Goal: Task Accomplishment & Management: Manage account settings

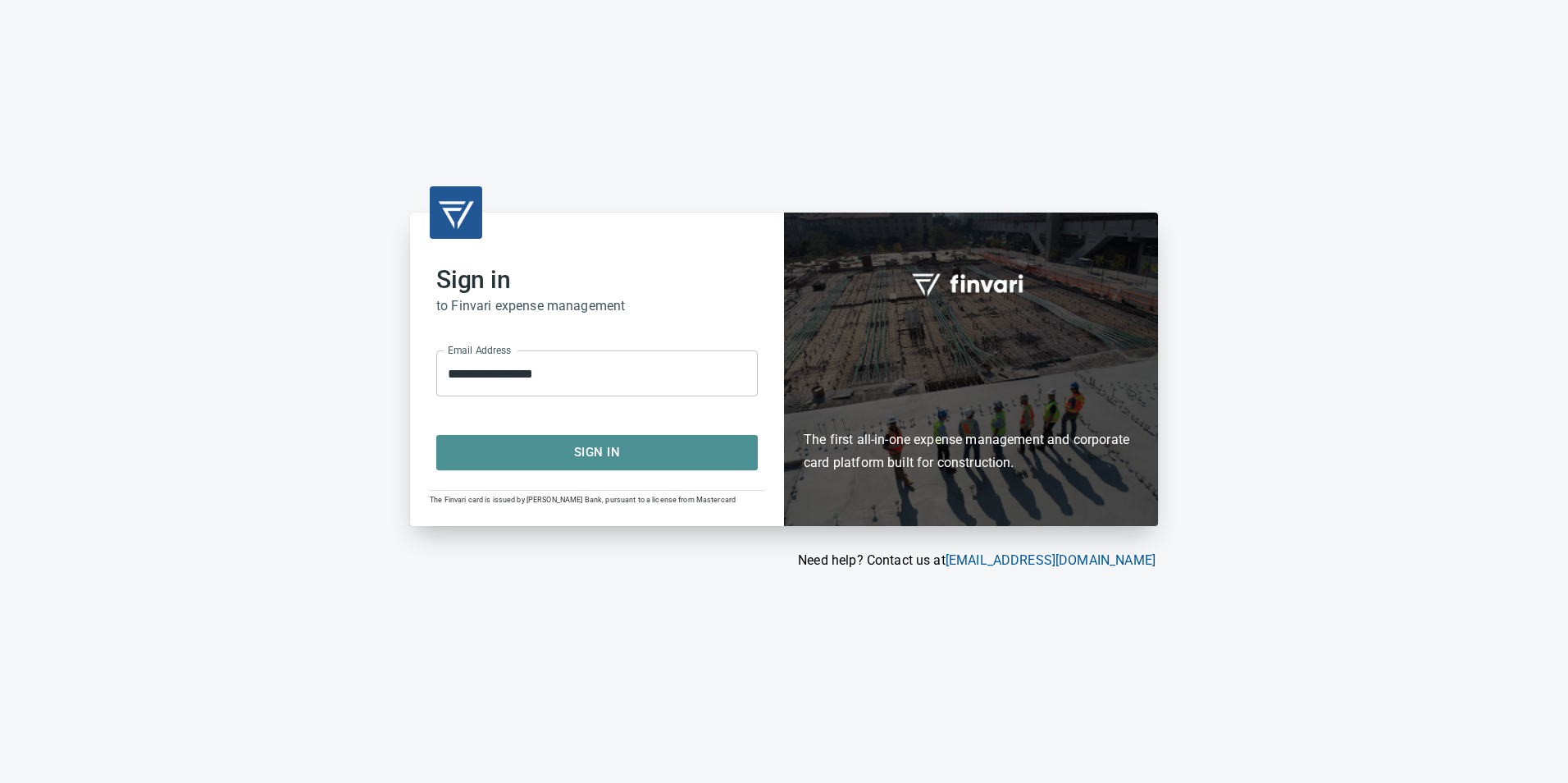
click at [601, 441] on button "Sign In" at bounding box center [597, 451] width 322 height 34
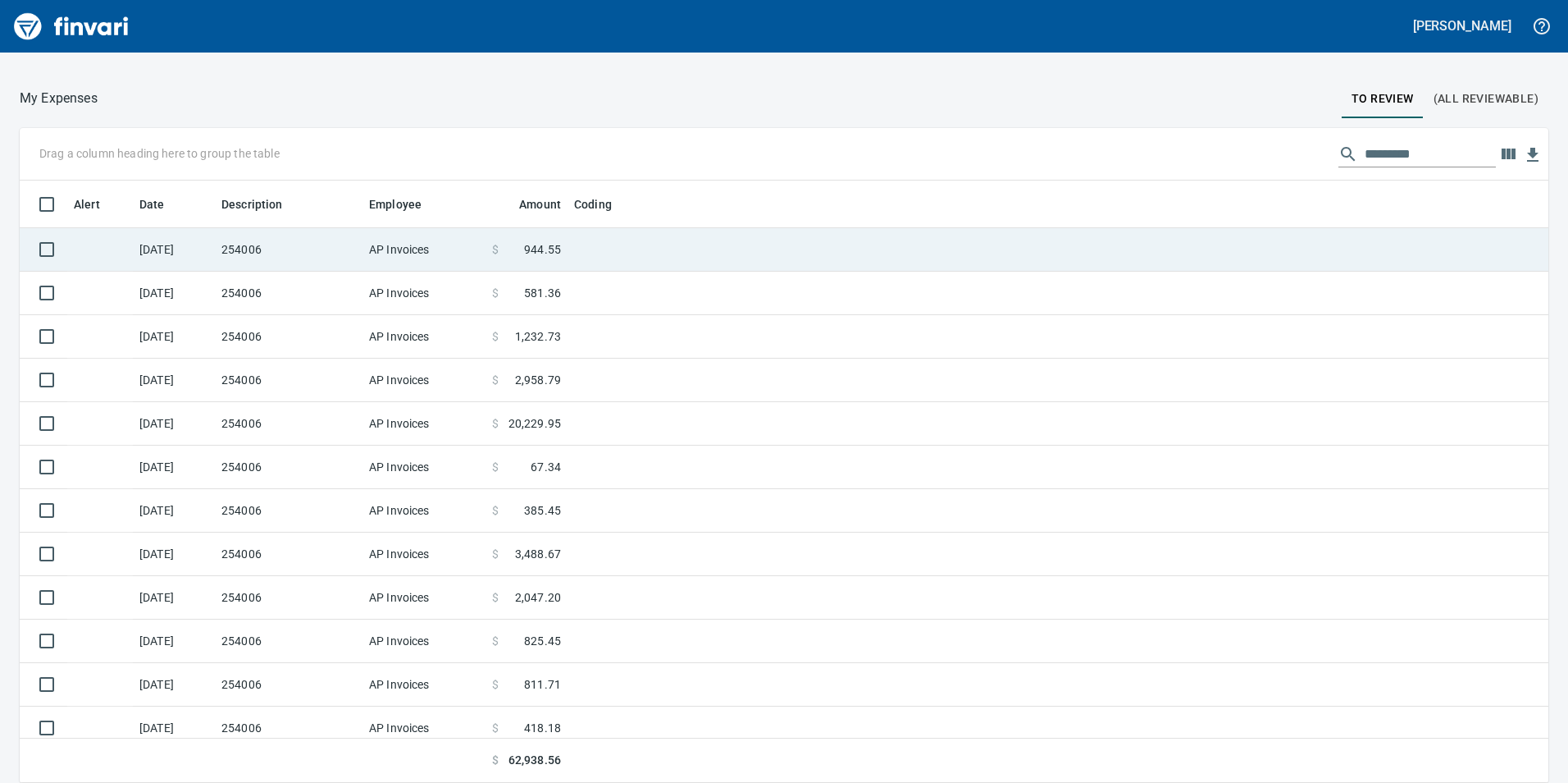
click at [632, 255] on td at bounding box center [772, 250] width 410 height 43
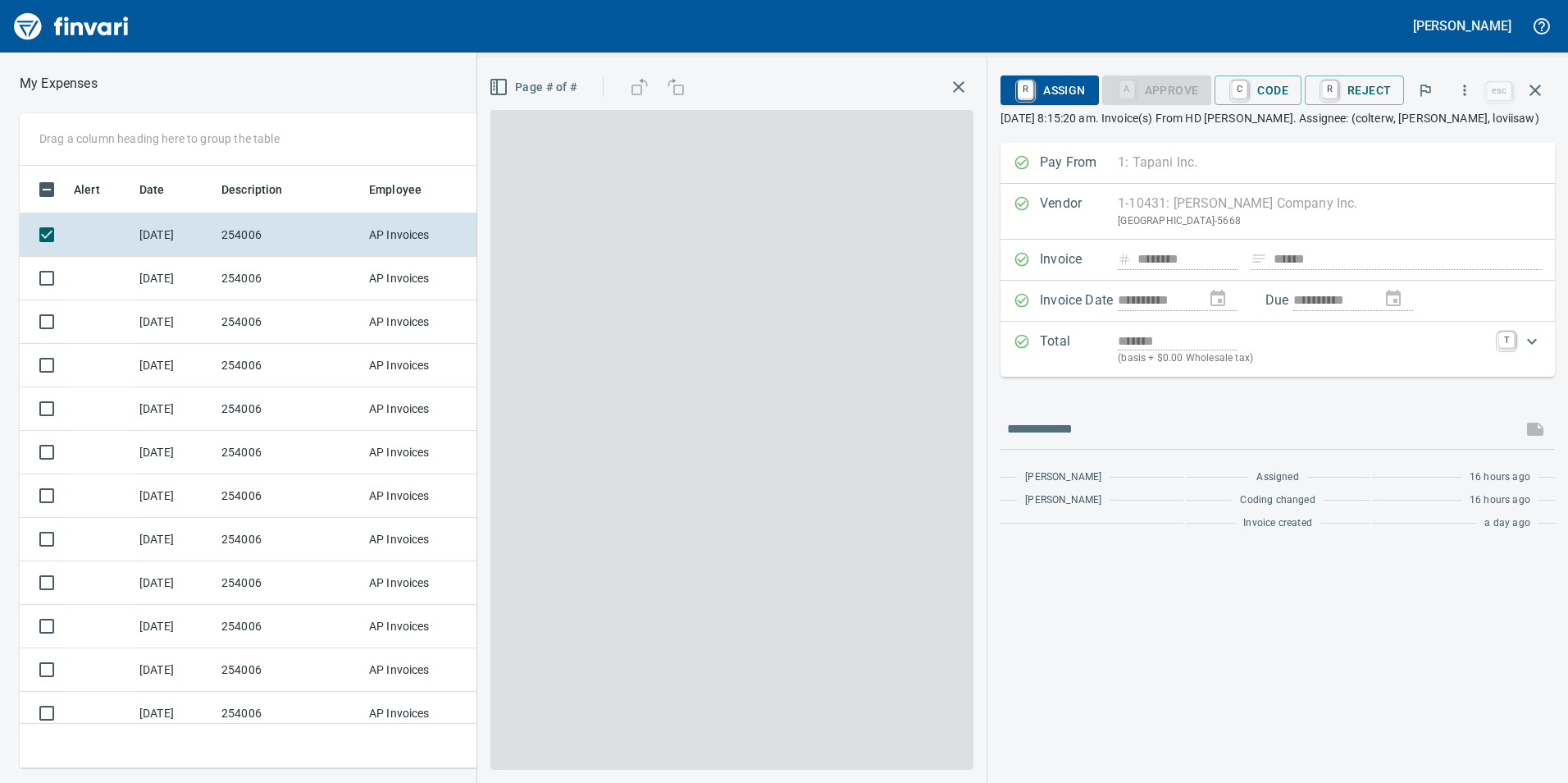
scroll to position [590, 1094]
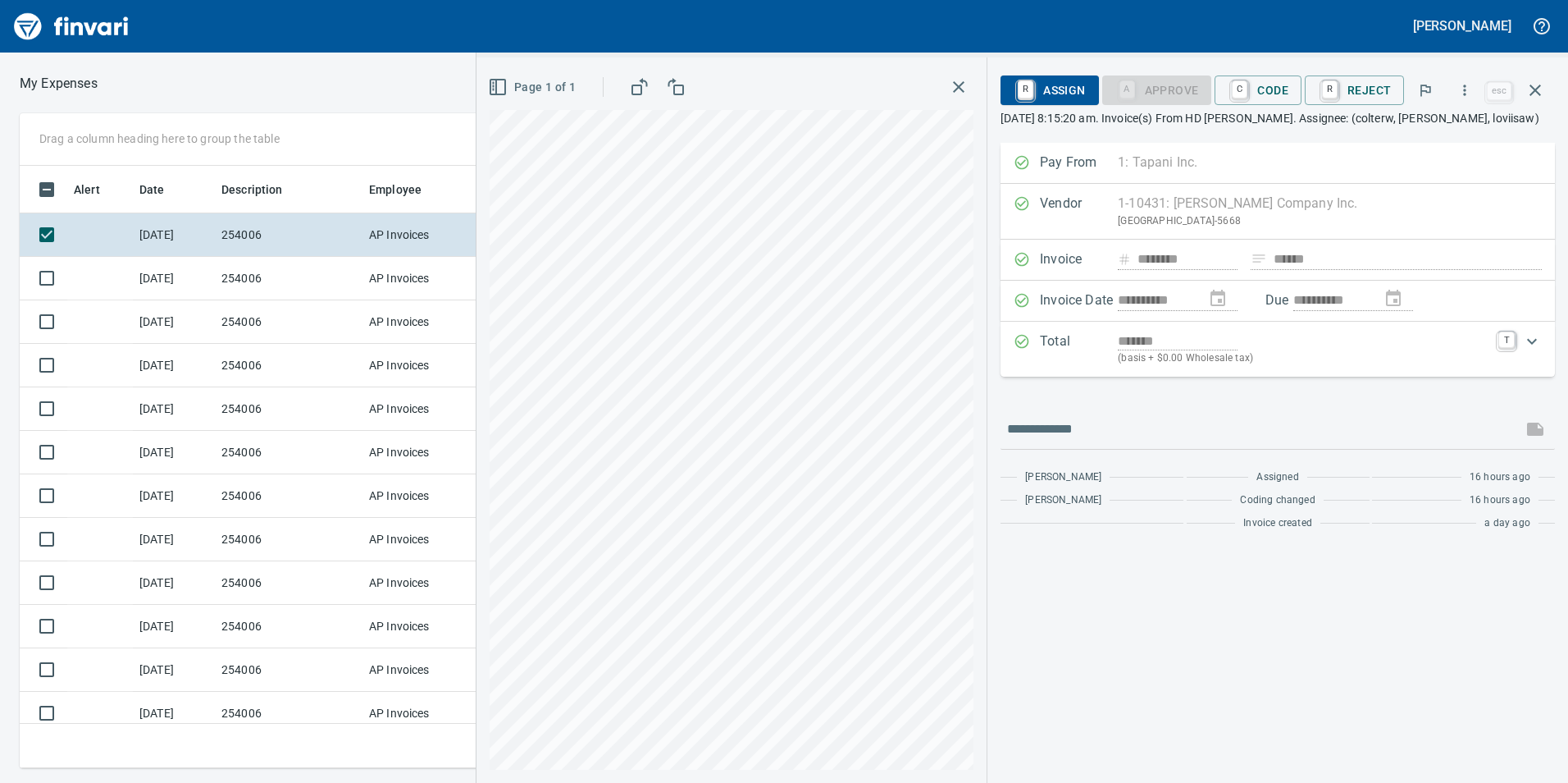
click at [954, 101] on div "Page 1 of 1" at bounding box center [732, 87] width 484 height 33
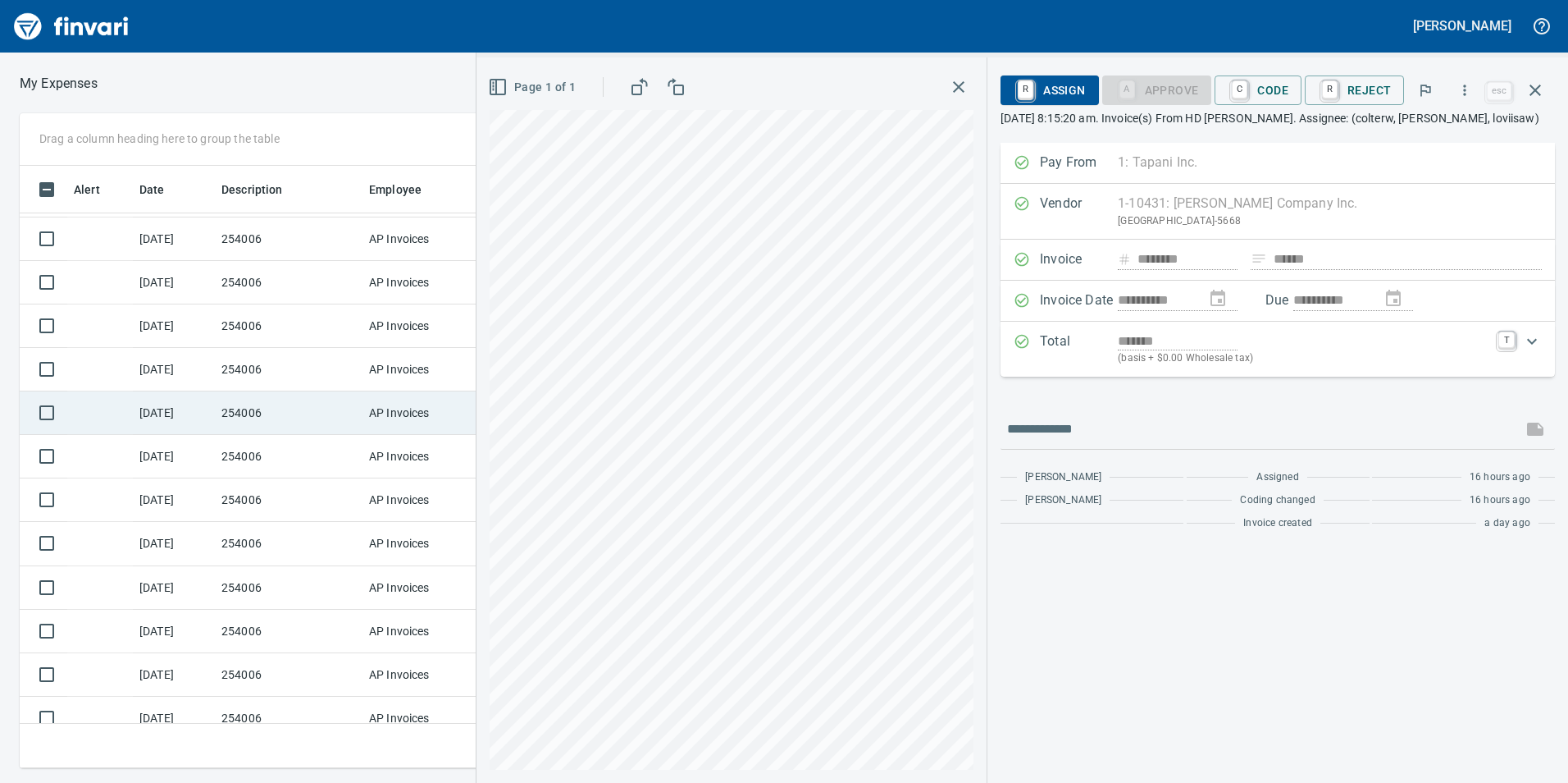
scroll to position [247, 0]
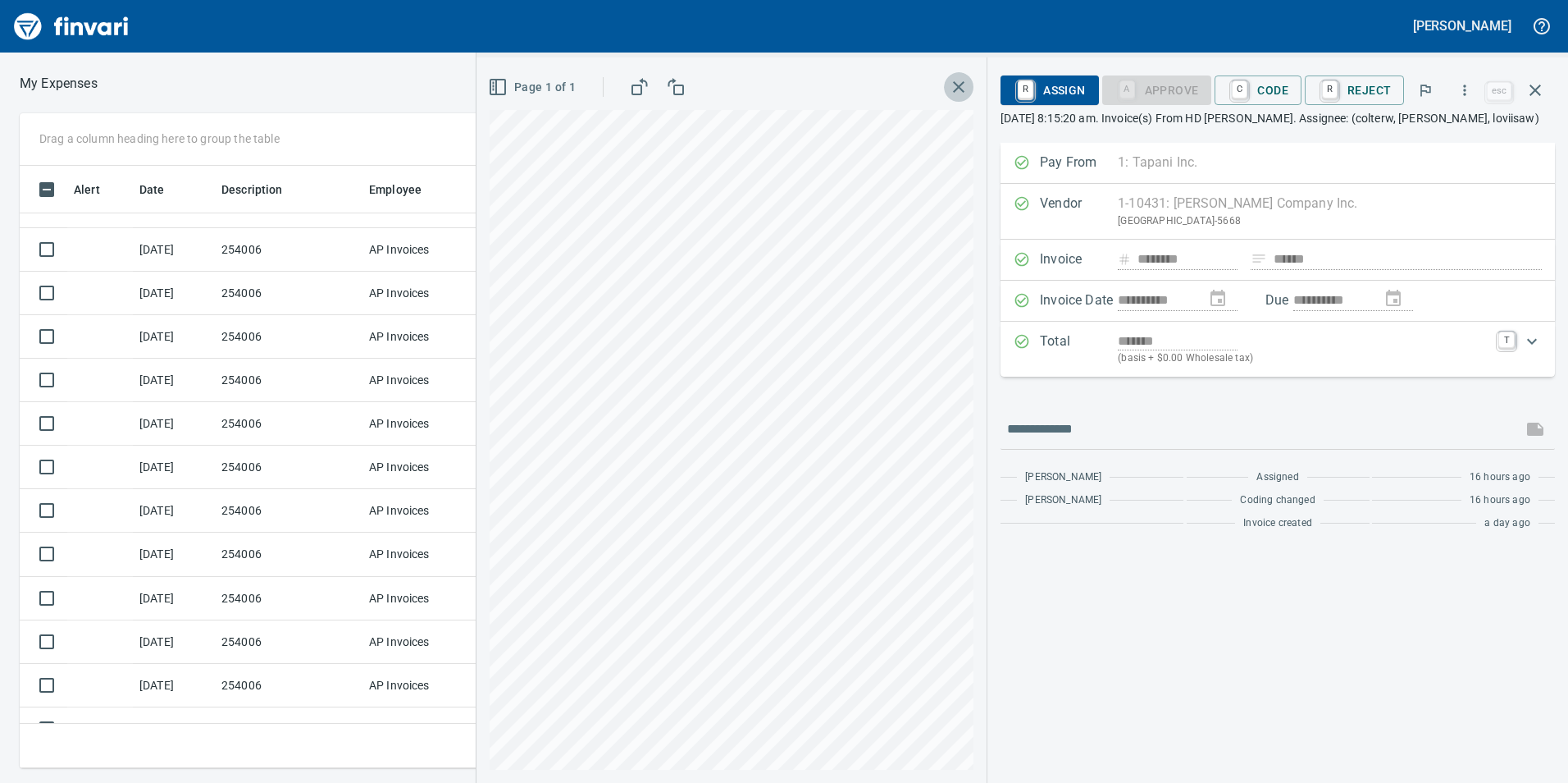
click at [962, 88] on icon "button" at bounding box center [958, 87] width 11 height 11
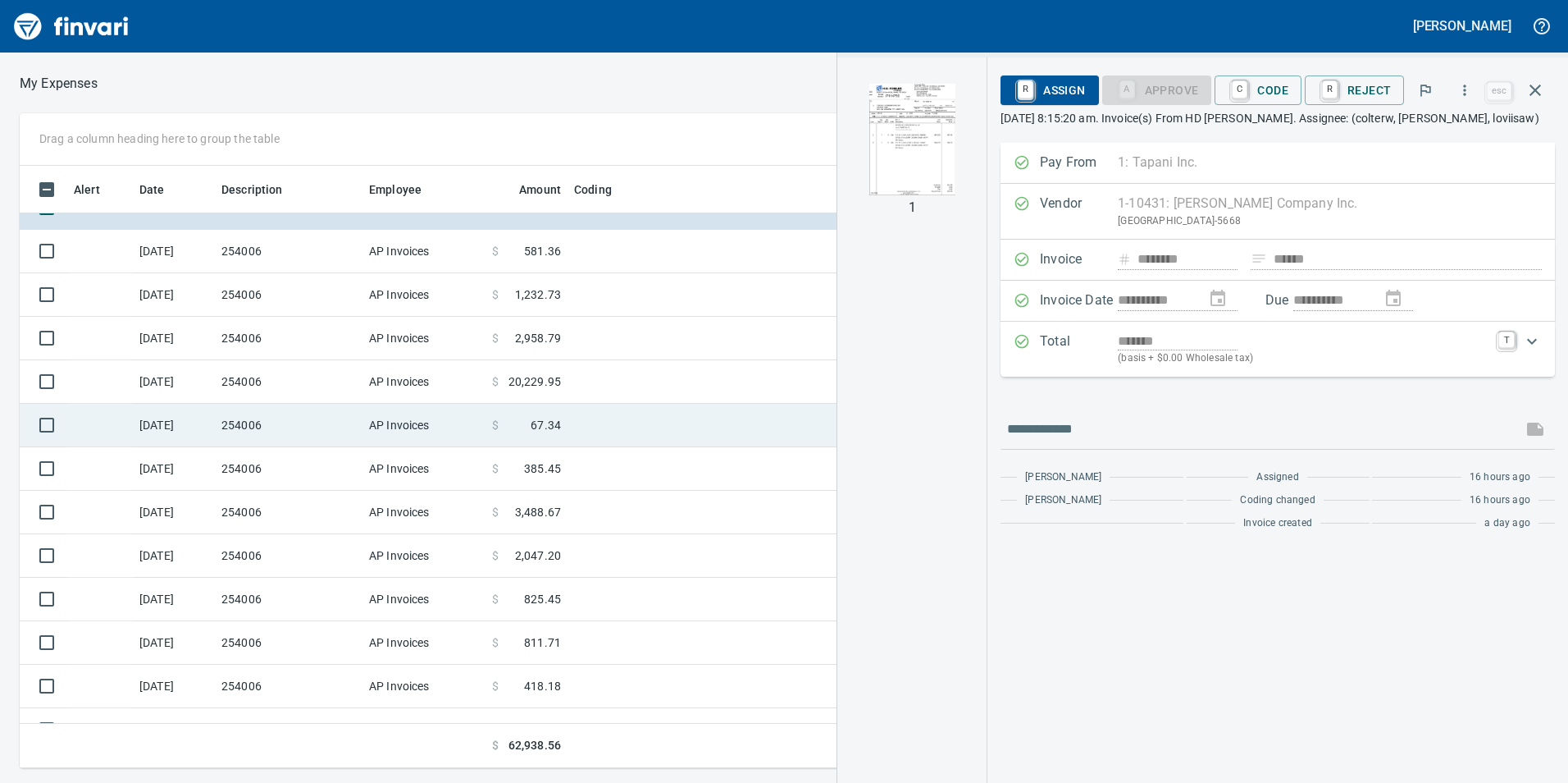
scroll to position [0, 0]
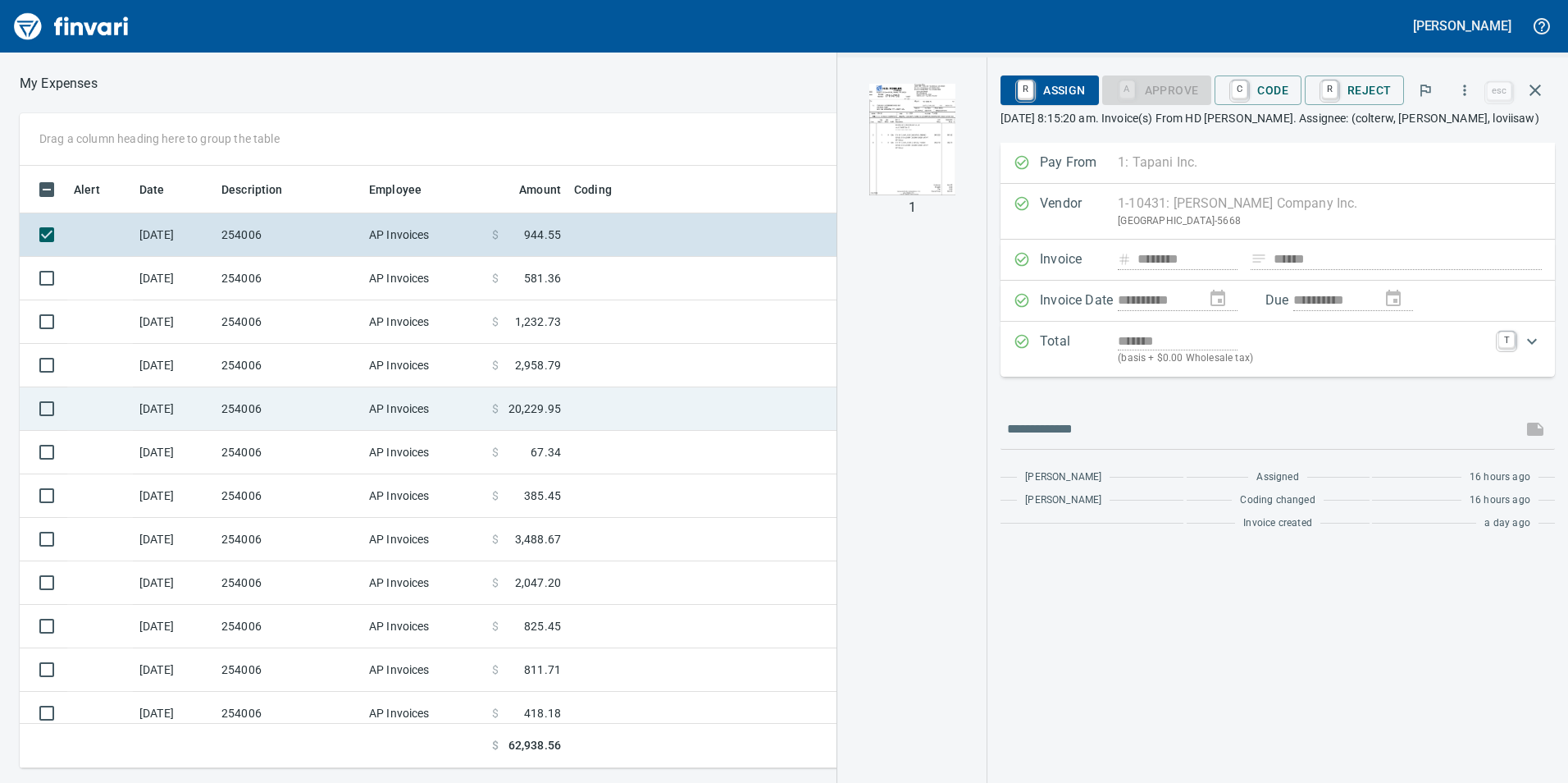
click at [647, 407] on td at bounding box center [772, 409] width 410 height 43
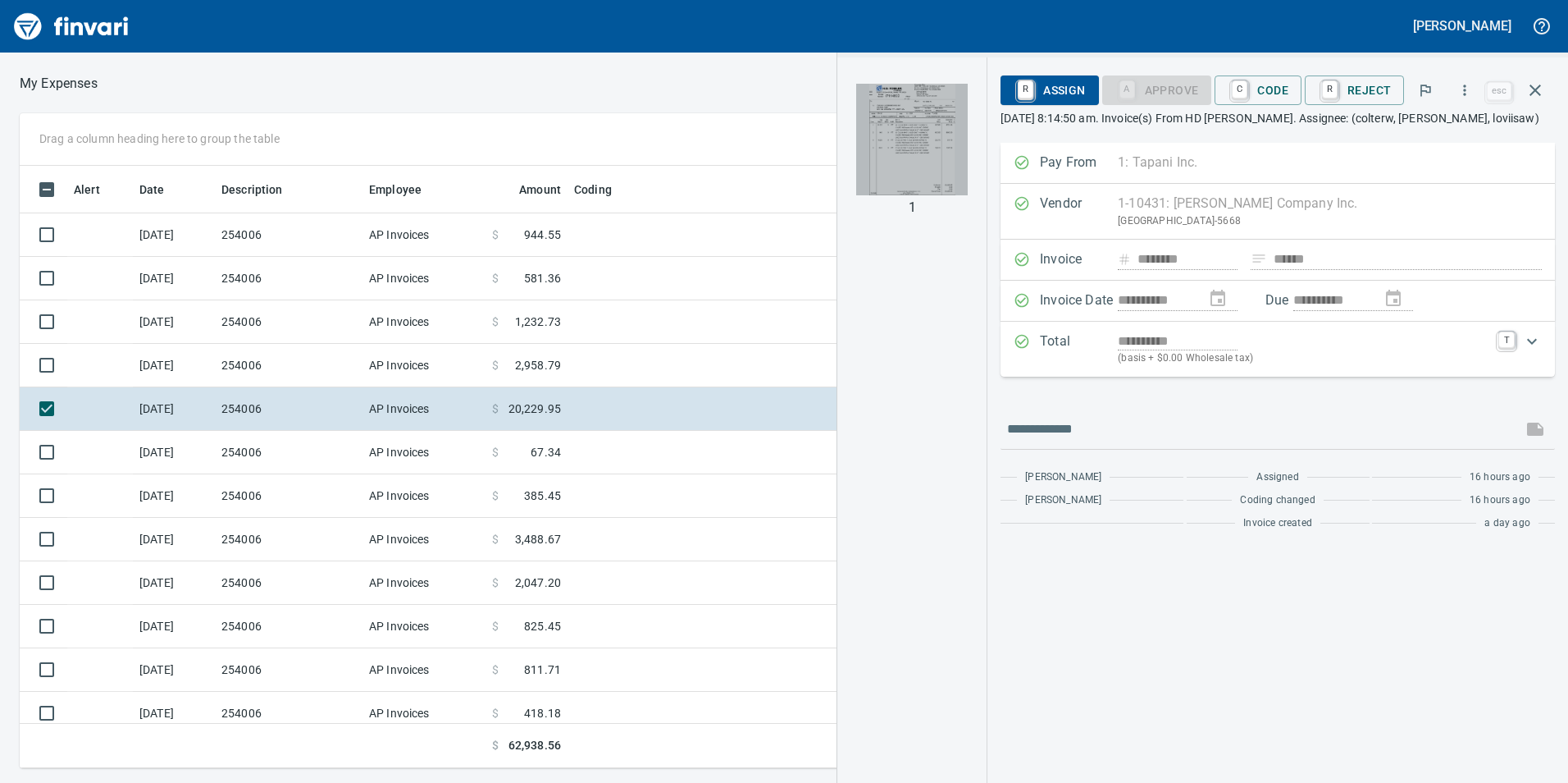
click at [909, 165] on img "button" at bounding box center [912, 140] width 111 height 111
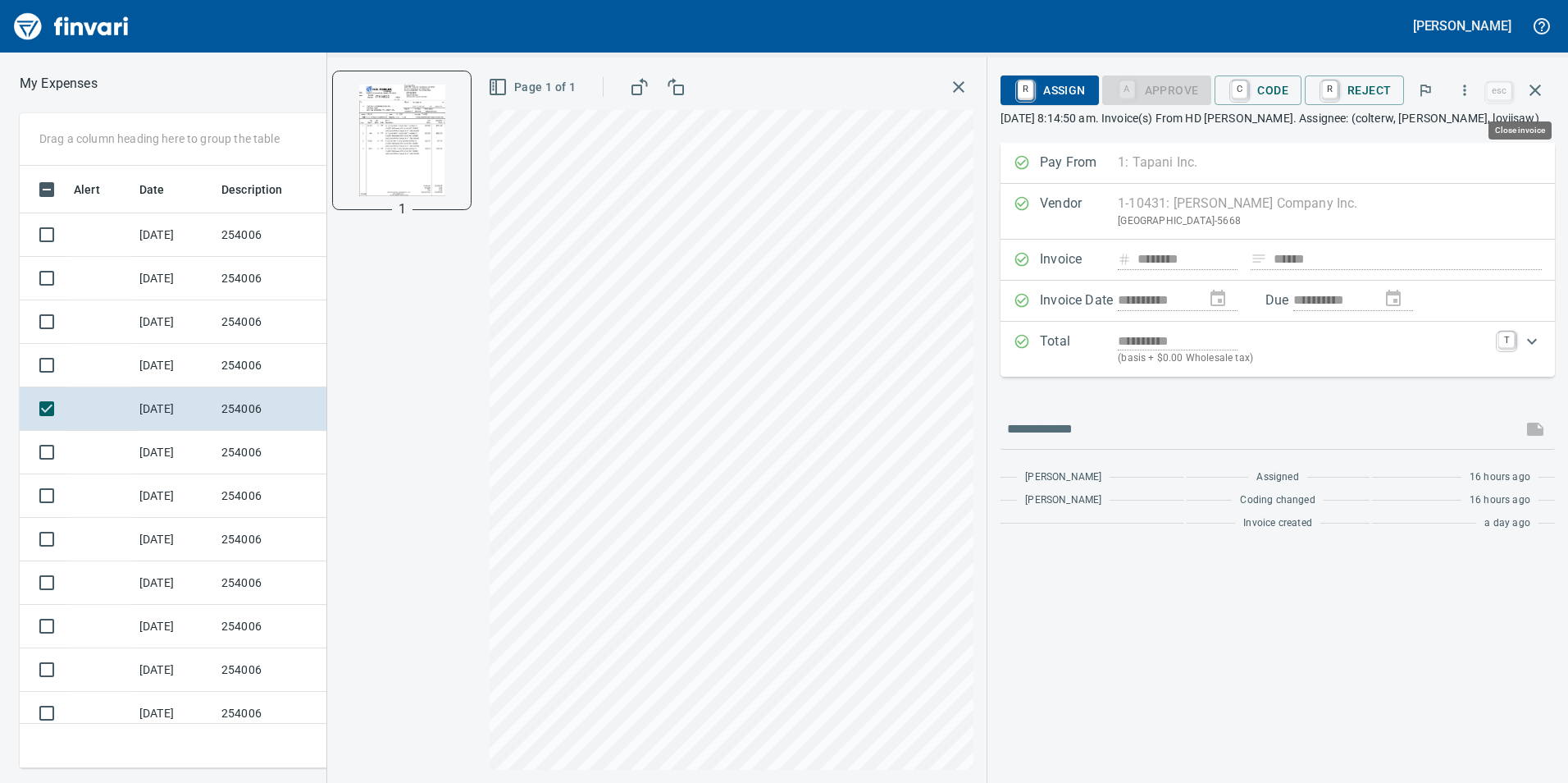
scroll to position [590, 1094]
click at [962, 79] on icon "button" at bounding box center [958, 87] width 20 height 20
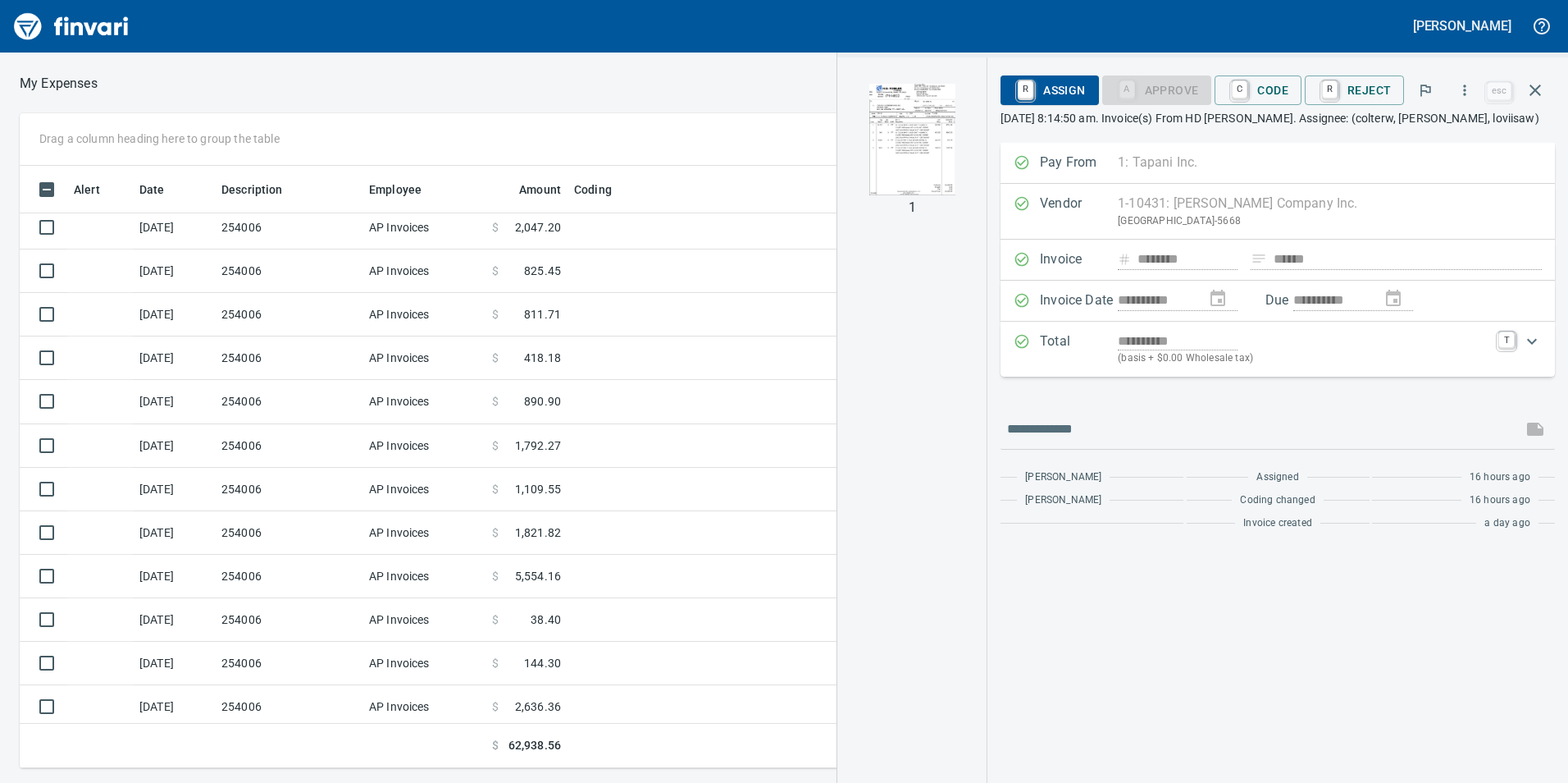
scroll to position [578, 0]
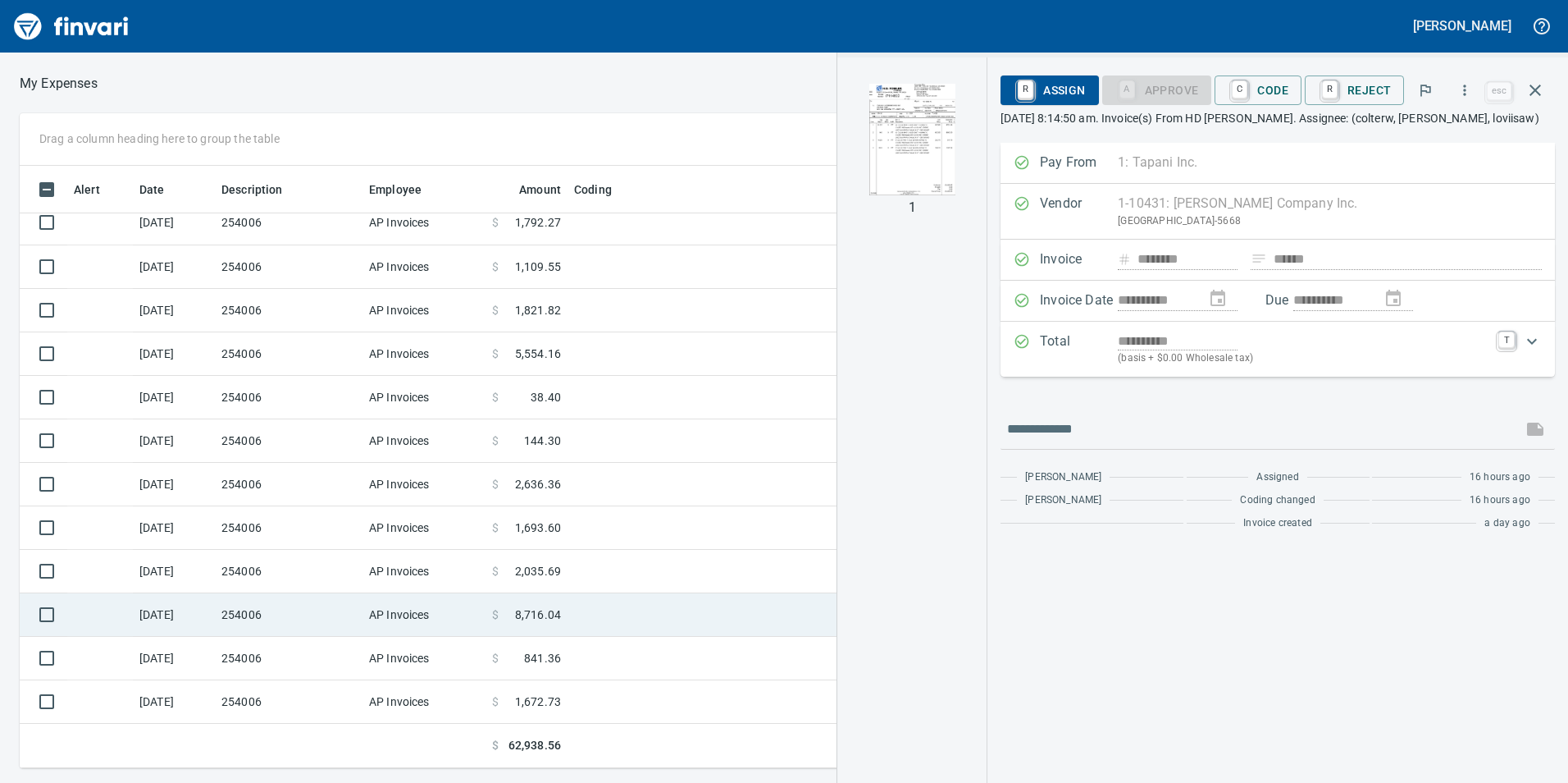
click at [610, 617] on td at bounding box center [772, 615] width 410 height 43
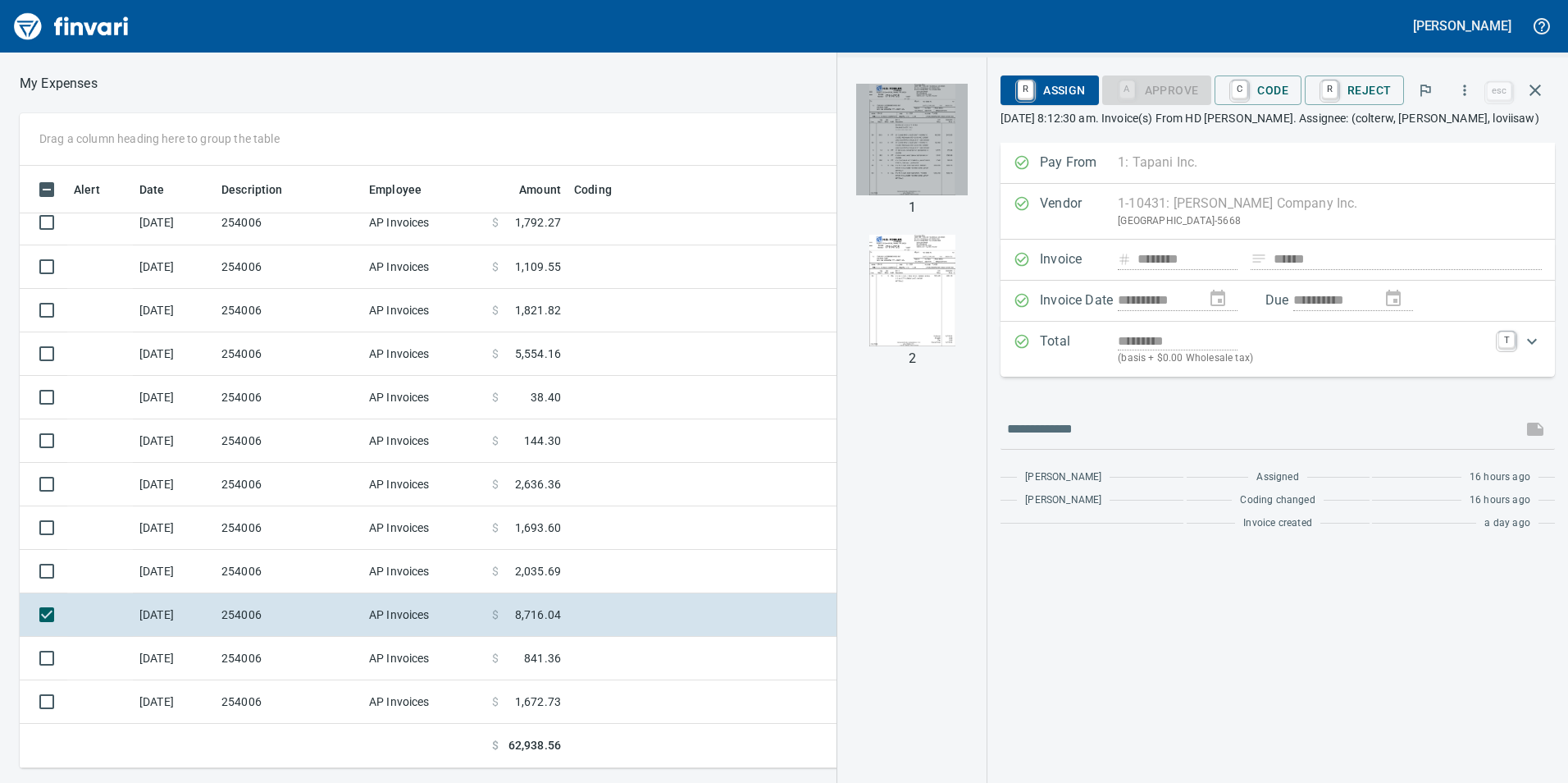
click at [900, 179] on img "button" at bounding box center [912, 140] width 111 height 111
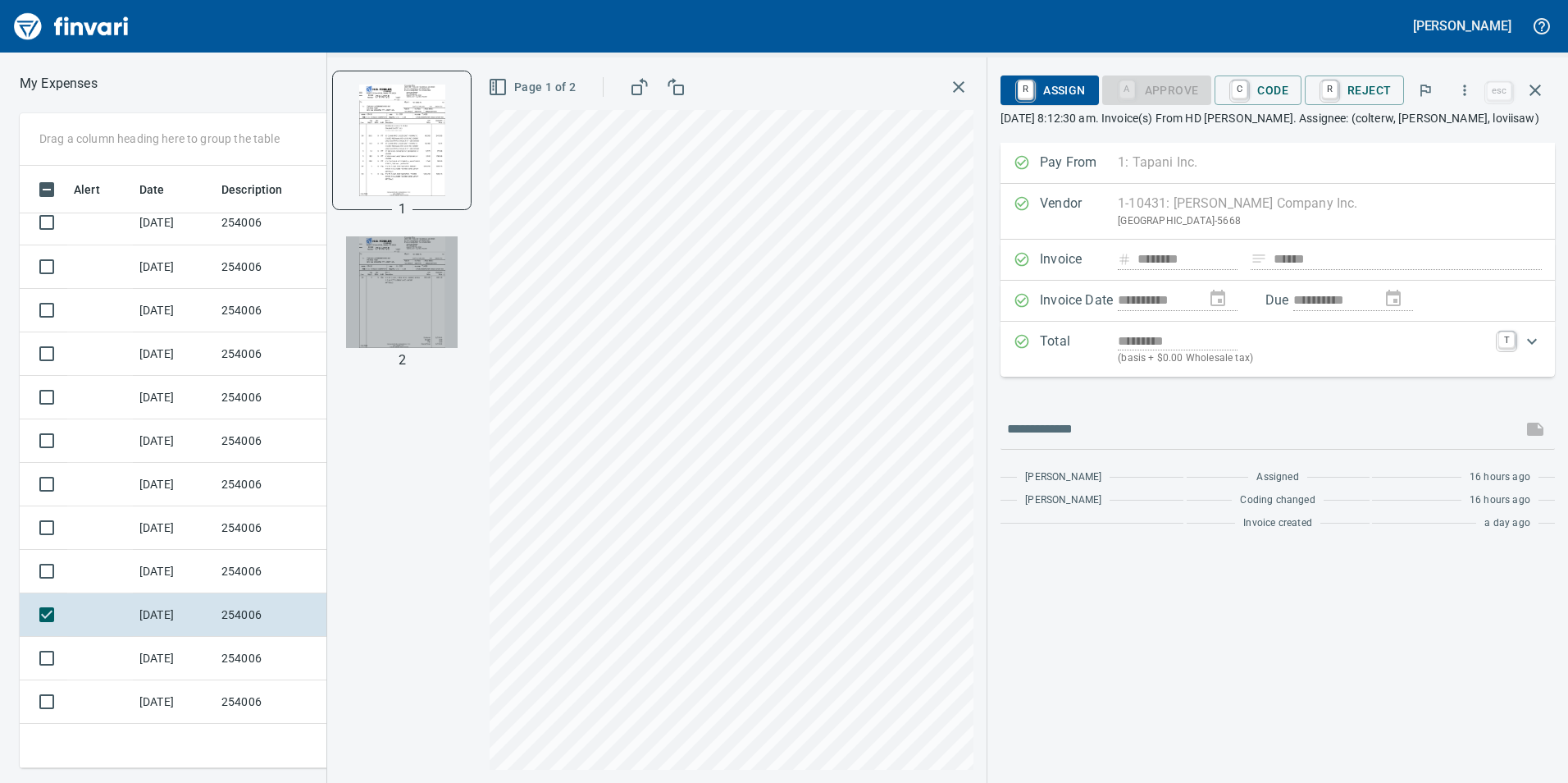
click at [434, 331] on img "button" at bounding box center [402, 292] width 111 height 111
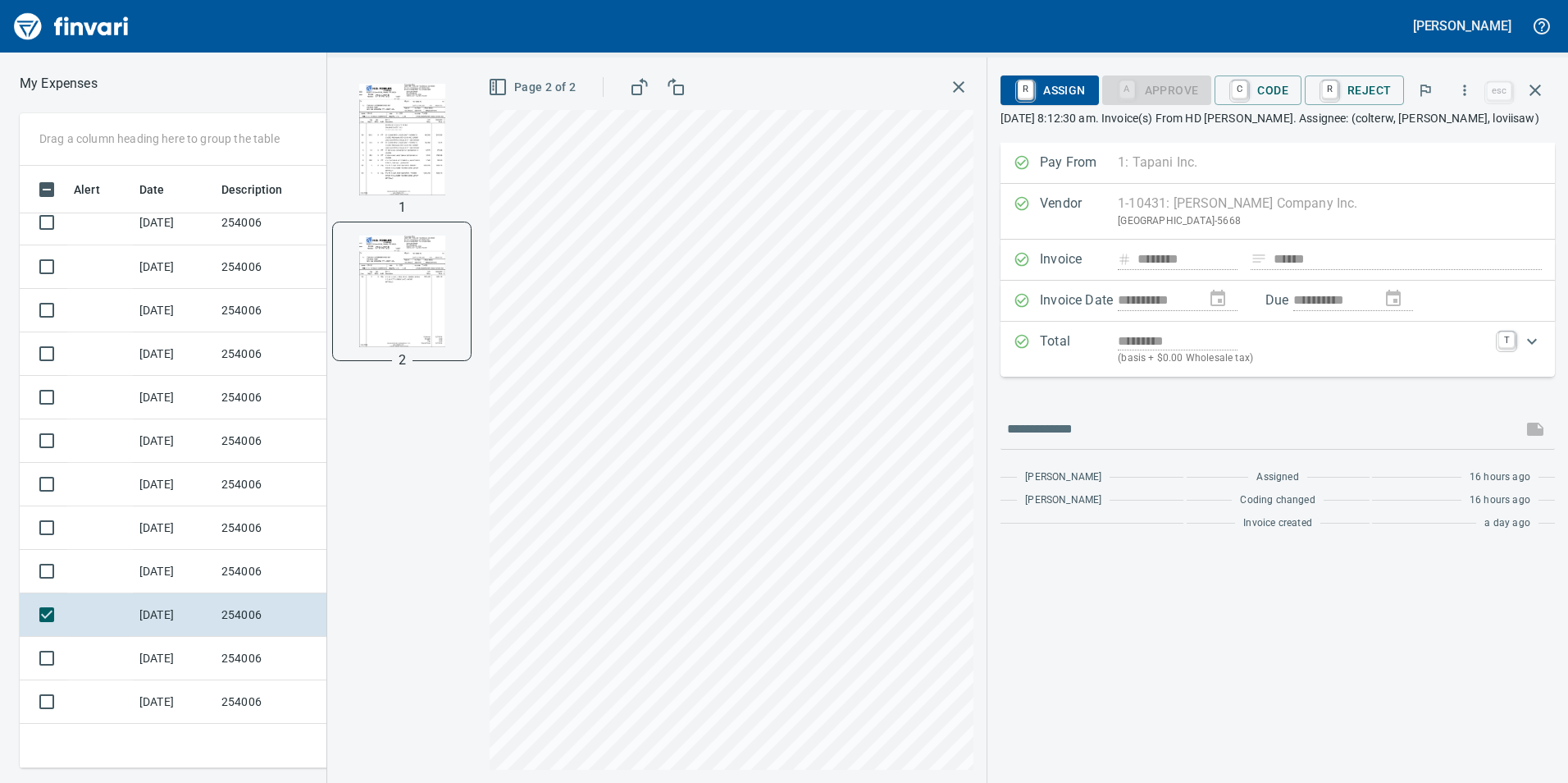
click at [438, 143] on img "button" at bounding box center [402, 140] width 111 height 111
click at [284, 567] on td "254006" at bounding box center [289, 571] width 147 height 43
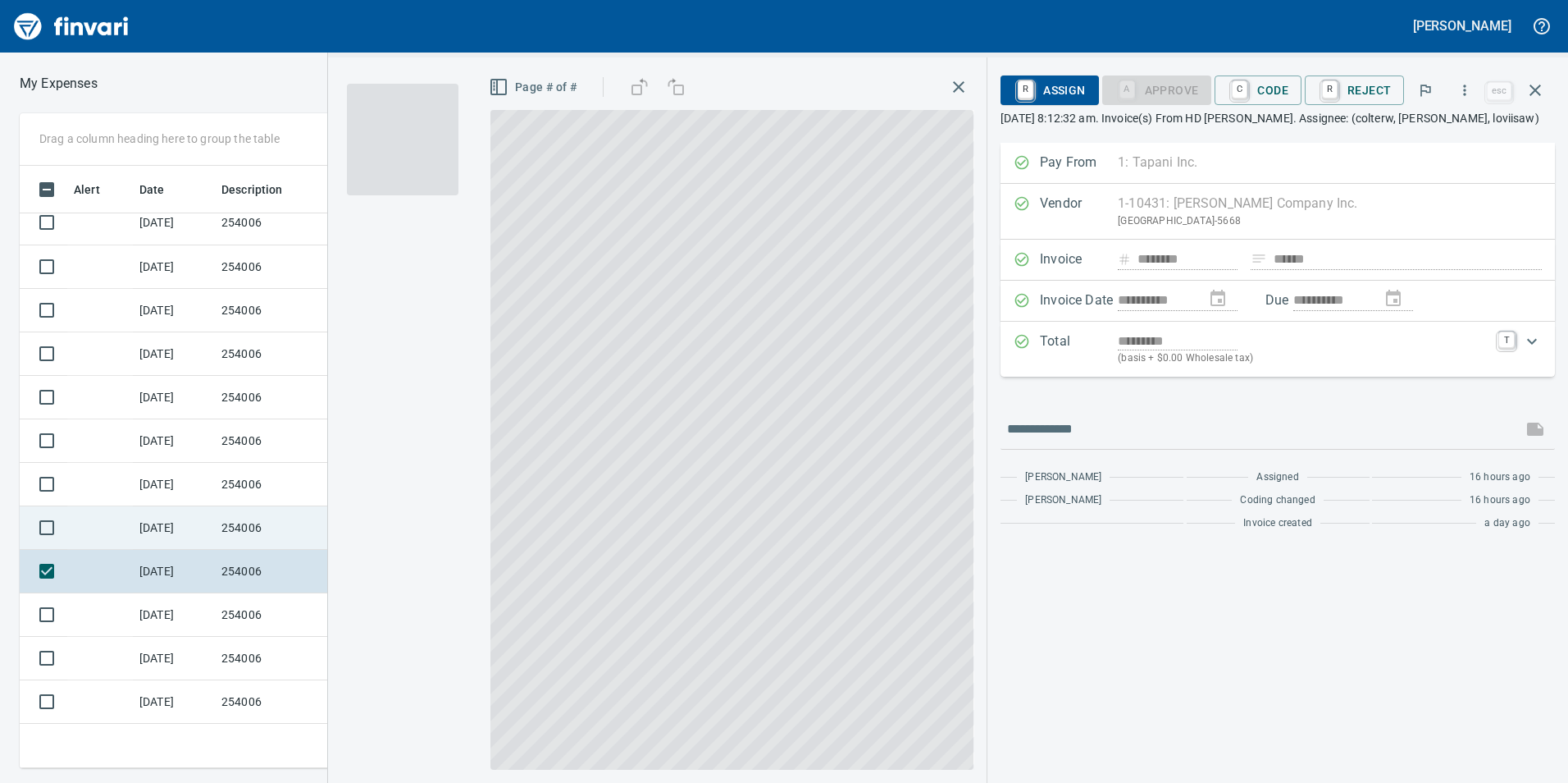
click at [288, 531] on td "254006" at bounding box center [289, 528] width 147 height 43
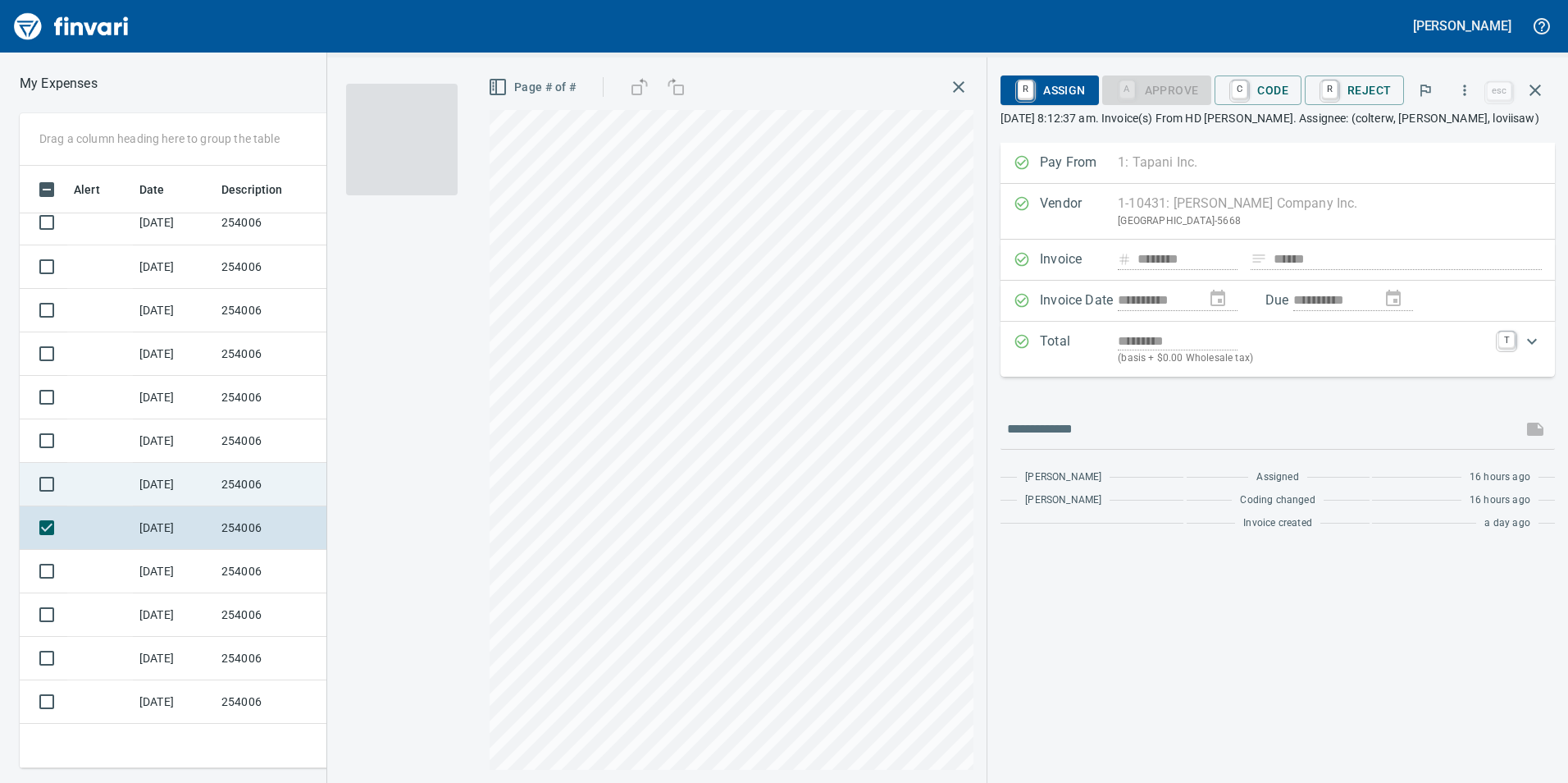
click at [288, 481] on td "254006" at bounding box center [289, 485] width 147 height 43
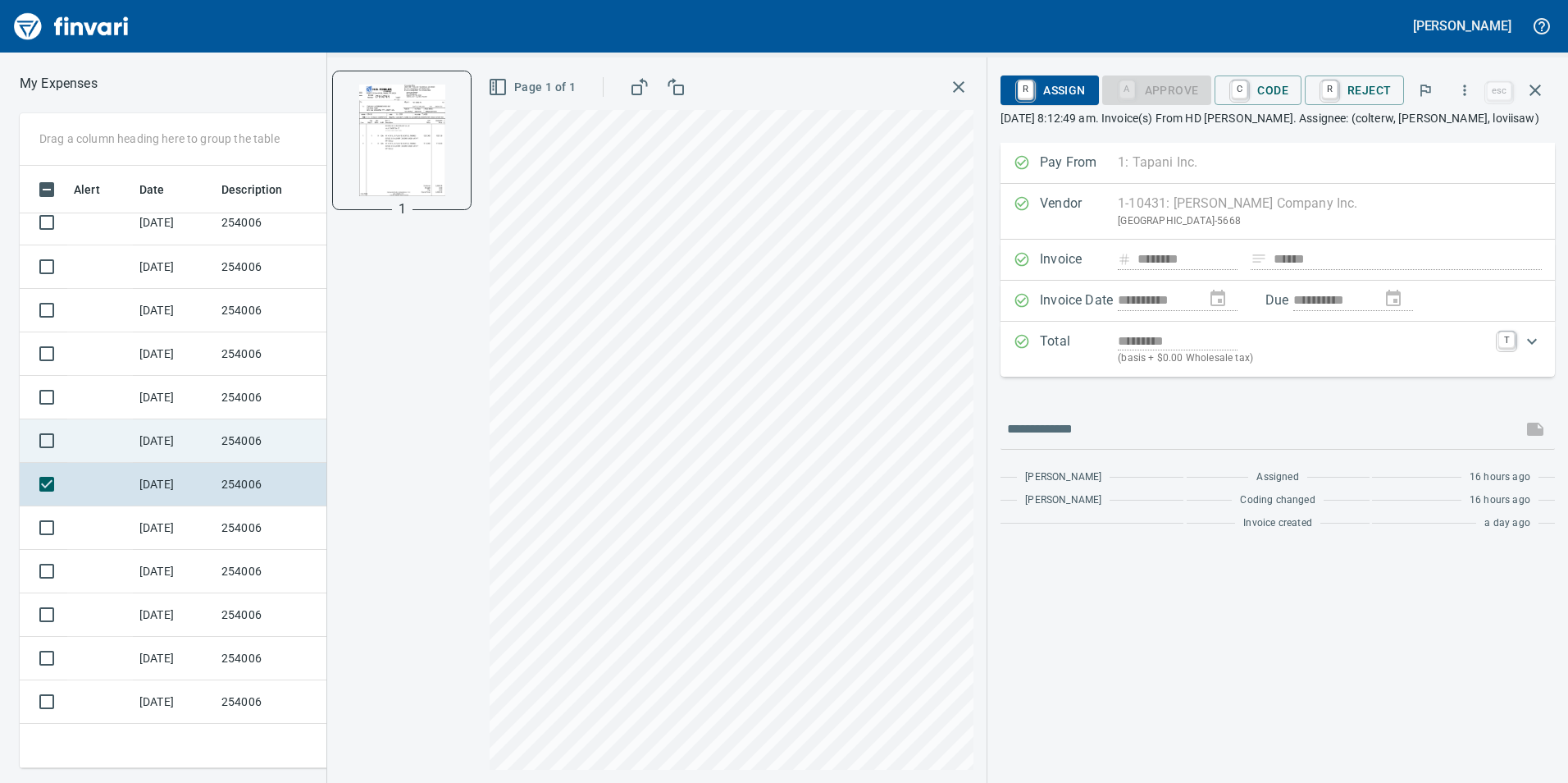
click at [283, 439] on td "254006" at bounding box center [289, 441] width 147 height 43
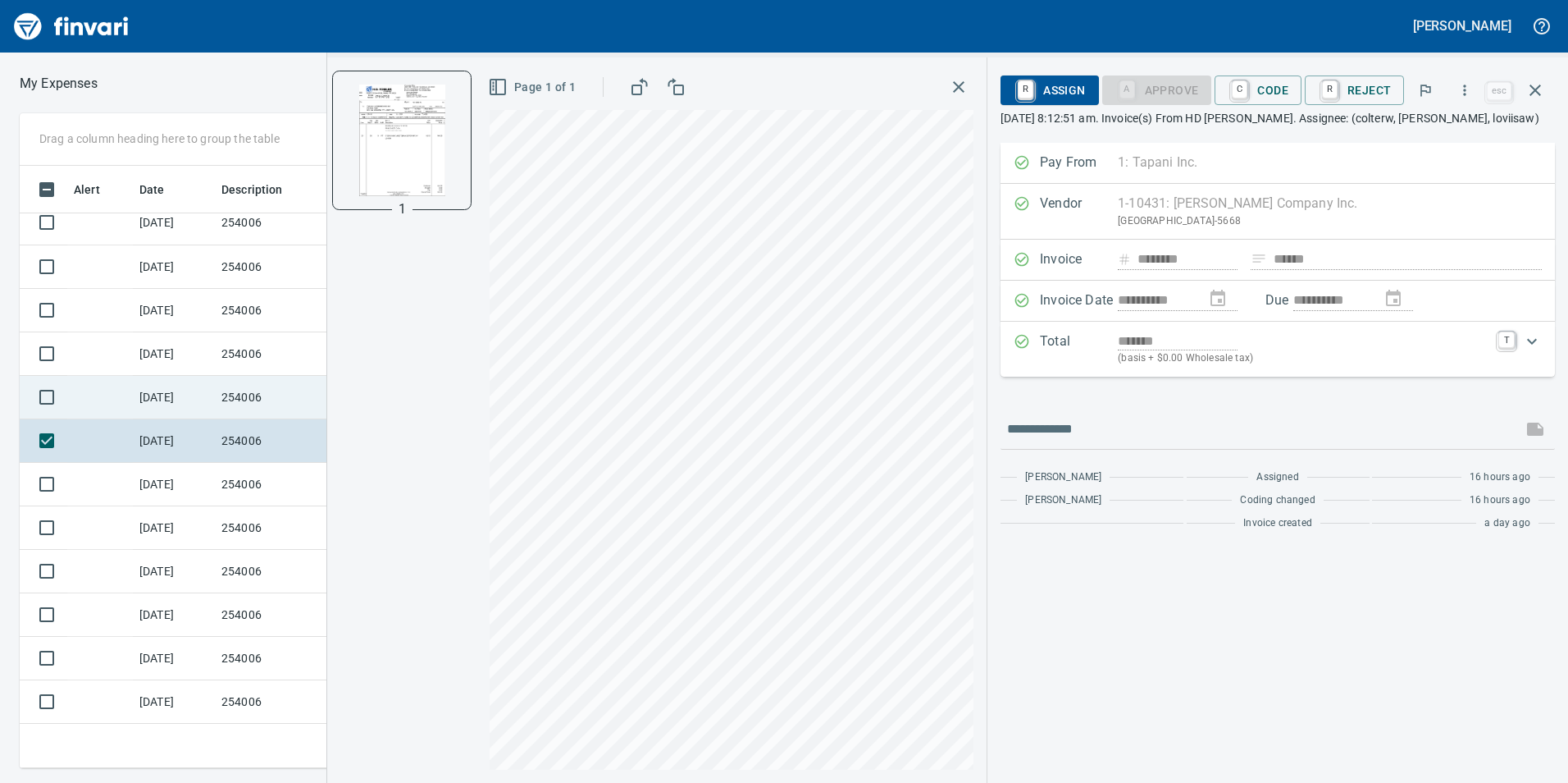
click at [272, 380] on td "254006" at bounding box center [289, 398] width 147 height 43
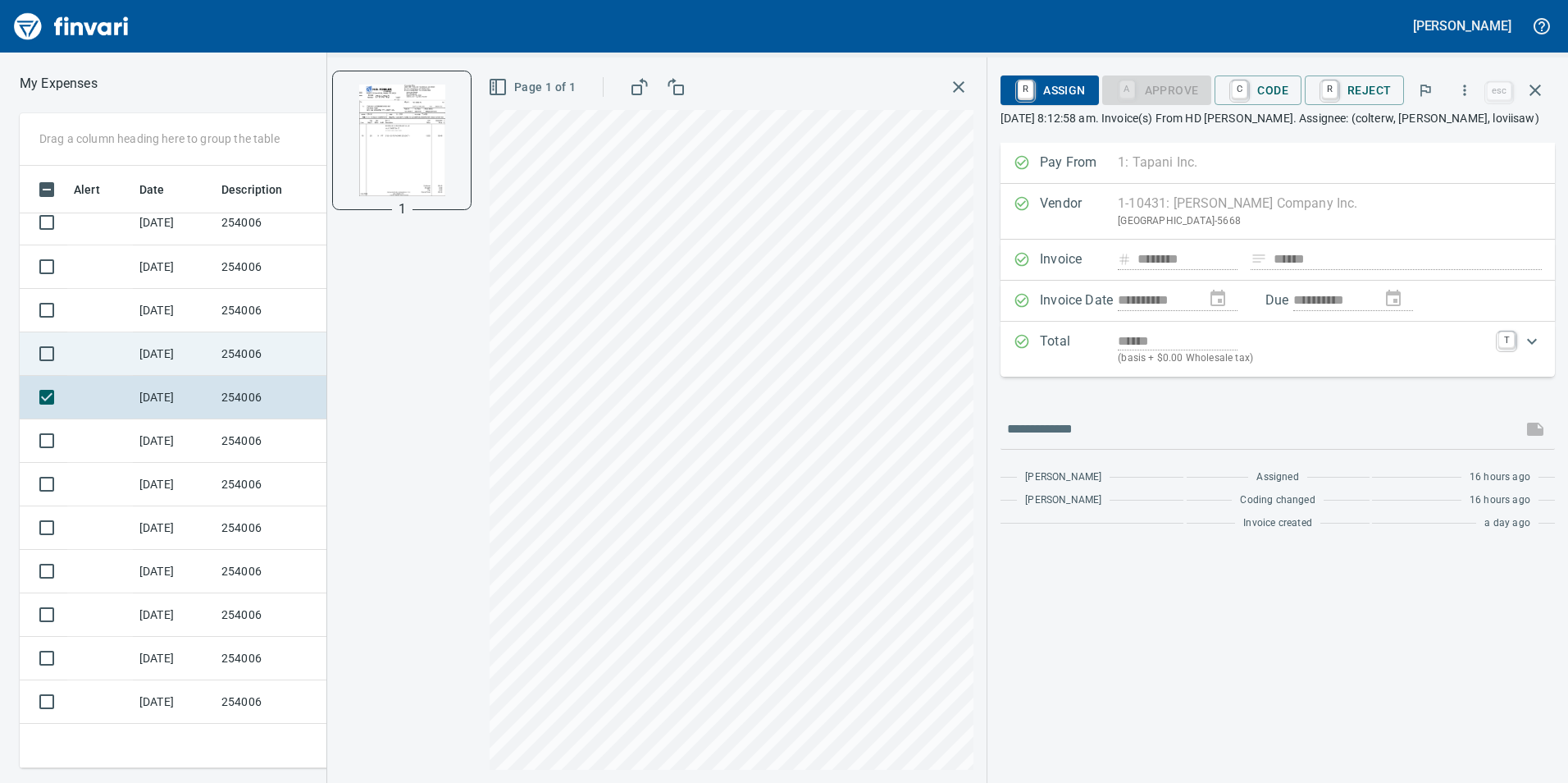
click at [281, 341] on td "254006" at bounding box center [289, 354] width 147 height 43
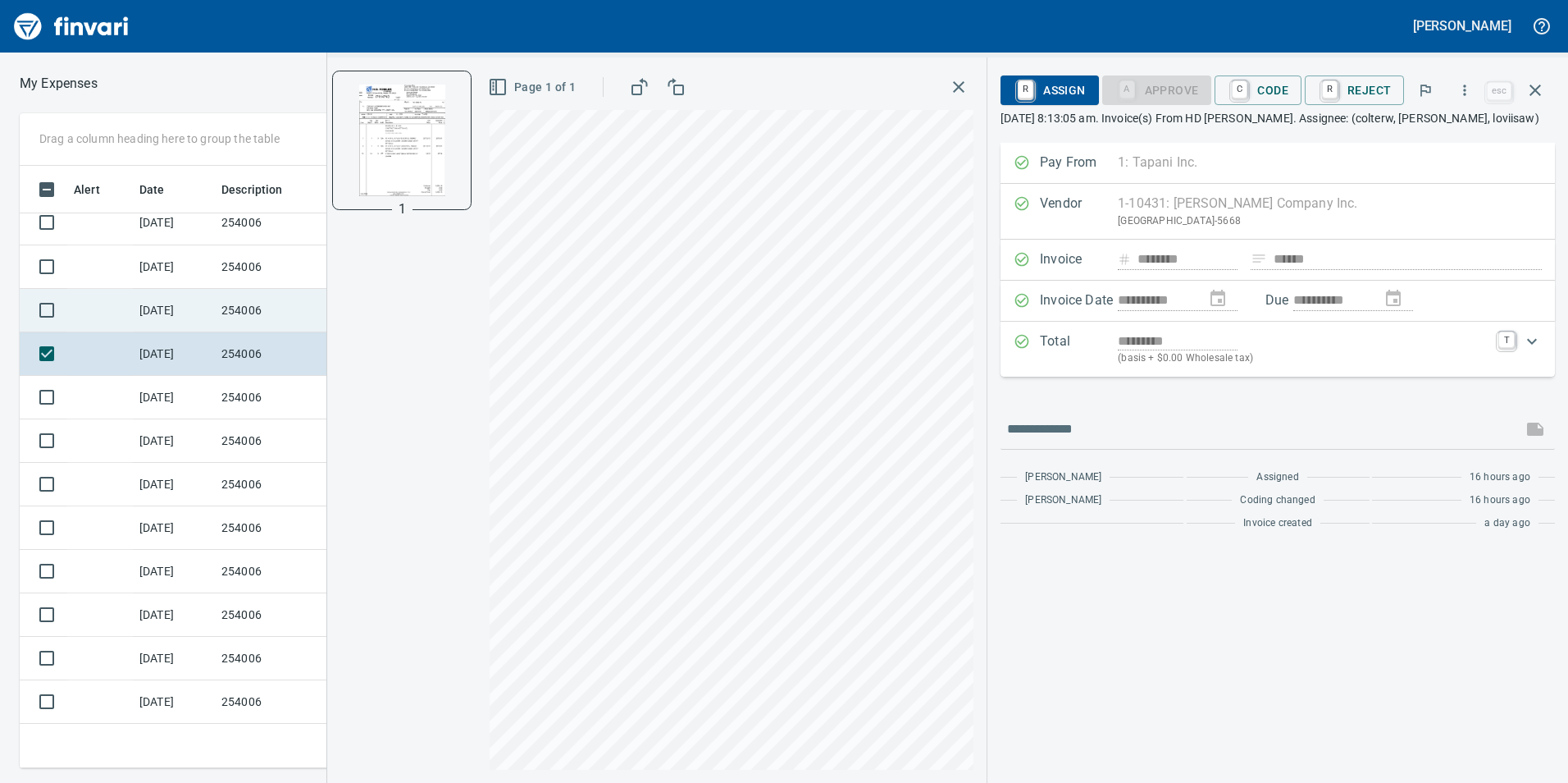
click at [262, 307] on td "254006" at bounding box center [289, 311] width 147 height 43
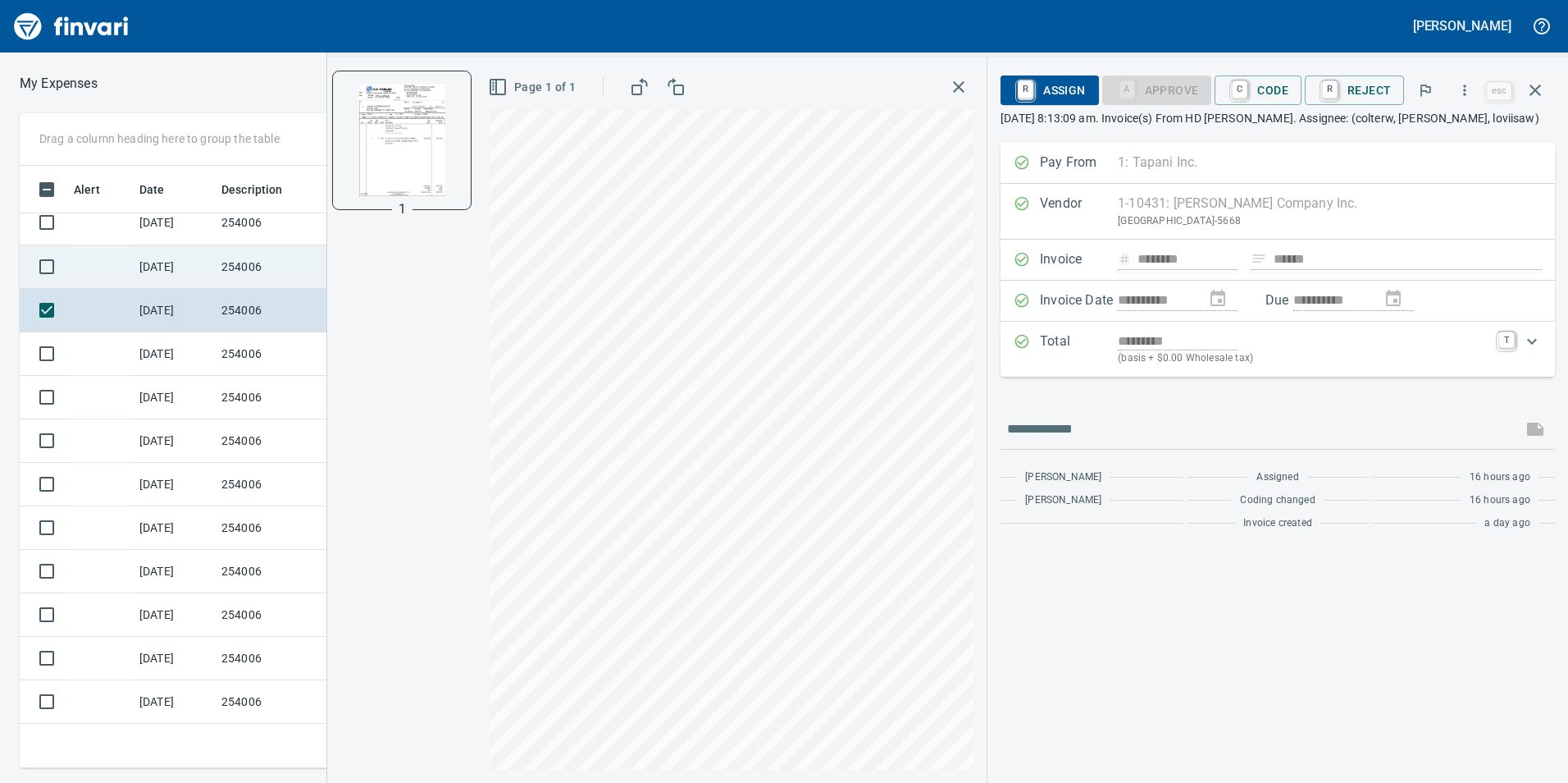
click at [268, 262] on td "254006" at bounding box center [289, 267] width 147 height 43
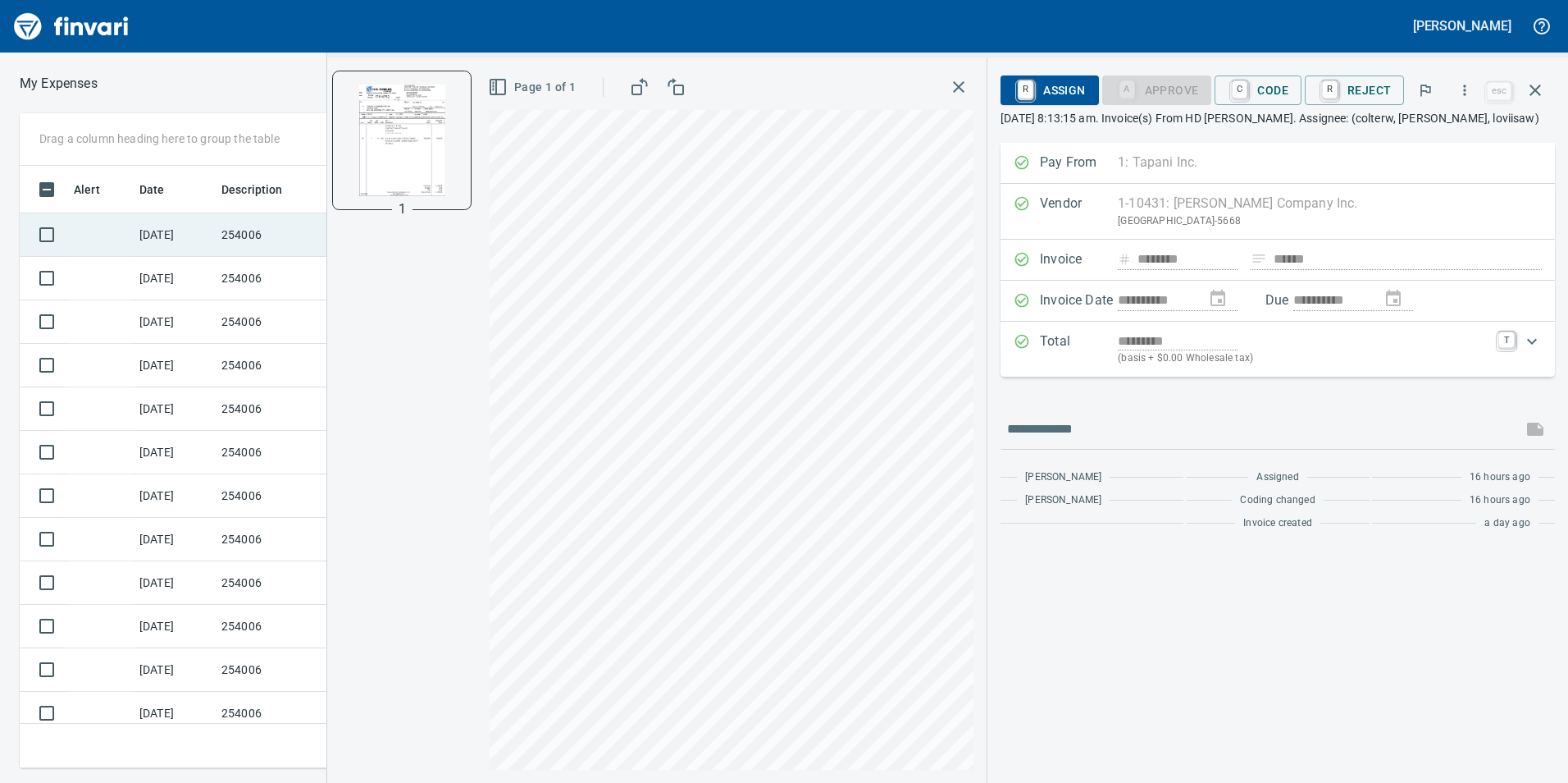
click at [265, 237] on td "254006" at bounding box center [289, 235] width 147 height 43
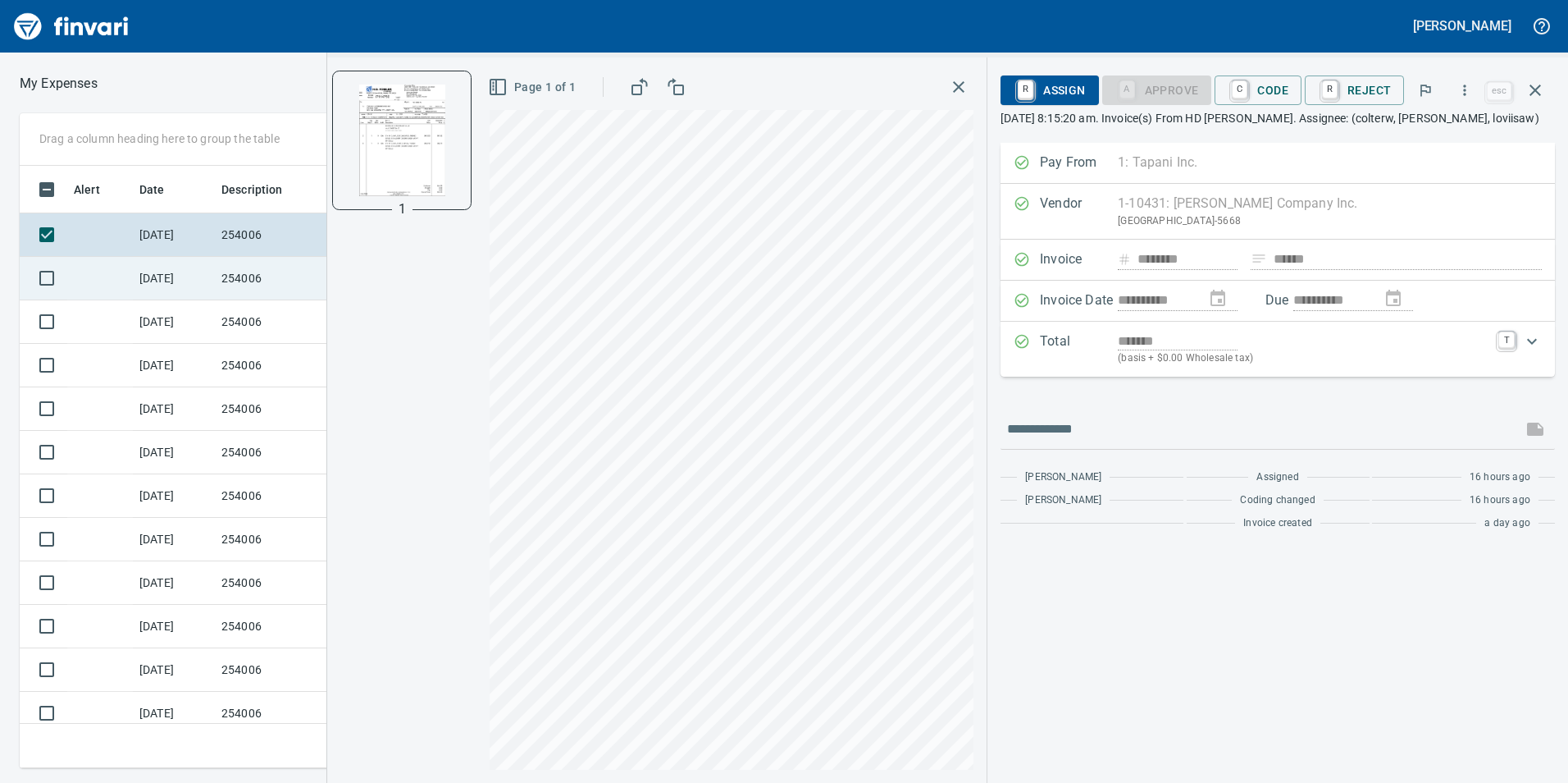
click at [217, 279] on td "254006" at bounding box center [289, 279] width 147 height 43
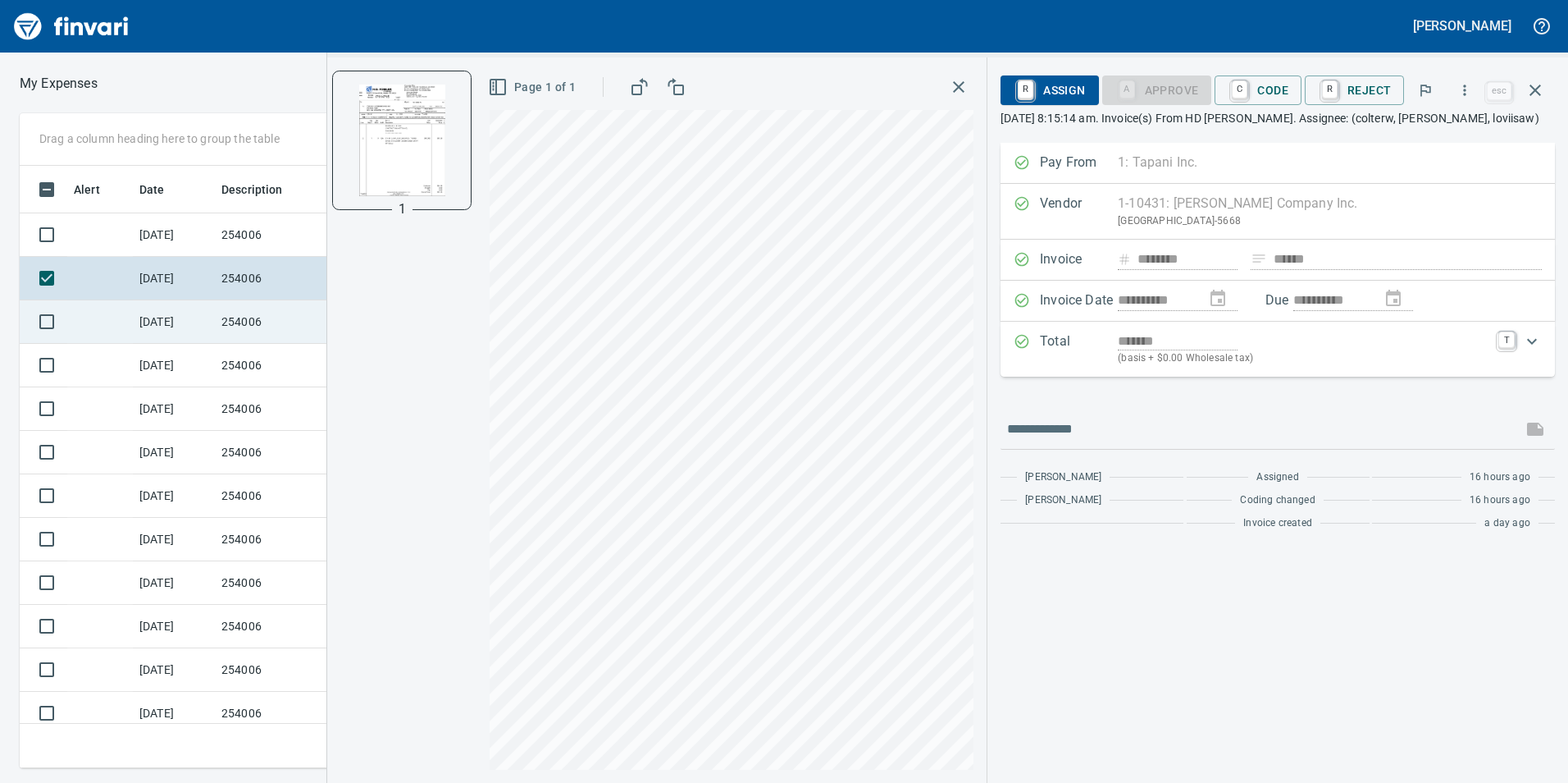
click at [217, 324] on td "254006" at bounding box center [289, 322] width 147 height 43
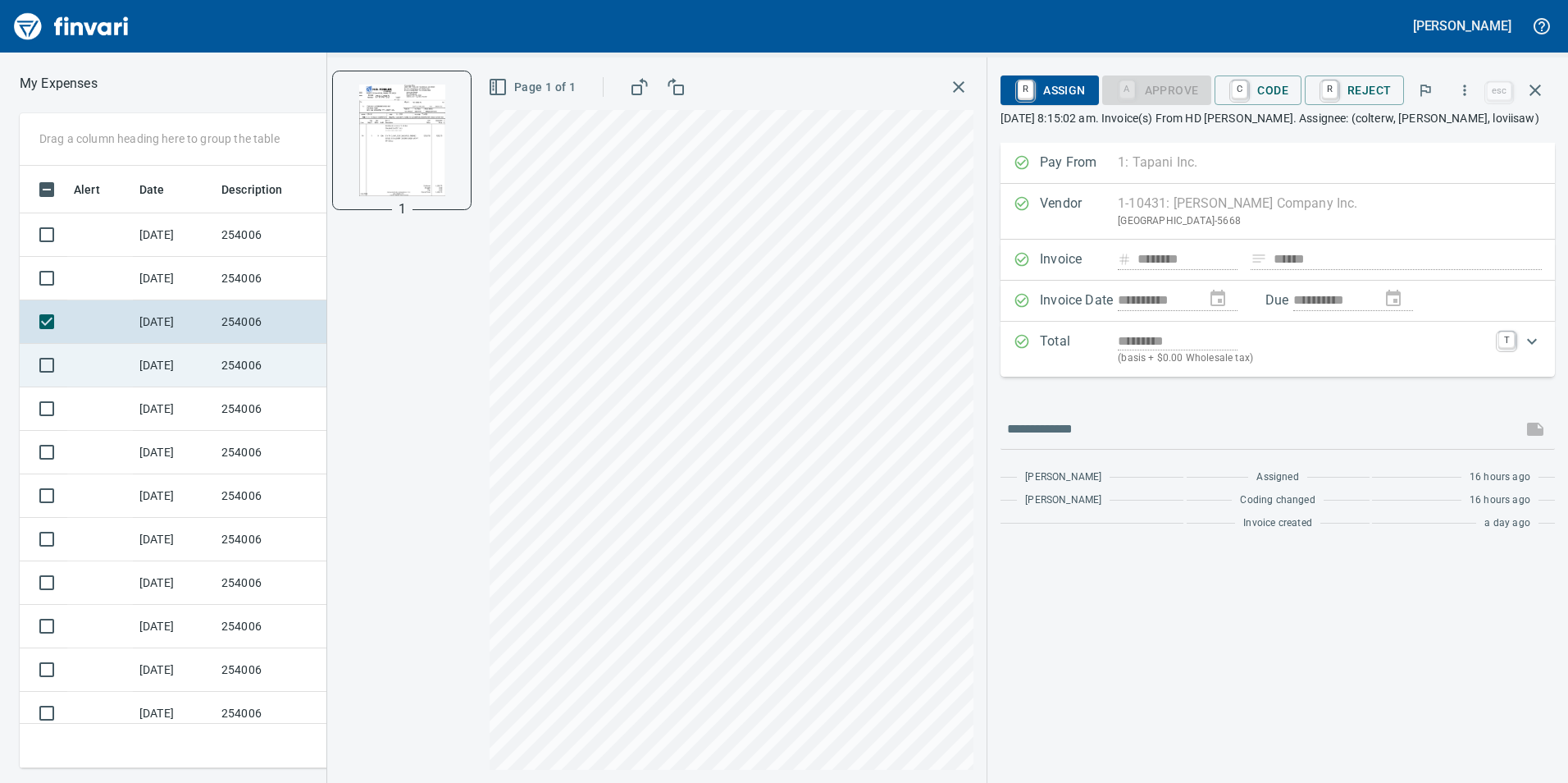
click at [201, 366] on td "[DATE]" at bounding box center [174, 366] width 82 height 43
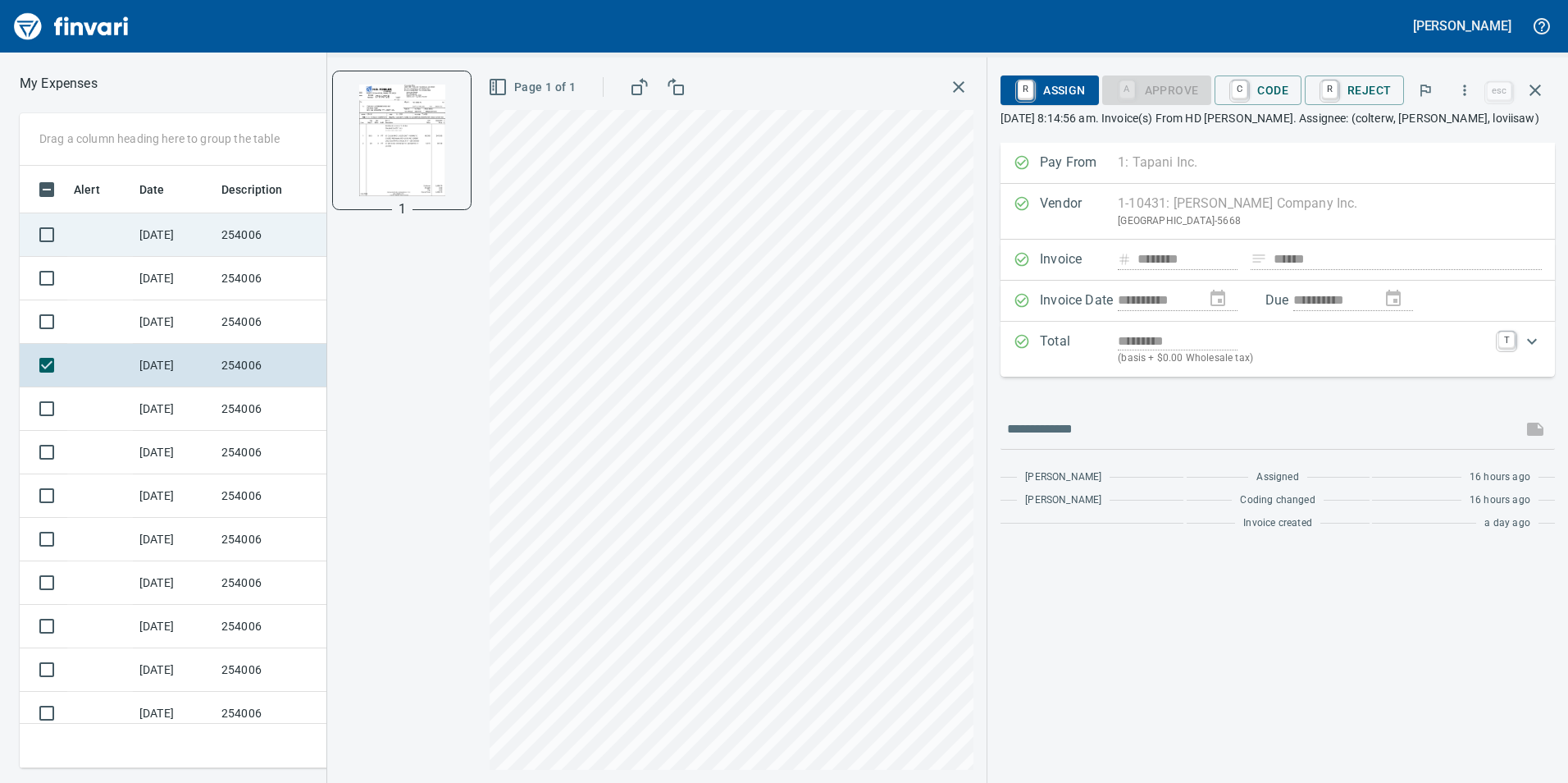
click at [191, 233] on td "[DATE]" at bounding box center [174, 235] width 82 height 43
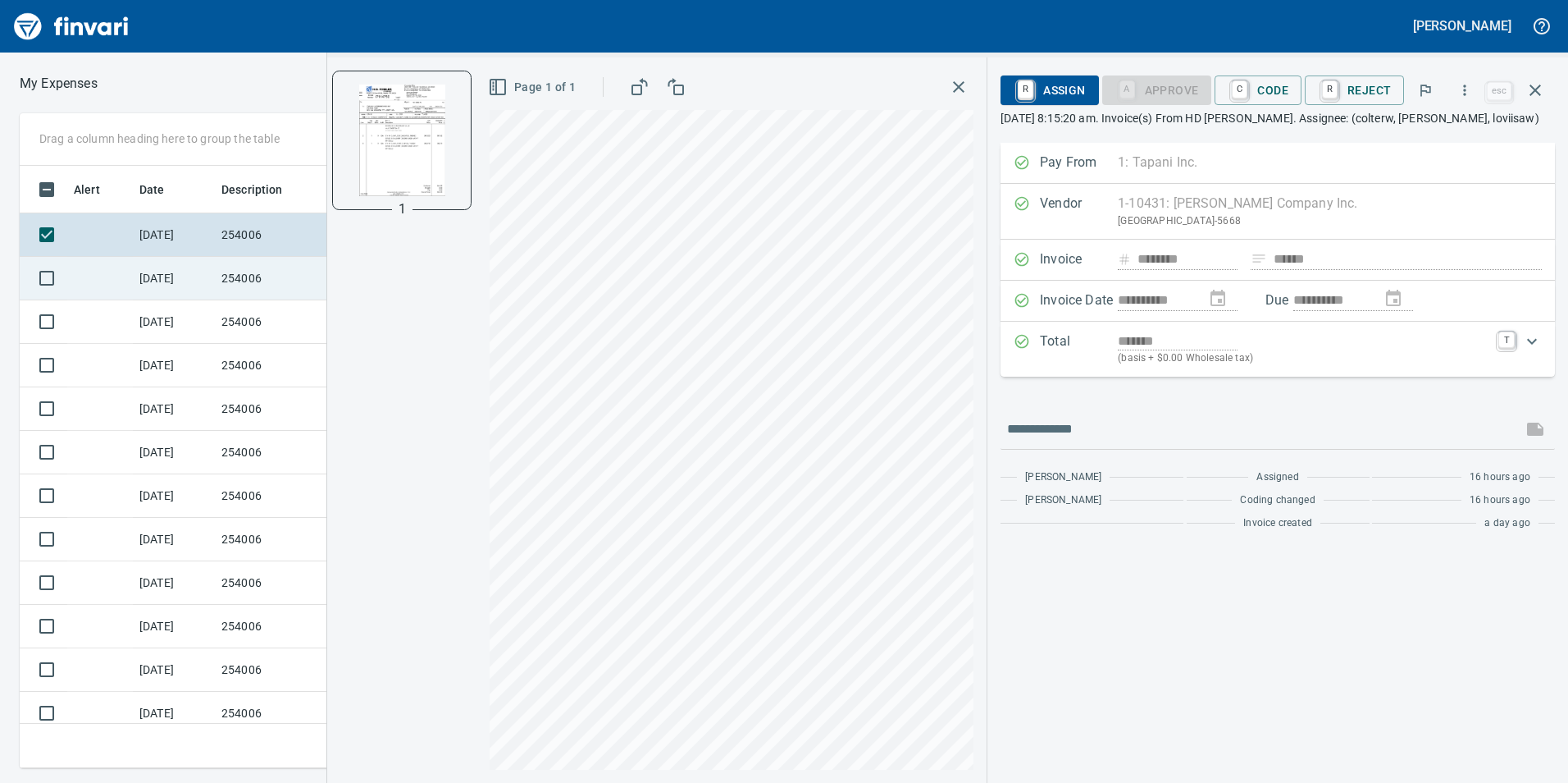
click at [205, 277] on td "[DATE]" at bounding box center [174, 279] width 82 height 43
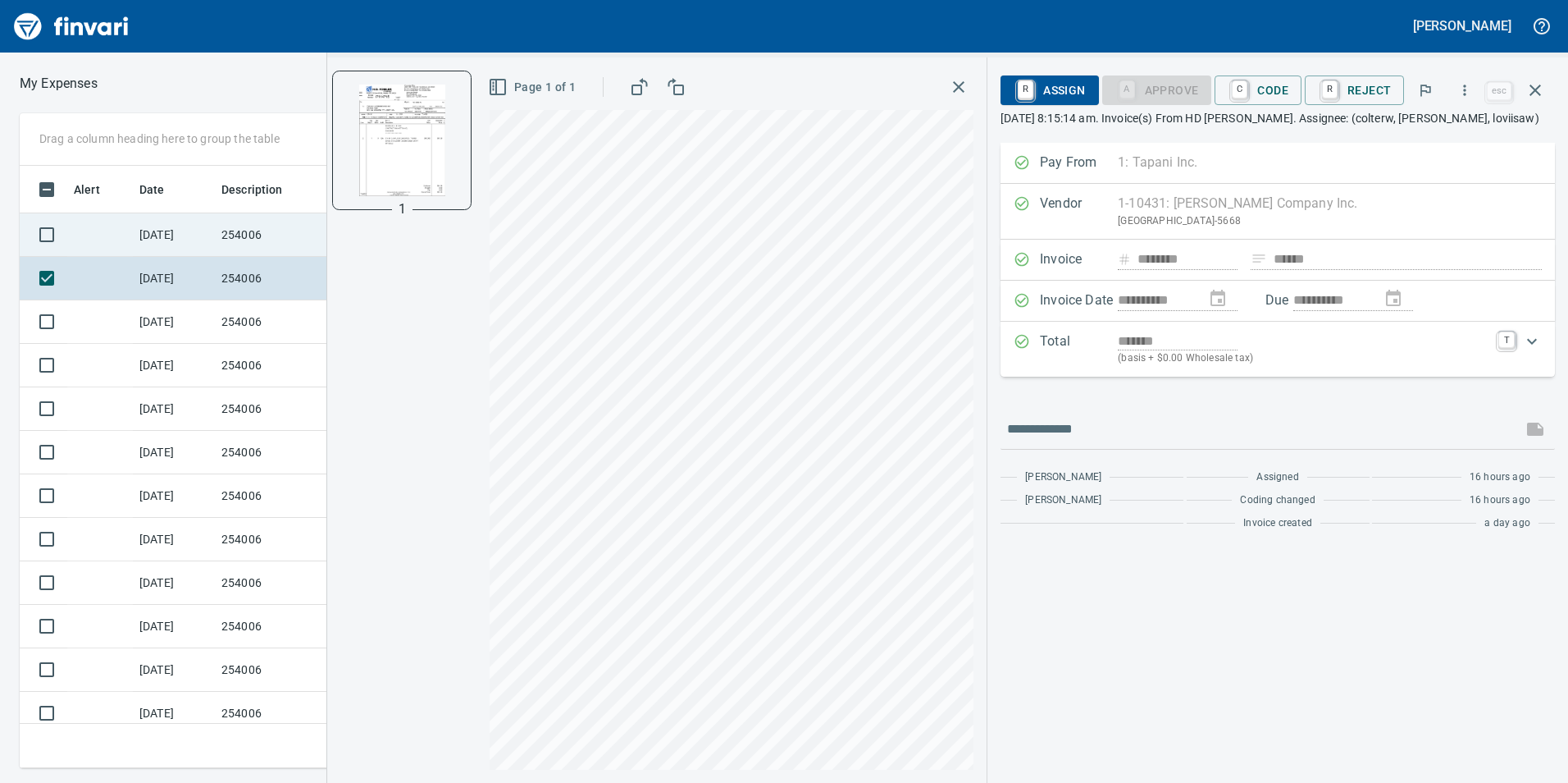
click at [191, 232] on td "[DATE]" at bounding box center [174, 235] width 82 height 43
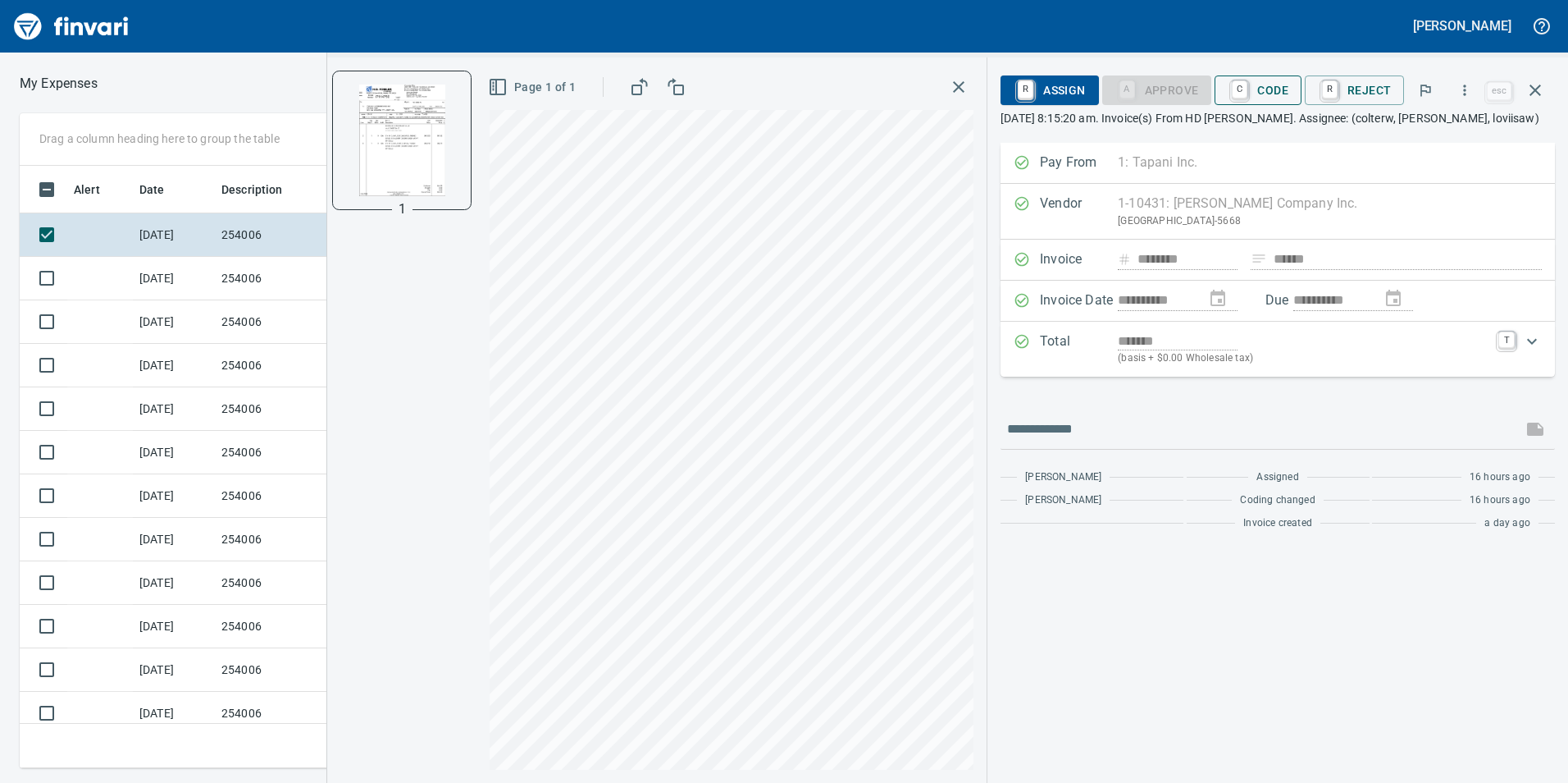
click at [1260, 87] on span "C Code" at bounding box center [1257, 91] width 60 height 28
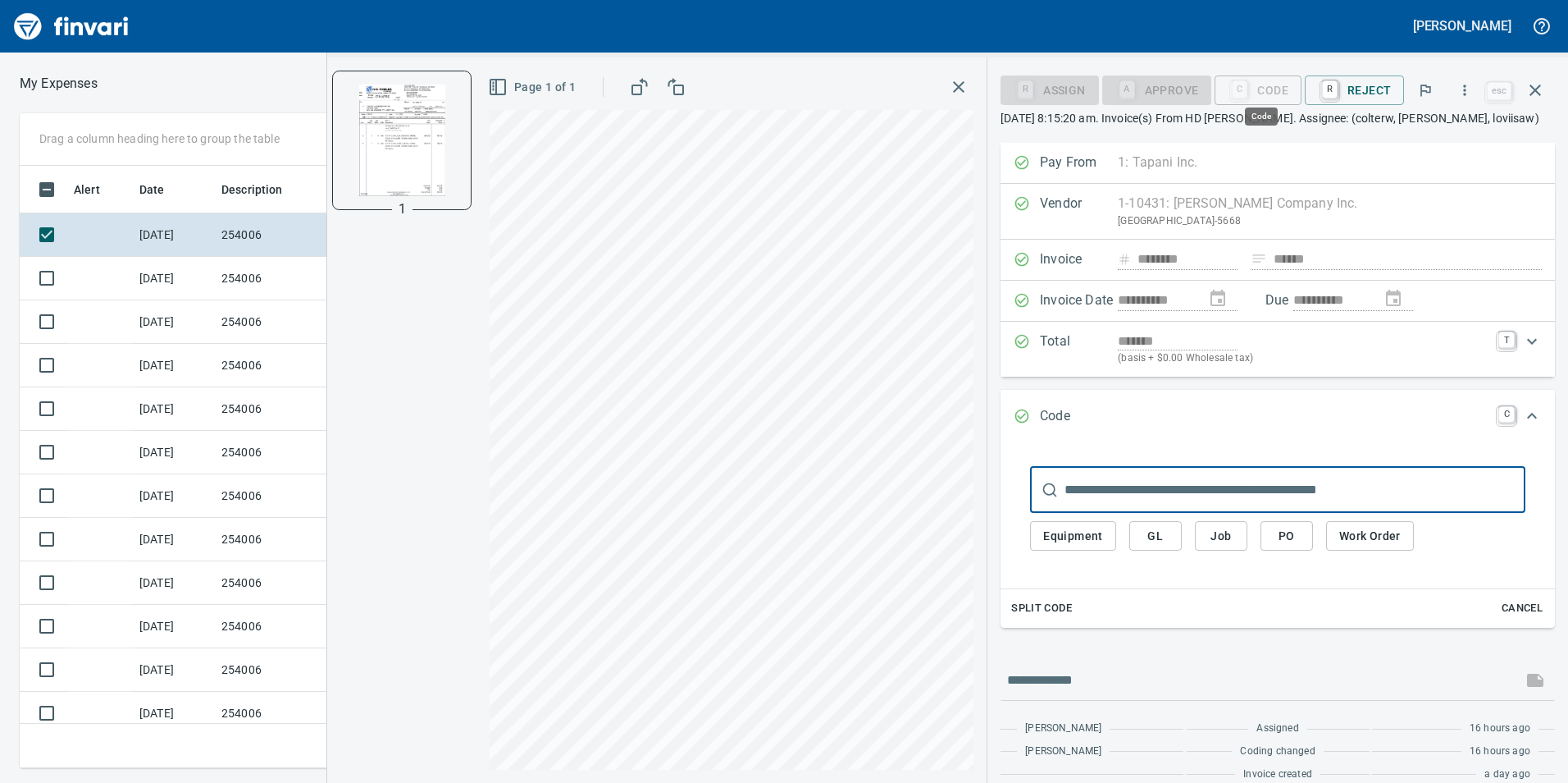
scroll to position [590, 1094]
click at [1229, 540] on span "Job" at bounding box center [1222, 536] width 26 height 21
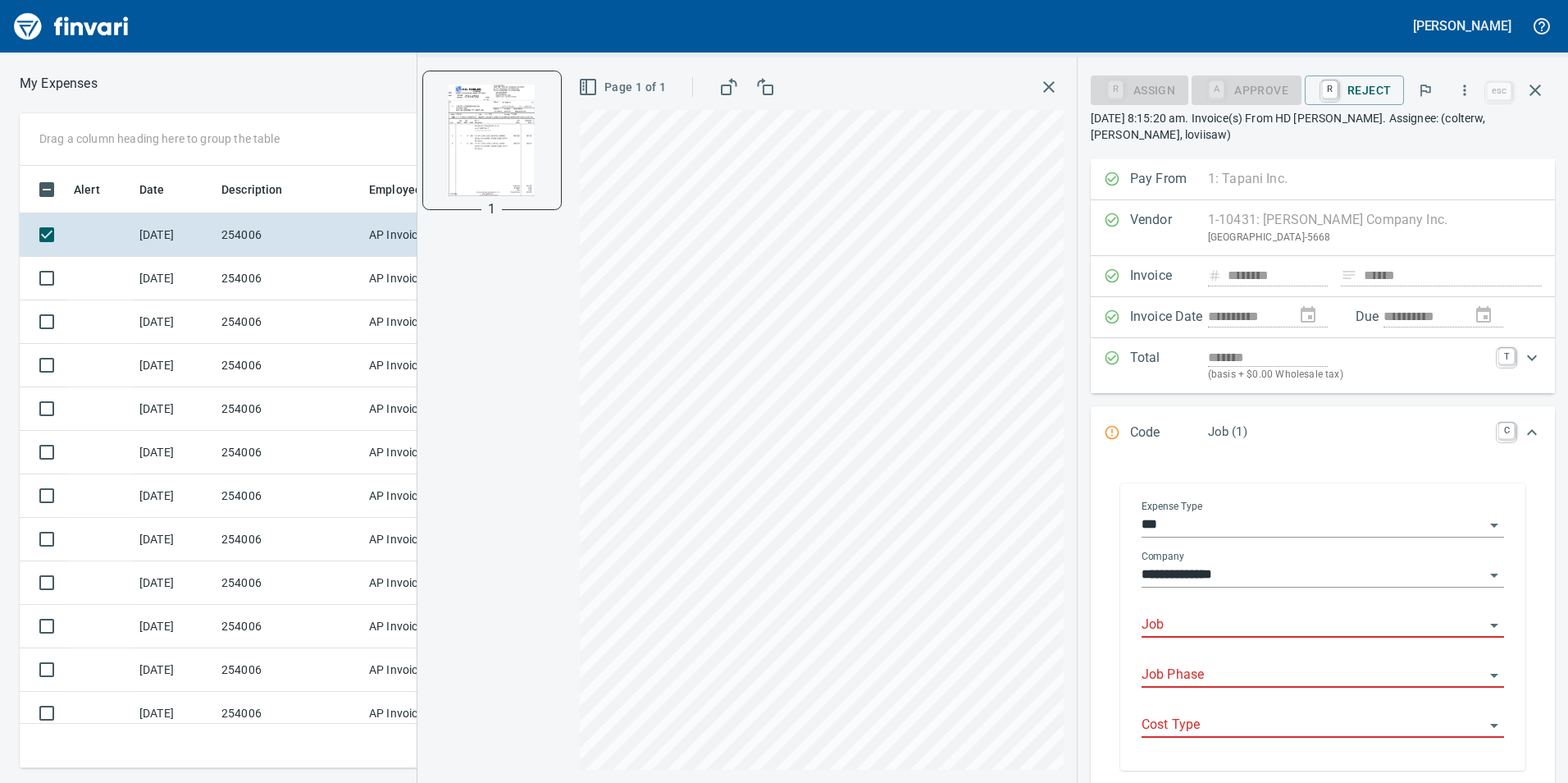
click at [1235, 619] on input "Job" at bounding box center [1312, 625] width 343 height 23
click at [1245, 626] on input "Job" at bounding box center [1312, 625] width 343 height 23
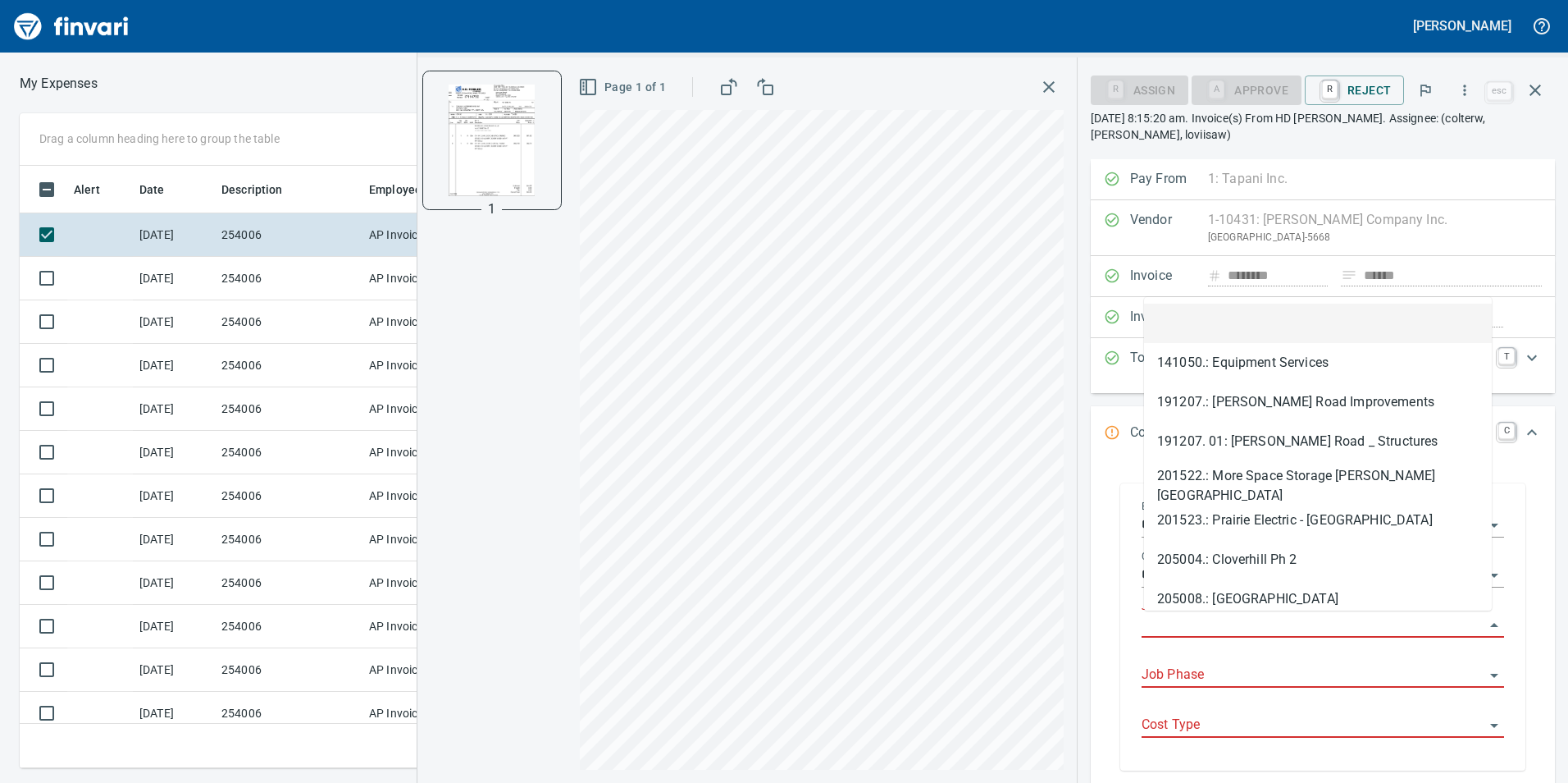
click at [1421, 631] on input "Job" at bounding box center [1312, 625] width 343 height 23
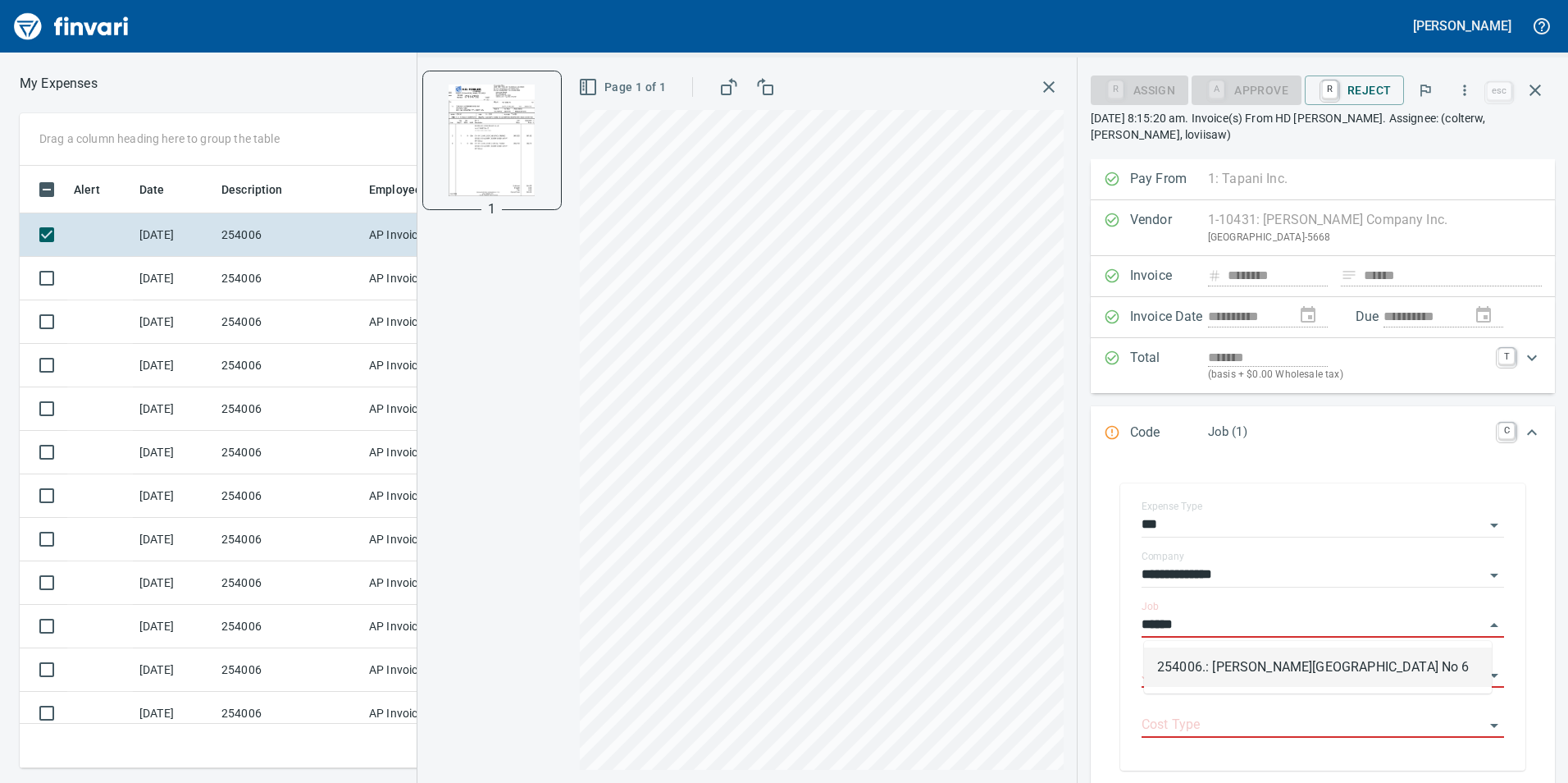
click at [1334, 673] on li "254006.: [PERSON_NAME][GEOGRAPHIC_DATA] No 6" at bounding box center [1318, 667] width 347 height 40
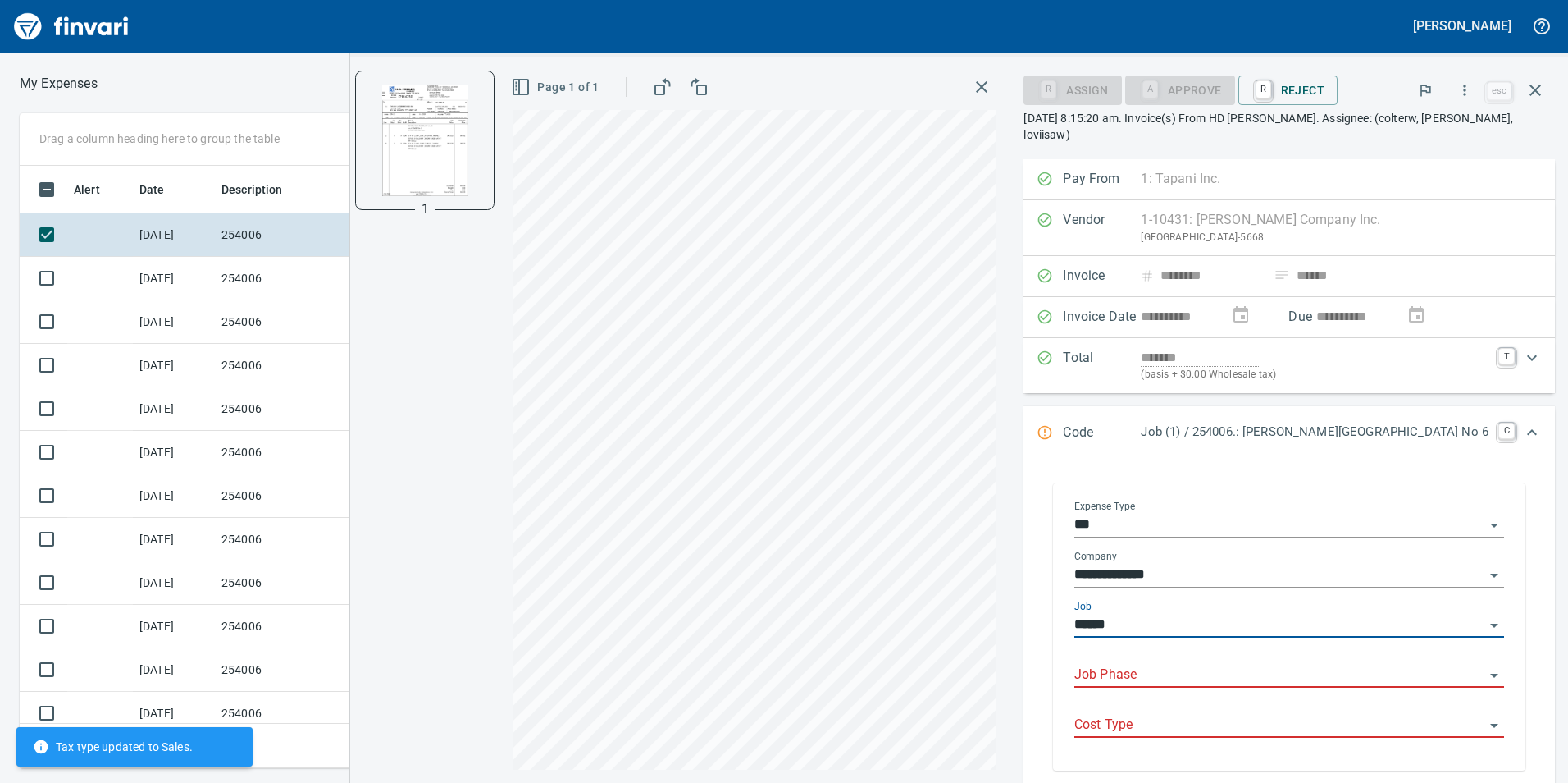
type input "**********"
click at [1322, 667] on input "Job Phase" at bounding box center [1279, 675] width 410 height 23
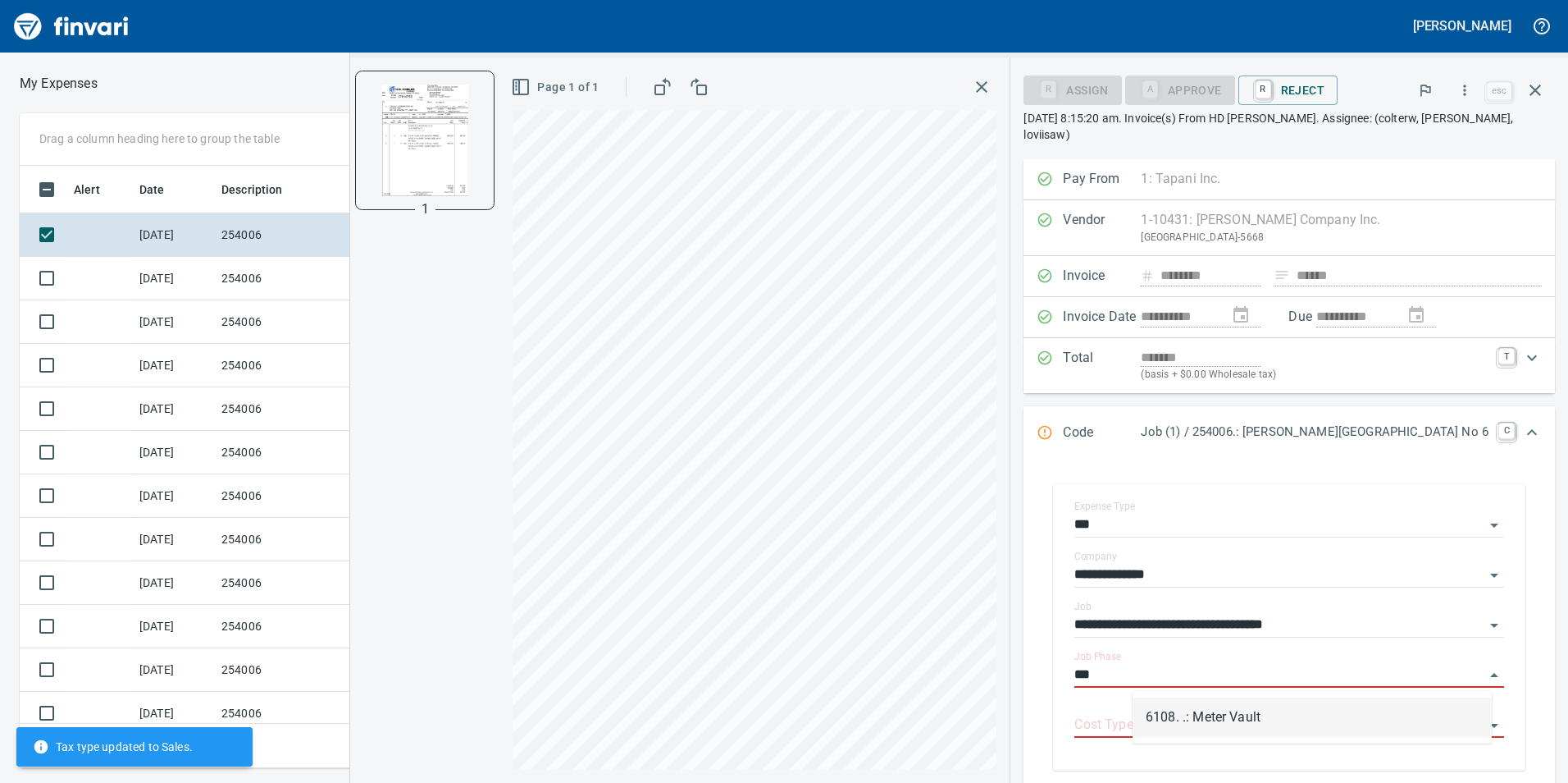
click at [1206, 709] on li "6108. .: Meter Vault" at bounding box center [1312, 717] width 360 height 40
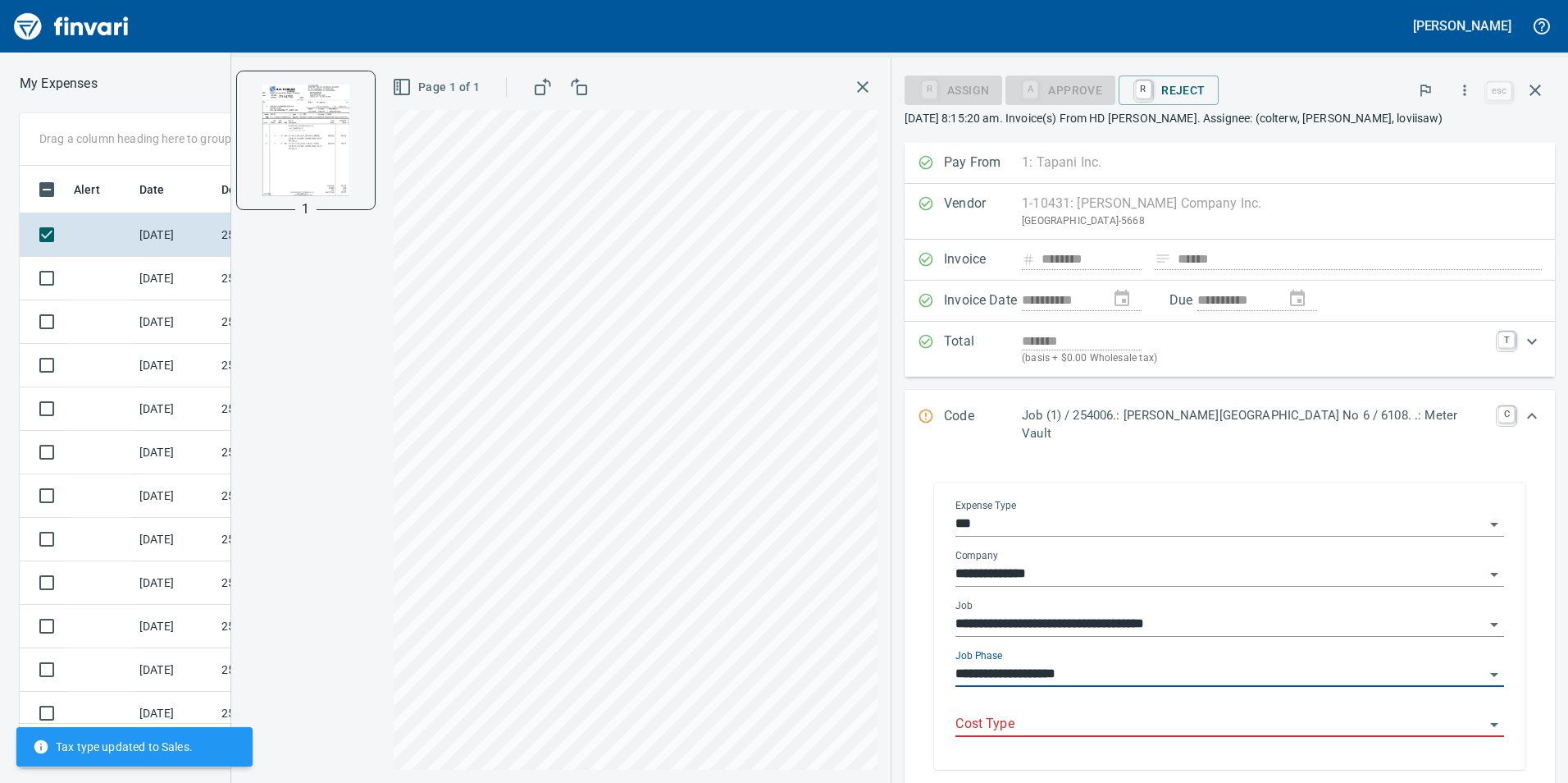
type input "**********"
click at [1206, 713] on input "Cost Type" at bounding box center [1220, 724] width 529 height 23
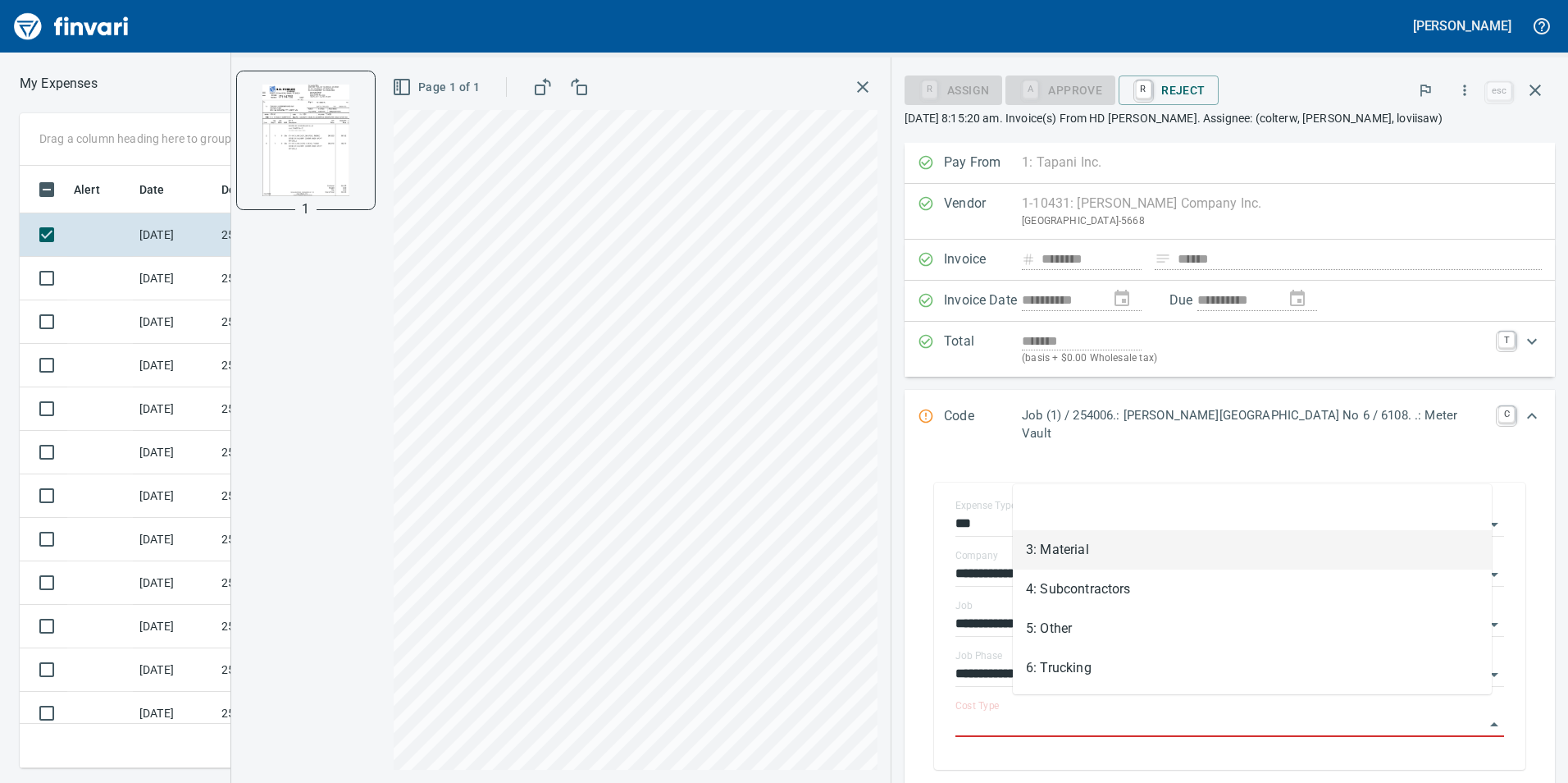
click at [1139, 542] on li "3: Material" at bounding box center [1252, 550] width 479 height 40
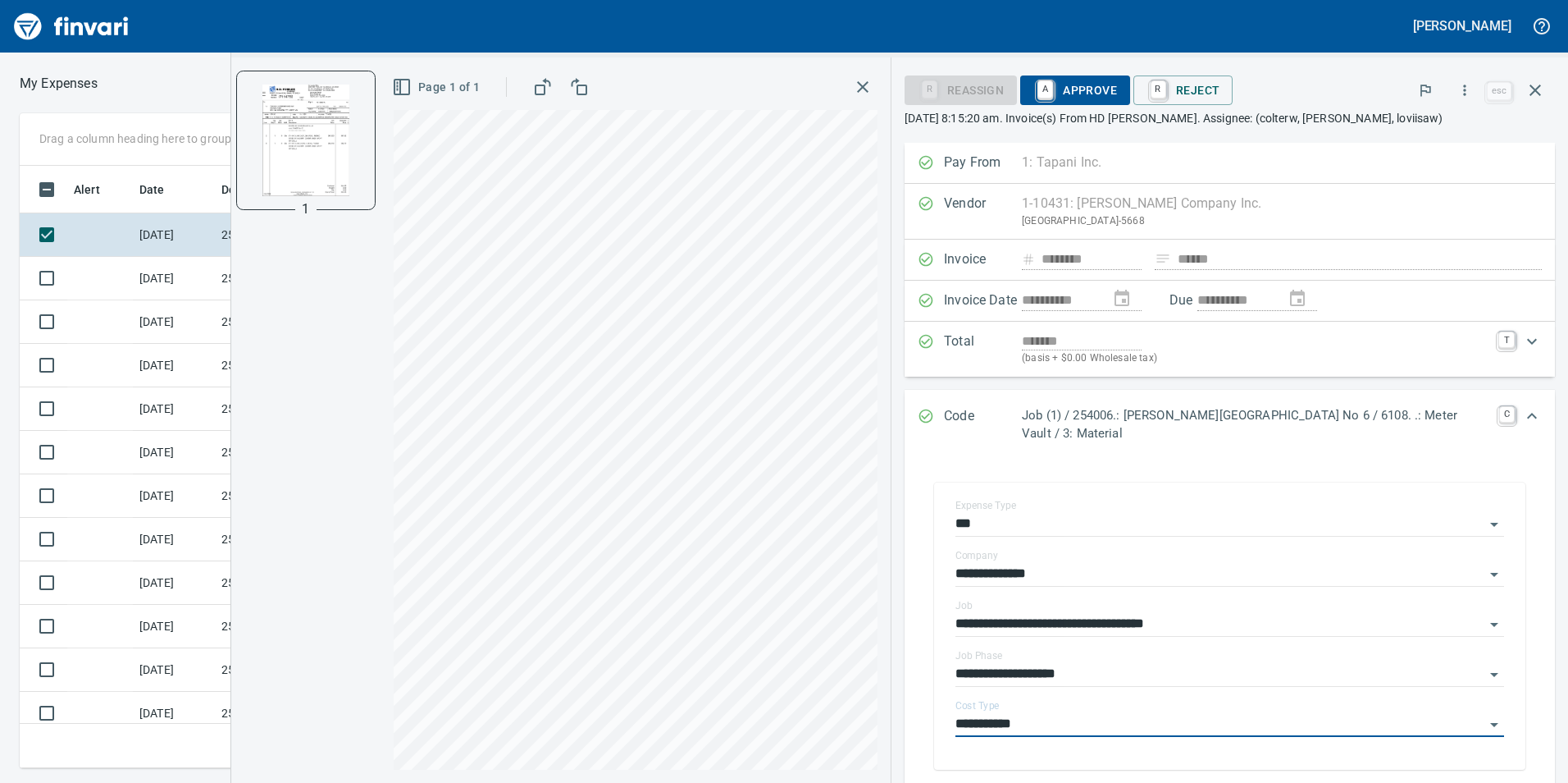
type input "**********"
click at [1061, 88] on span "A Approve" at bounding box center [1075, 91] width 84 height 28
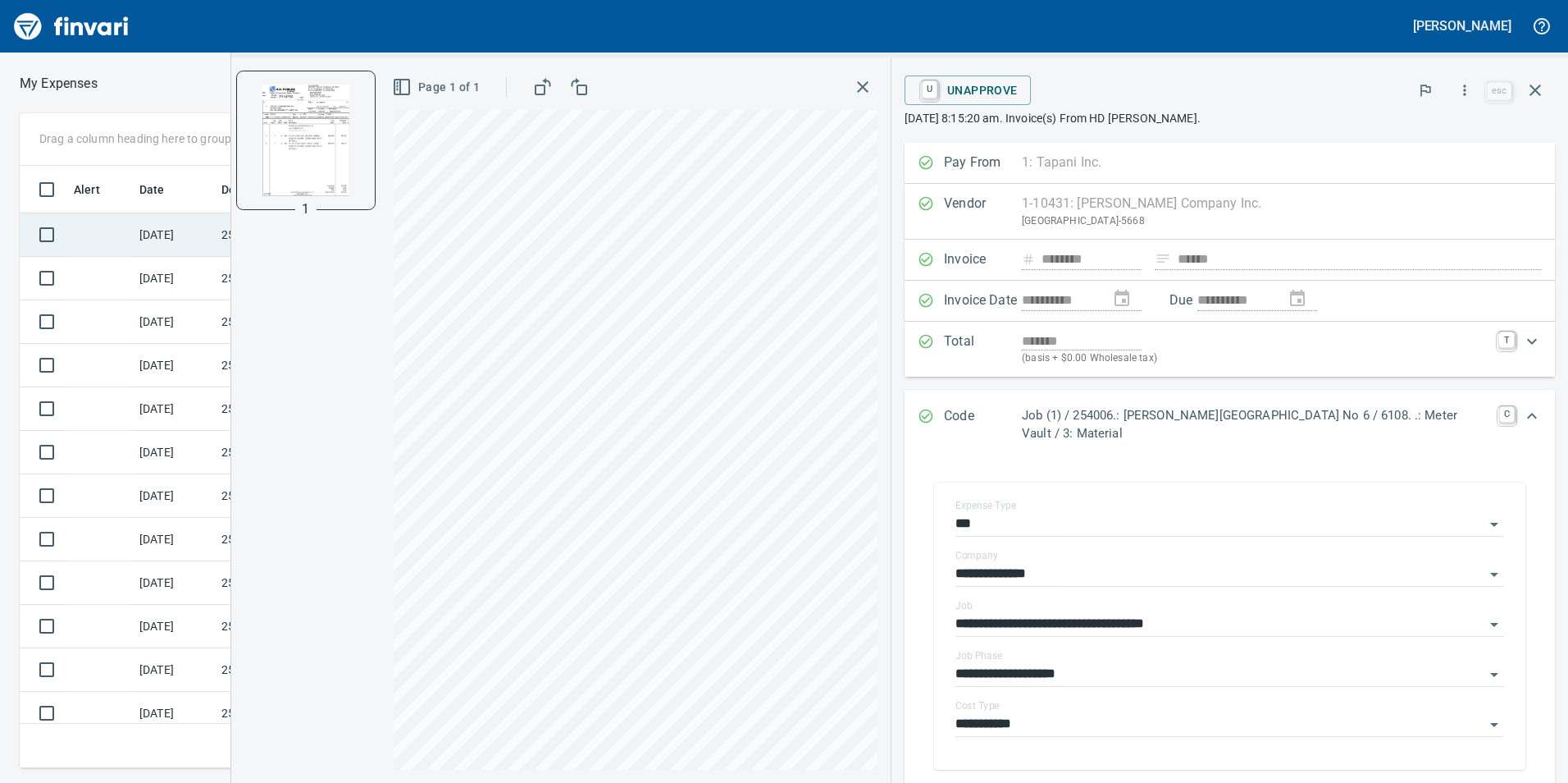
click at [110, 246] on td at bounding box center [99, 235] width 65 height 43
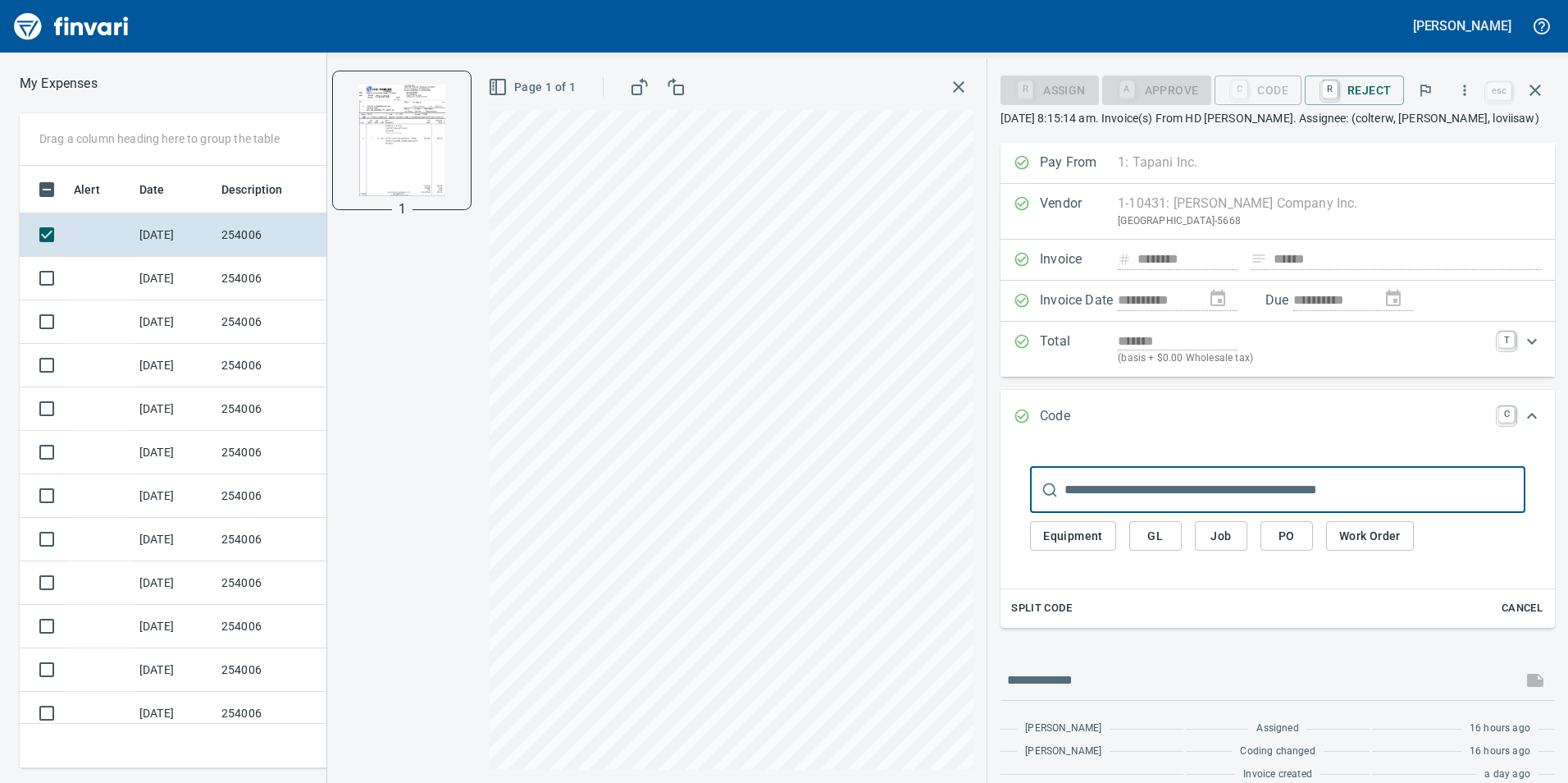
click at [1221, 543] on span "Job" at bounding box center [1222, 536] width 26 height 21
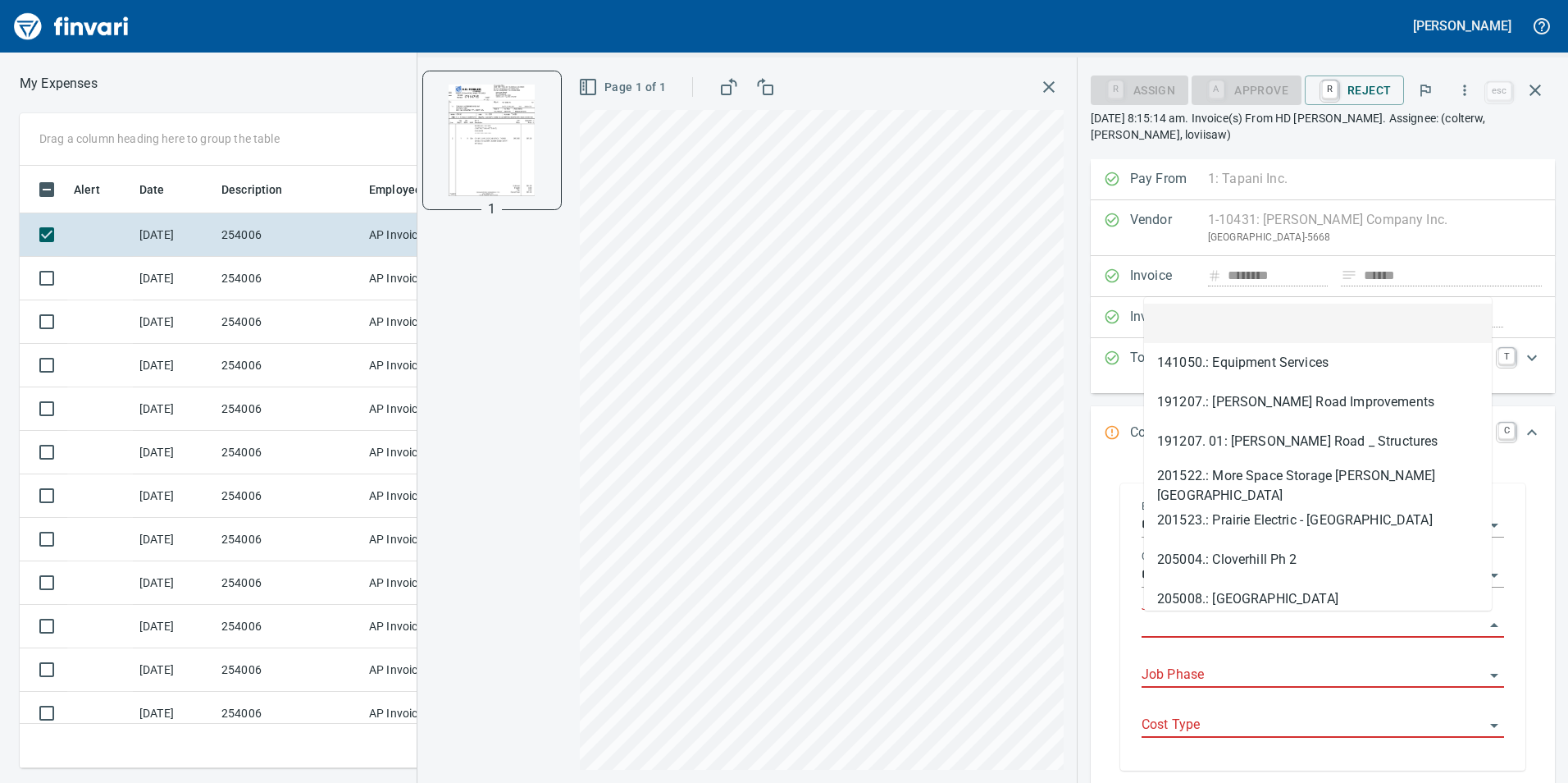
scroll to position [590, 1094]
click at [1197, 624] on input "Job" at bounding box center [1312, 625] width 343 height 23
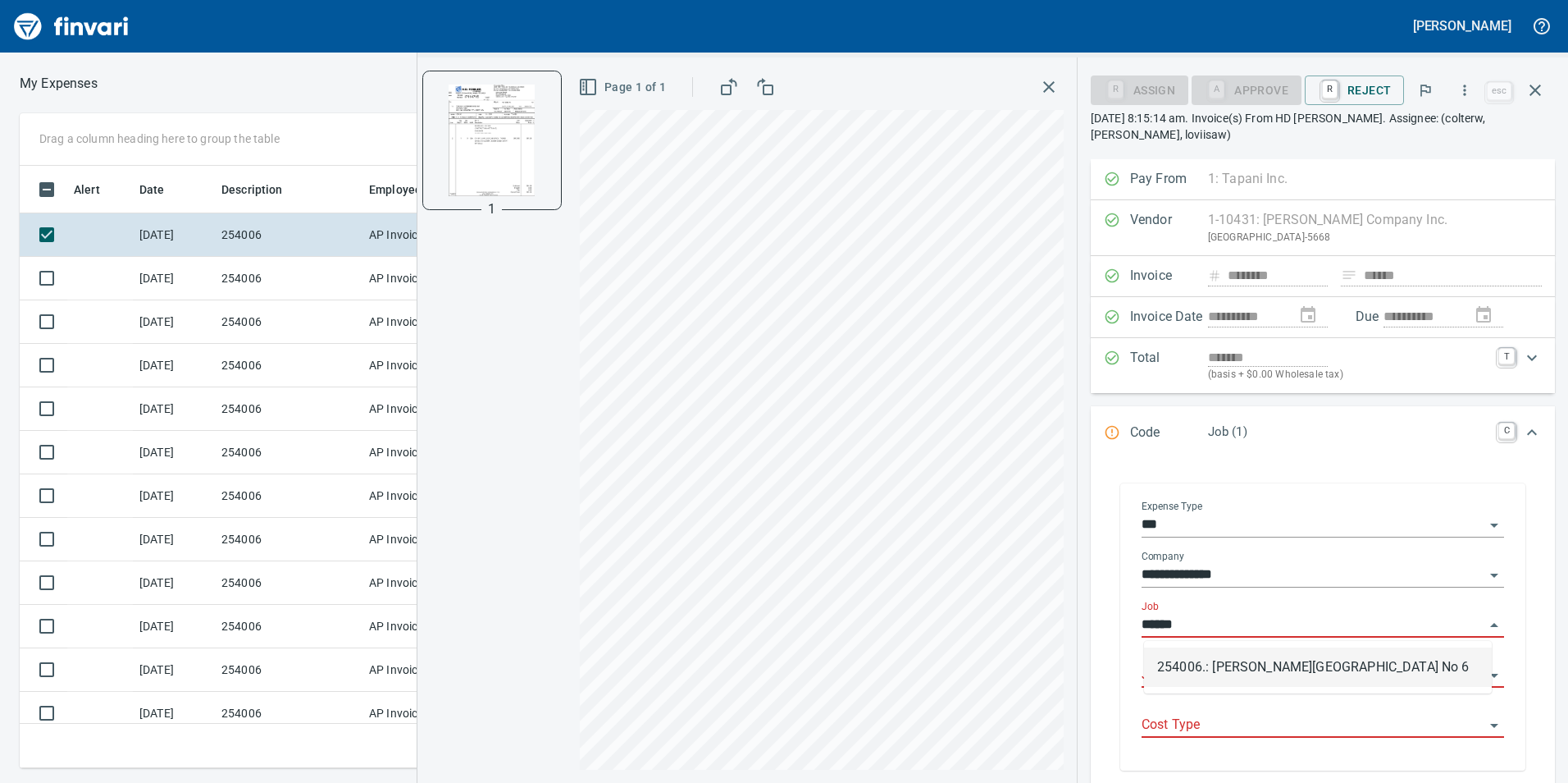
drag, startPoint x: 1257, startPoint y: 650, endPoint x: 1258, endPoint y: 658, distance: 8.1
click at [1257, 651] on li "254006.: [PERSON_NAME][GEOGRAPHIC_DATA] No 6" at bounding box center [1318, 667] width 347 height 40
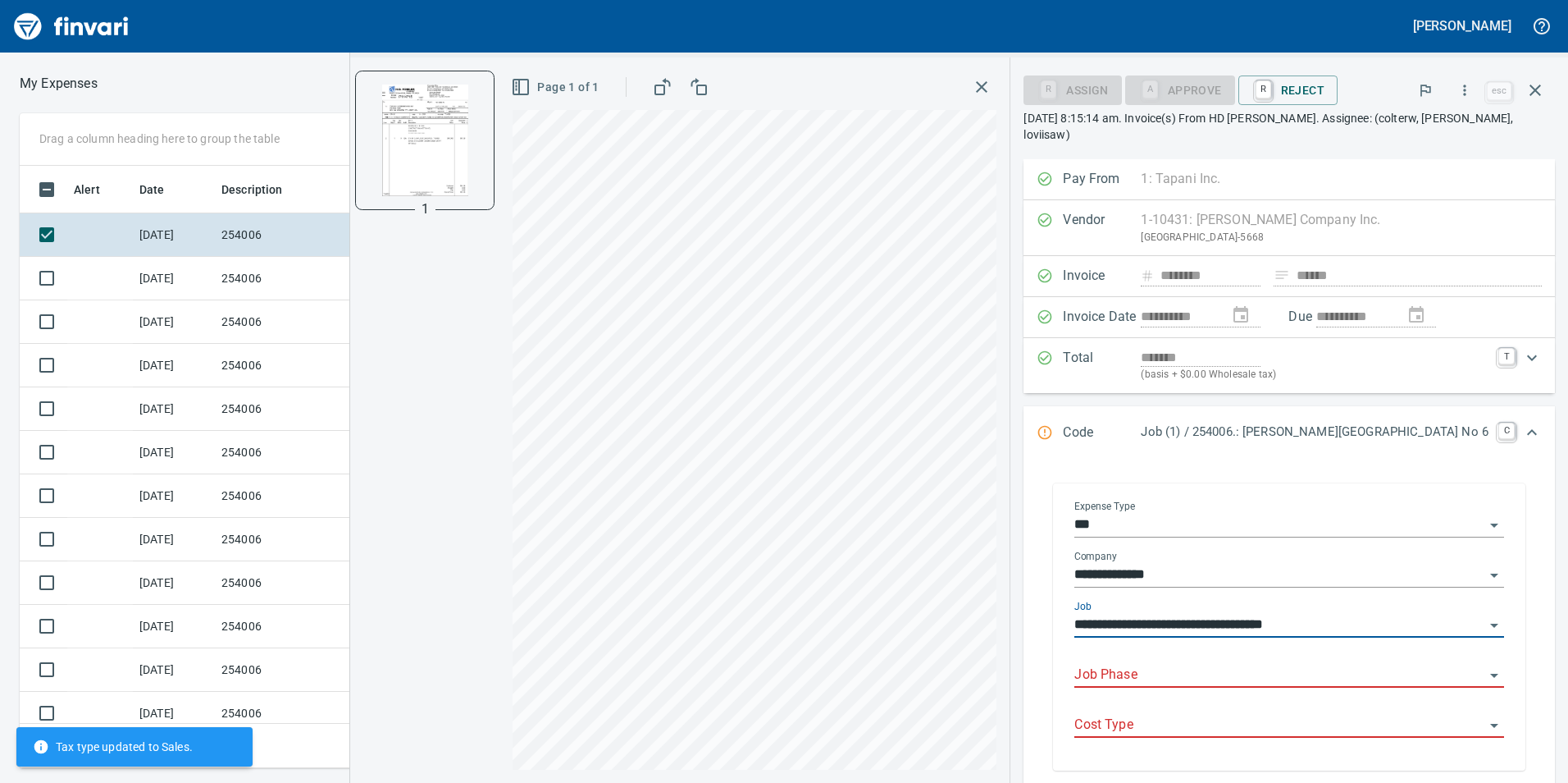
type input "**********"
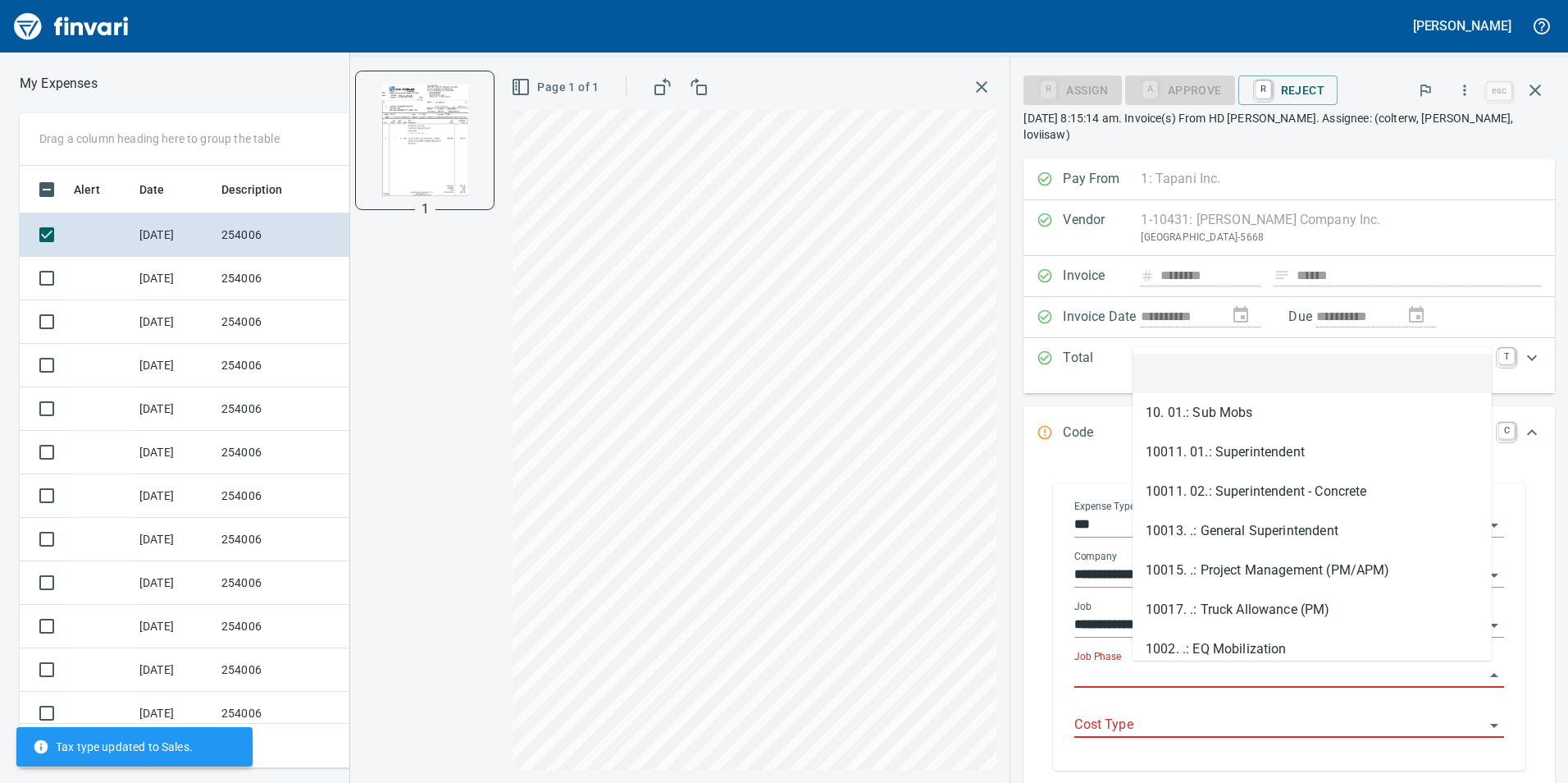
click at [1259, 668] on input "Job Phase" at bounding box center [1279, 675] width 410 height 23
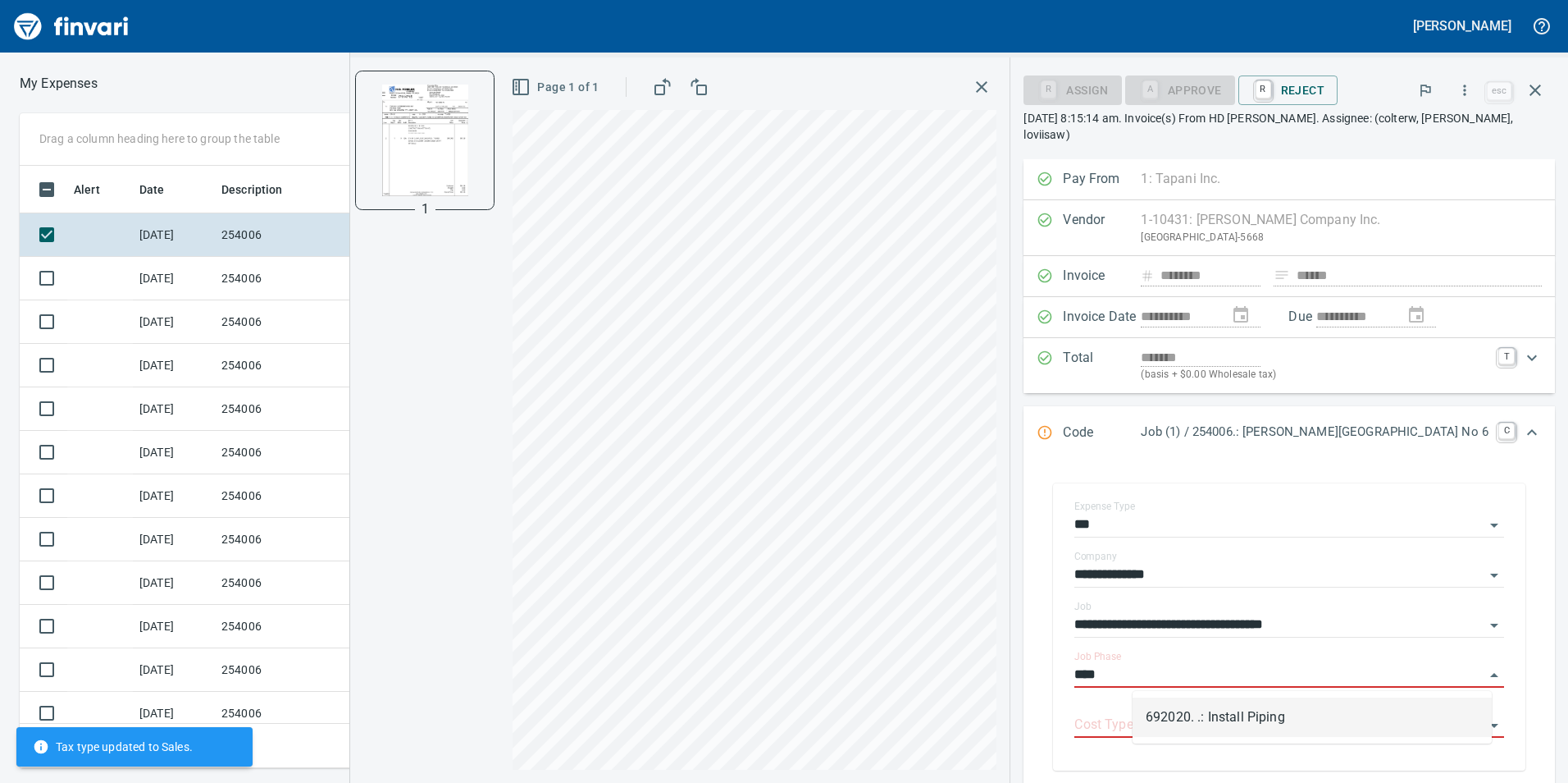
click at [1196, 714] on li "692020. .: Install Piping" at bounding box center [1312, 717] width 360 height 40
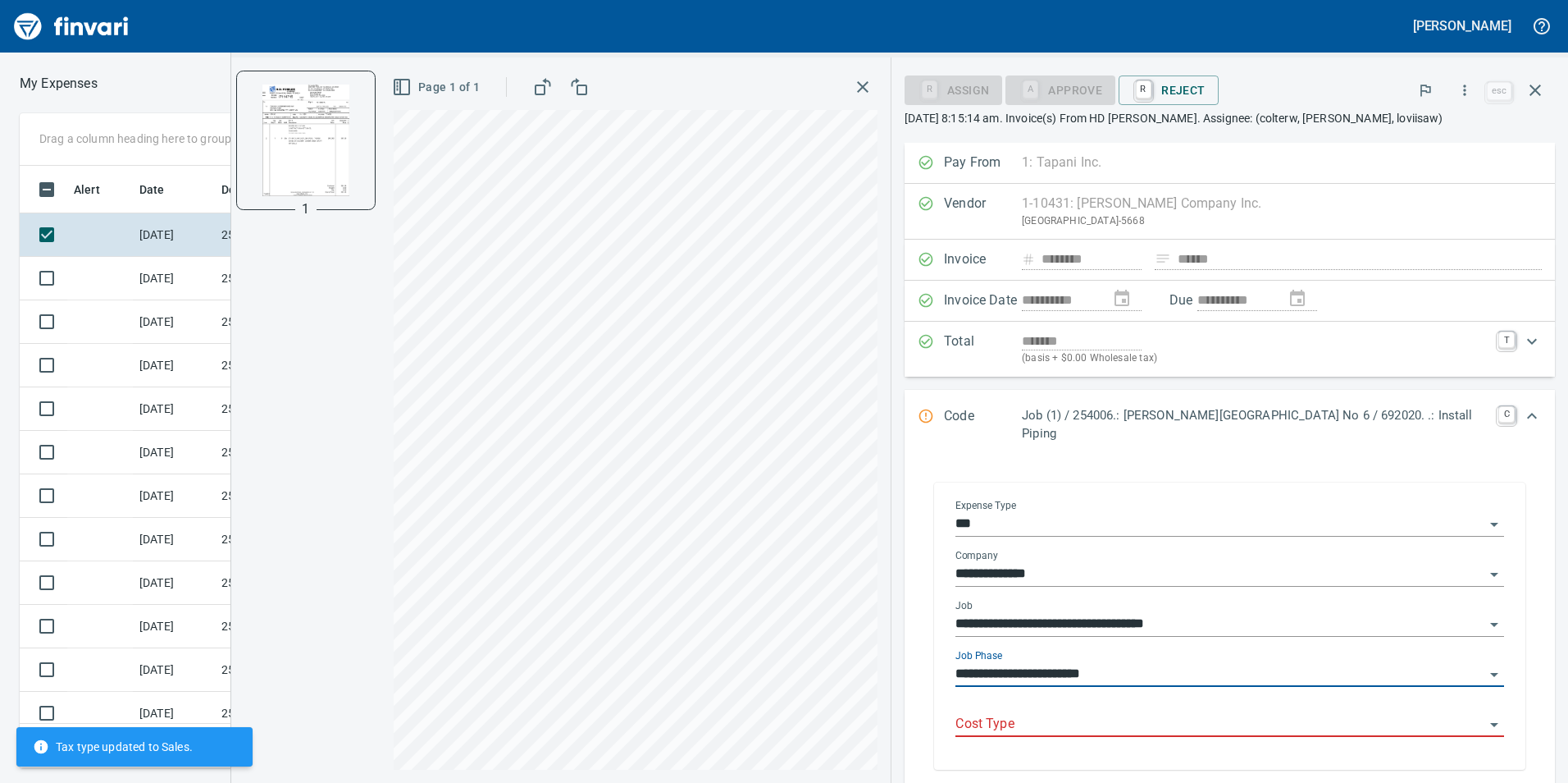
type input "**********"
click at [1196, 714] on input "Cost Type" at bounding box center [1220, 724] width 529 height 23
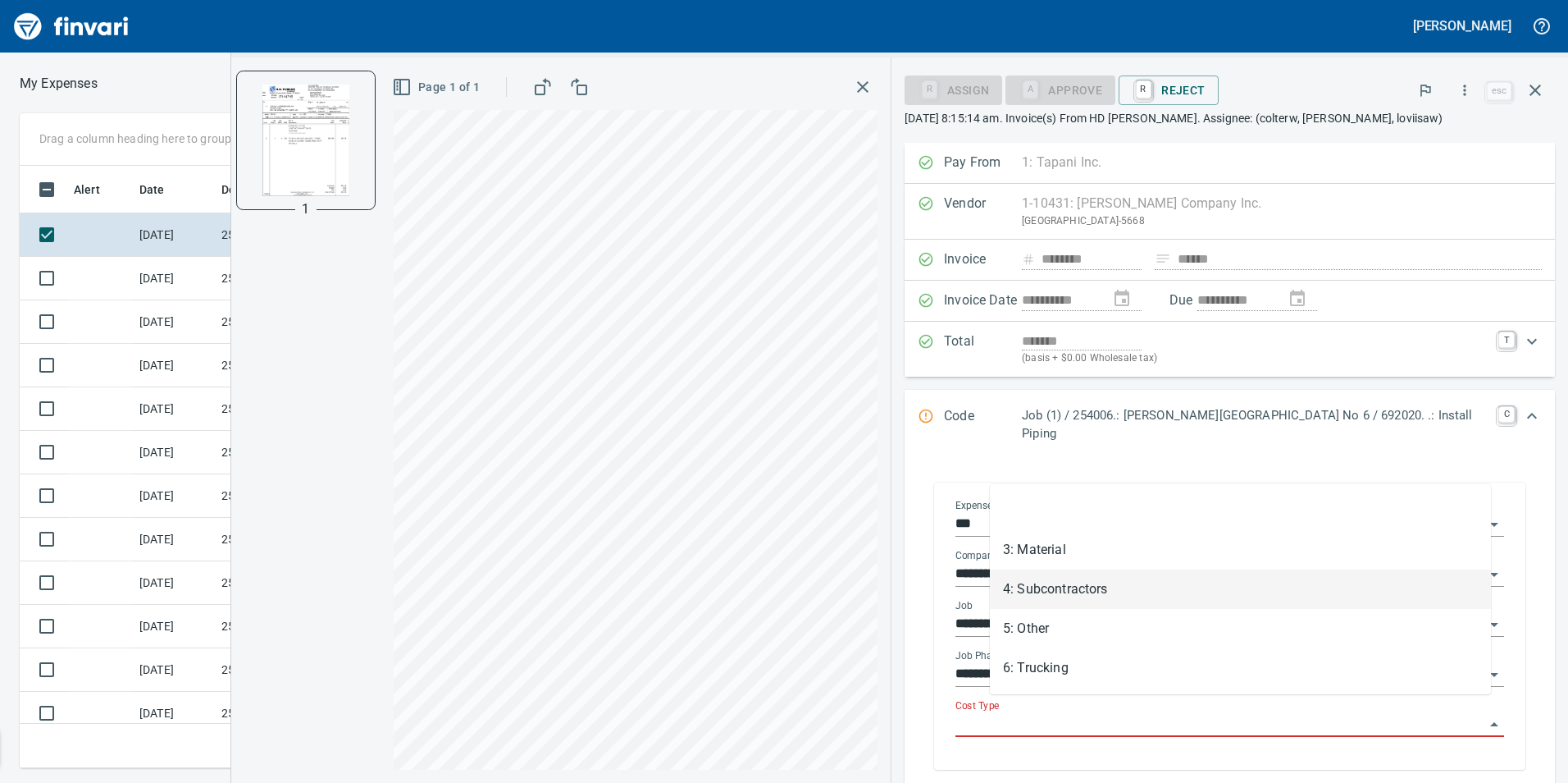
click at [1131, 553] on li "3: Material" at bounding box center [1240, 550] width 501 height 40
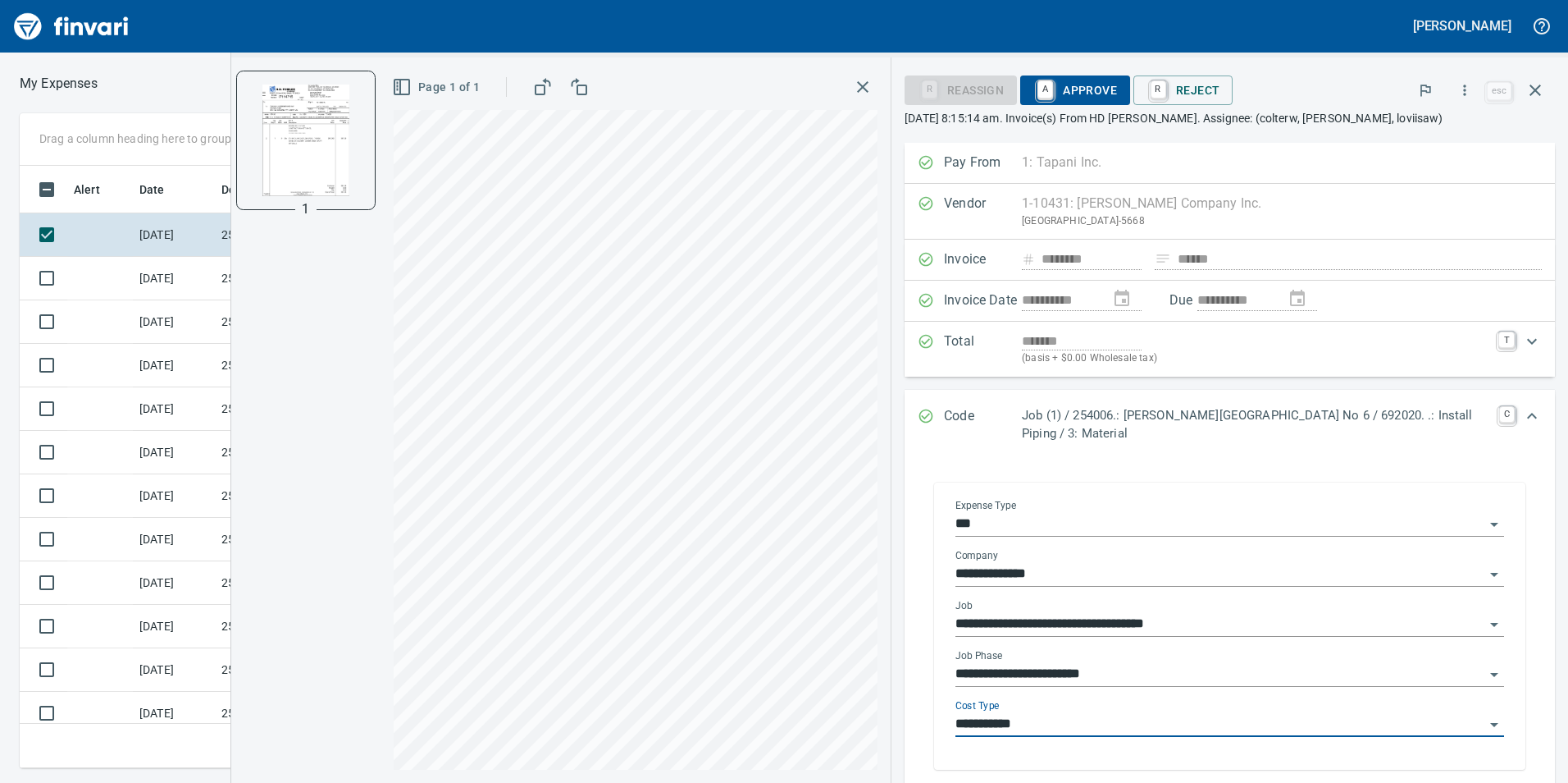
type input "**********"
click at [1071, 86] on span "A Approve" at bounding box center [1075, 91] width 84 height 28
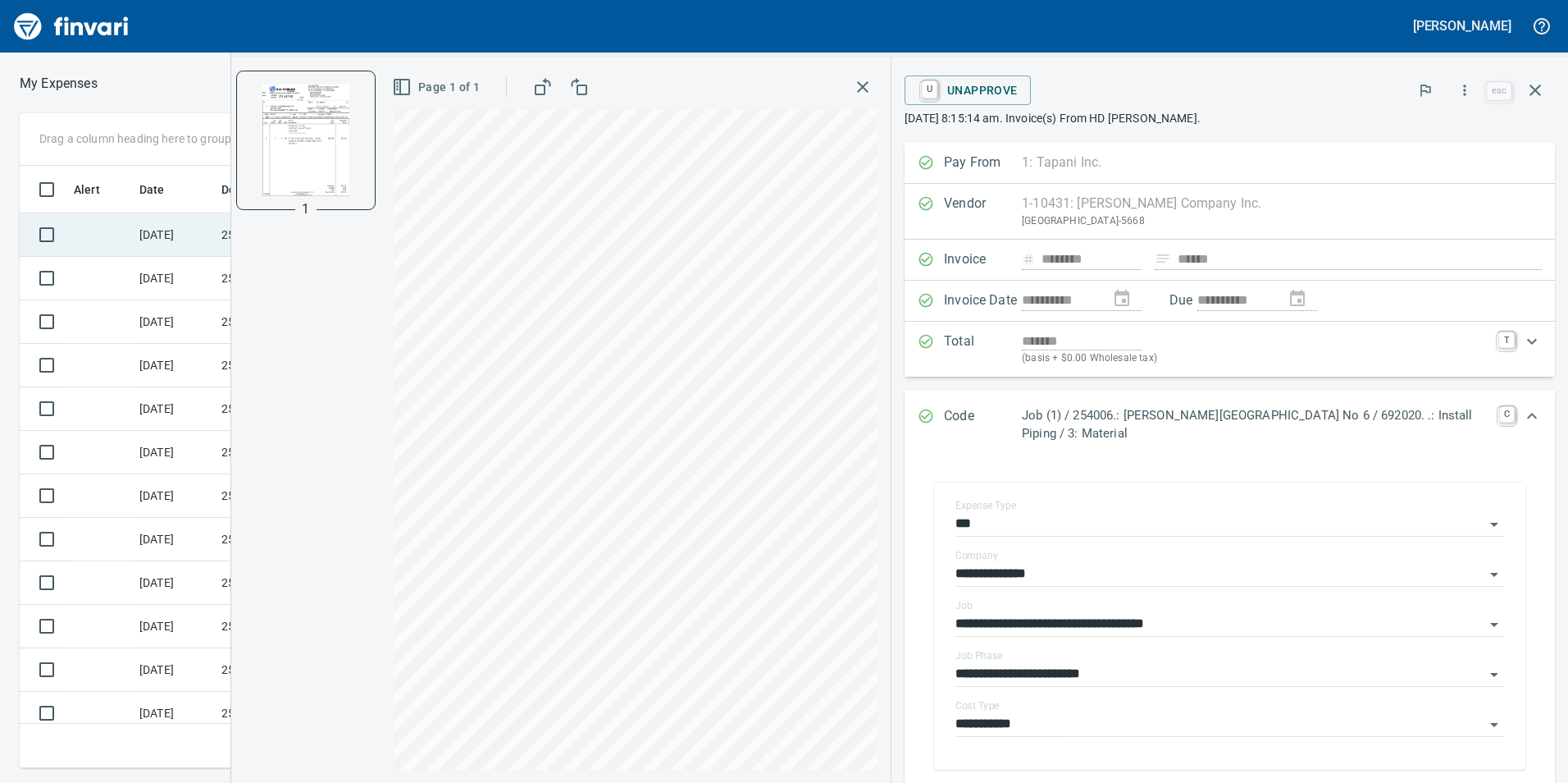
click at [167, 228] on td "[DATE]" at bounding box center [174, 235] width 82 height 43
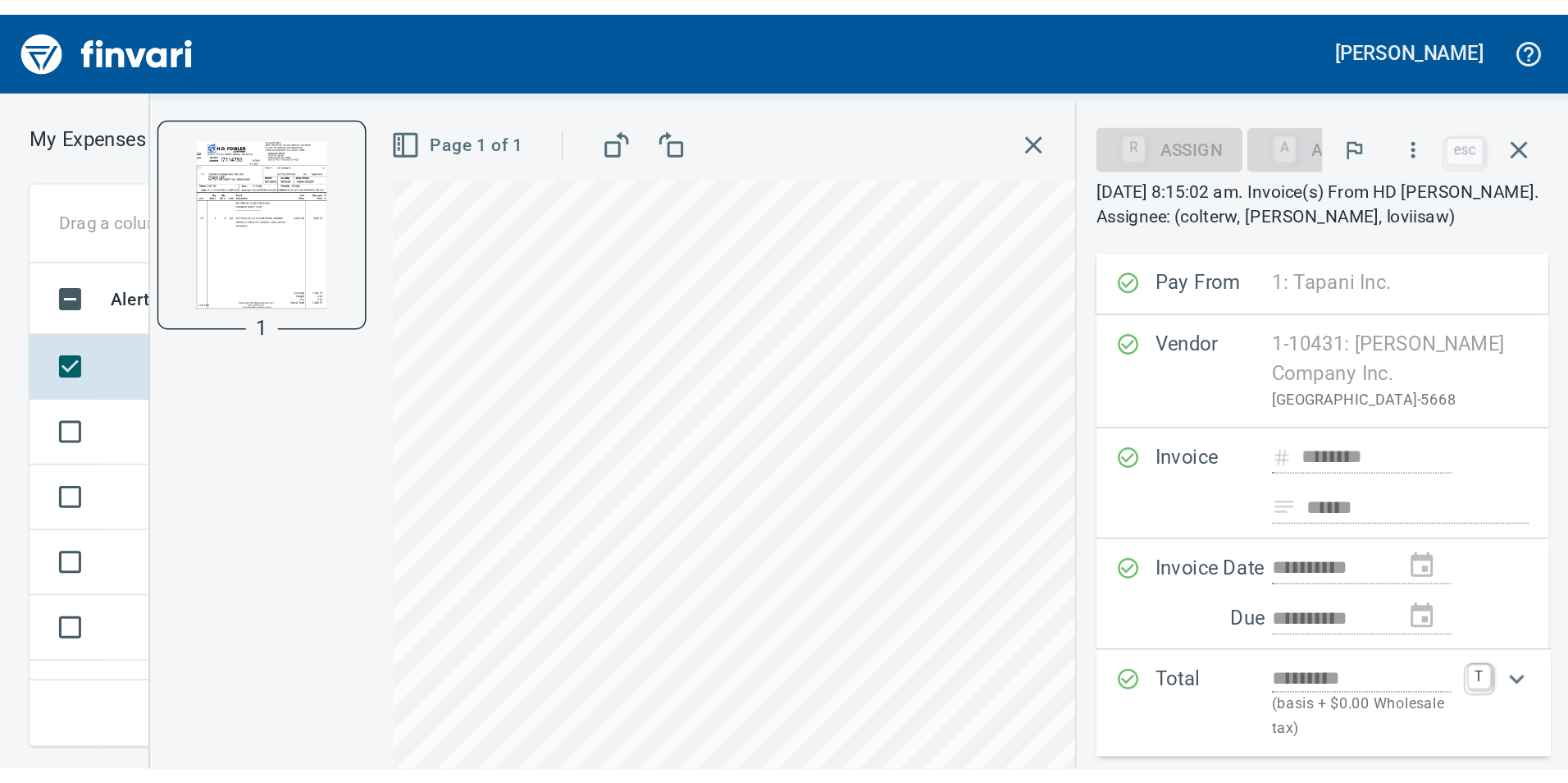
scroll to position [590, 1094]
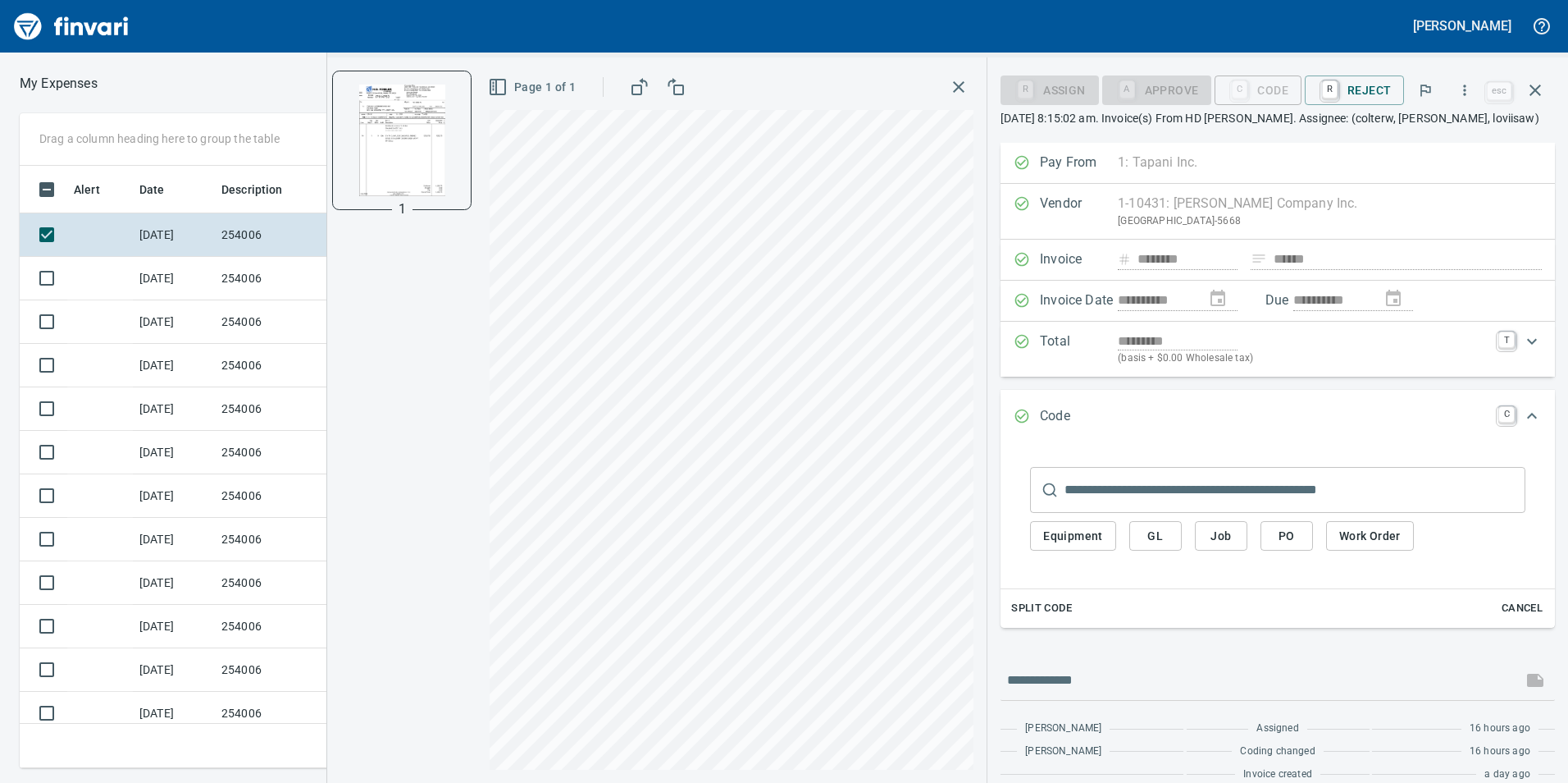
click at [1236, 528] on button "Job" at bounding box center [1222, 536] width 53 height 30
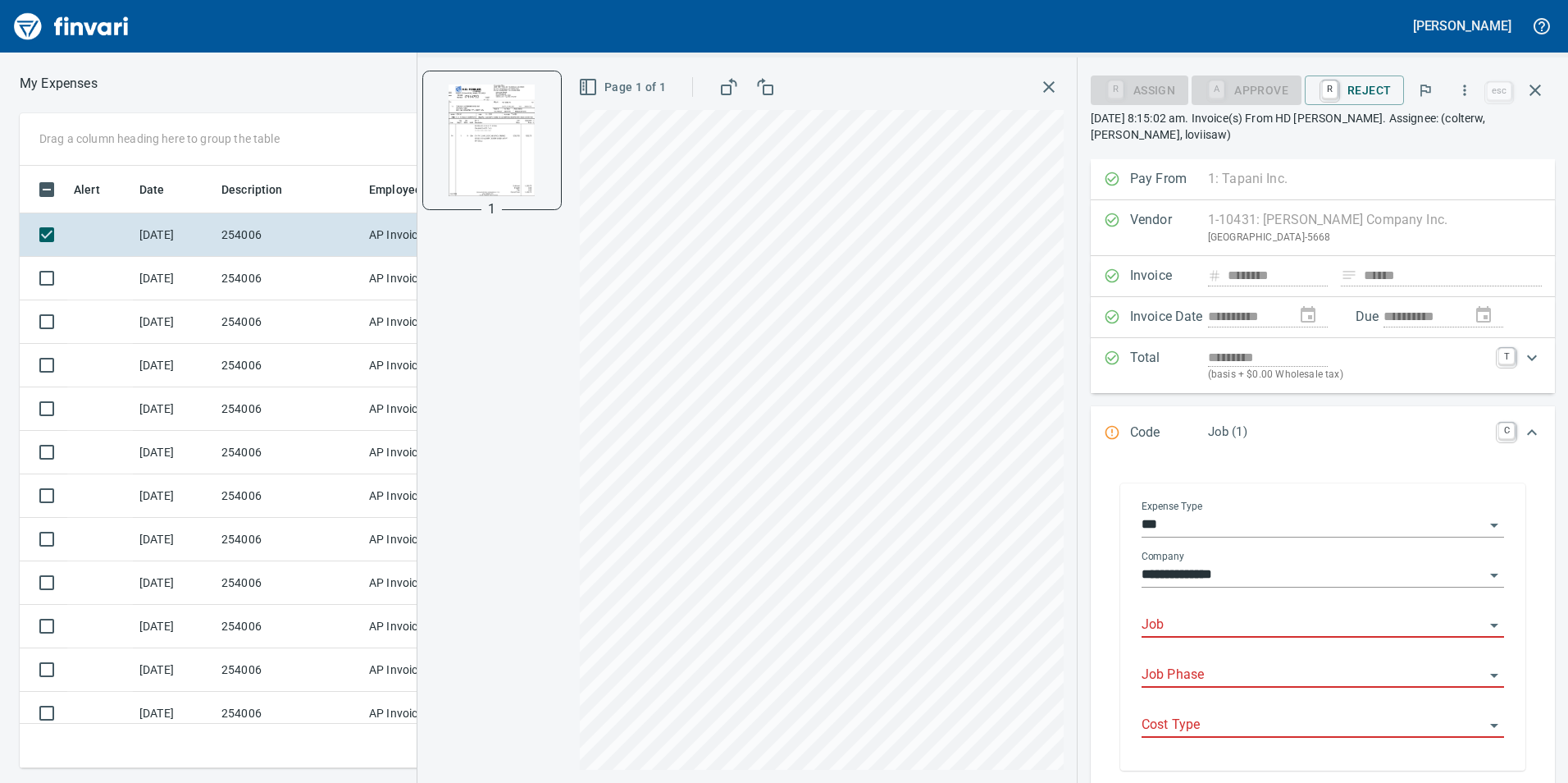
click at [1245, 626] on input "Job" at bounding box center [1312, 625] width 343 height 23
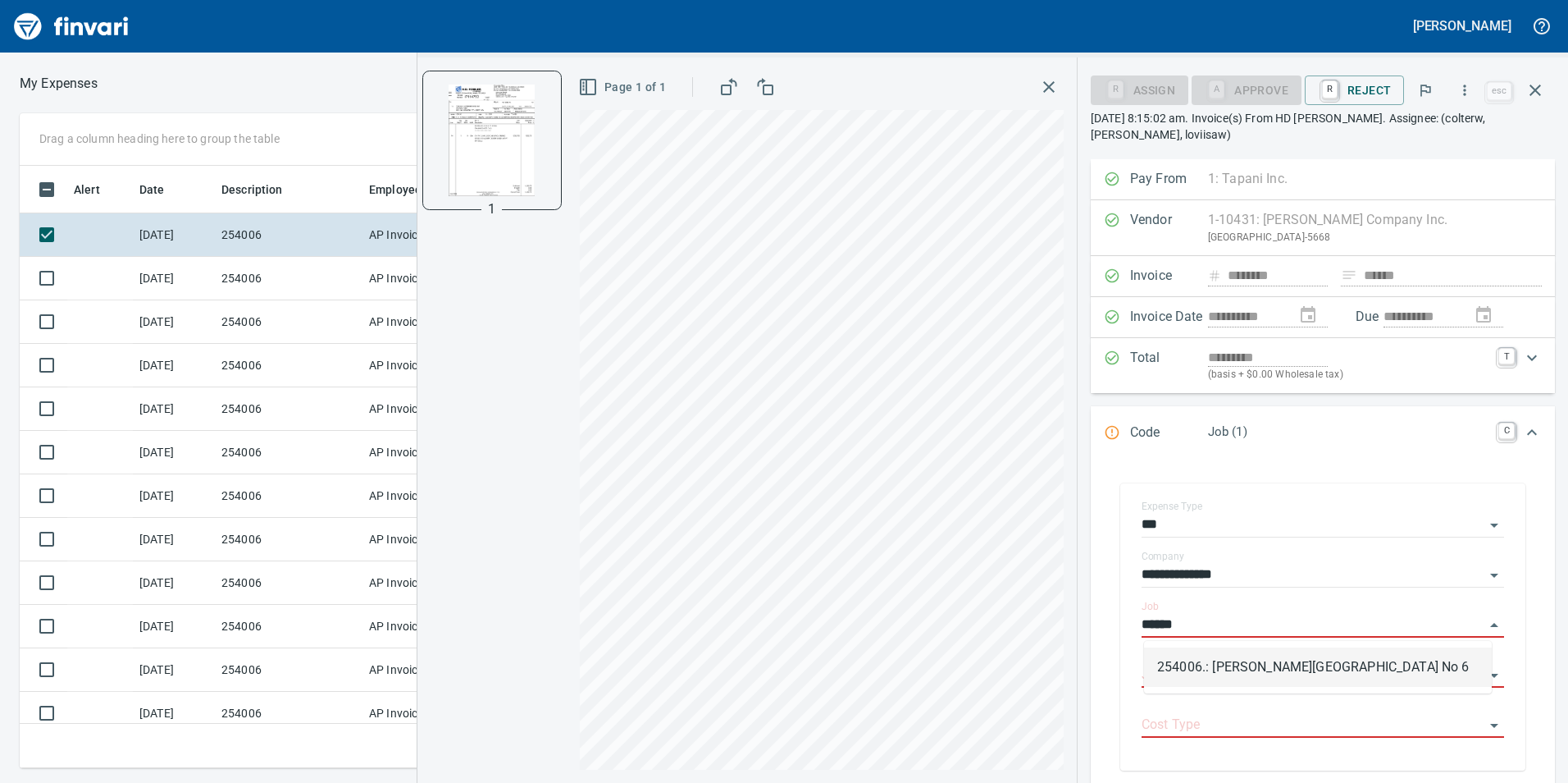
click at [1190, 658] on li "254006.: [PERSON_NAME][GEOGRAPHIC_DATA] No 6" at bounding box center [1318, 667] width 347 height 40
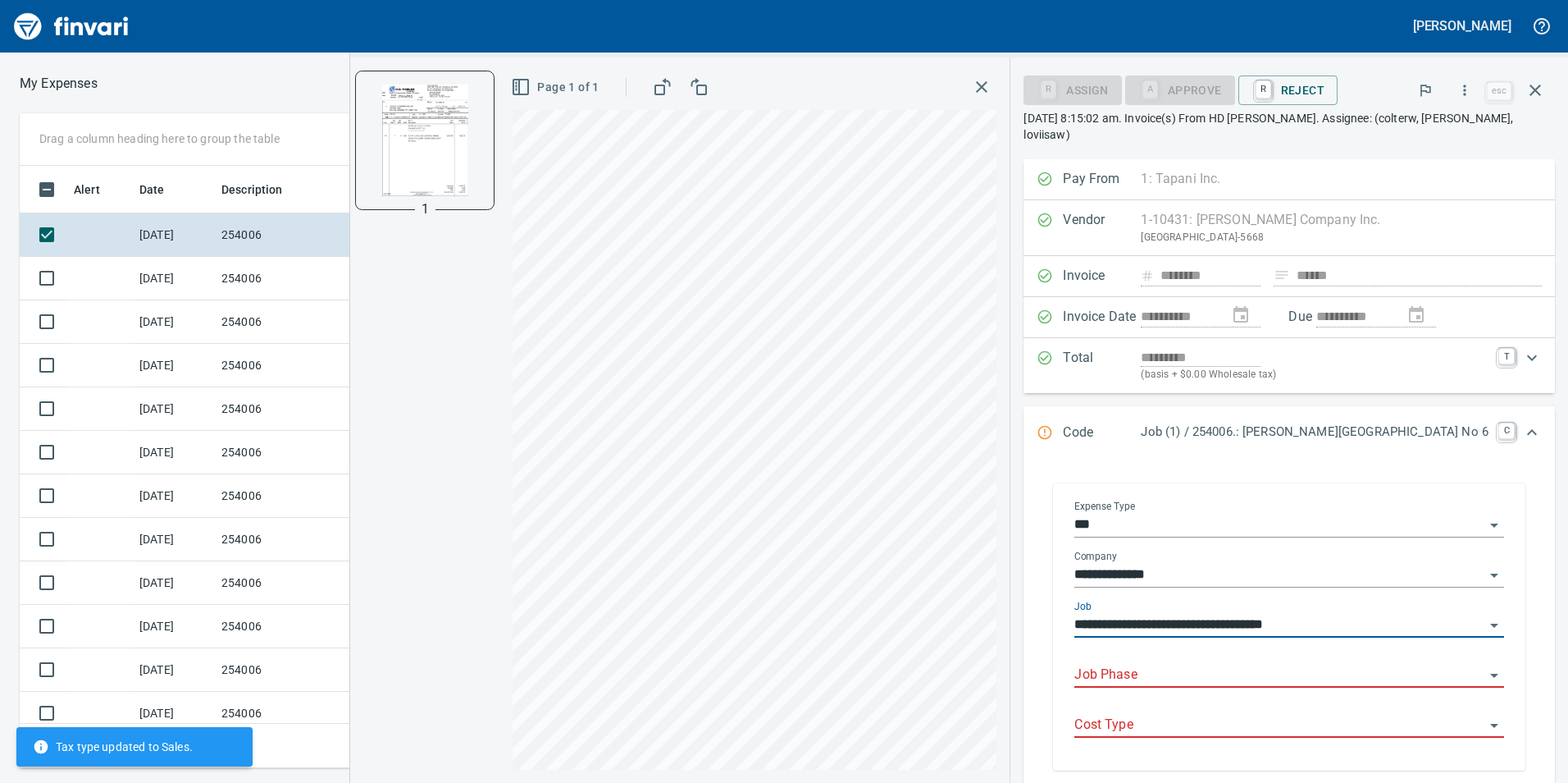
click at [1193, 659] on div "Job Phase" at bounding box center [1289, 669] width 430 height 37
type input "**********"
click at [1209, 672] on input "Job Phase" at bounding box center [1279, 675] width 410 height 23
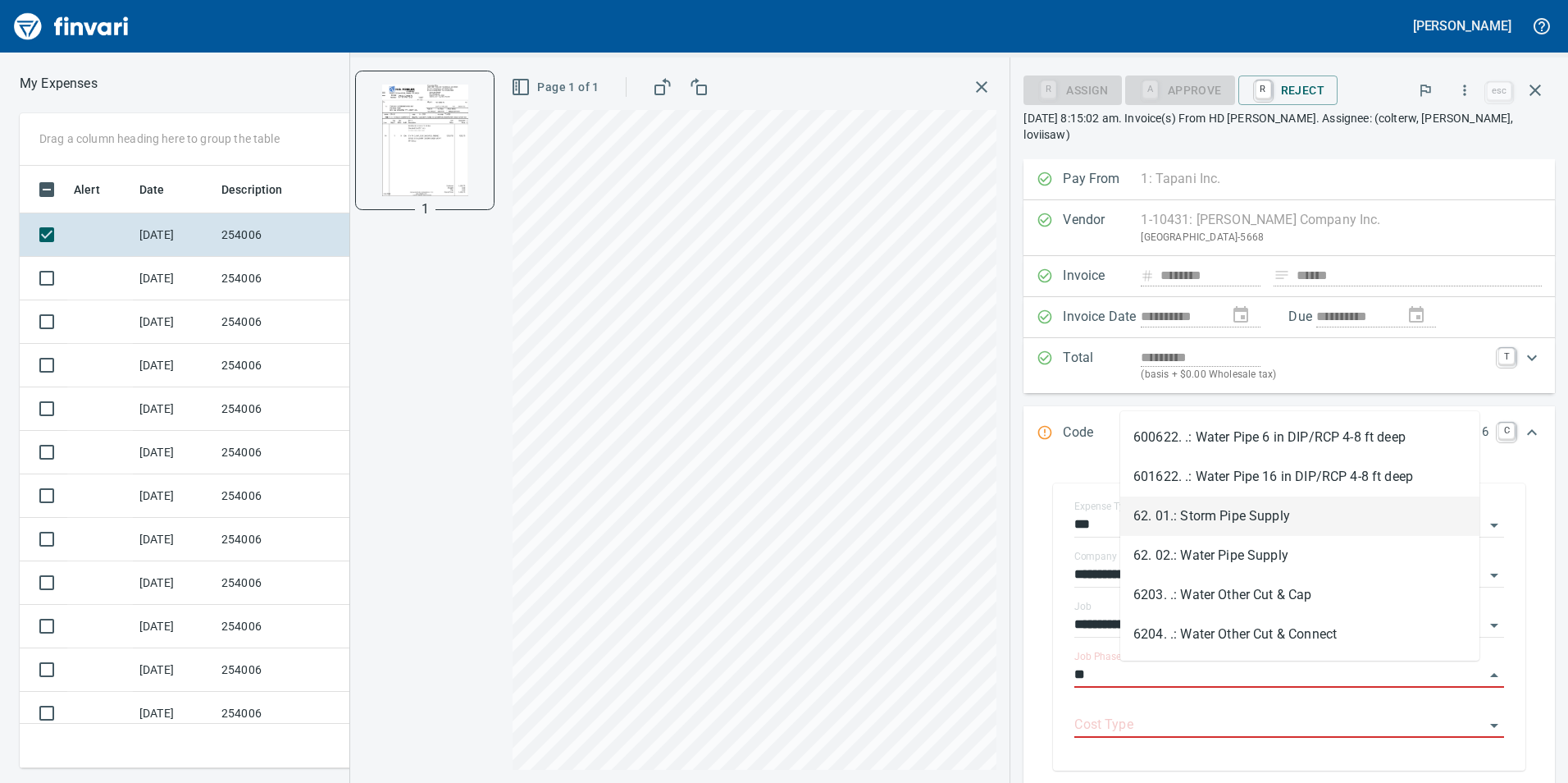
click at [1275, 523] on li "62. 01.: Storm Pipe Supply" at bounding box center [1300, 517] width 360 height 40
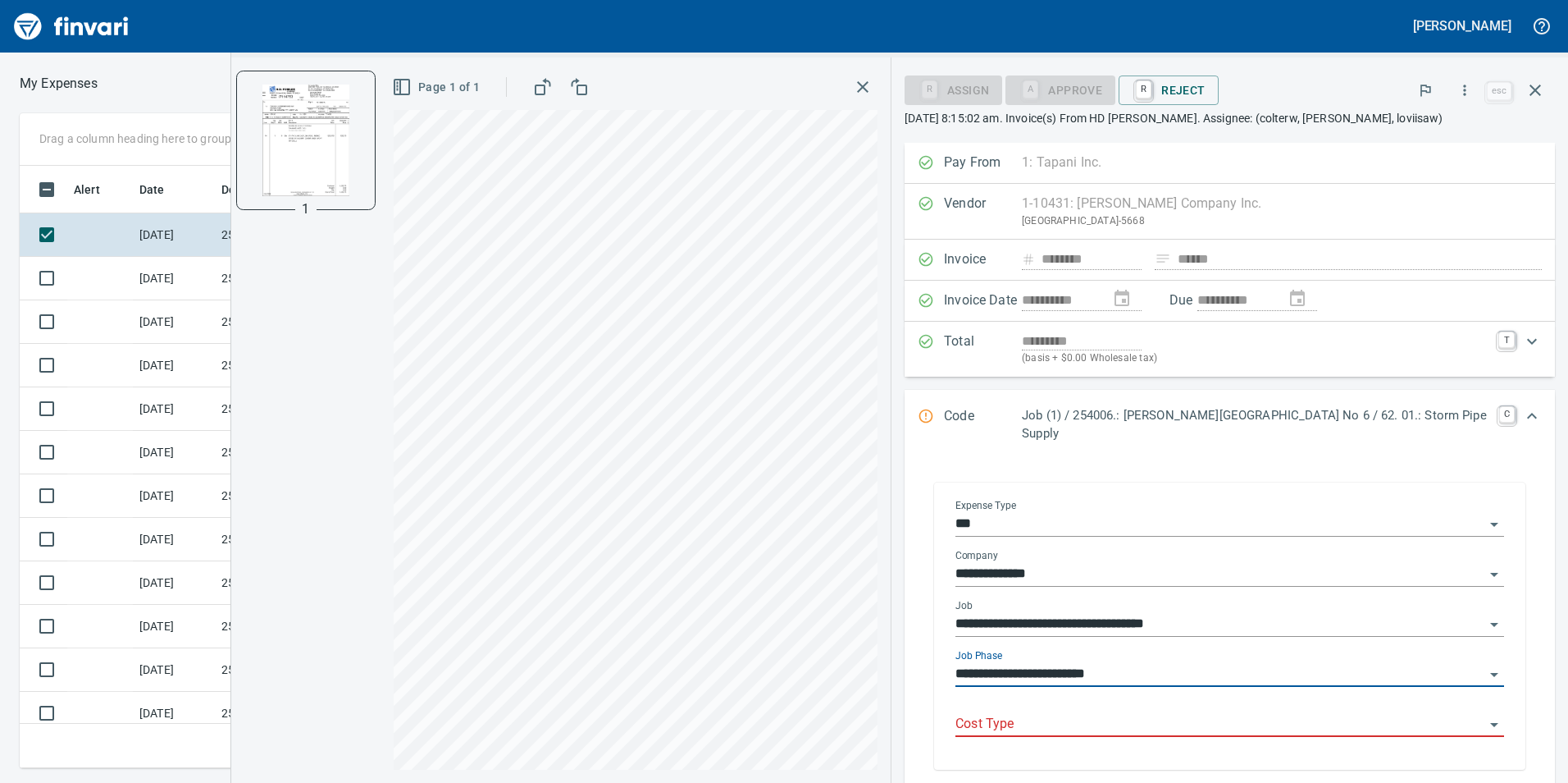
type input "**********"
click at [1126, 713] on input "Cost Type" at bounding box center [1220, 724] width 529 height 23
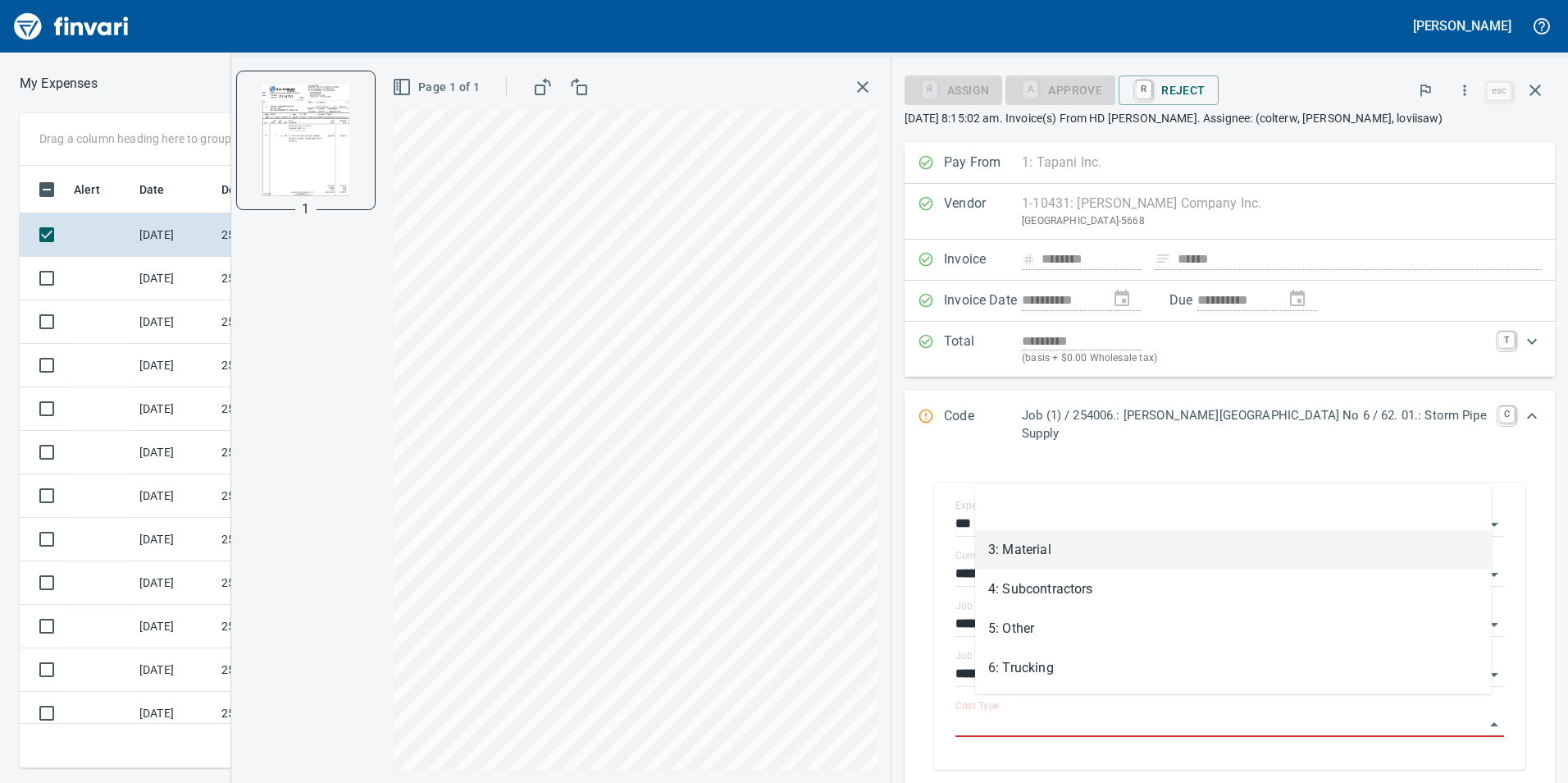
click at [1103, 544] on li "3: Material" at bounding box center [1233, 550] width 516 height 40
type input "**********"
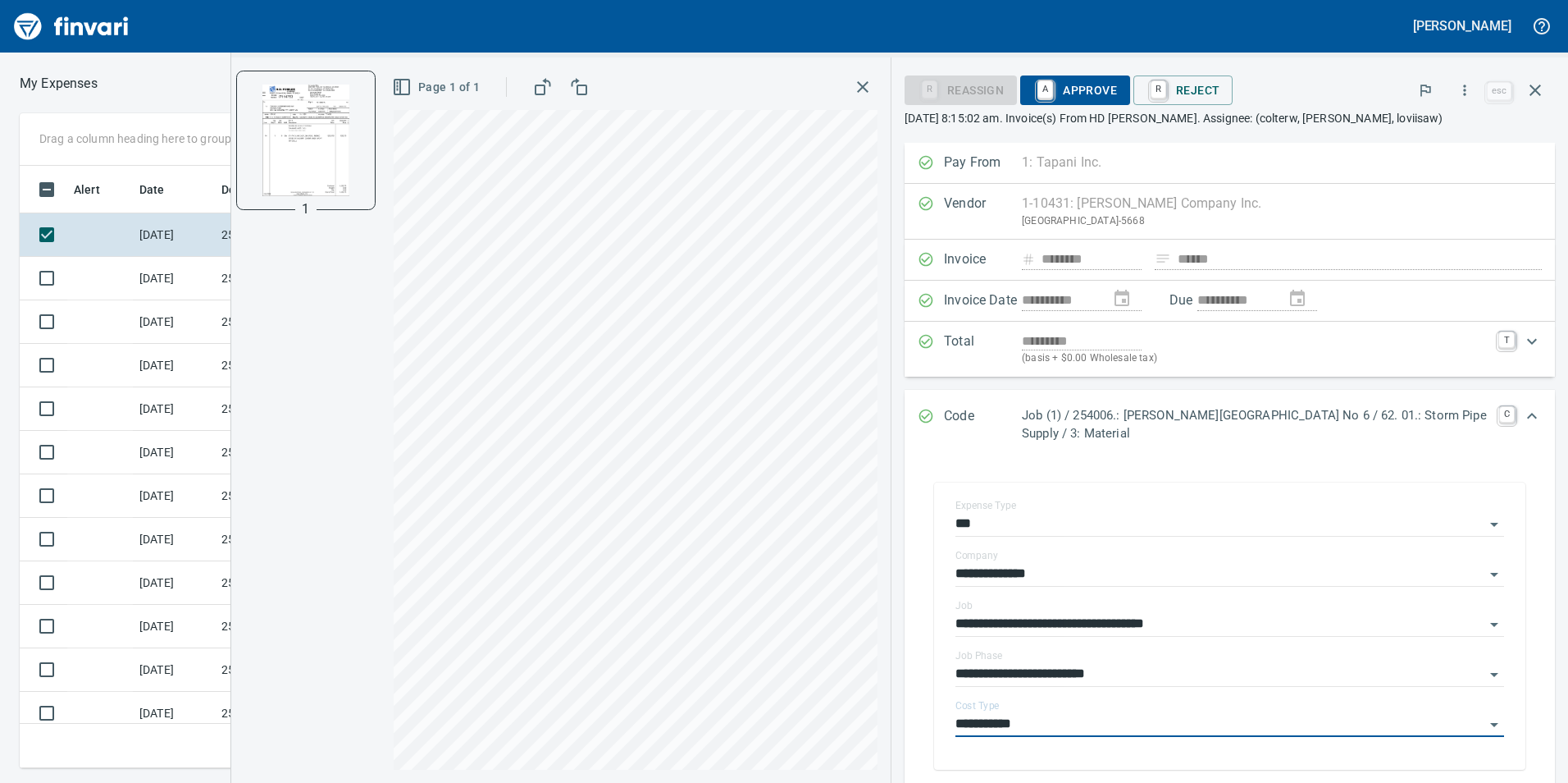
click at [1071, 83] on span "A Approve" at bounding box center [1075, 91] width 84 height 28
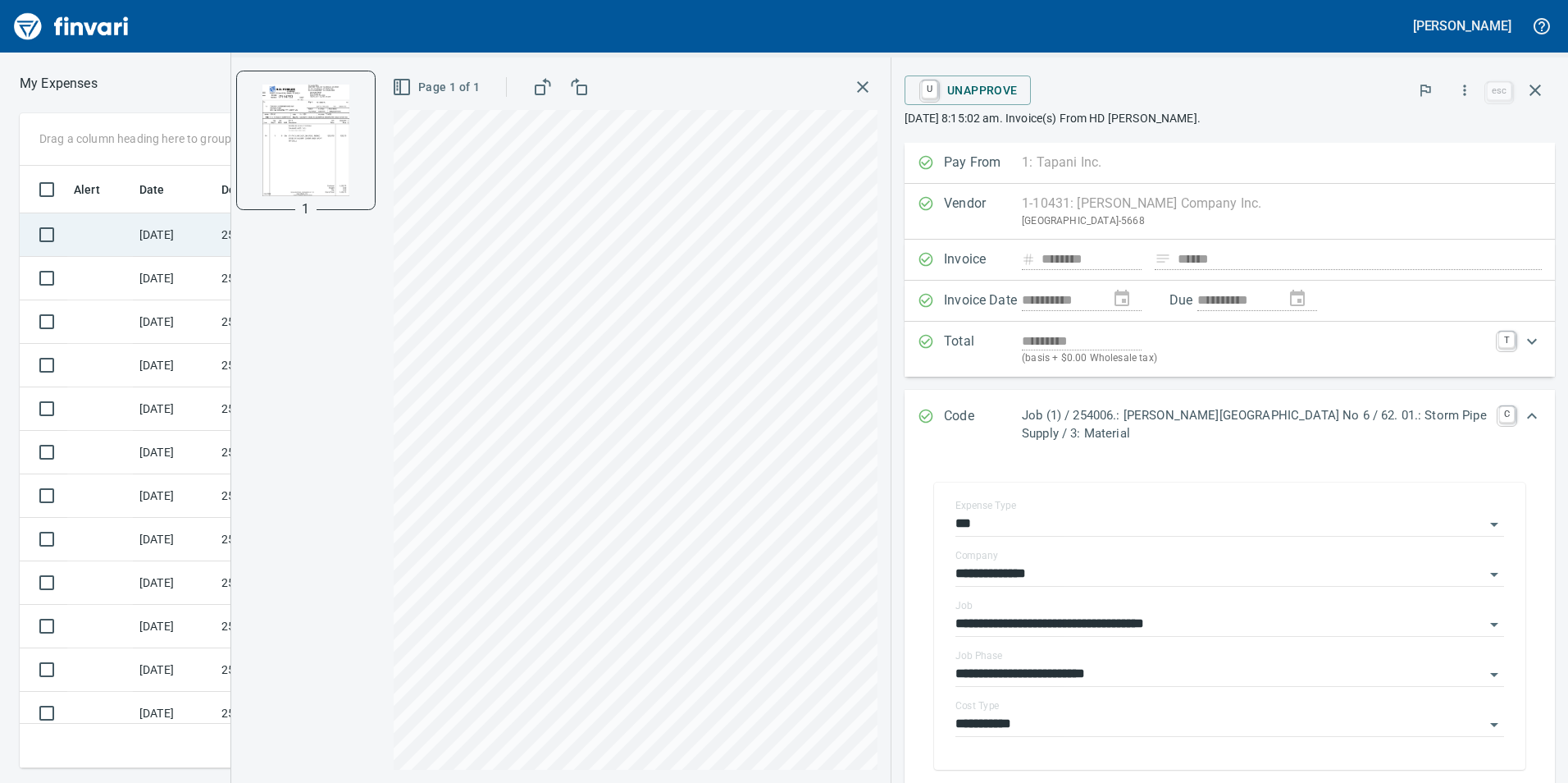
click at [93, 236] on td at bounding box center [99, 235] width 65 height 43
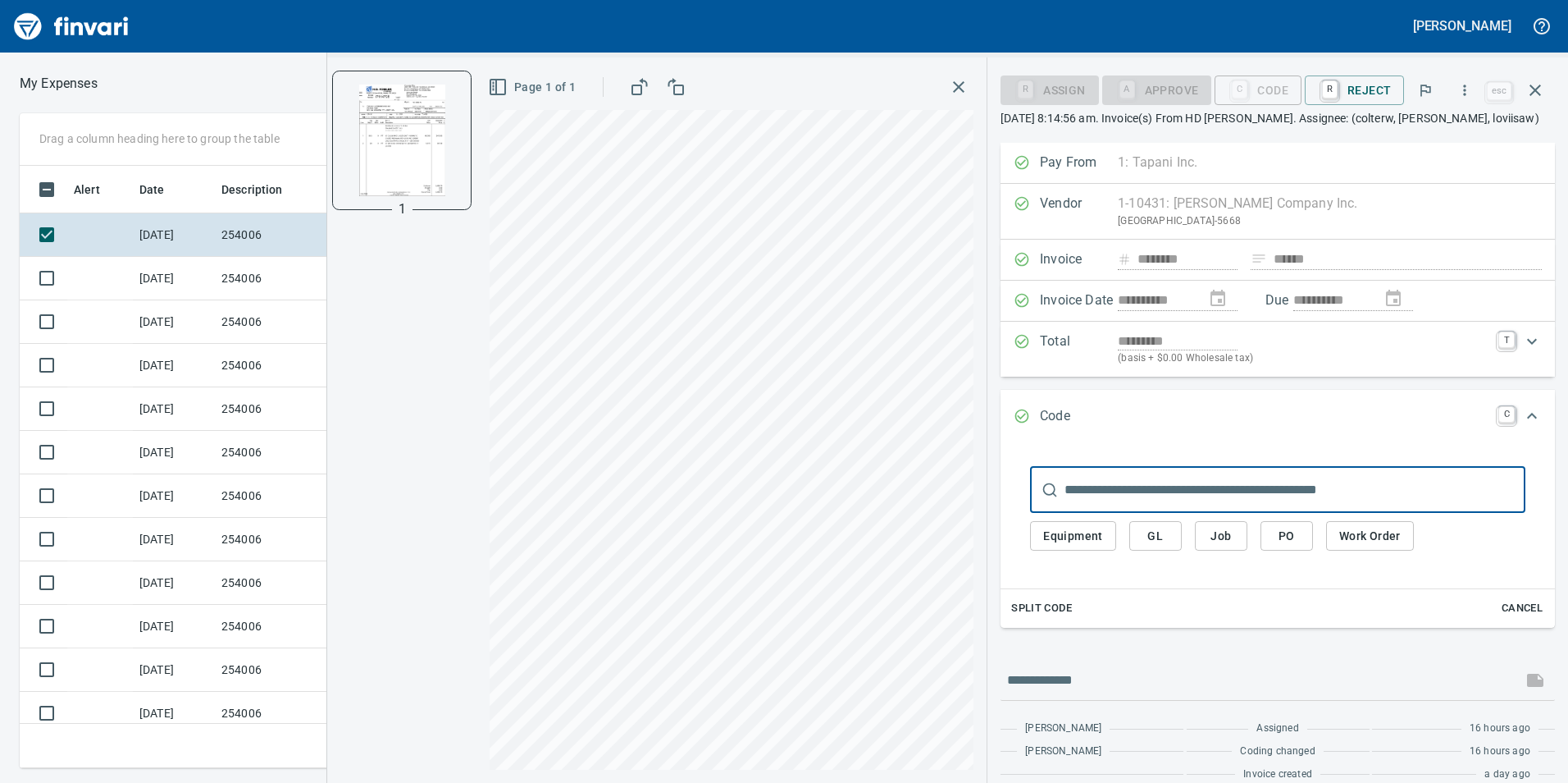
click at [1222, 535] on span "Job" at bounding box center [1222, 536] width 26 height 21
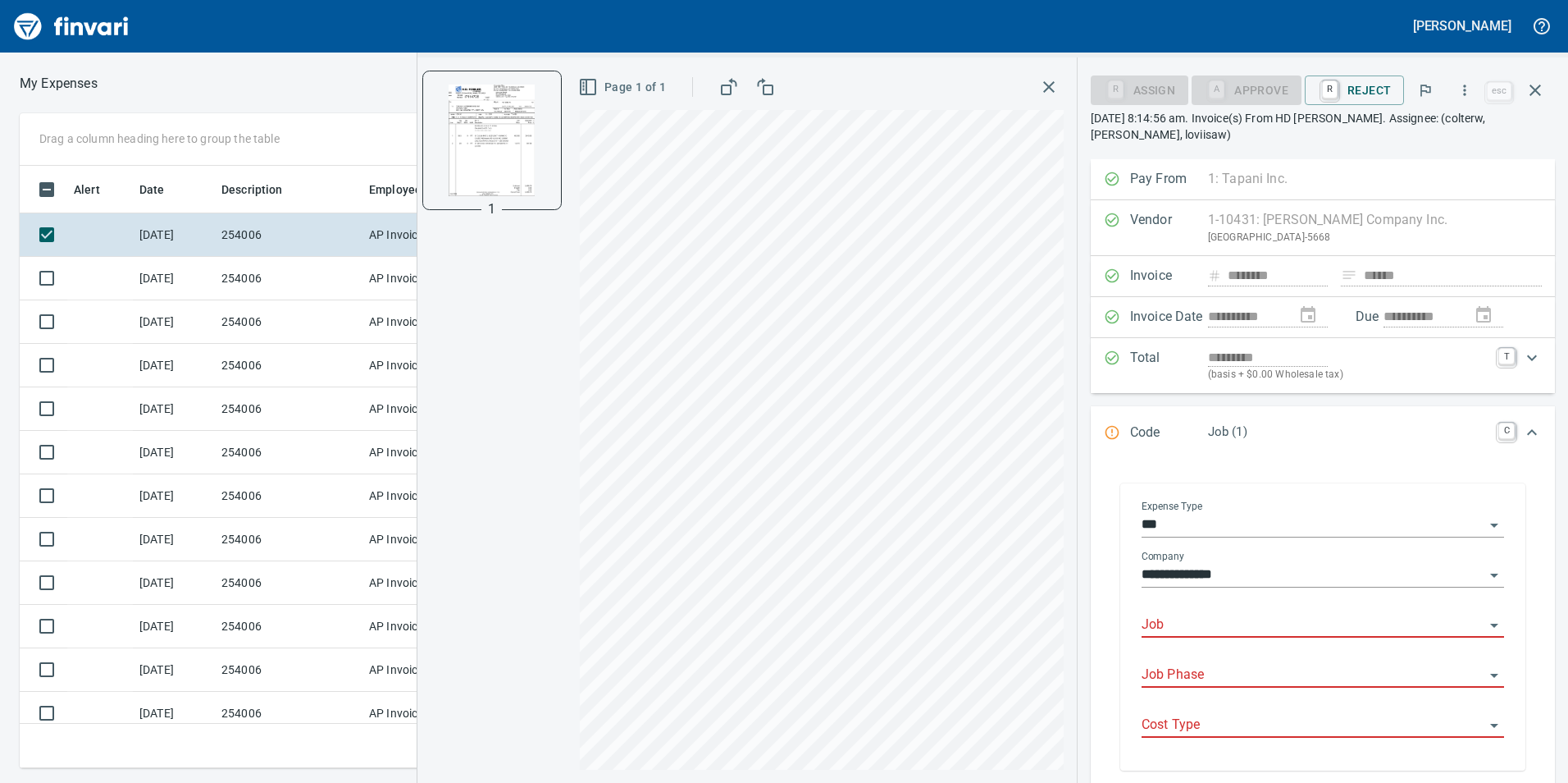
click at [1194, 621] on input "Job" at bounding box center [1312, 625] width 343 height 23
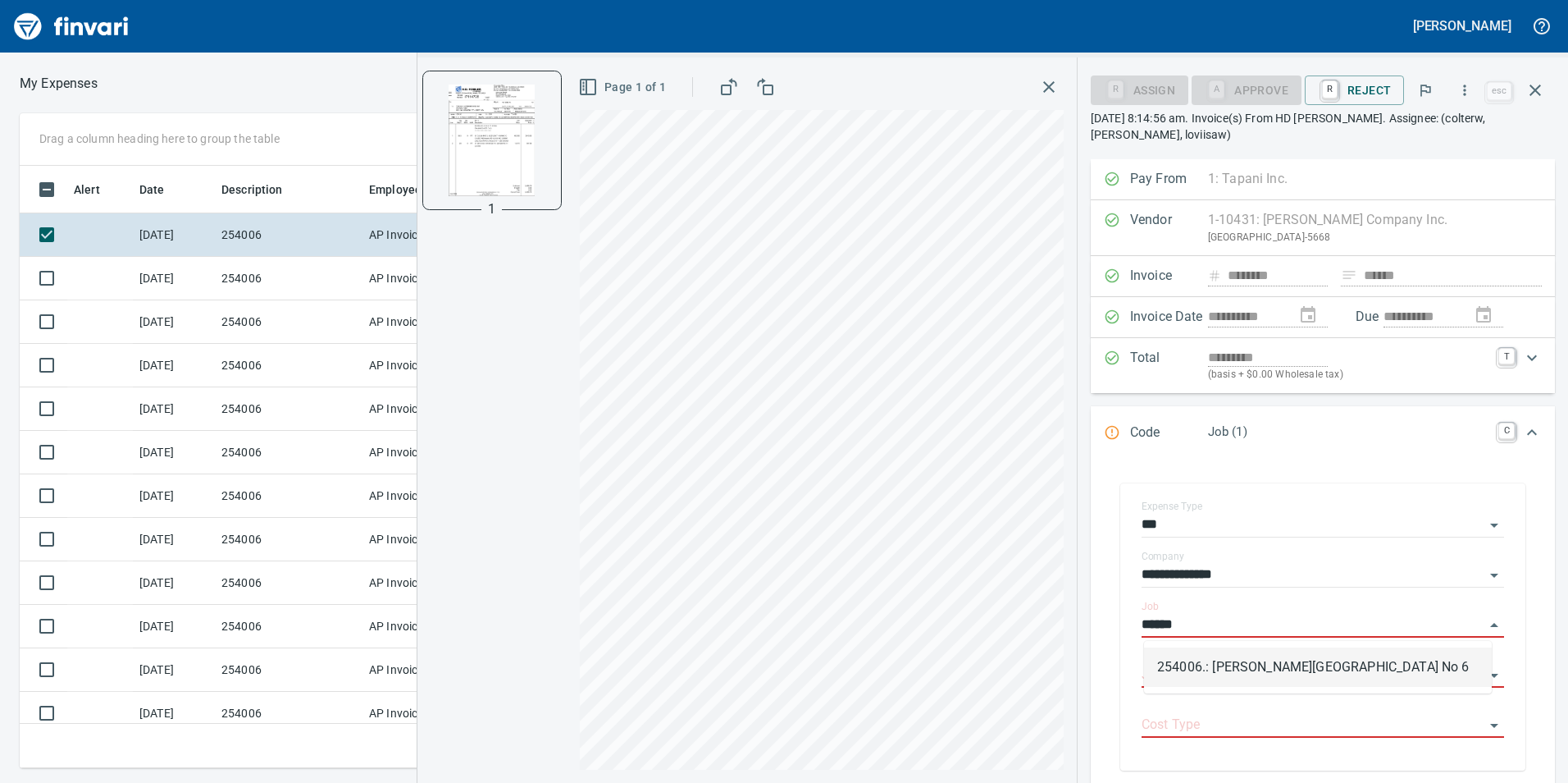
scroll to position [590, 1094]
click at [1192, 672] on li "254006.: [PERSON_NAME][GEOGRAPHIC_DATA] No 6" at bounding box center [1318, 667] width 347 height 40
type input "**********"
click at [1192, 672] on input "Job Phase" at bounding box center [1312, 675] width 343 height 23
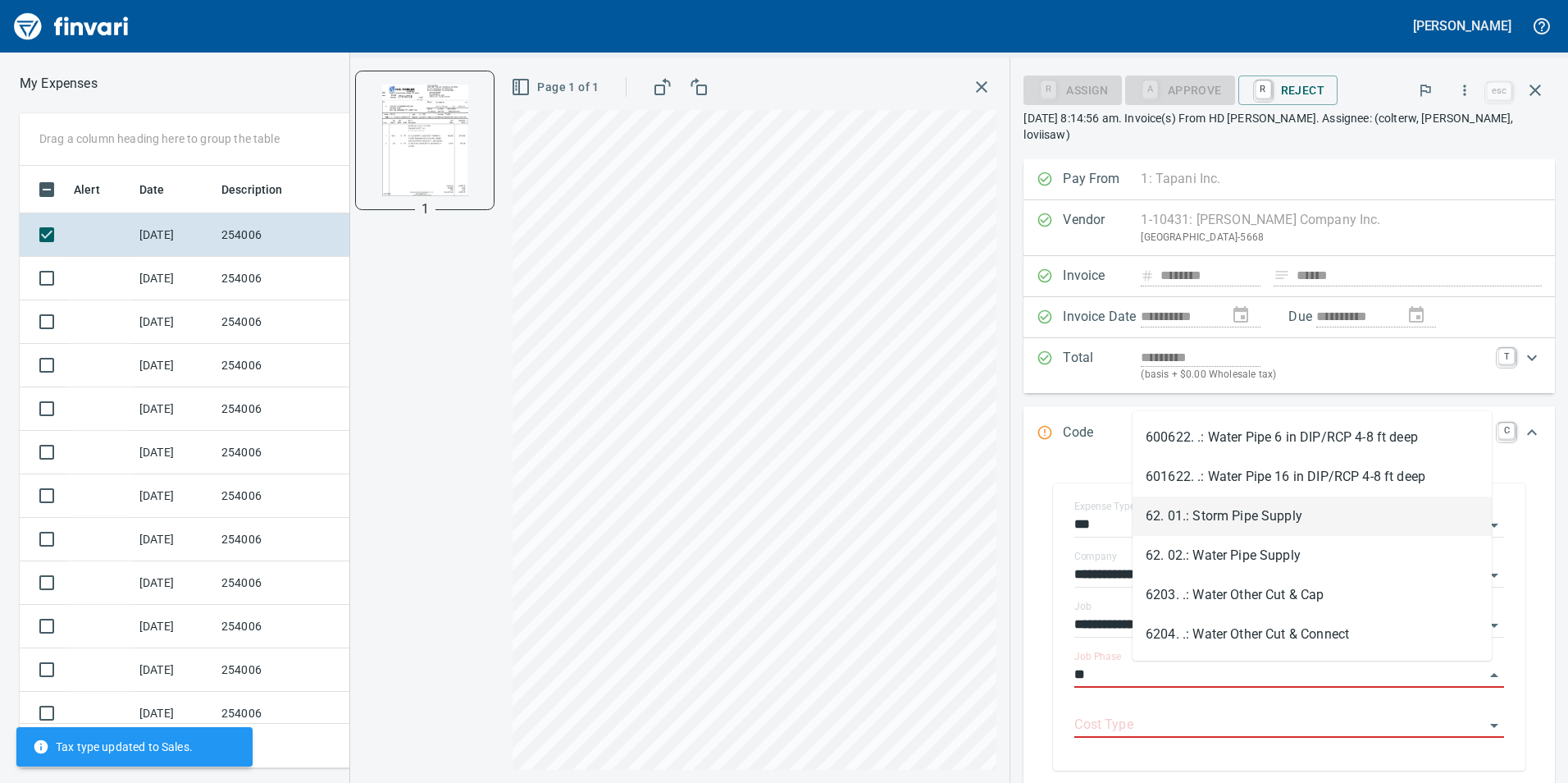
click at [1231, 535] on li "62. 01.: Storm Pipe Supply" at bounding box center [1312, 517] width 360 height 40
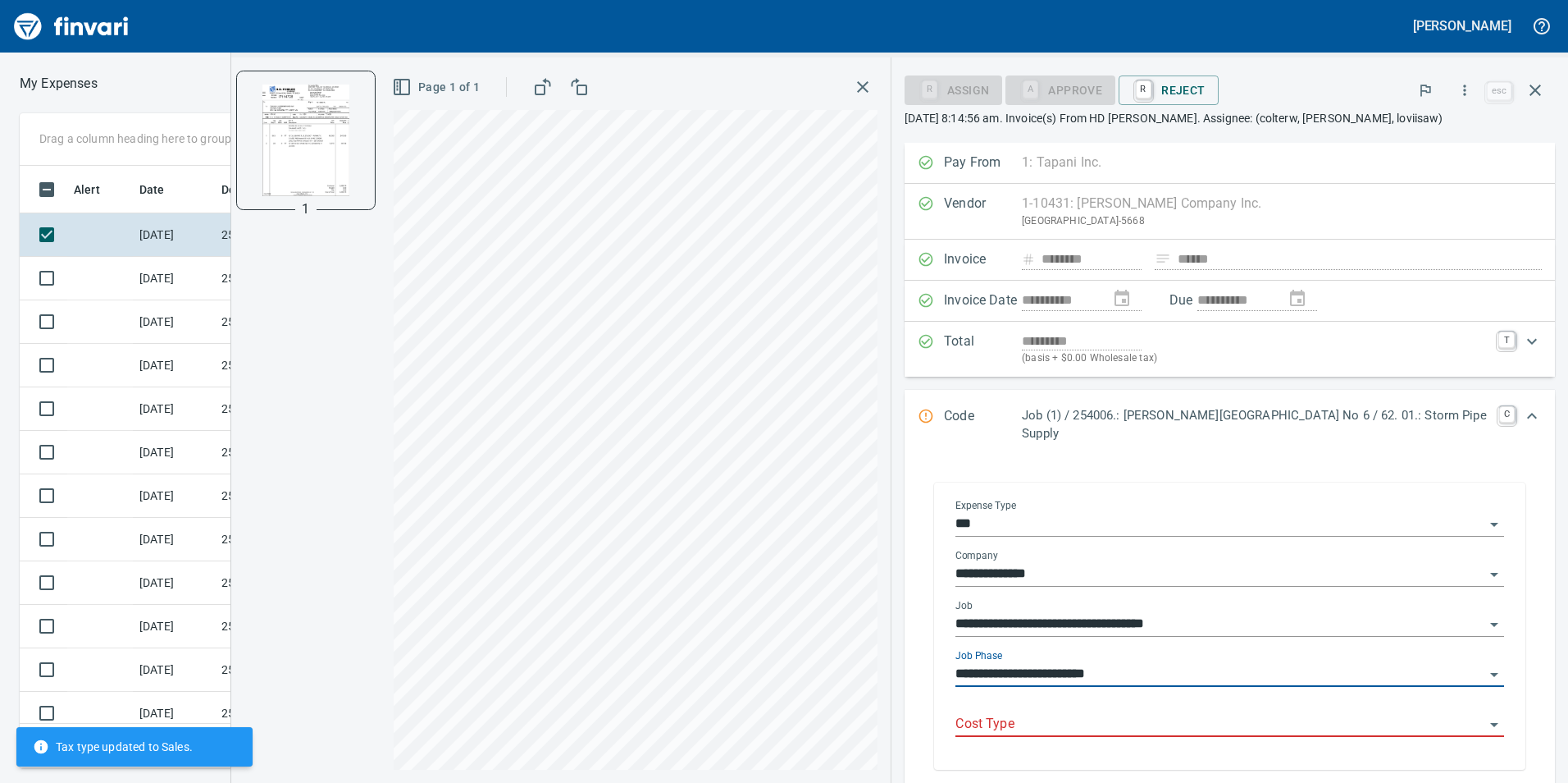
type input "**********"
click at [1230, 713] on input "Cost Type" at bounding box center [1220, 724] width 529 height 23
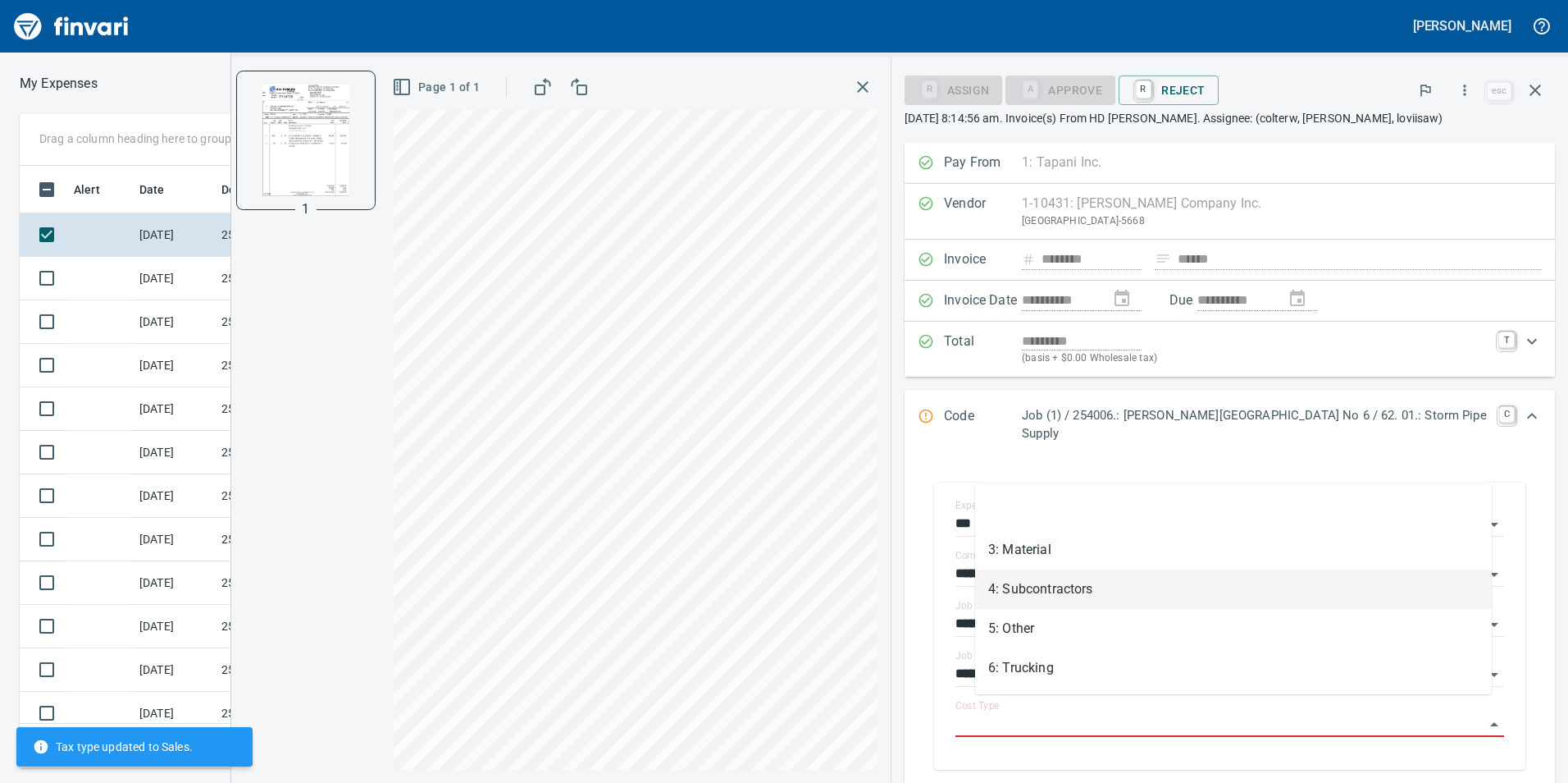
click at [1175, 552] on li "3: Material" at bounding box center [1233, 550] width 516 height 40
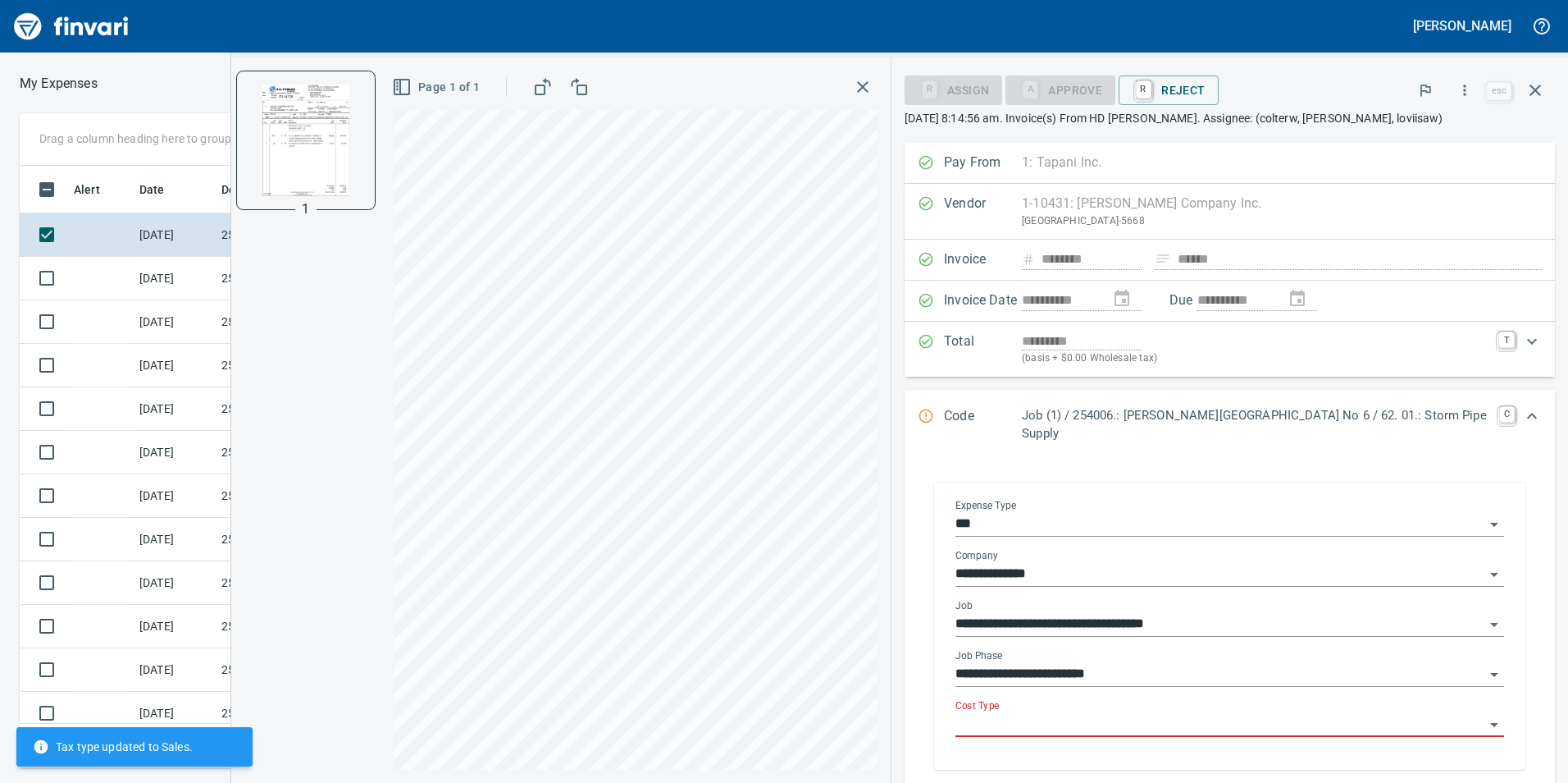
type input "**********"
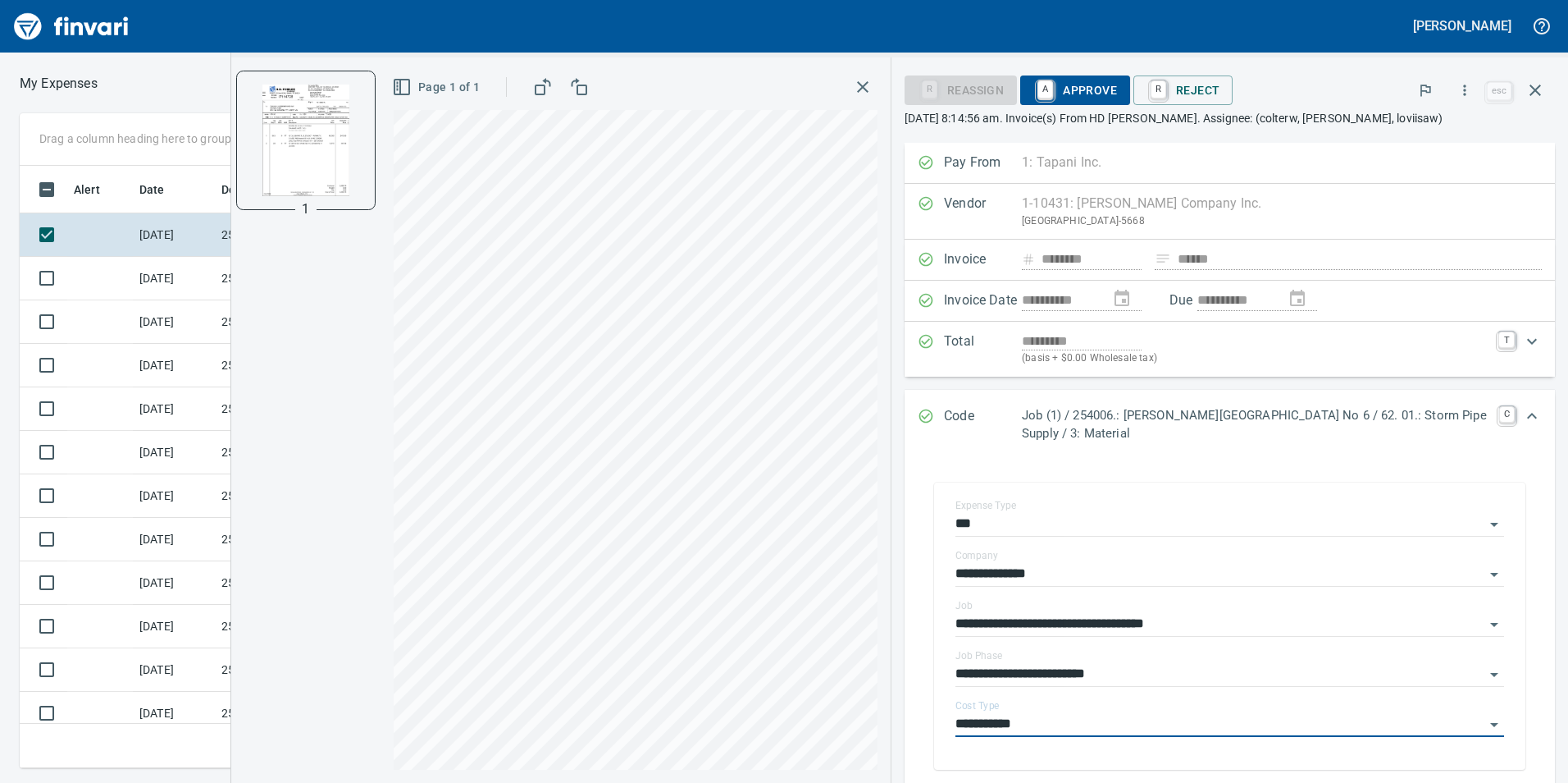
click at [1093, 93] on span "A Approve" at bounding box center [1075, 91] width 84 height 28
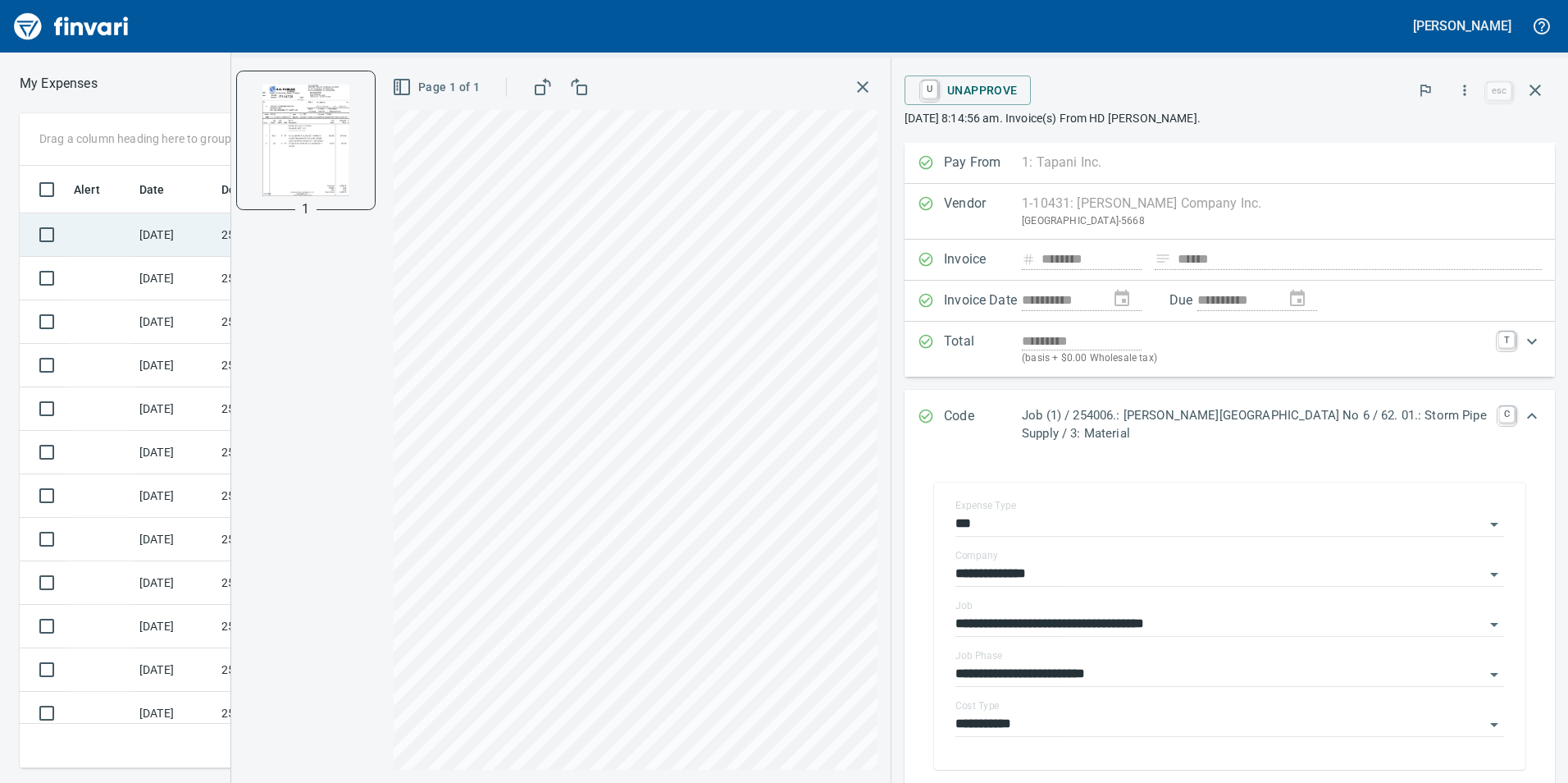
click at [64, 238] on td at bounding box center [43, 235] width 47 height 43
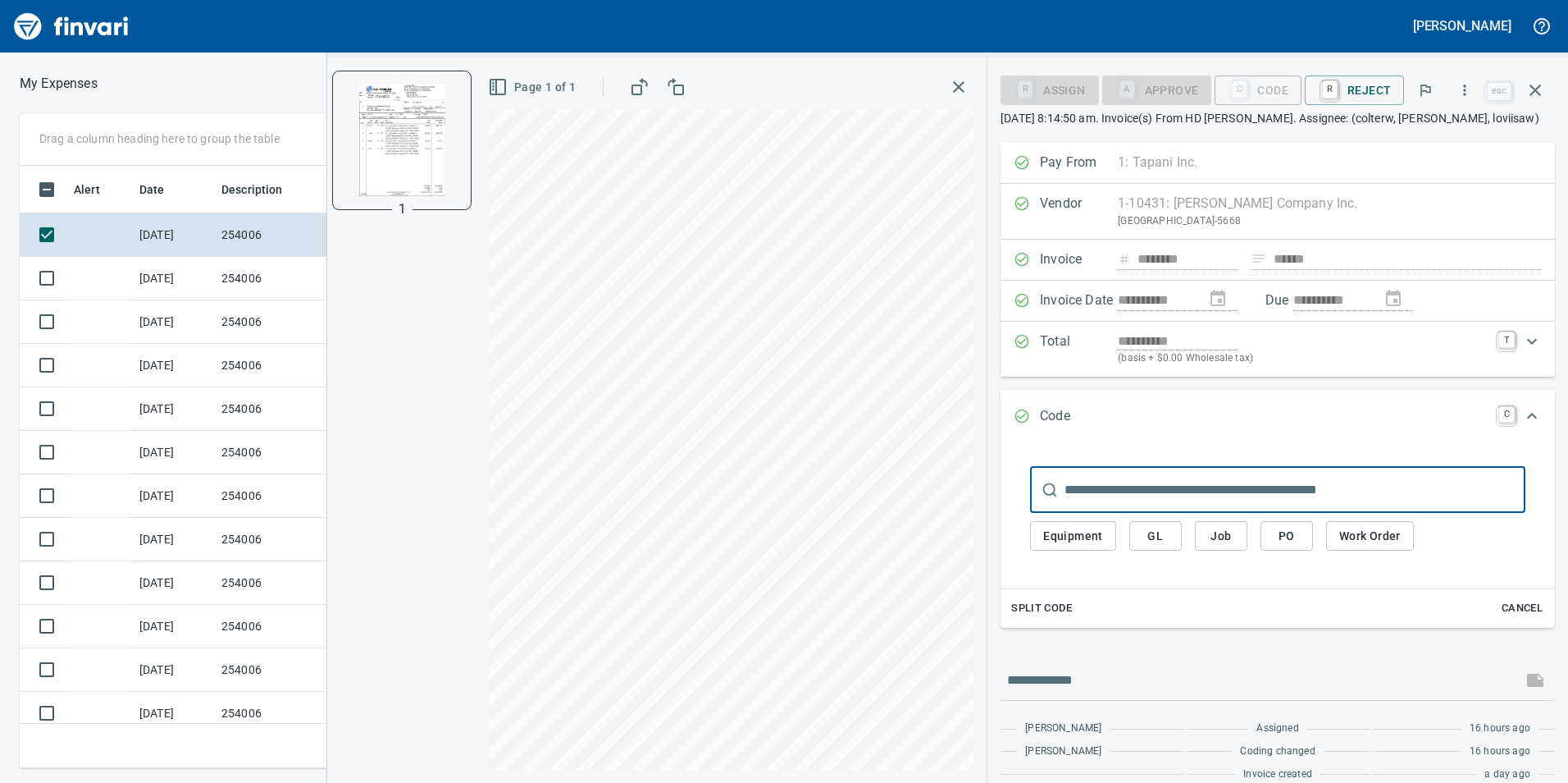
click at [1224, 543] on span "Job" at bounding box center [1222, 536] width 26 height 21
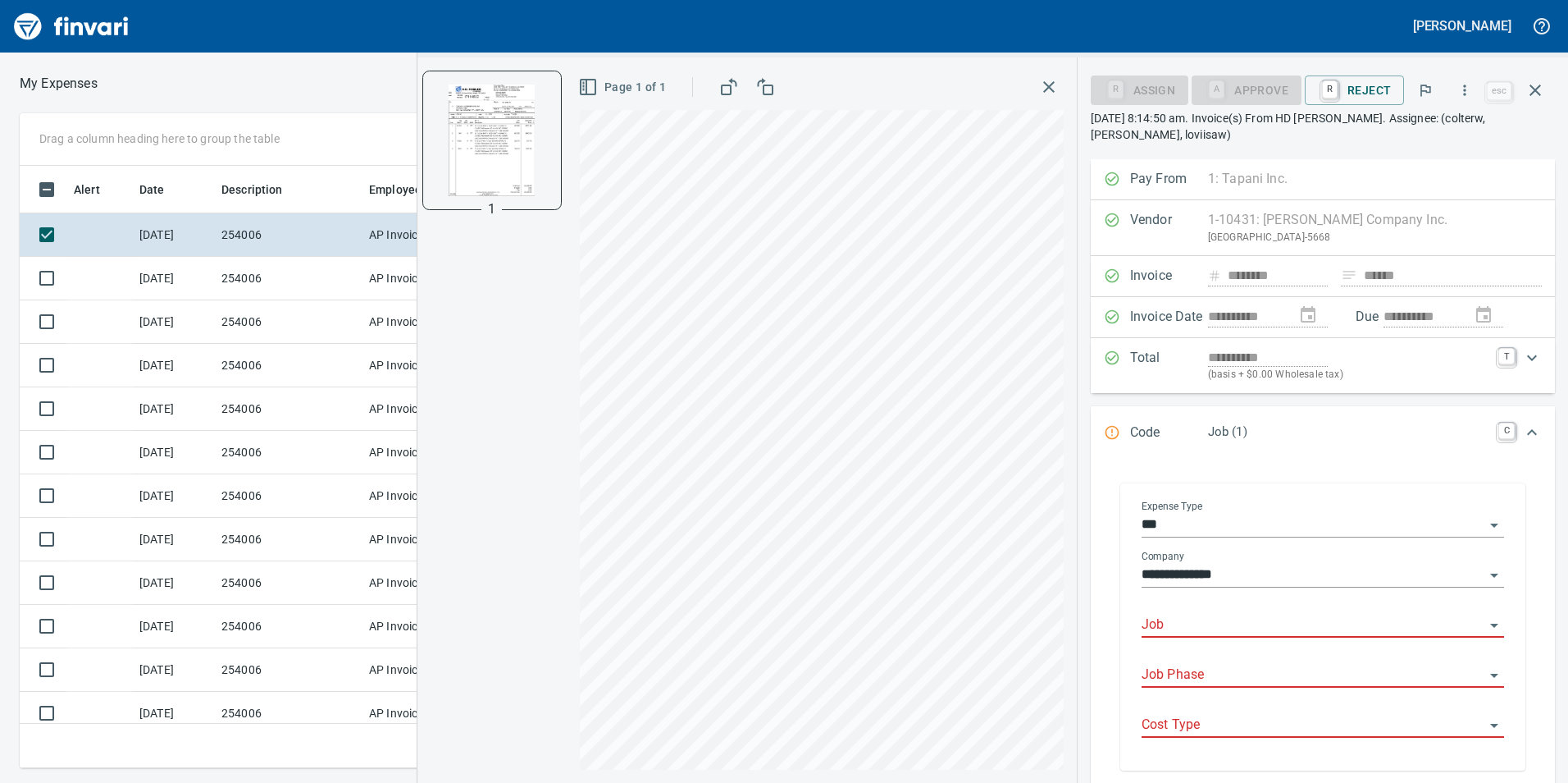
click at [1204, 630] on input "Job" at bounding box center [1312, 625] width 343 height 23
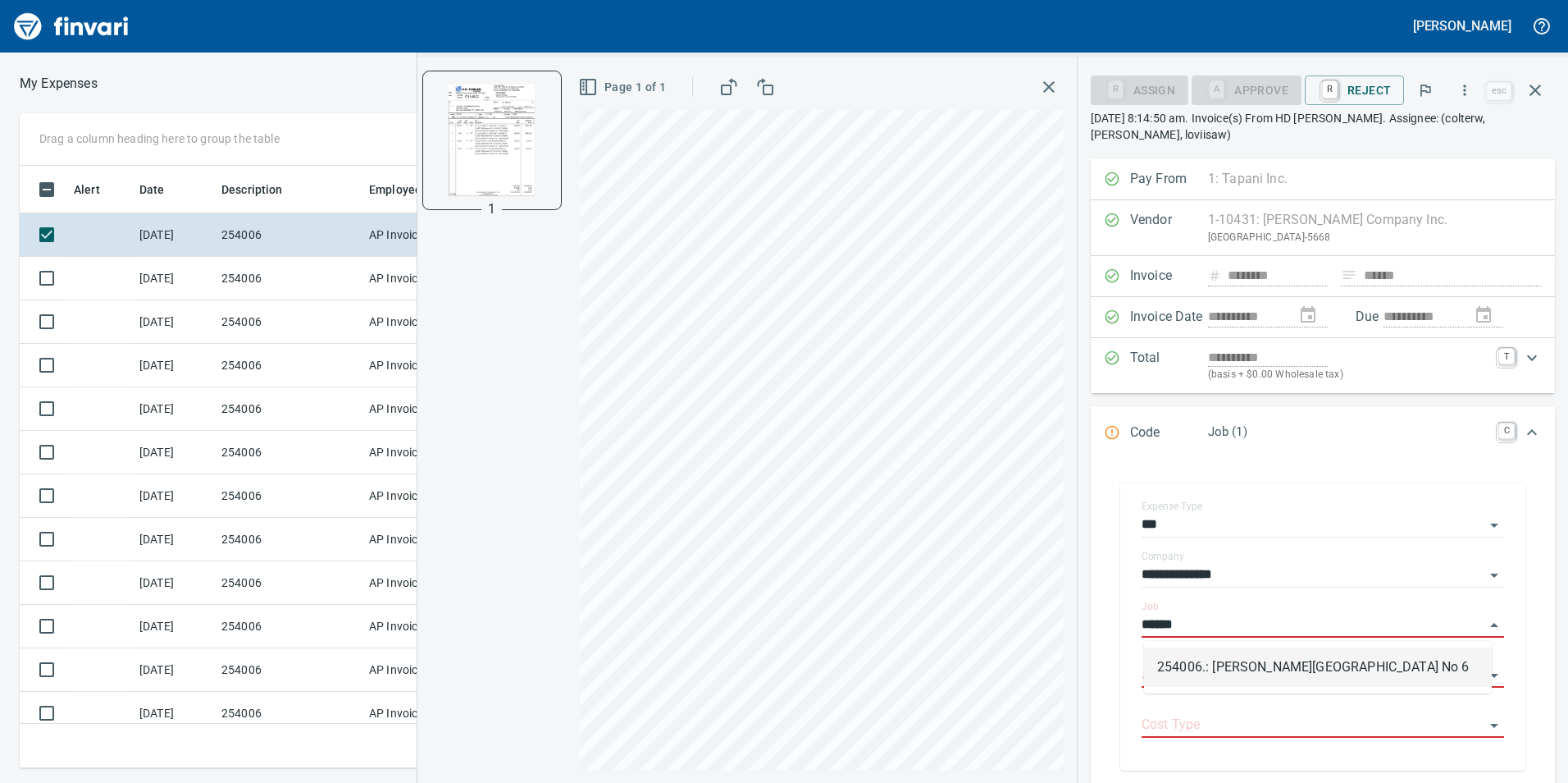
click at [1222, 670] on li "254006.: [PERSON_NAME][GEOGRAPHIC_DATA] No 6" at bounding box center [1318, 667] width 347 height 40
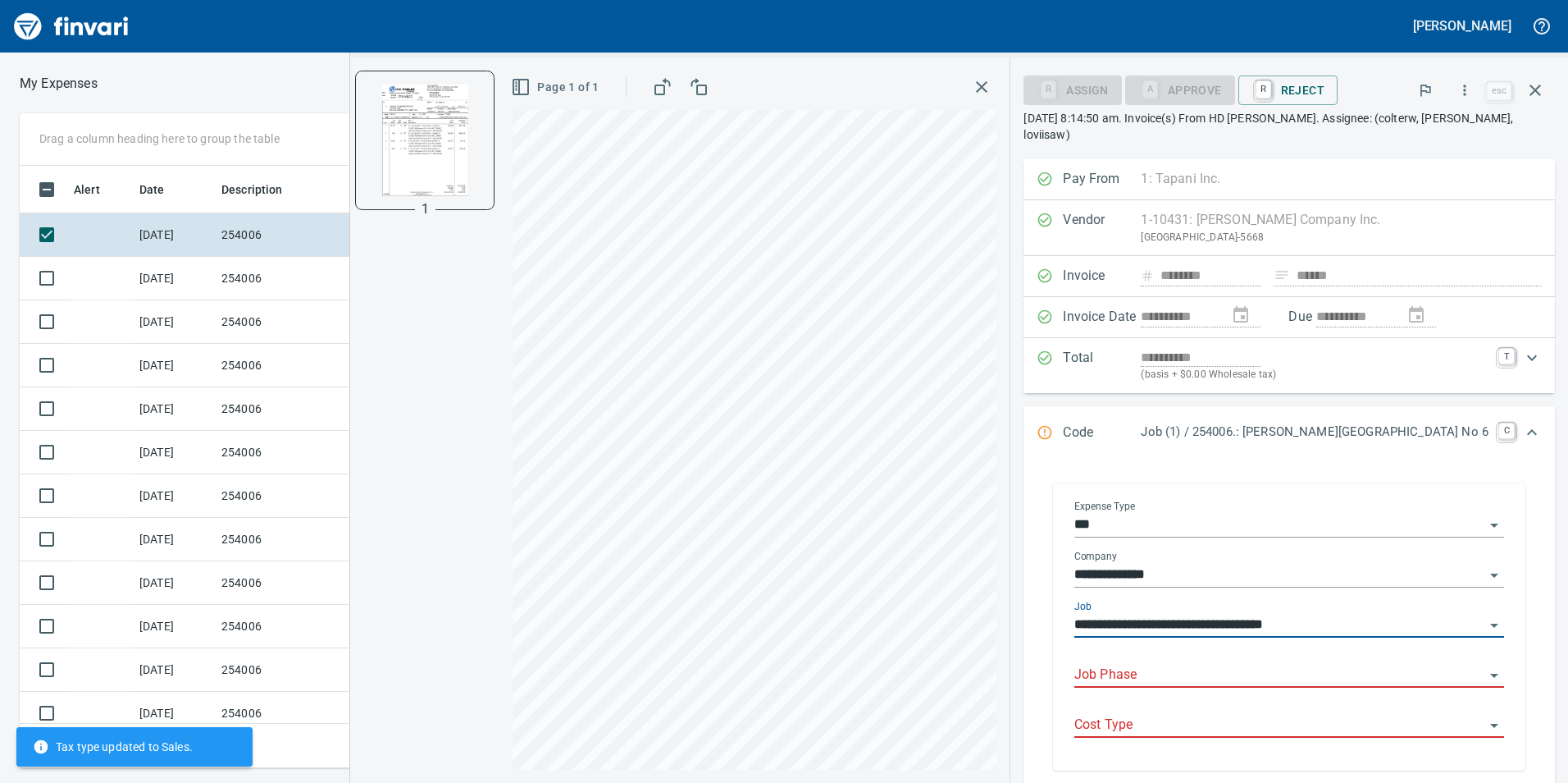
click at [1222, 659] on div "Job Phase" at bounding box center [1289, 669] width 430 height 37
type input "**********"
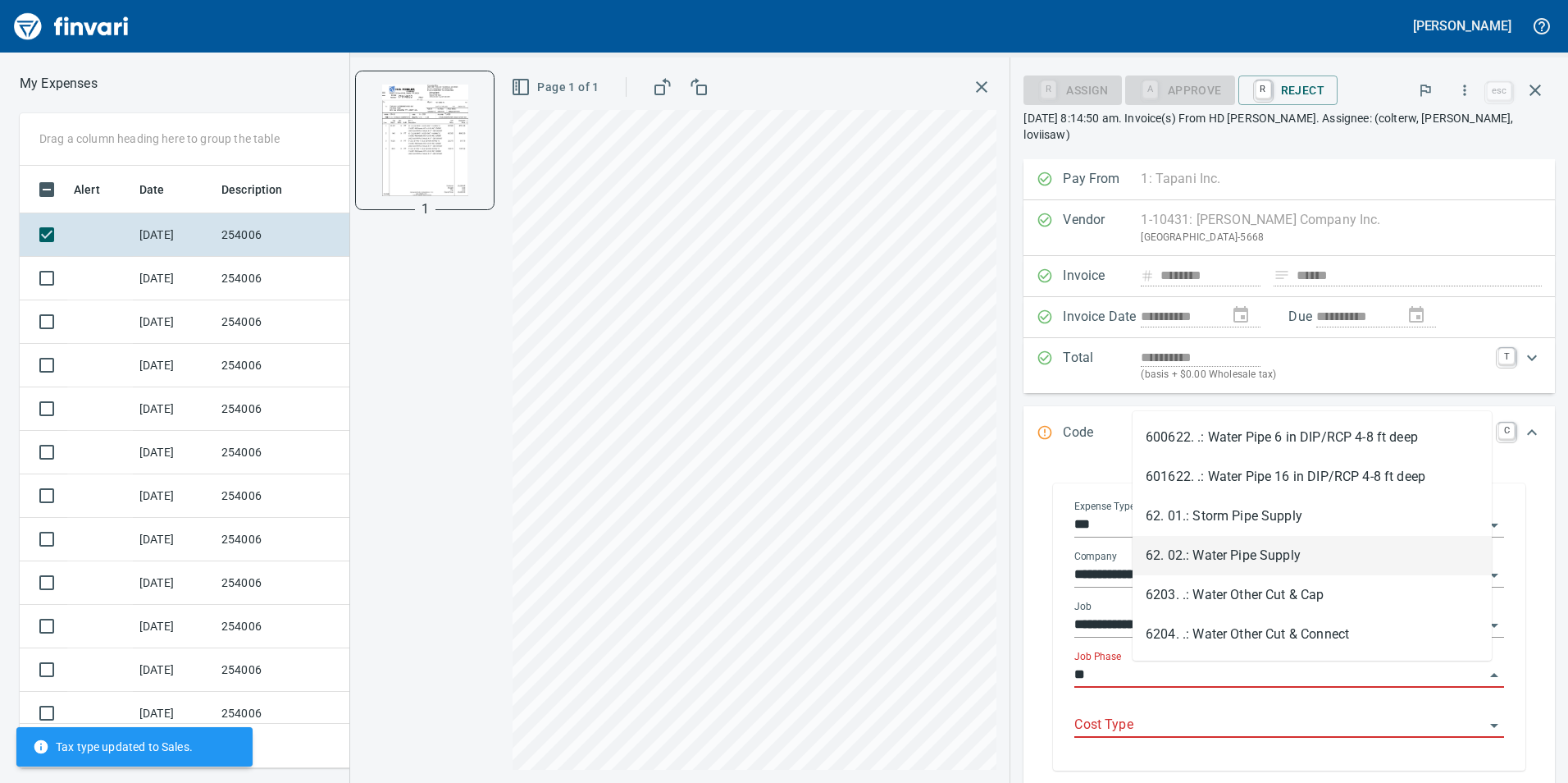
drag, startPoint x: 1255, startPoint y: 547, endPoint x: 1249, endPoint y: 586, distance: 39.5
click at [1256, 548] on li "62. 02.: Water Pipe Supply" at bounding box center [1312, 555] width 360 height 40
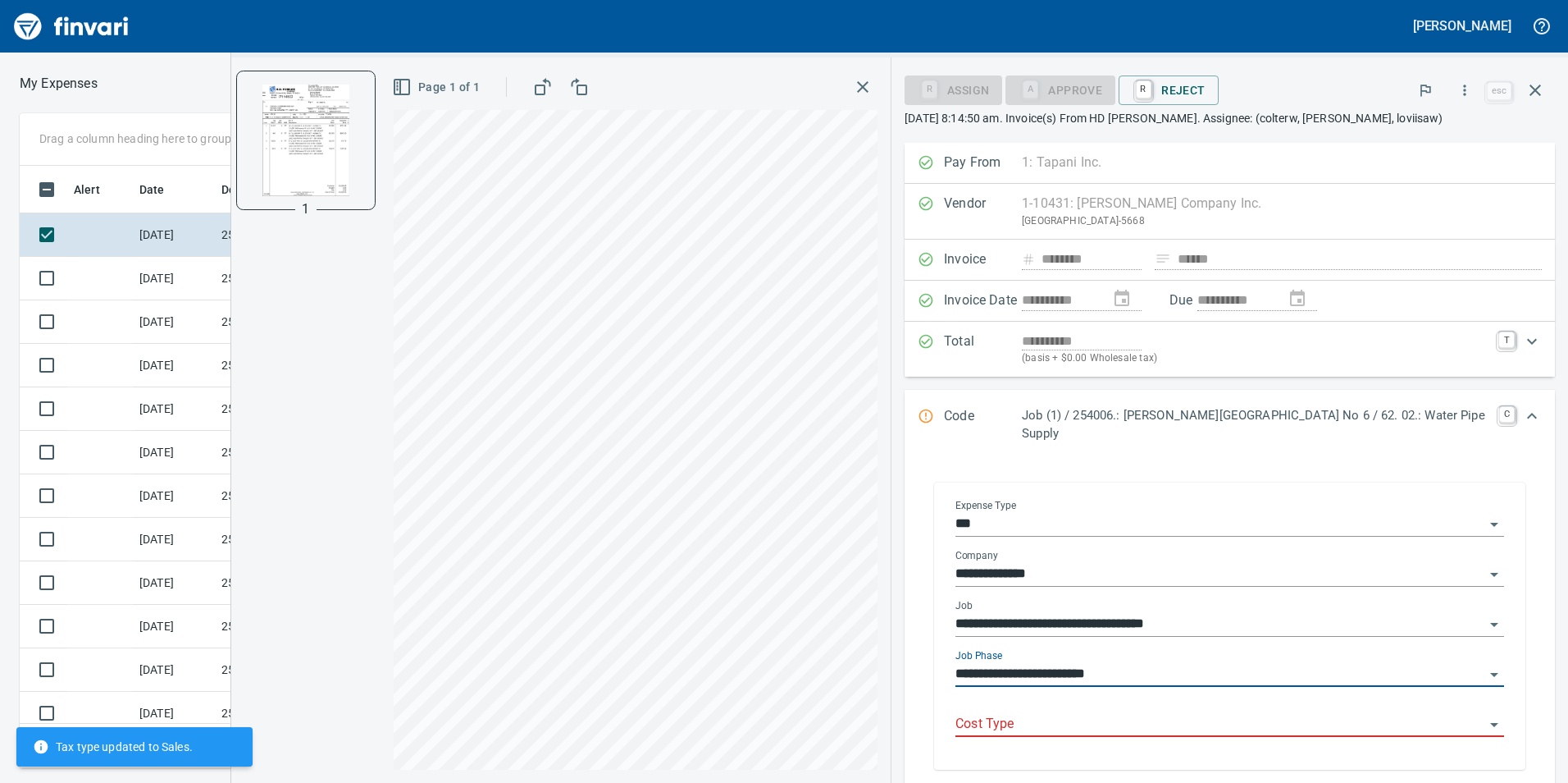
click at [1245, 700] on div "Cost Type" at bounding box center [1229, 718] width 548 height 37
type input "**********"
drag, startPoint x: 1138, startPoint y: 723, endPoint x: 1134, endPoint y: 711, distance: 12.6
click at [1138, 720] on div "Cost Type" at bounding box center [1229, 724] width 548 height 50
click at [1132, 713] on input "Cost Type" at bounding box center [1220, 724] width 529 height 23
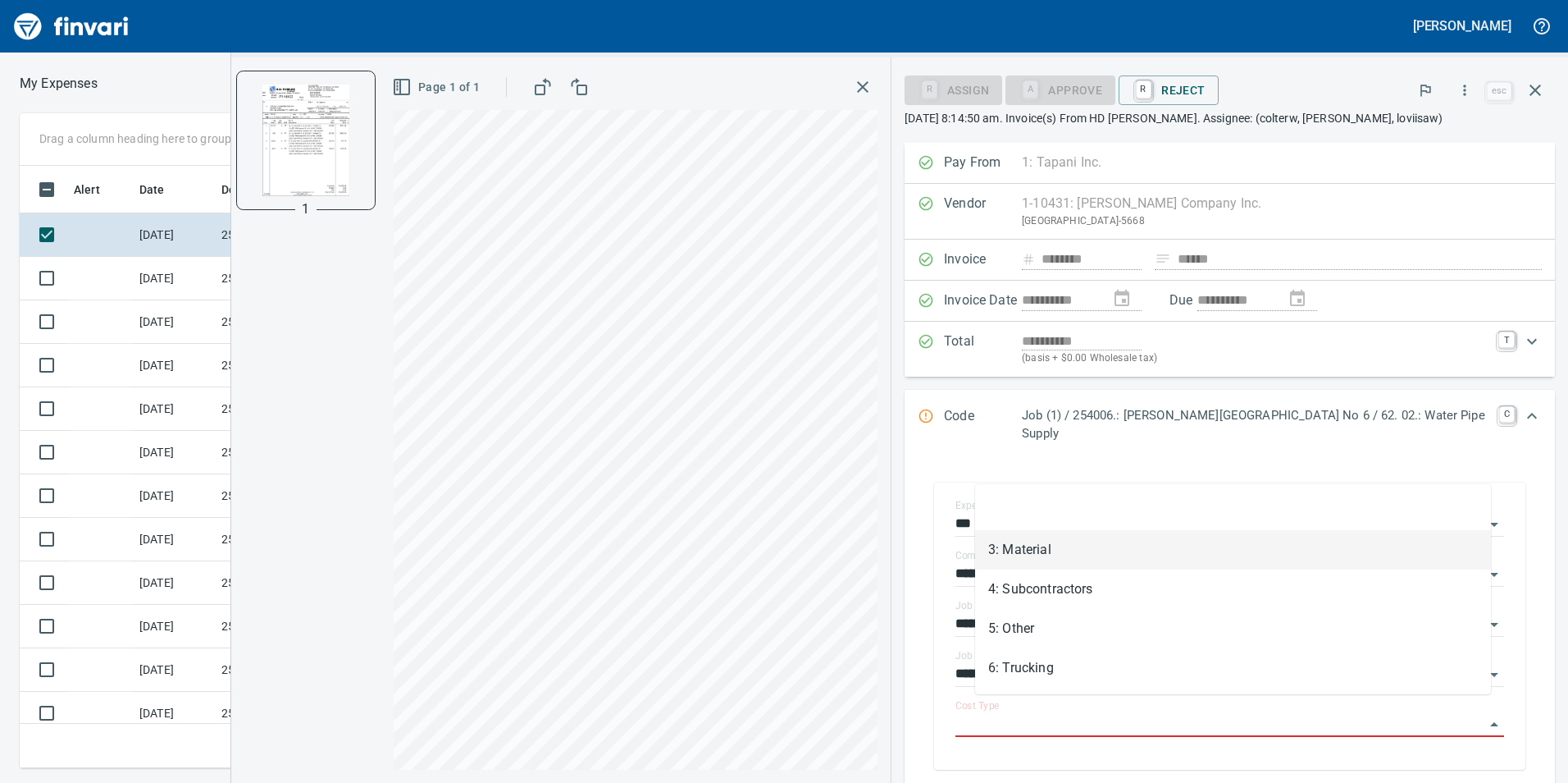
click at [1089, 546] on li "3: Material" at bounding box center [1233, 550] width 515 height 40
type input "**********"
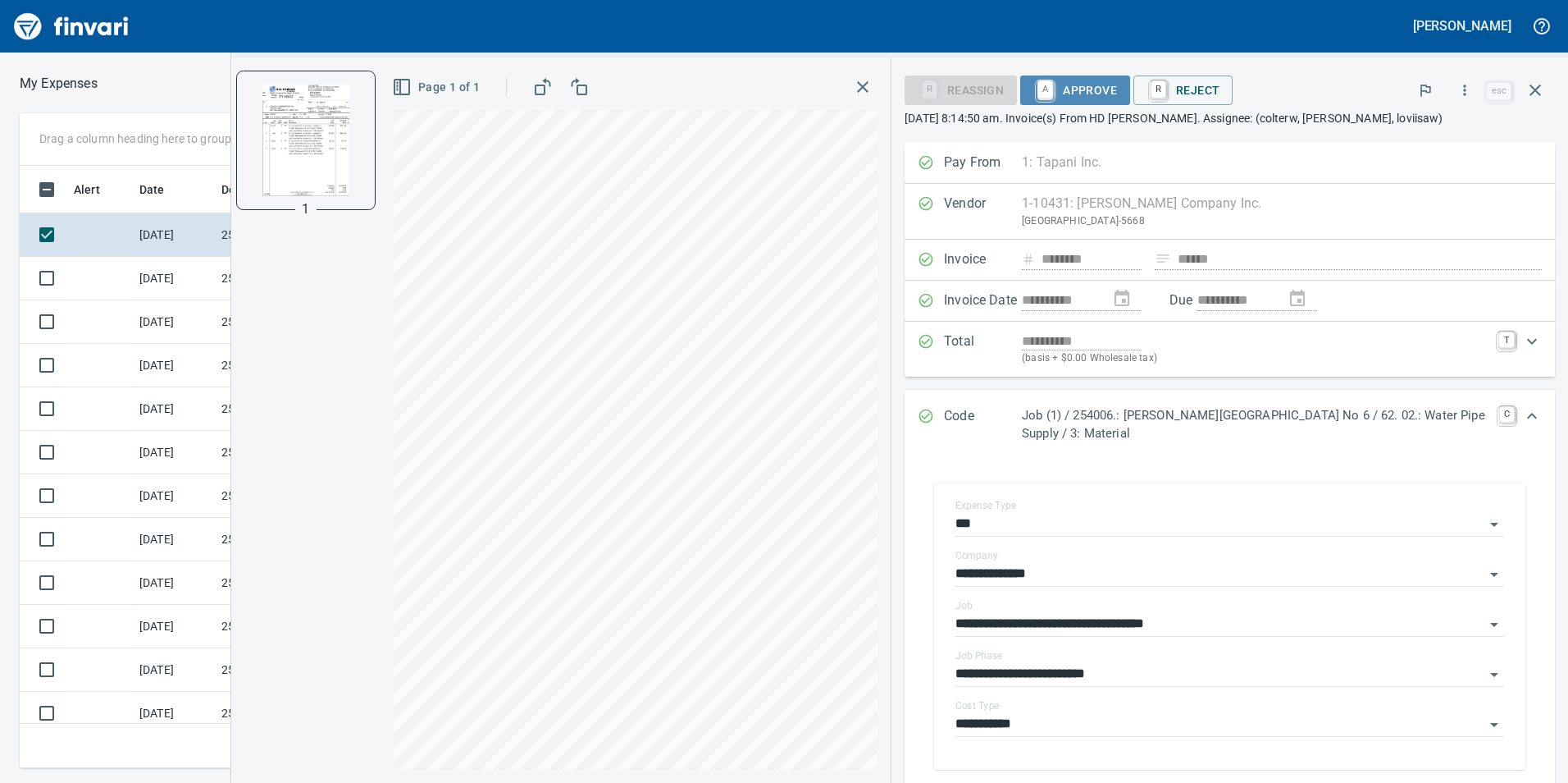
click at [1096, 79] on span "A Approve" at bounding box center [1075, 91] width 84 height 28
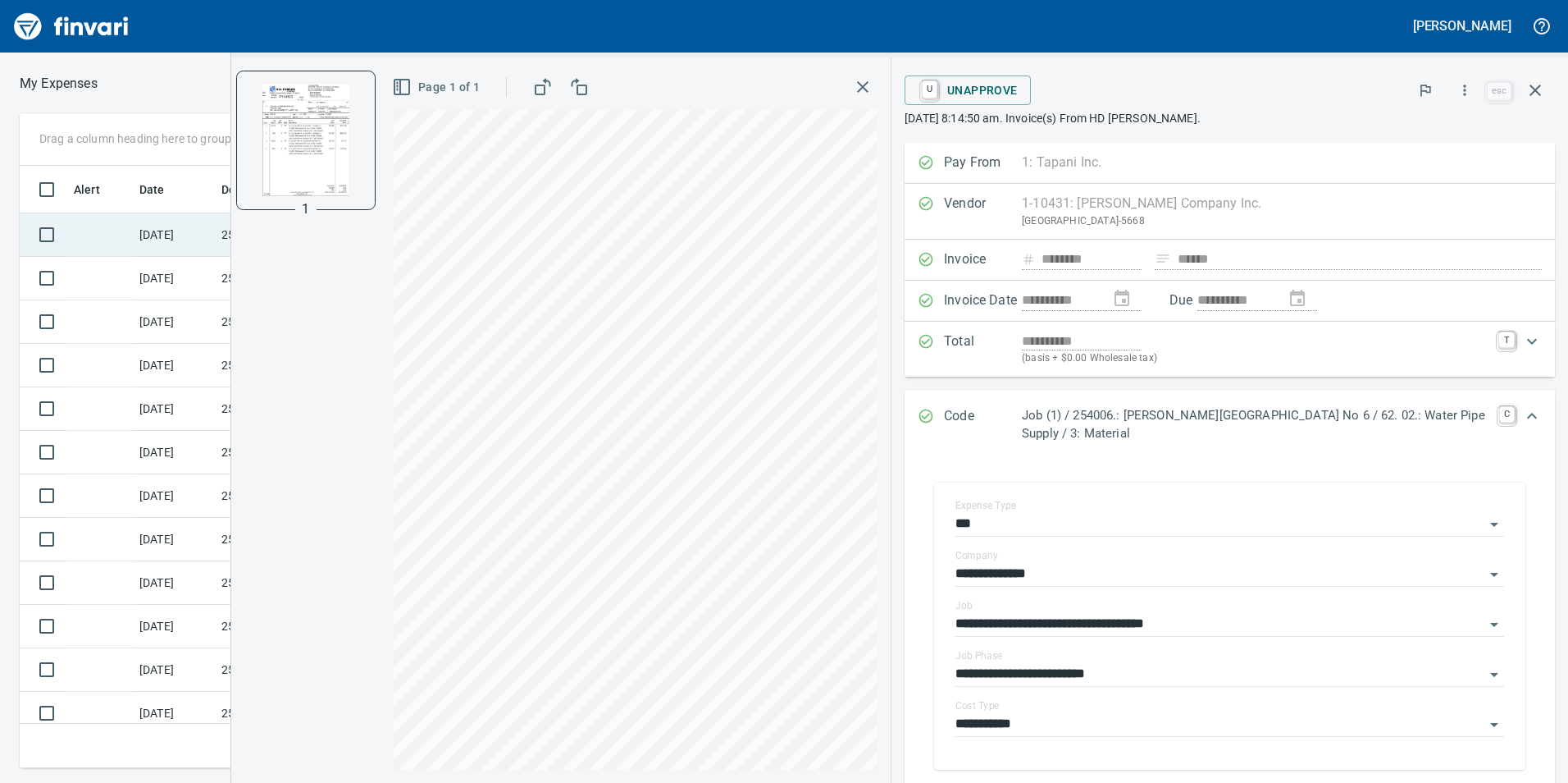
click at [109, 239] on td at bounding box center [99, 235] width 65 height 43
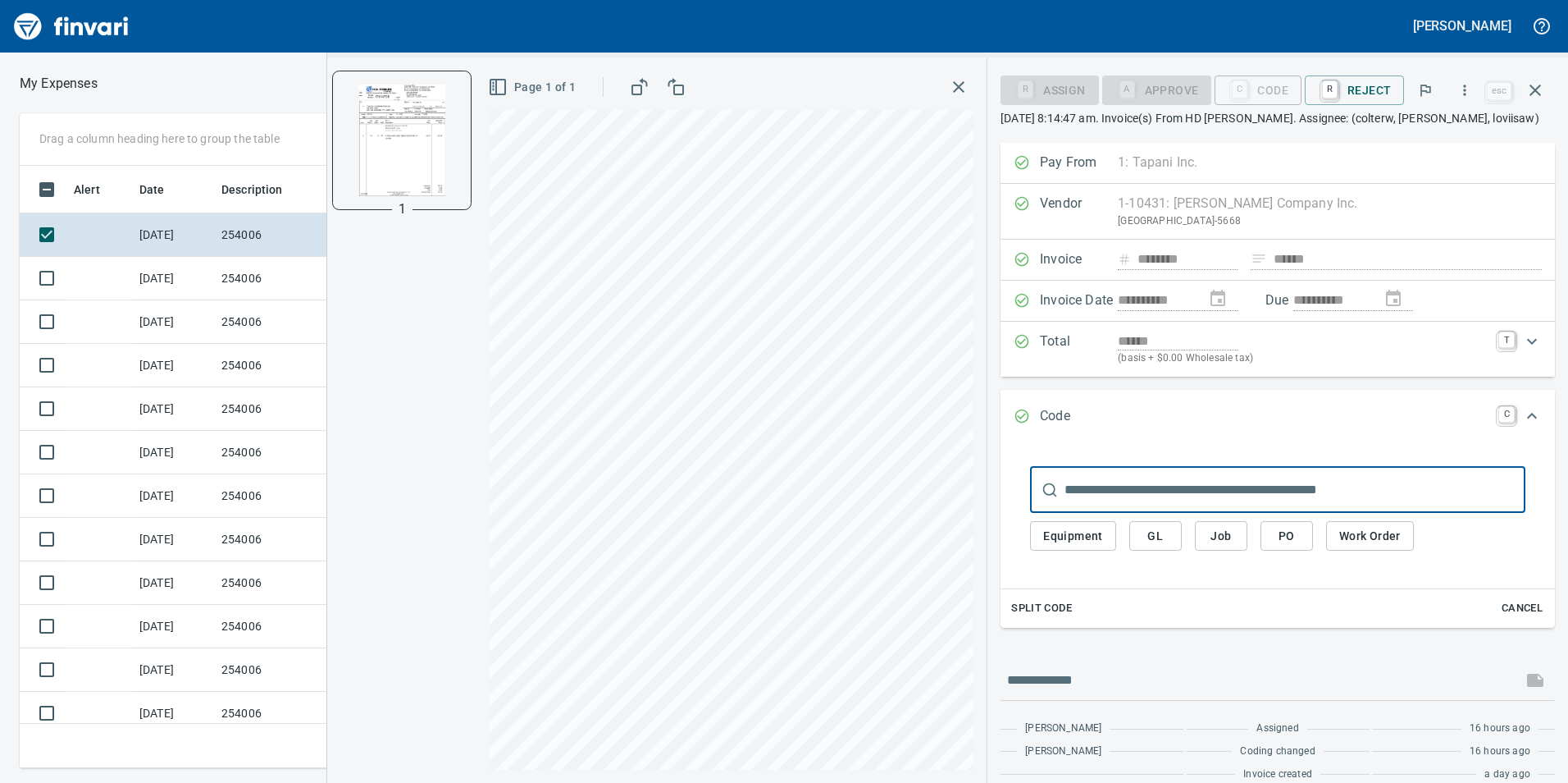
click at [1234, 528] on span "Job" at bounding box center [1222, 536] width 26 height 21
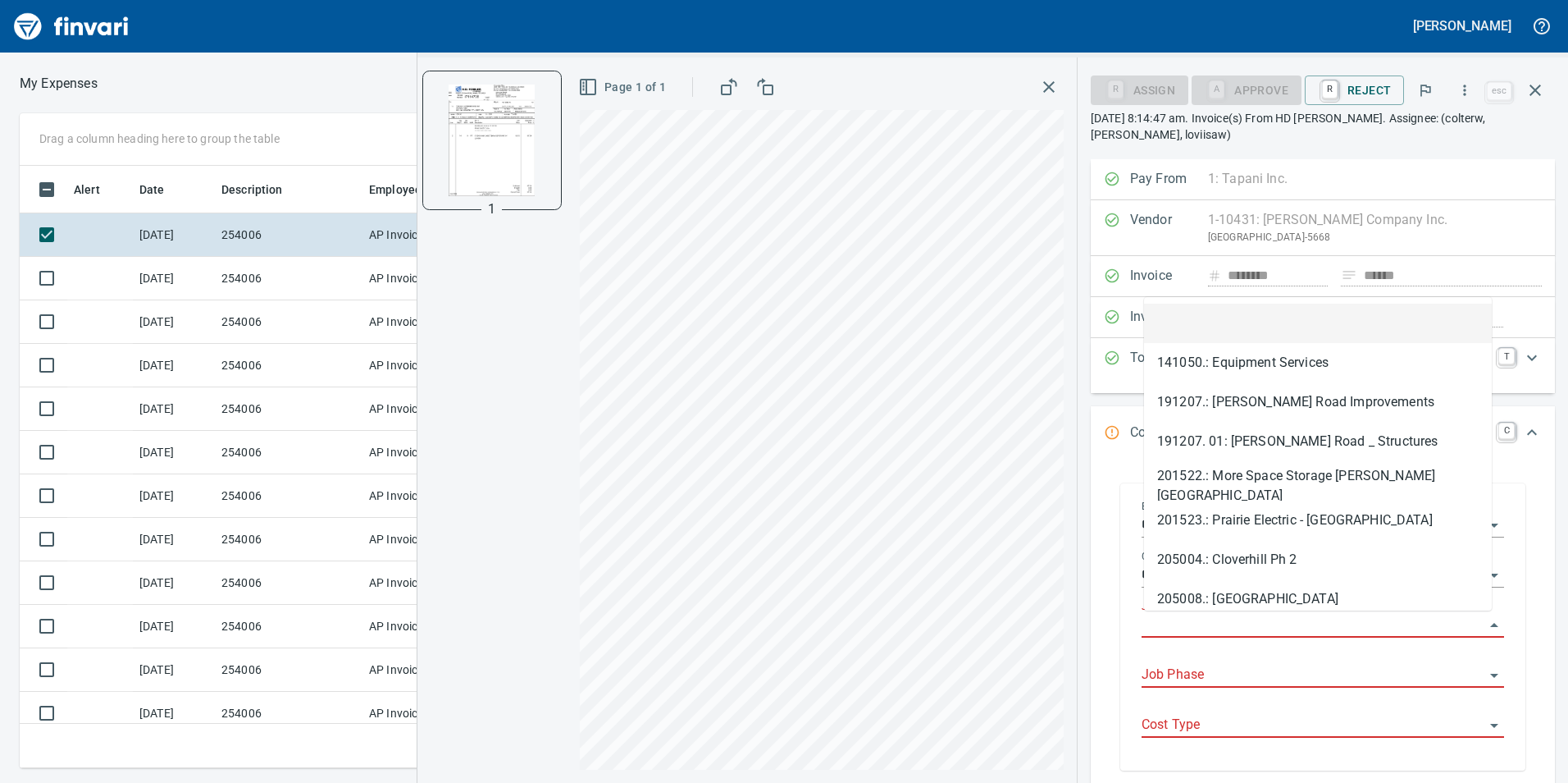
click at [1219, 629] on input "Job" at bounding box center [1312, 625] width 343 height 23
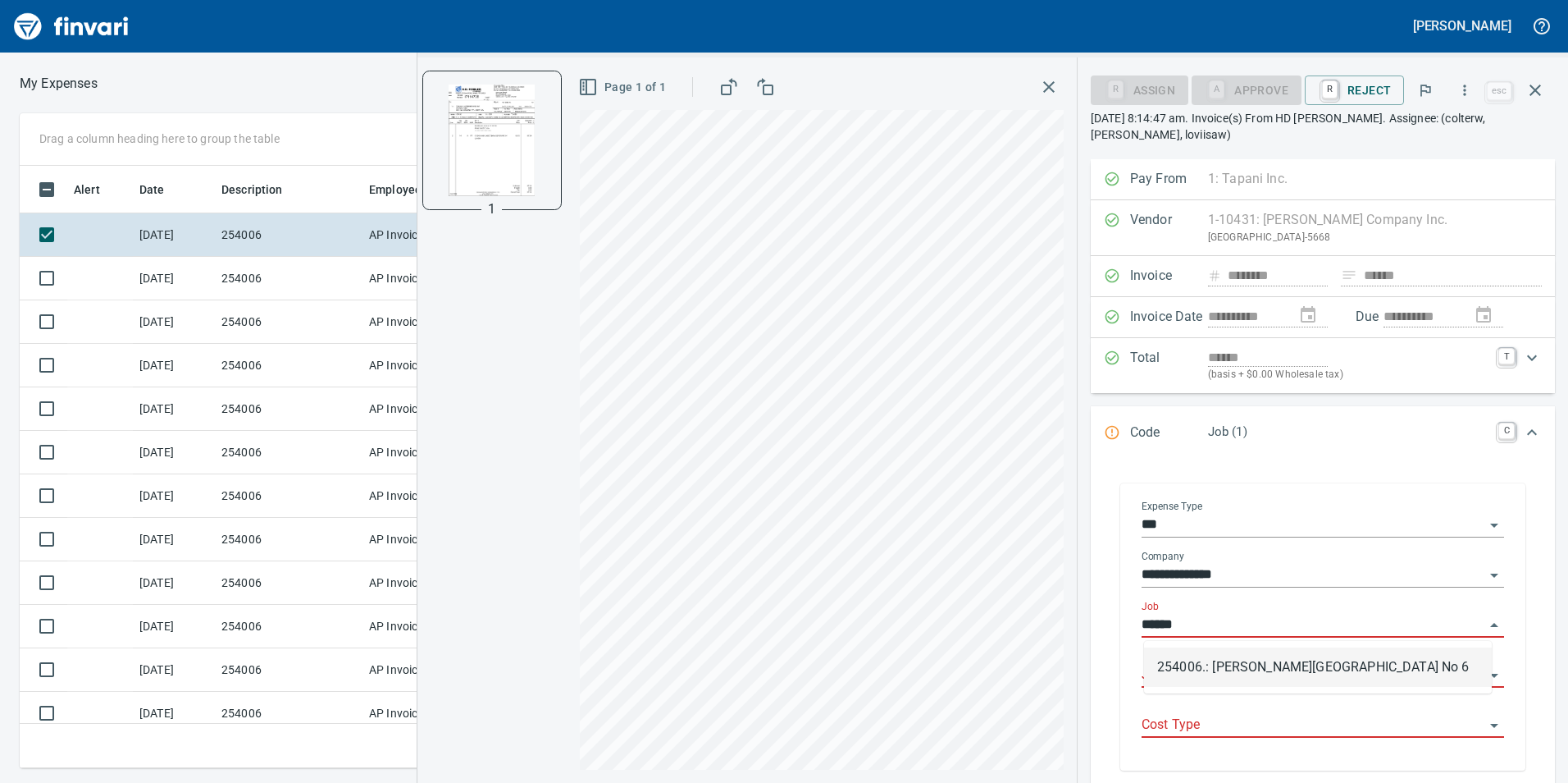
scroll to position [590, 1094]
click at [1227, 667] on li "254006.: [PERSON_NAME][GEOGRAPHIC_DATA] No 6" at bounding box center [1318, 667] width 347 height 40
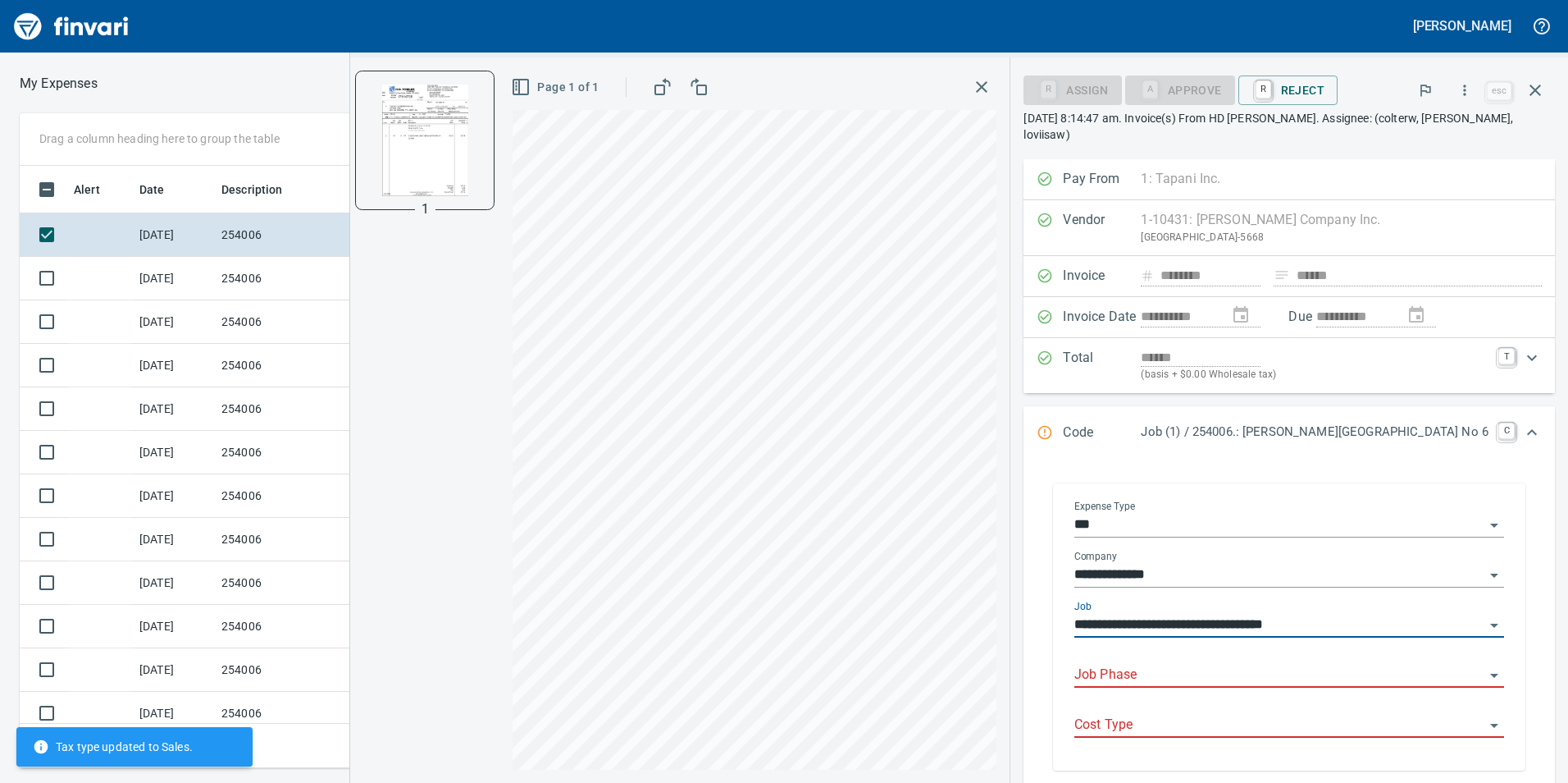
type input "**********"
click at [1227, 668] on input "Job Phase" at bounding box center [1279, 675] width 410 height 23
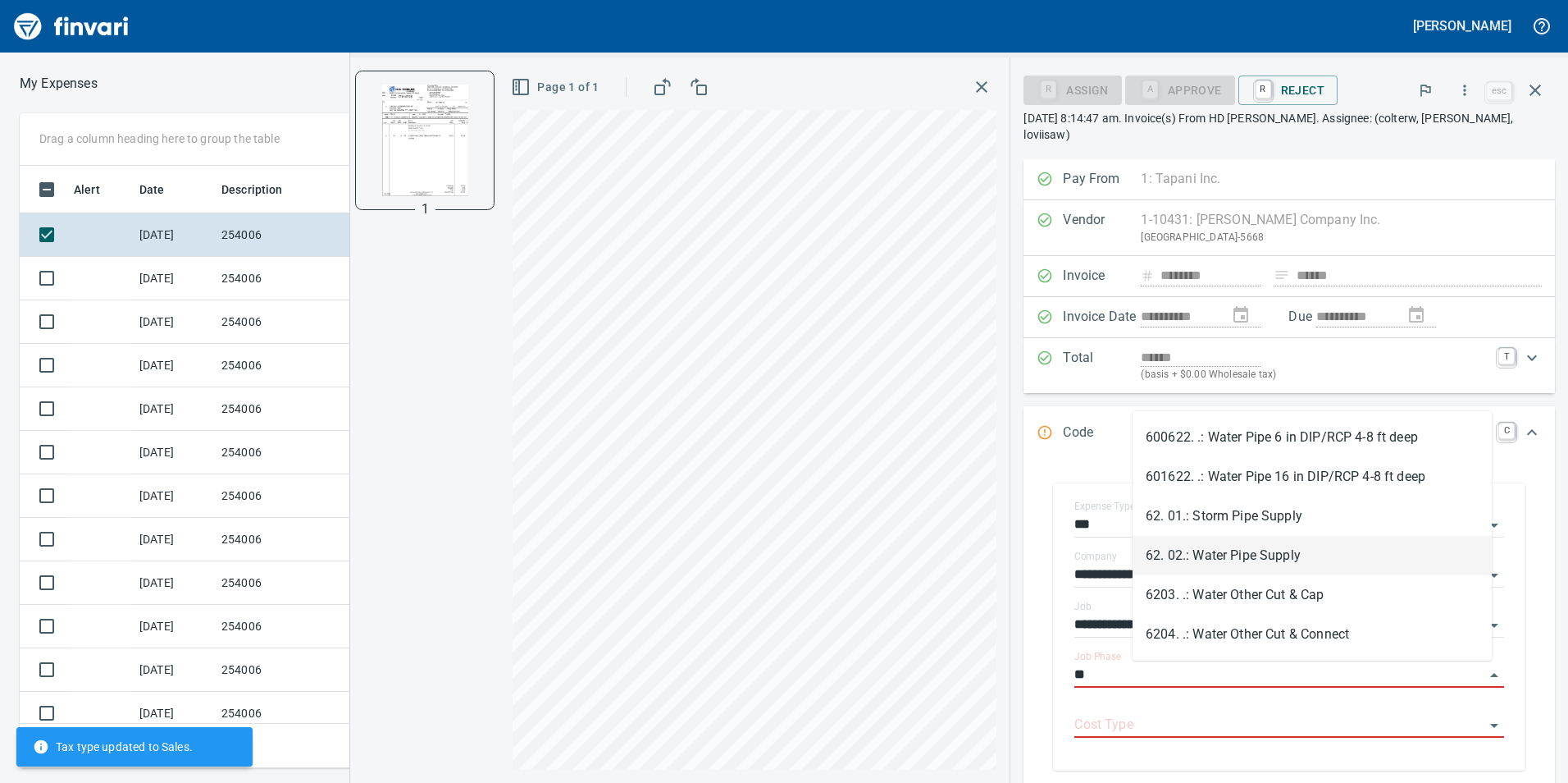
click at [1222, 540] on li "62. 02.: Water Pipe Supply" at bounding box center [1312, 555] width 360 height 40
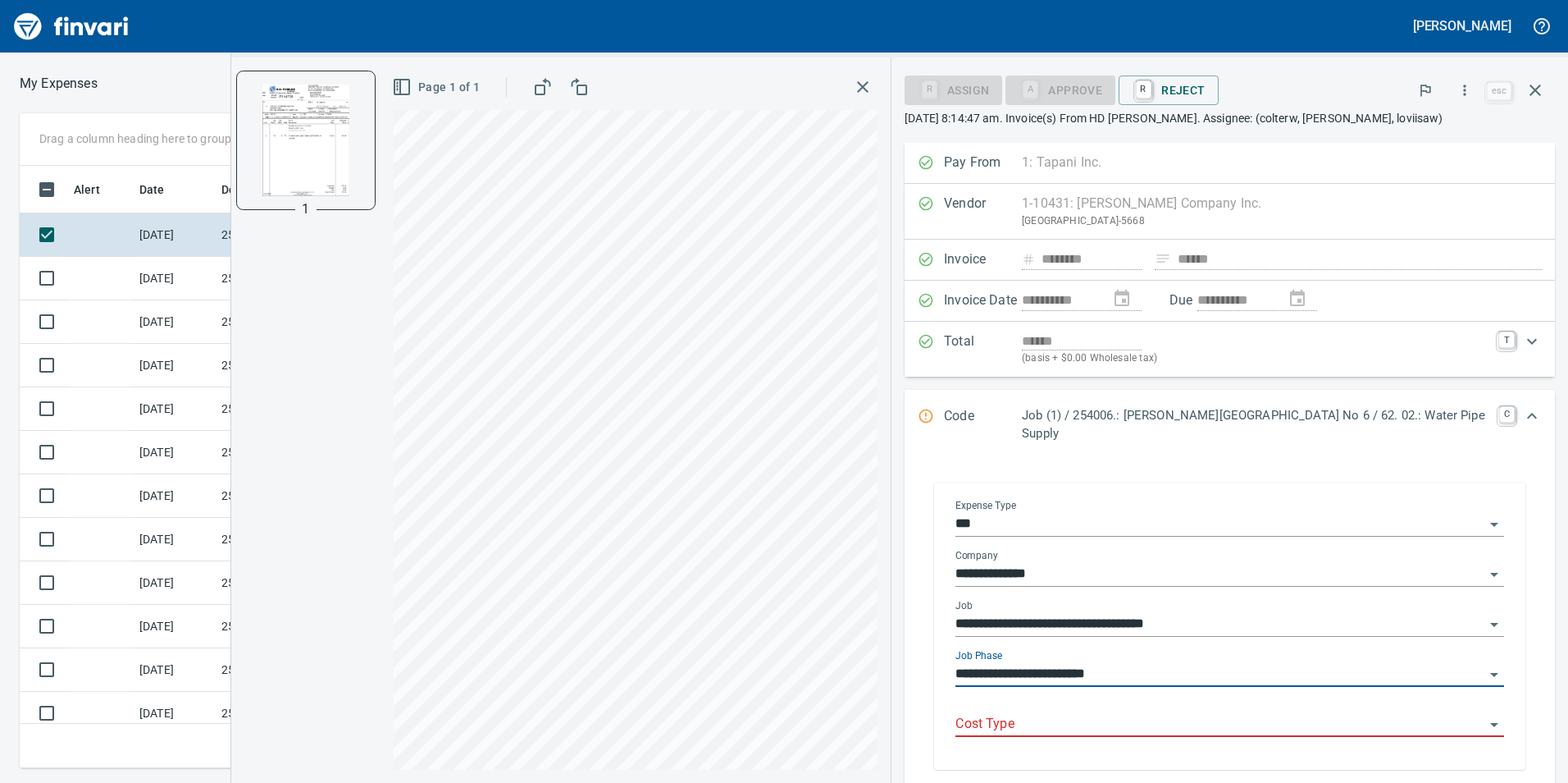
type input "**********"
click at [1214, 713] on input "Cost Type" at bounding box center [1220, 724] width 529 height 23
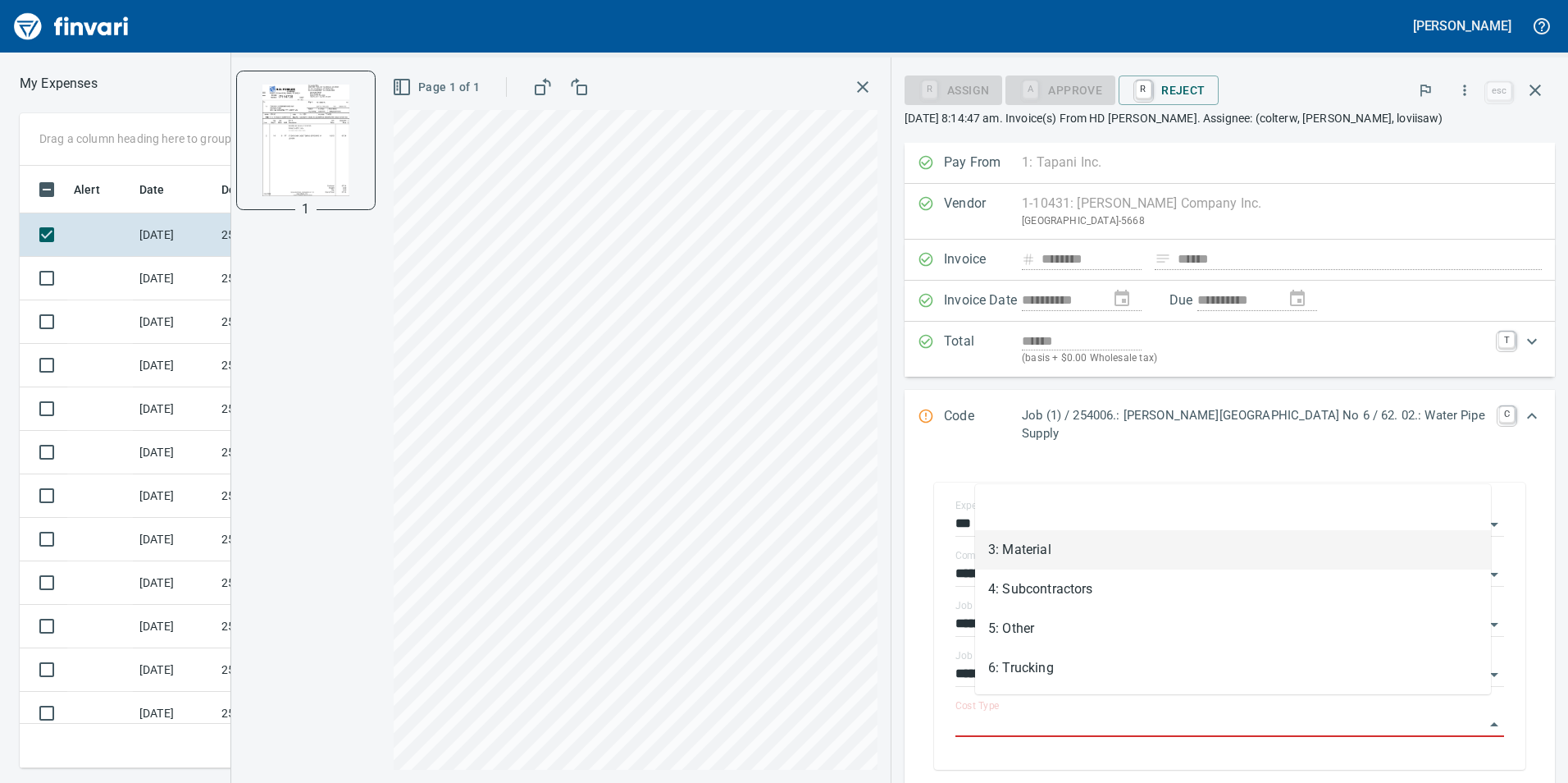
click at [1139, 557] on li "3: Material" at bounding box center [1233, 550] width 515 height 40
type input "**********"
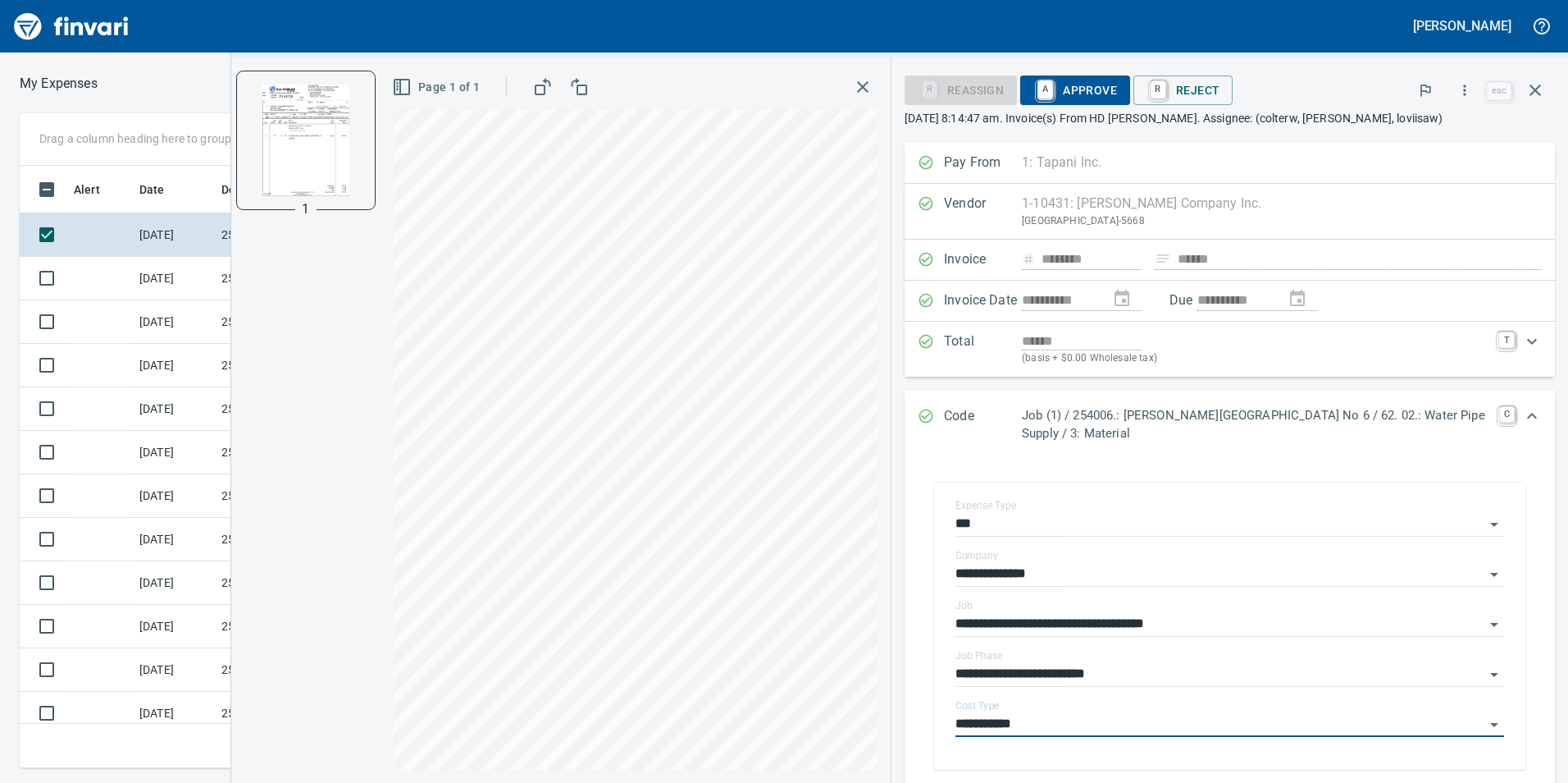
click at [1062, 88] on span "A Approve" at bounding box center [1075, 91] width 84 height 28
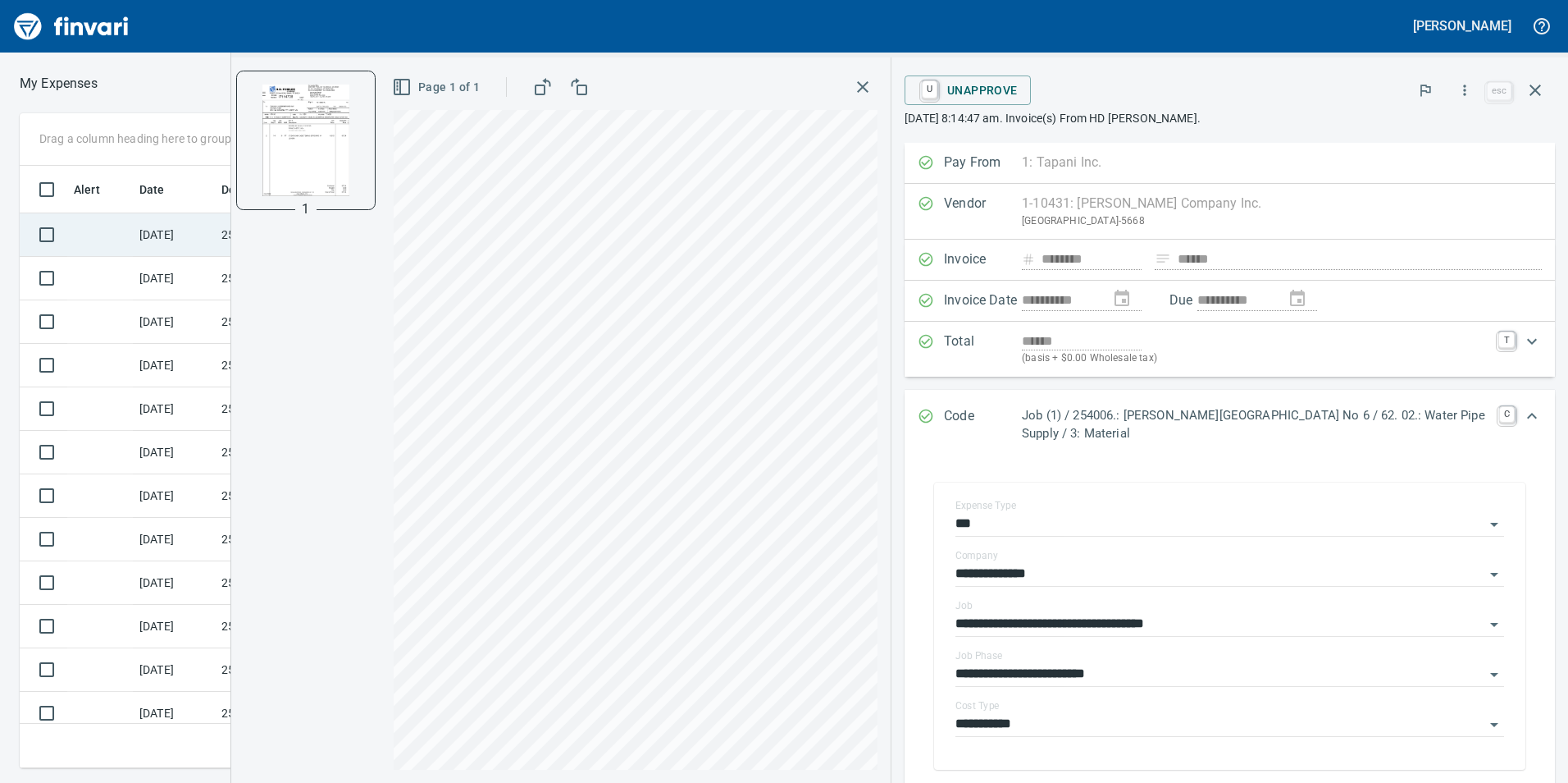
click at [111, 245] on td at bounding box center [99, 235] width 65 height 43
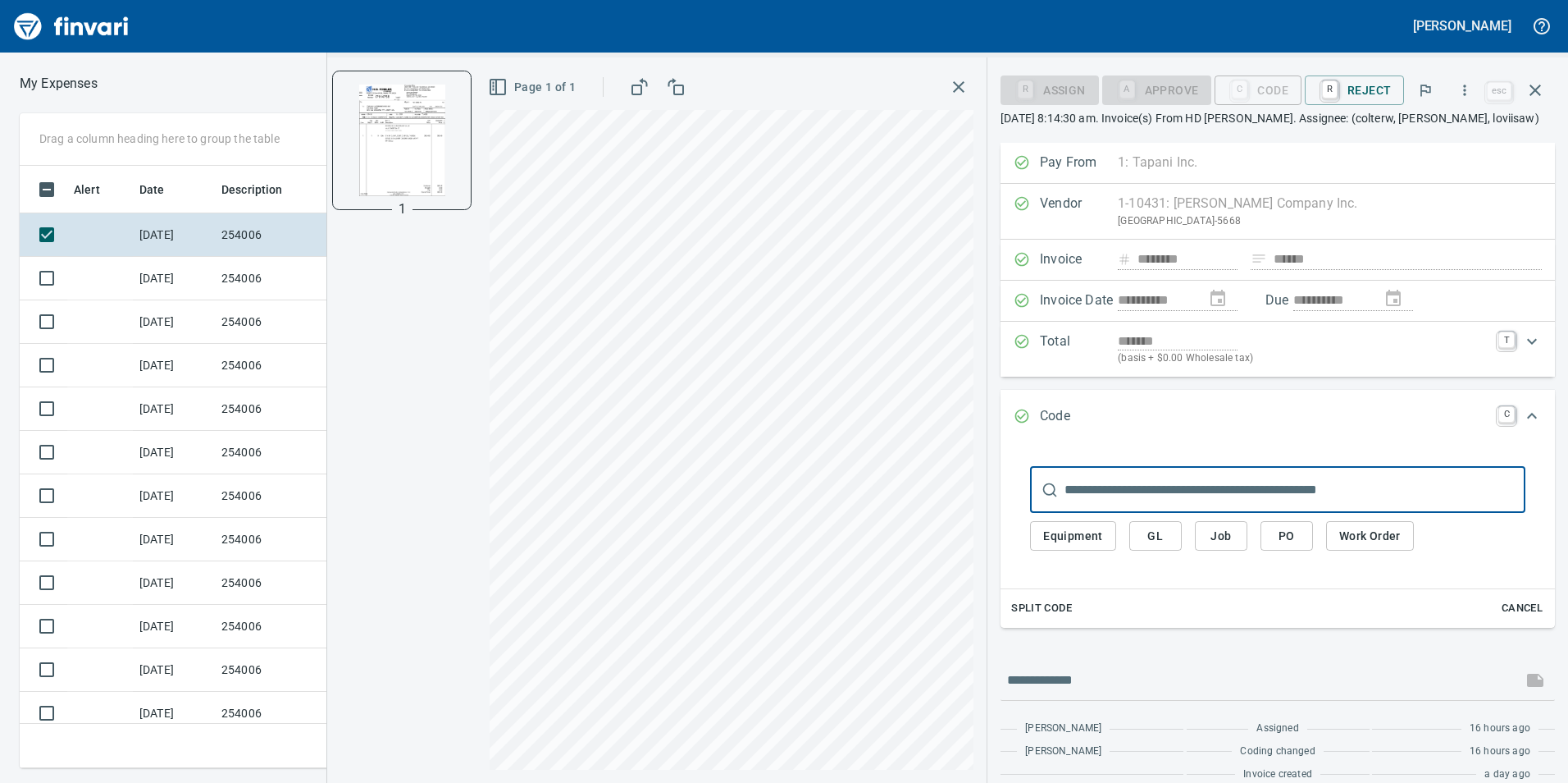
click at [1222, 543] on span "Job" at bounding box center [1222, 536] width 26 height 21
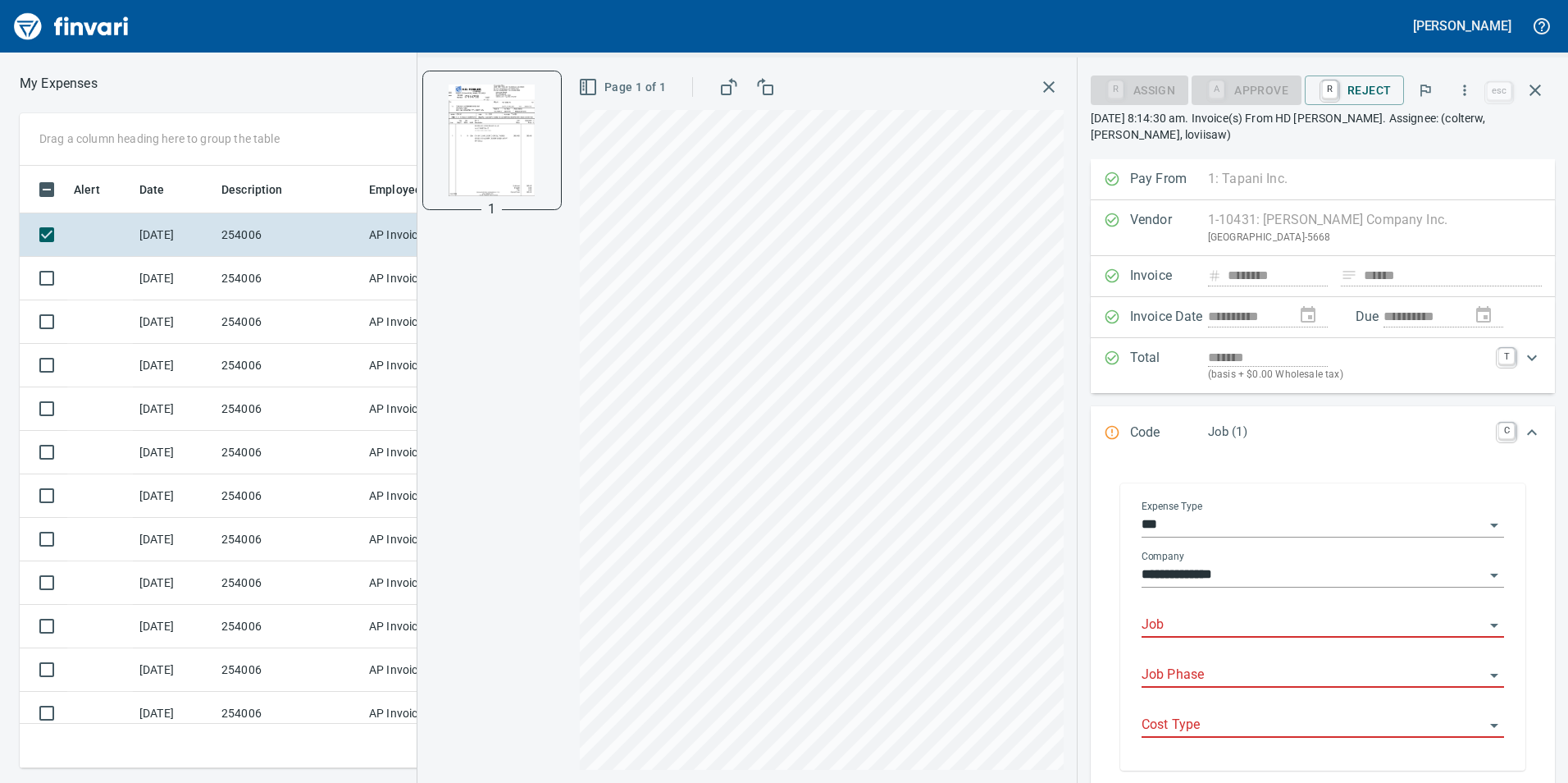
click at [1209, 612] on div "Job" at bounding box center [1323, 619] width 362 height 37
click at [1214, 626] on input "Job" at bounding box center [1312, 625] width 343 height 23
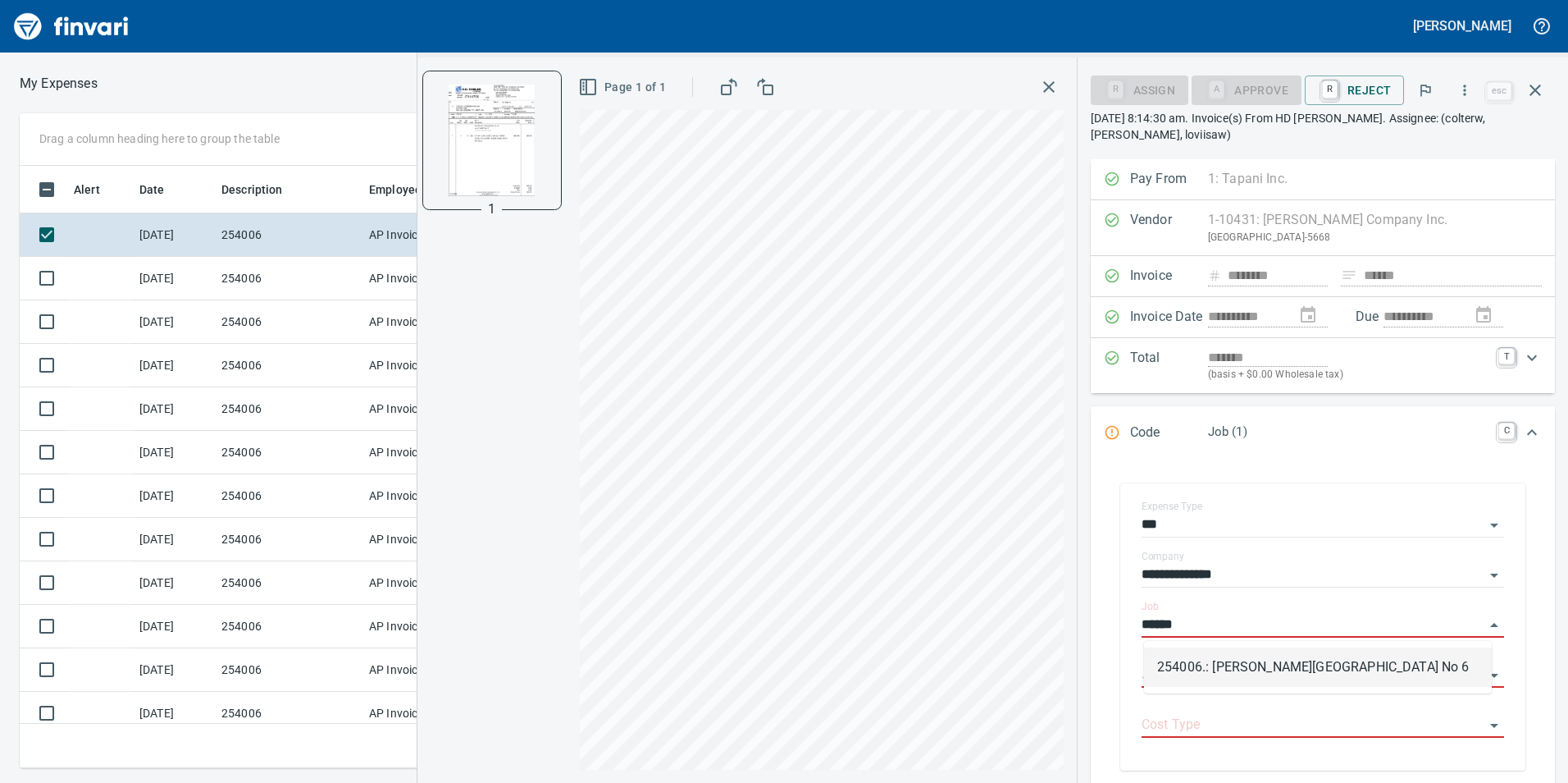
click at [1297, 667] on li "254006.: [PERSON_NAME][GEOGRAPHIC_DATA] No 6" at bounding box center [1318, 667] width 347 height 40
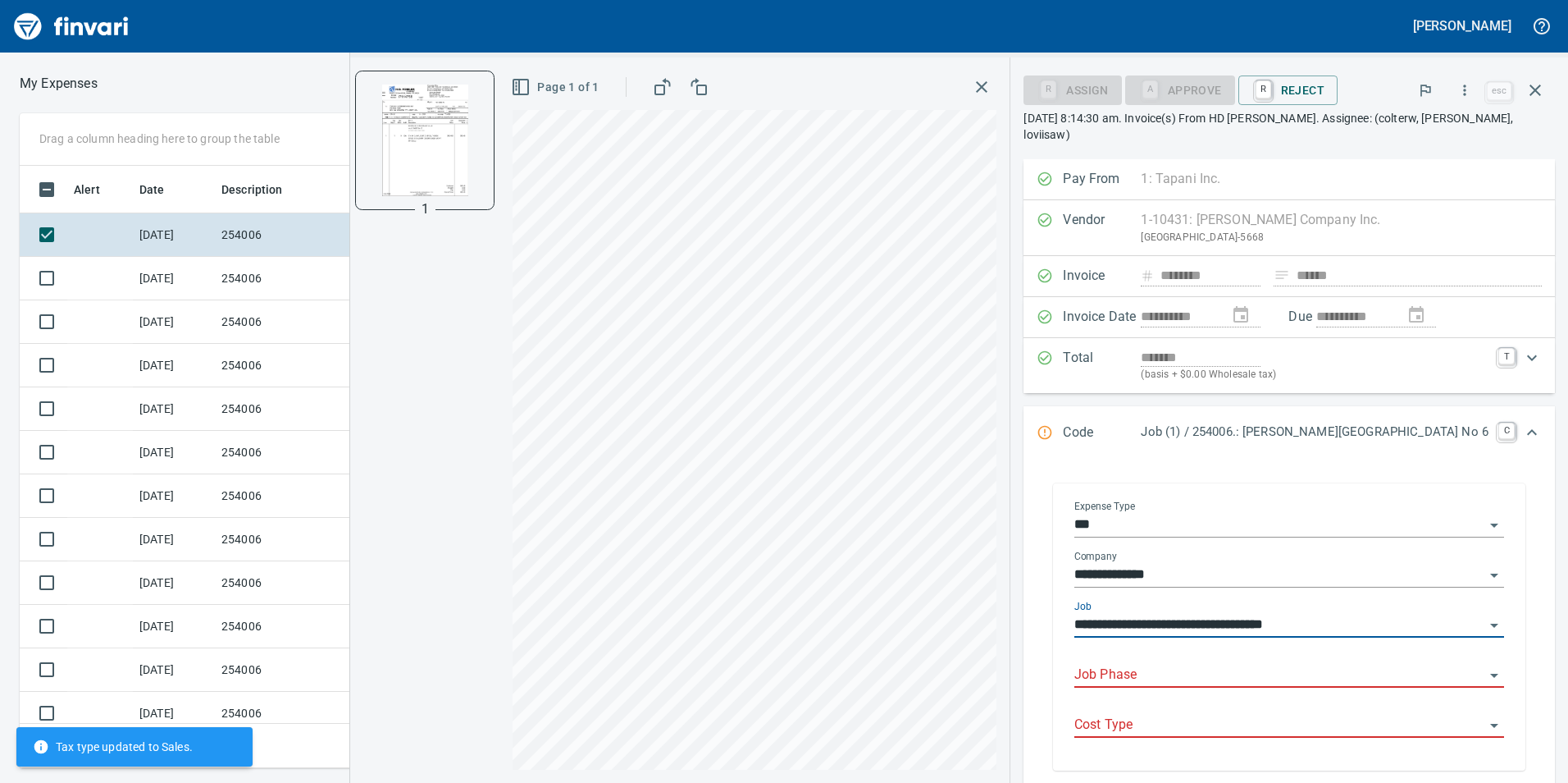
click at [1293, 653] on div "Job Phase" at bounding box center [1289, 669] width 430 height 37
type input "**********"
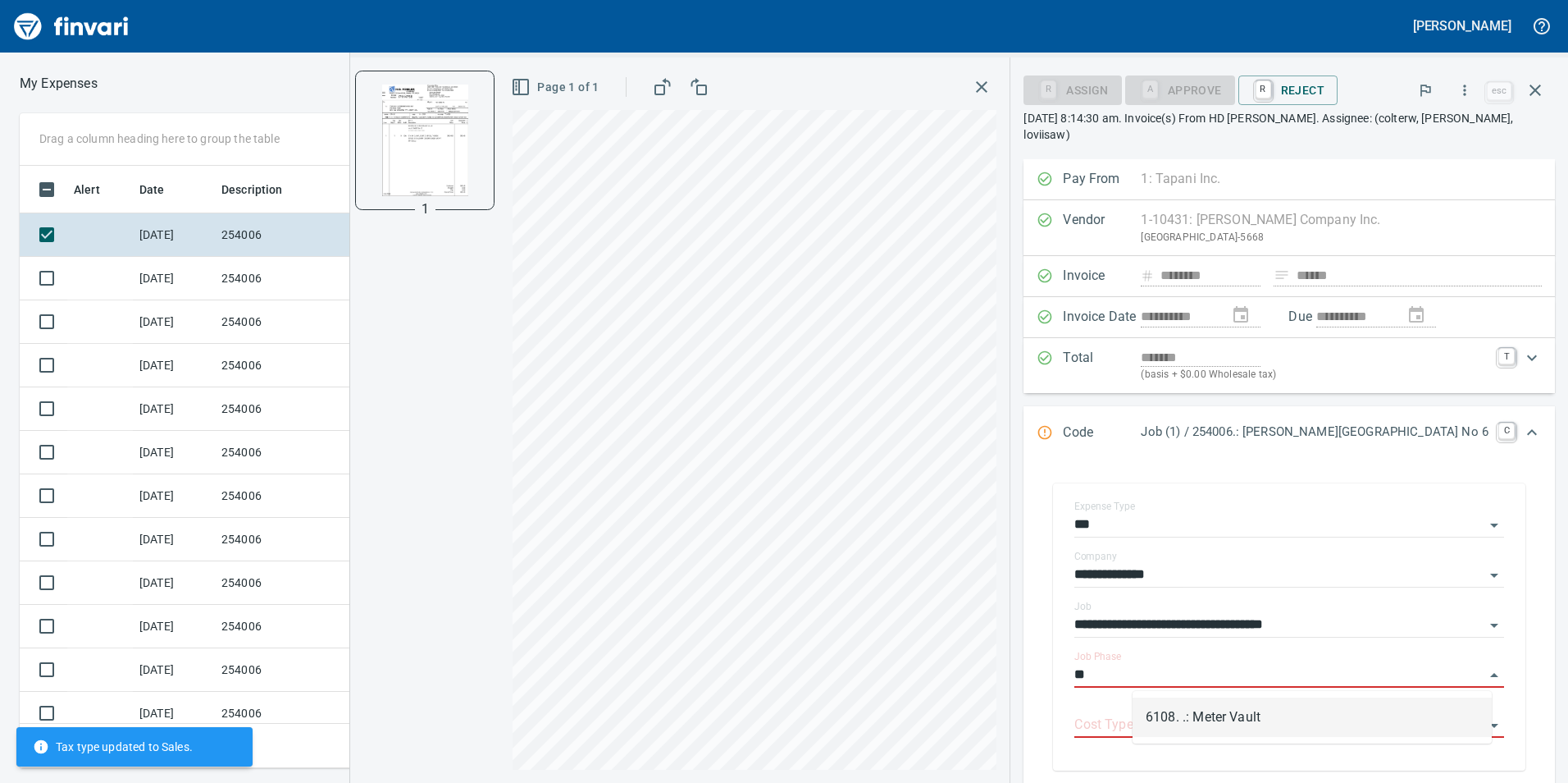
click at [1191, 723] on li "6108. .: Meter Vault" at bounding box center [1312, 717] width 360 height 40
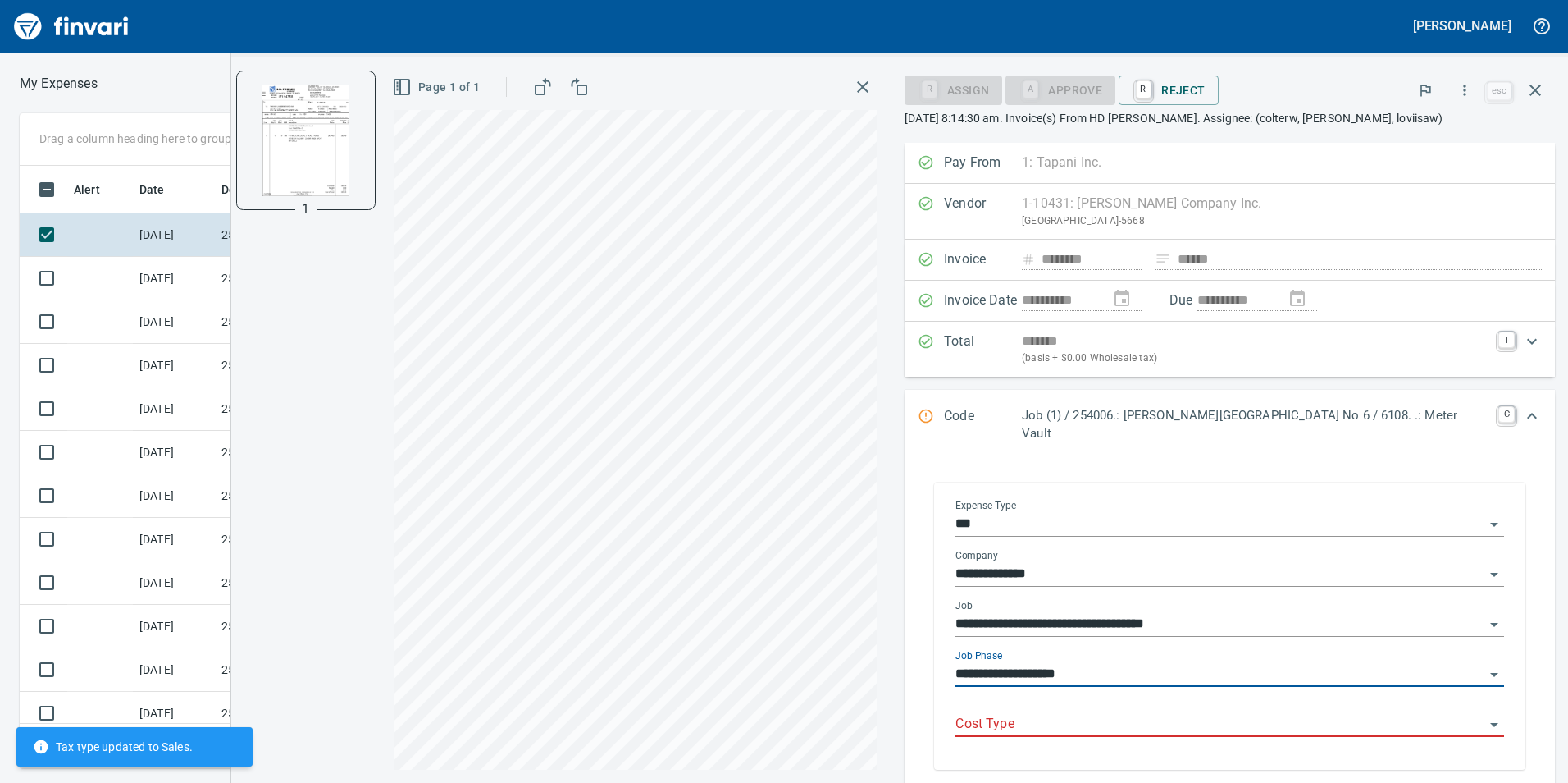
click at [1195, 700] on div "Cost Type" at bounding box center [1229, 718] width 548 height 37
type input "**********"
click at [1189, 713] on input "Cost Type" at bounding box center [1220, 724] width 529 height 23
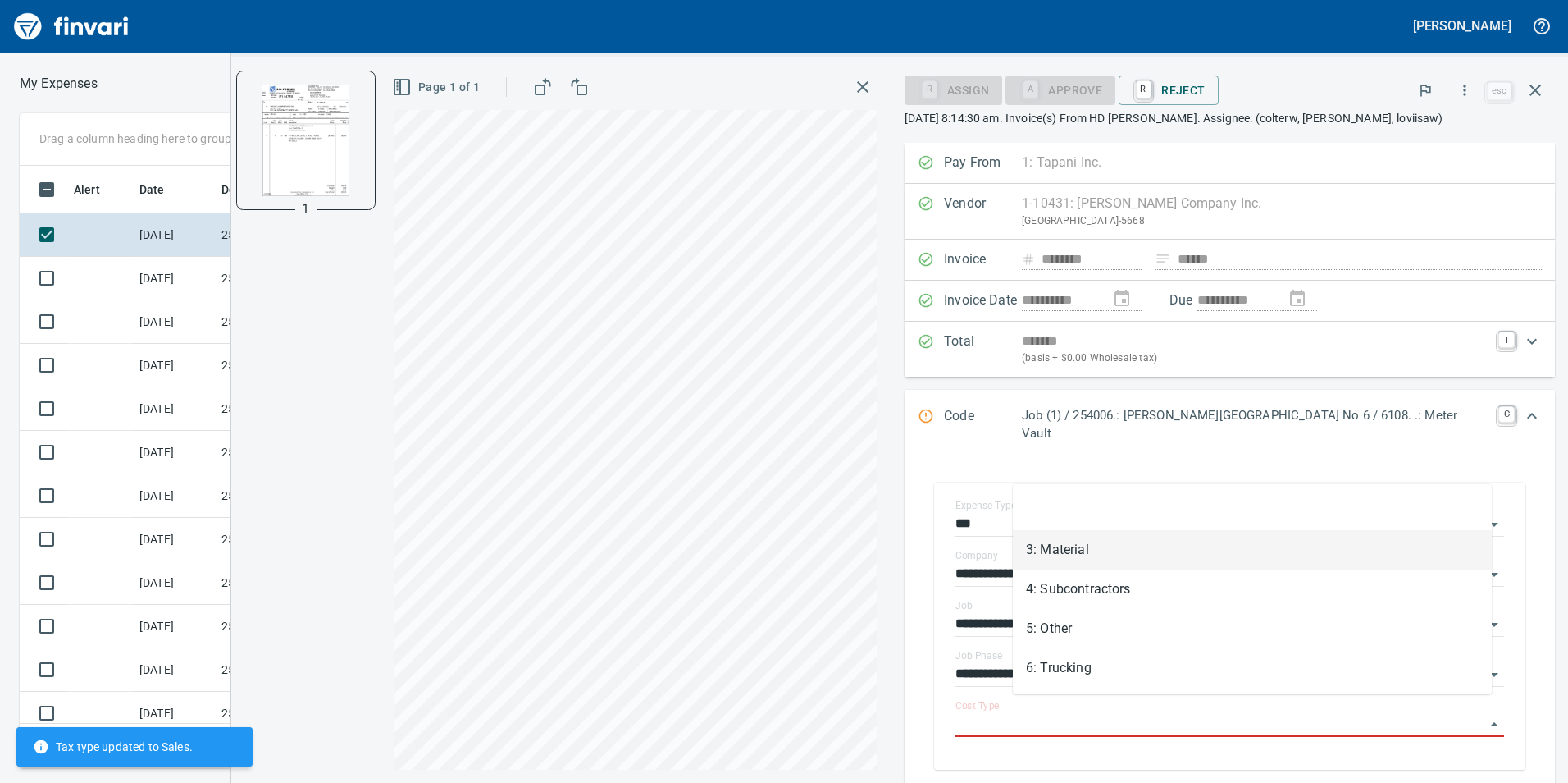
click at [1115, 511] on li at bounding box center [1252, 511] width 479 height 40
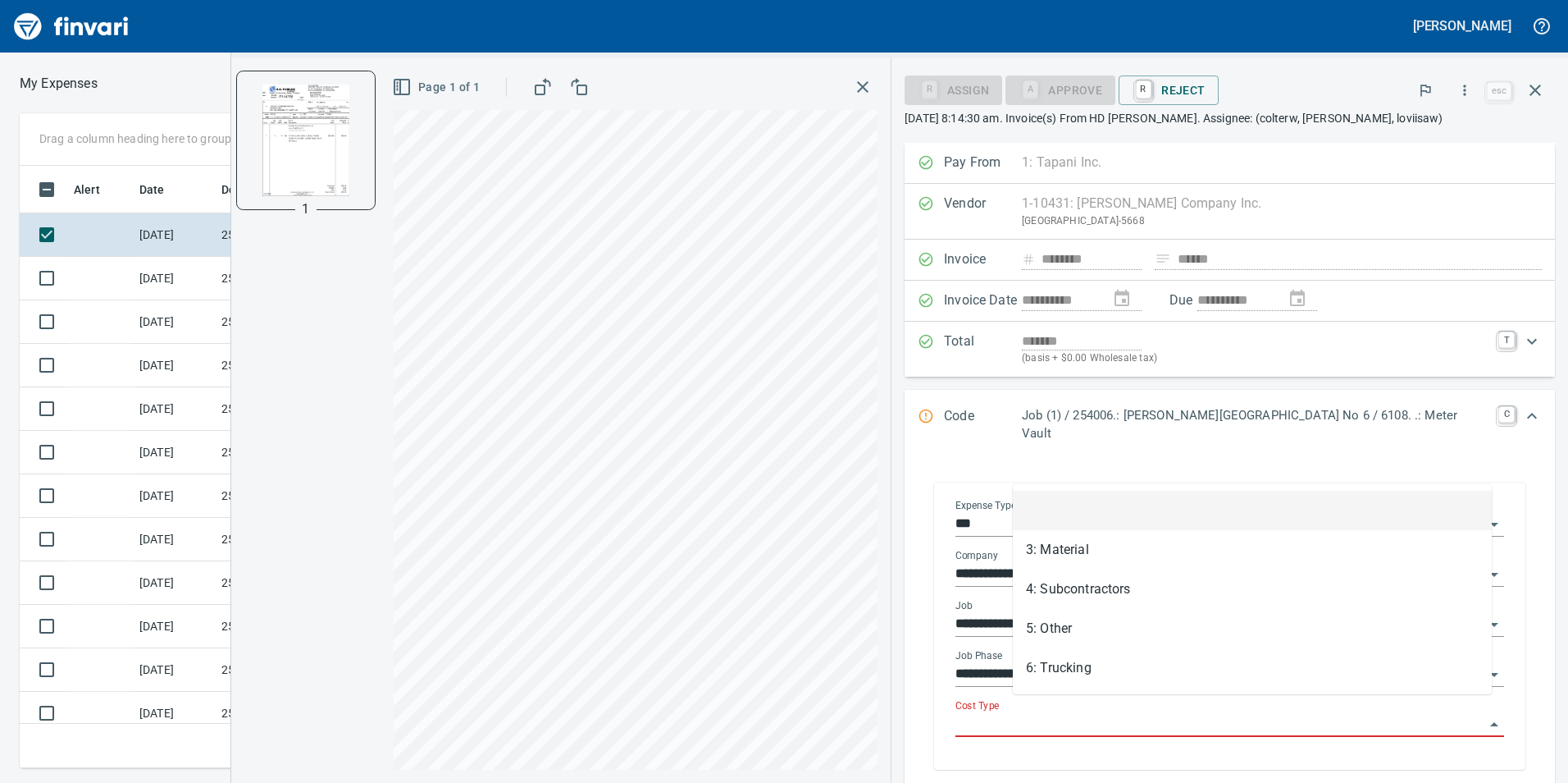
click at [1100, 713] on input "Cost Type" at bounding box center [1220, 724] width 529 height 23
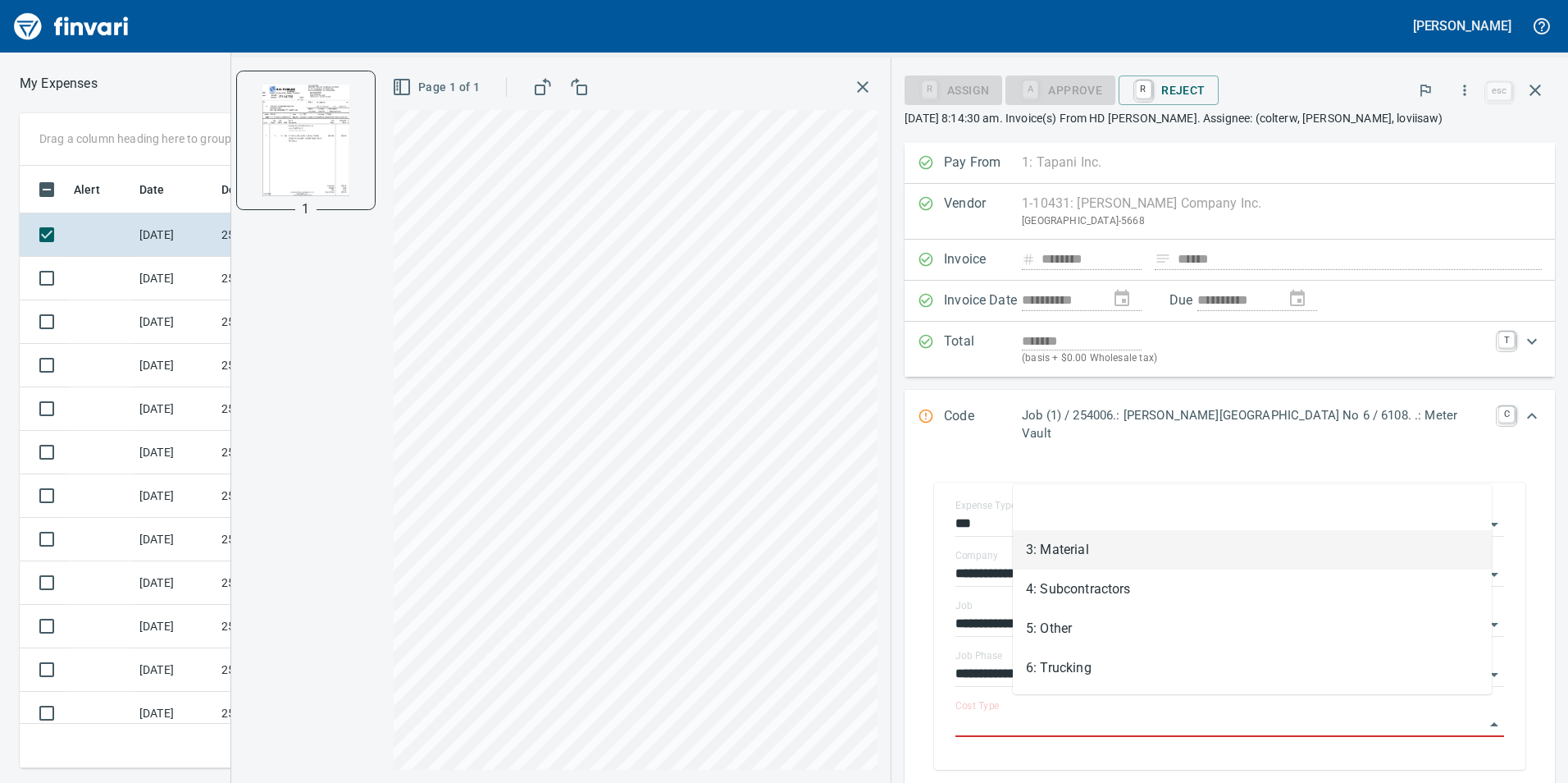
click at [1070, 558] on li "3: Material" at bounding box center [1252, 550] width 479 height 40
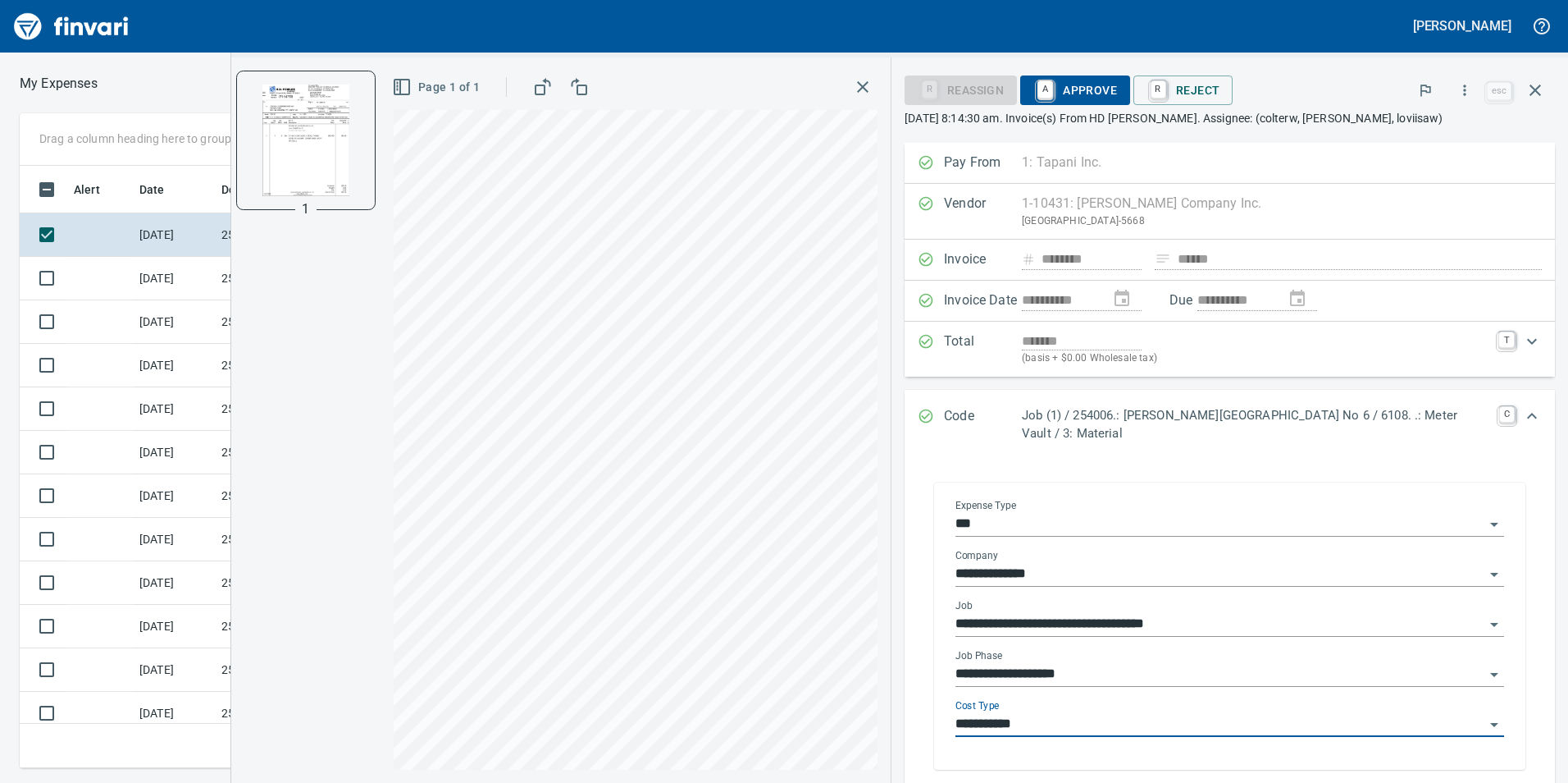
type input "**********"
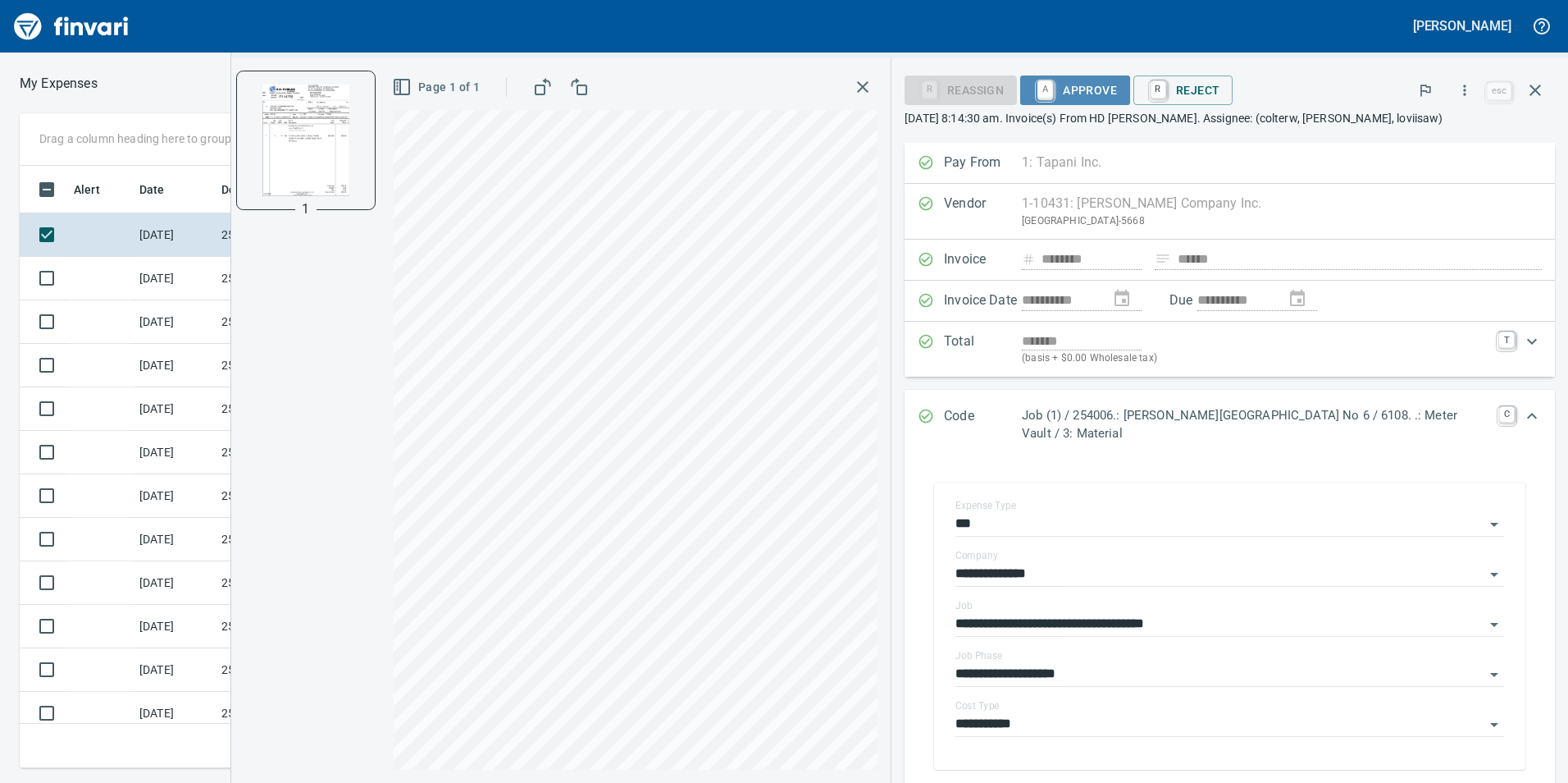
click at [1075, 91] on span "A Approve" at bounding box center [1075, 91] width 84 height 28
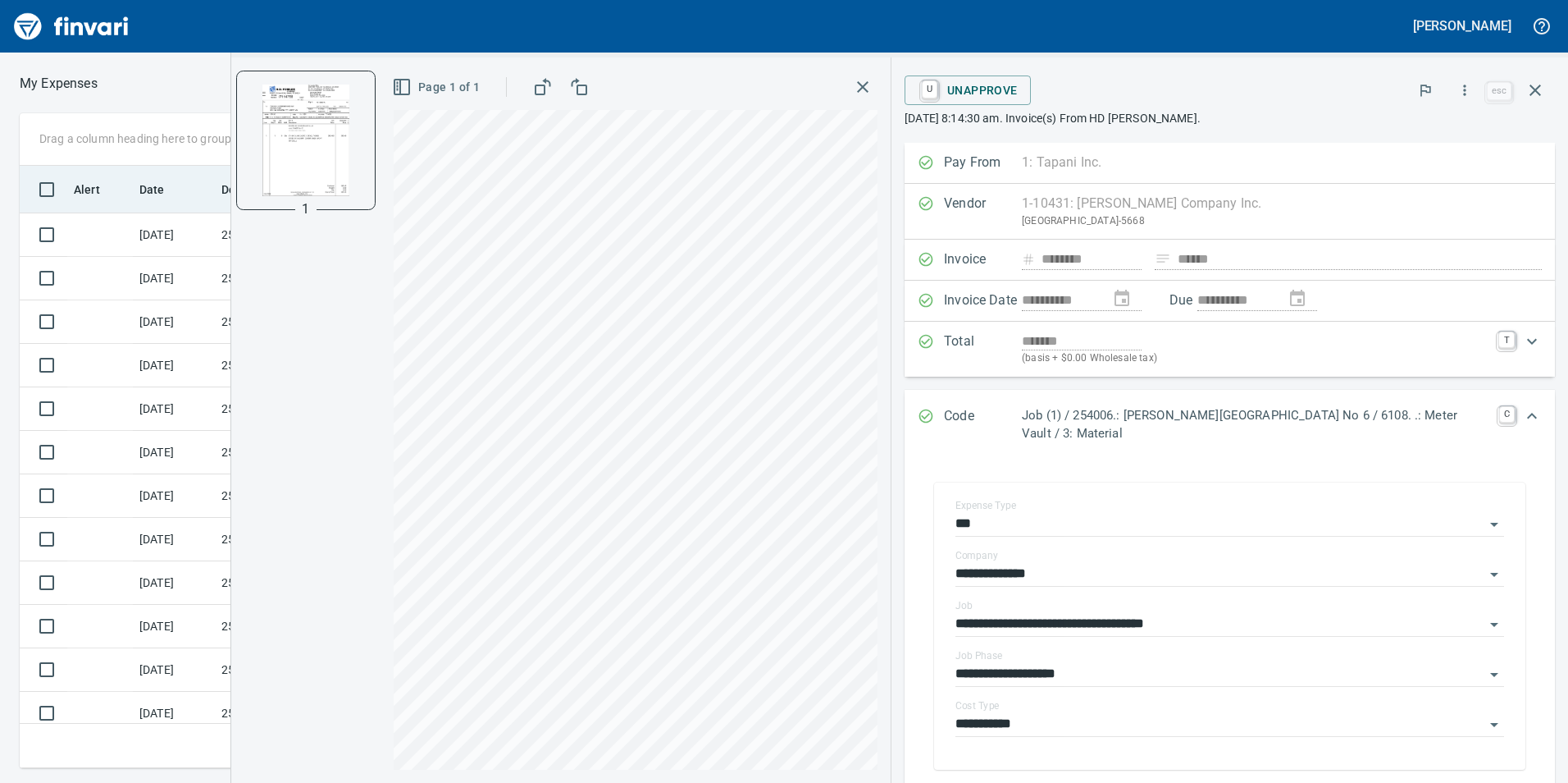
click at [67, 212] on th "Alert" at bounding box center [99, 189] width 65 height 47
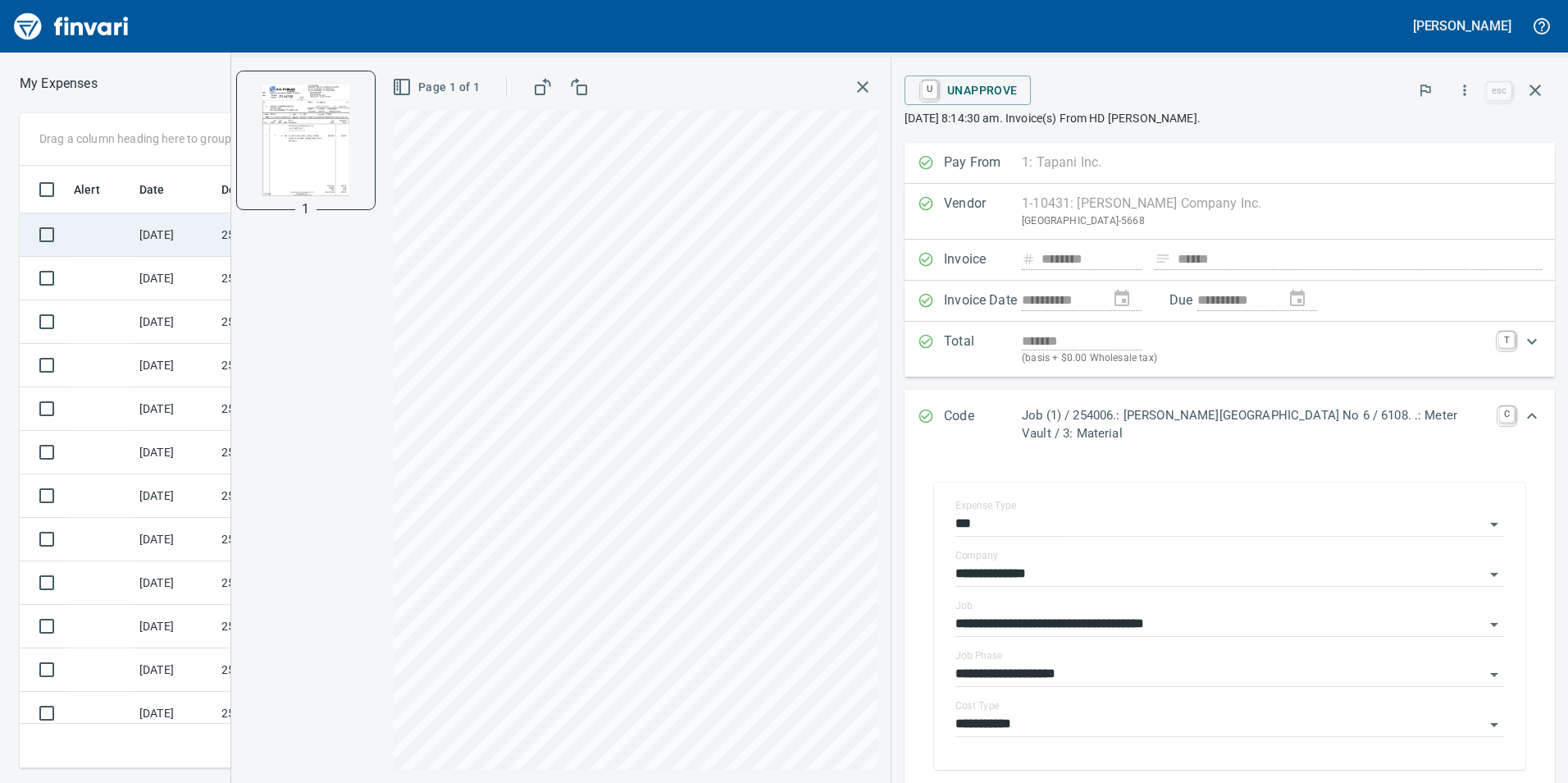
click at [84, 221] on td at bounding box center [99, 235] width 65 height 43
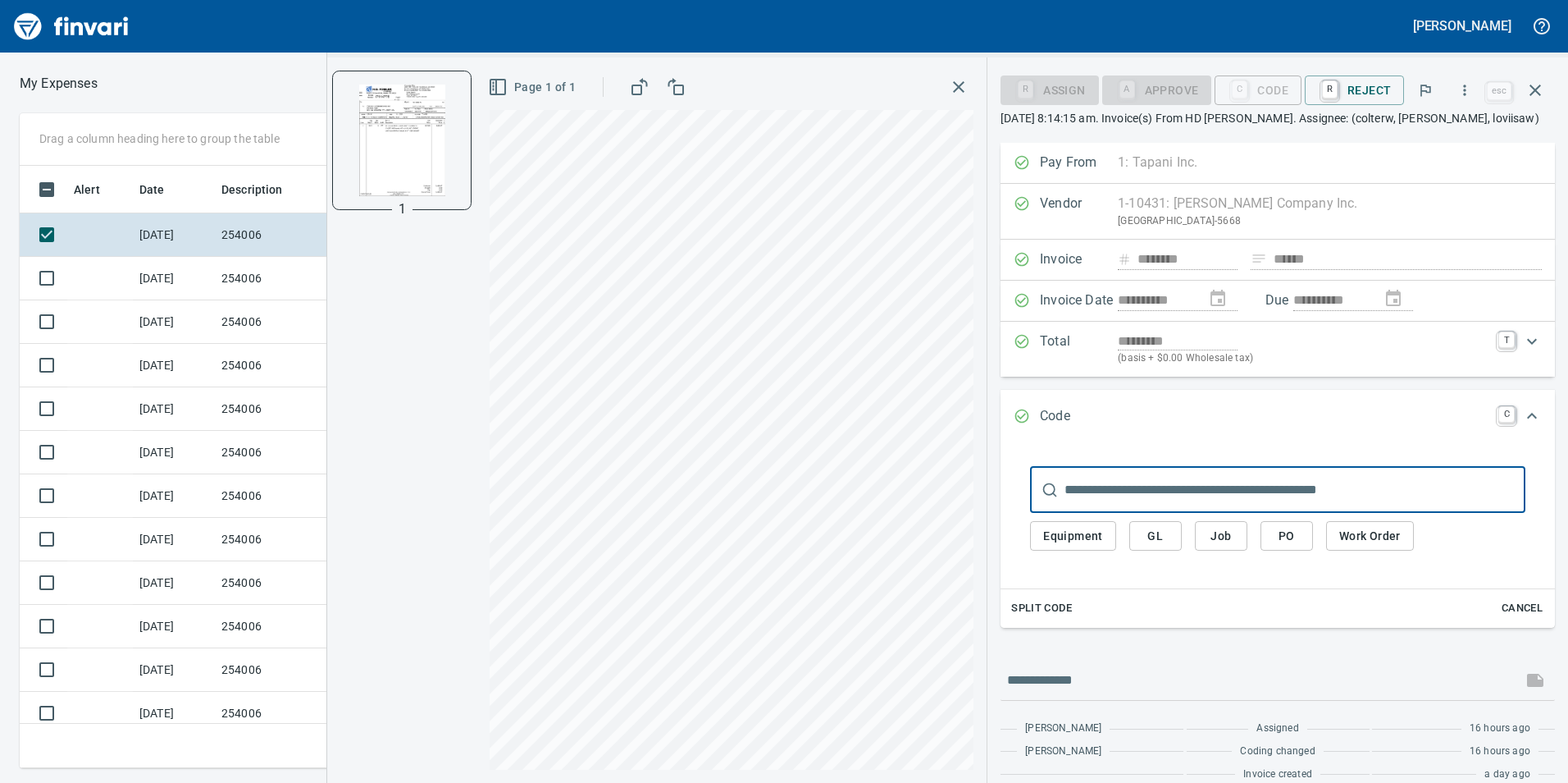
click at [1217, 546] on span "Job" at bounding box center [1222, 536] width 26 height 21
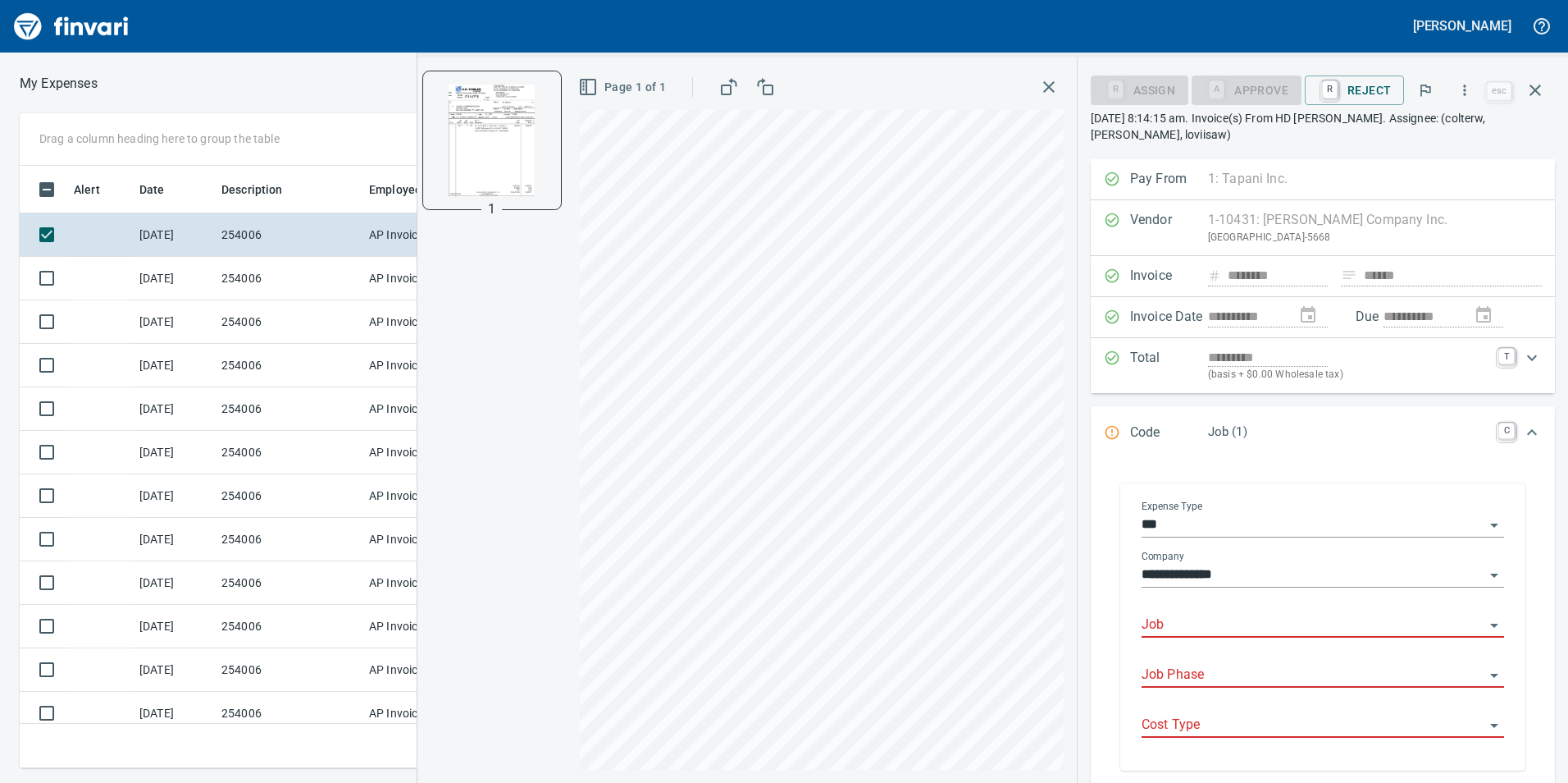
click at [1235, 620] on input "Job" at bounding box center [1312, 625] width 343 height 23
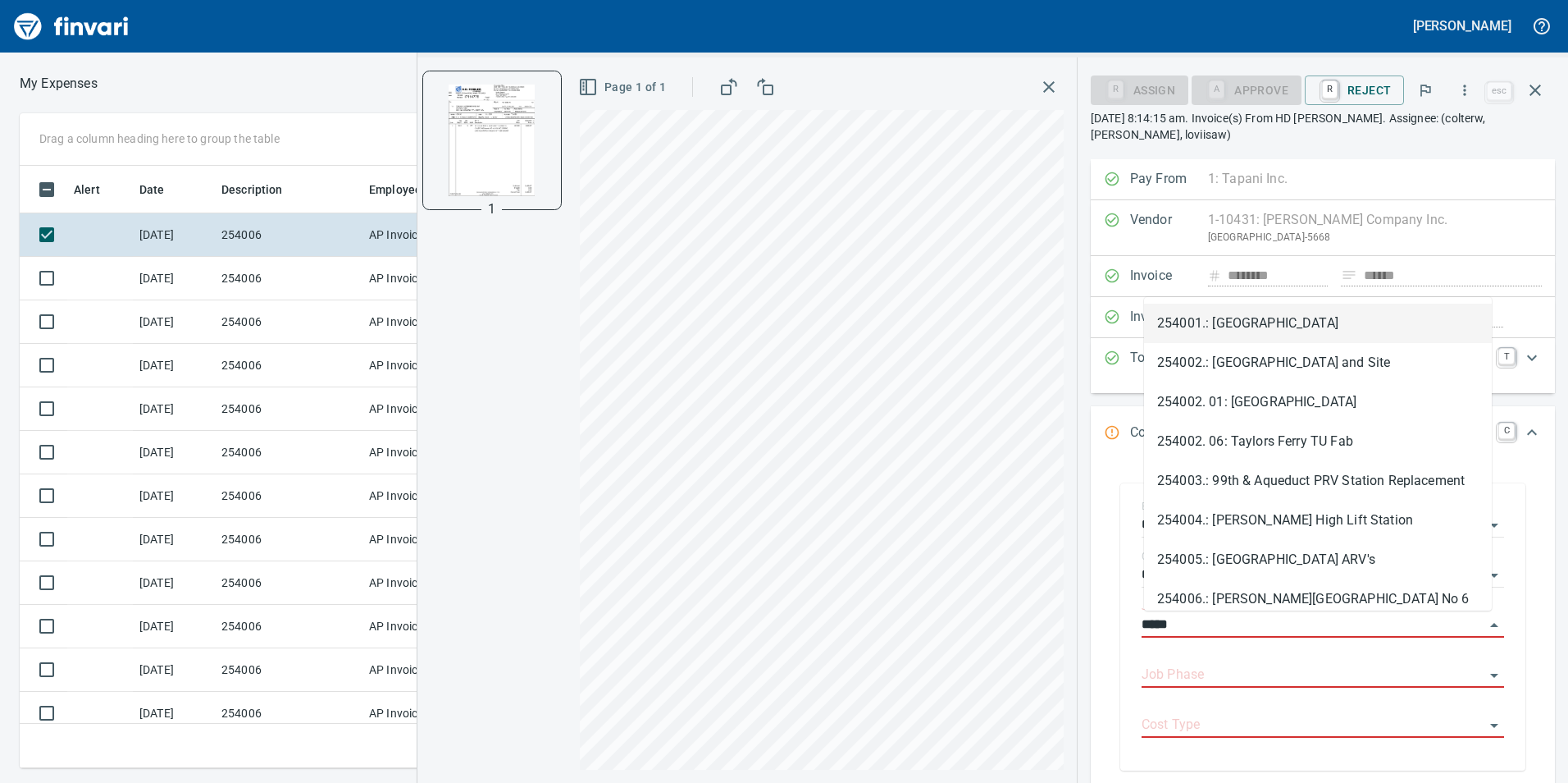
scroll to position [590, 1094]
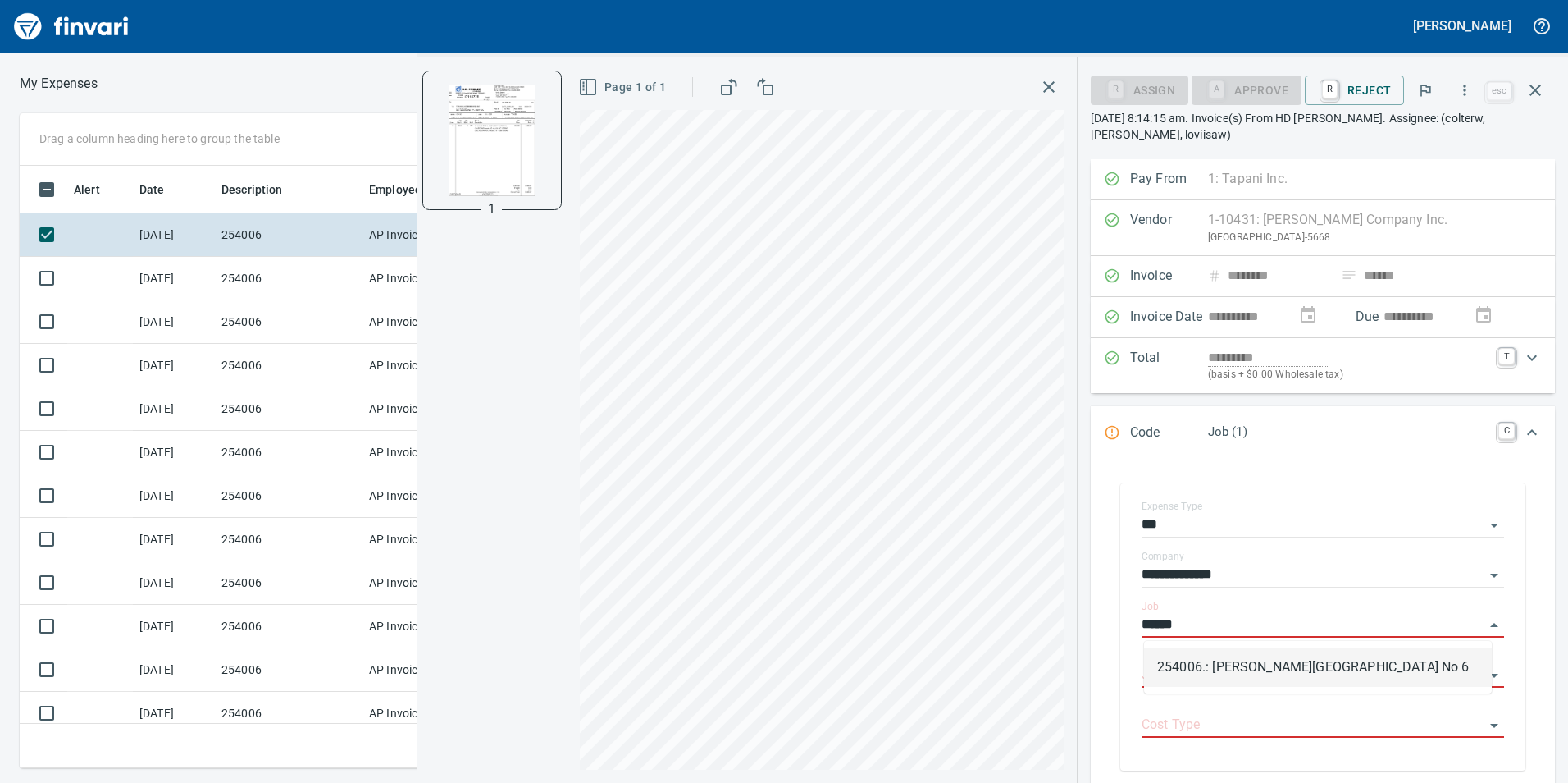
click at [1206, 651] on li "254006.: [PERSON_NAME][GEOGRAPHIC_DATA] No 6" at bounding box center [1318, 667] width 347 height 40
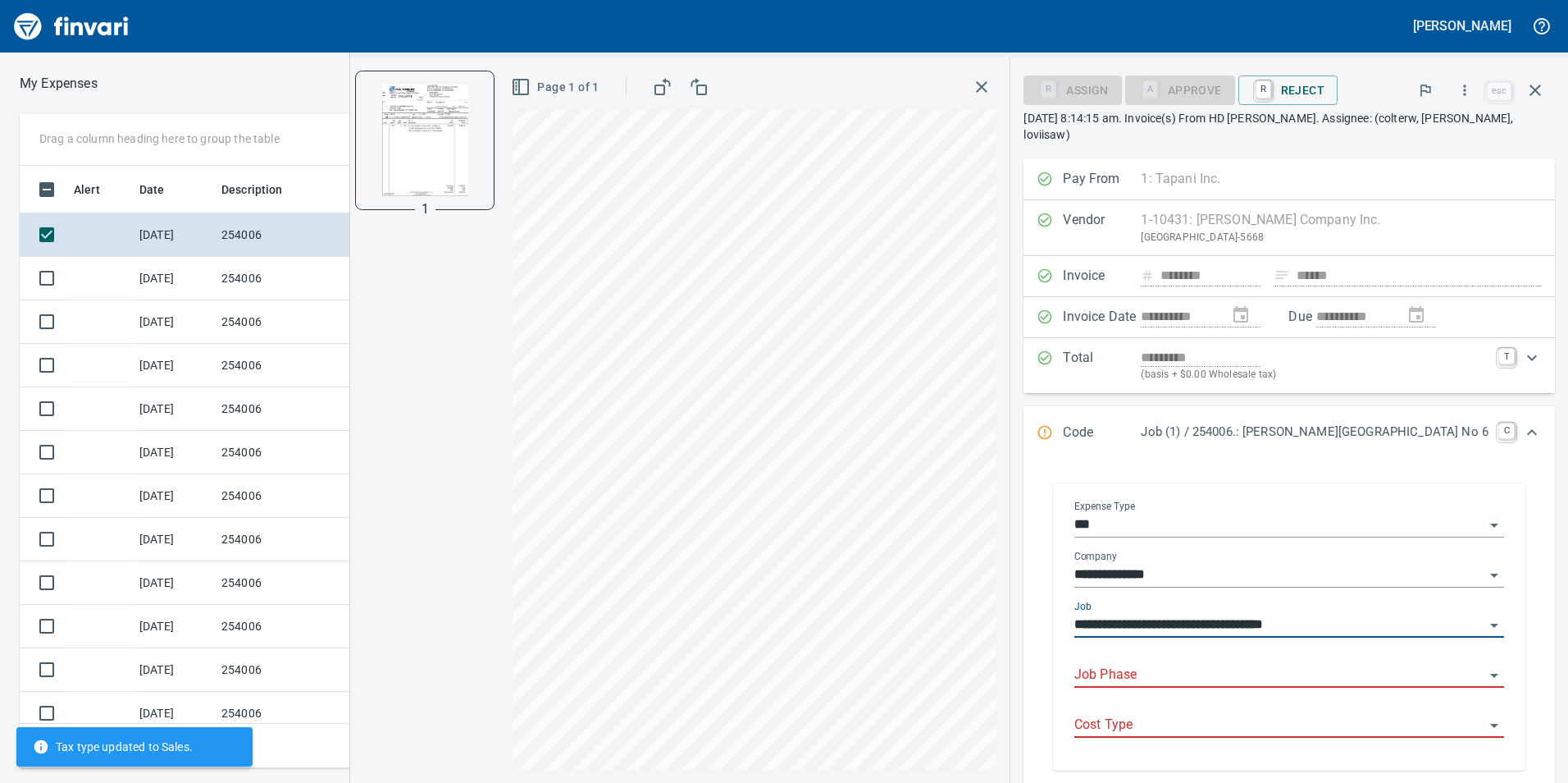
type input "**********"
click at [1210, 672] on input "Job Phase" at bounding box center [1279, 675] width 410 height 23
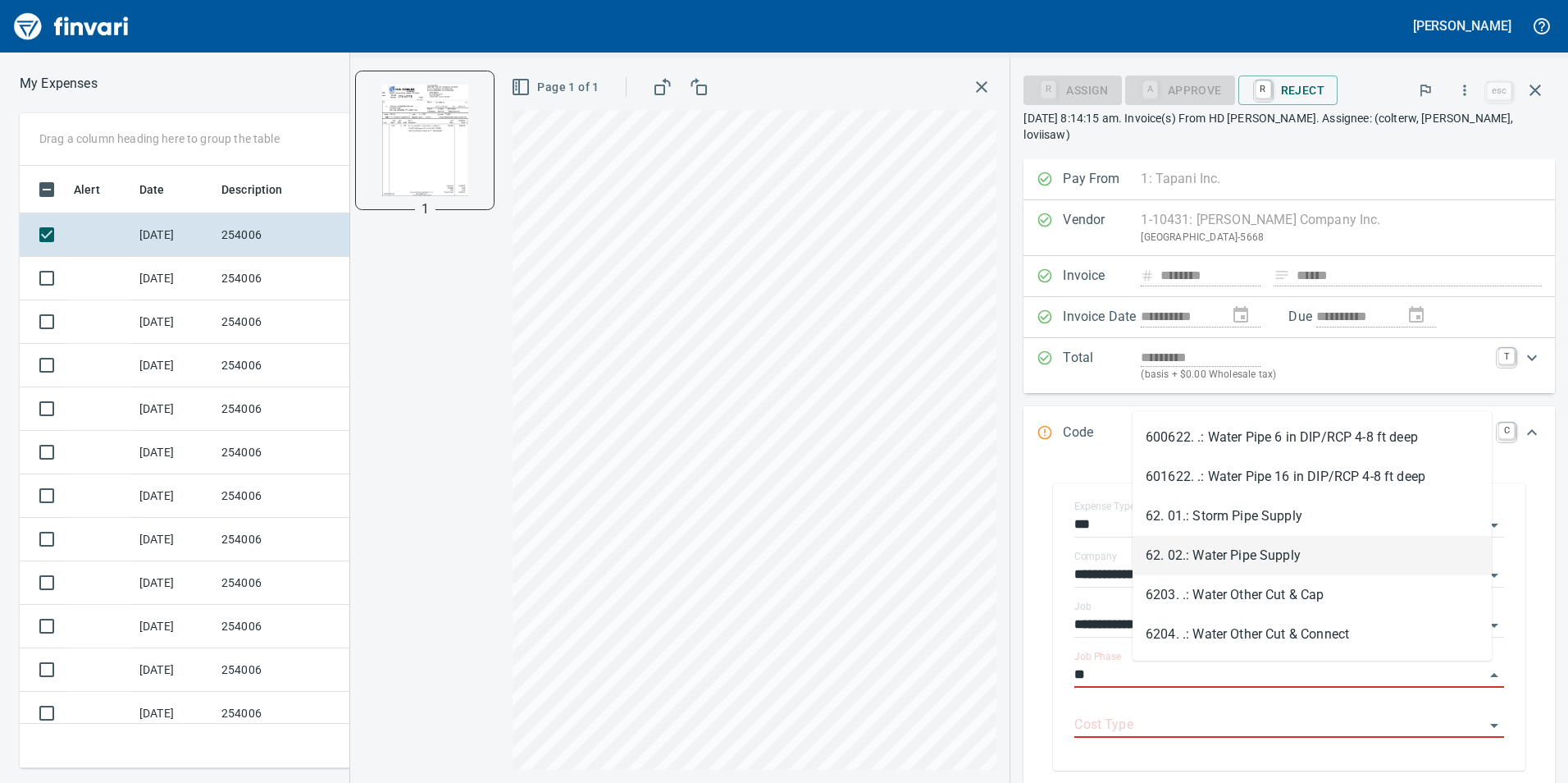
click at [1312, 569] on li "62. 02.: Water Pipe Supply" at bounding box center [1312, 555] width 360 height 40
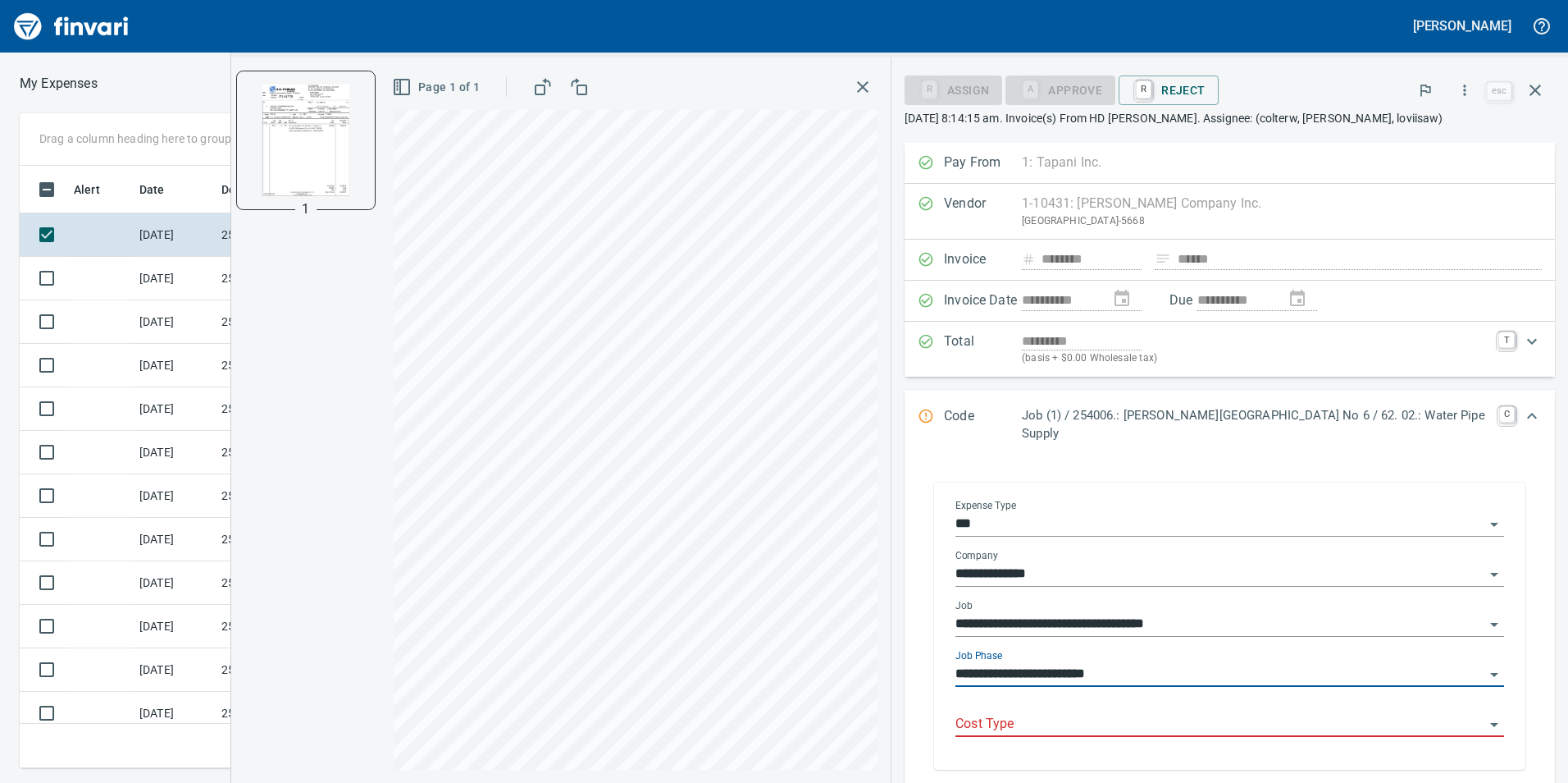
type input "**********"
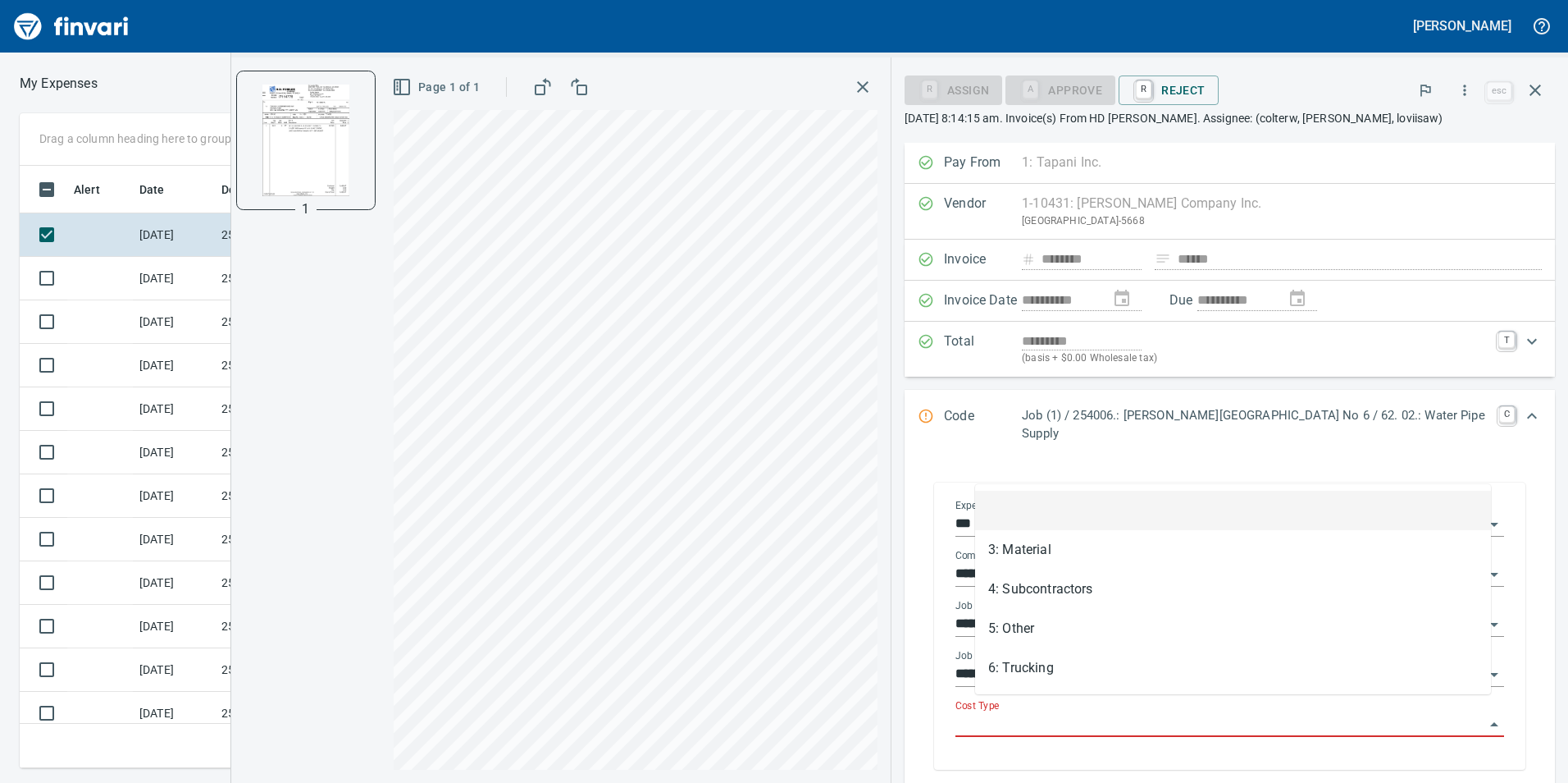
click at [1255, 713] on input "Cost Type" at bounding box center [1220, 724] width 529 height 23
click at [1090, 535] on li "3: Material" at bounding box center [1233, 550] width 515 height 40
type input "**********"
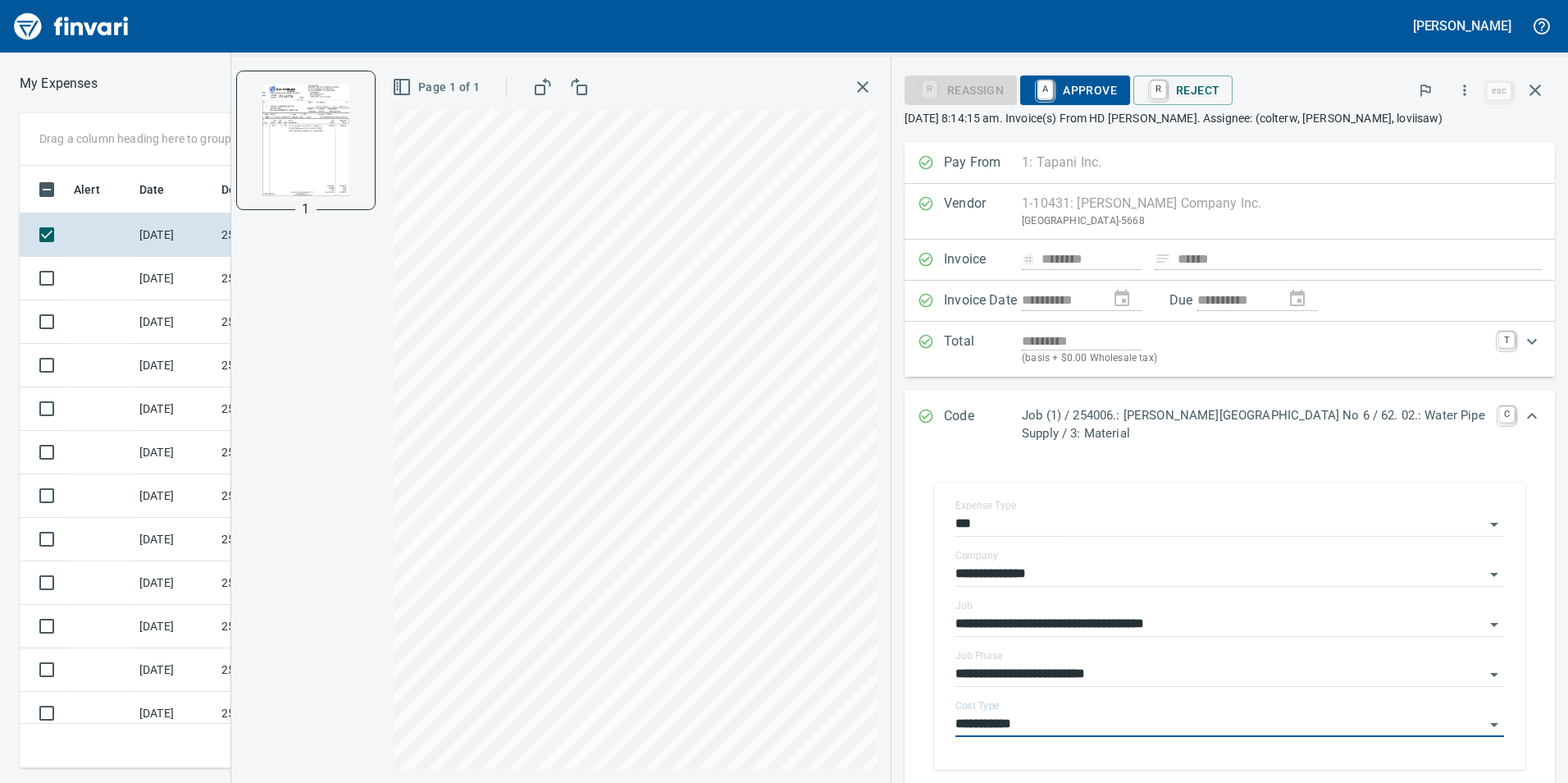
click at [1077, 63] on div "**********" at bounding box center [1229, 420] width 677 height 725
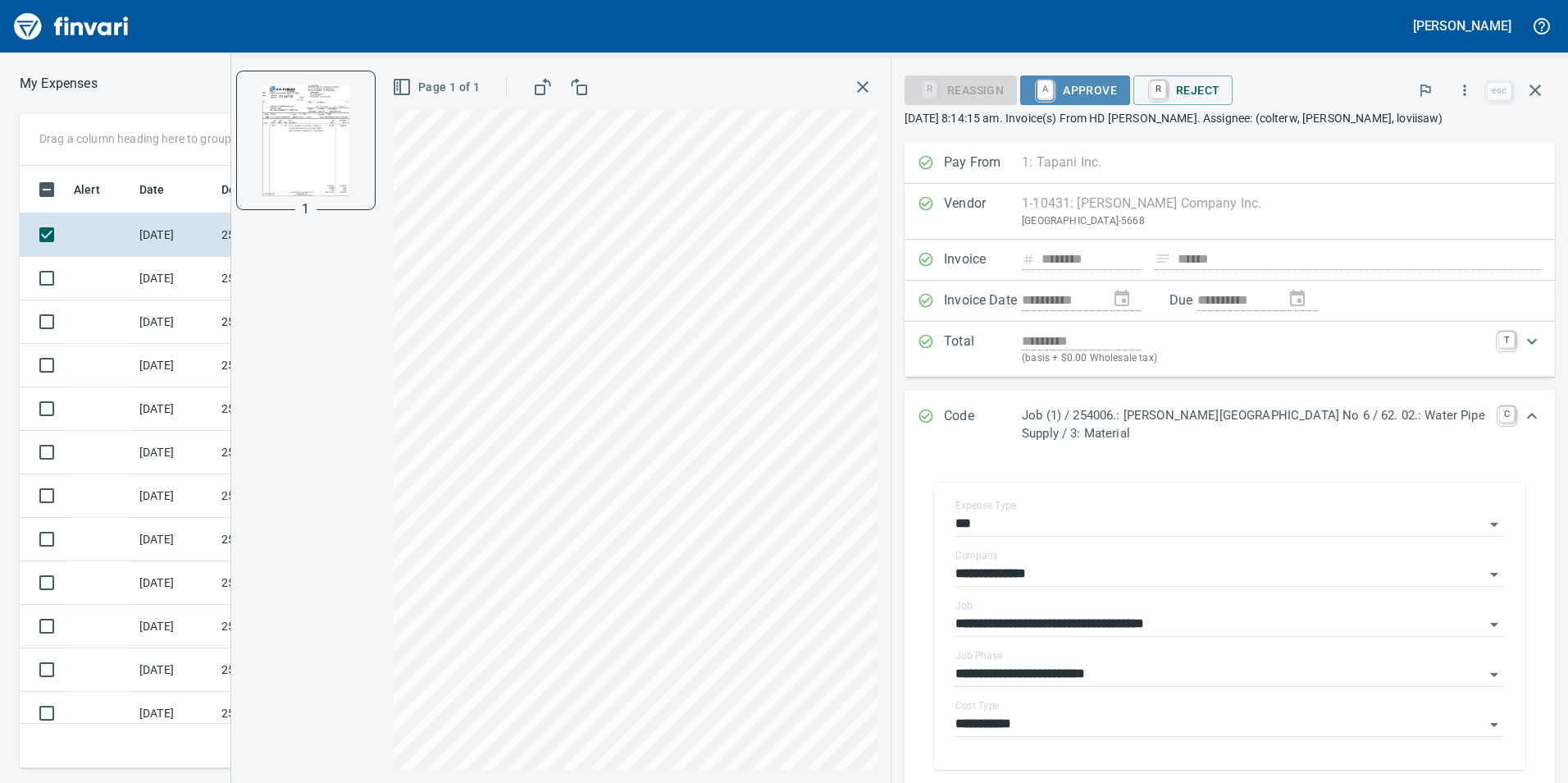
click at [1074, 82] on span "A Approve" at bounding box center [1075, 91] width 84 height 28
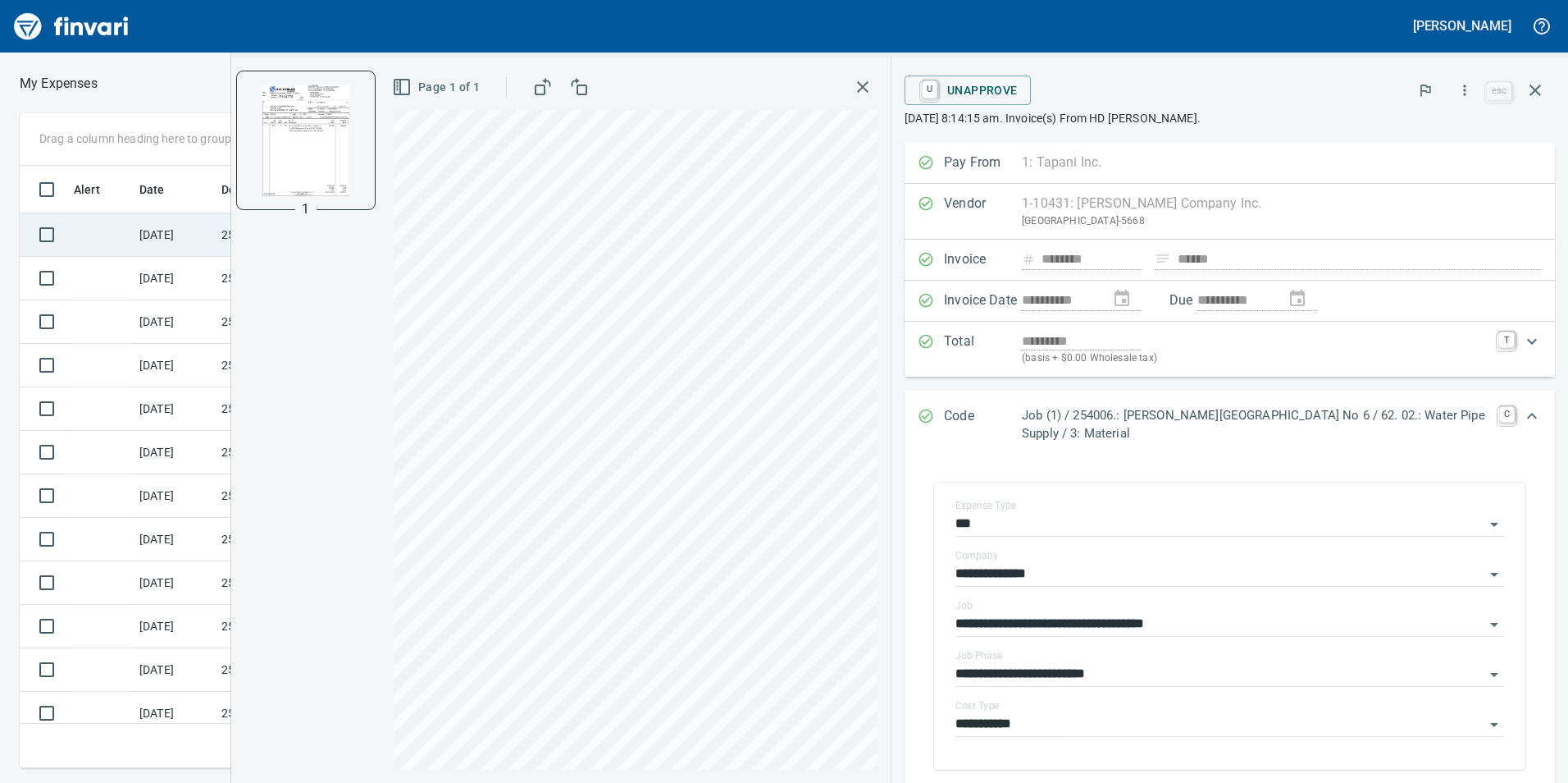
click at [84, 236] on td at bounding box center [99, 235] width 65 height 43
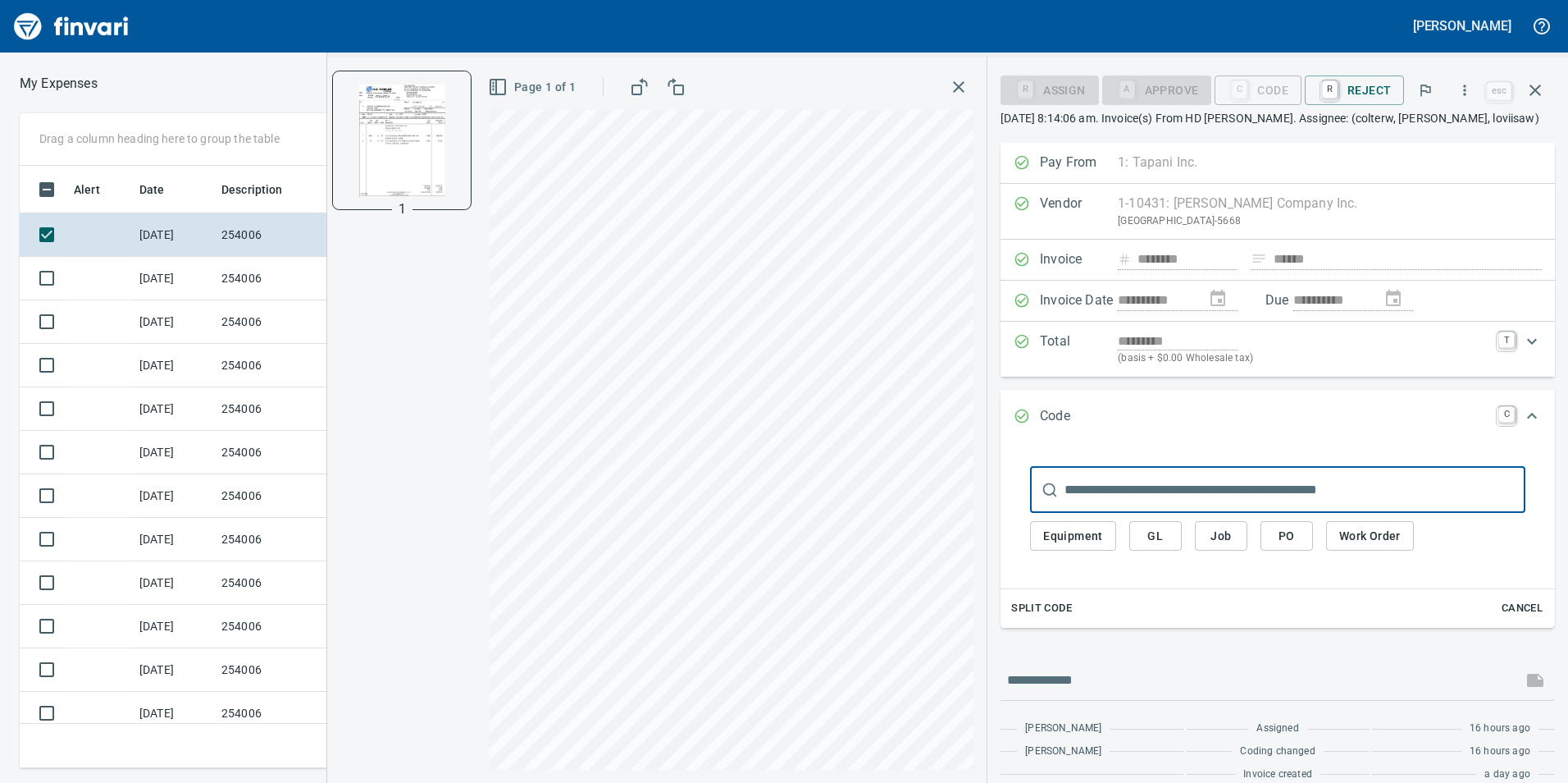
click at [1230, 546] on span "Job" at bounding box center [1222, 536] width 26 height 21
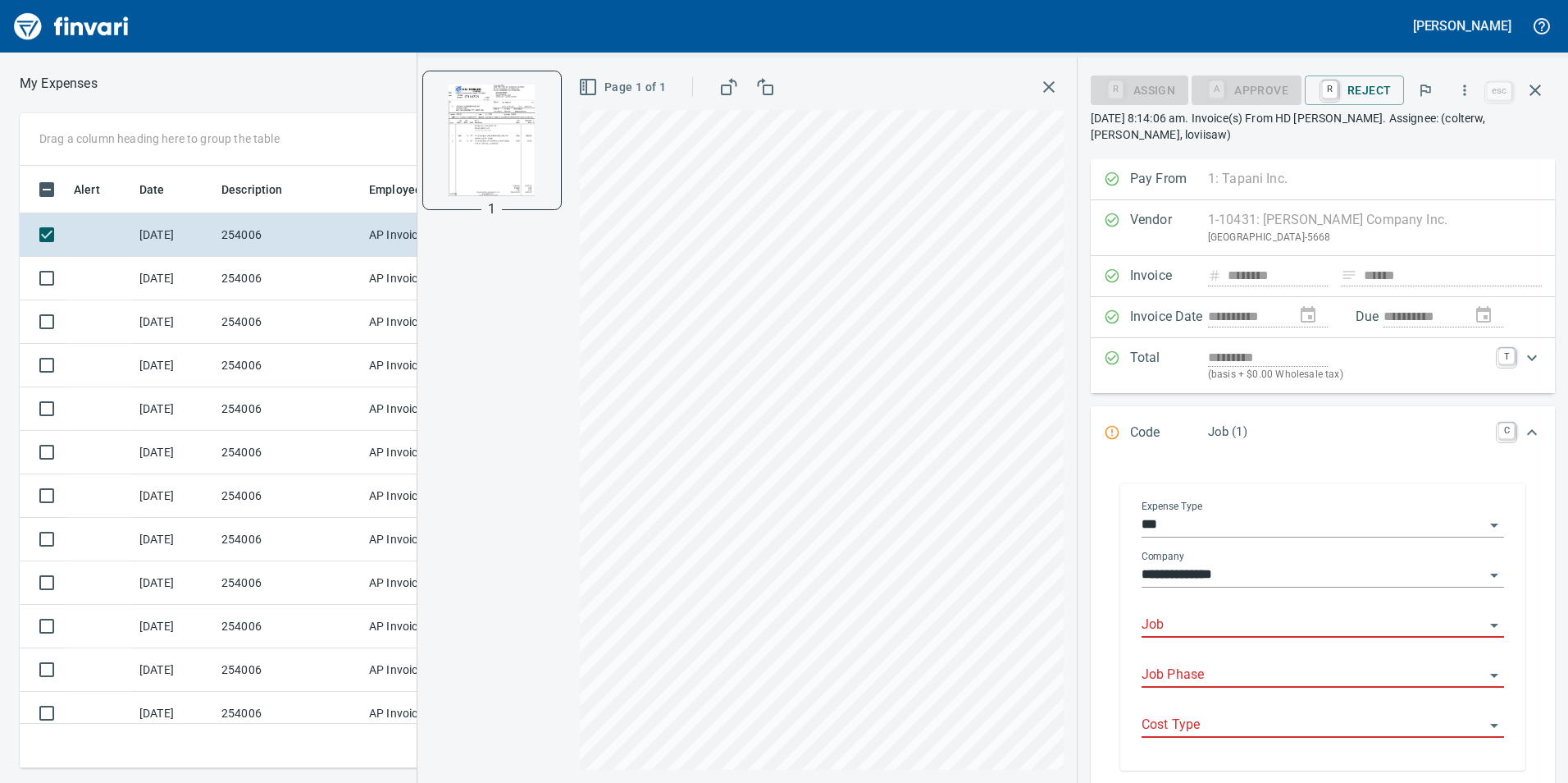
click at [1190, 614] on input "Job" at bounding box center [1312, 625] width 343 height 23
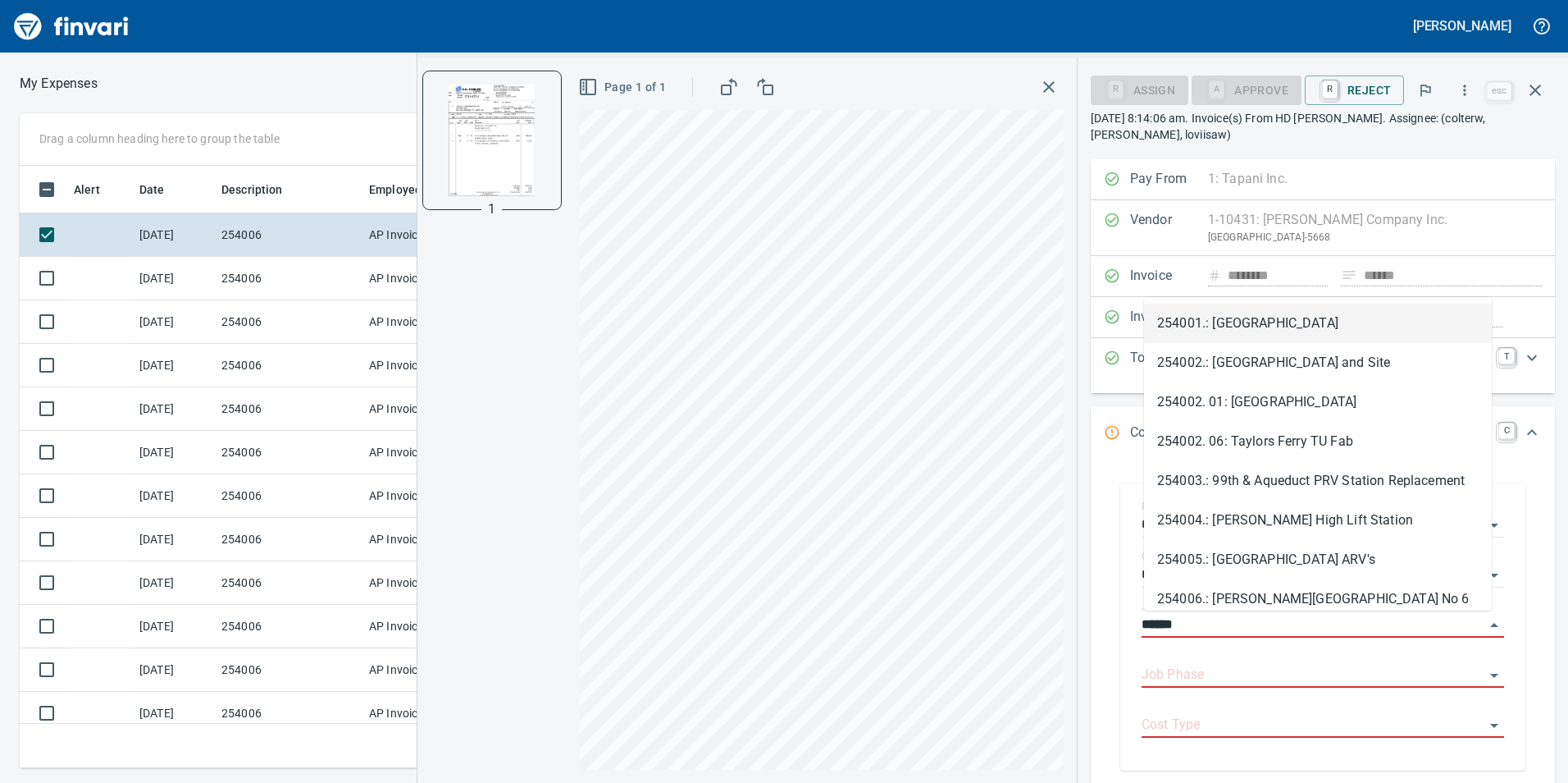
scroll to position [590, 1094]
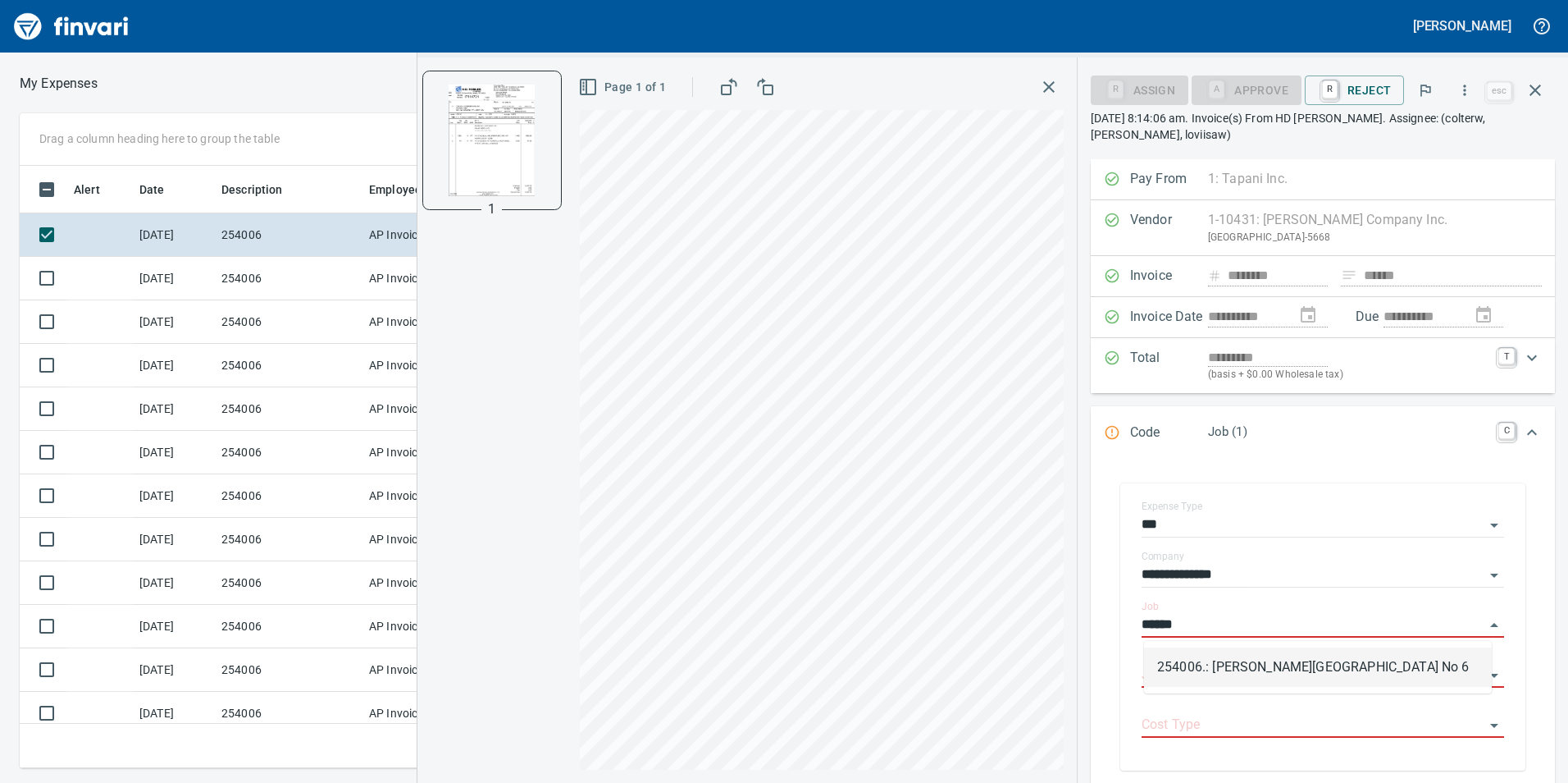
click at [1215, 654] on li "254006.: [PERSON_NAME][GEOGRAPHIC_DATA] No 6" at bounding box center [1318, 667] width 347 height 40
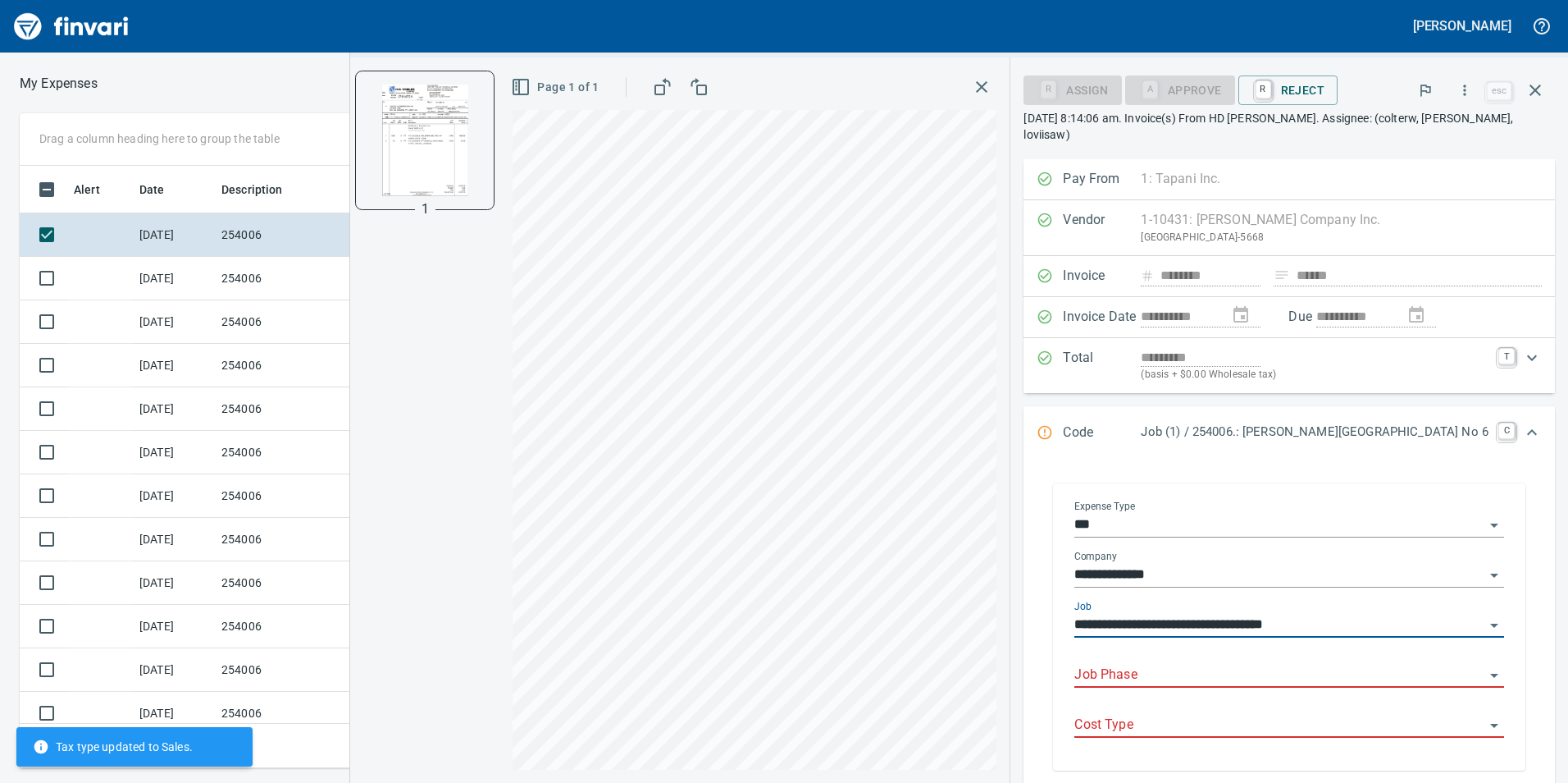
type input "**********"
click at [1339, 669] on input "Job Phase" at bounding box center [1279, 675] width 410 height 23
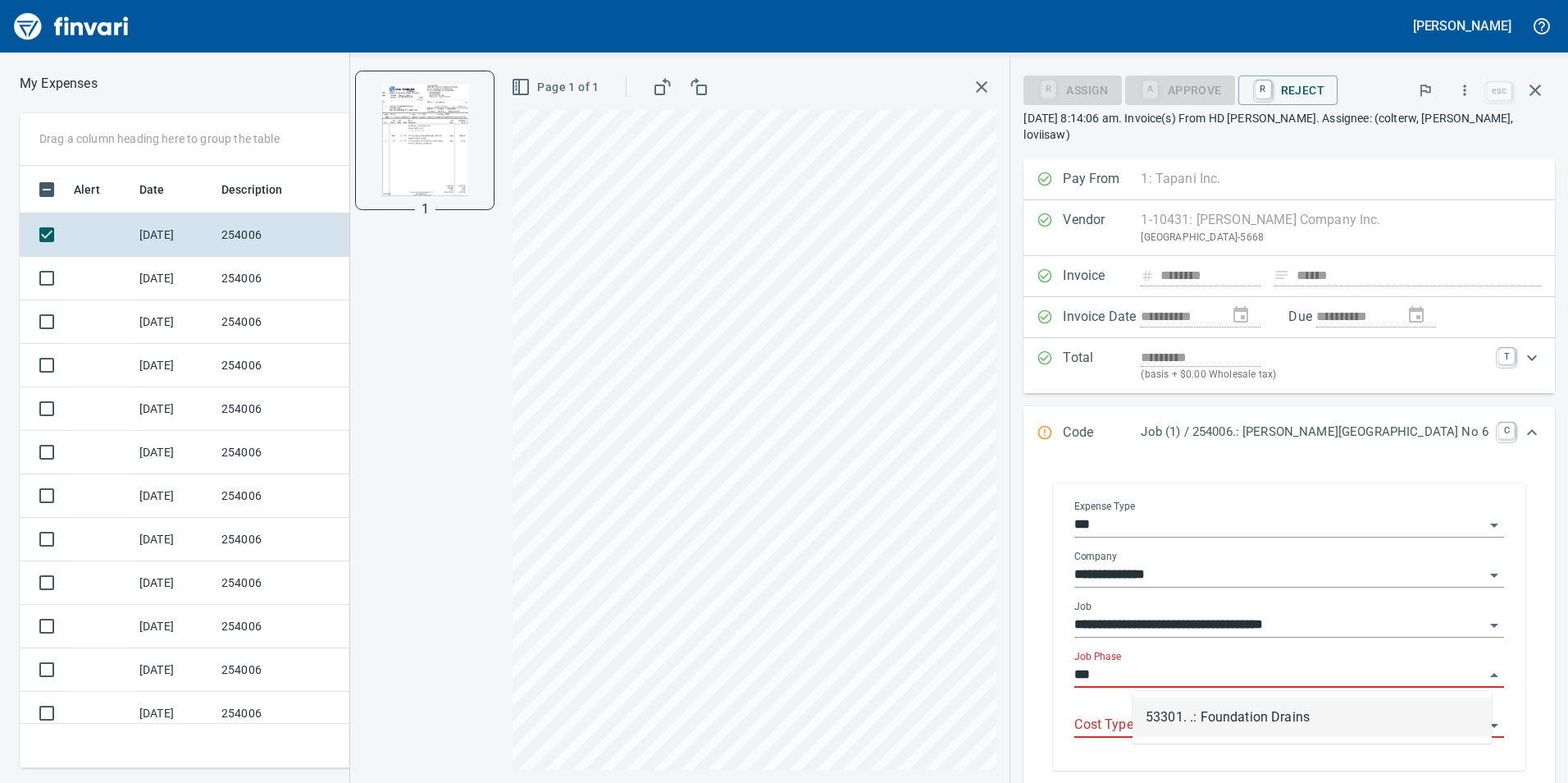
click at [1309, 711] on li "53301. .: Foundation Drains" at bounding box center [1312, 717] width 360 height 40
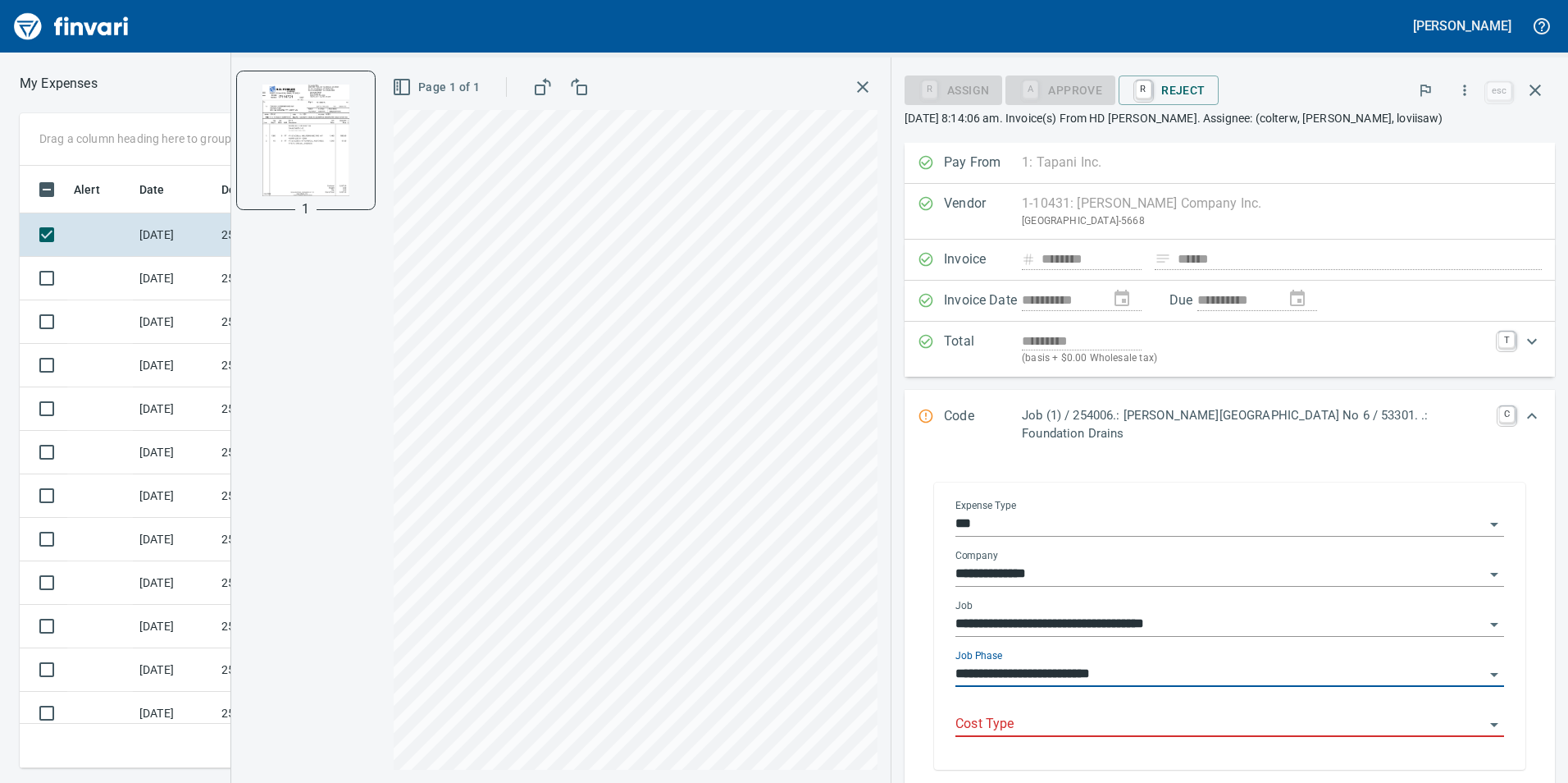
type input "**********"
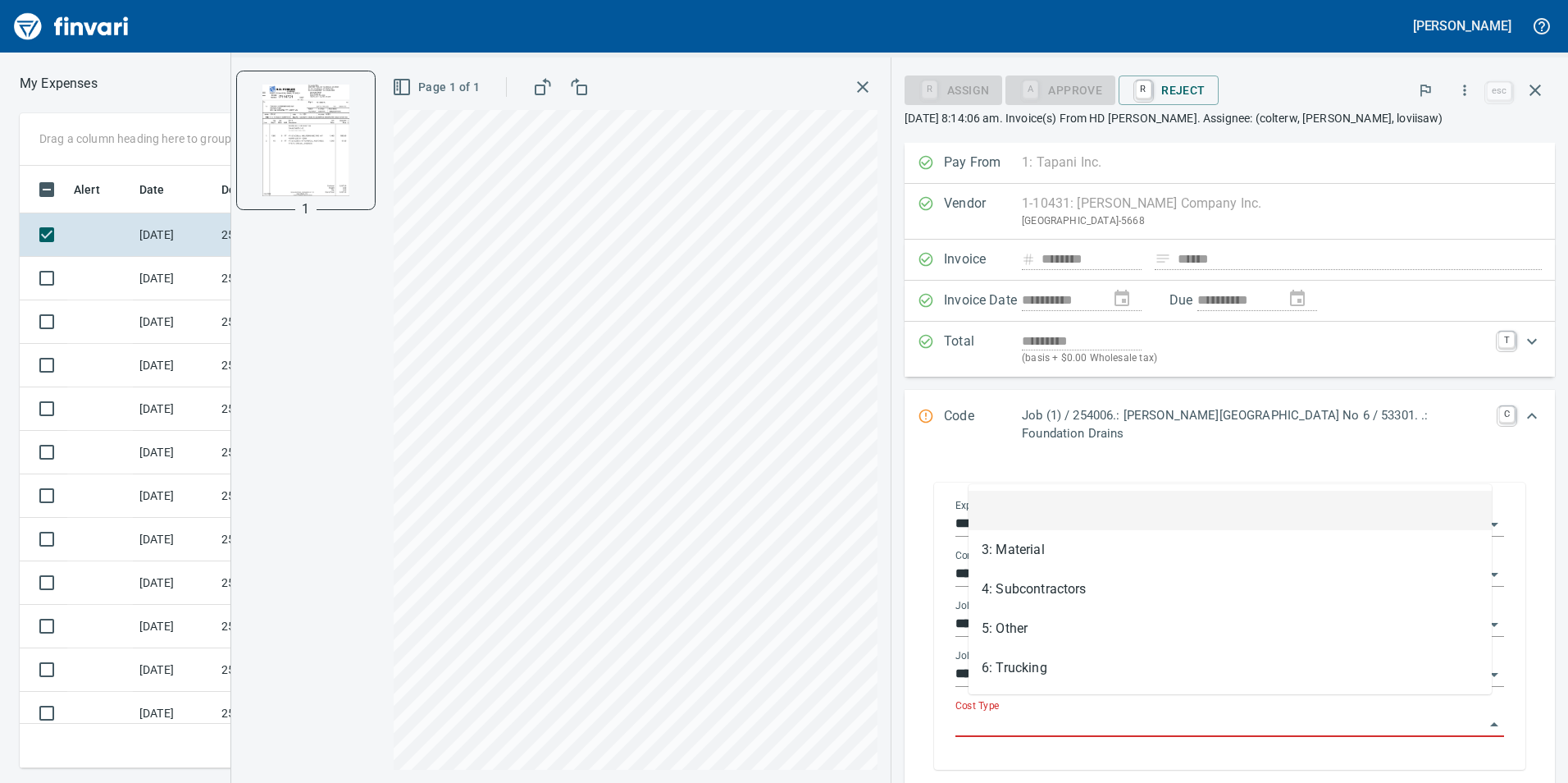
click at [1296, 713] on input "Cost Type" at bounding box center [1220, 724] width 529 height 23
click at [1051, 543] on li "3: Material" at bounding box center [1230, 550] width 523 height 40
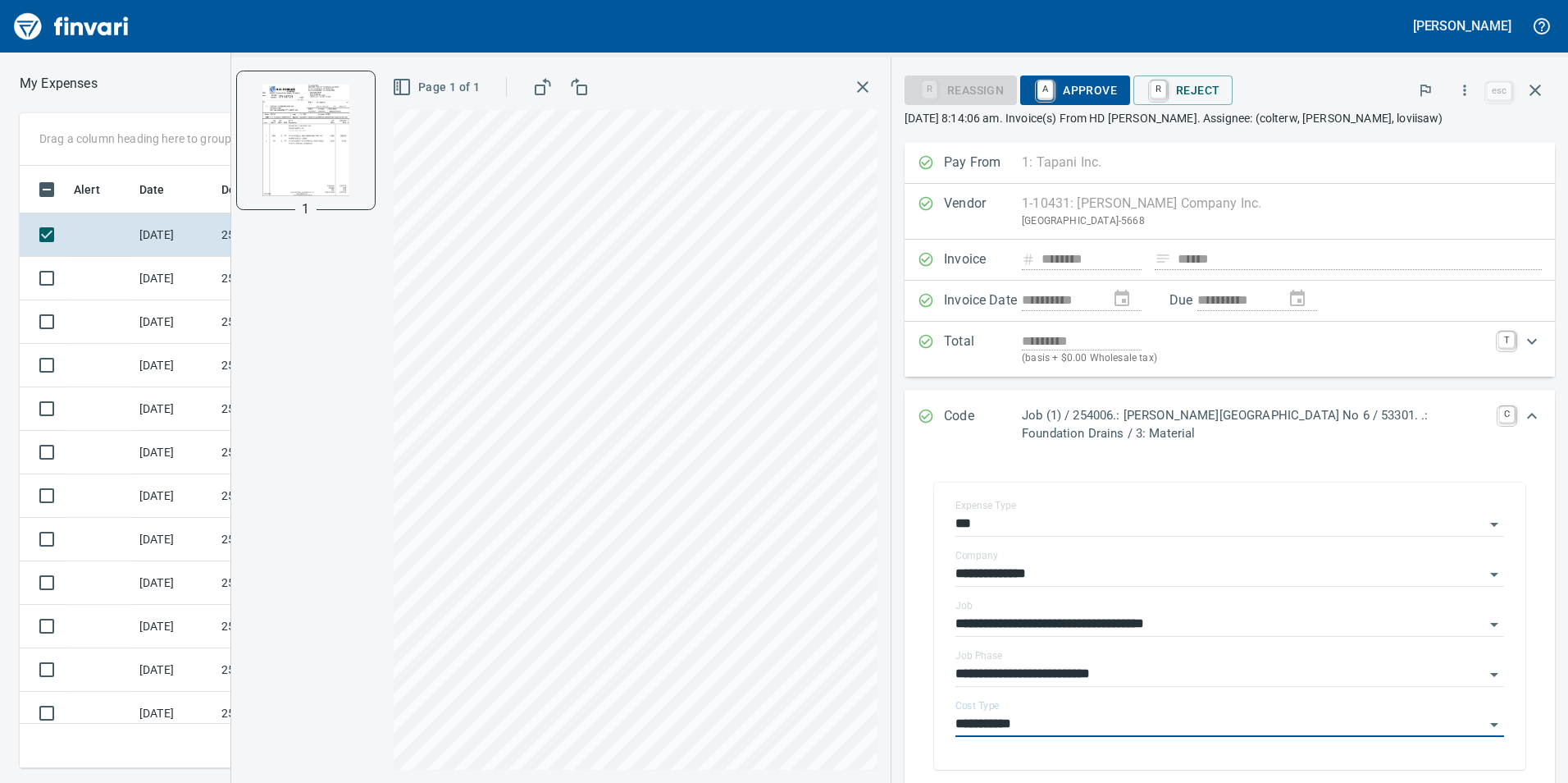
type input "**********"
click at [1522, 416] on icon "Expand" at bounding box center [1531, 416] width 20 height 20
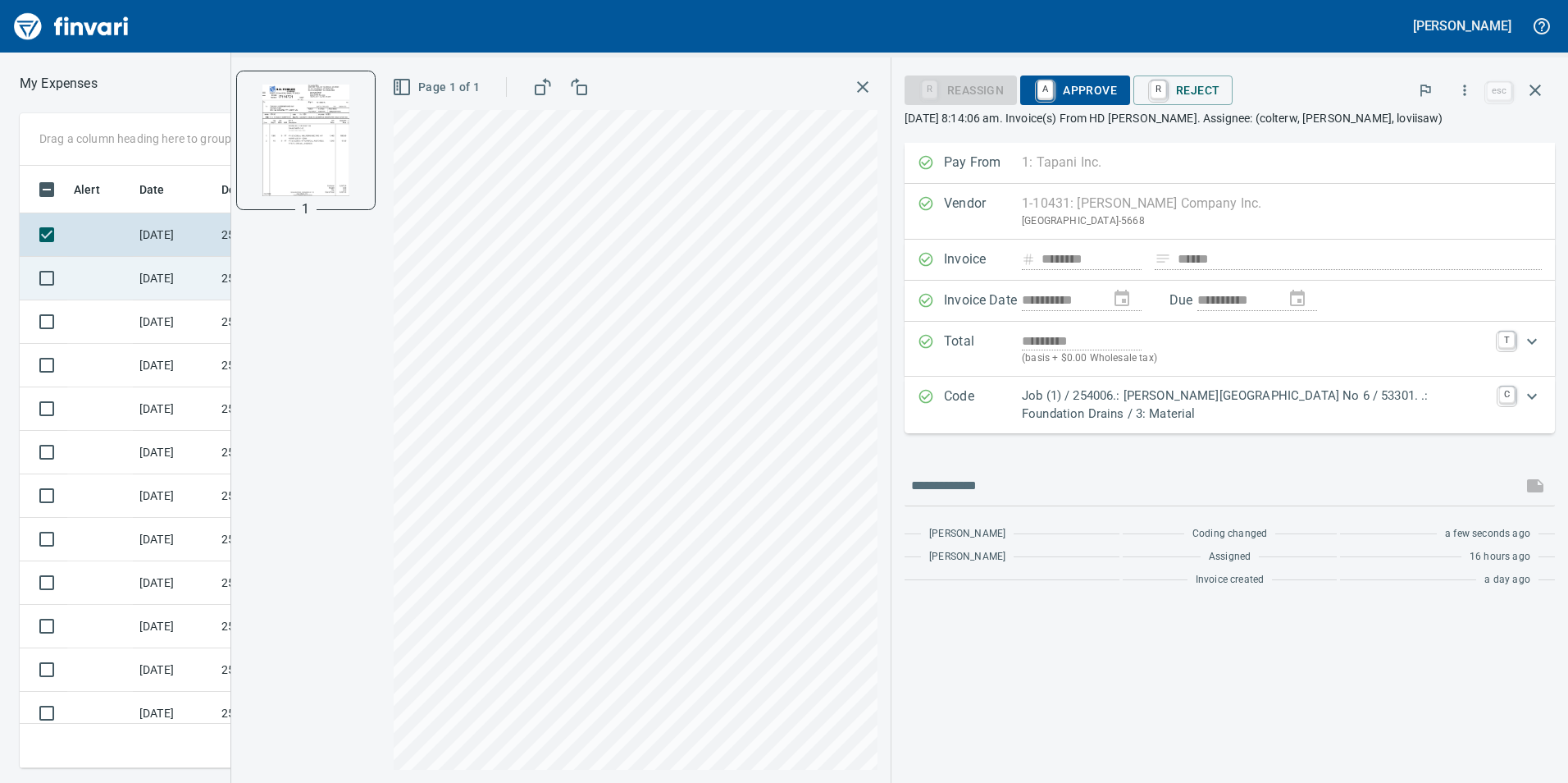
click at [93, 266] on td at bounding box center [99, 279] width 65 height 43
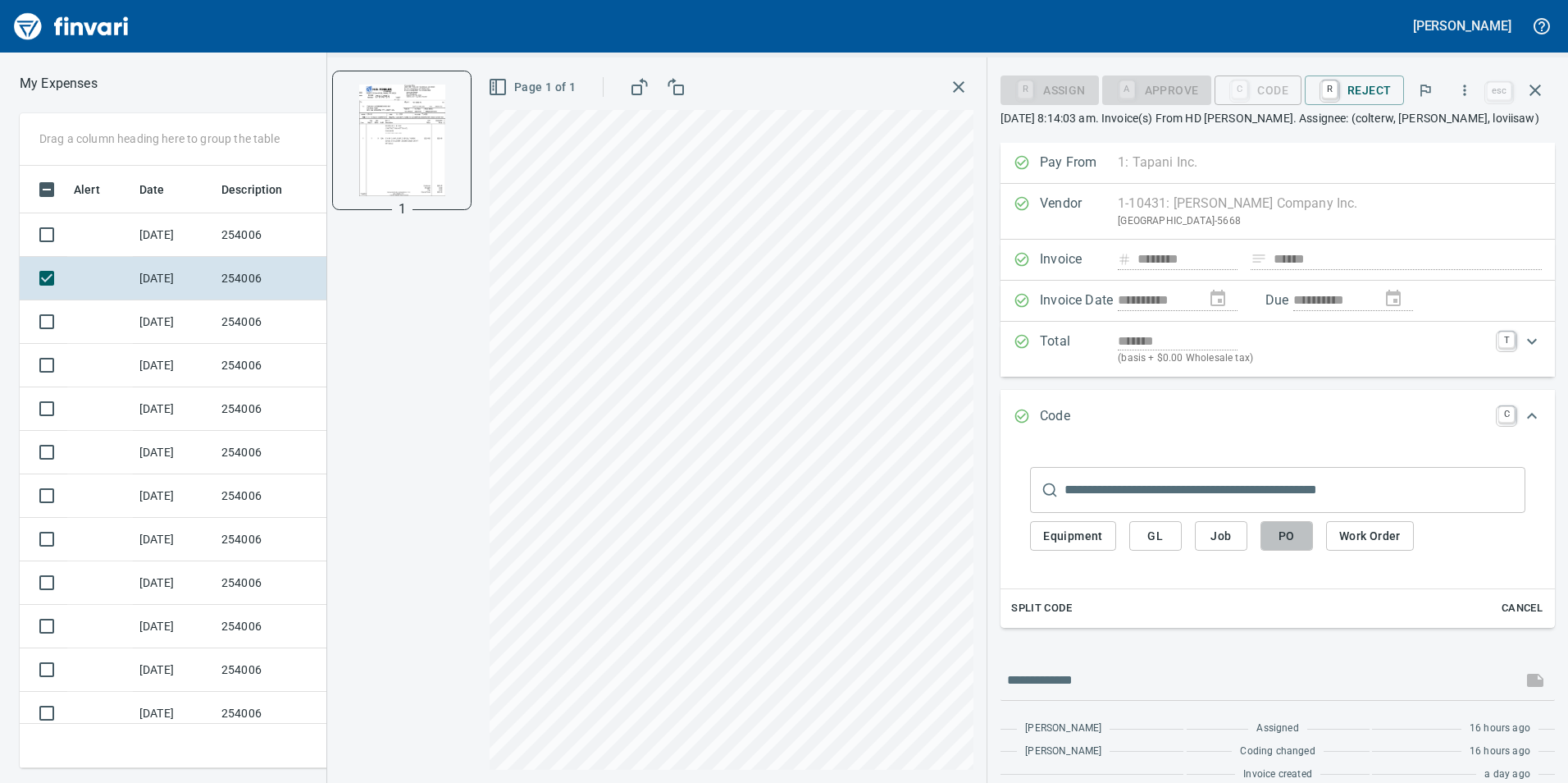
click at [1290, 538] on span "PO" at bounding box center [1287, 536] width 26 height 21
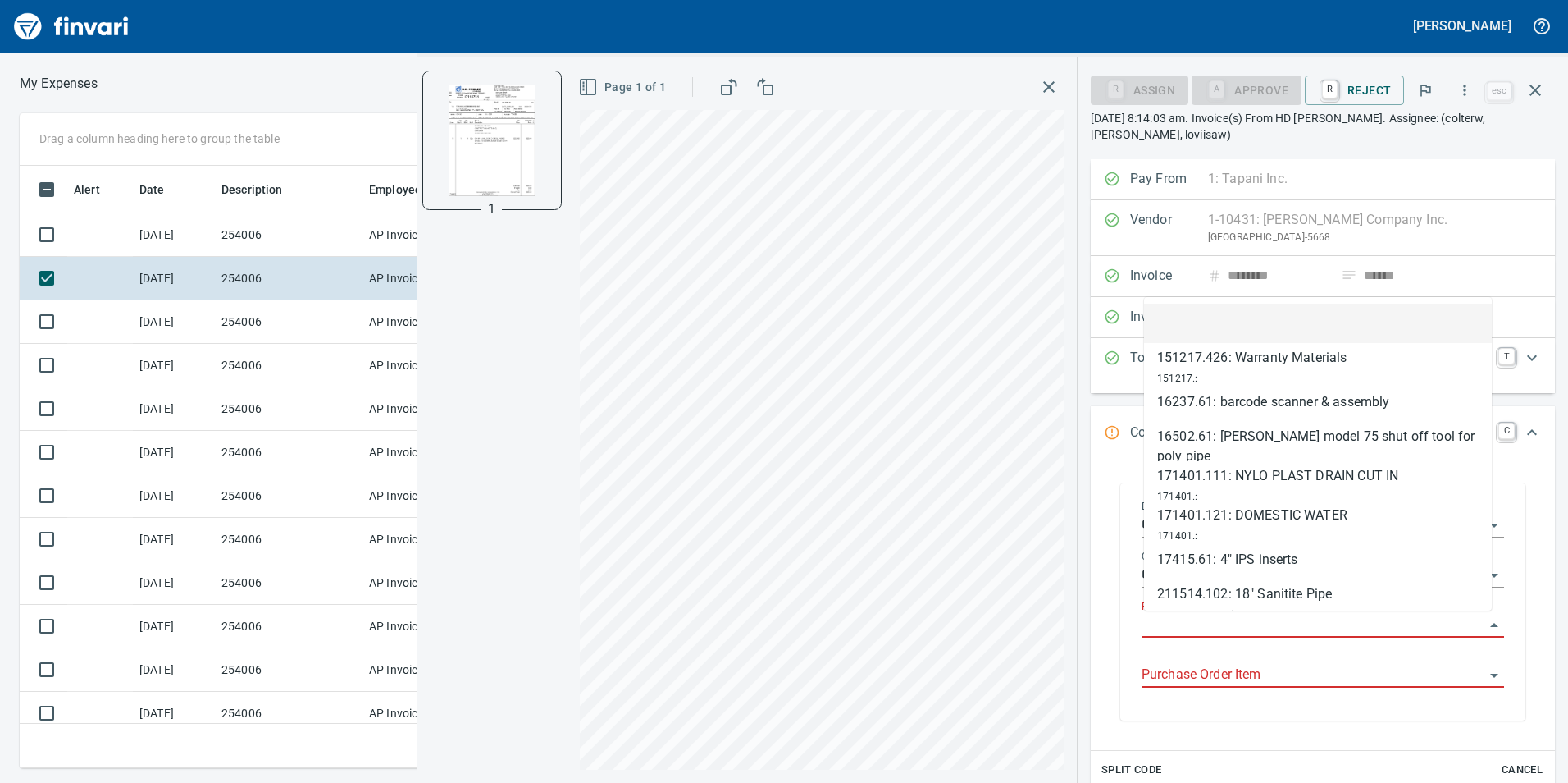
click at [1270, 626] on input "Purchase Order" at bounding box center [1312, 625] width 343 height 23
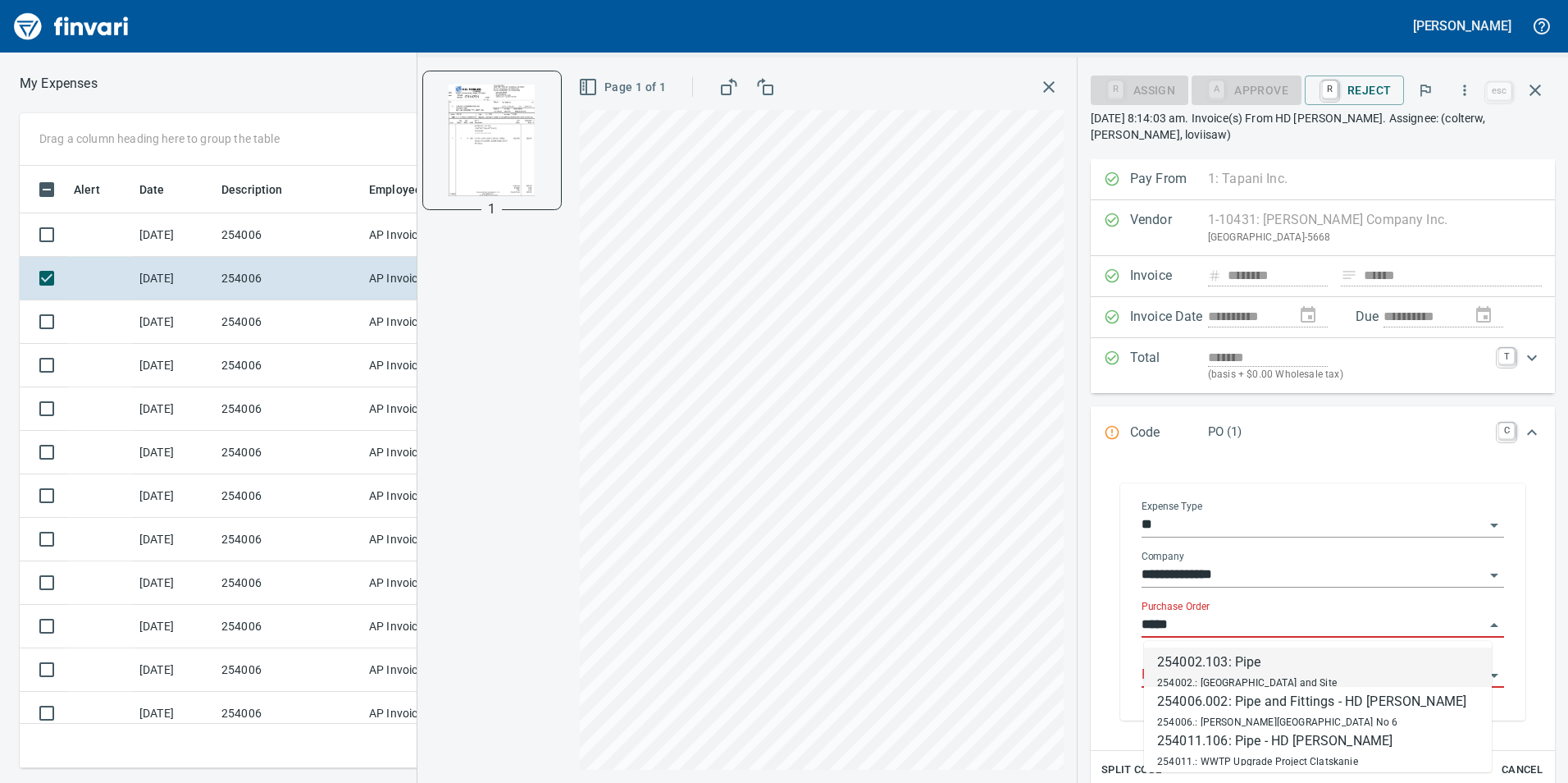
scroll to position [590, 1094]
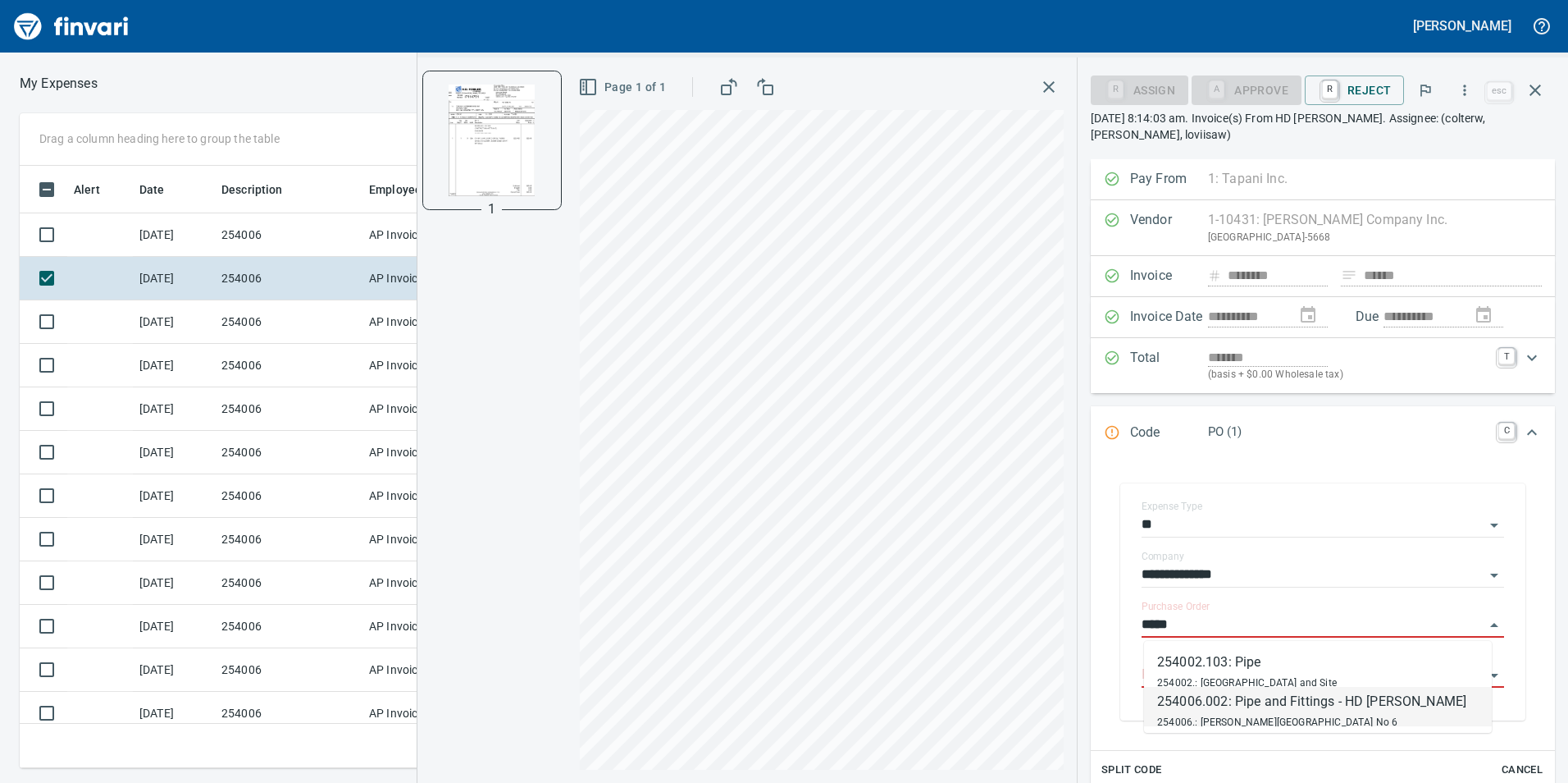
click at [1326, 714] on div "254006.: [PERSON_NAME][GEOGRAPHIC_DATA] No 6" at bounding box center [1312, 721] width 310 height 20
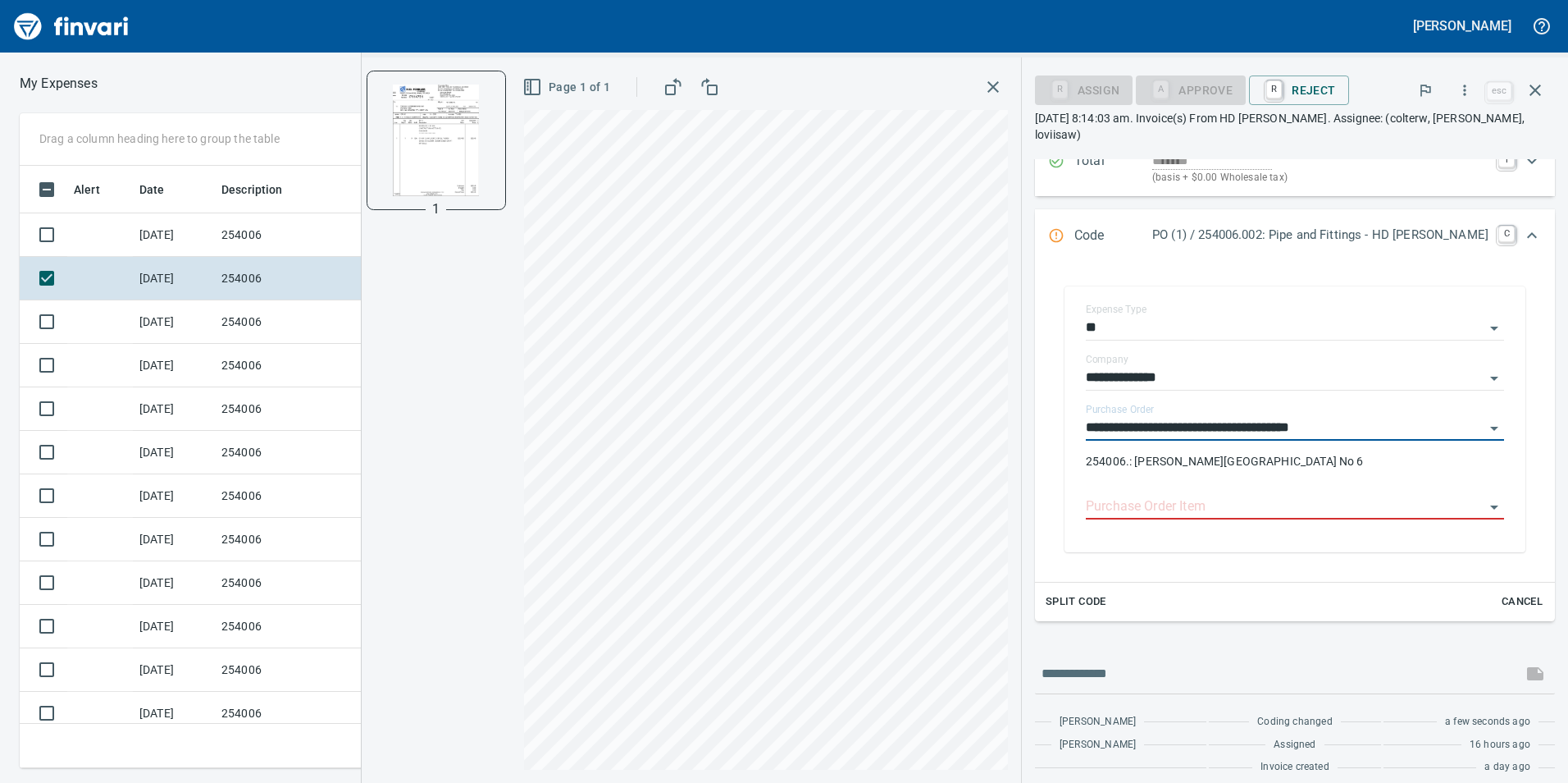
scroll to position [210, 0]
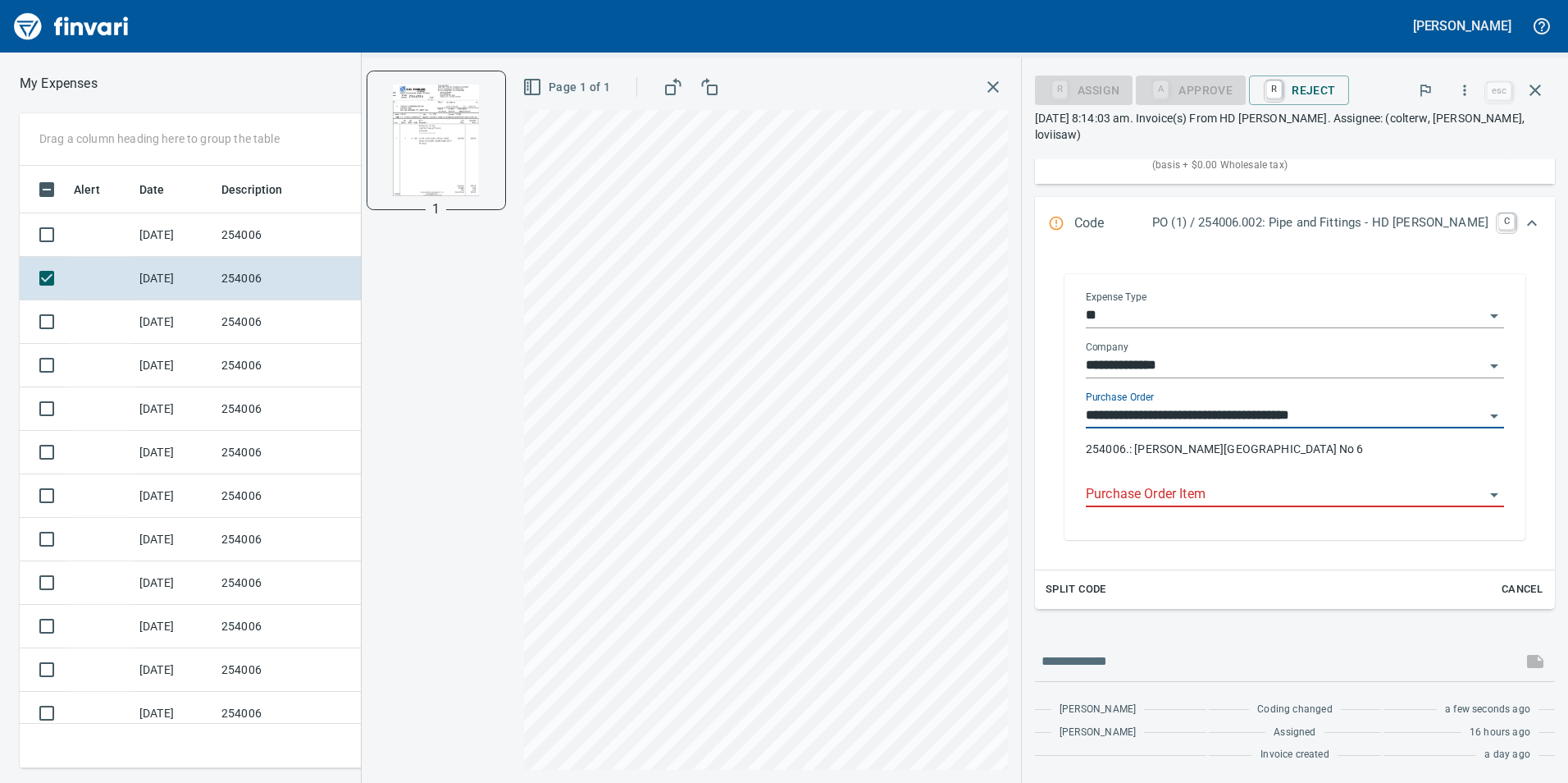
type input "**********"
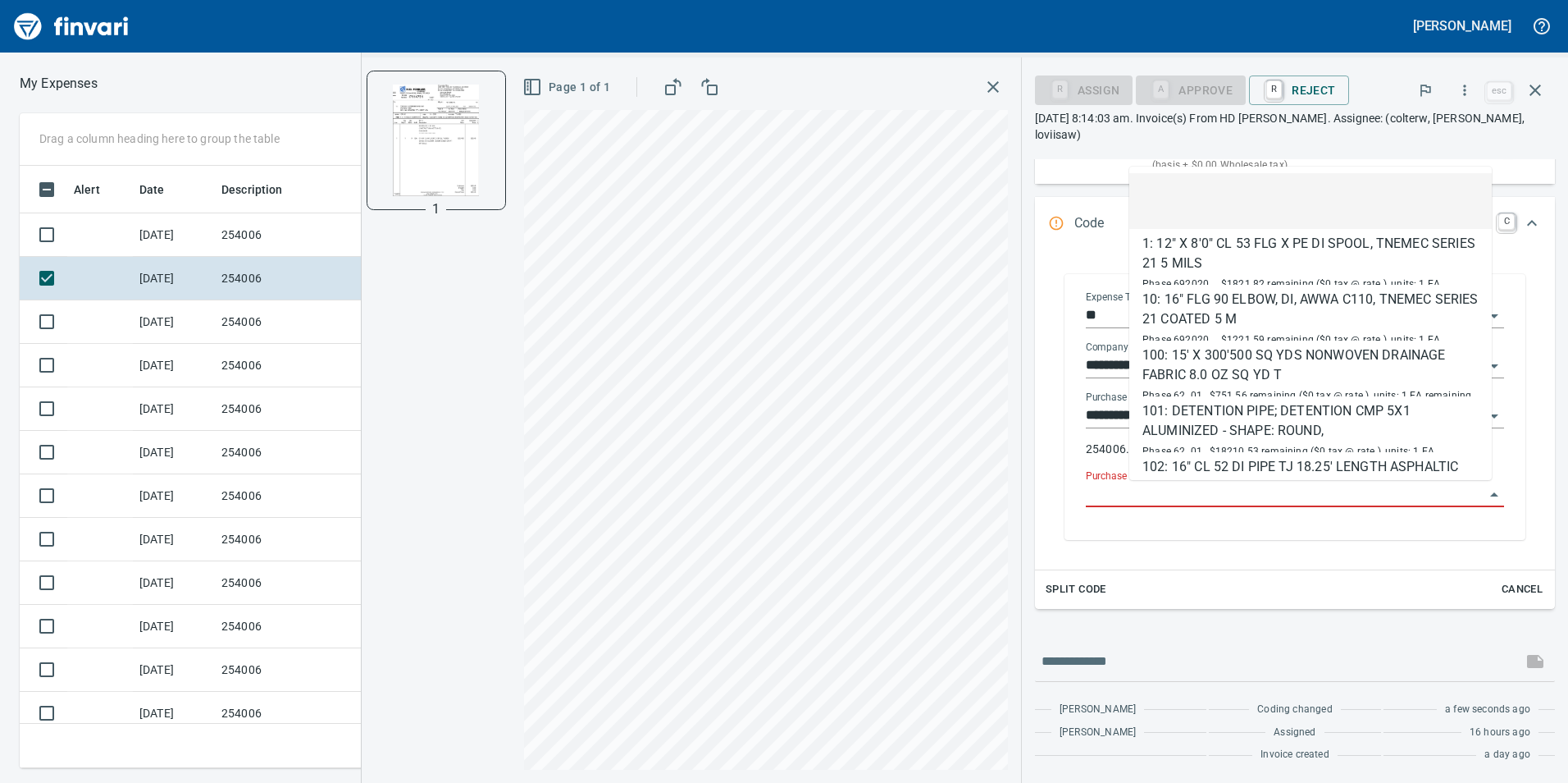
click at [1259, 491] on input "Purchase Order Item" at bounding box center [1285, 495] width 398 height 23
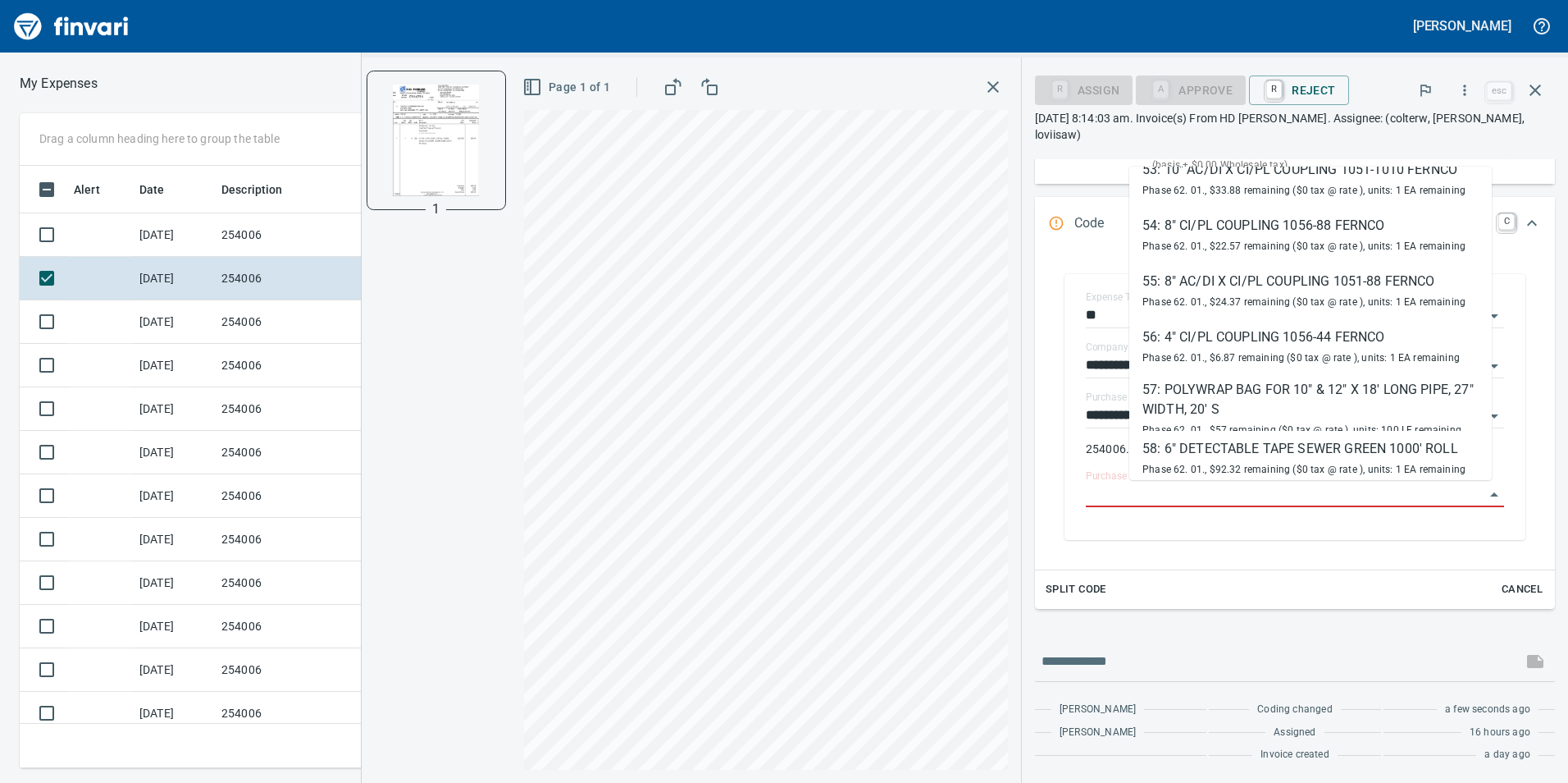
scroll to position [10011, 0]
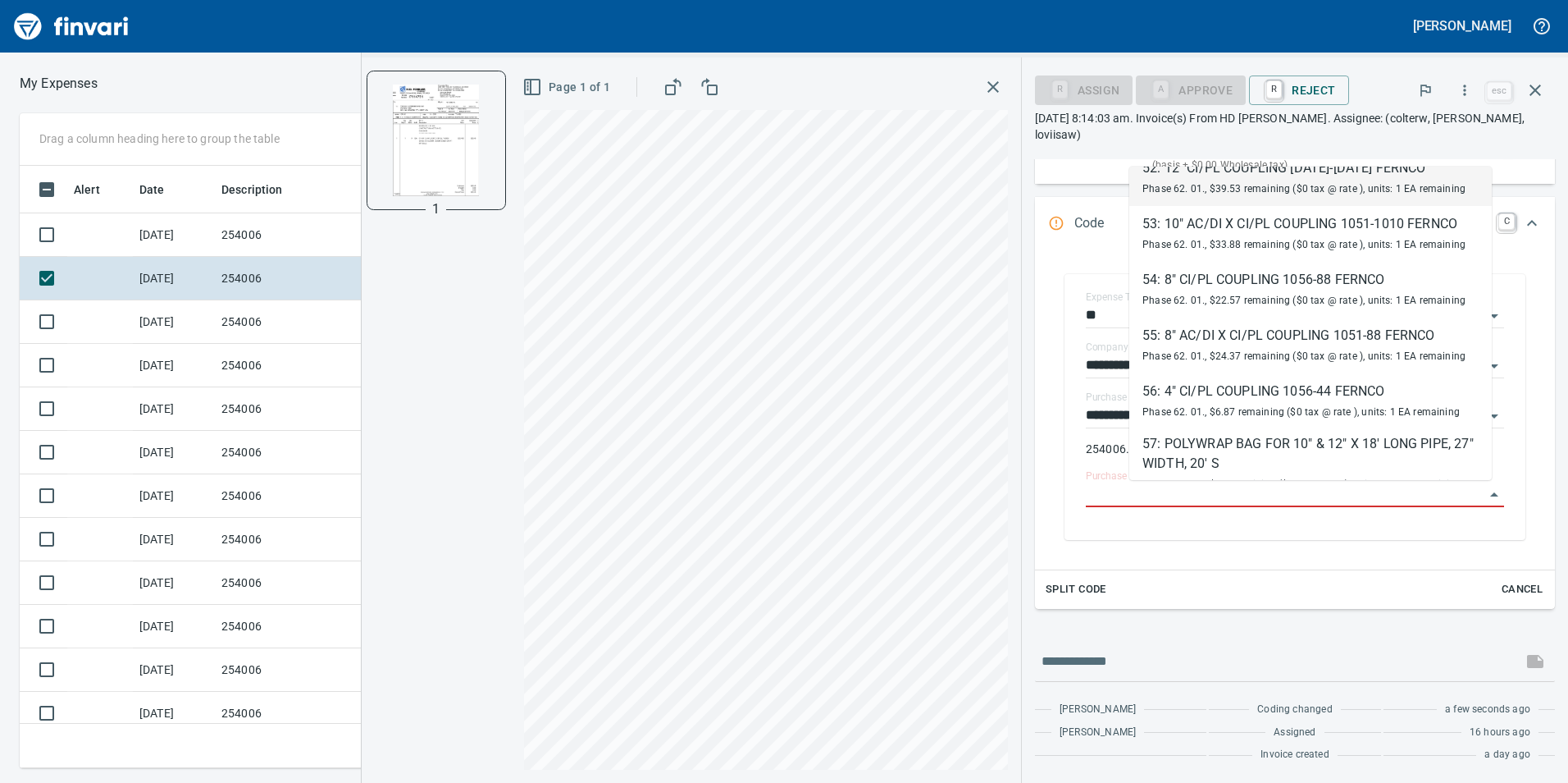
click at [1520, 193] on div "**********" at bounding box center [1294, 280] width 520 height 659
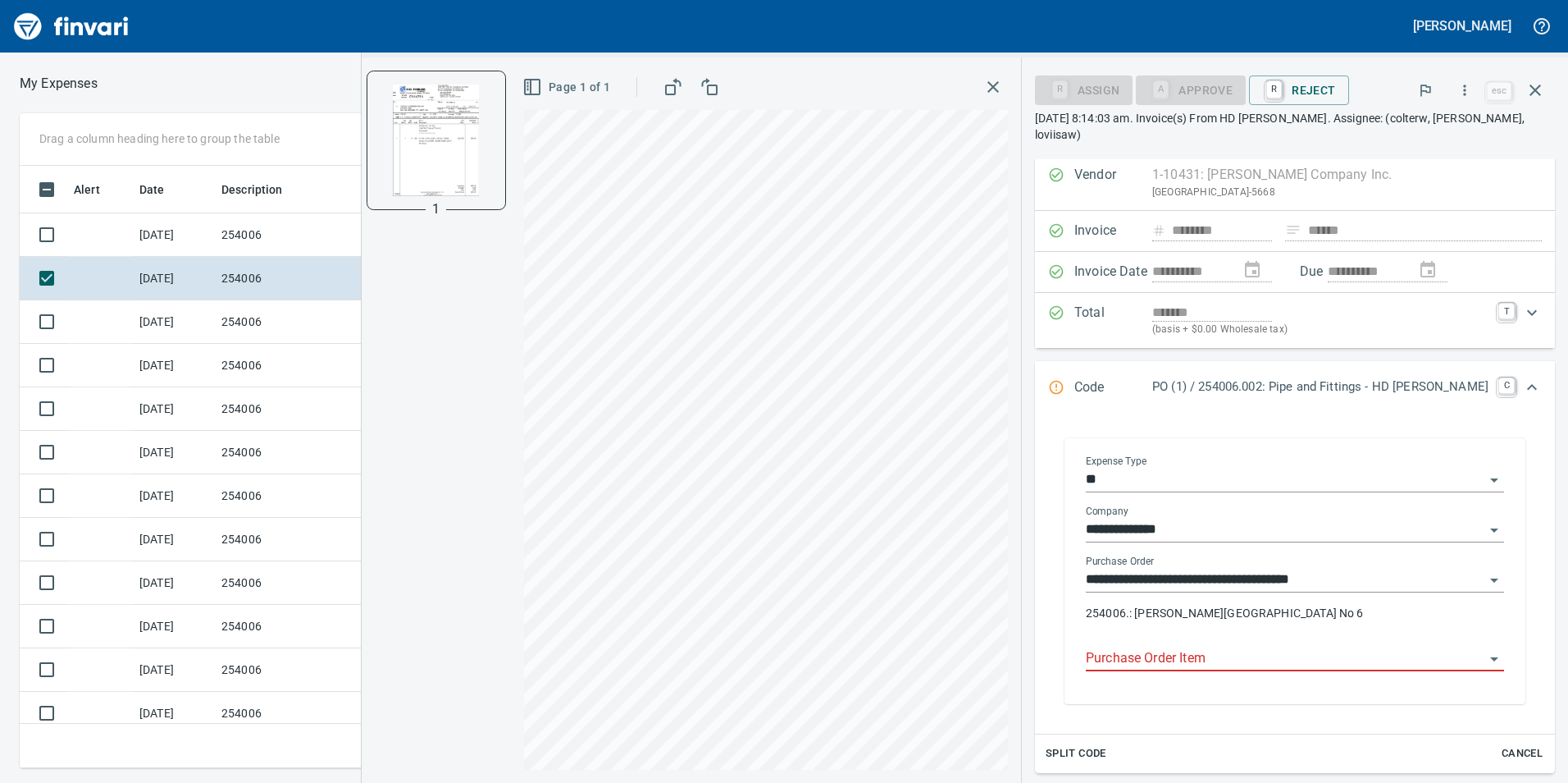
scroll to position [590, 1094]
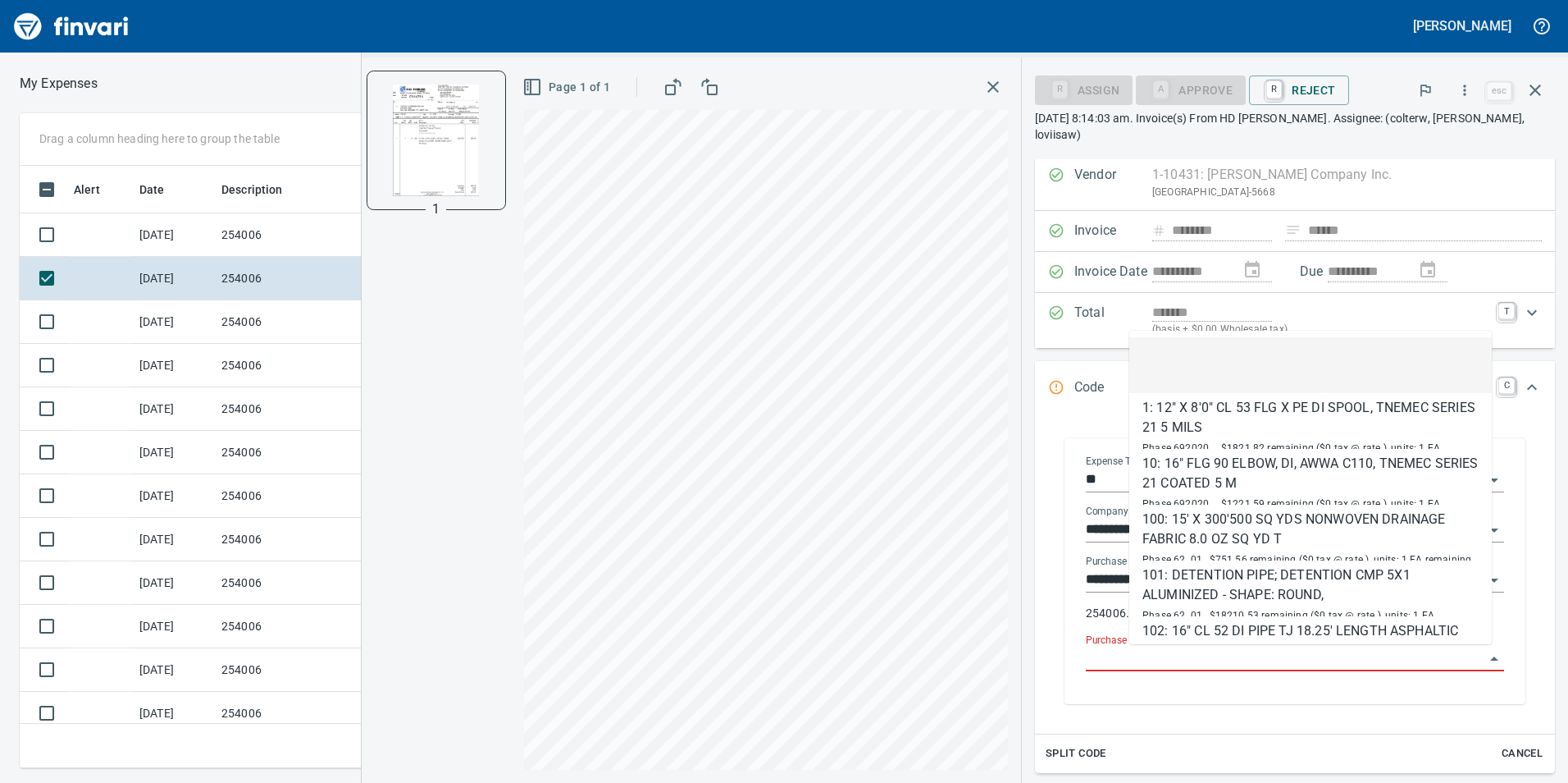
click at [1302, 661] on input "Purchase Order Item" at bounding box center [1285, 658] width 398 height 23
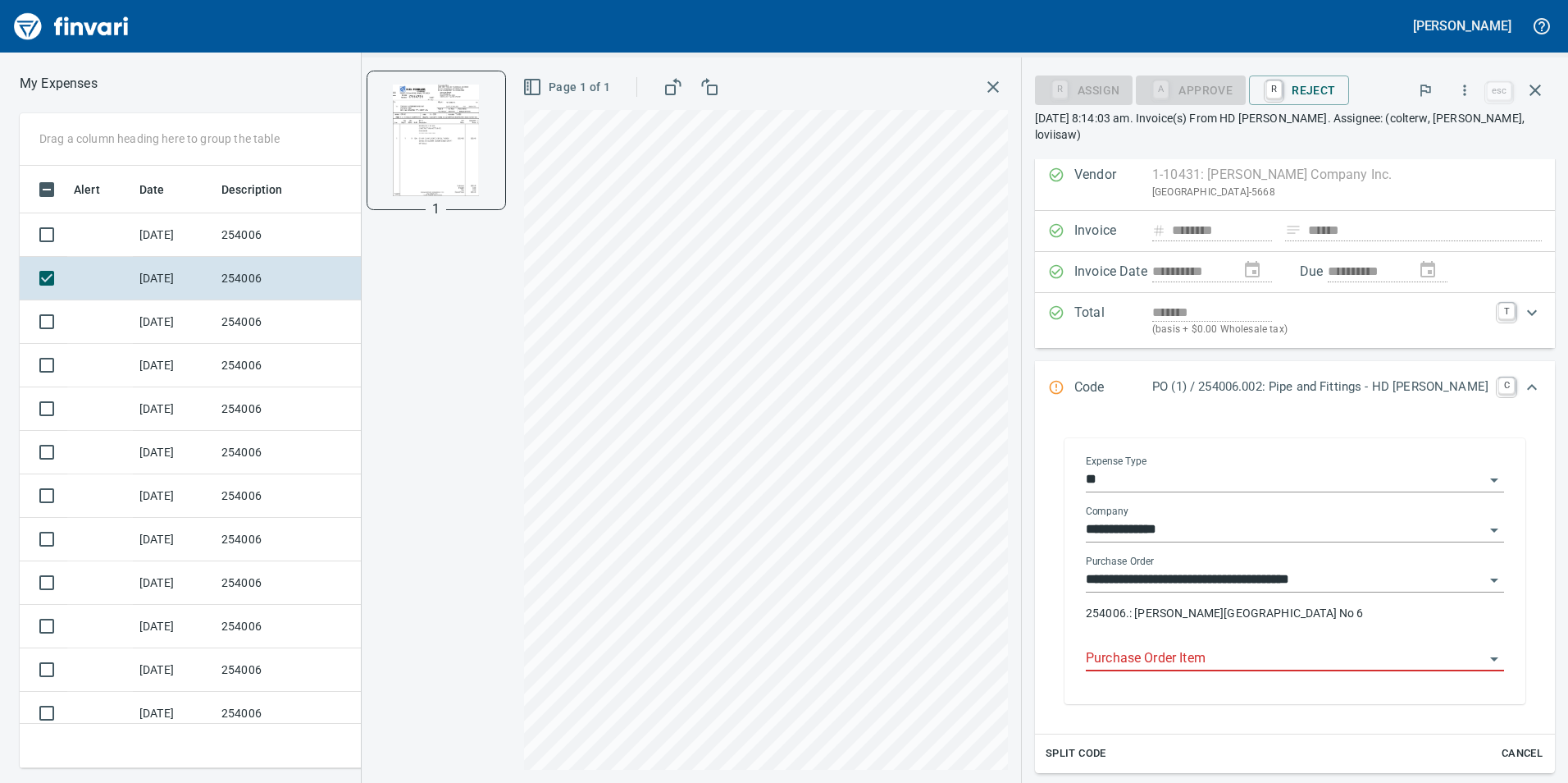
click at [1179, 662] on input "Purchase Order Item" at bounding box center [1285, 658] width 398 height 23
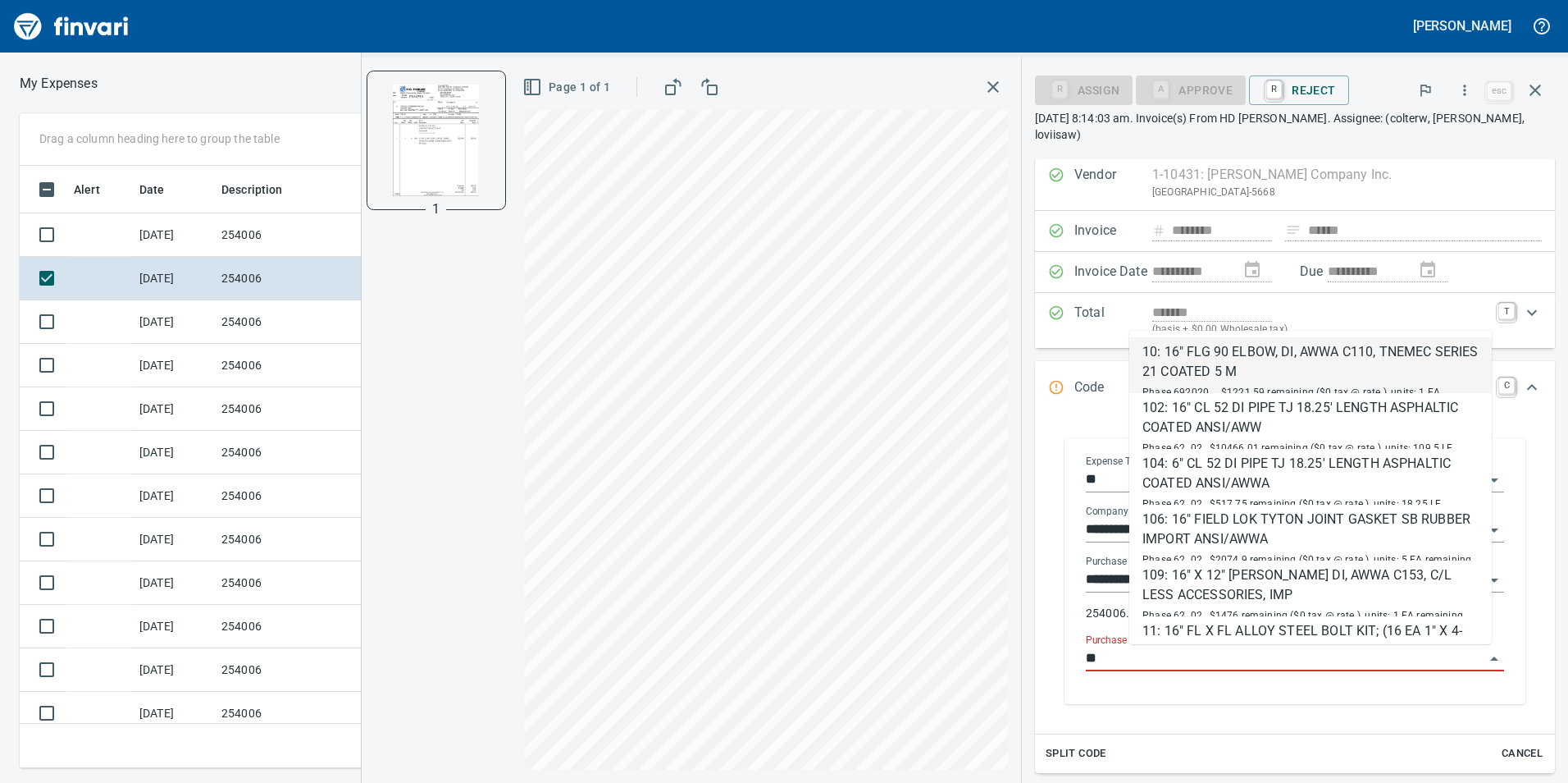
type input "*"
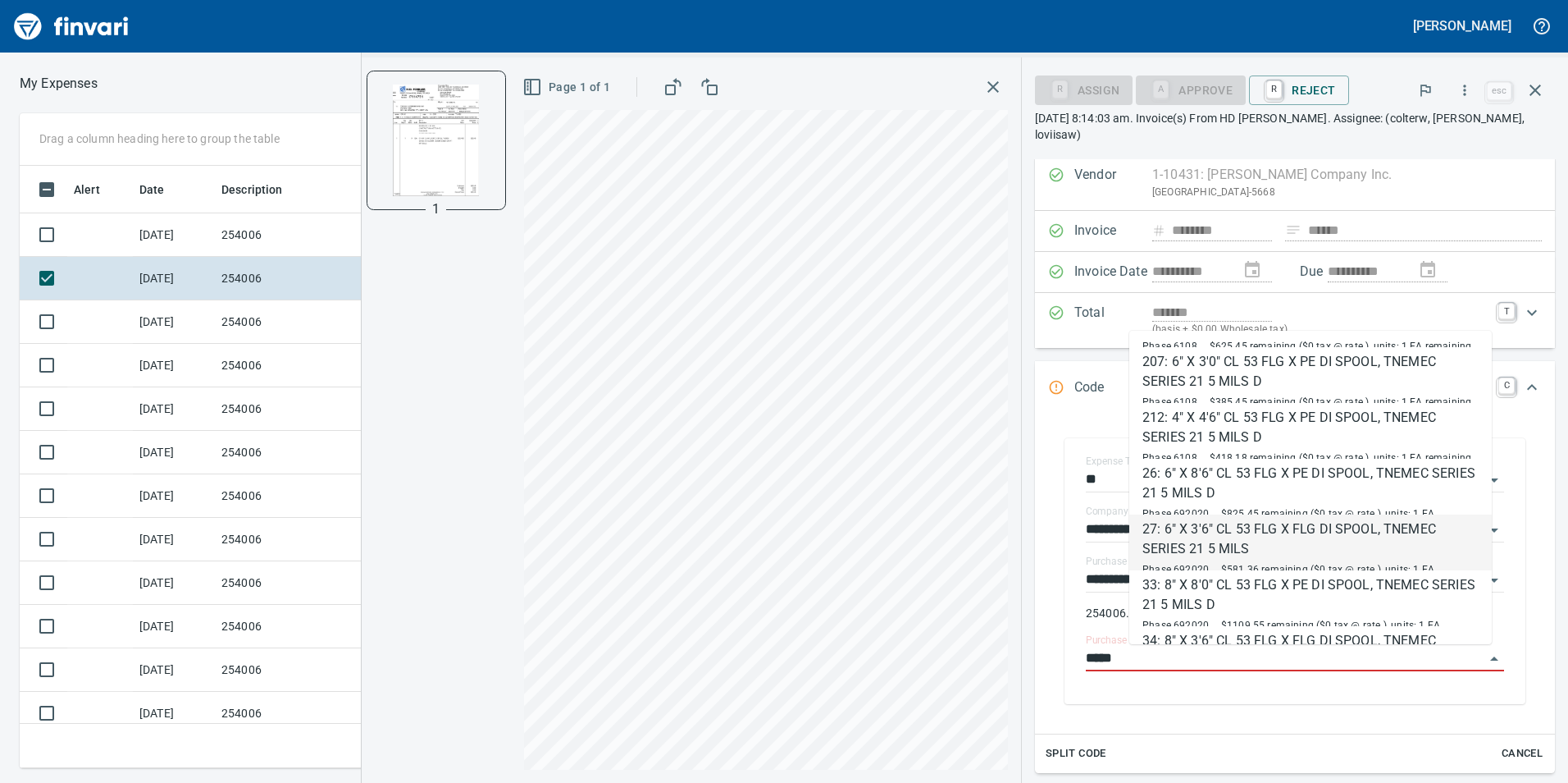
scroll to position [574, 0]
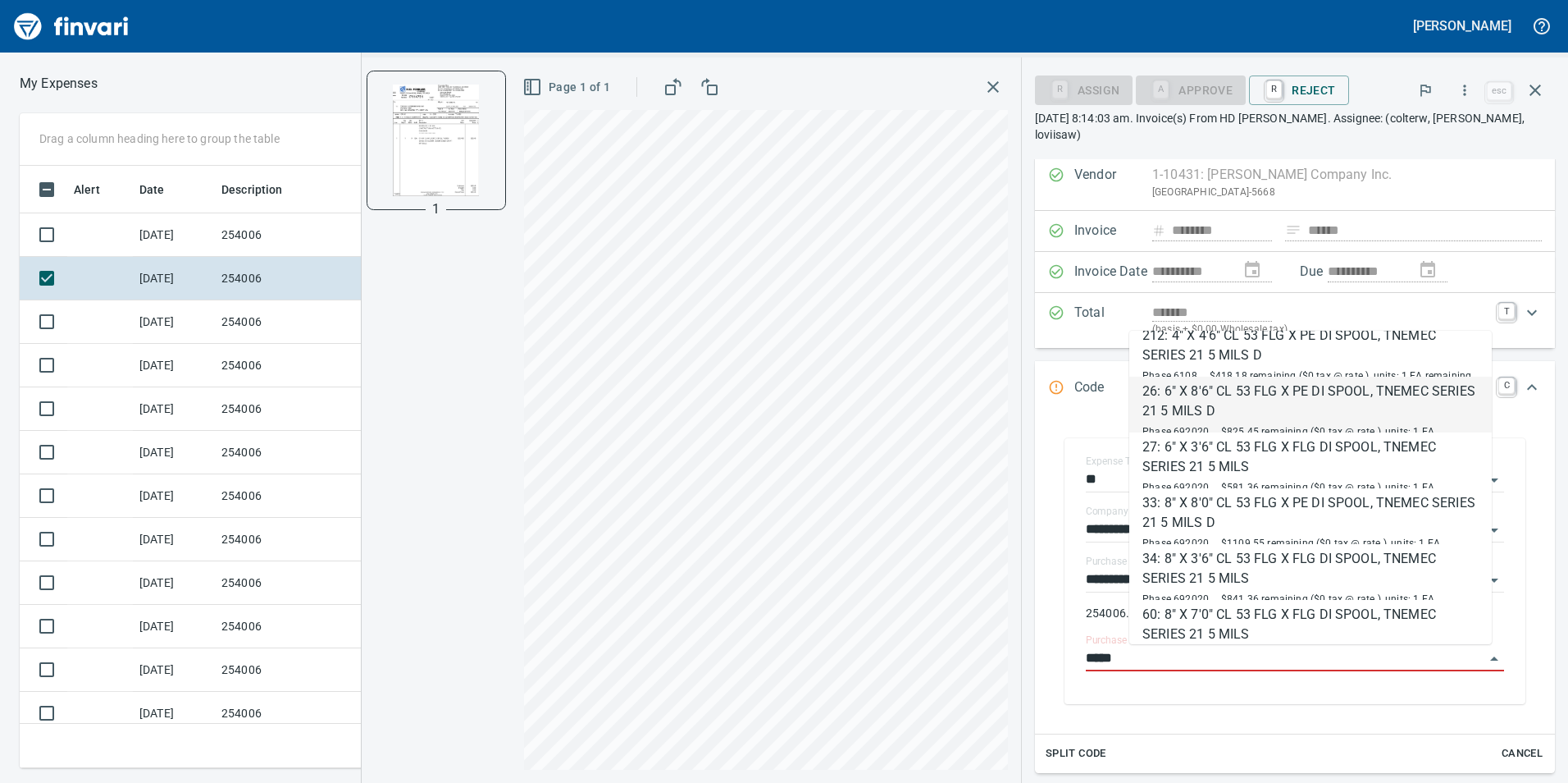
click at [1288, 403] on div "26: 6" X 8'6" CL 53 FLG X PE DI SPOOL, TNEMEC SERIES 21 5 MILS D" at bounding box center [1310, 401] width 336 height 40
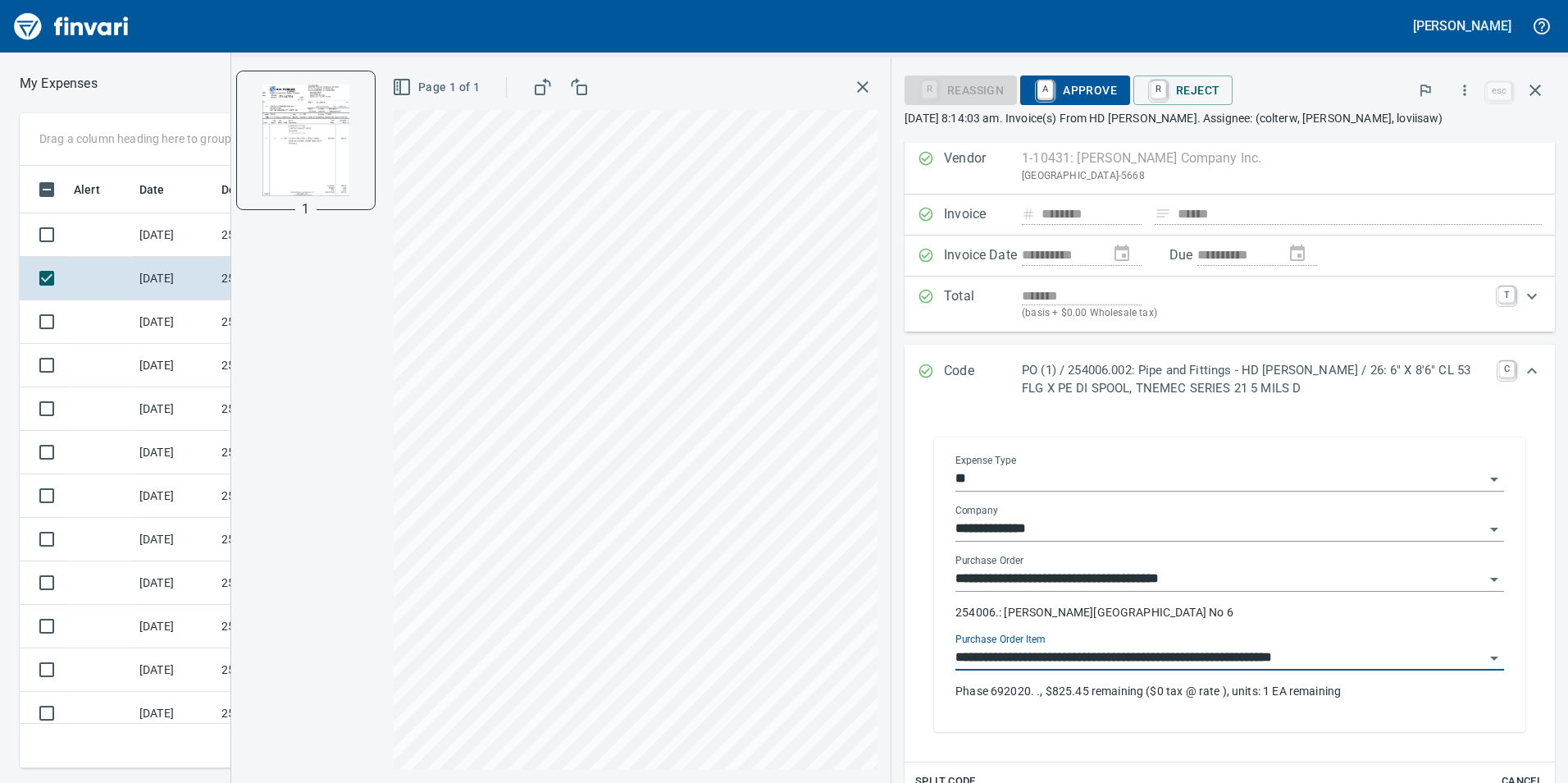
type input "**********"
drag, startPoint x: 1064, startPoint y: 687, endPoint x: 1087, endPoint y: 684, distance: 23.2
click at [1087, 684] on p "Phase 692020. ., $825.45 remaining ($0 tax @ rate ), units: 1 EA remaining" at bounding box center [1229, 690] width 548 height 16
click at [1137, 689] on p "Phase 692020. ., $825.45 remaining ($0 tax @ rate ), units: 1 EA remaining" at bounding box center [1229, 690] width 548 height 16
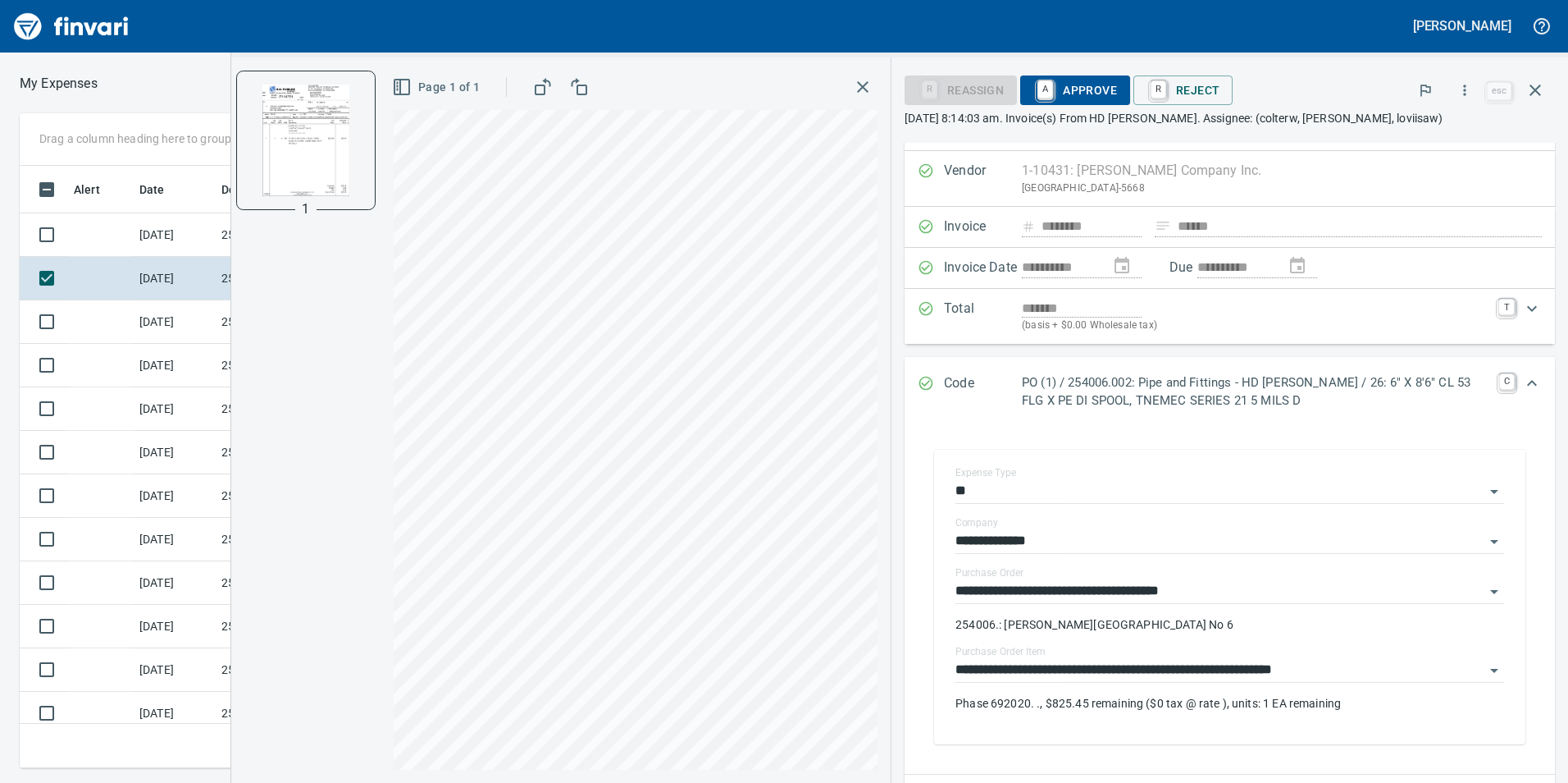
scroll to position [0, 0]
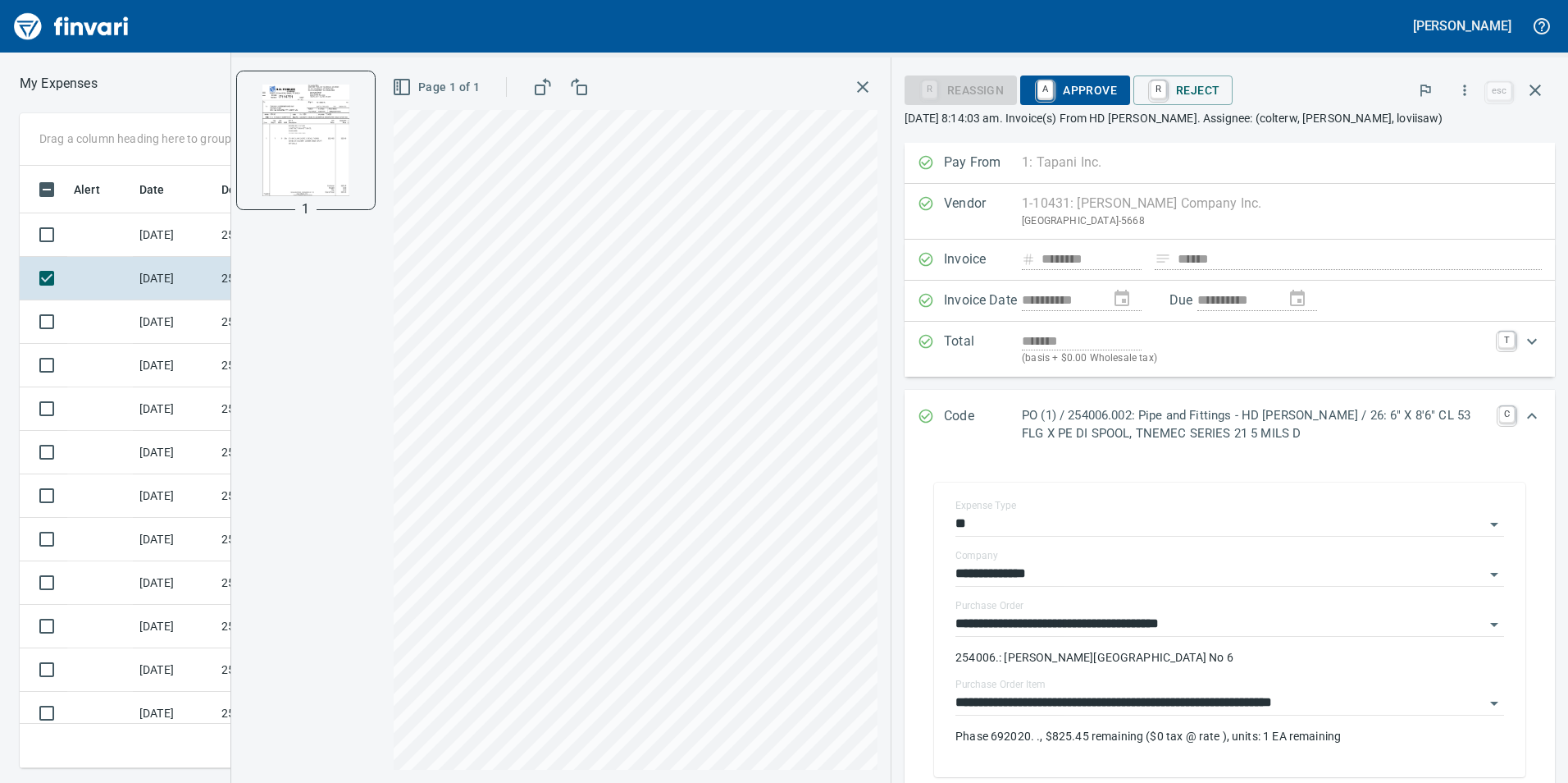
click at [1062, 94] on span "A Approve" at bounding box center [1075, 91] width 84 height 28
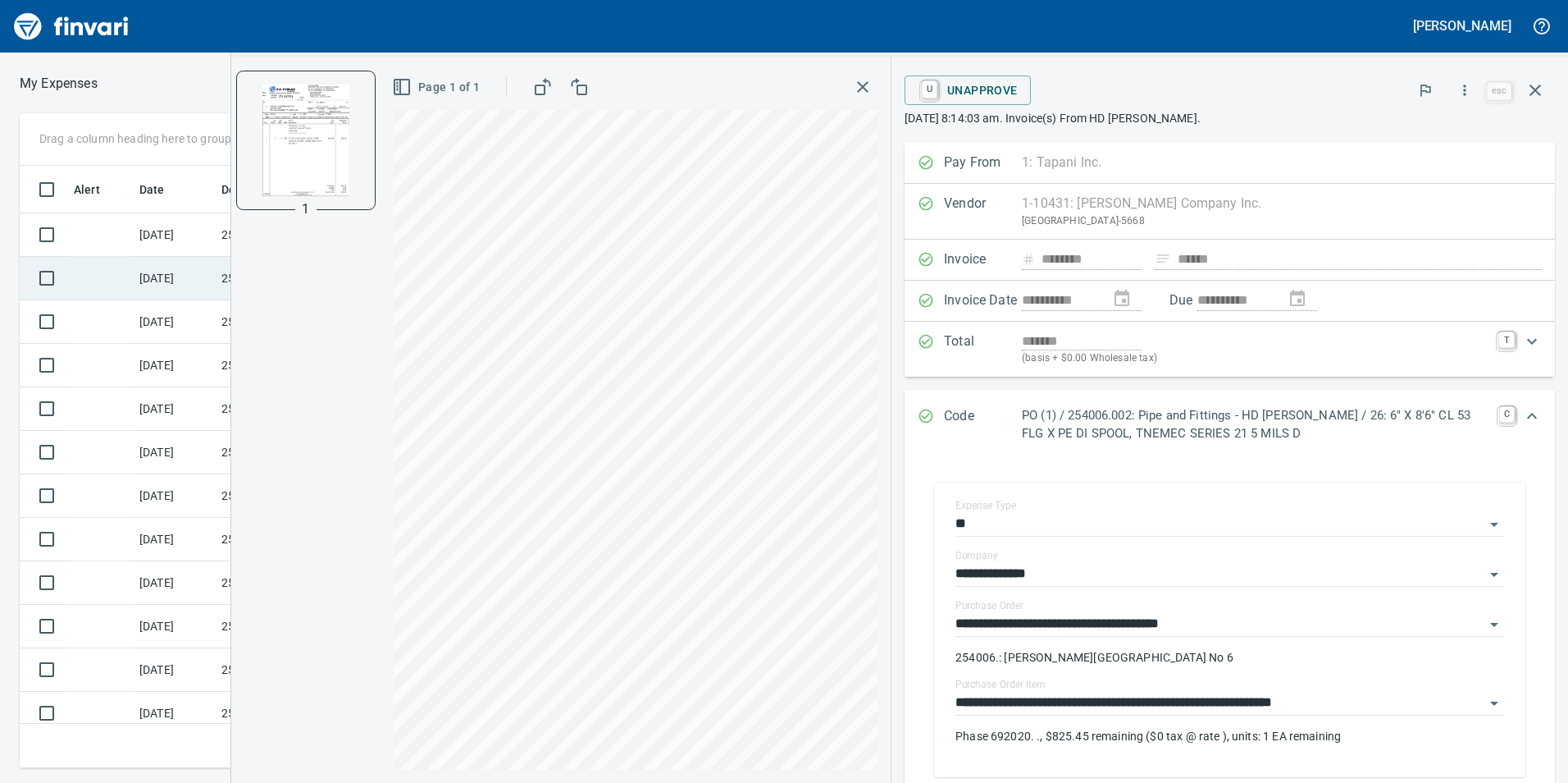
click at [126, 285] on td at bounding box center [99, 279] width 65 height 43
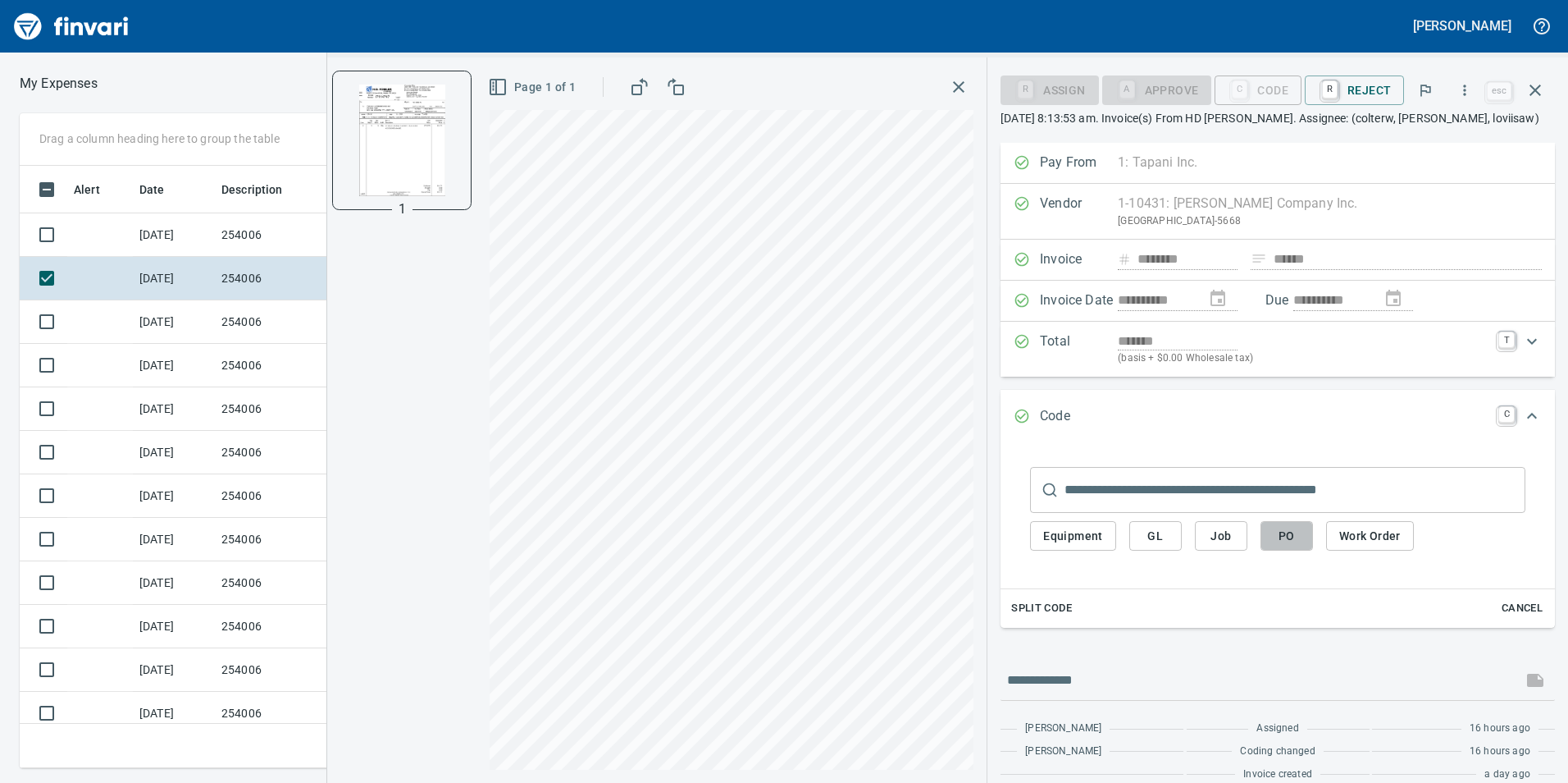
click at [1300, 535] on span "PO" at bounding box center [1287, 536] width 26 height 21
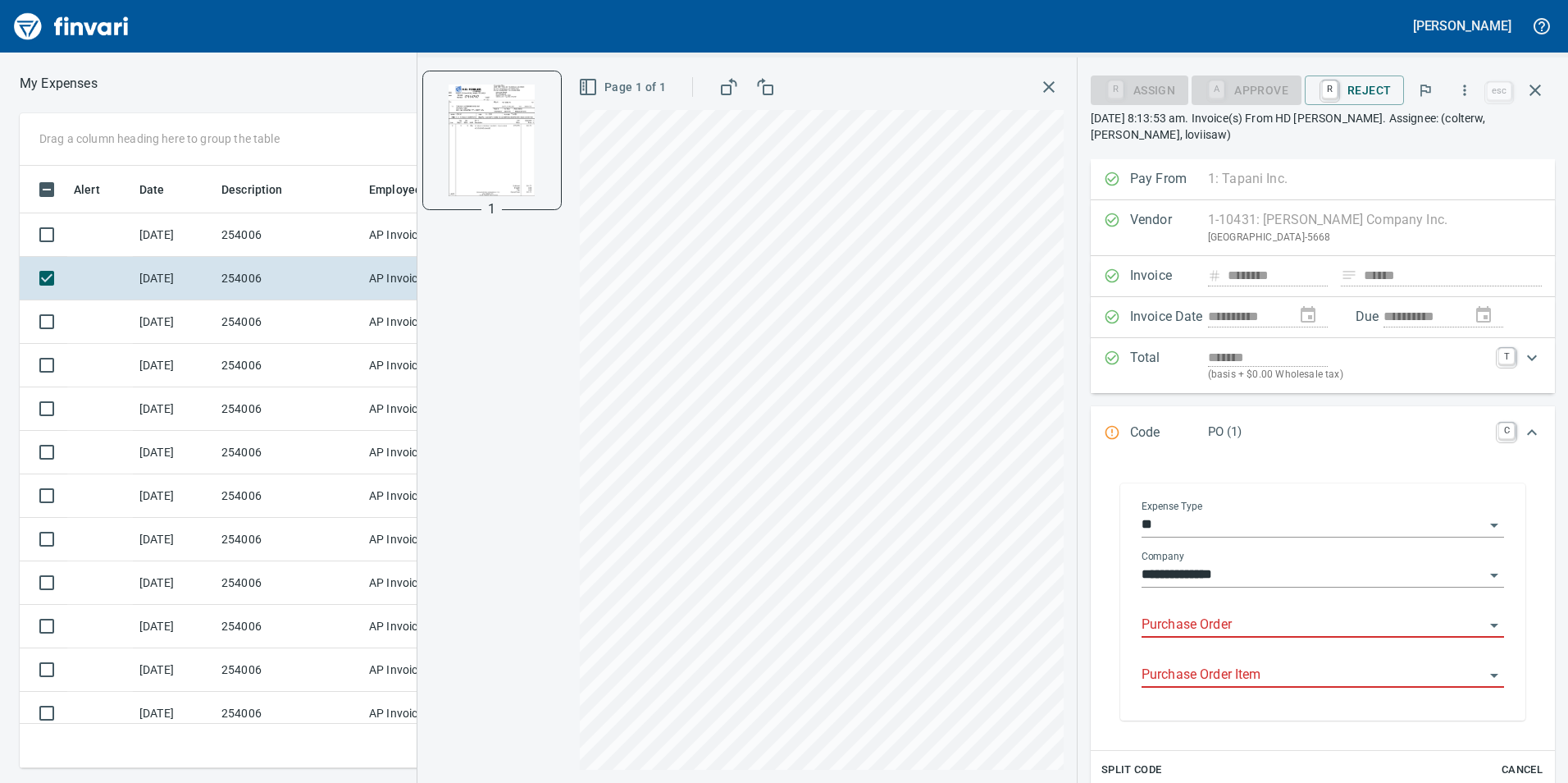
click at [1251, 618] on input "Purchase Order" at bounding box center [1312, 625] width 343 height 23
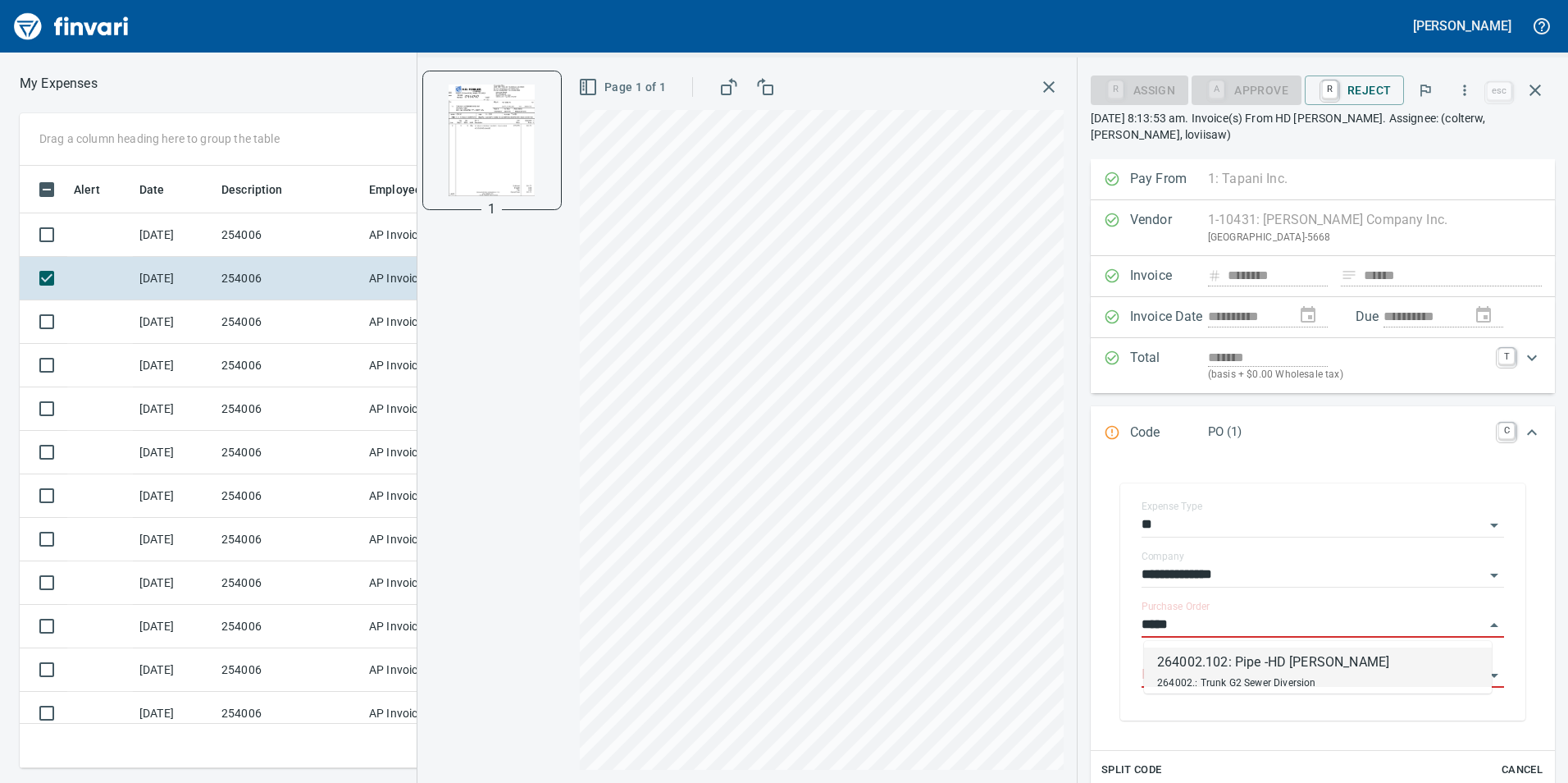
scroll to position [590, 1094]
click at [1236, 666] on div "264002.102: Pipe -HD Fowler" at bounding box center [1273, 662] width 232 height 20
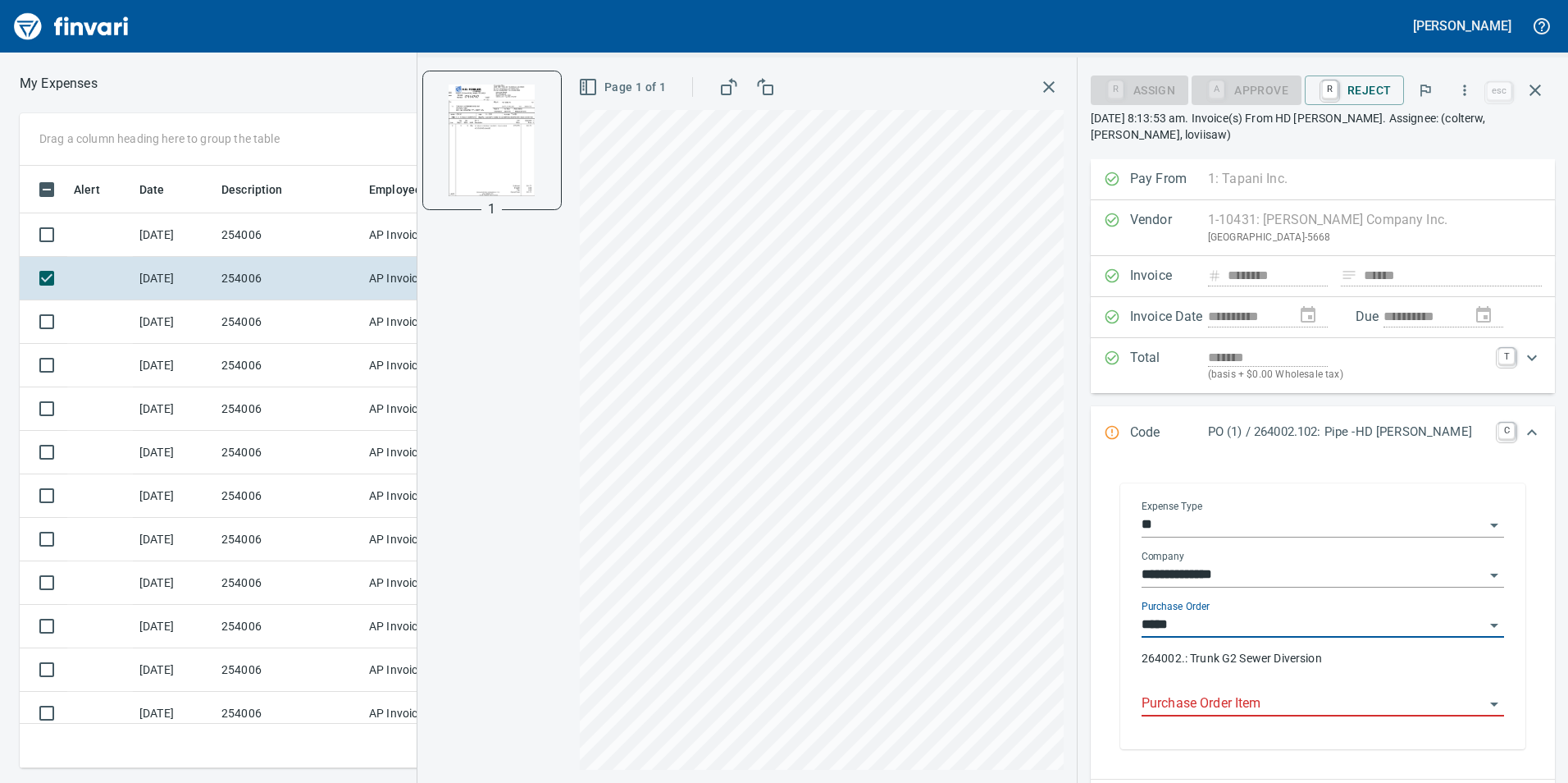
type input "**********"
click at [1465, 629] on input "**********" at bounding box center [1312, 625] width 343 height 23
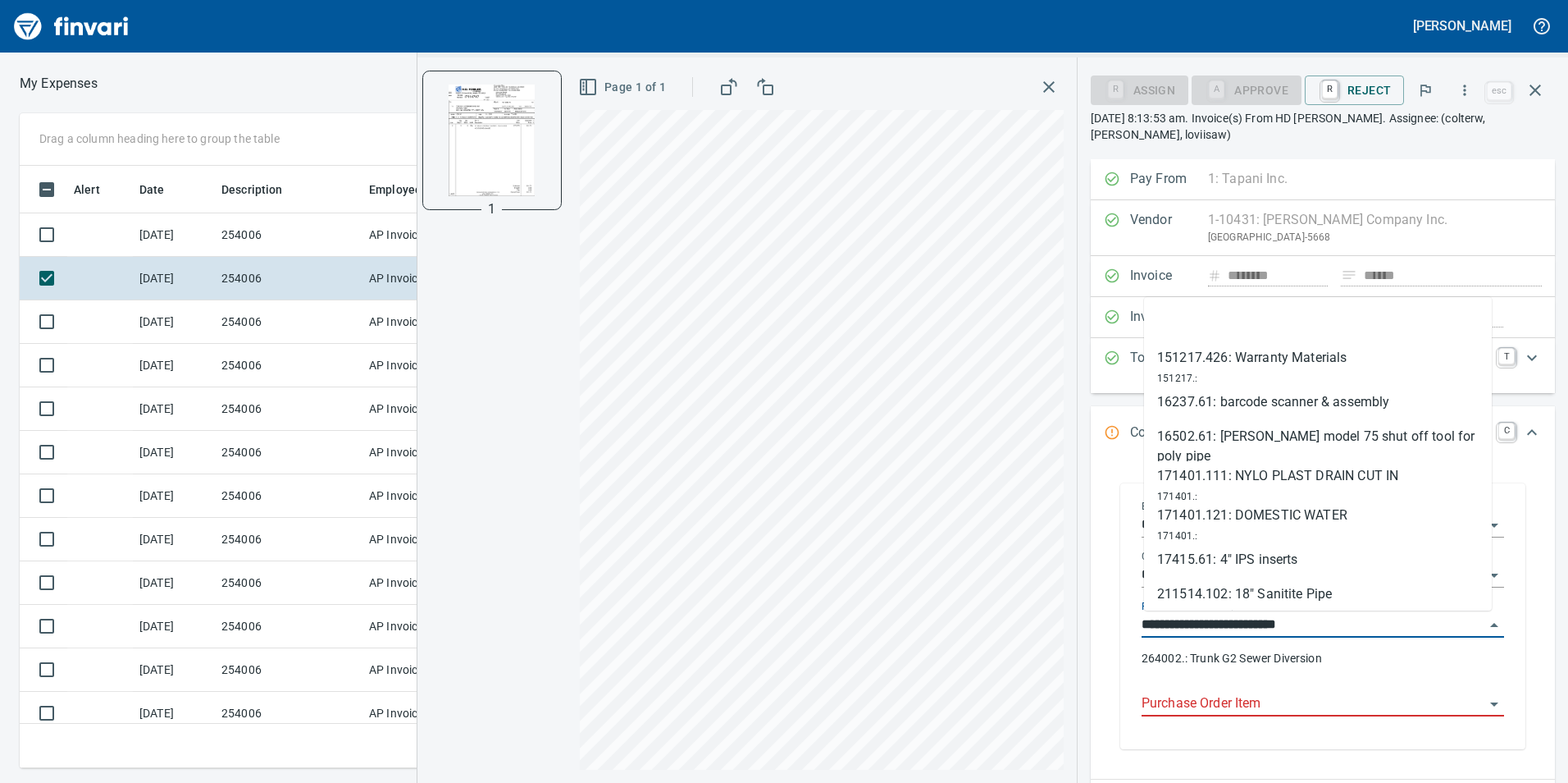
click at [1467, 621] on input "**********" at bounding box center [1312, 625] width 343 height 23
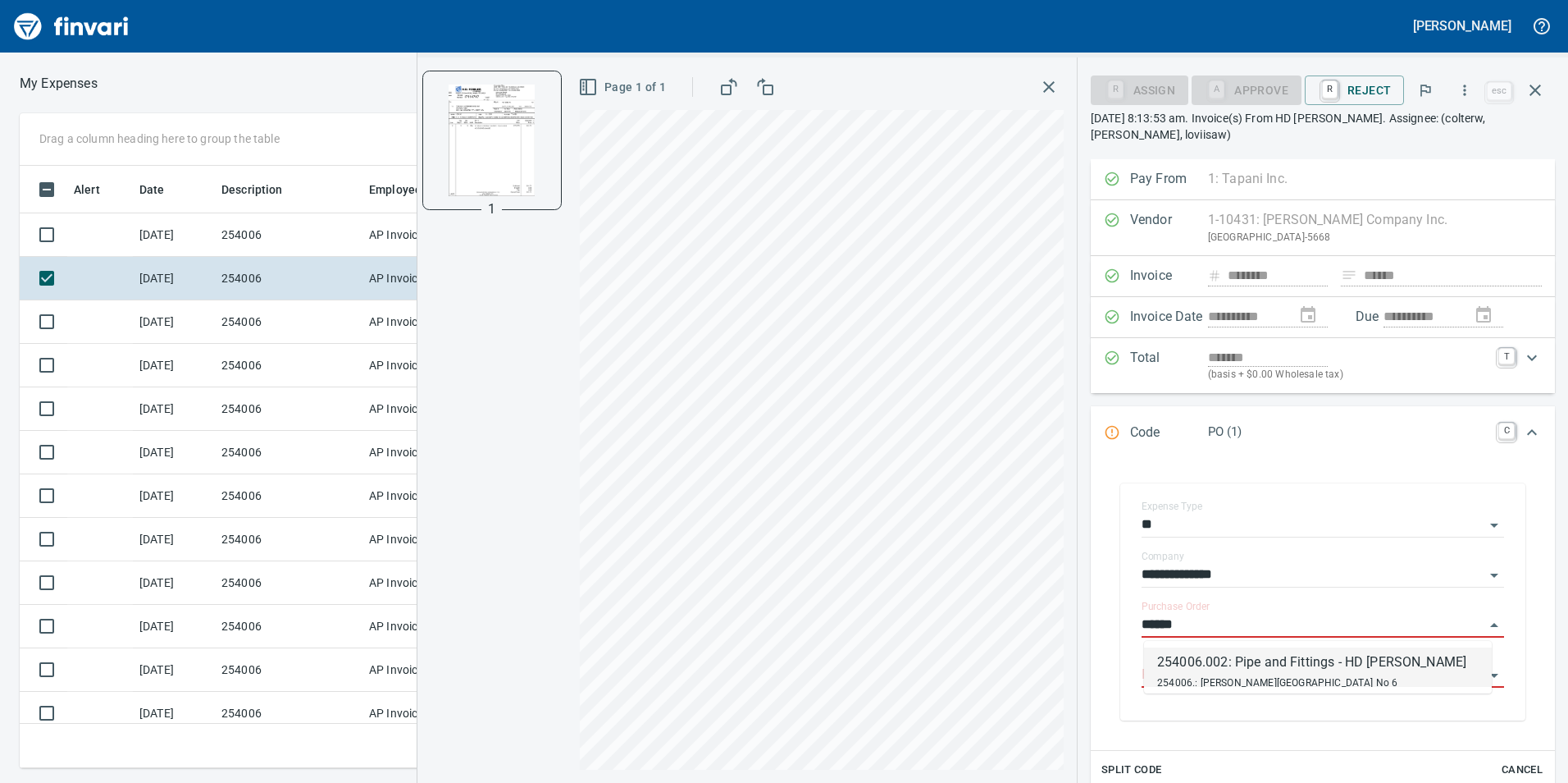
click at [1330, 650] on li "254006.002: Pipe and Fittings - HD Fowler 254006.: Tukes Mountain Reservoir No 6" at bounding box center [1318, 667] width 347 height 40
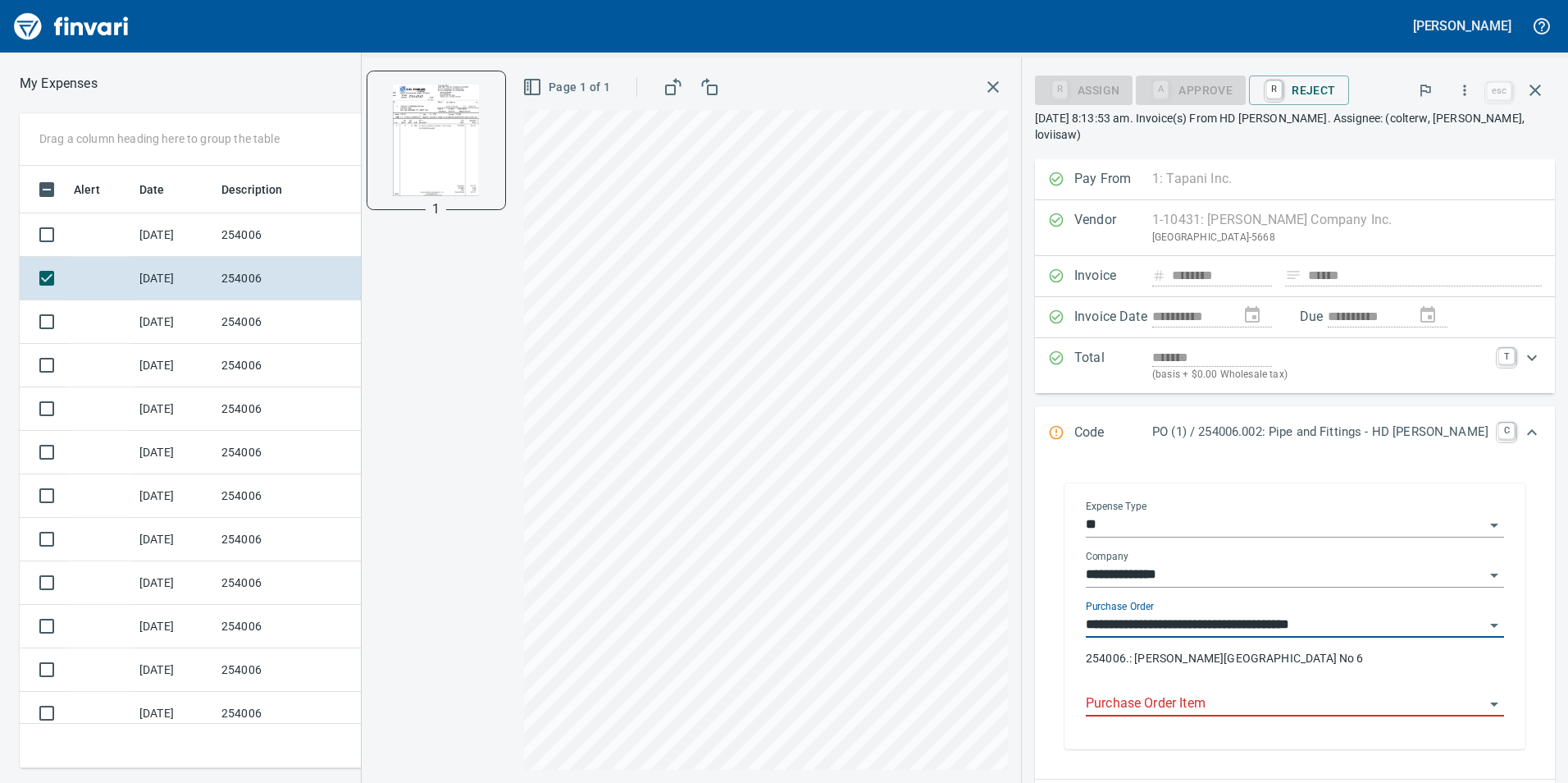
click at [1250, 690] on div "Purchase Order Item" at bounding box center [1294, 697] width 418 height 37
type input "**********"
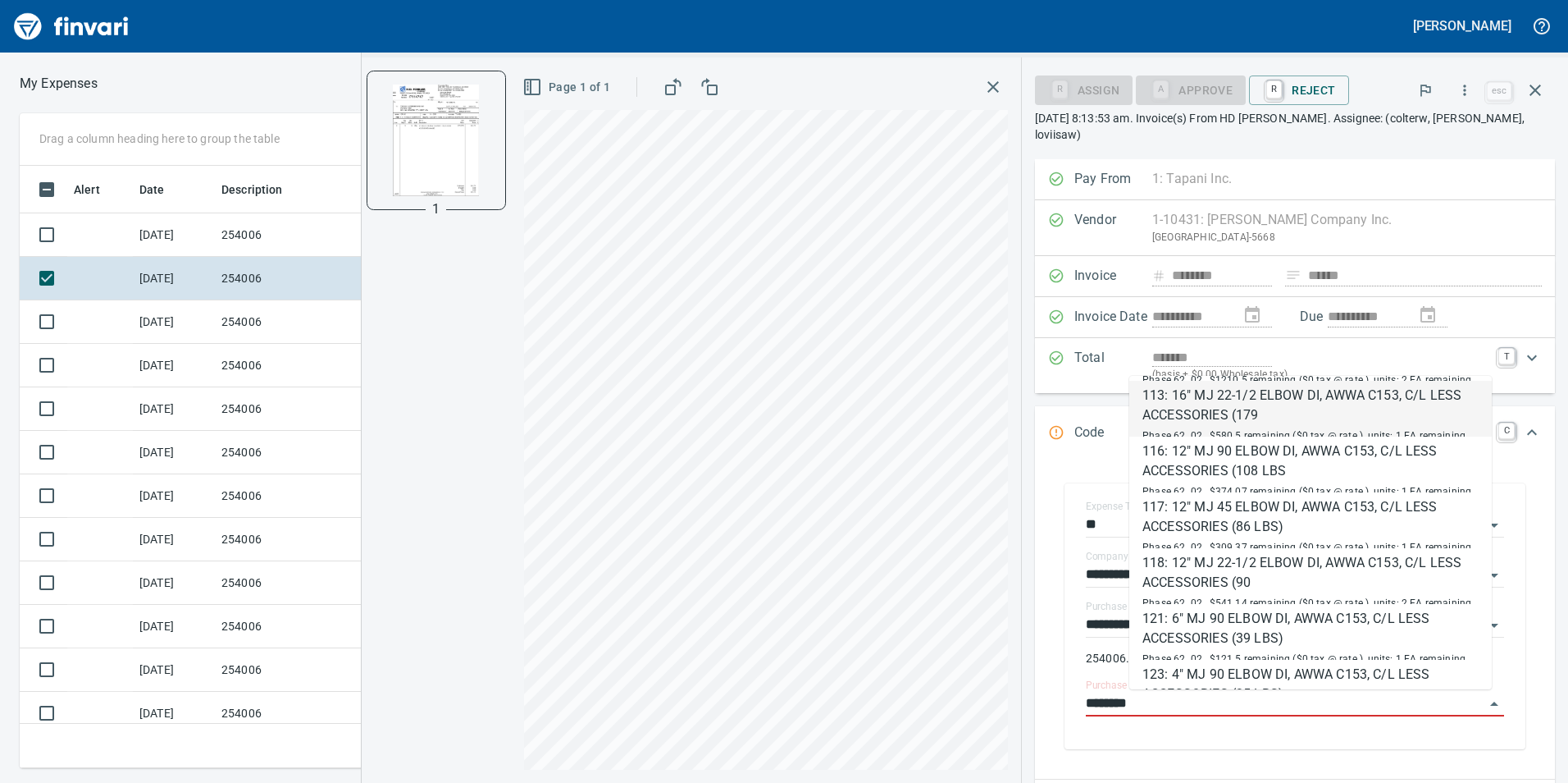
scroll to position [82, 0]
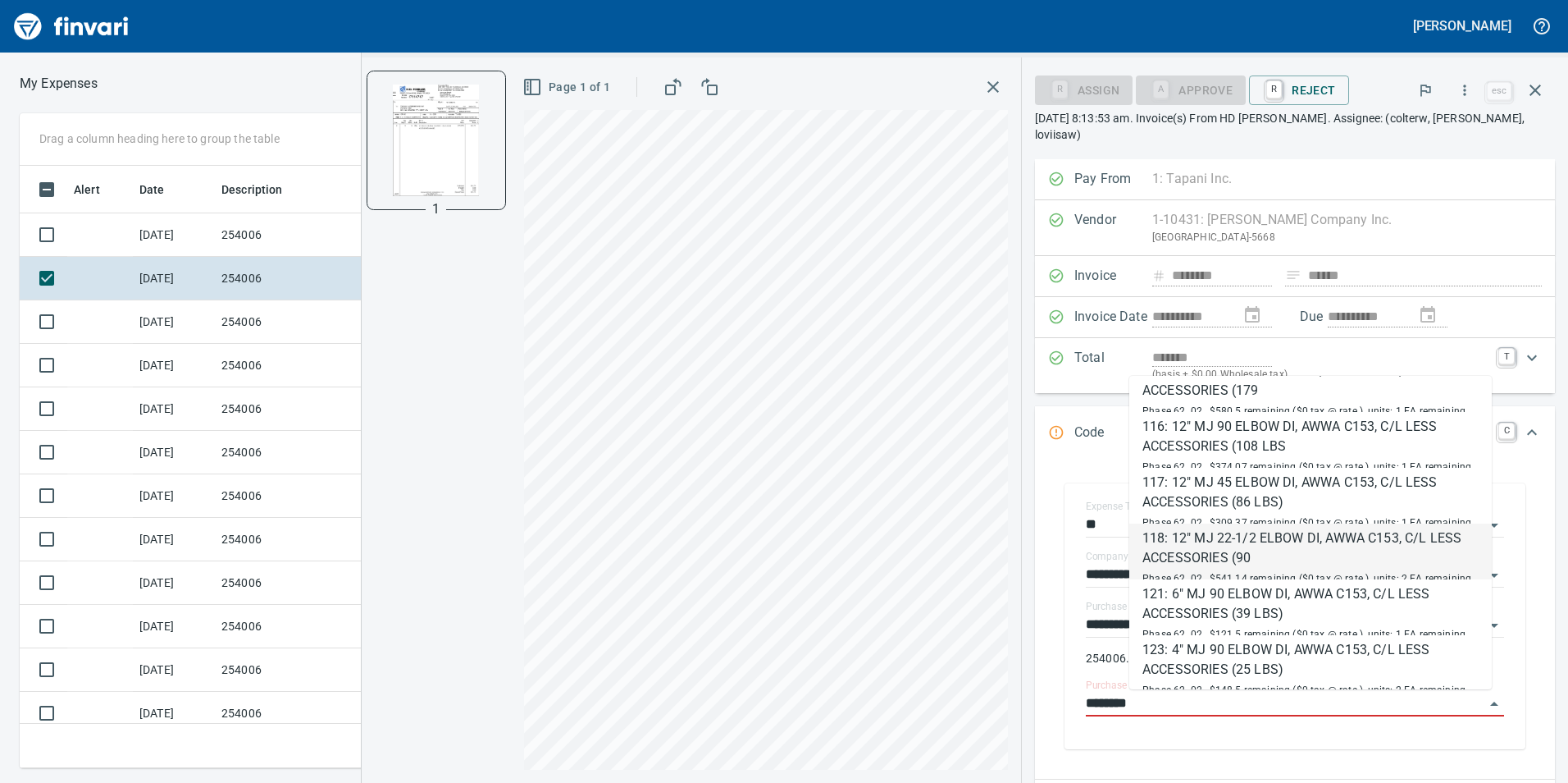
click at [1293, 540] on div "118: 12" MJ 22-1/2 ELBOW DI, AWWA C153, C/L LESS ACCESSORIES (90" at bounding box center [1310, 548] width 336 height 40
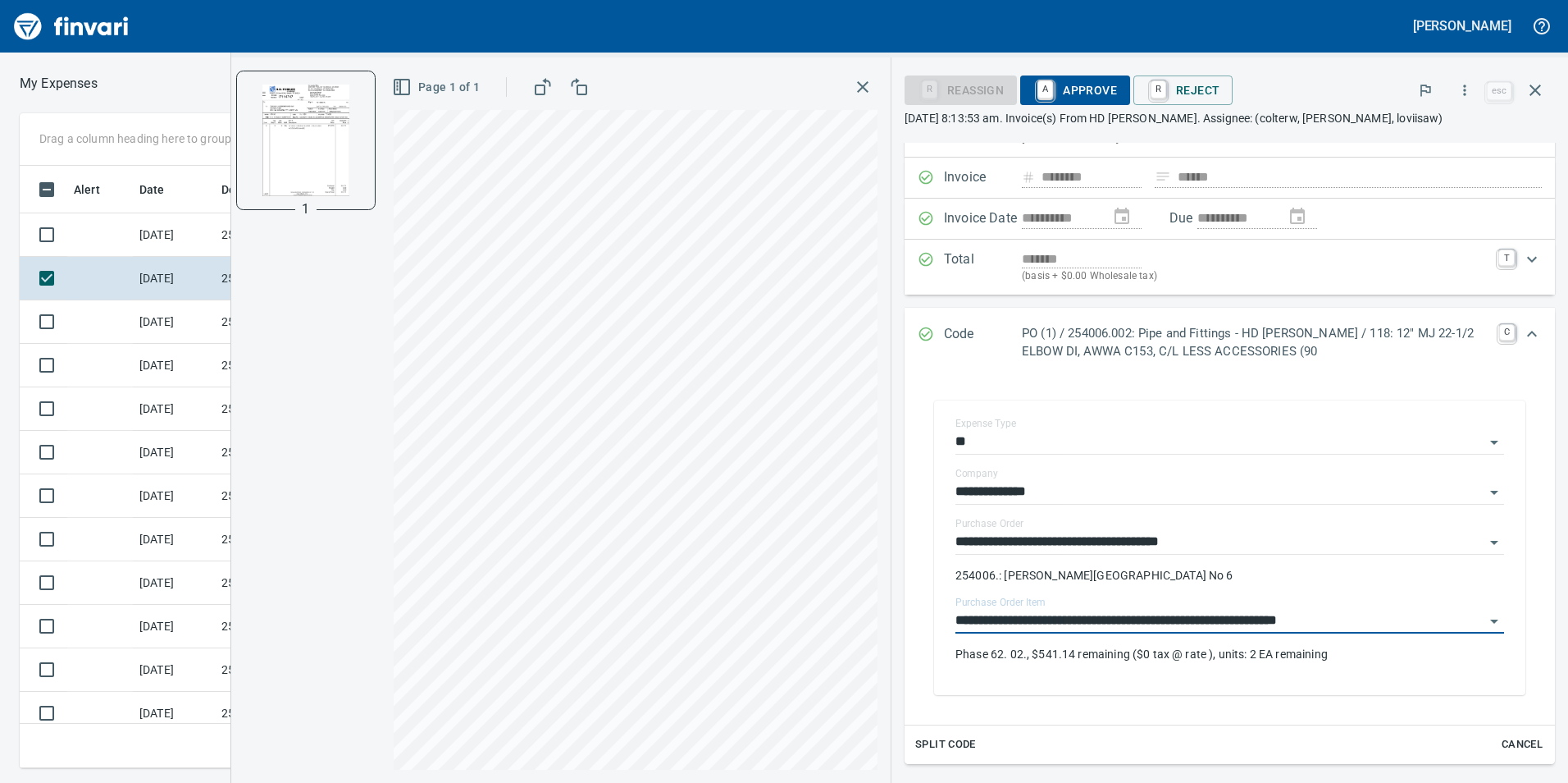
type input "**********"
click at [1082, 88] on span "A Approve" at bounding box center [1075, 91] width 84 height 28
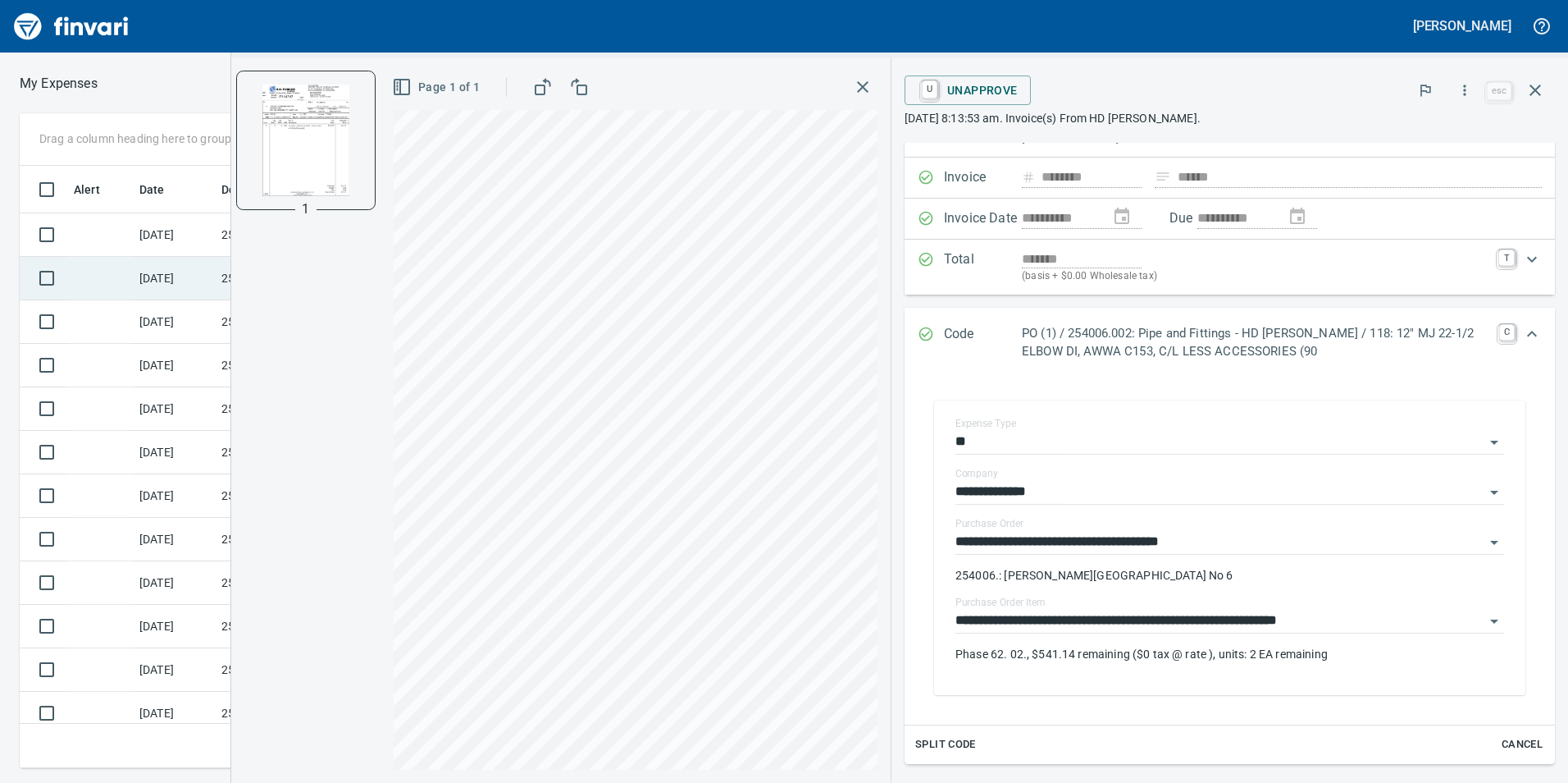
click at [160, 269] on td "[DATE]" at bounding box center [174, 279] width 82 height 43
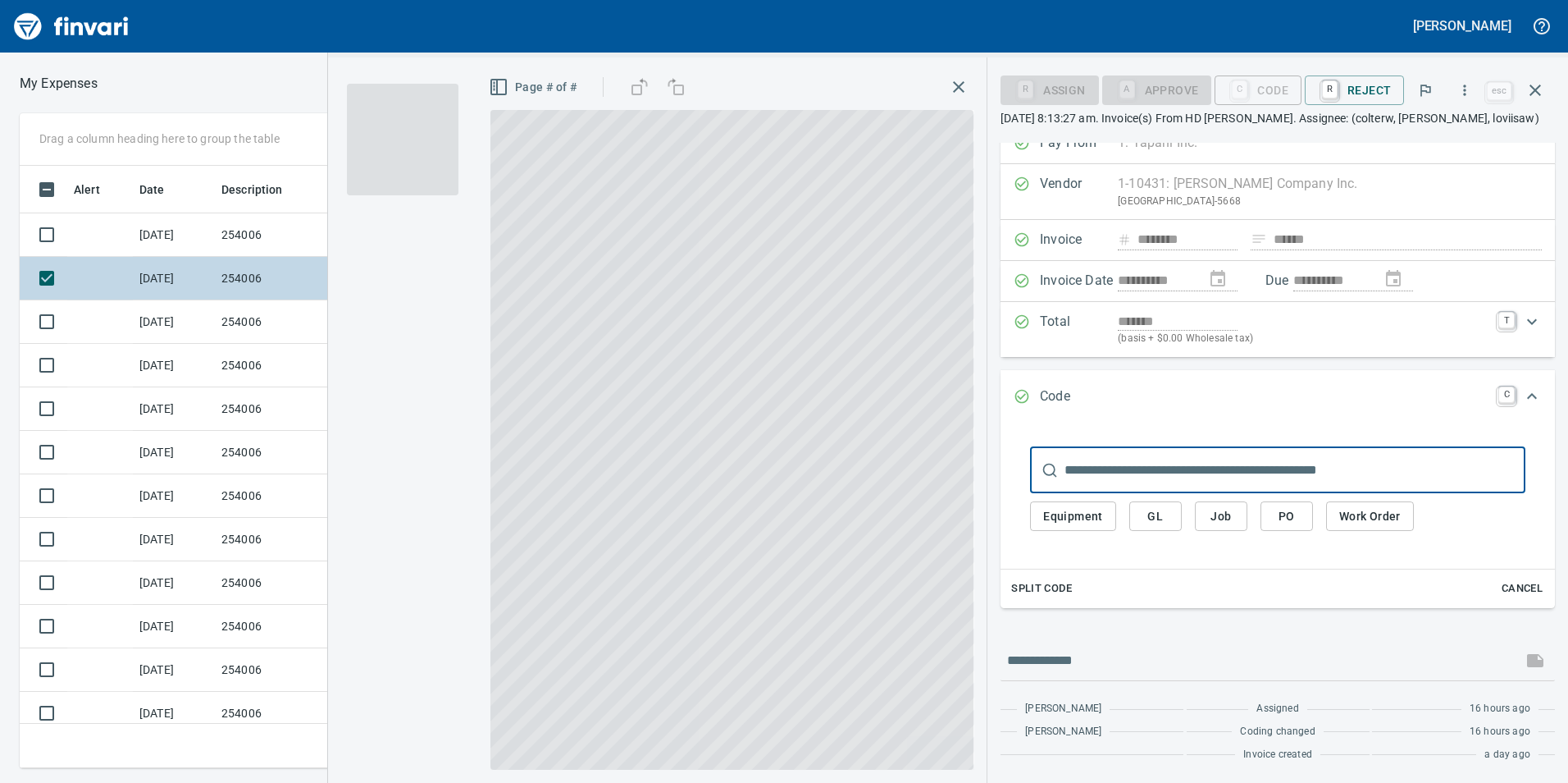
scroll to position [20, 0]
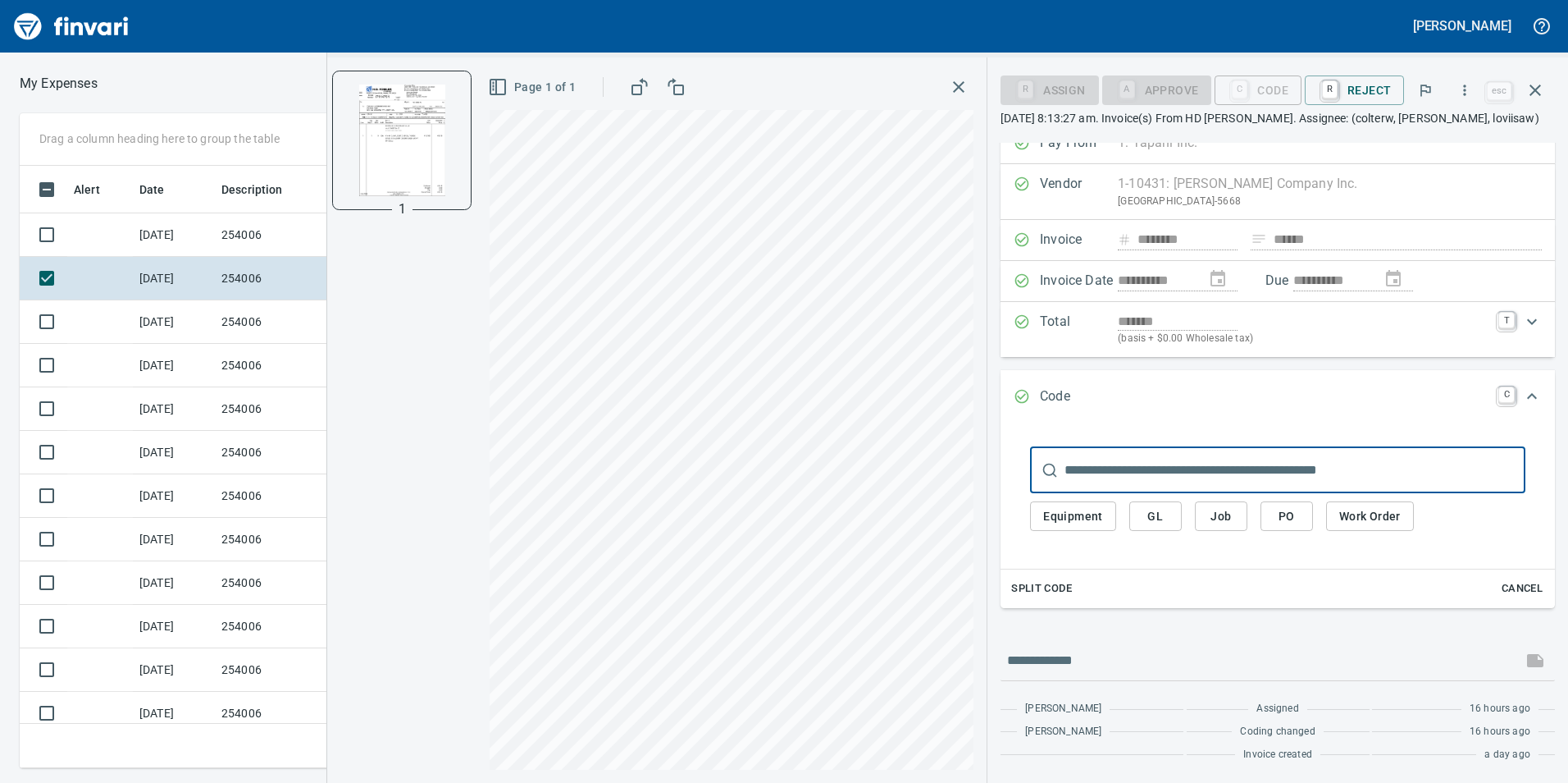
click at [1290, 526] on span "PO" at bounding box center [1287, 517] width 26 height 21
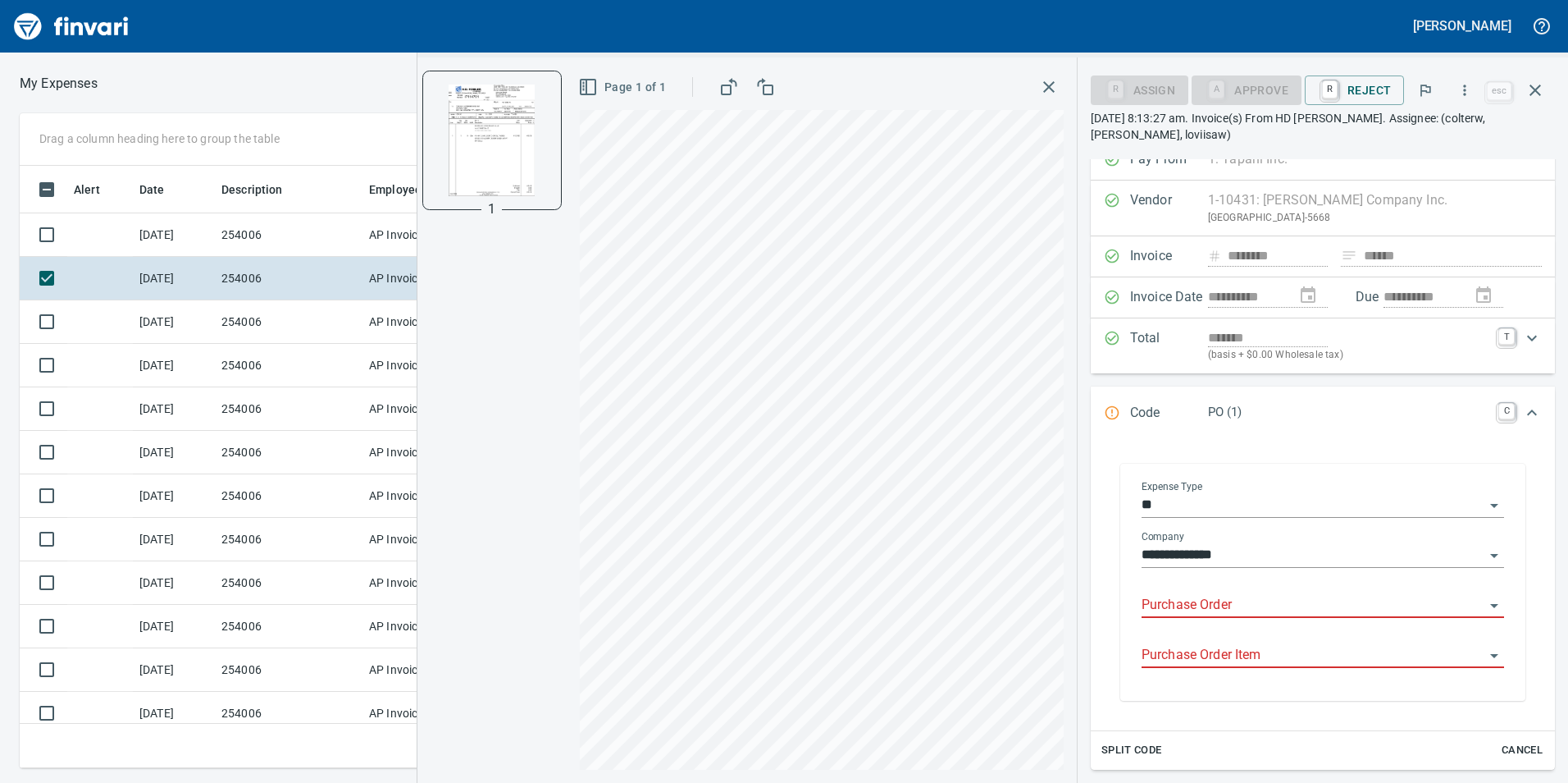
click at [1190, 601] on input "Purchase Order" at bounding box center [1312, 605] width 343 height 23
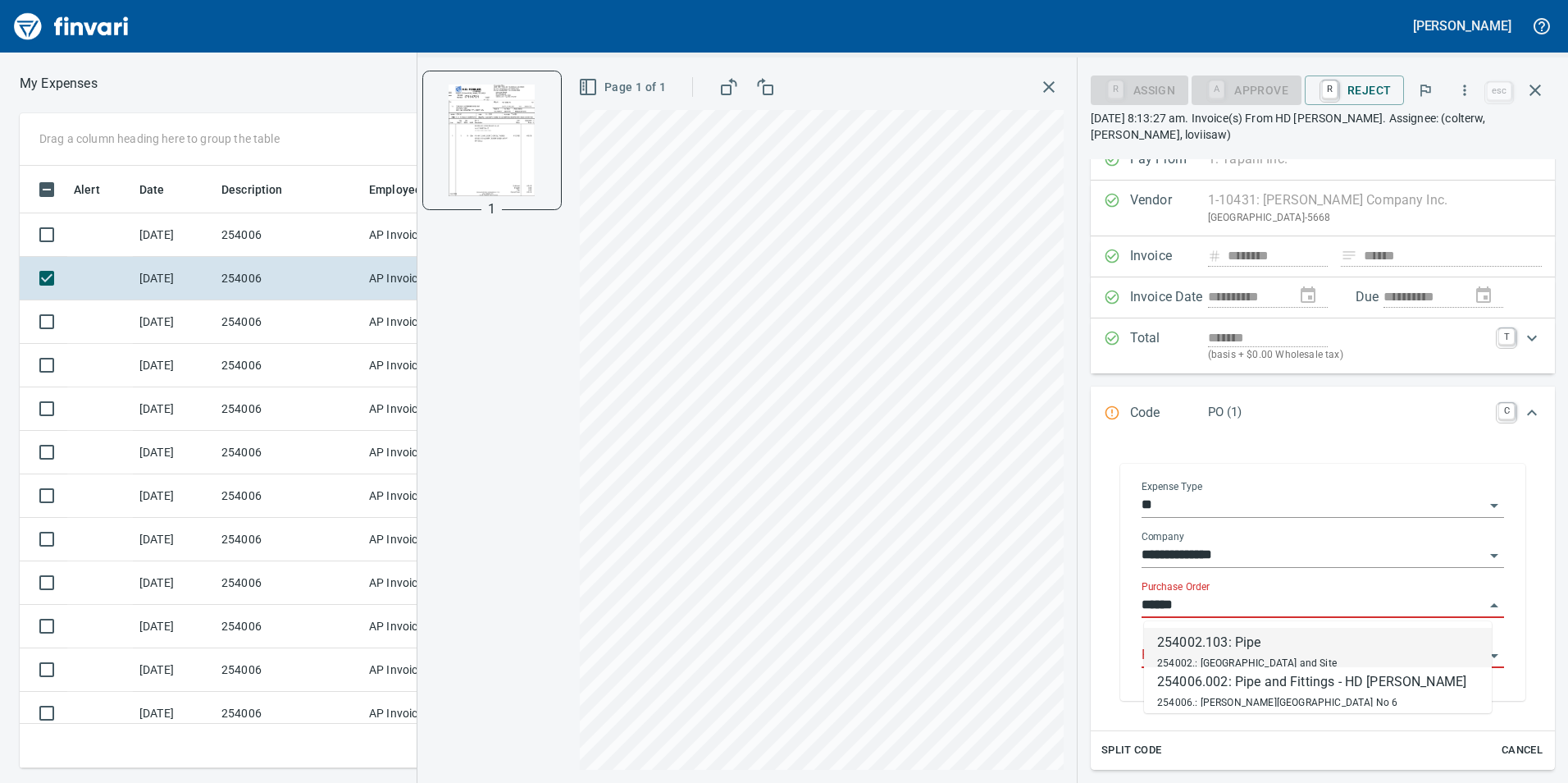
scroll to position [590, 1094]
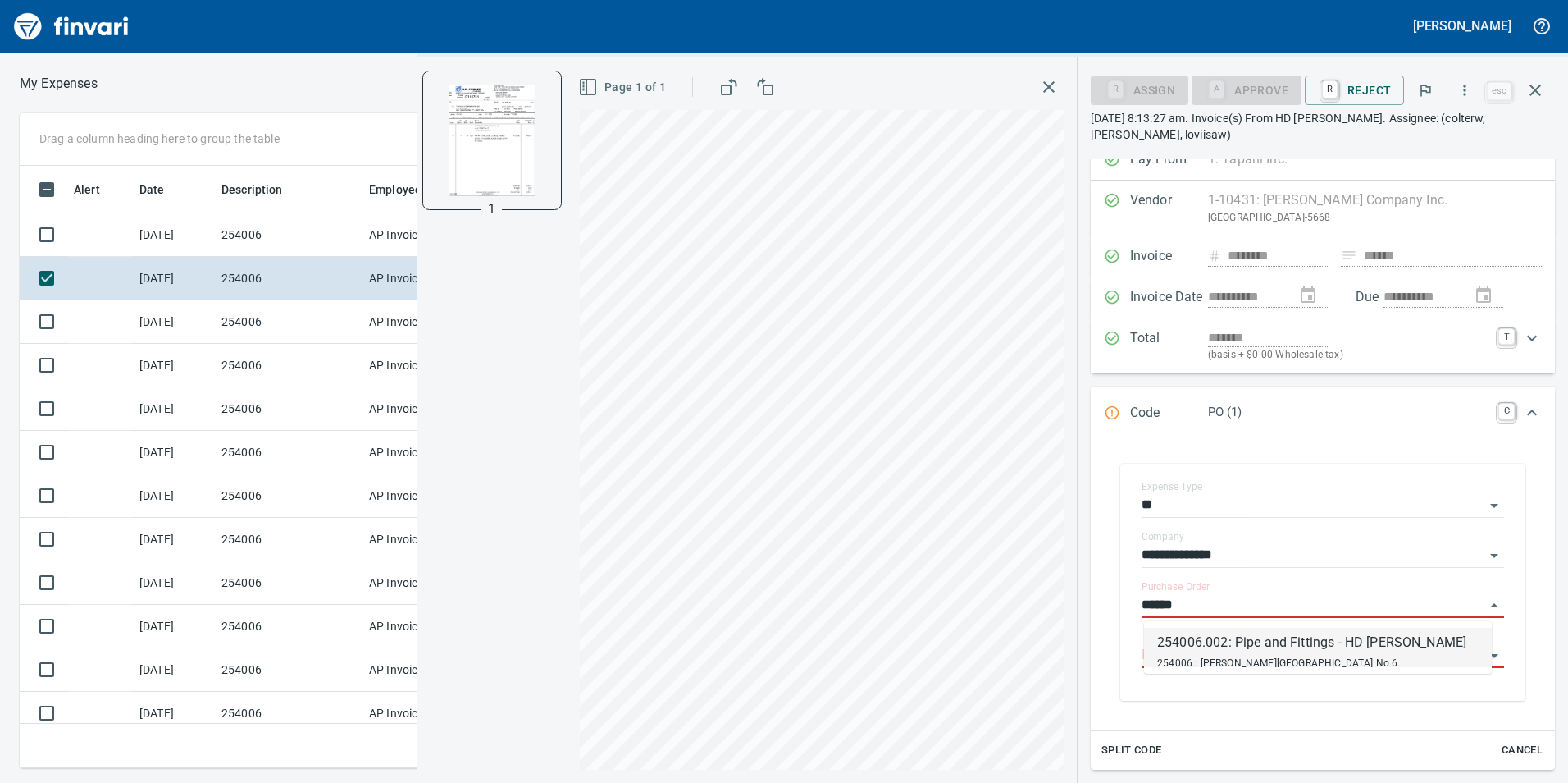
click at [1196, 650] on div "254006.002: Pipe and Fittings - HD [PERSON_NAME]" at bounding box center [1312, 642] width 310 height 20
type input "**********"
click at [1196, 631] on div "**********" at bounding box center [1323, 605] width 362 height 50
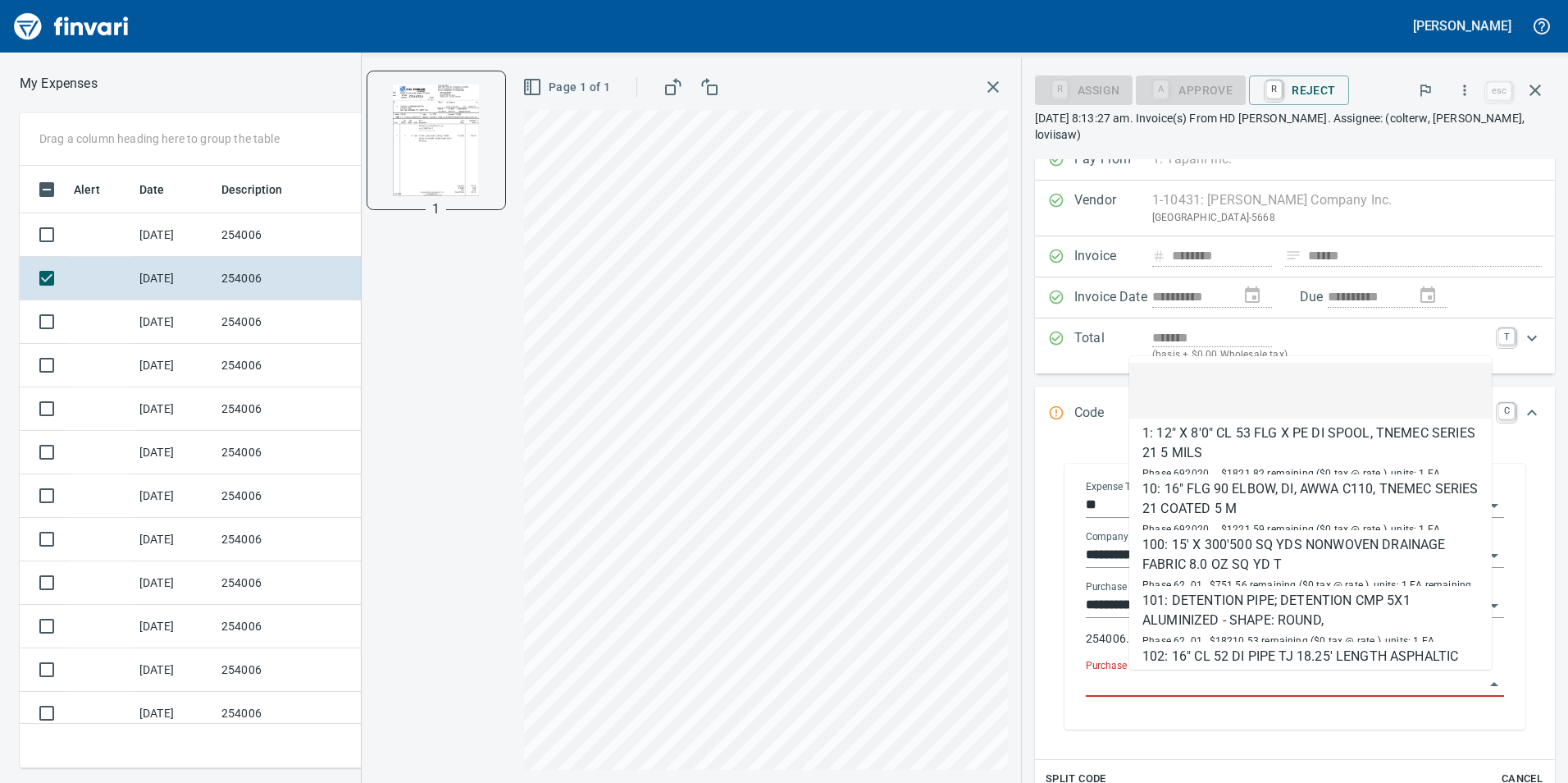
drag, startPoint x: 1196, startPoint y: 650, endPoint x: 1193, endPoint y: 681, distance: 31.1
click at [1193, 681] on input "Purchase Order Item" at bounding box center [1285, 684] width 398 height 23
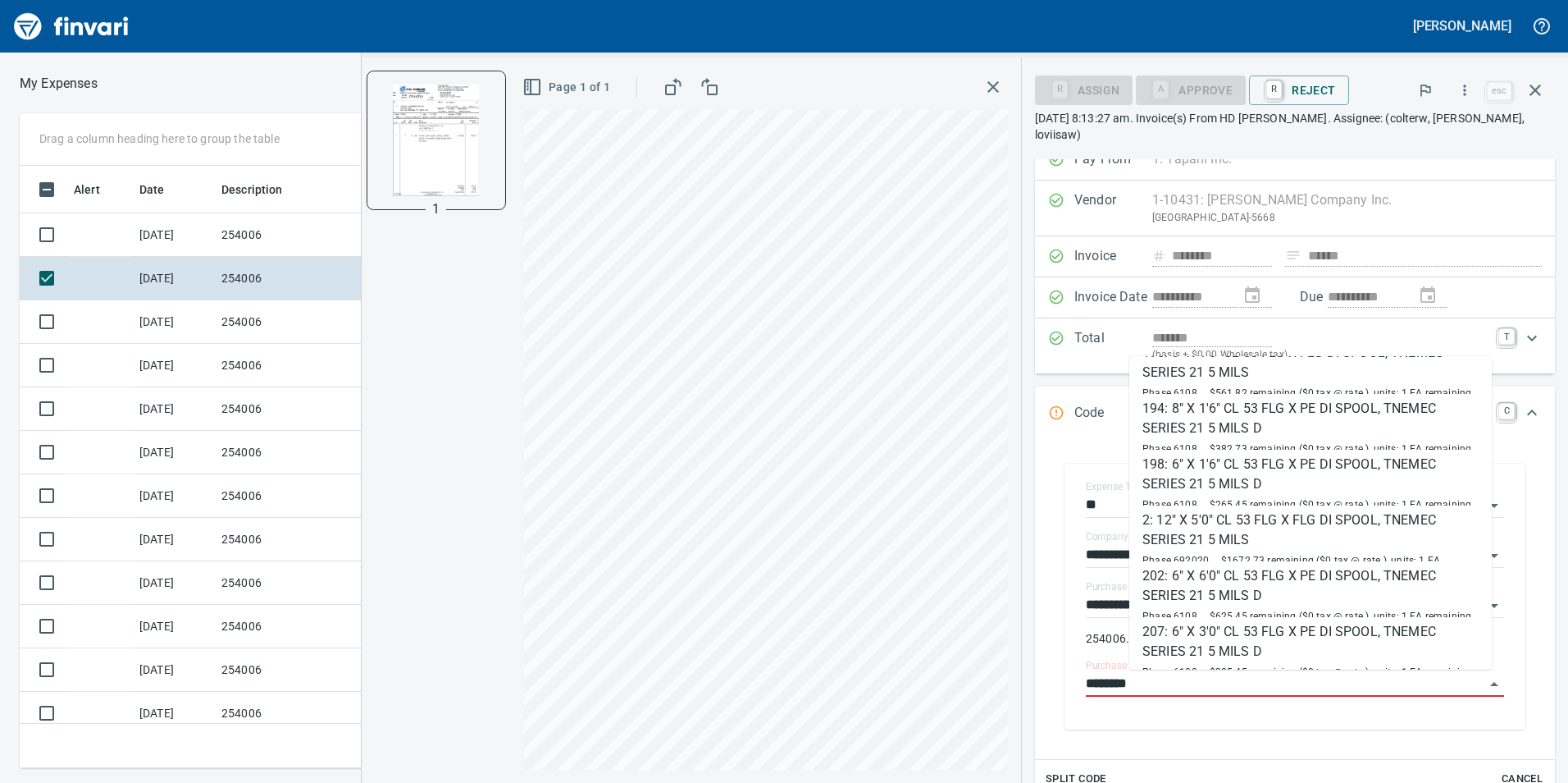
scroll to position [328, 0]
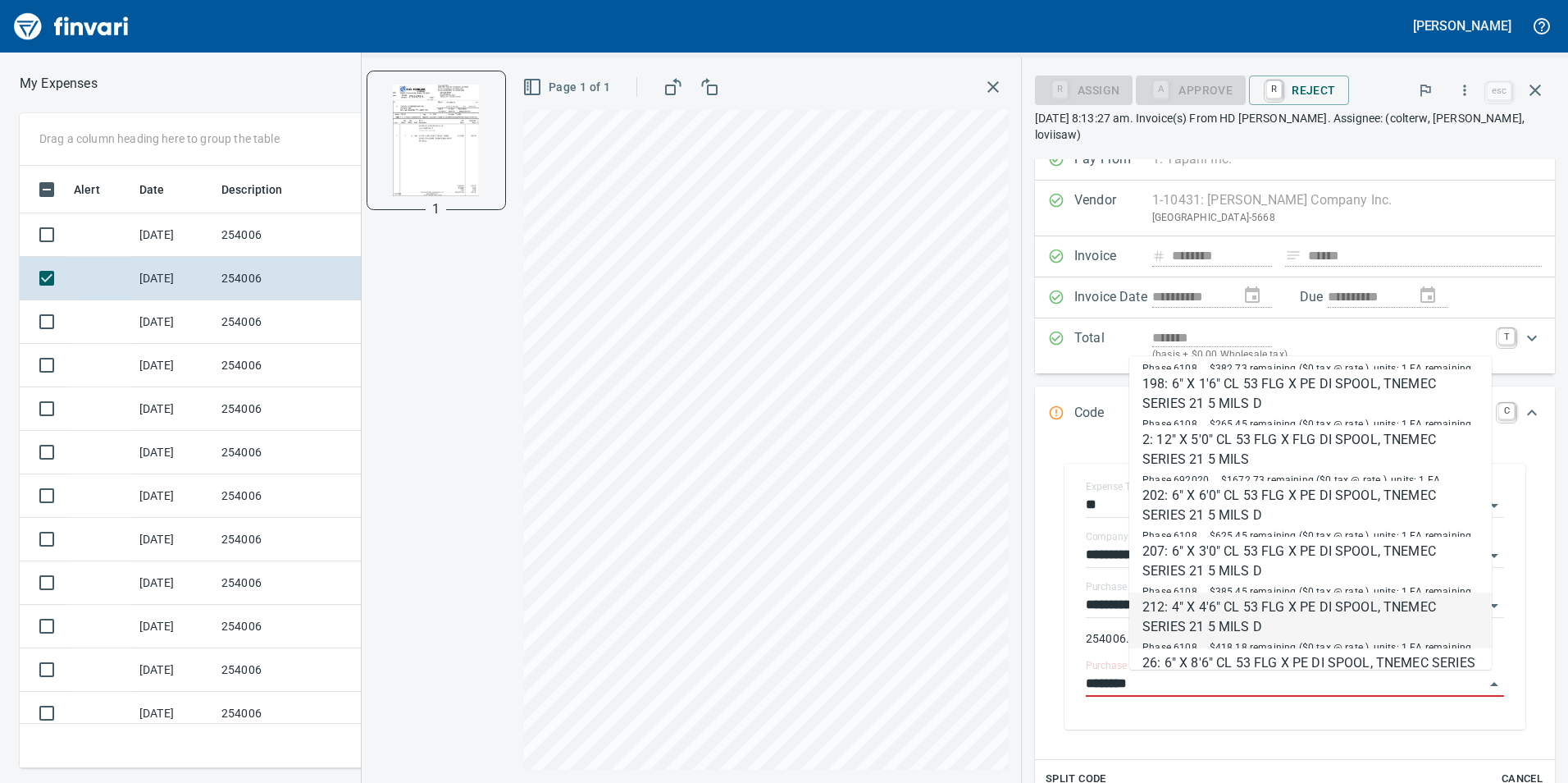
click at [1294, 613] on div "212: 4" X 4'6" CL 53 FLG X PE DI SPOOL, TNEMEC SERIES 21 5 MILS D" at bounding box center [1310, 617] width 336 height 40
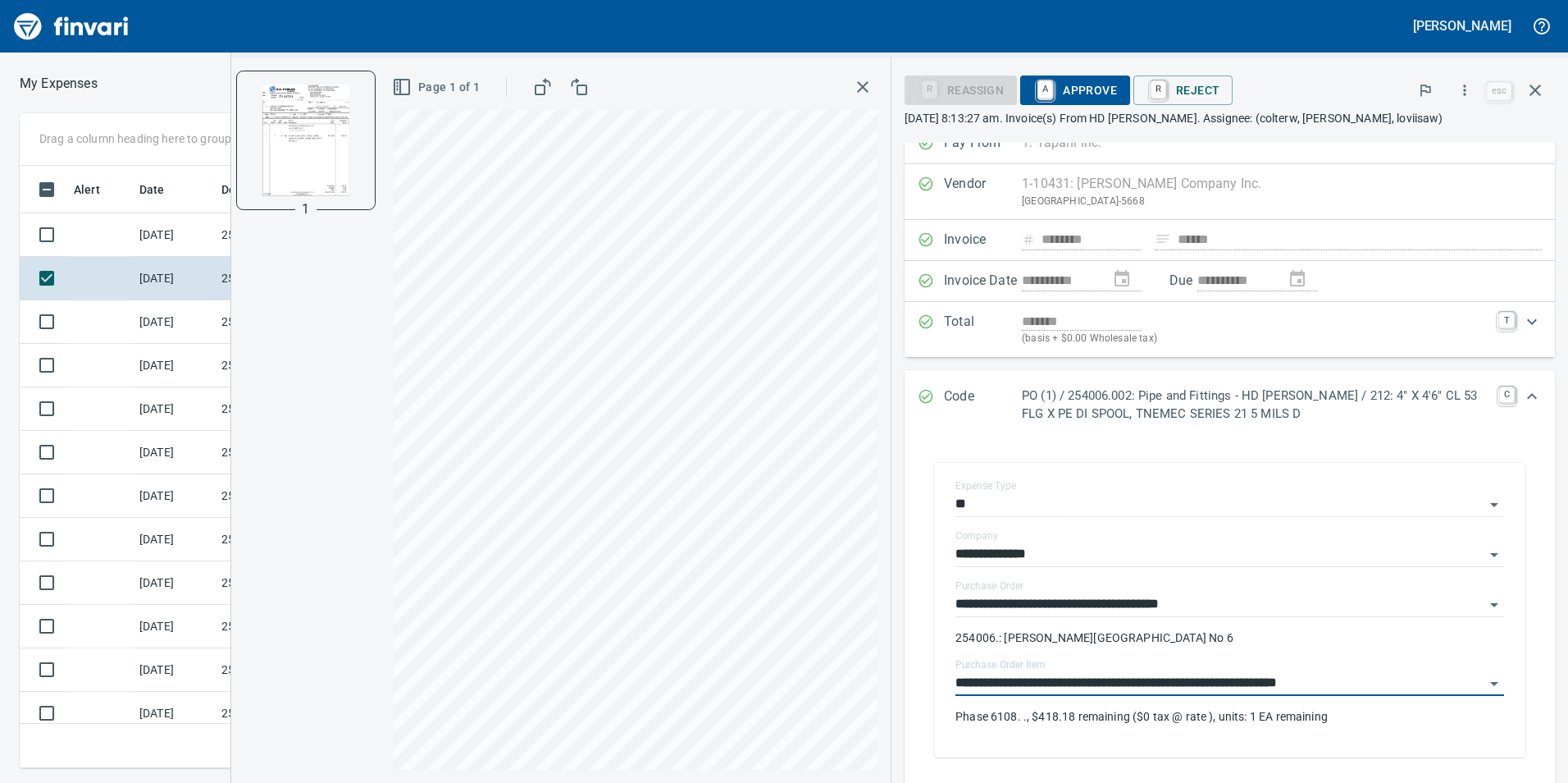
type input "**********"
click at [1087, 90] on span "A Approve" at bounding box center [1075, 91] width 84 height 28
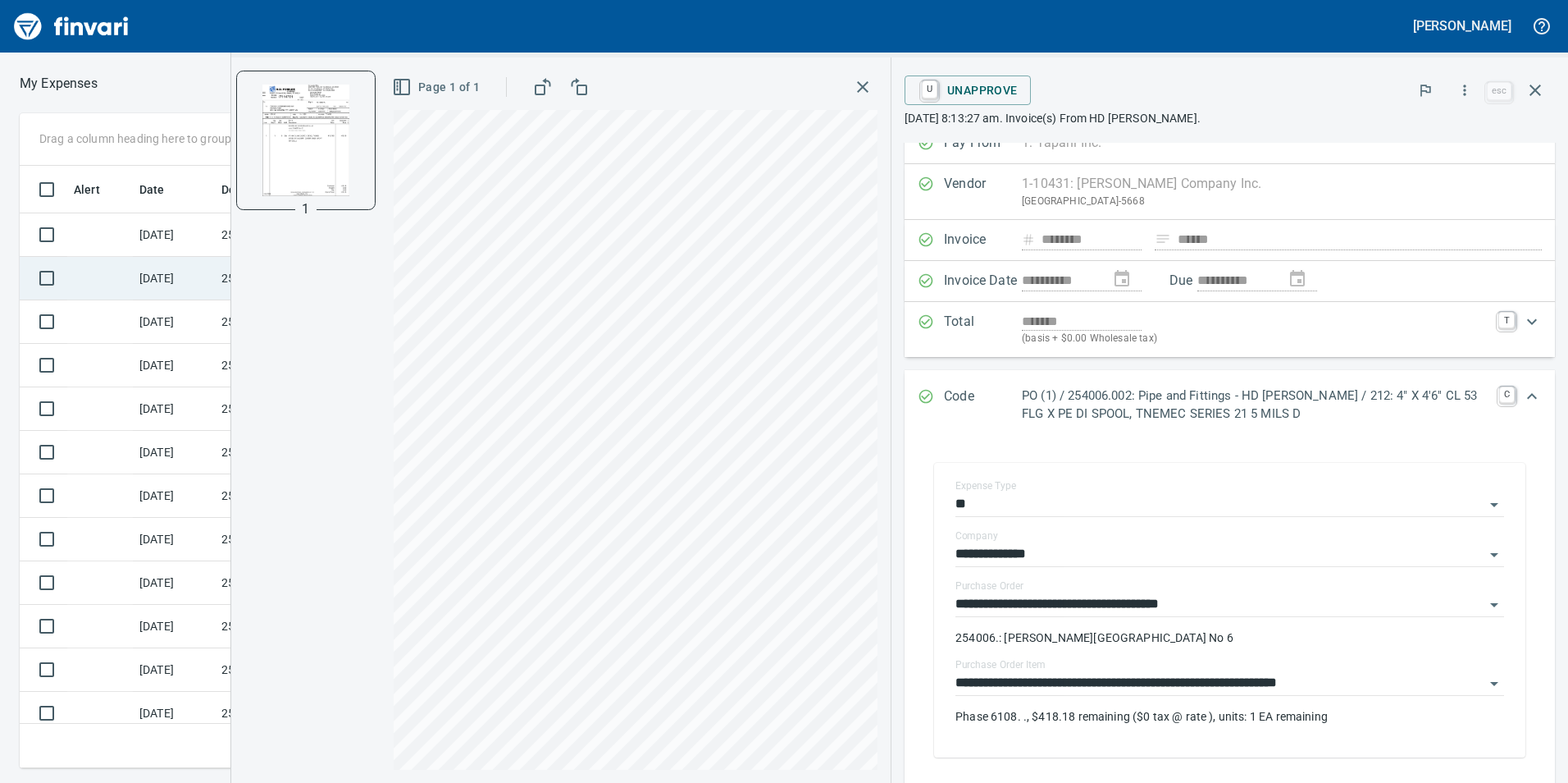
click at [160, 272] on td "[DATE]" at bounding box center [174, 279] width 82 height 43
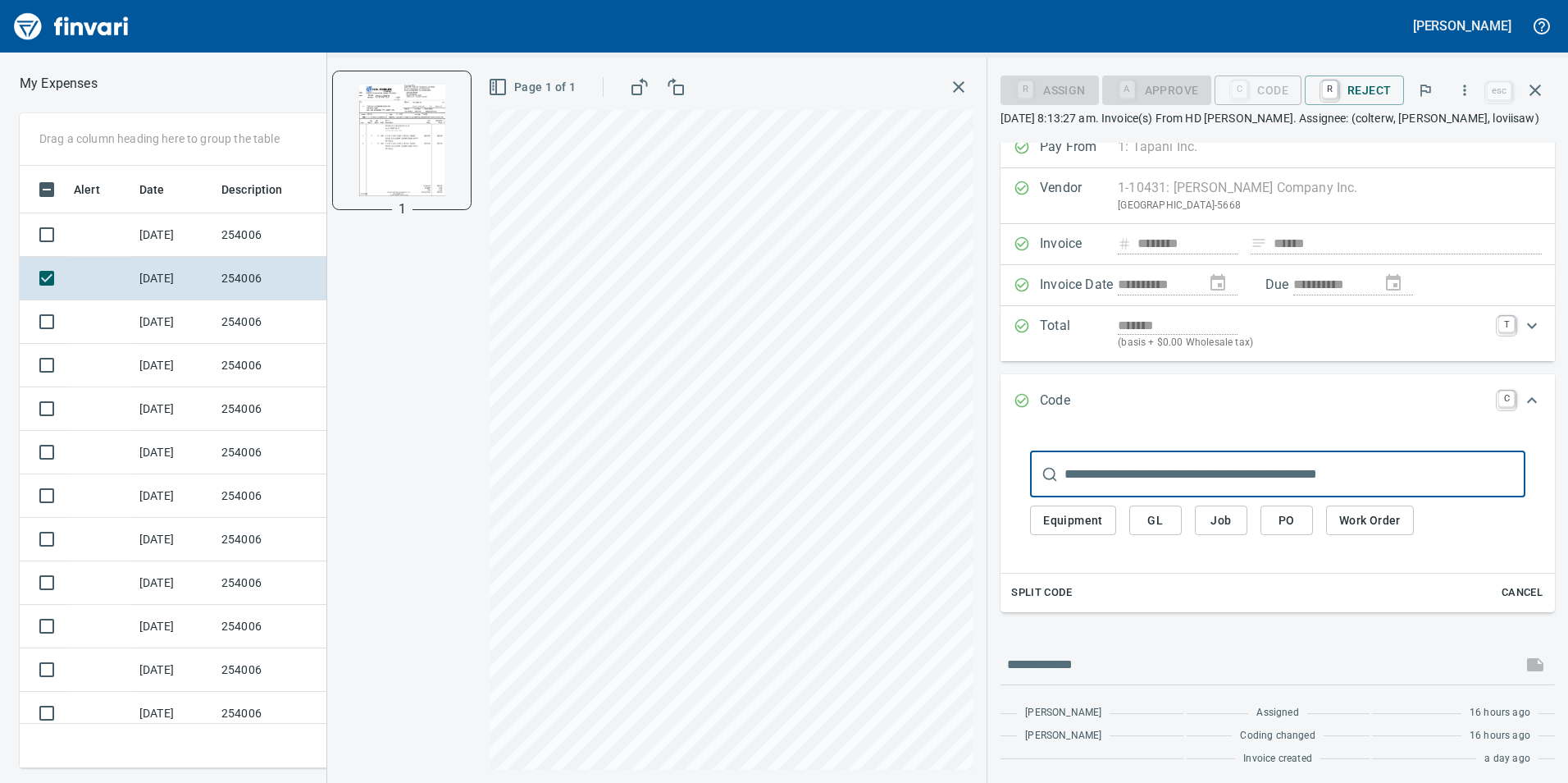
scroll to position [20, 0]
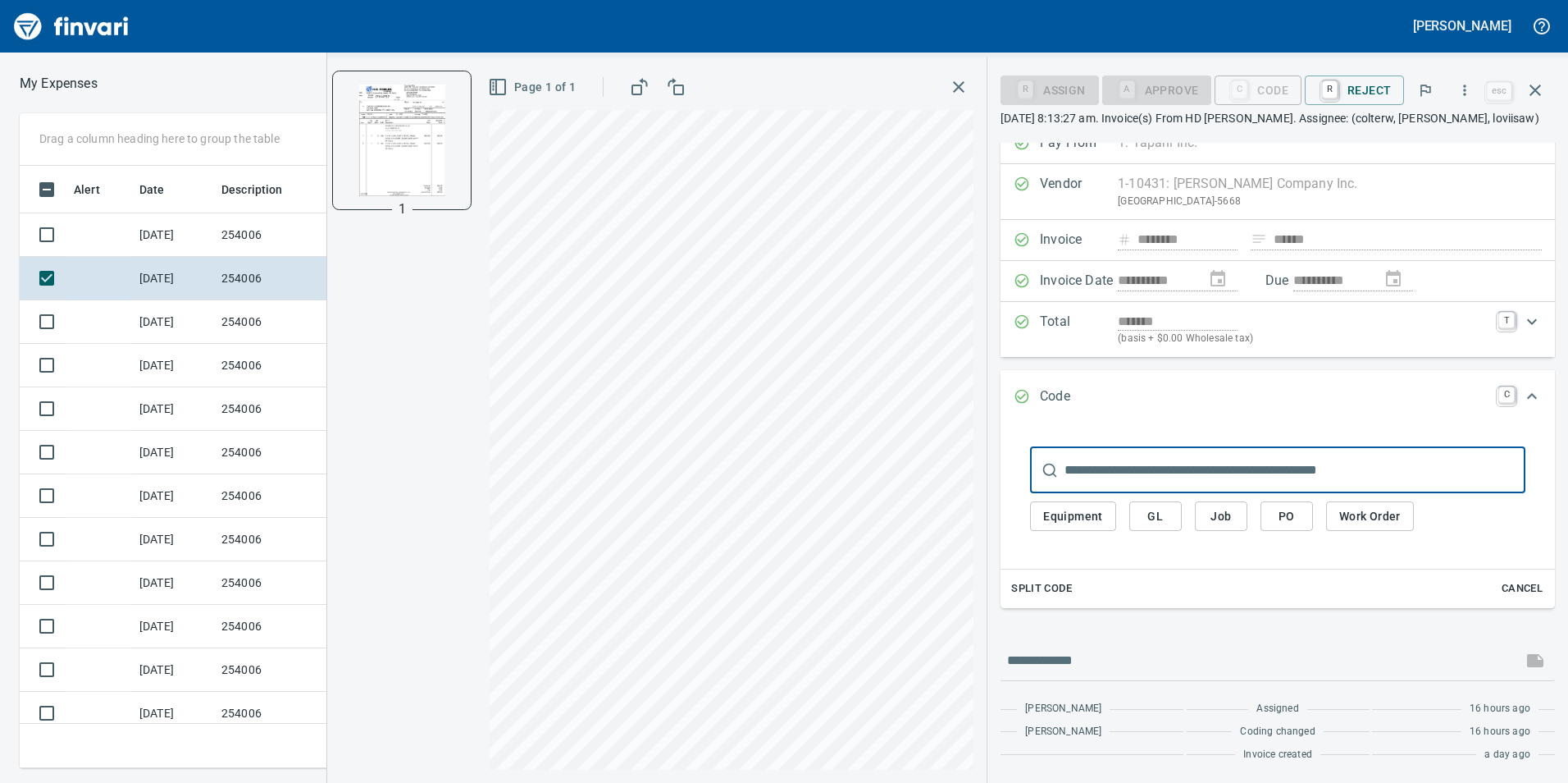
click at [1298, 509] on span "PO" at bounding box center [1287, 517] width 26 height 21
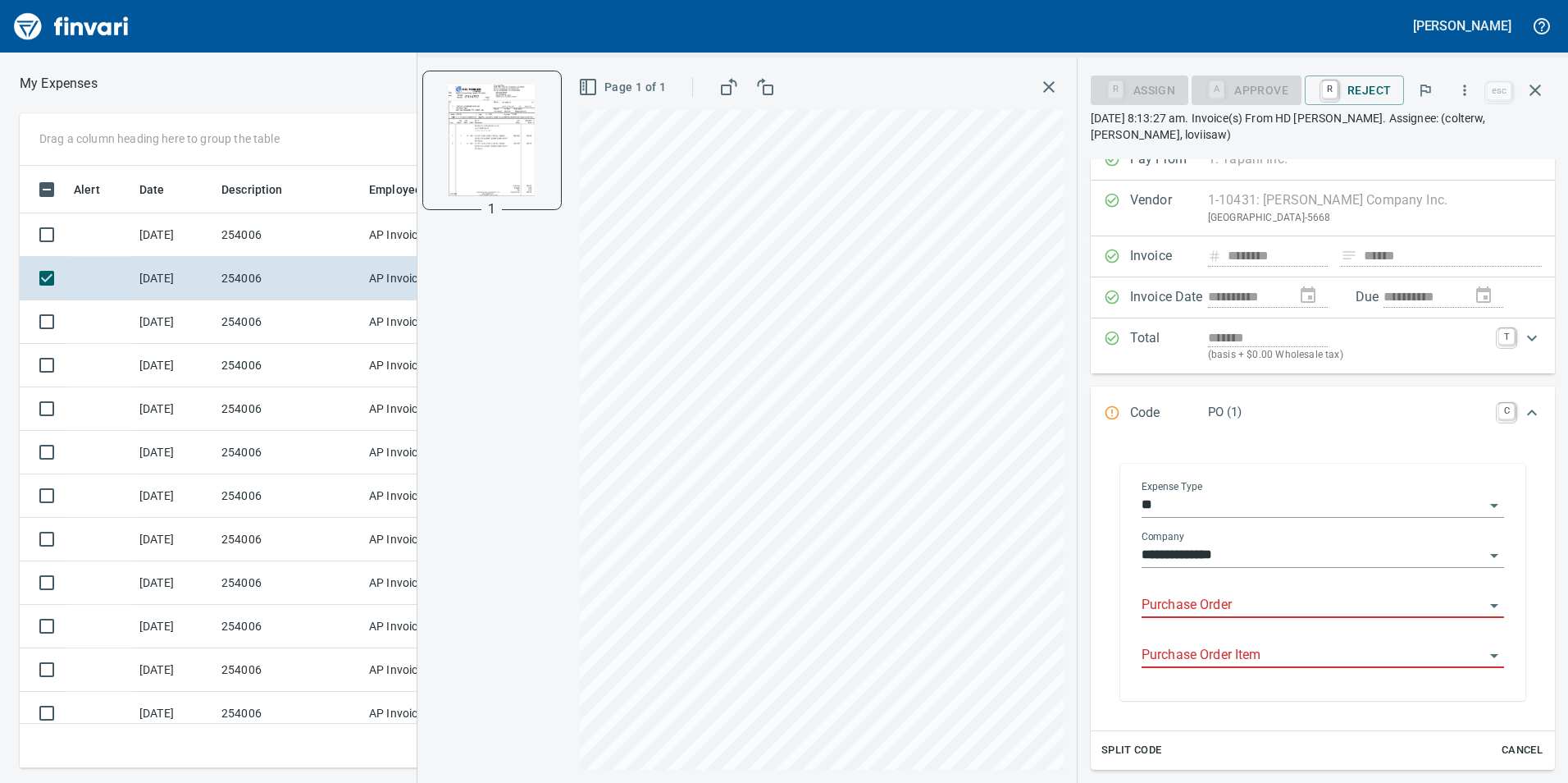
click at [1238, 603] on input "Purchase Order" at bounding box center [1312, 605] width 343 height 23
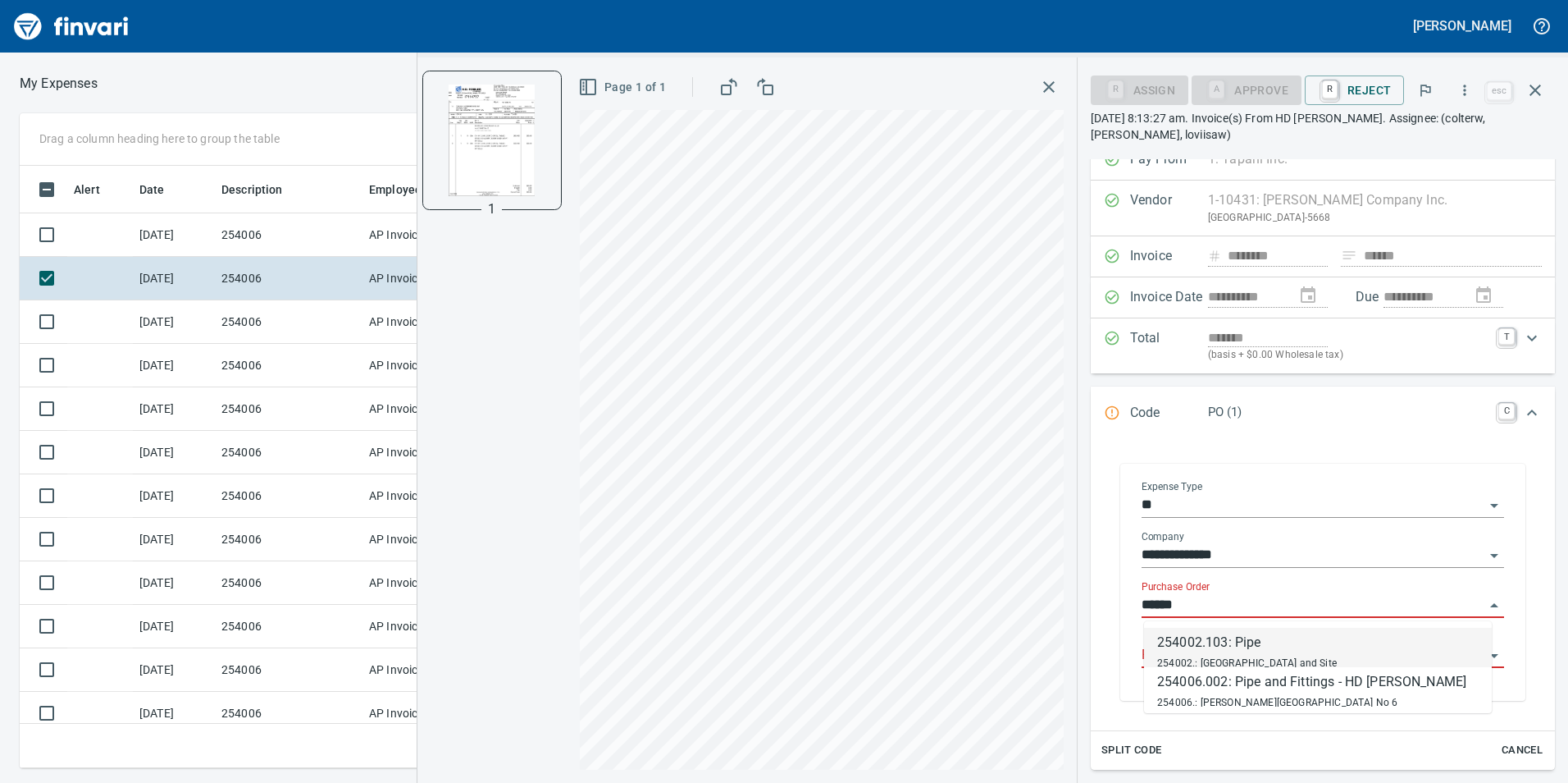
scroll to position [590, 1094]
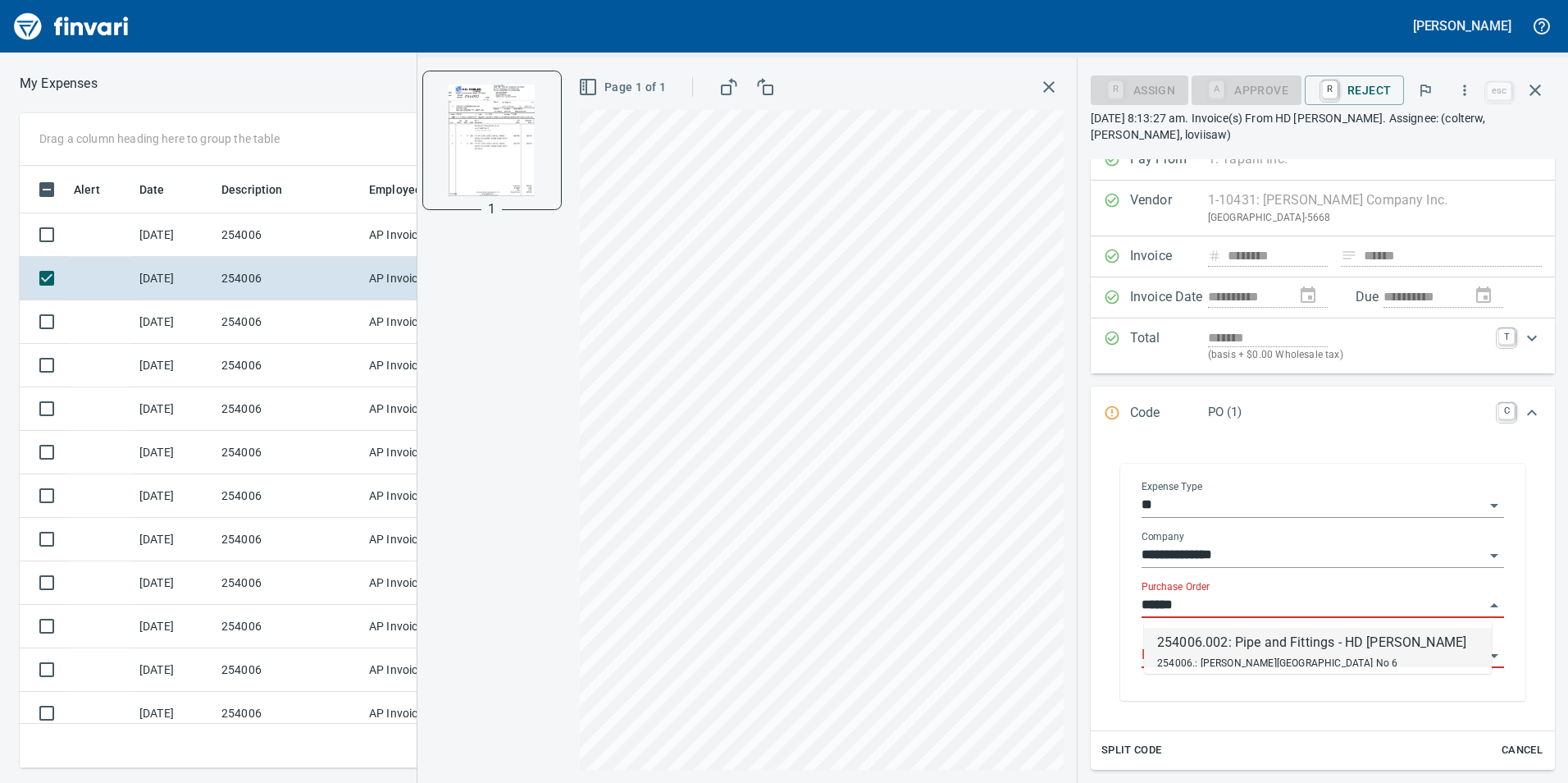
drag, startPoint x: 1244, startPoint y: 651, endPoint x: 1228, endPoint y: 665, distance: 21.3
click at [1245, 651] on div "254006.002: Pipe and Fittings - HD [PERSON_NAME]" at bounding box center [1312, 642] width 310 height 20
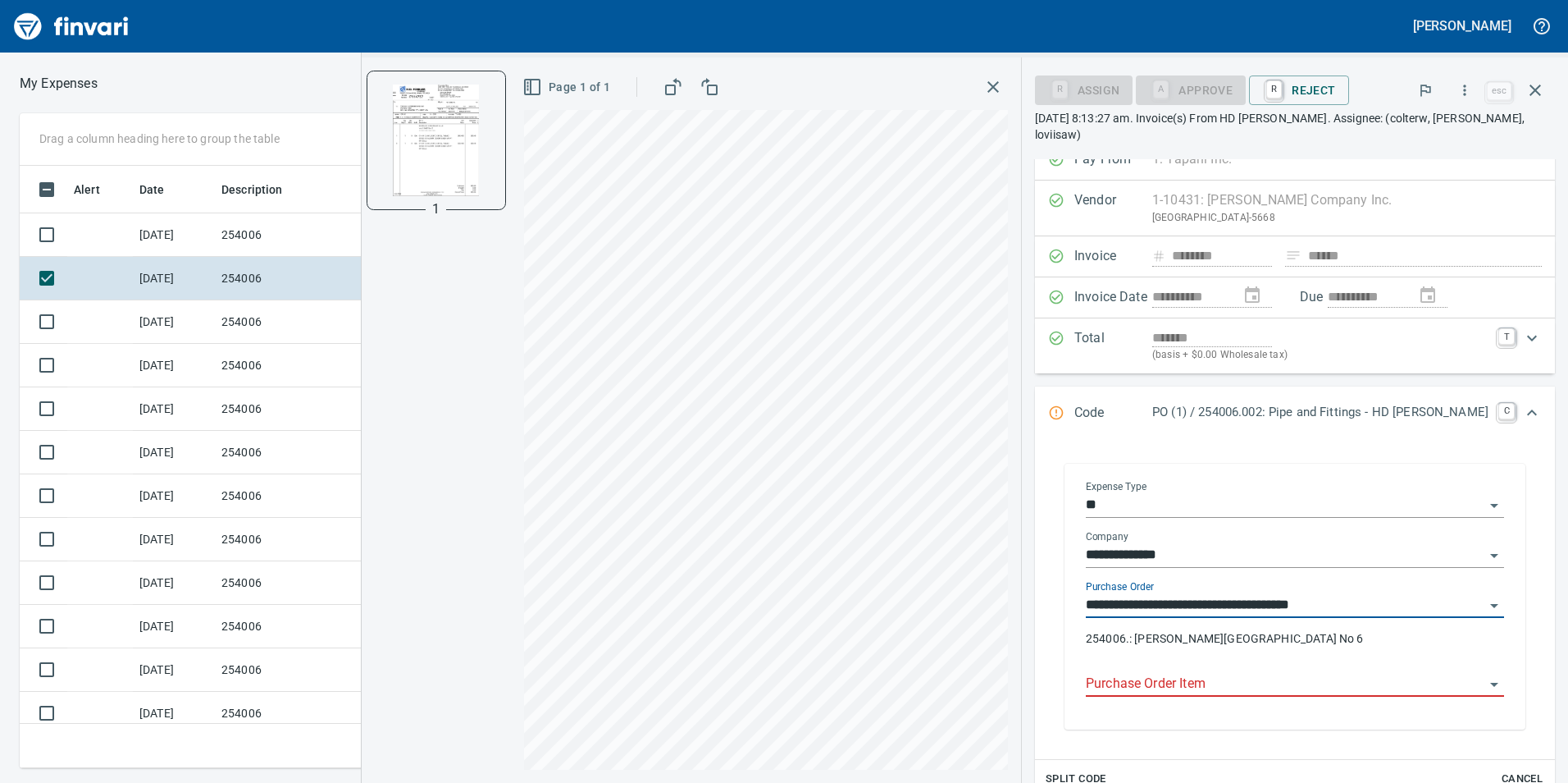
type input "**********"
click at [1195, 675] on input "Purchase Order Item" at bounding box center [1285, 684] width 398 height 23
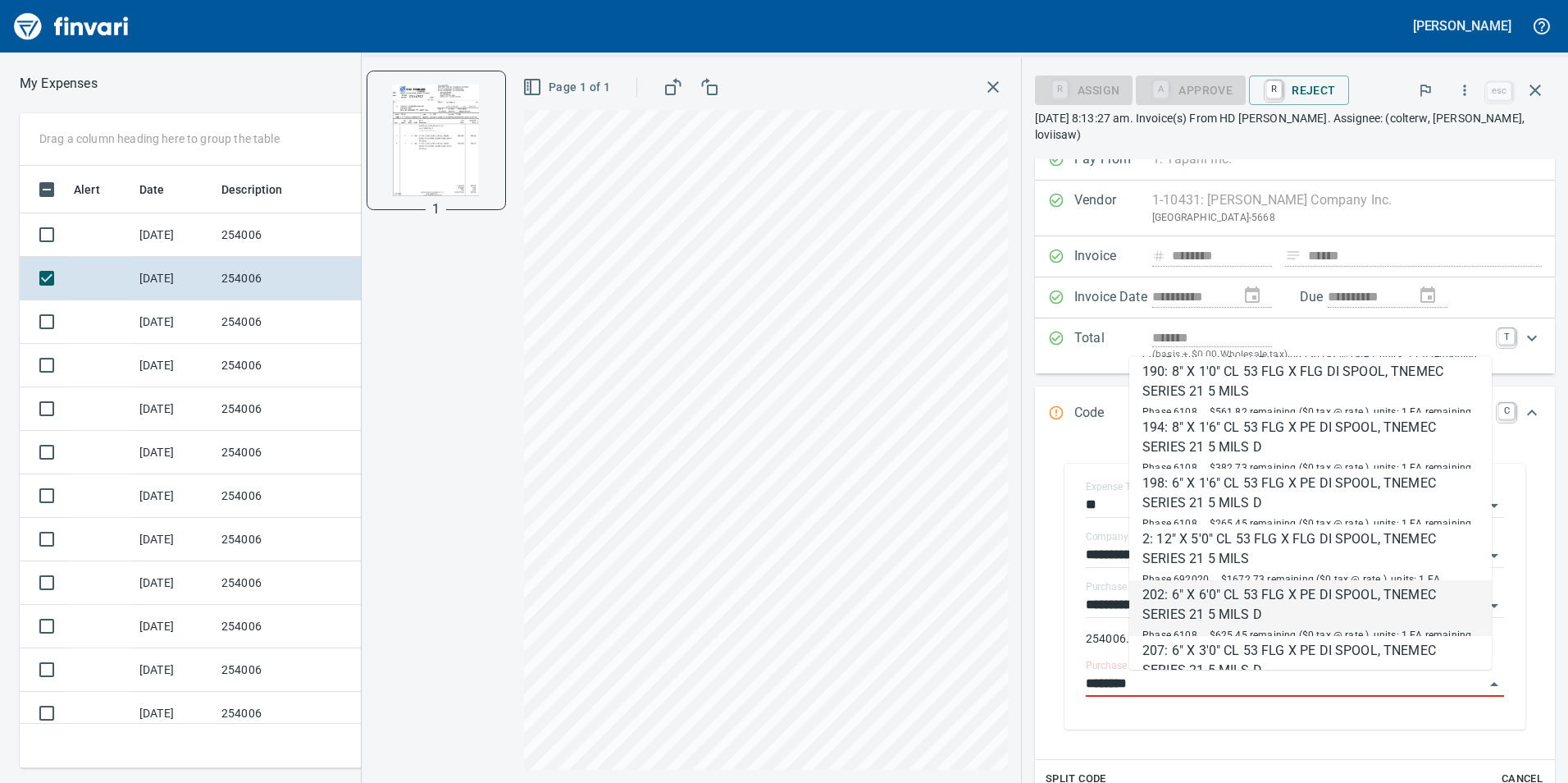
scroll to position [189, 0]
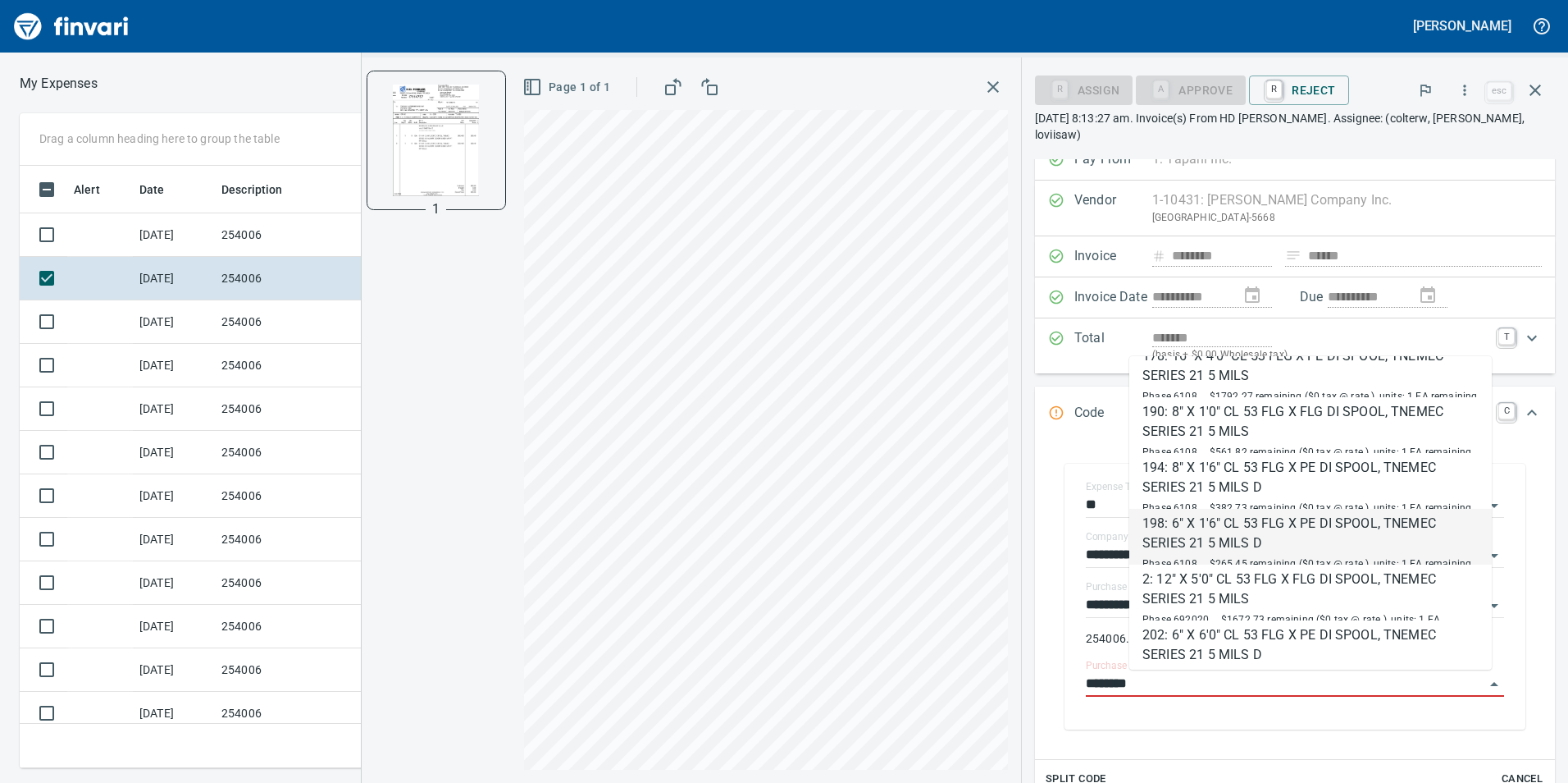
click at [1318, 540] on div "198: 6" X 1'6" CL 53 FLG X PE DI SPOOL, TNEMEC SERIES 21 5 MILS D" at bounding box center [1310, 534] width 336 height 40
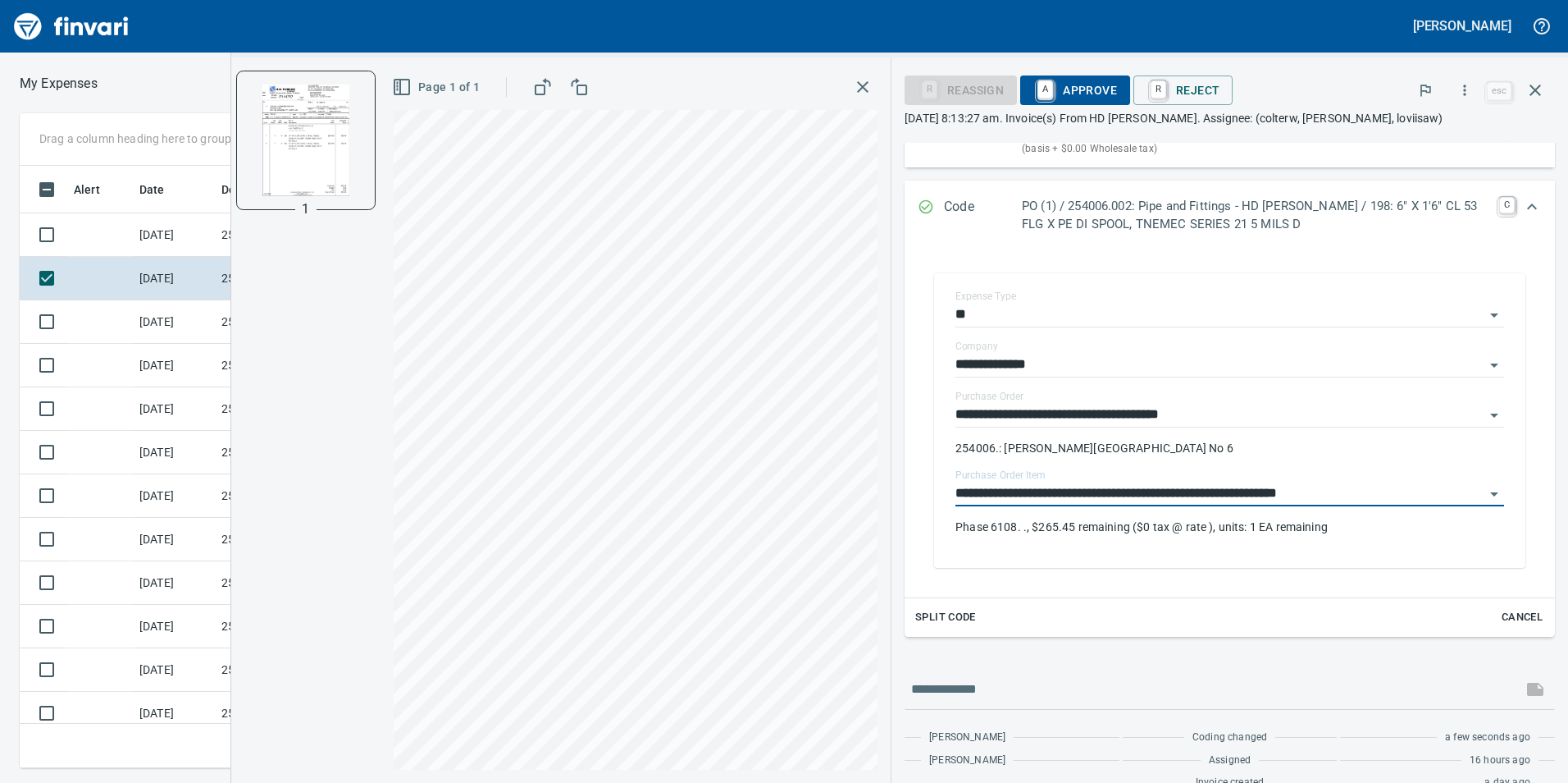
scroll to position [237, 0]
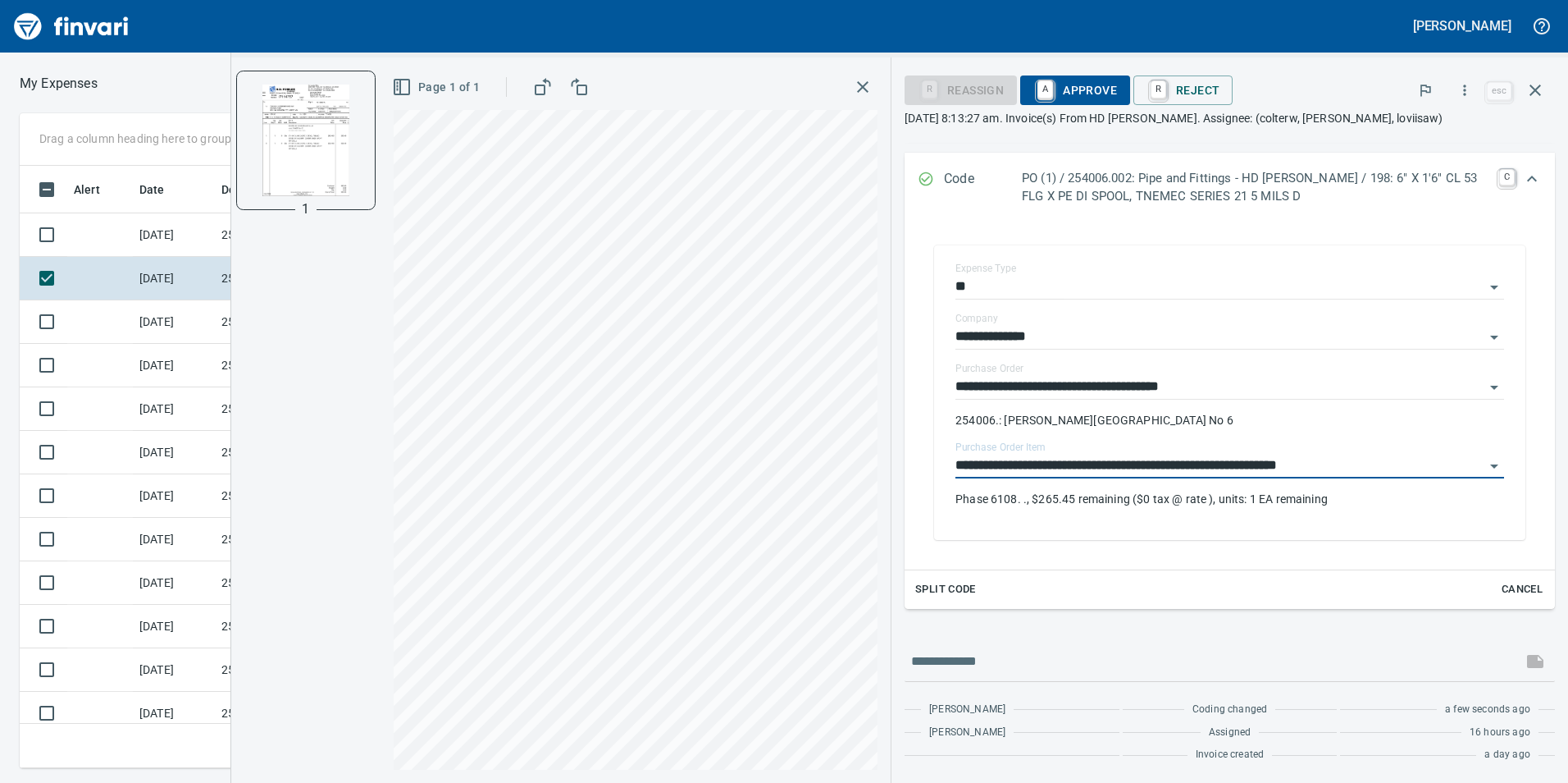
type input "**********"
click at [959, 595] on span "Split Code" at bounding box center [946, 589] width 60 height 19
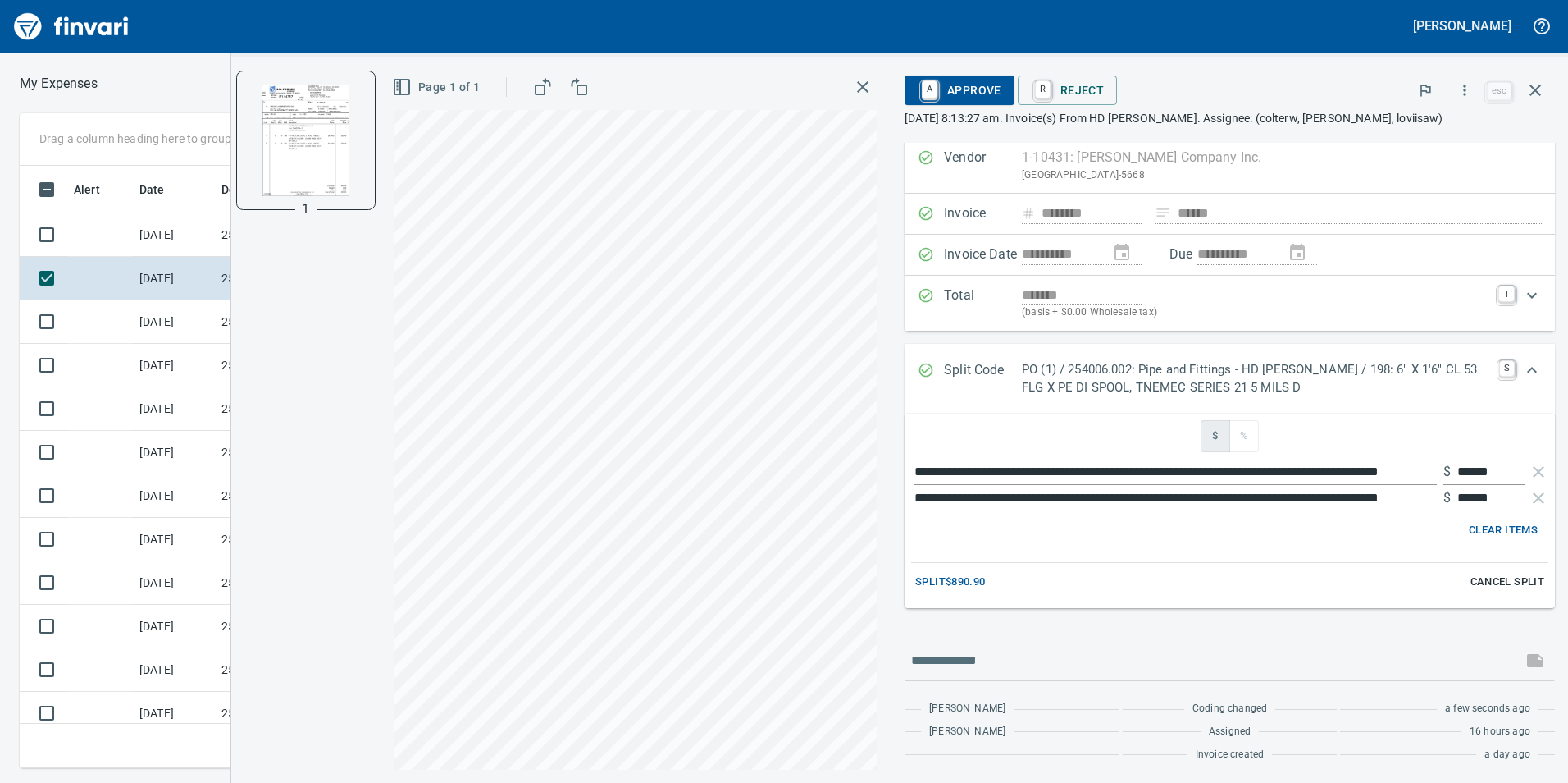
scroll to position [46, 0]
click at [953, 580] on span "Split $890.90" at bounding box center [951, 582] width 70 height 19
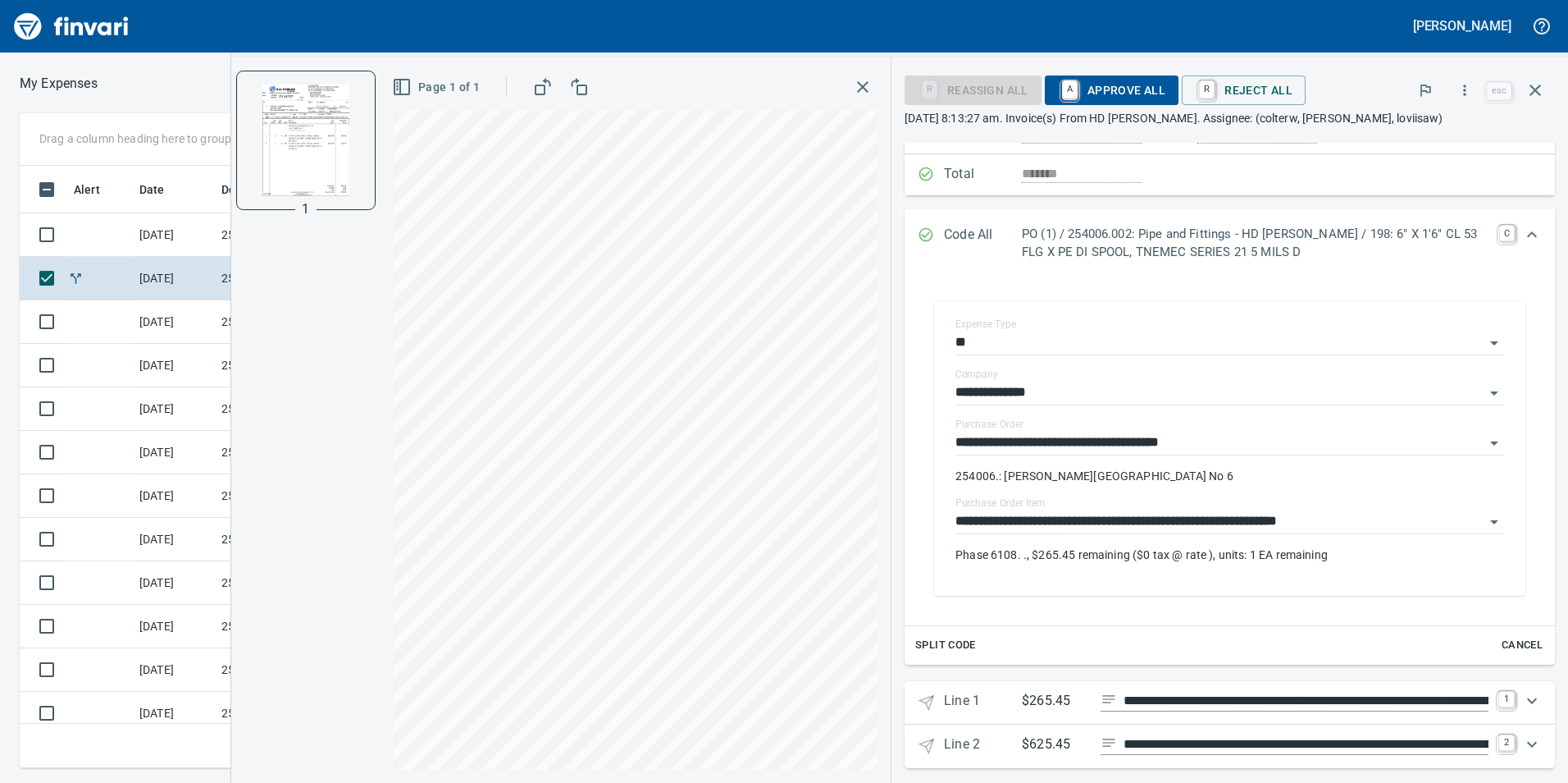
scroll to position [182, 0]
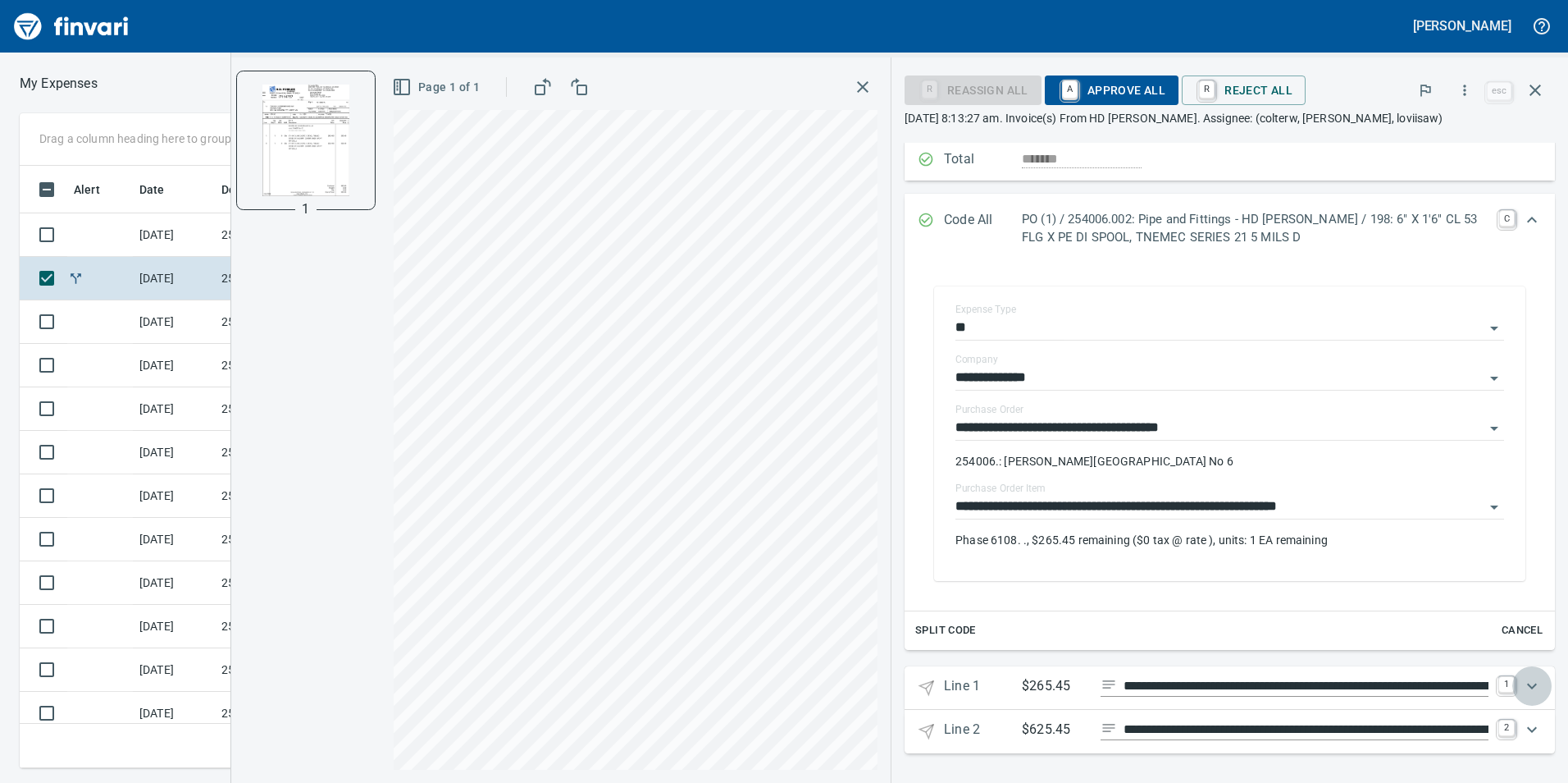
click at [1527, 685] on icon "Expand" at bounding box center [1531, 686] width 20 height 20
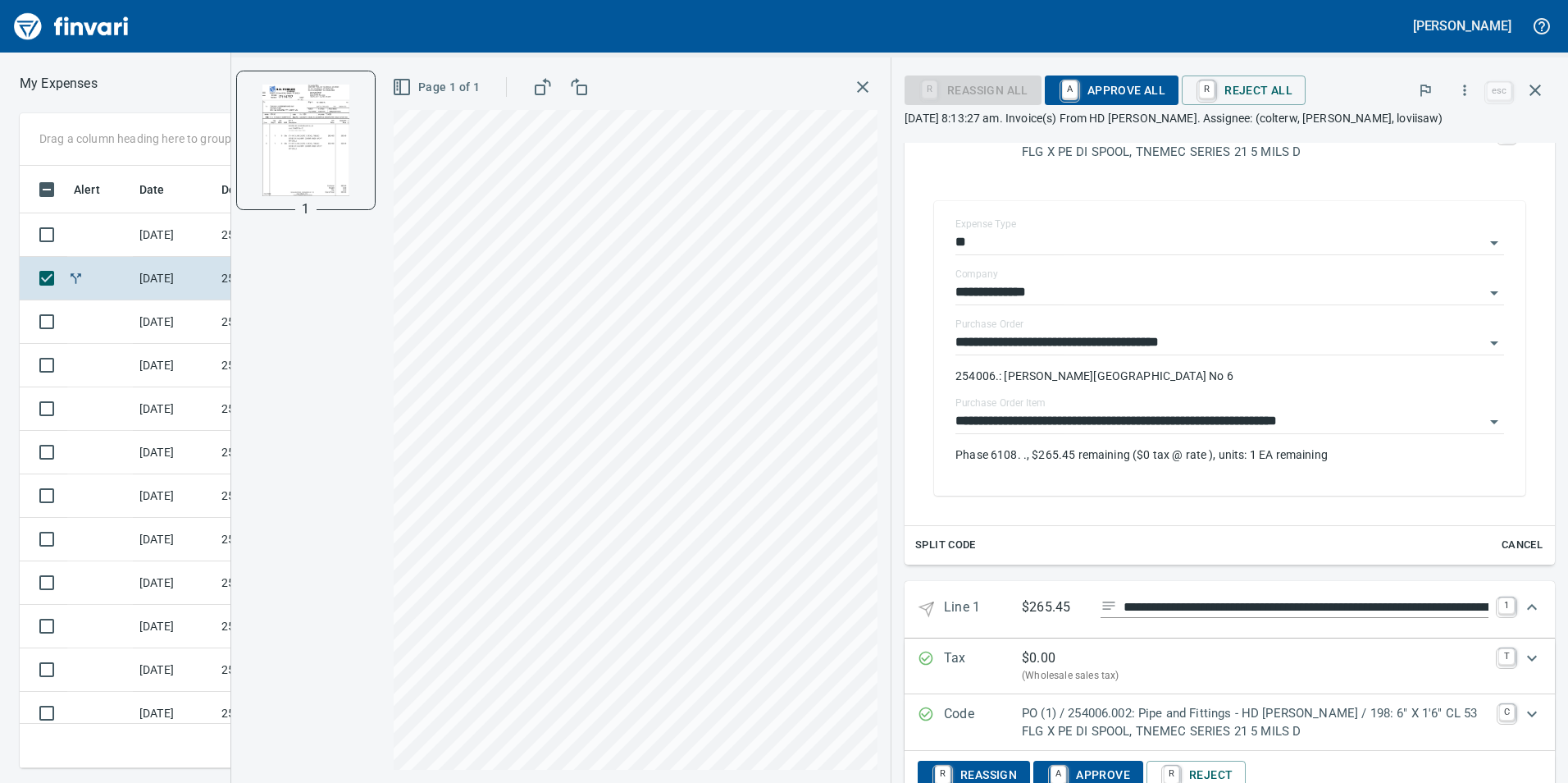
scroll to position [371, 0]
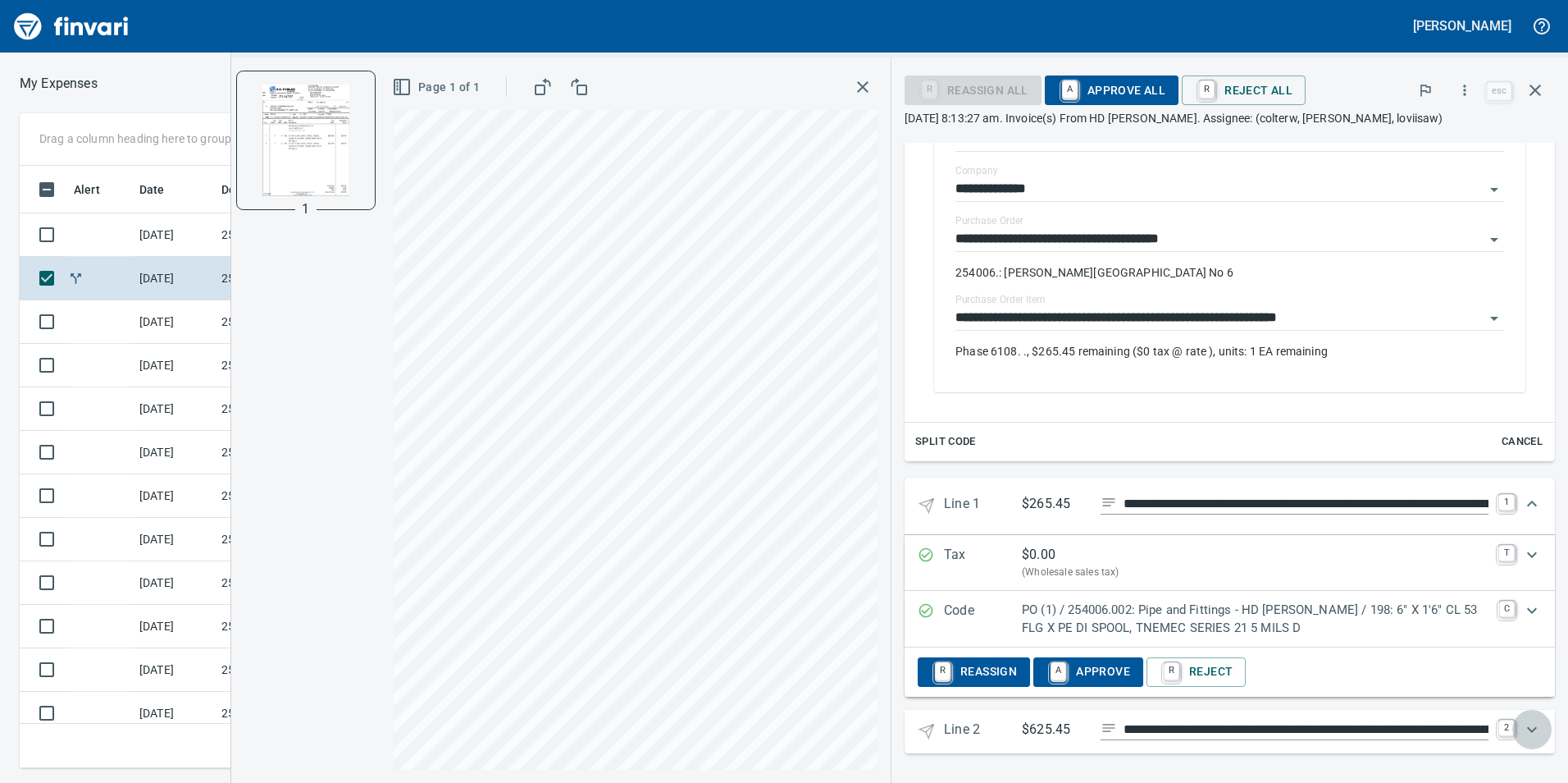
click at [1526, 732] on icon "Expand" at bounding box center [1531, 729] width 20 height 20
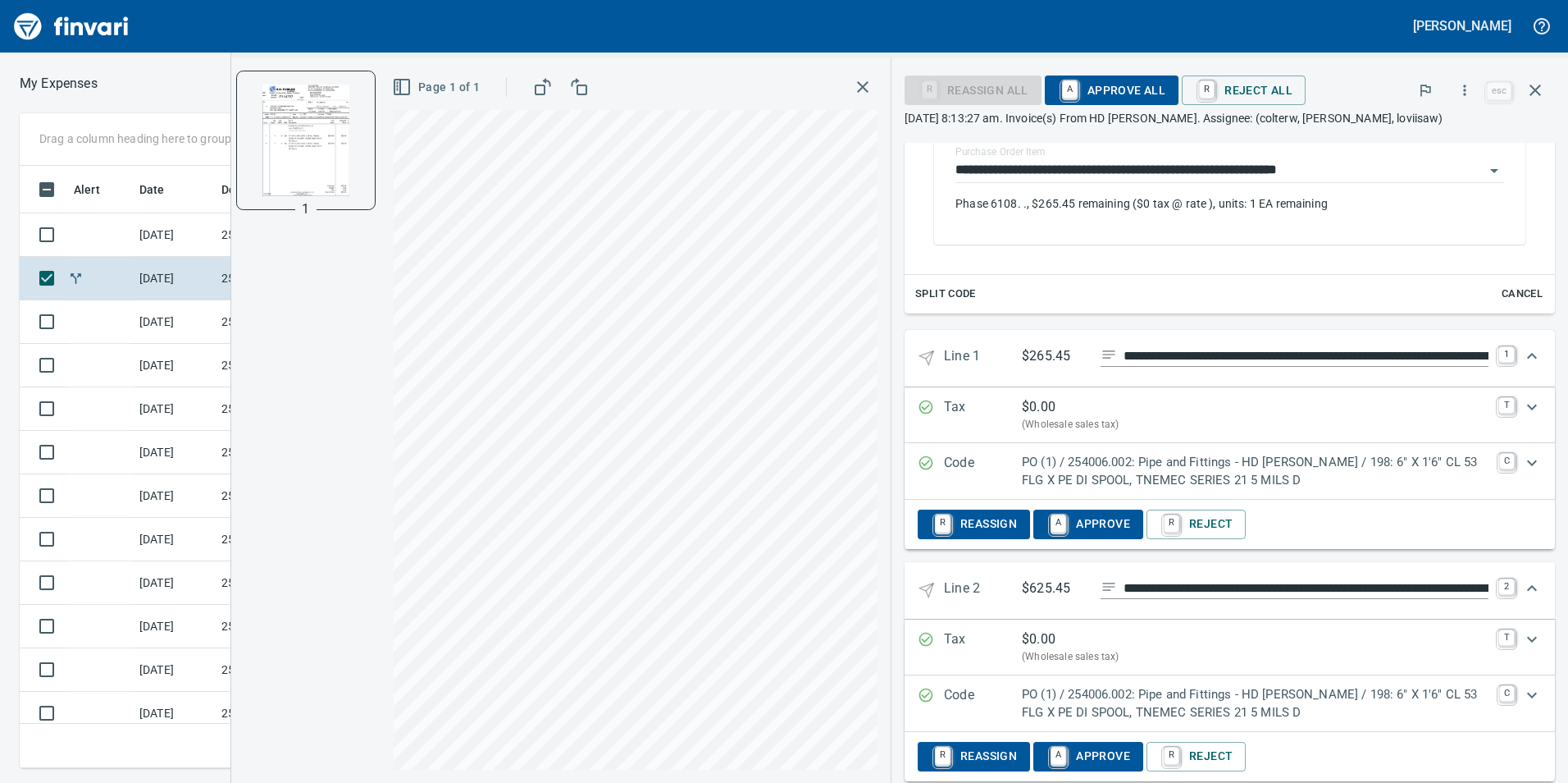
scroll to position [547, 0]
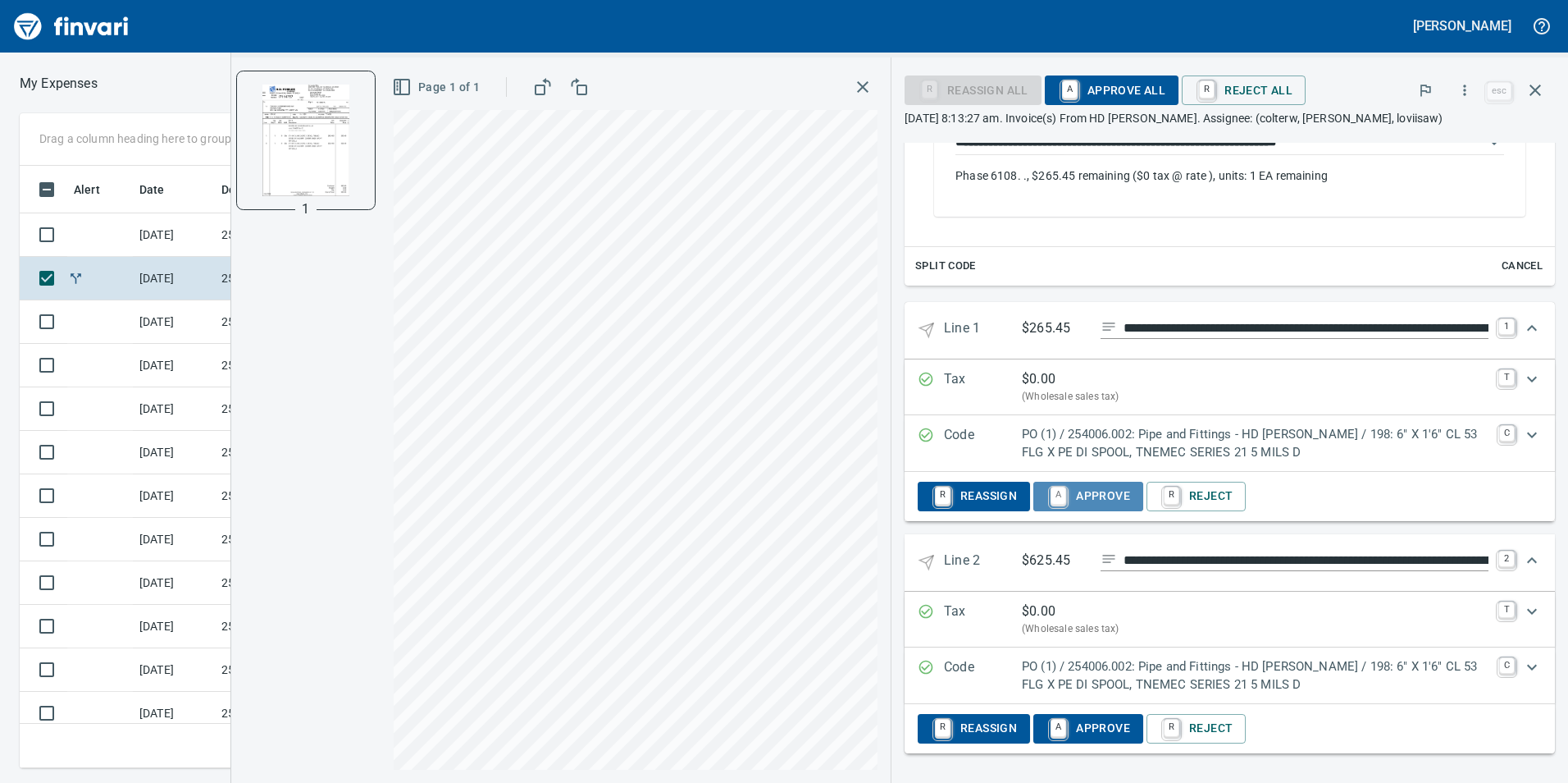
click at [1088, 497] on span "A Approve" at bounding box center [1088, 497] width 84 height 28
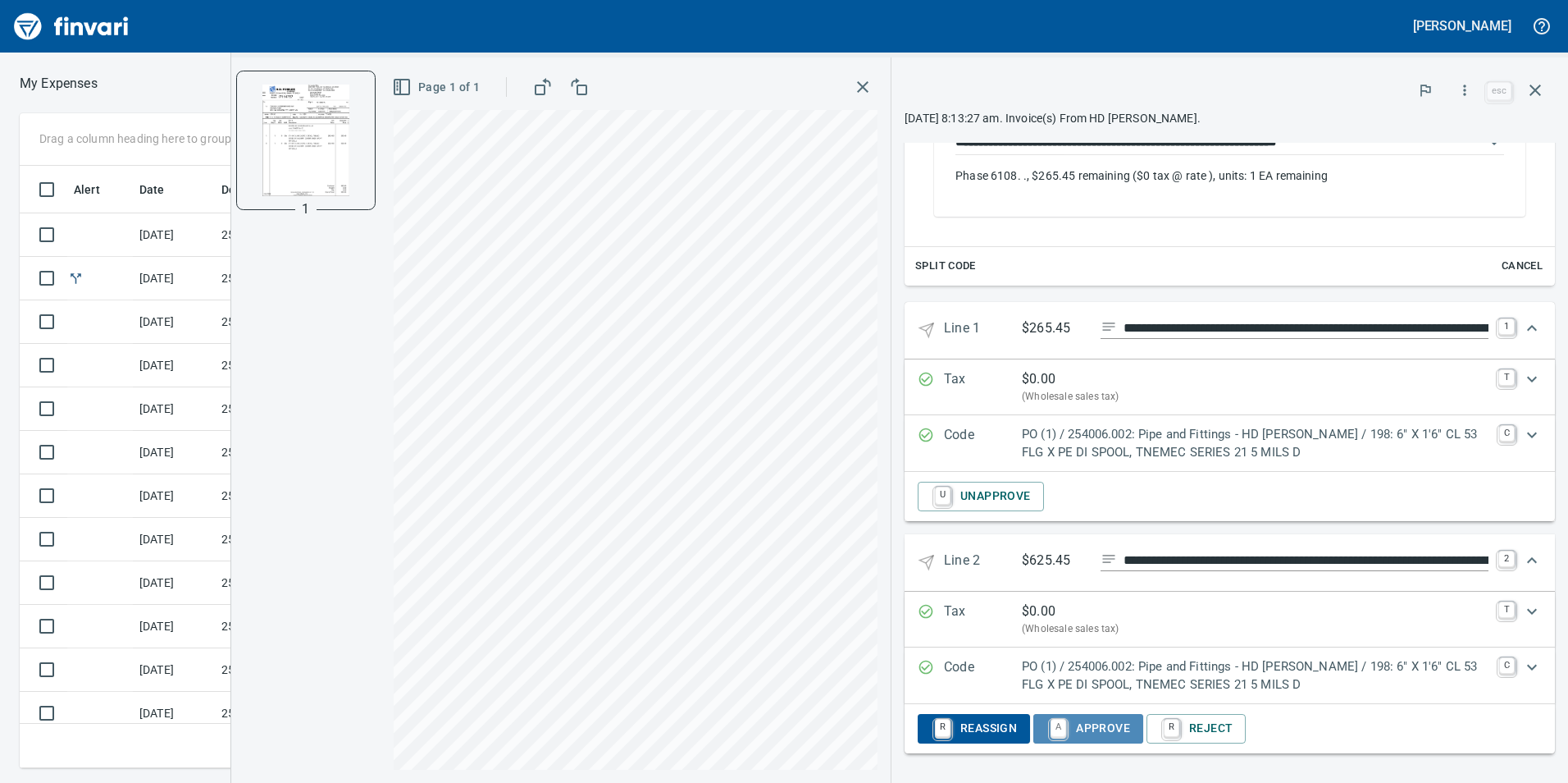
click at [1081, 723] on span "A Approve" at bounding box center [1088, 729] width 84 height 28
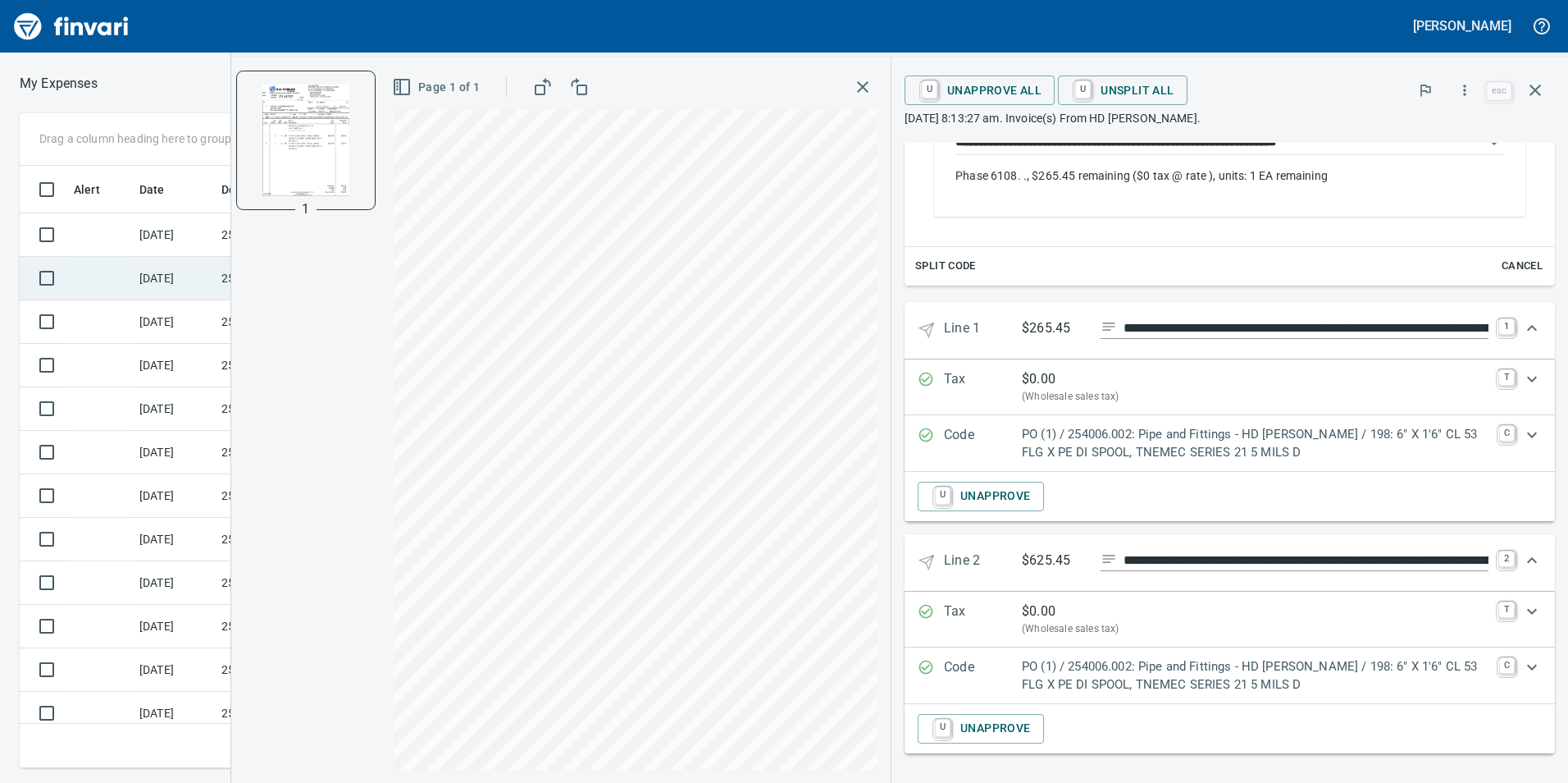
click at [101, 270] on td at bounding box center [99, 279] width 65 height 43
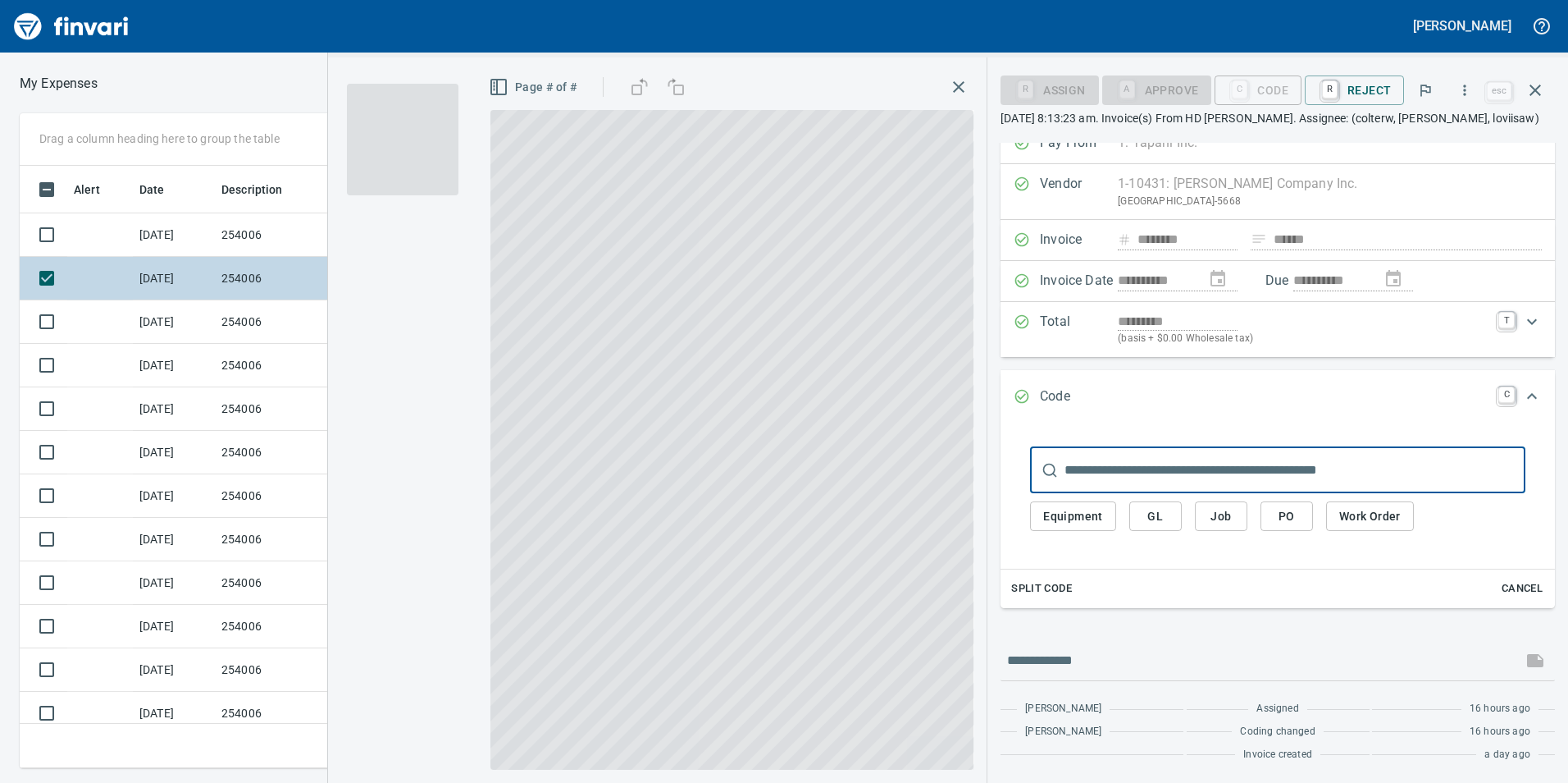
scroll to position [20, 0]
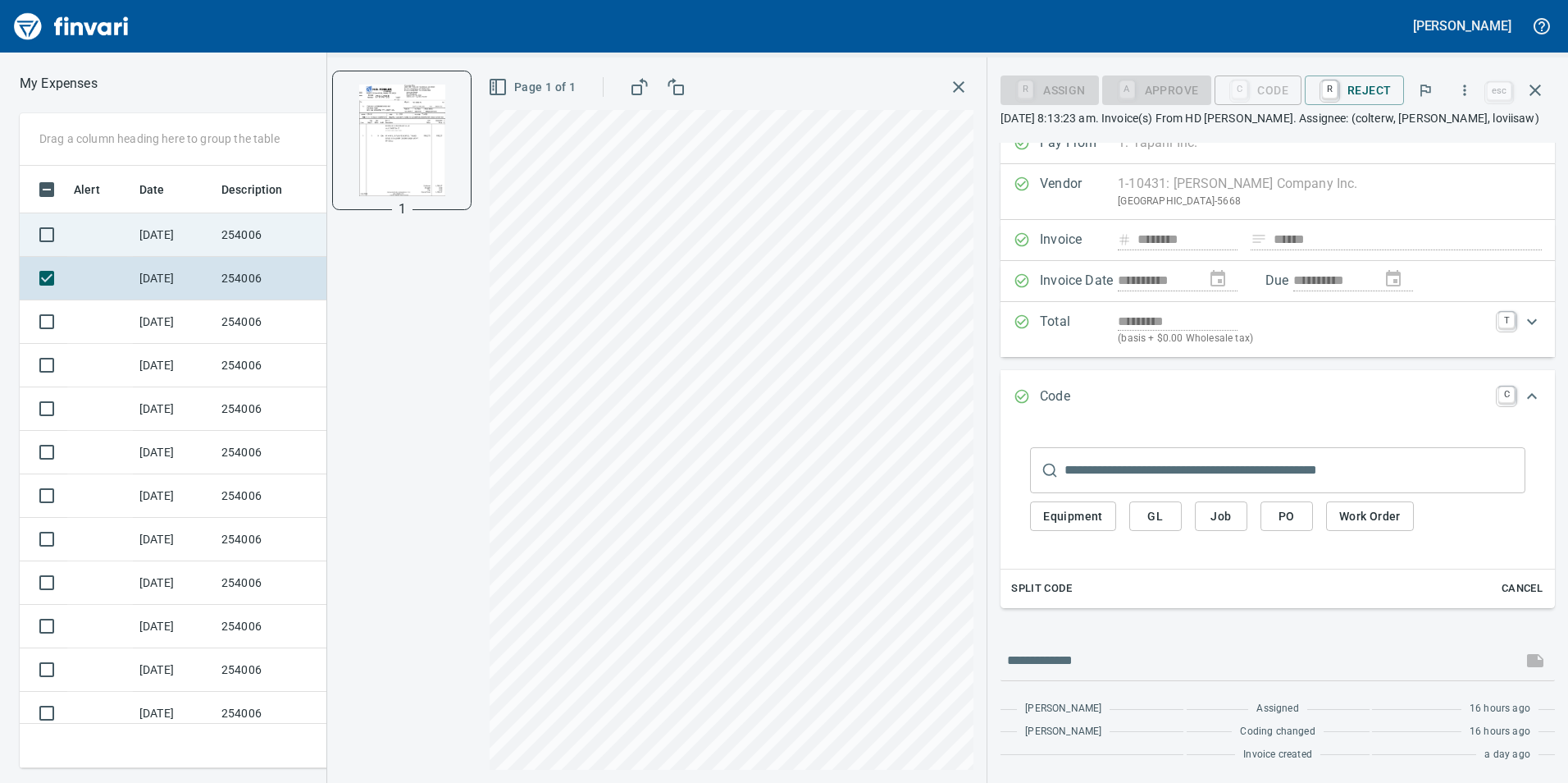
click at [196, 230] on td "[DATE]" at bounding box center [174, 235] width 82 height 43
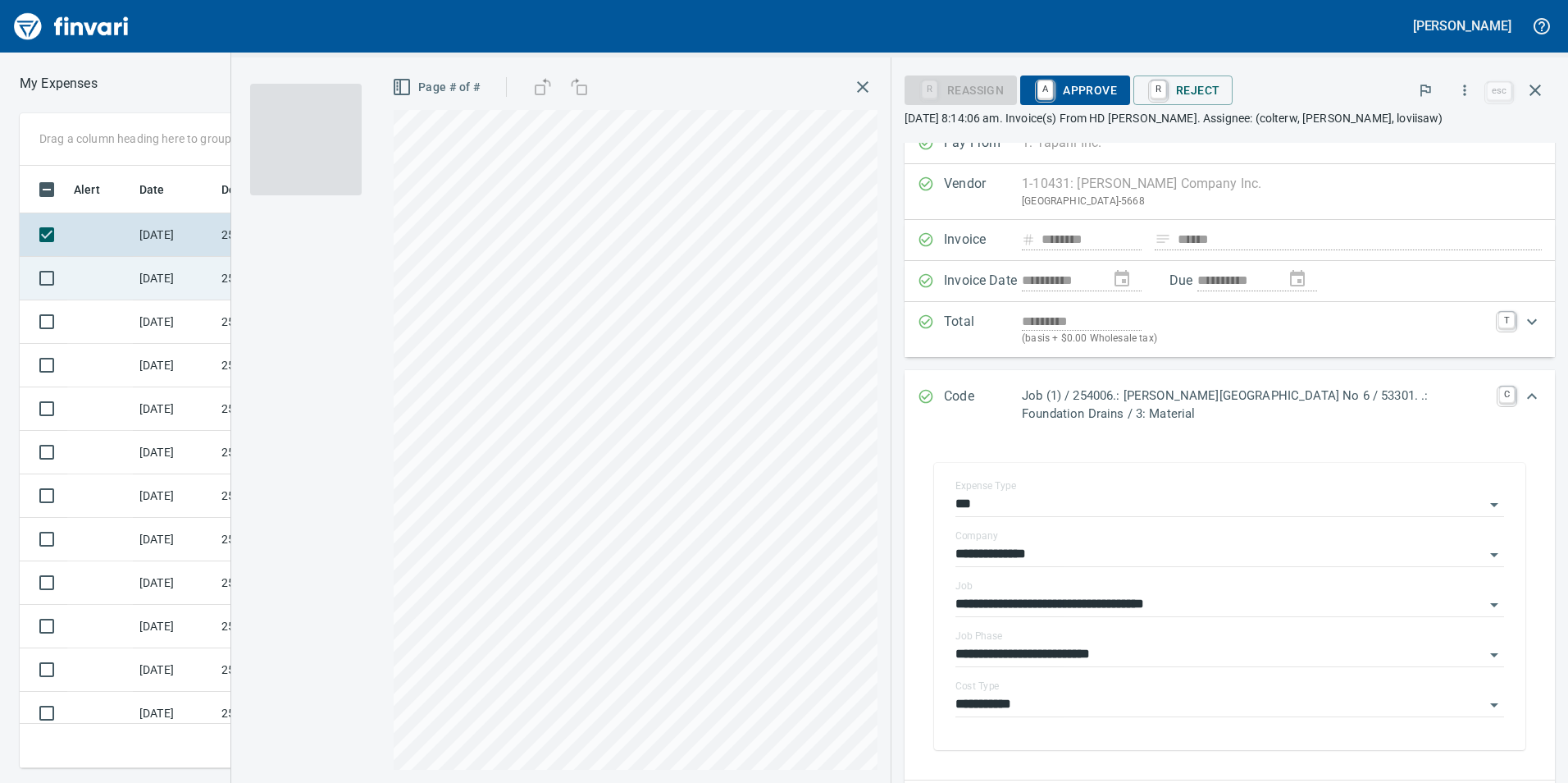
click at [95, 277] on td at bounding box center [99, 279] width 65 height 43
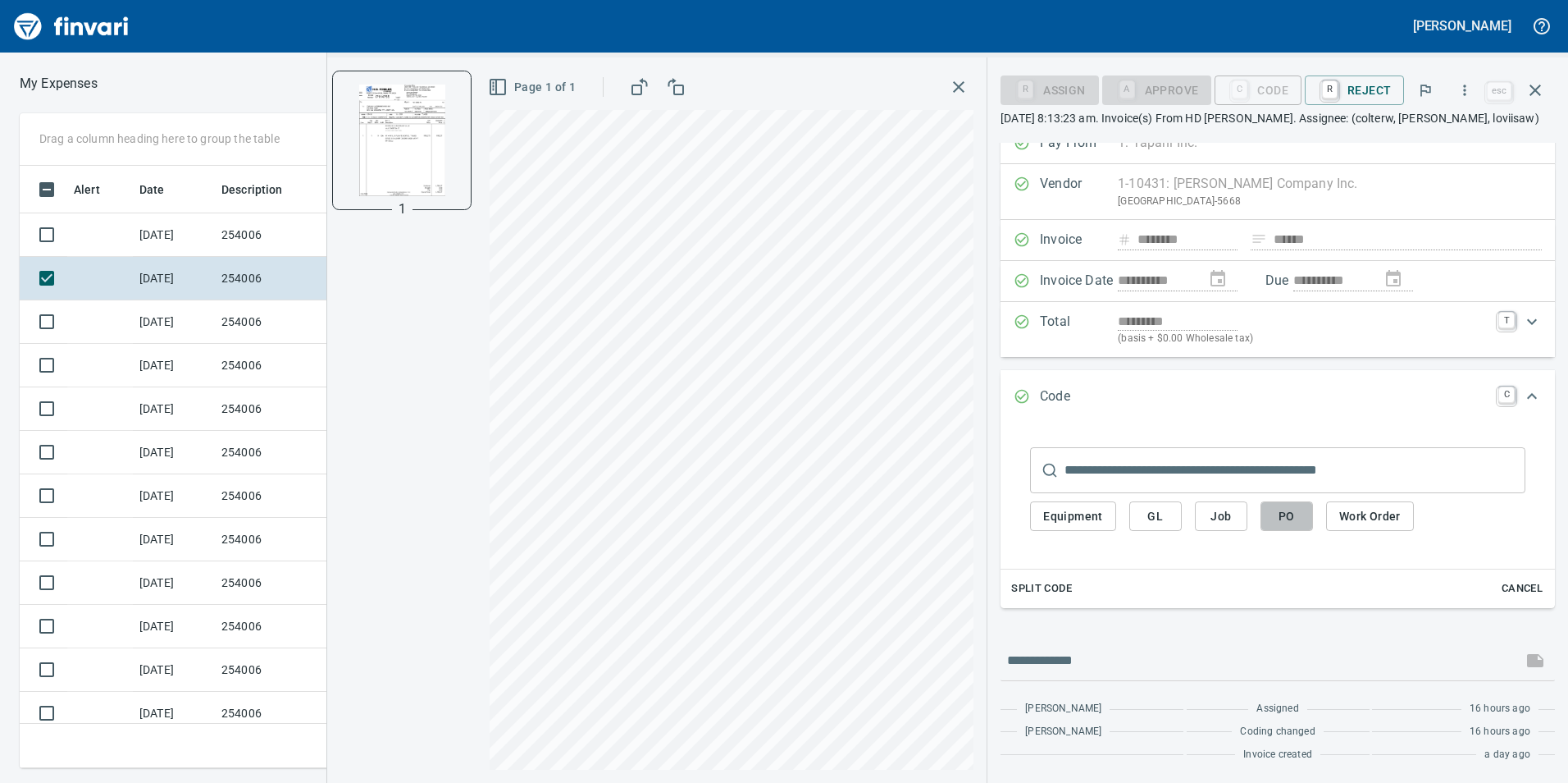
click at [1296, 516] on span "PO" at bounding box center [1287, 517] width 26 height 21
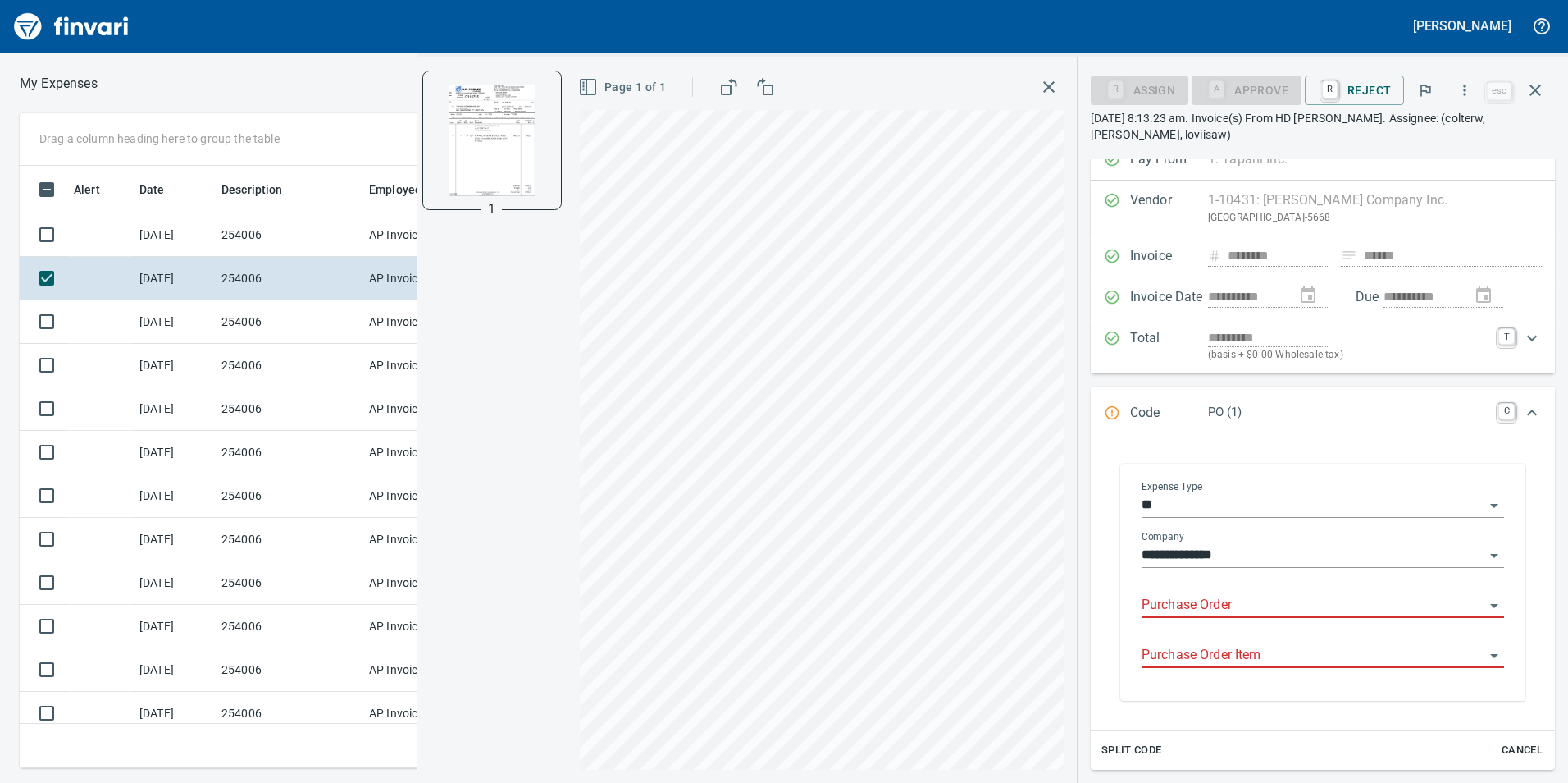
click at [1258, 603] on input "Purchase Order" at bounding box center [1312, 605] width 343 height 23
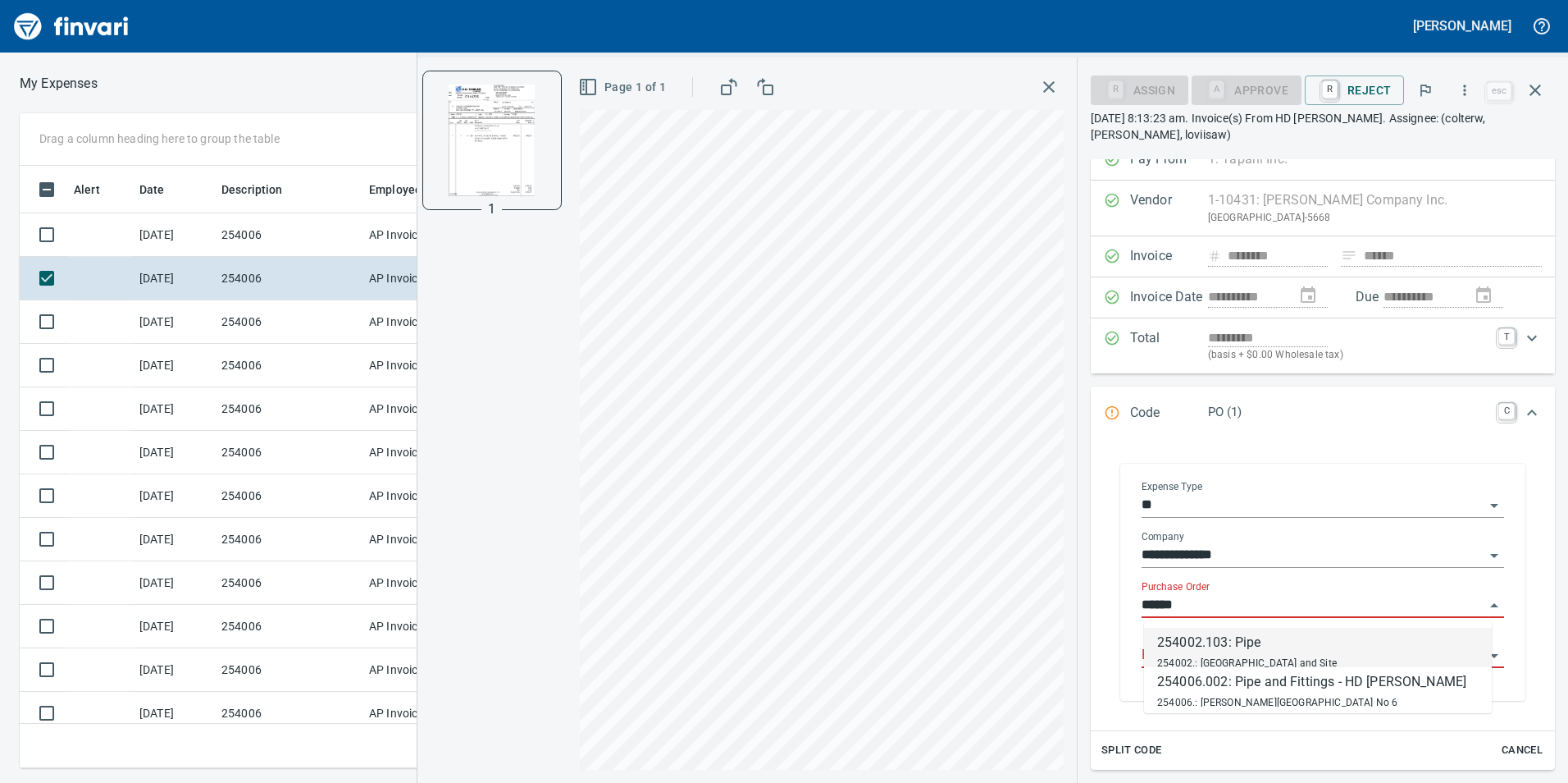
scroll to position [590, 1094]
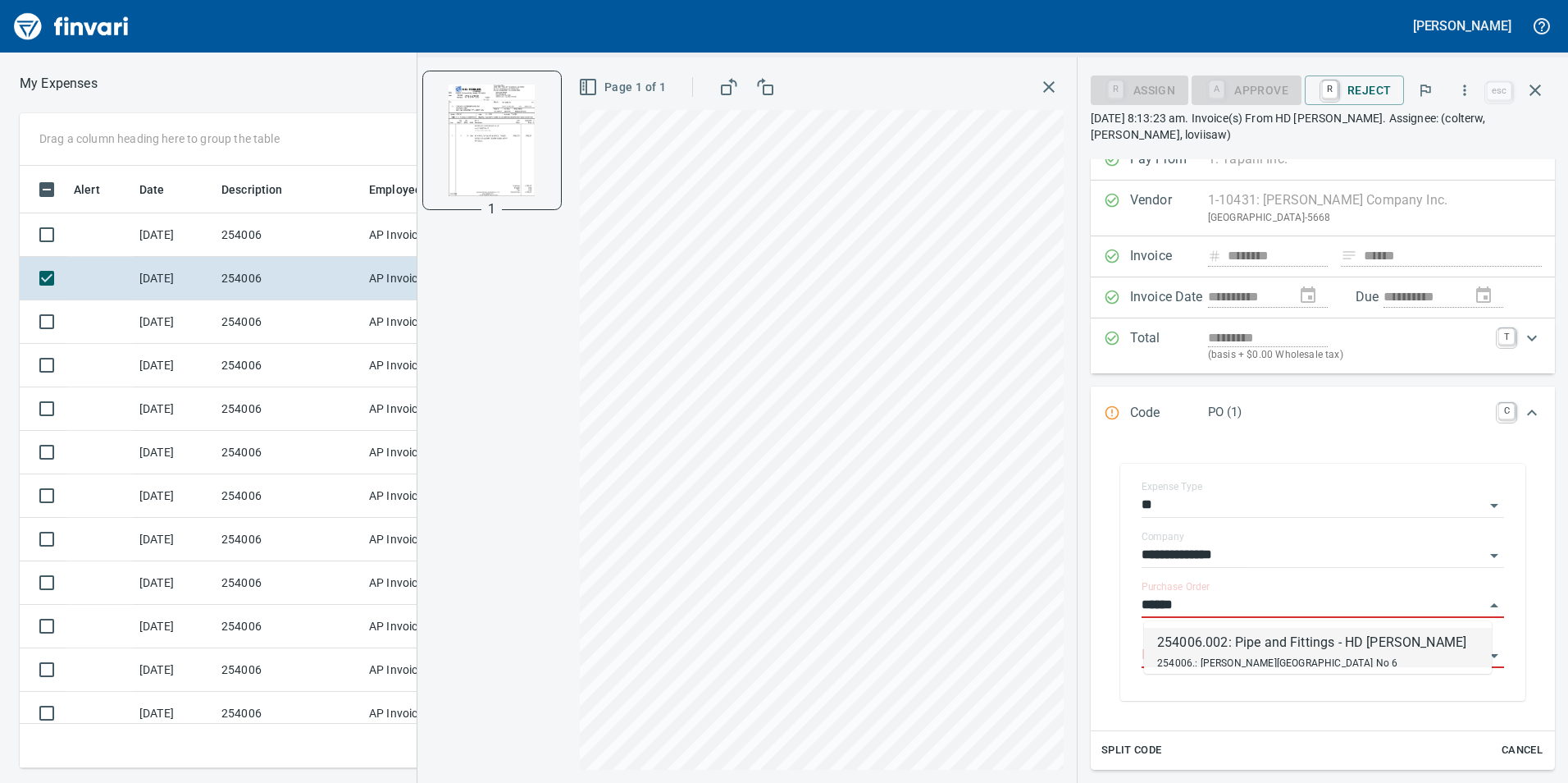
click at [1424, 658] on li "254006.002: Pipe and Fittings - HD Fowler 254006.: Tukes Mountain Reservoir No 6" at bounding box center [1318, 648] width 347 height 40
click at [1322, 664] on div "Purchase Order Item" at bounding box center [1323, 649] width 362 height 37
type input "**********"
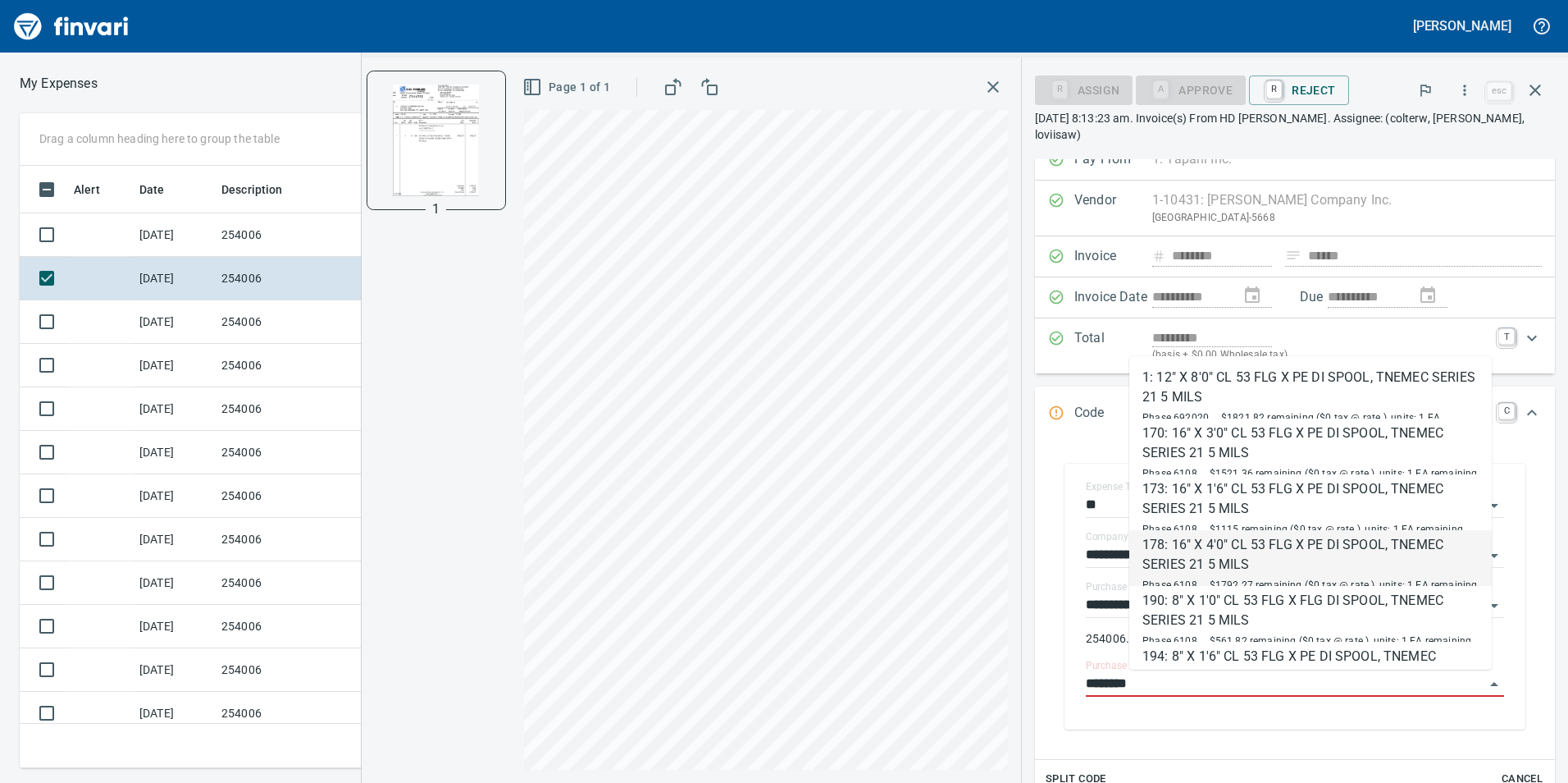
click at [1323, 553] on div "178: 16" X 4'0" CL 53 FLG X PE DI SPOOL, TNEMEC SERIES 21 5 MILS" at bounding box center [1310, 554] width 336 height 40
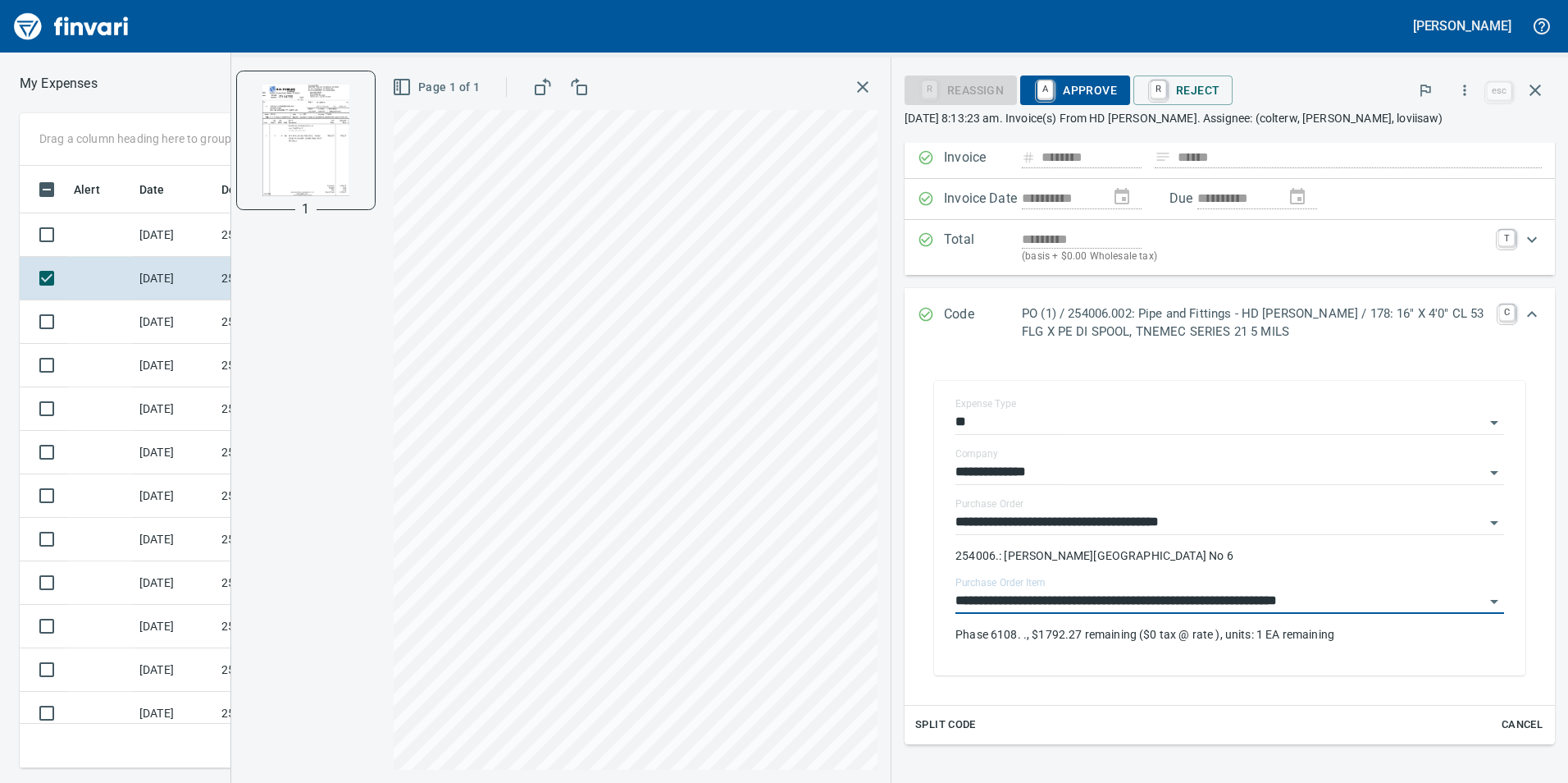
scroll to position [0, 0]
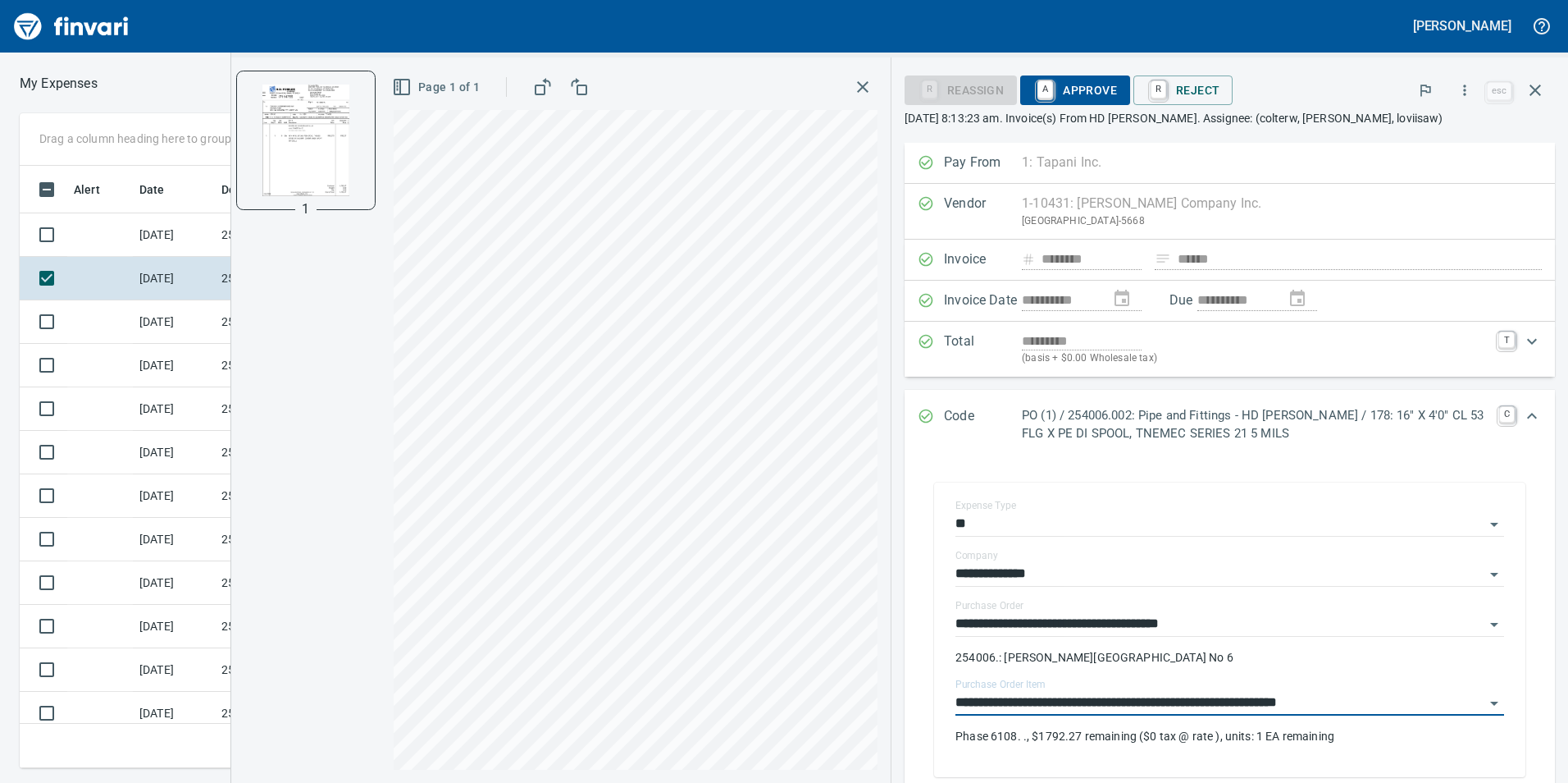
type input "**********"
click at [1064, 82] on span "A Approve" at bounding box center [1075, 91] width 84 height 28
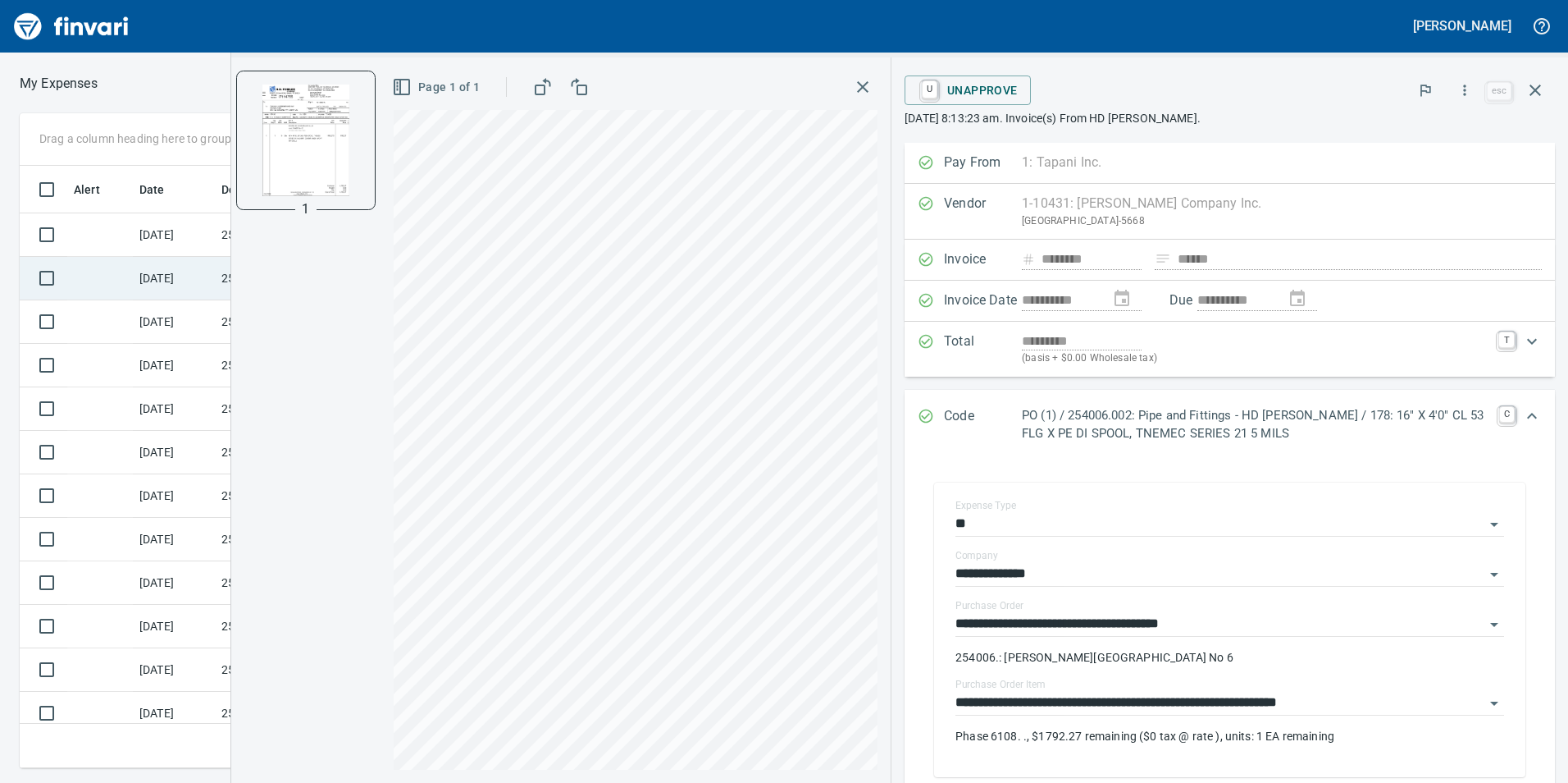
click at [128, 279] on td at bounding box center [99, 279] width 65 height 43
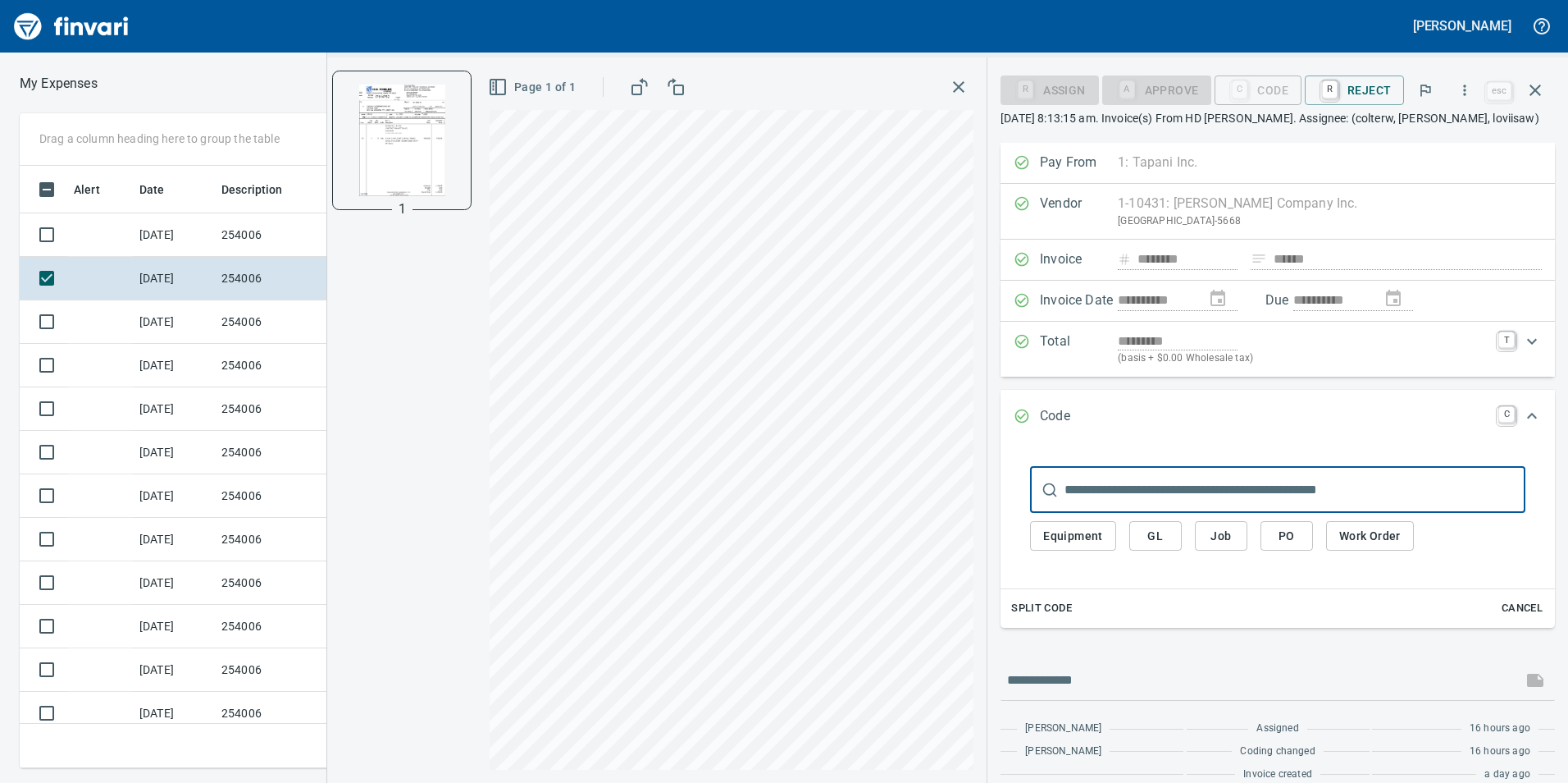
click at [1298, 536] on span "PO" at bounding box center [1287, 536] width 26 height 21
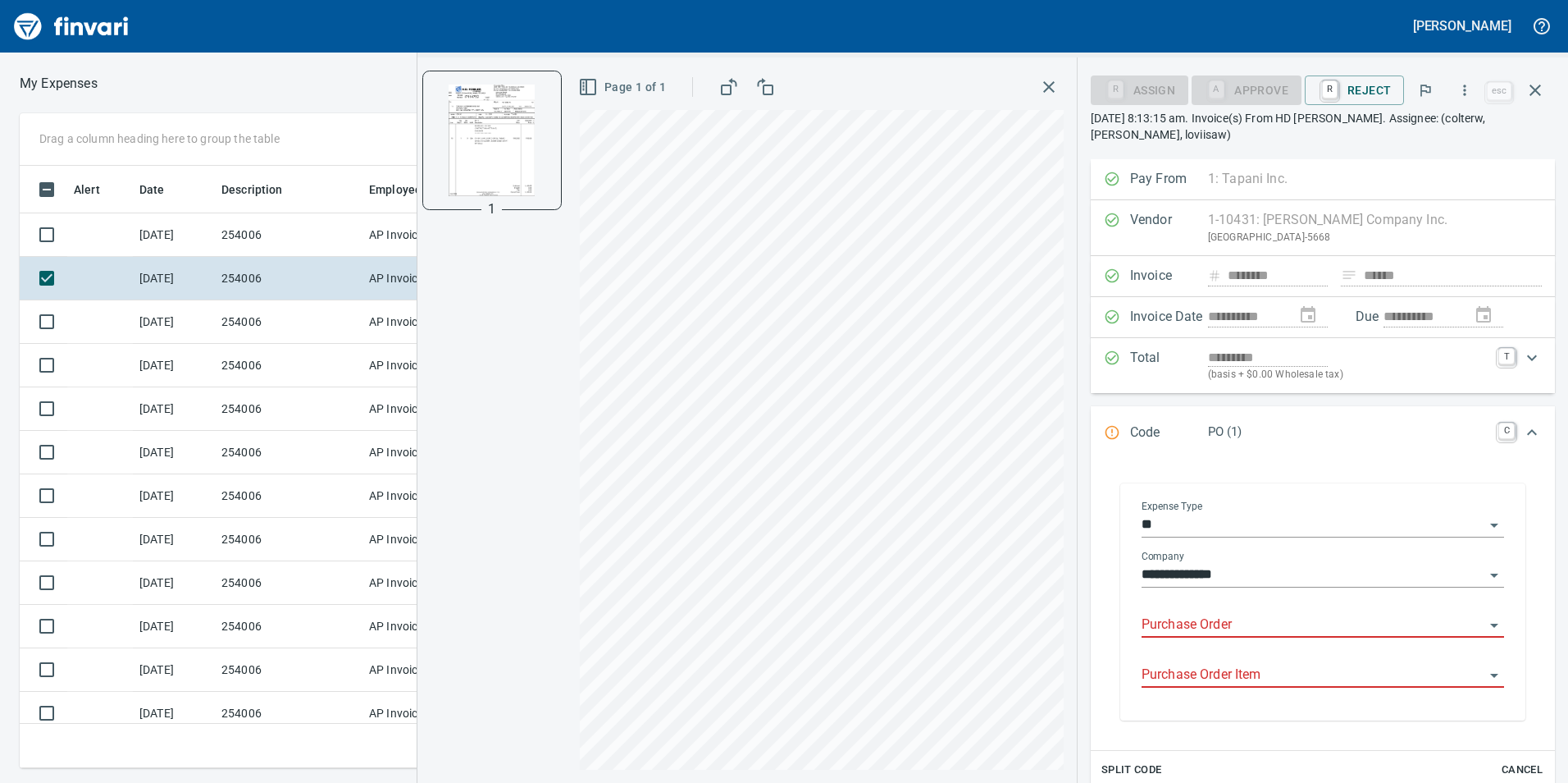
click at [1268, 618] on input "Purchase Order" at bounding box center [1312, 625] width 343 height 23
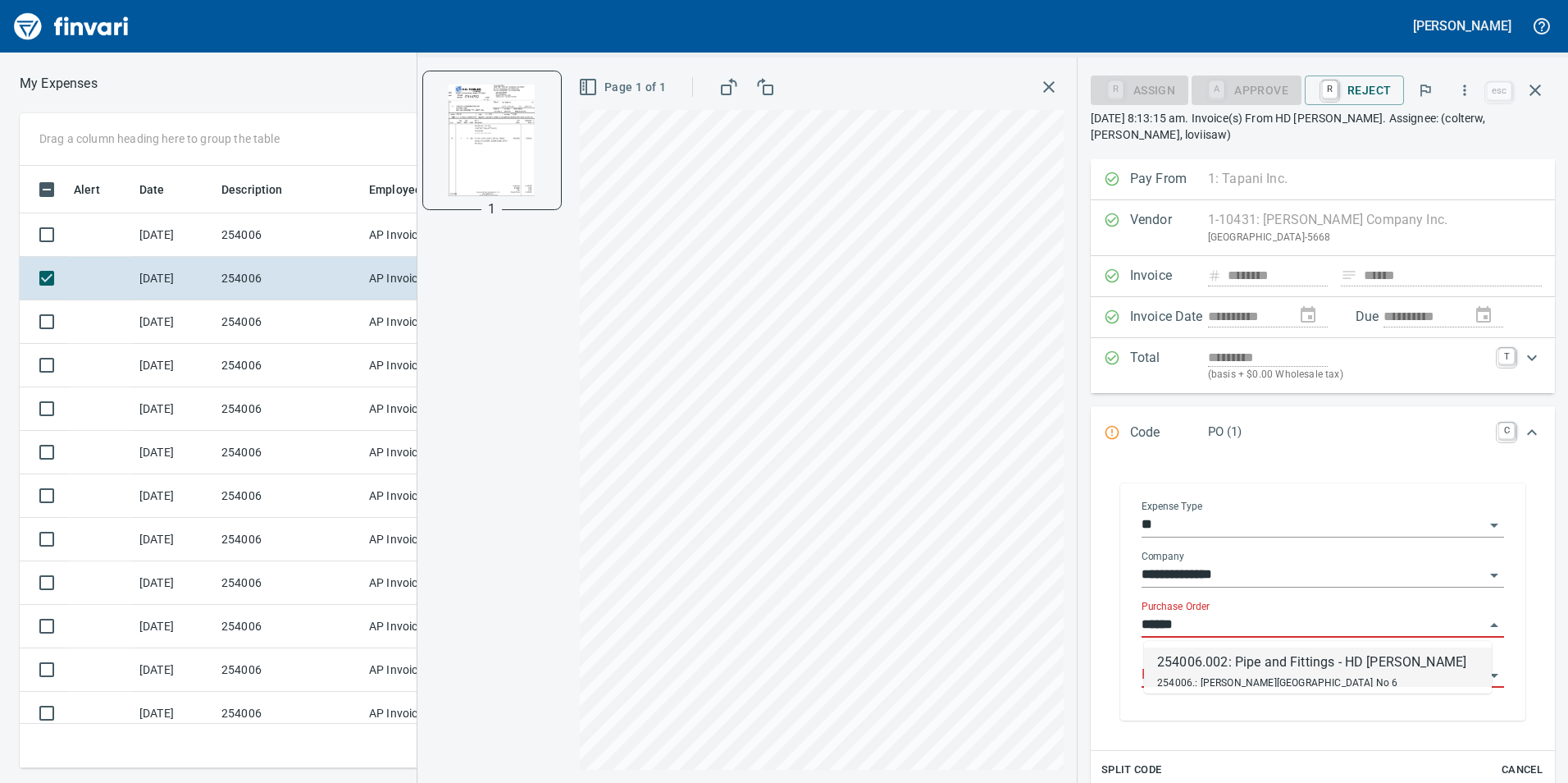
scroll to position [590, 1094]
click at [1247, 675] on div "254006.: [PERSON_NAME][GEOGRAPHIC_DATA] No 6" at bounding box center [1312, 681] width 310 height 20
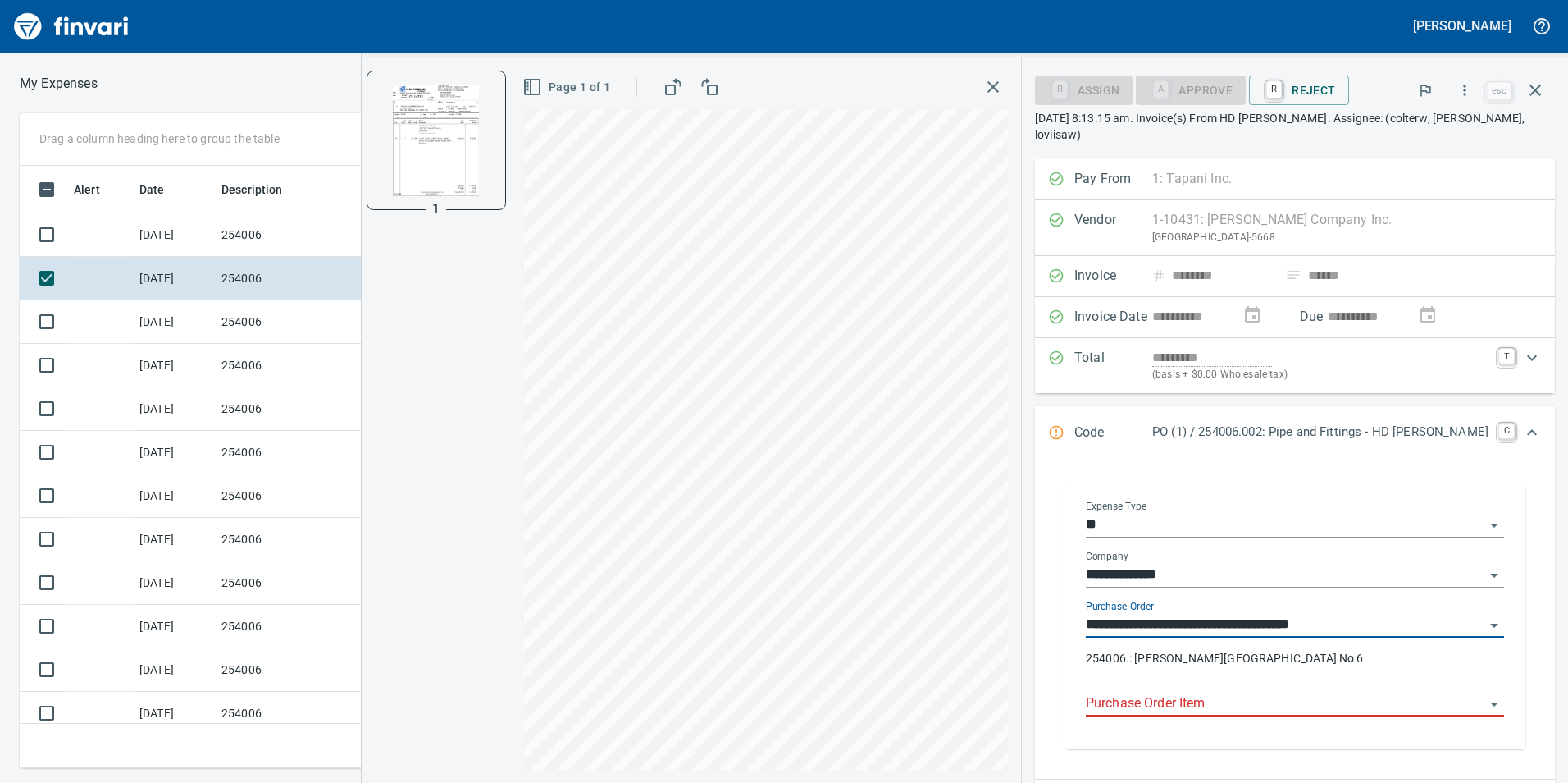
type input "**********"
drag, startPoint x: 1243, startPoint y: 672, endPoint x: 1231, endPoint y: 674, distance: 12.2
click at [1240, 672] on div "**********" at bounding box center [1294, 639] width 418 height 78
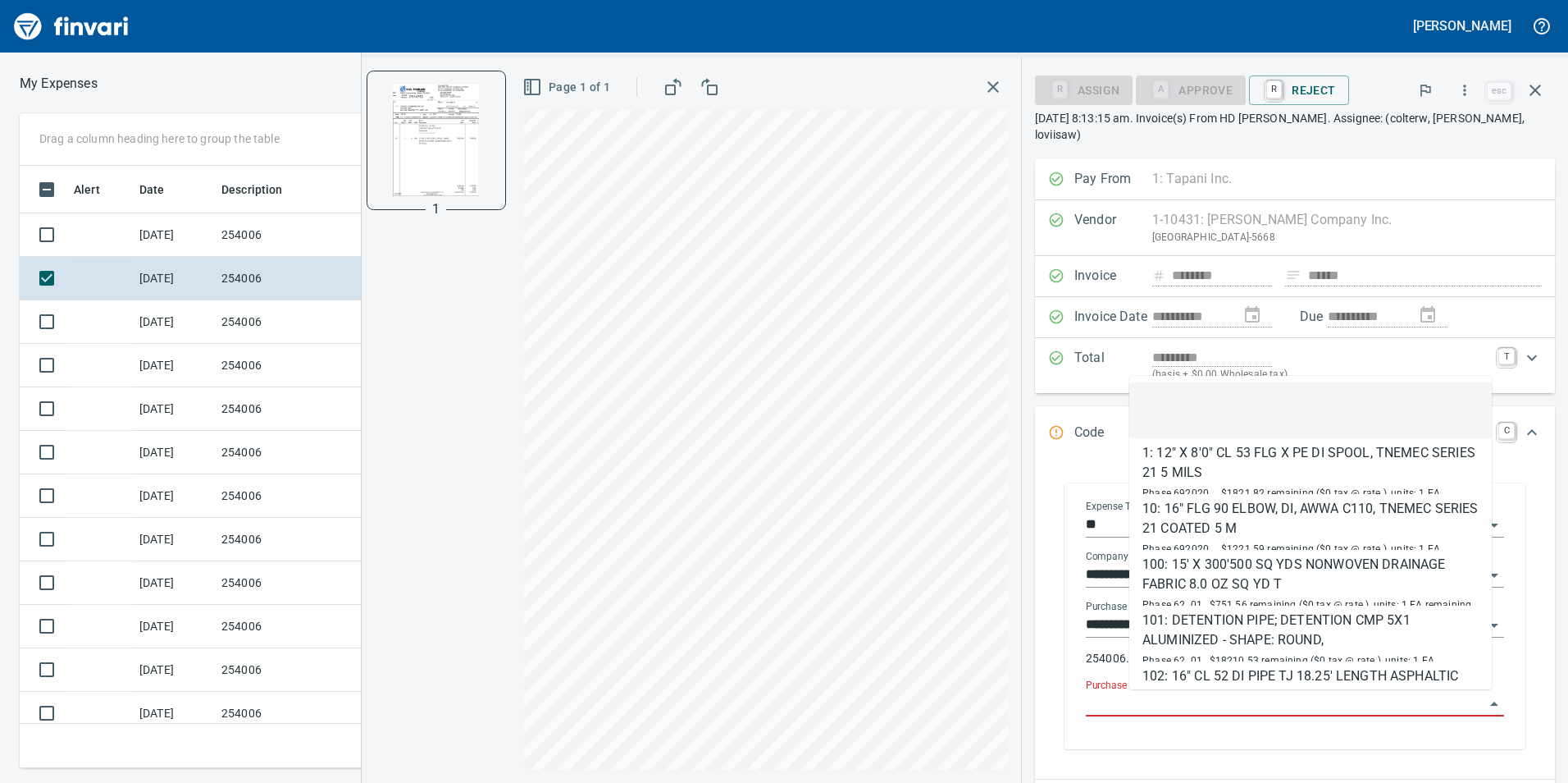
drag, startPoint x: 1231, startPoint y: 674, endPoint x: 1224, endPoint y: 692, distance: 19.3
click at [1224, 692] on input "Purchase Order Item" at bounding box center [1285, 704] width 398 height 23
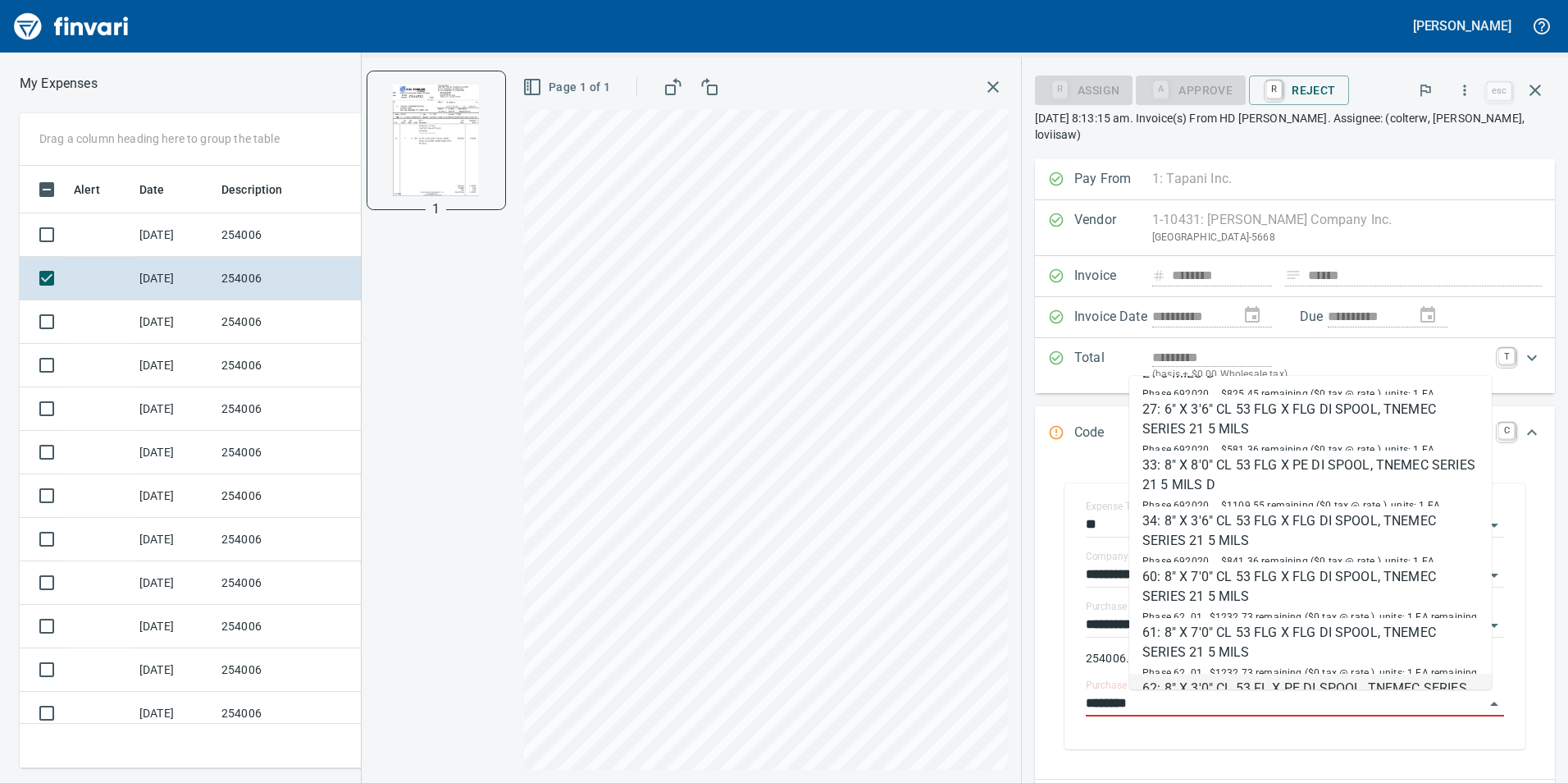
scroll to position [656, 0]
click at [1249, 465] on div "33: 8" X 8'0" CL 53 FLG X PE DI SPOOL, TNEMEC SERIES 21 5 MILS D" at bounding box center [1310, 476] width 336 height 40
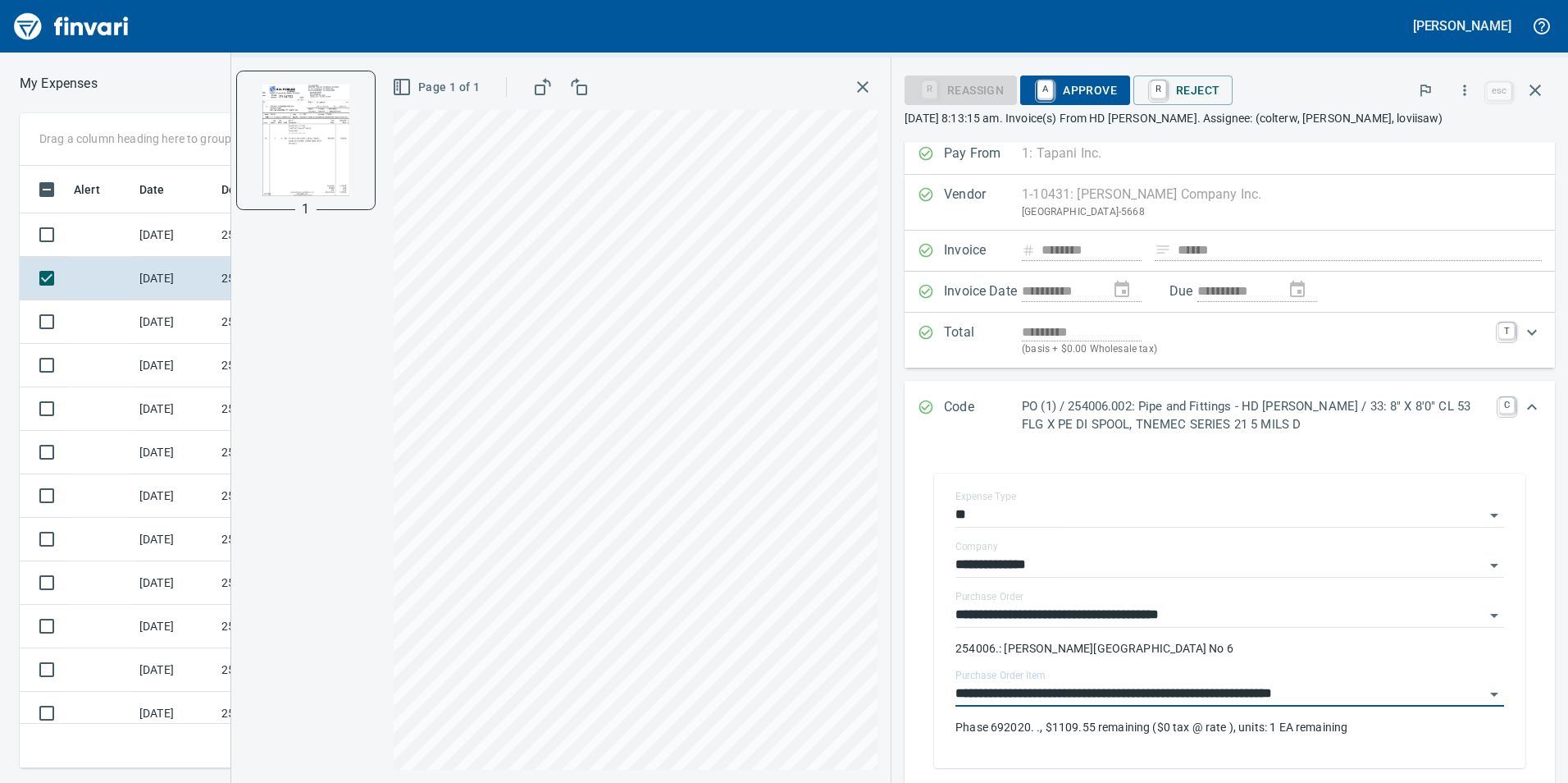
scroll to position [0, 0]
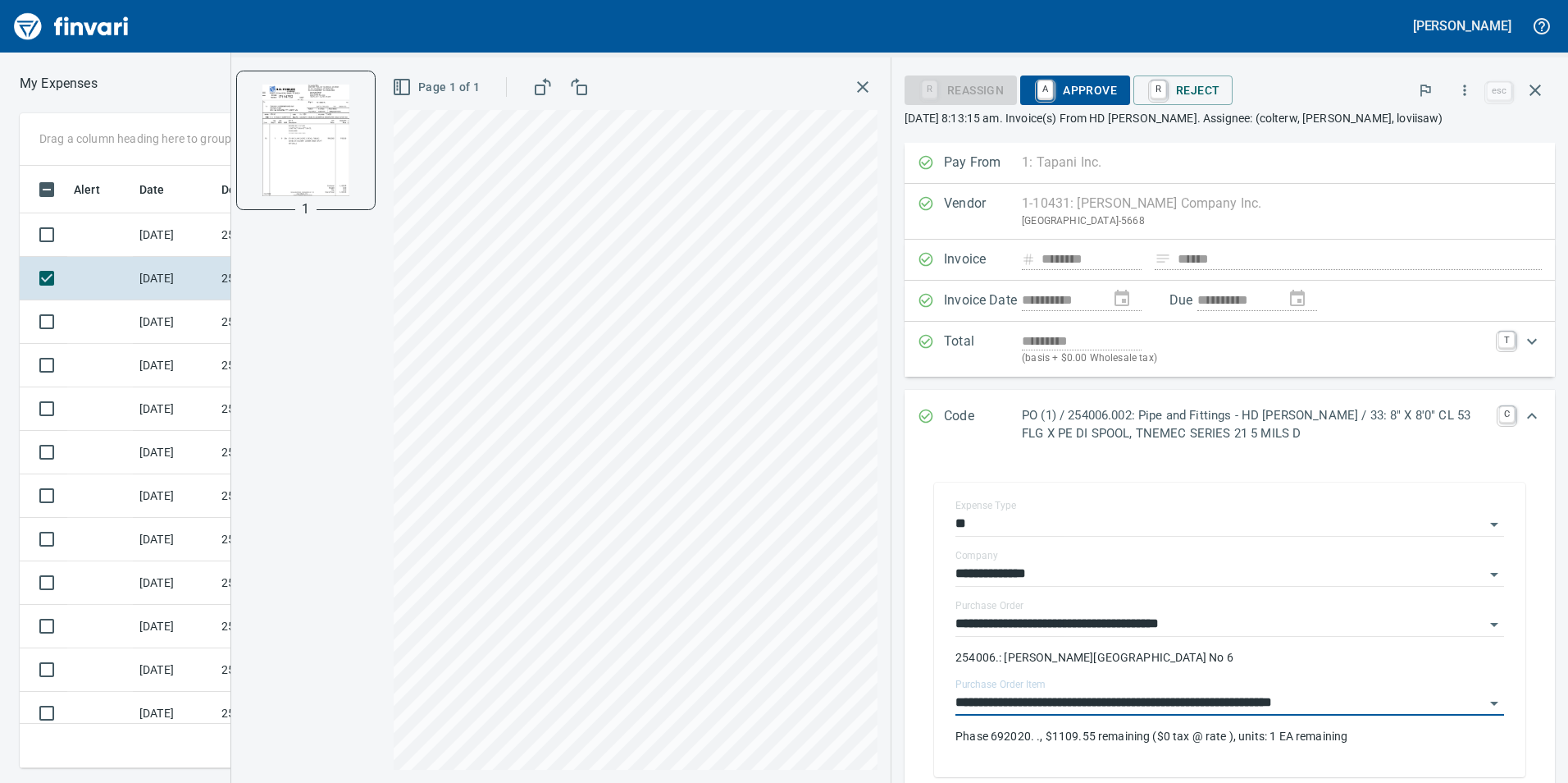
type input "**********"
drag, startPoint x: 1076, startPoint y: 86, endPoint x: 1062, endPoint y: 79, distance: 15.7
click at [1062, 79] on span "A Approve" at bounding box center [1075, 91] width 84 height 28
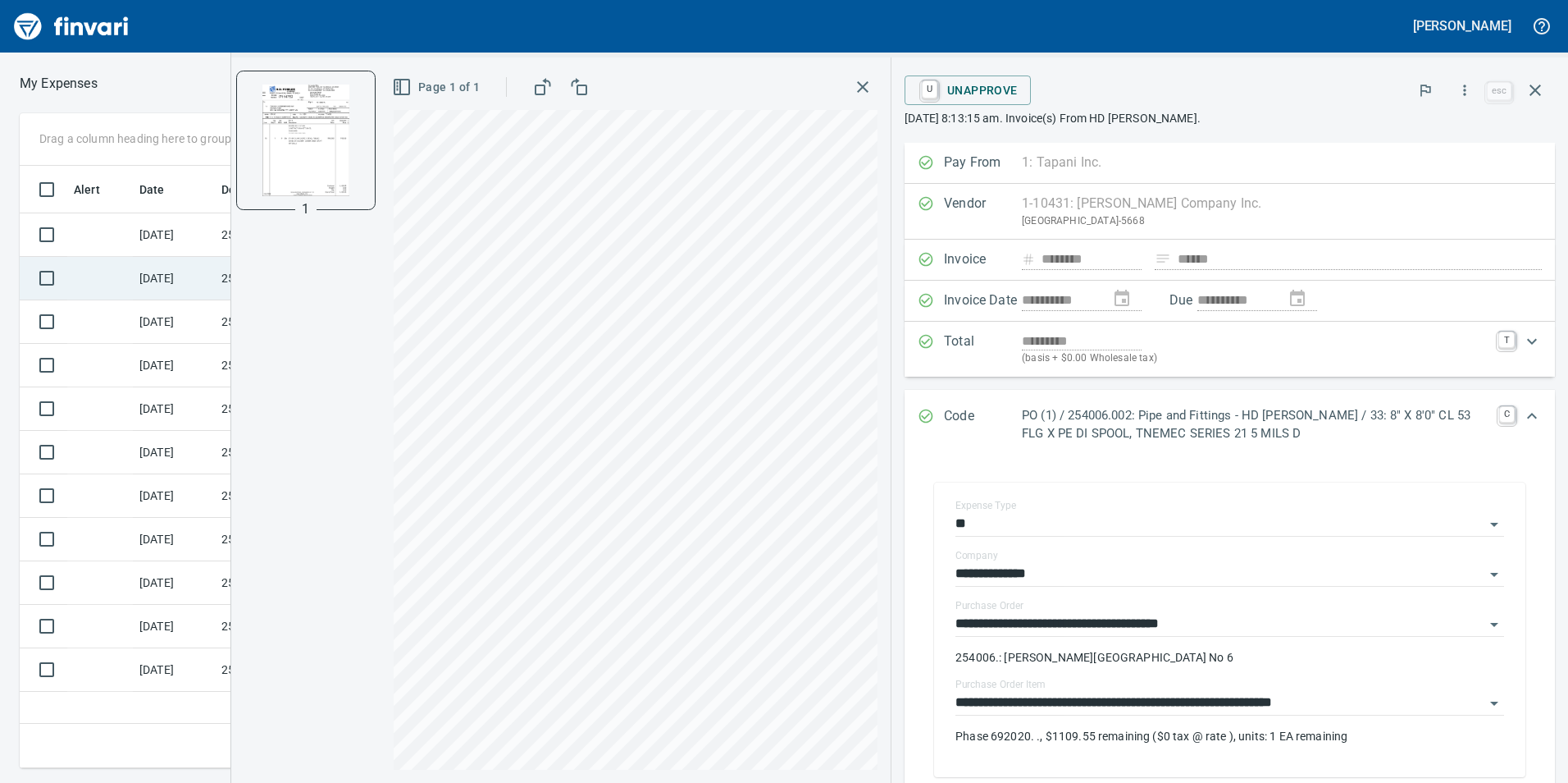
click at [99, 285] on td at bounding box center [99, 279] width 65 height 43
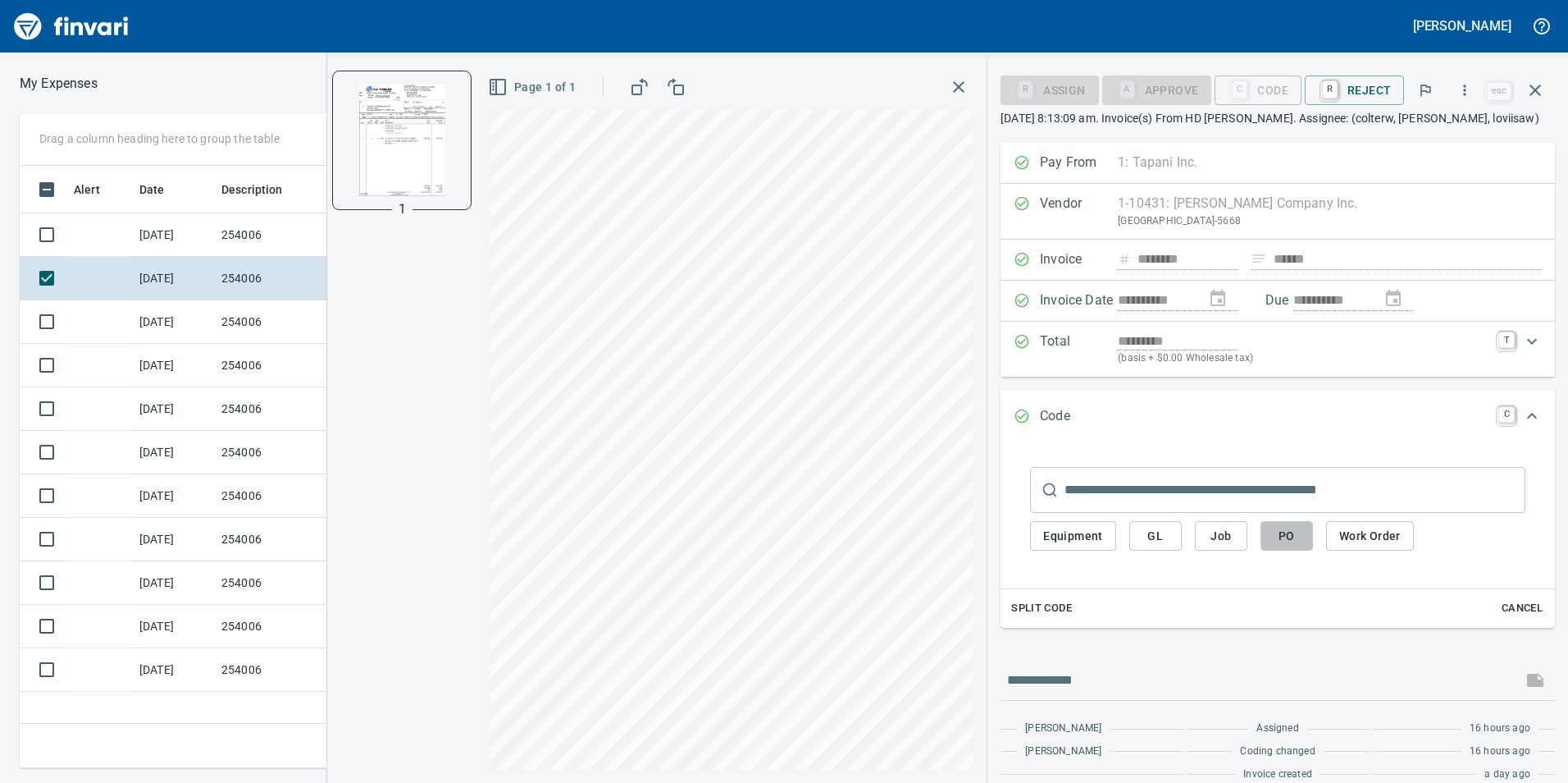
click at [1265, 534] on button "PO" at bounding box center [1287, 536] width 53 height 30
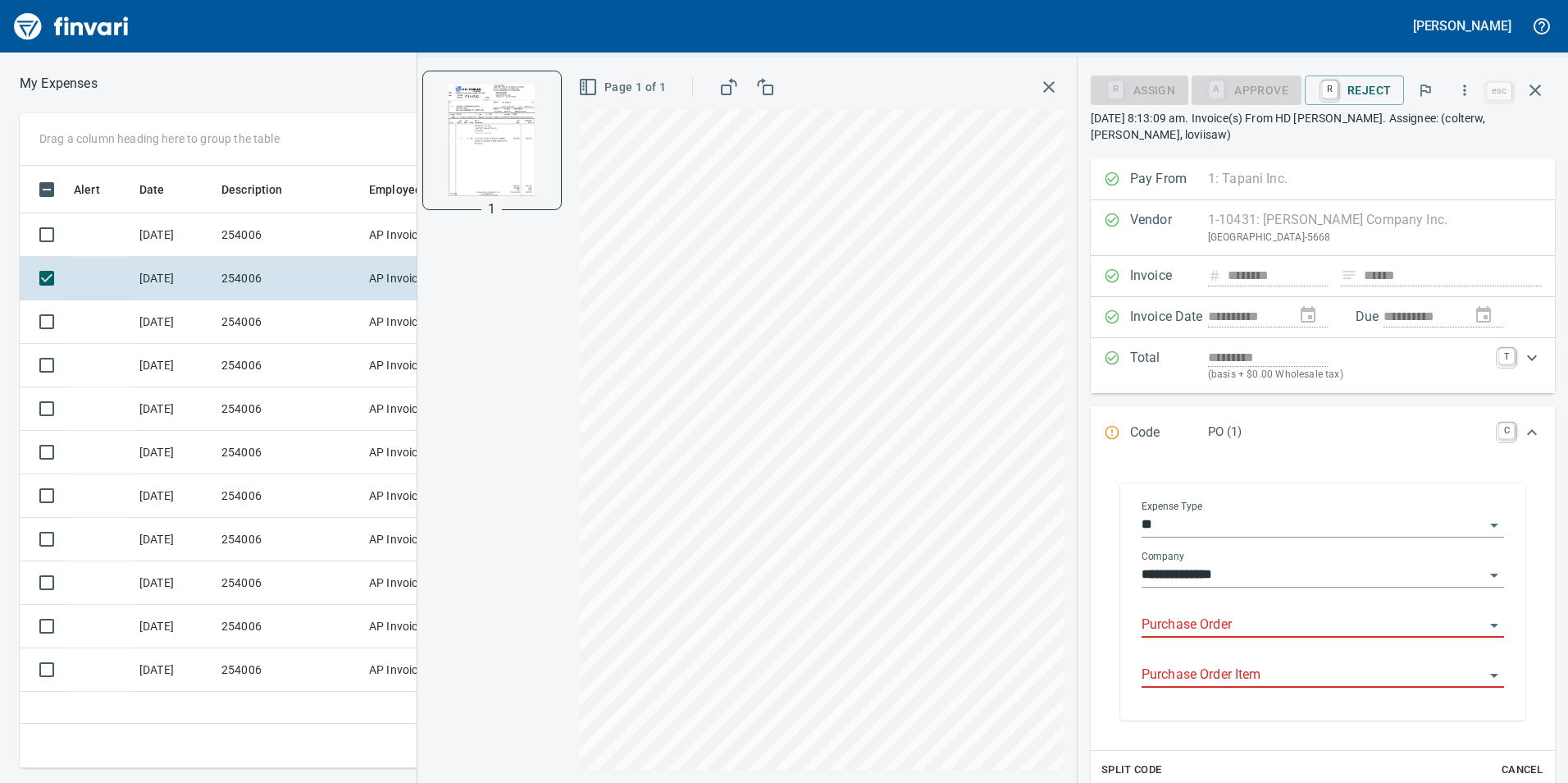
click at [1216, 635] on input "Purchase Order" at bounding box center [1312, 625] width 343 height 23
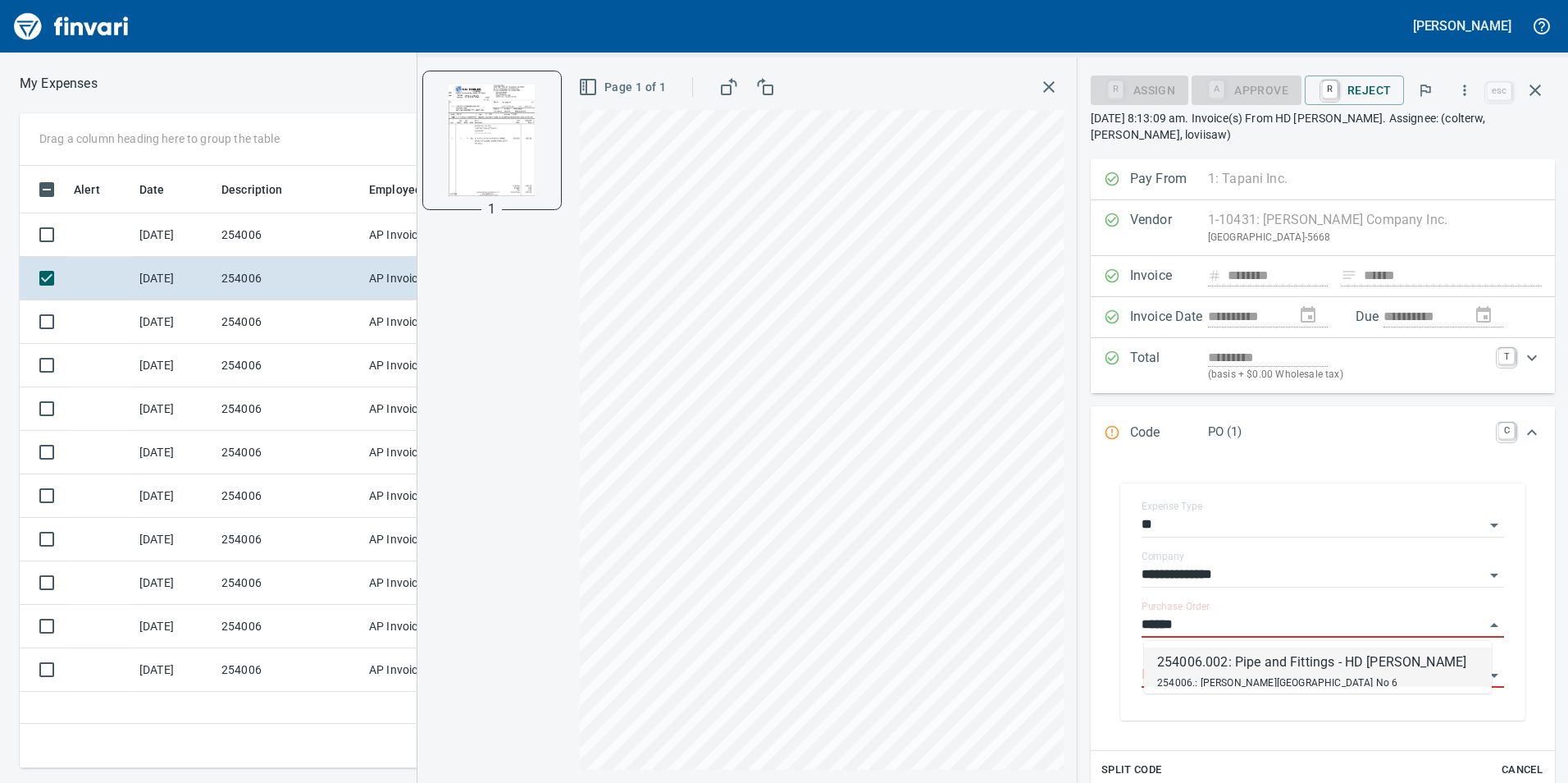
click at [1237, 666] on div "254006.002: Pipe and Fittings - HD [PERSON_NAME]" at bounding box center [1312, 662] width 310 height 20
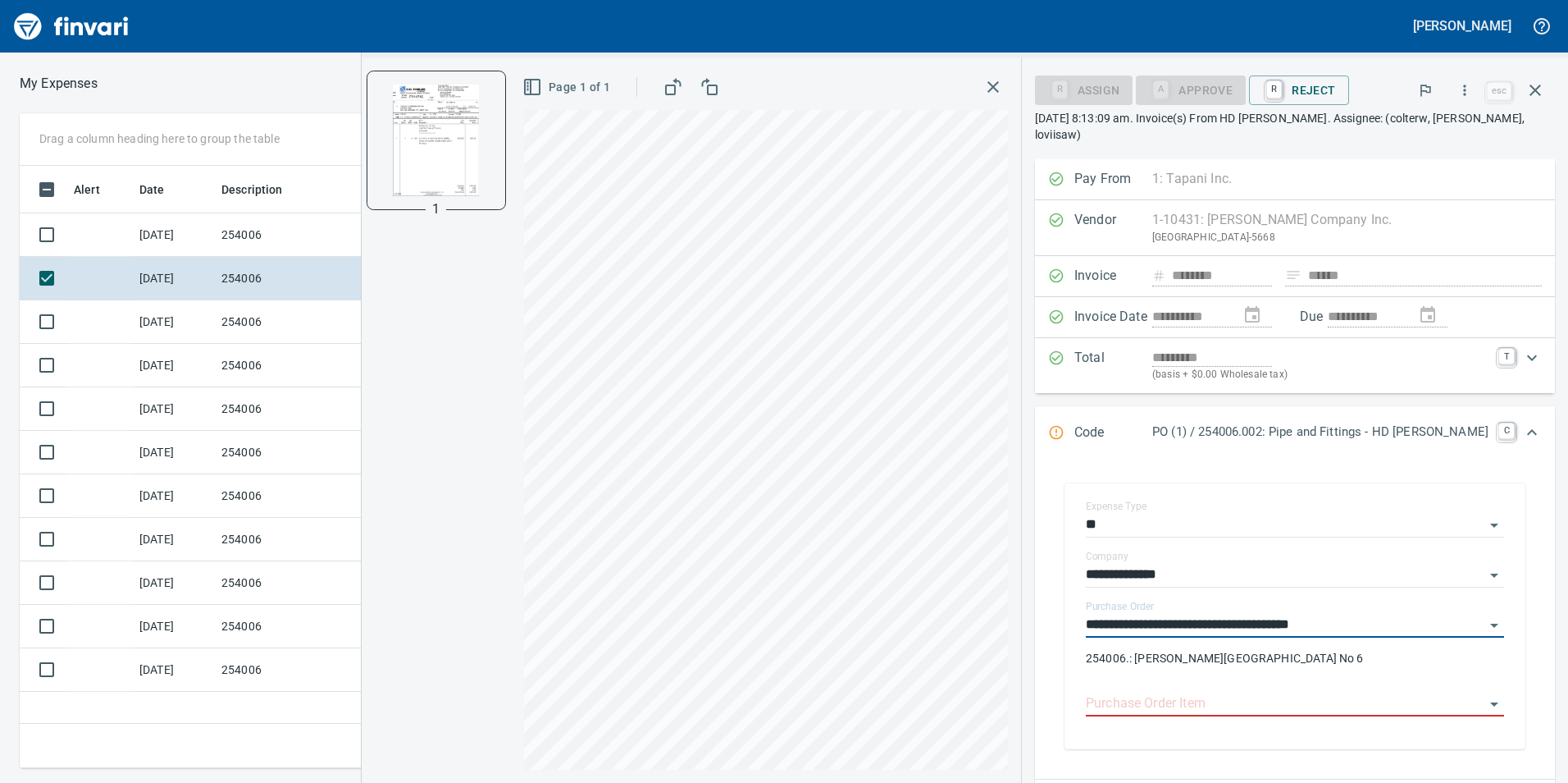
type input "**********"
drag, startPoint x: 1237, startPoint y: 666, endPoint x: 1222, endPoint y: 697, distance: 34.4
click at [1222, 697] on input "Purchase Order Item" at bounding box center [1285, 704] width 398 height 23
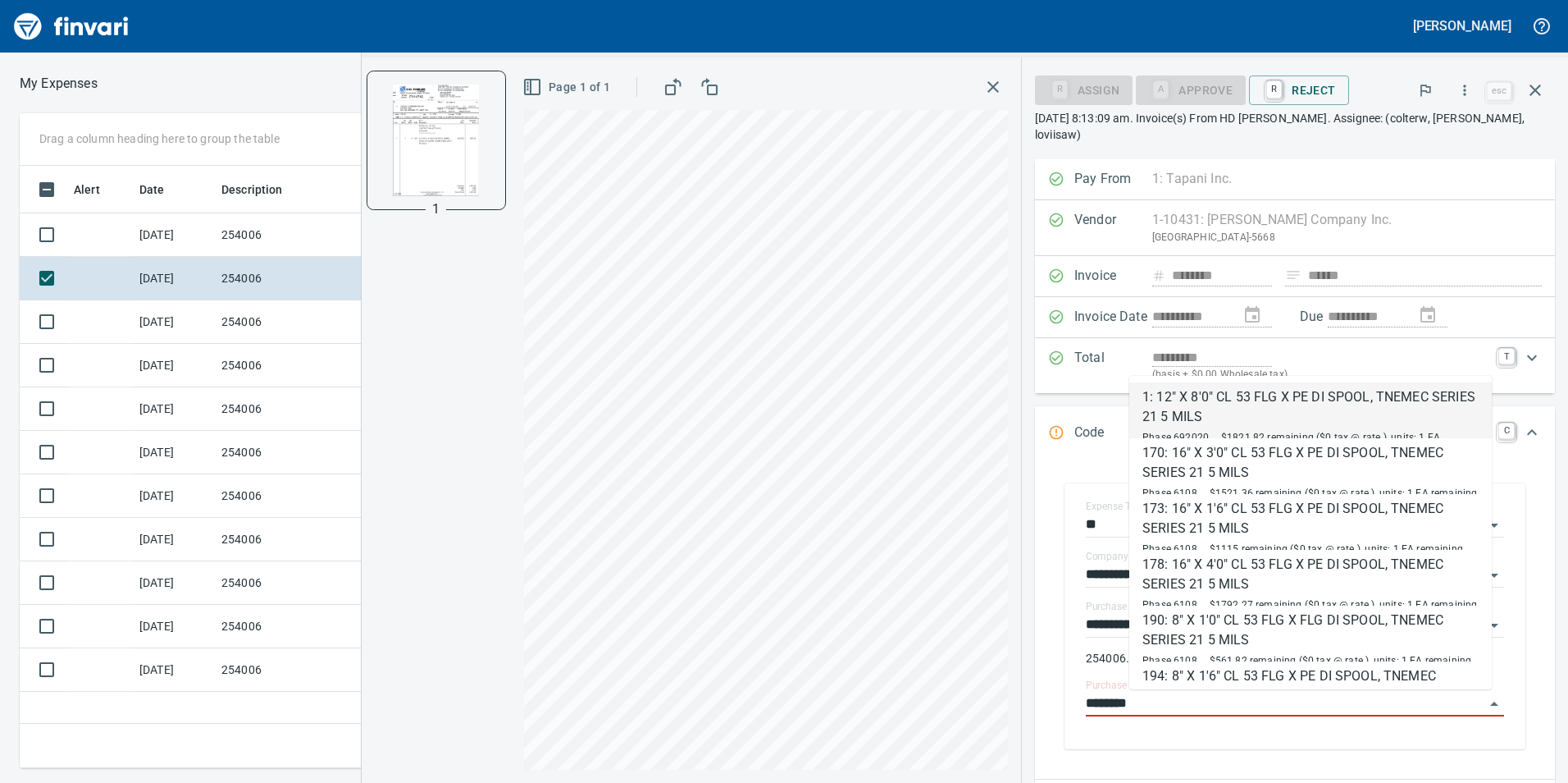
click at [1268, 408] on div "1: 12" X 8'0" CL 53 FLG X PE DI SPOOL, TNEMEC SERIES 21 5 MILS" at bounding box center [1310, 407] width 336 height 40
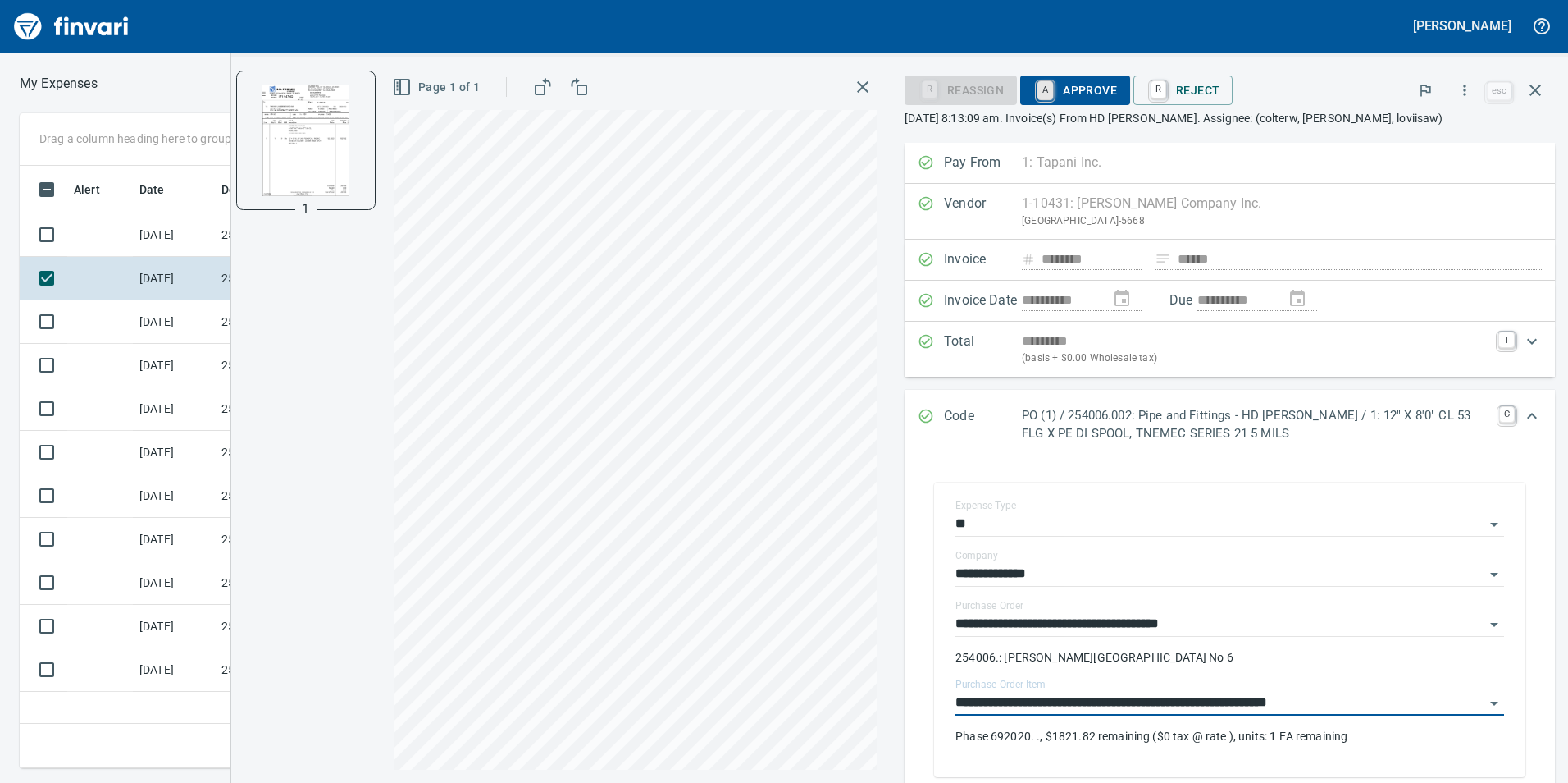
type input "**********"
click at [1045, 84] on link "A" at bounding box center [1045, 90] width 16 height 18
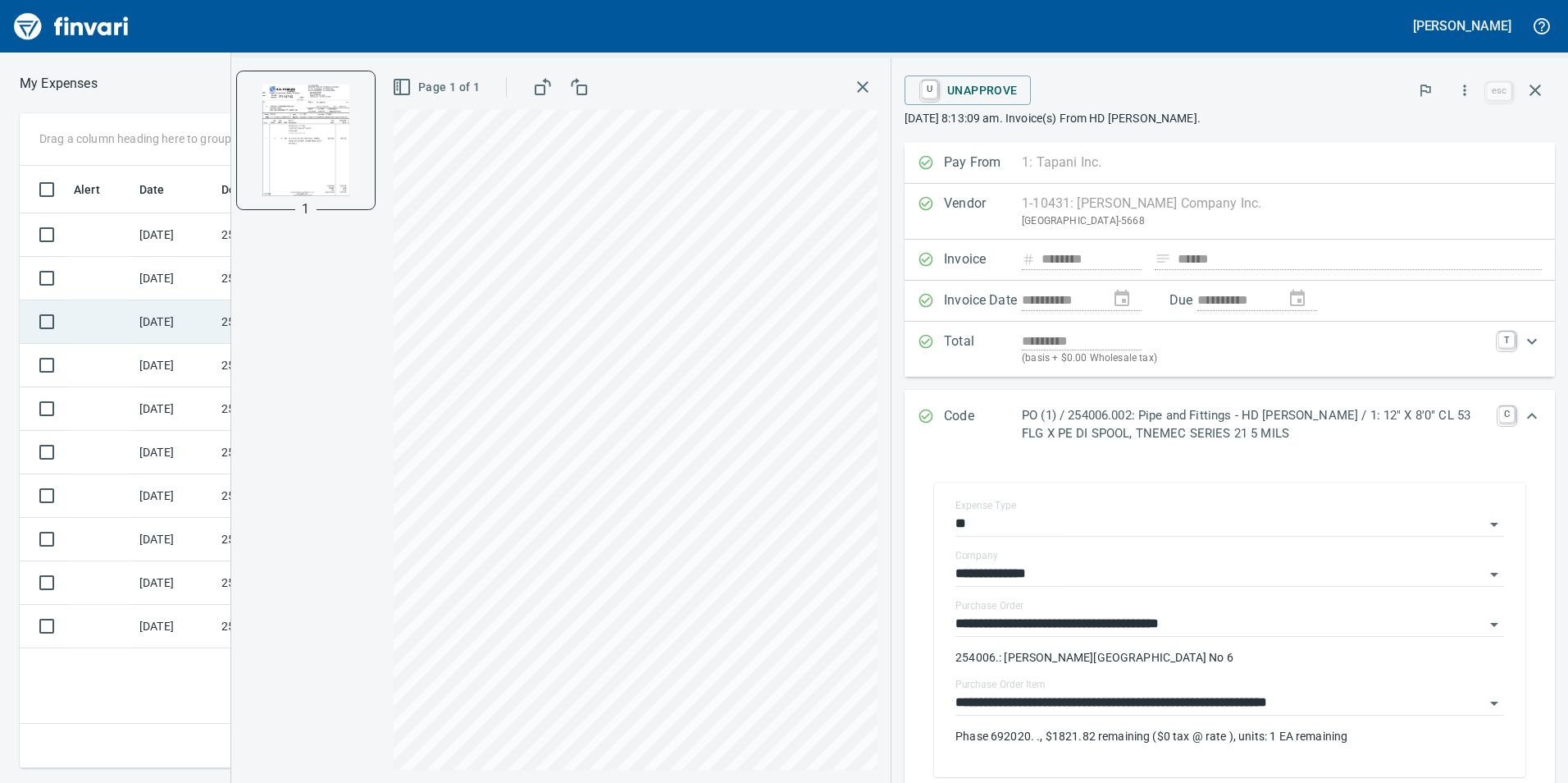
click at [139, 318] on td "[DATE]" at bounding box center [174, 322] width 82 height 43
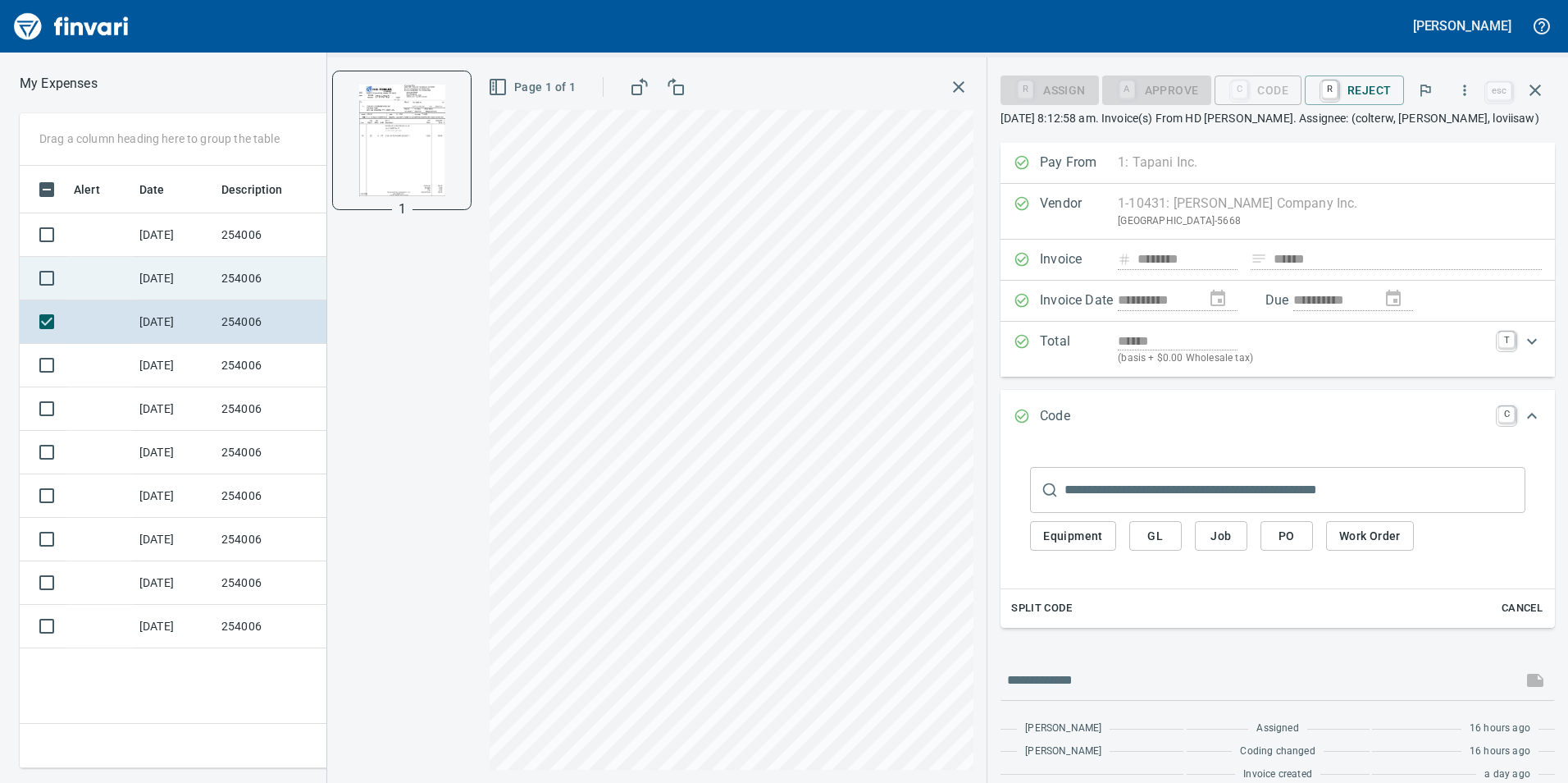
click at [117, 270] on td at bounding box center [99, 279] width 65 height 43
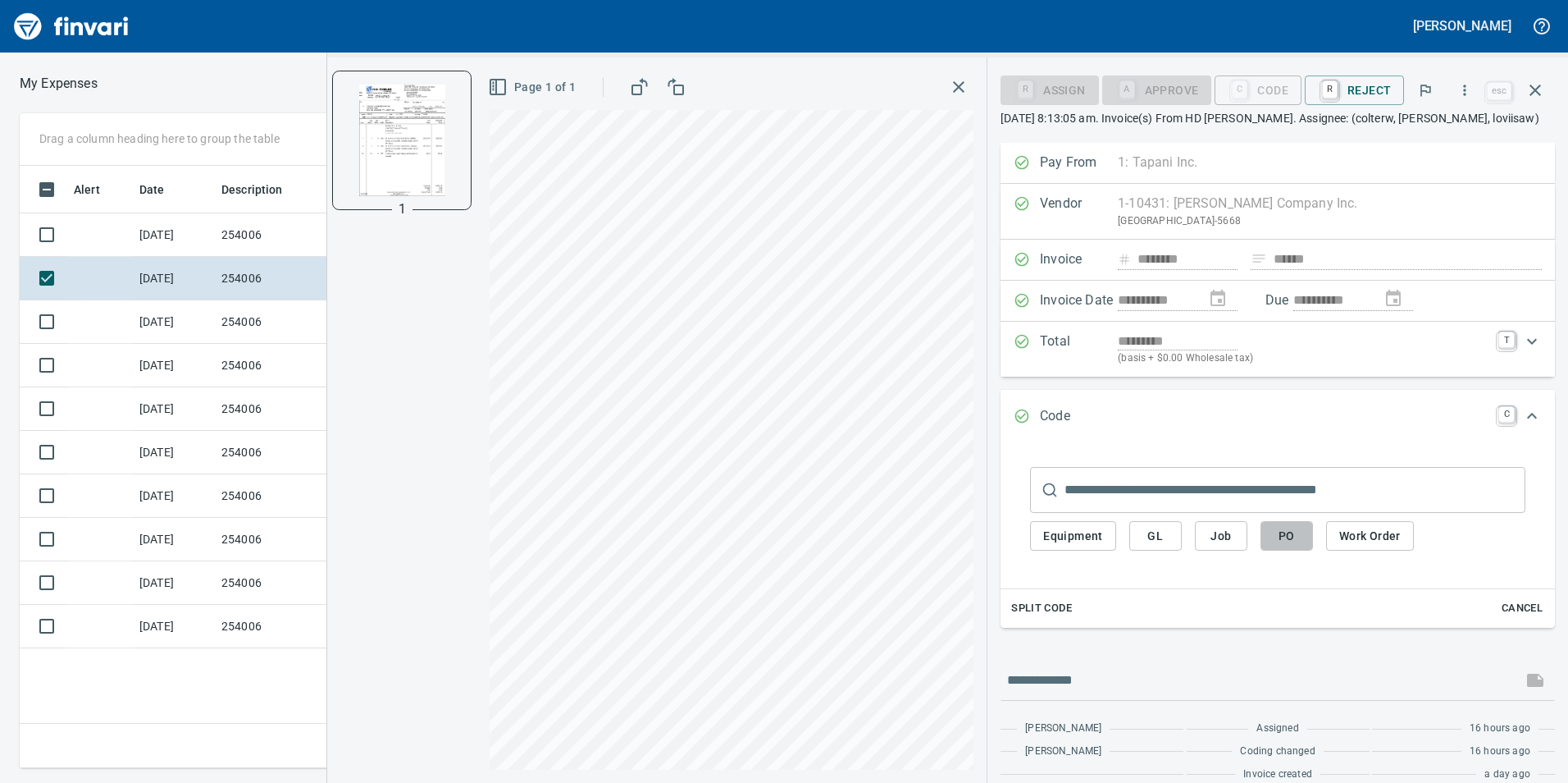
click at [1290, 530] on span "PO" at bounding box center [1287, 536] width 26 height 21
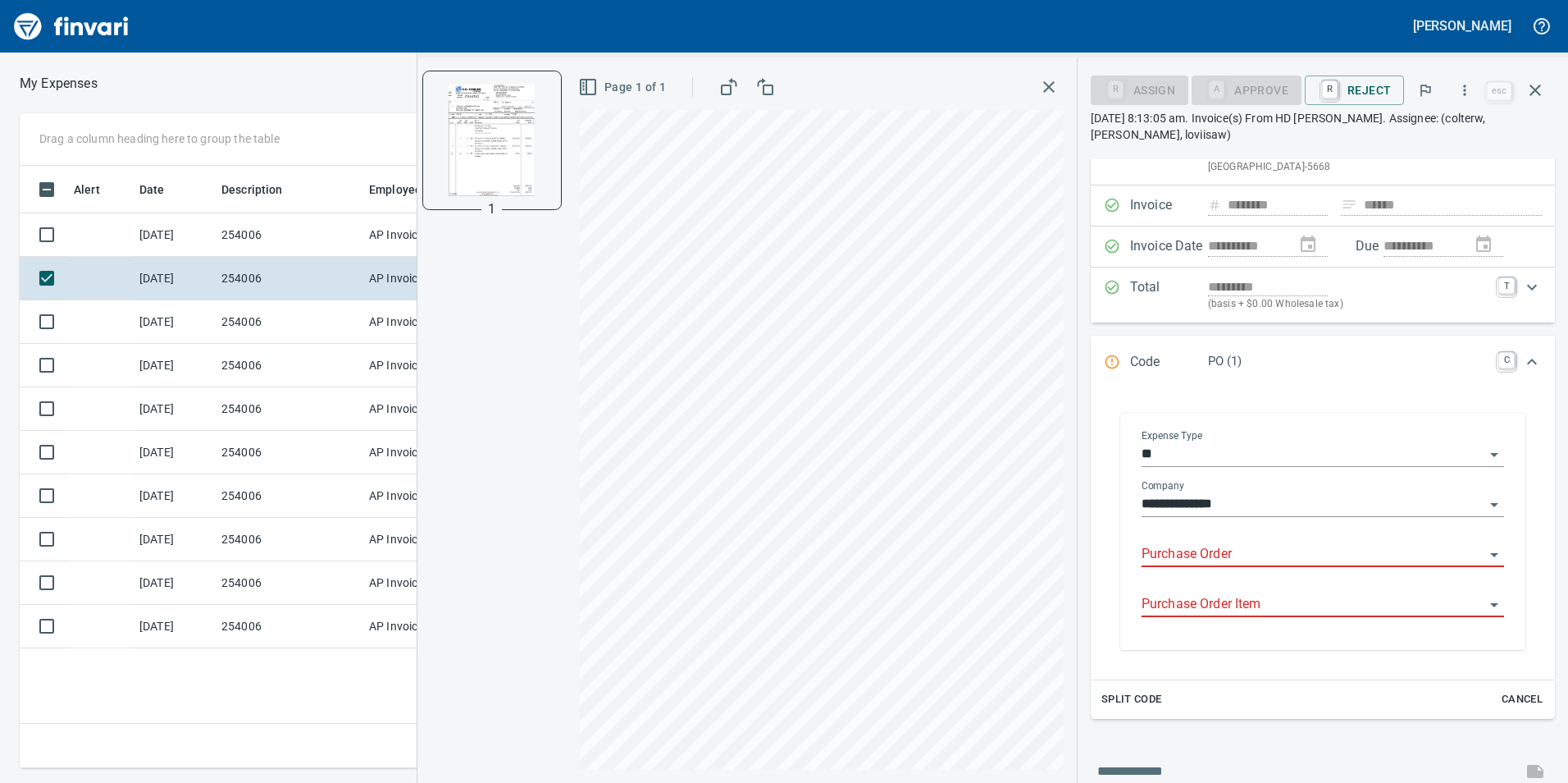
scroll to position [180, 0]
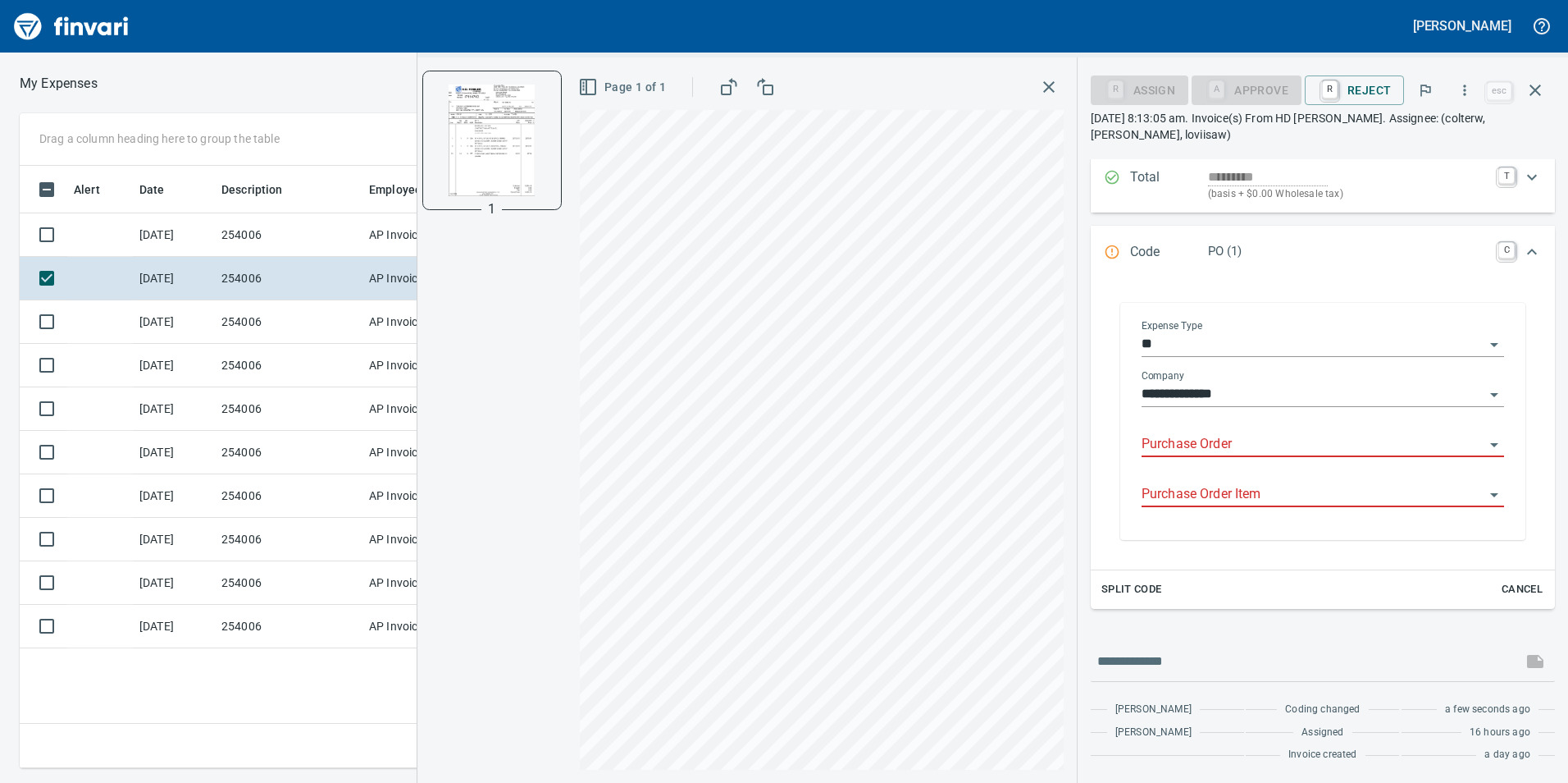
click at [1278, 440] on input "Purchase Order" at bounding box center [1312, 445] width 343 height 23
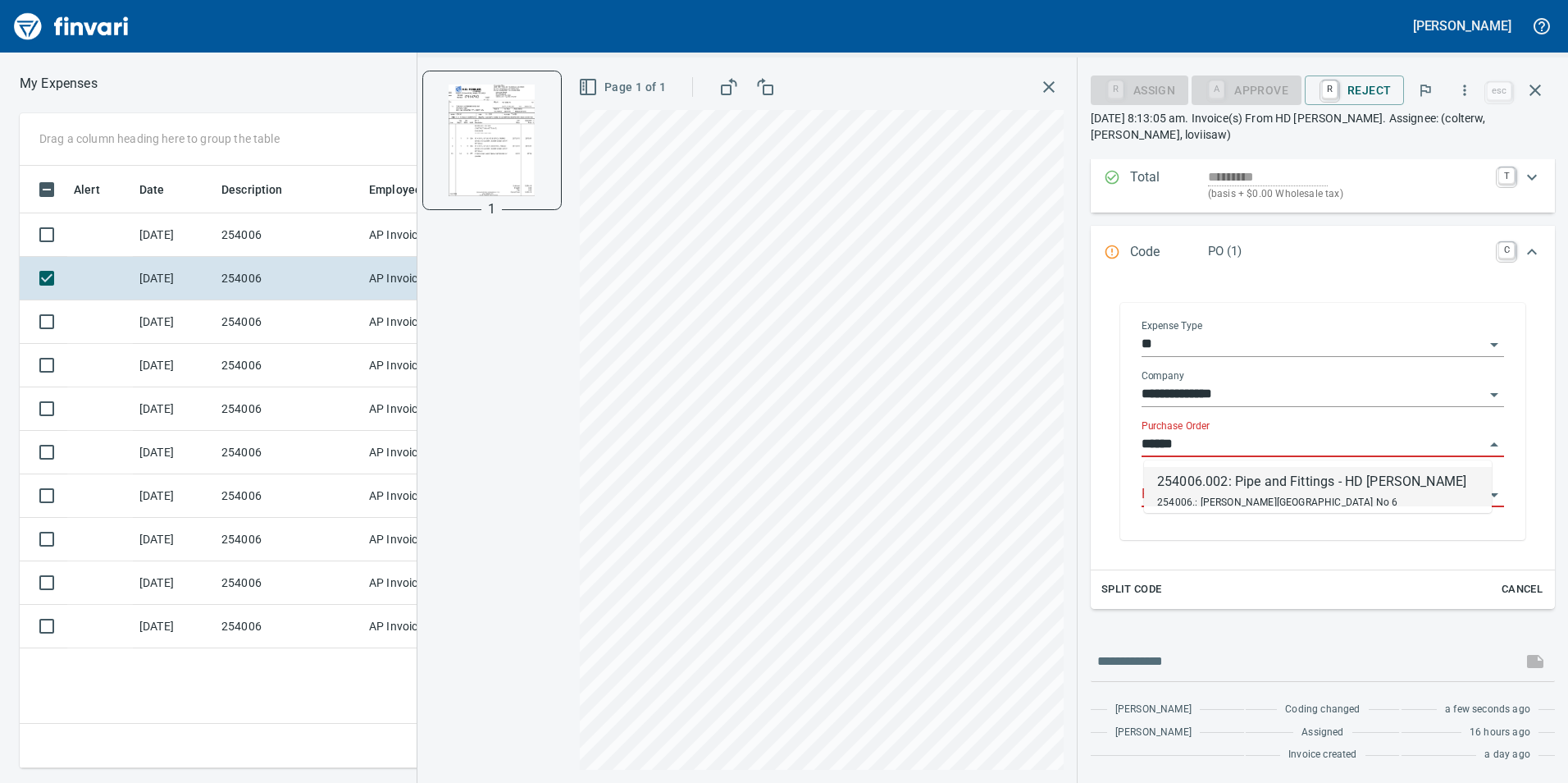
drag, startPoint x: 1287, startPoint y: 478, endPoint x: 1294, endPoint y: 450, distance: 28.9
click at [1287, 479] on div "254006.002: Pipe and Fittings - HD [PERSON_NAME]" at bounding box center [1312, 482] width 310 height 20
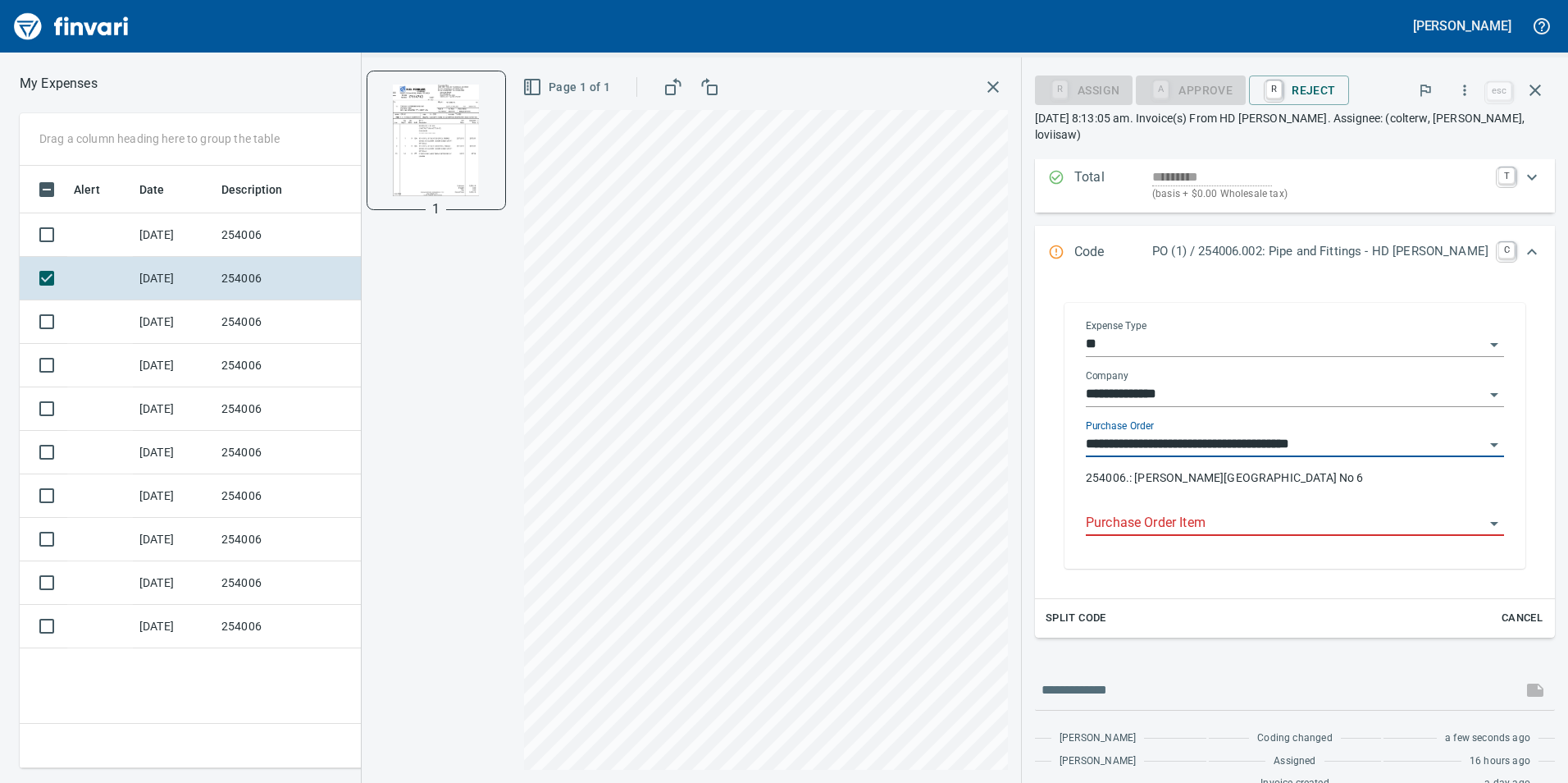
type input "**********"
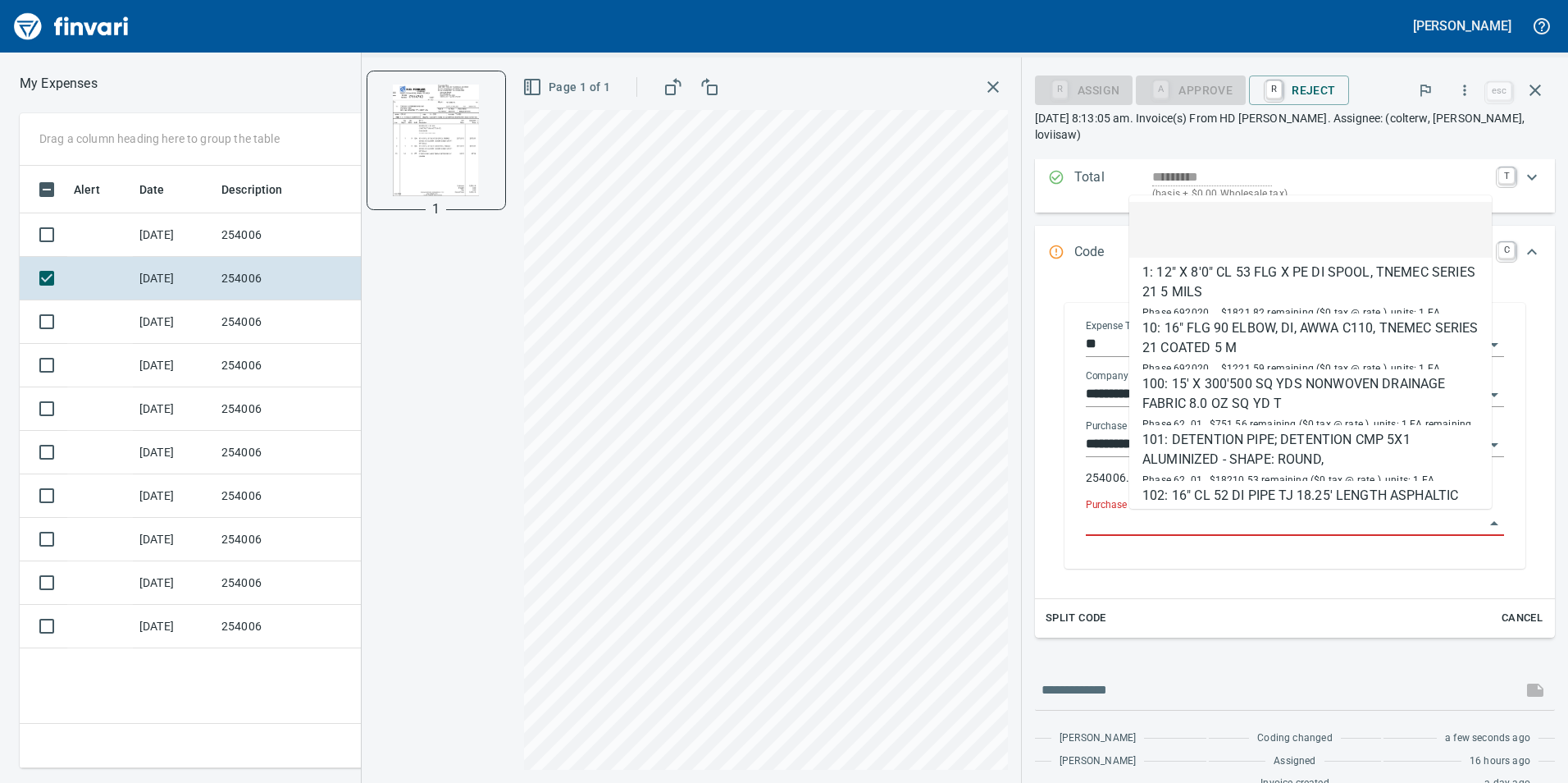
click at [1271, 528] on input "Purchase Order Item" at bounding box center [1285, 523] width 398 height 23
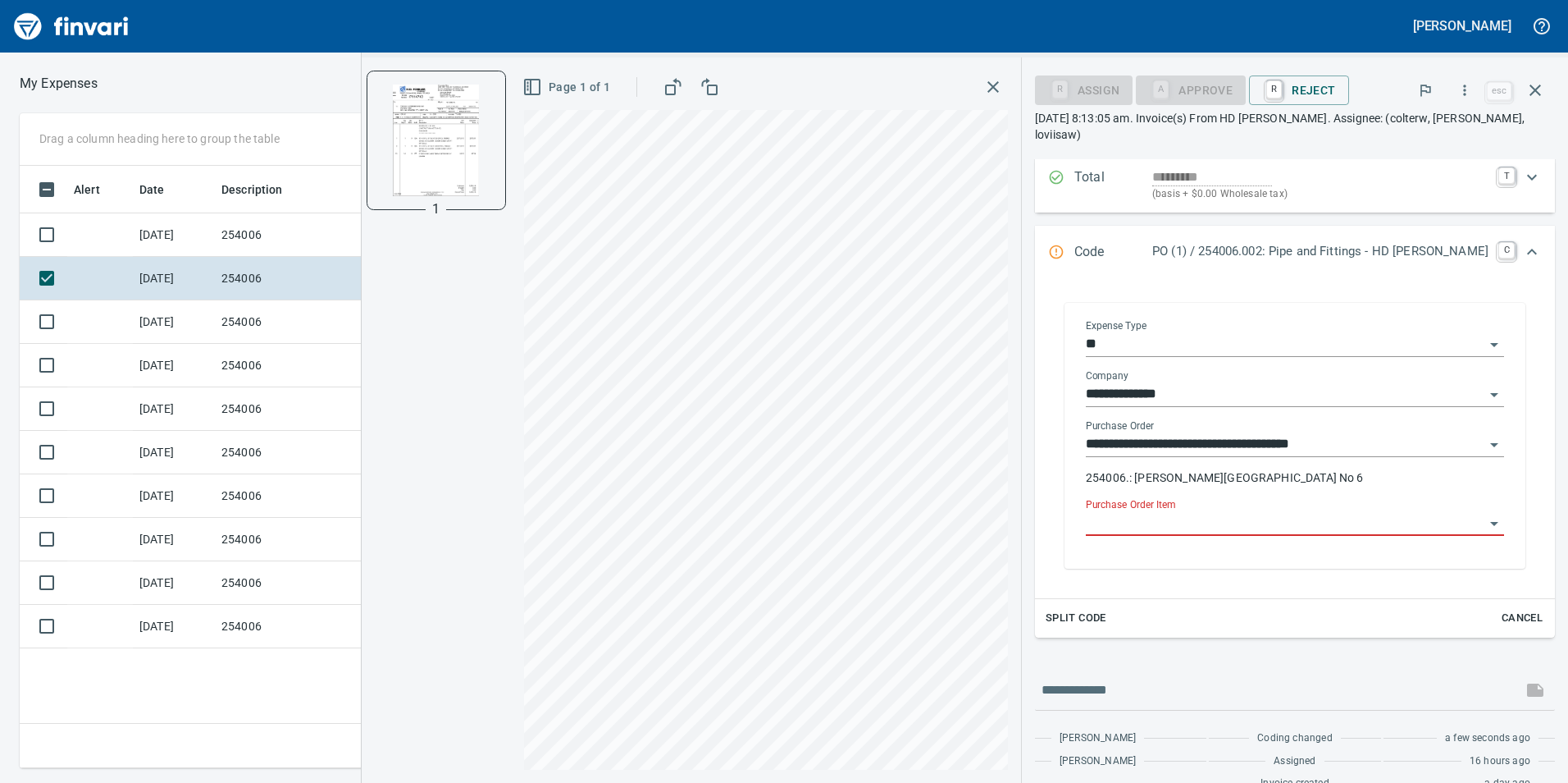
click at [1256, 527] on input "Purchase Order Item" at bounding box center [1285, 523] width 398 height 23
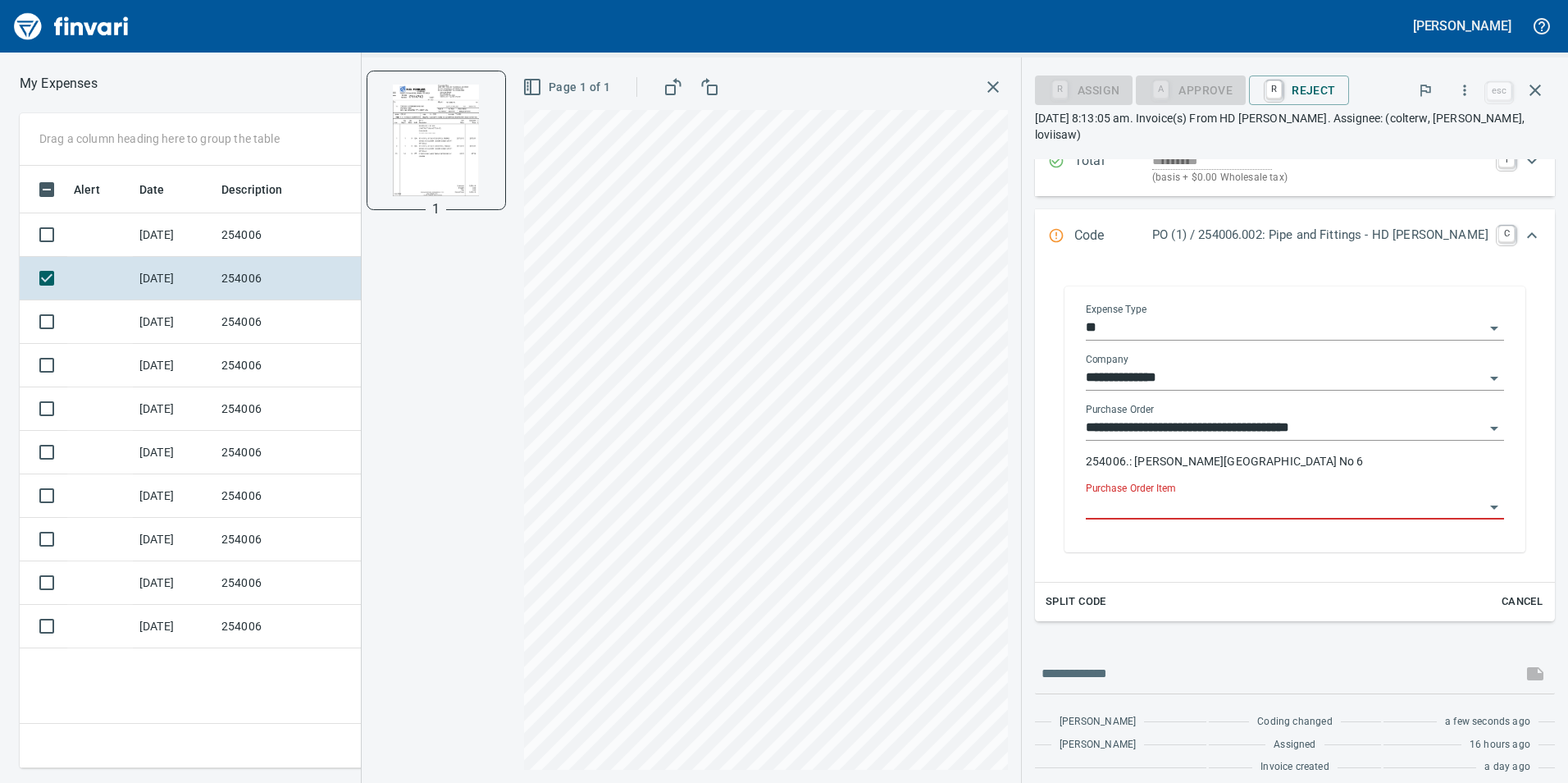
scroll to position [210, 0]
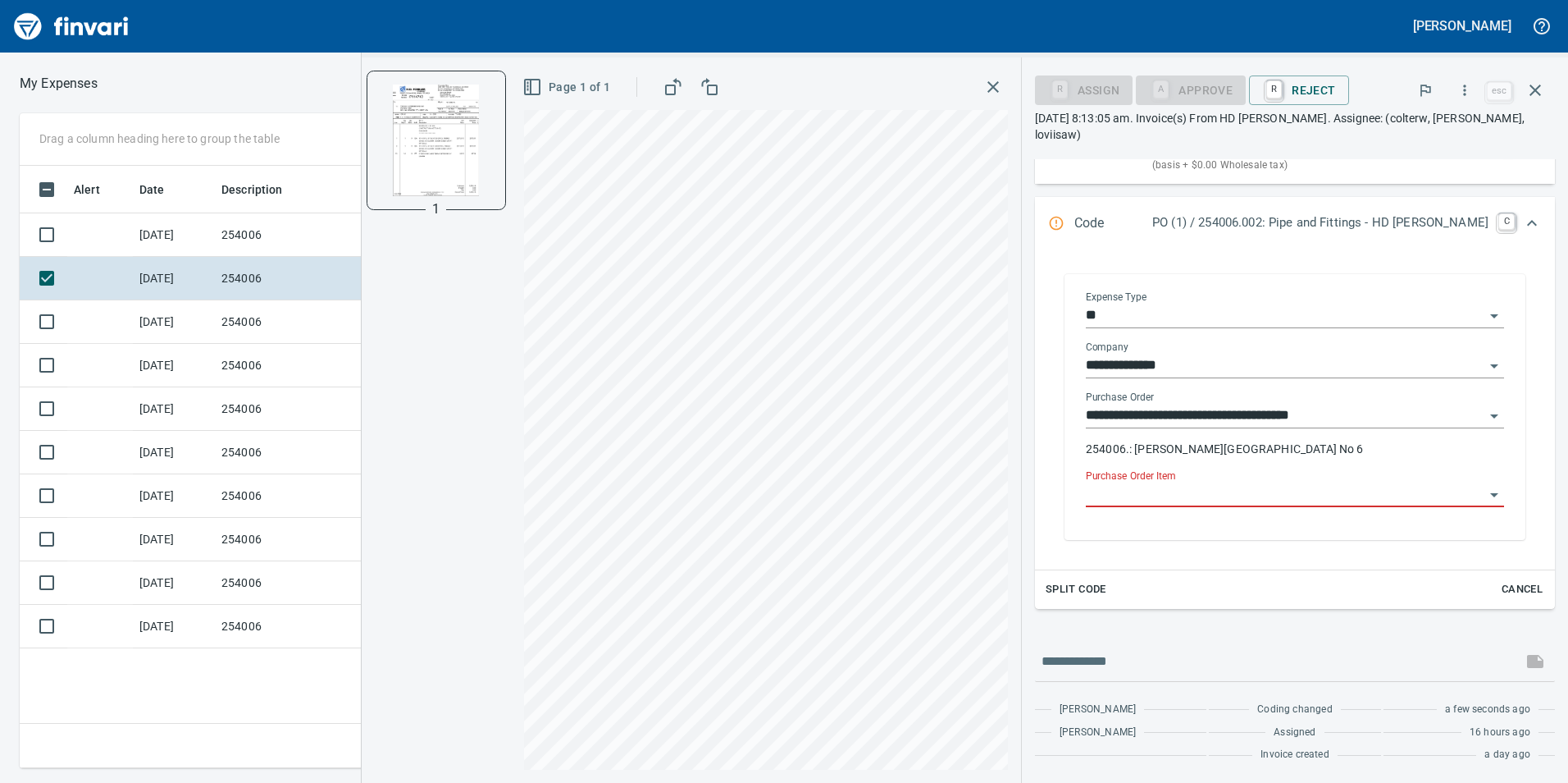
click at [1175, 481] on label "Purchase Order Item" at bounding box center [1130, 476] width 90 height 9
click at [1188, 484] on input "Purchase Order Item" at bounding box center [1285, 495] width 398 height 23
click at [1189, 492] on input "Purchase Order Item" at bounding box center [1285, 495] width 398 height 23
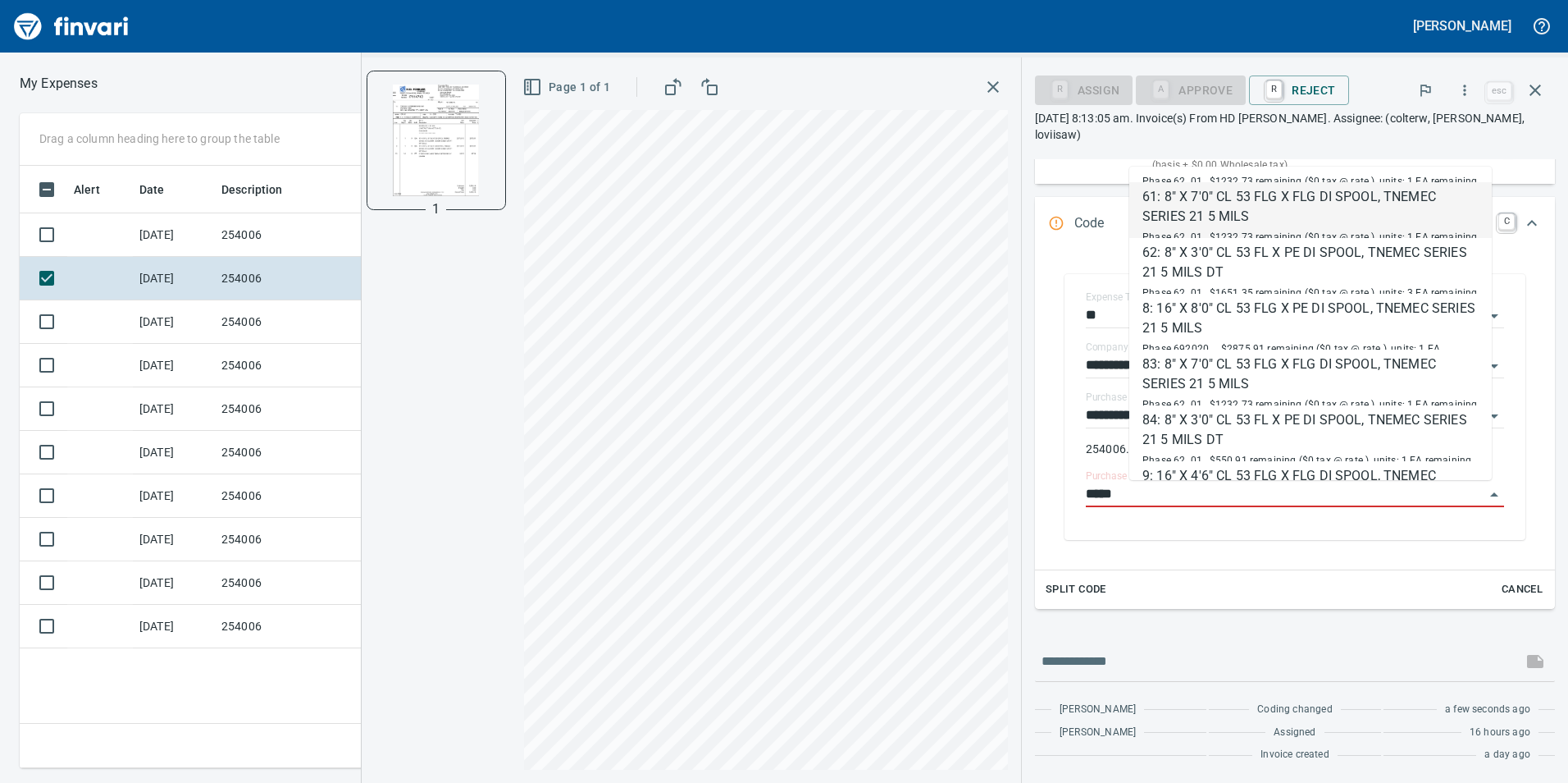
scroll to position [928, 0]
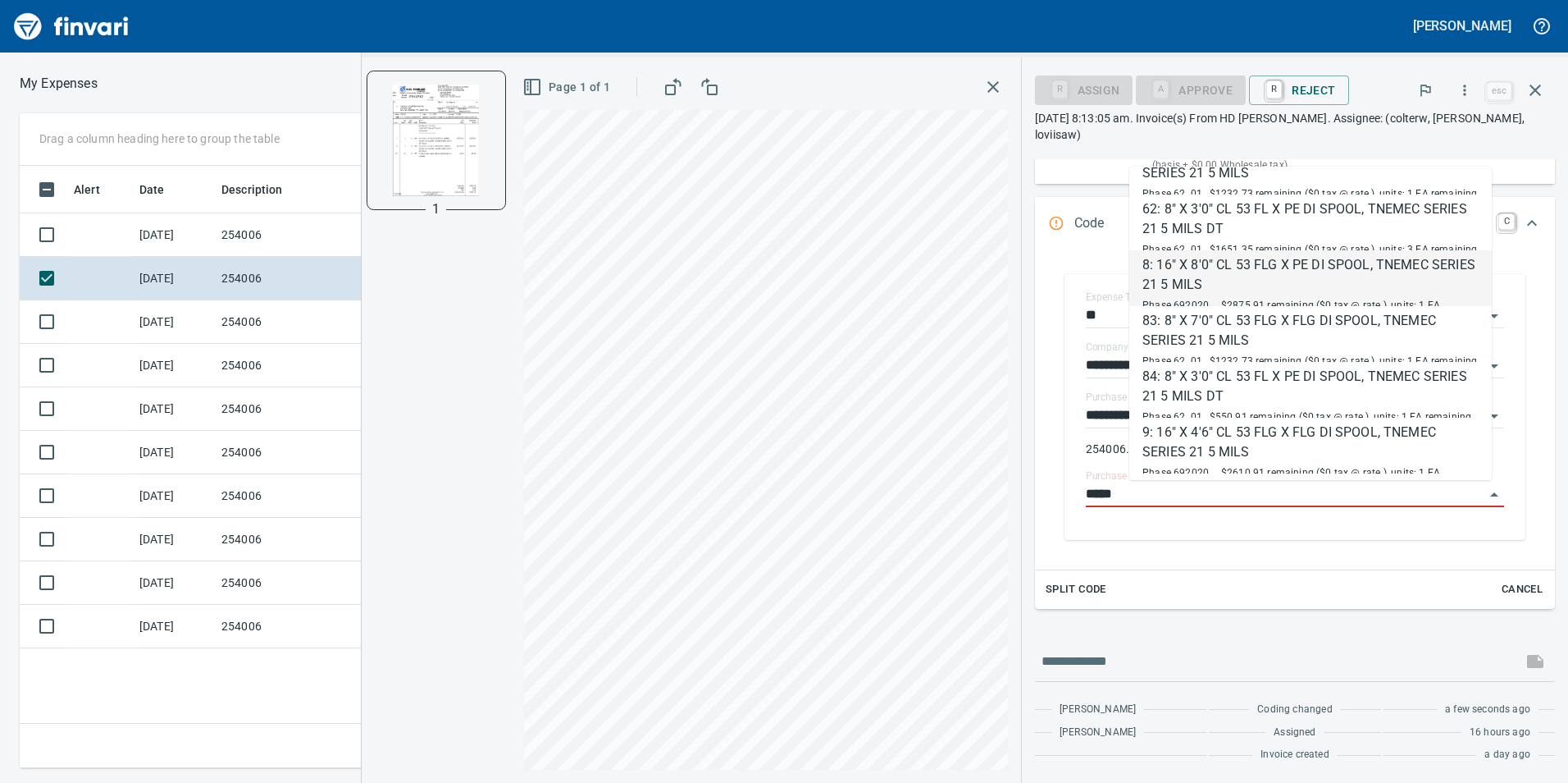
click at [1252, 265] on div "8: 16" X 8'0" CL 53 FLG X PE DI SPOOL, TNEMEC SERIES 21 5 MILS" at bounding box center [1310, 275] width 336 height 40
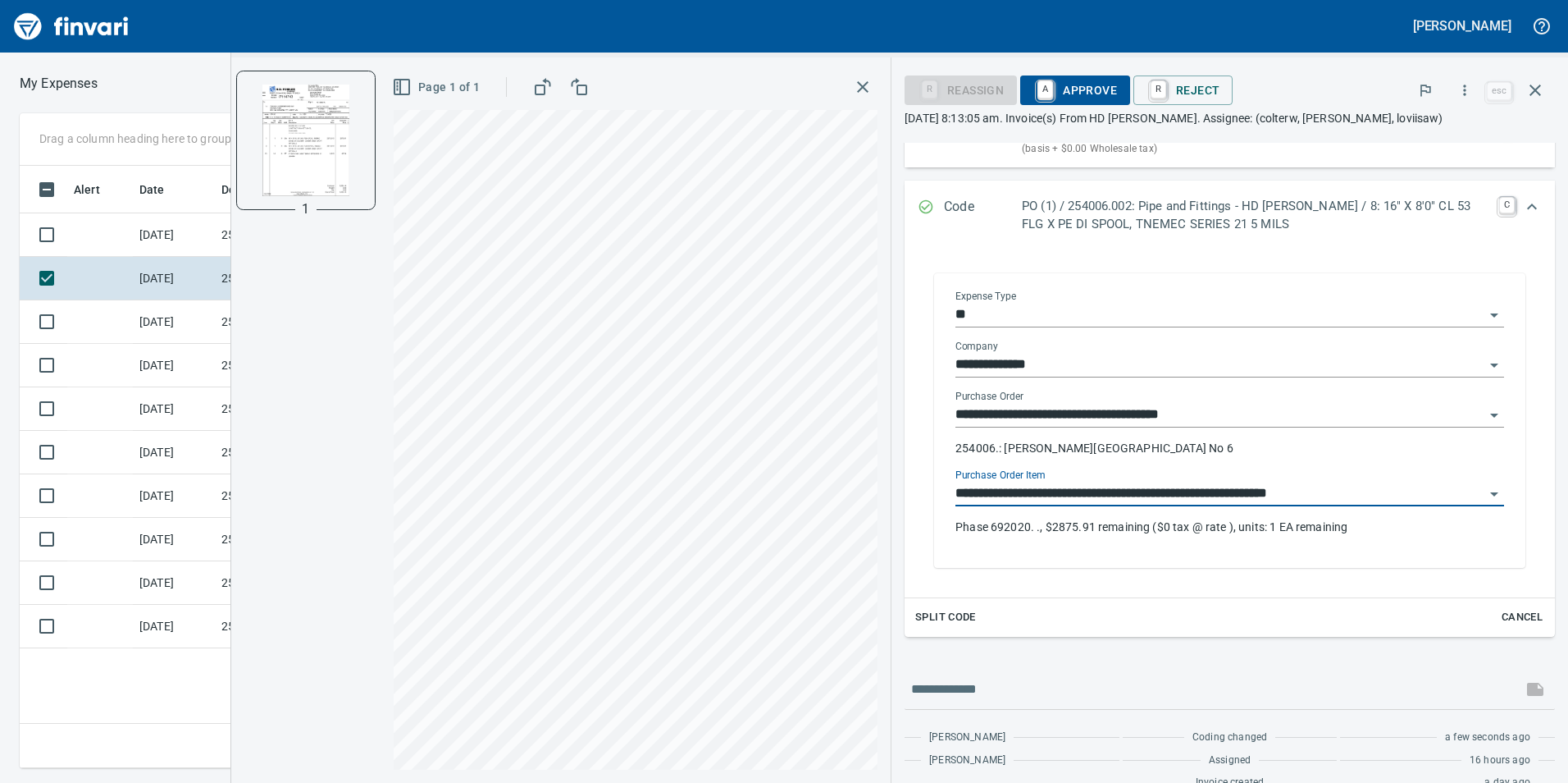
click at [1484, 497] on icon "Open" at bounding box center [1493, 494] width 20 height 20
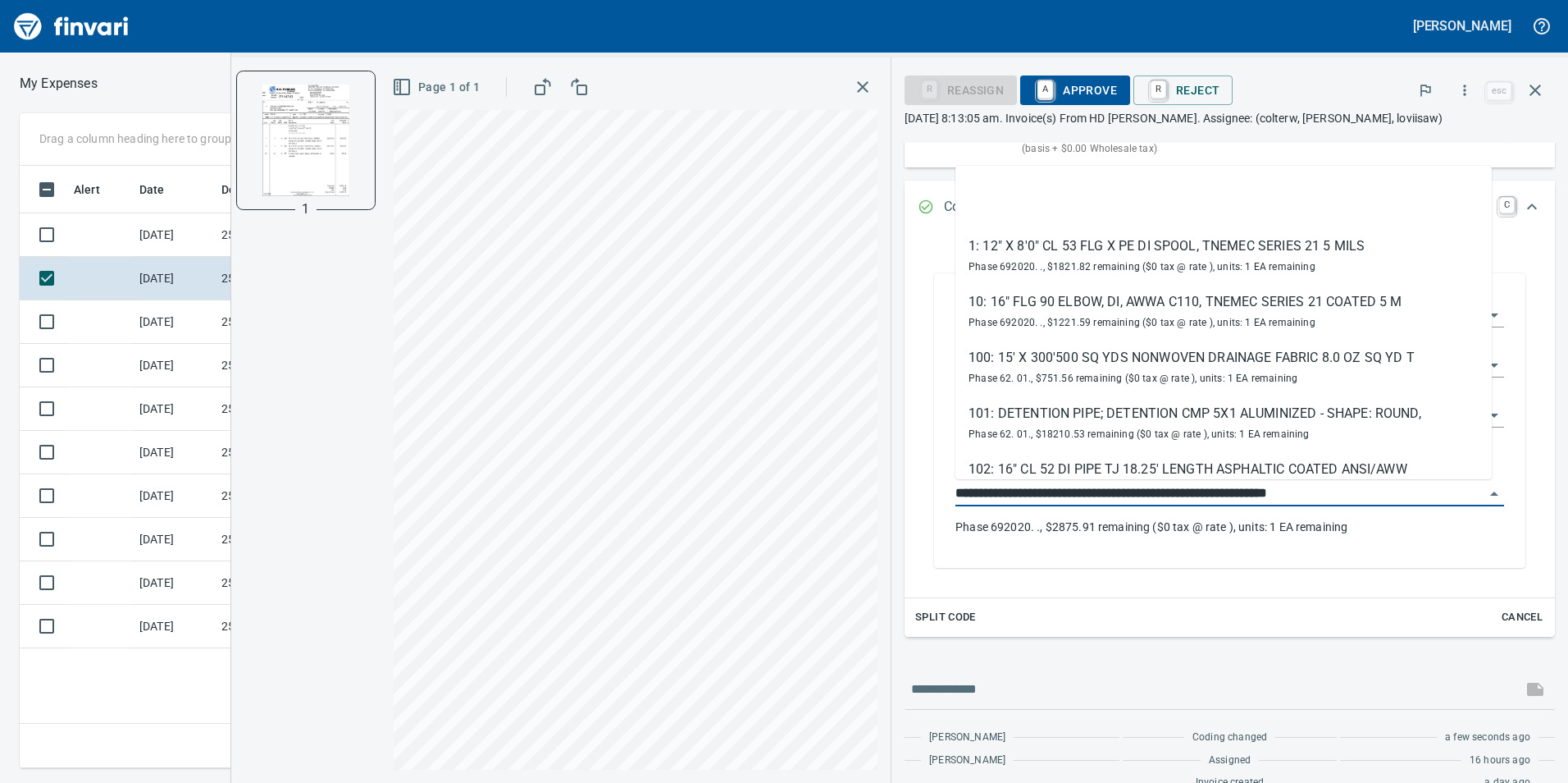
click at [1484, 497] on icon "Close" at bounding box center [1493, 494] width 20 height 20
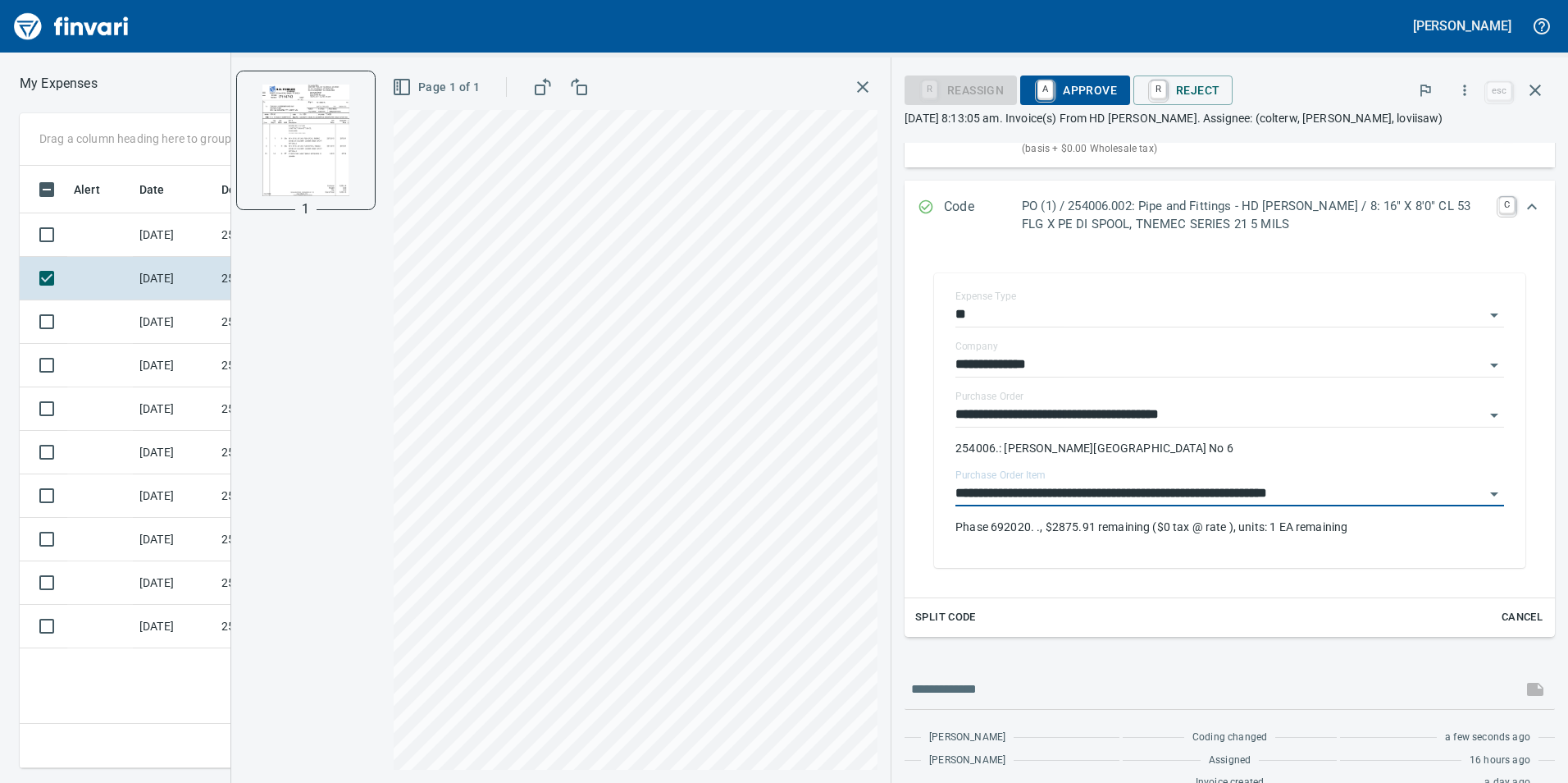
type input "**********"
click at [939, 616] on span "Split Code" at bounding box center [946, 618] width 60 height 19
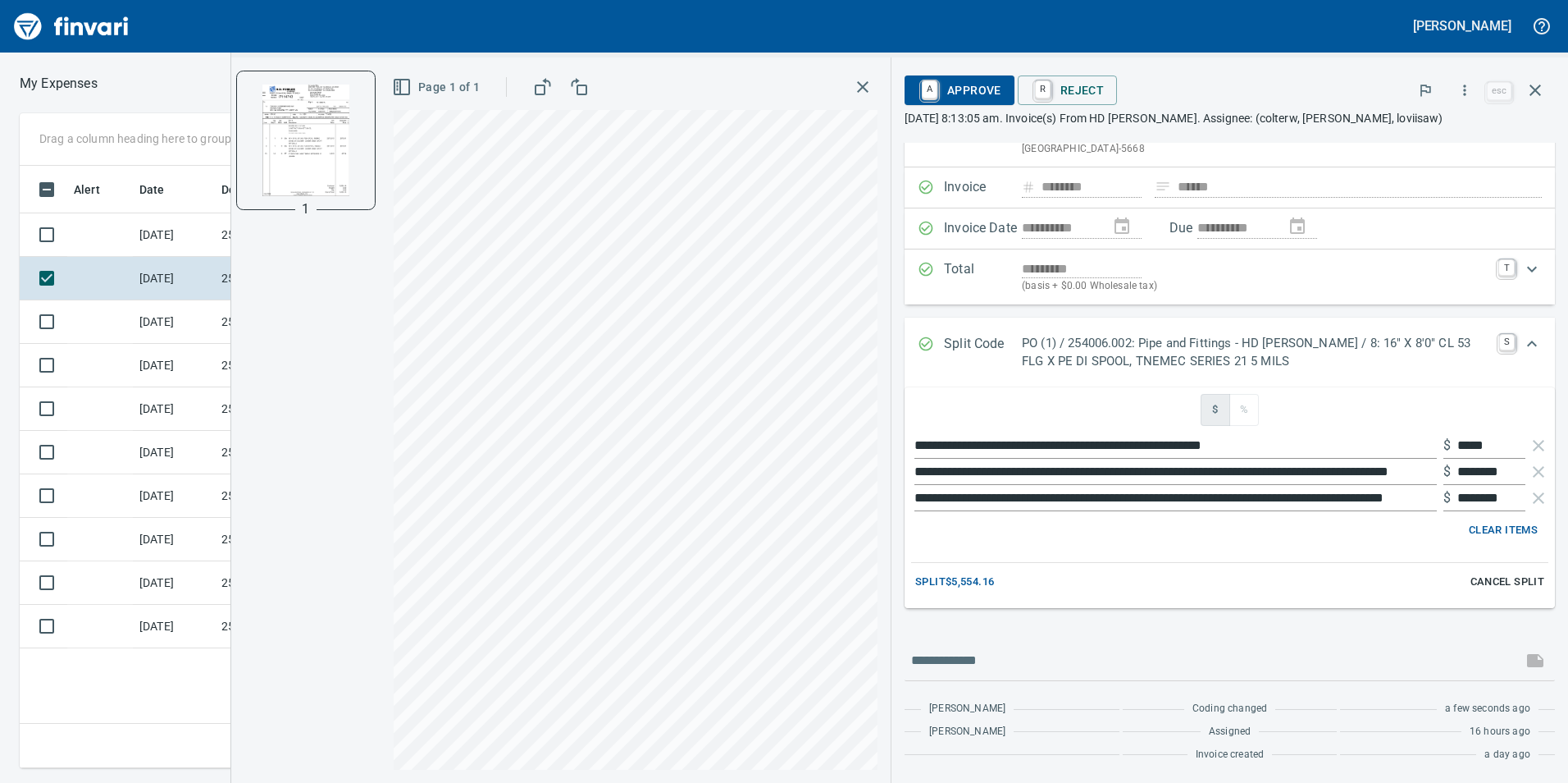
scroll to position [72, 0]
click at [982, 578] on span "Split $5,554.16" at bounding box center [954, 582] width 78 height 19
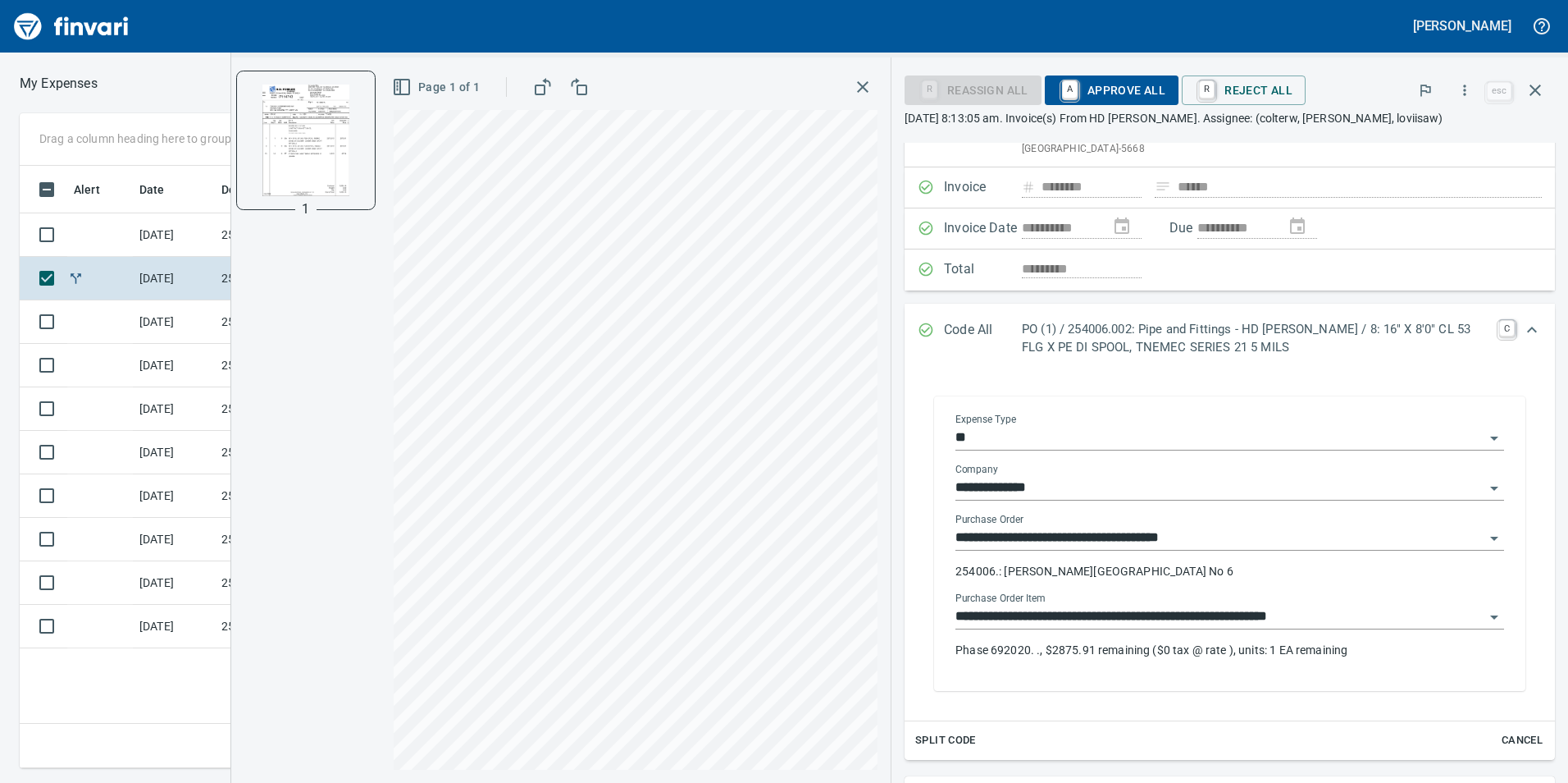
scroll to position [226, 0]
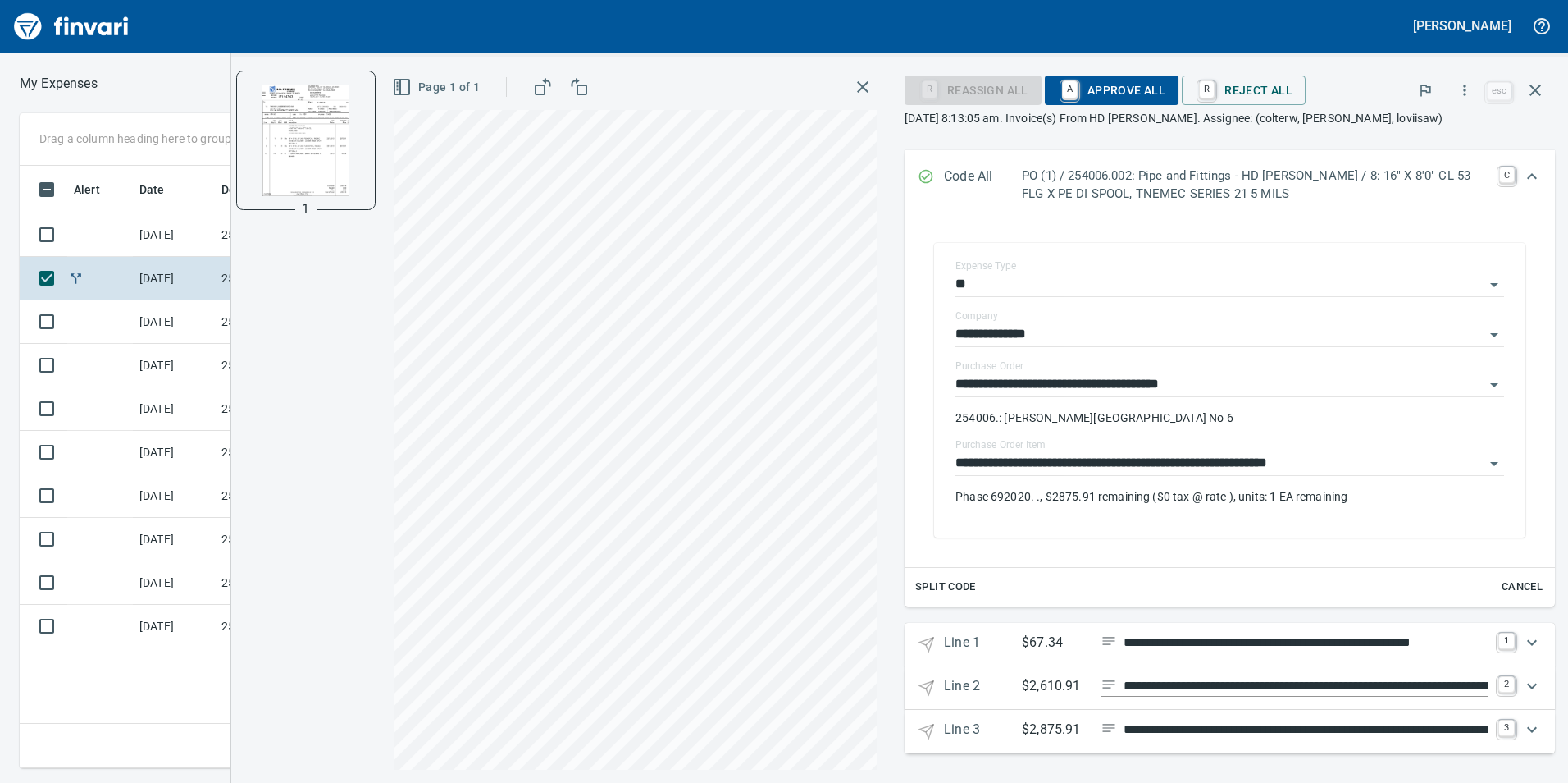
click at [1522, 642] on icon "Expand" at bounding box center [1531, 642] width 20 height 20
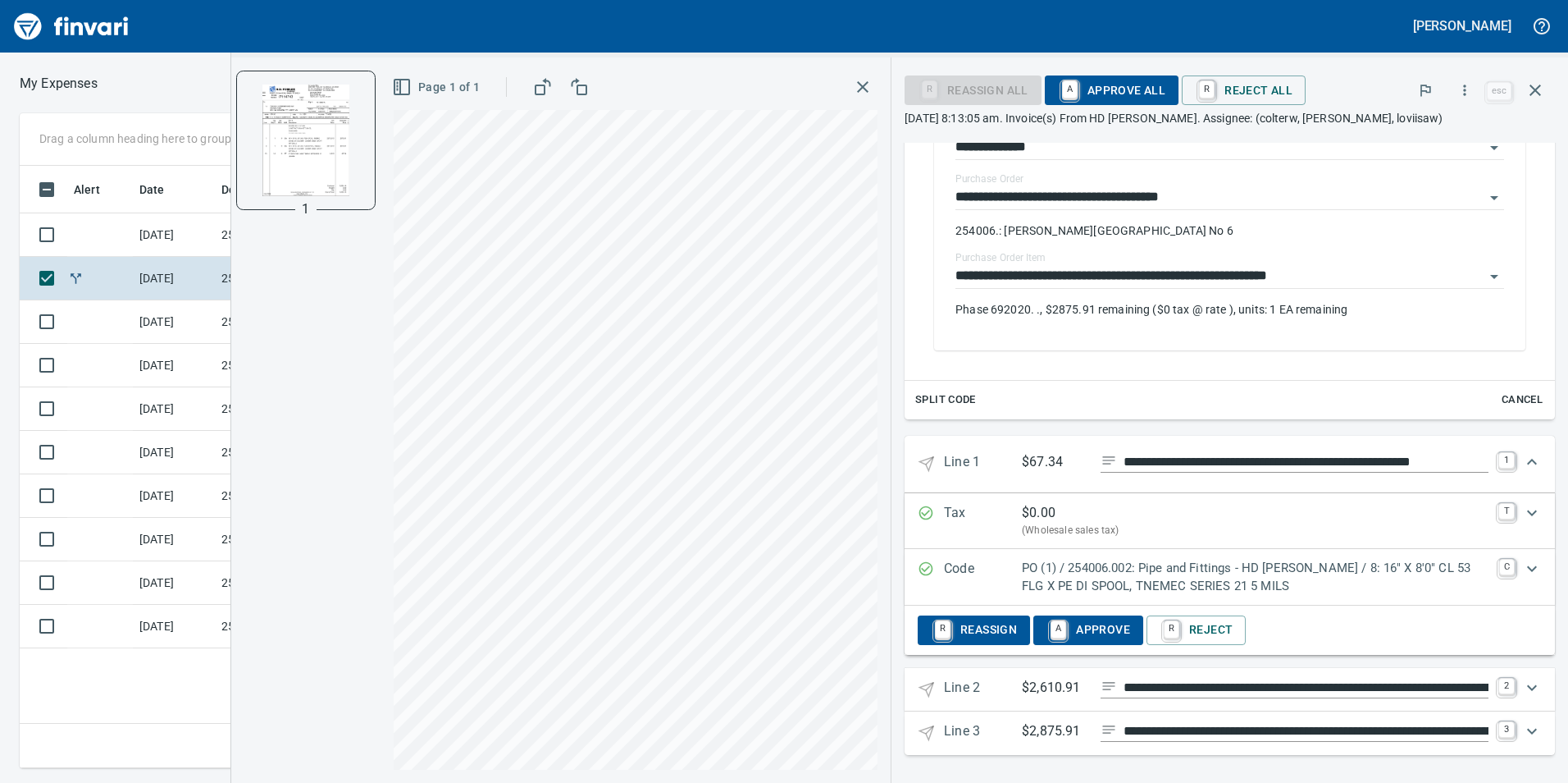
scroll to position [415, 0]
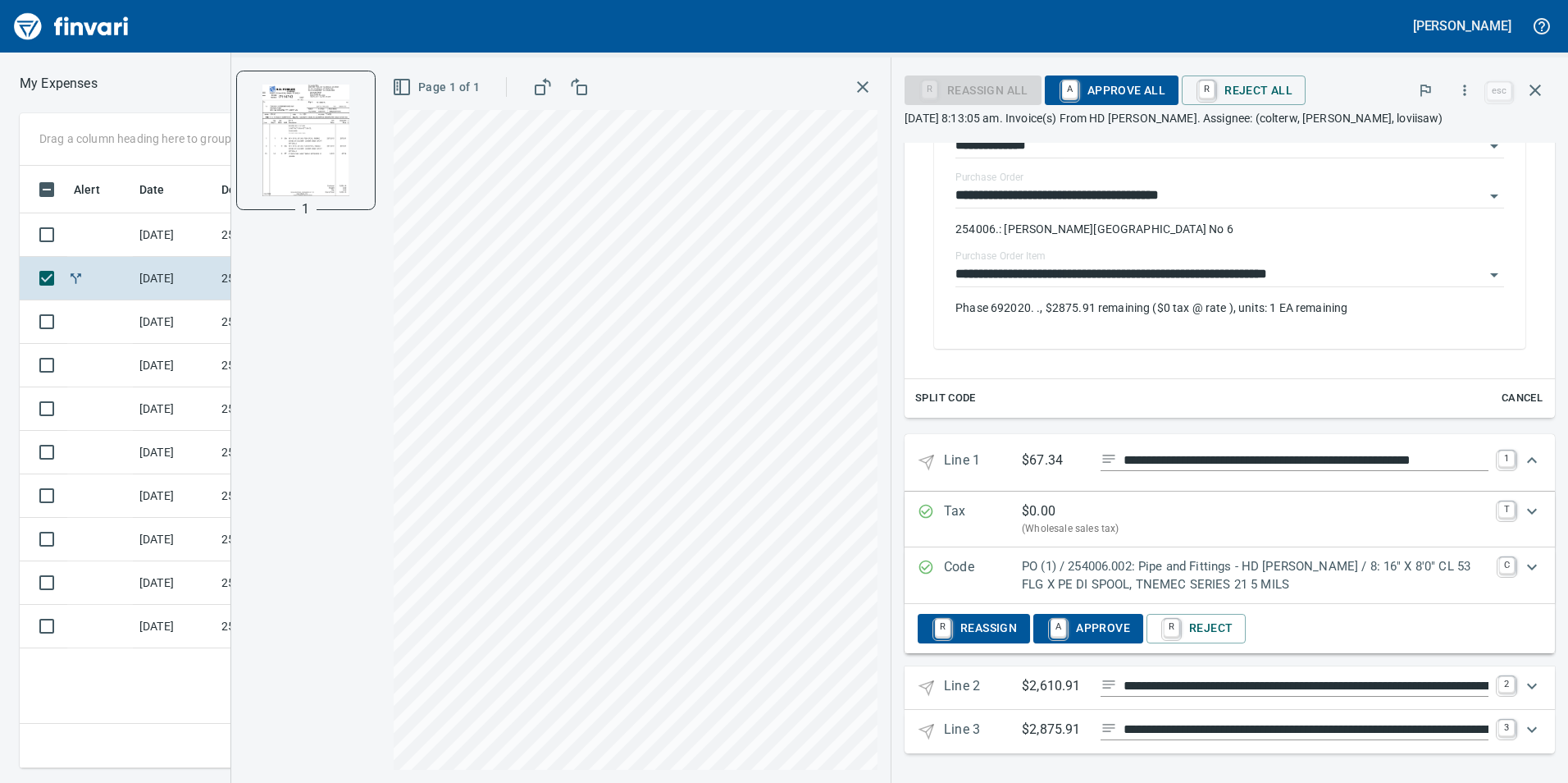
click at [971, 631] on span "R Reassign" at bounding box center [973, 629] width 86 height 28
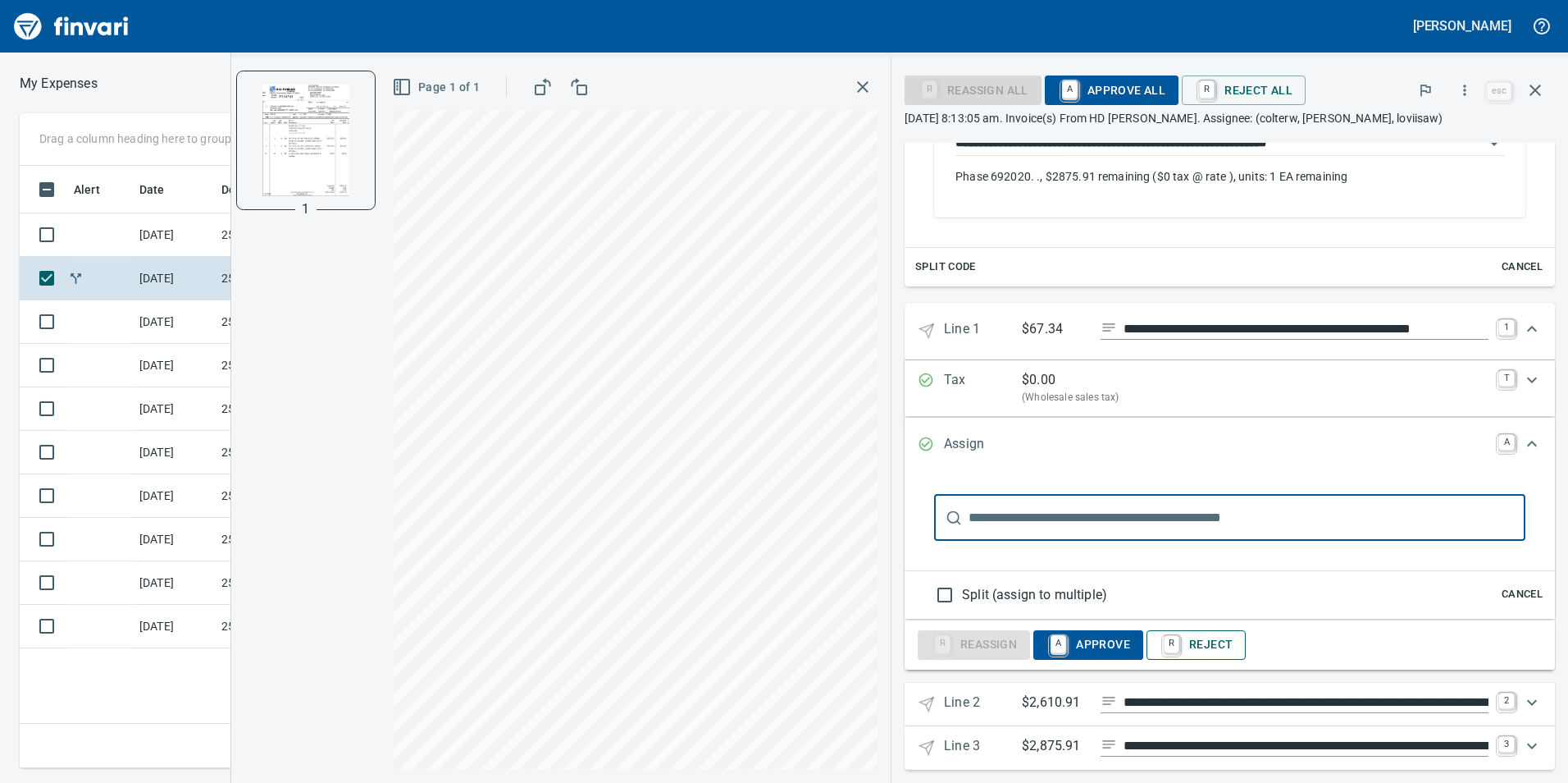
scroll to position [562, 0]
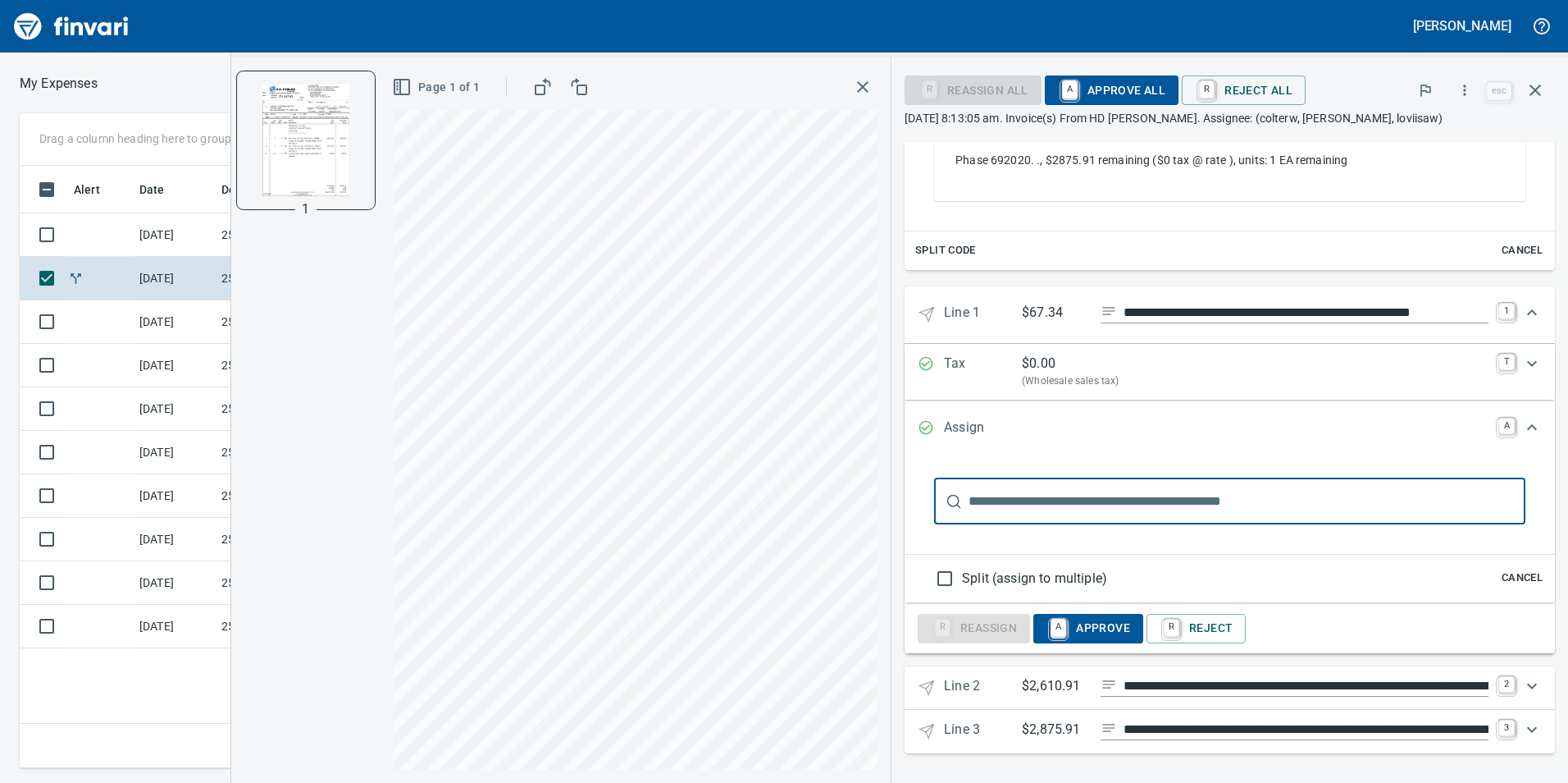
click at [1509, 578] on span "Cancel" at bounding box center [1522, 578] width 44 height 19
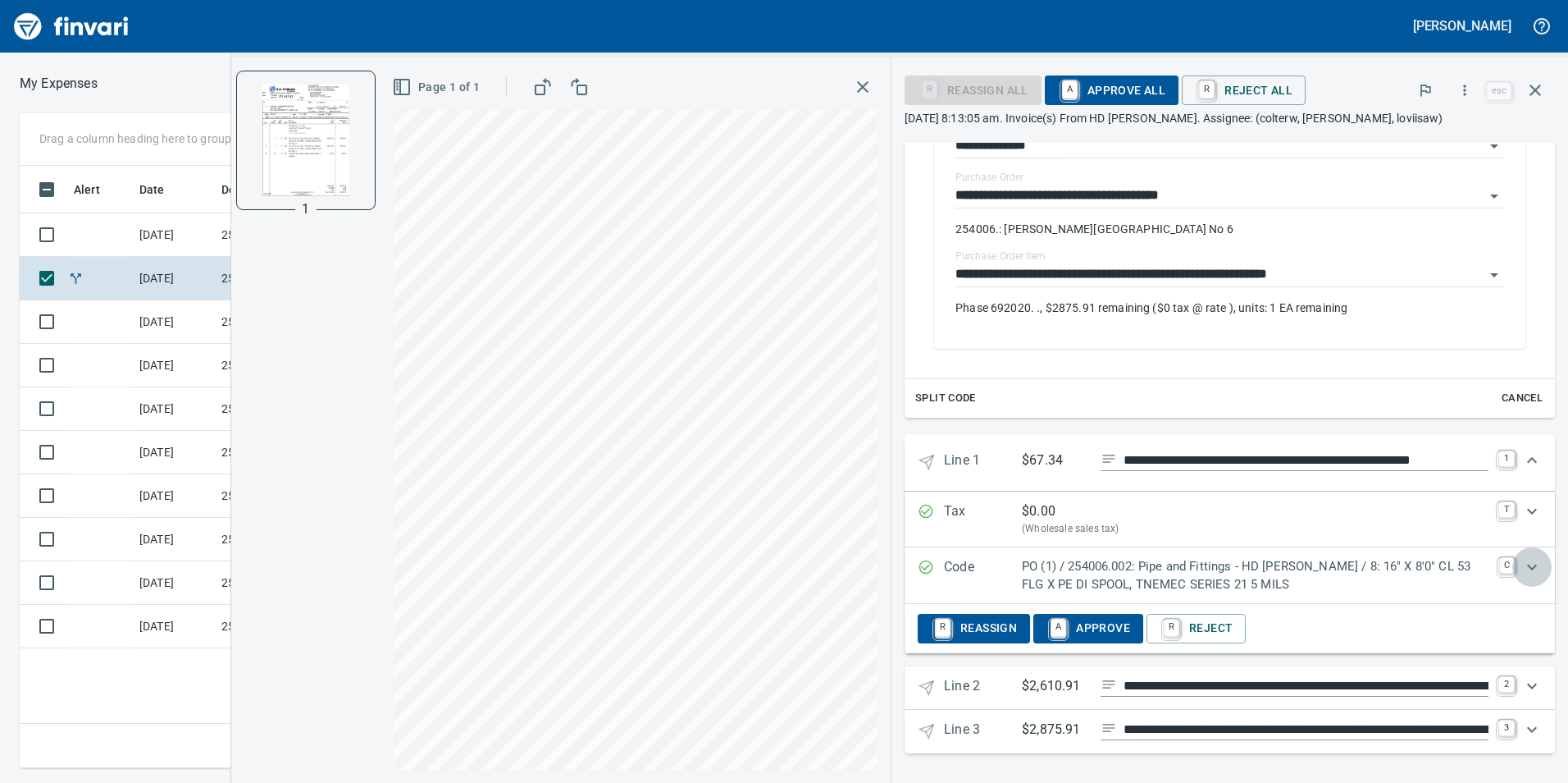
click at [1522, 564] on icon "Expand" at bounding box center [1531, 567] width 20 height 20
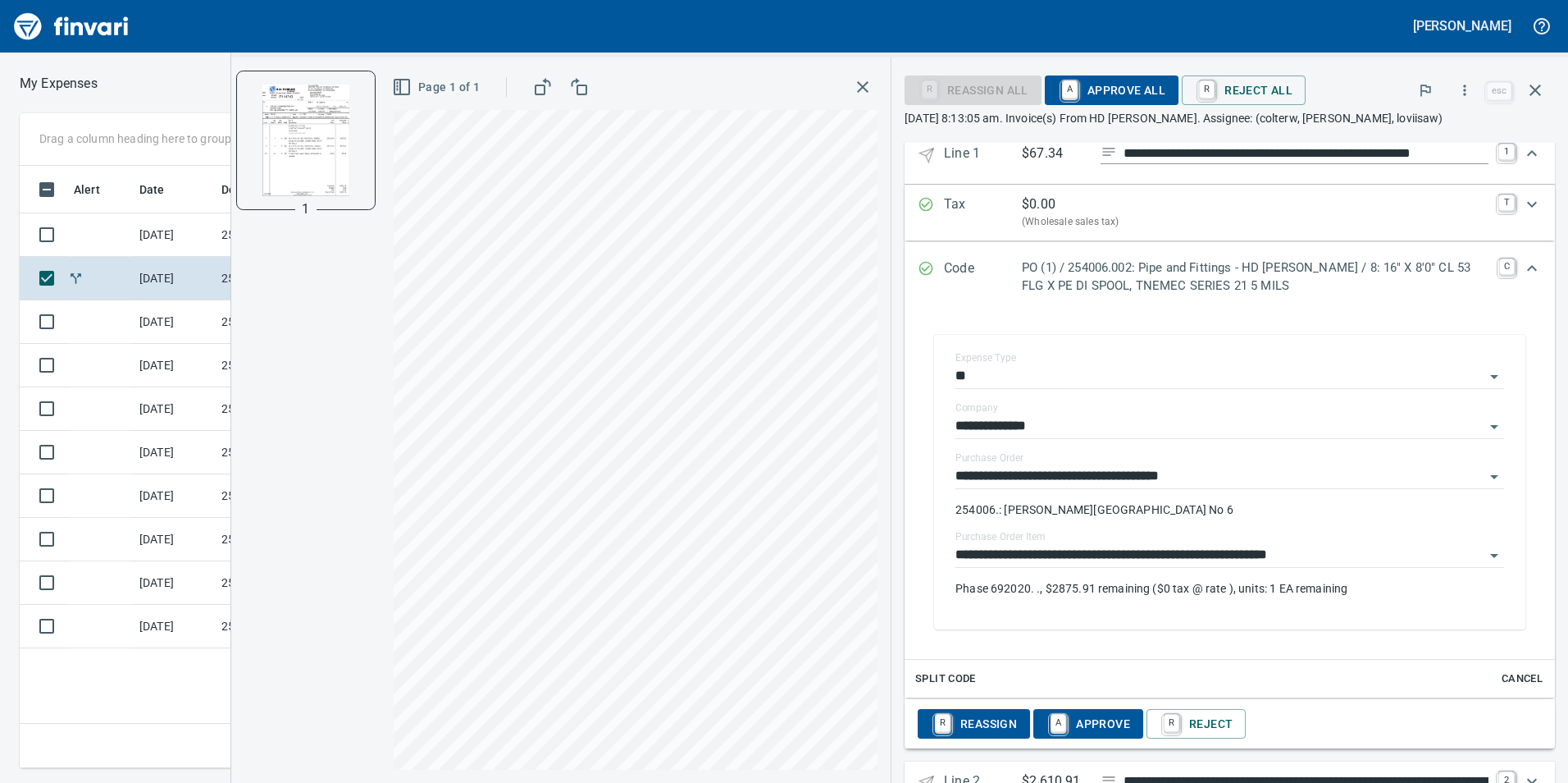
scroll to position [735, 0]
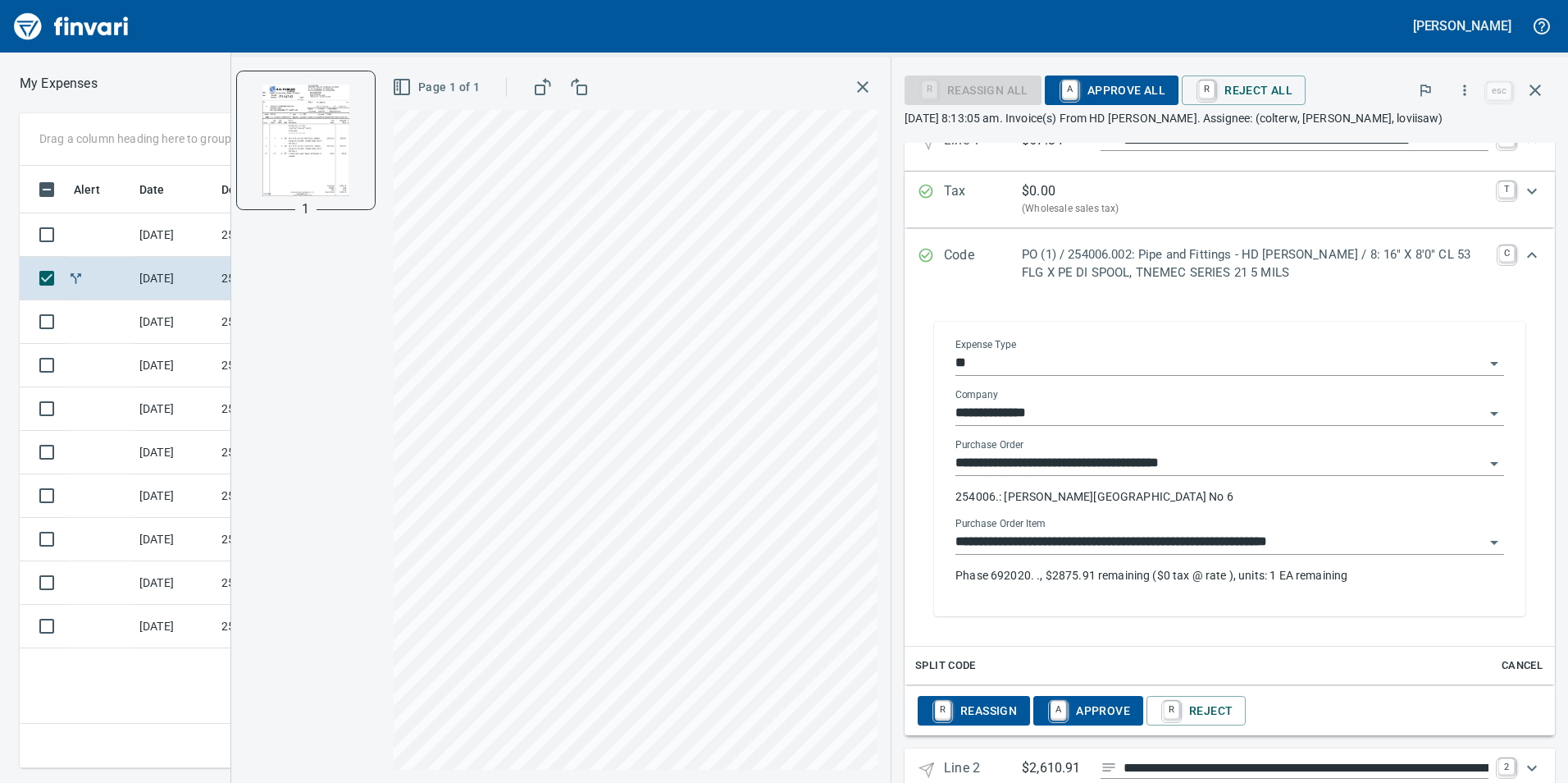
click at [1380, 543] on input "**********" at bounding box center [1220, 542] width 529 height 23
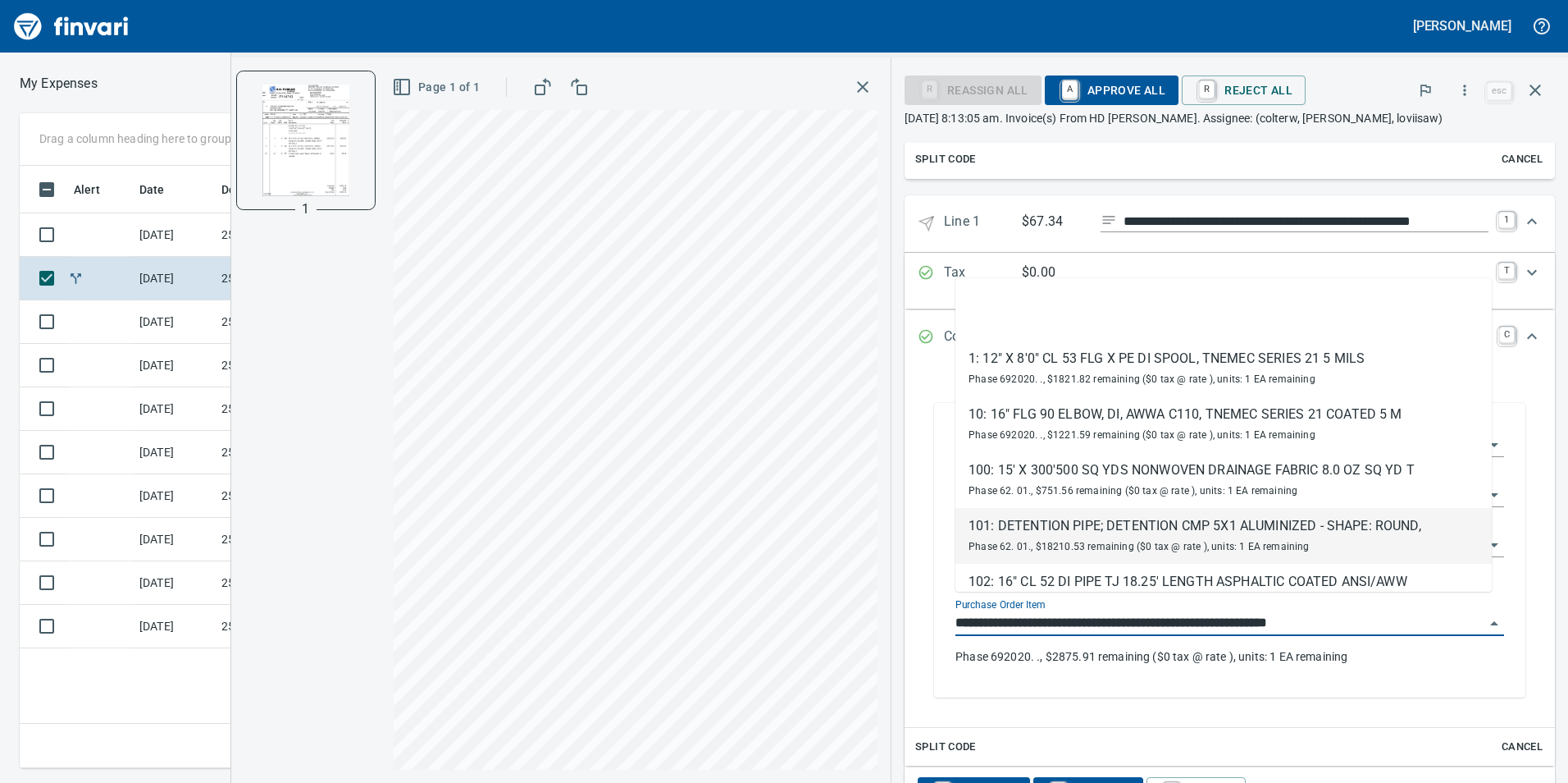
scroll to position [653, 0]
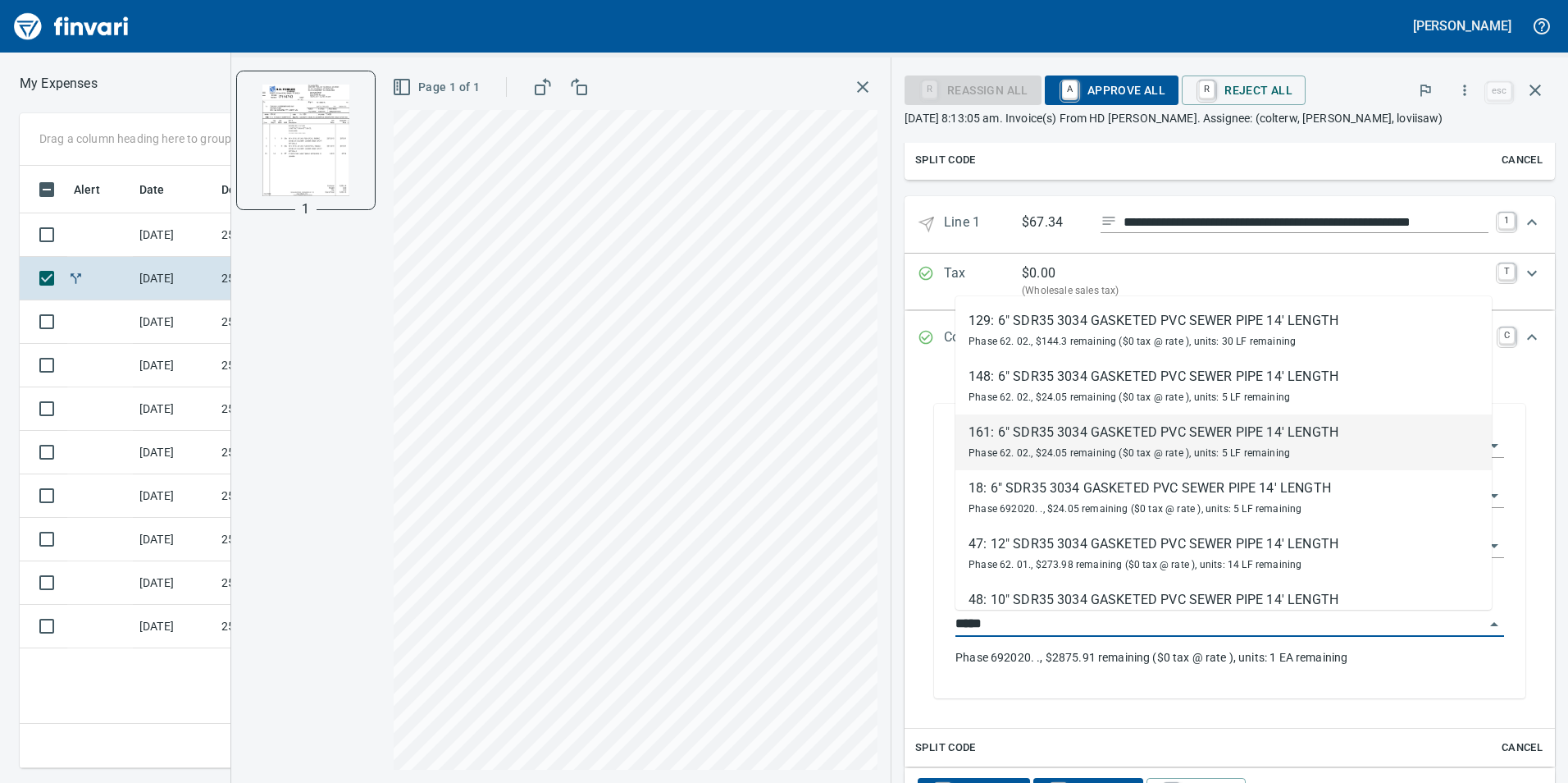
drag, startPoint x: 1119, startPoint y: 436, endPoint x: 1118, endPoint y: 446, distance: 10.0
click at [1120, 435] on div "161: 6" SDR35 3034 GASKETED PVC SEWER PIPE 14' LENGTH" at bounding box center [1154, 432] width 370 height 20
type input "**********"
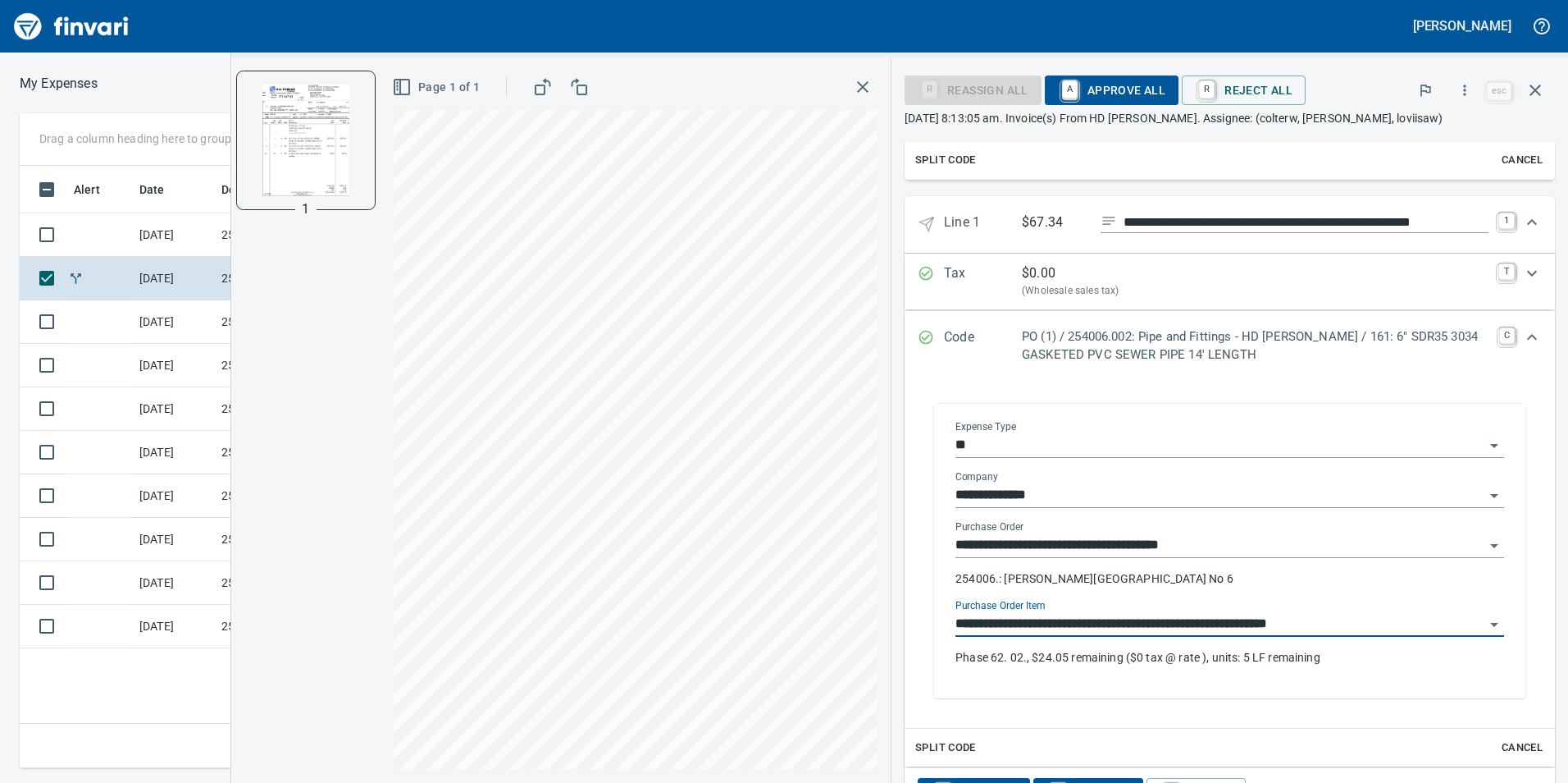
type input "**********"
click at [1527, 332] on icon "Expand" at bounding box center [1531, 337] width 20 height 20
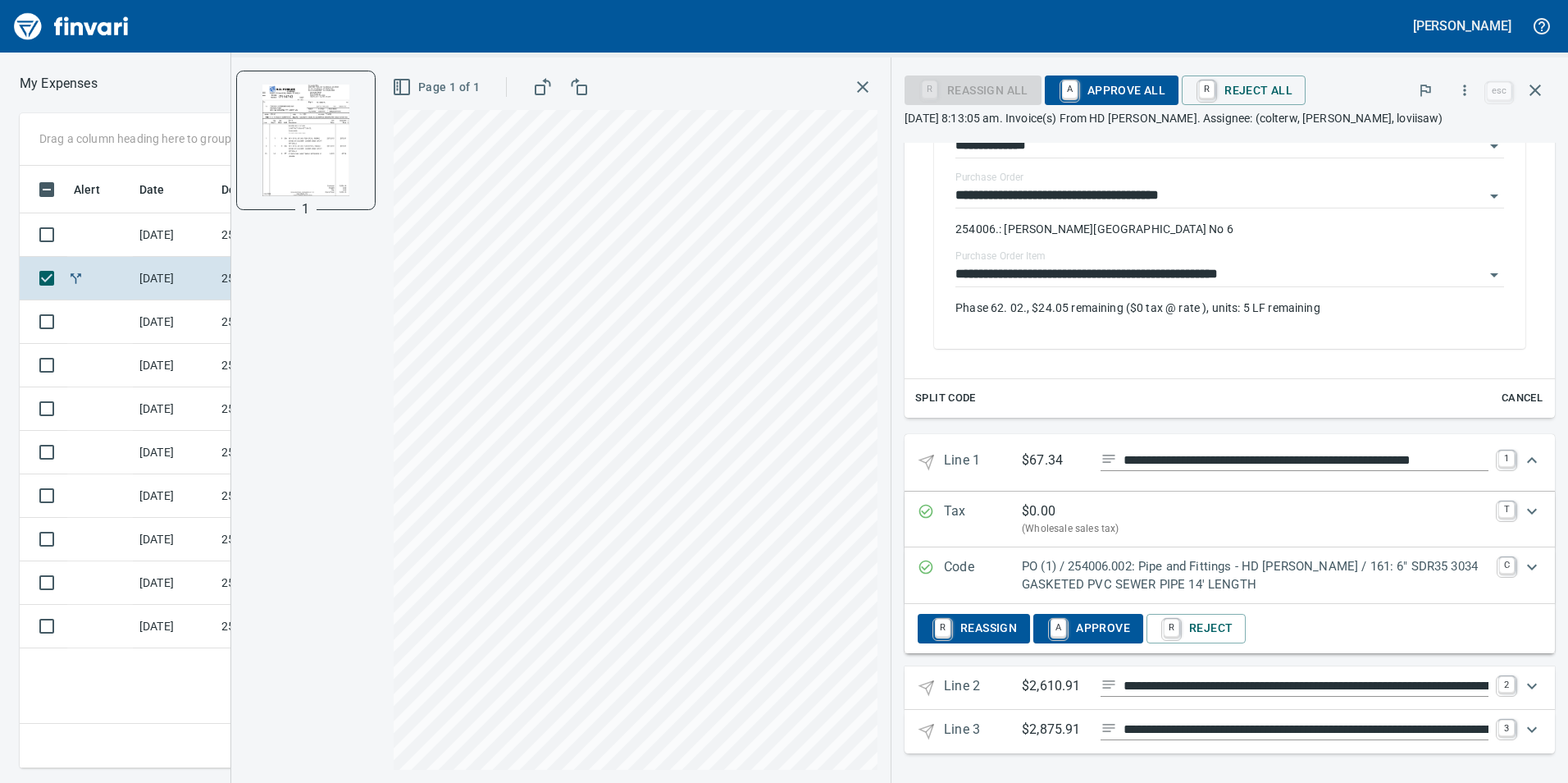
scroll to position [415, 0]
click at [1527, 682] on icon "Expand" at bounding box center [1531, 686] width 20 height 20
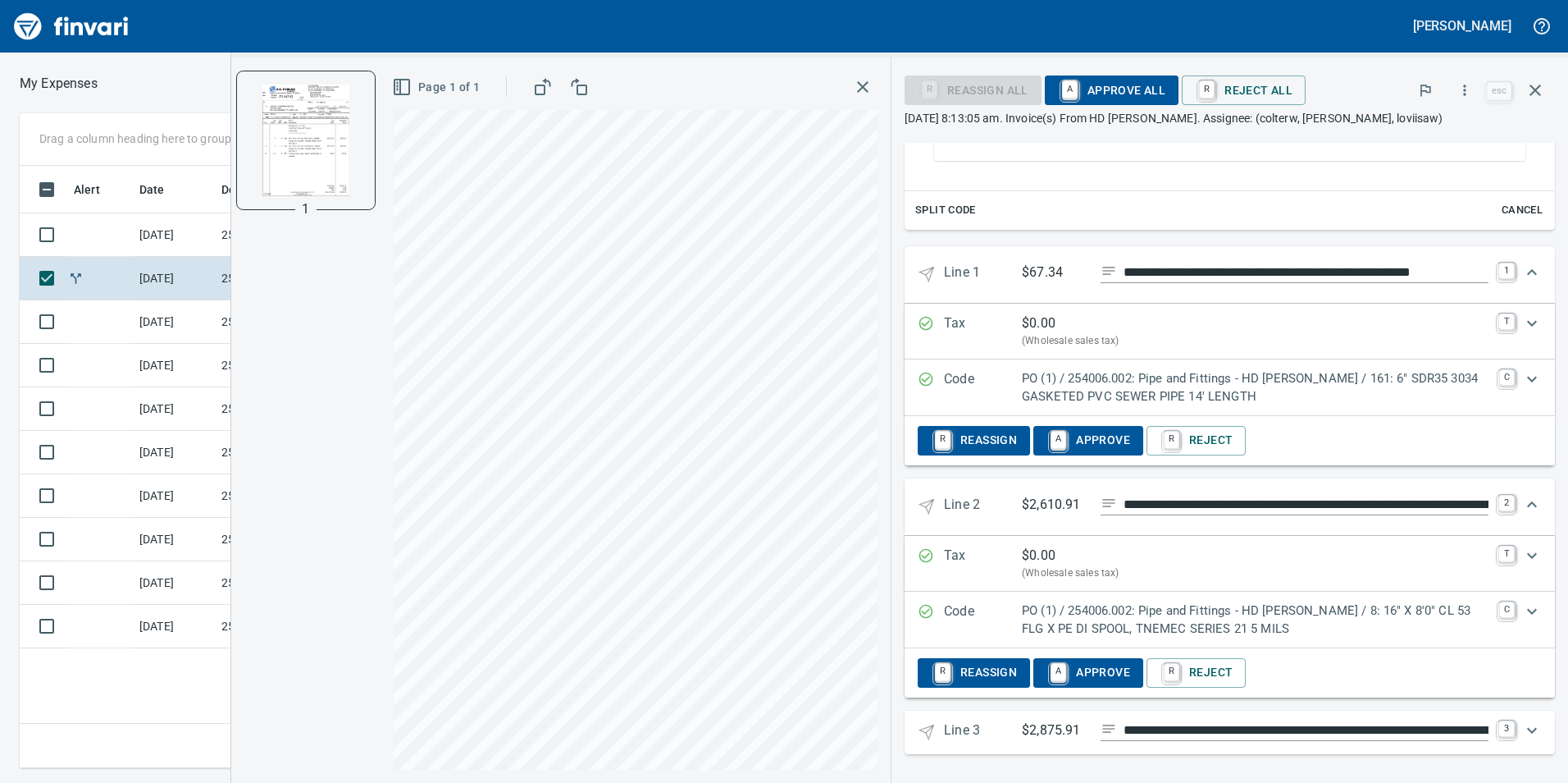
scroll to position [604, 0]
click at [1527, 612] on icon "Expand" at bounding box center [1532, 610] width 9 height 6
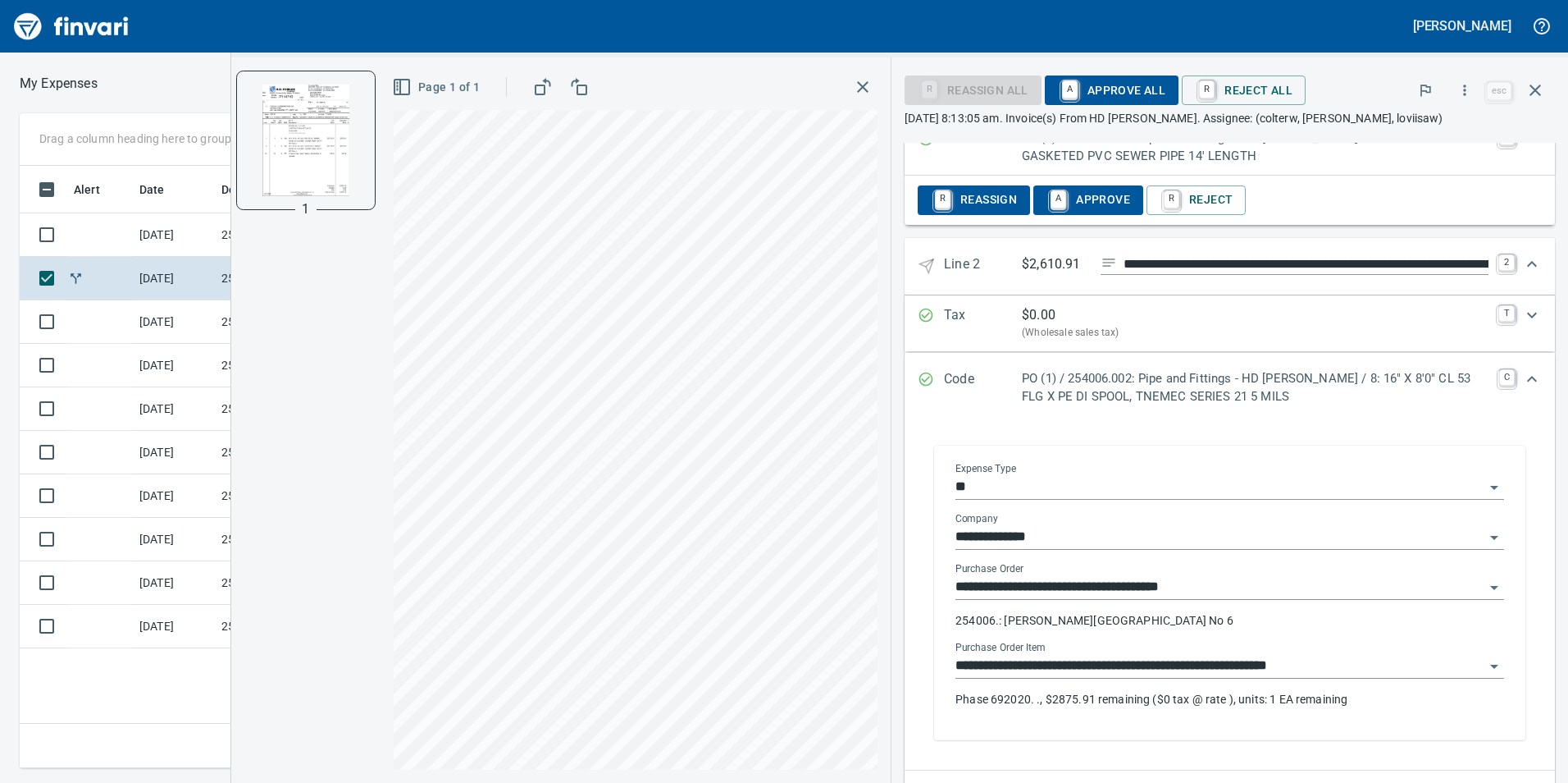
scroll to position [849, 0]
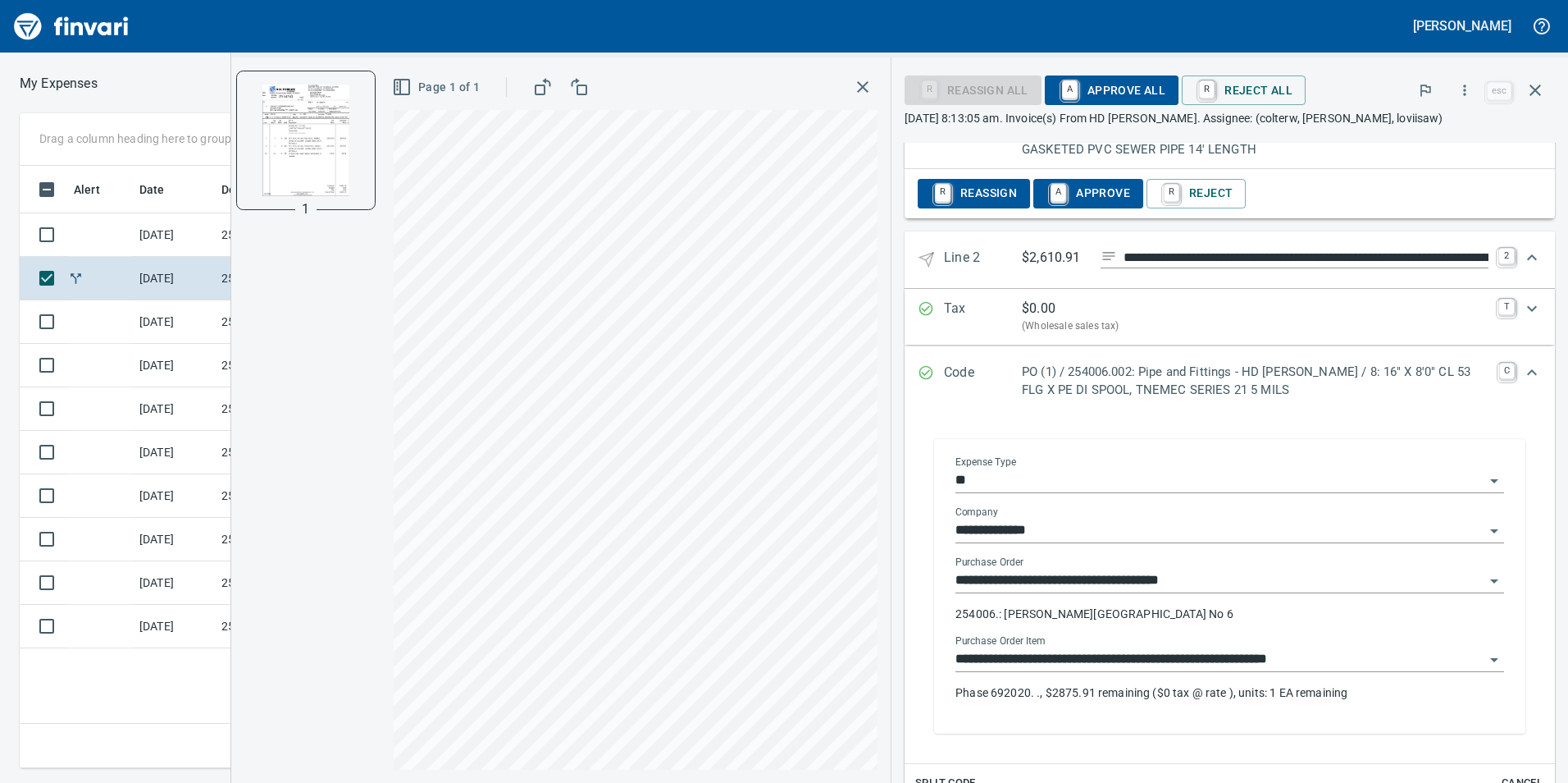
click at [1379, 659] on input "**********" at bounding box center [1220, 659] width 529 height 23
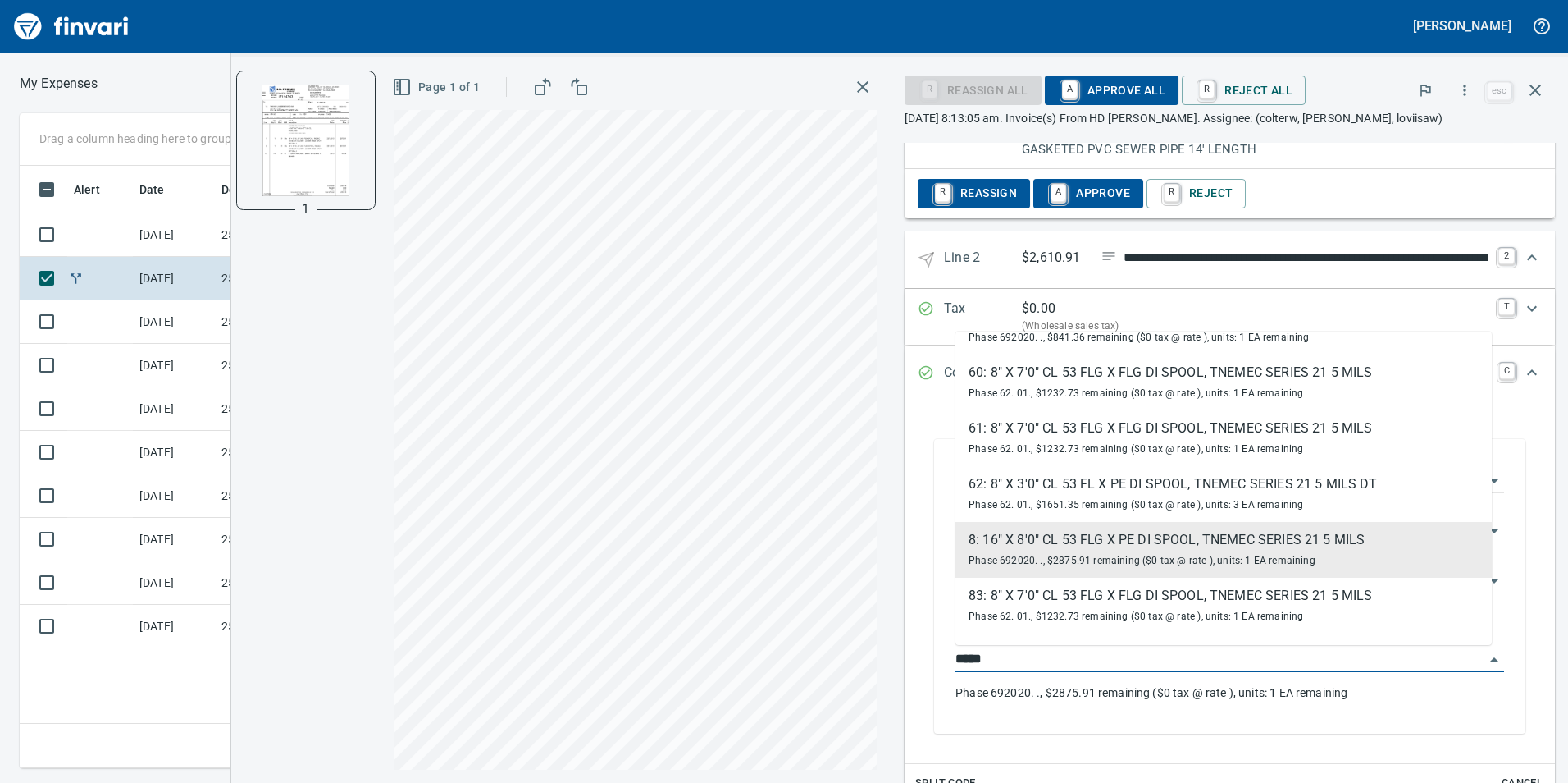
scroll to position [928, 0]
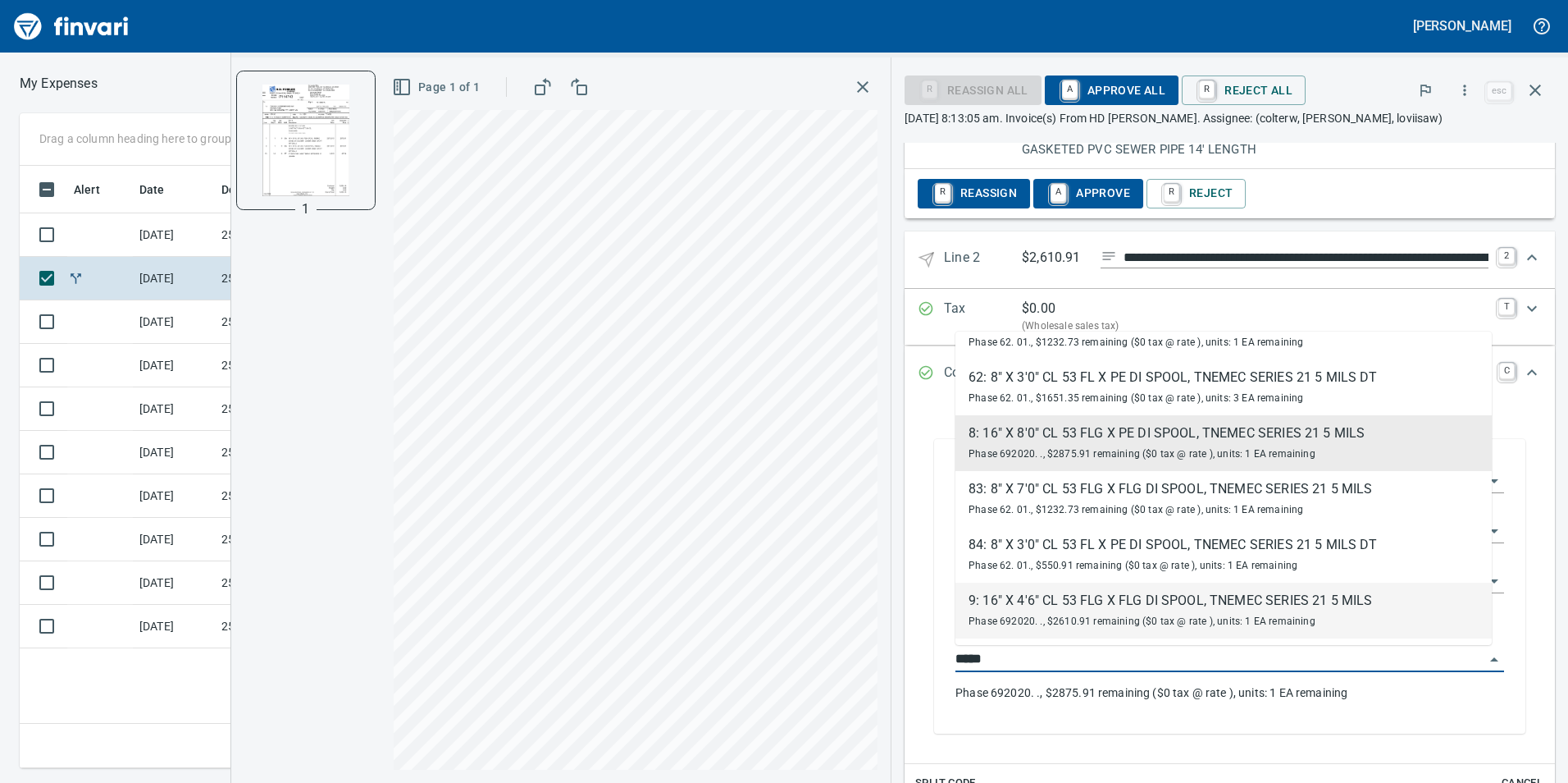
click at [1078, 610] on div "Phase 692020. ., $2610.91 remaining ($0 tax @ rate ), units: 1 EA remaining" at bounding box center [1170, 620] width 403 height 20
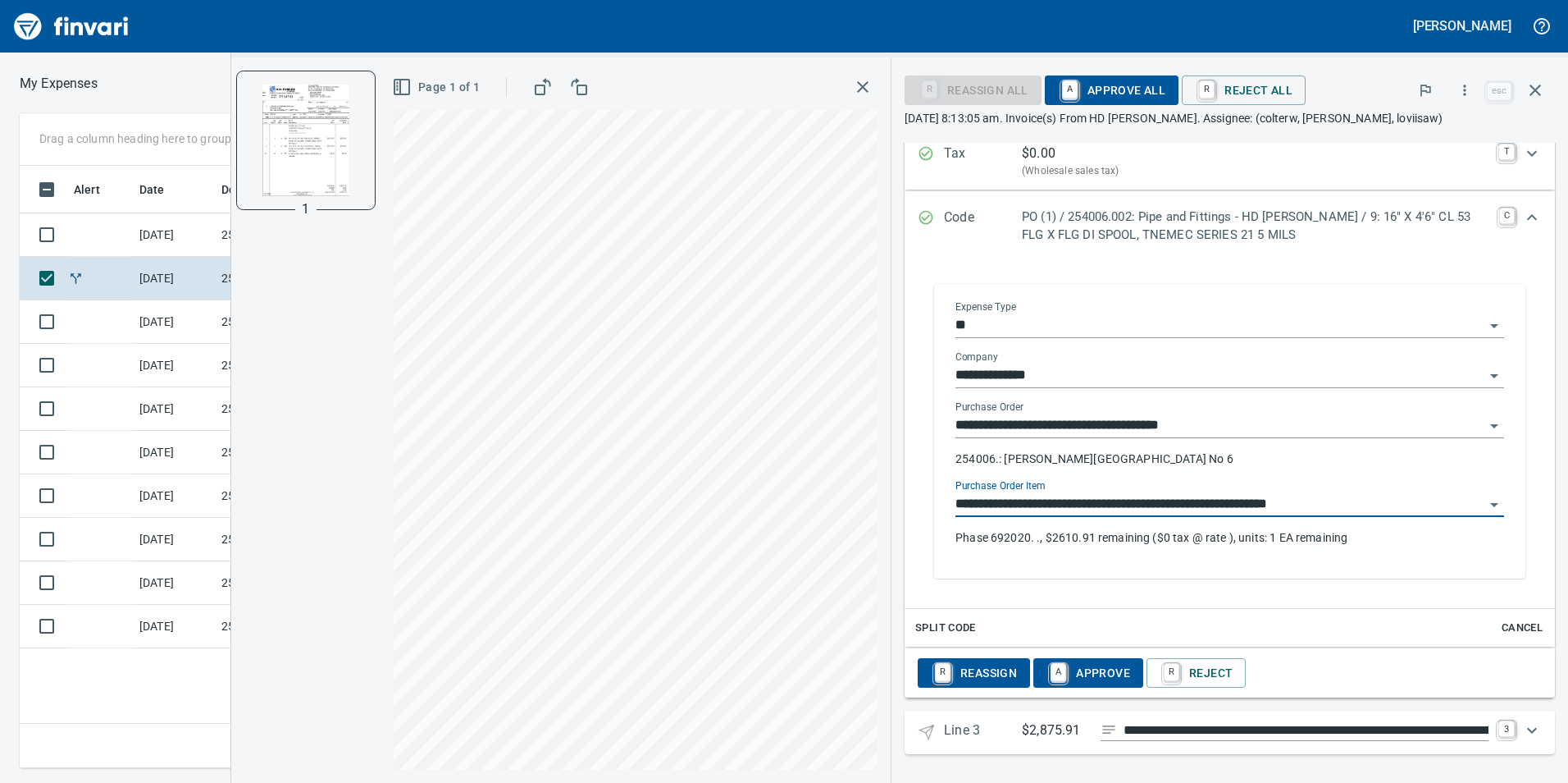
scroll to position [1005, 0]
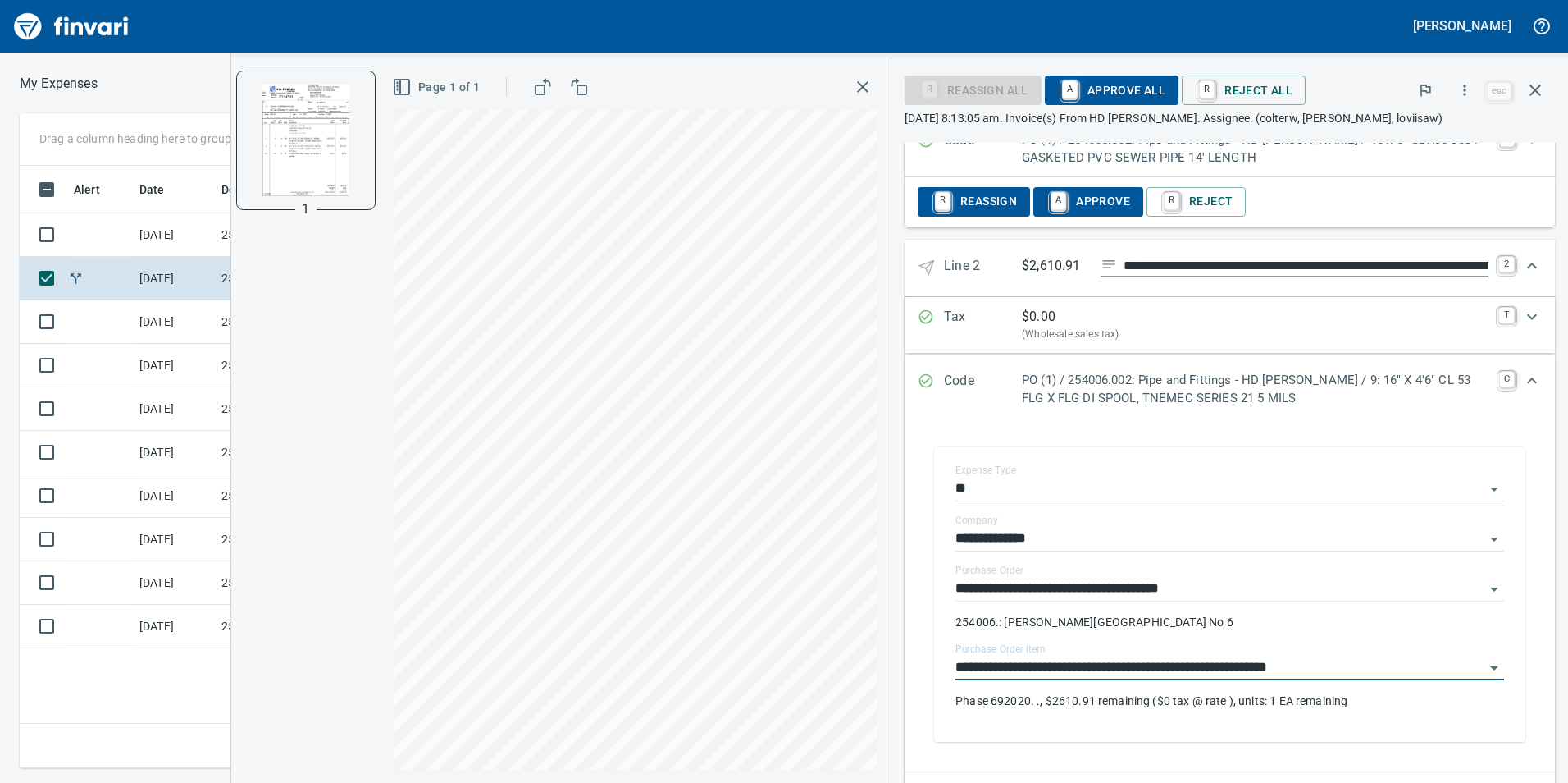
type input "**********"
click at [1527, 383] on icon "Expand" at bounding box center [1532, 381] width 9 height 6
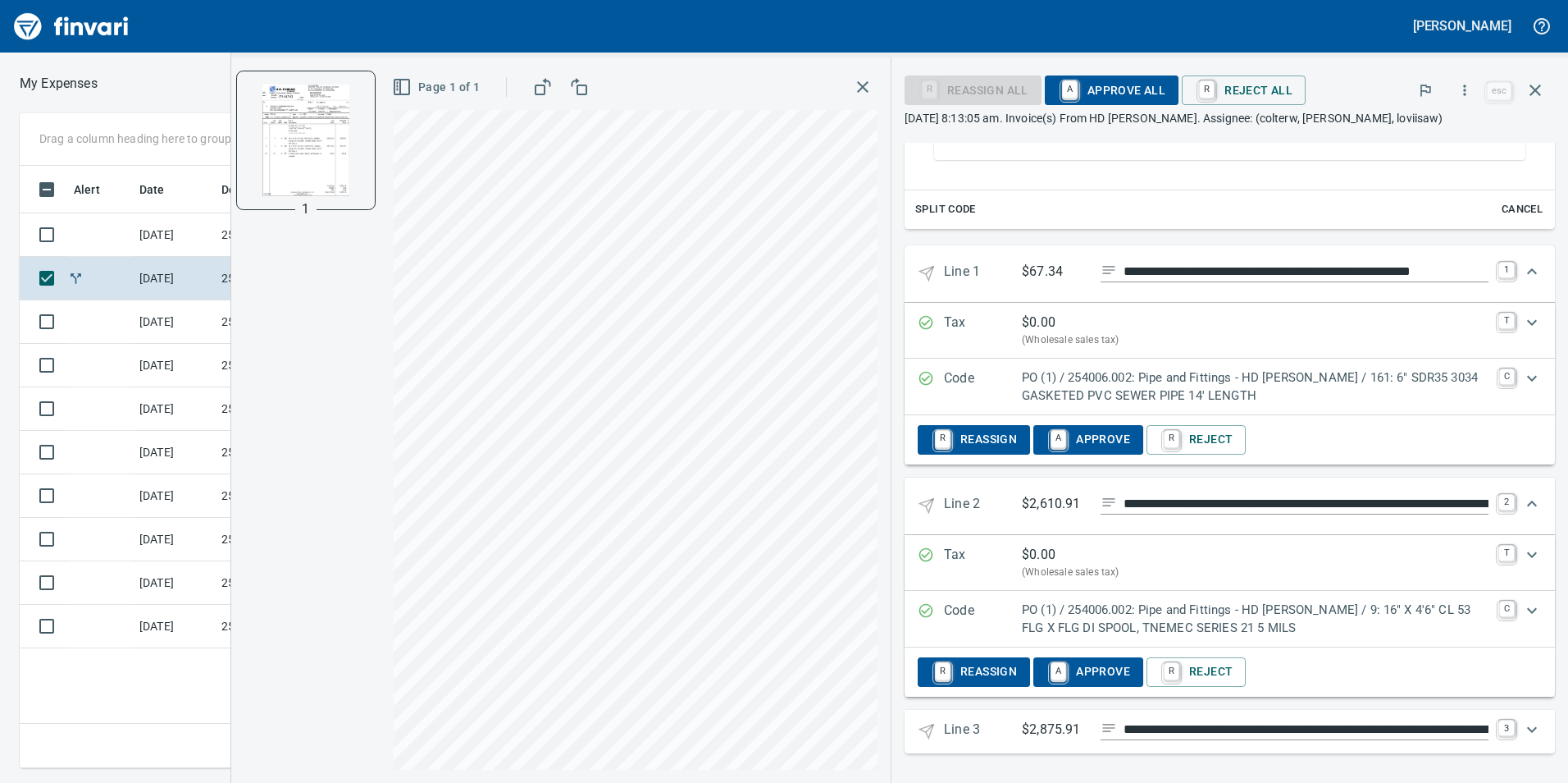
scroll to position [604, 0]
click at [1522, 726] on icon "Expand" at bounding box center [1531, 729] width 20 height 20
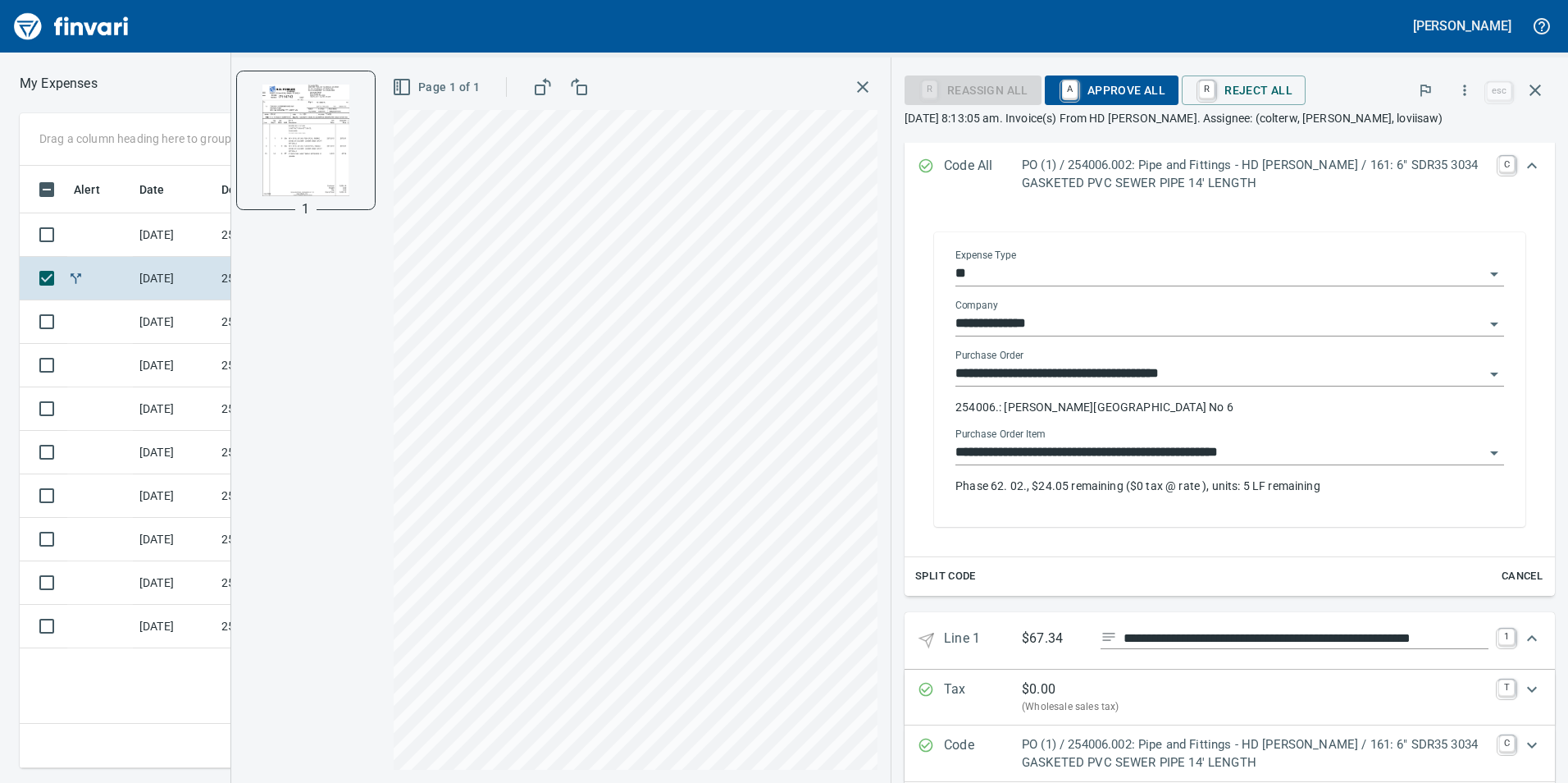
scroll to position [203, 0]
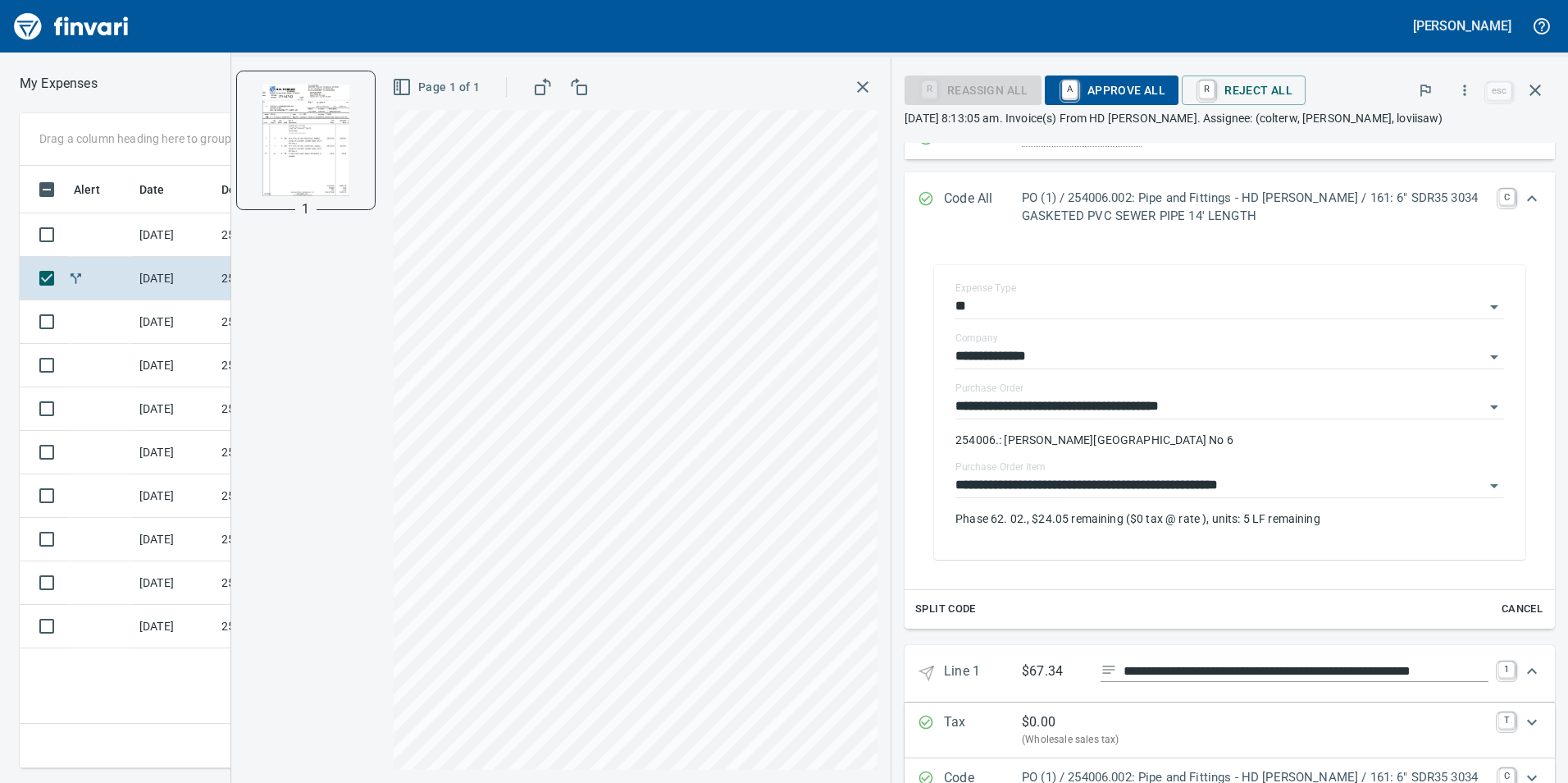
click at [1098, 84] on span "A Approve All" at bounding box center [1112, 91] width 108 height 28
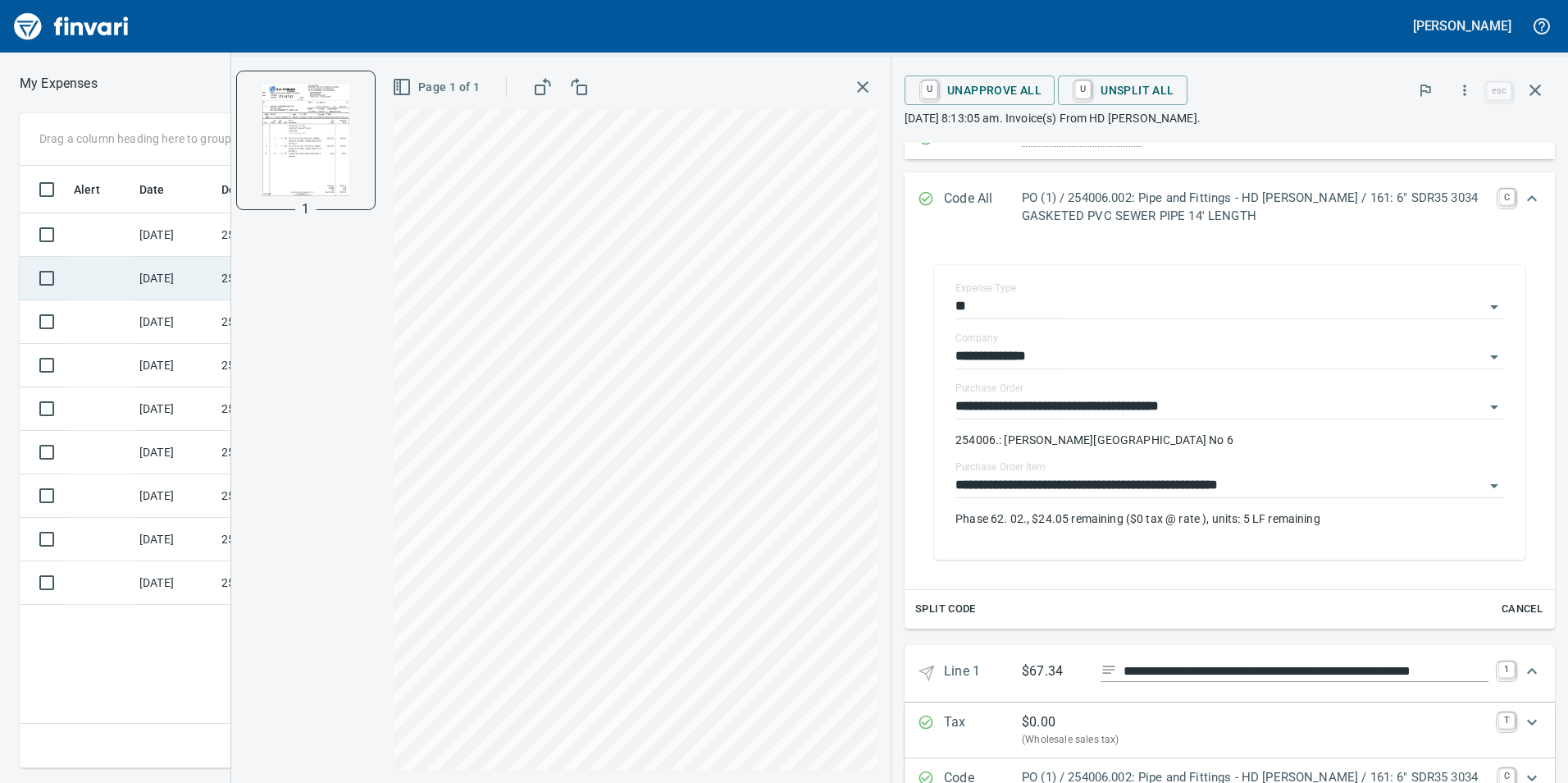
click at [121, 278] on td at bounding box center [99, 279] width 65 height 43
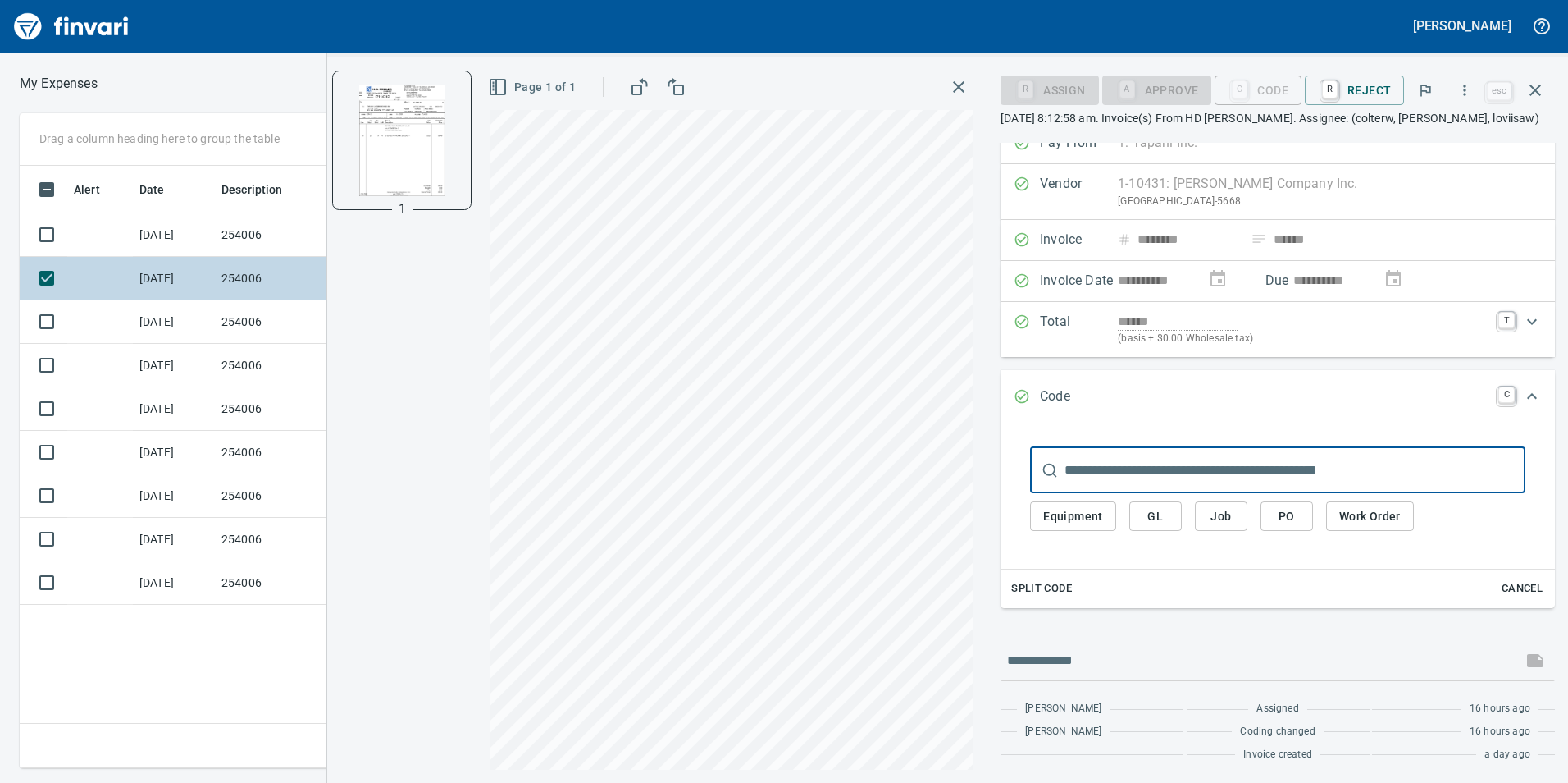
scroll to position [20, 0]
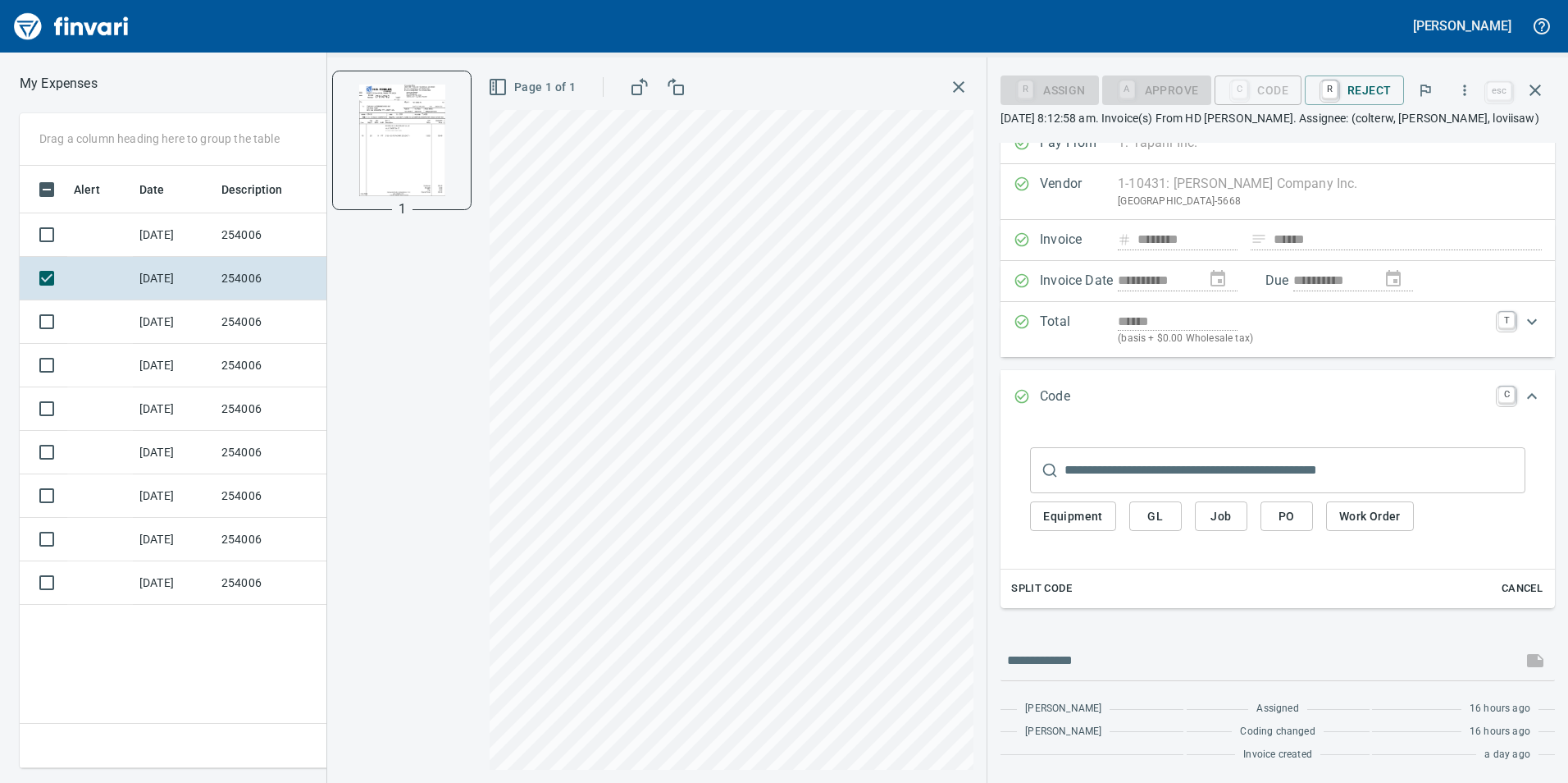
click at [1279, 513] on span "PO" at bounding box center [1287, 517] width 26 height 21
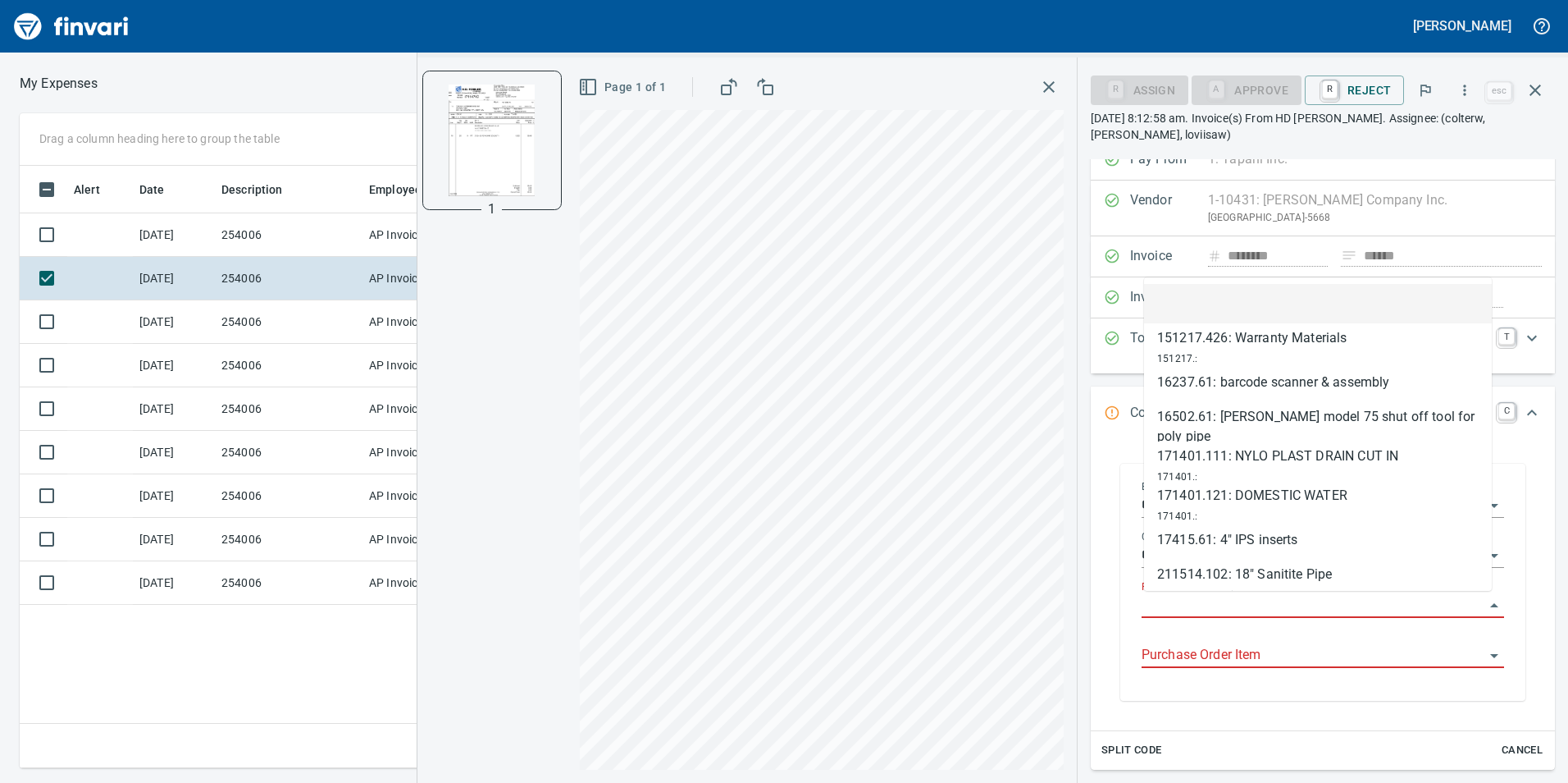
click at [1231, 600] on input "Purchase Order" at bounding box center [1312, 605] width 343 height 23
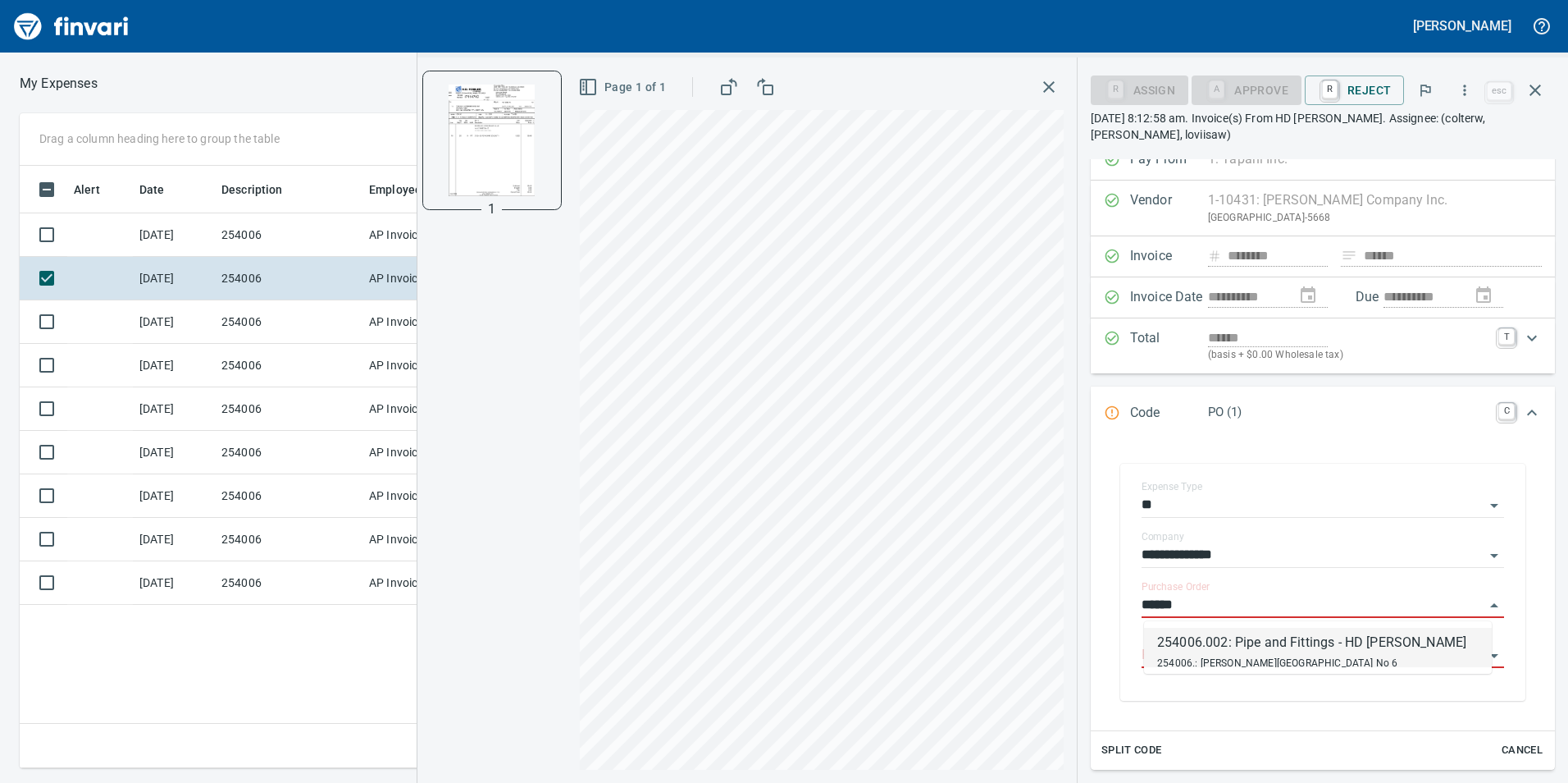
click at [1225, 654] on div "254006.: [PERSON_NAME][GEOGRAPHIC_DATA] No 6" at bounding box center [1312, 662] width 310 height 20
type input "**********"
click at [1225, 631] on div "**********" at bounding box center [1323, 605] width 362 height 50
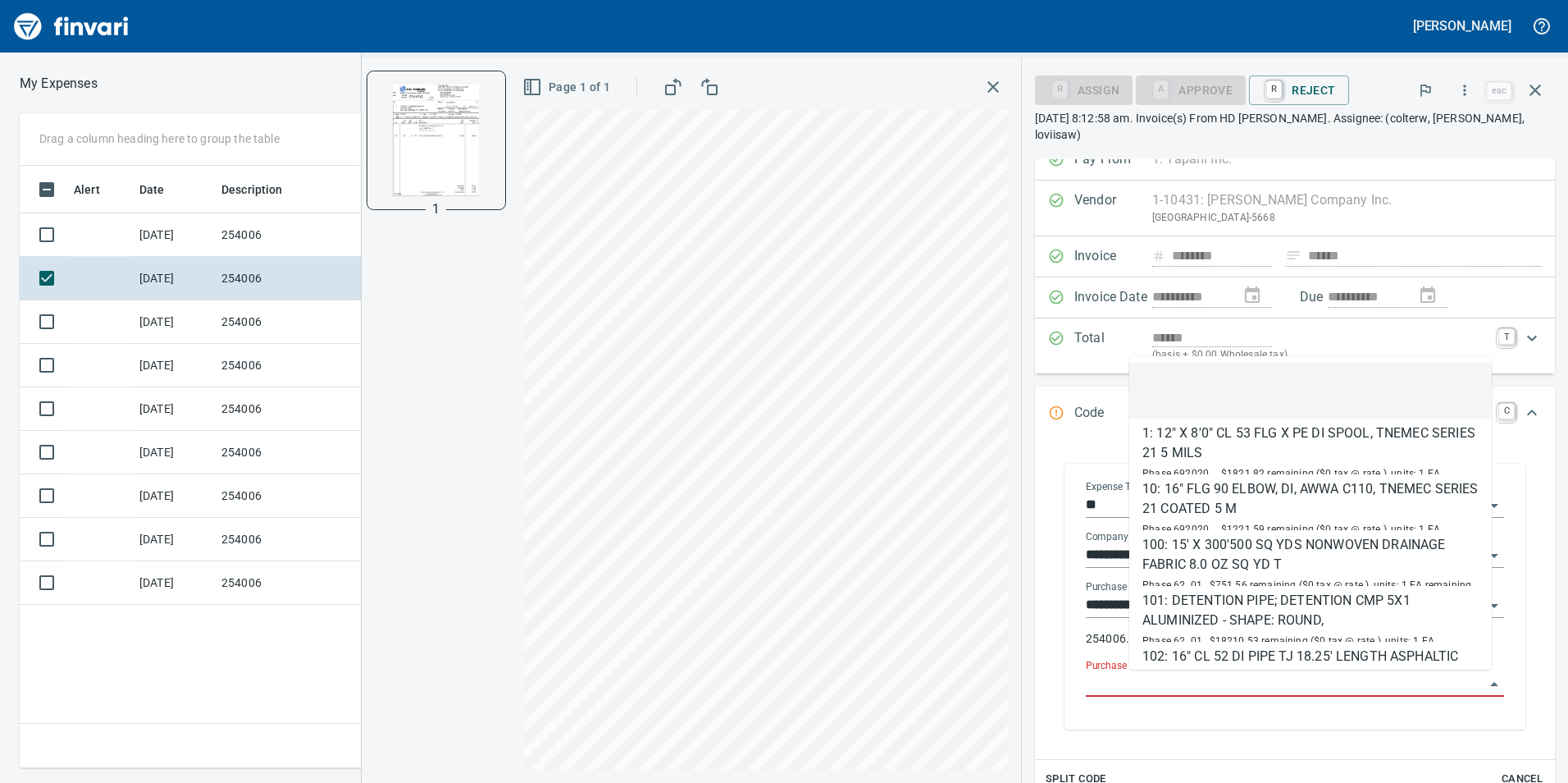
drag, startPoint x: 1225, startPoint y: 652, endPoint x: 1207, endPoint y: 678, distance: 31.6
click at [1207, 678] on input "Purchase Order Item" at bounding box center [1285, 684] width 398 height 23
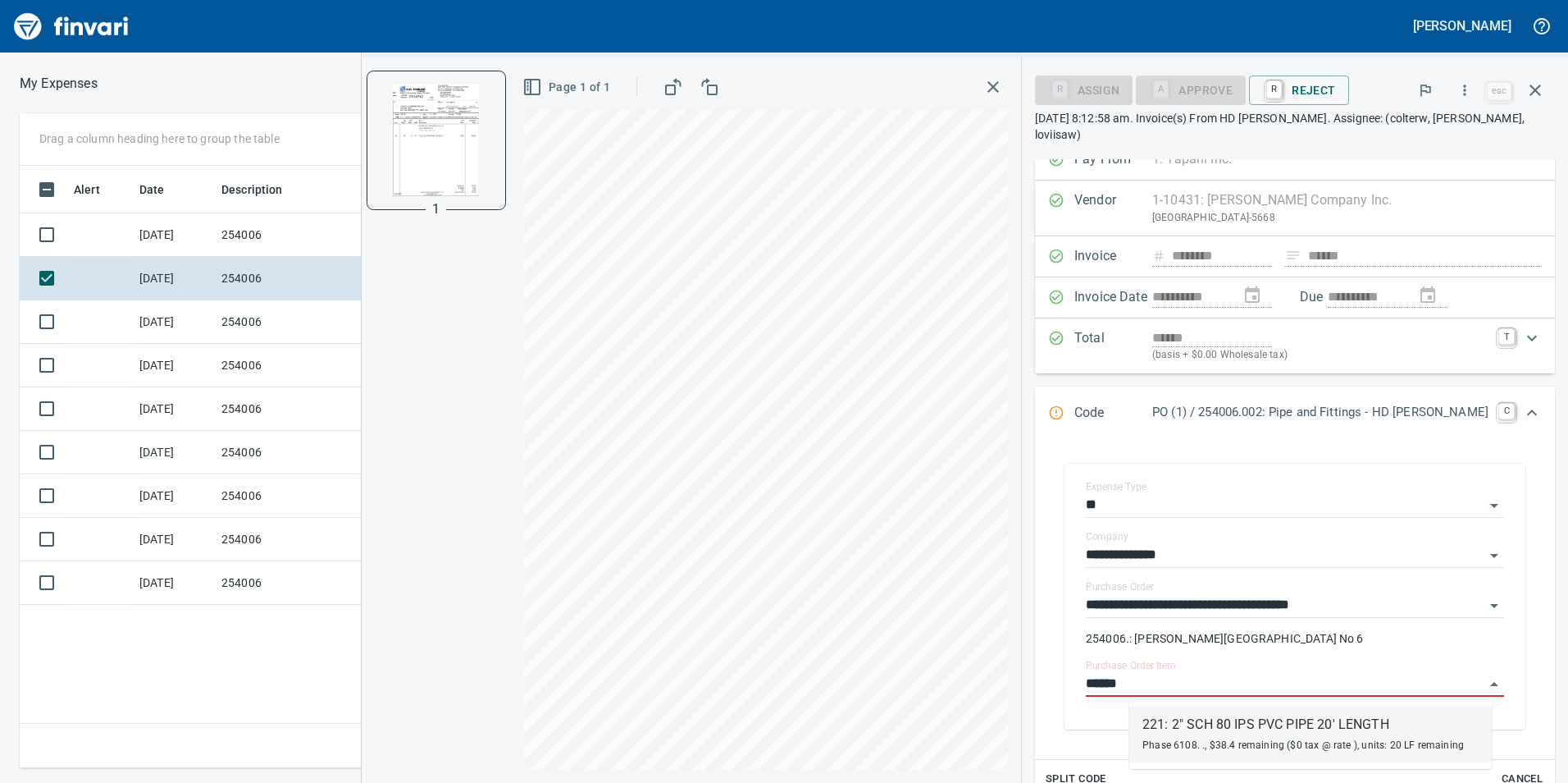
click at [1253, 722] on div "221: 2" SCH 80 IPS PVC PIPE 20' LENGTH" at bounding box center [1303, 724] width 322 height 20
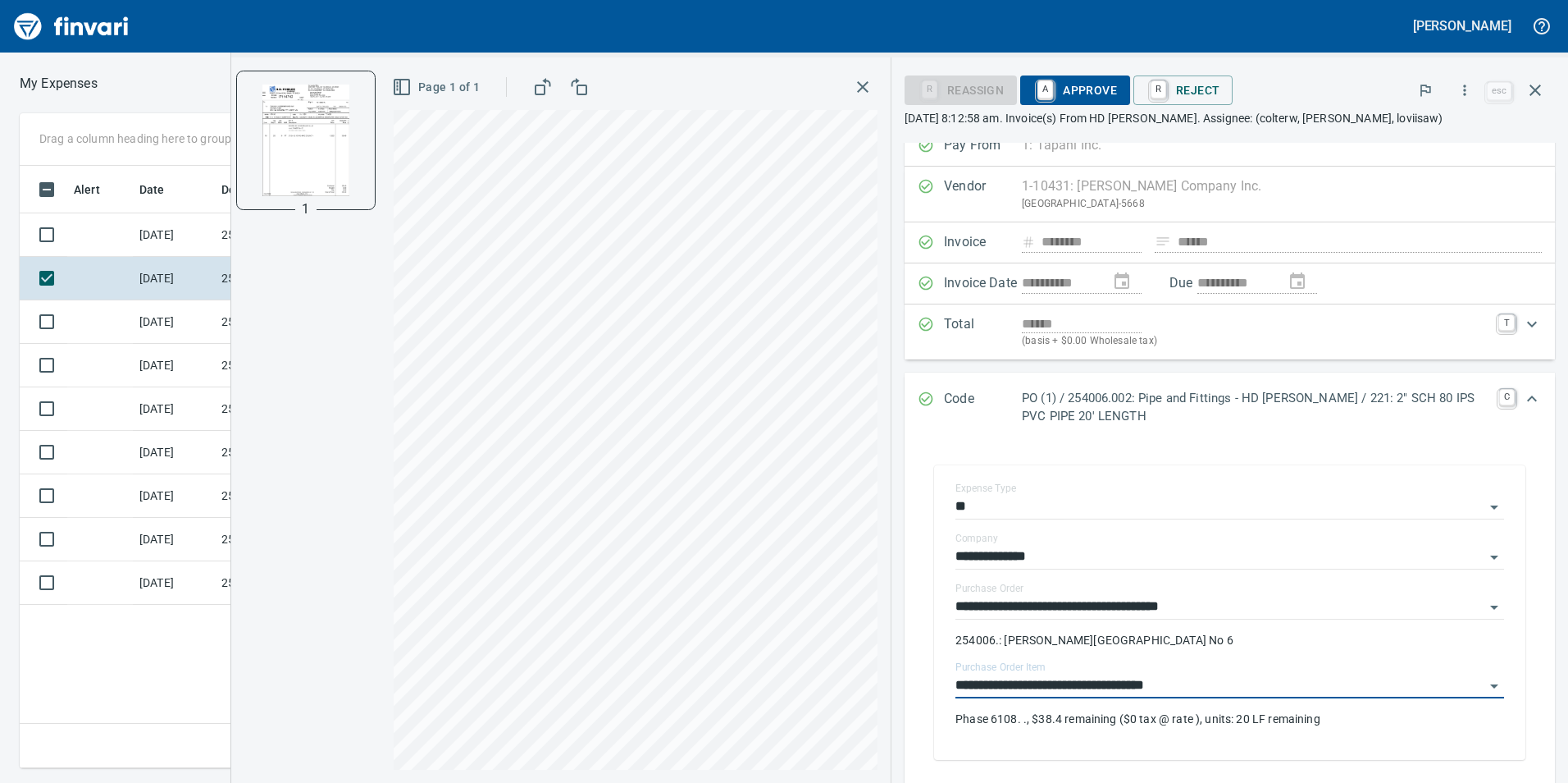
scroll to position [0, 0]
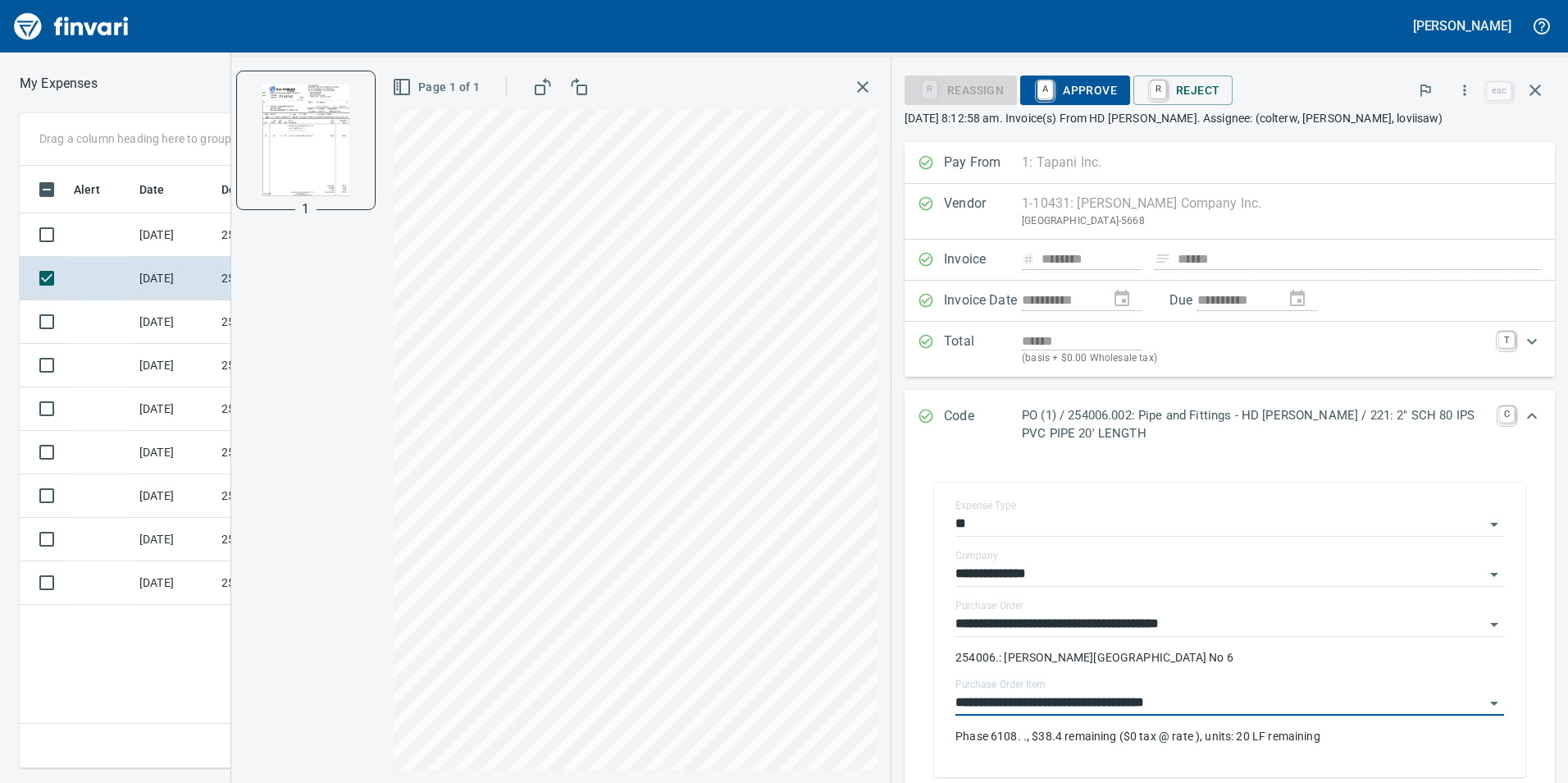
type input "**********"
click at [1068, 83] on span "A Approve" at bounding box center [1075, 91] width 84 height 28
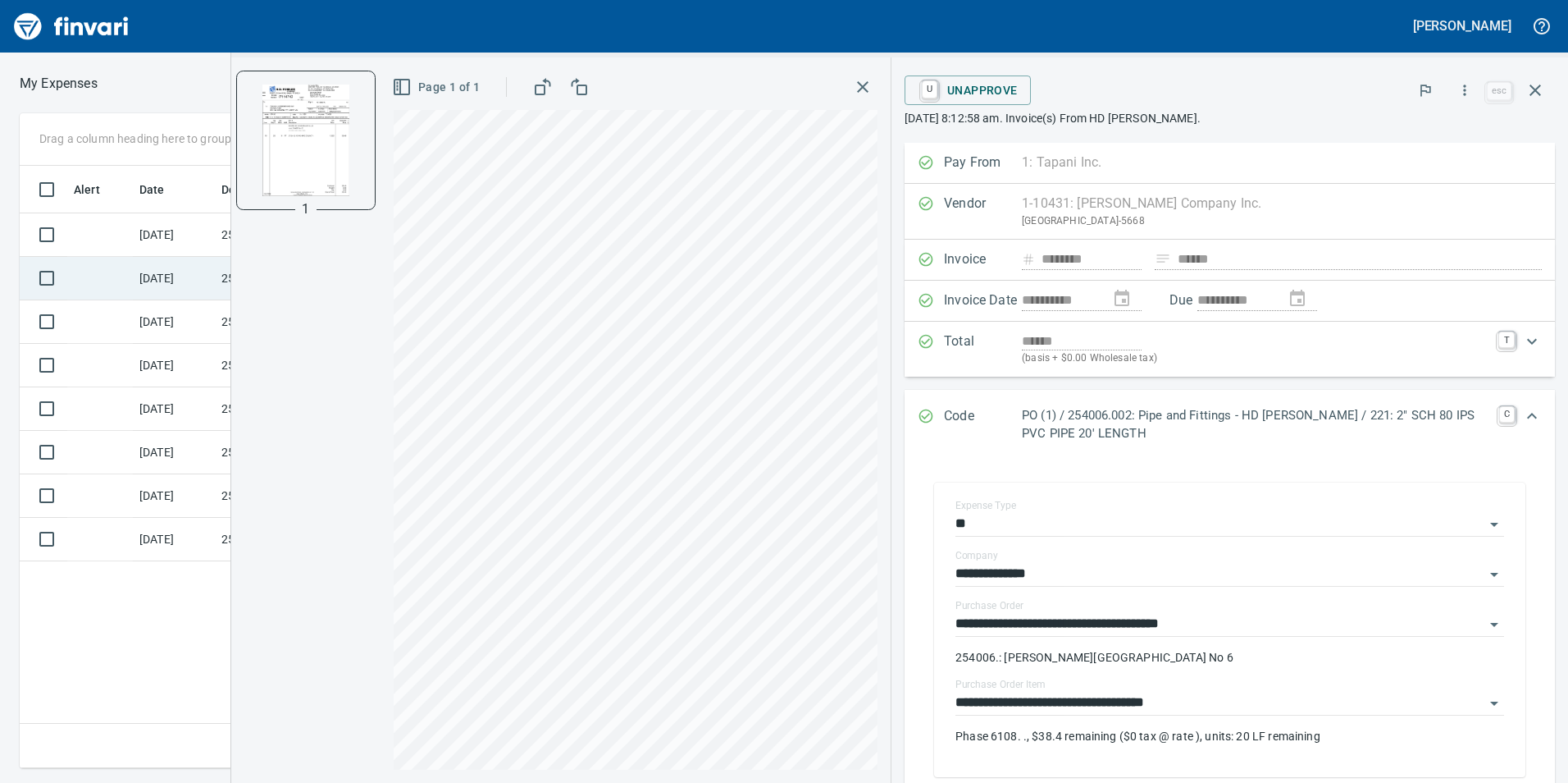
click at [110, 276] on td at bounding box center [99, 279] width 65 height 43
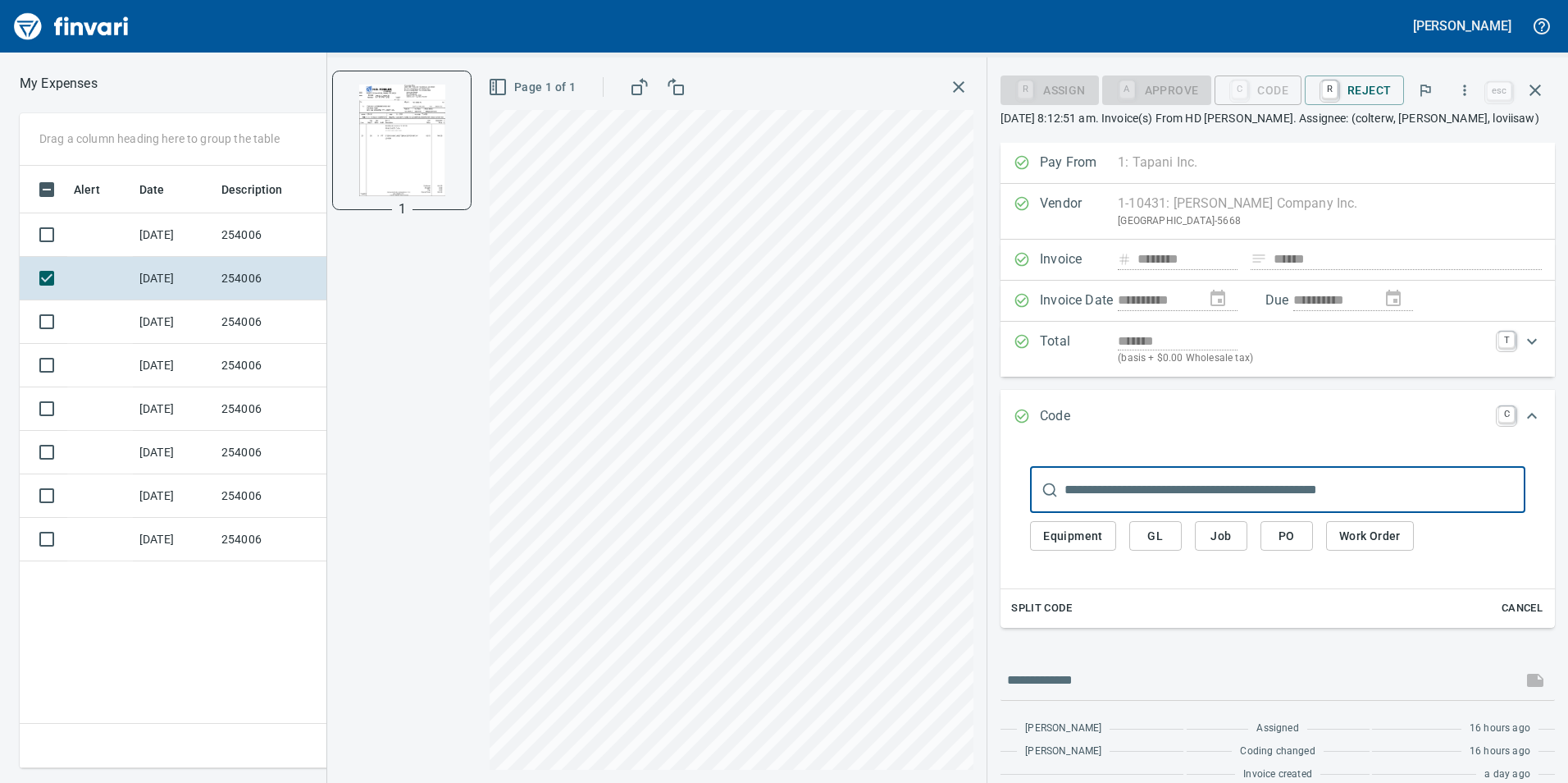
click at [1266, 543] on button "PO" at bounding box center [1287, 536] width 53 height 30
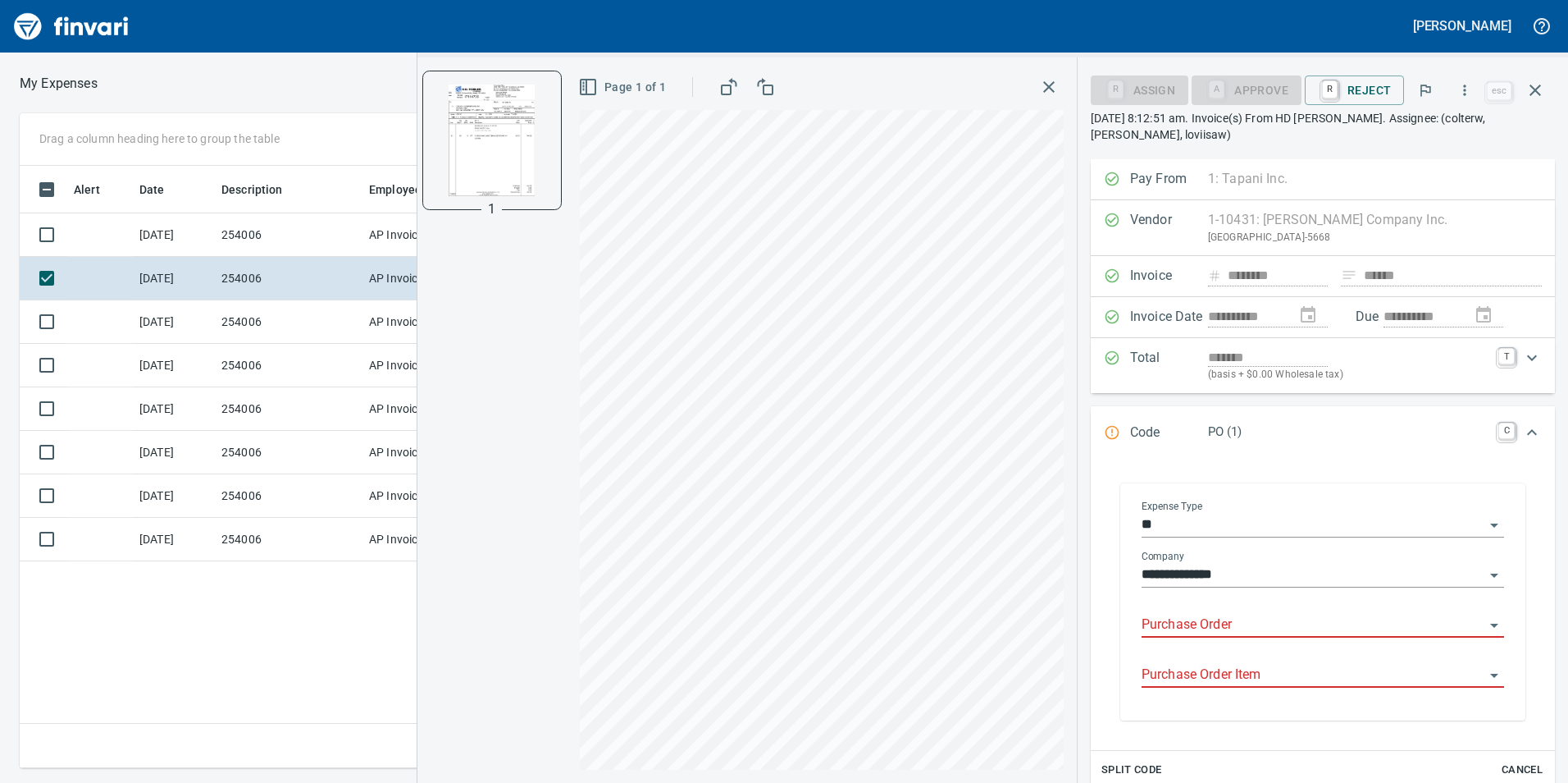
click at [1314, 627] on input "Purchase Order" at bounding box center [1312, 625] width 343 height 23
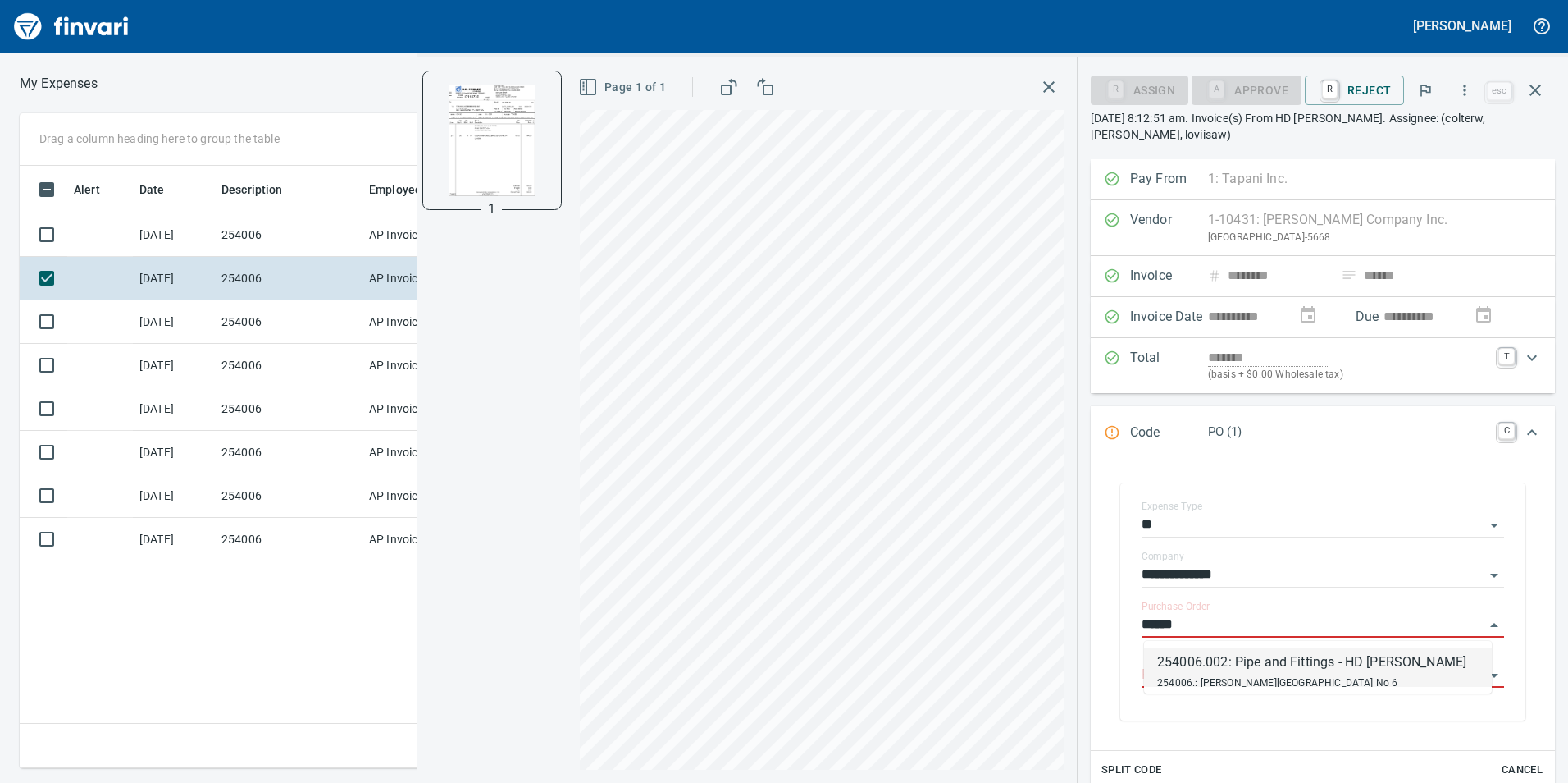
click at [1314, 655] on div "254006.002: Pipe and Fittings - HD [PERSON_NAME]" at bounding box center [1312, 662] width 310 height 20
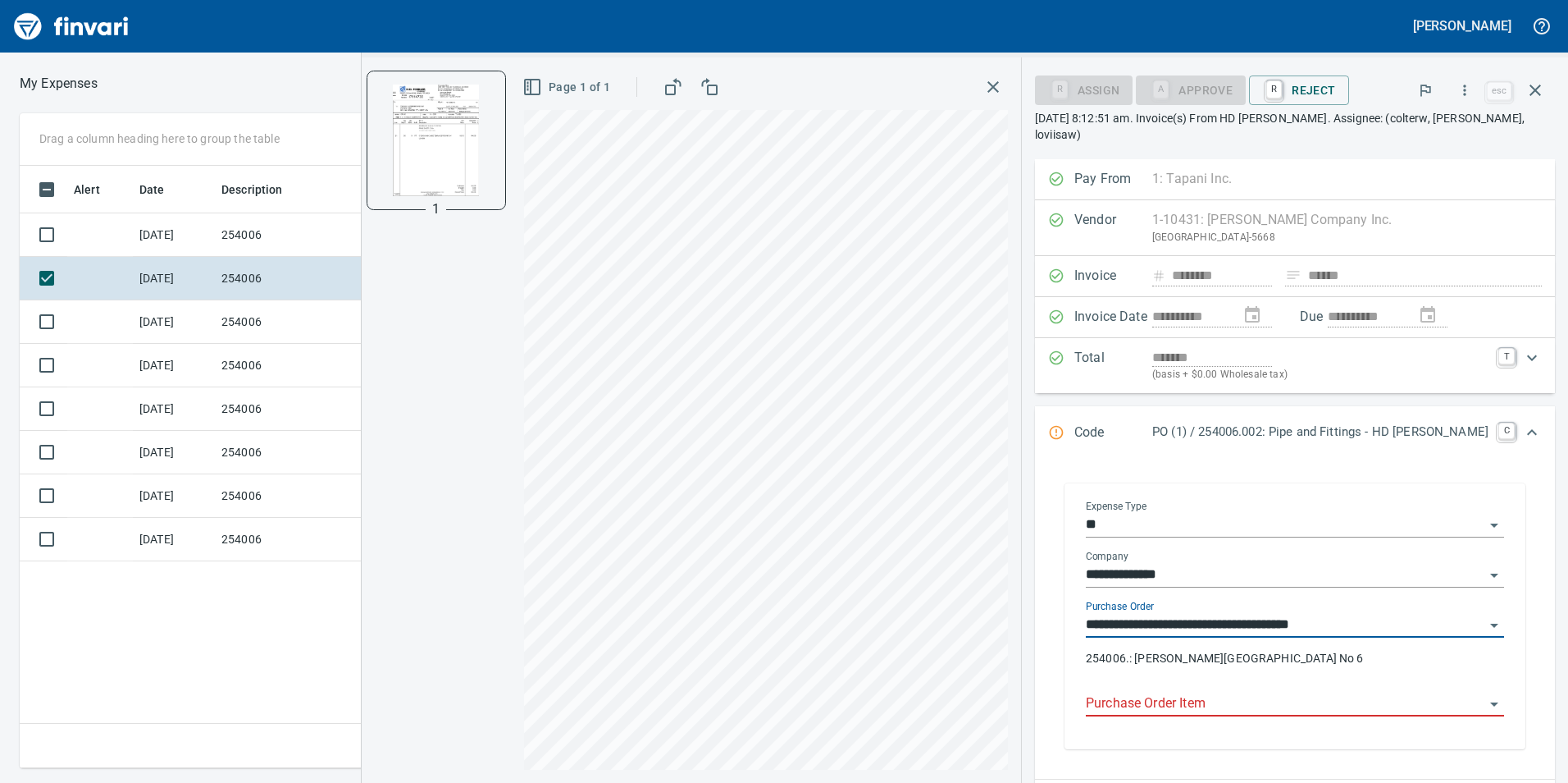
type input "**********"
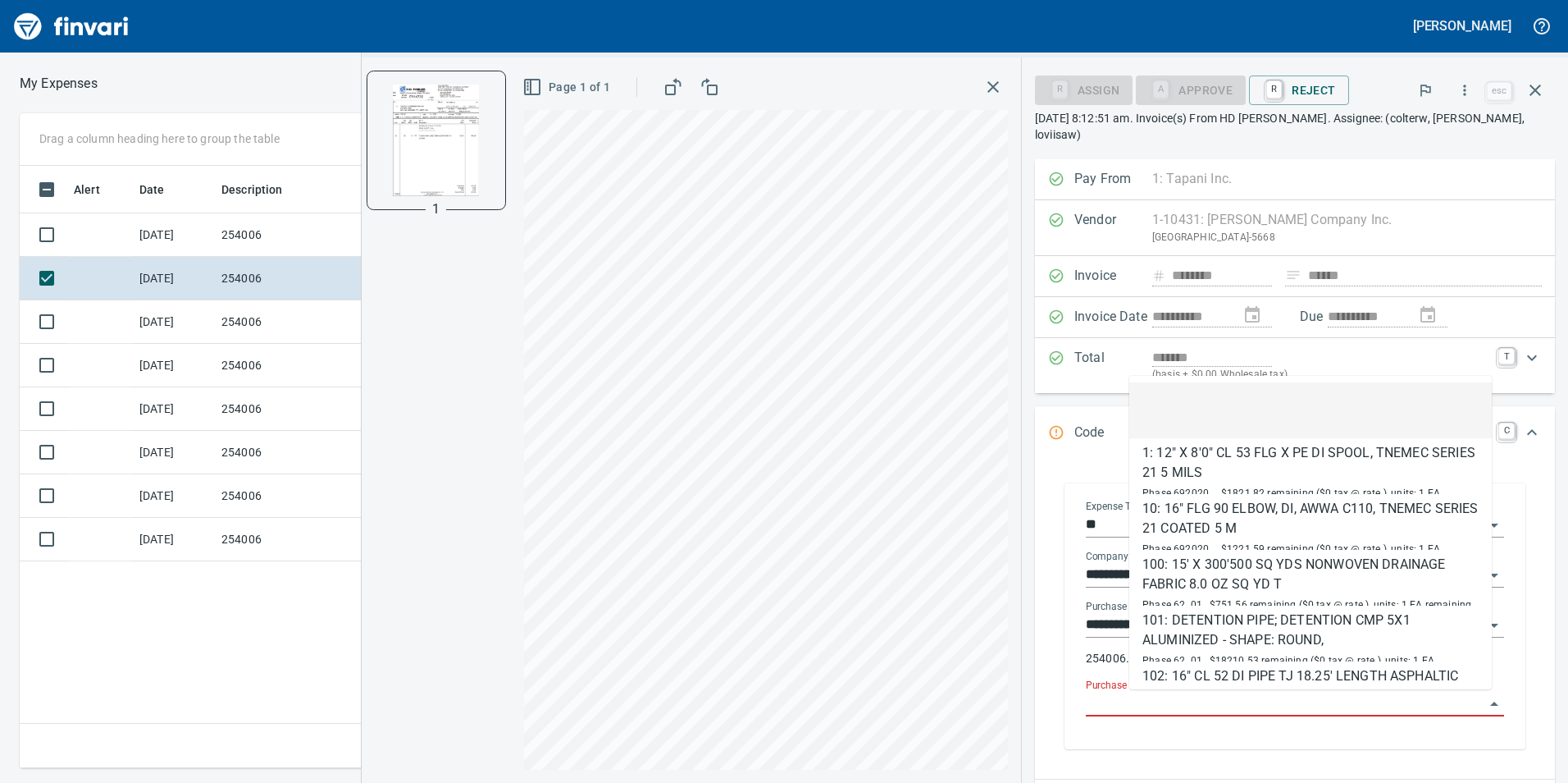
click at [1211, 697] on input "Purchase Order Item" at bounding box center [1285, 704] width 398 height 23
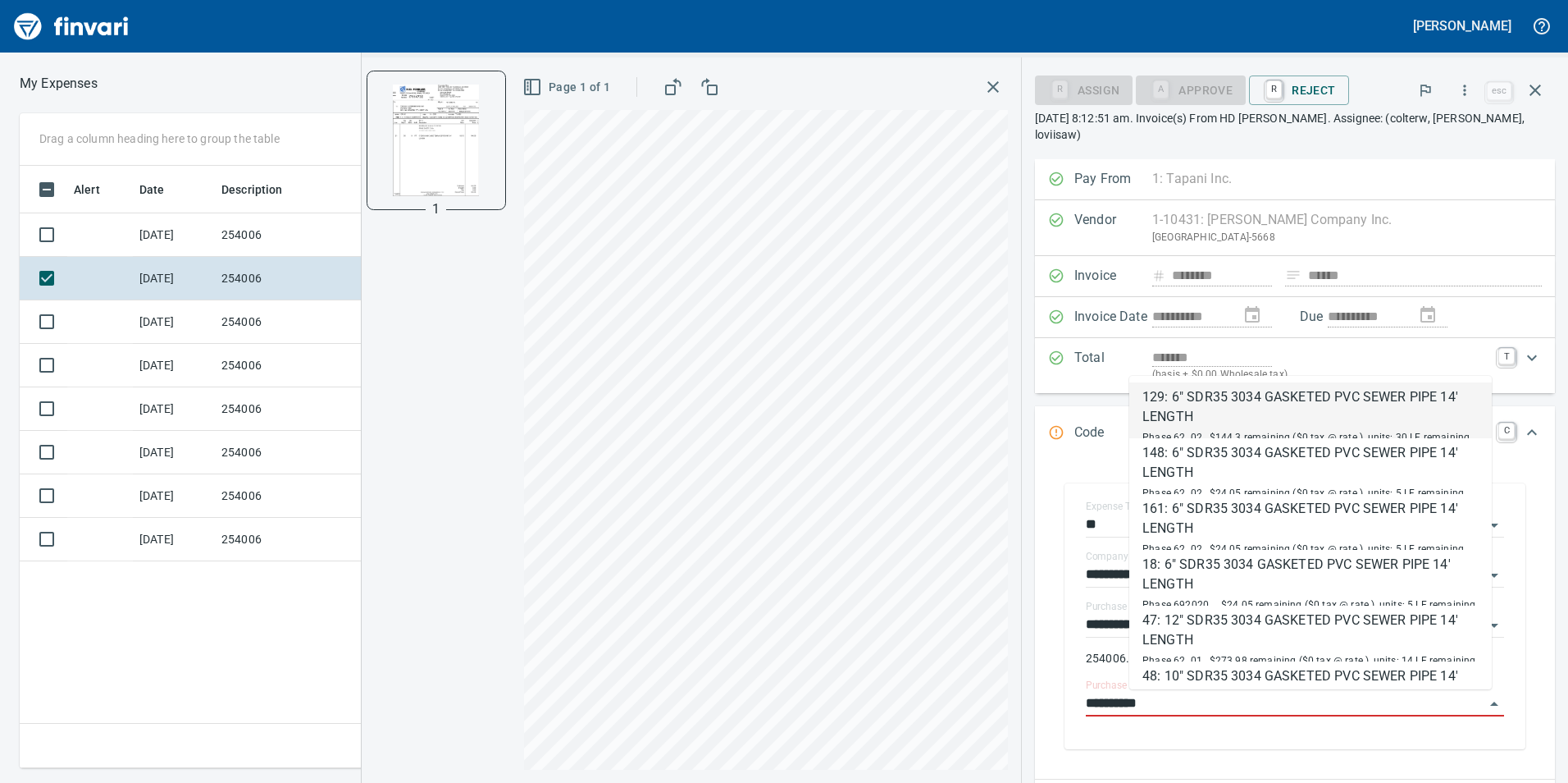
click at [1272, 409] on div "129: 6" SDR35 3034 GASKETED PVC SEWER PIPE 14' LENGTH" at bounding box center [1310, 407] width 336 height 40
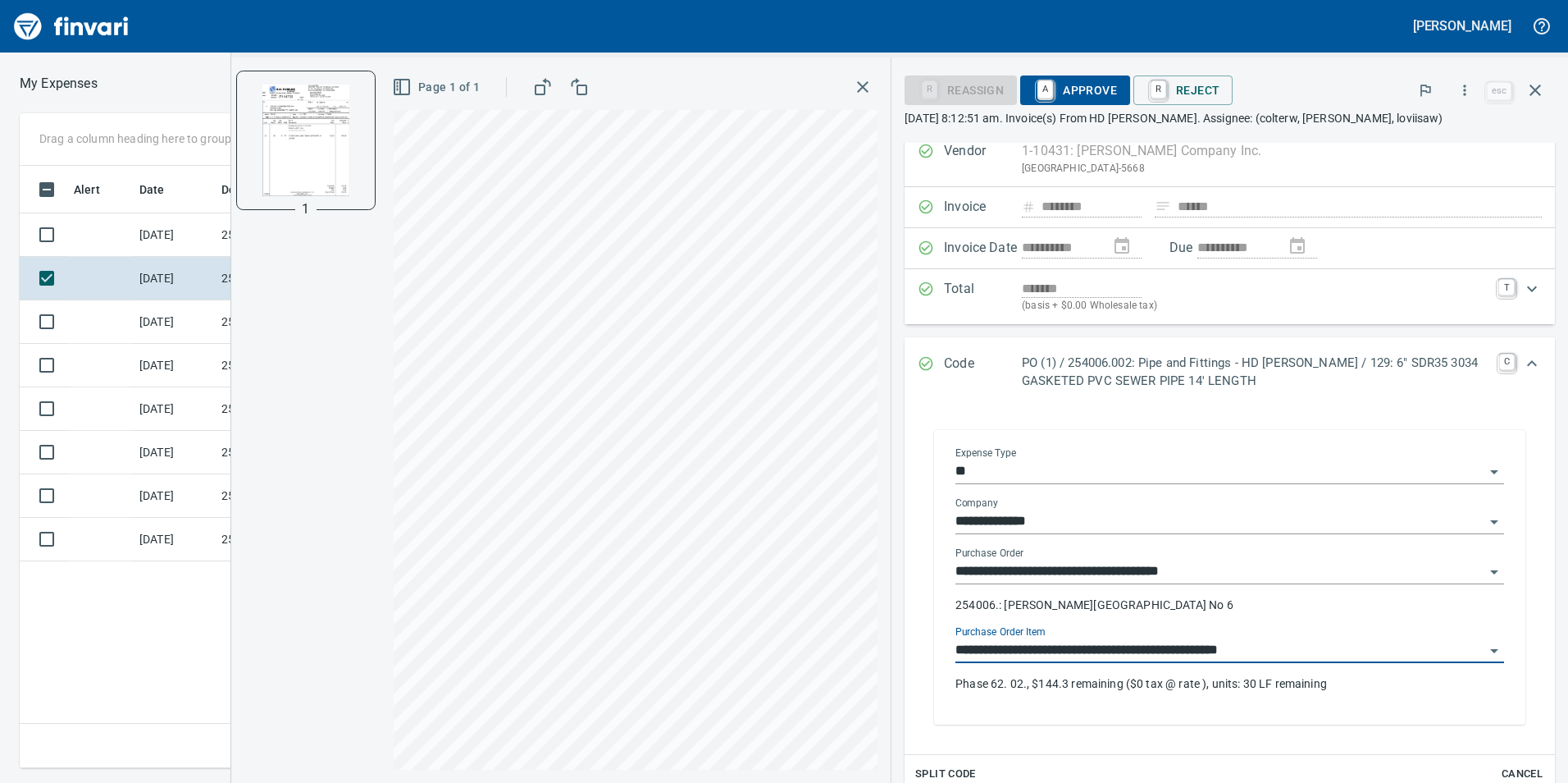
scroll to position [82, 0]
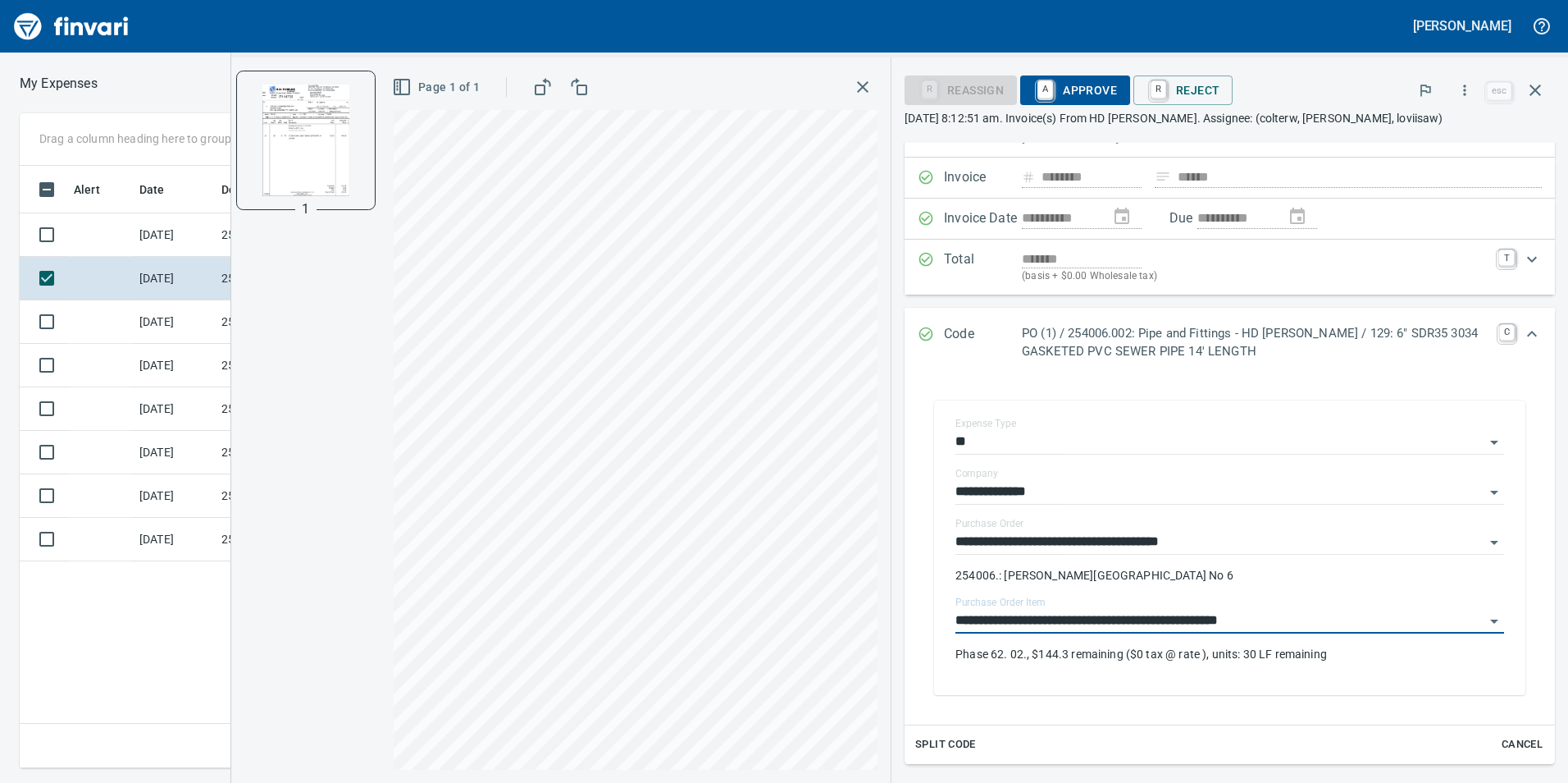
type input "**********"
click at [1071, 92] on span "A Approve" at bounding box center [1075, 91] width 84 height 28
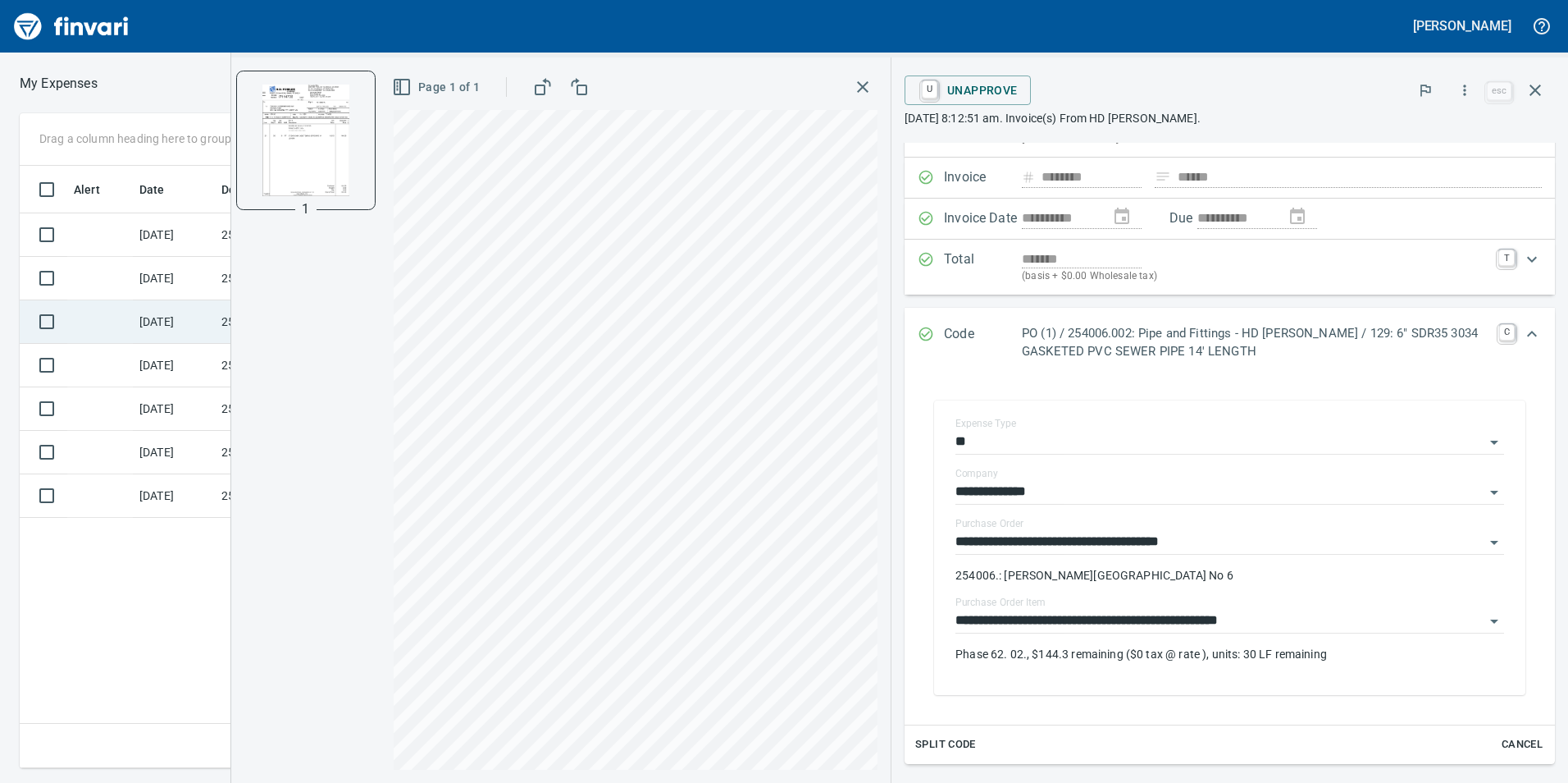
click at [106, 323] on td at bounding box center [99, 322] width 65 height 43
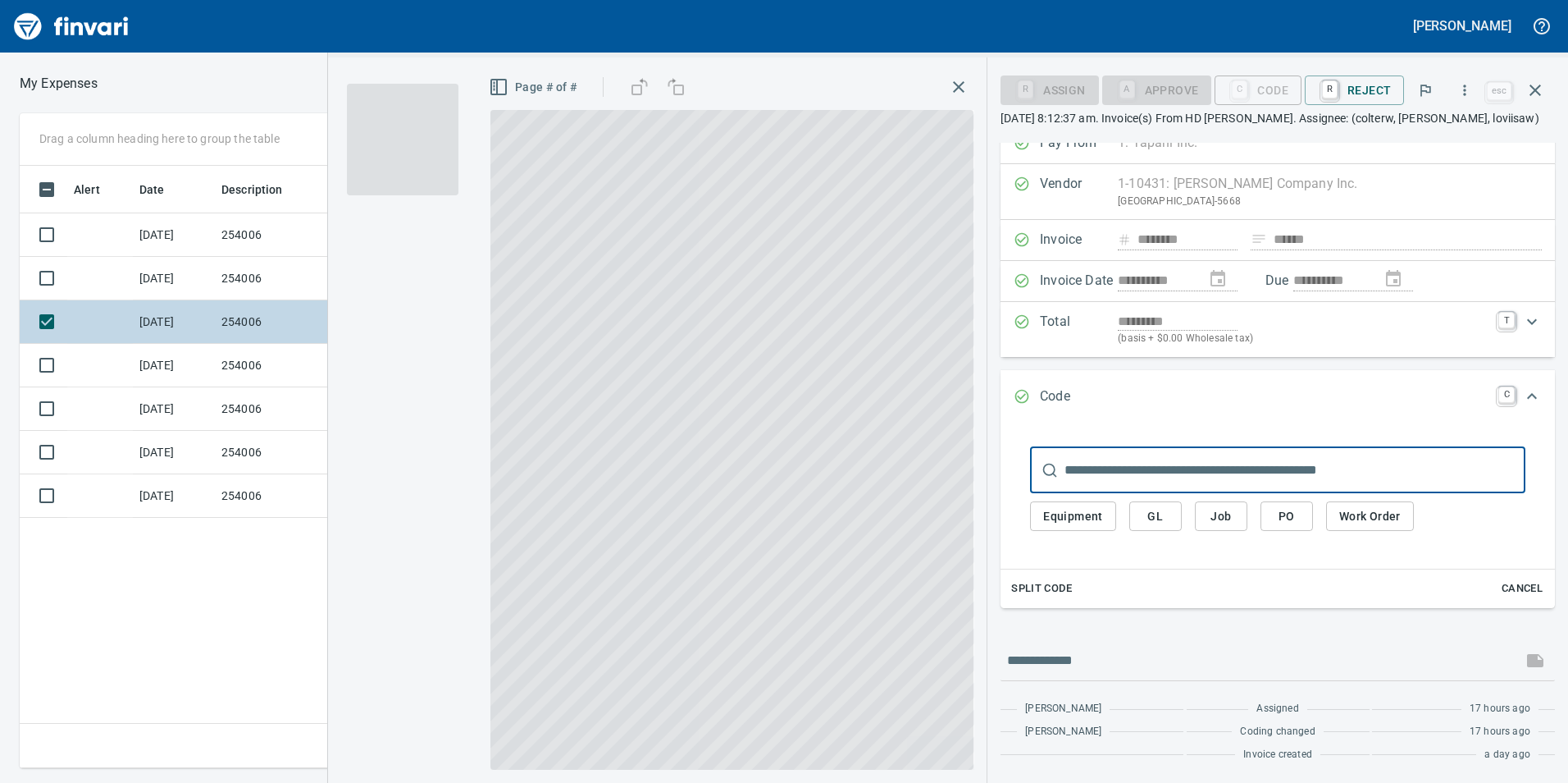
scroll to position [20, 0]
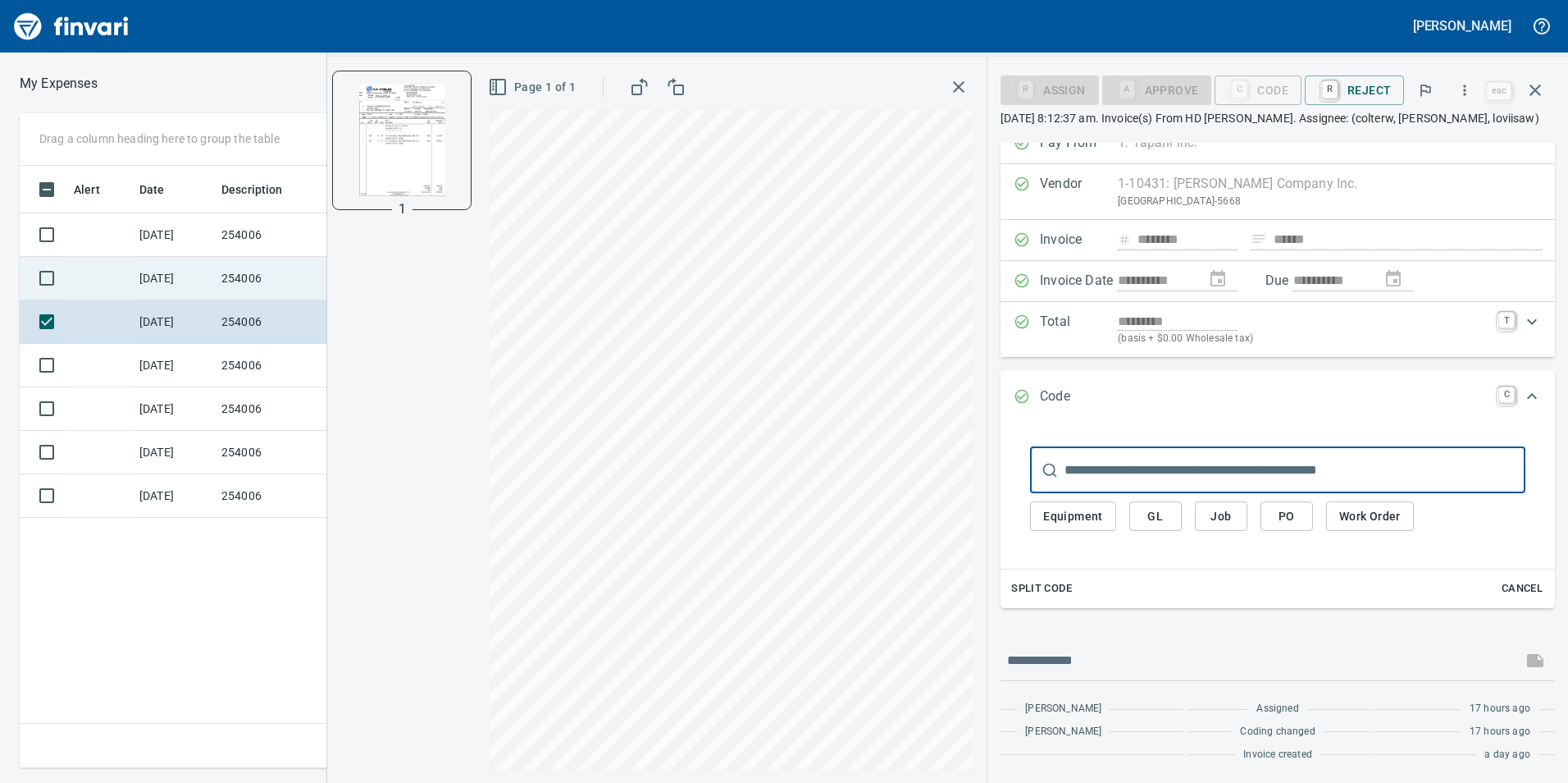
click at [103, 272] on td at bounding box center [99, 279] width 65 height 43
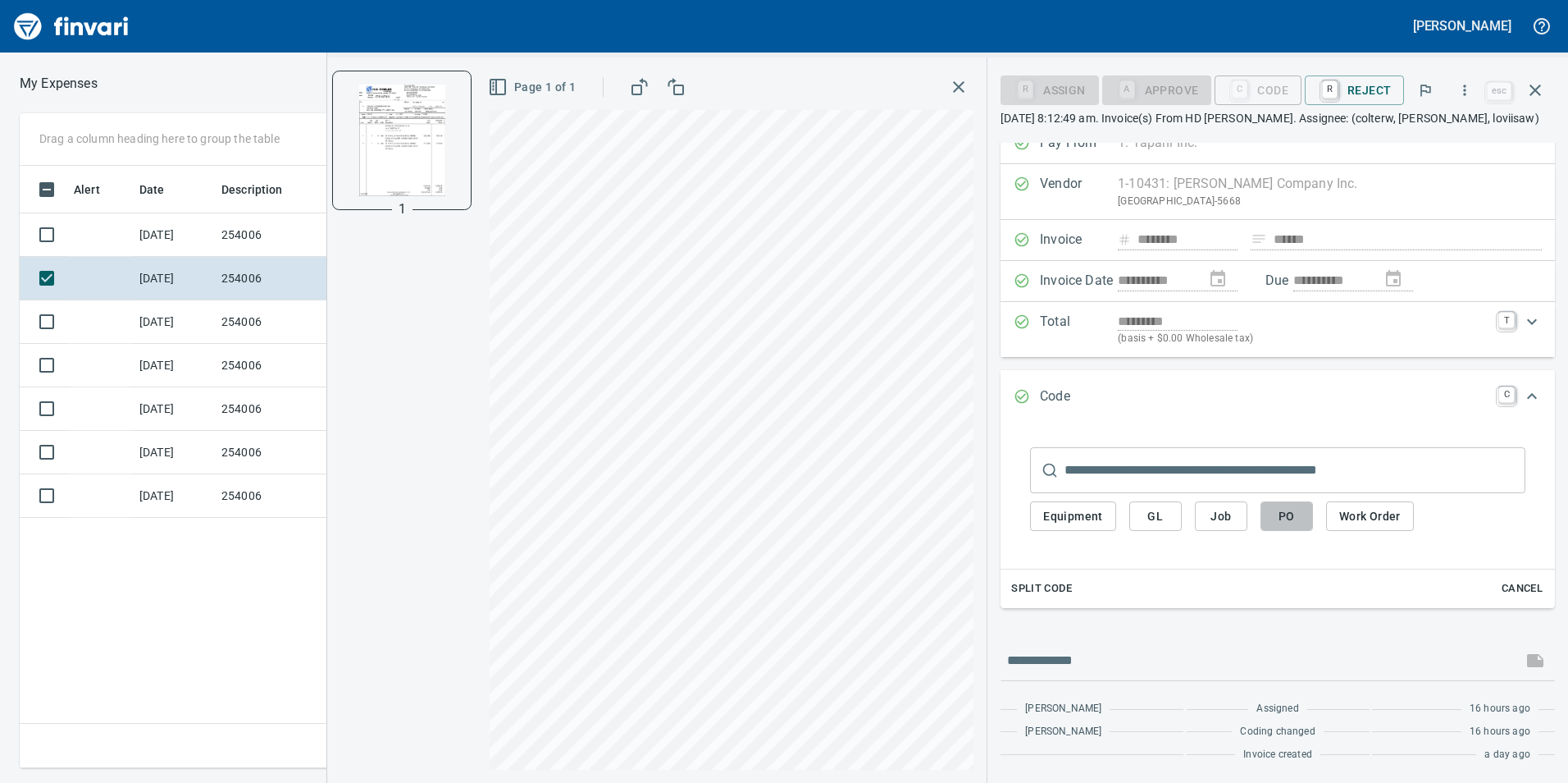
click at [1285, 513] on span "PO" at bounding box center [1287, 517] width 26 height 21
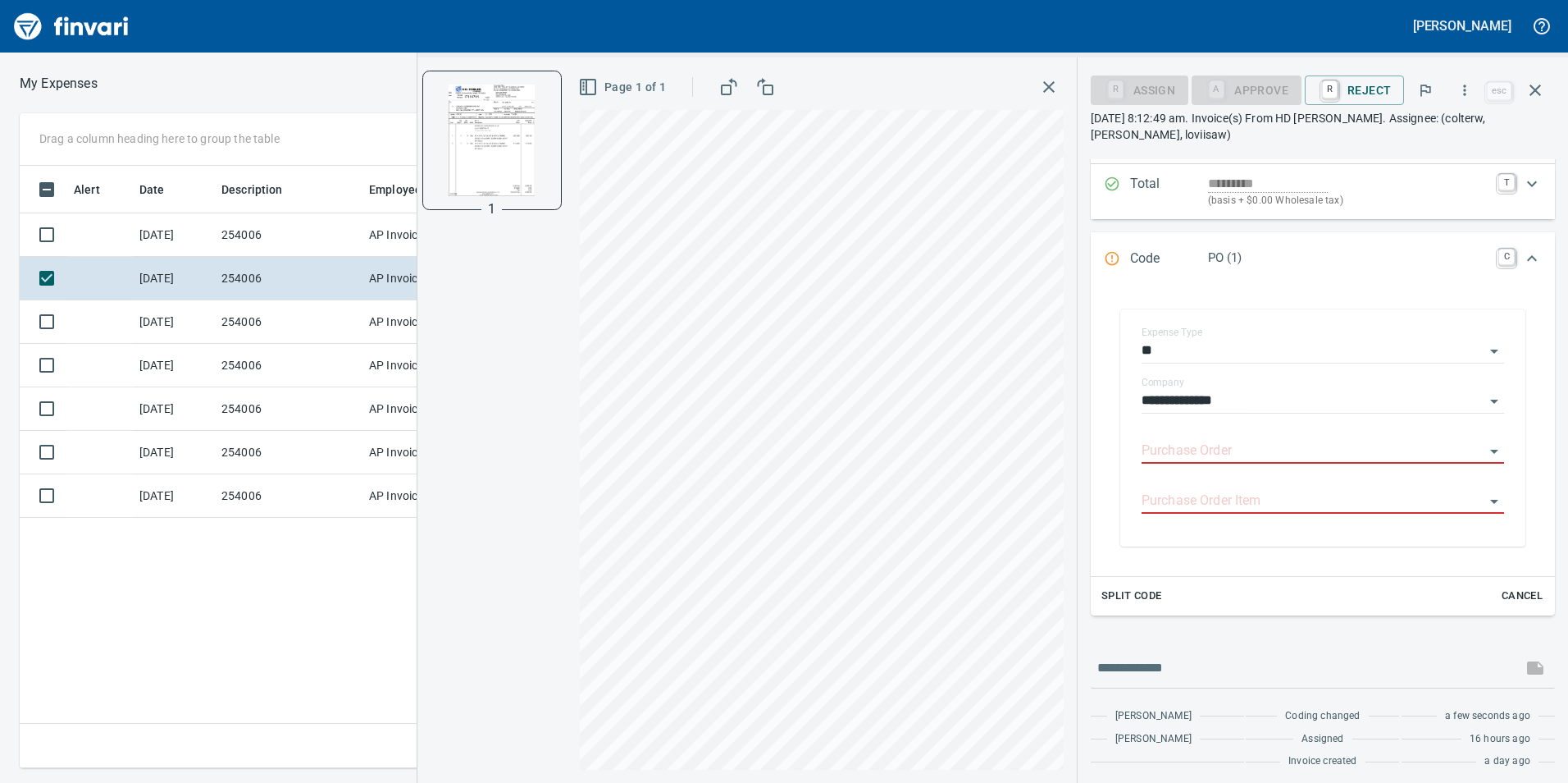
scroll to position [180, 0]
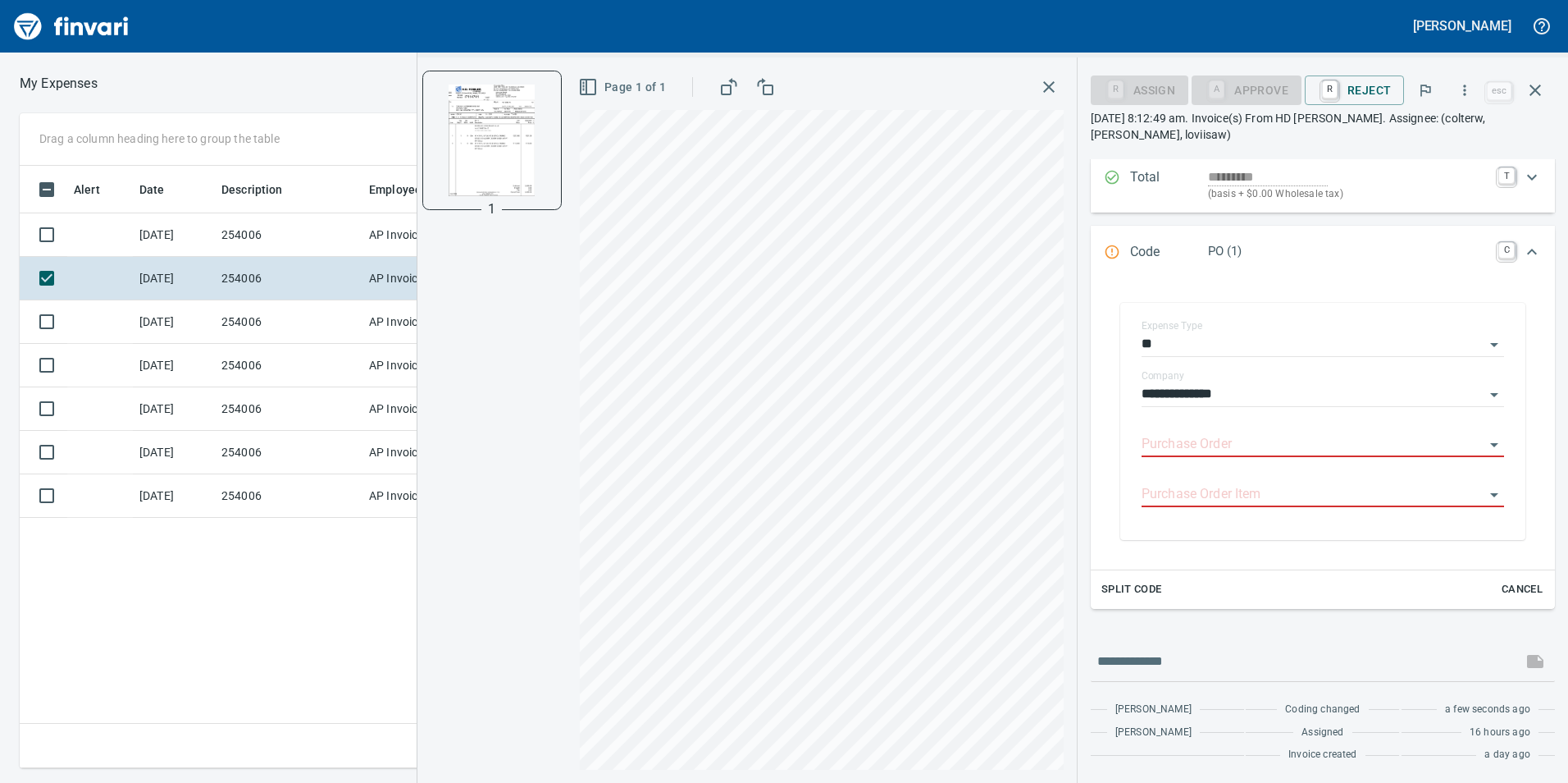
click at [1146, 587] on span "Split Code" at bounding box center [1132, 589] width 60 height 19
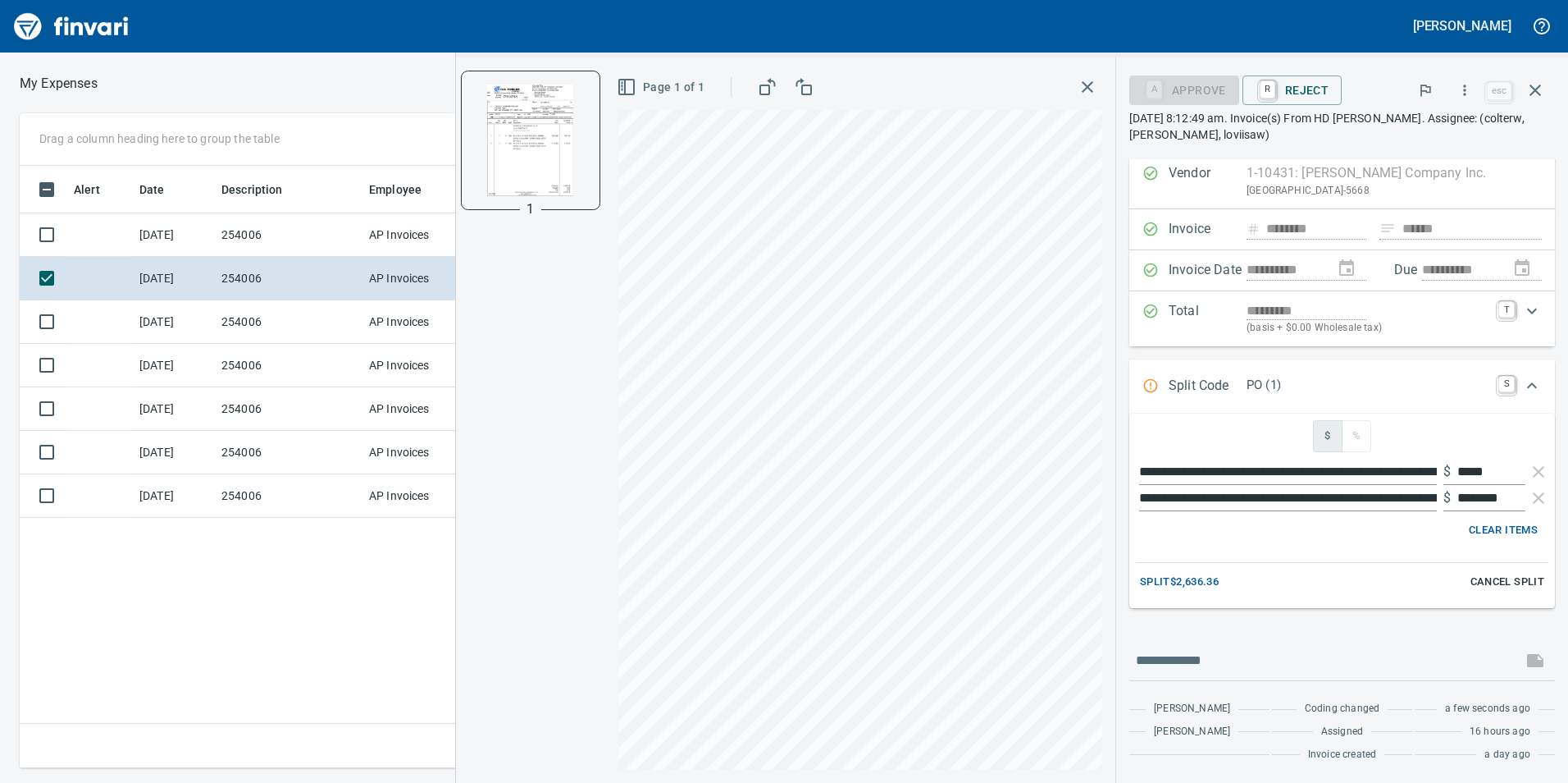
scroll to position [47, 0]
click at [1148, 582] on span "Split $2,636.36" at bounding box center [1179, 582] width 78 height 19
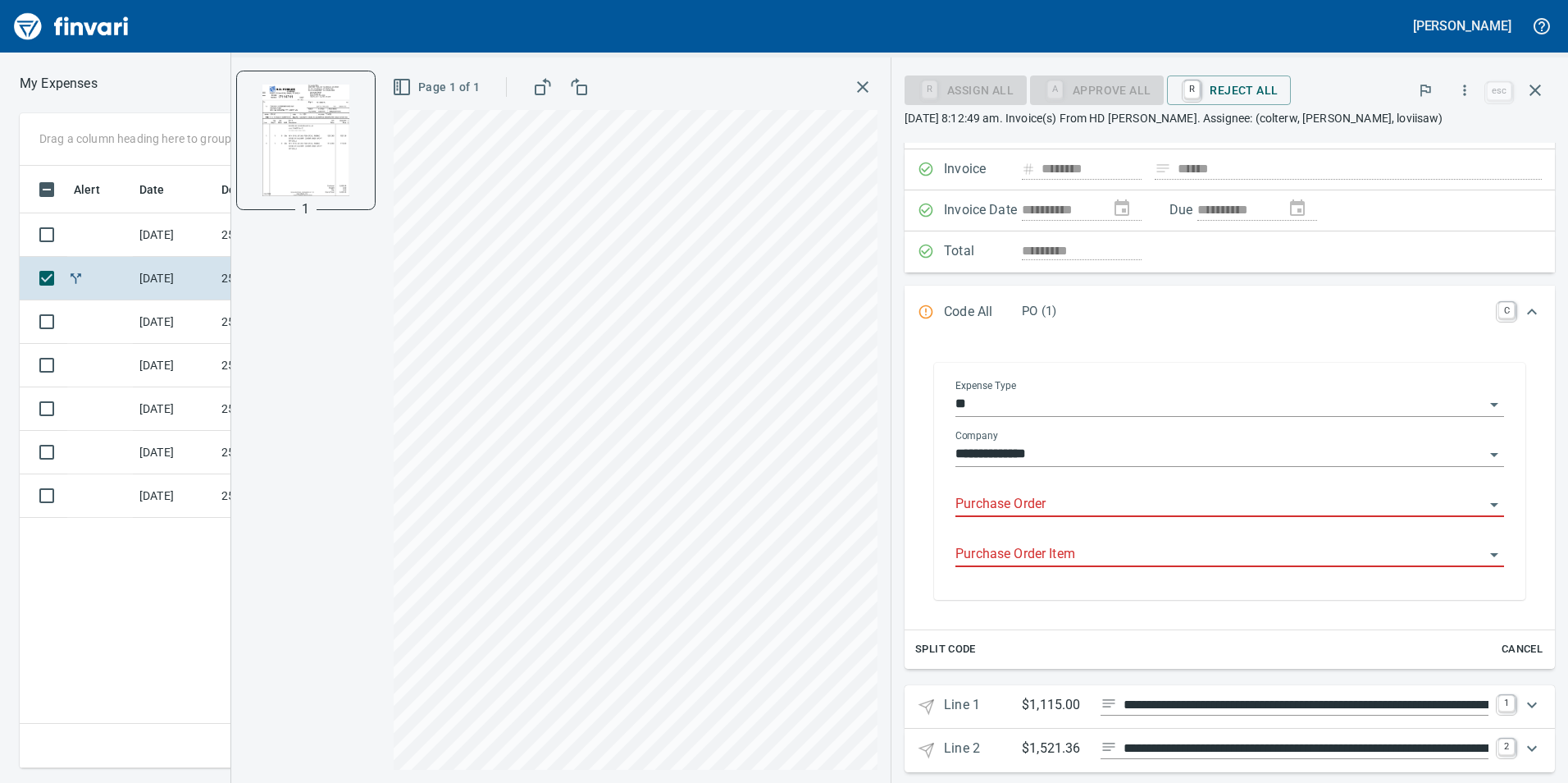
scroll to position [110, 0]
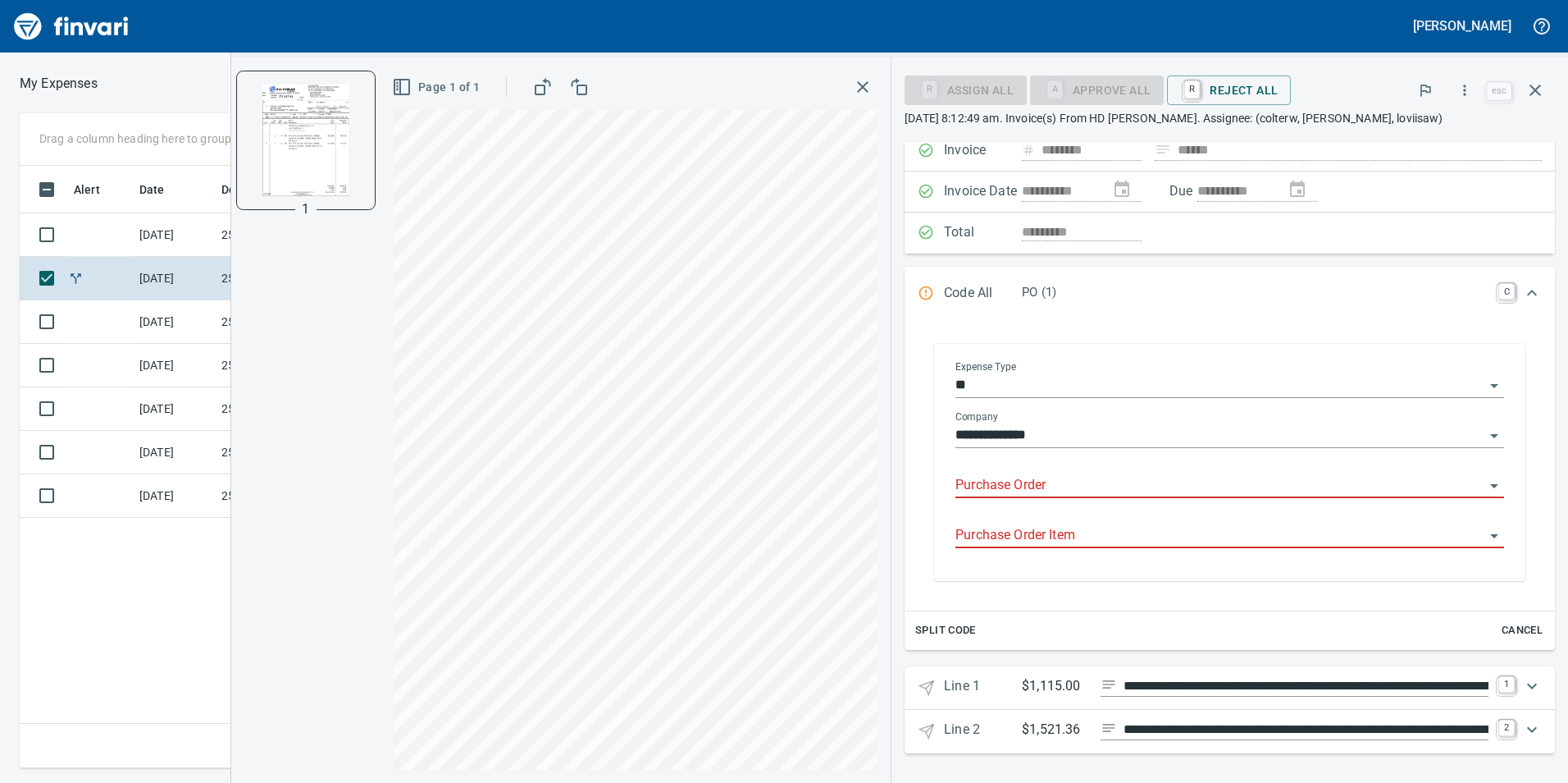
click at [1183, 484] on input "Purchase Order" at bounding box center [1220, 485] width 529 height 23
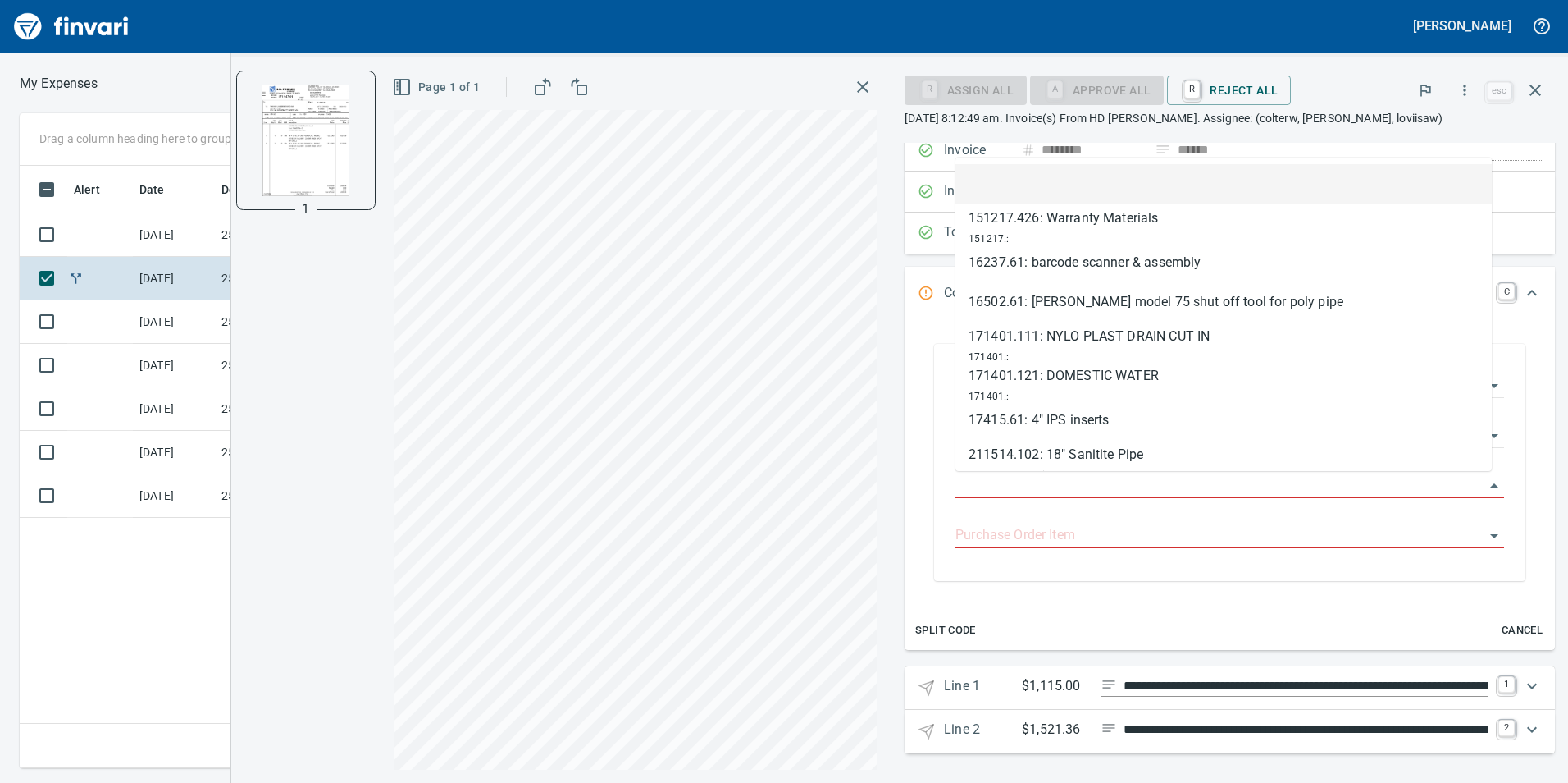
click at [1526, 283] on icon "Expand" at bounding box center [1531, 293] width 20 height 20
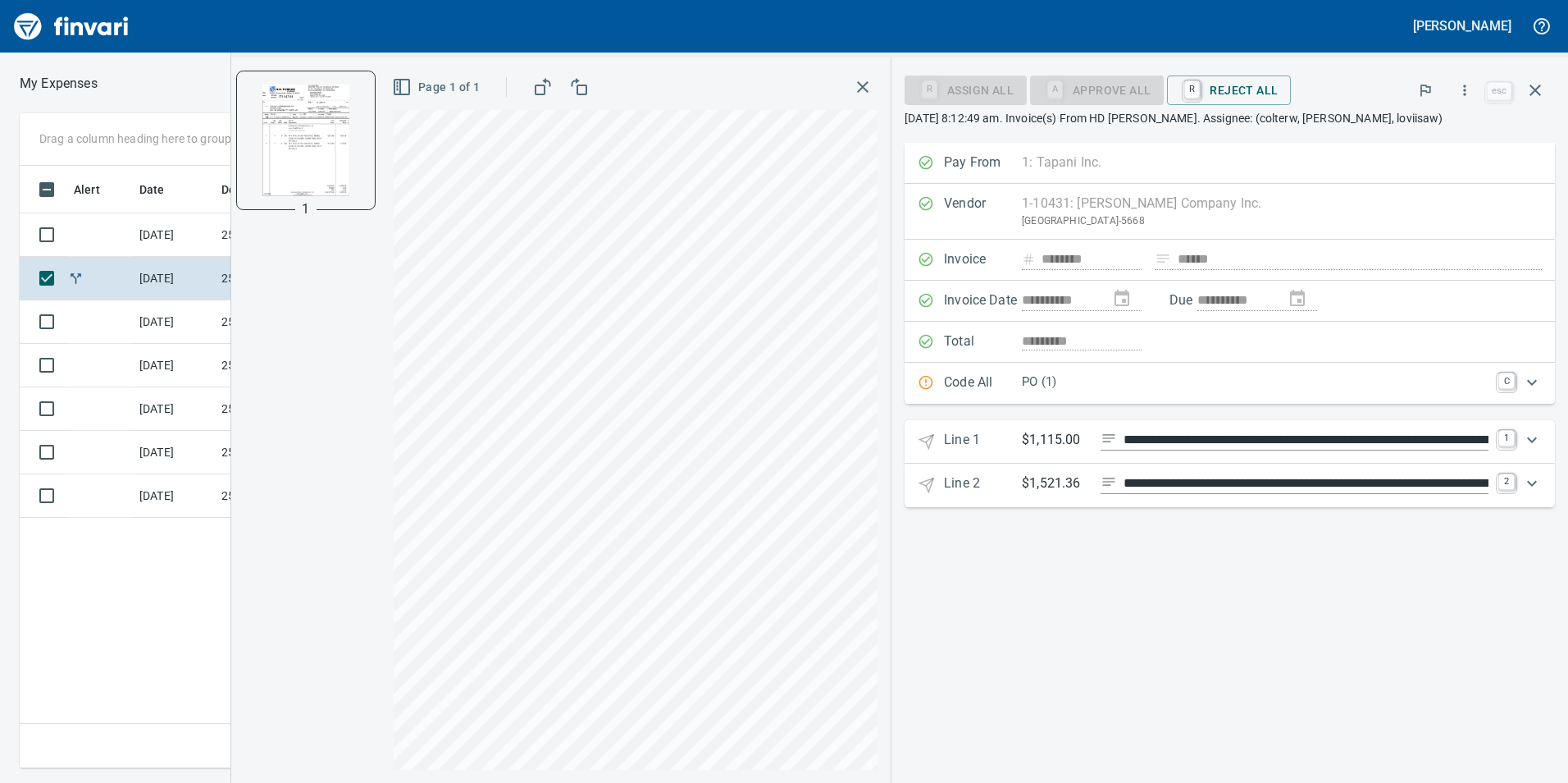
scroll to position [0, 0]
click at [1534, 434] on icon "Expand" at bounding box center [1531, 439] width 20 height 20
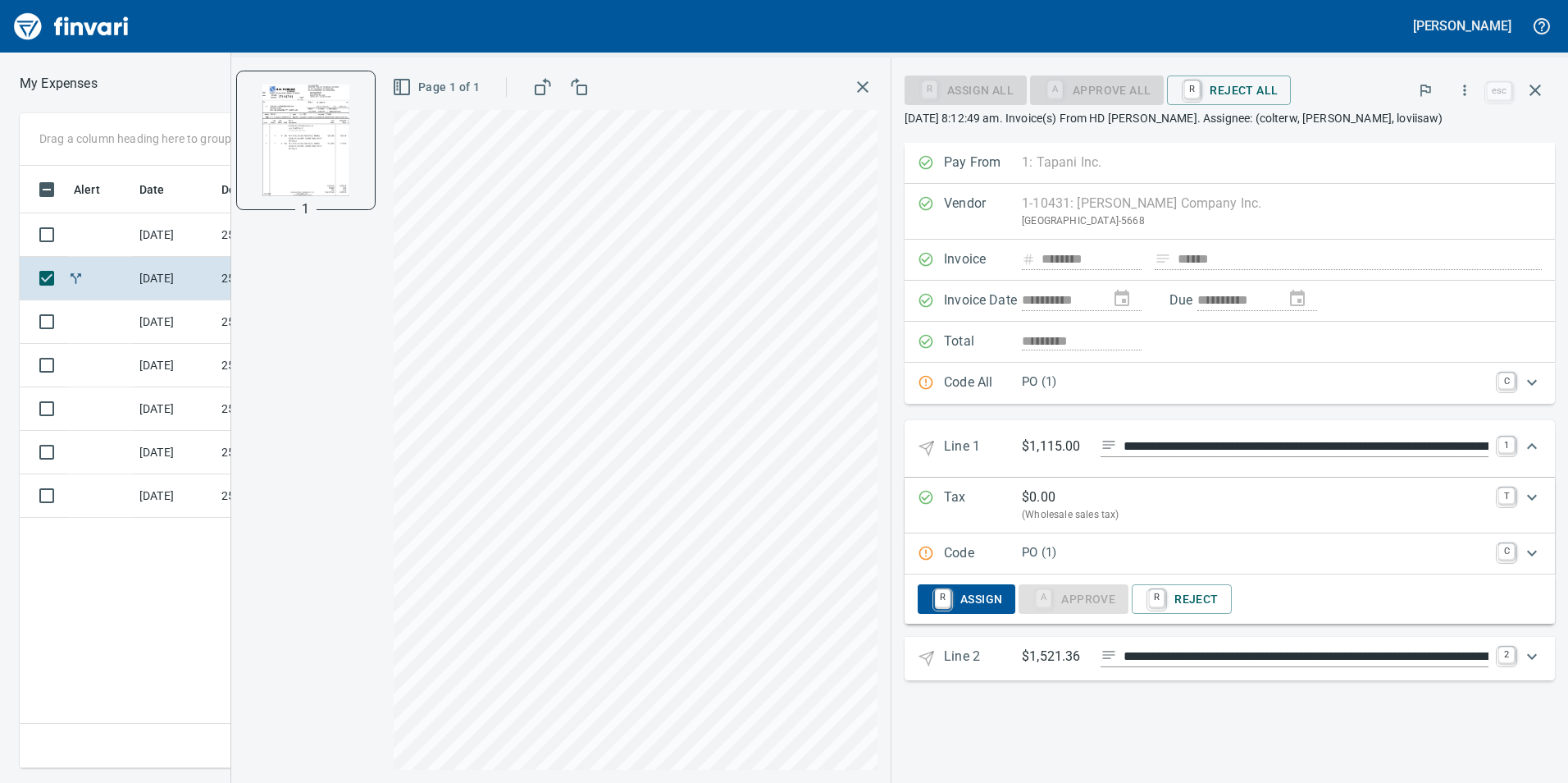
click at [1526, 545] on icon "Expand" at bounding box center [1531, 553] width 20 height 20
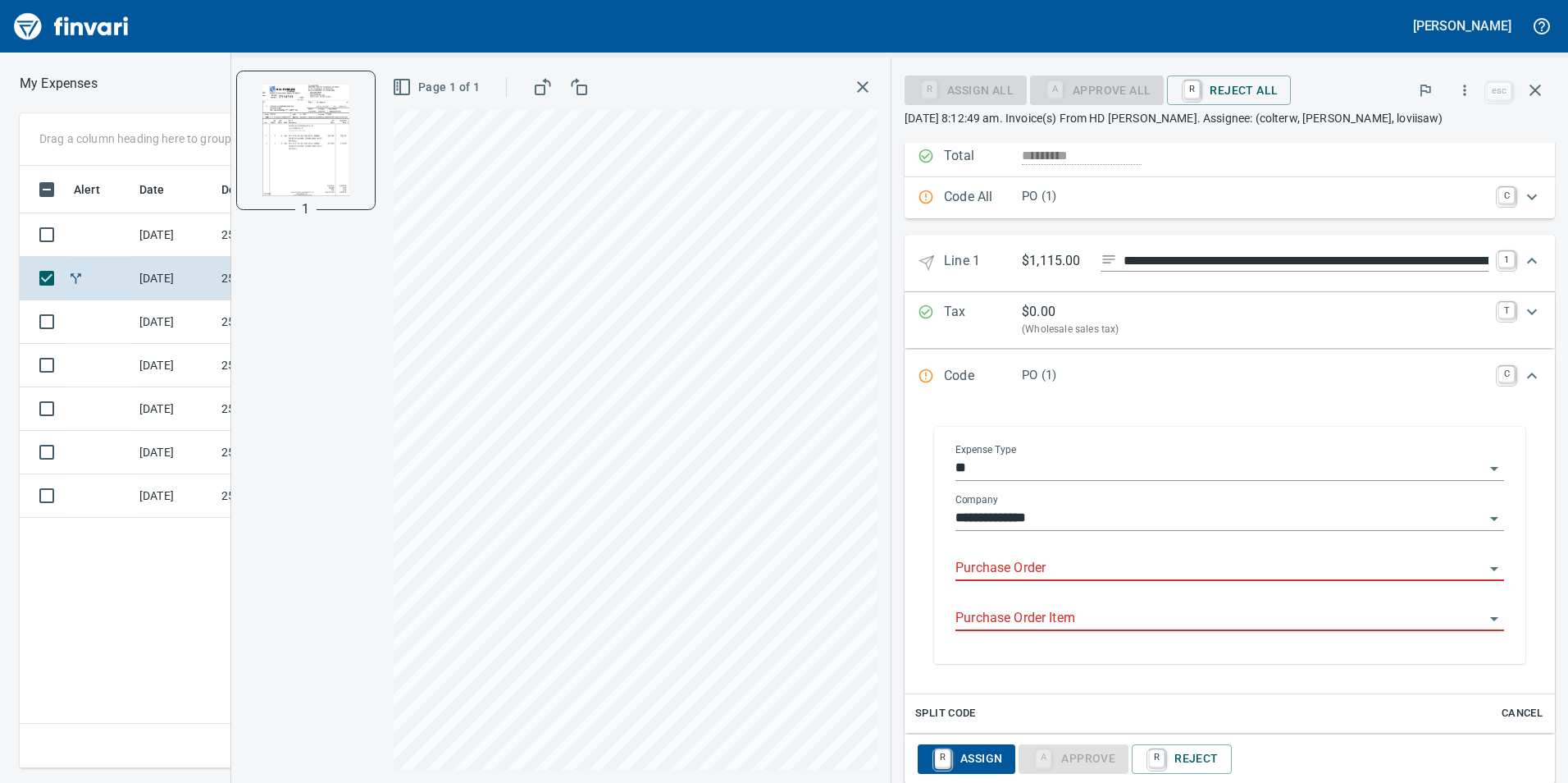
scroll to position [247, 0]
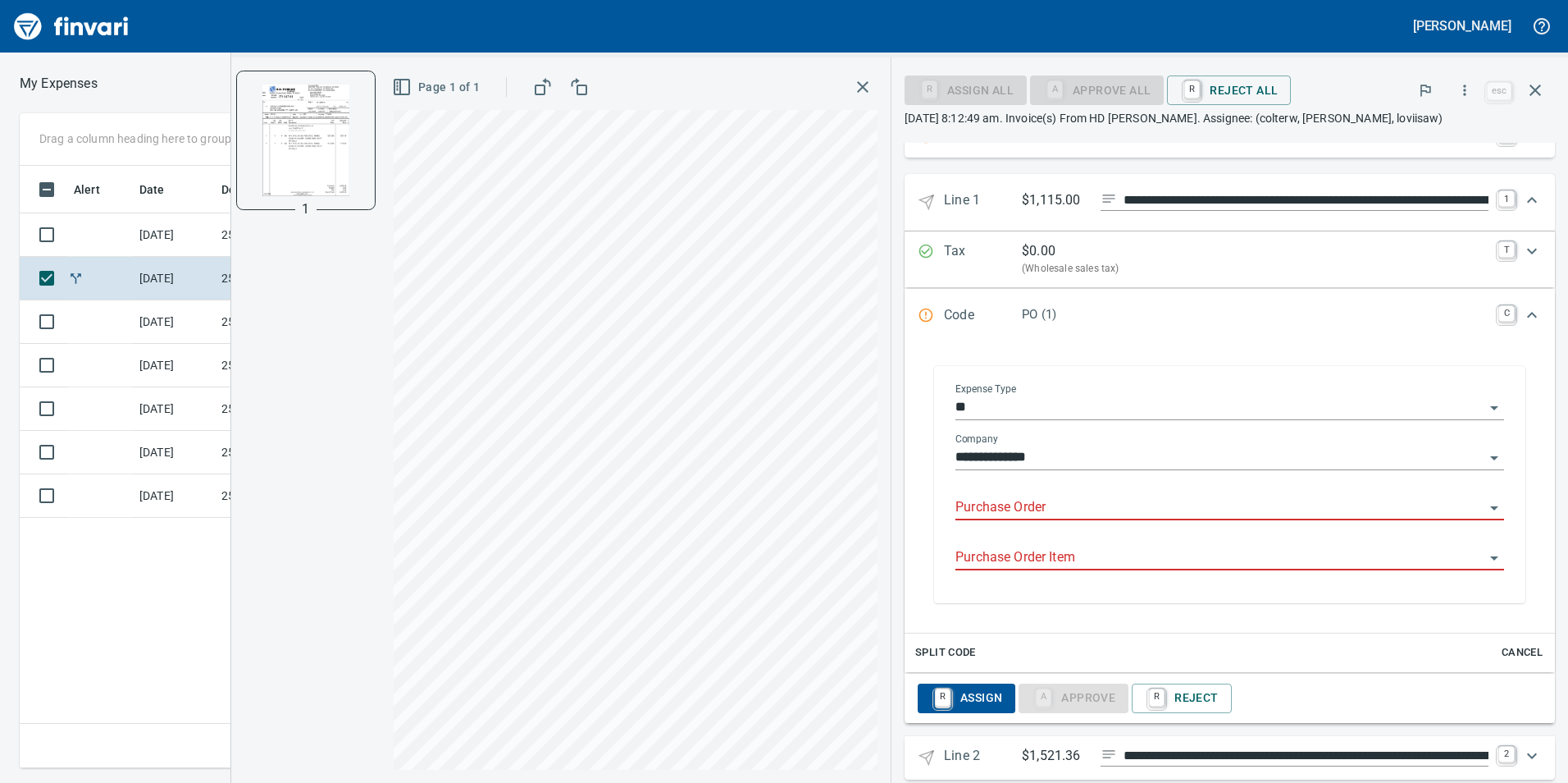
click at [1055, 502] on input "Purchase Order" at bounding box center [1220, 508] width 529 height 23
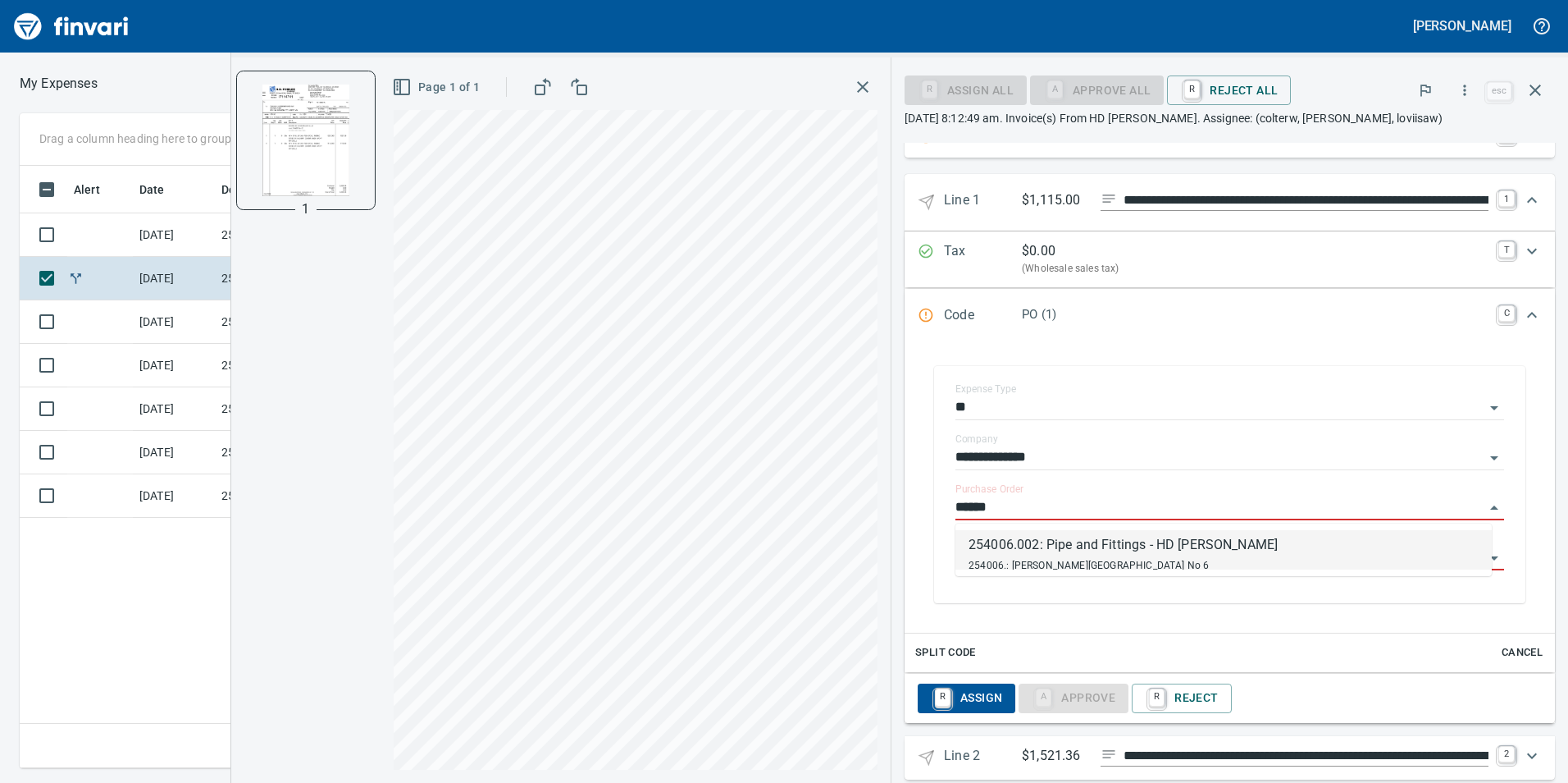
click at [1048, 554] on div "254006.: [PERSON_NAME][GEOGRAPHIC_DATA] No 6" at bounding box center [1123, 564] width 310 height 20
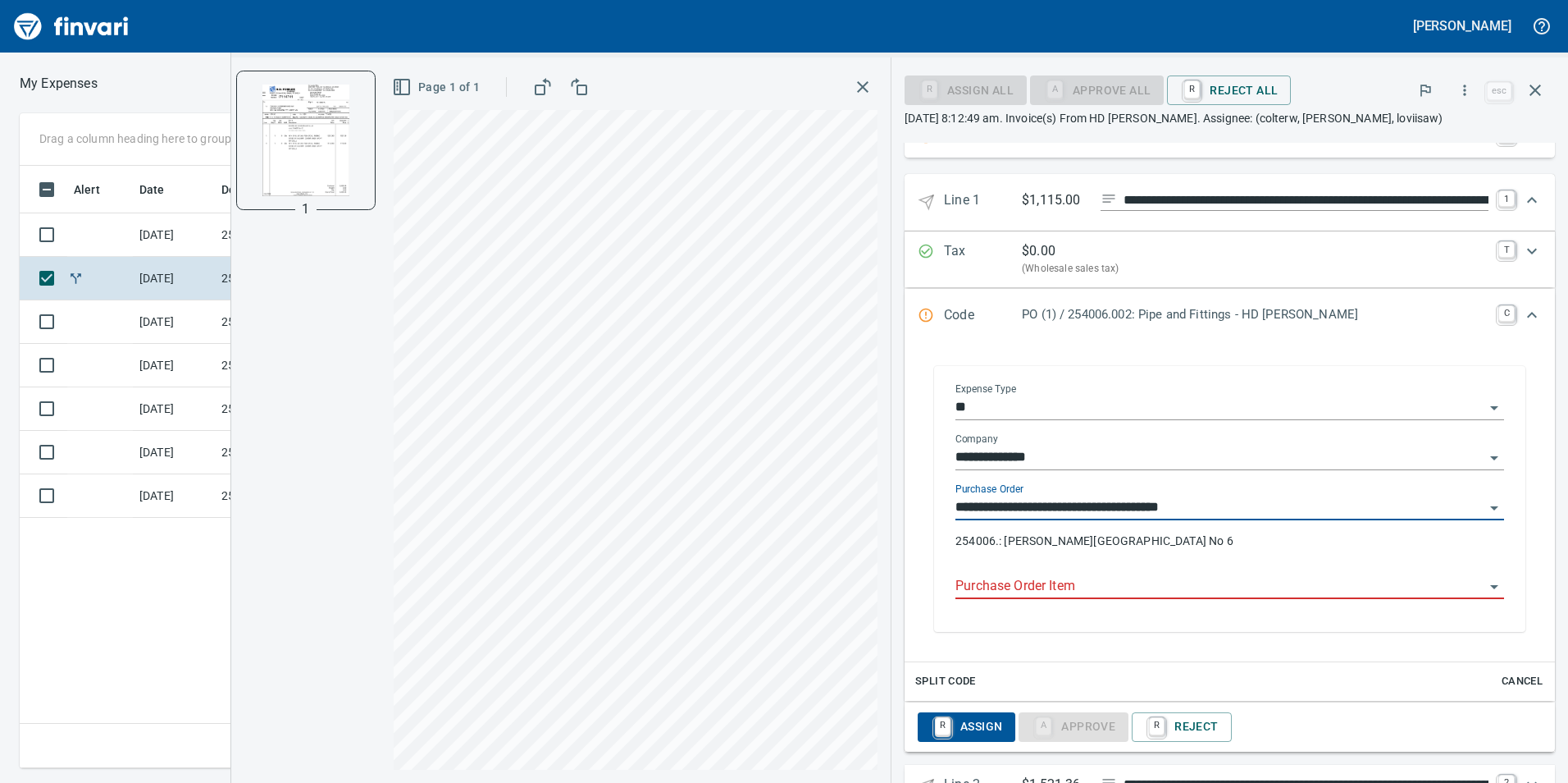
type input "**********"
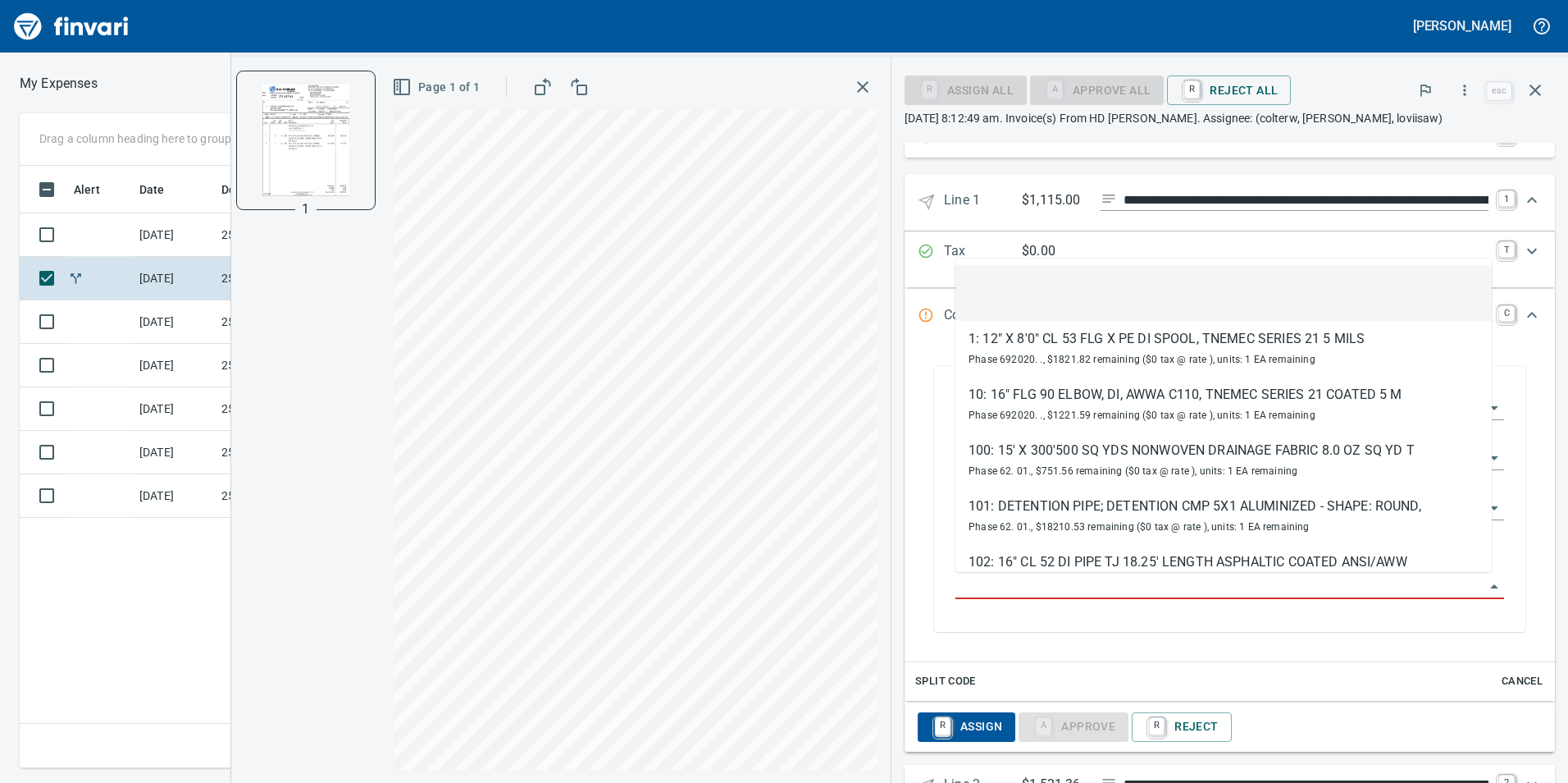
click at [1067, 587] on input "Purchase Order Item" at bounding box center [1220, 587] width 529 height 23
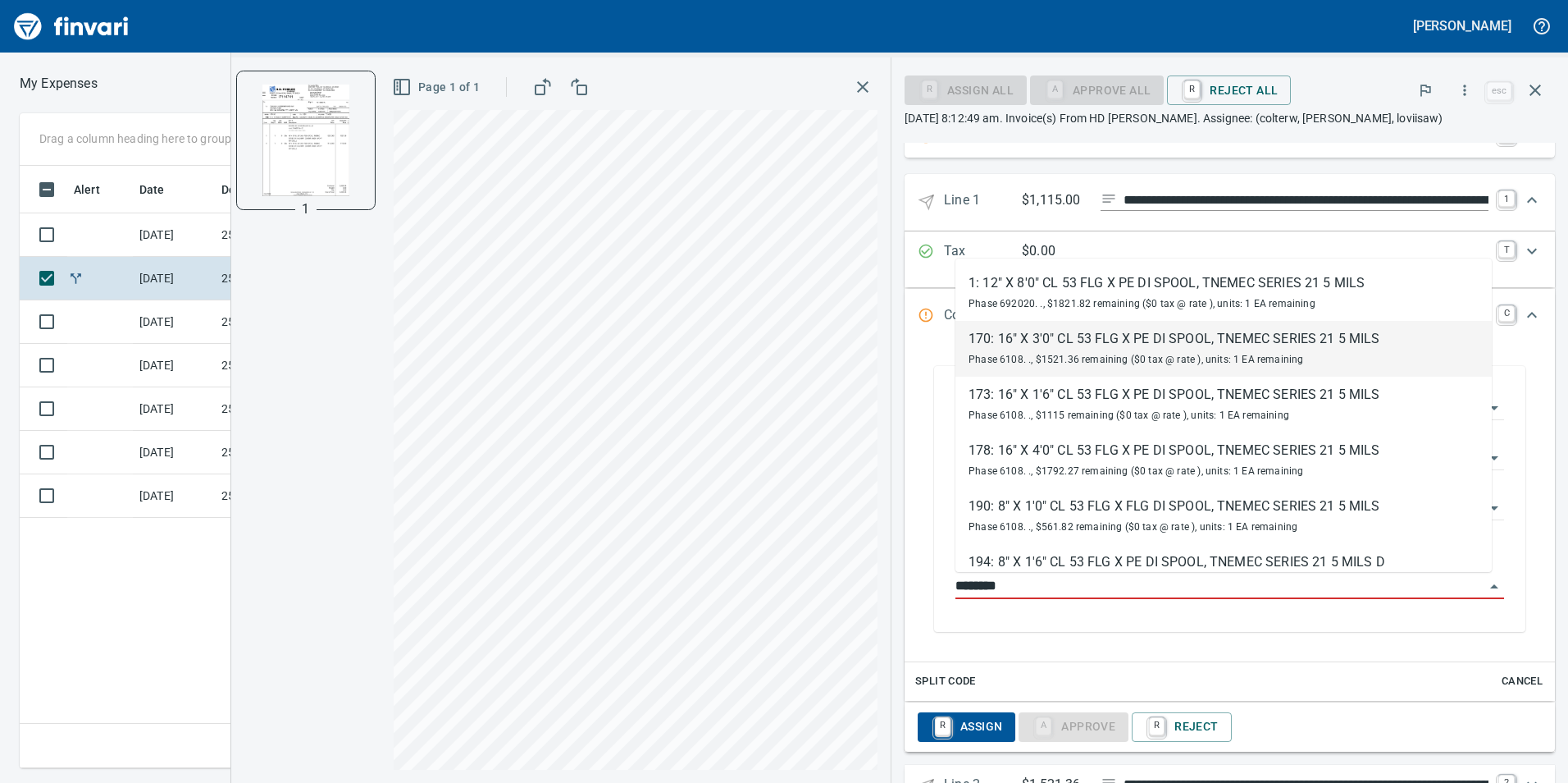
click at [1161, 348] on div "170: 16" X 3'0" CL 53 FLG X PE DI SPOOL, TNEMEC SERIES 21 5 MILS" at bounding box center [1174, 338] width 412 height 20
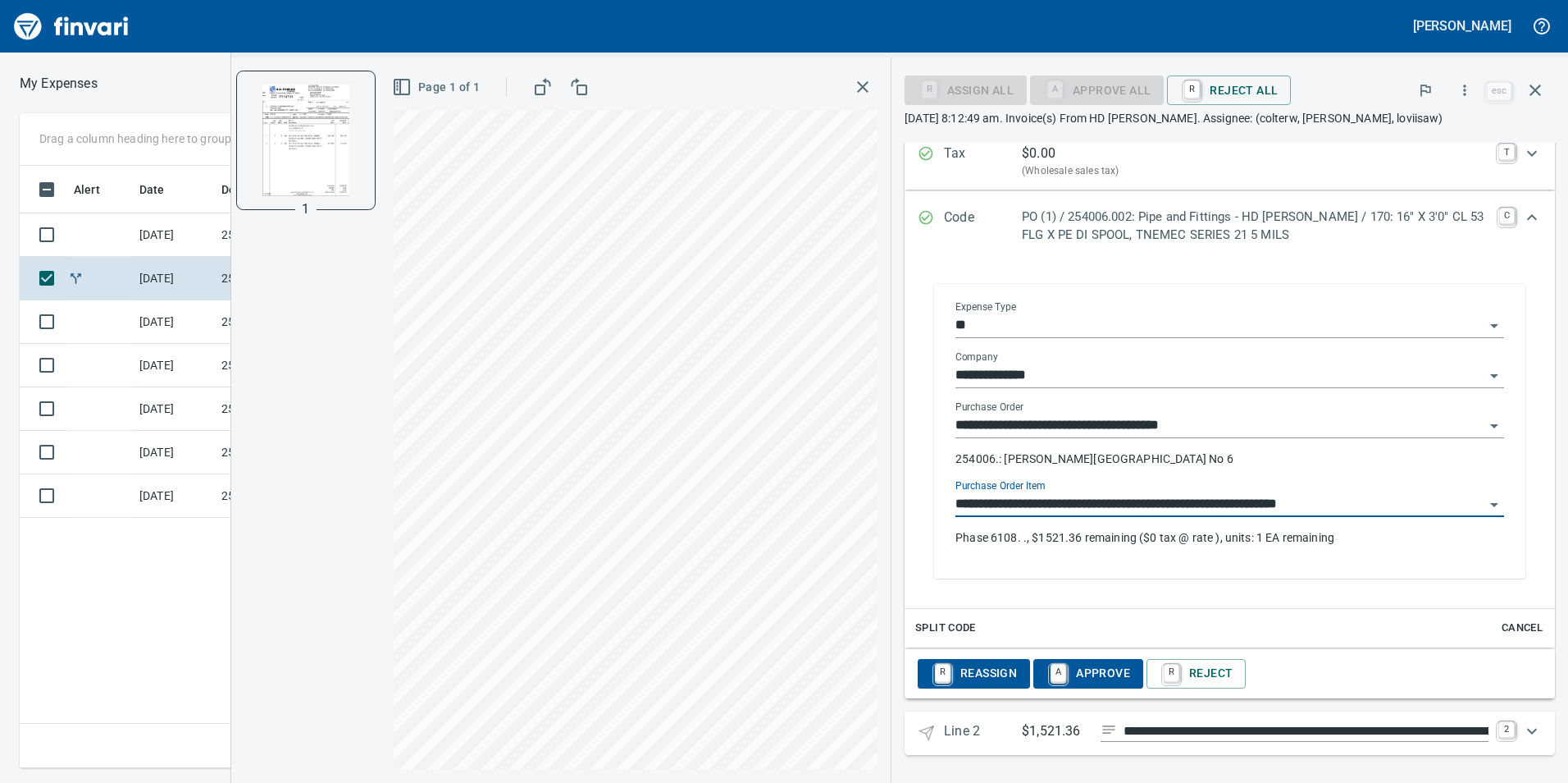
scroll to position [361, 0]
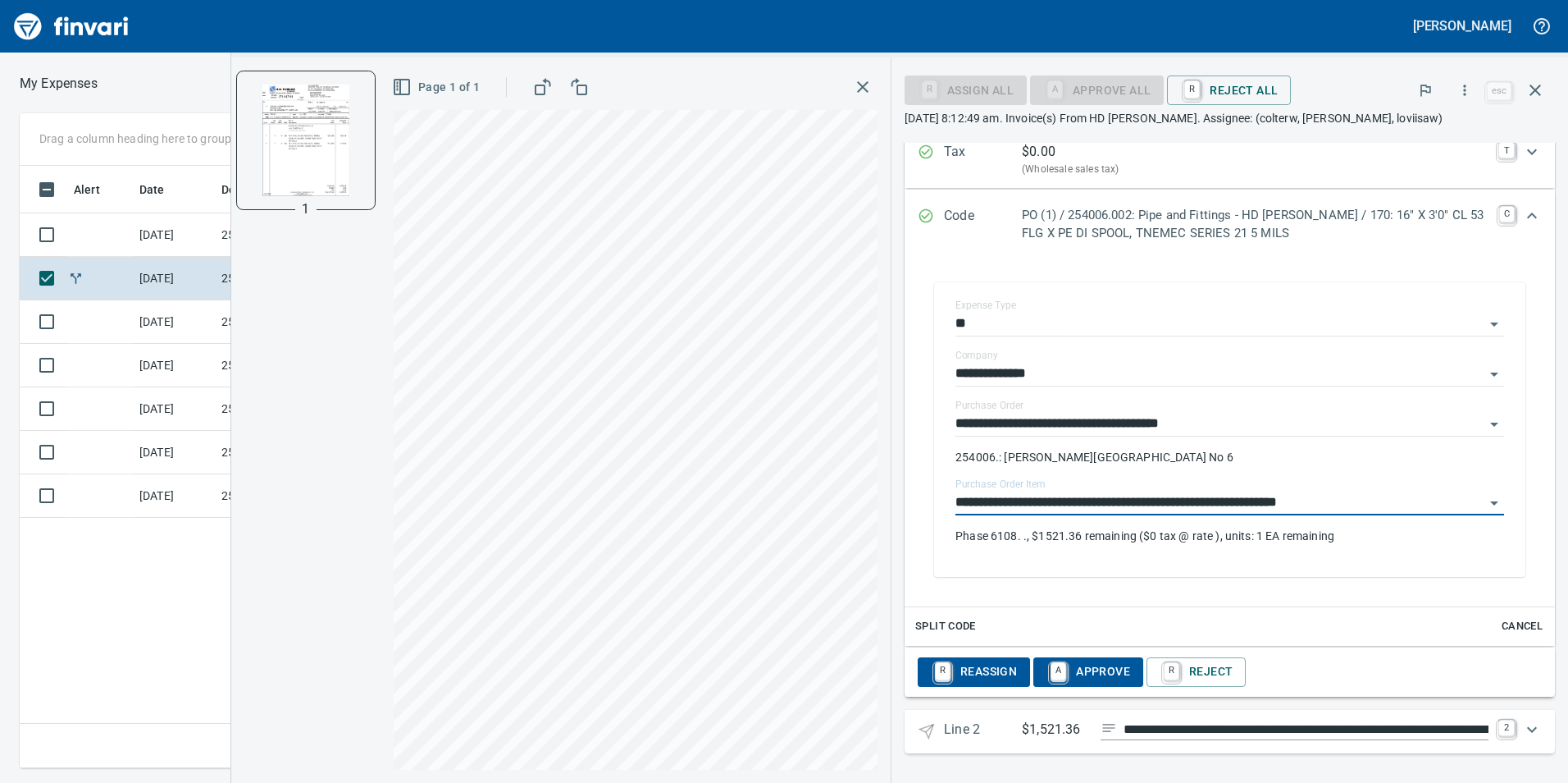
click at [1527, 730] on icon "Expand" at bounding box center [1532, 729] width 9 height 6
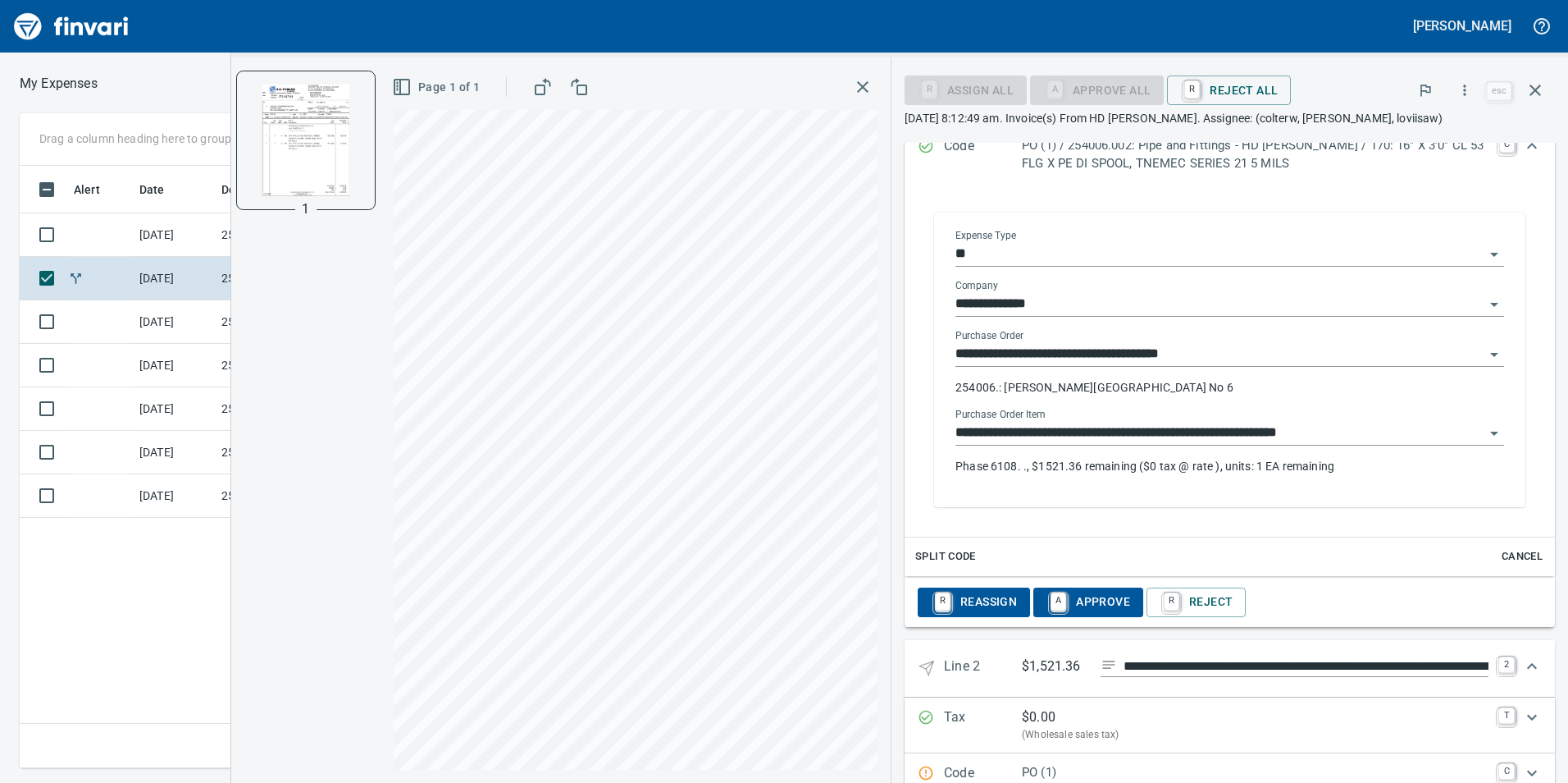
scroll to position [521, 0]
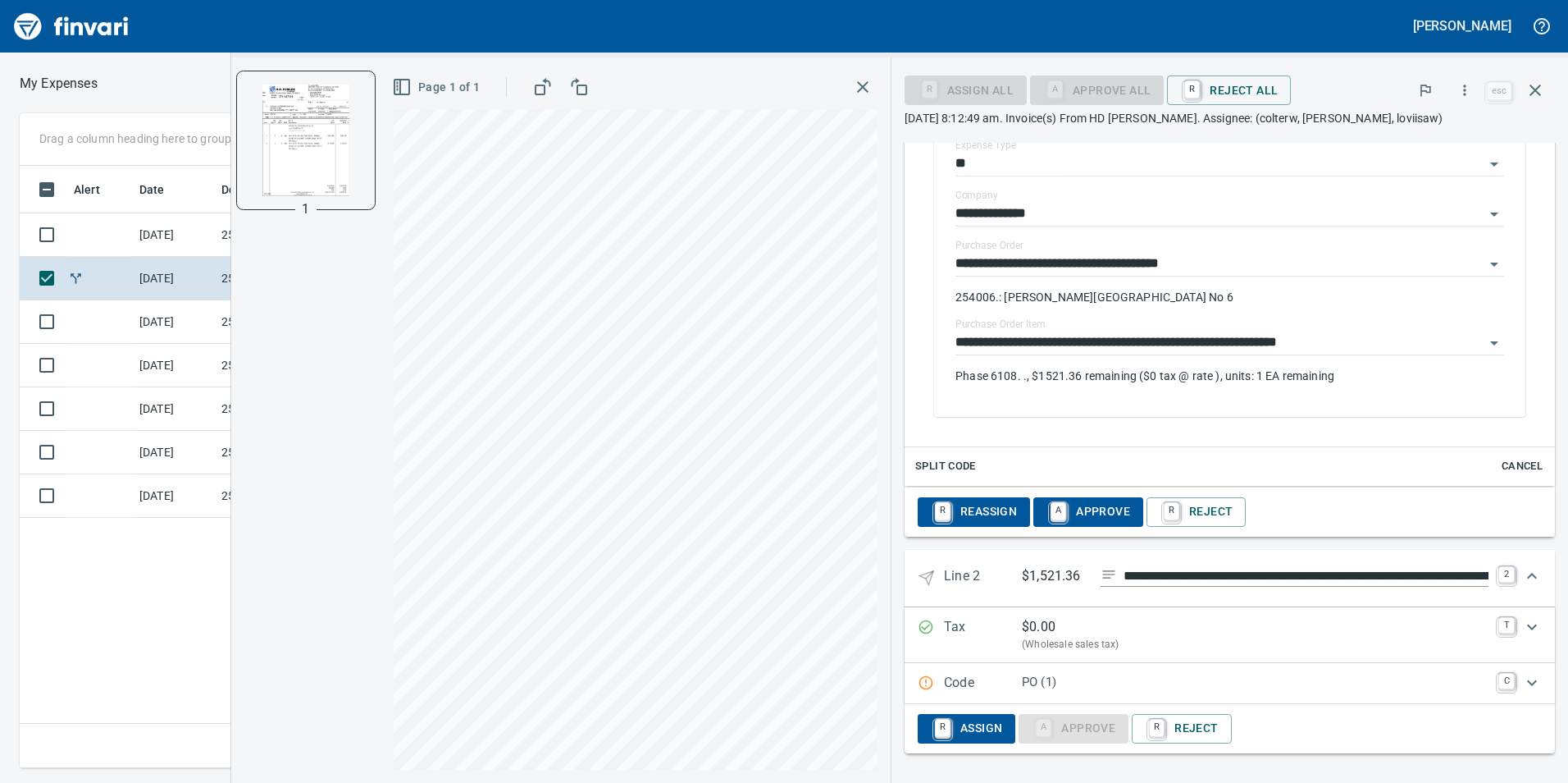
click at [1525, 680] on icon "Expand" at bounding box center [1531, 682] width 20 height 20
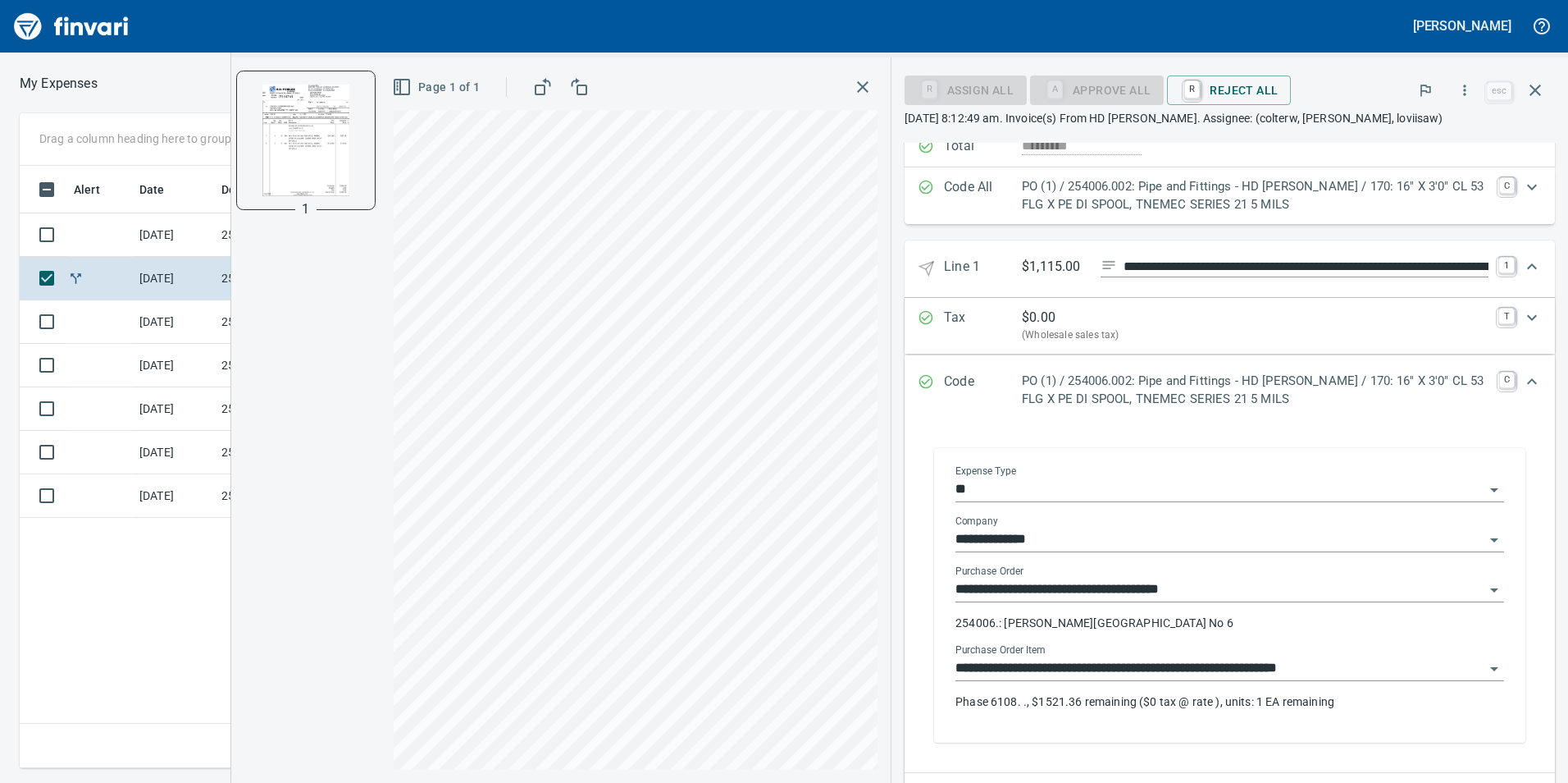
scroll to position [275, 0]
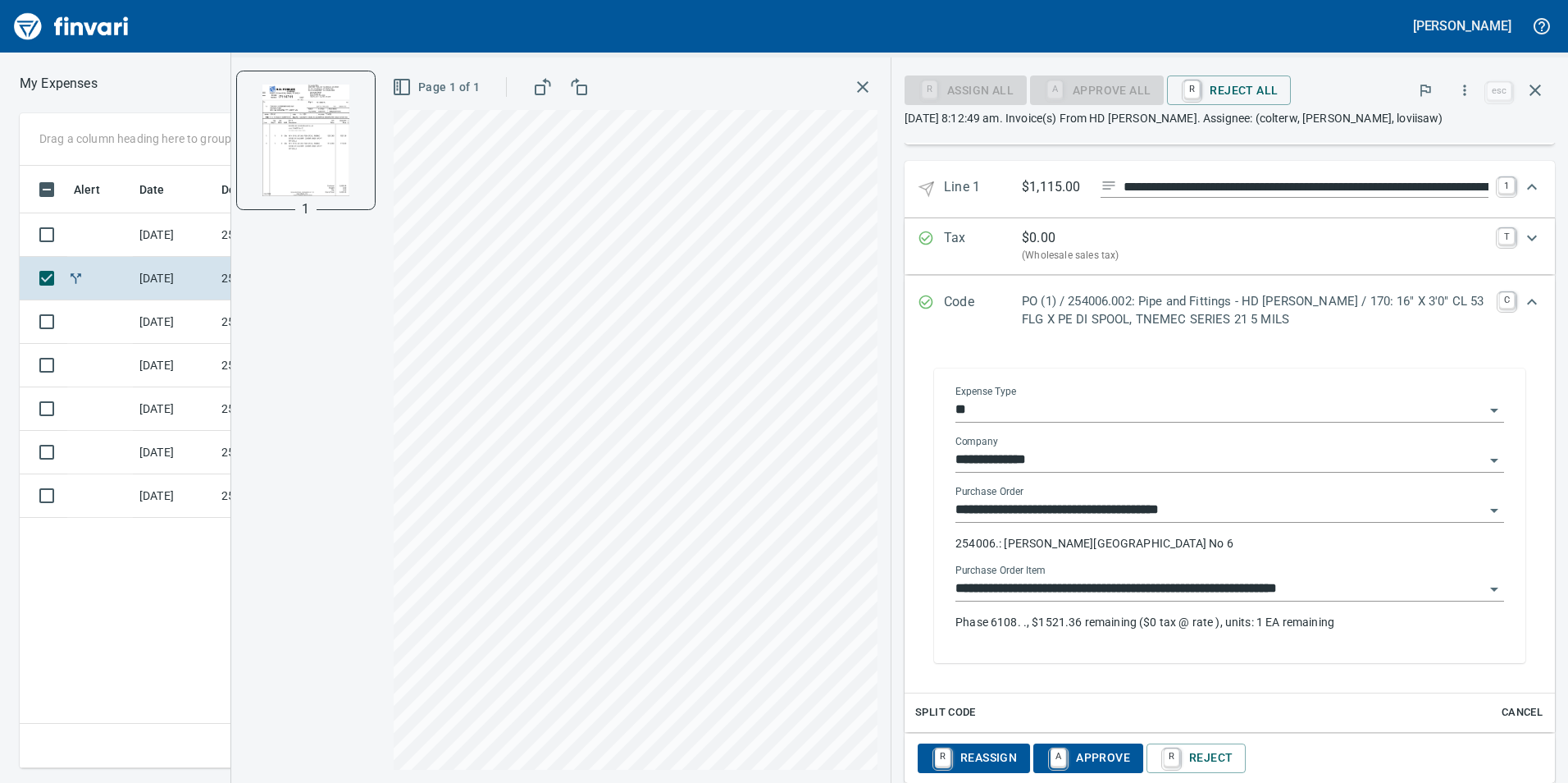
click at [1379, 587] on input "**********" at bounding box center [1220, 589] width 529 height 23
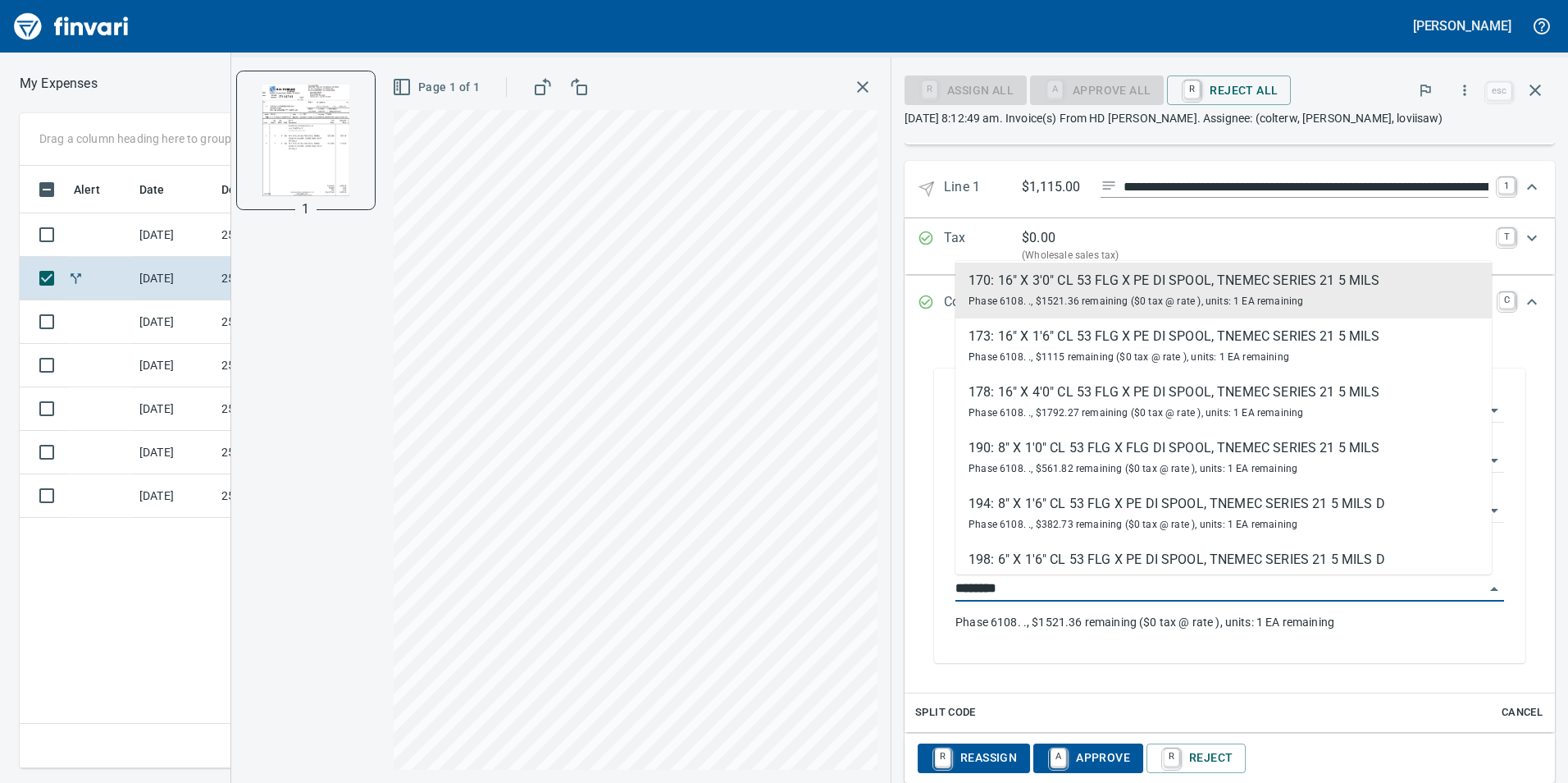
scroll to position [0, 0]
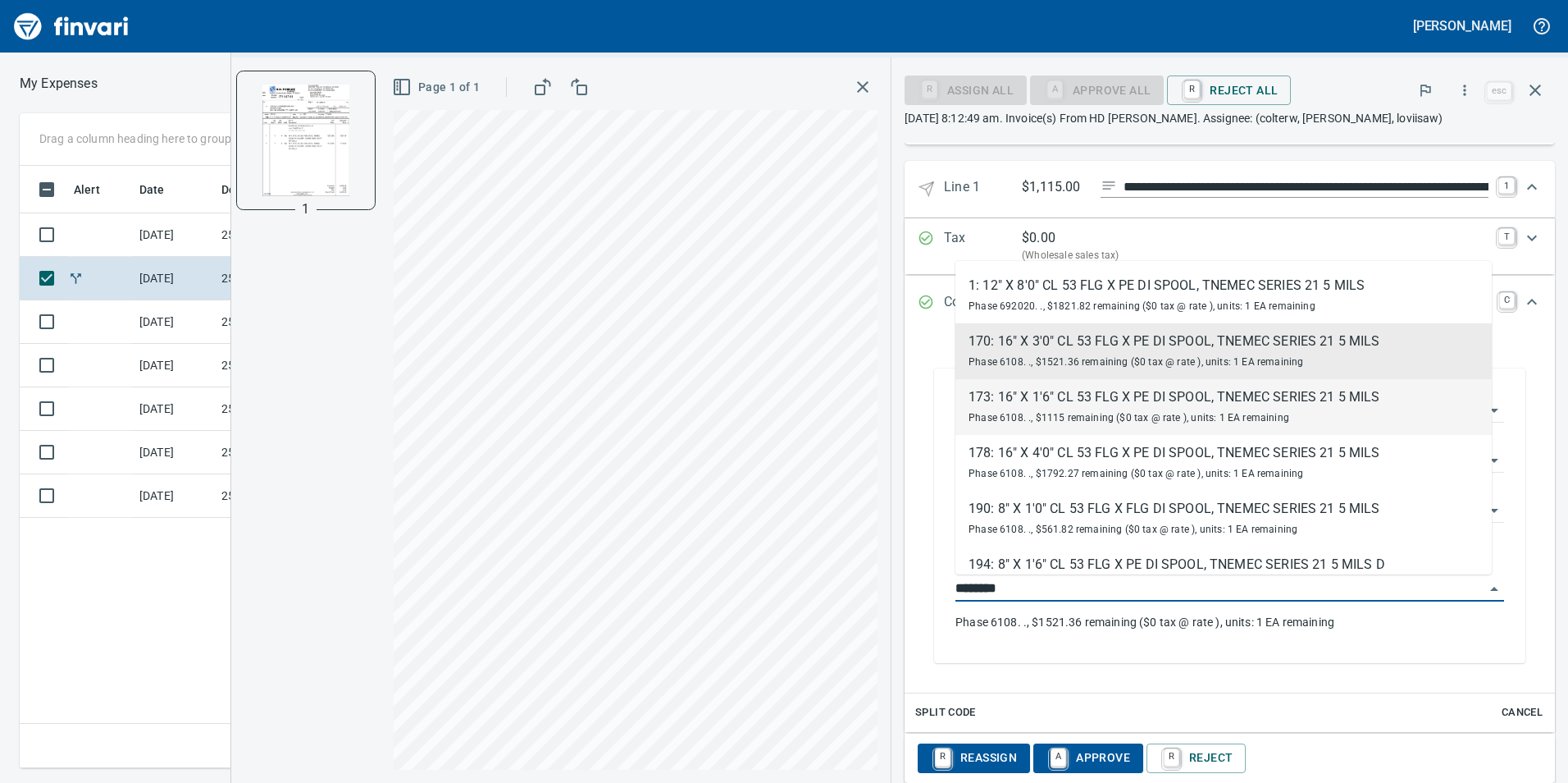
click at [1159, 398] on div "173: 16" X 1'6" CL 53 FLG X PE DI SPOOL, TNEMEC SERIES 21 5 MILS" at bounding box center [1174, 397] width 412 height 20
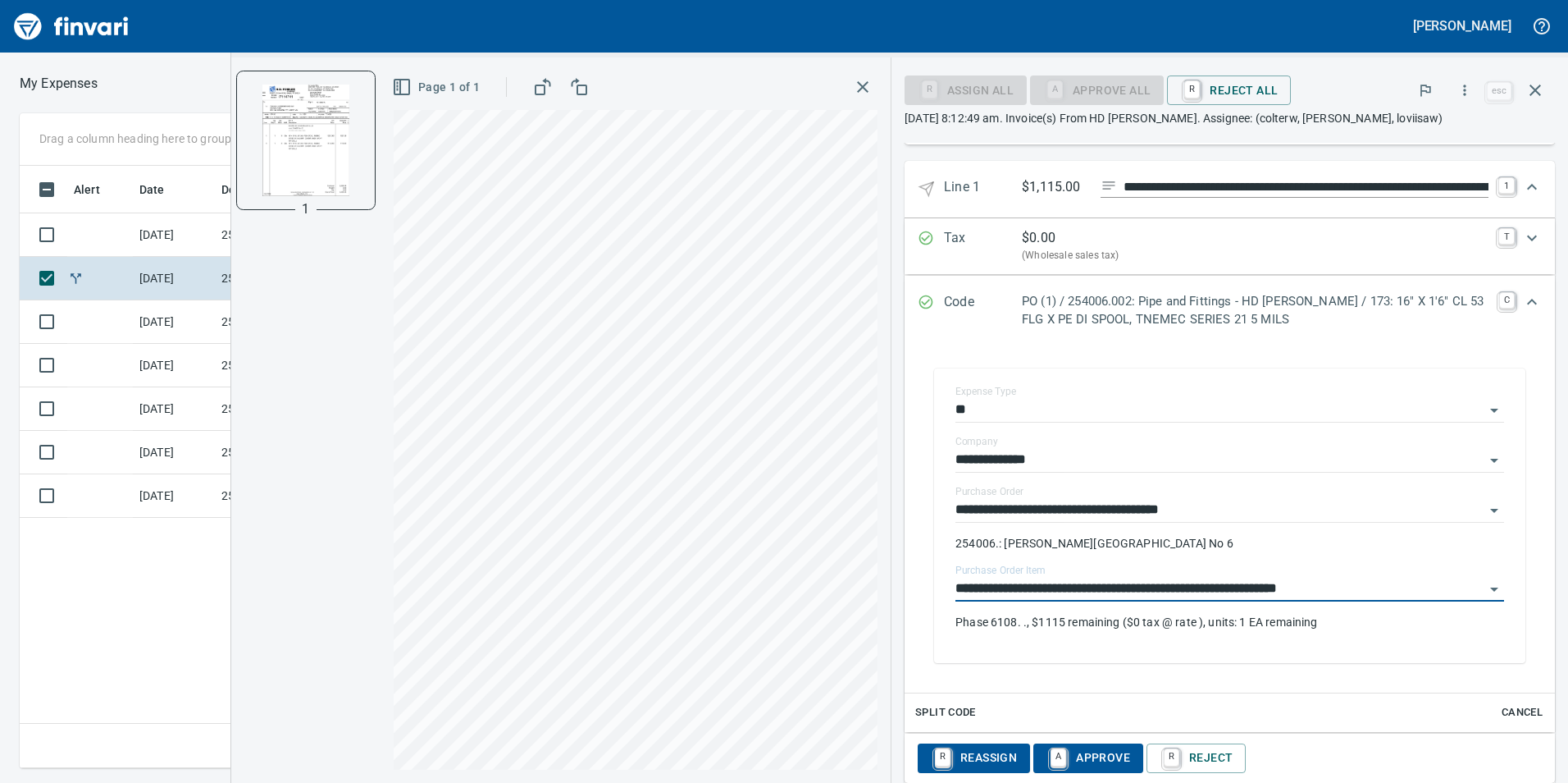
scroll to position [849, 0]
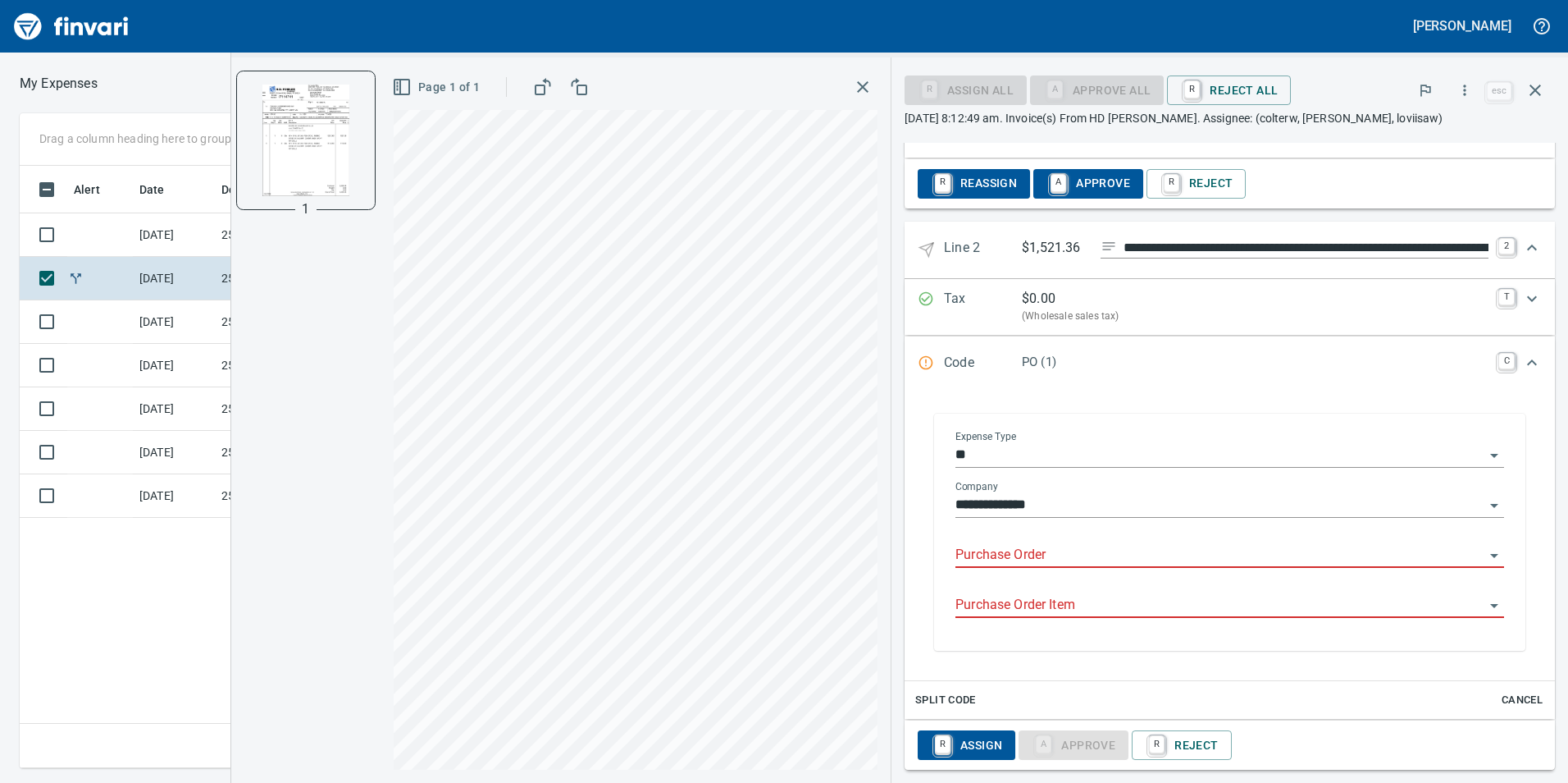
type input "**********"
click at [1109, 559] on input "Purchase Order" at bounding box center [1220, 555] width 529 height 23
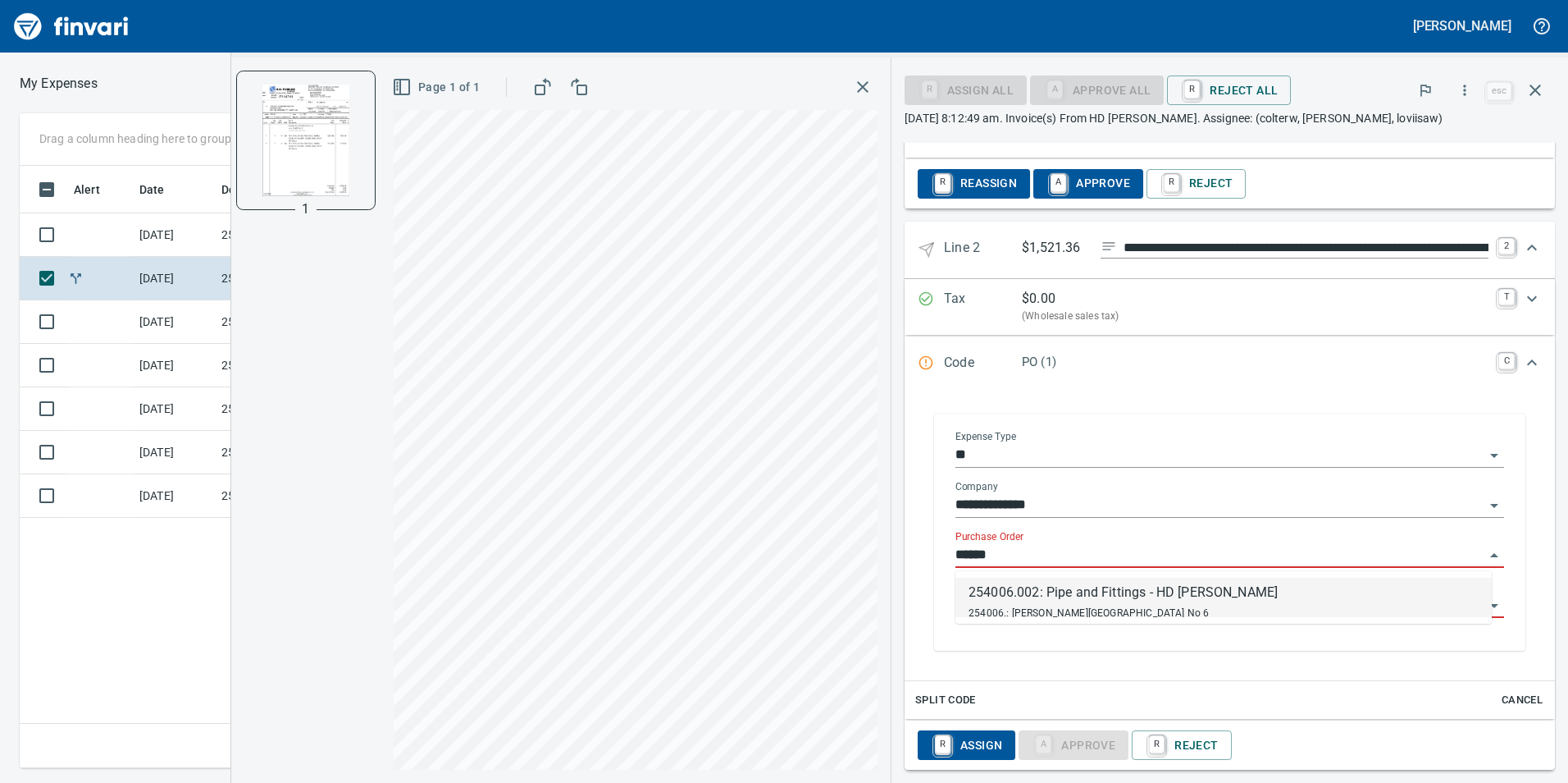
click at [1113, 596] on div "254006.002: Pipe and Fittings - HD [PERSON_NAME]" at bounding box center [1123, 592] width 310 height 20
click at [1112, 607] on input "Purchase Order Item" at bounding box center [1220, 605] width 529 height 23
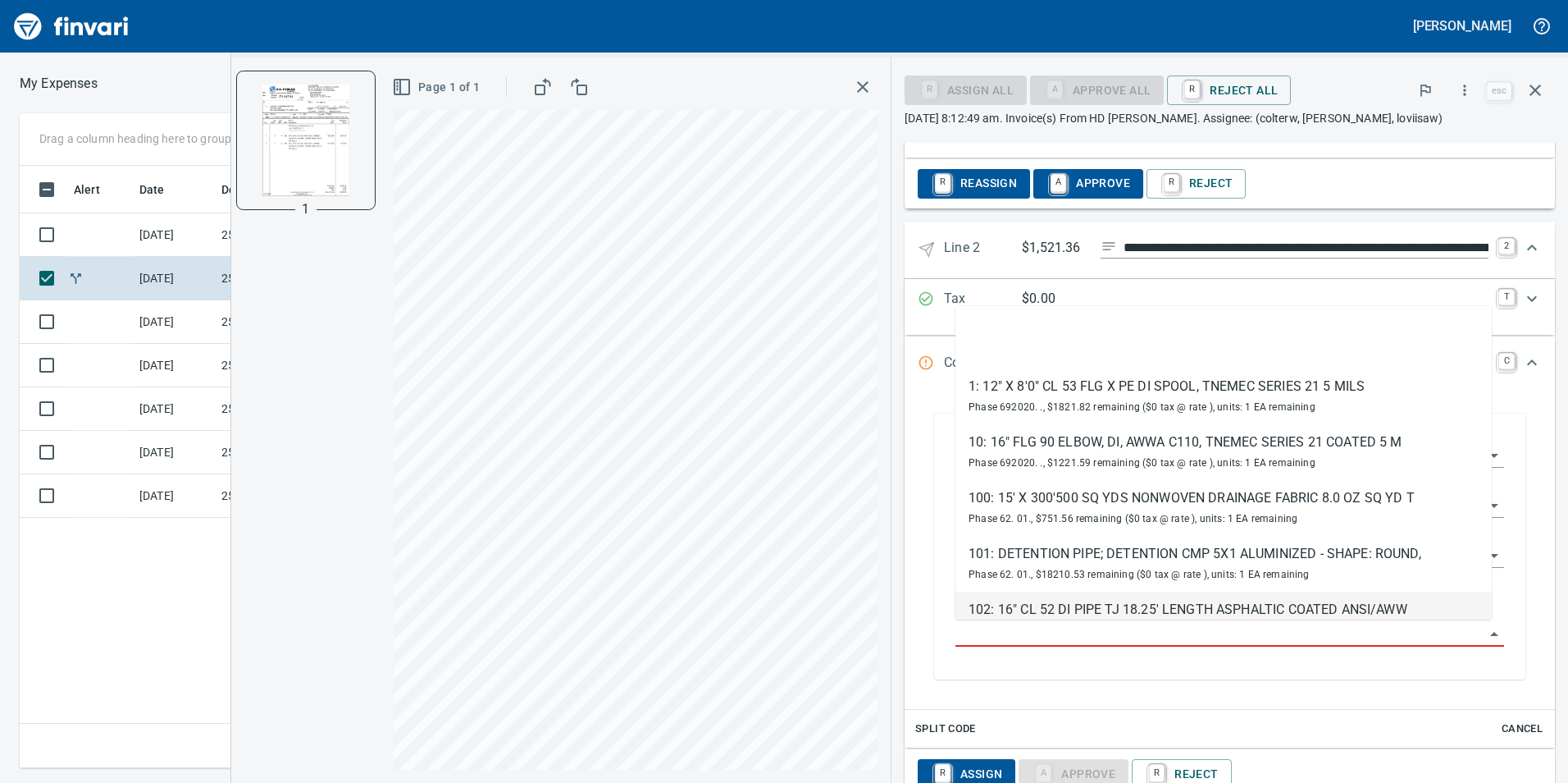
type input "**********"
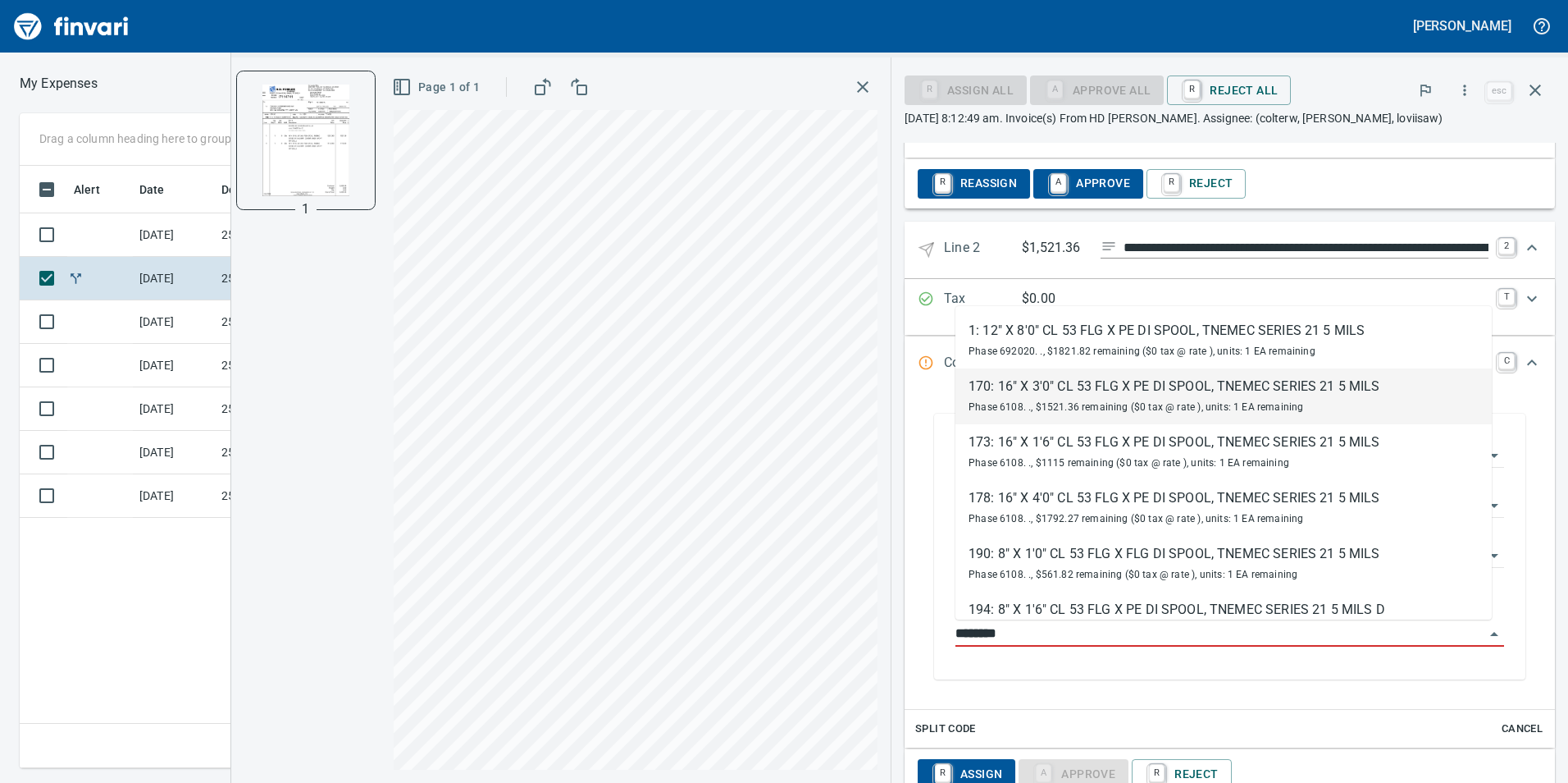
click at [1140, 390] on div "170: 16" X 3'0" CL 53 FLG X PE DI SPOOL, TNEMEC SERIES 21 5 MILS" at bounding box center [1174, 386] width 412 height 20
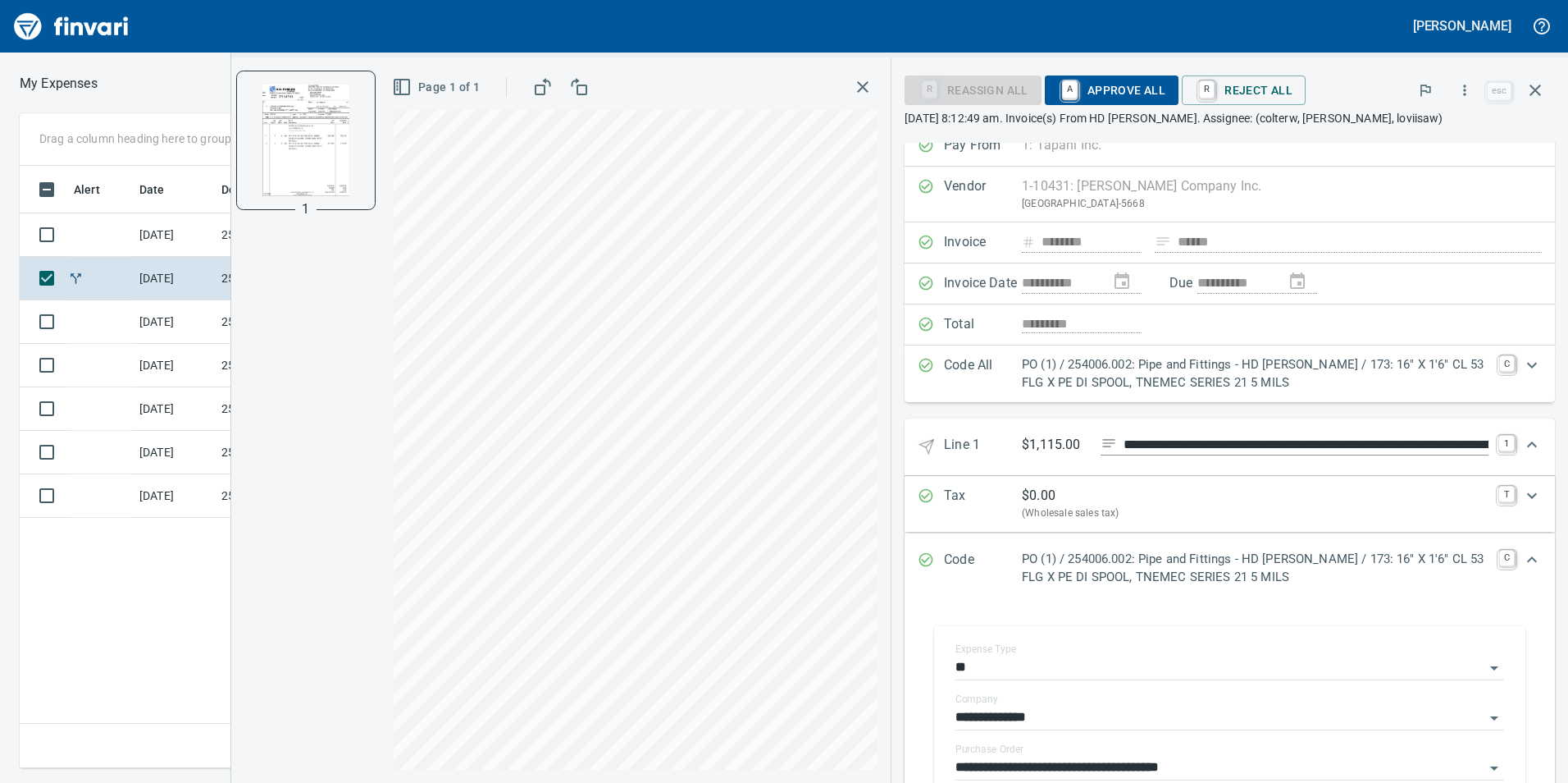
scroll to position [0, 0]
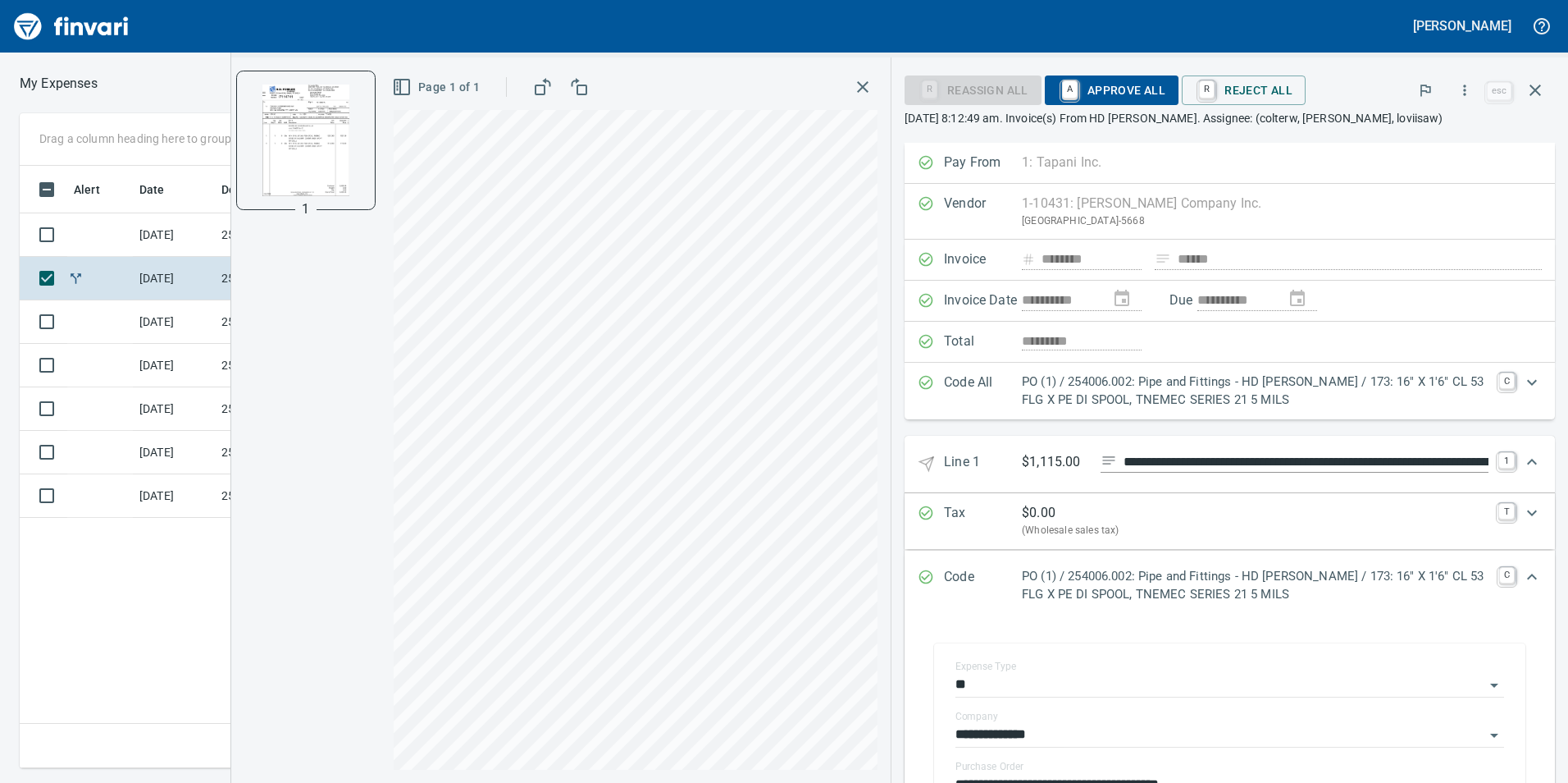
type input "**********"
click at [1124, 87] on span "A Approve All" at bounding box center [1112, 91] width 108 height 28
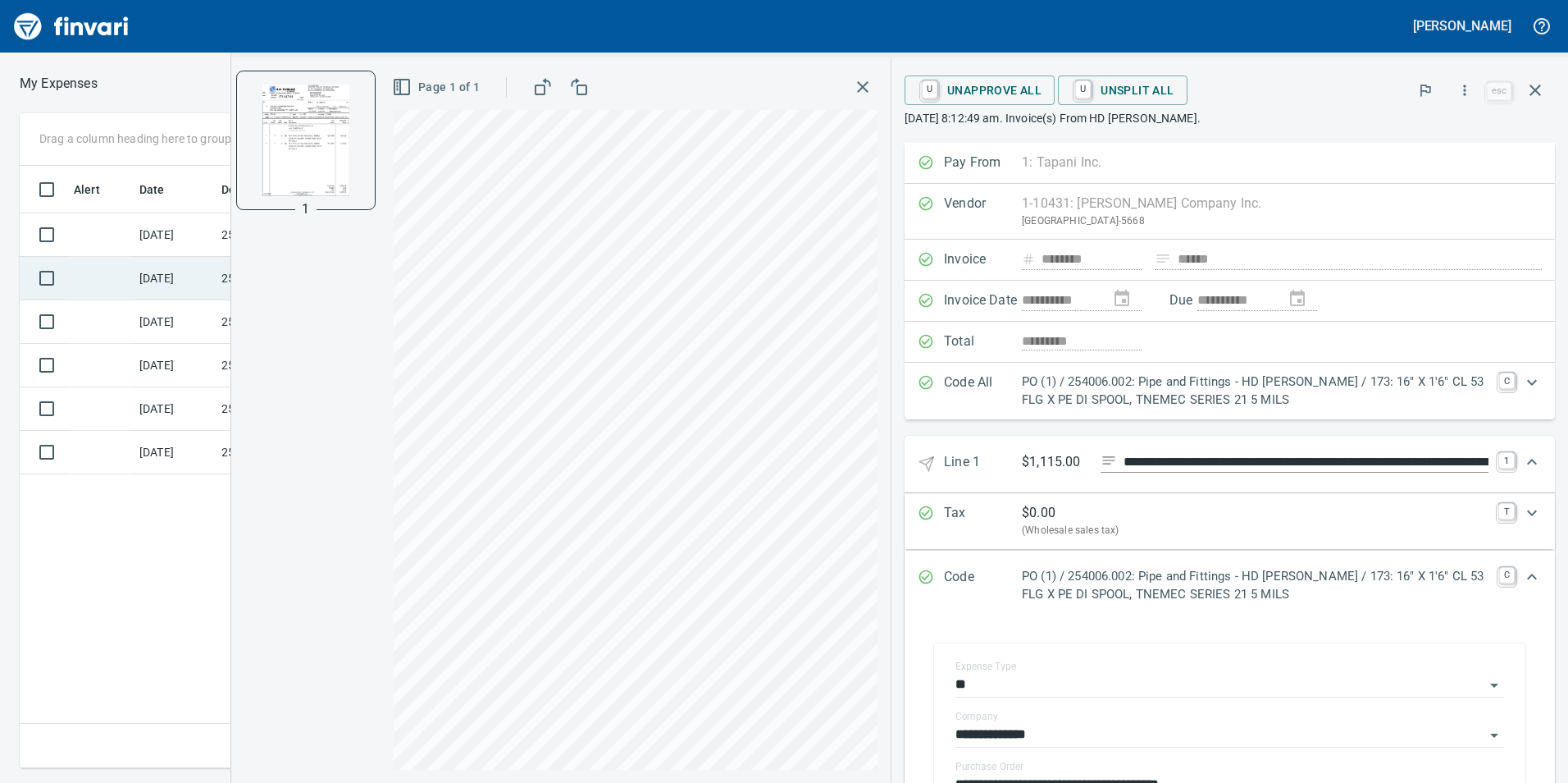
click at [98, 282] on td at bounding box center [99, 279] width 65 height 43
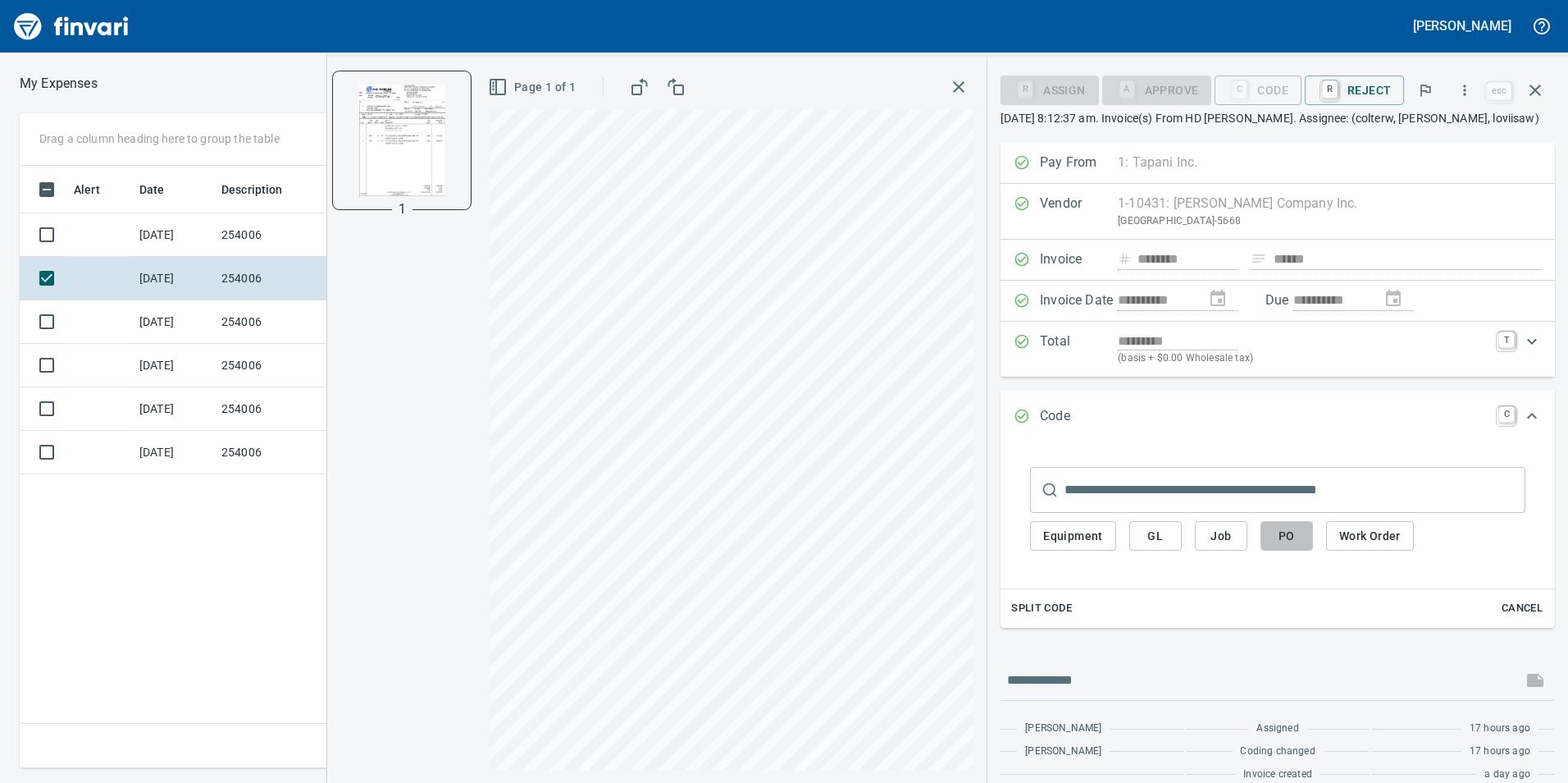
click at [1293, 537] on span "PO" at bounding box center [1287, 536] width 26 height 21
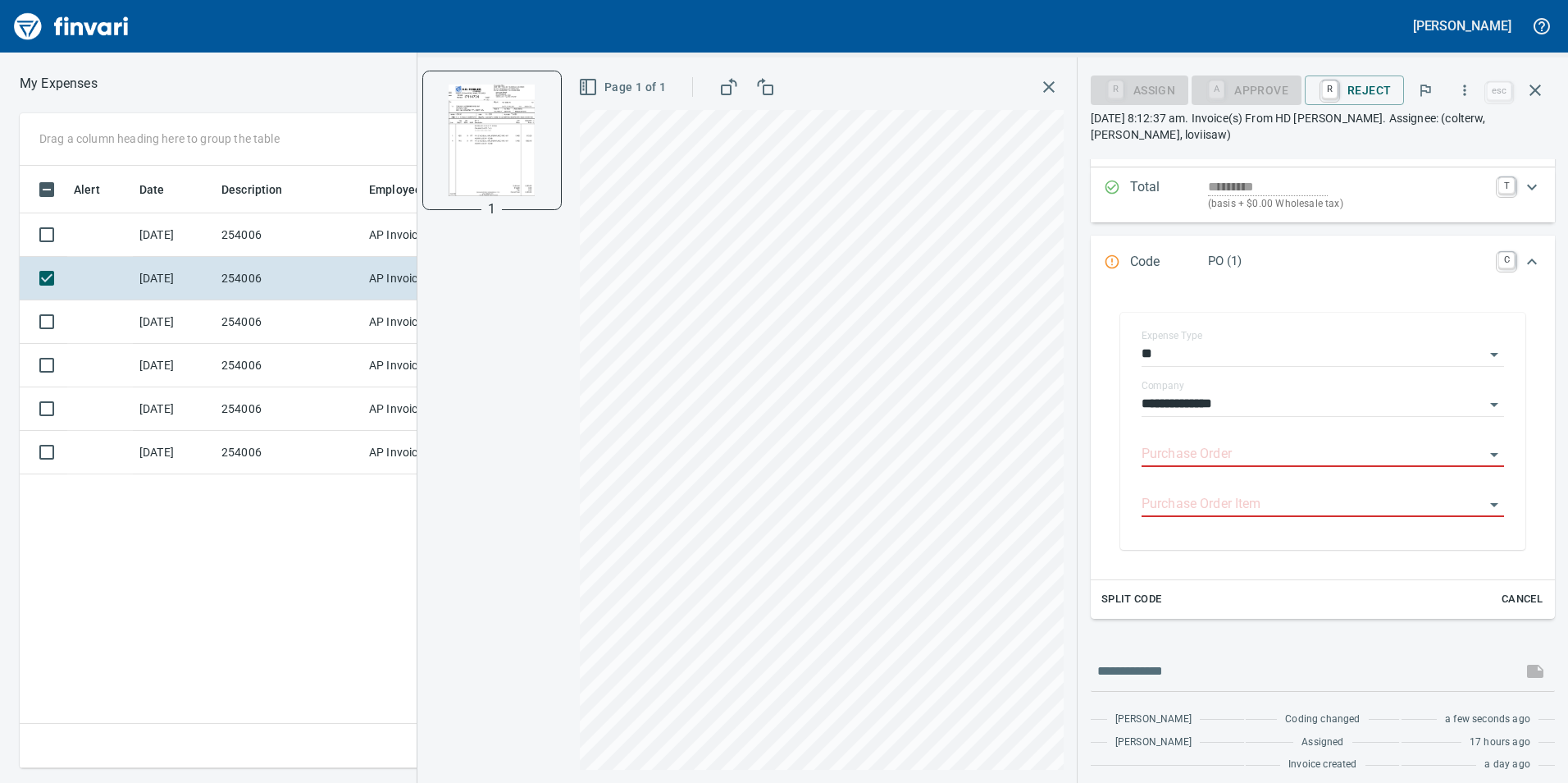
scroll to position [180, 0]
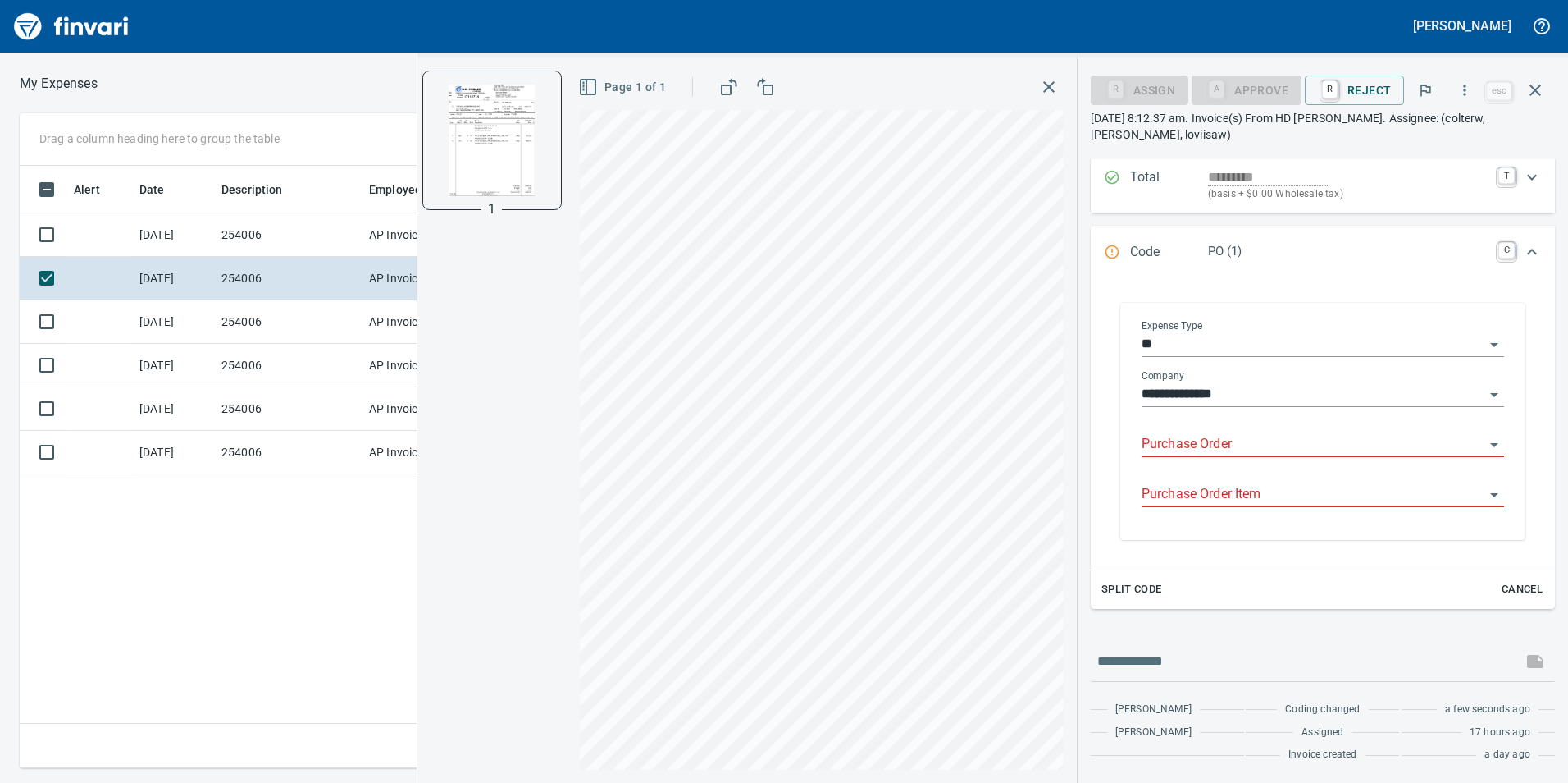
click at [1271, 457] on div "Purchase Order" at bounding box center [1323, 445] width 362 height 50
click at [1269, 445] on input "Purchase Order" at bounding box center [1312, 445] width 343 height 23
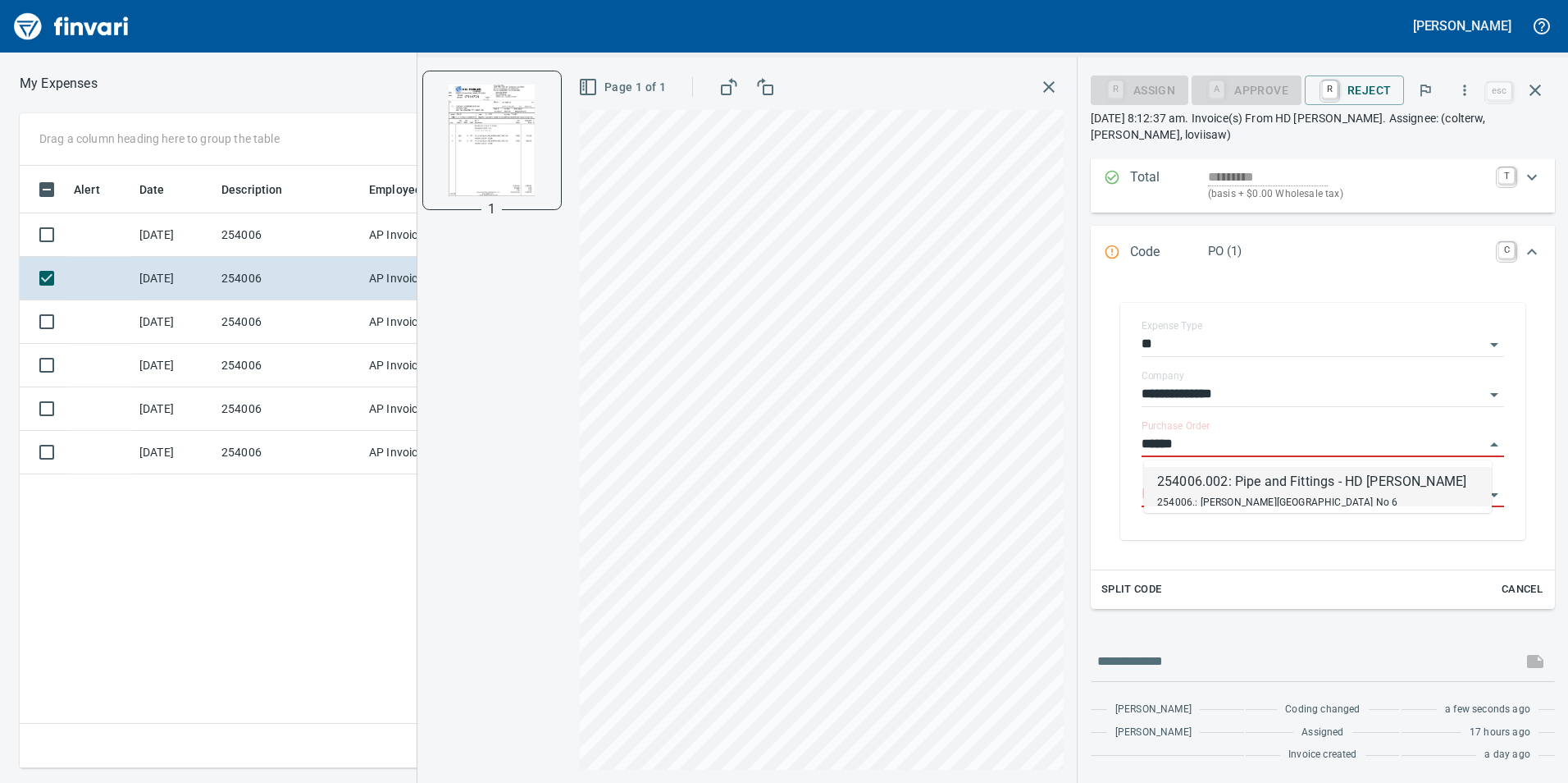
click at [1346, 478] on div "254006.002: Pipe and Fittings - HD [PERSON_NAME]" at bounding box center [1312, 482] width 310 height 20
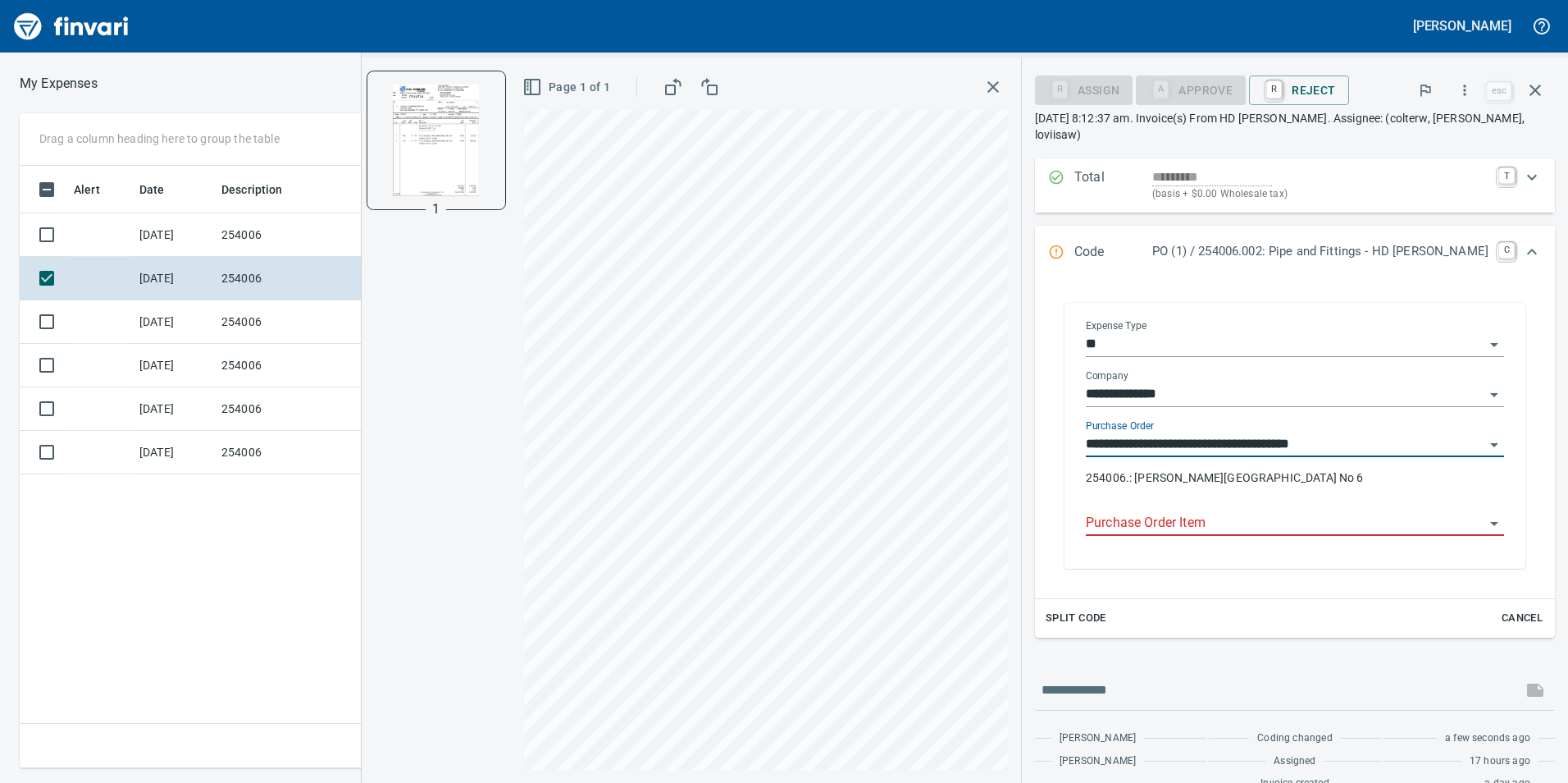
type input "**********"
click at [1204, 515] on input "Purchase Order Item" at bounding box center [1285, 523] width 398 height 23
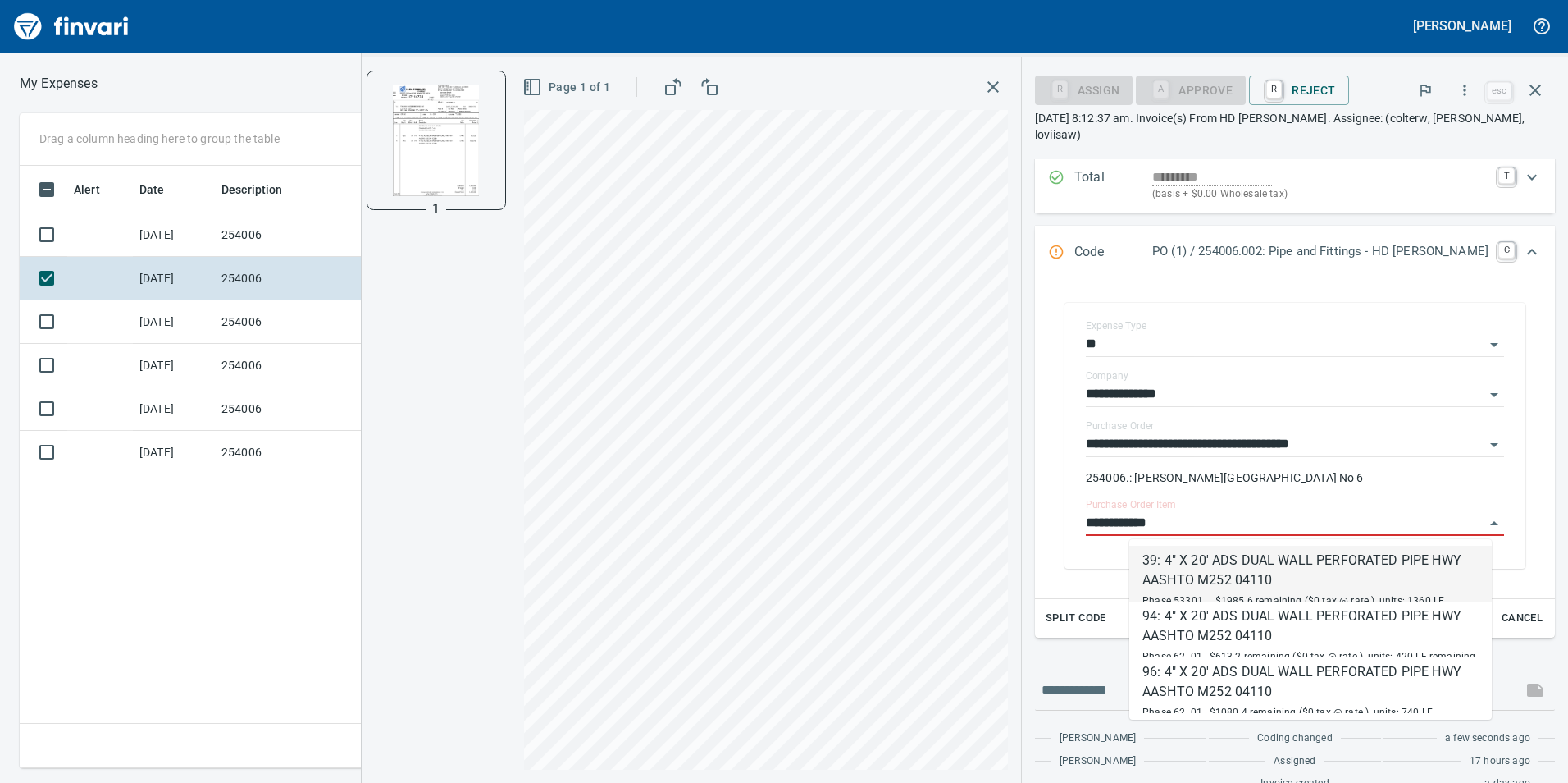
type input "**********"
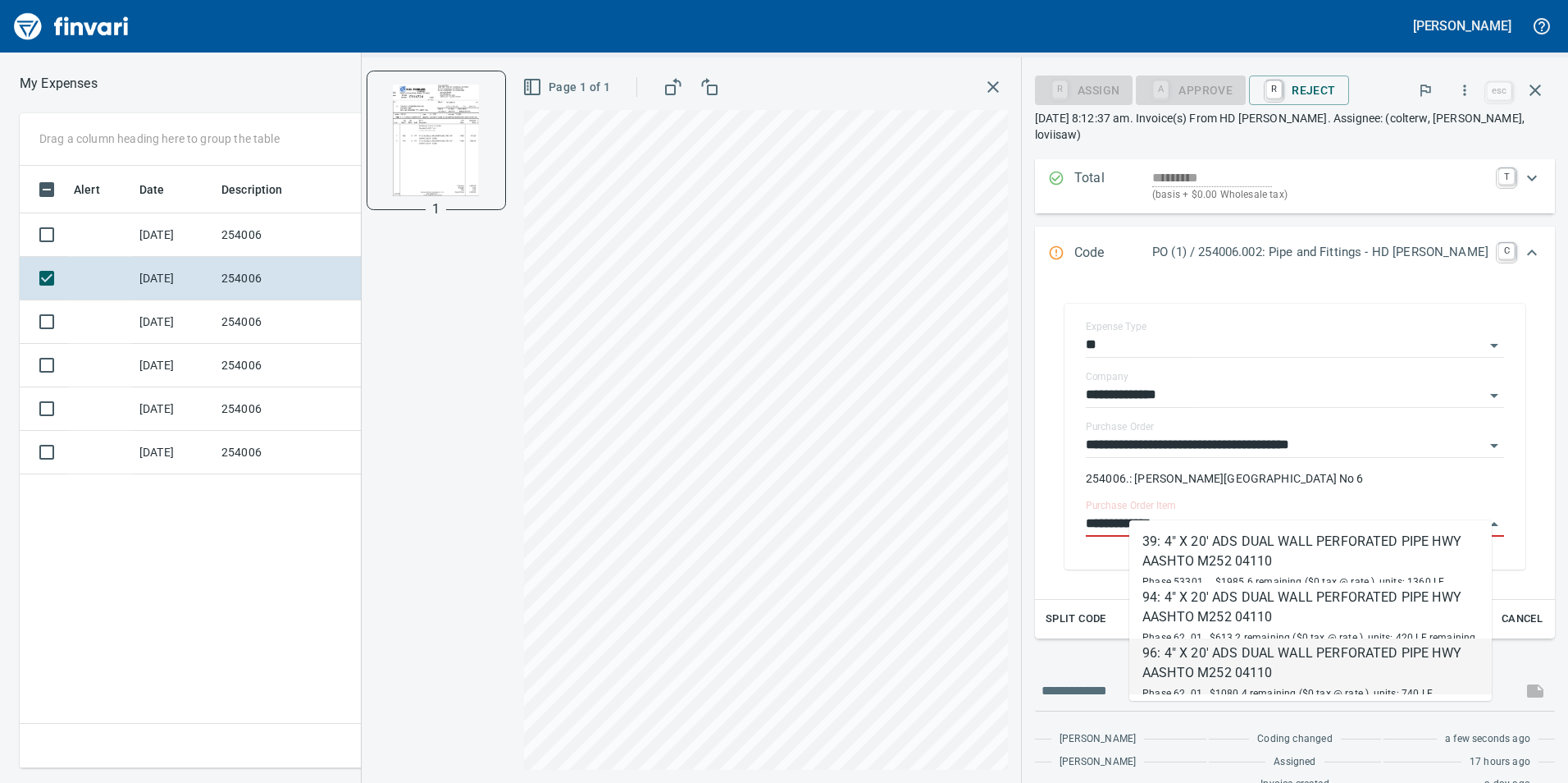
scroll to position [210, 0]
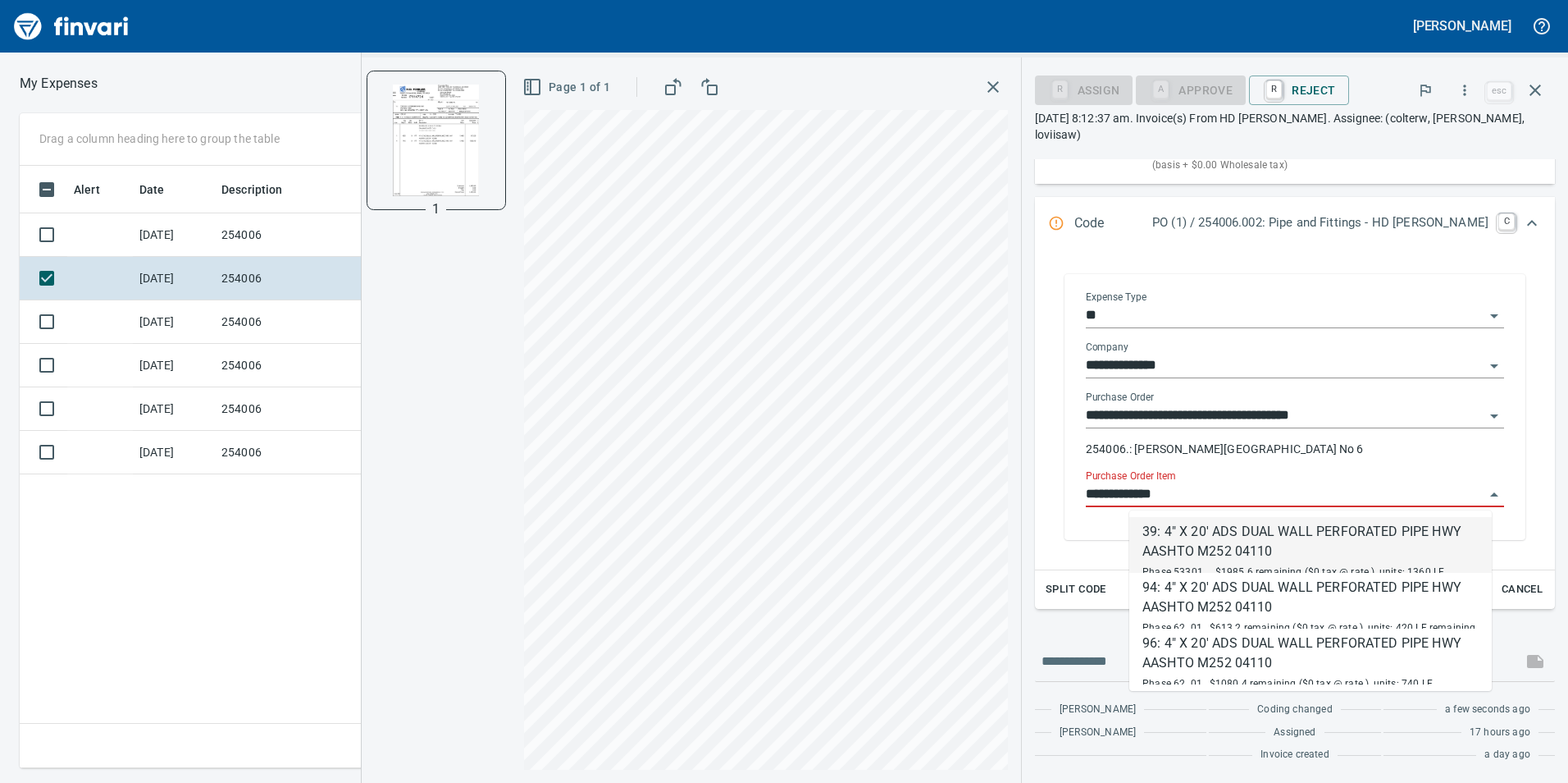
click at [1464, 491] on input "**********" at bounding box center [1285, 495] width 398 height 23
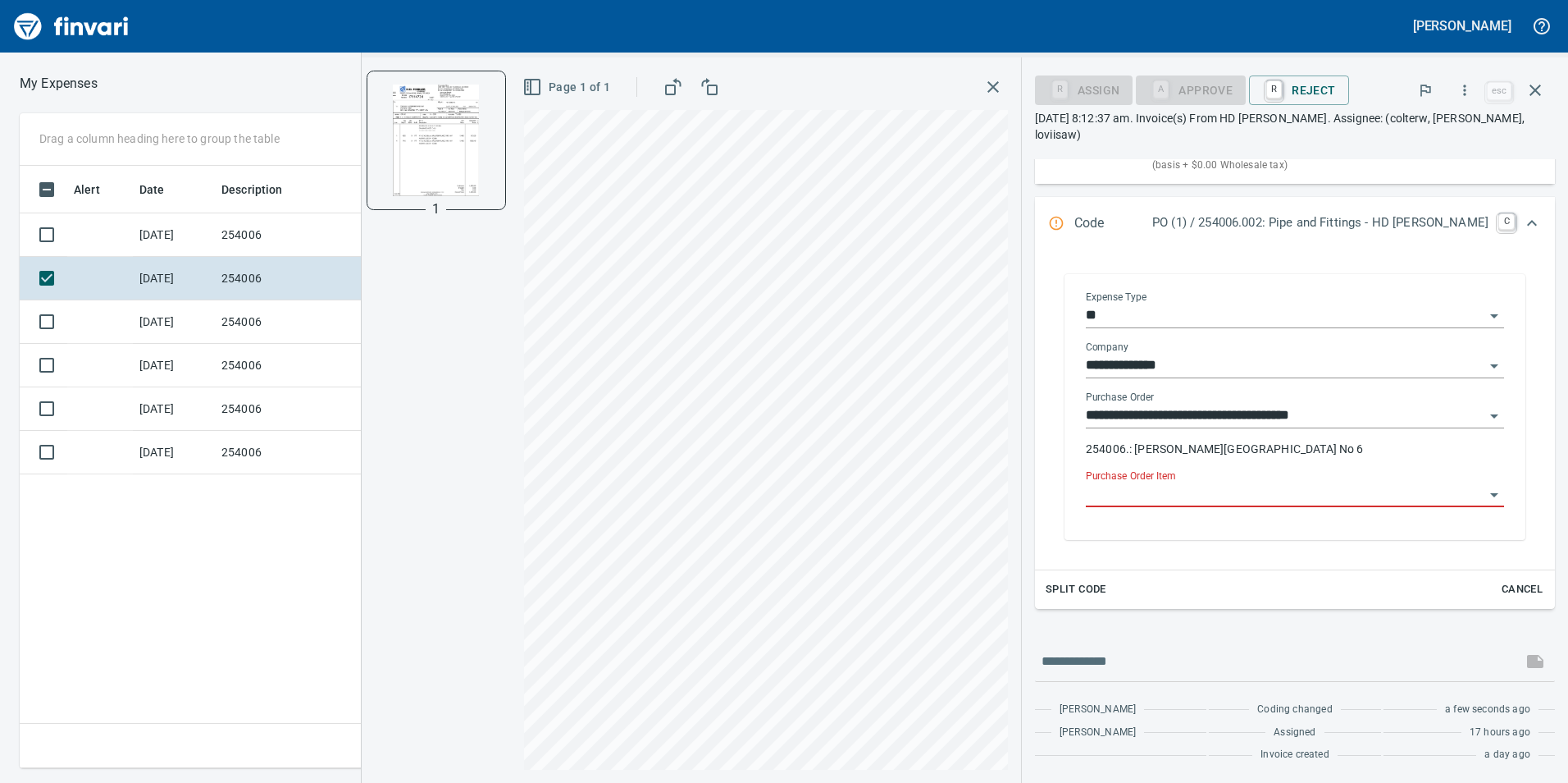
click at [1193, 502] on input "Purchase Order Item" at bounding box center [1285, 495] width 398 height 23
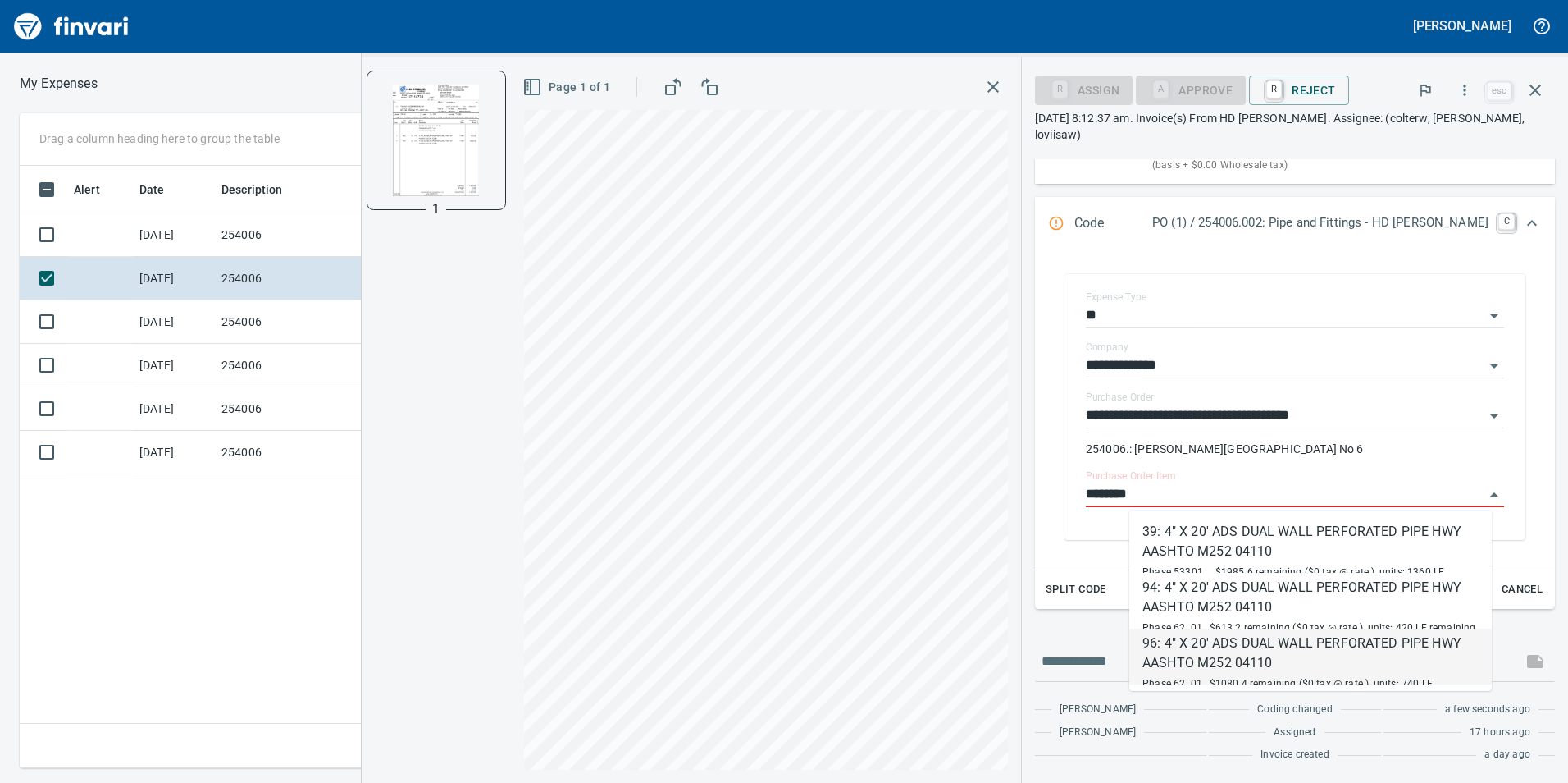
click at [1315, 647] on div "96: 4" X 20' ADS DUAL WALL PERFORATED PIPE HWY AASHTO M252 04110" at bounding box center [1310, 654] width 336 height 40
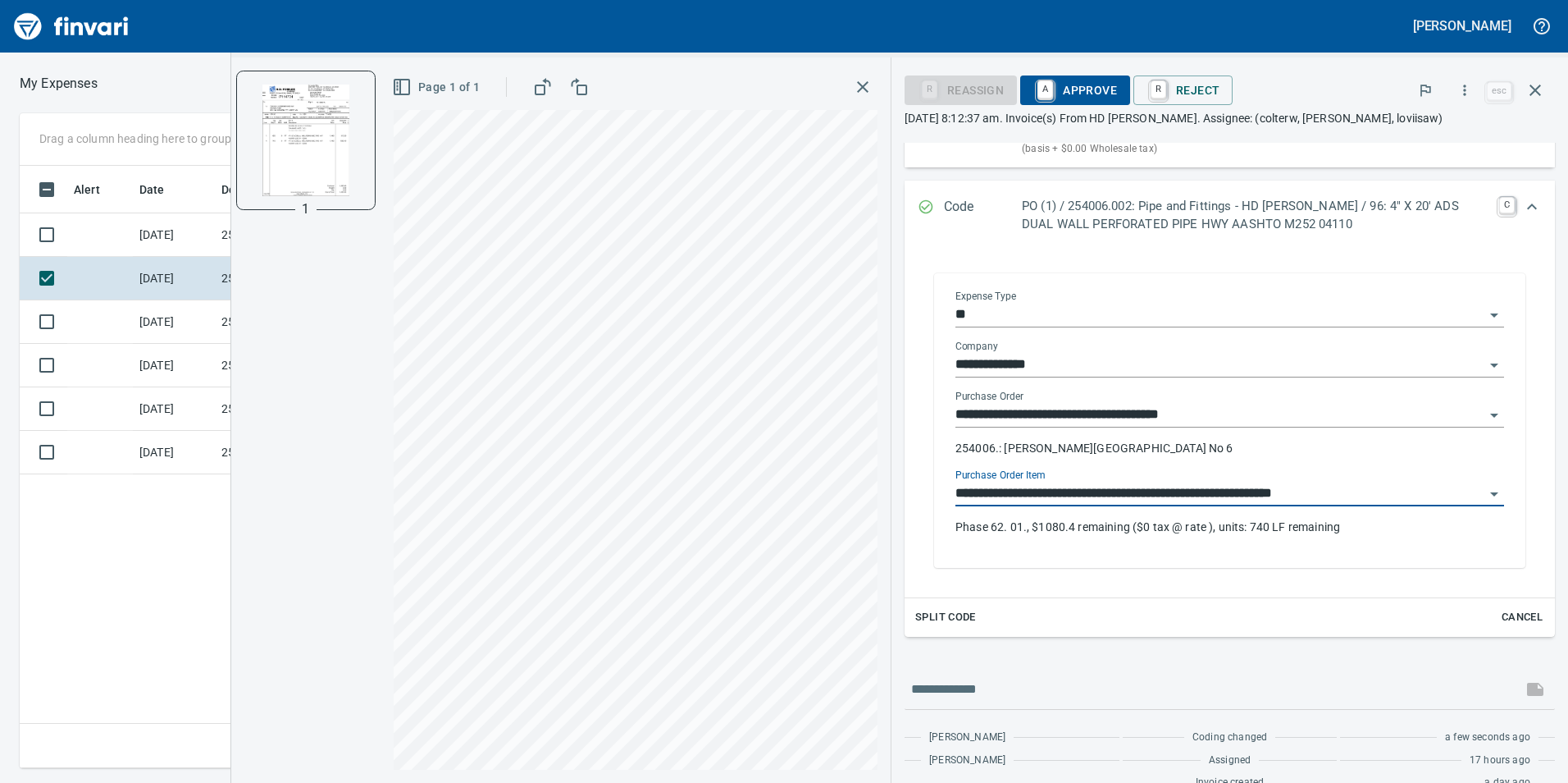
scroll to position [214, 0]
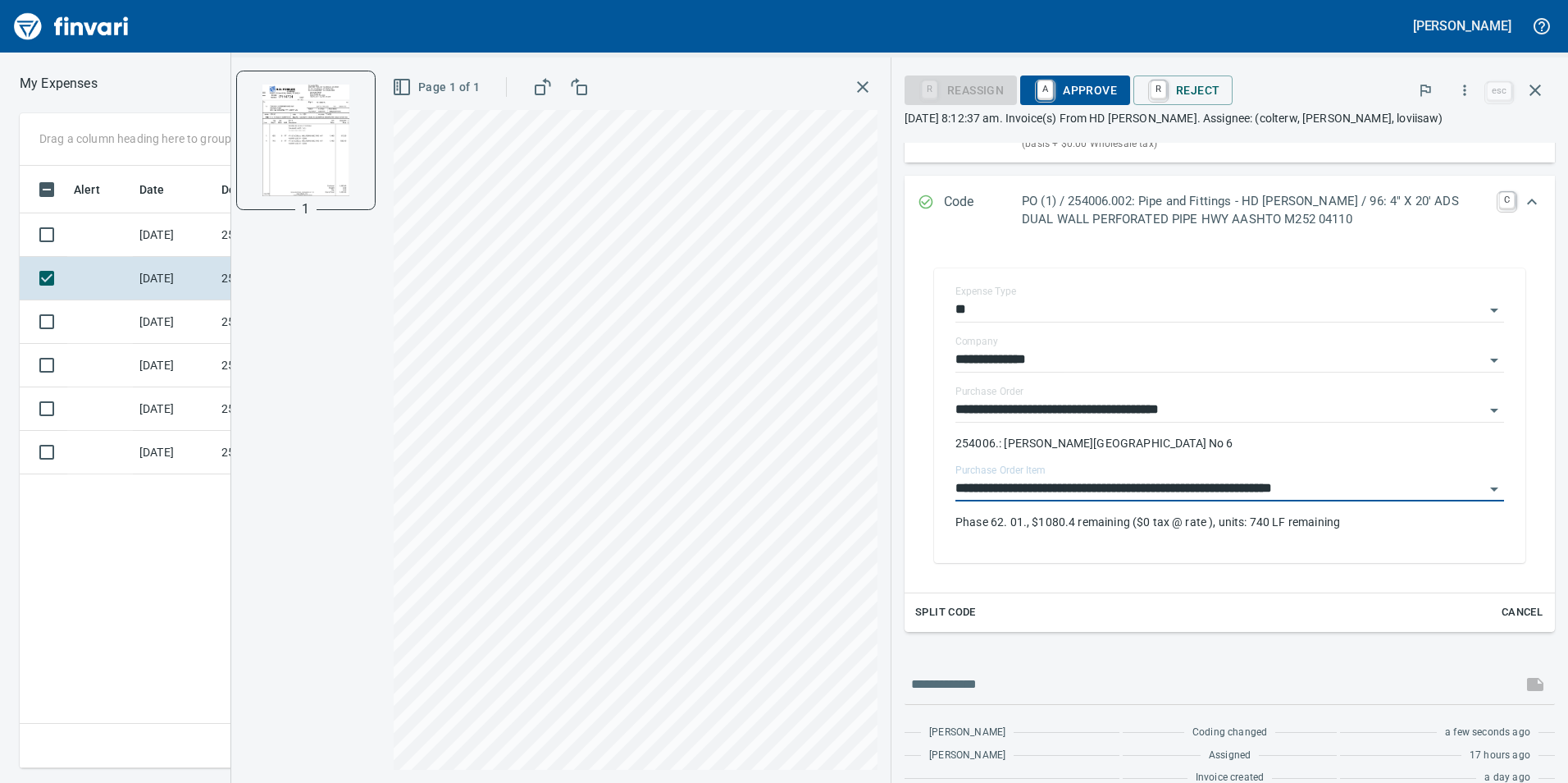
type input "**********"
click at [948, 613] on span "Split Code" at bounding box center [946, 613] width 60 height 19
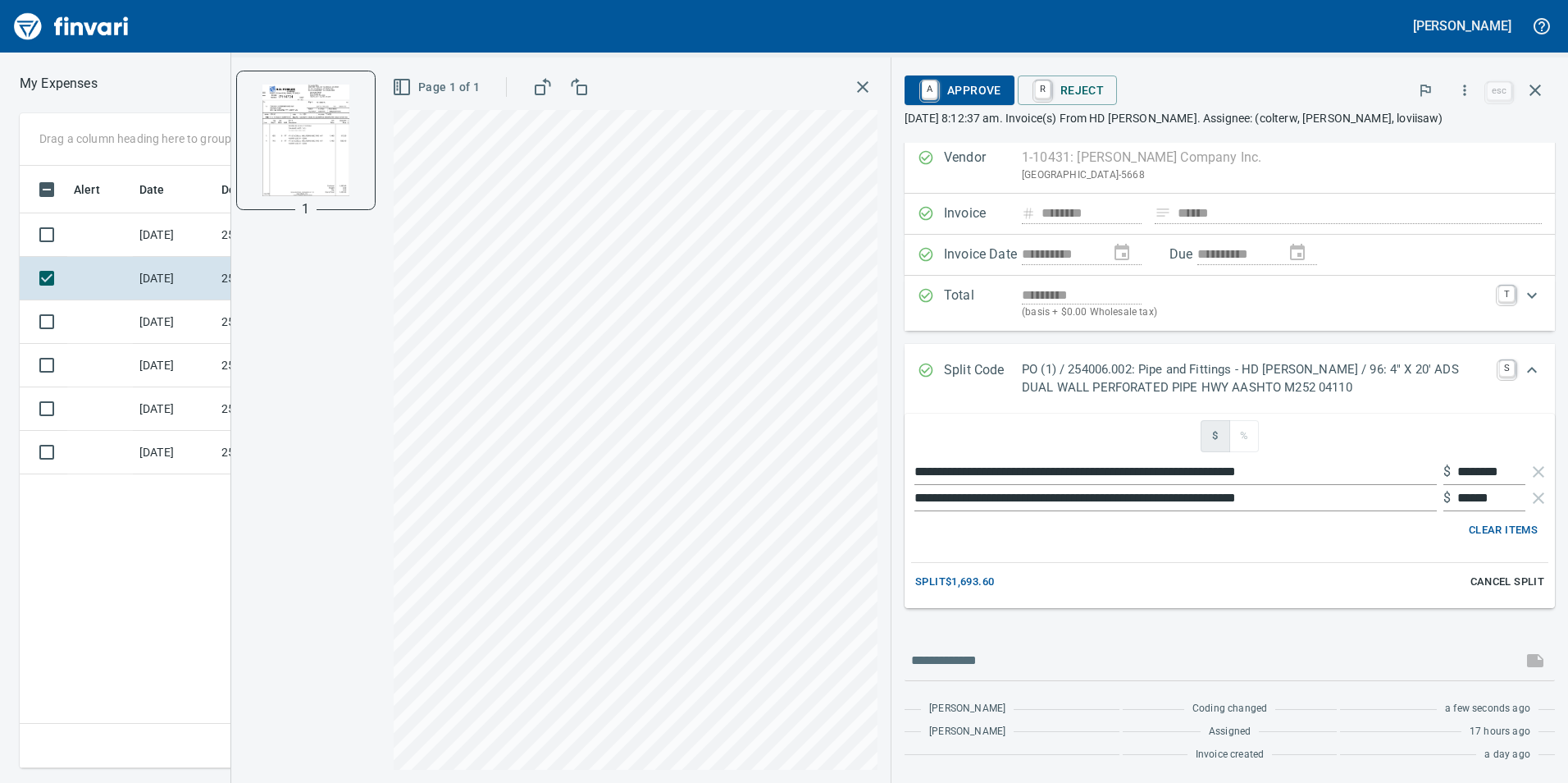
scroll to position [46, 0]
click at [978, 582] on span "Split $1,693.60" at bounding box center [954, 582] width 78 height 19
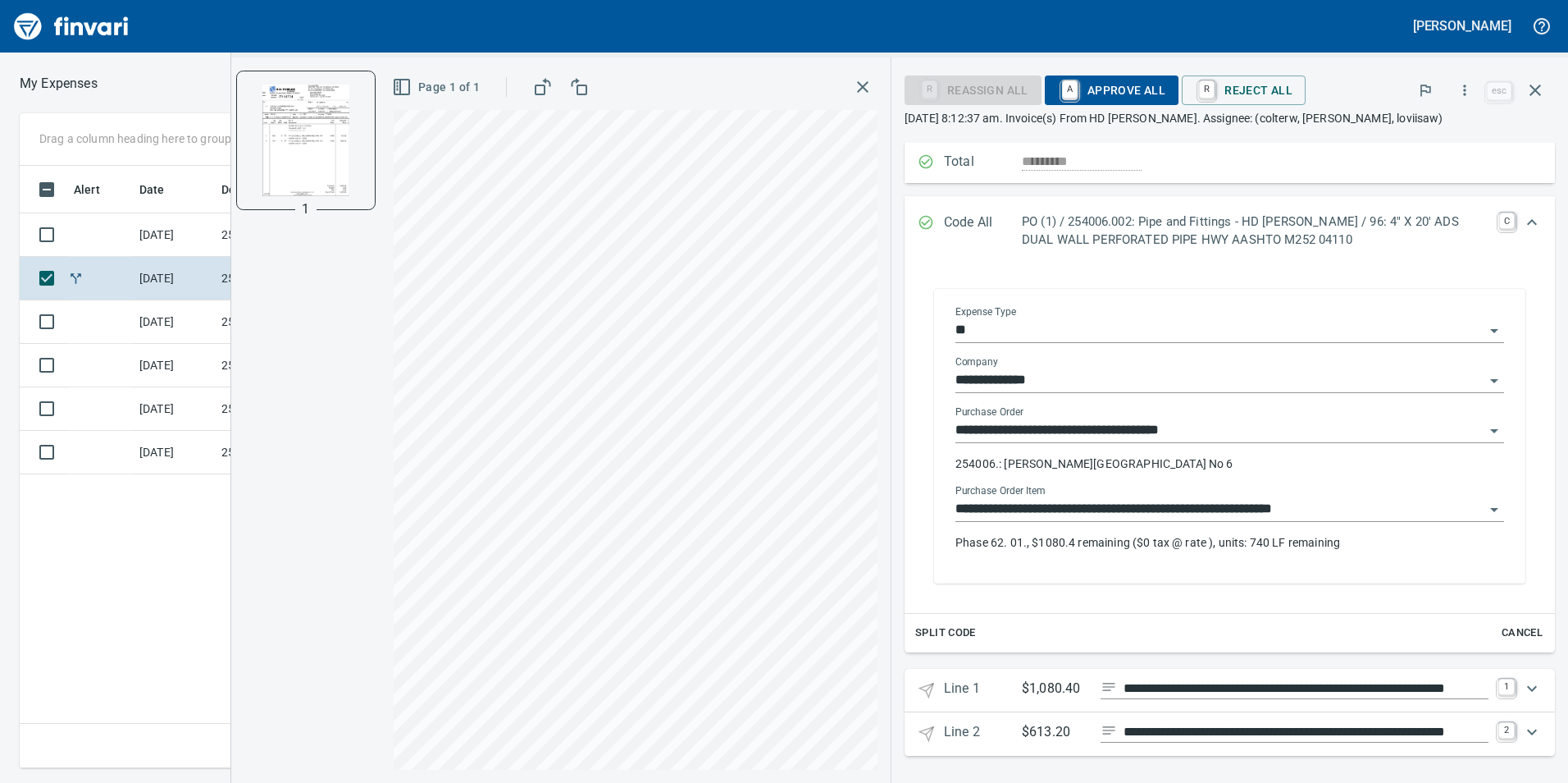
scroll to position [182, 0]
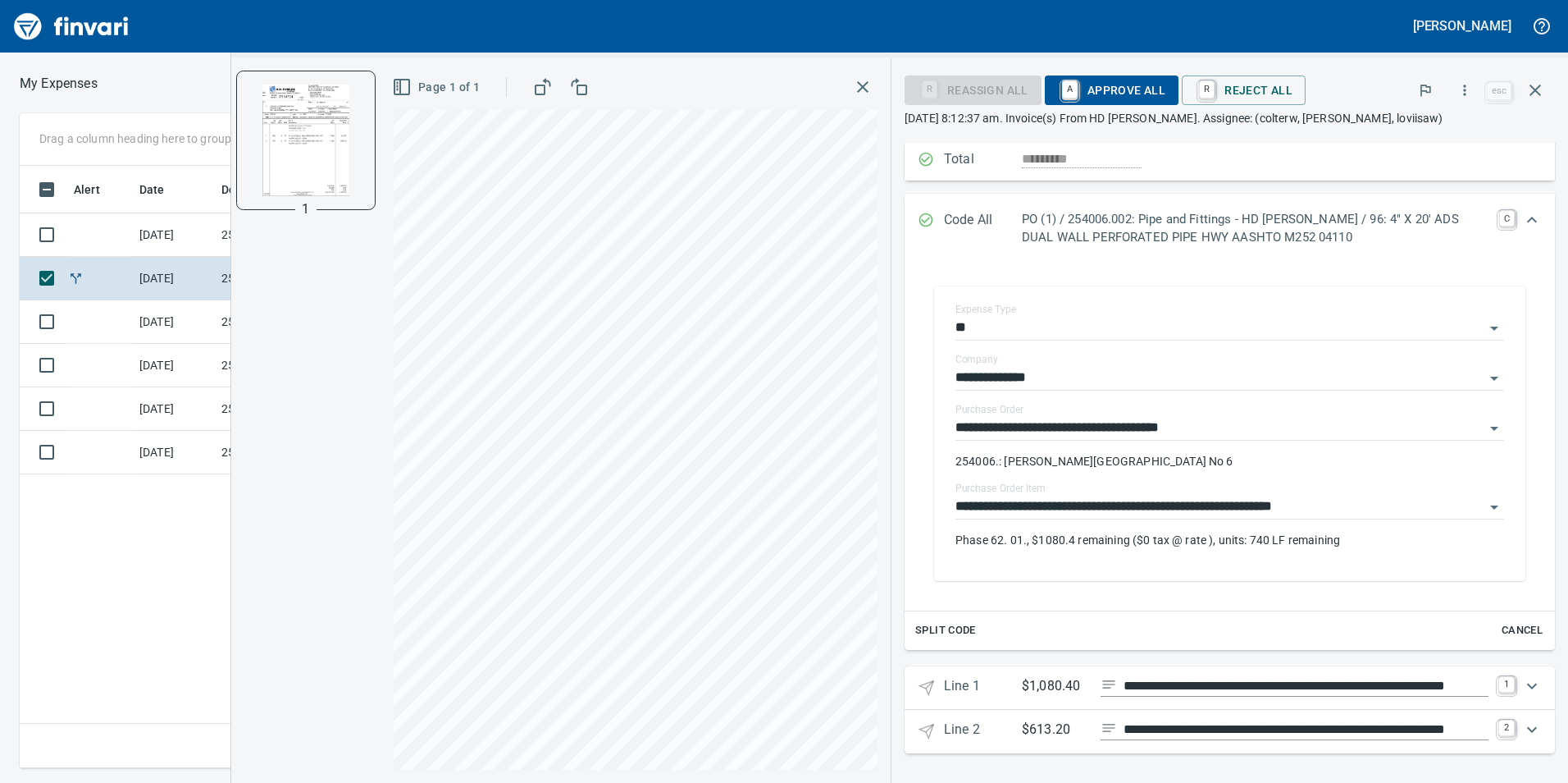
click at [1522, 684] on icon "Expand" at bounding box center [1531, 686] width 20 height 20
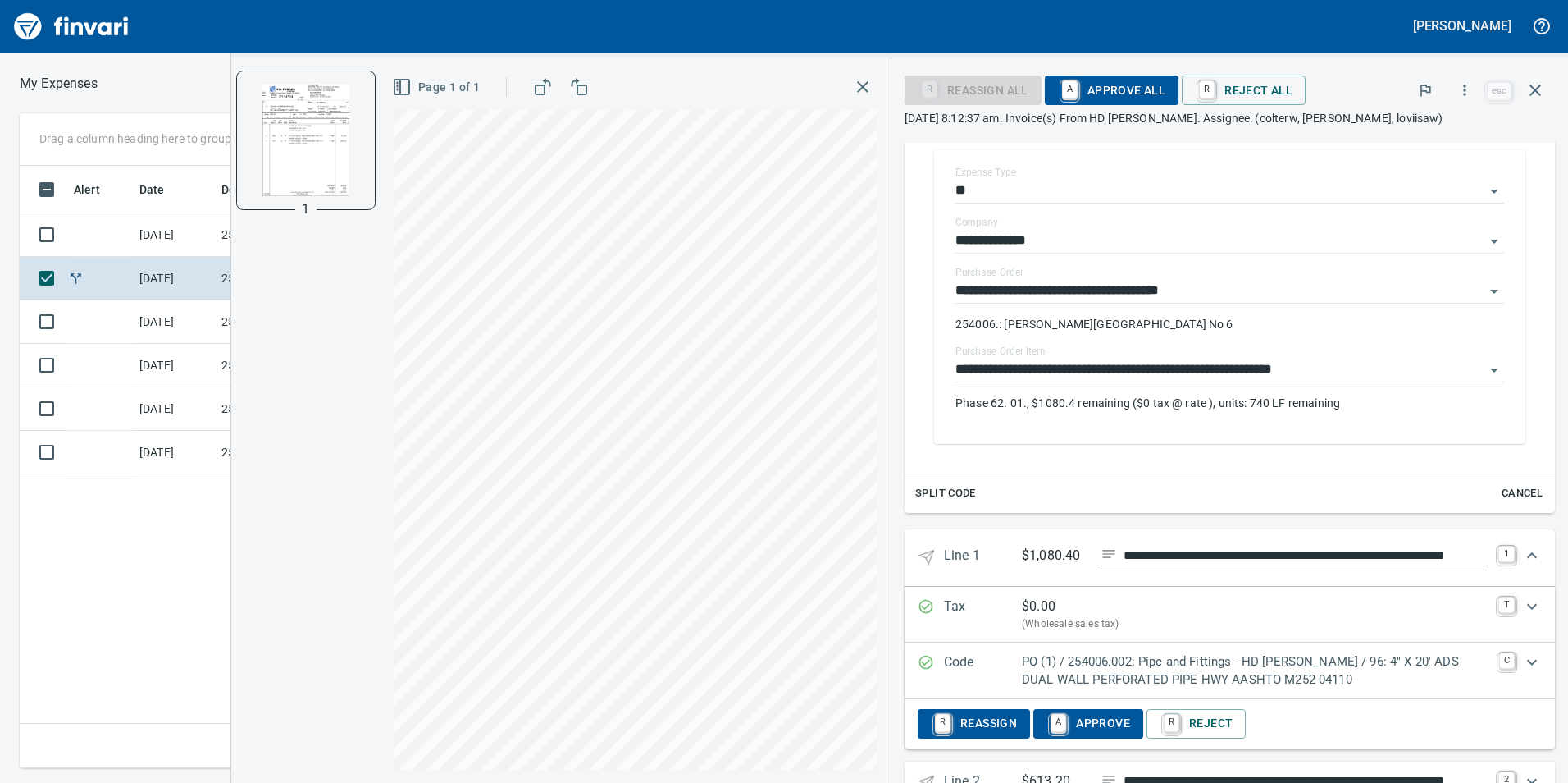
scroll to position [371, 0]
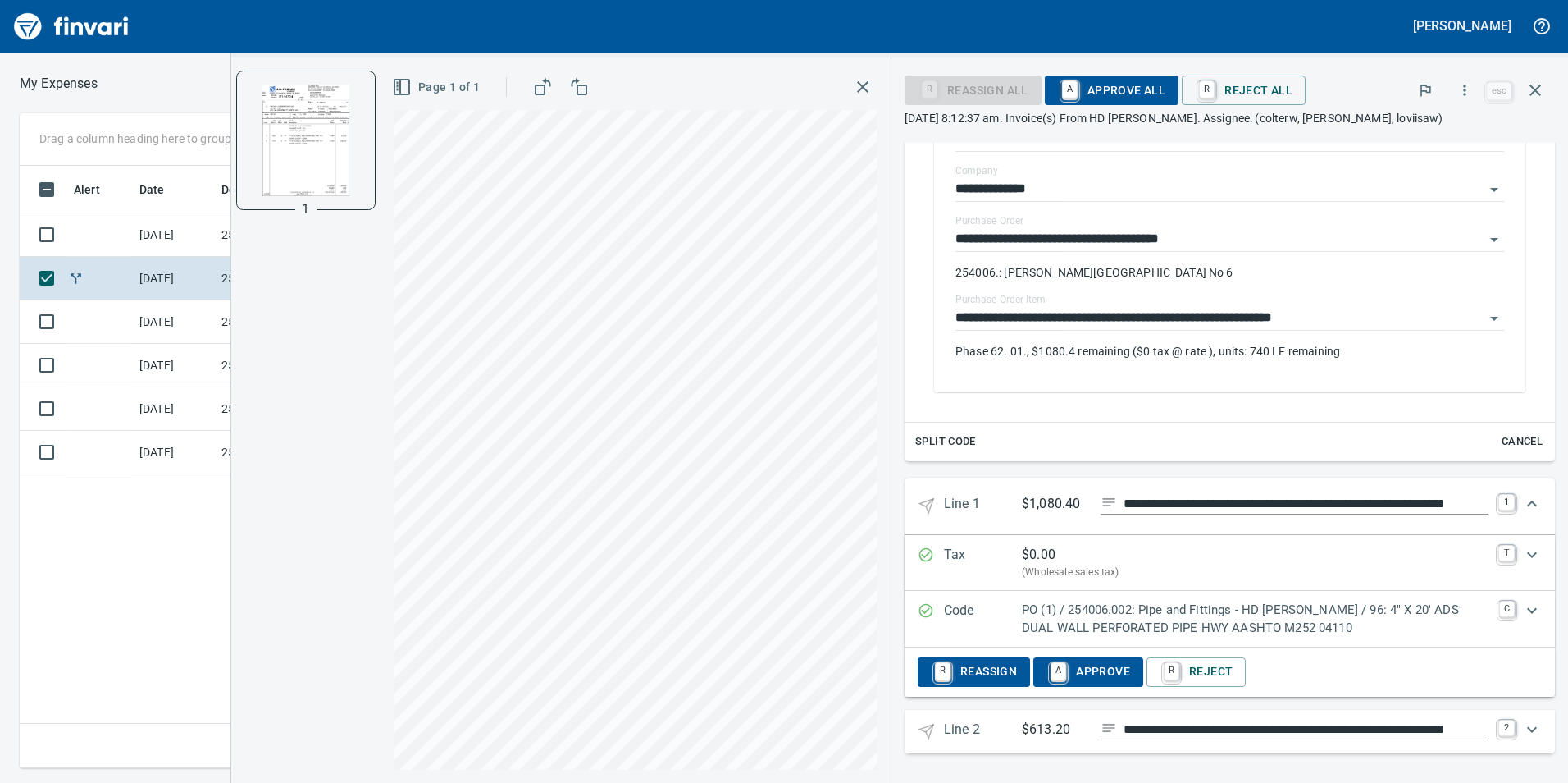
click at [1526, 609] on icon "Expand" at bounding box center [1531, 610] width 20 height 20
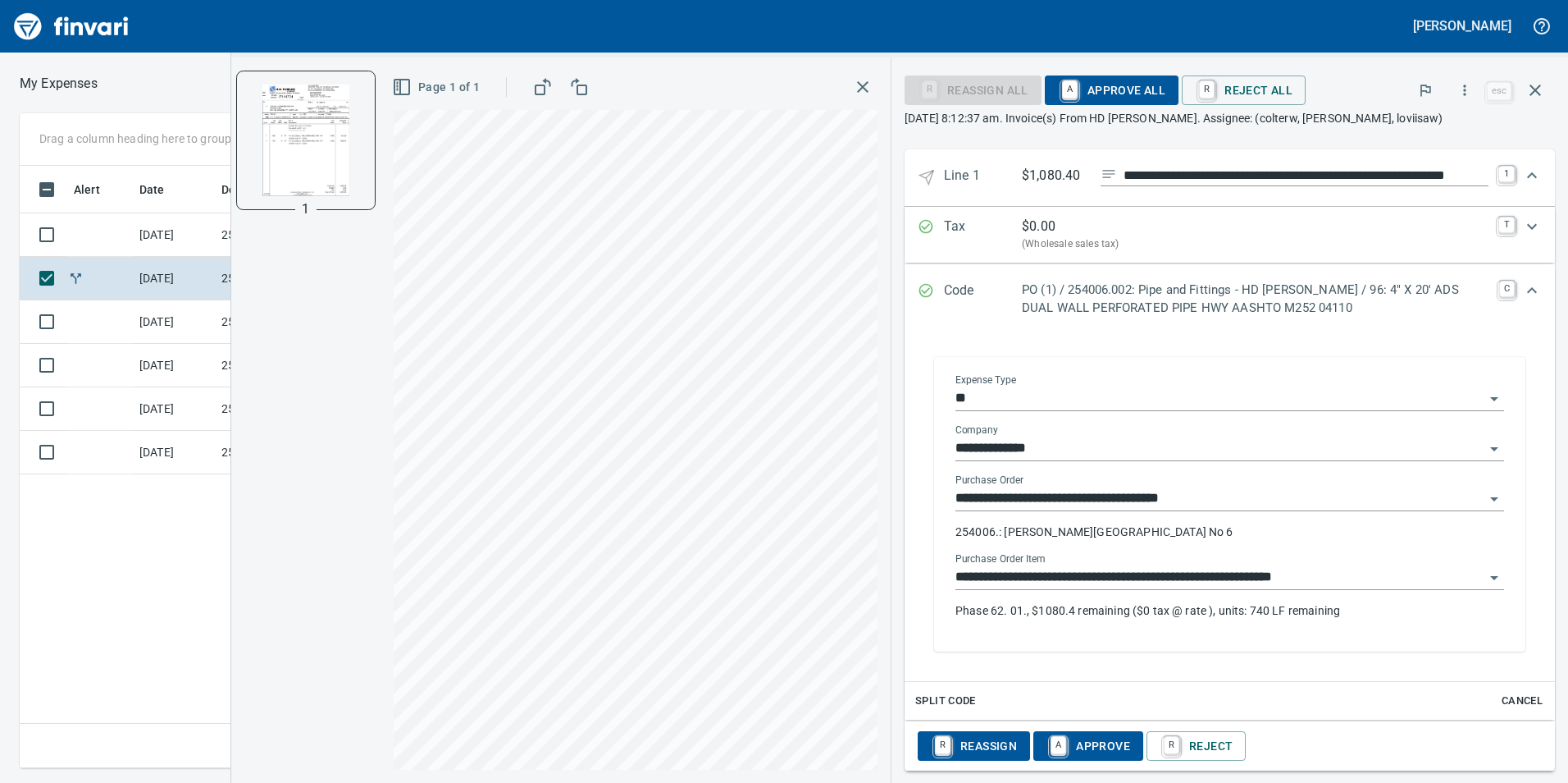
scroll to position [773, 0]
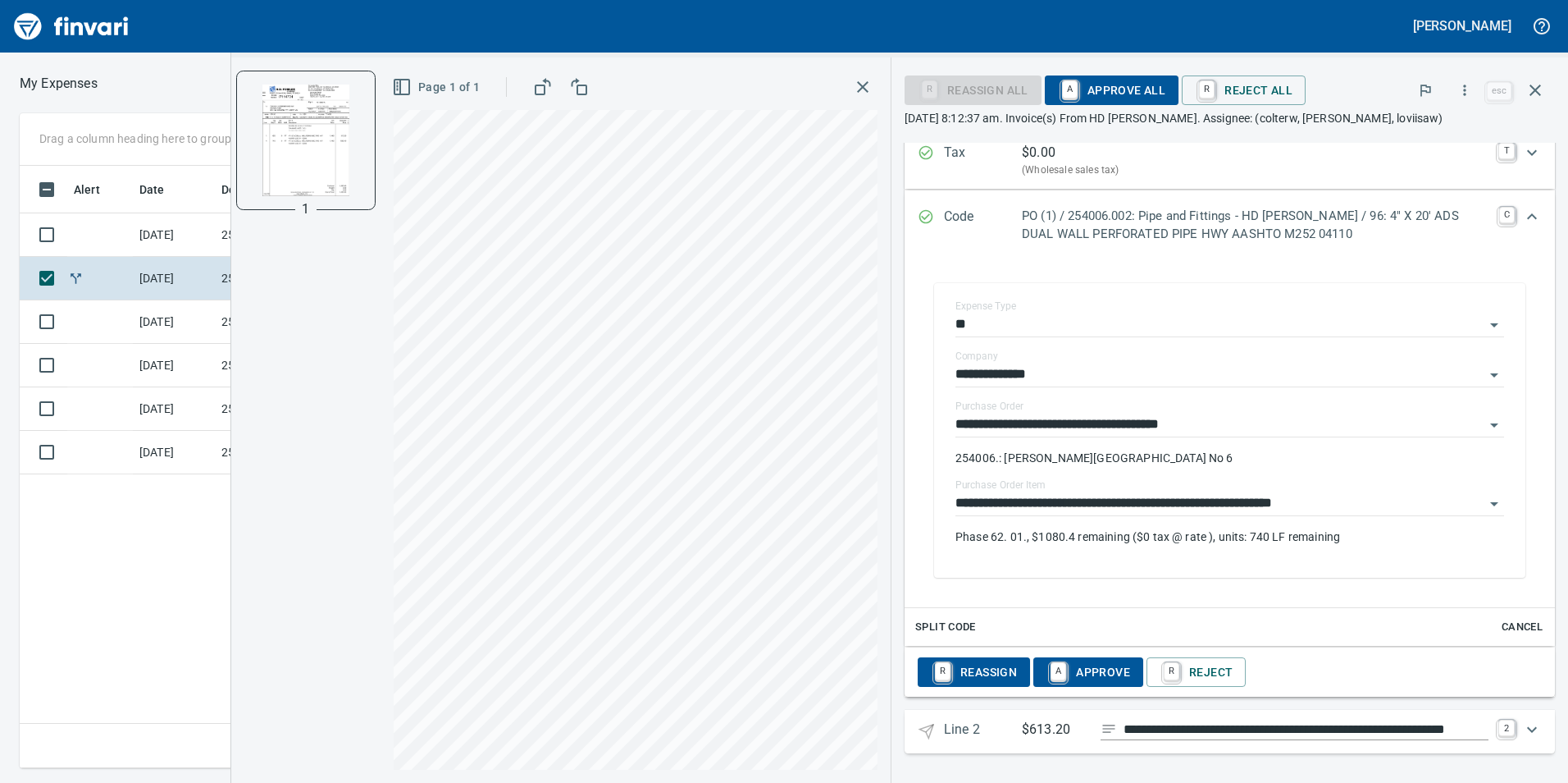
click at [1522, 722] on icon "Expand" at bounding box center [1531, 729] width 20 height 20
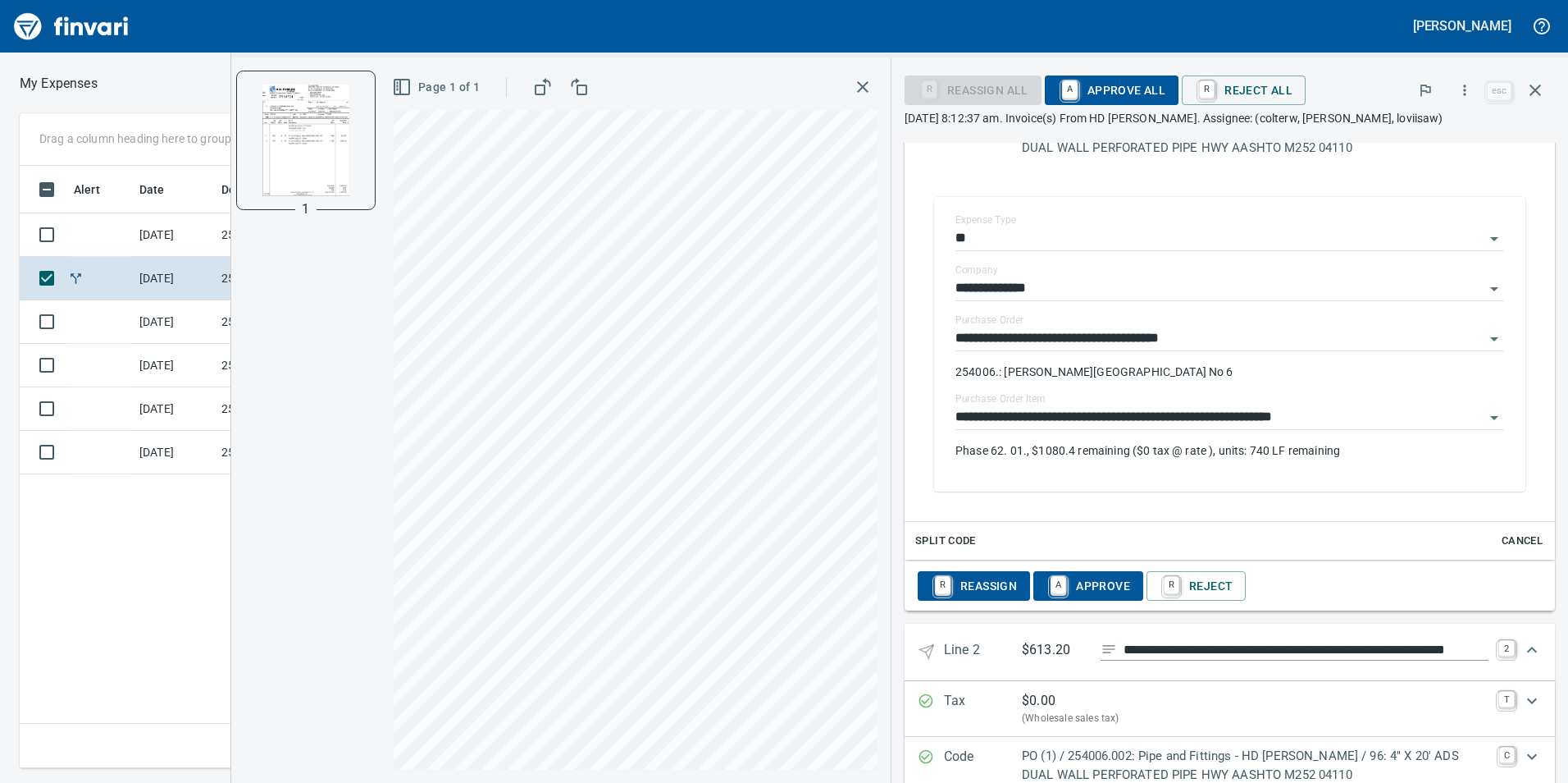
scroll to position [948, 0]
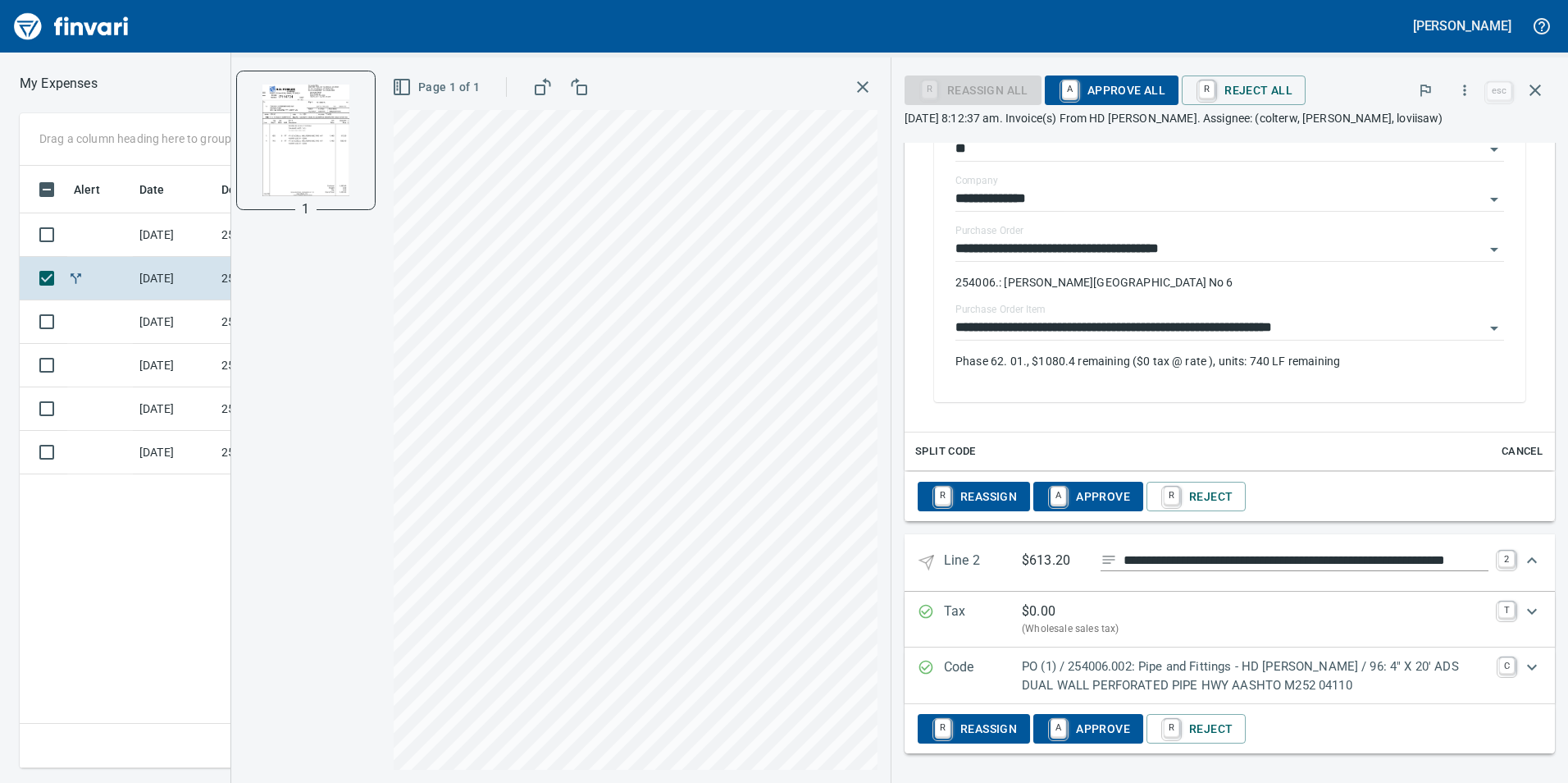
click at [1522, 663] on icon "Expand" at bounding box center [1531, 667] width 20 height 20
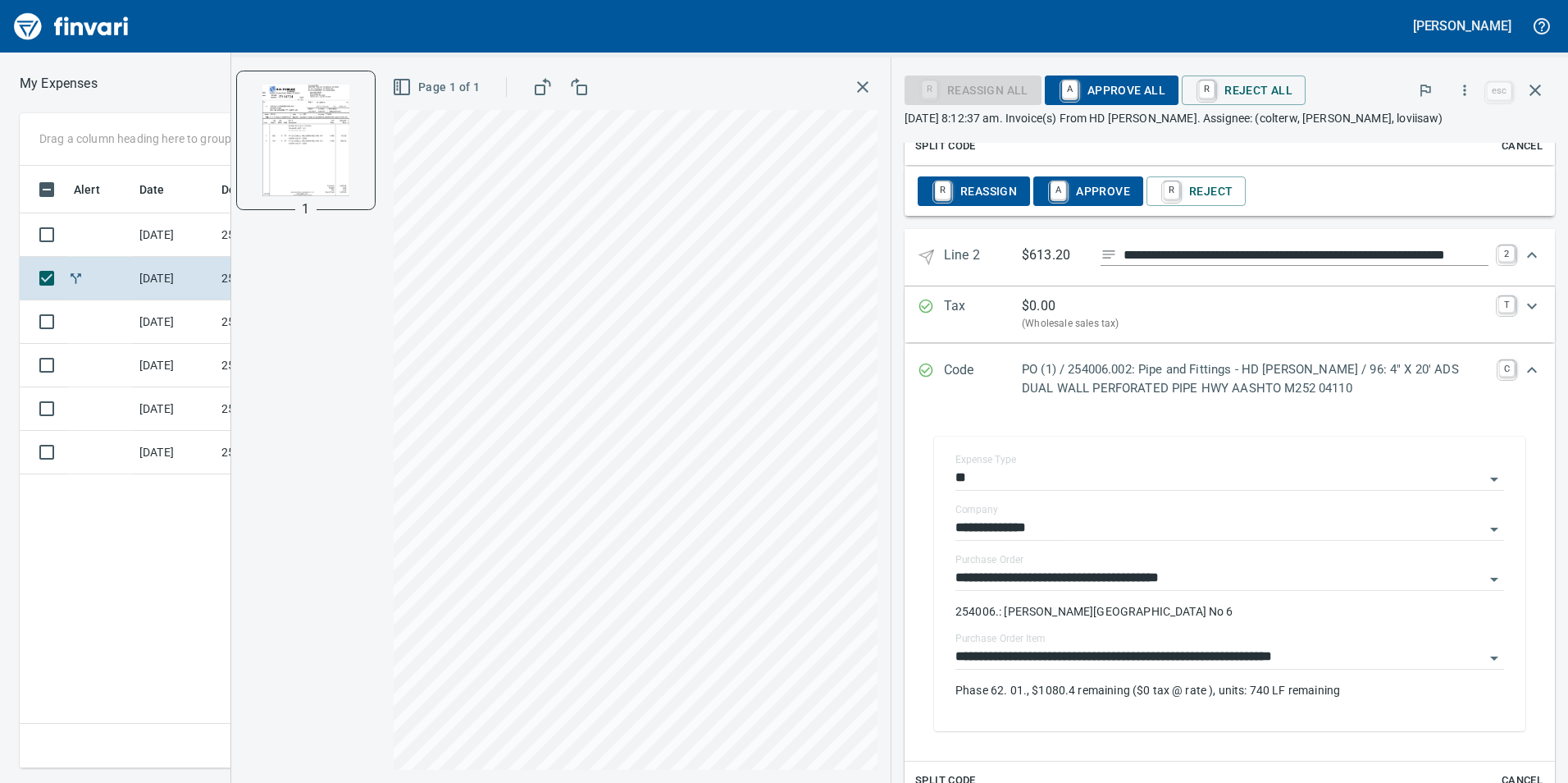
scroll to position [1277, 0]
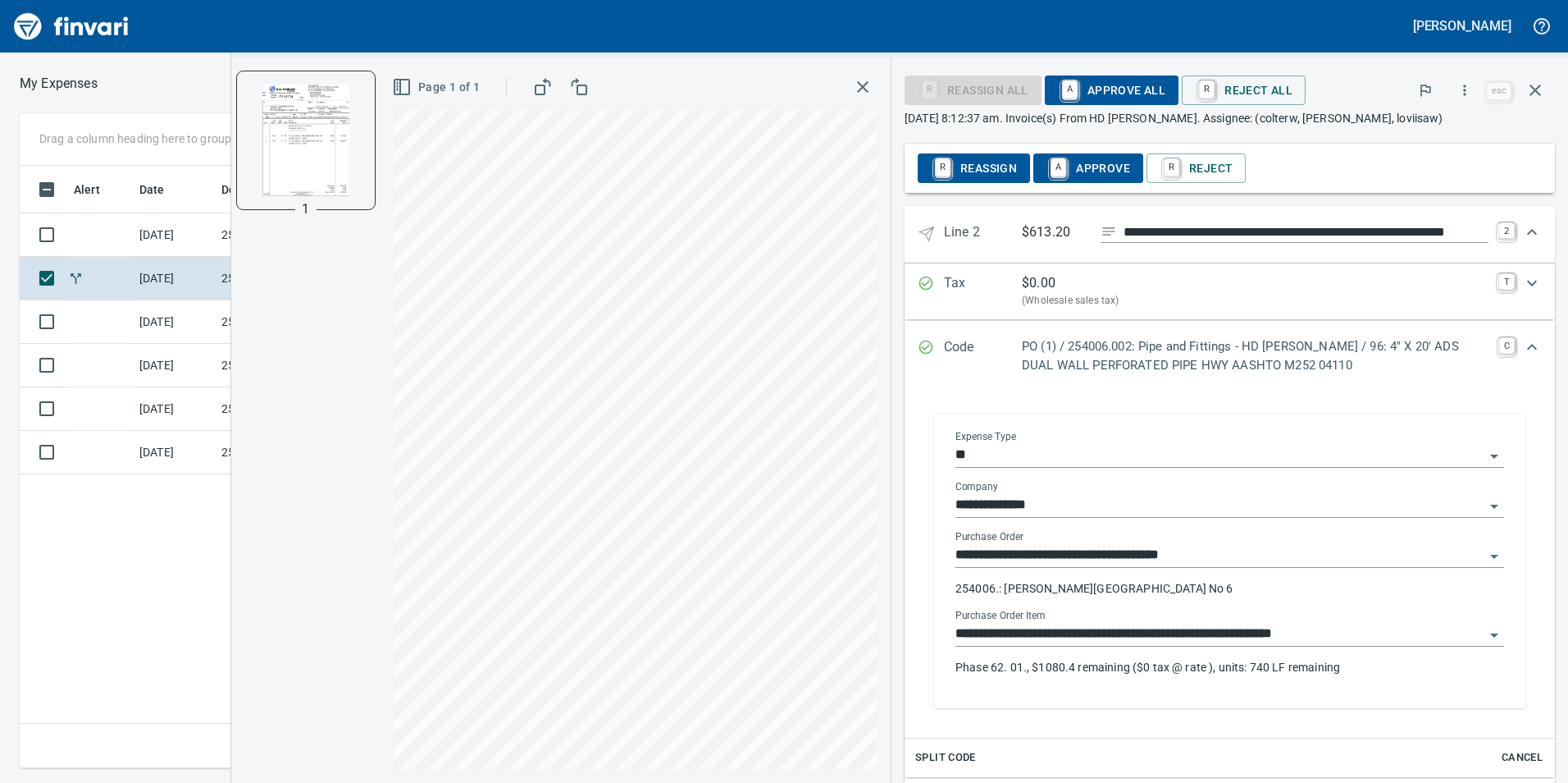
click at [1432, 638] on input "**********" at bounding box center [1220, 634] width 529 height 23
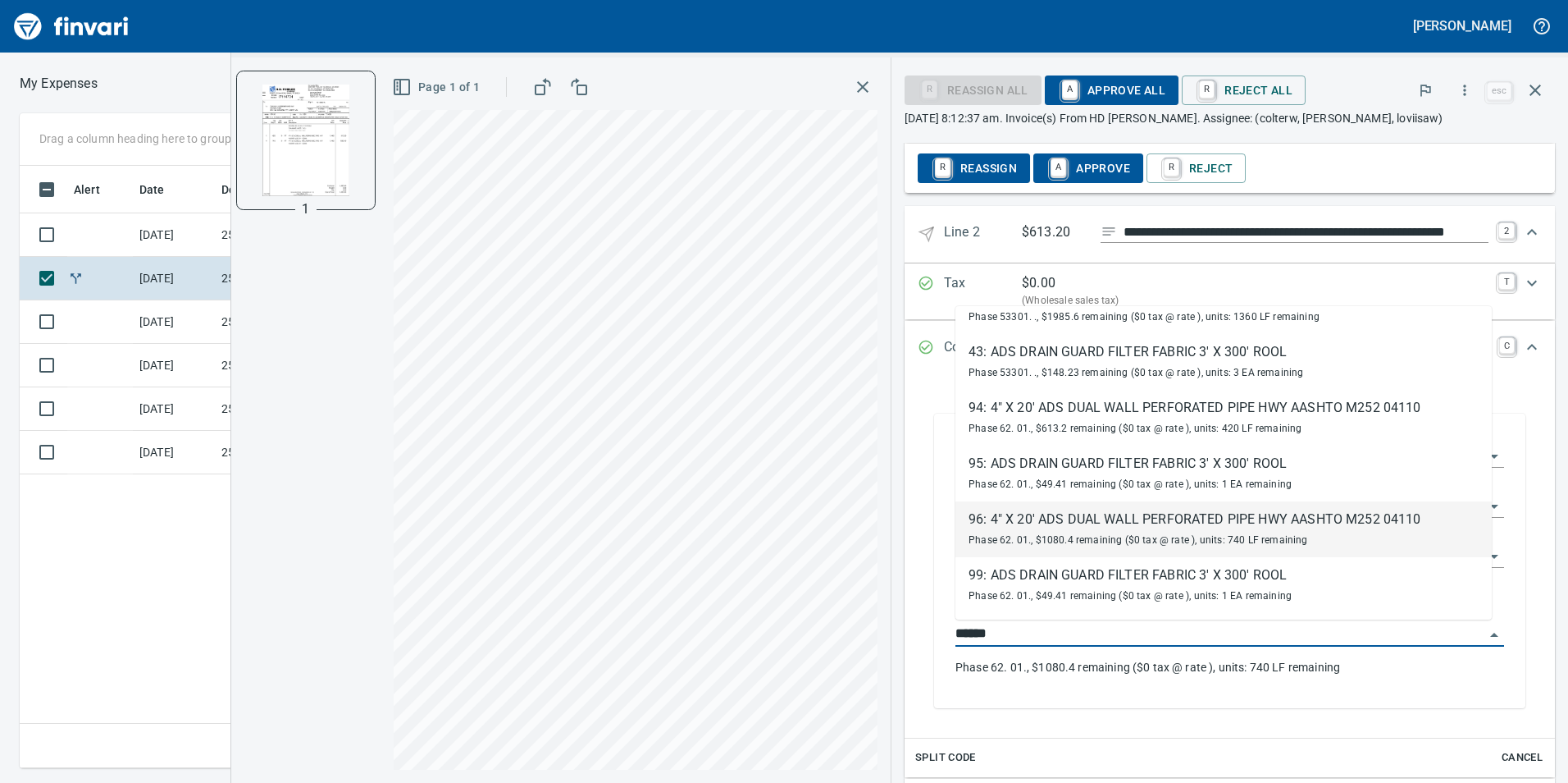
scroll to position [0, 0]
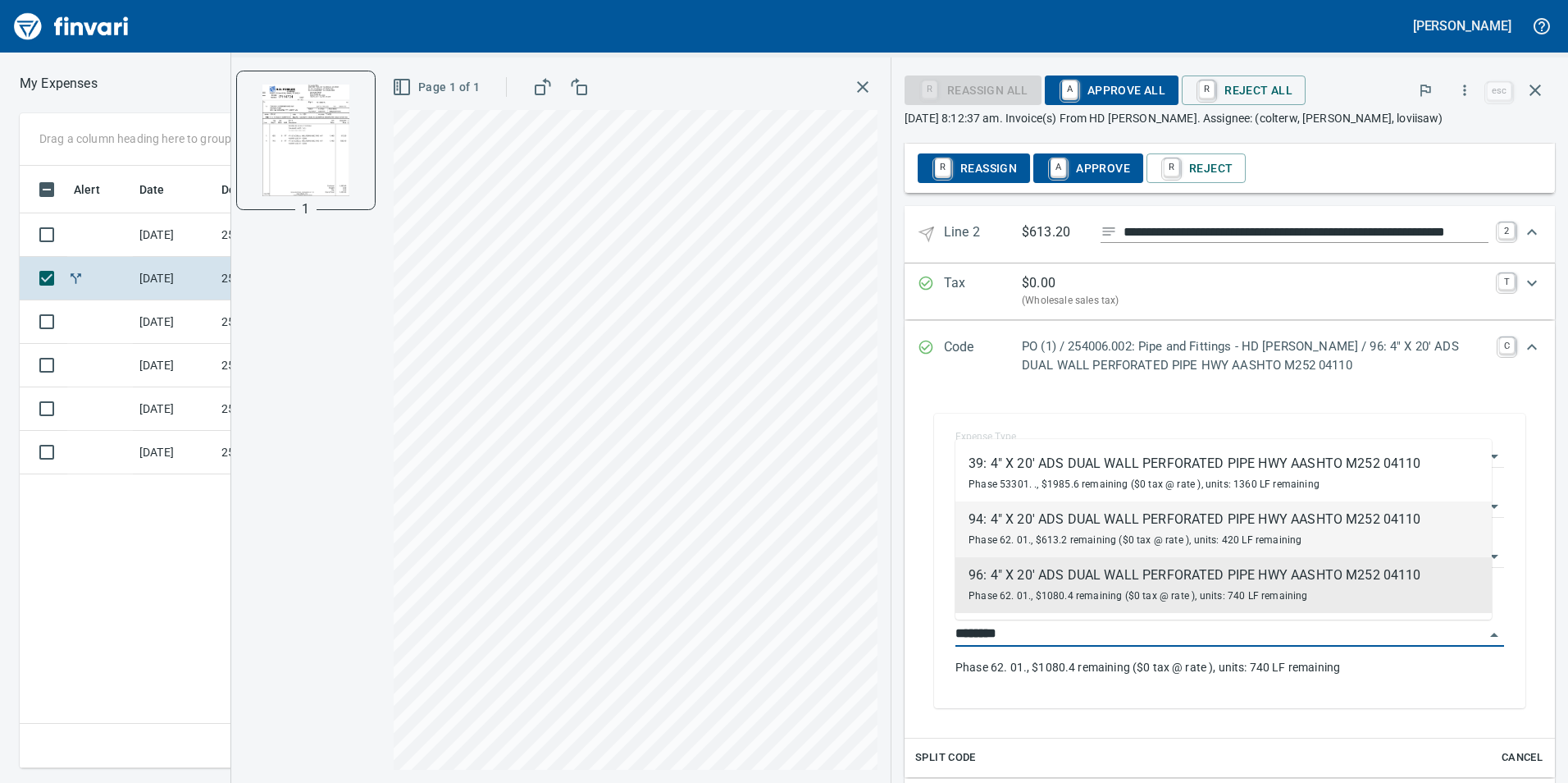
click at [1260, 529] on div "Phase 62. 01., $613.2 remaining ($0 tax @ rate ), units: 420 LF remaining" at bounding box center [1195, 538] width 453 height 20
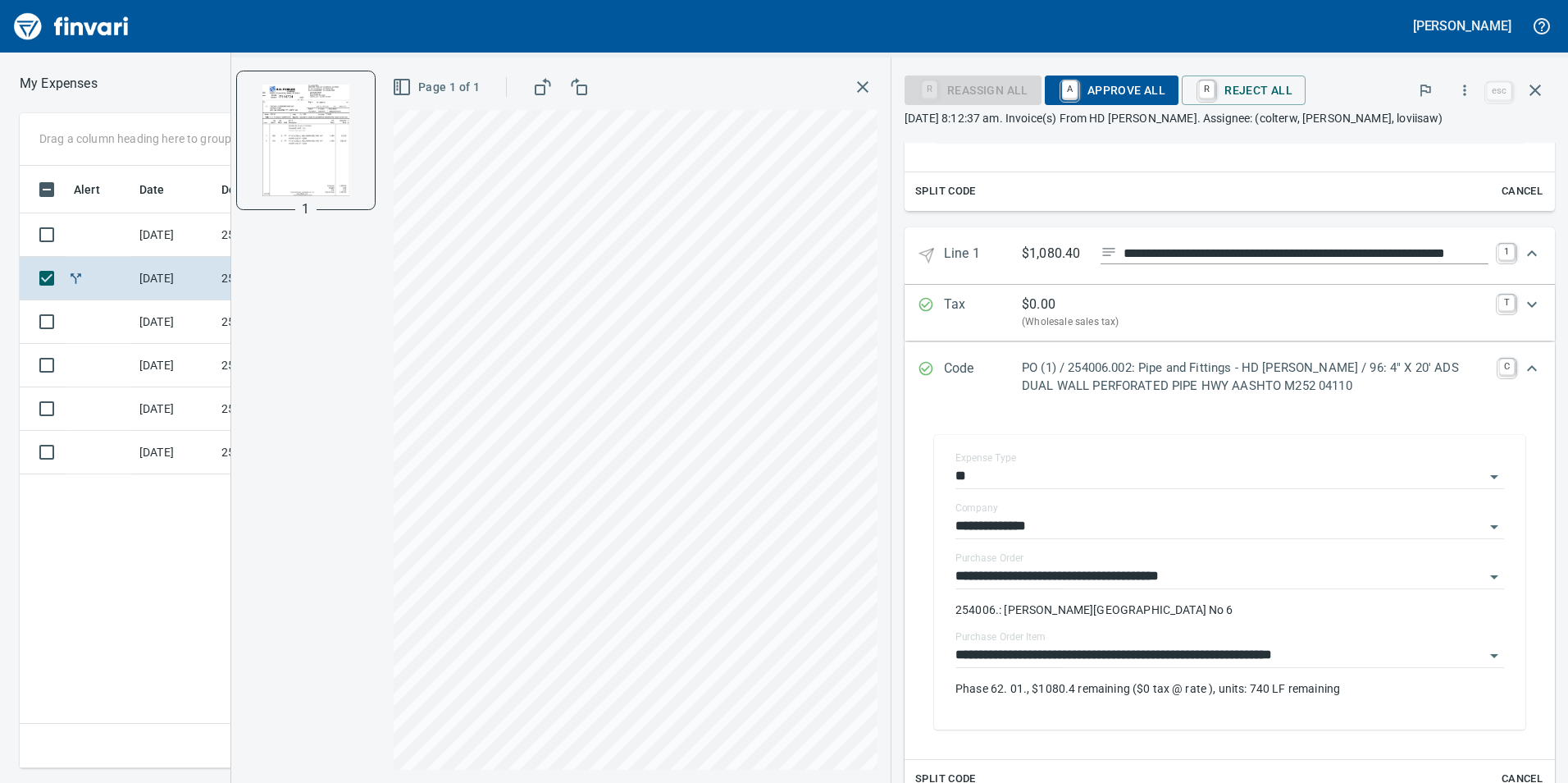
scroll to position [621, 0]
type input "**********"
click at [1082, 89] on span "A Approve All" at bounding box center [1112, 91] width 108 height 28
click at [110, 280] on td at bounding box center [99, 279] width 65 height 43
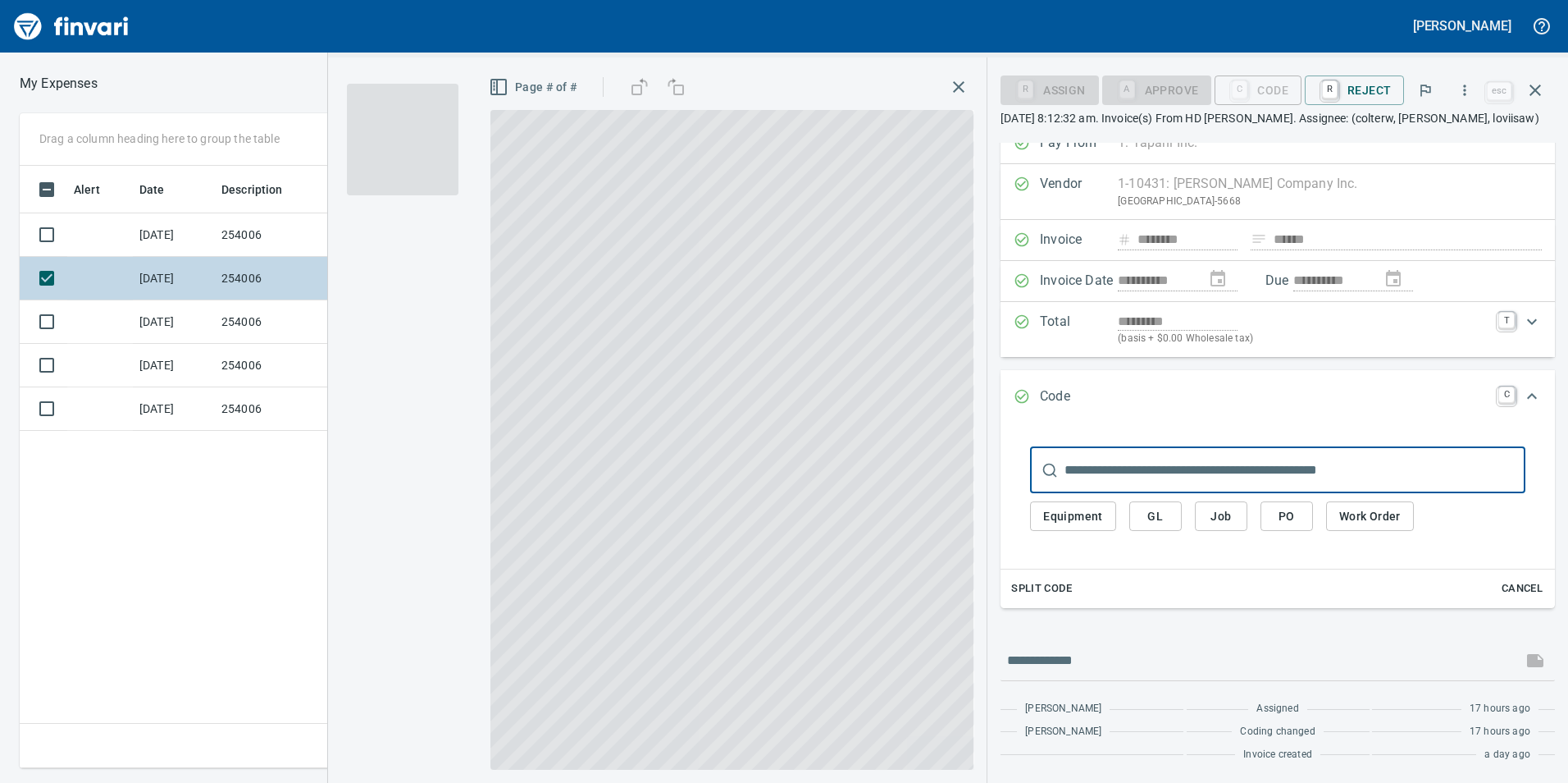
scroll to position [20, 0]
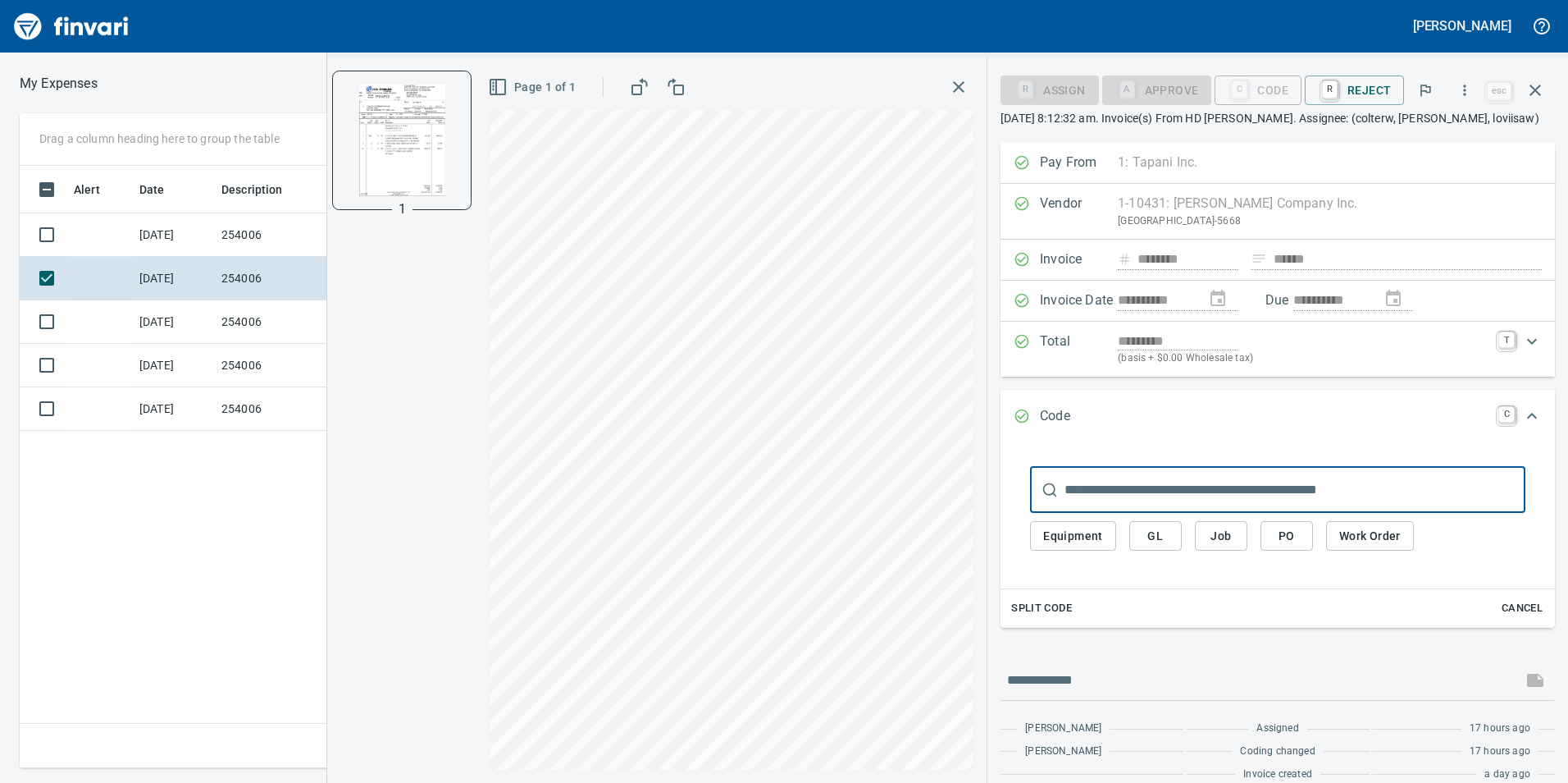
scroll to position [20, 0]
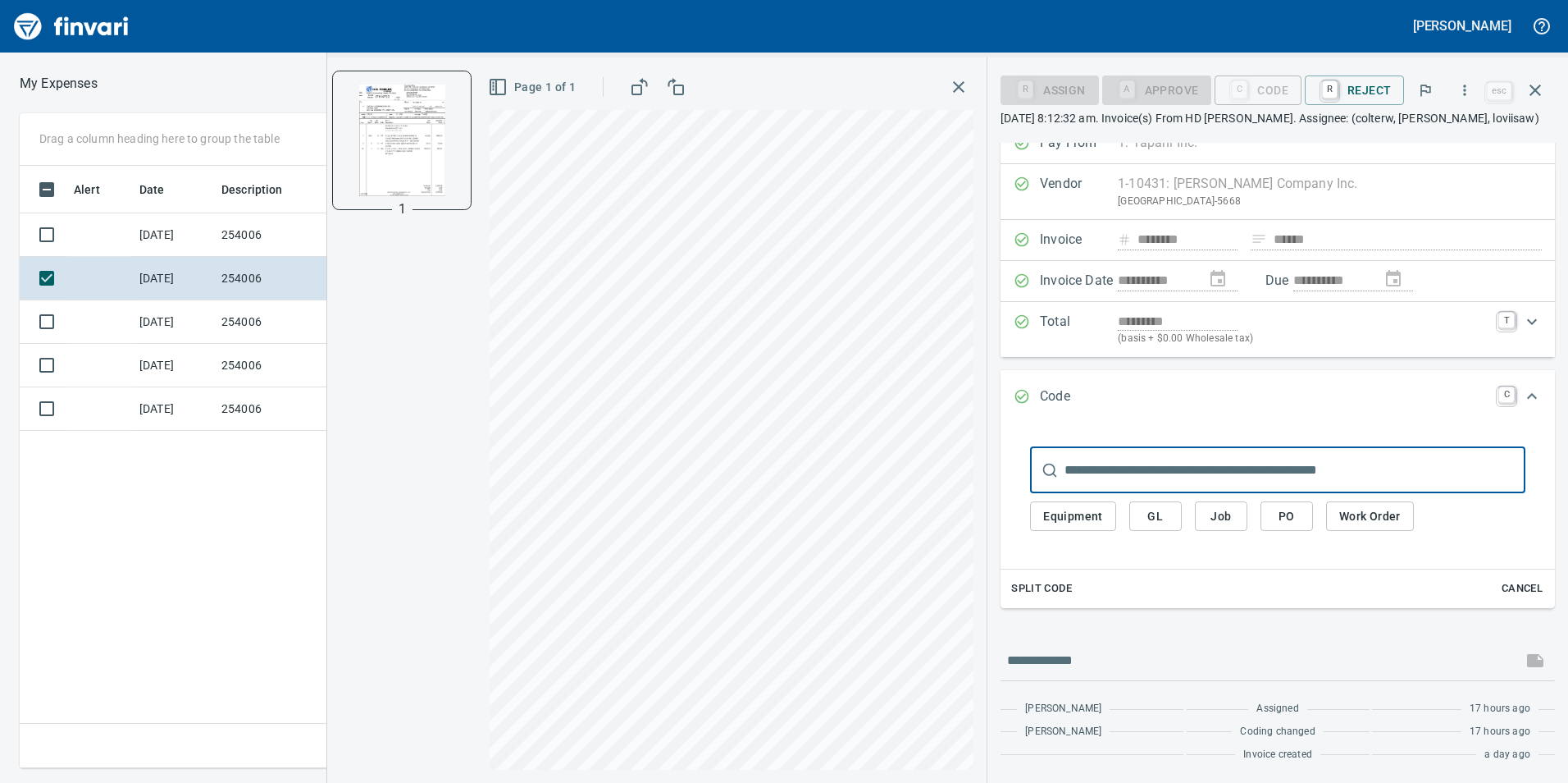
click at [1282, 518] on span "PO" at bounding box center [1287, 517] width 26 height 21
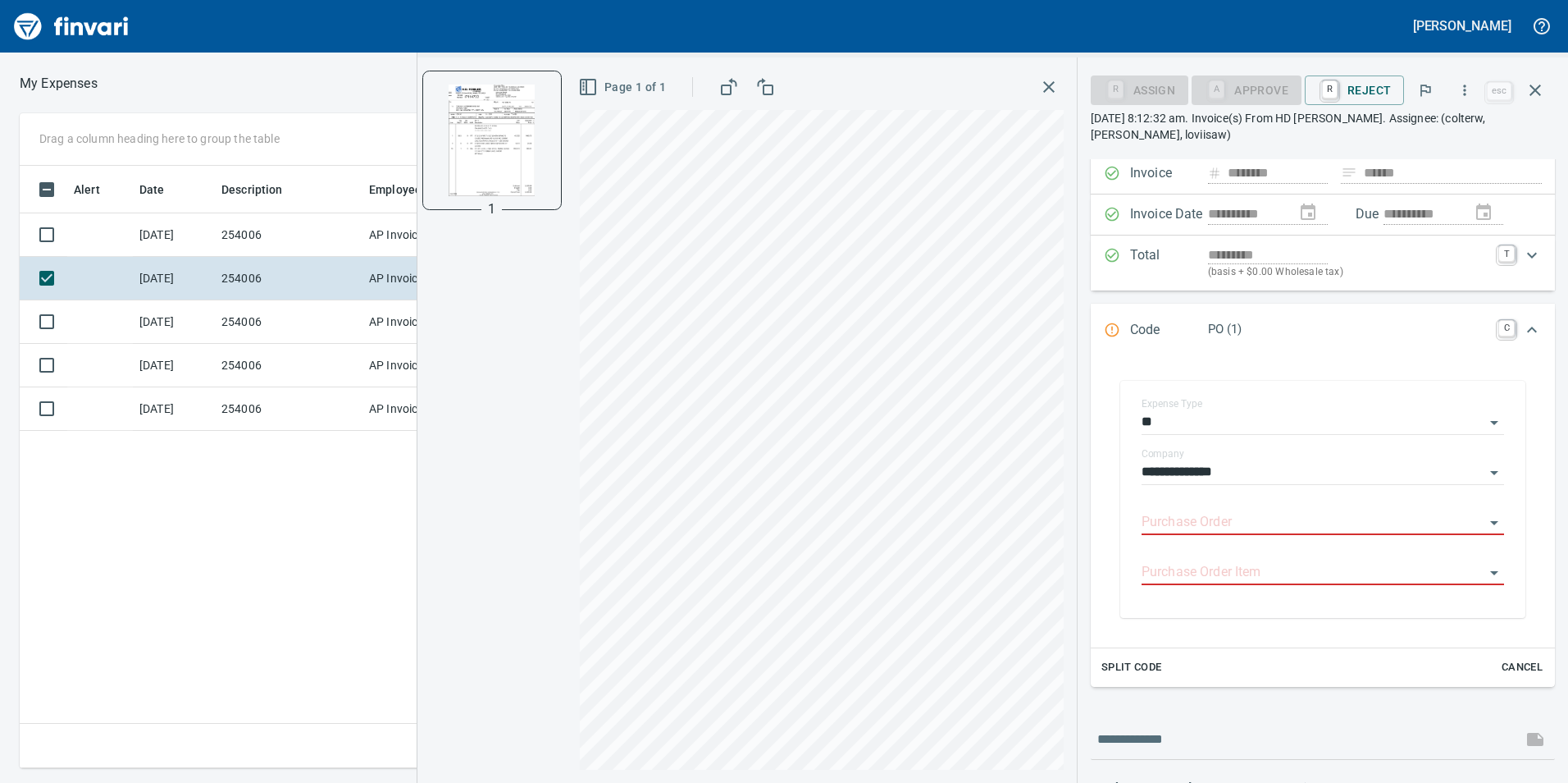
scroll to position [180, 0]
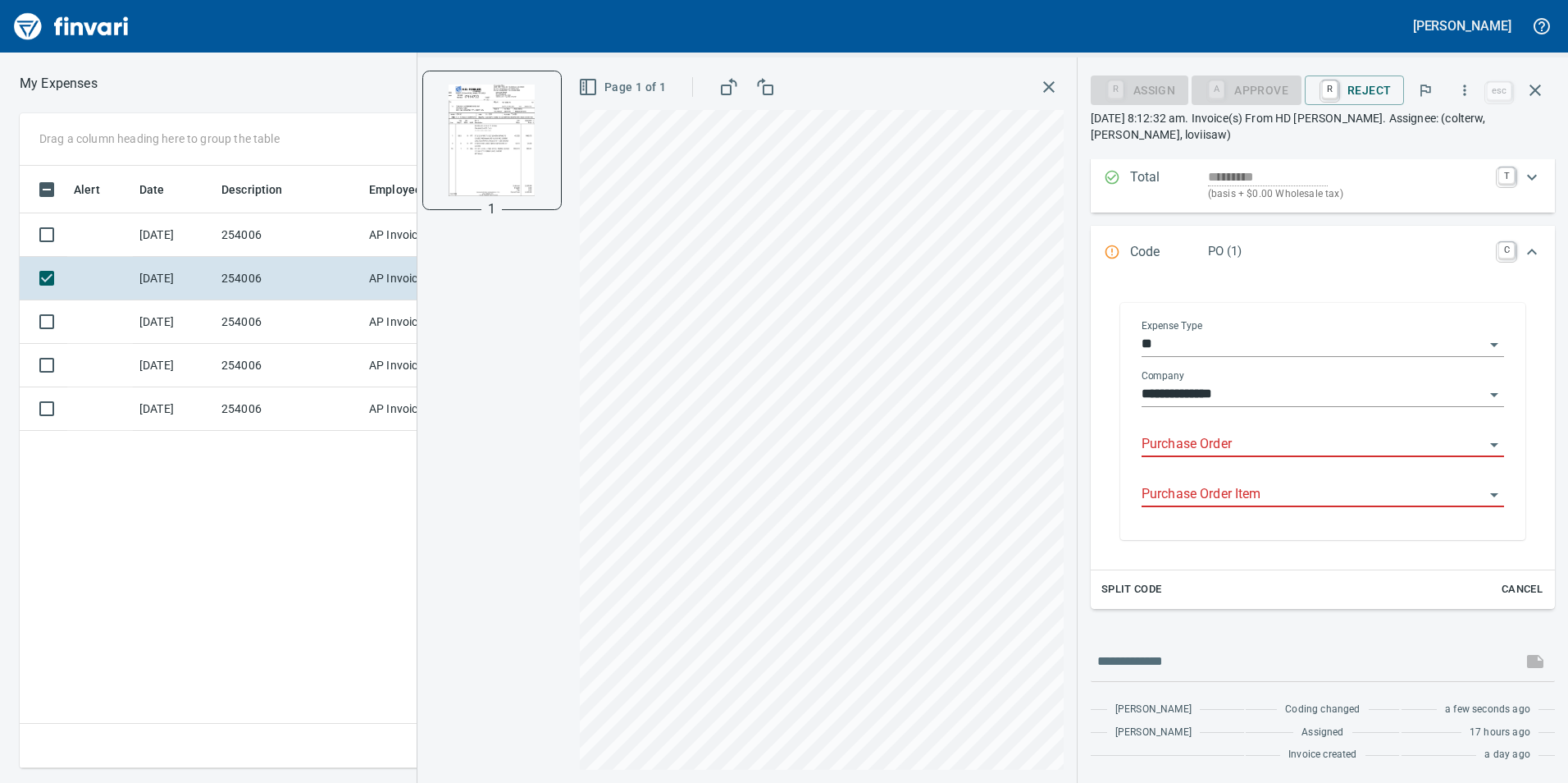
click at [1230, 450] on input "Purchase Order" at bounding box center [1312, 445] width 343 height 23
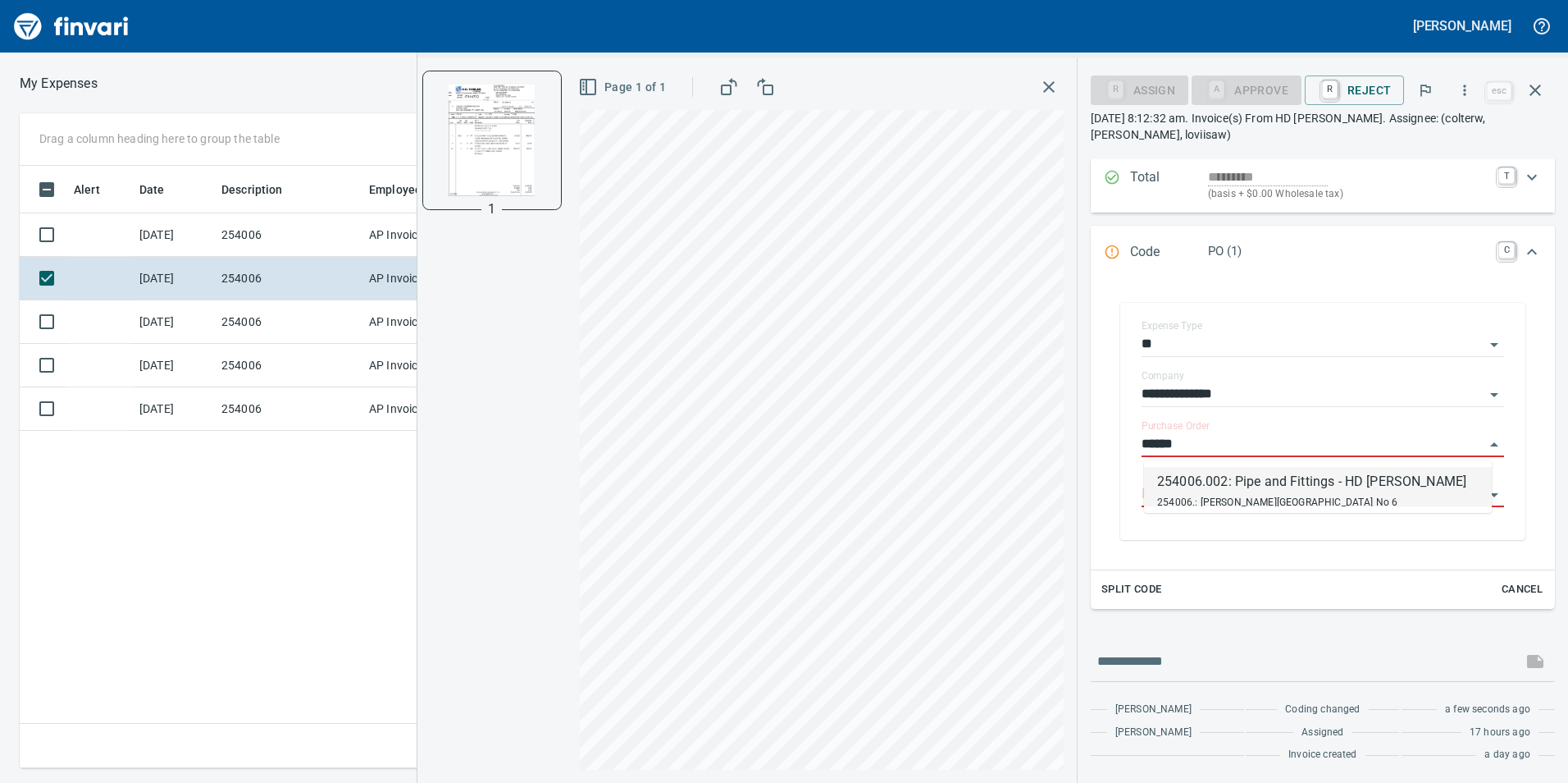
click at [1315, 493] on div "254006.: [PERSON_NAME][GEOGRAPHIC_DATA] No 6" at bounding box center [1312, 501] width 310 height 20
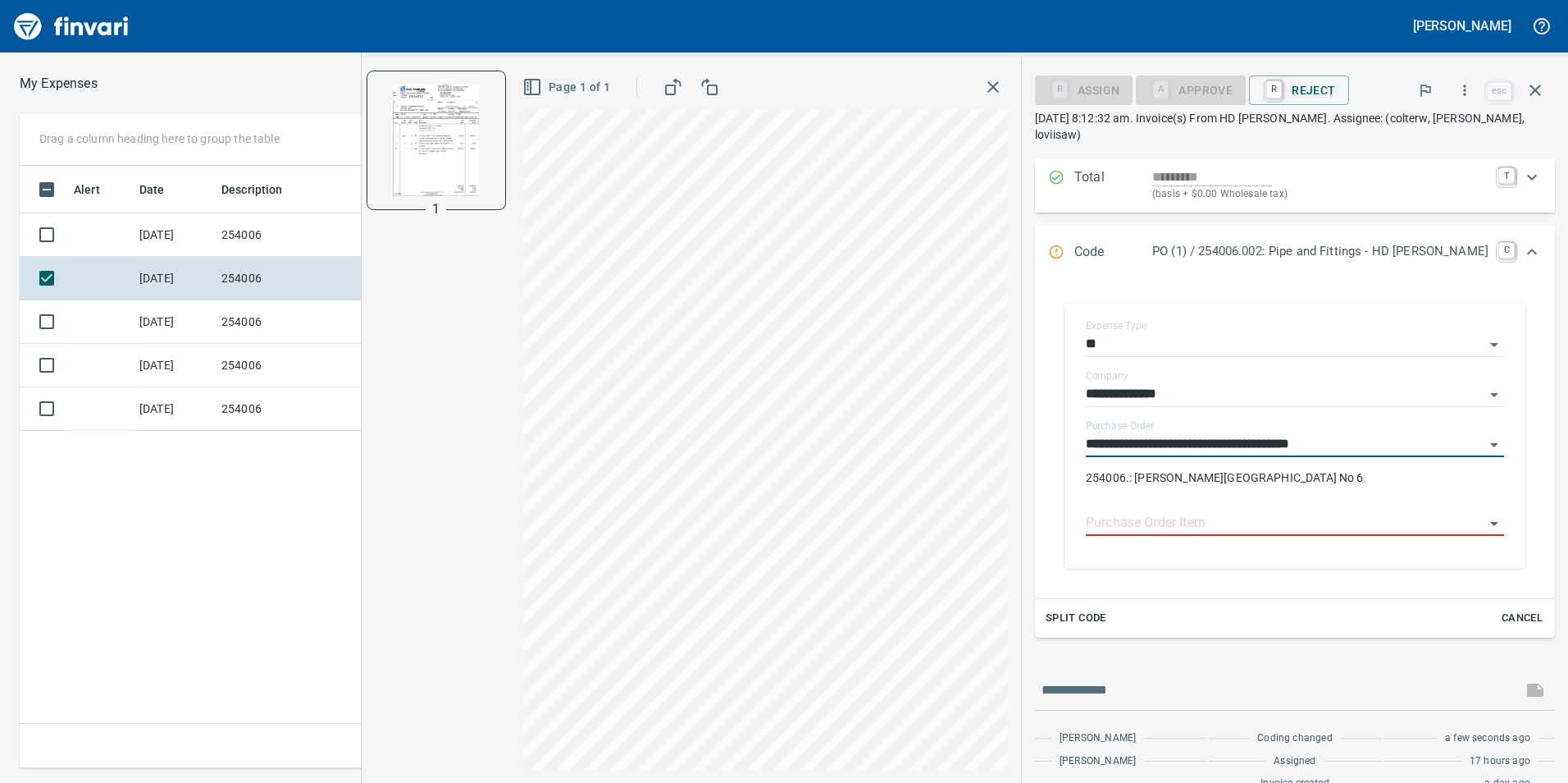
type input "**********"
click at [1106, 619] on span "Split Code" at bounding box center [1076, 619] width 60 height 19
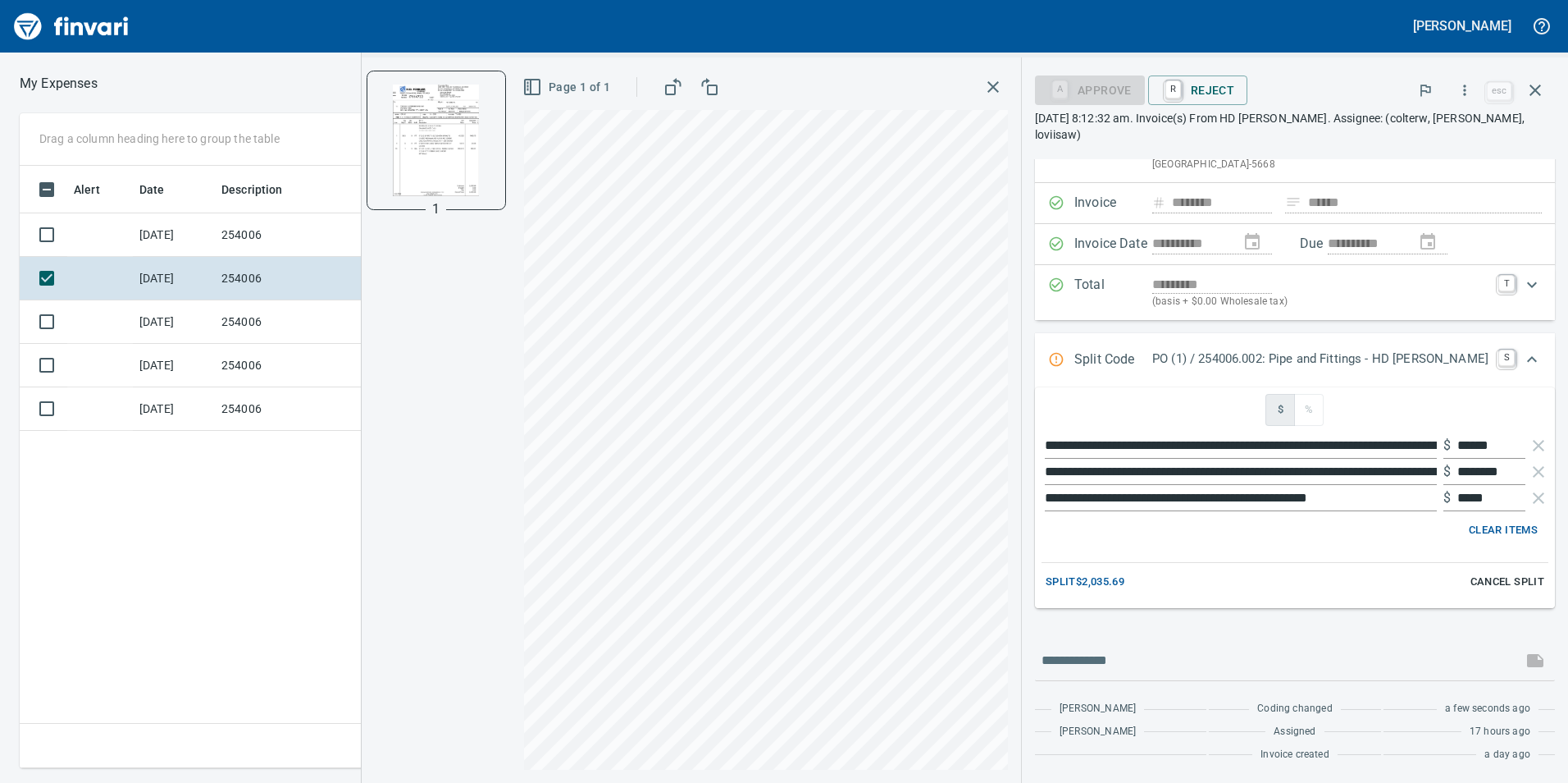
scroll to position [73, 0]
click at [1124, 589] on span "Split $2,035.69" at bounding box center [1085, 582] width 78 height 19
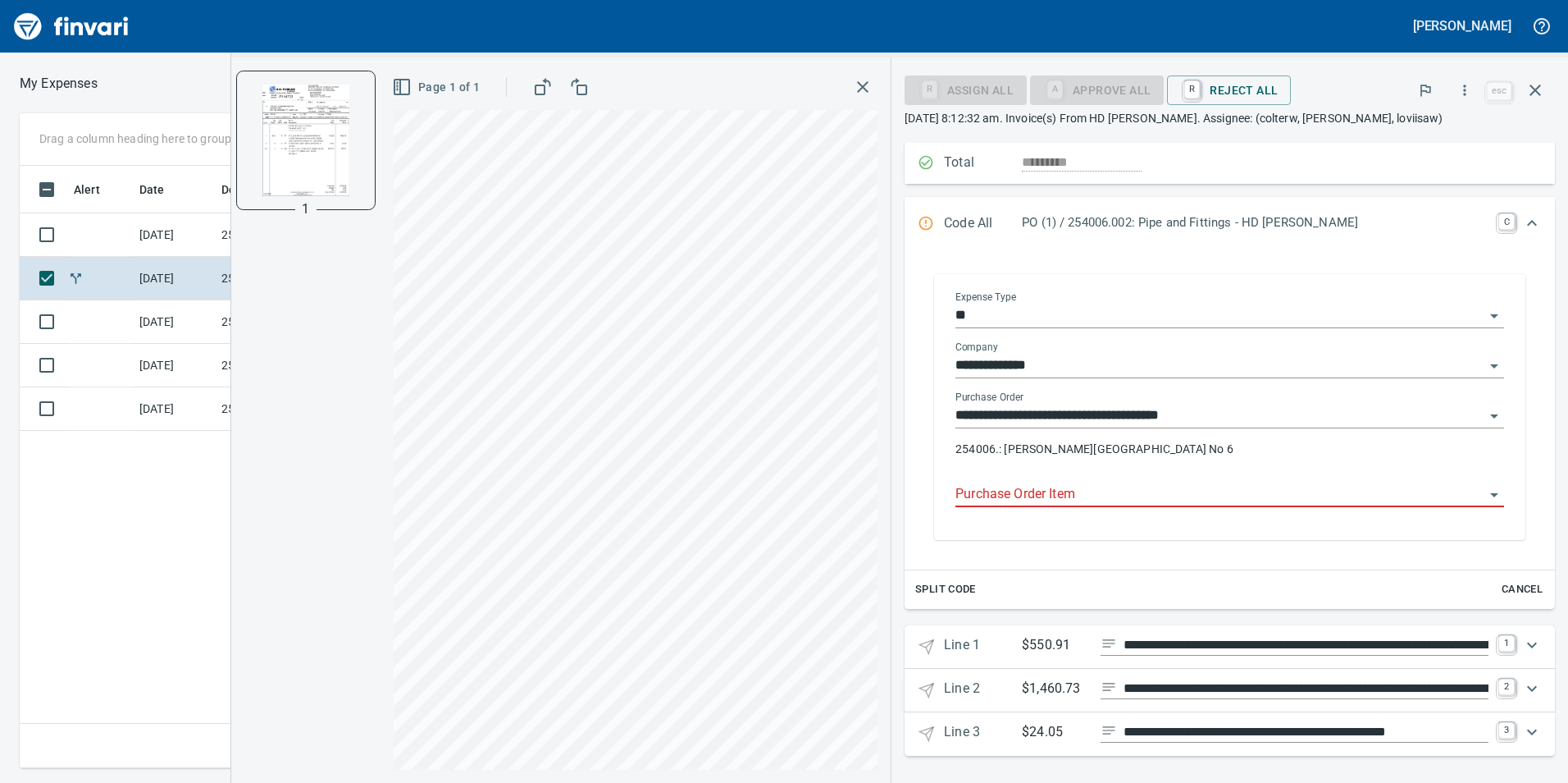
scroll to position [181, 0]
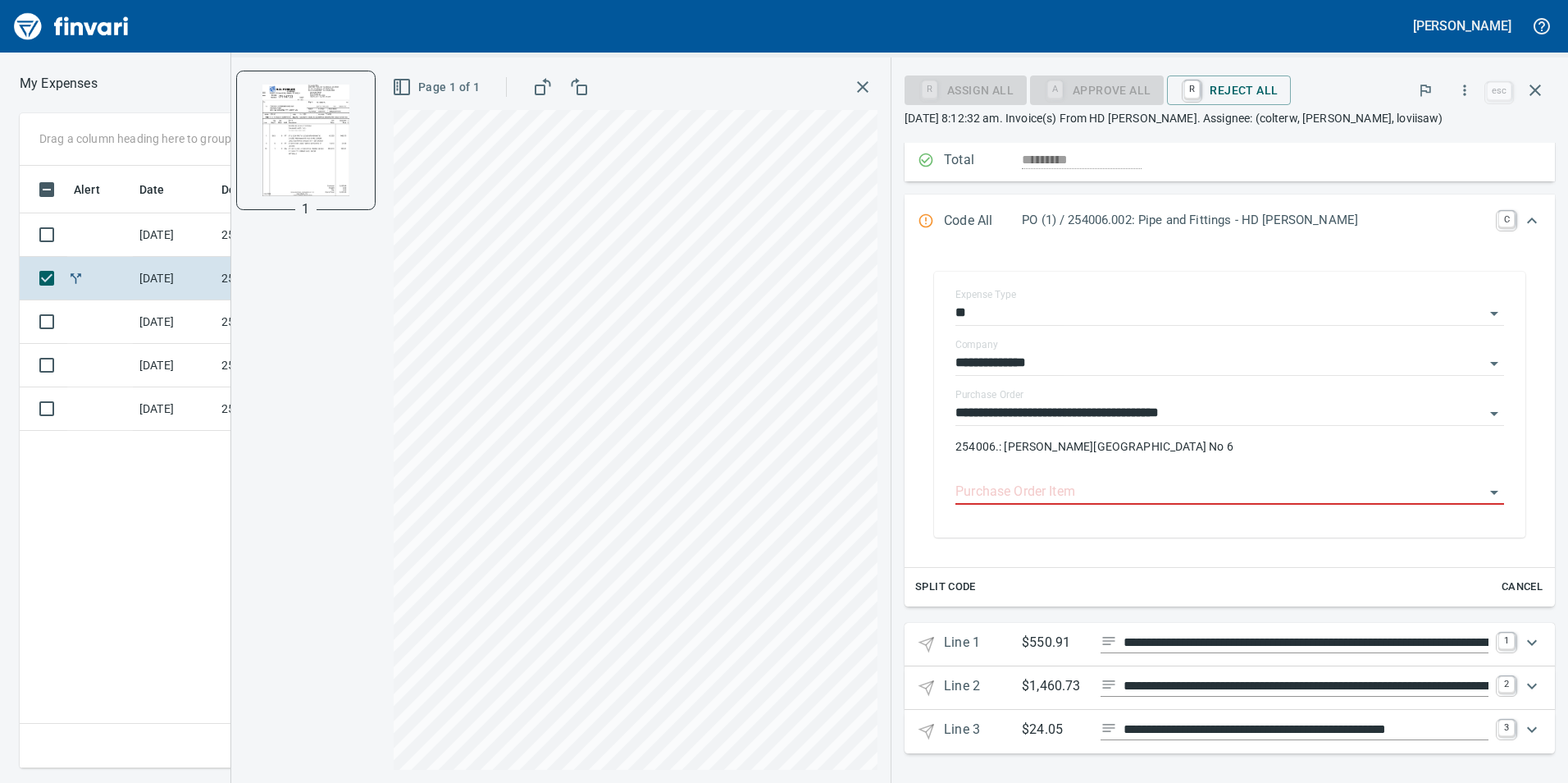
click at [1523, 636] on icon "Expand" at bounding box center [1531, 642] width 20 height 20
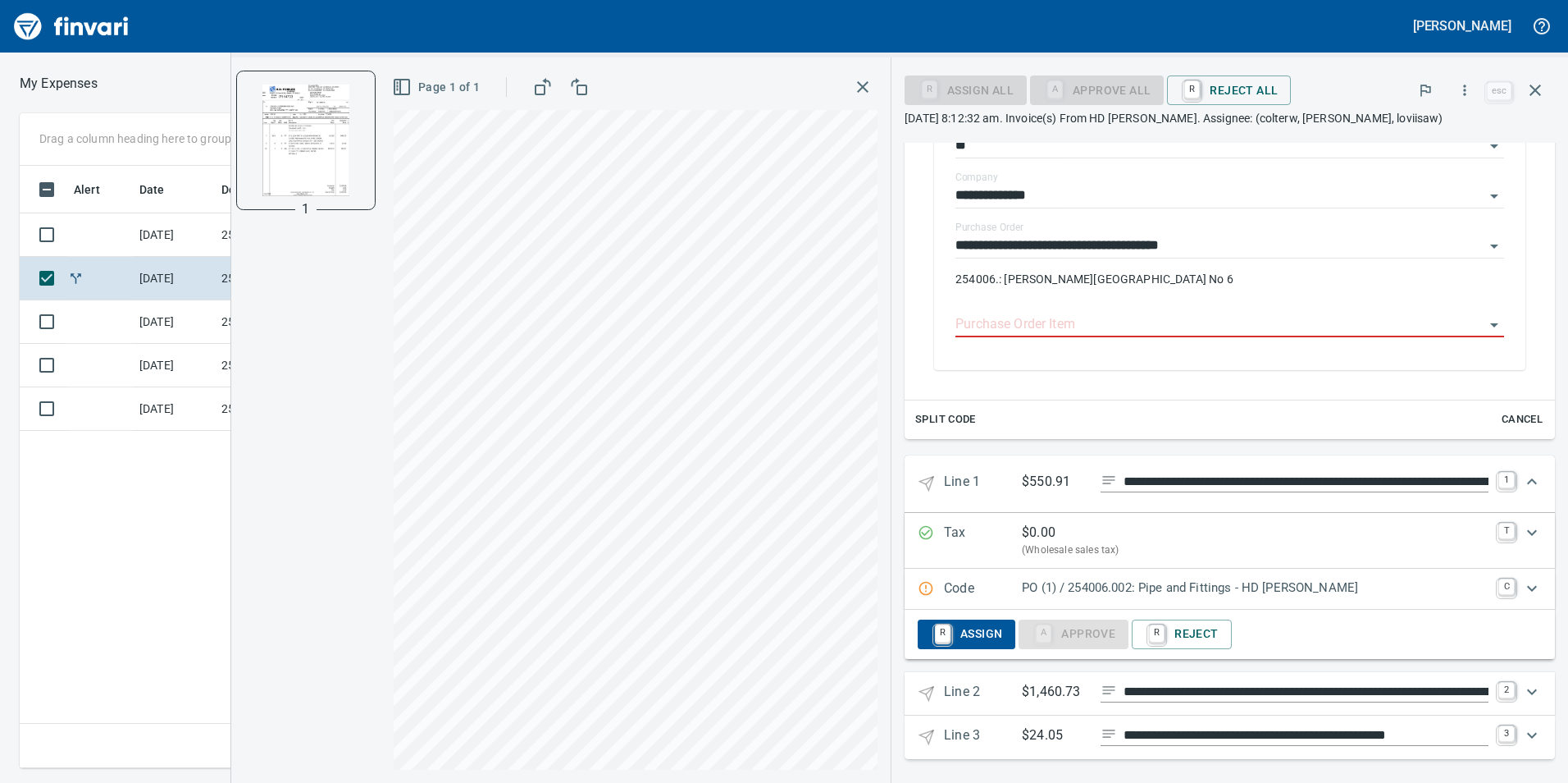
scroll to position [354, 0]
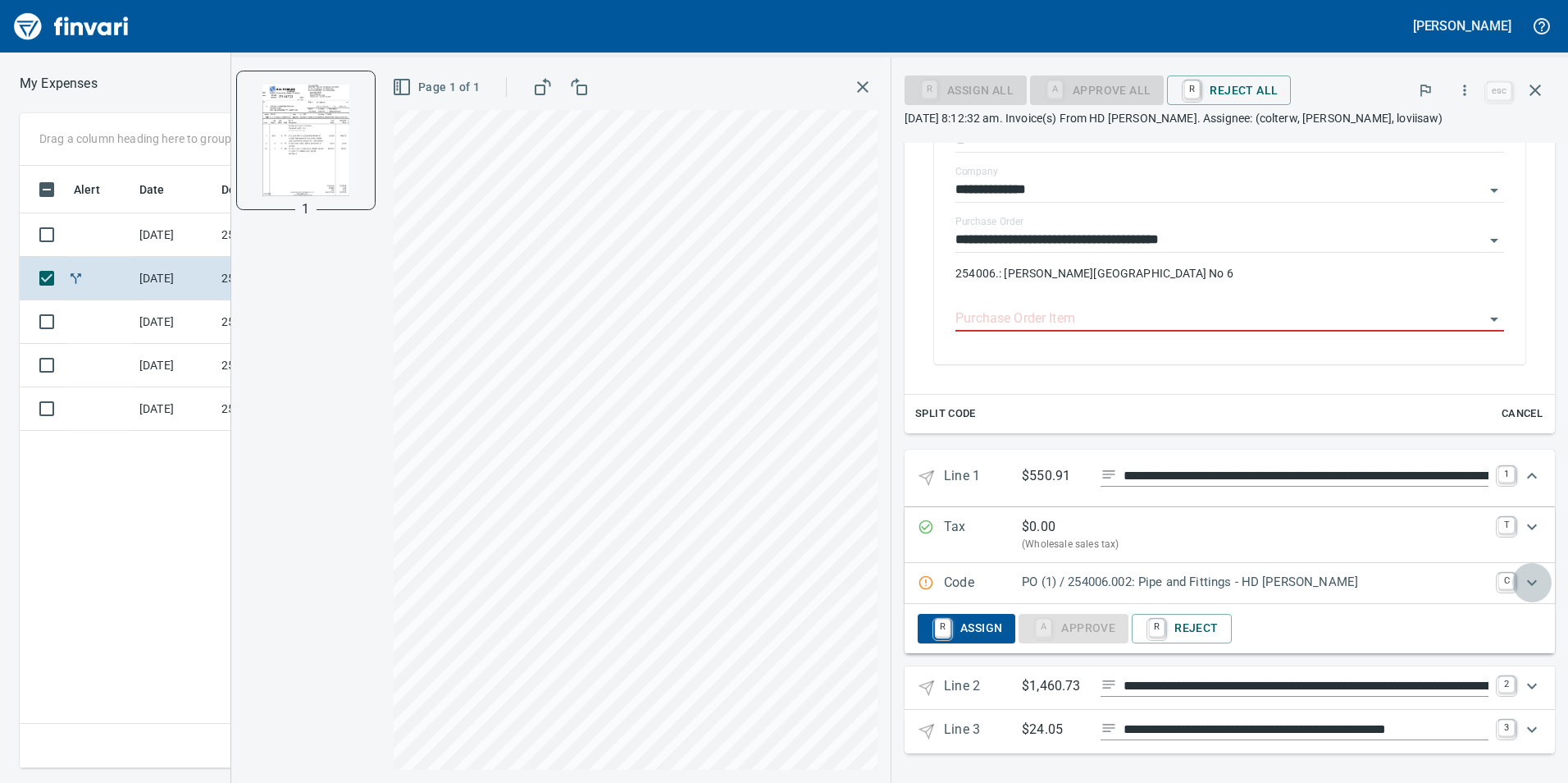
click at [1525, 585] on icon "Expand" at bounding box center [1531, 582] width 20 height 20
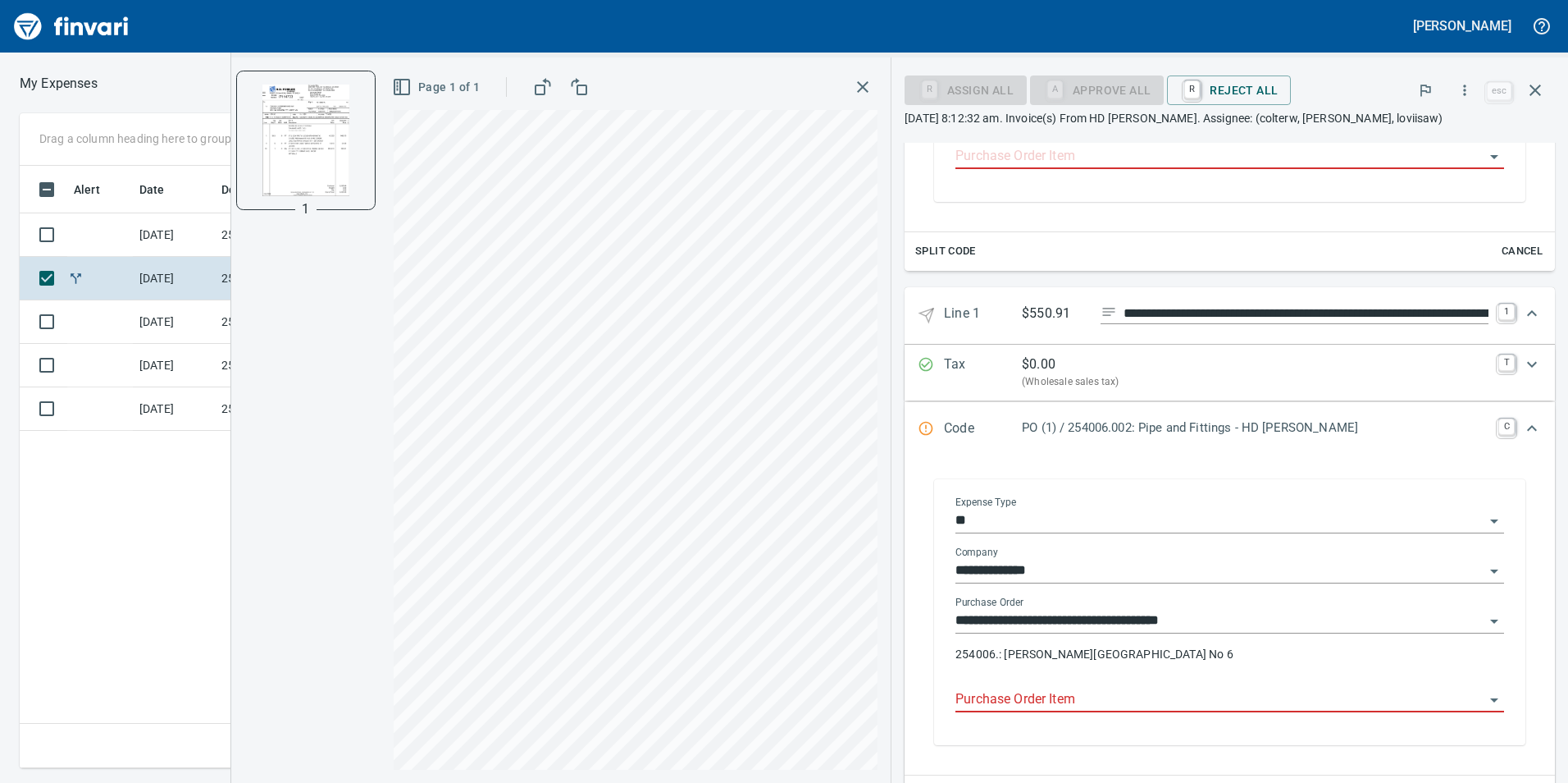
scroll to position [519, 0]
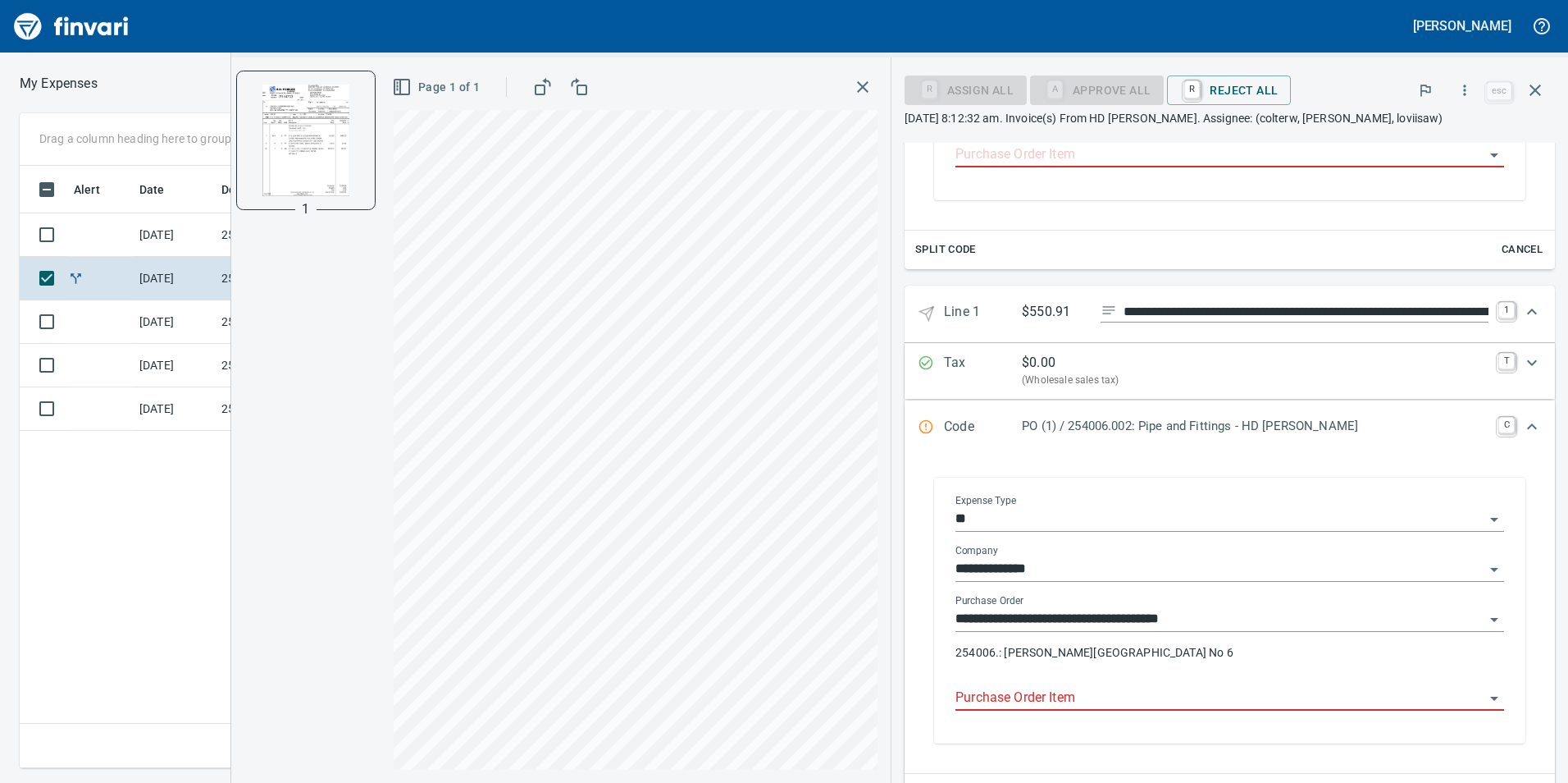
click at [1133, 697] on input "Purchase Order Item" at bounding box center [1220, 698] width 529 height 23
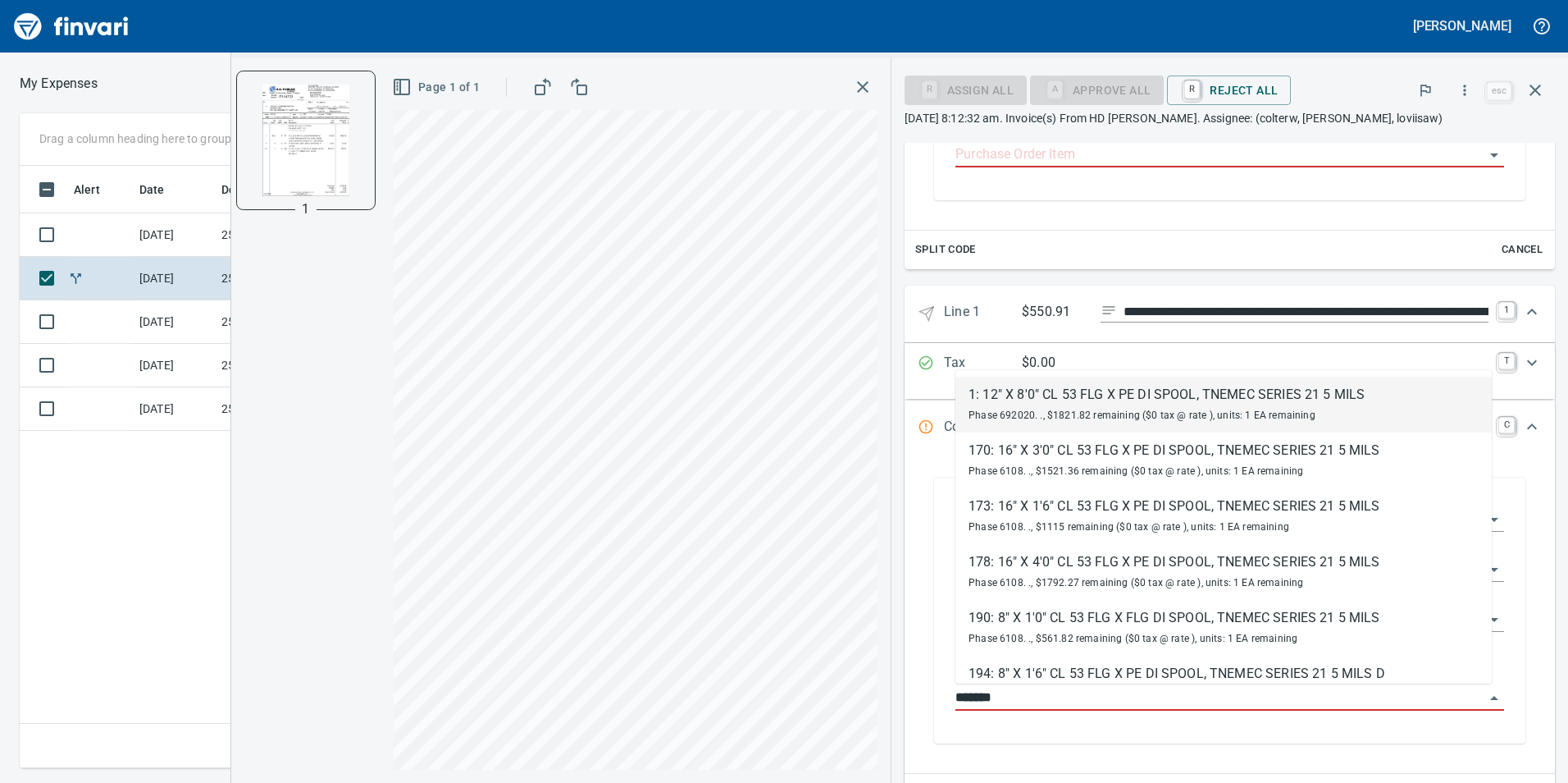
type input "********"
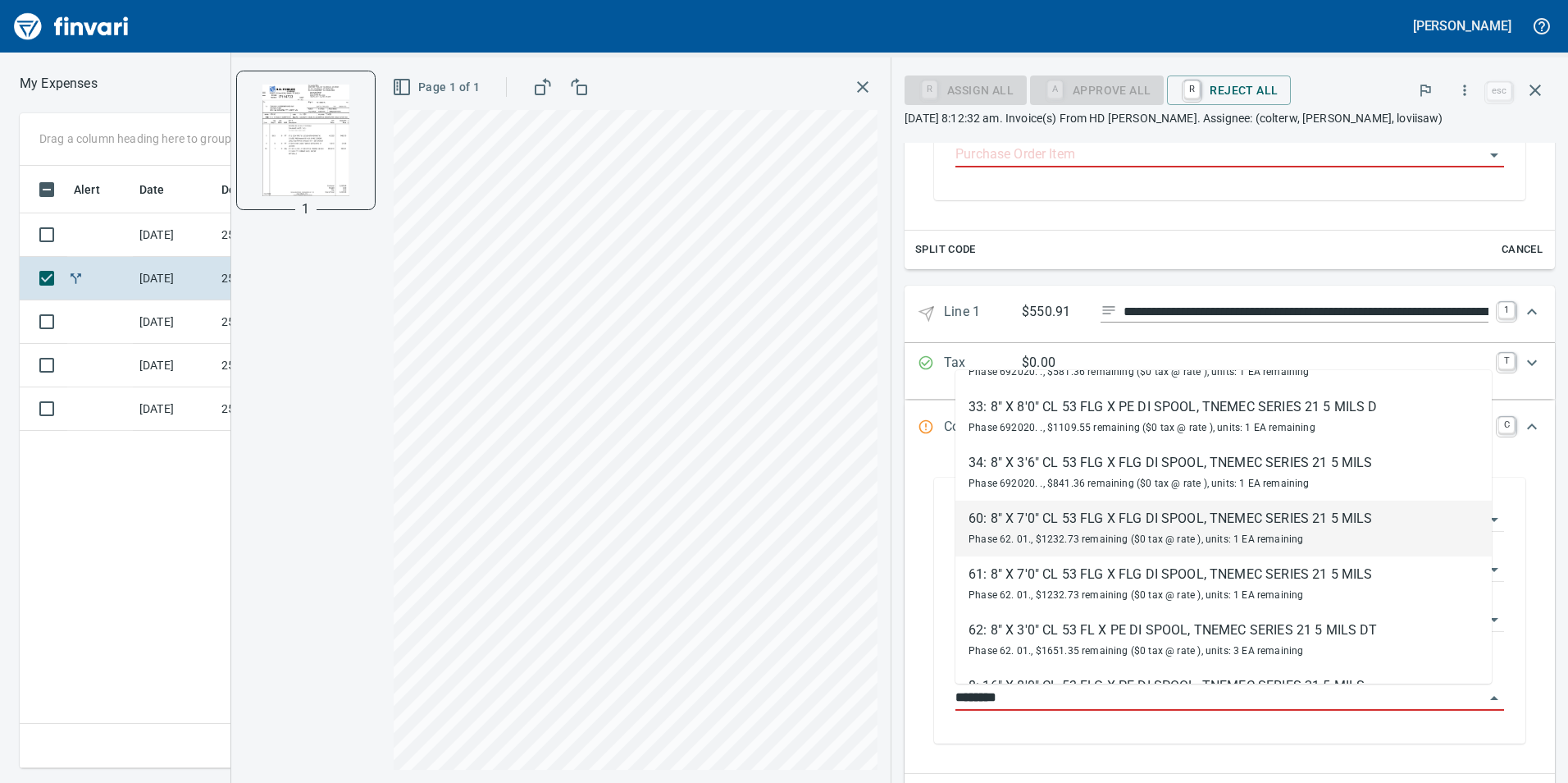
scroll to position [739, 0]
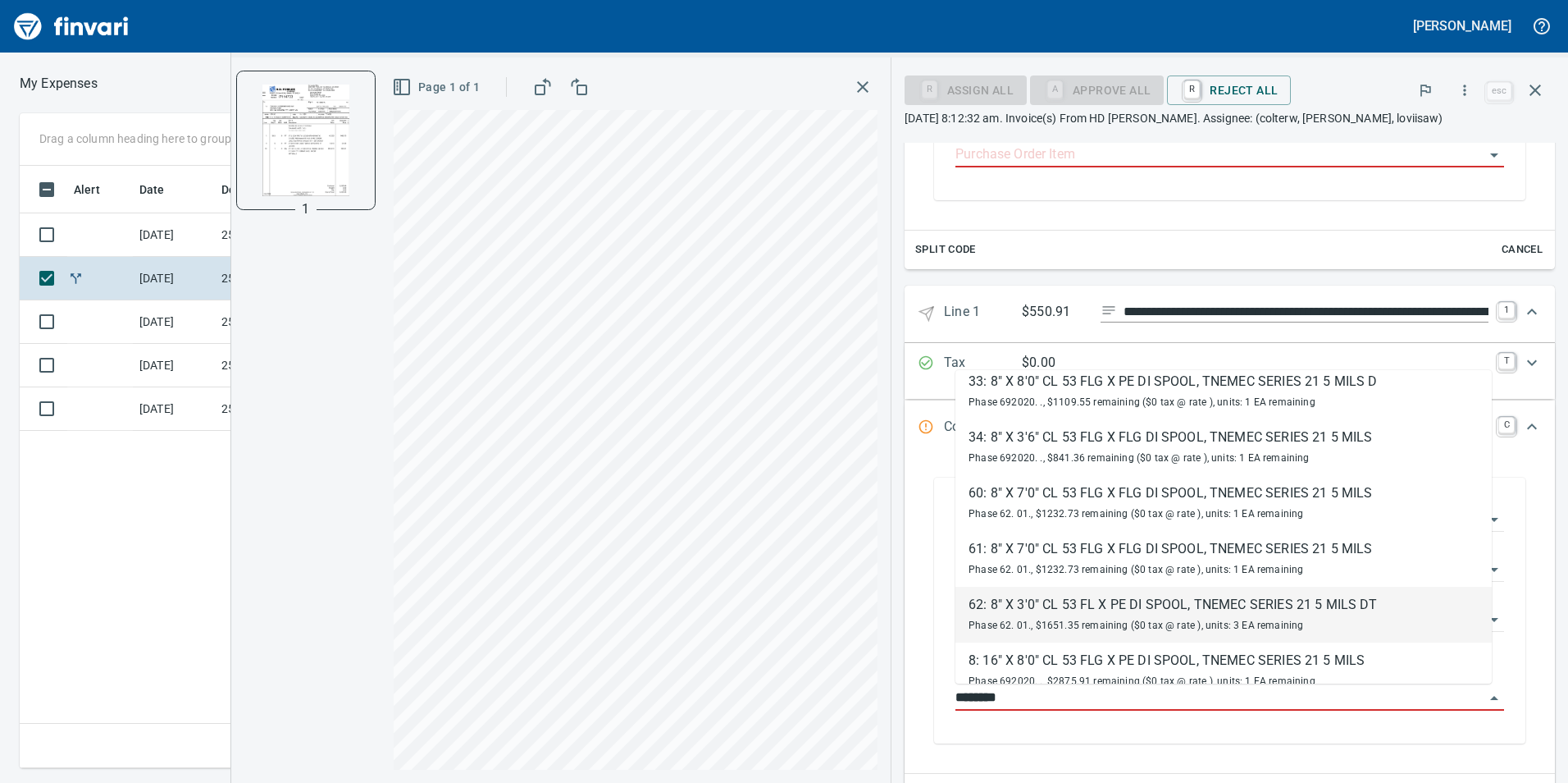
click at [1070, 607] on div "62: 8" X 3'0" CL 53 FL X PE DI SPOOL, TNEMEC SERIES 21 5 MILS DT" at bounding box center [1172, 604] width 409 height 20
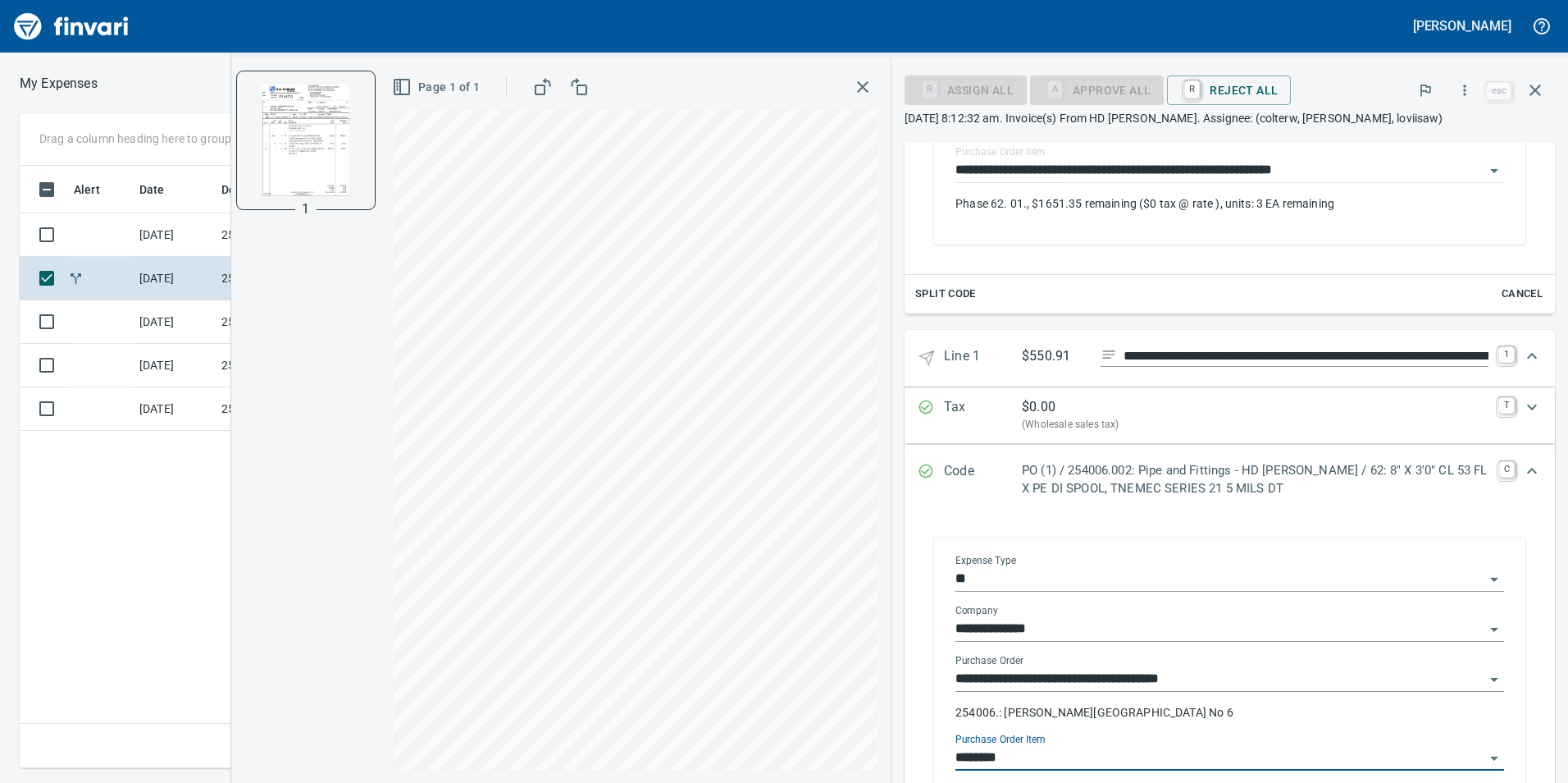
type input "**********"
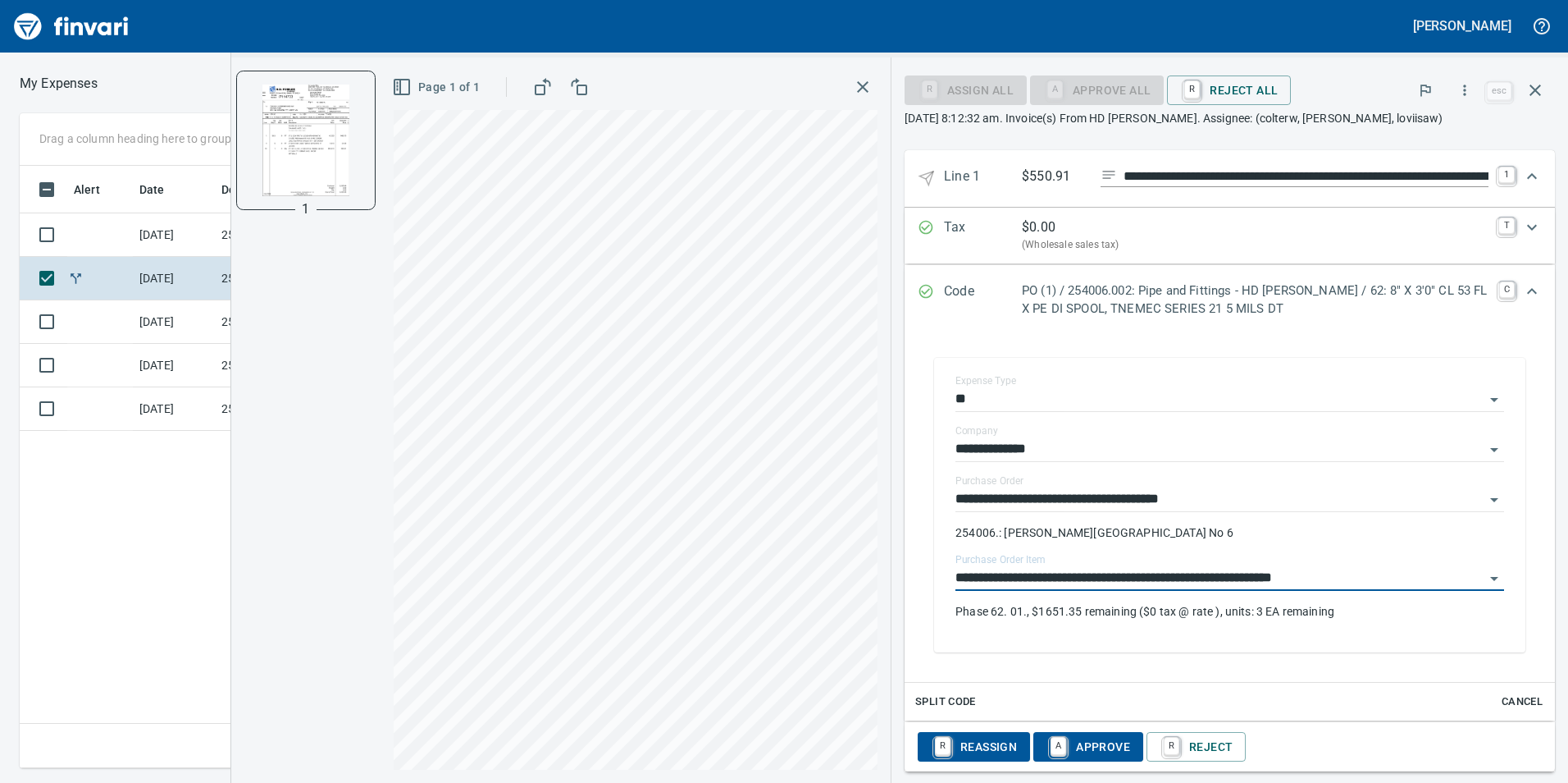
type input "**********"
click at [1522, 297] on icon "Expand" at bounding box center [1531, 291] width 20 height 20
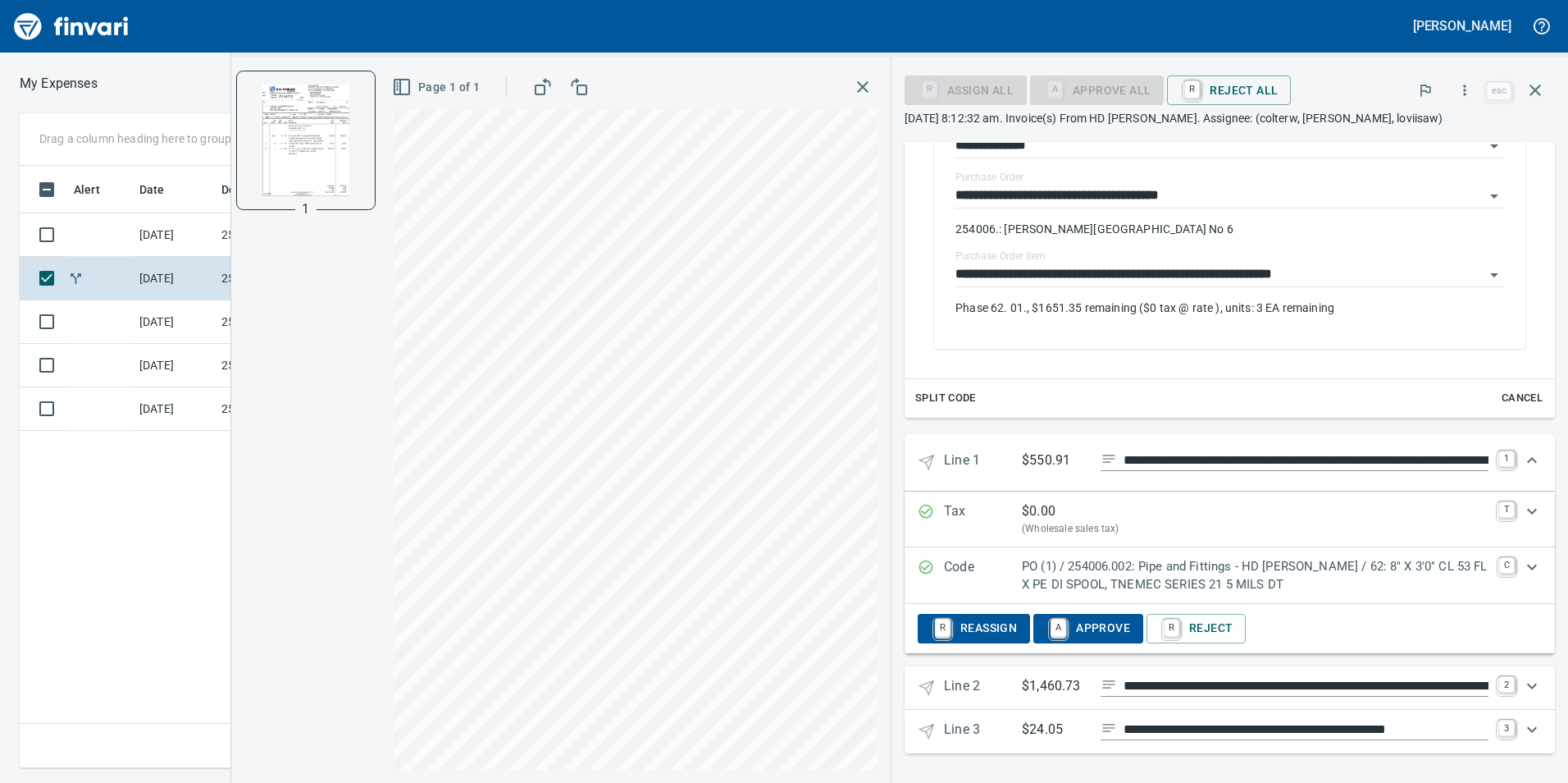
scroll to position [415, 0]
click at [1525, 685] on icon "Expand" at bounding box center [1531, 686] width 20 height 20
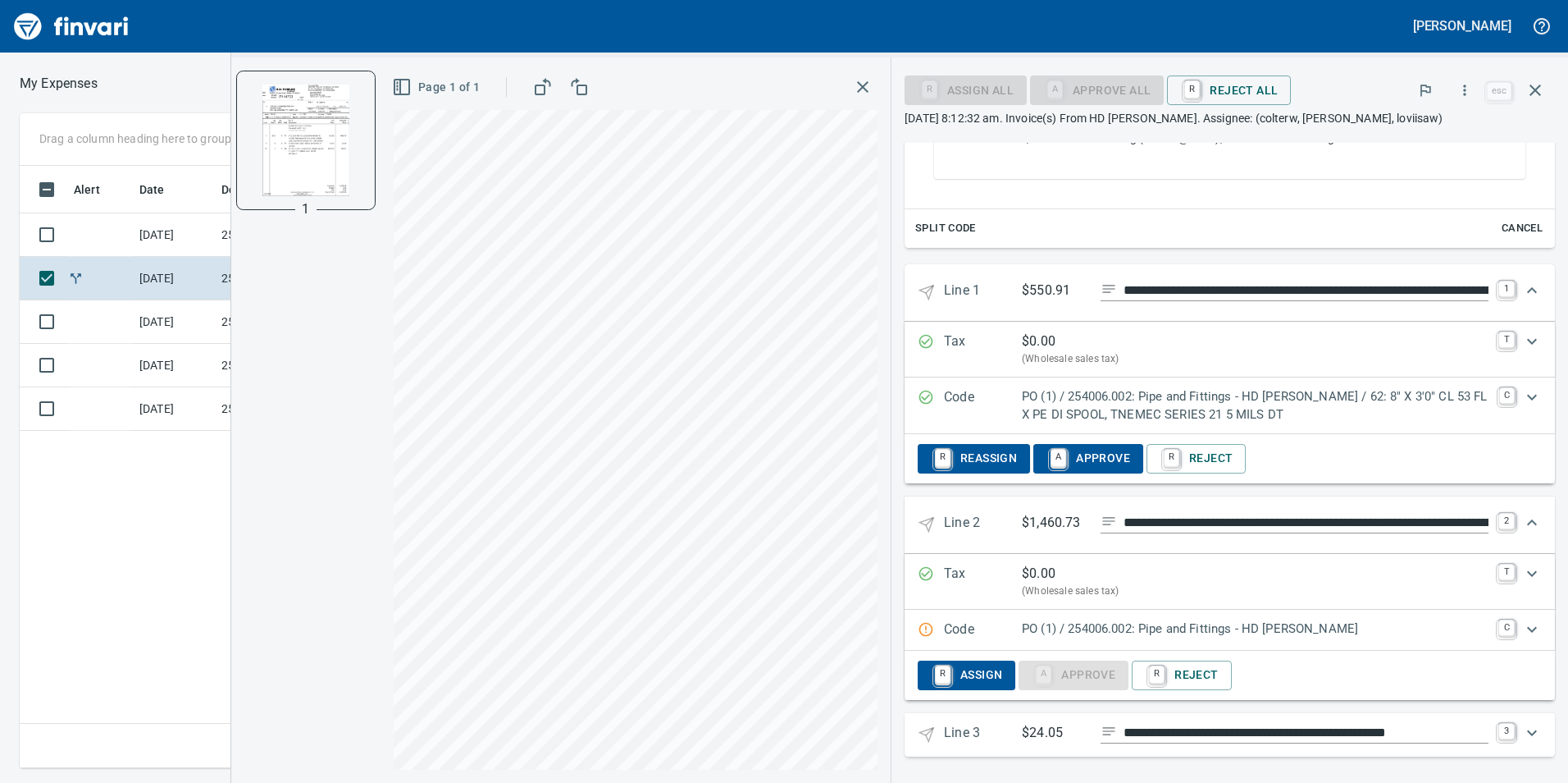
scroll to position [587, 0]
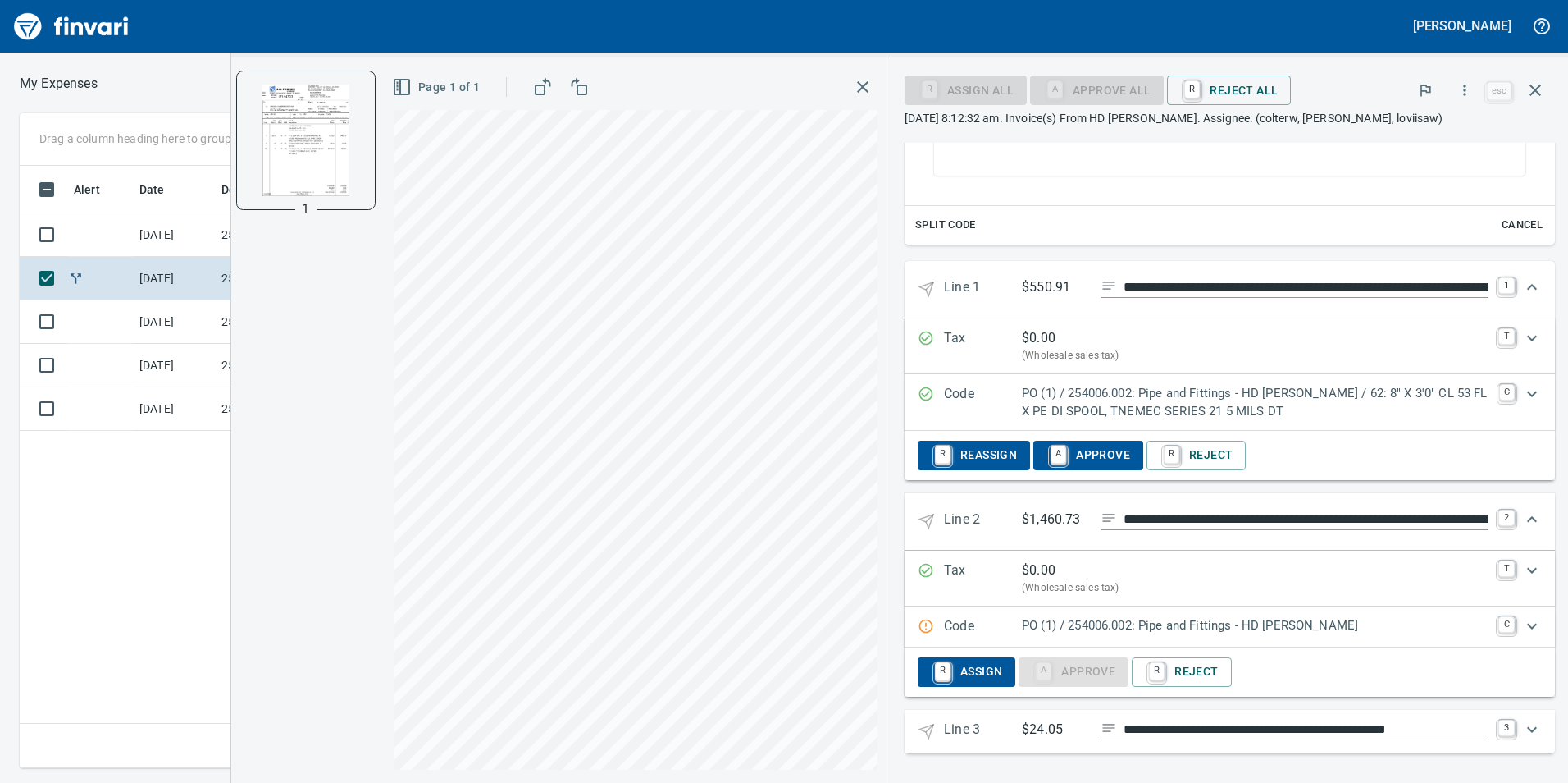
click at [1526, 622] on icon "Expand" at bounding box center [1531, 625] width 20 height 20
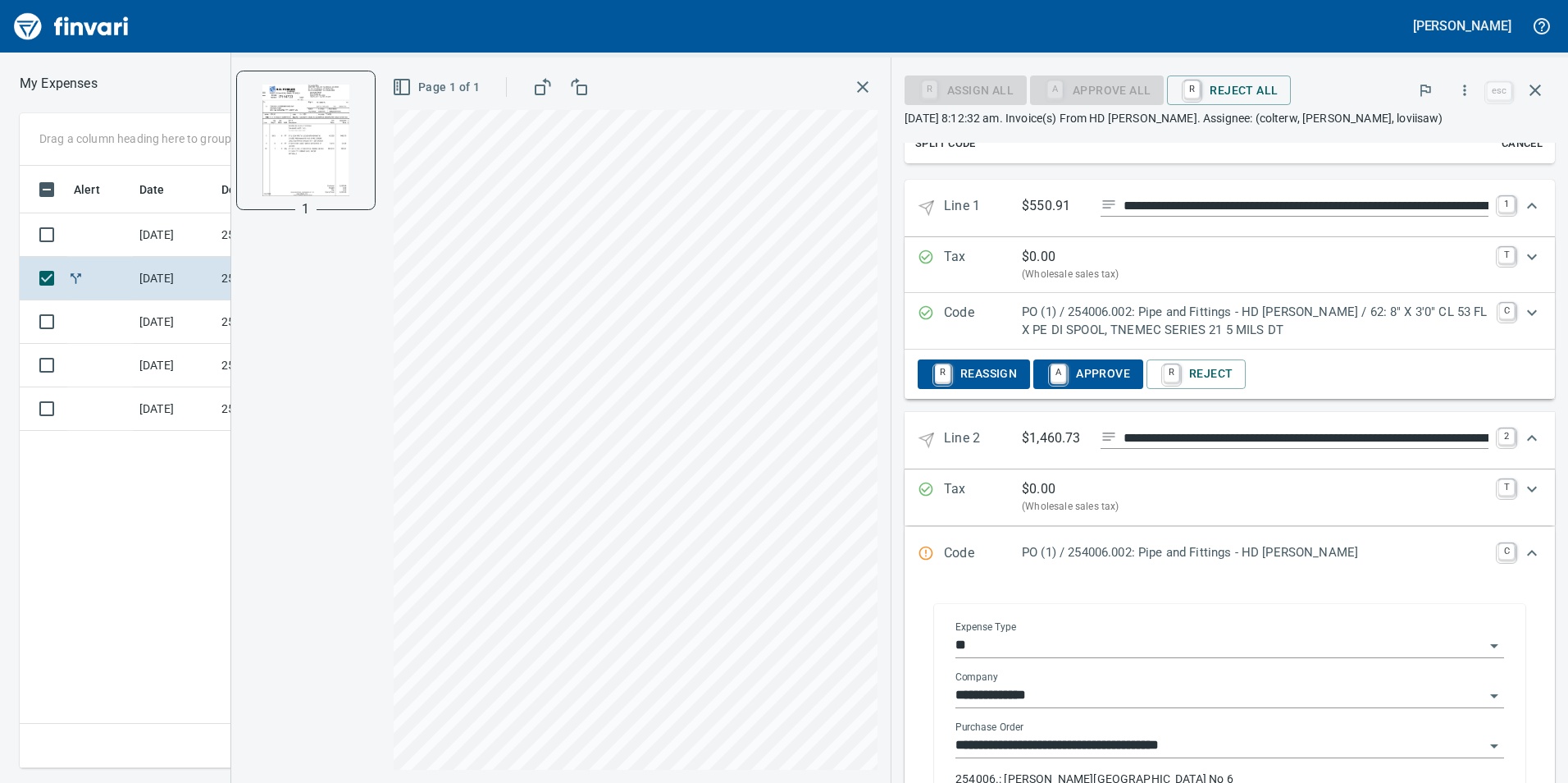
scroll to position [834, 0]
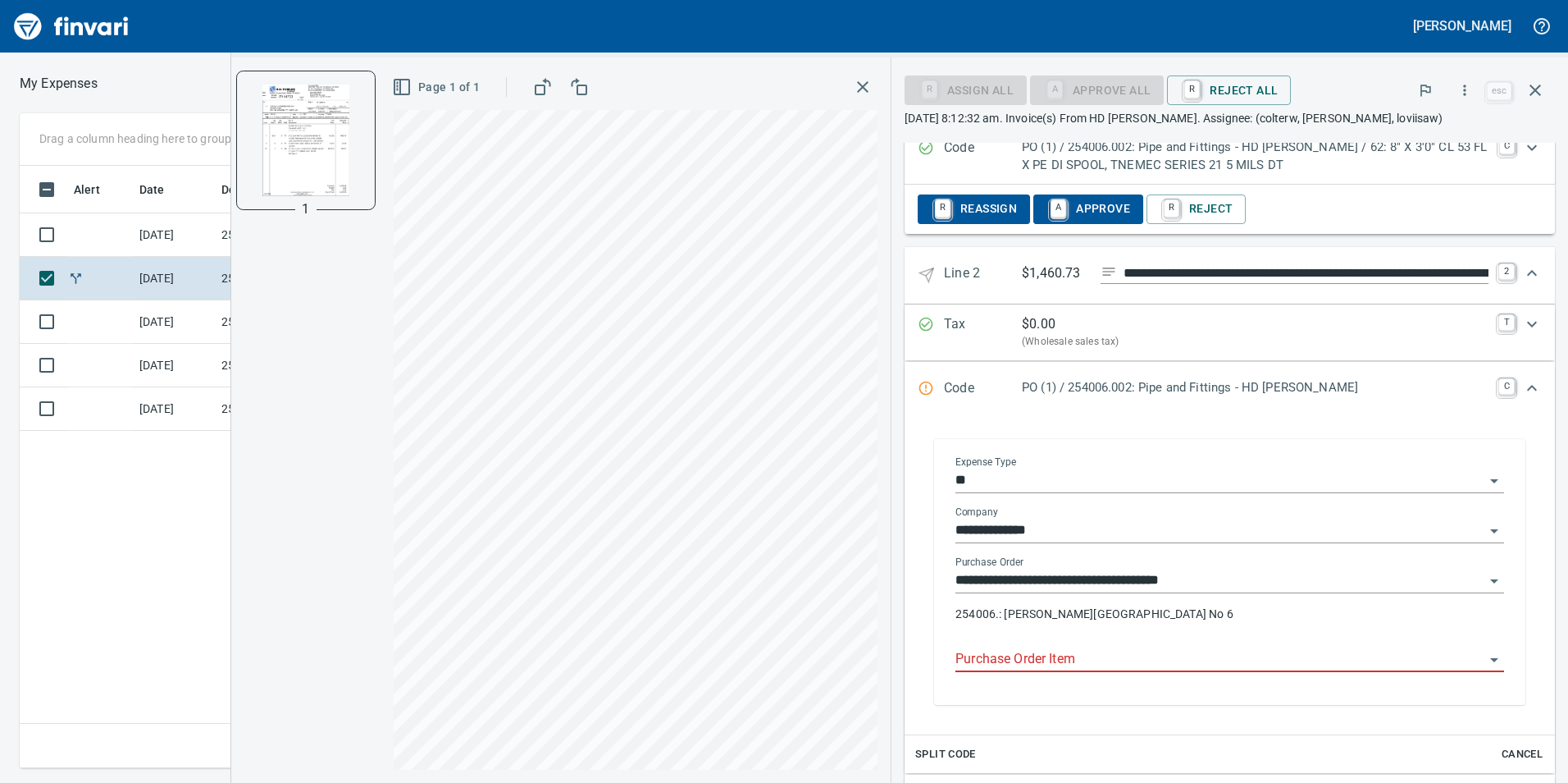
click at [1165, 657] on input "Purchase Order Item" at bounding box center [1220, 659] width 529 height 23
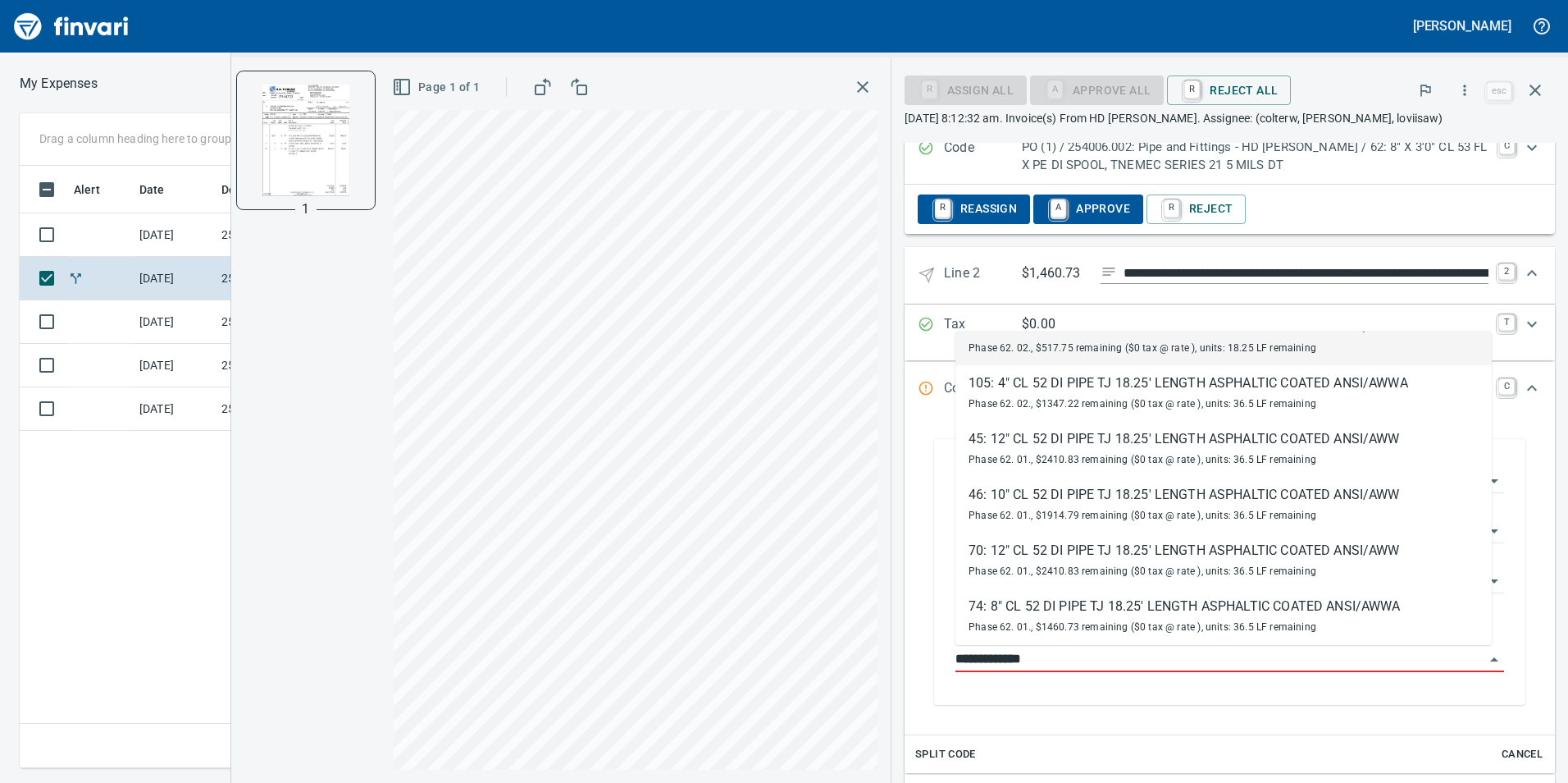
scroll to position [146, 0]
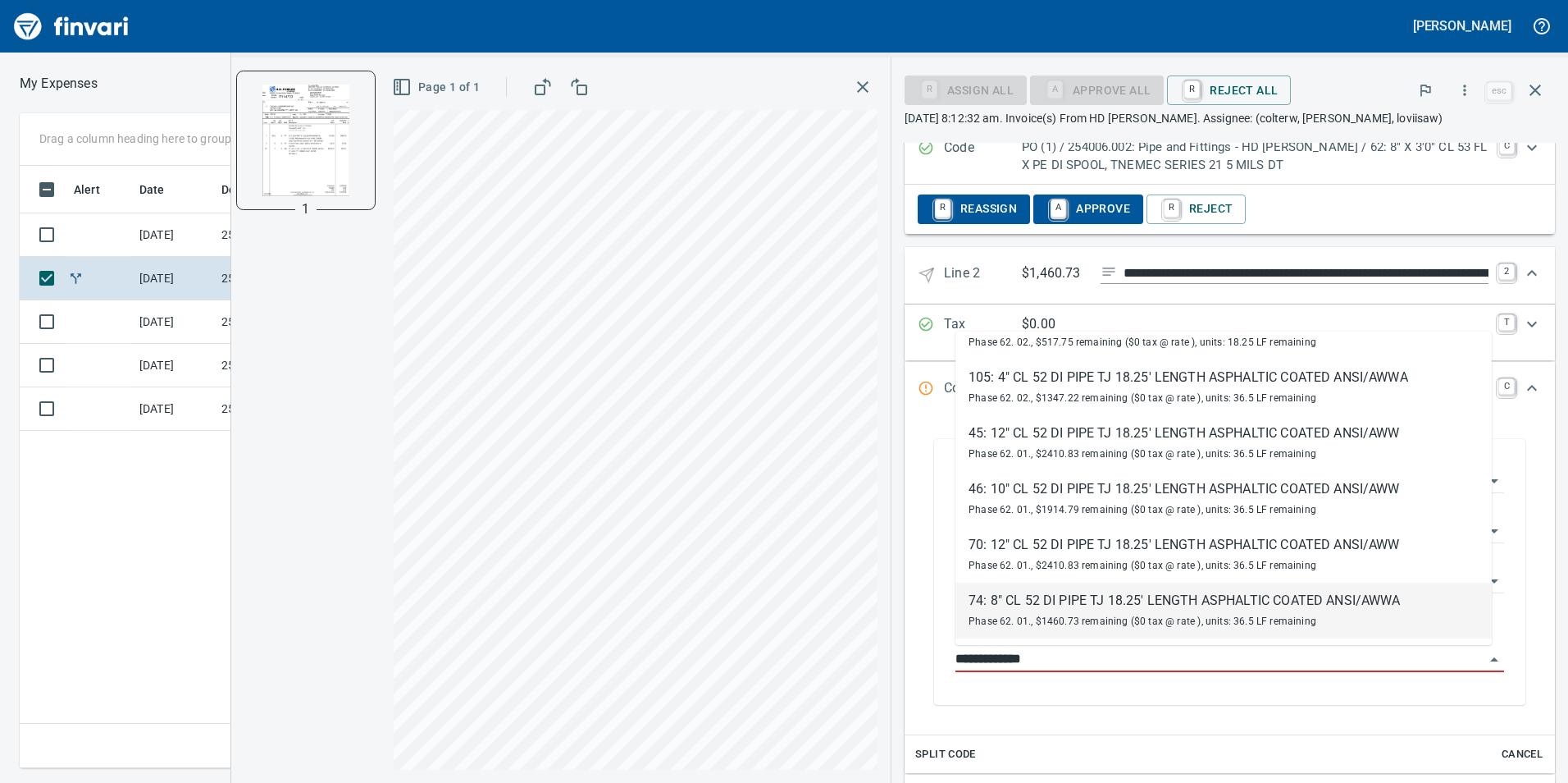
click at [1178, 596] on div "74: 8" CL 52 DI PIPE TJ 18.25' LENGTH ASPHALTIC COATED ANSI/AWWA" at bounding box center [1185, 600] width 432 height 20
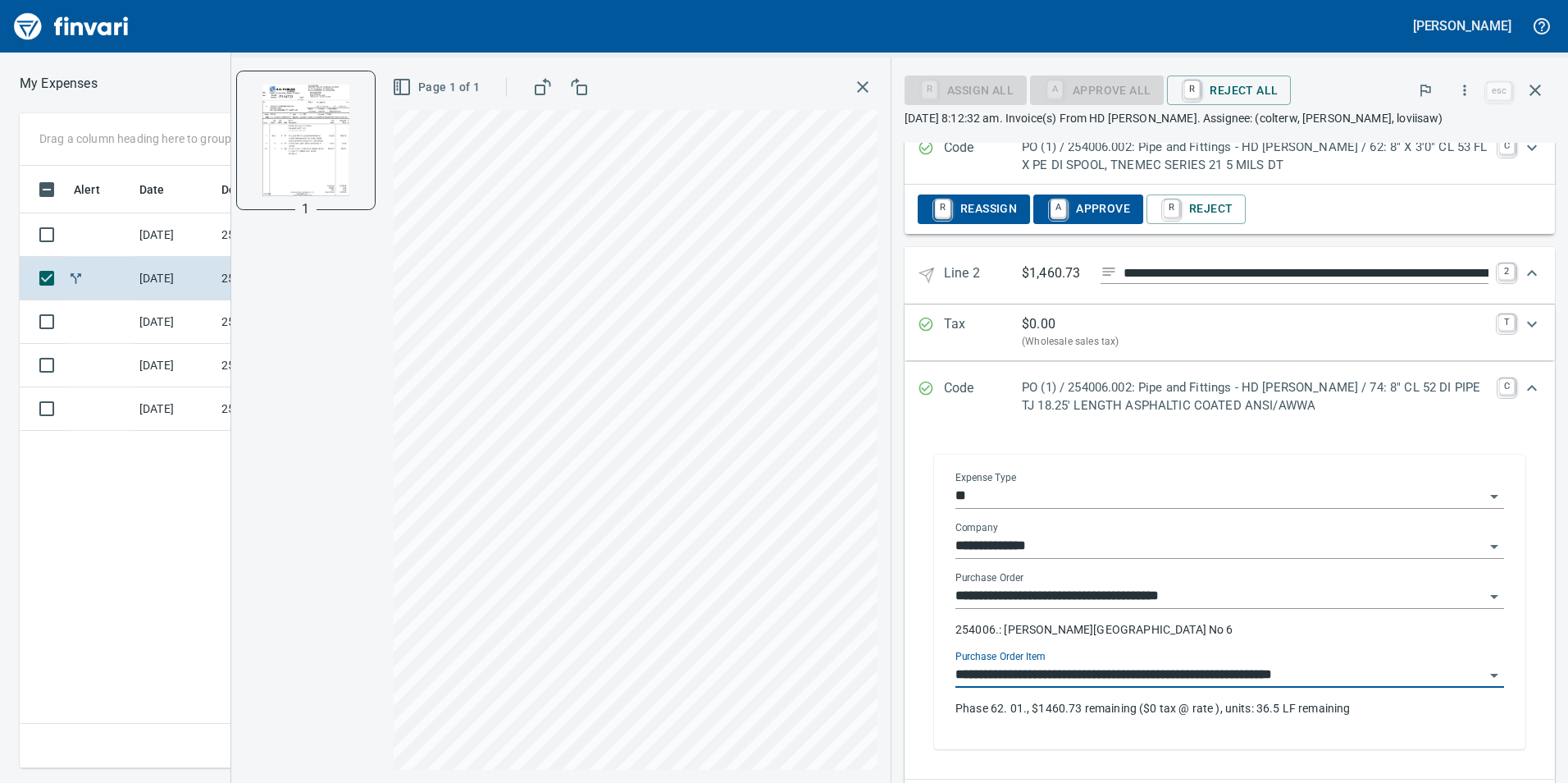
scroll to position [916, 0]
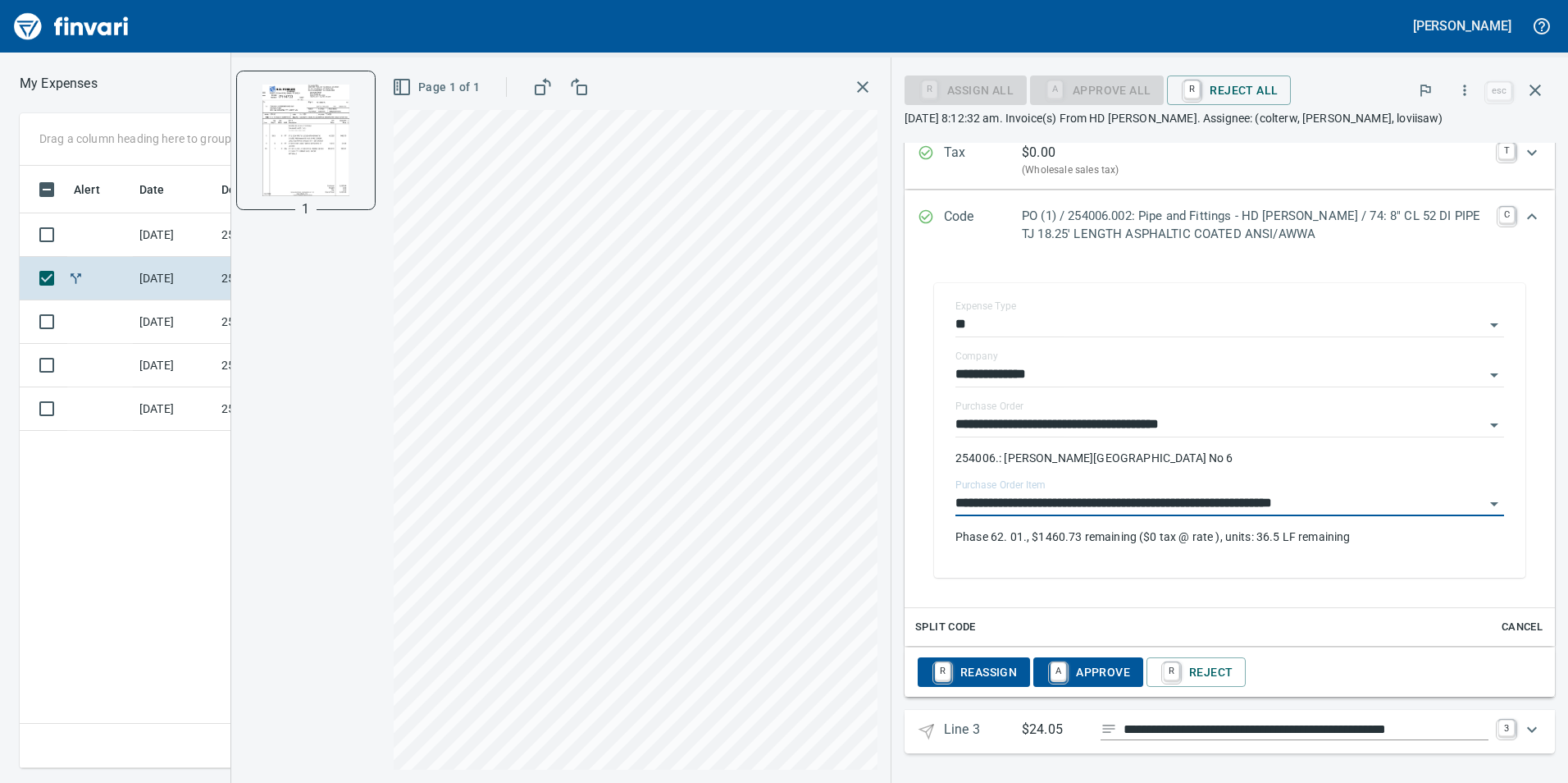
type input "**********"
click at [1526, 218] on icon "Expand" at bounding box center [1531, 216] width 20 height 20
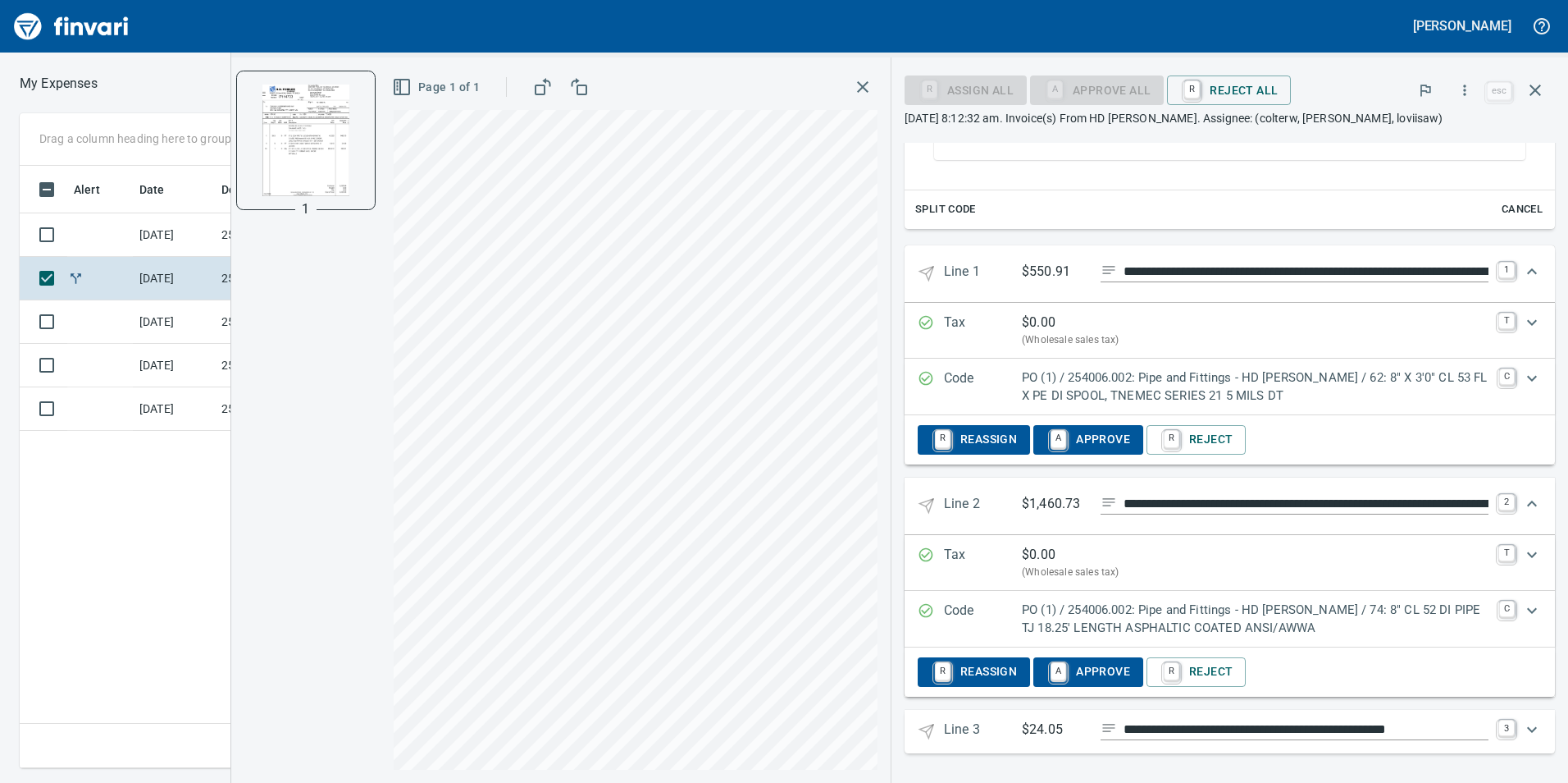
scroll to position [604, 0]
click at [1522, 730] on icon "Expand" at bounding box center [1531, 729] width 20 height 20
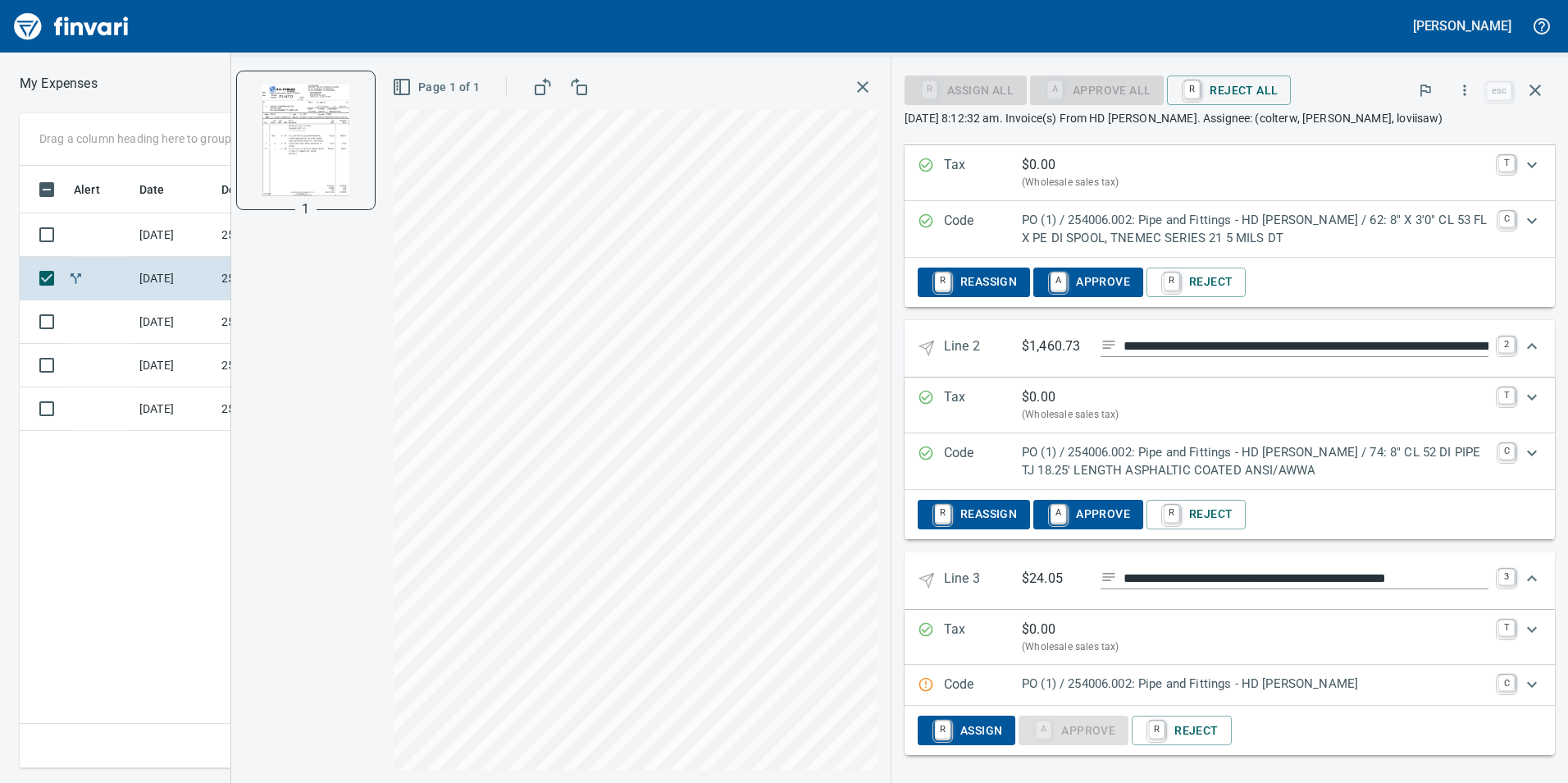
scroll to position [762, 0]
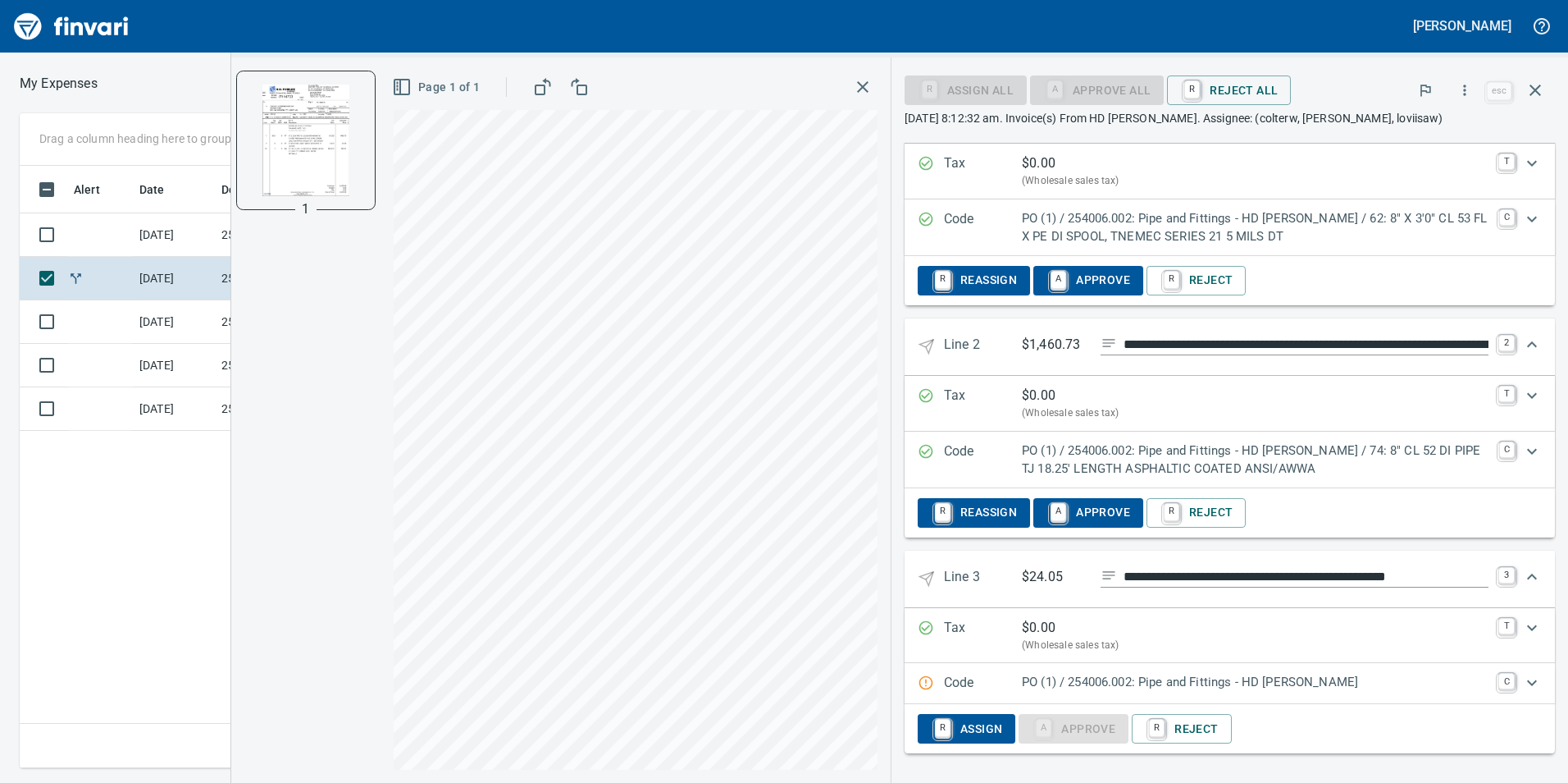
click at [1522, 674] on icon "Expand" at bounding box center [1531, 682] width 20 height 20
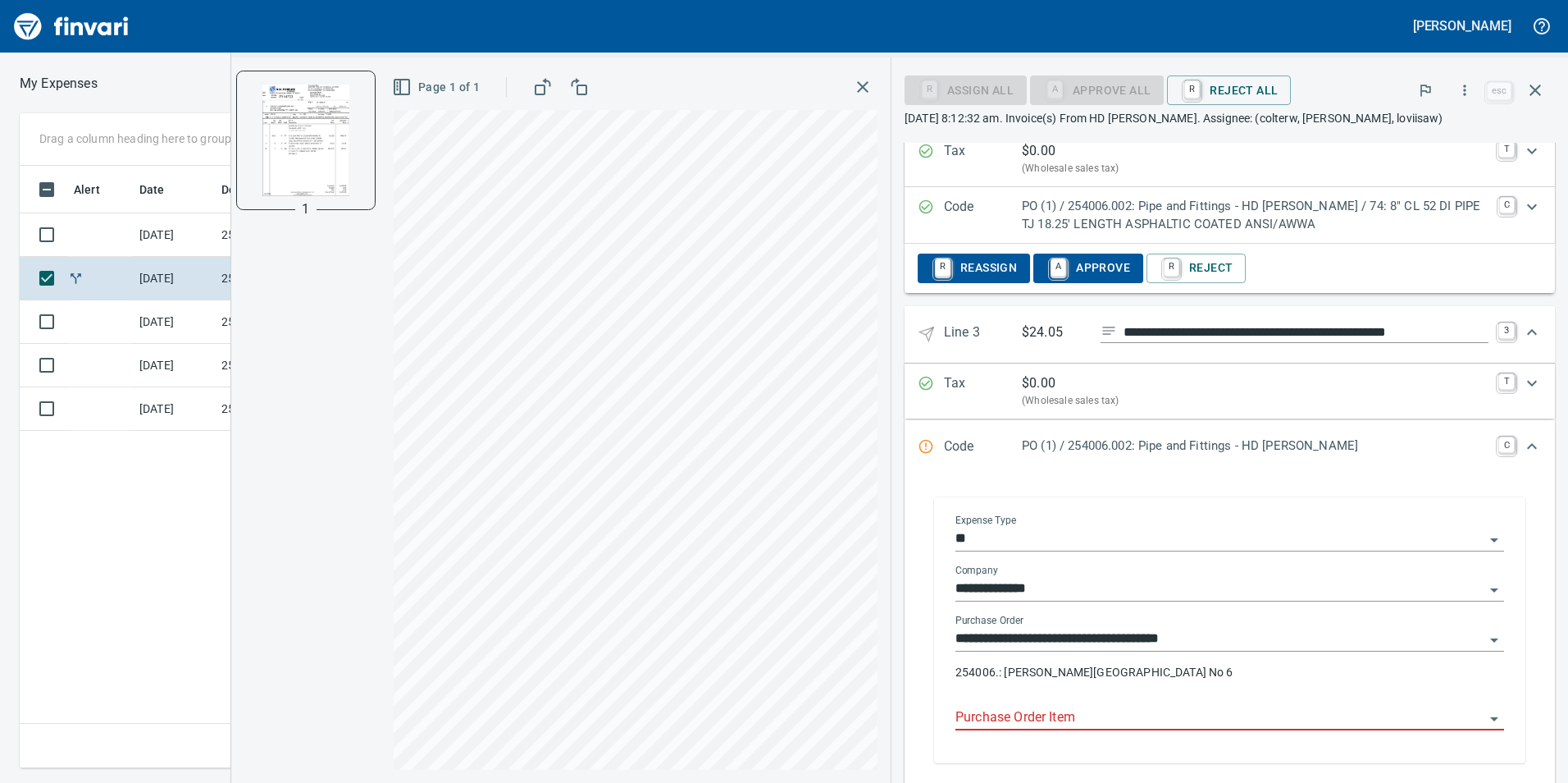
scroll to position [1009, 0]
click at [1120, 723] on input "Purchase Order Item" at bounding box center [1220, 716] width 529 height 23
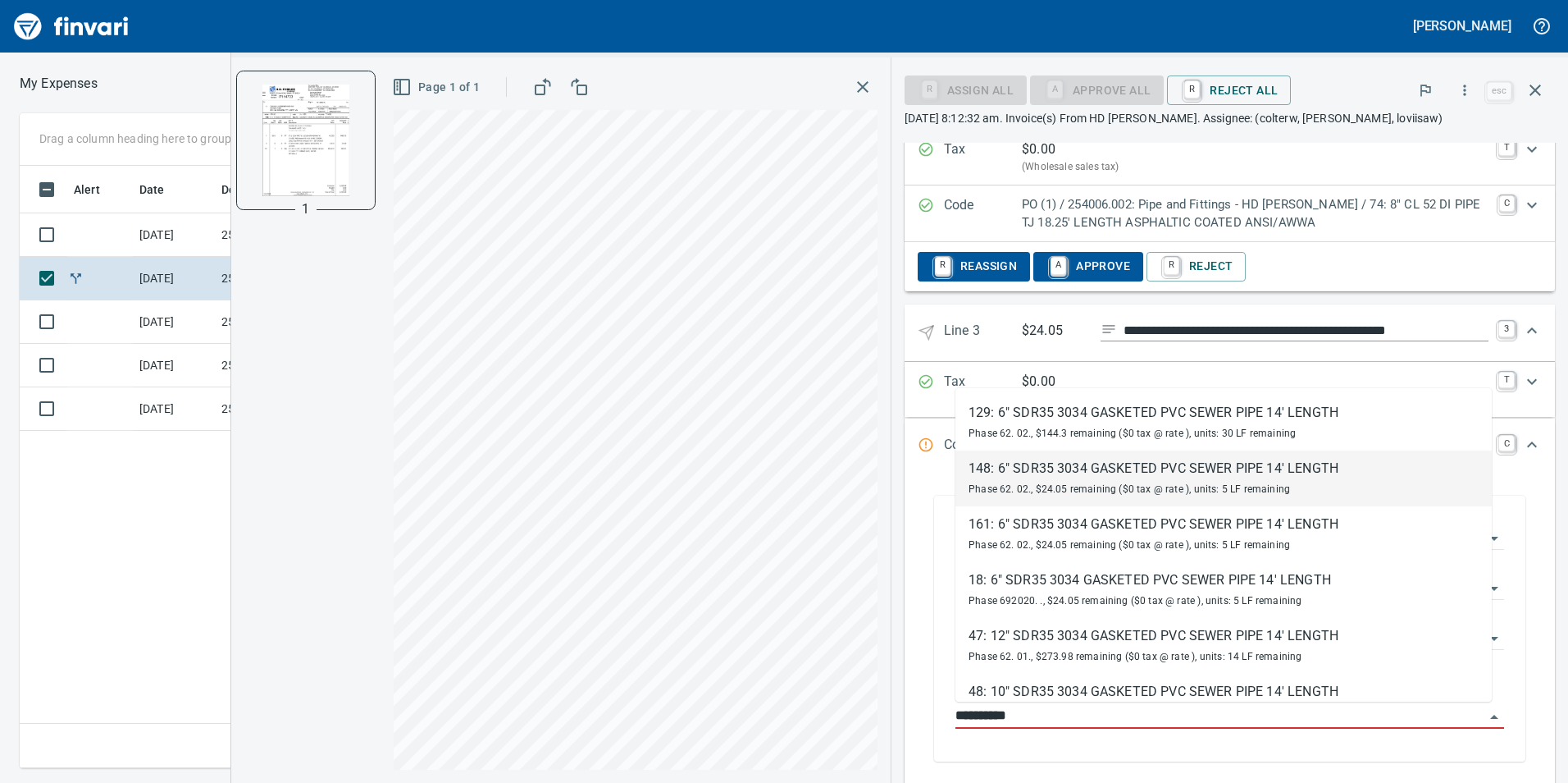
click at [1116, 473] on div "148: 6" SDR35 3034 GASKETED PVC SEWER PIPE 14' LENGTH" at bounding box center [1154, 468] width 370 height 20
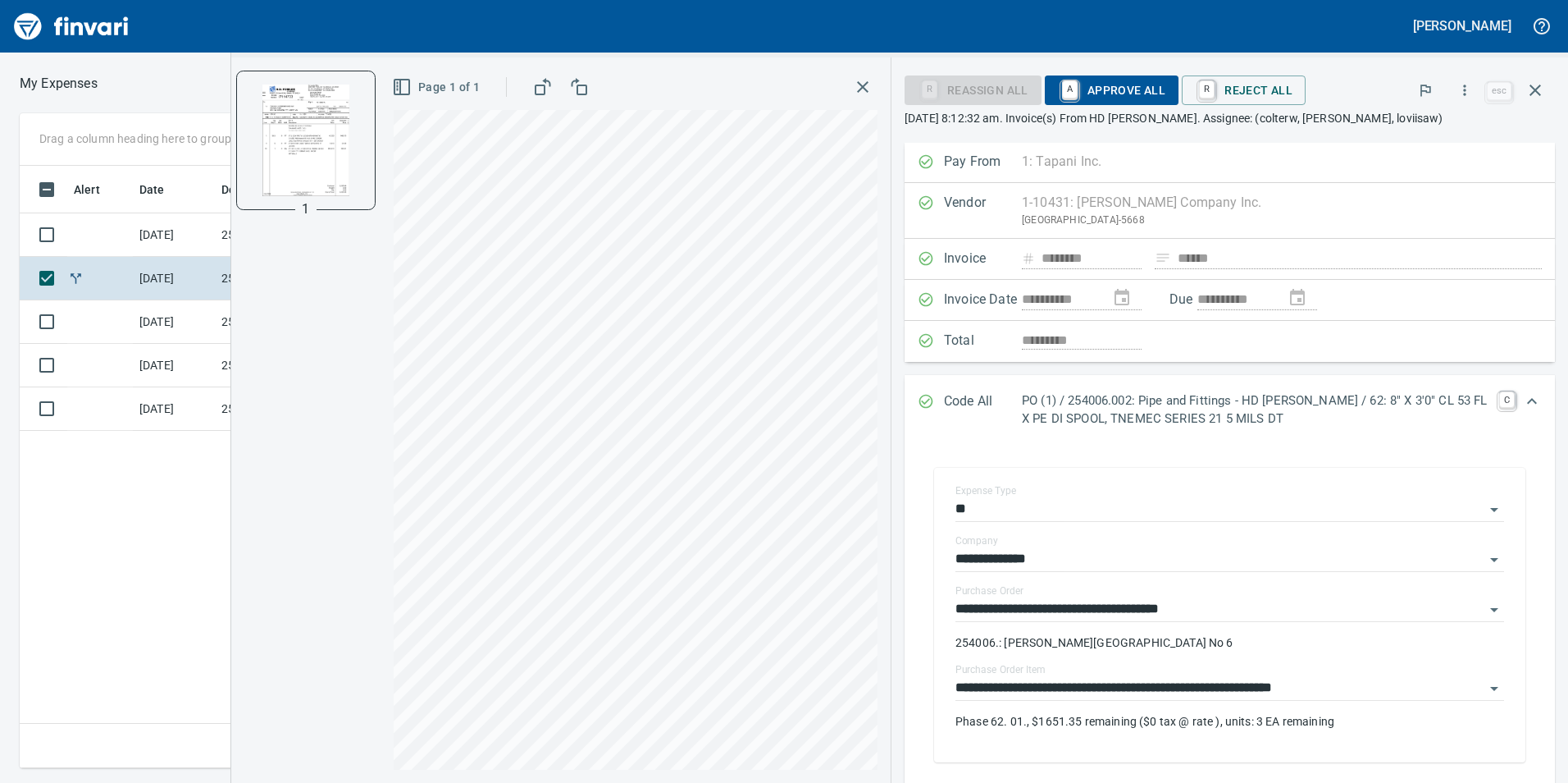
scroll to position [0, 0]
type input "**********"
click at [1111, 84] on span "A Approve All" at bounding box center [1112, 91] width 108 height 28
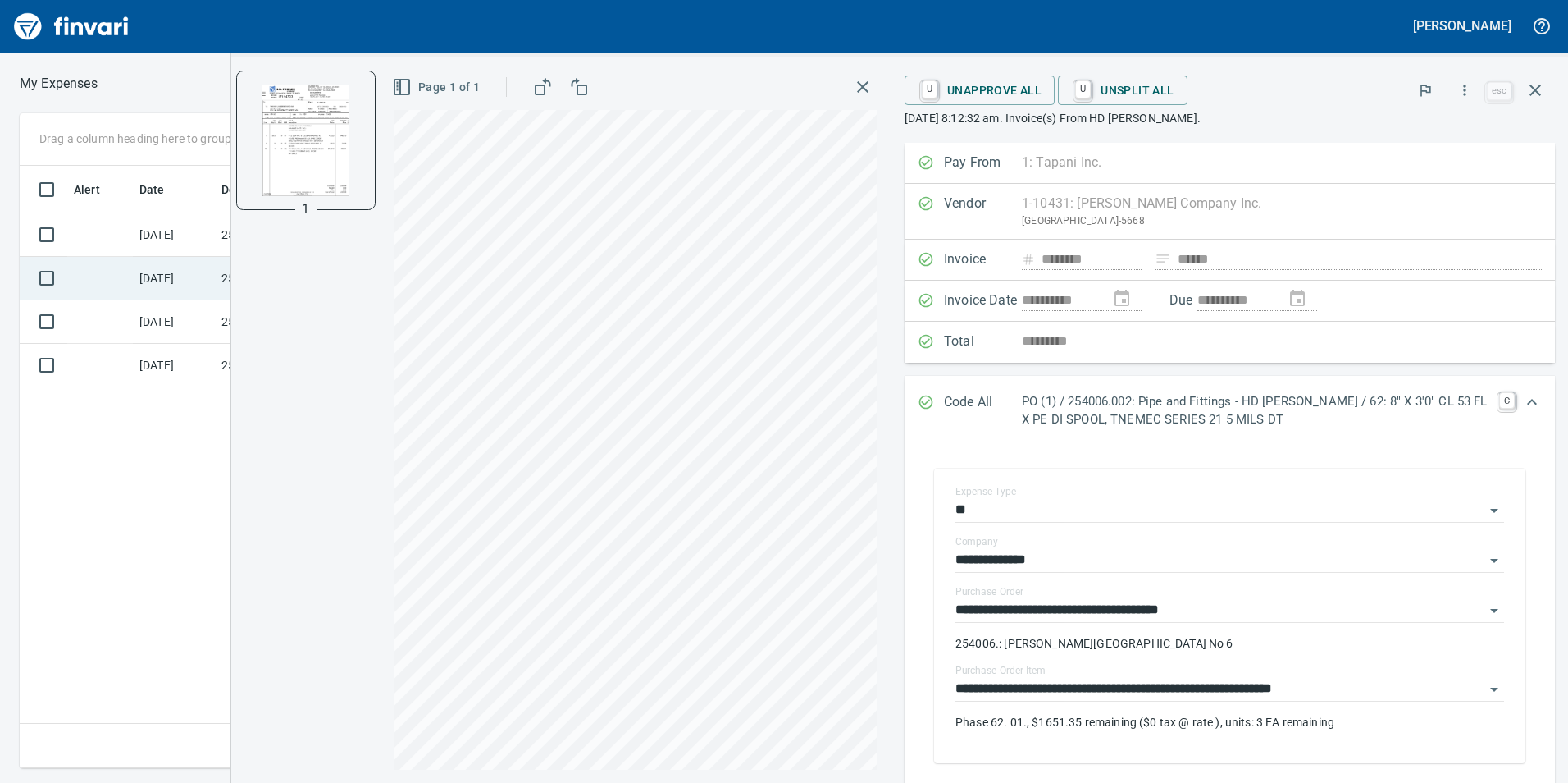
click at [111, 286] on td at bounding box center [99, 279] width 65 height 43
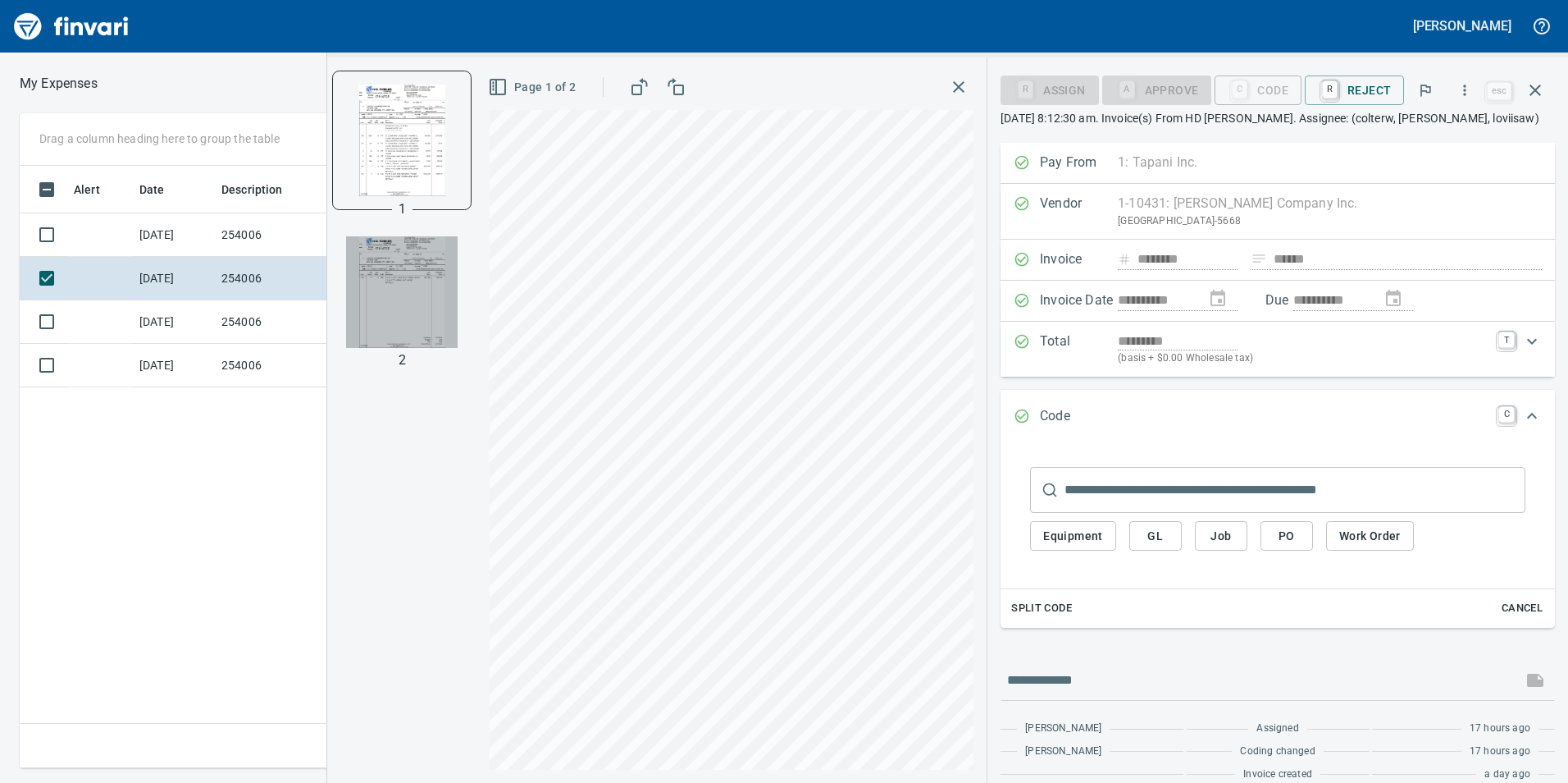
click at [428, 307] on img "button" at bounding box center [402, 292] width 111 height 111
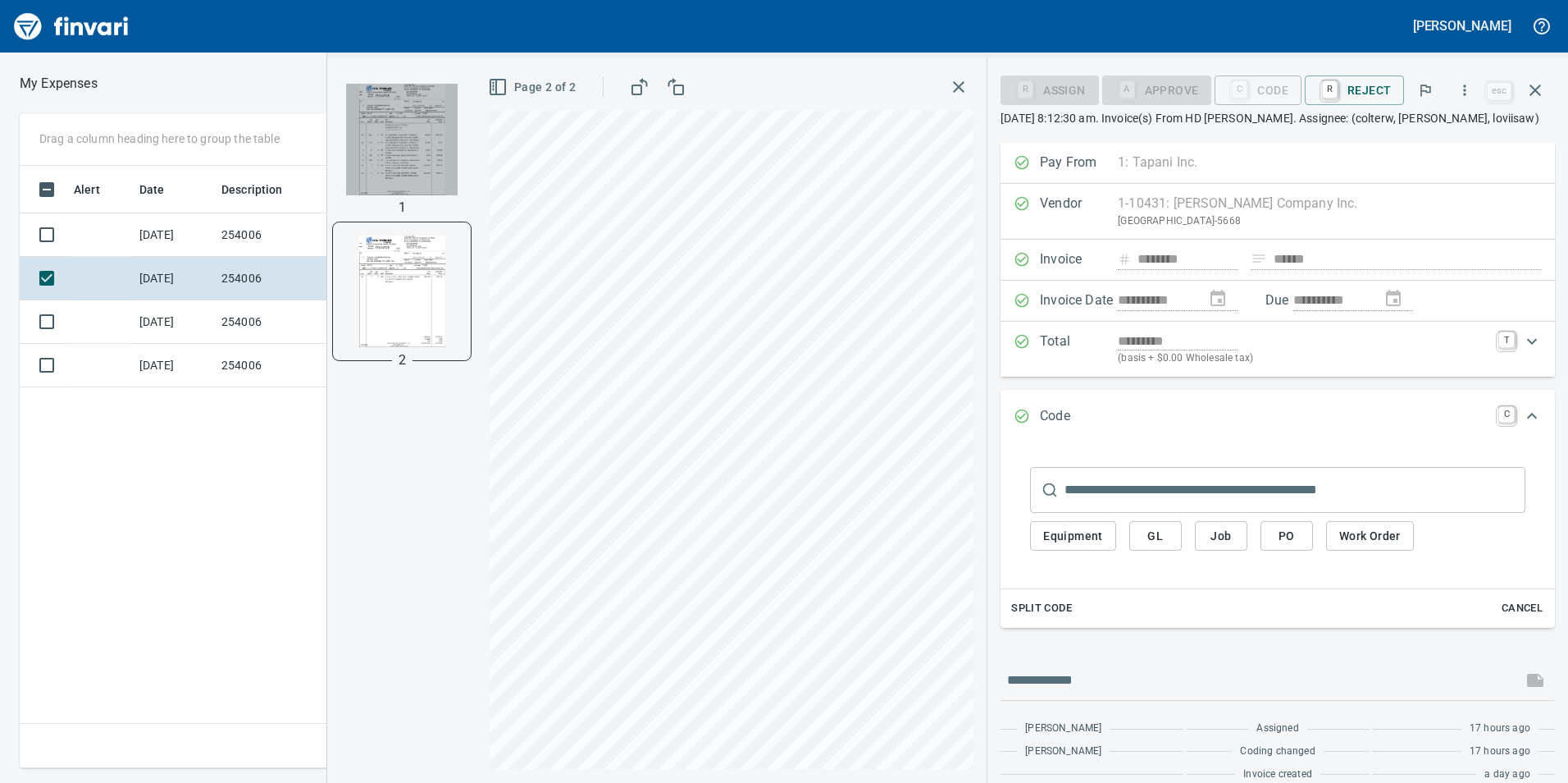
click at [414, 143] on img "button" at bounding box center [402, 140] width 111 height 111
click at [1288, 528] on span "PO" at bounding box center [1287, 536] width 26 height 21
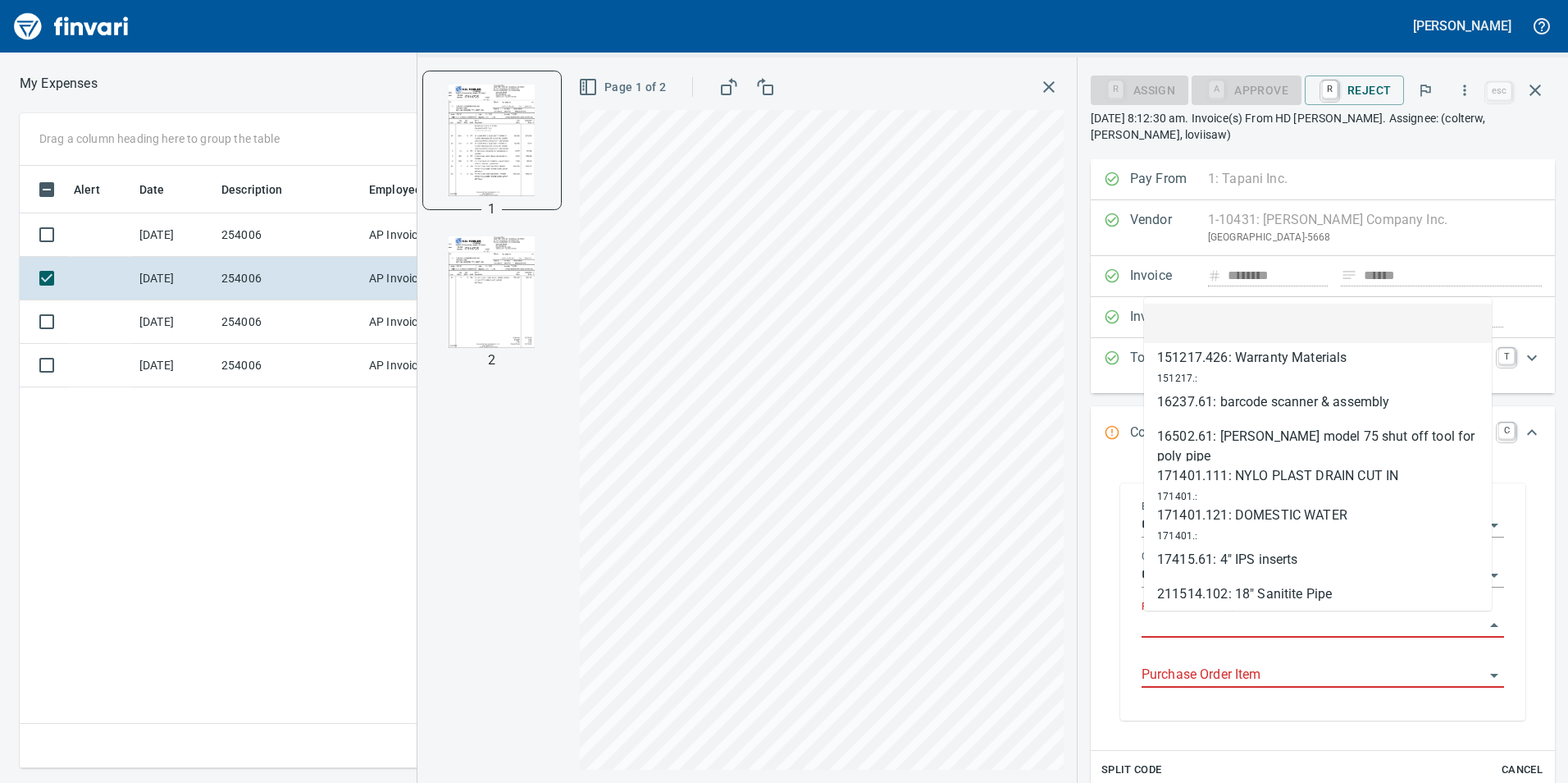
click at [1253, 630] on input "Purchase Order" at bounding box center [1312, 625] width 343 height 23
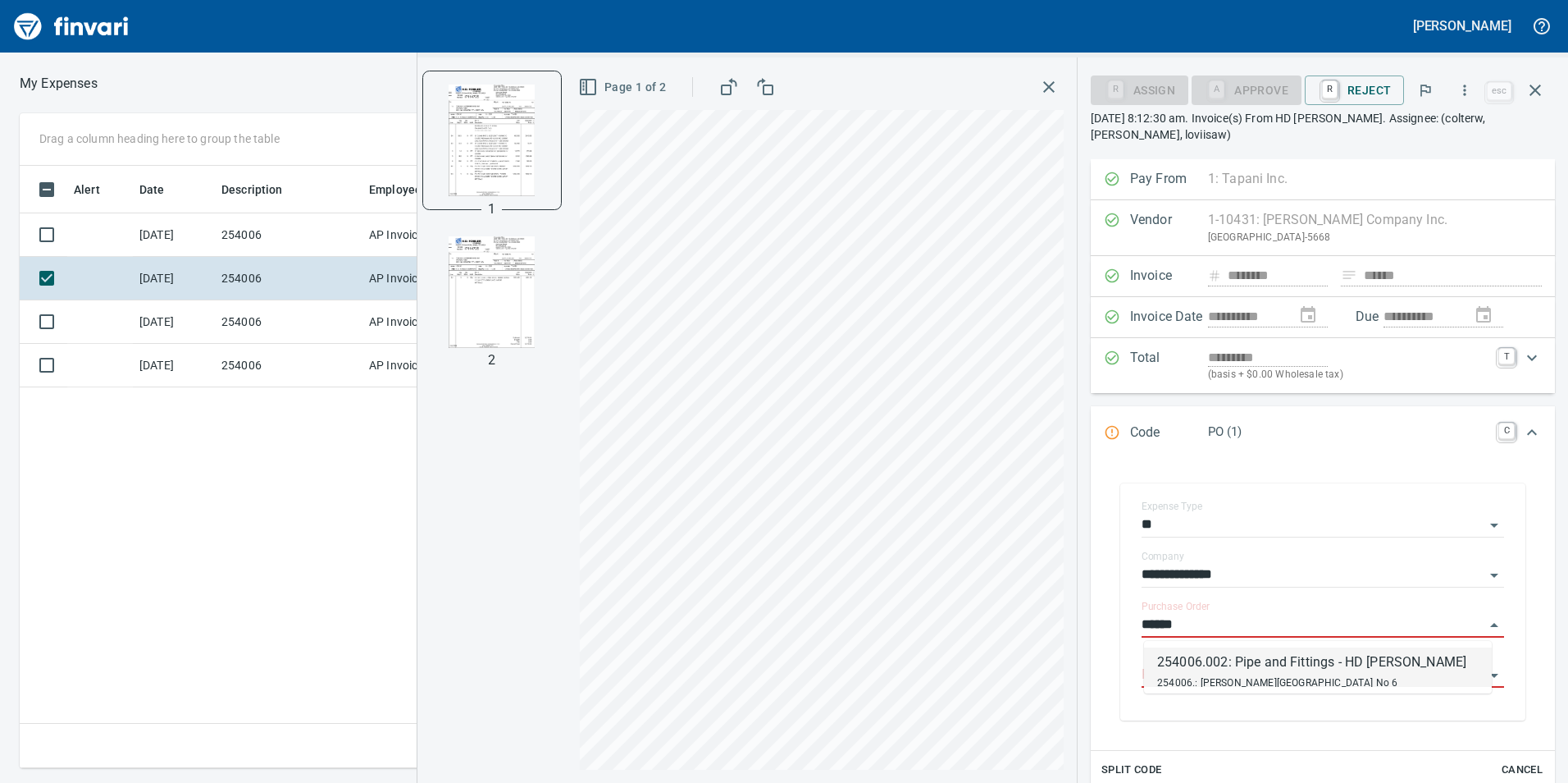
click at [1232, 672] on div "254006.: [PERSON_NAME][GEOGRAPHIC_DATA] No 6" at bounding box center [1312, 681] width 310 height 20
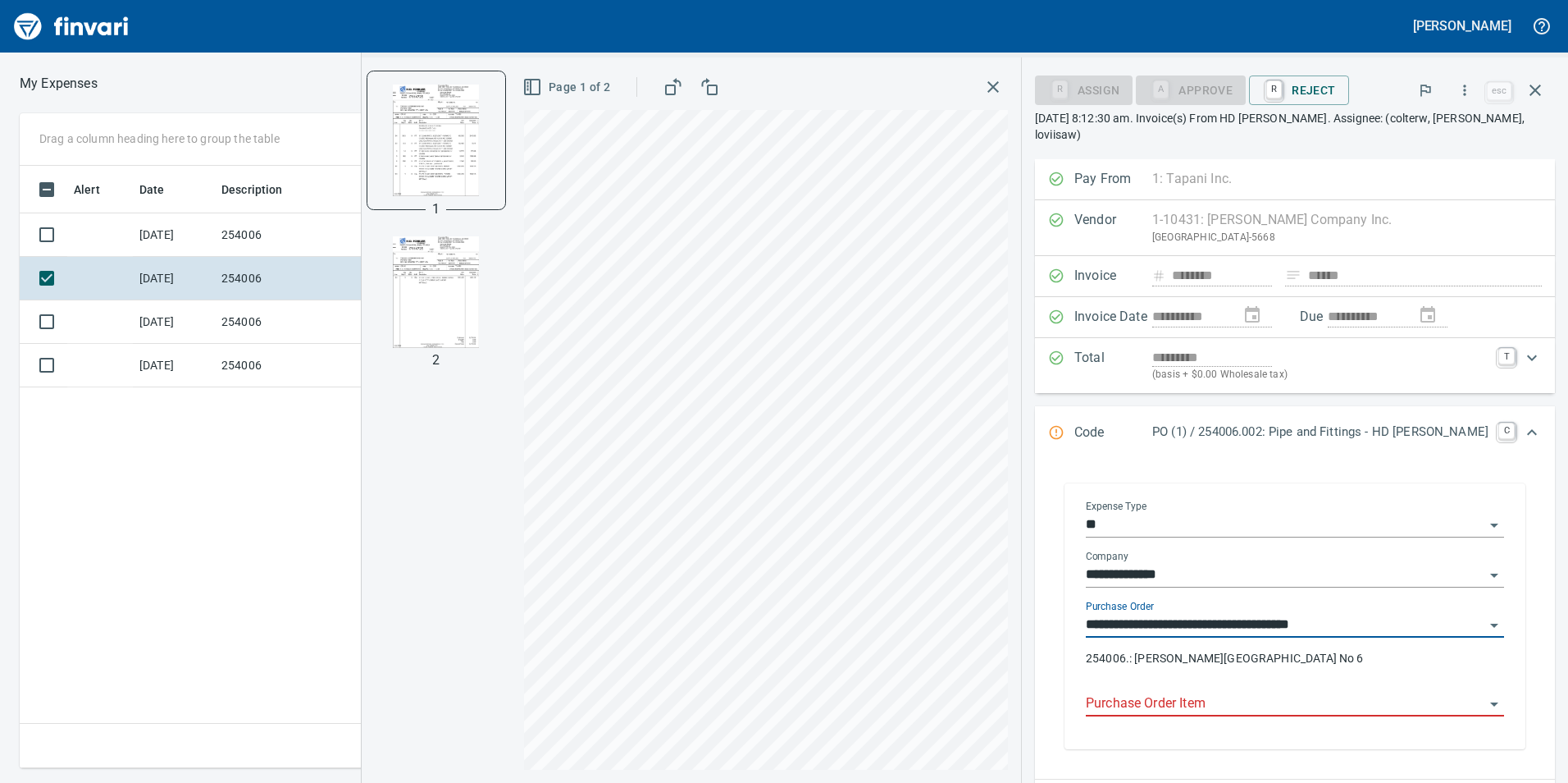
scroll to position [210, 0]
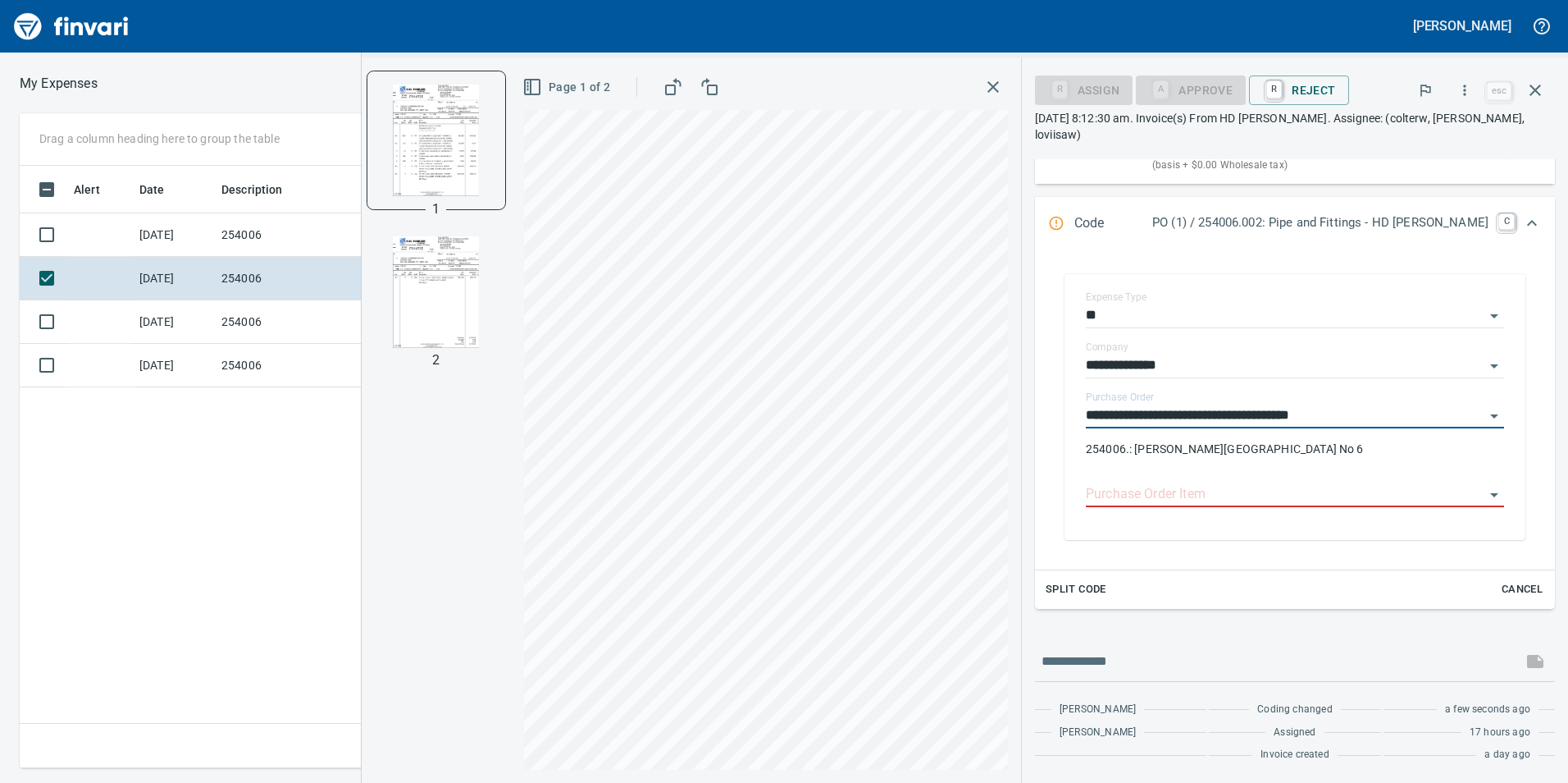
type input "**********"
click at [1110, 600] on button "Split Code" at bounding box center [1075, 589] width 69 height 26
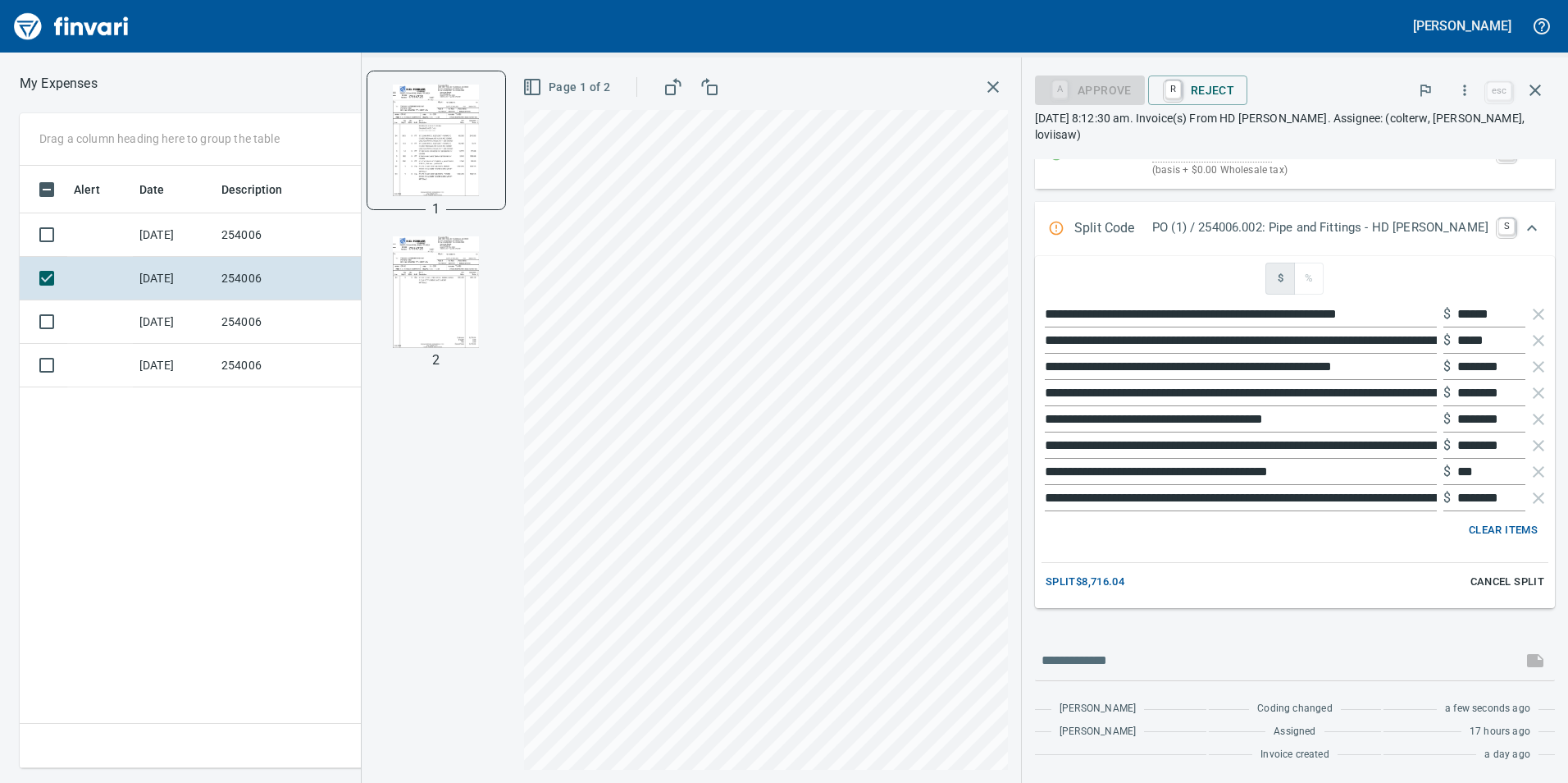
scroll to position [204, 0]
click at [1124, 582] on span "Split $8,716.04" at bounding box center [1085, 582] width 78 height 19
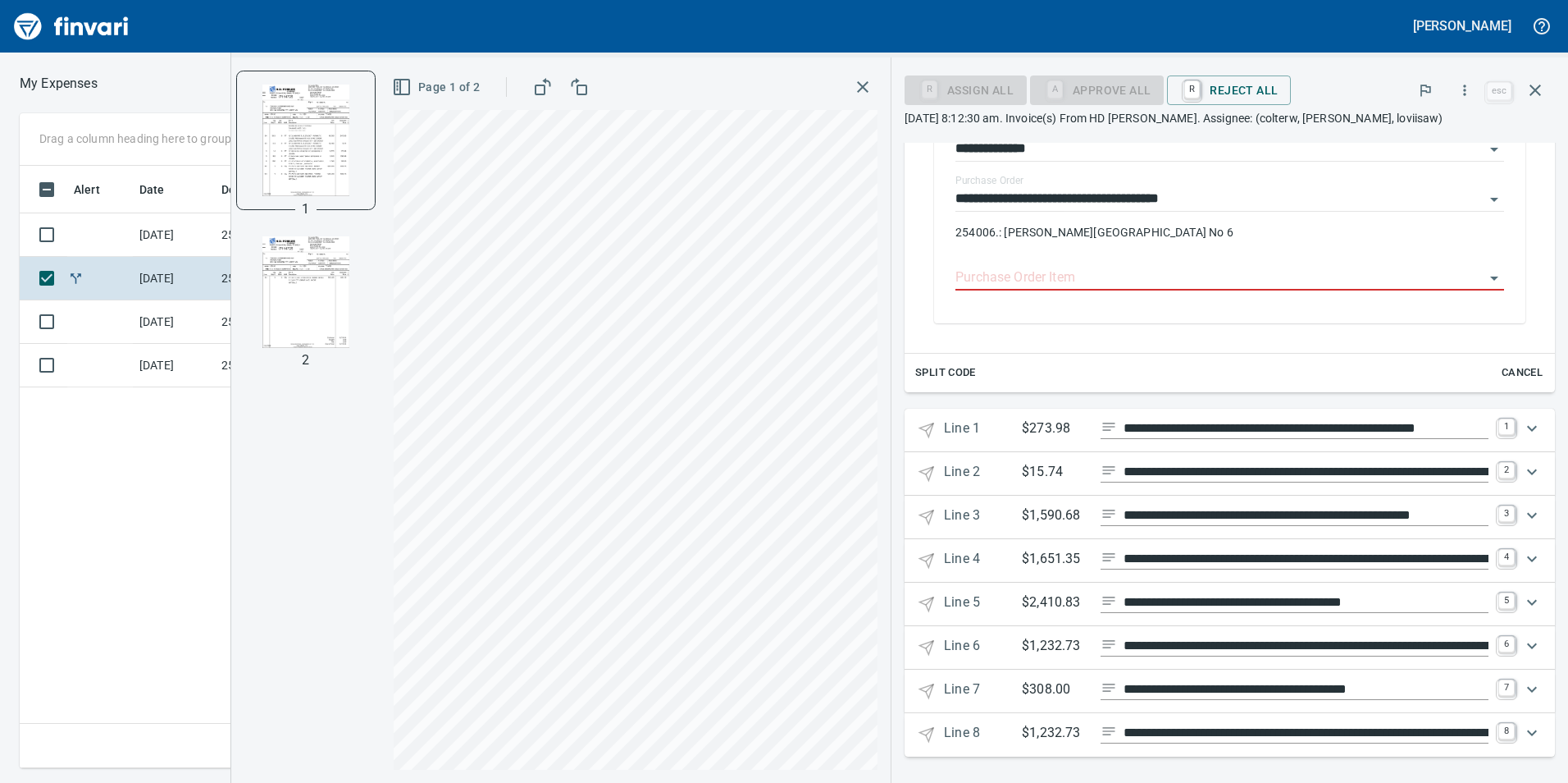
scroll to position [399, 0]
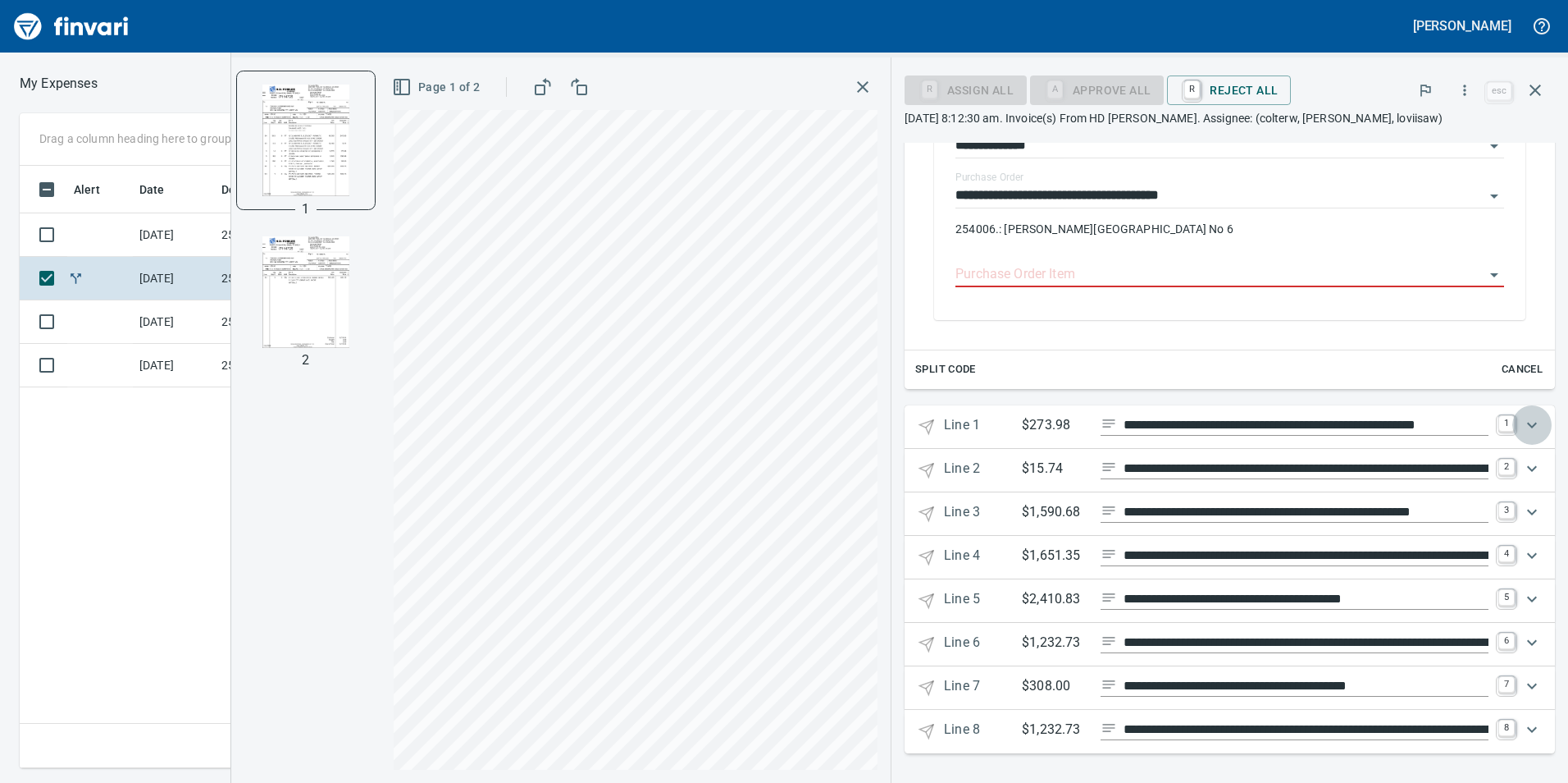
click at [1527, 426] on icon "Expand" at bounding box center [1531, 425] width 20 height 20
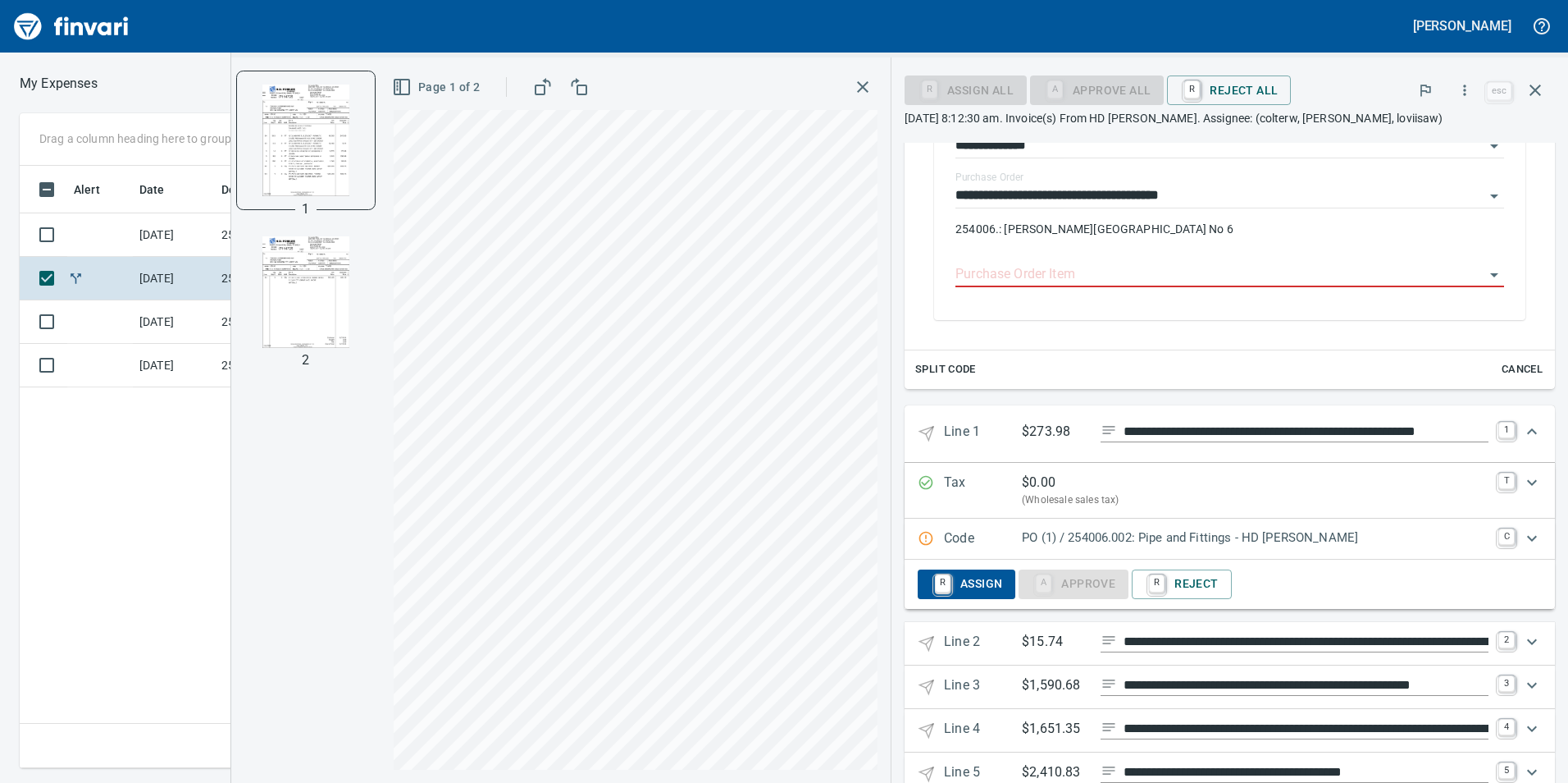
click at [1522, 535] on icon "Expand" at bounding box center [1531, 537] width 20 height 20
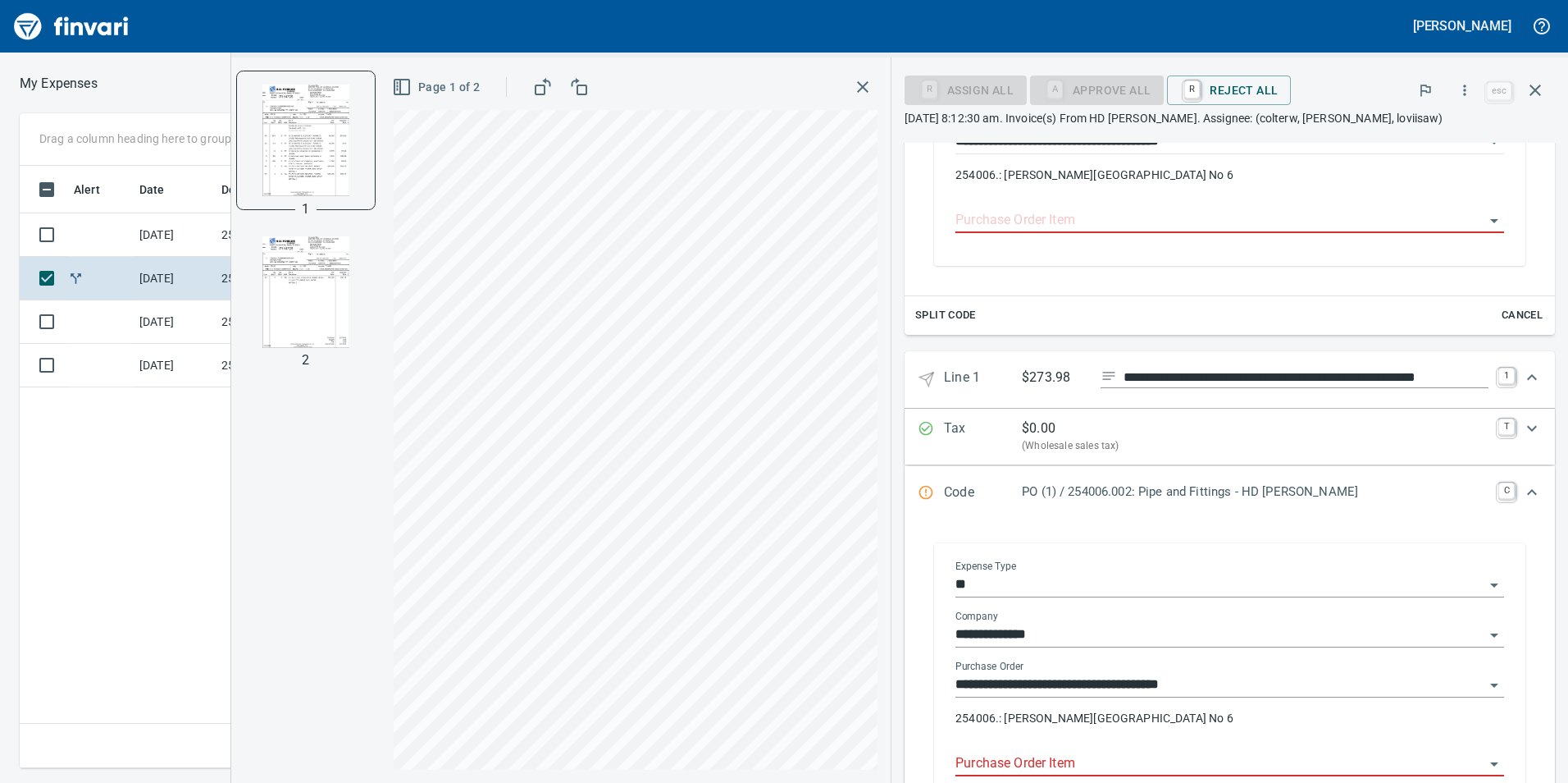
scroll to position [481, 0]
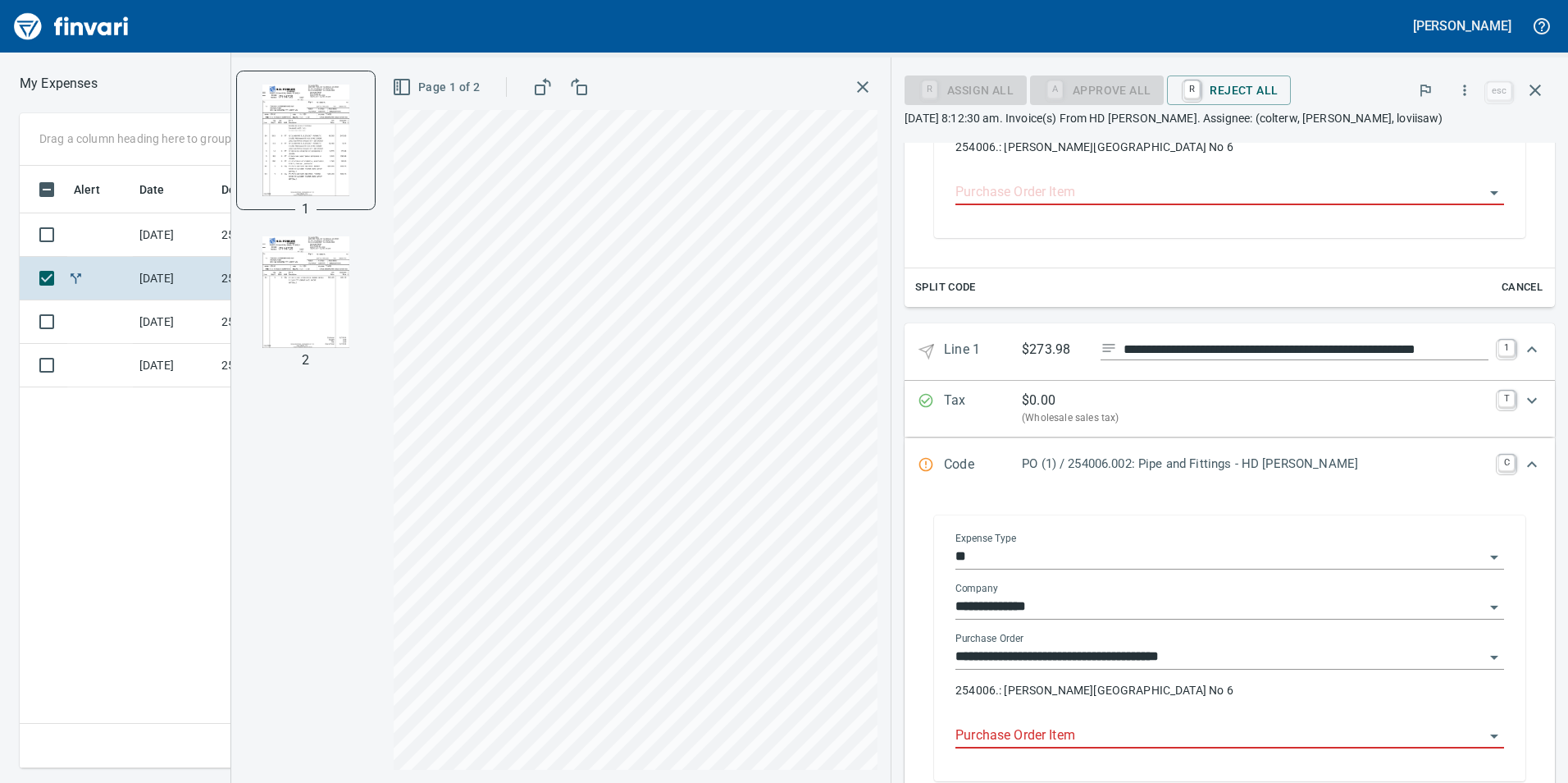
click at [1210, 725] on input "Purchase Order Item" at bounding box center [1220, 736] width 529 height 23
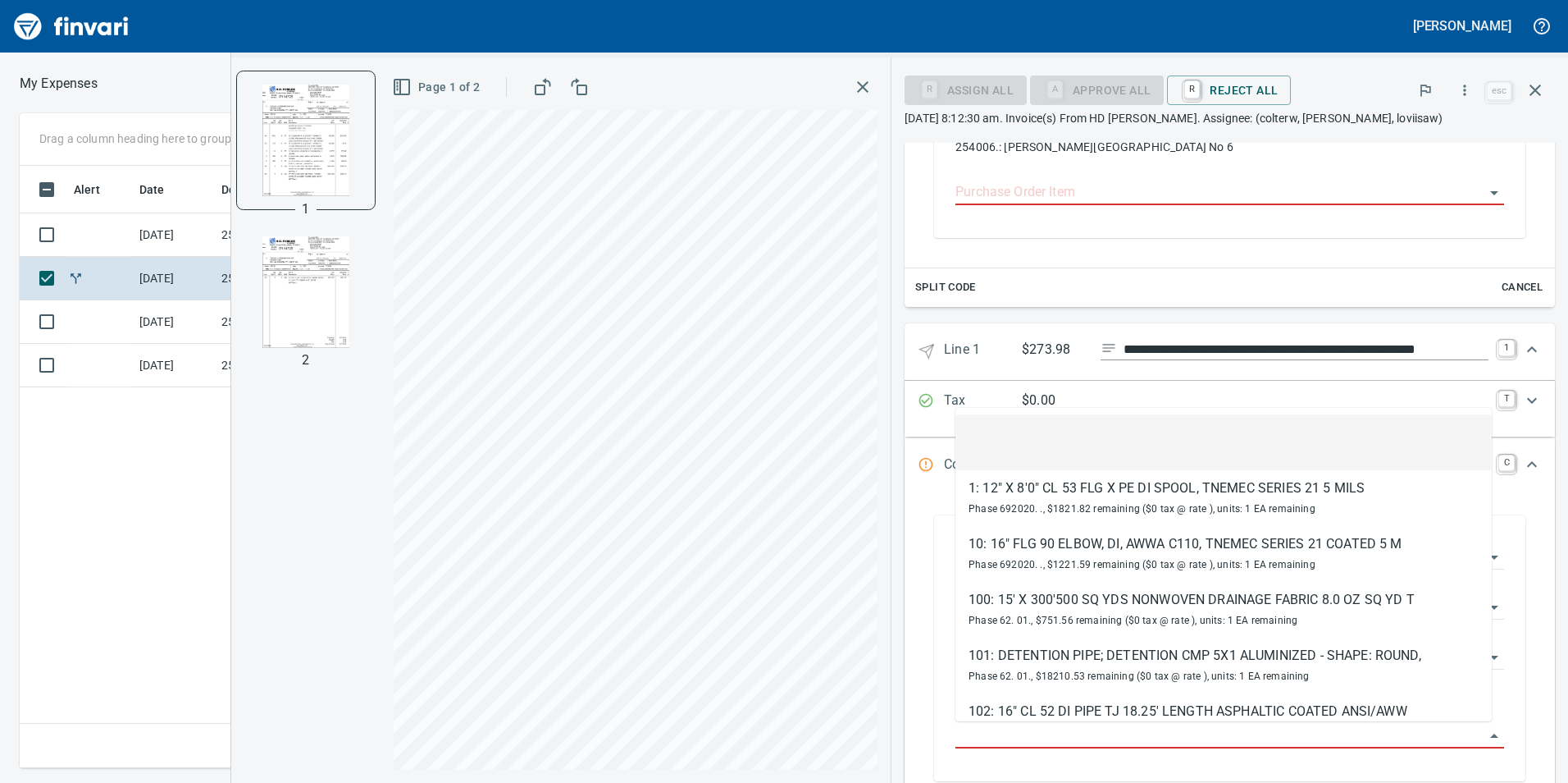
click at [1157, 341] on input "**********" at bounding box center [1306, 350] width 365 height 21
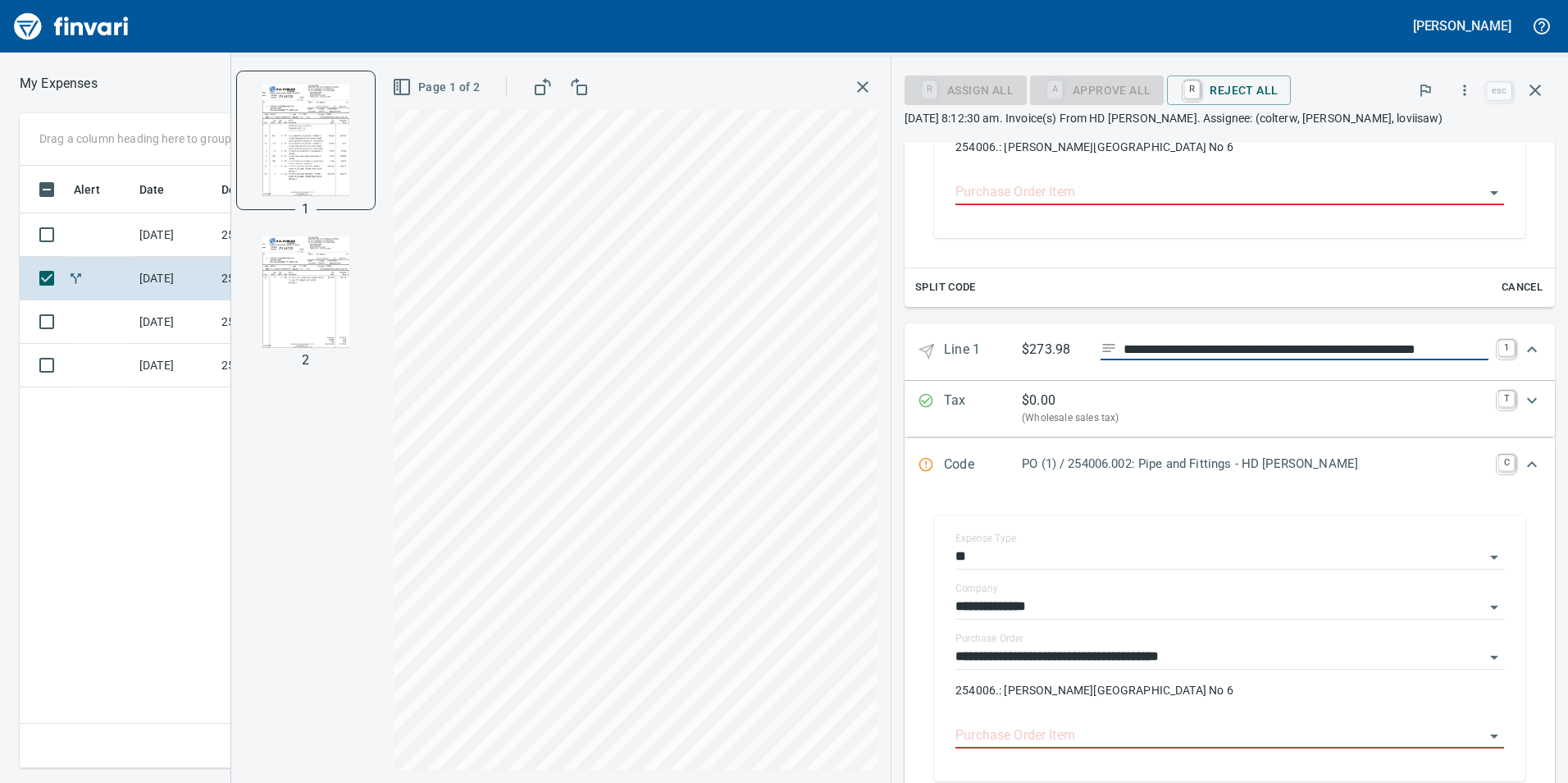
click at [1121, 348] on div "**********" at bounding box center [1294, 350] width 388 height 21
click at [1125, 343] on input "**********" at bounding box center [1306, 350] width 365 height 21
click at [1103, 732] on input "Purchase Order Item" at bounding box center [1220, 736] width 529 height 23
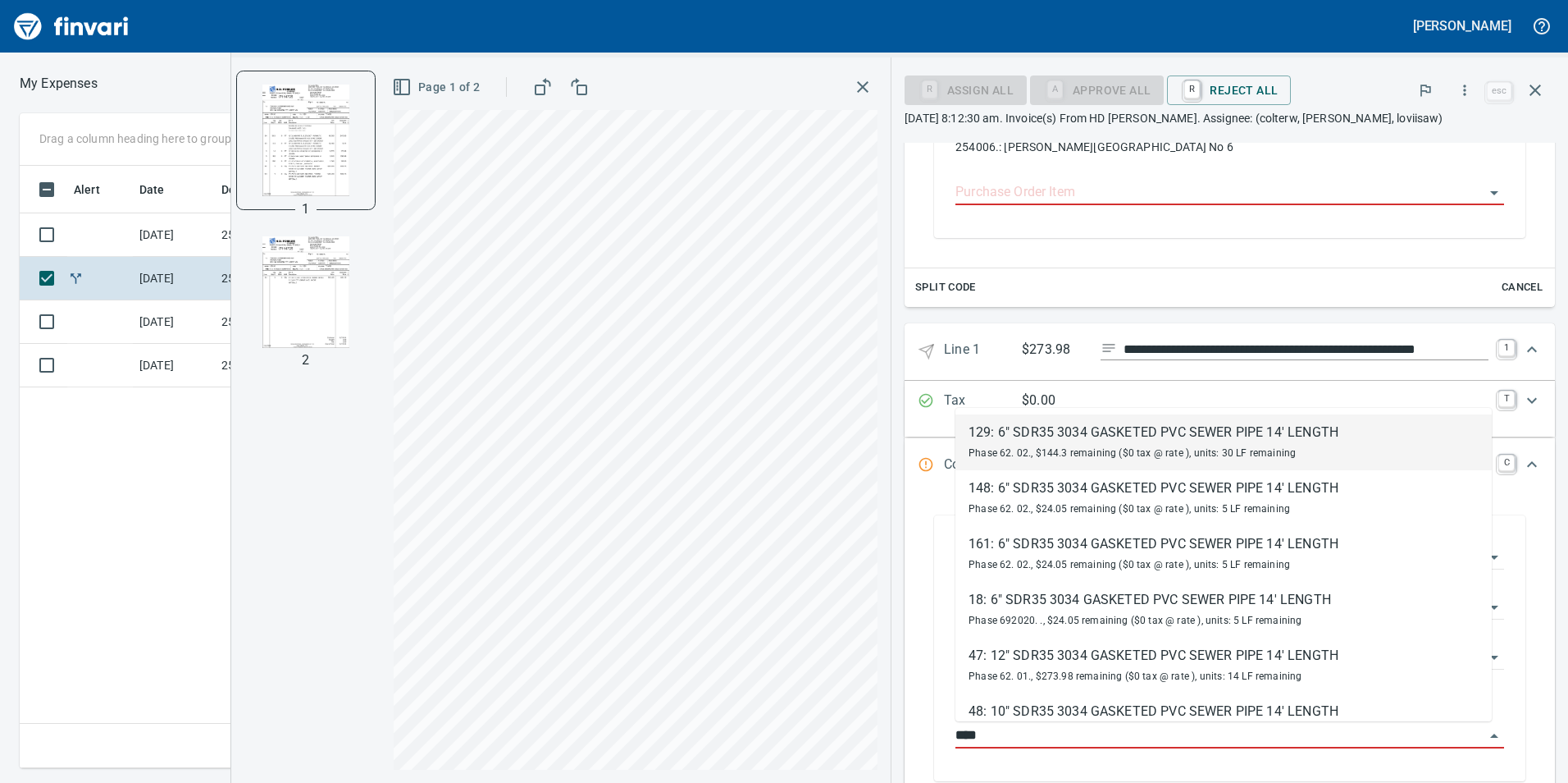
type input "*****"
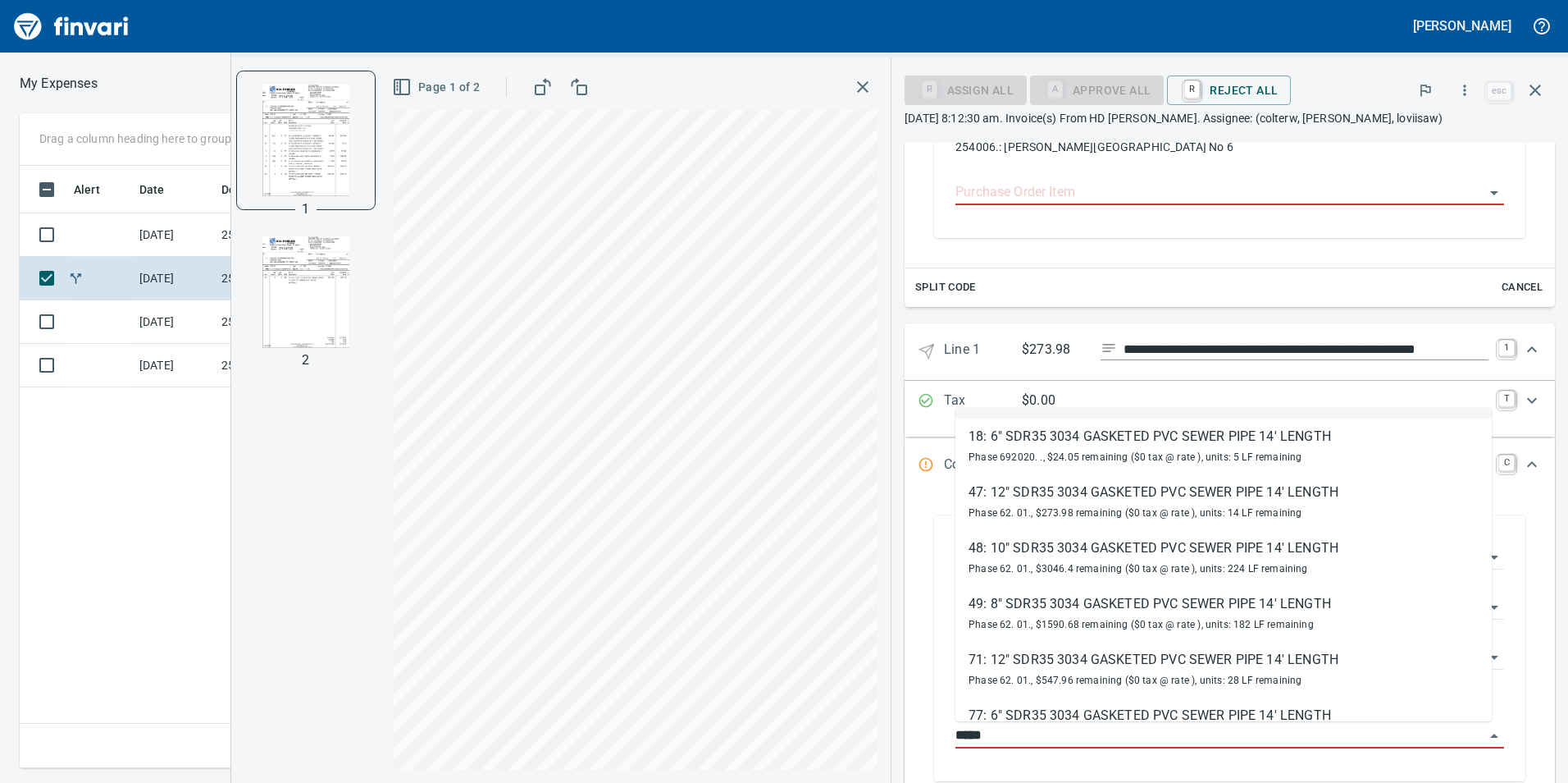
scroll to position [164, 0]
click at [1246, 500] on div "47: 12" SDR35 3034 GASKETED PVC SEWER PIPE 14' LENGTH" at bounding box center [1154, 491] width 370 height 20
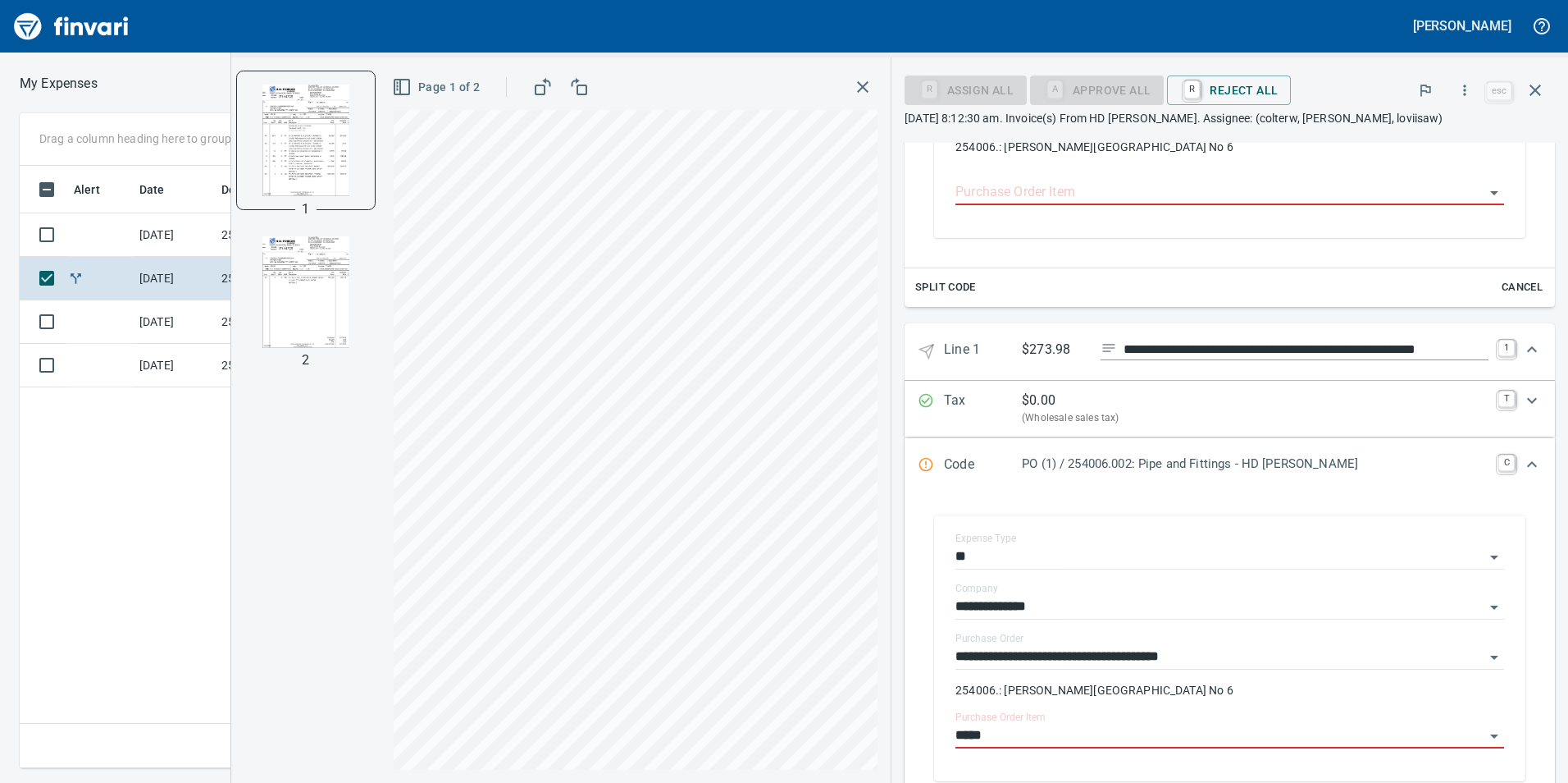
type input "**********"
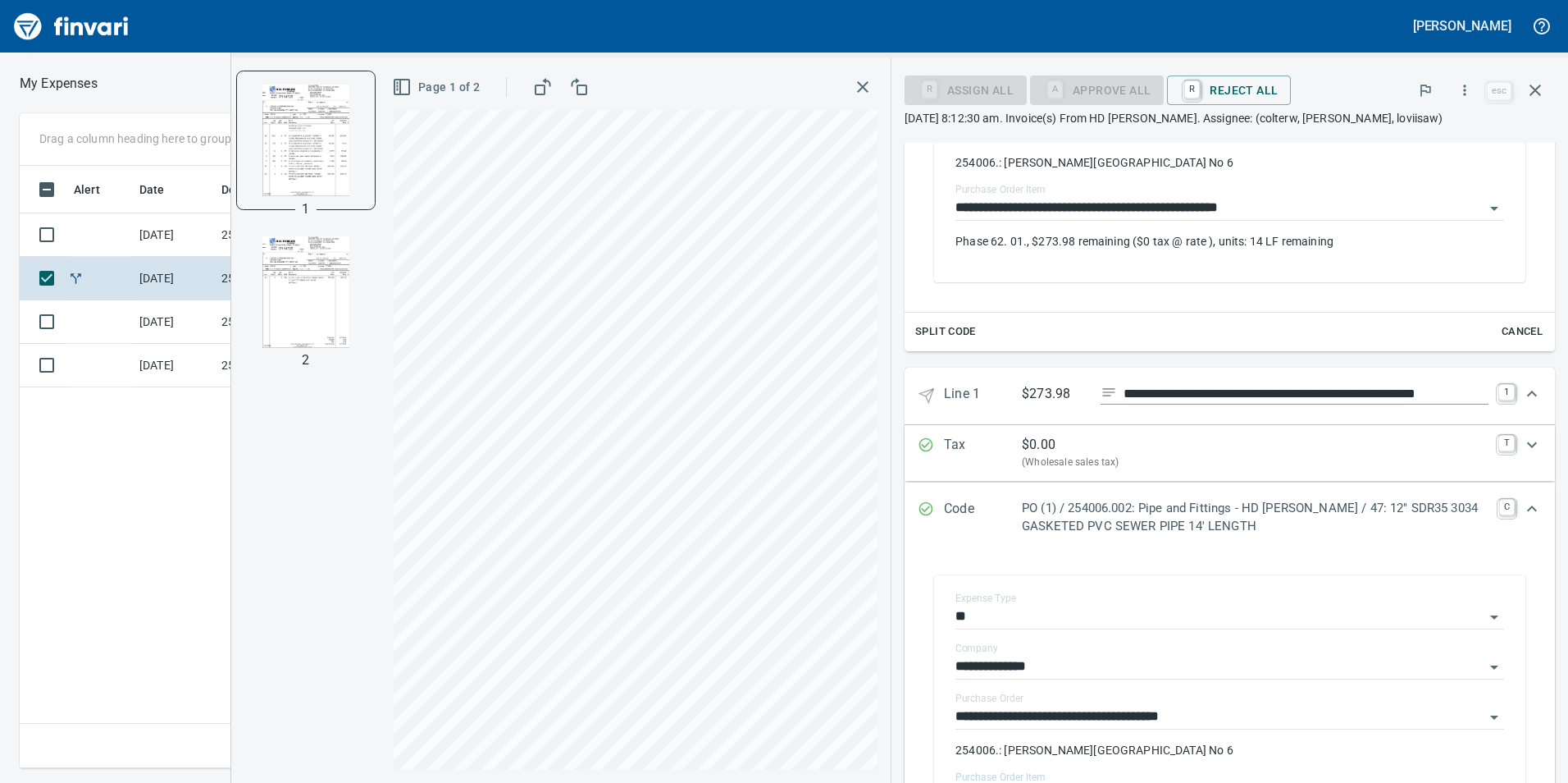
scroll to position [742, 0]
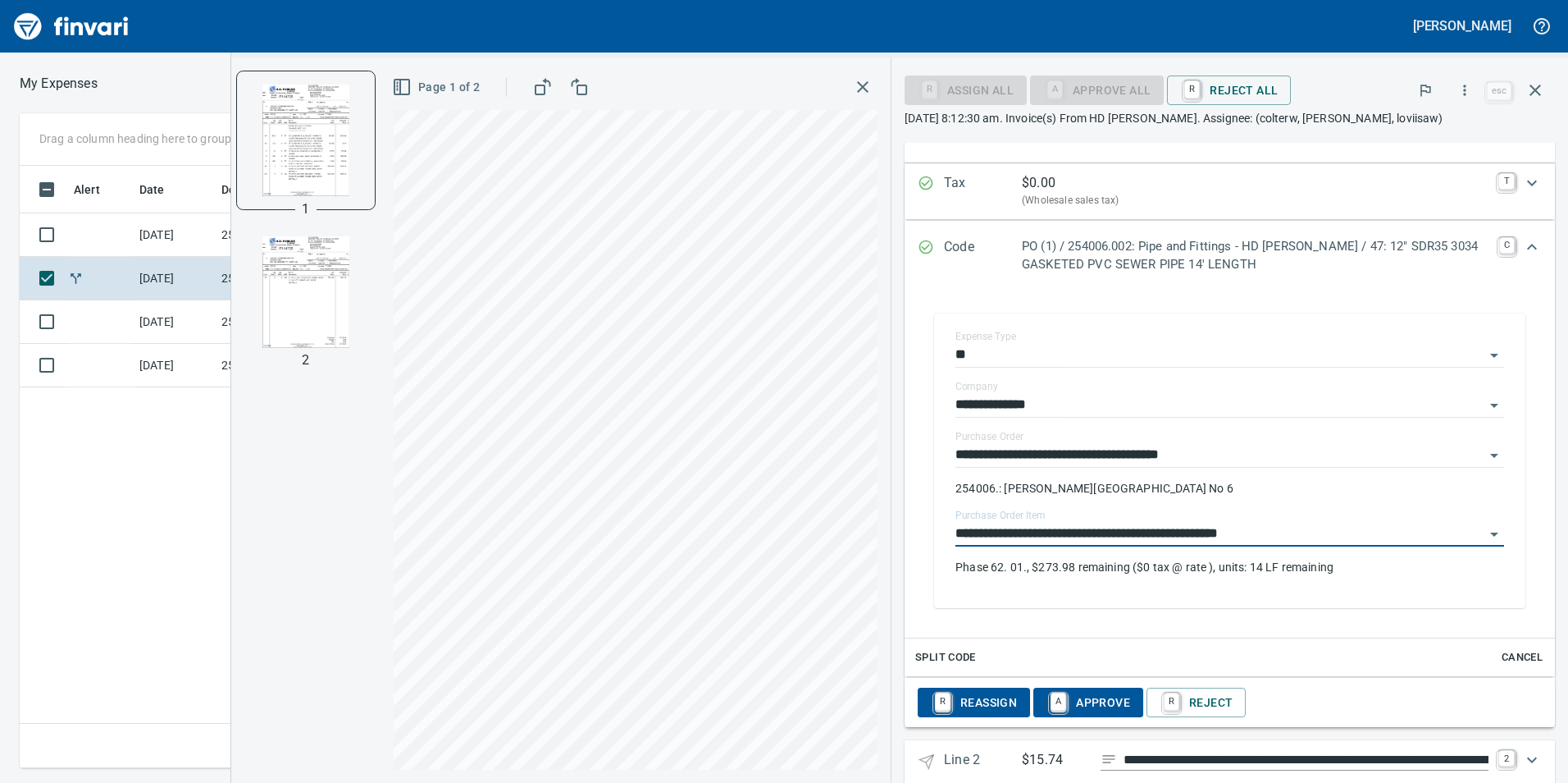
type input "**********"
click at [1522, 243] on icon "Expand" at bounding box center [1531, 247] width 20 height 20
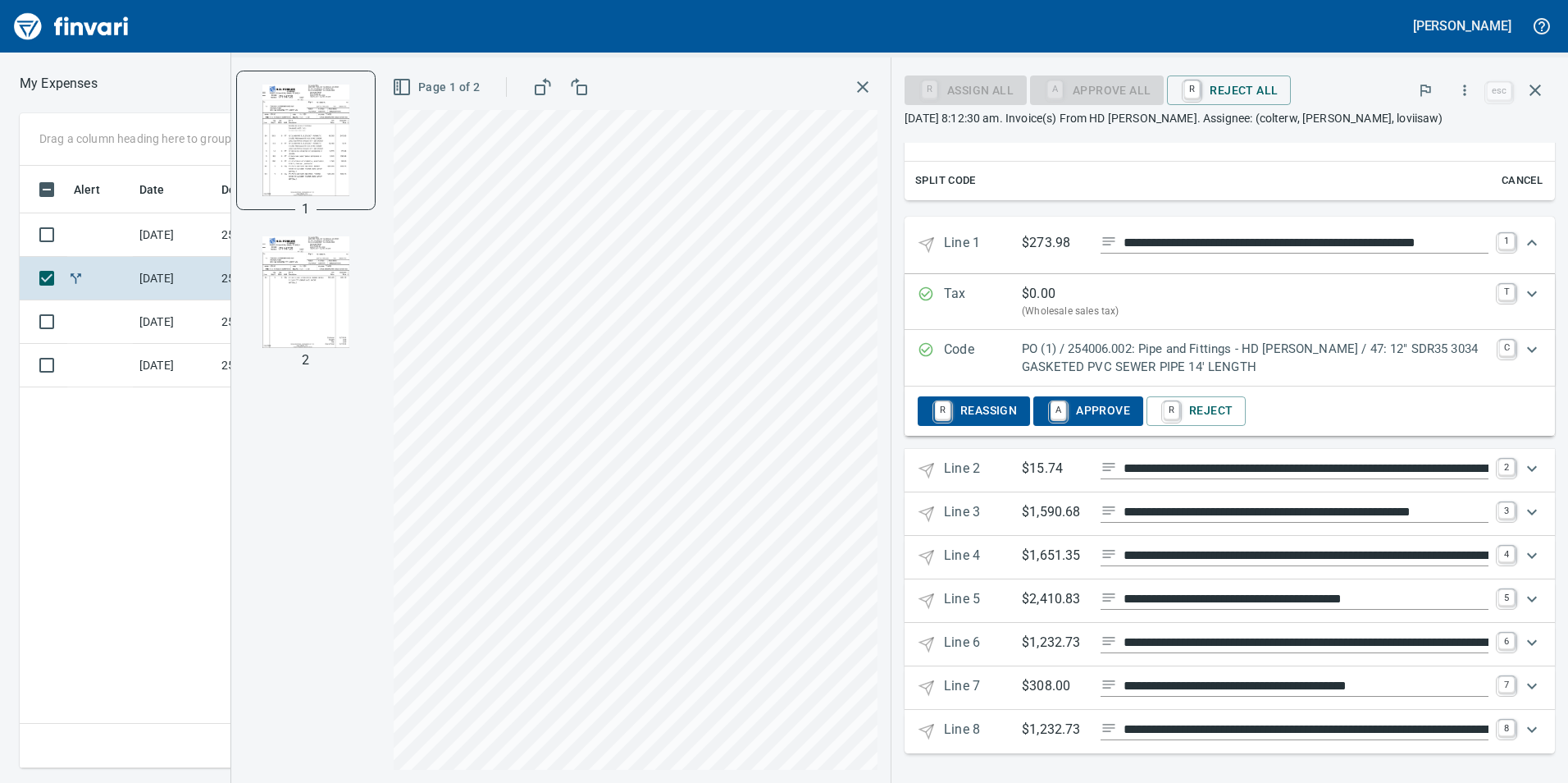
scroll to position [632, 0]
click at [1522, 472] on icon "Expand" at bounding box center [1531, 468] width 20 height 20
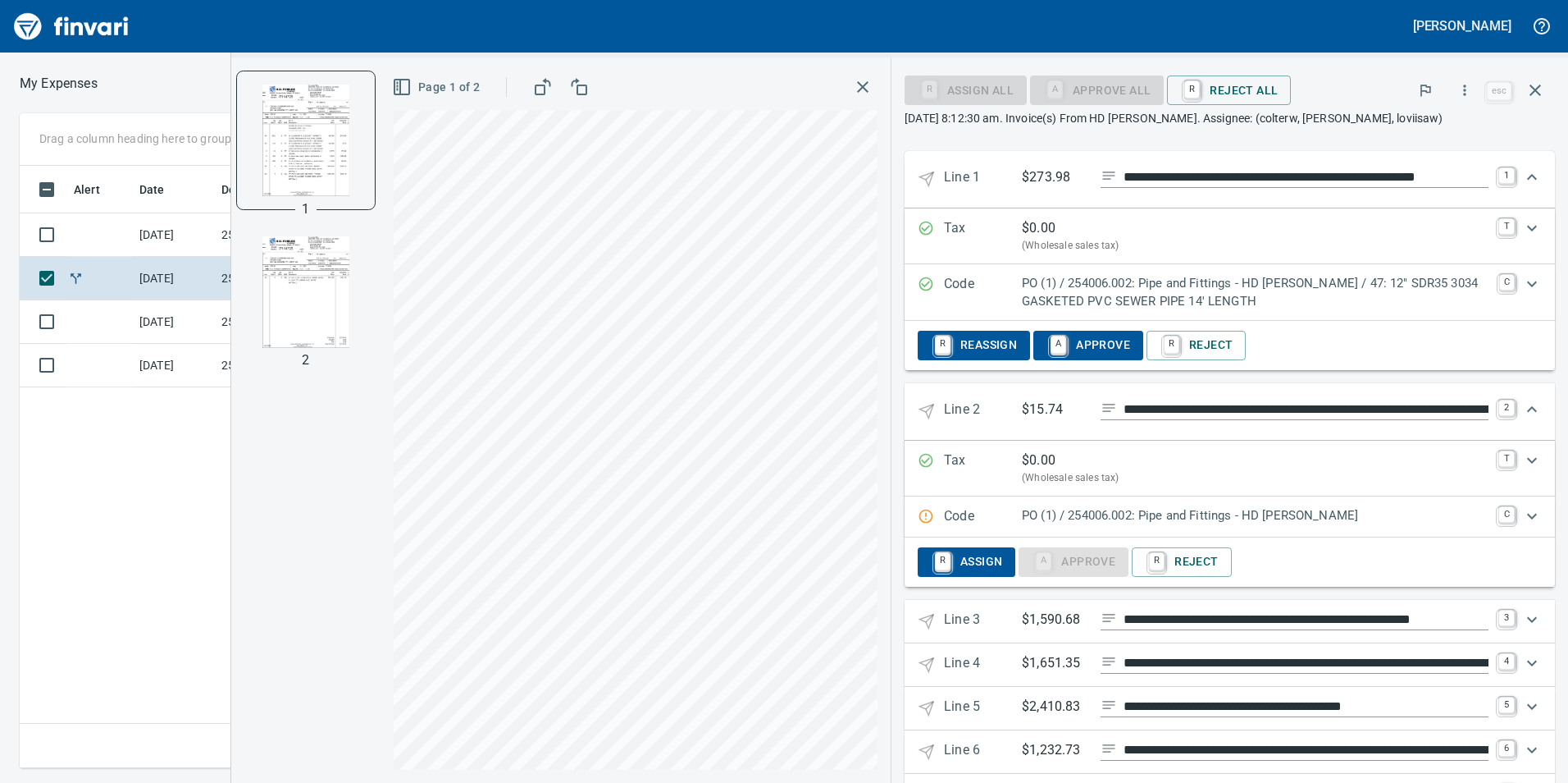
scroll to position [796, 0]
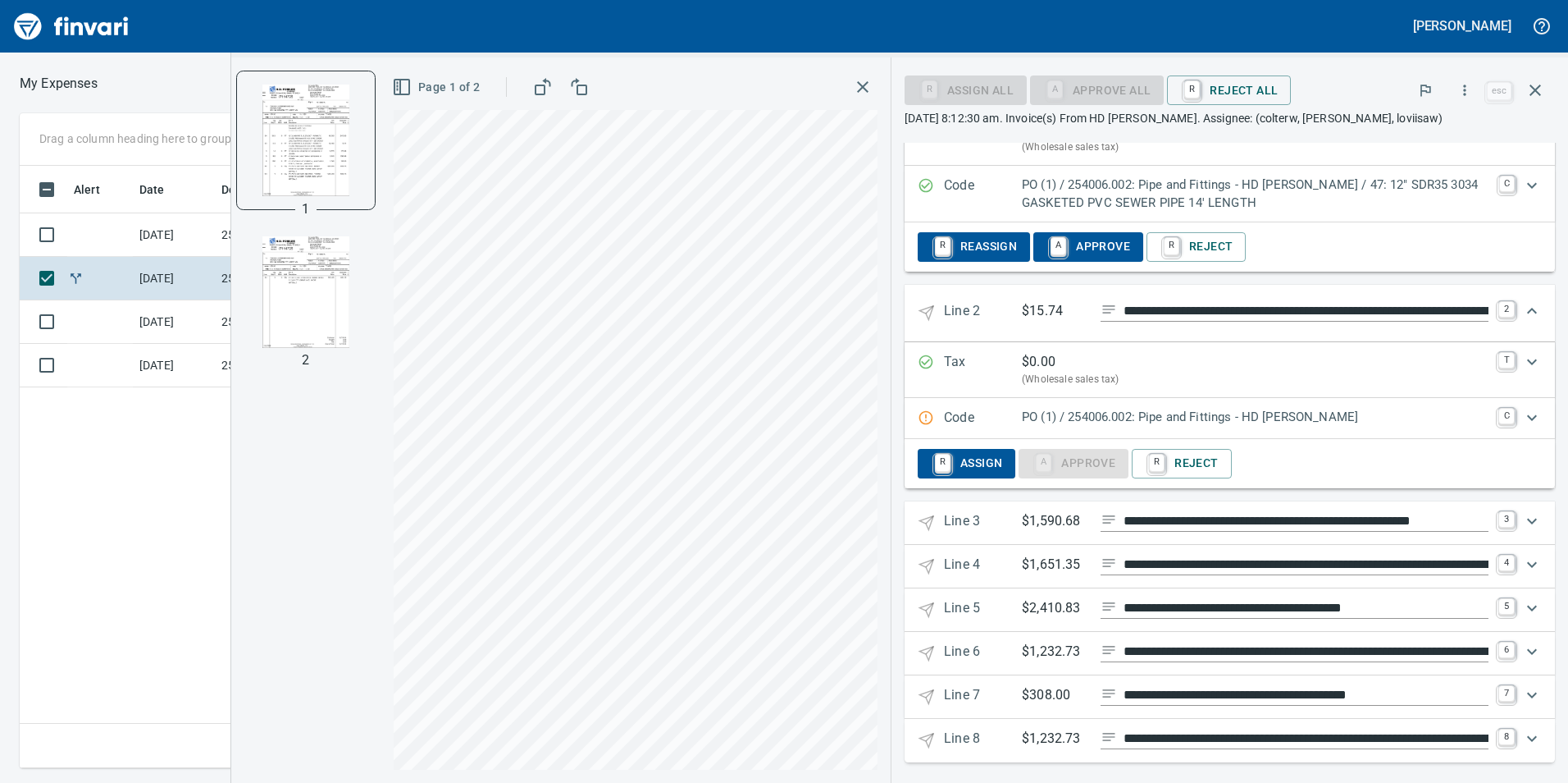
click at [1526, 417] on icon "Expand" at bounding box center [1531, 417] width 20 height 20
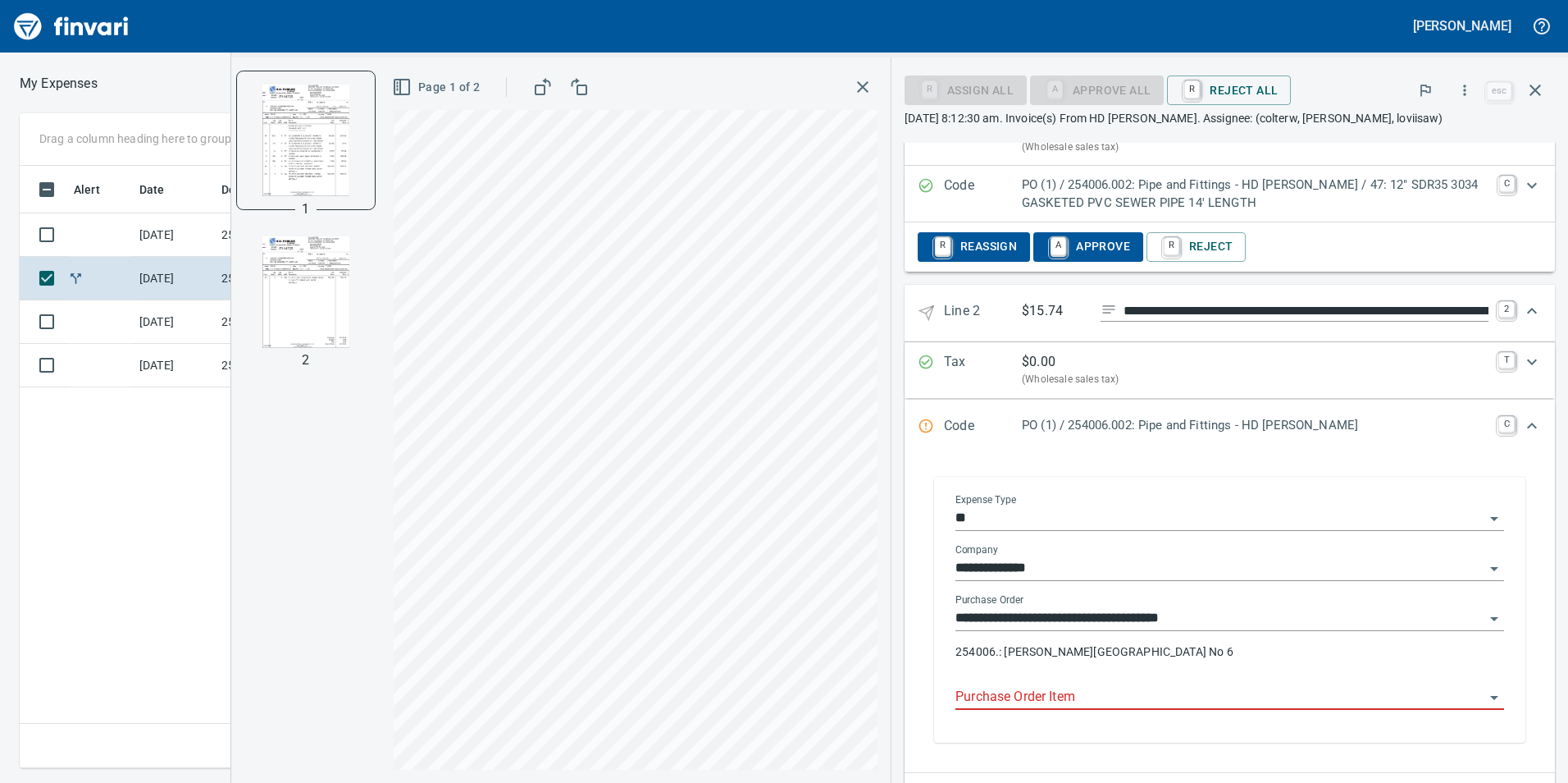
click at [1028, 696] on input "Purchase Order Item" at bounding box center [1220, 697] width 529 height 23
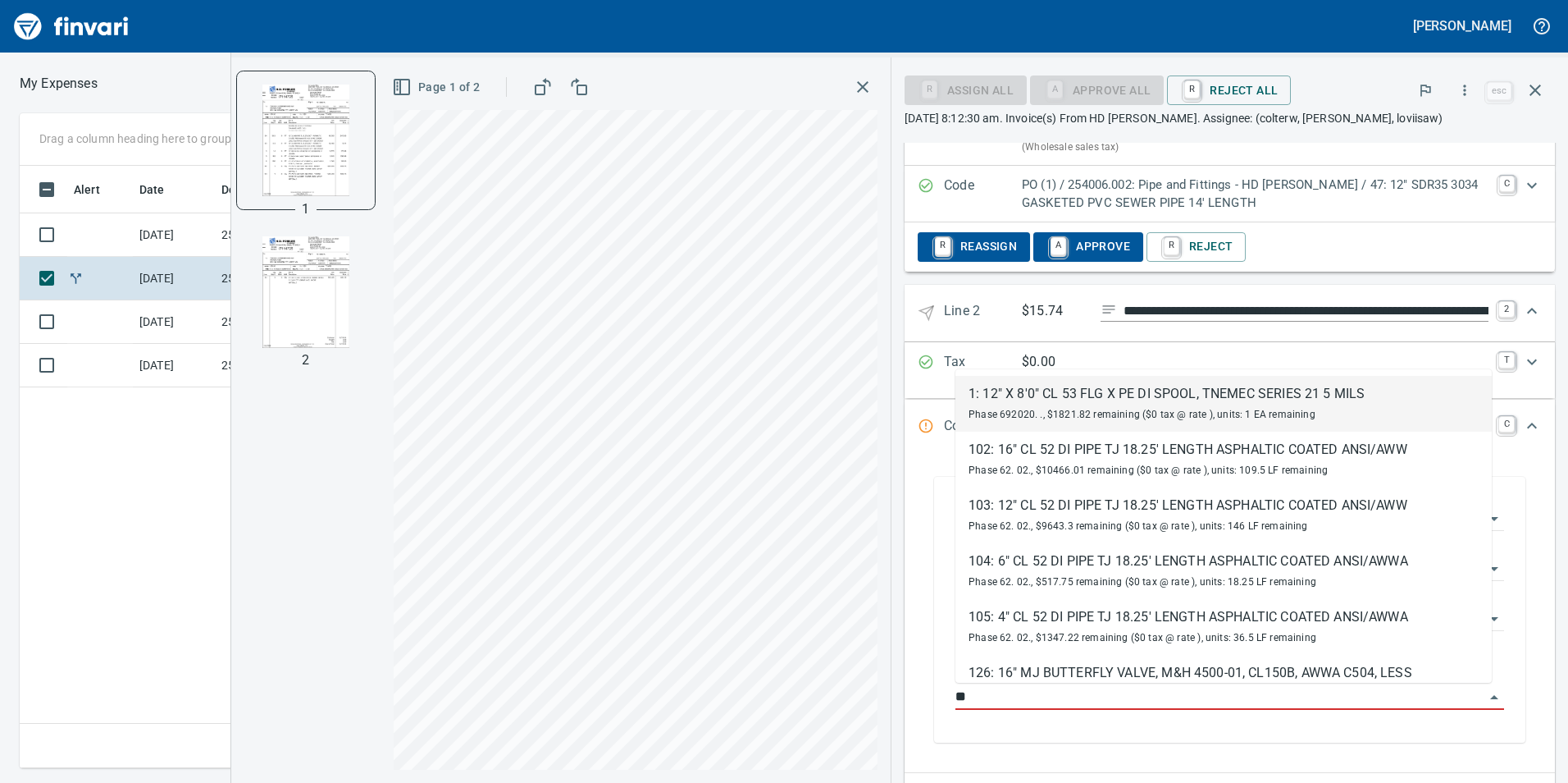
type input "*"
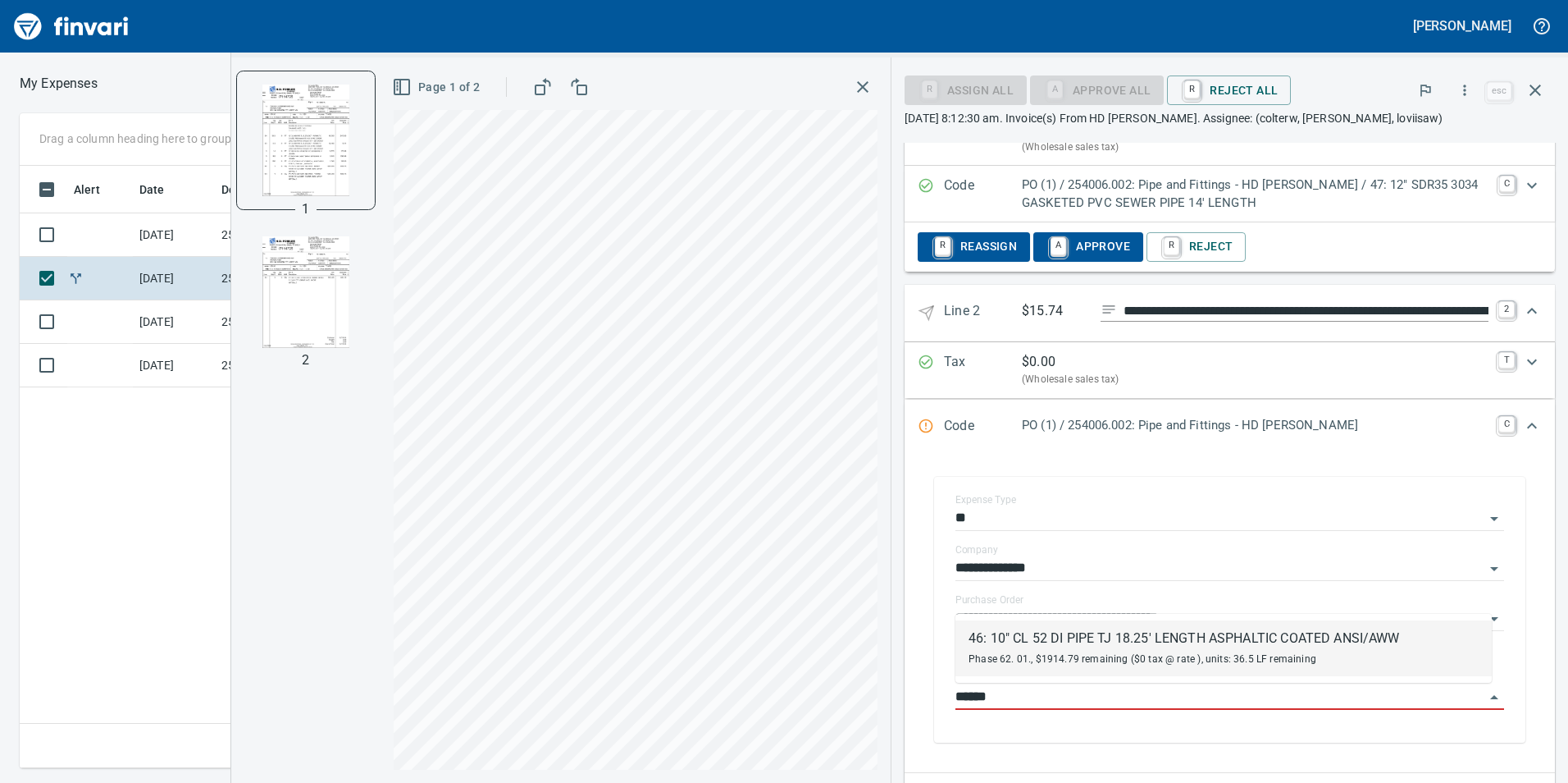
click at [1022, 633] on div "46: 10" CL 52 DI PIPE TJ 18.25' LENGTH ASPHALTIC COATED ANSI/AWW" at bounding box center [1184, 638] width 431 height 20
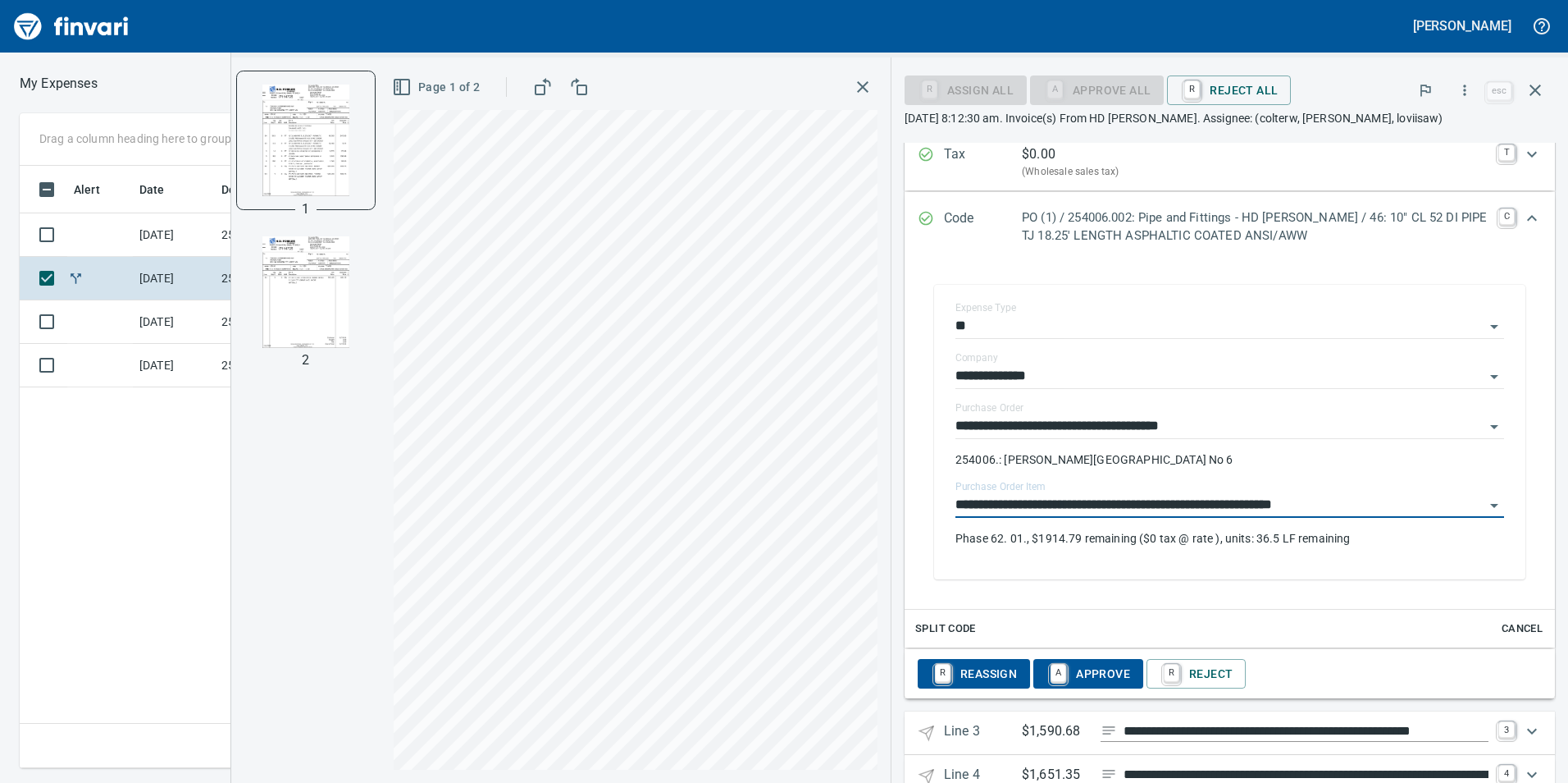
scroll to position [1141, 0]
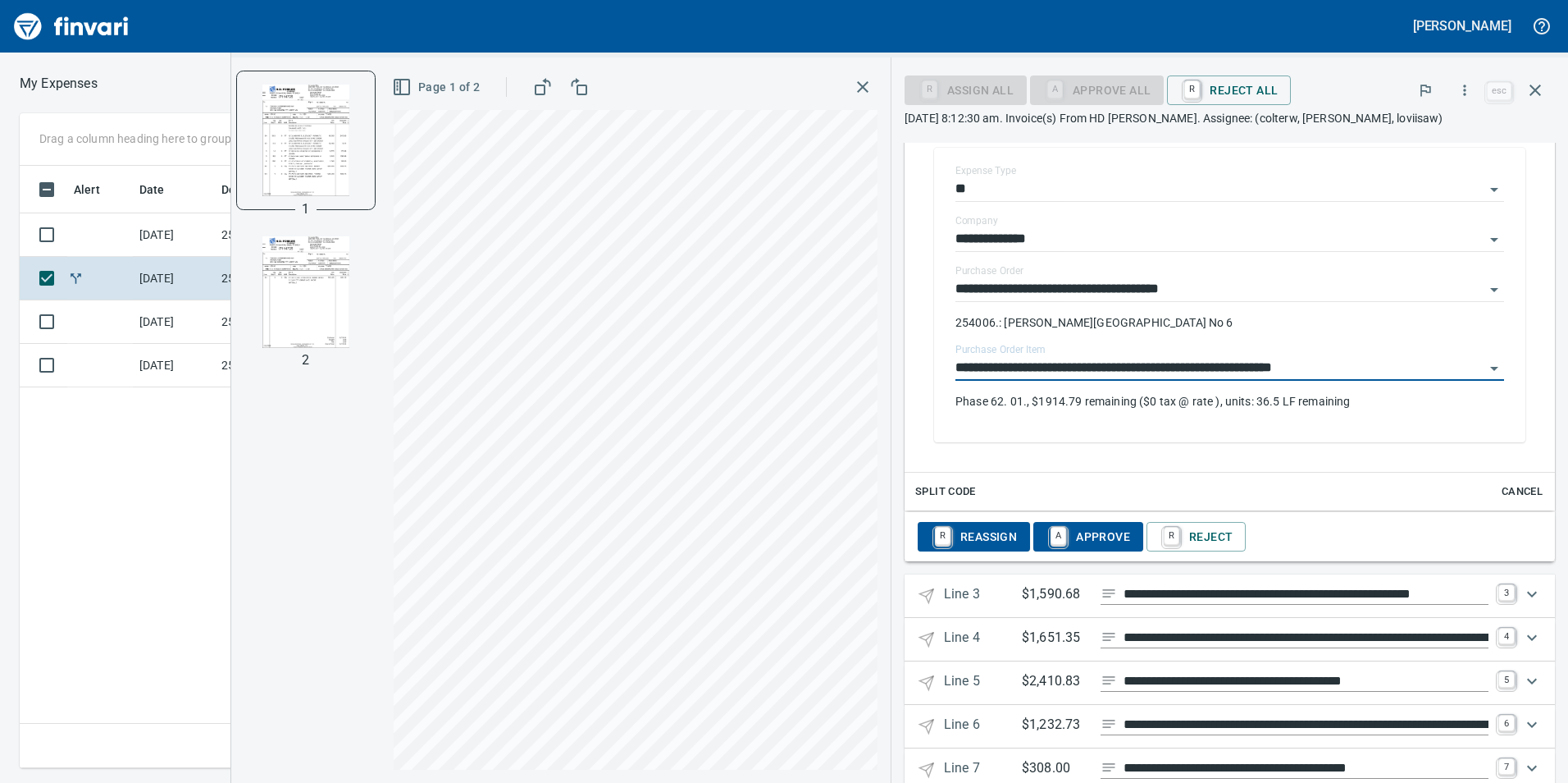
type input "**********"
click at [1526, 588] on icon "Expand" at bounding box center [1531, 594] width 20 height 20
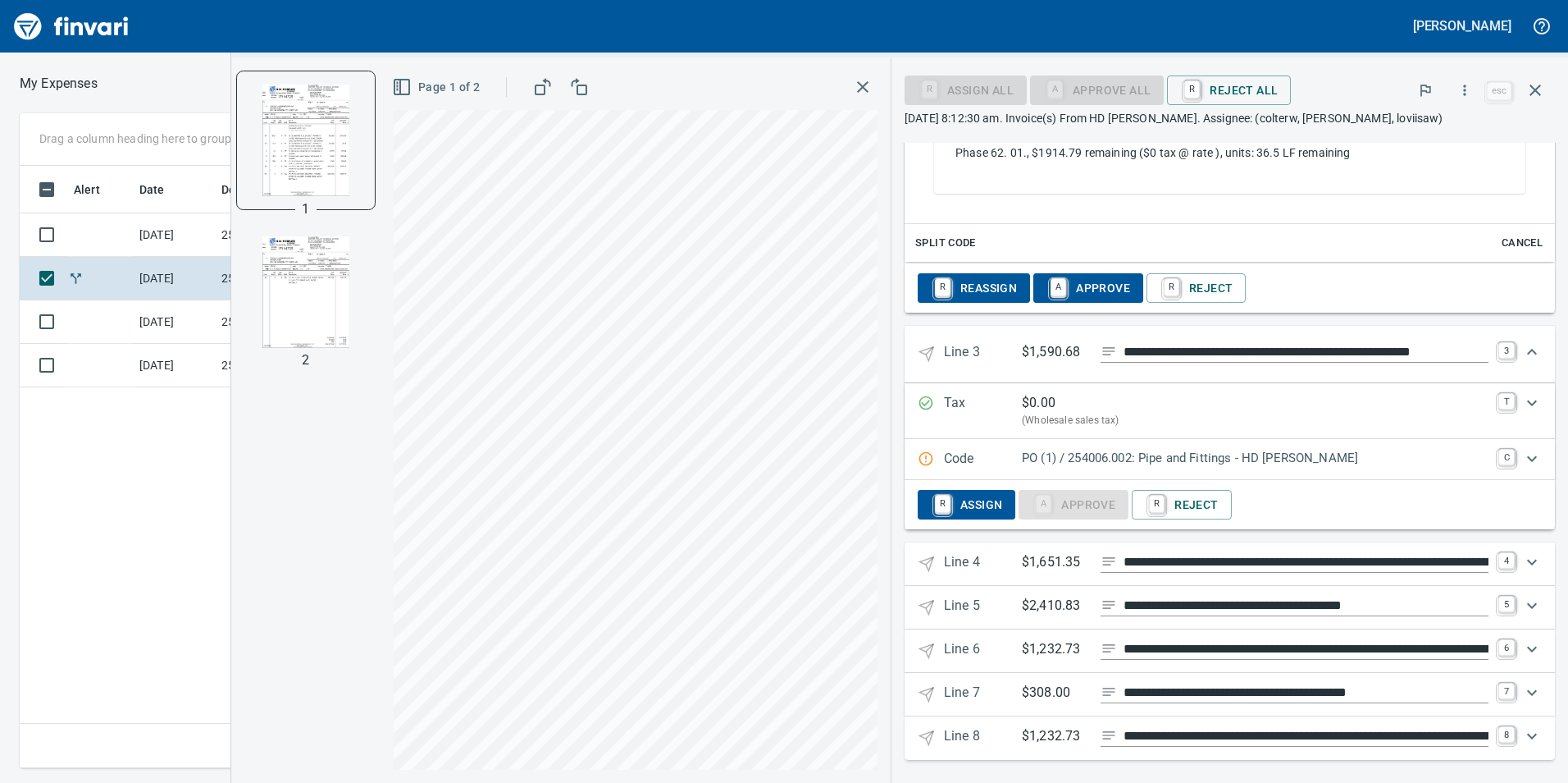
scroll to position [1396, 0]
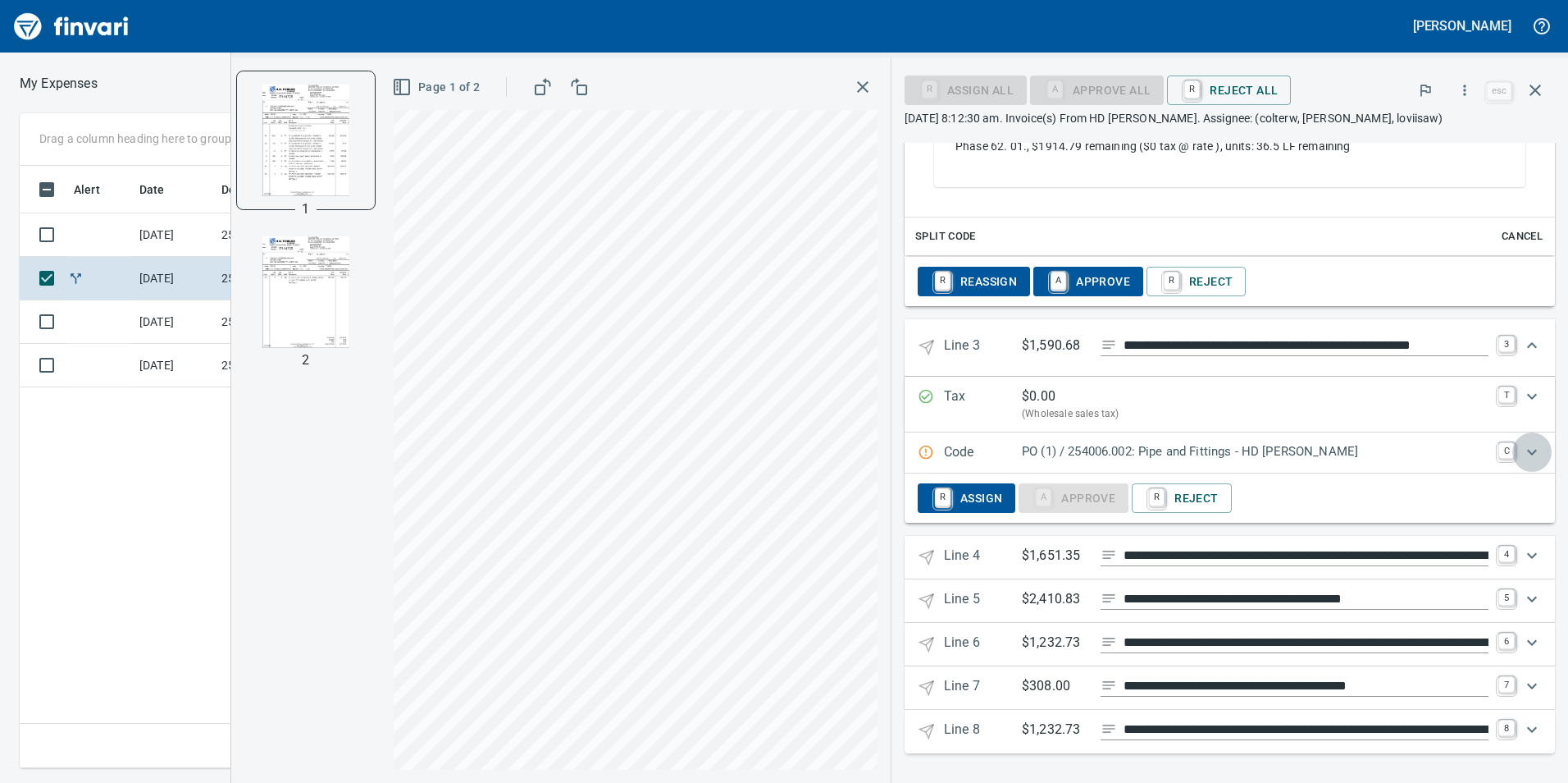
click at [1522, 456] on icon "Expand" at bounding box center [1531, 451] width 20 height 20
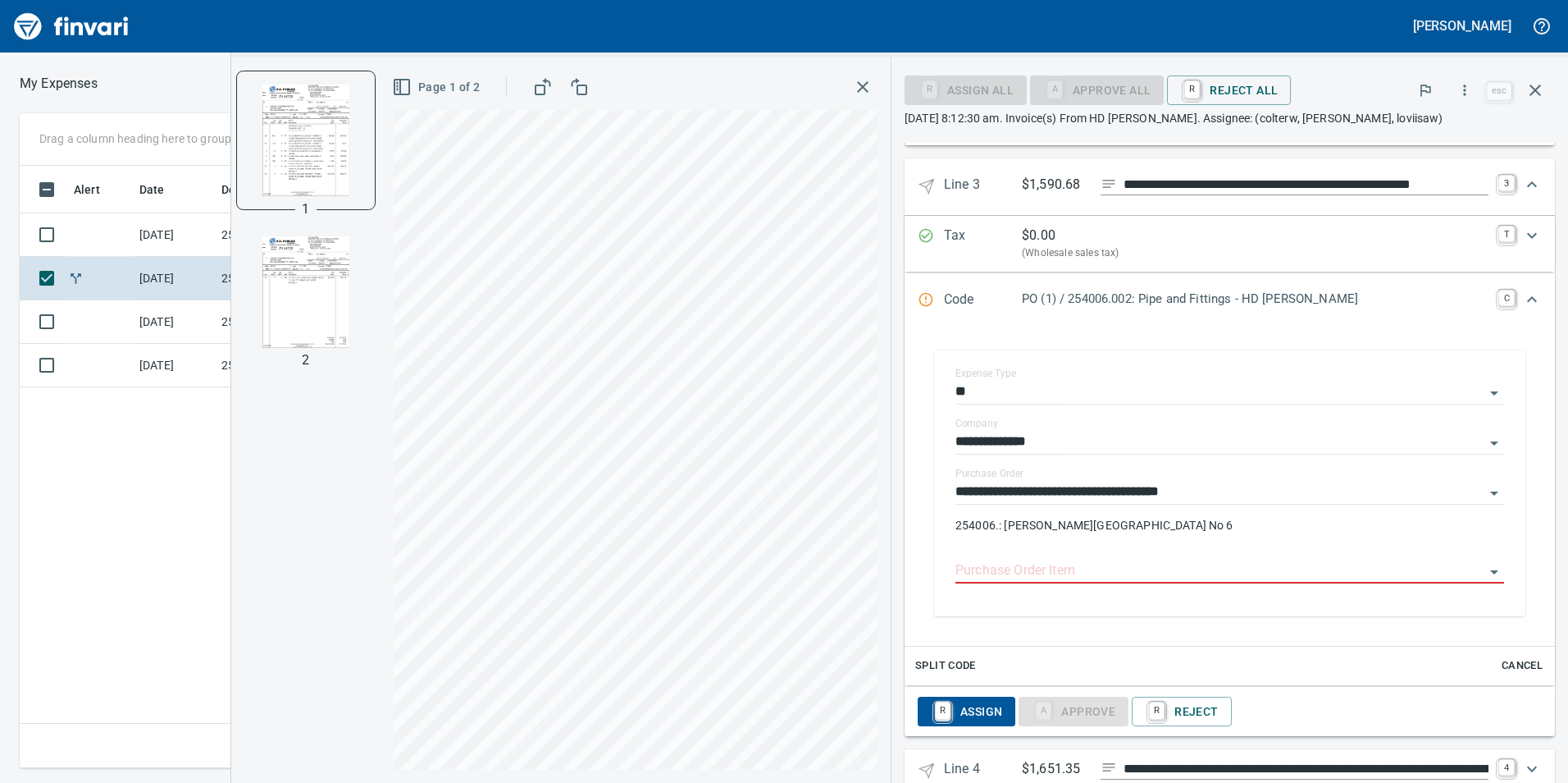
scroll to position [1559, 0]
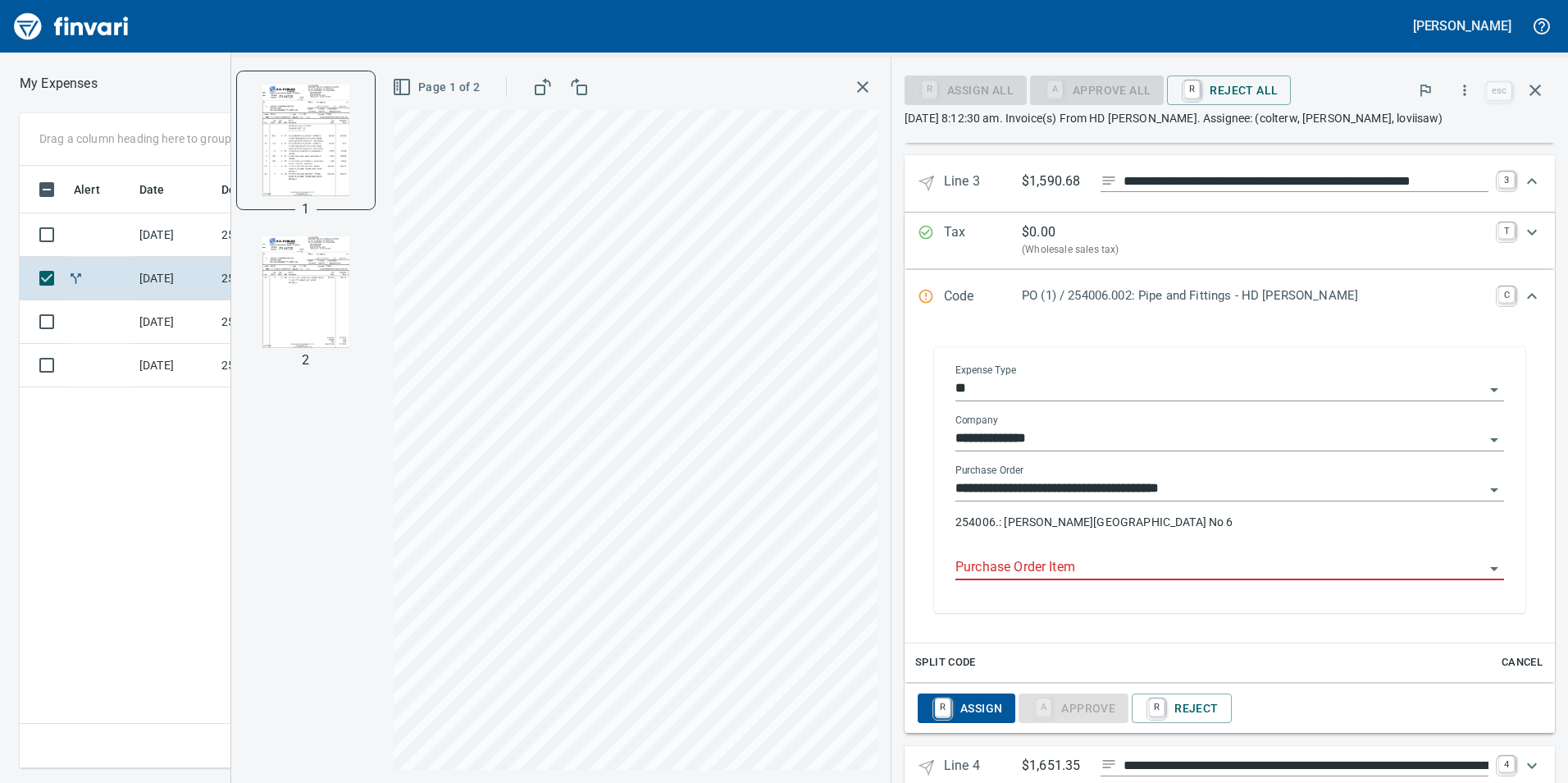
click at [1164, 554] on div "Purchase Order Item" at bounding box center [1229, 561] width 548 height 37
click at [1164, 566] on input "Purchase Order Item" at bounding box center [1220, 568] width 529 height 23
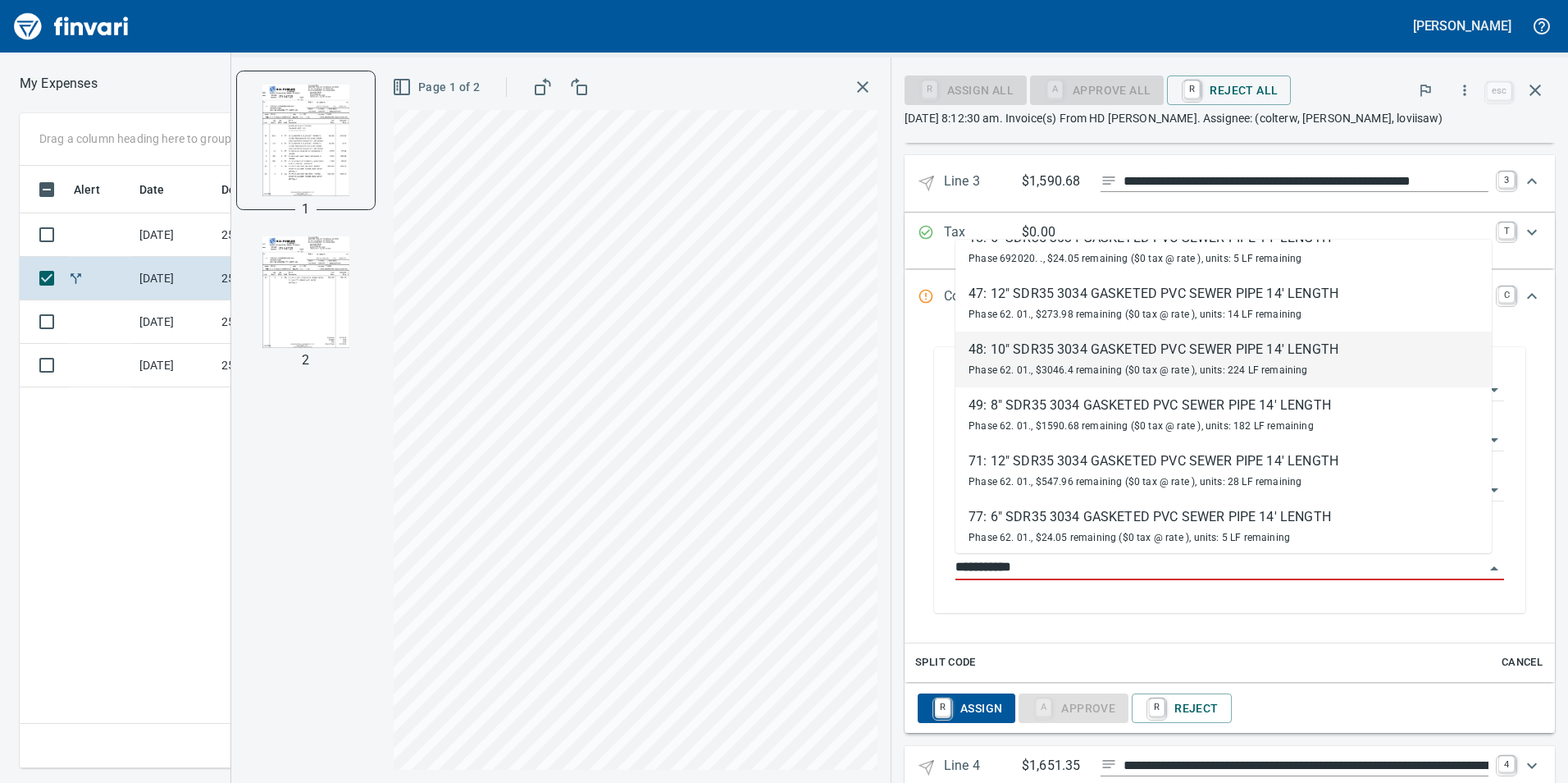
scroll to position [202, 0]
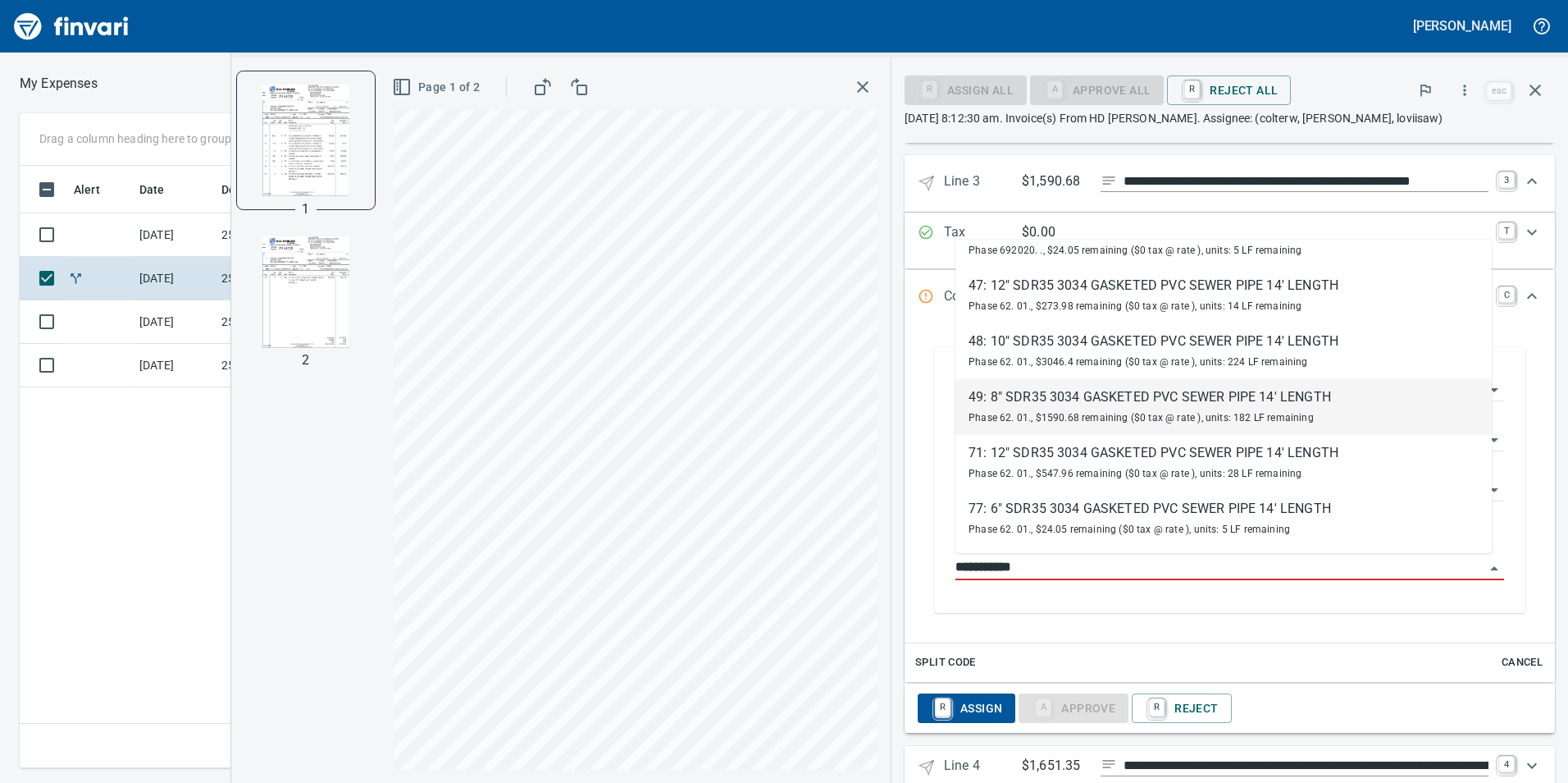
click at [1189, 402] on div "49: 8" SDR35 3034 GASKETED PVC SEWER PIPE 14' LENGTH" at bounding box center [1150, 397] width 362 height 20
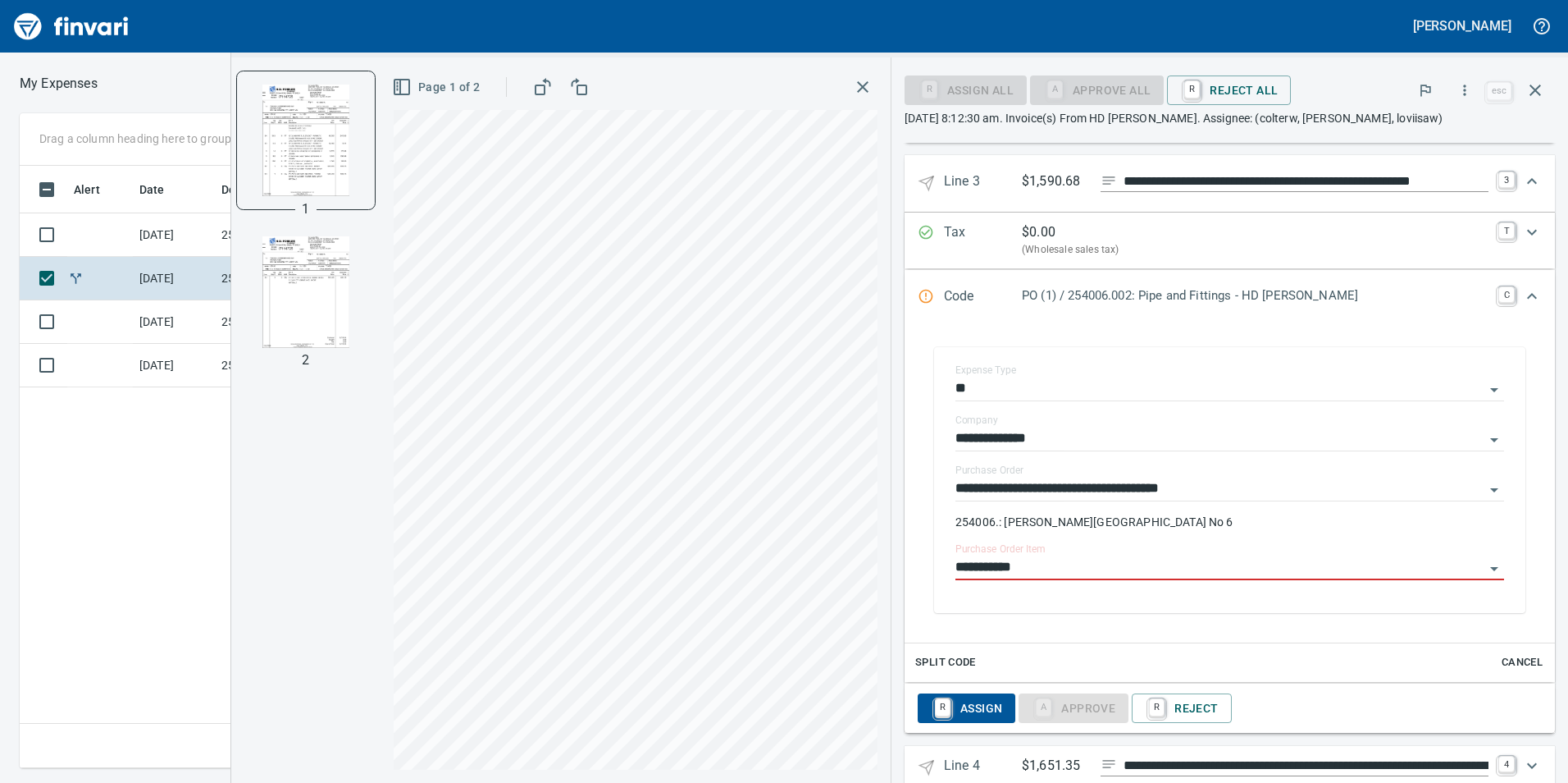
type input "**********"
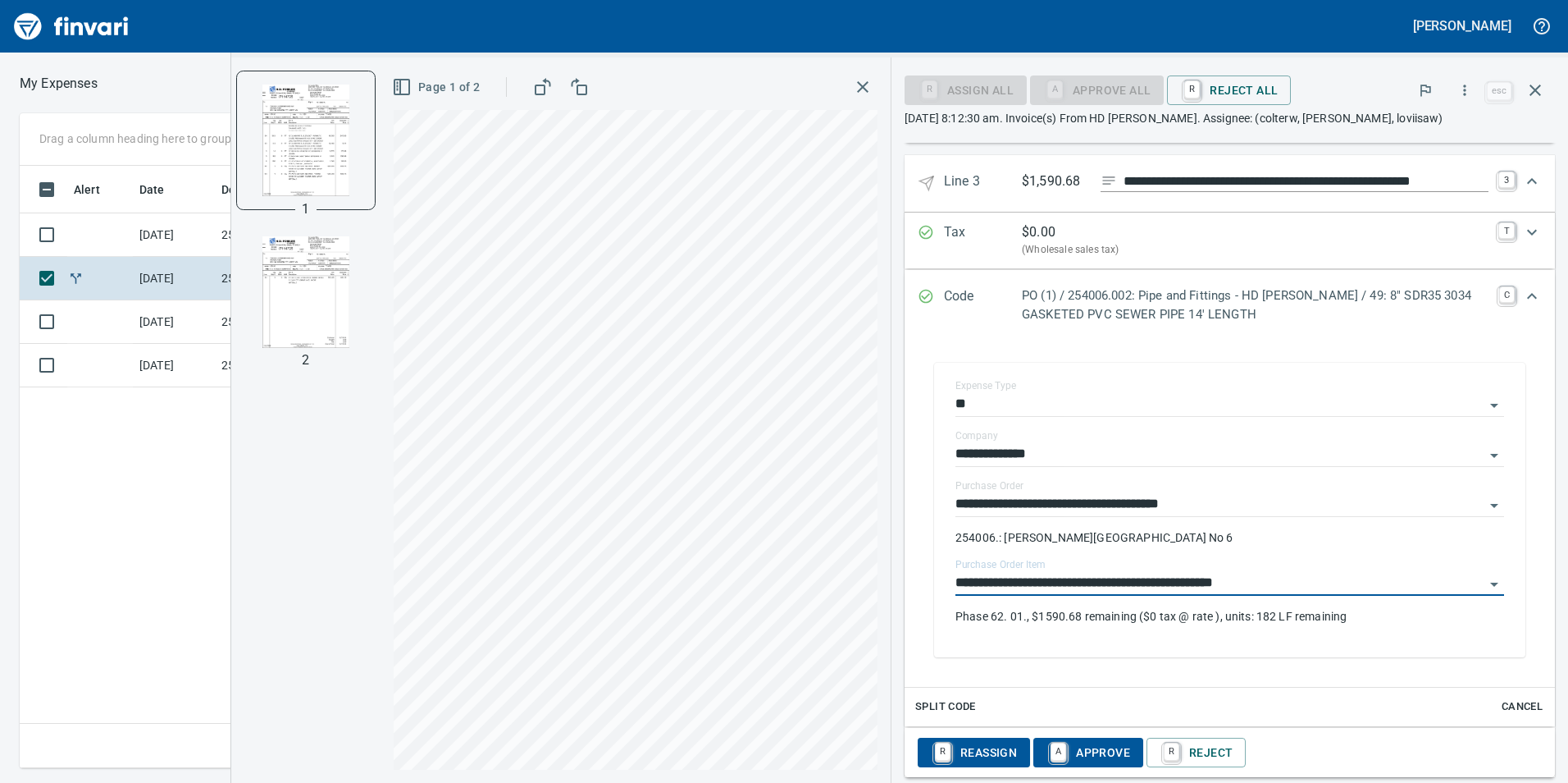
click at [1522, 300] on icon "Expand" at bounding box center [1531, 296] width 20 height 20
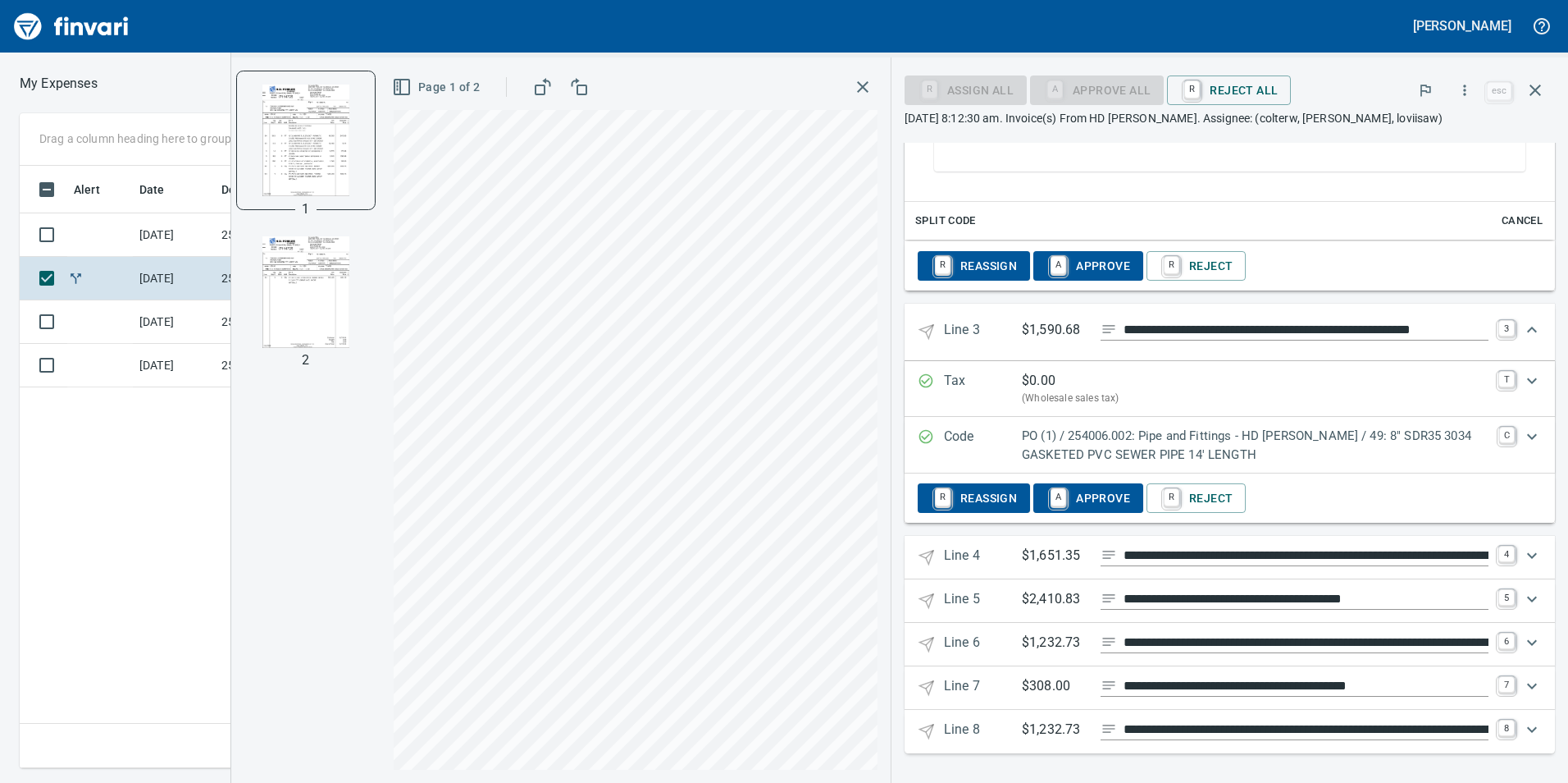
scroll to position [1411, 0]
click at [1523, 552] on icon "Expand" at bounding box center [1531, 555] width 20 height 20
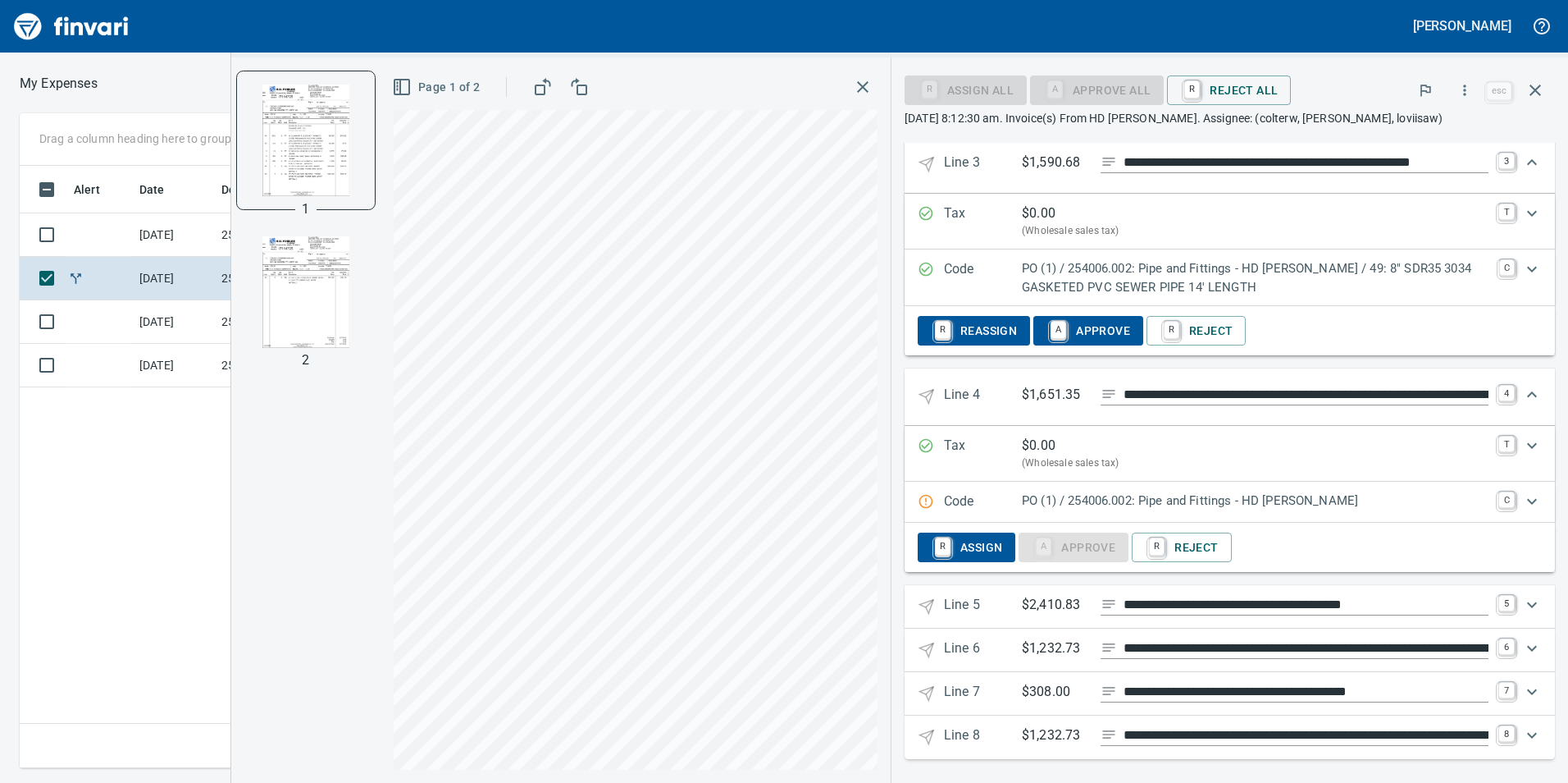
scroll to position [1585, 0]
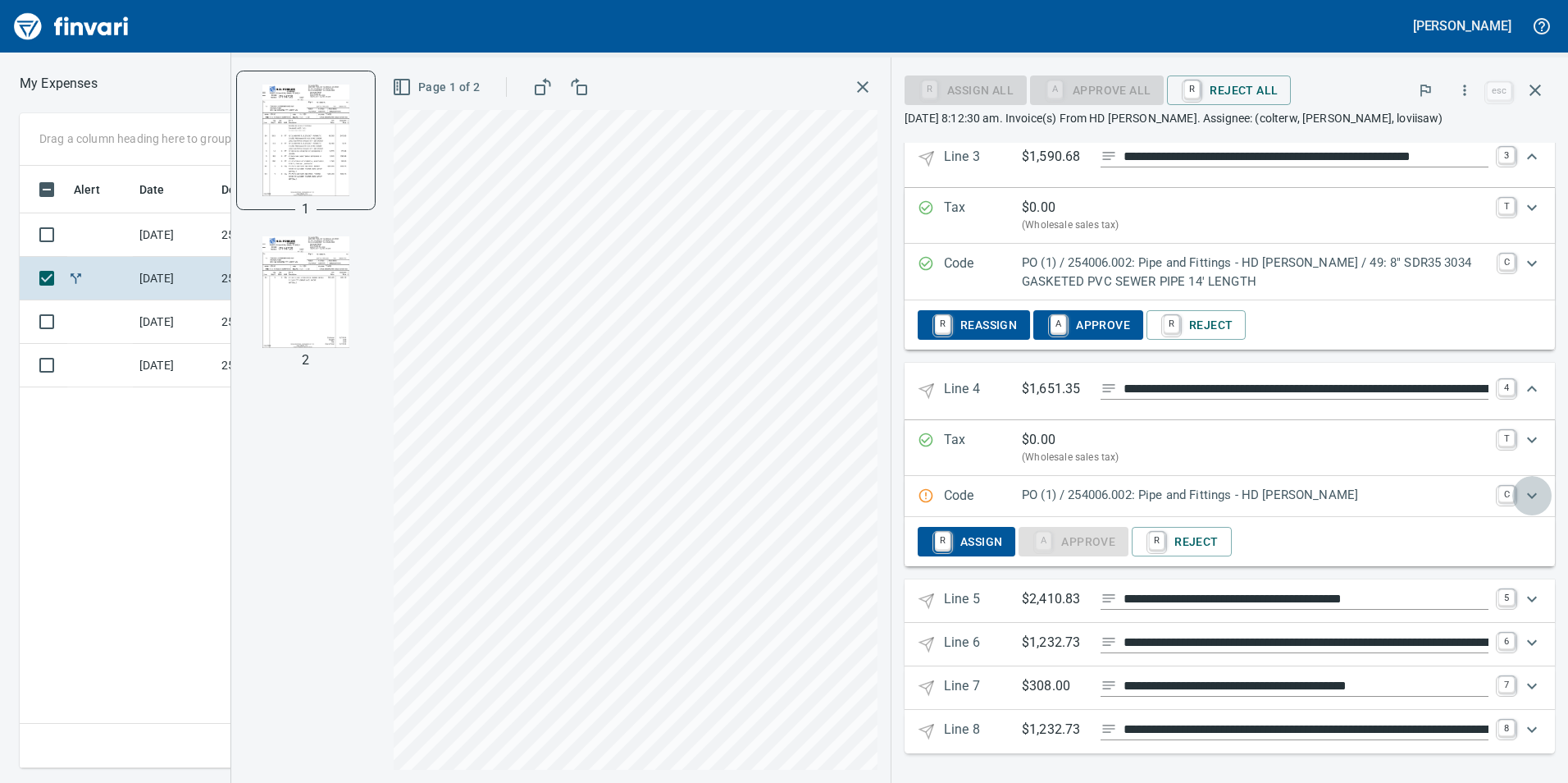
click at [1524, 493] on icon "Expand" at bounding box center [1531, 495] width 20 height 20
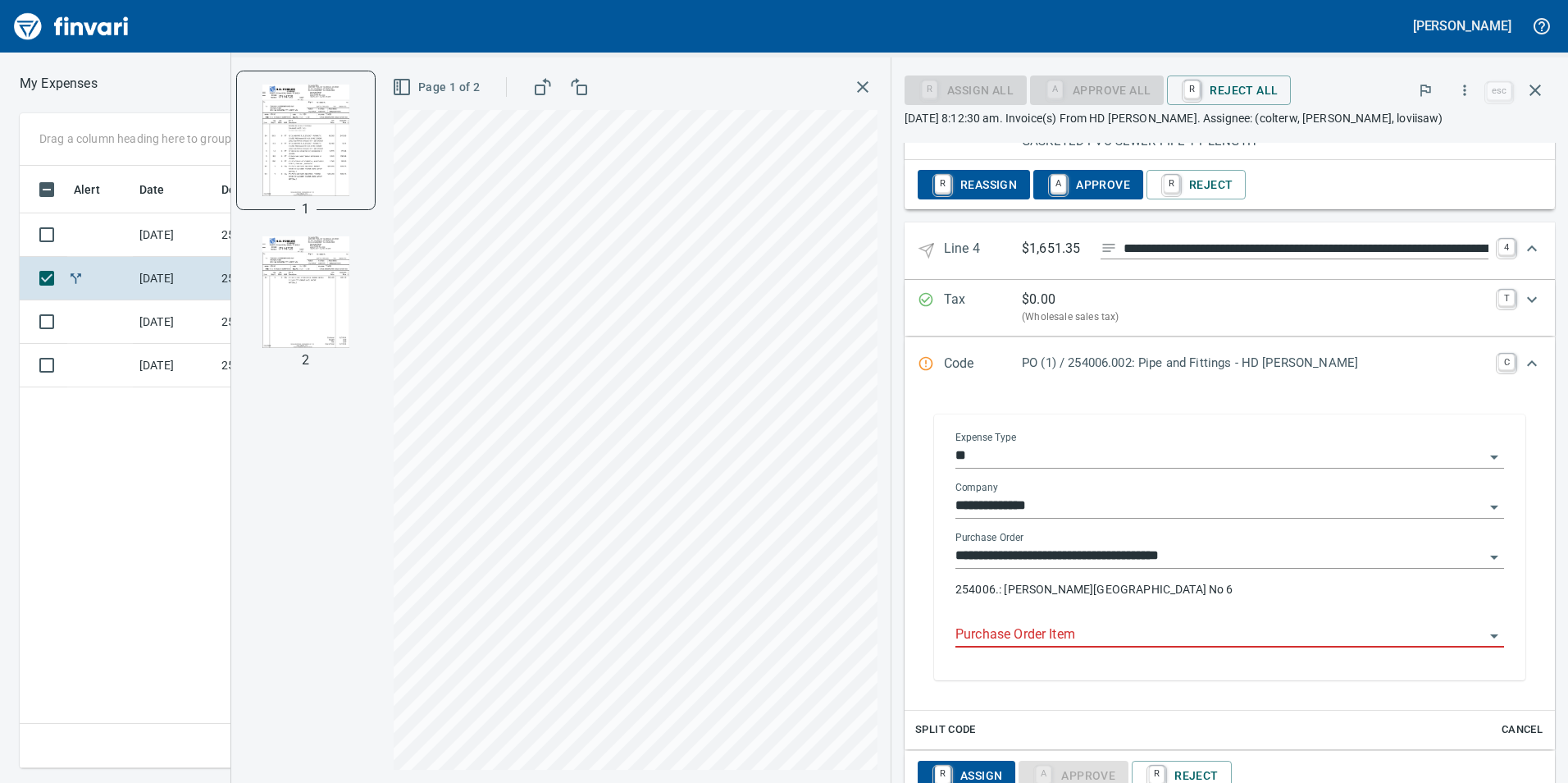
scroll to position [1748, 0]
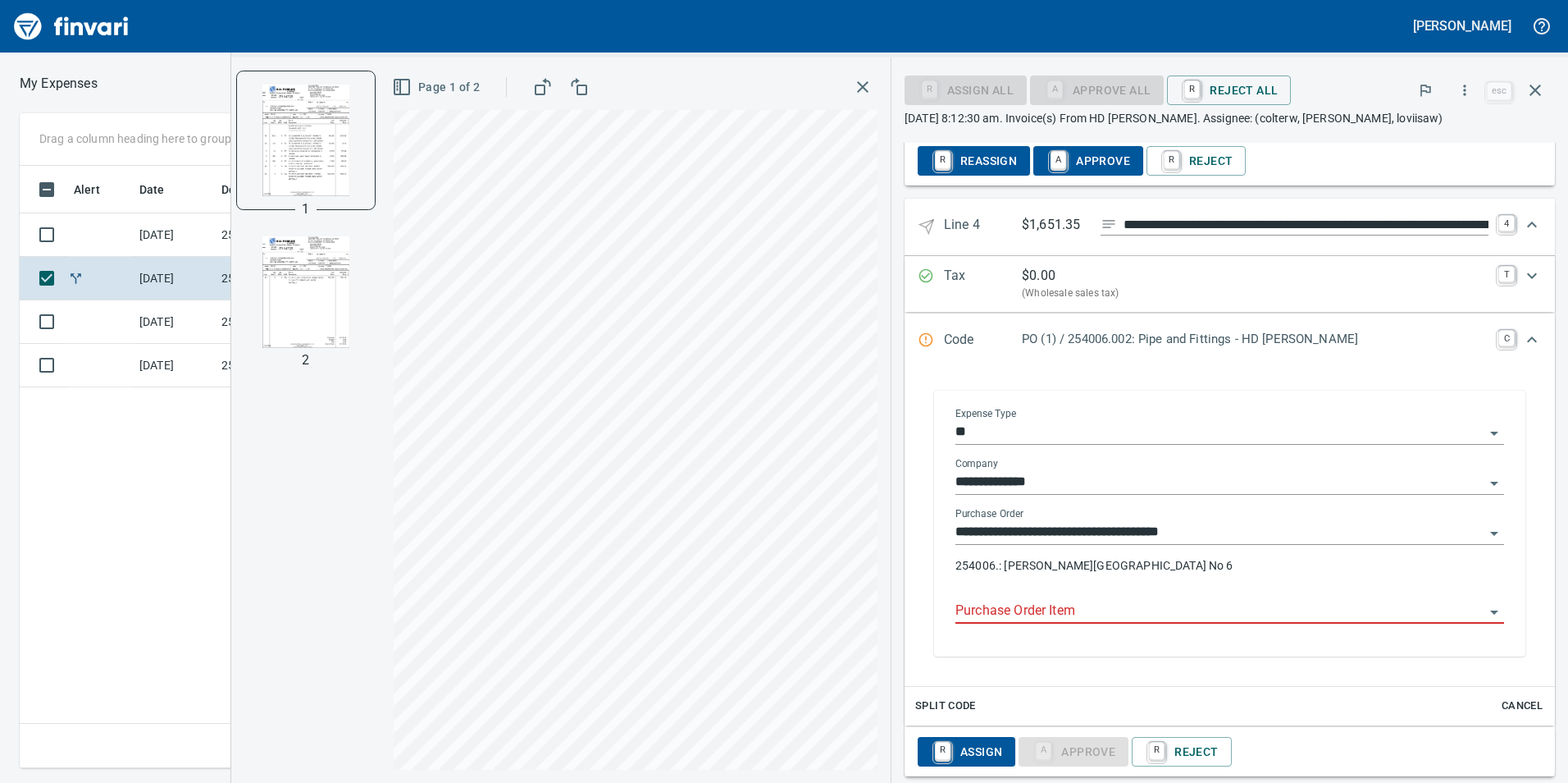
click at [1128, 612] on input "Purchase Order Item" at bounding box center [1220, 611] width 529 height 23
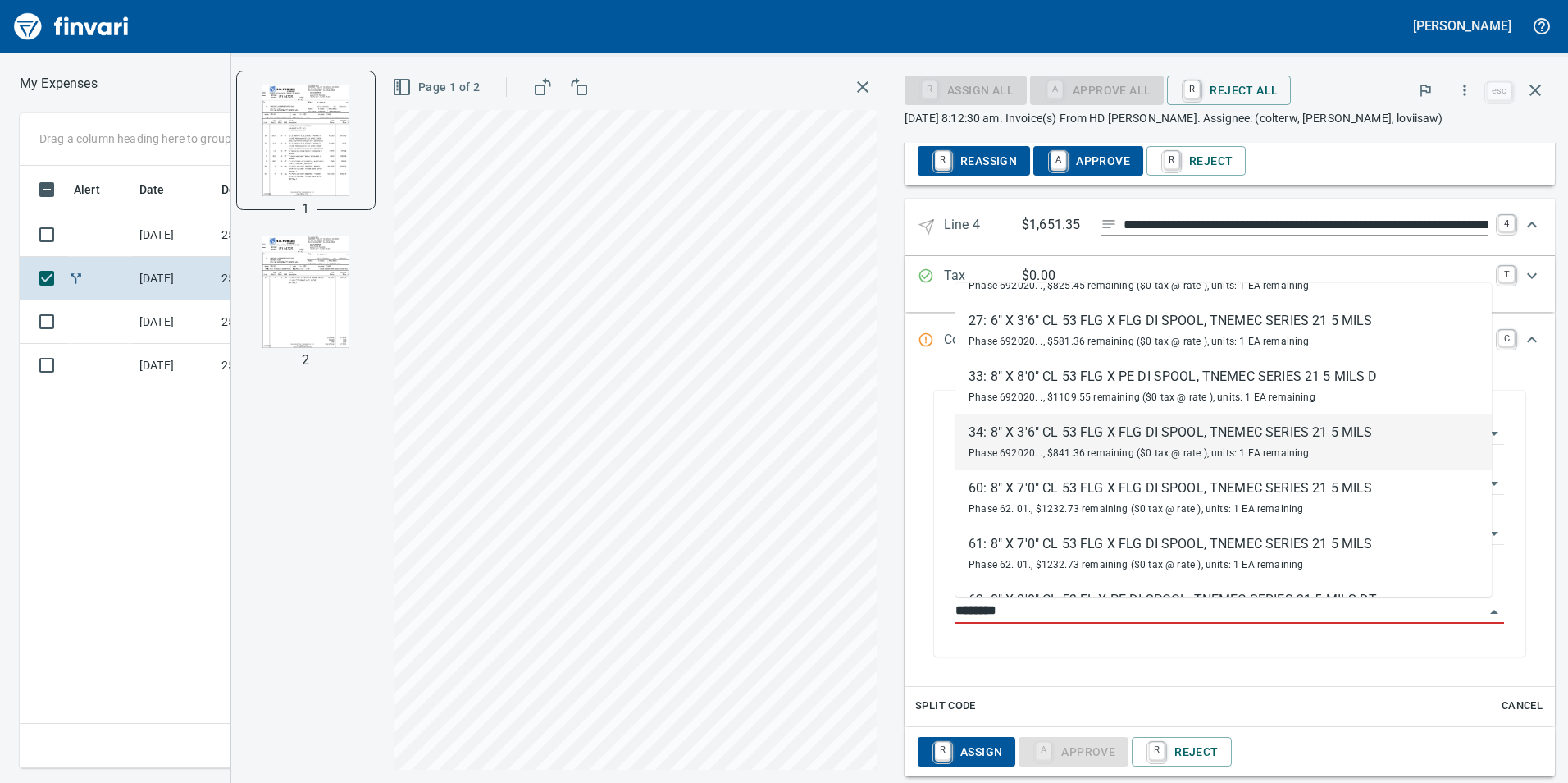
scroll to position [739, 0]
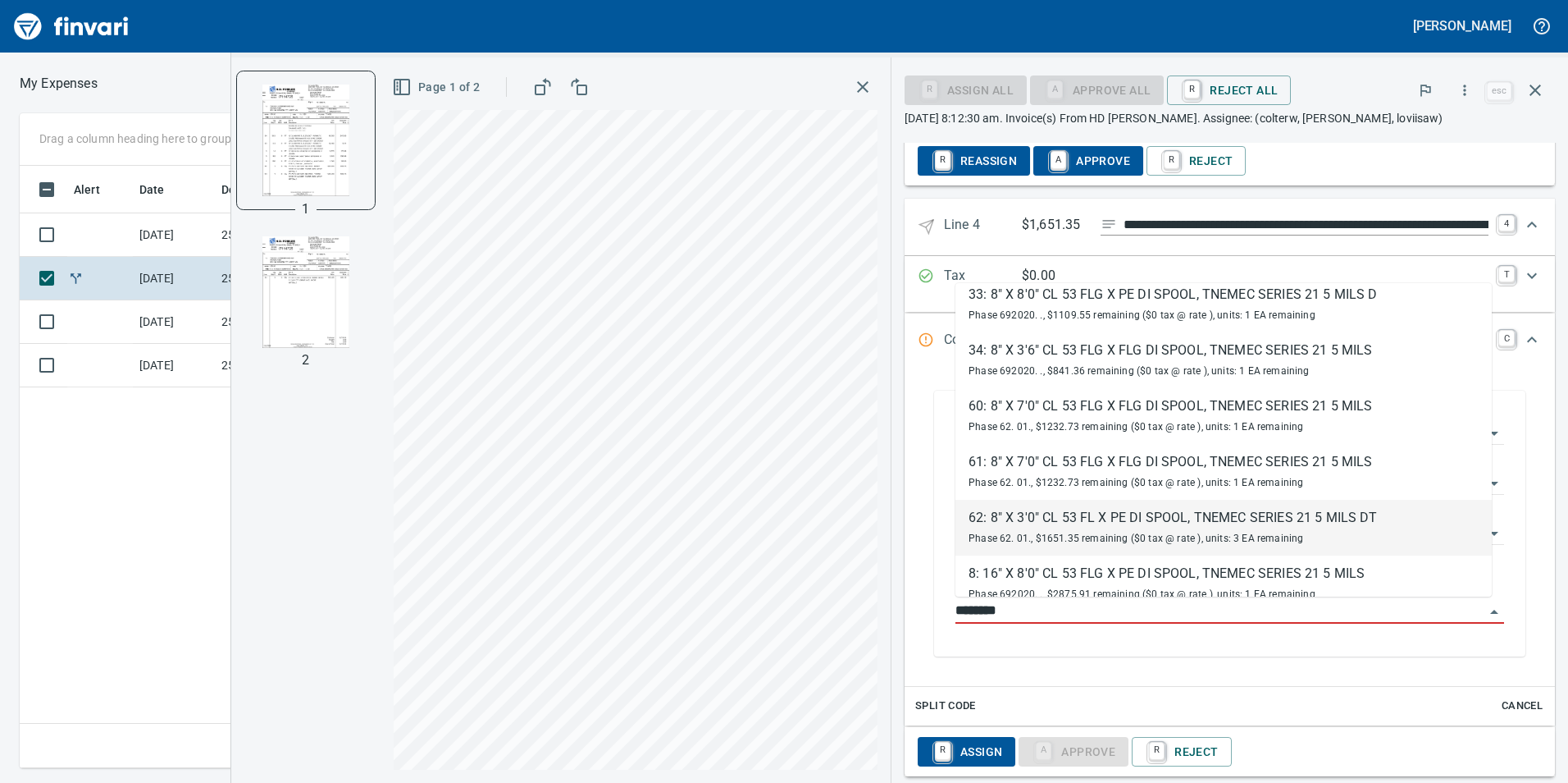
click at [1109, 522] on div "62: 8" X 3'0" CL 53 FL X PE DI SPOOL, TNEMEC SERIES 21 5 MILS DT" at bounding box center [1172, 518] width 409 height 20
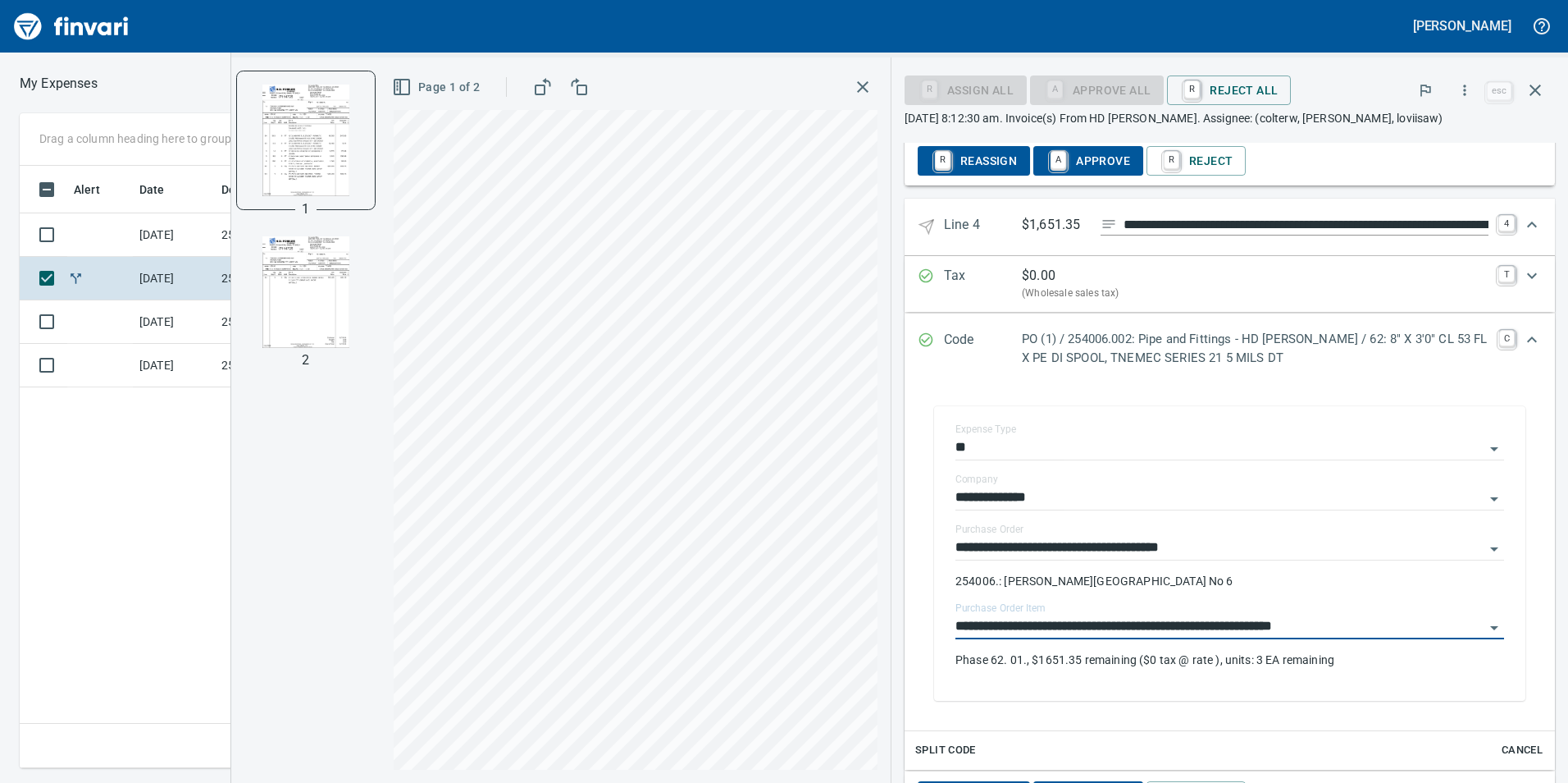
type input "**********"
click at [1522, 335] on icon "Expand" at bounding box center [1531, 339] width 20 height 20
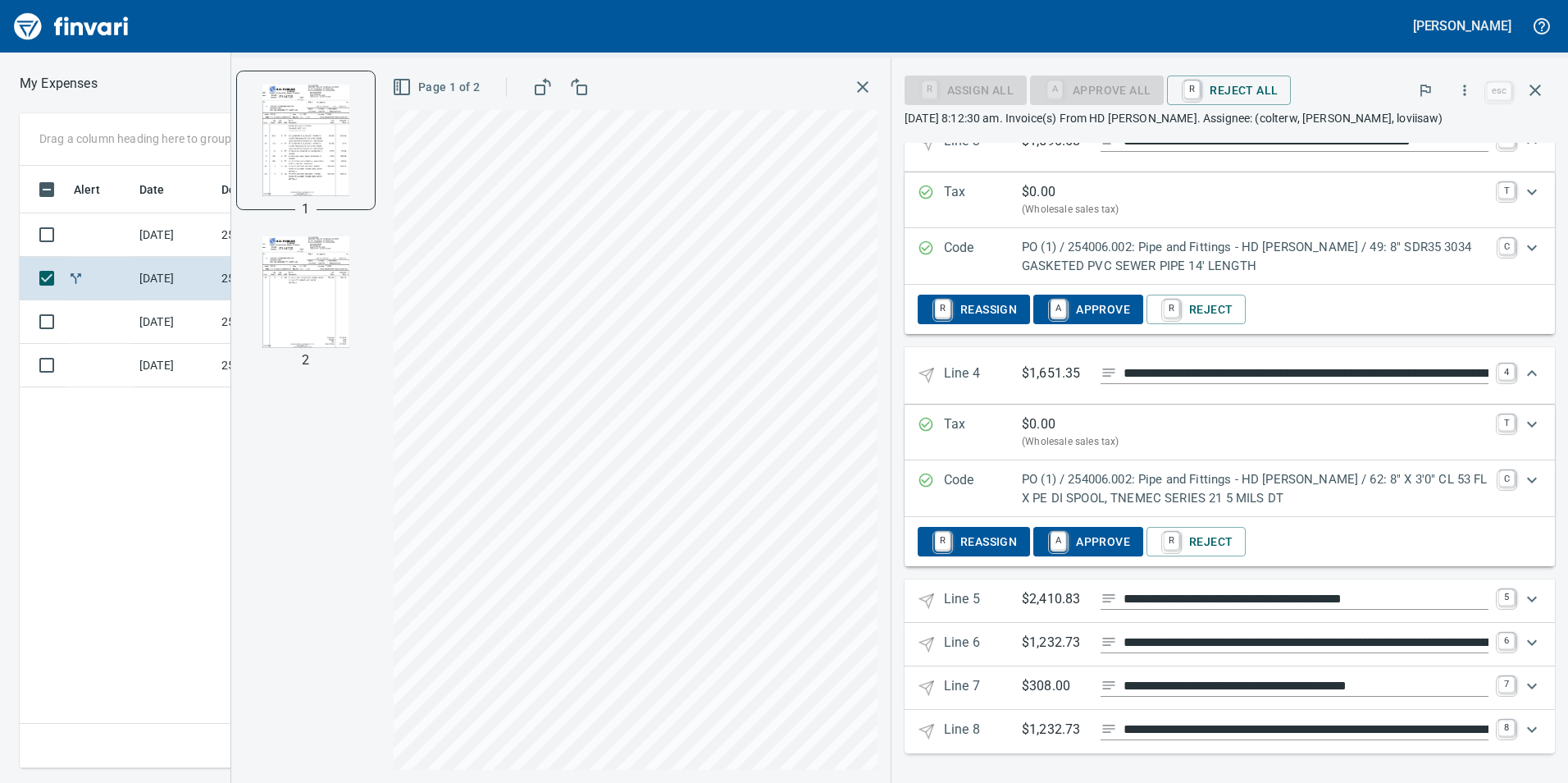
scroll to position [1600, 0]
click at [1524, 597] on icon "Expand" at bounding box center [1531, 599] width 20 height 20
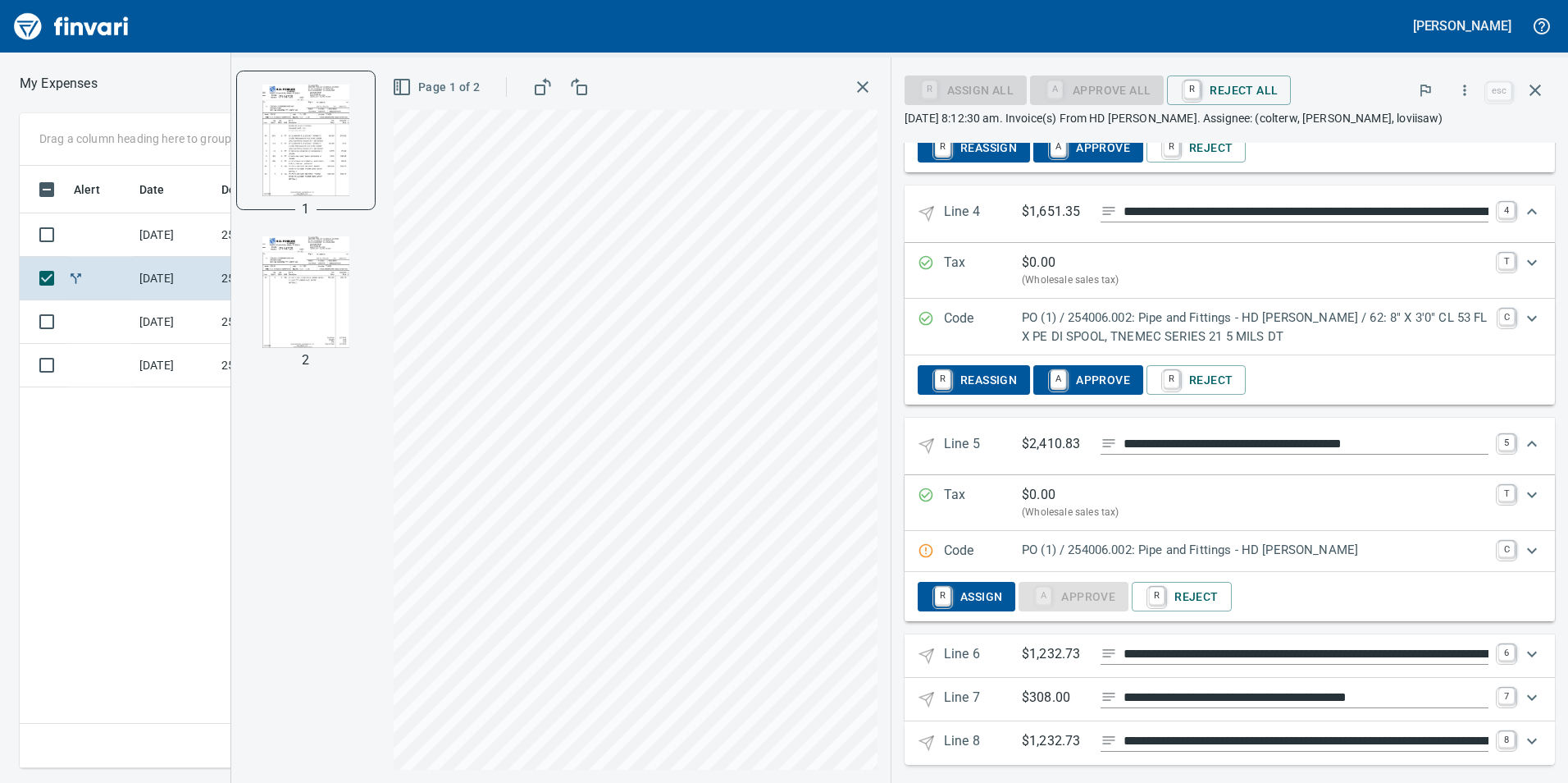
scroll to position [1773, 0]
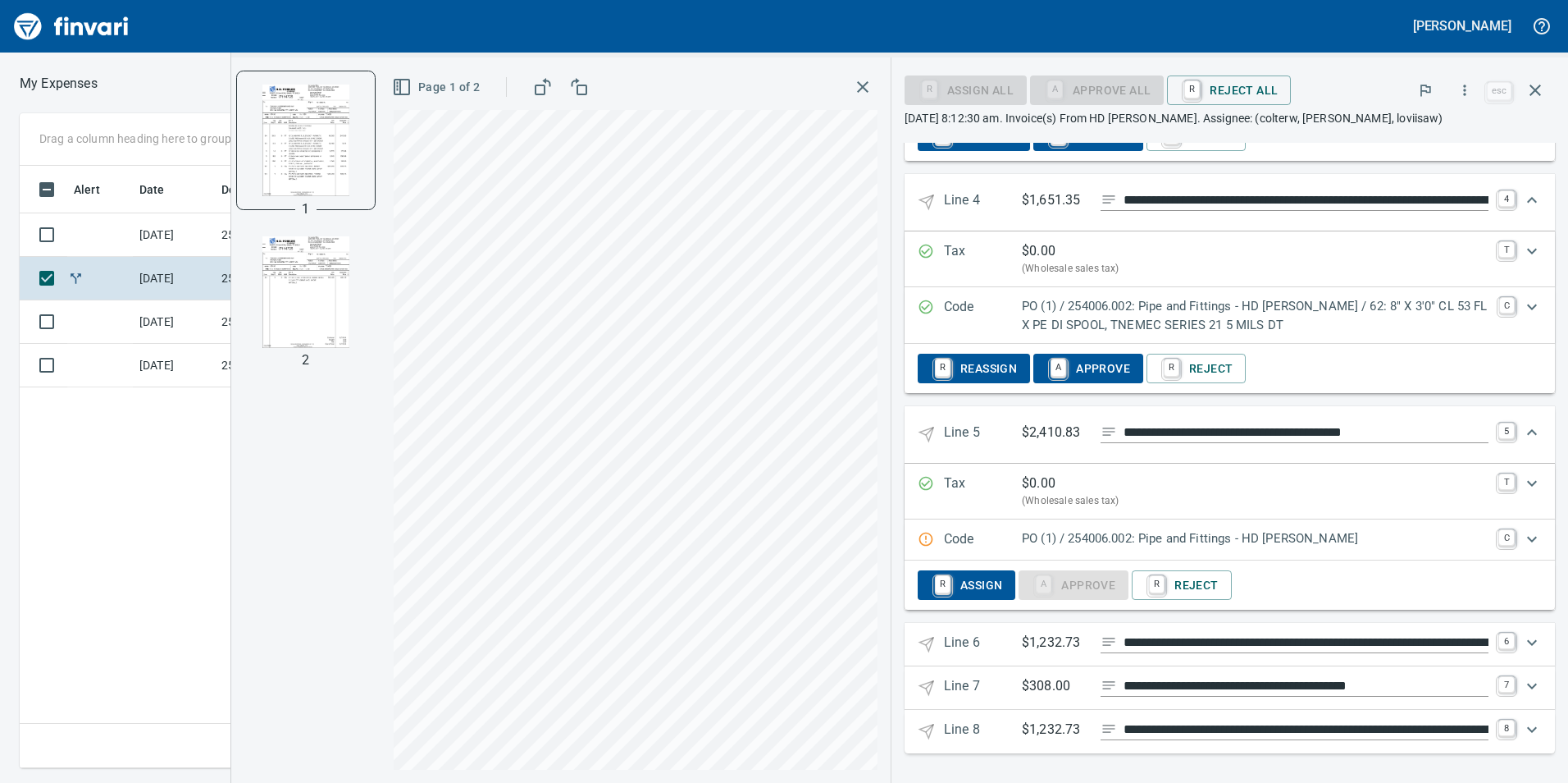
click at [1522, 536] on icon "Expand" at bounding box center [1531, 538] width 20 height 20
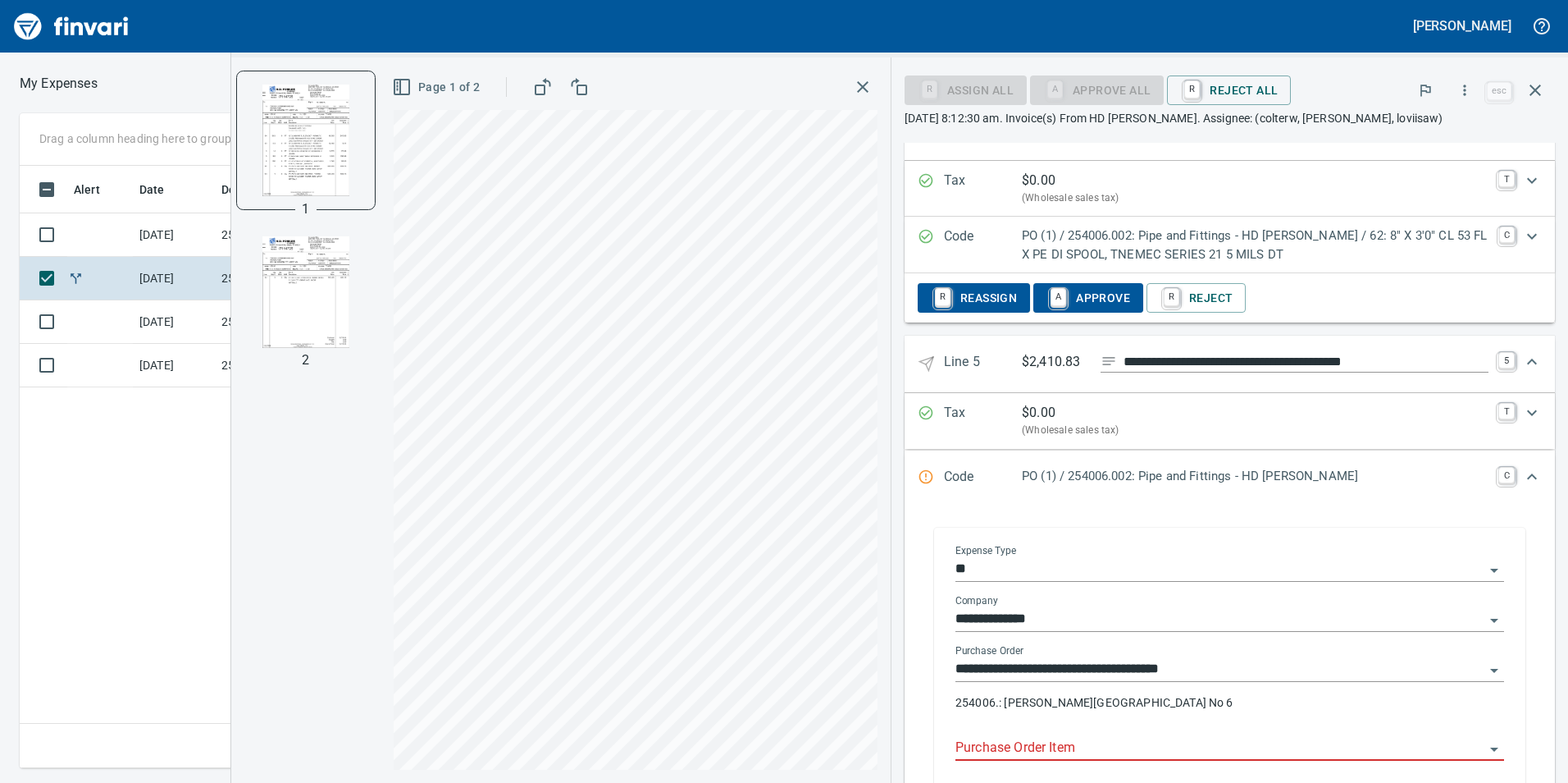
scroll to position [2019, 0]
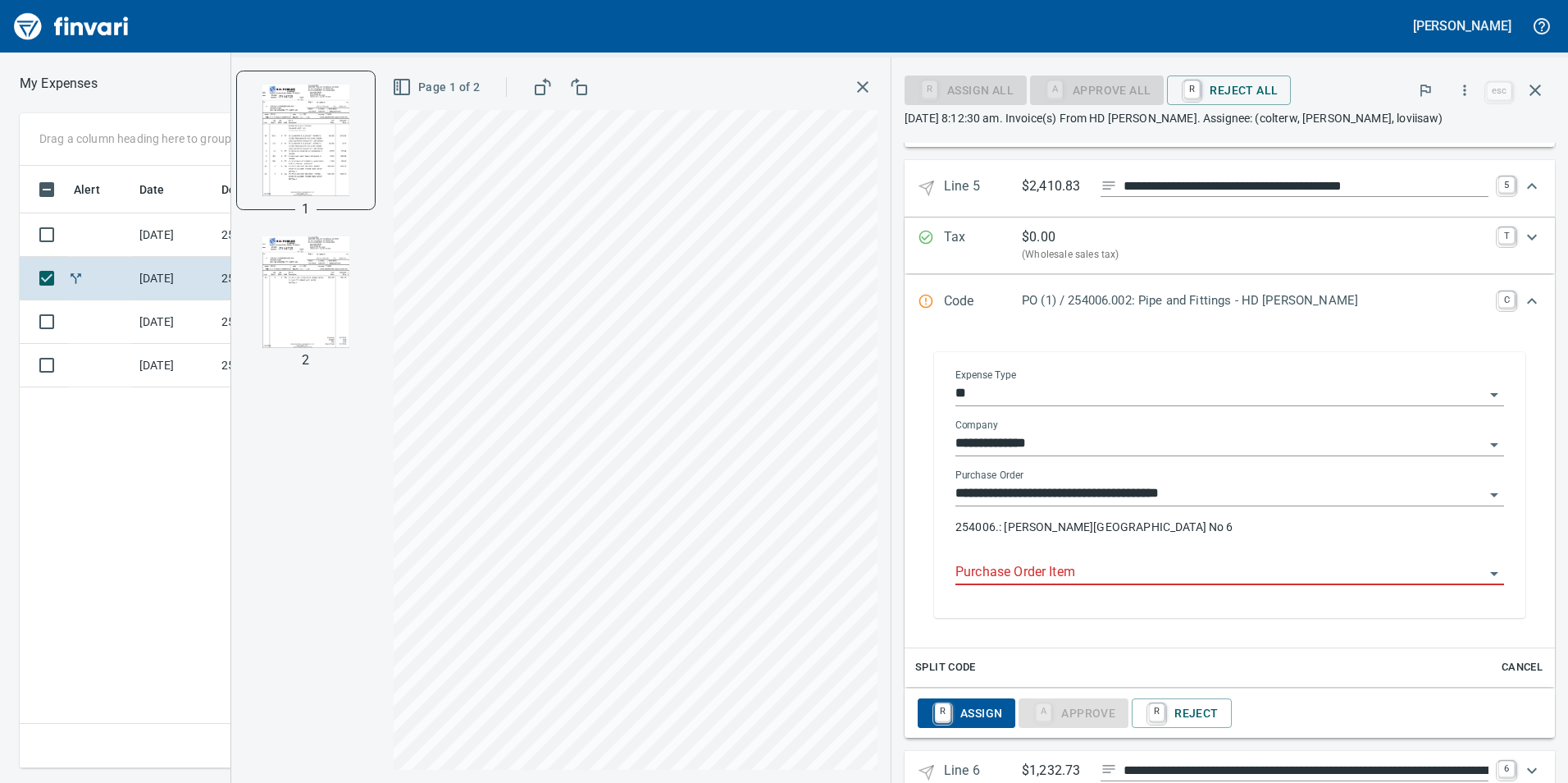
click at [1040, 584] on input "Purchase Order Item" at bounding box center [1220, 572] width 529 height 23
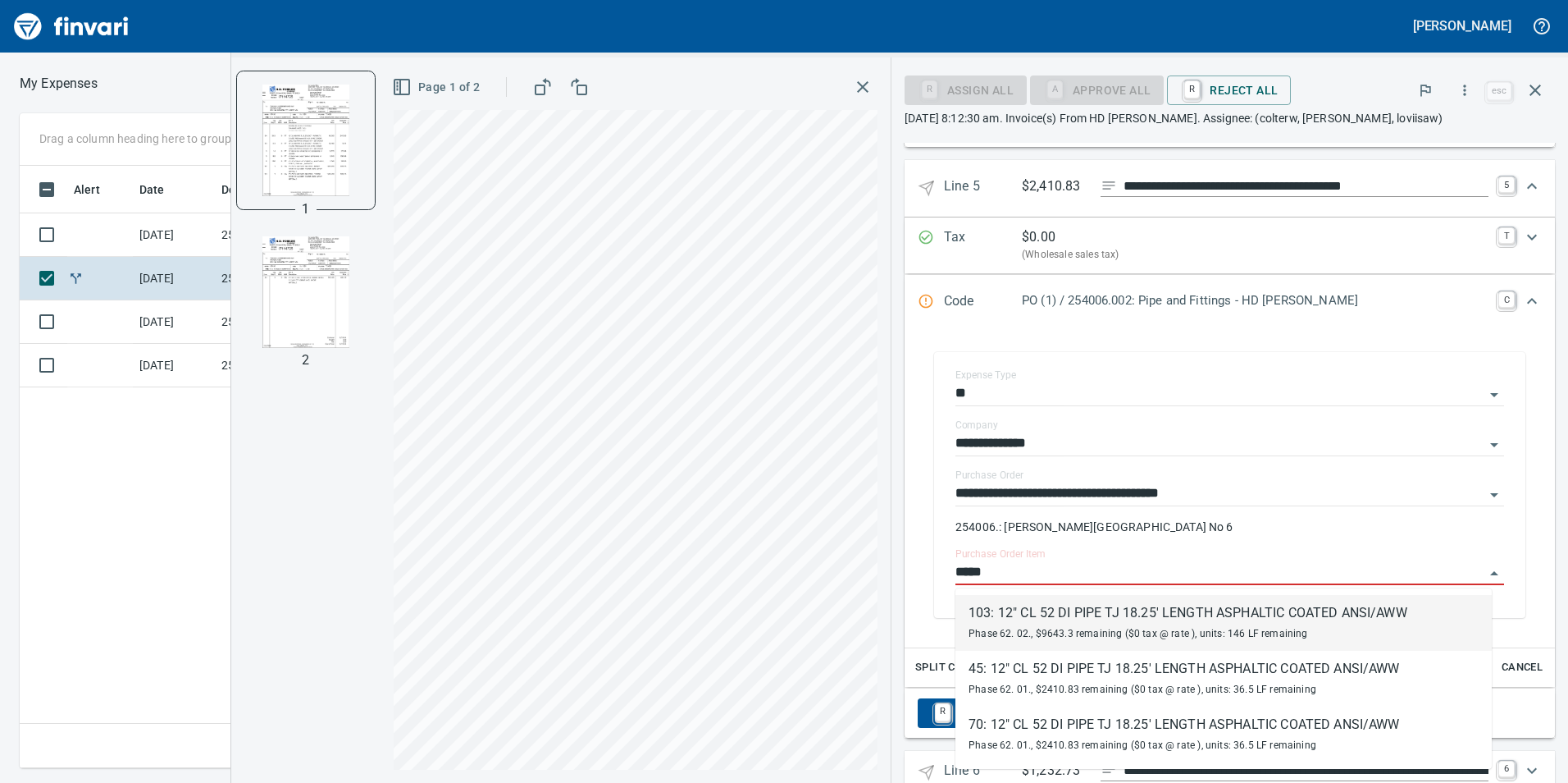
type input "******"
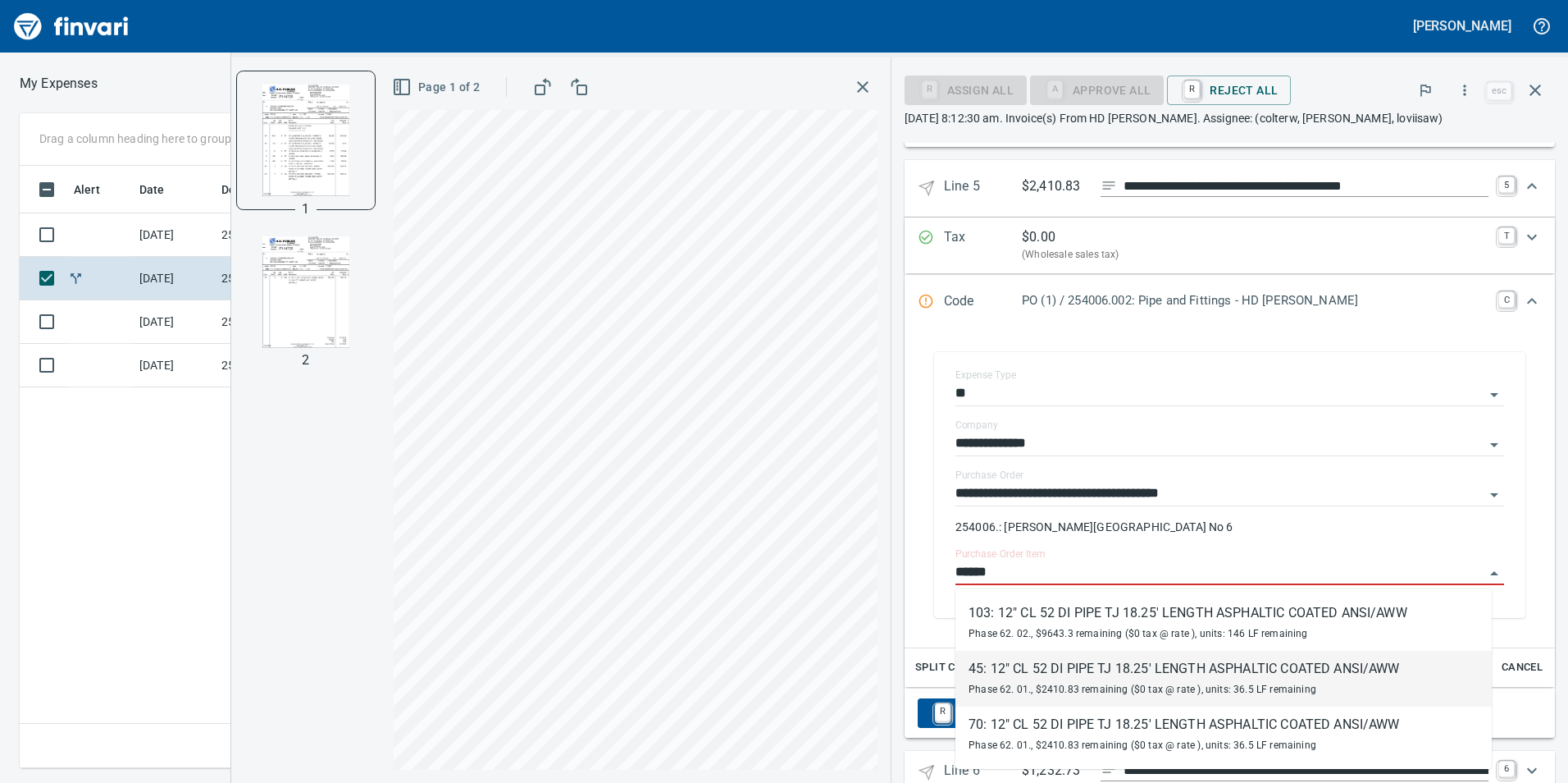
click at [1170, 666] on div "45: 12" CL 52 DI PIPE TJ 18.25' LENGTH ASPHALTIC COATED ANSI/AWW" at bounding box center [1184, 669] width 431 height 20
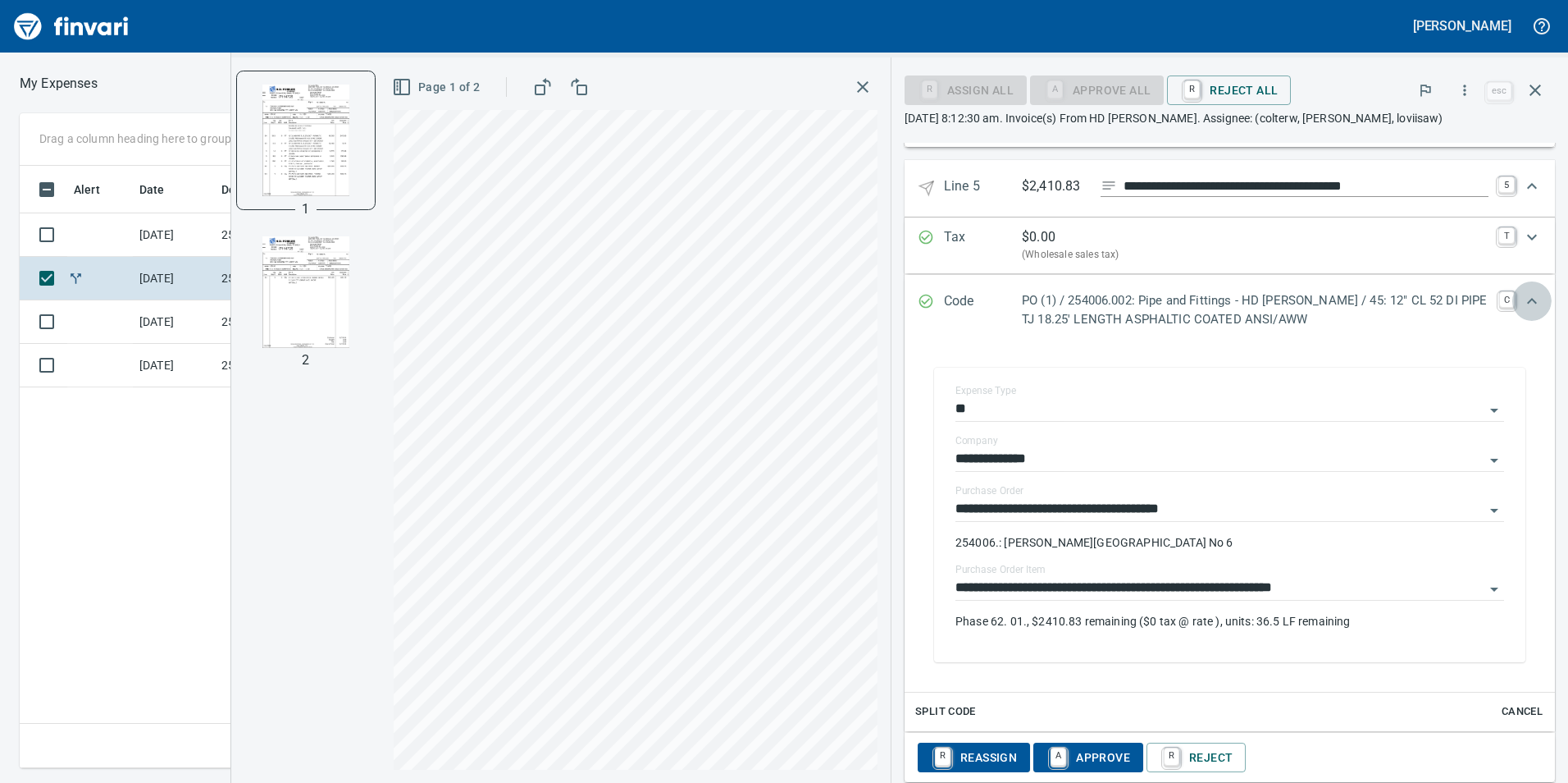
click at [1526, 301] on icon "Expand" at bounding box center [1531, 300] width 20 height 20
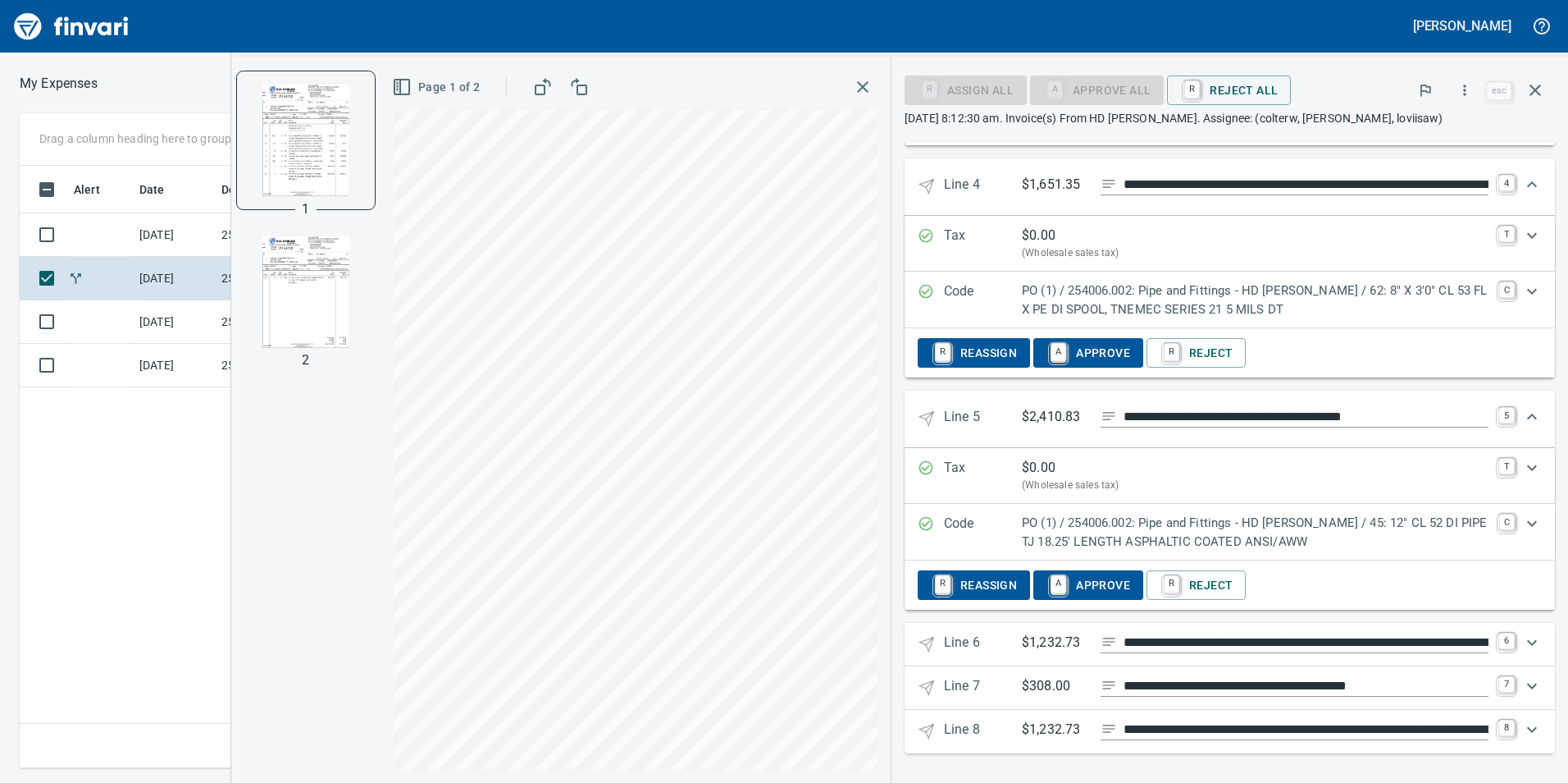
scroll to position [1789, 0]
click at [1522, 638] on icon "Expand" at bounding box center [1531, 642] width 20 height 20
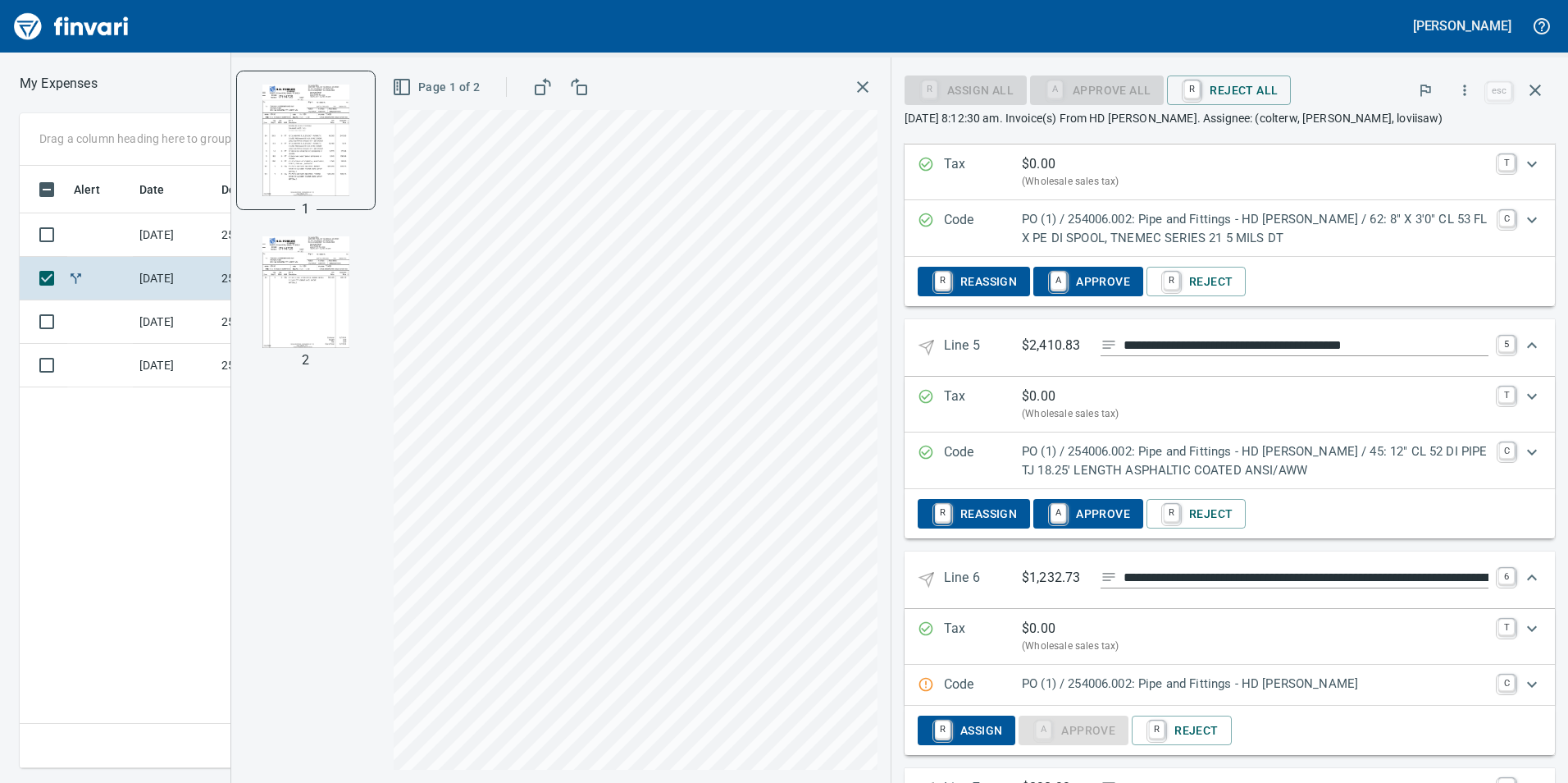
scroll to position [1953, 0]
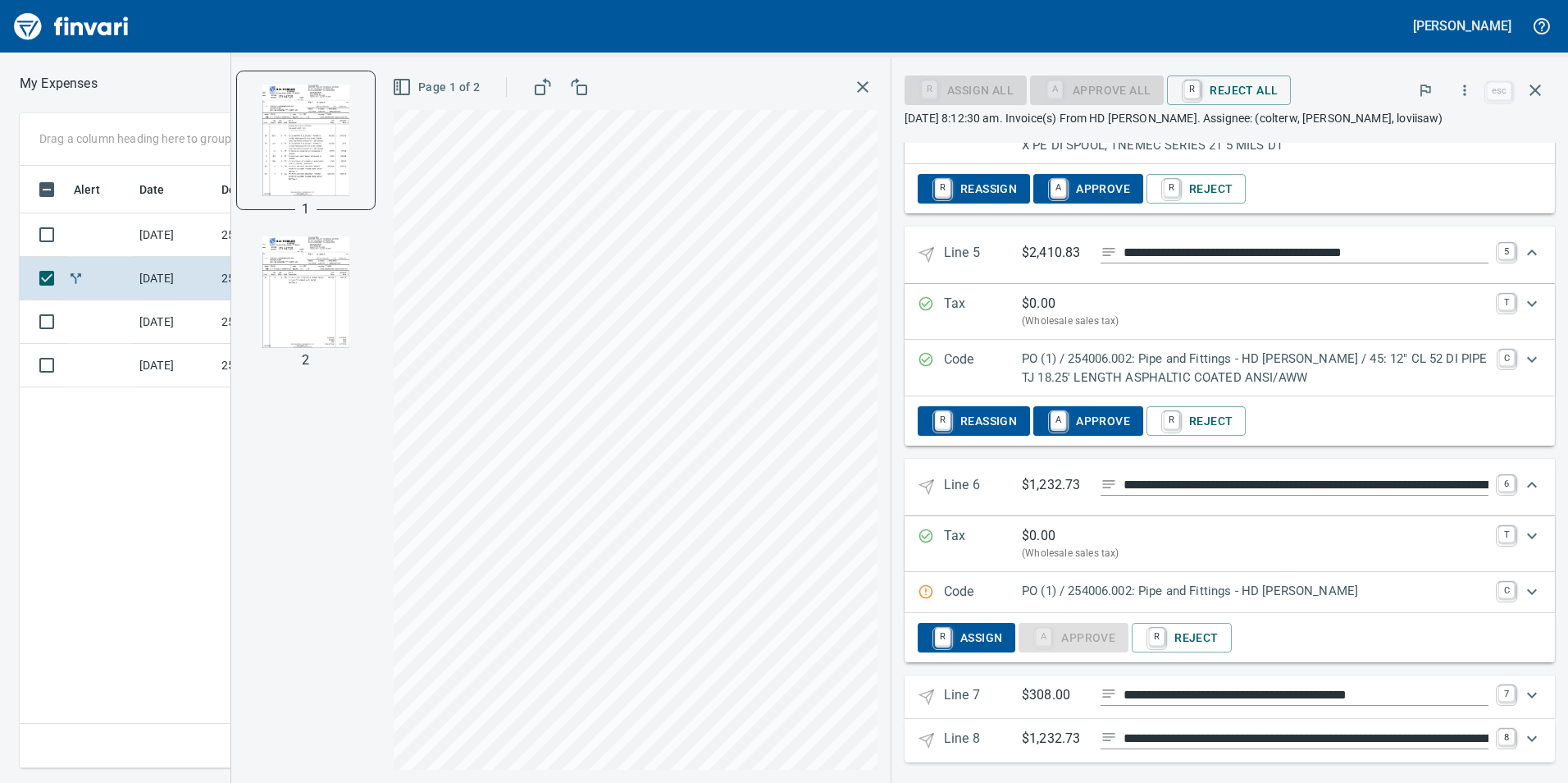
click at [1526, 587] on icon "Expand" at bounding box center [1531, 591] width 20 height 20
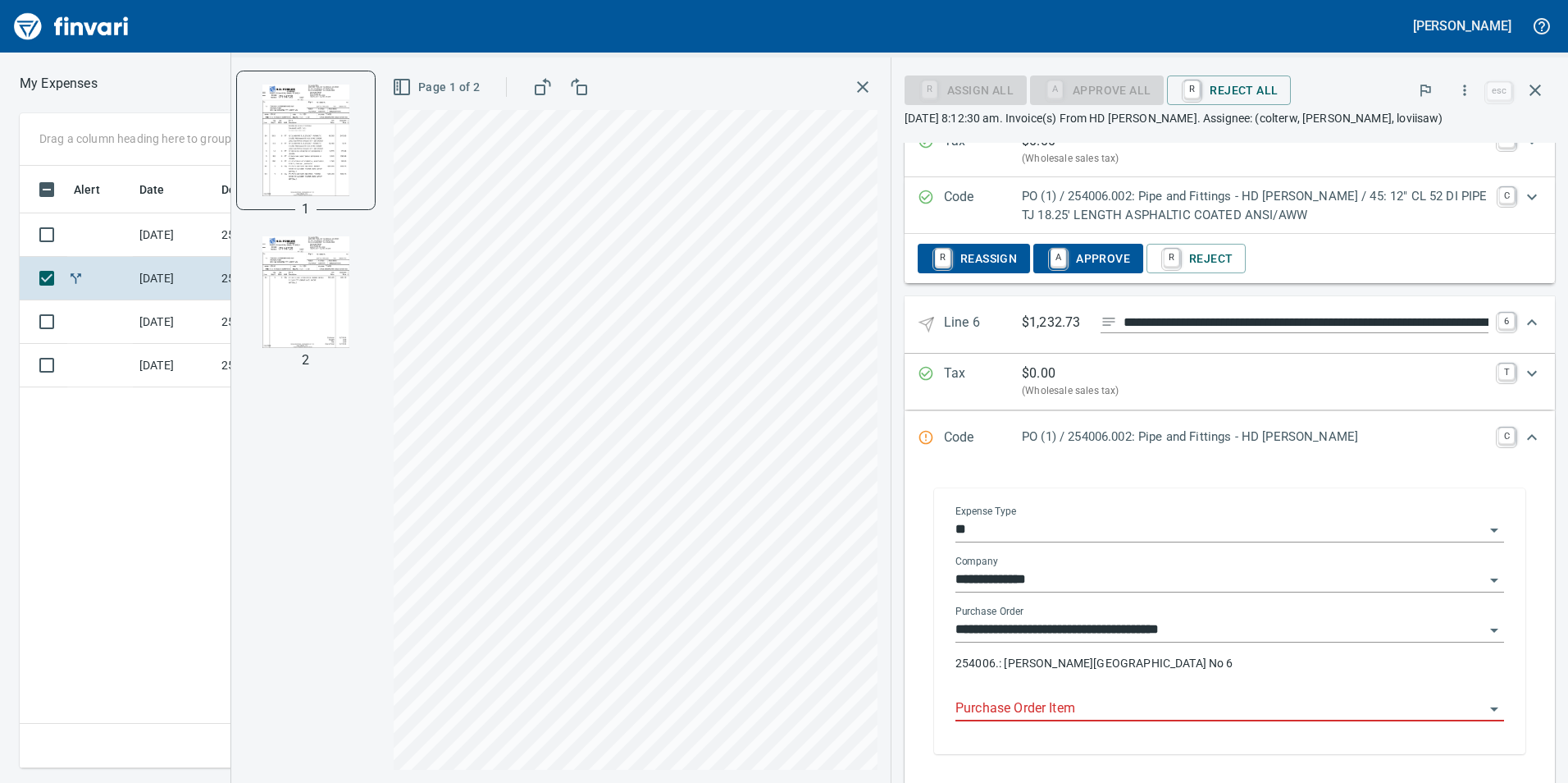
scroll to position [2117, 0]
click at [1075, 708] on input "Purchase Order Item" at bounding box center [1220, 707] width 529 height 23
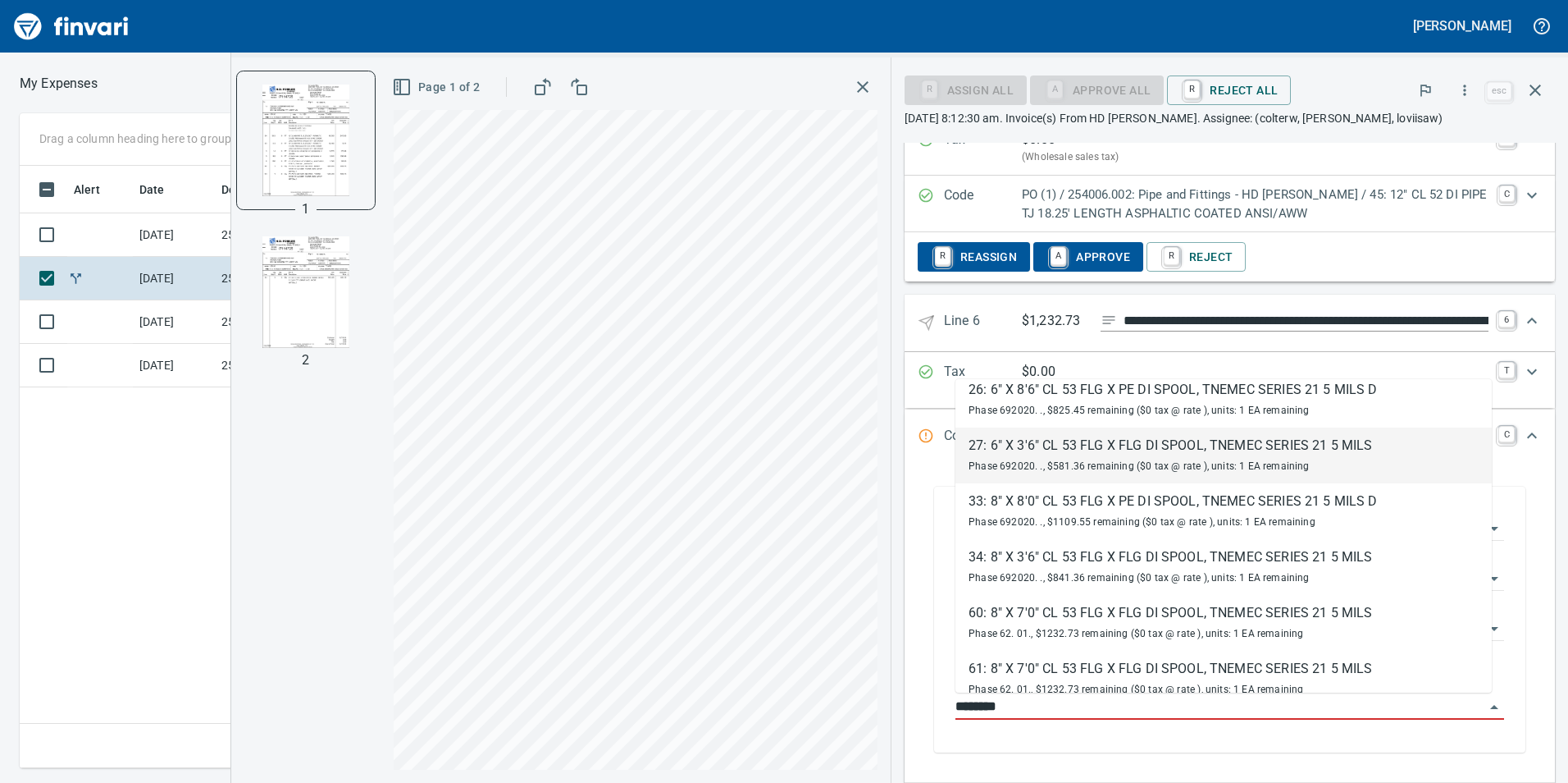
scroll to position [656, 0]
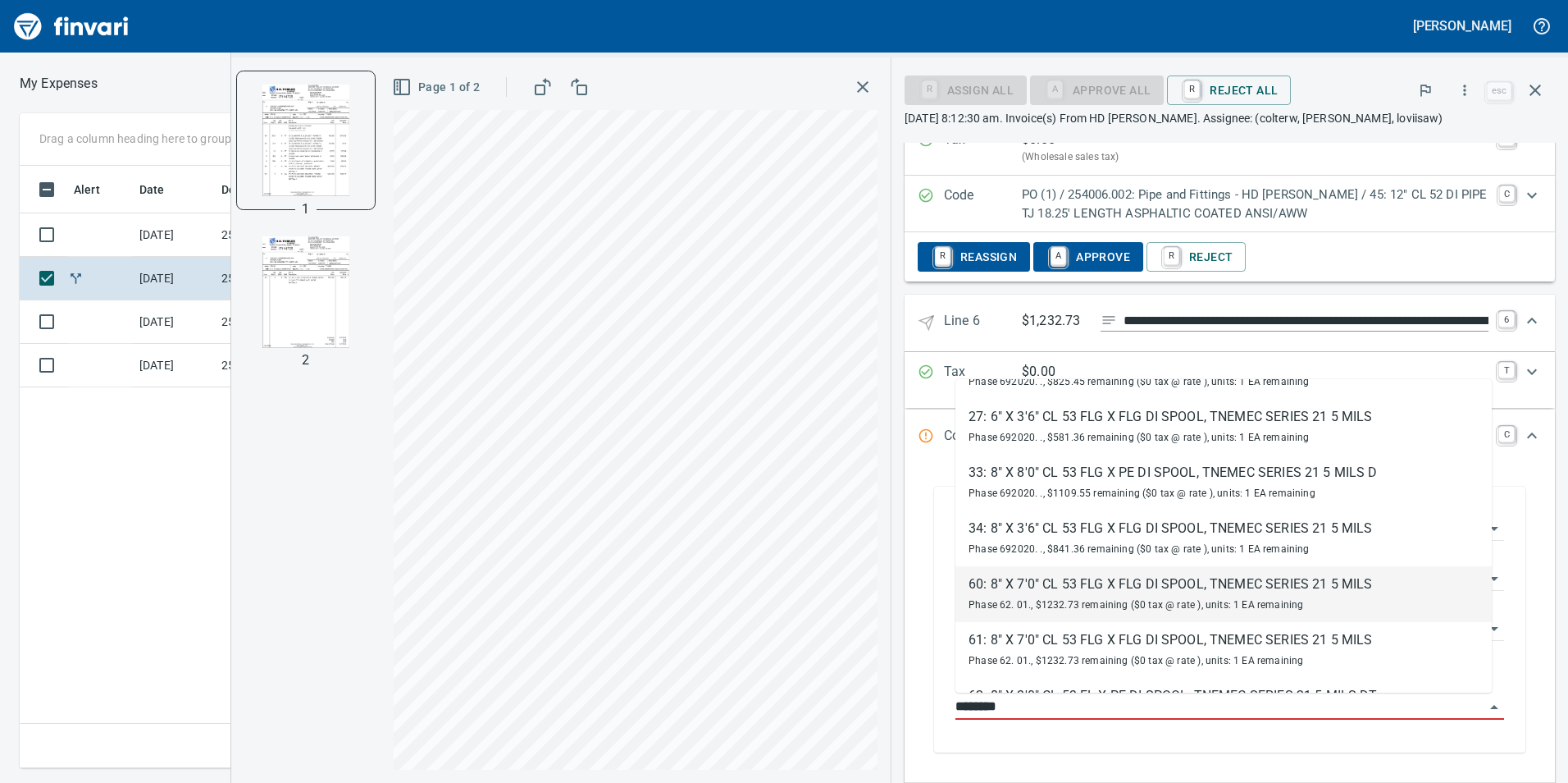
click at [1115, 588] on div "60: 8" X 7'0" CL 53 FLG X FLG DI SPOOL, TNEMEC SERIES 21 5 MILS" at bounding box center [1170, 584] width 403 height 20
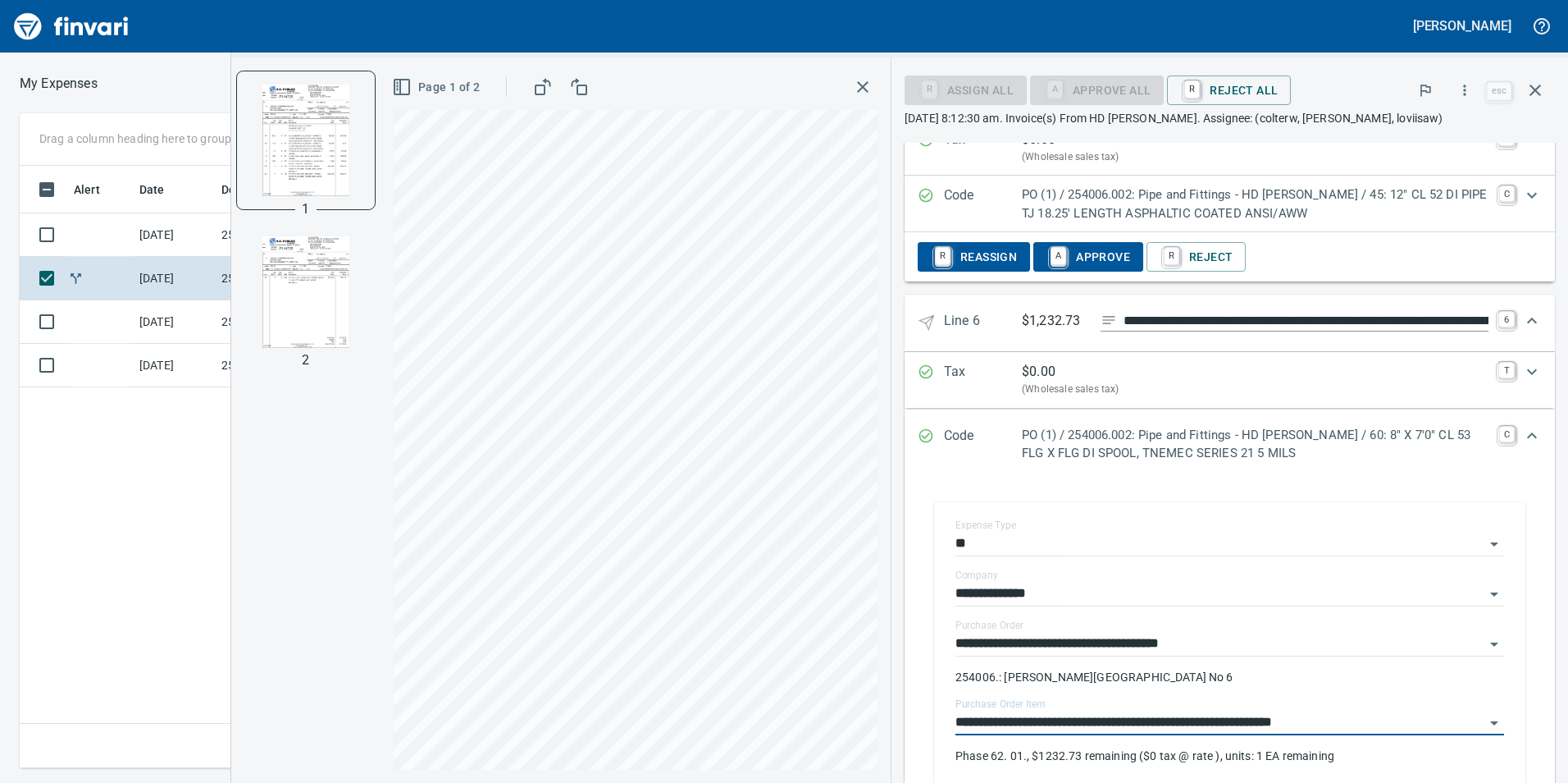
type input "**********"
click at [1522, 316] on icon "Expand" at bounding box center [1531, 320] width 20 height 20
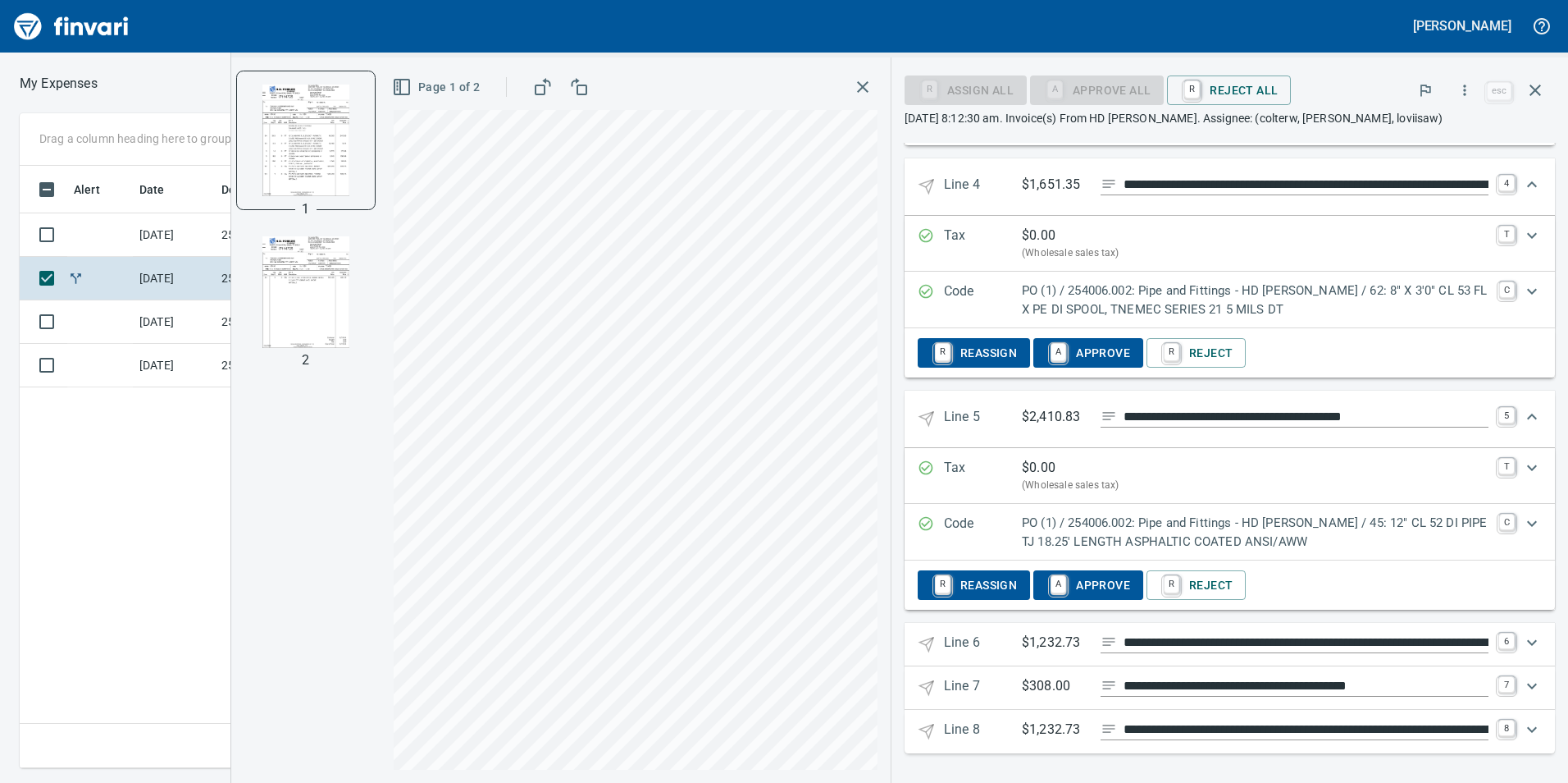
scroll to position [1789, 0]
click at [1522, 637] on icon "Expand" at bounding box center [1531, 642] width 20 height 20
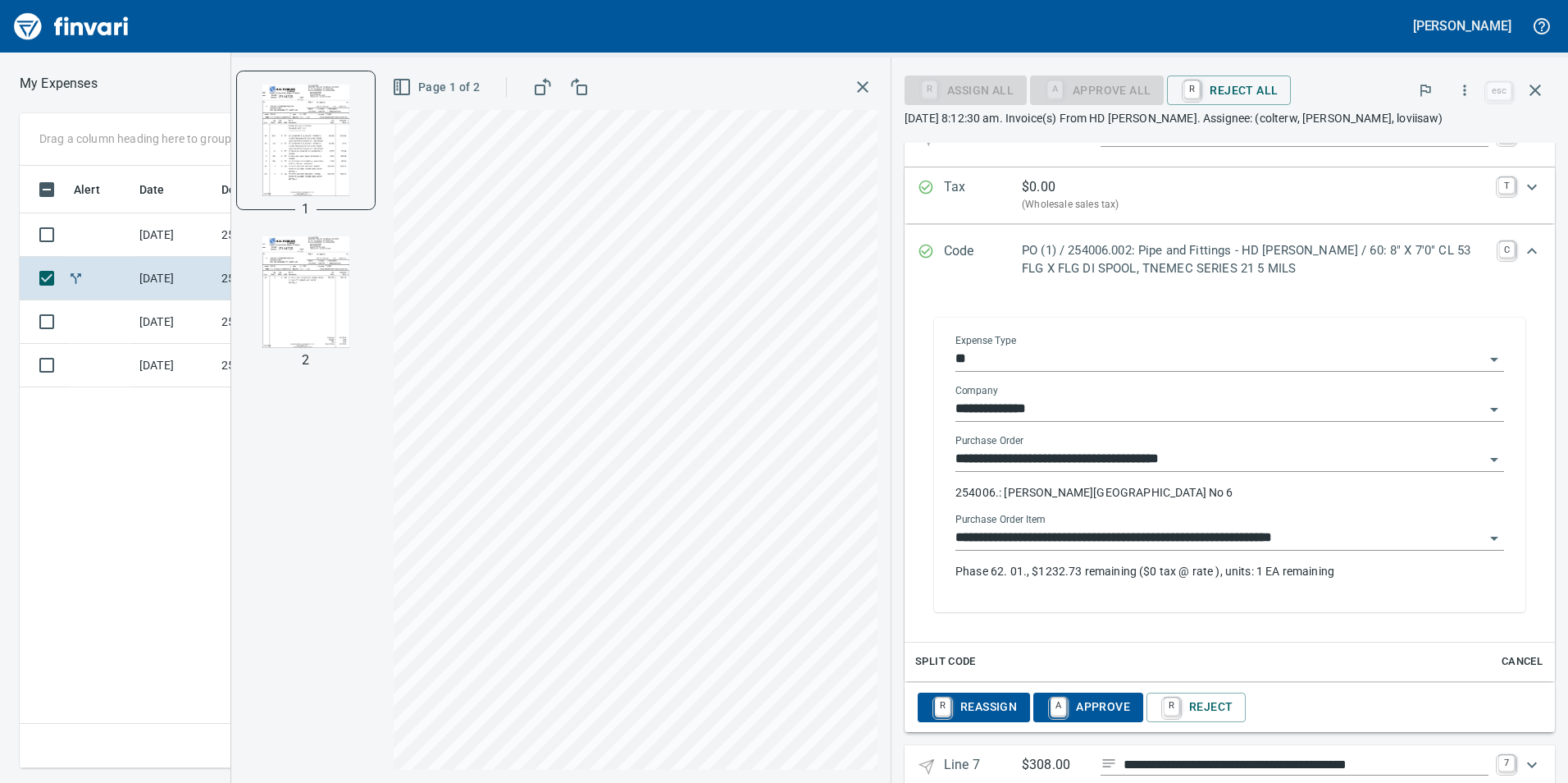
scroll to position [2380, 0]
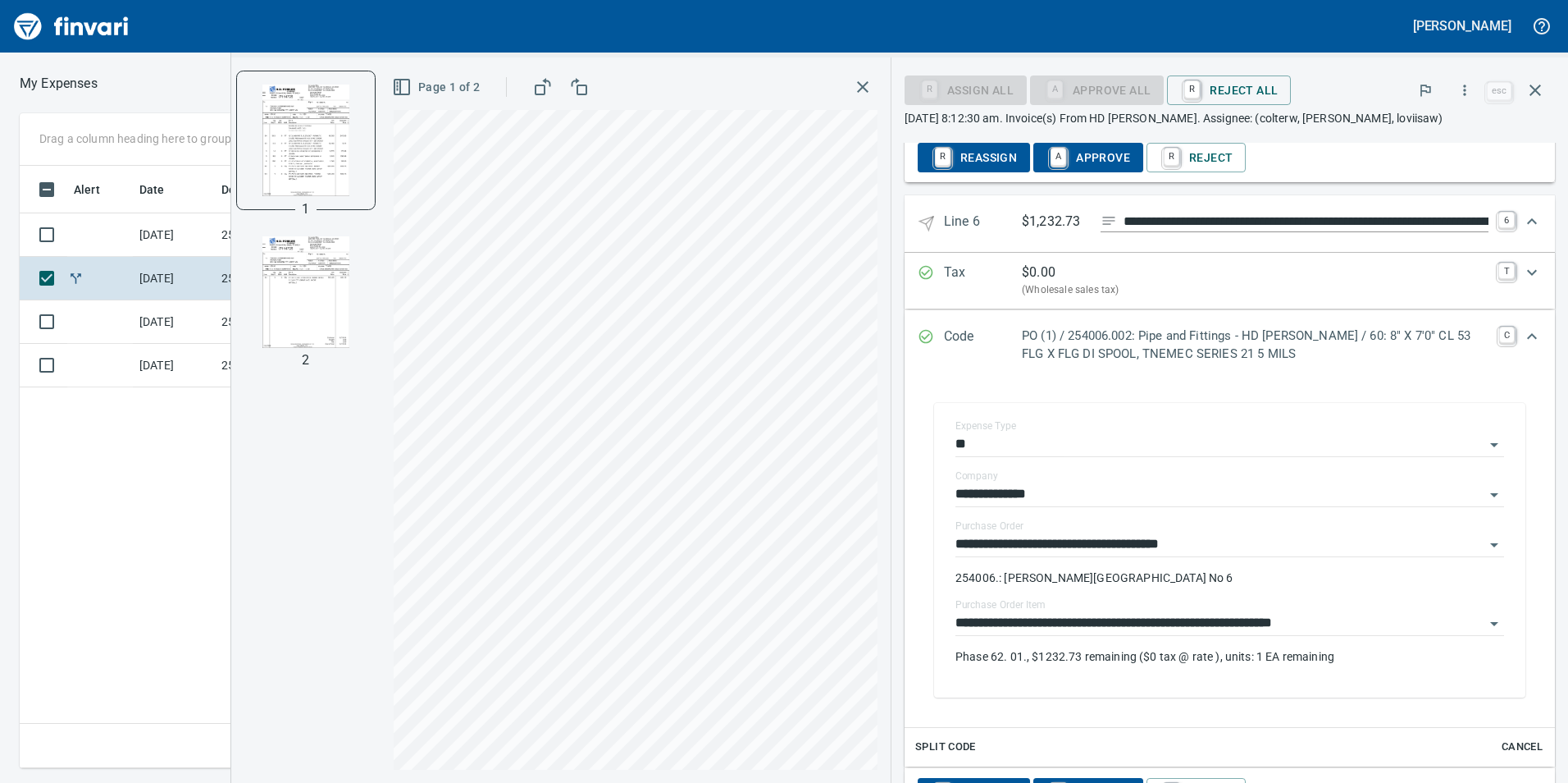
click at [1527, 338] on icon "Expand" at bounding box center [1532, 336] width 9 height 6
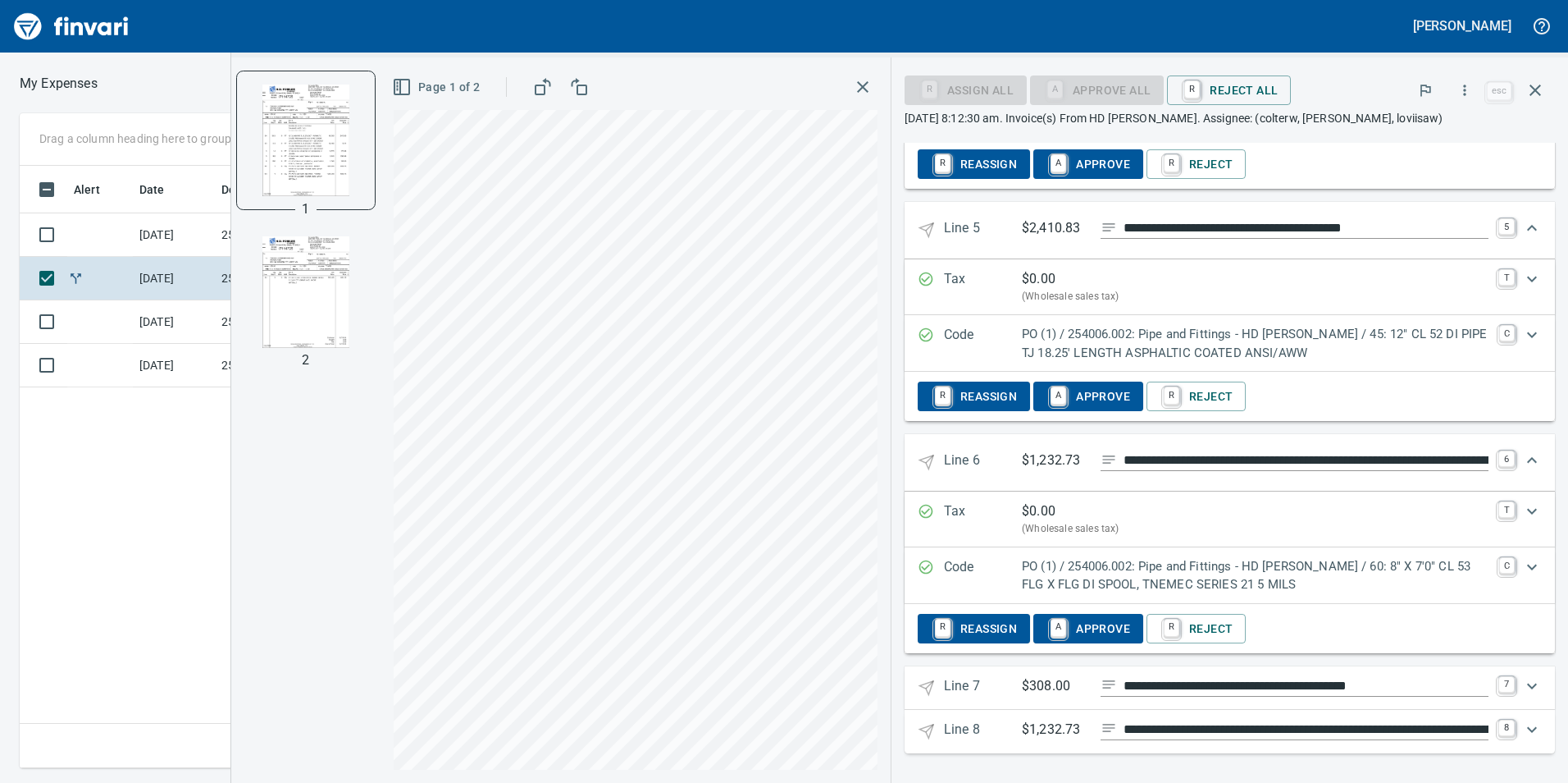
scroll to position [1978, 0]
click at [1525, 680] on icon "Expand" at bounding box center [1531, 686] width 20 height 20
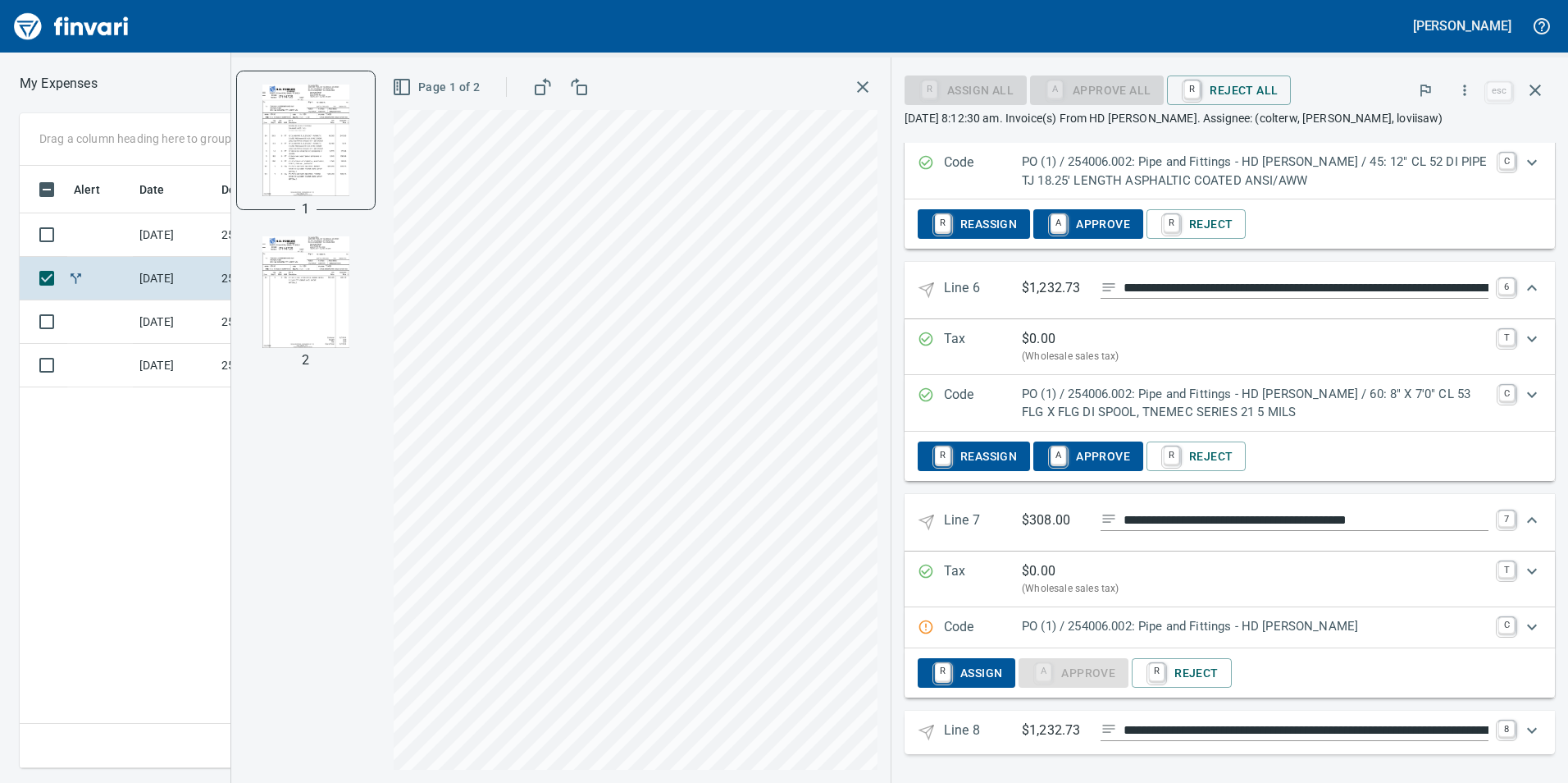
scroll to position [2151, 0]
click at [1522, 626] on icon "Expand" at bounding box center [1531, 625] width 20 height 20
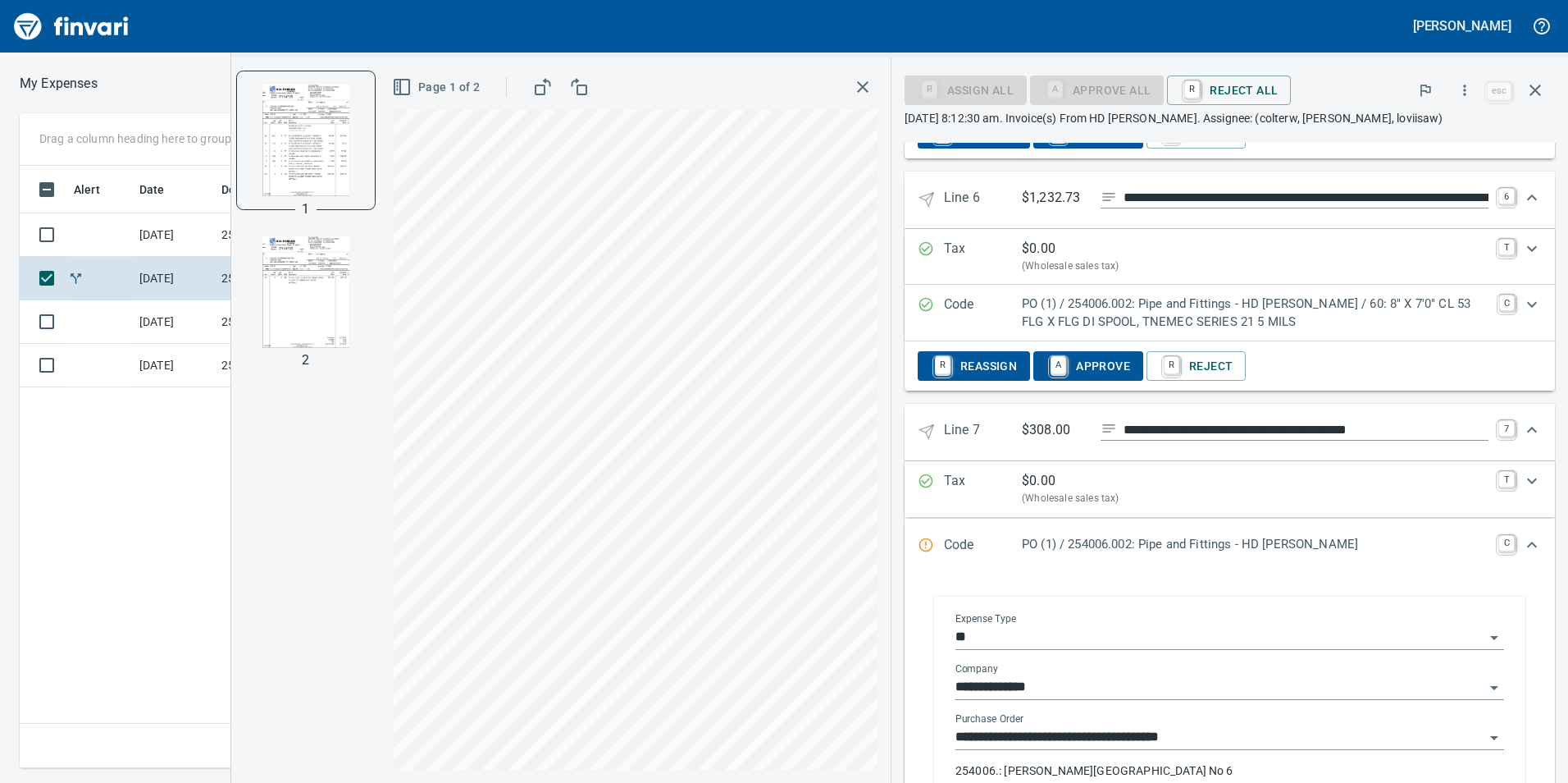
scroll to position [2397, 0]
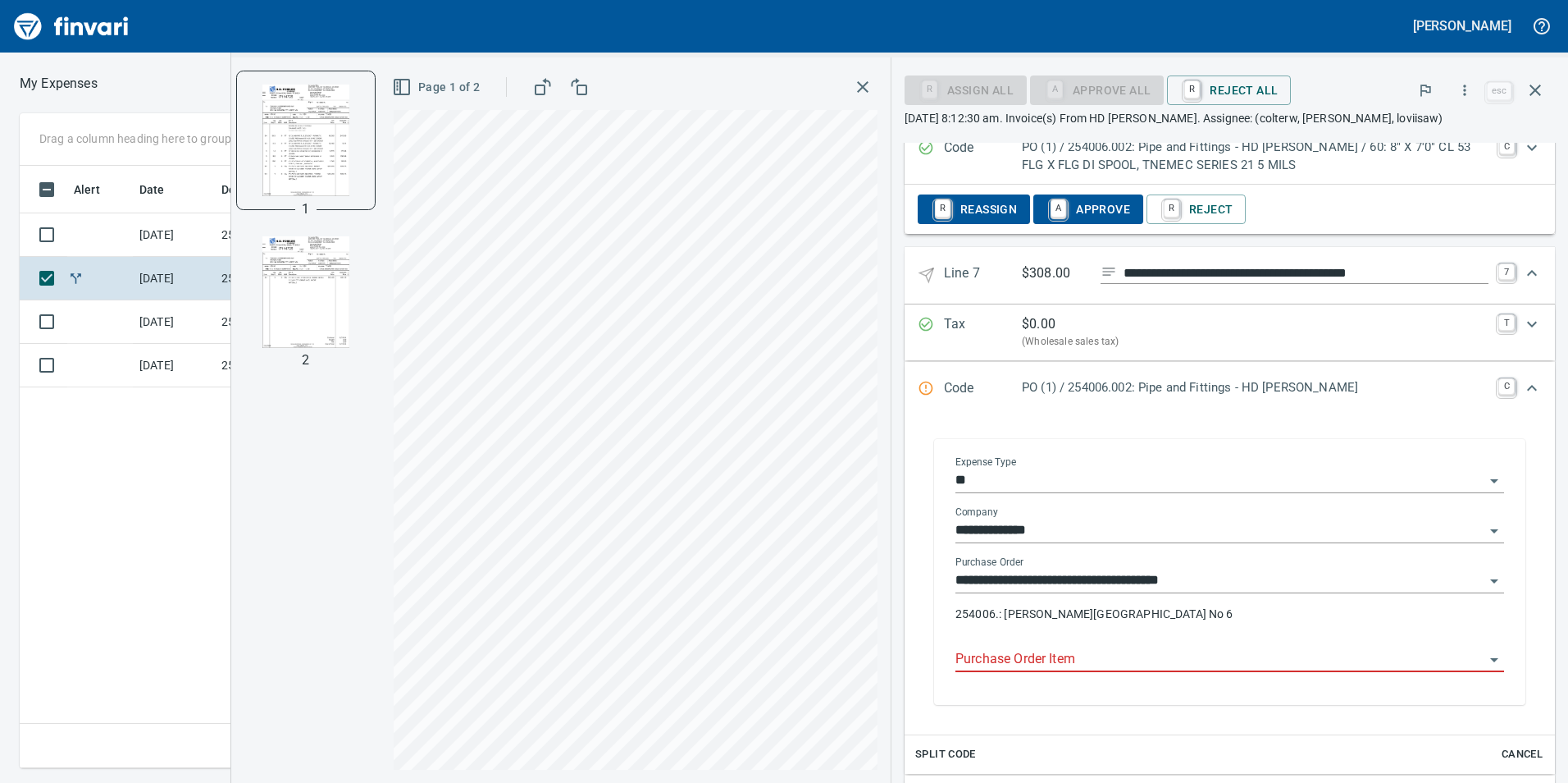
click at [1122, 655] on input "Purchase Order Item" at bounding box center [1220, 659] width 529 height 23
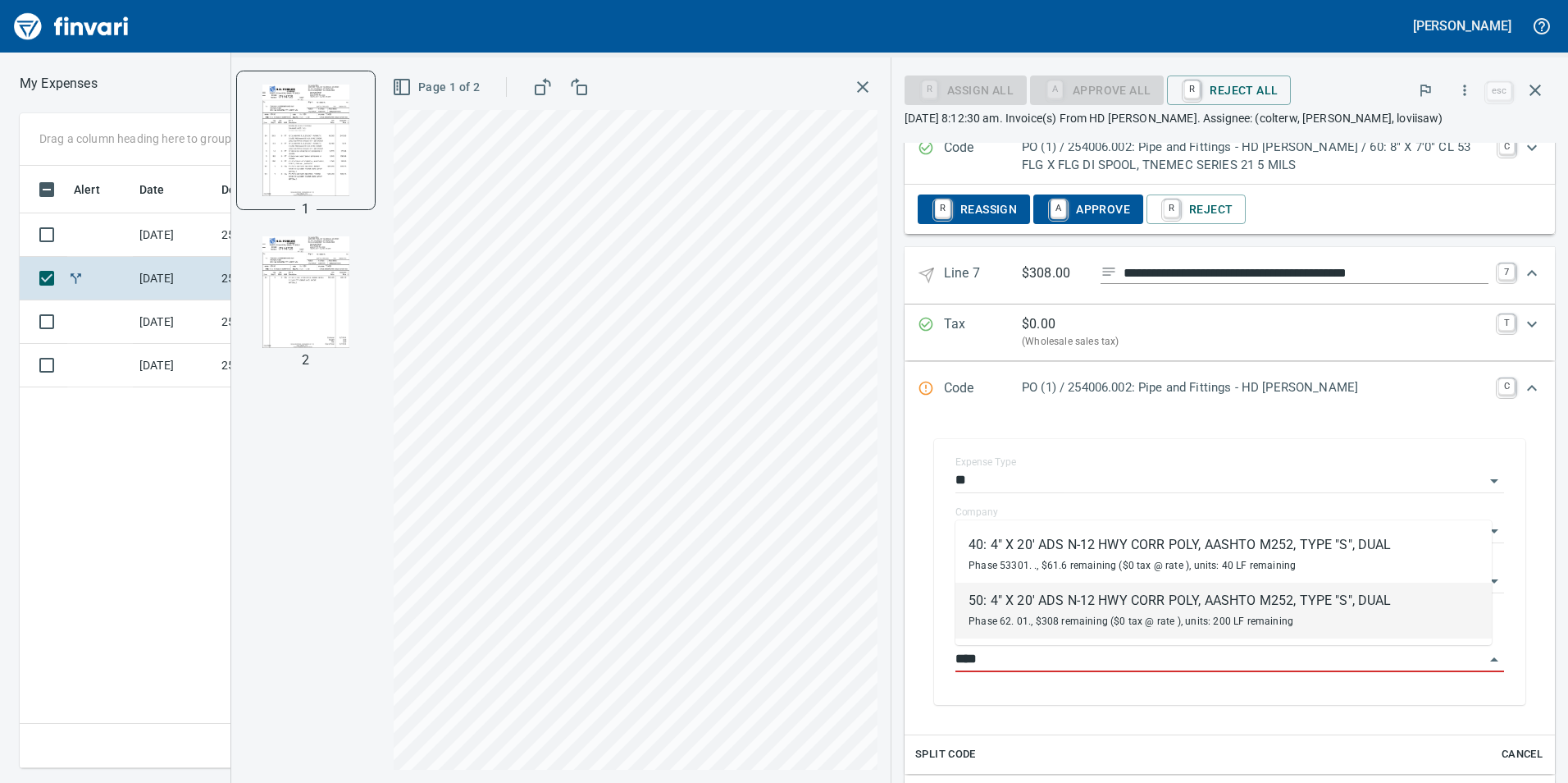
click at [1044, 611] on div "Phase 62. 01., $308 remaining ($0 tax @ rate ), units: 200 LF remaining" at bounding box center [1180, 620] width 423 height 20
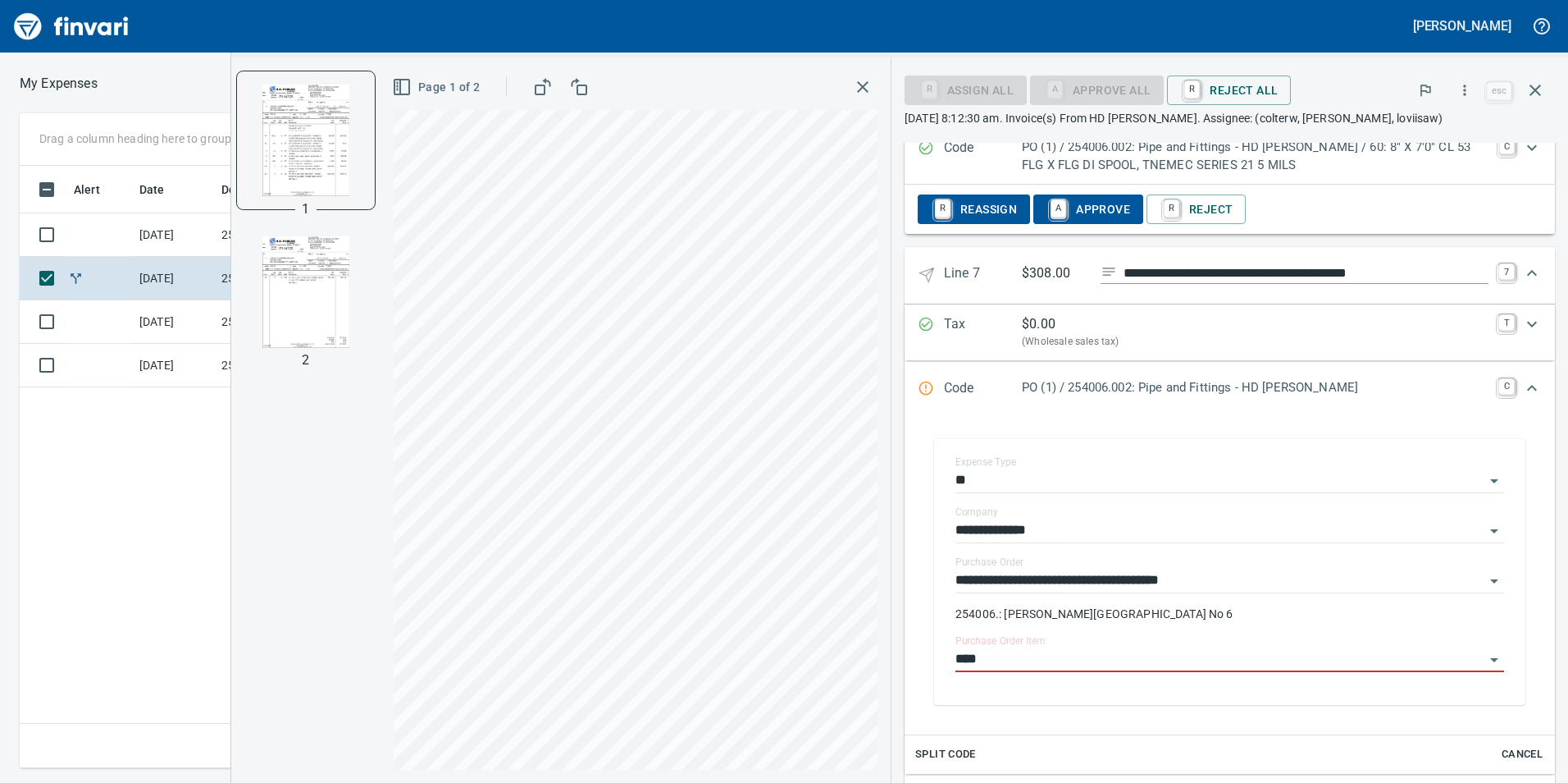
type input "**********"
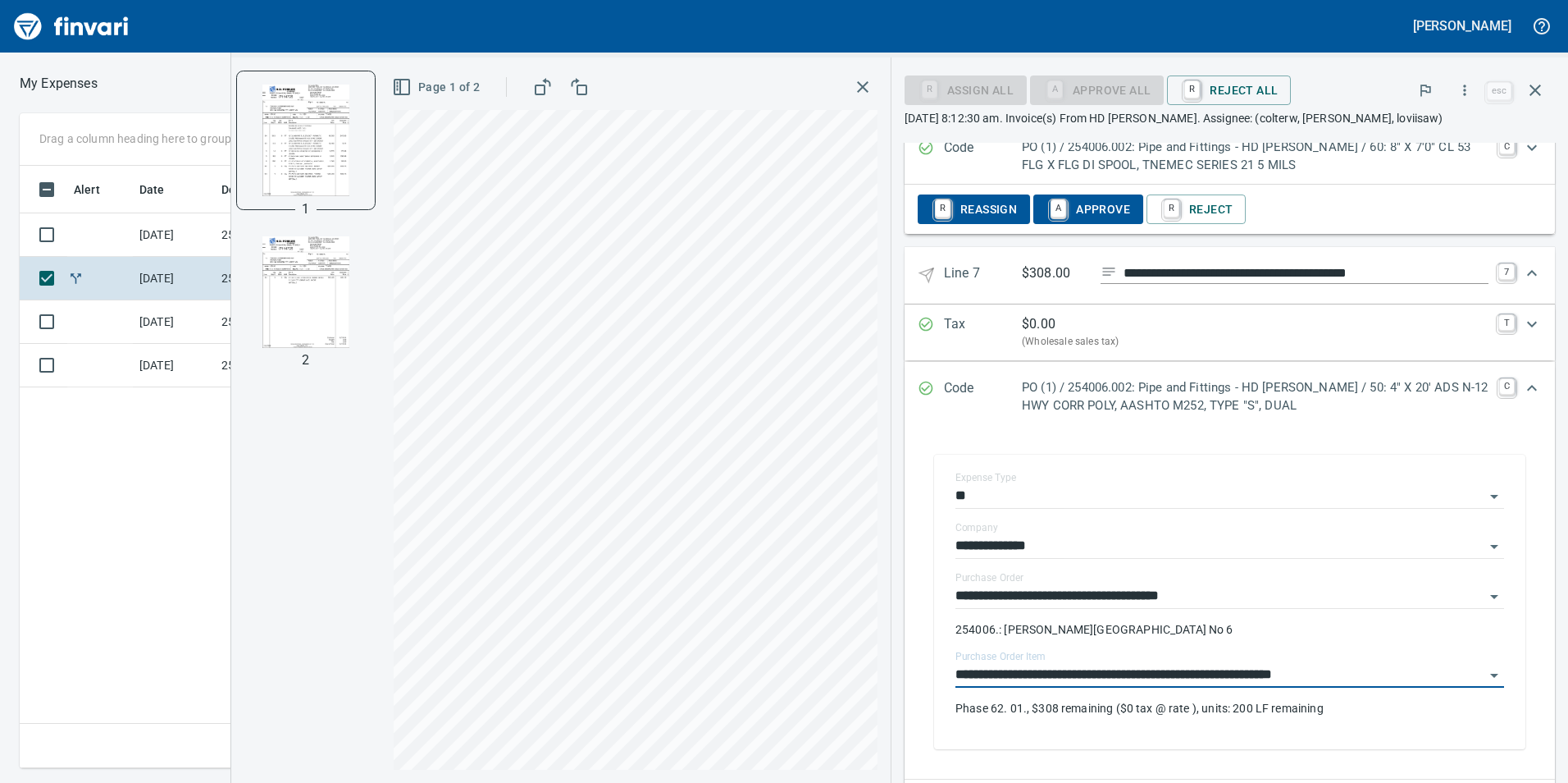
click at [1527, 388] on icon "Expand" at bounding box center [1532, 387] width 9 height 6
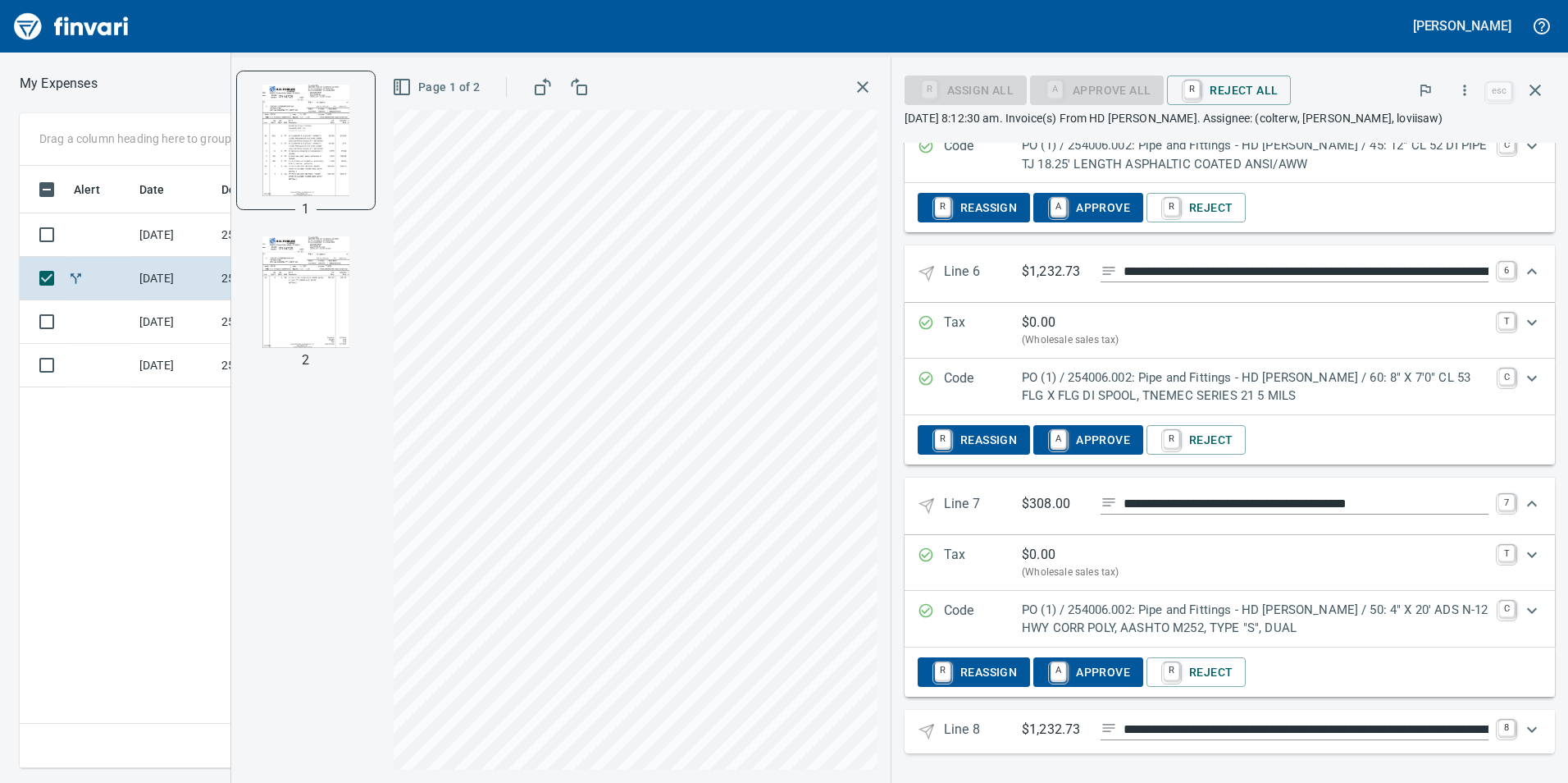
scroll to position [2166, 0]
click at [1522, 721] on icon "Expand" at bounding box center [1531, 729] width 20 height 20
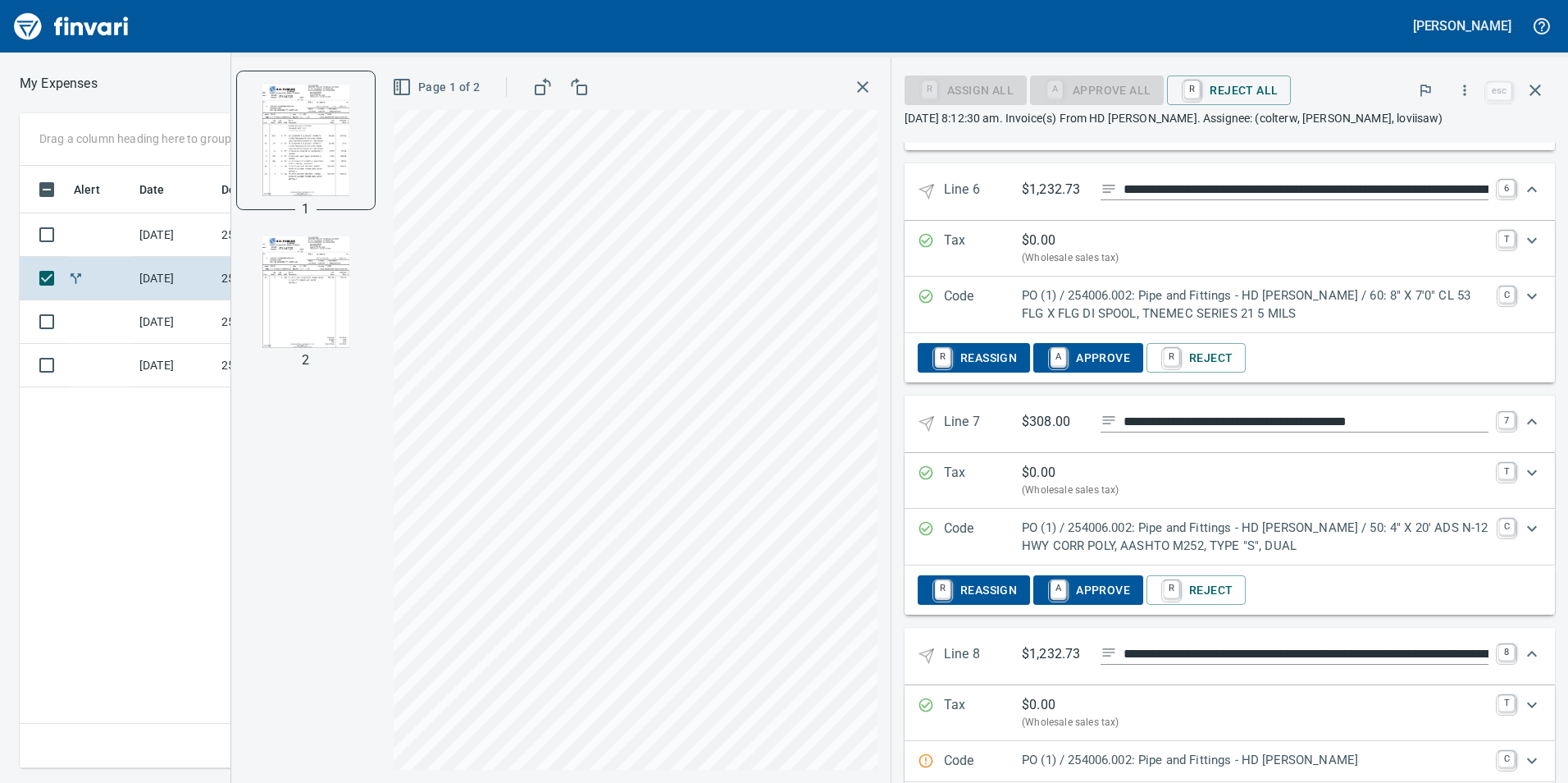
scroll to position [2326, 0]
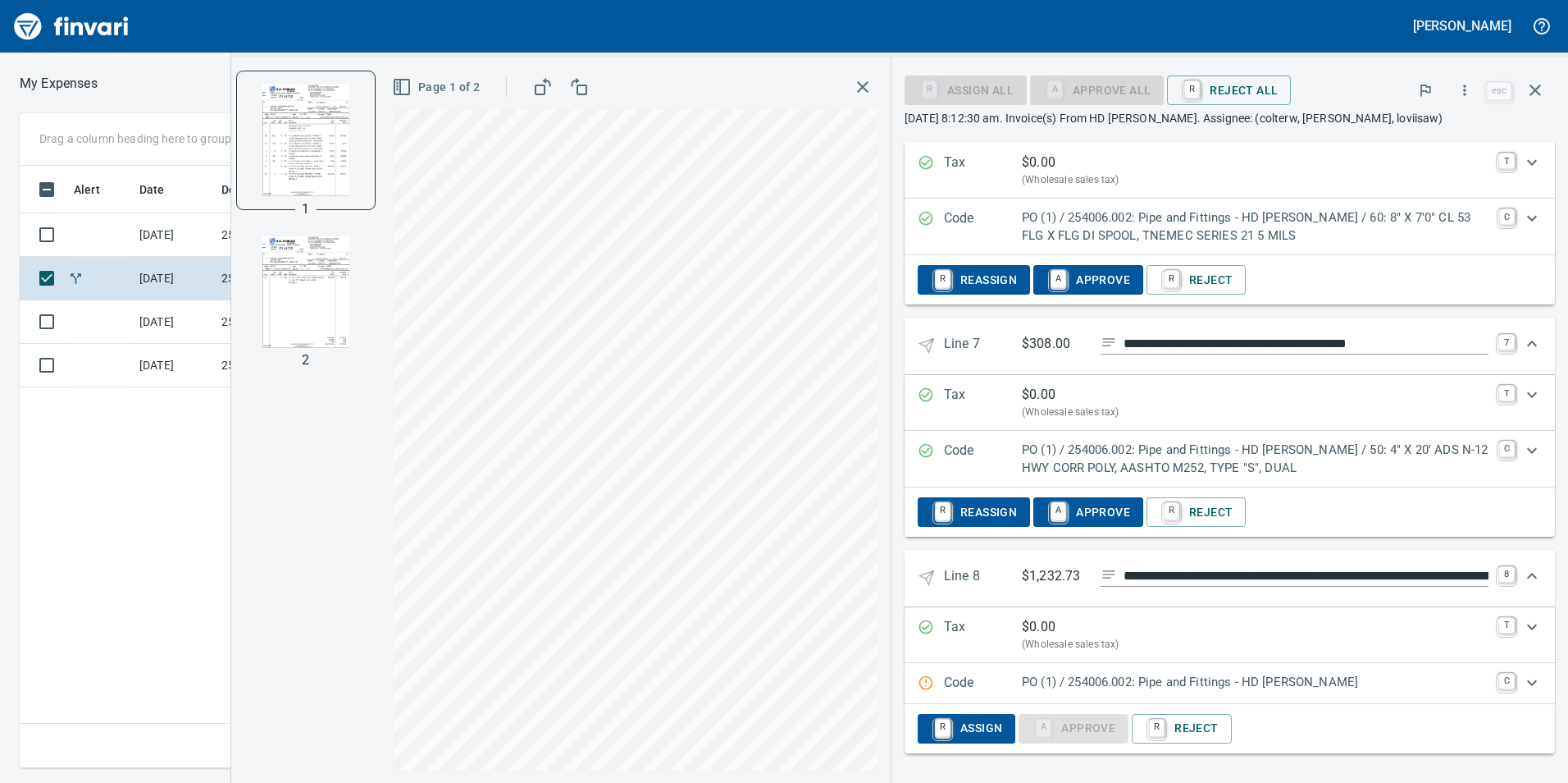
click at [1522, 682] on icon "Expand" at bounding box center [1531, 682] width 20 height 20
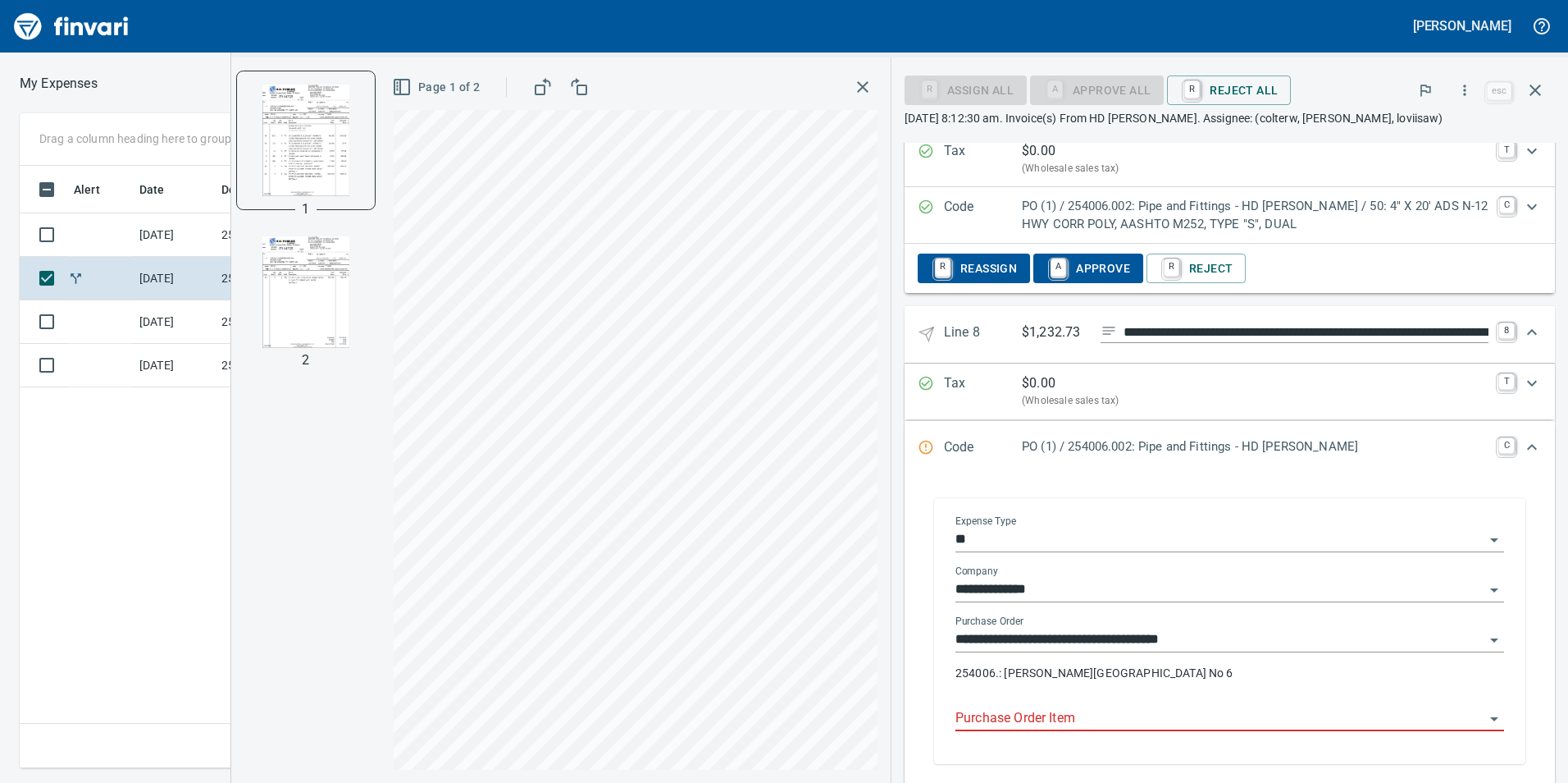
scroll to position [2572, 0]
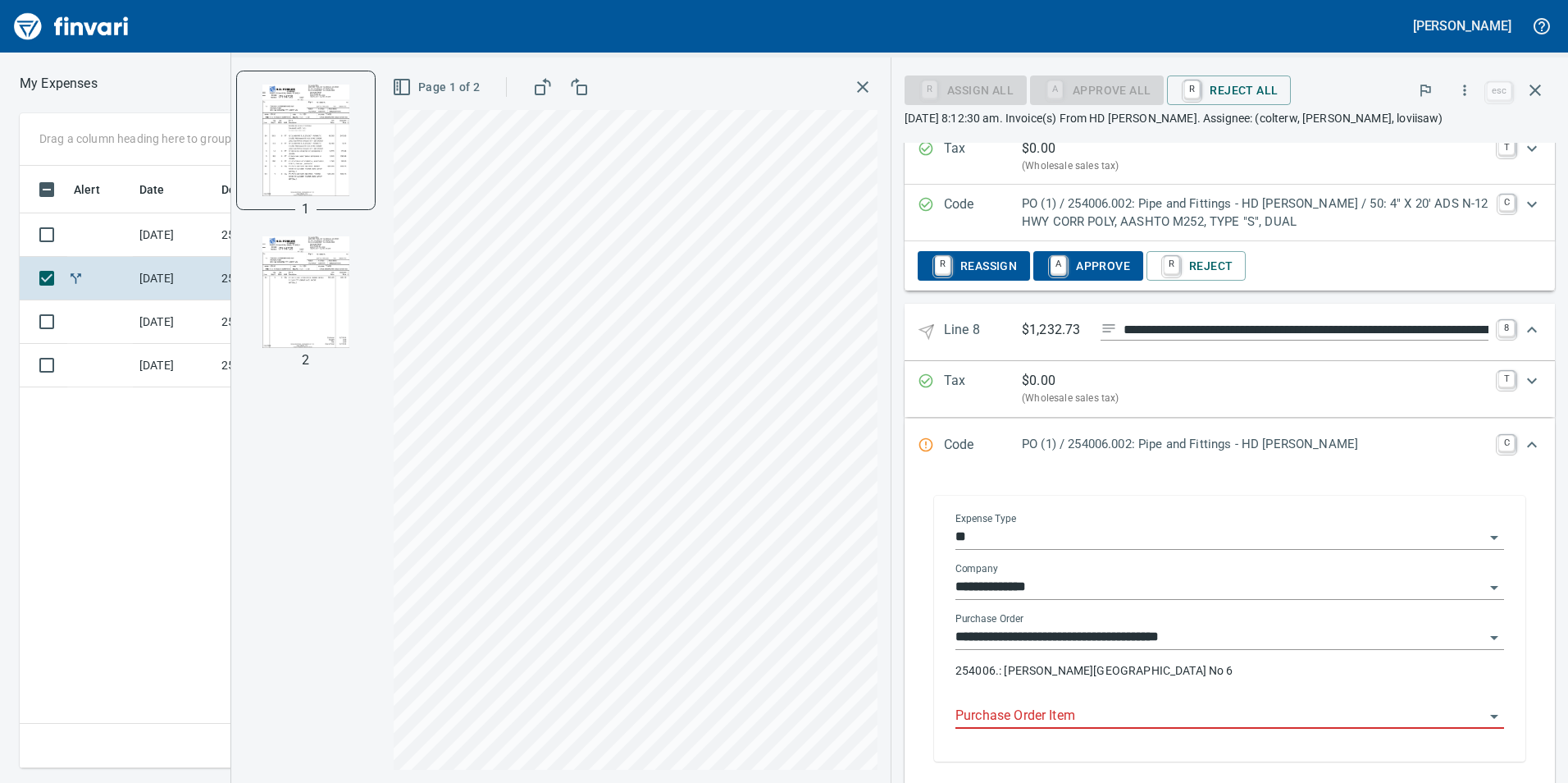
drag, startPoint x: 1088, startPoint y: 722, endPoint x: 1080, endPoint y: 746, distance: 25.3
click at [1090, 723] on input "Purchase Order Item" at bounding box center [1220, 716] width 529 height 23
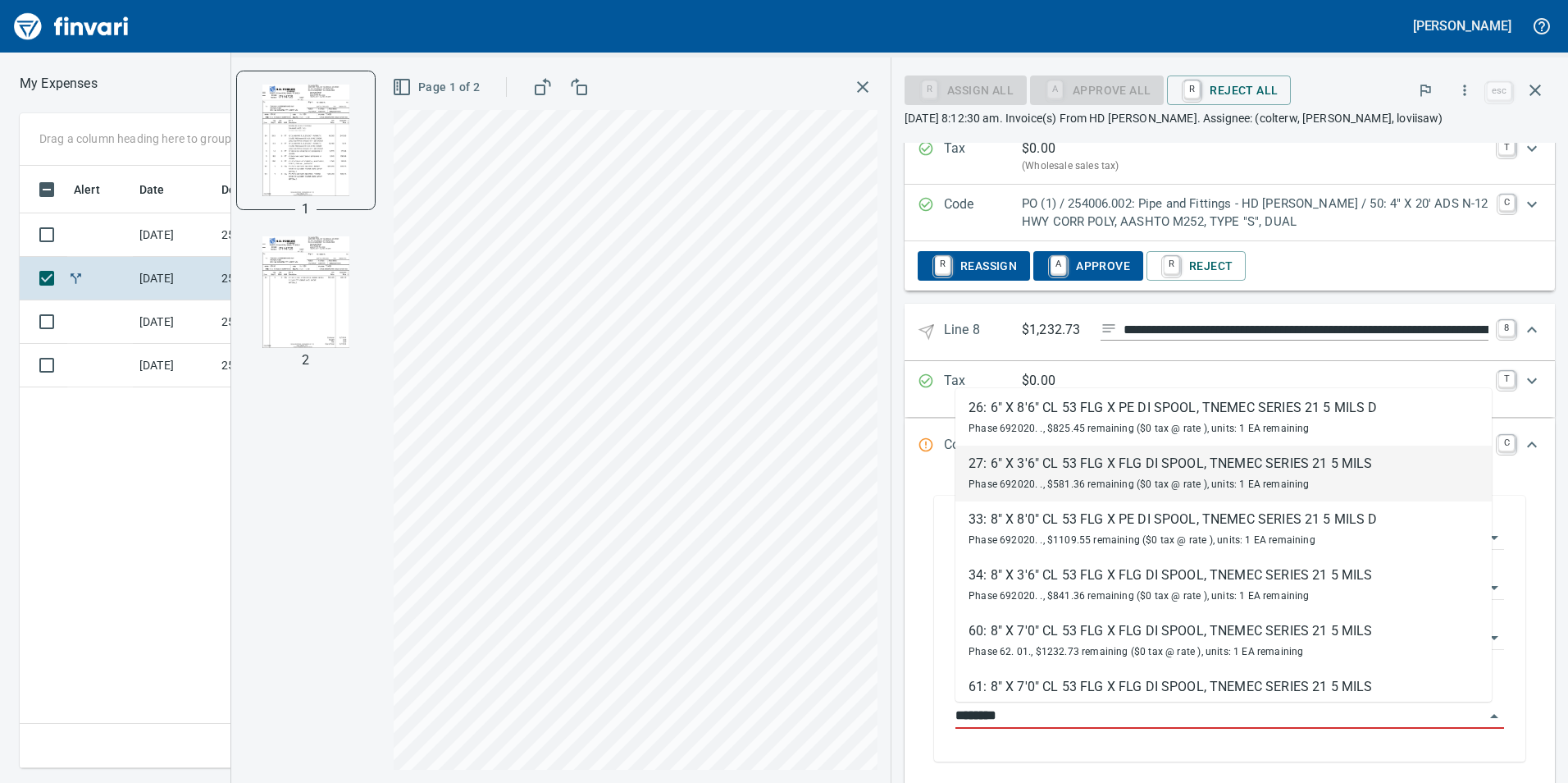
scroll to position [656, 0]
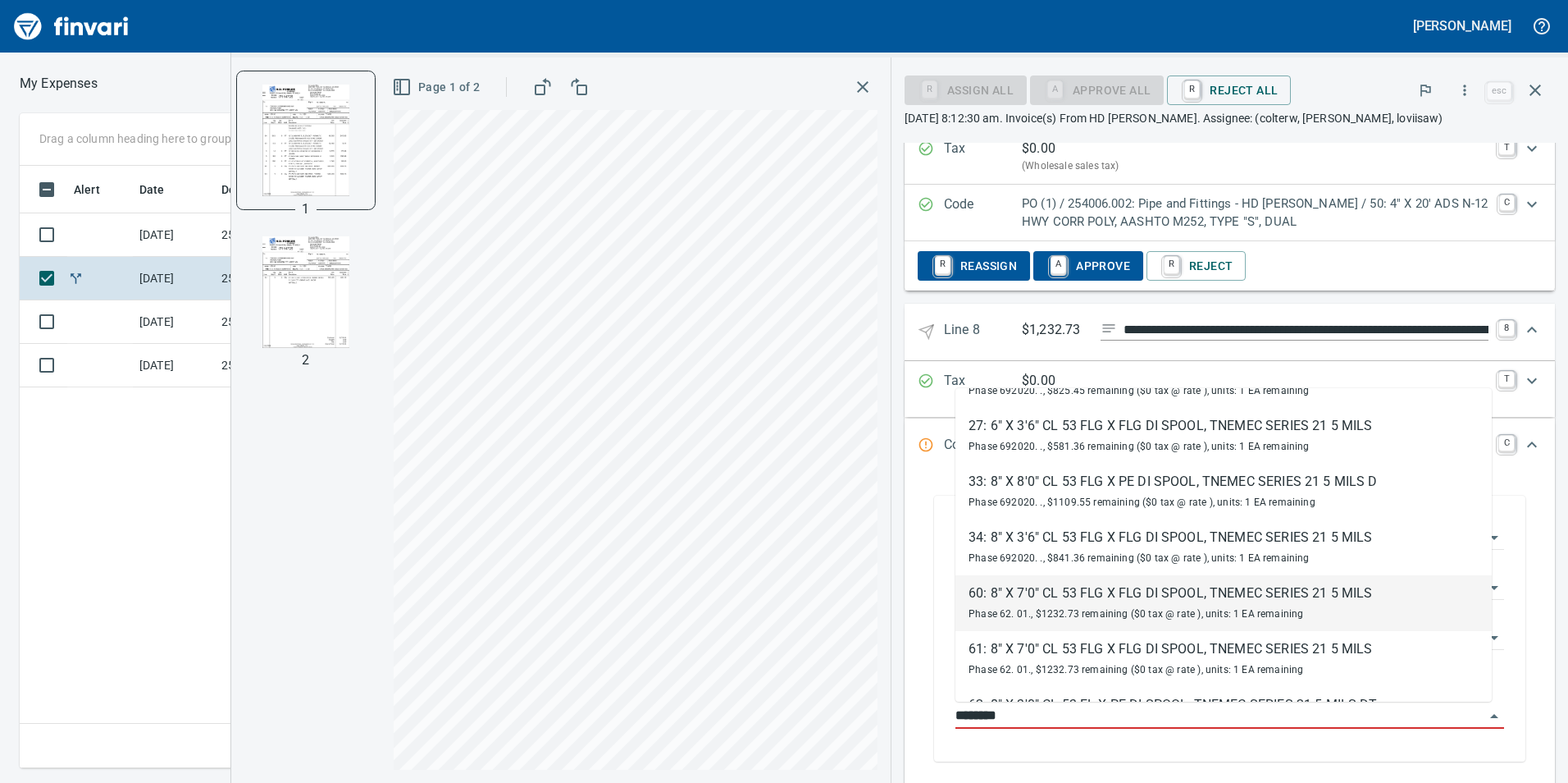
click at [1178, 606] on div "Phase 62. 01., $1232.73 remaining ($0 tax @ rate ), units: 1 EA remaining" at bounding box center [1170, 613] width 403 height 20
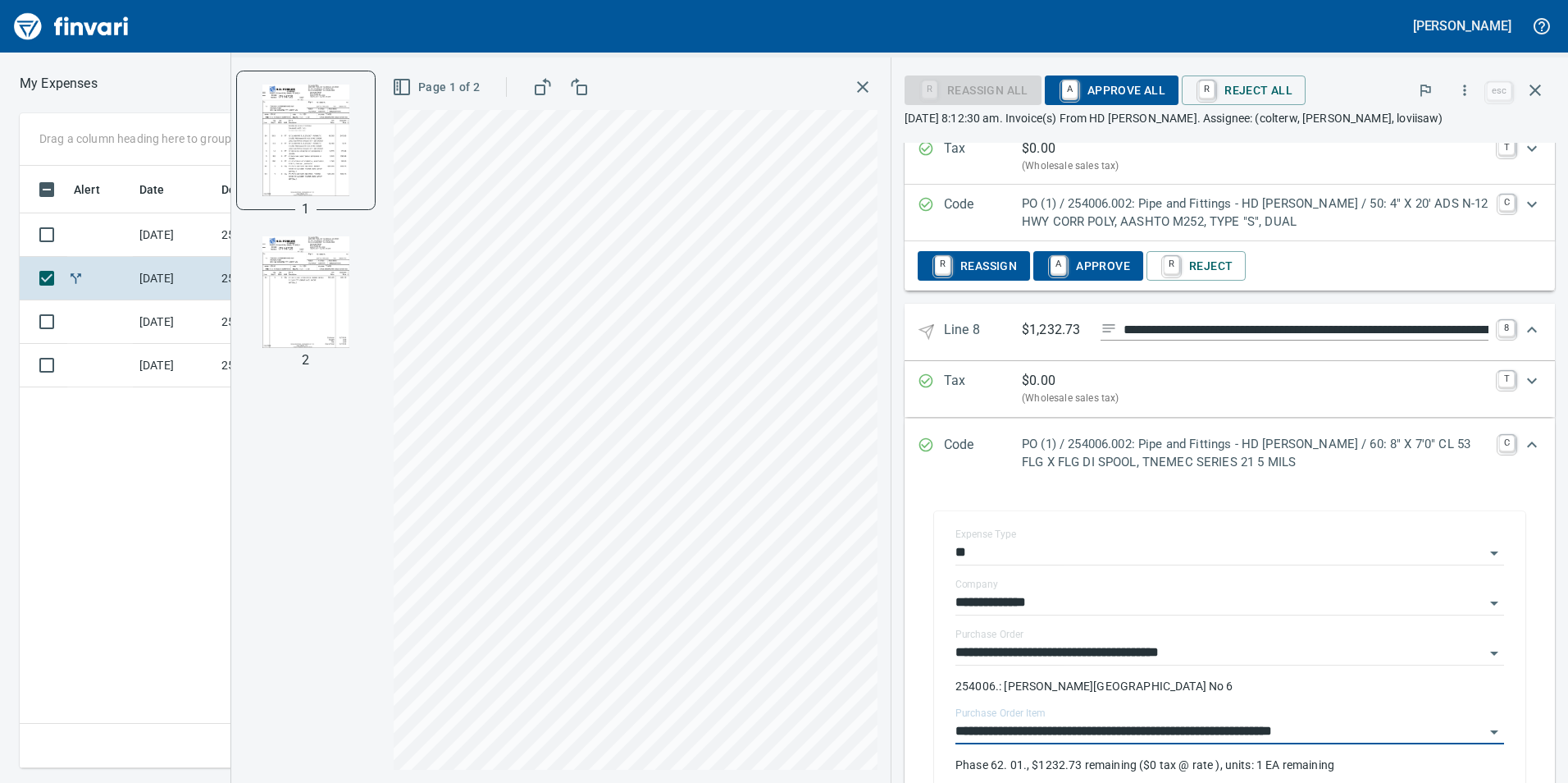
type input "**********"
click at [1121, 90] on span "A Approve All" at bounding box center [1112, 91] width 108 height 28
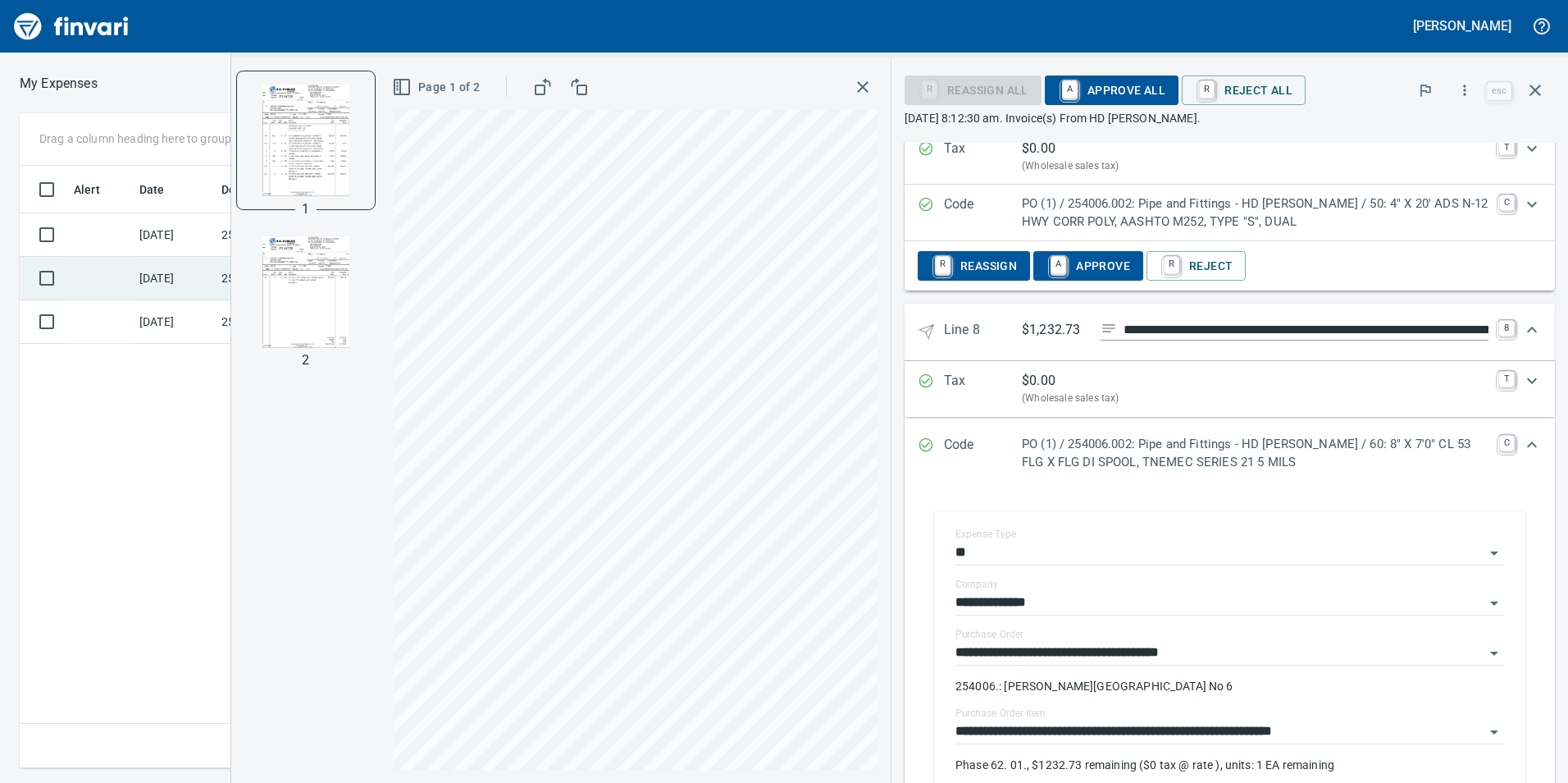
click at [122, 271] on td at bounding box center [99, 279] width 65 height 43
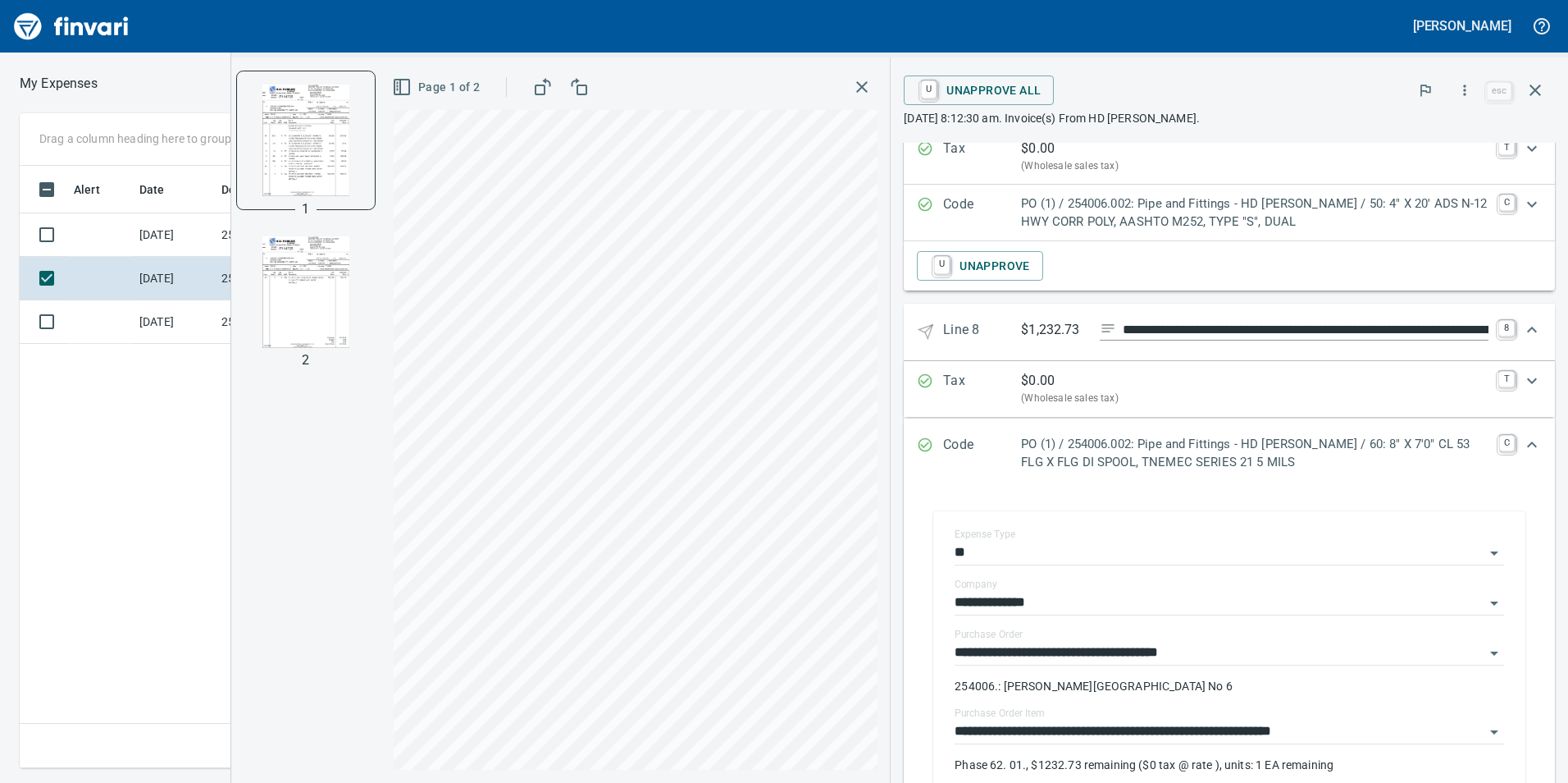
scroll to position [20, 0]
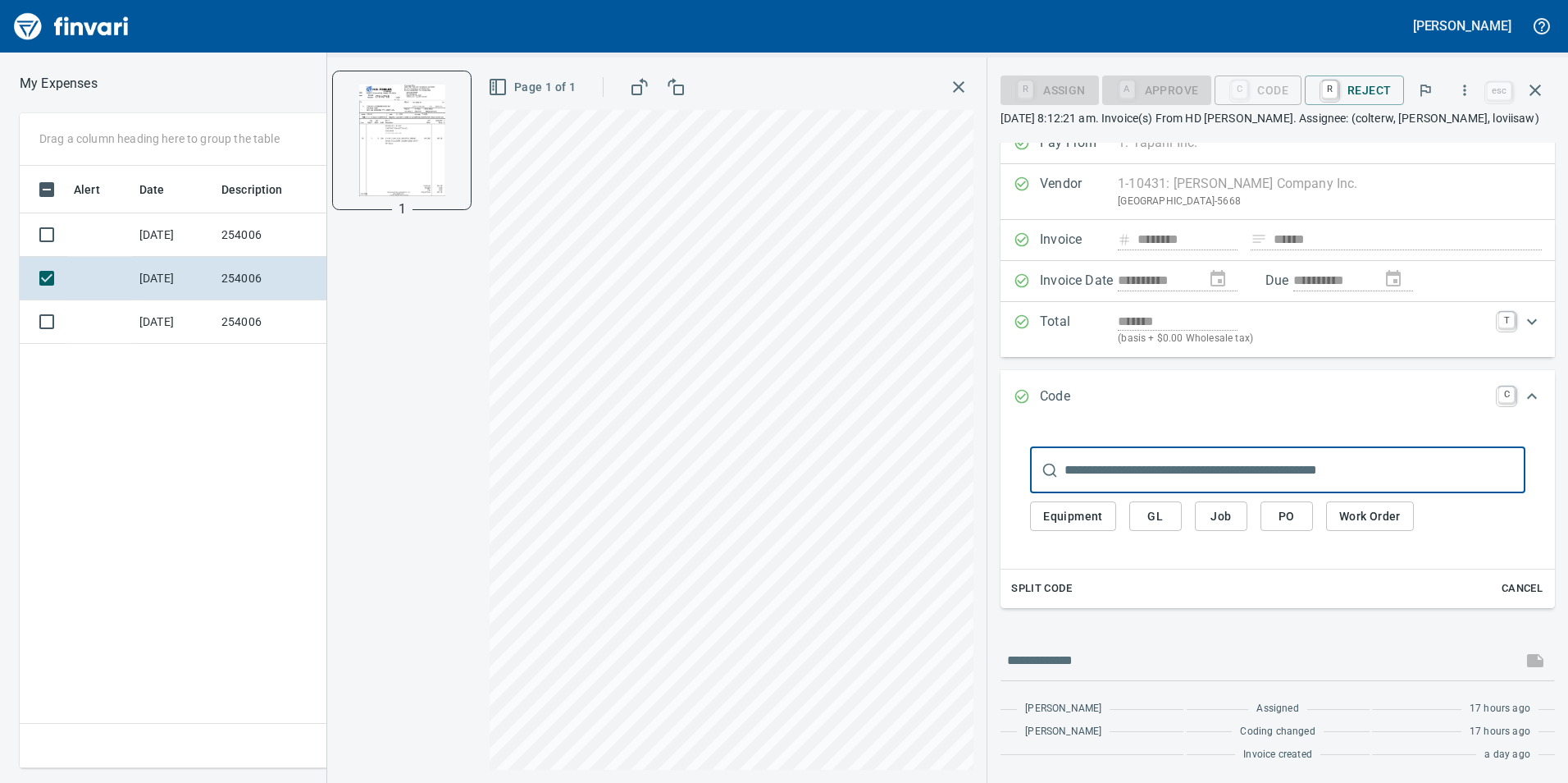
click at [1286, 516] on span "PO" at bounding box center [1287, 517] width 26 height 21
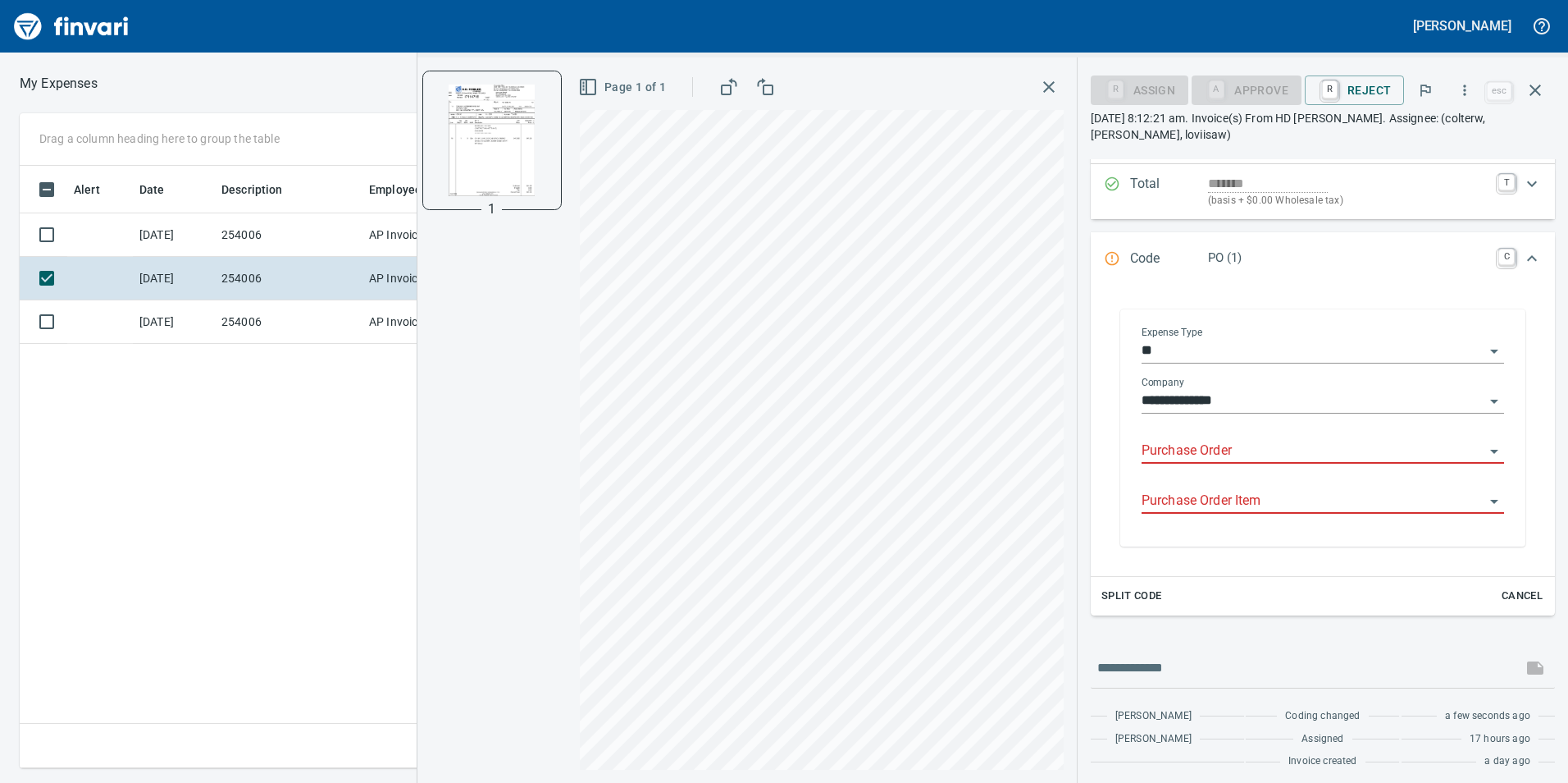
scroll to position [180, 0]
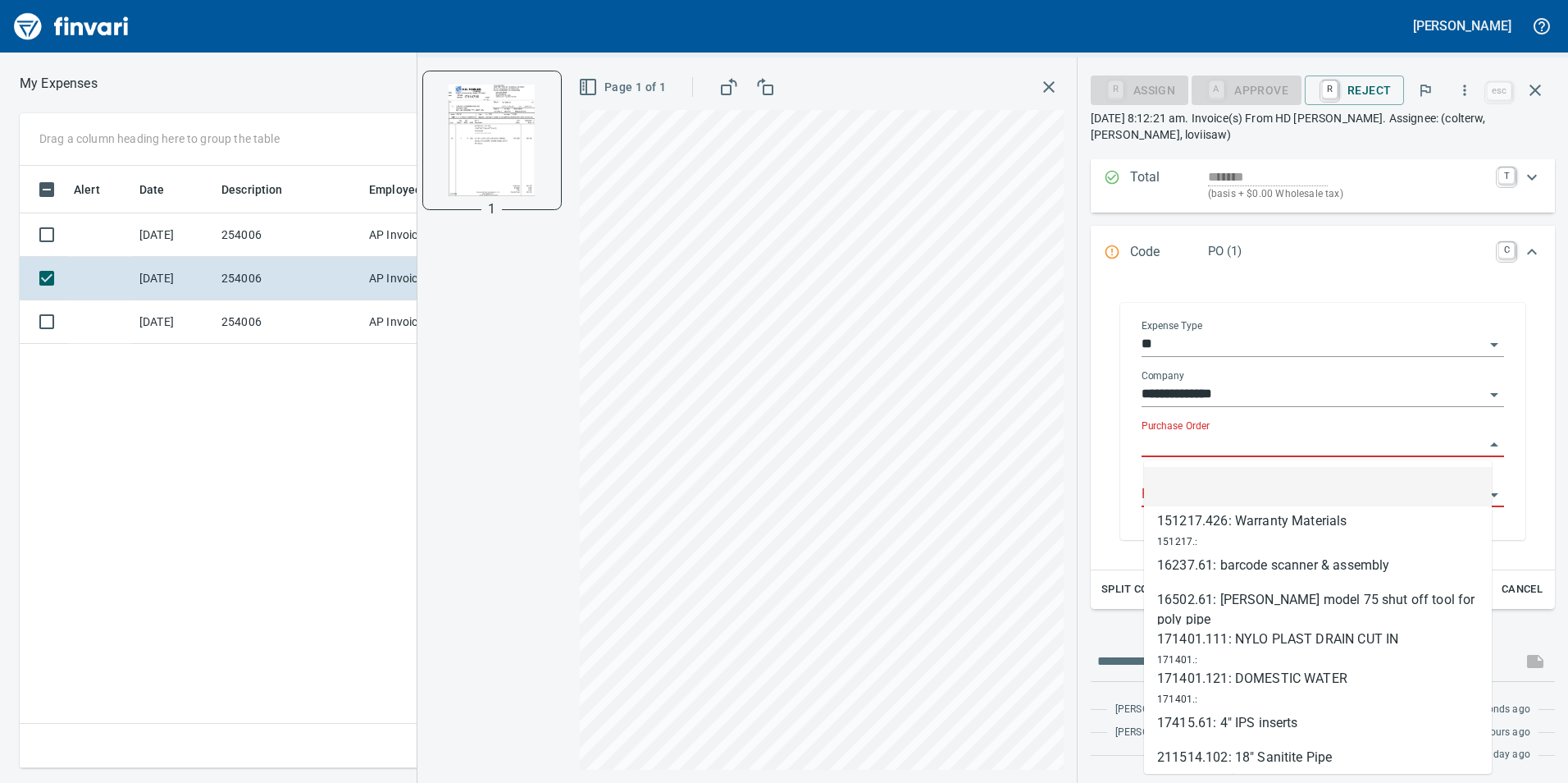
click at [1267, 446] on input "Purchase Order" at bounding box center [1312, 445] width 343 height 23
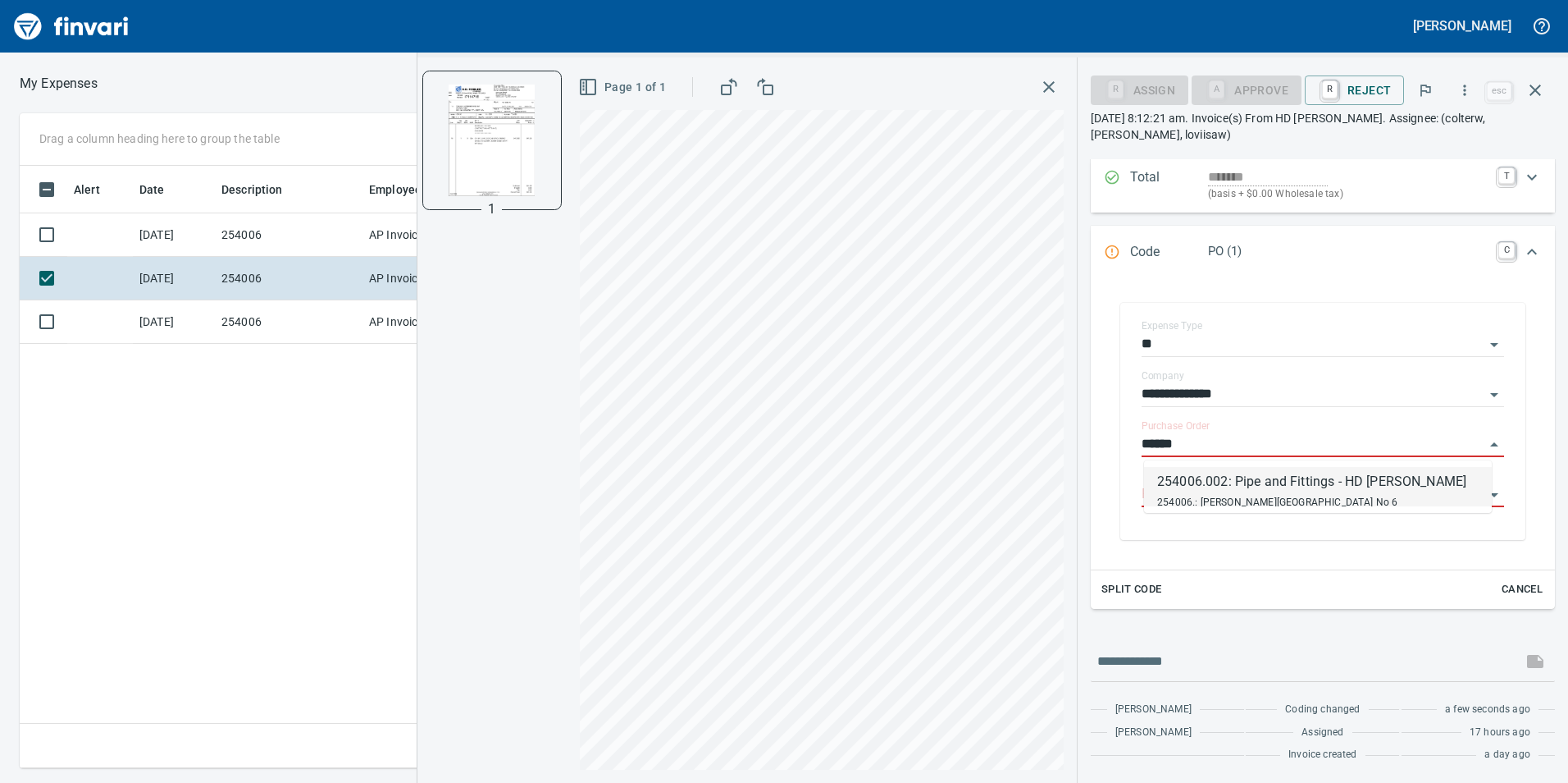
click at [1270, 502] on span "254006.: [PERSON_NAME][GEOGRAPHIC_DATA] No 6" at bounding box center [1277, 502] width 241 height 11
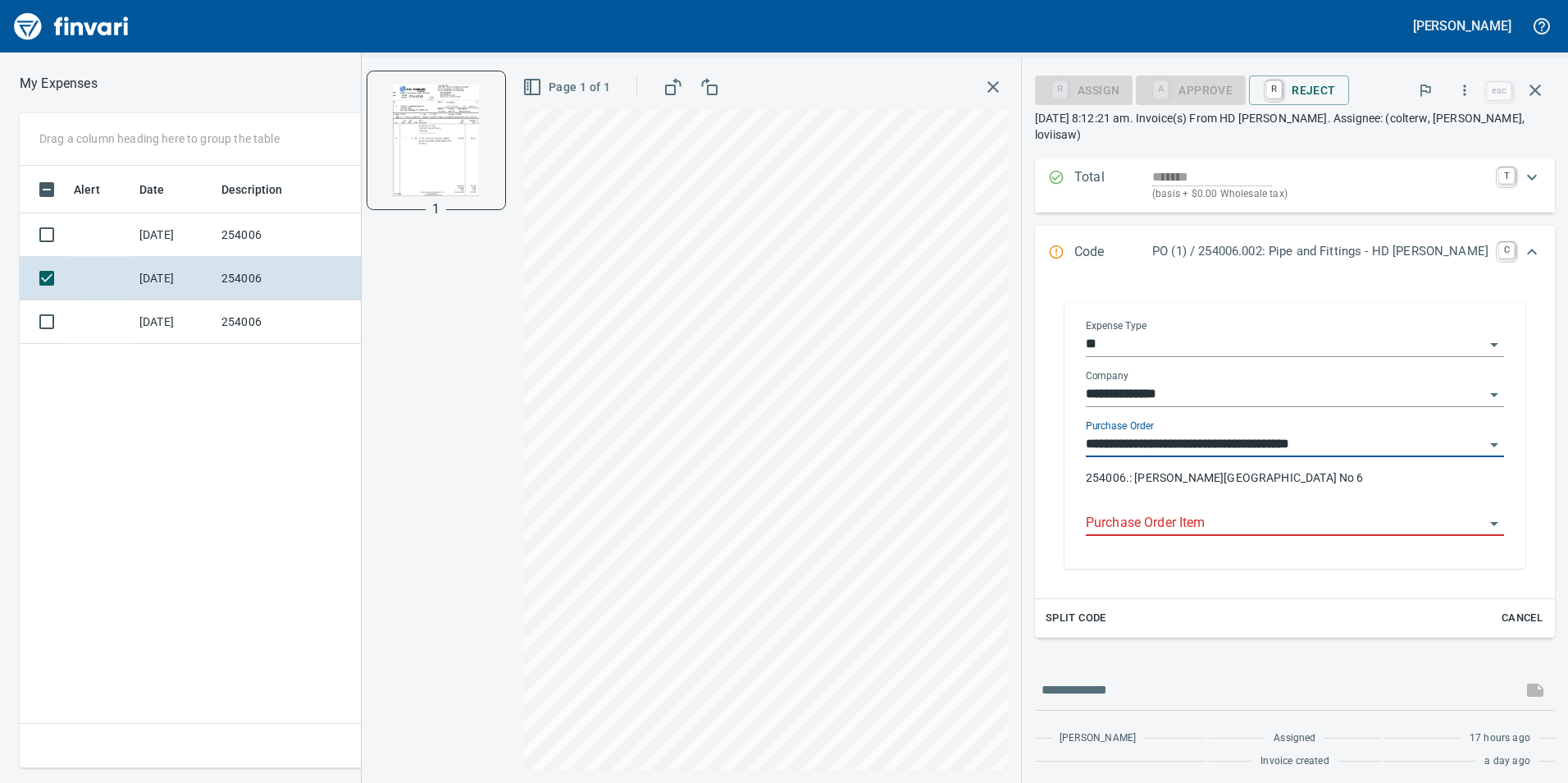
type input "**********"
click at [1250, 487] on div "**********" at bounding box center [1294, 459] width 418 height 78
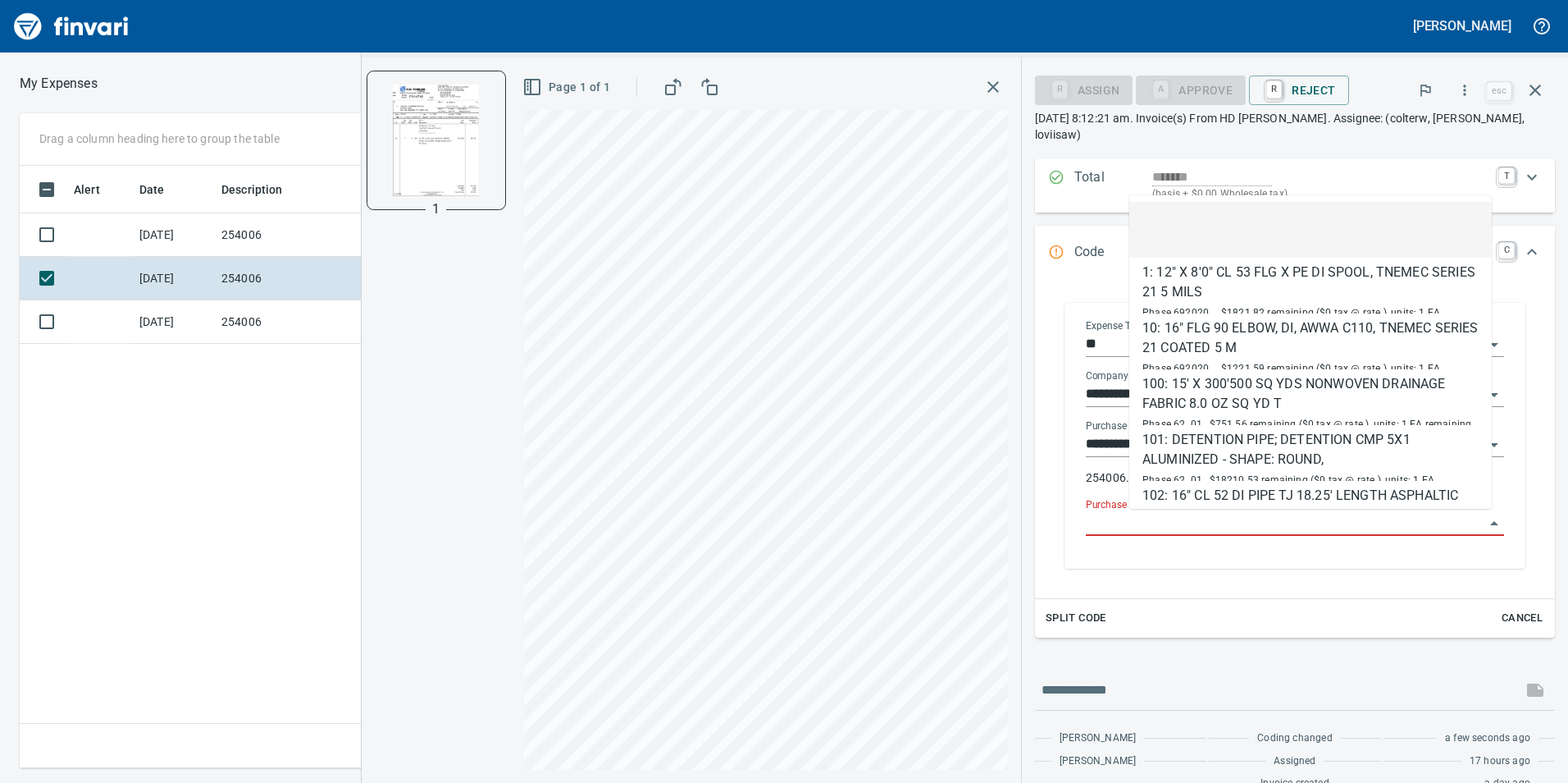
click at [1242, 520] on input "Purchase Order Item" at bounding box center [1285, 523] width 398 height 23
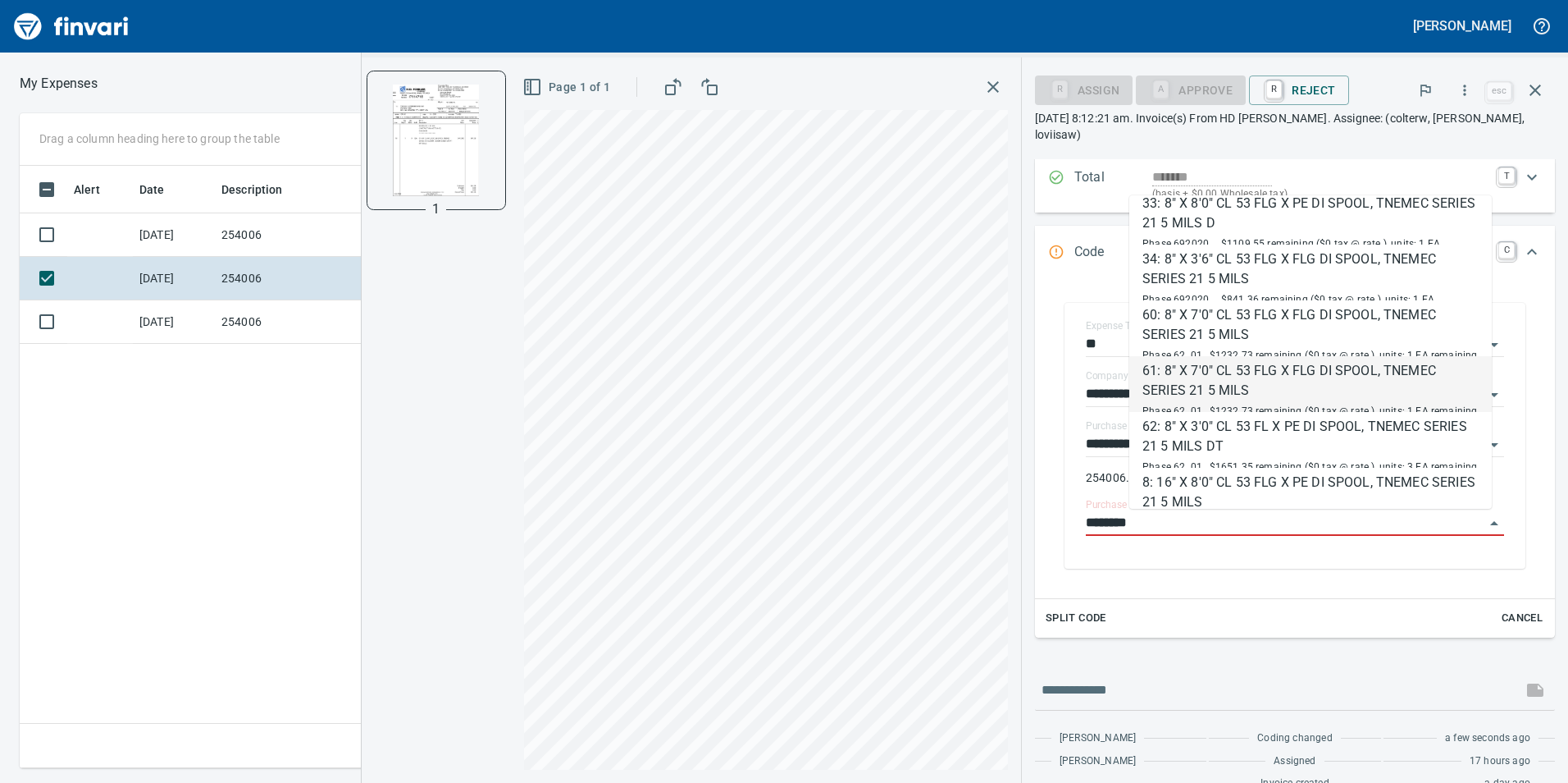
scroll to position [656, 0]
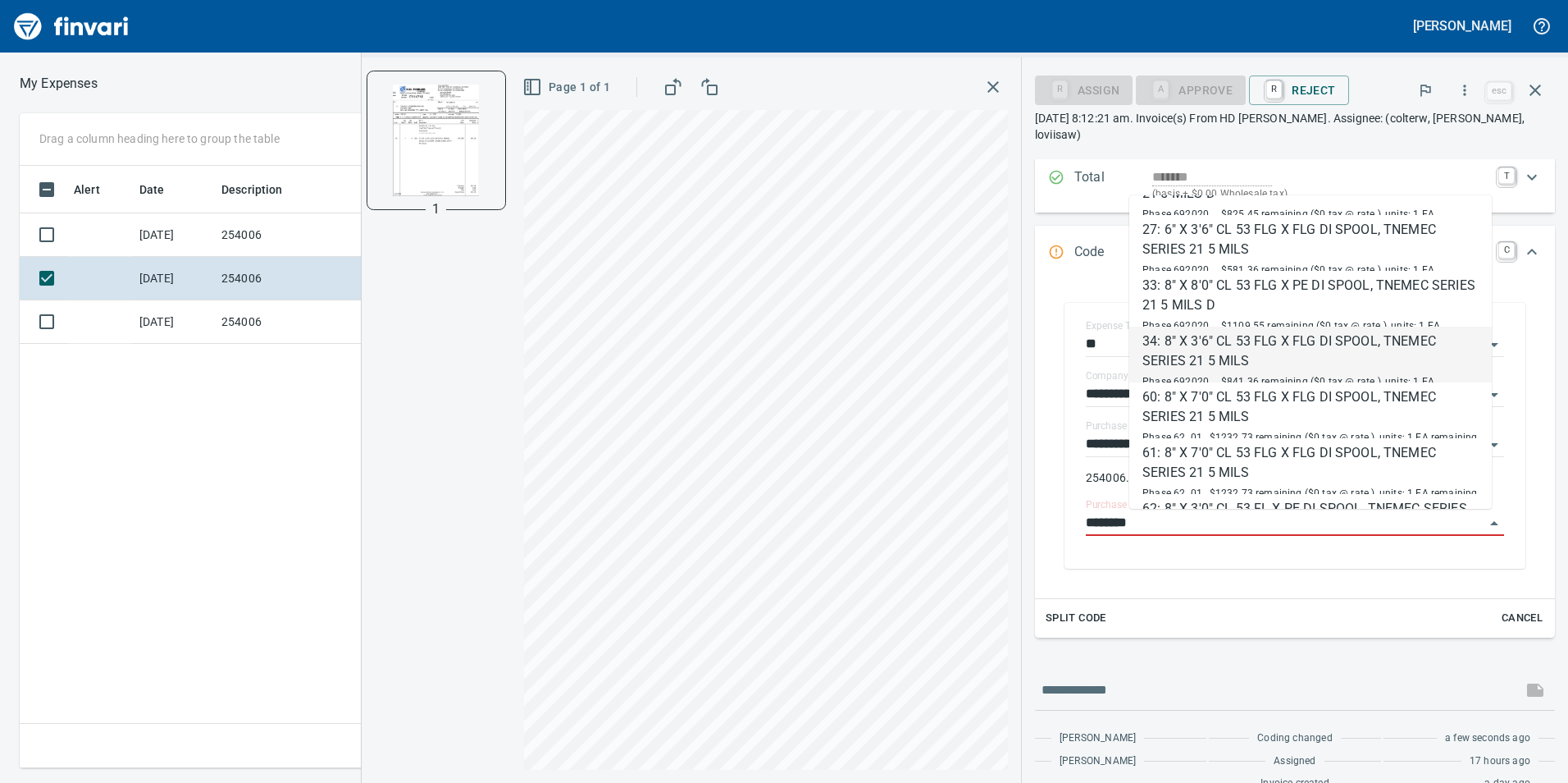
click at [1289, 352] on div "34: 8" X 3'6" CL 53 FLG X FLG DI SPOOL, TNEMEC SERIES 21 5 MILS" at bounding box center [1310, 351] width 336 height 40
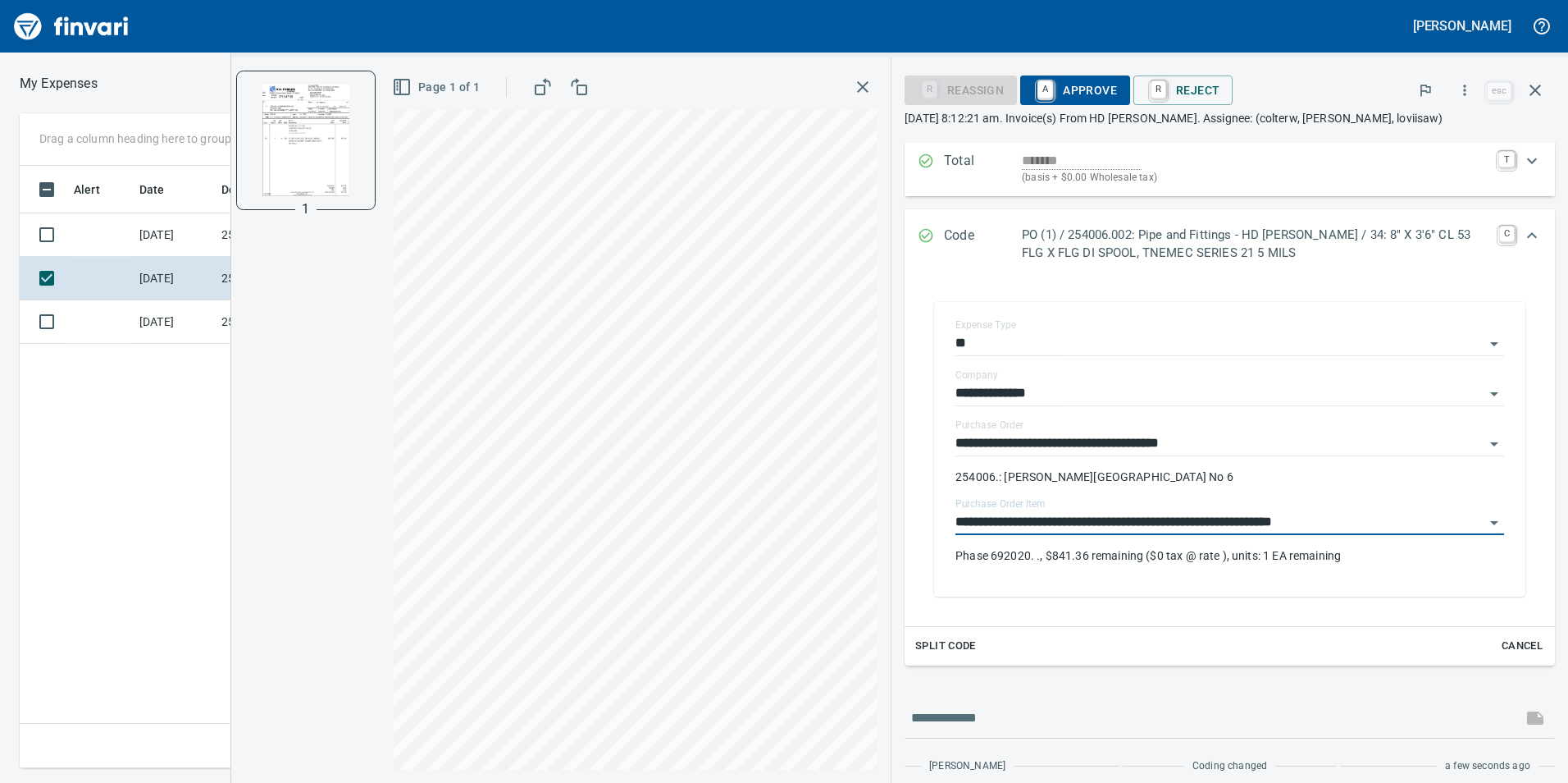
type input "**********"
click at [1078, 84] on span "A Approve" at bounding box center [1075, 91] width 84 height 28
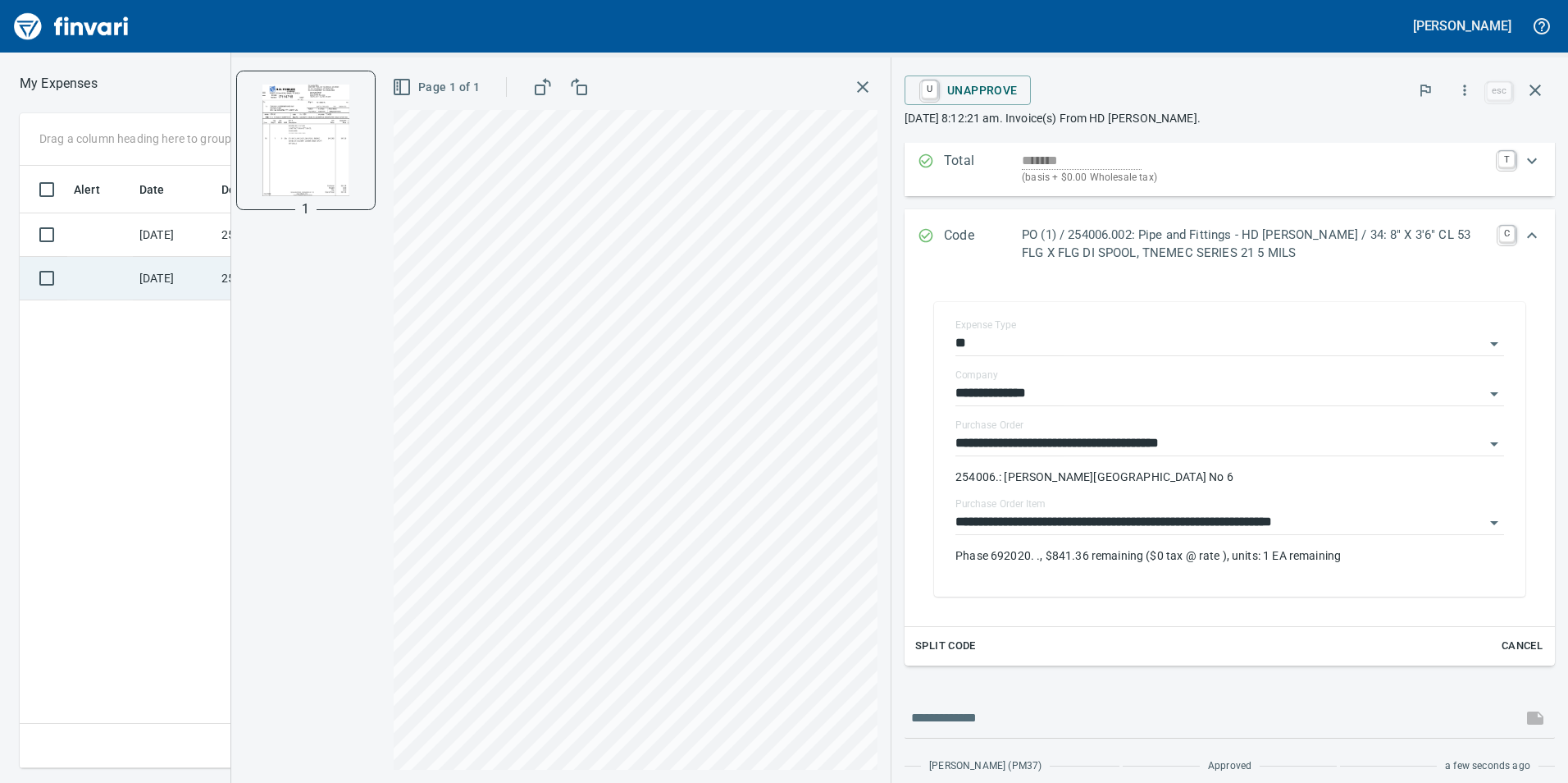
click at [115, 265] on td at bounding box center [99, 279] width 65 height 43
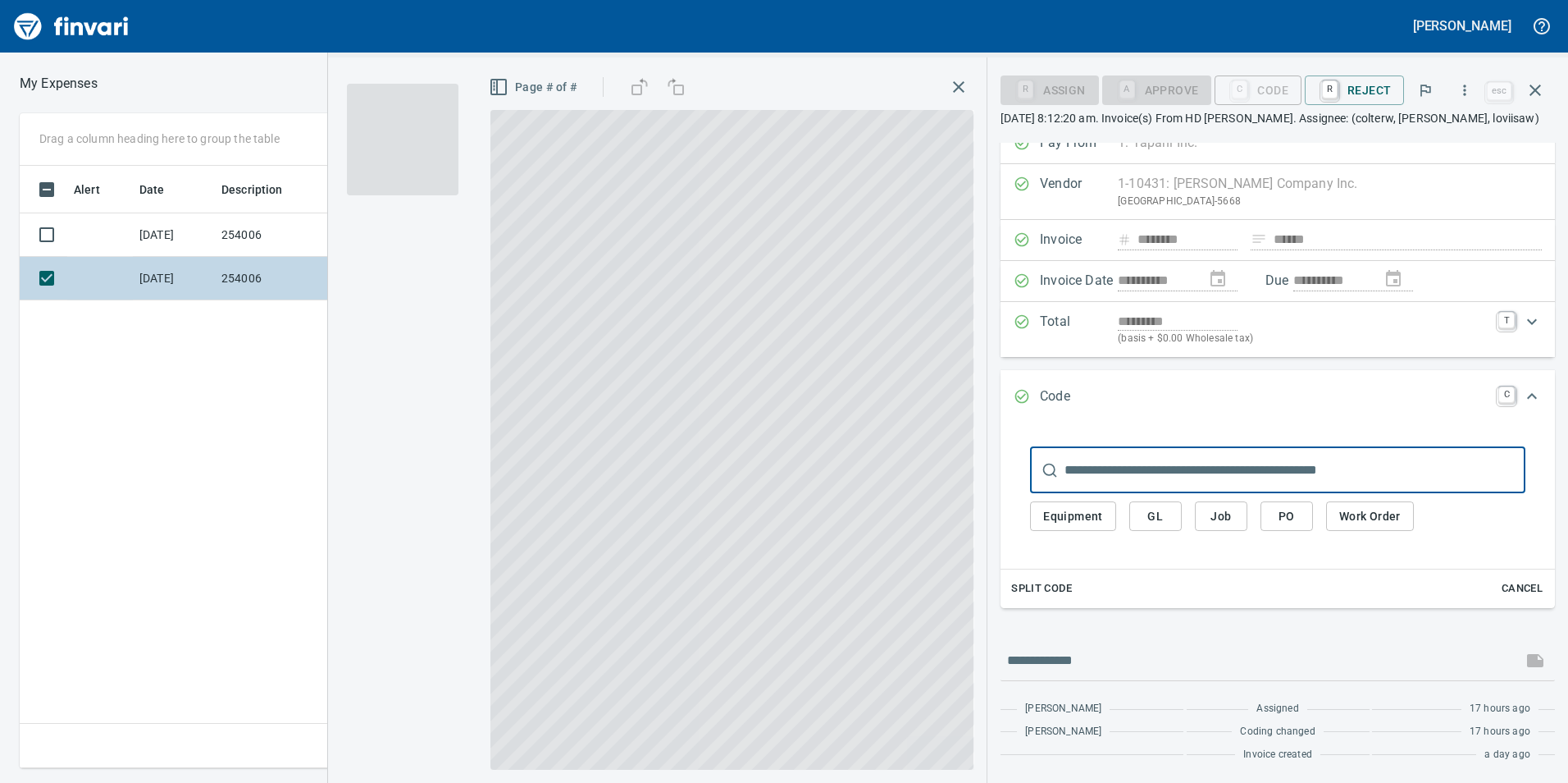
scroll to position [20, 0]
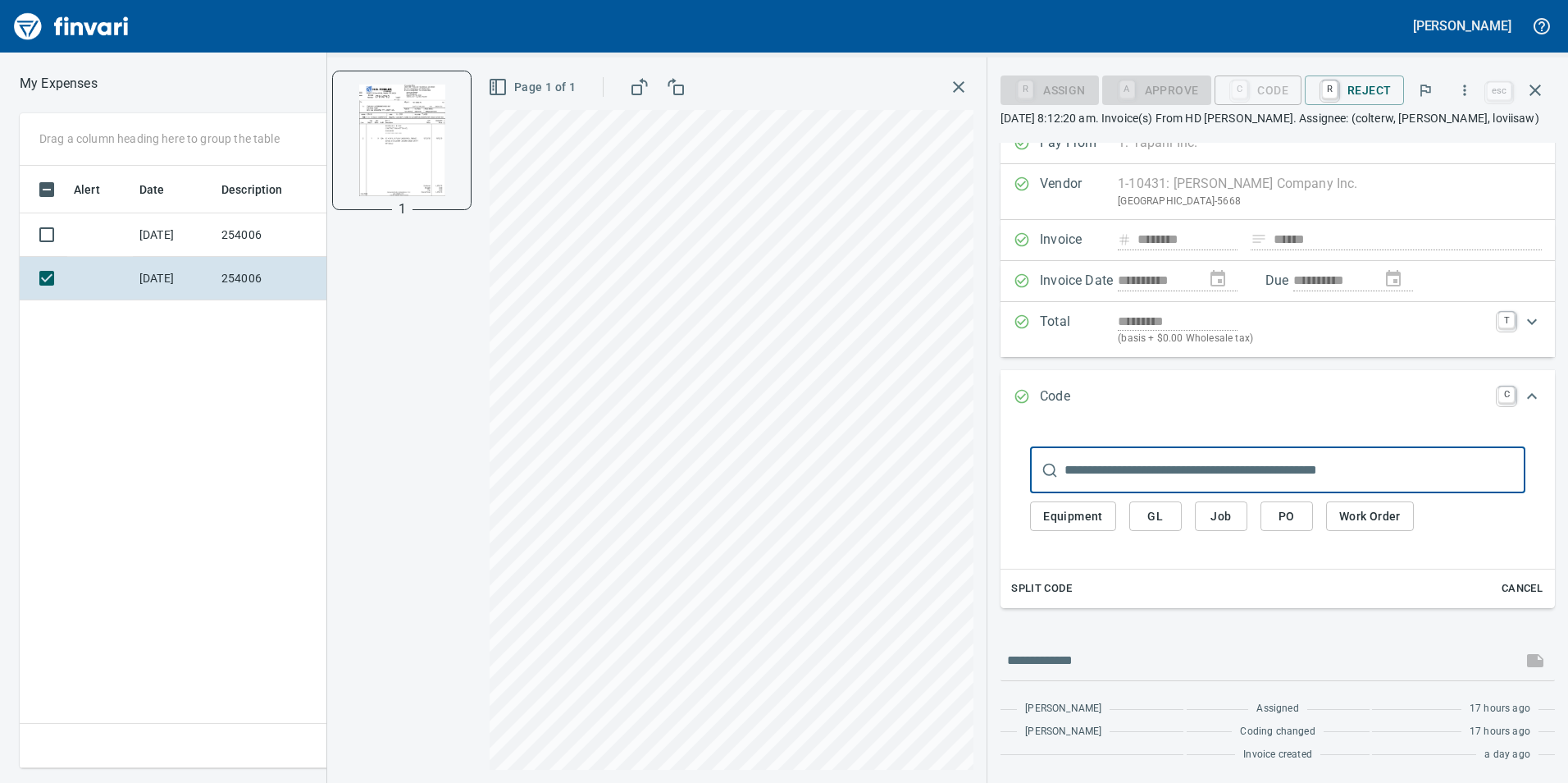
click at [1277, 509] on span "PO" at bounding box center [1287, 517] width 26 height 21
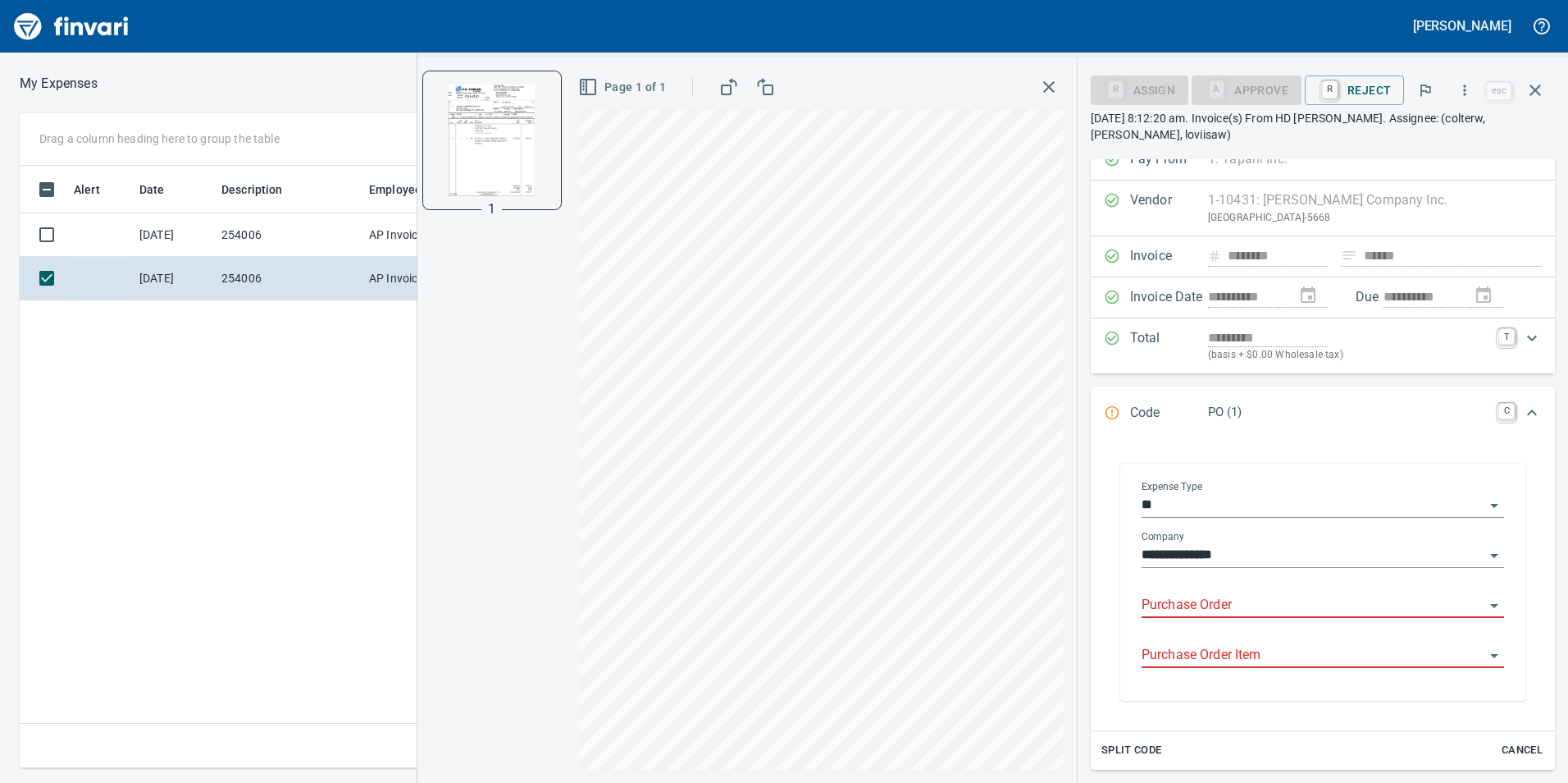
click at [1232, 594] on input "Purchase Order" at bounding box center [1312, 605] width 343 height 23
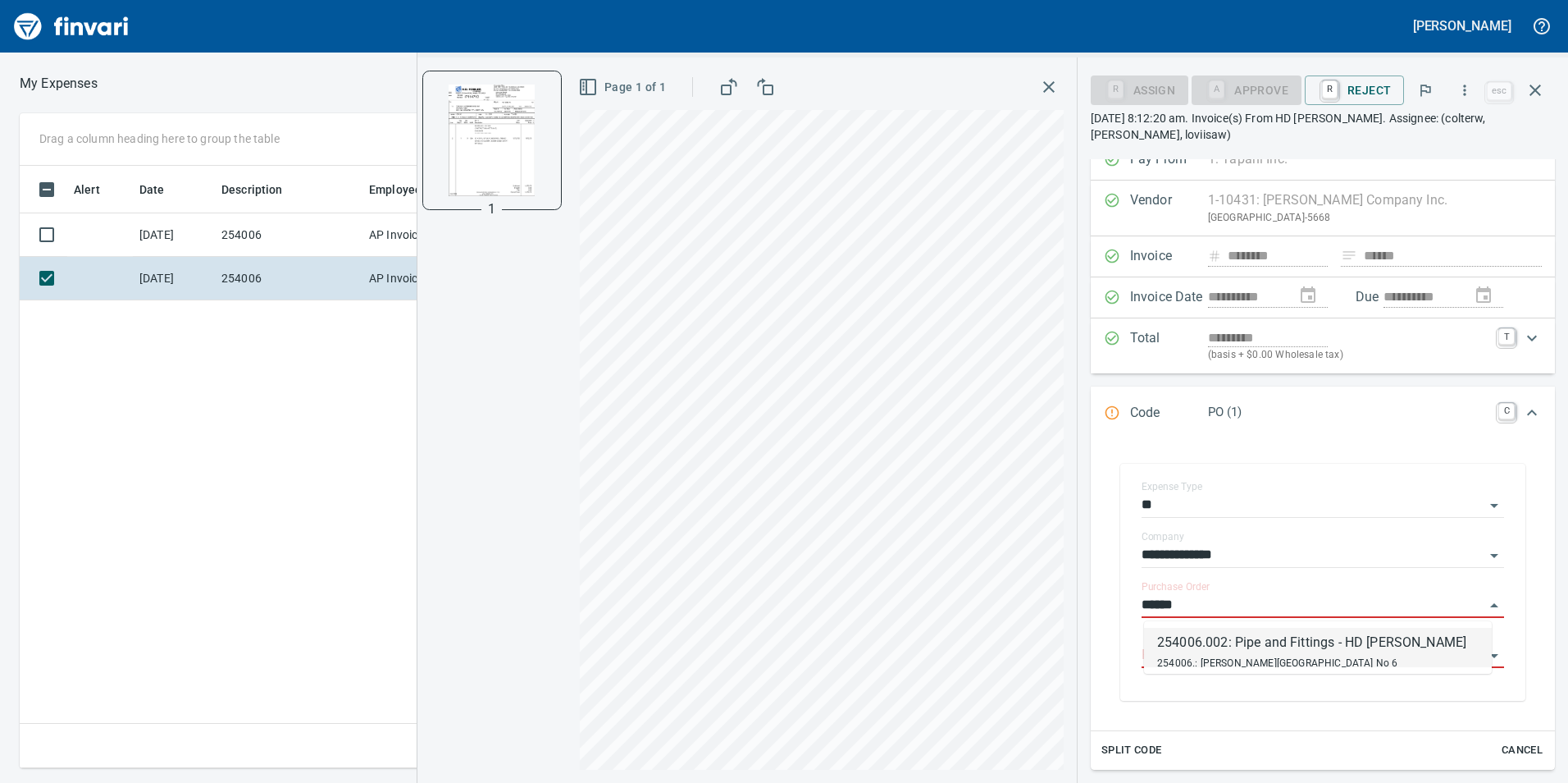
click at [1238, 646] on div "254006.002: Pipe and Fittings - HD [PERSON_NAME]" at bounding box center [1312, 642] width 310 height 20
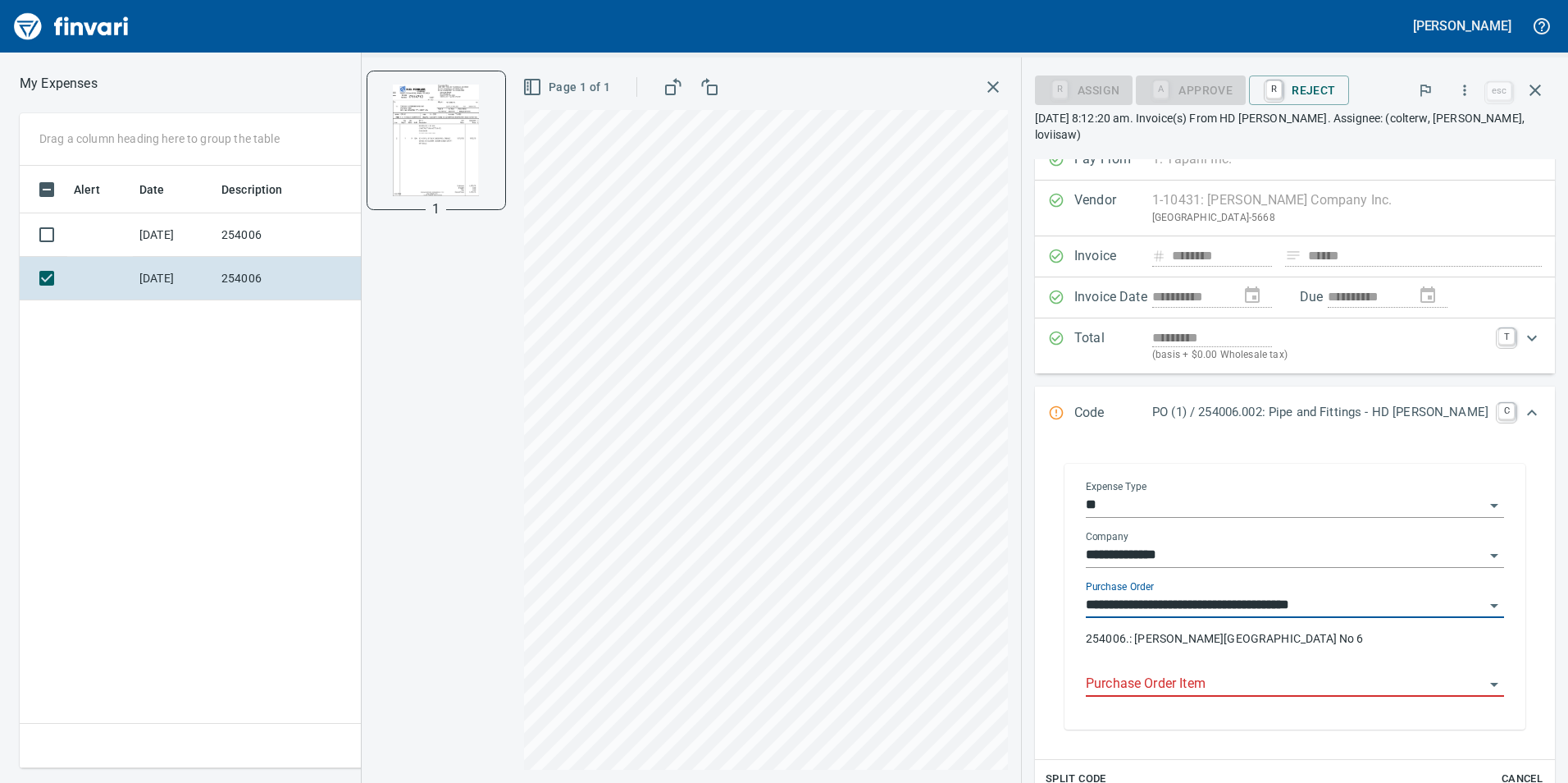
type input "**********"
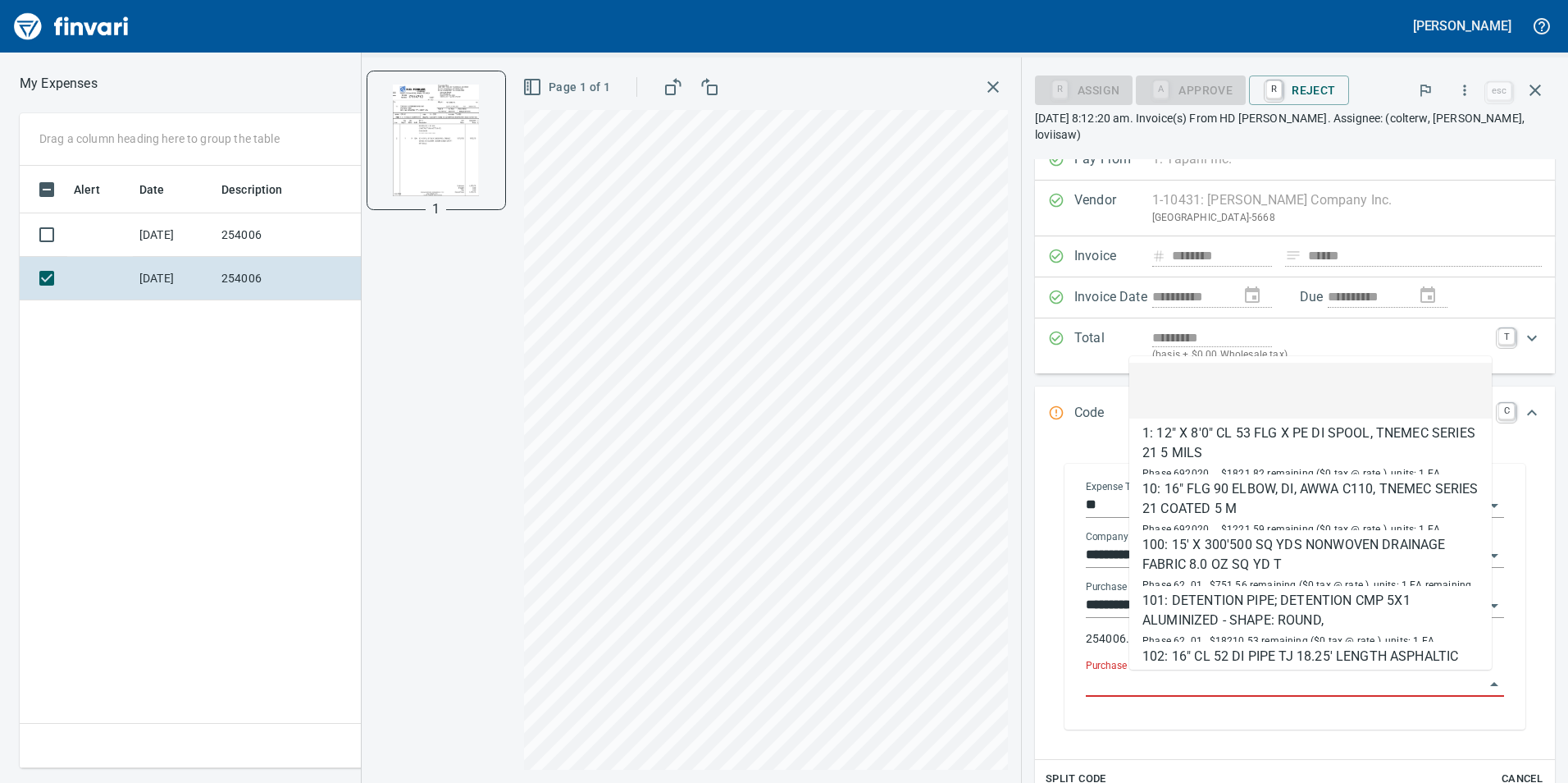
click at [1241, 681] on input "Purchase Order Item" at bounding box center [1285, 684] width 398 height 23
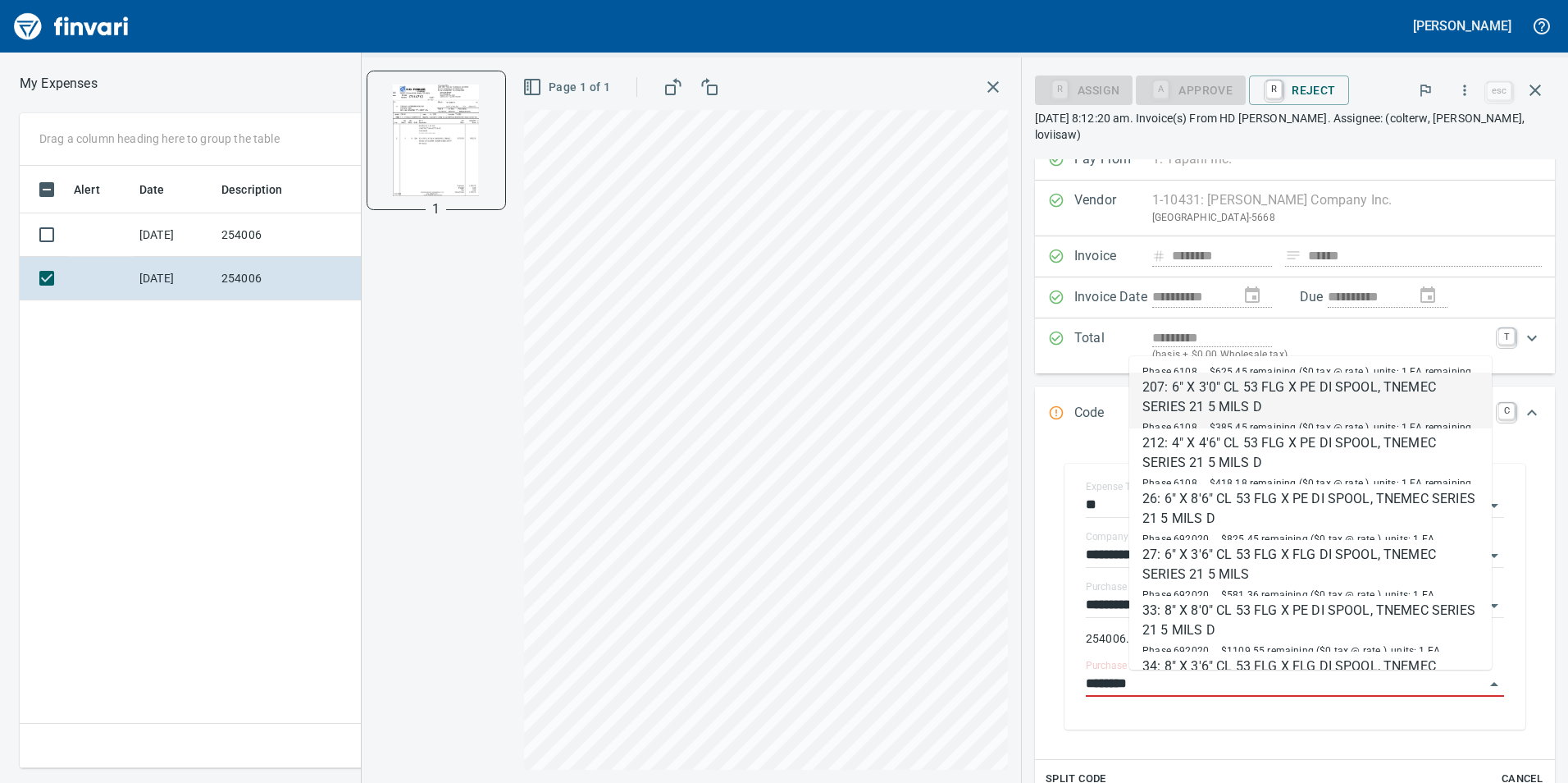
scroll to position [328, 0]
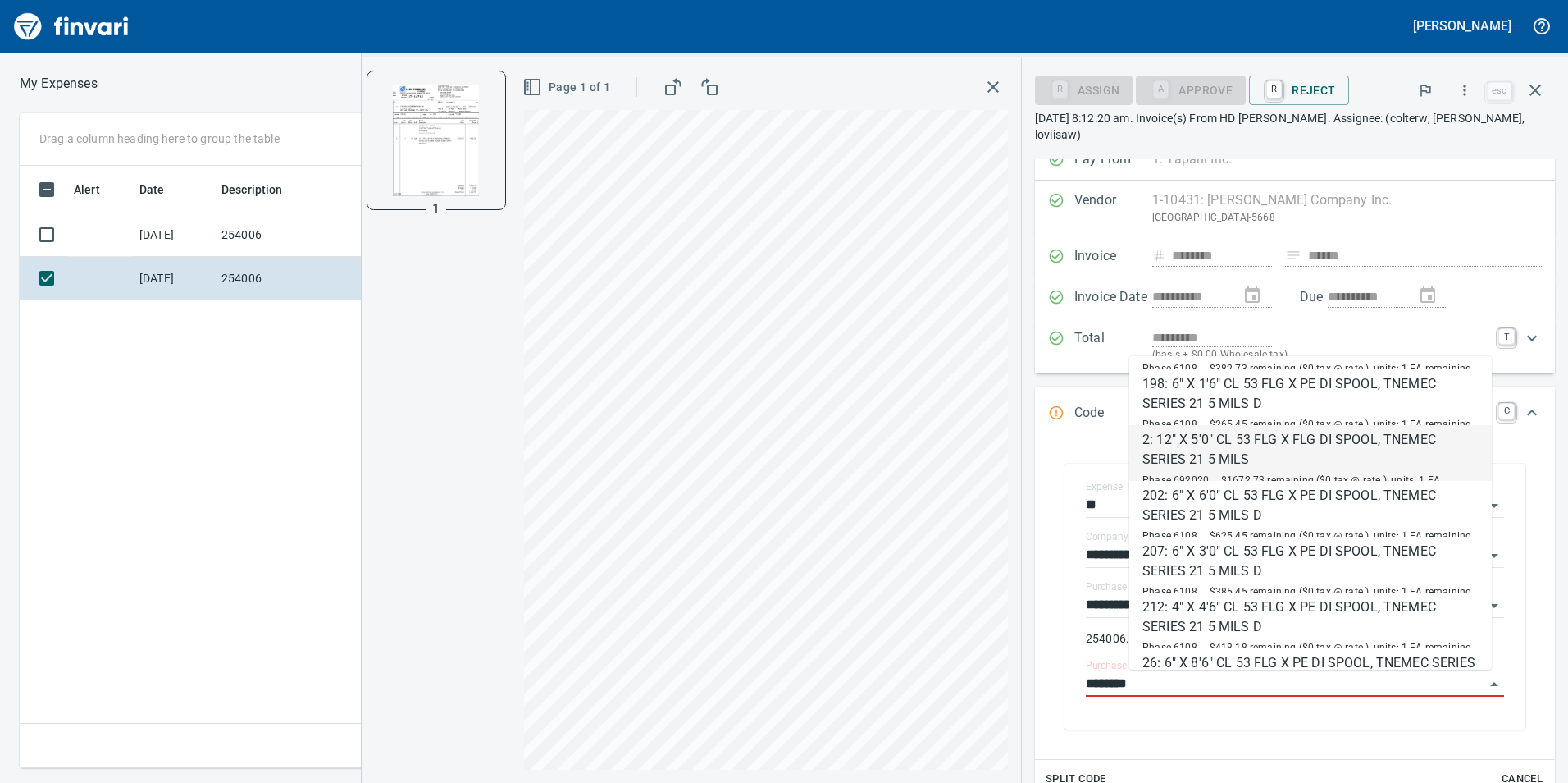
click at [1328, 448] on div "2: 12" X 5'0" CL 53 FLG X FLG DI SPOOL, TNEMEC SERIES 21 5 MILS" at bounding box center [1310, 450] width 336 height 40
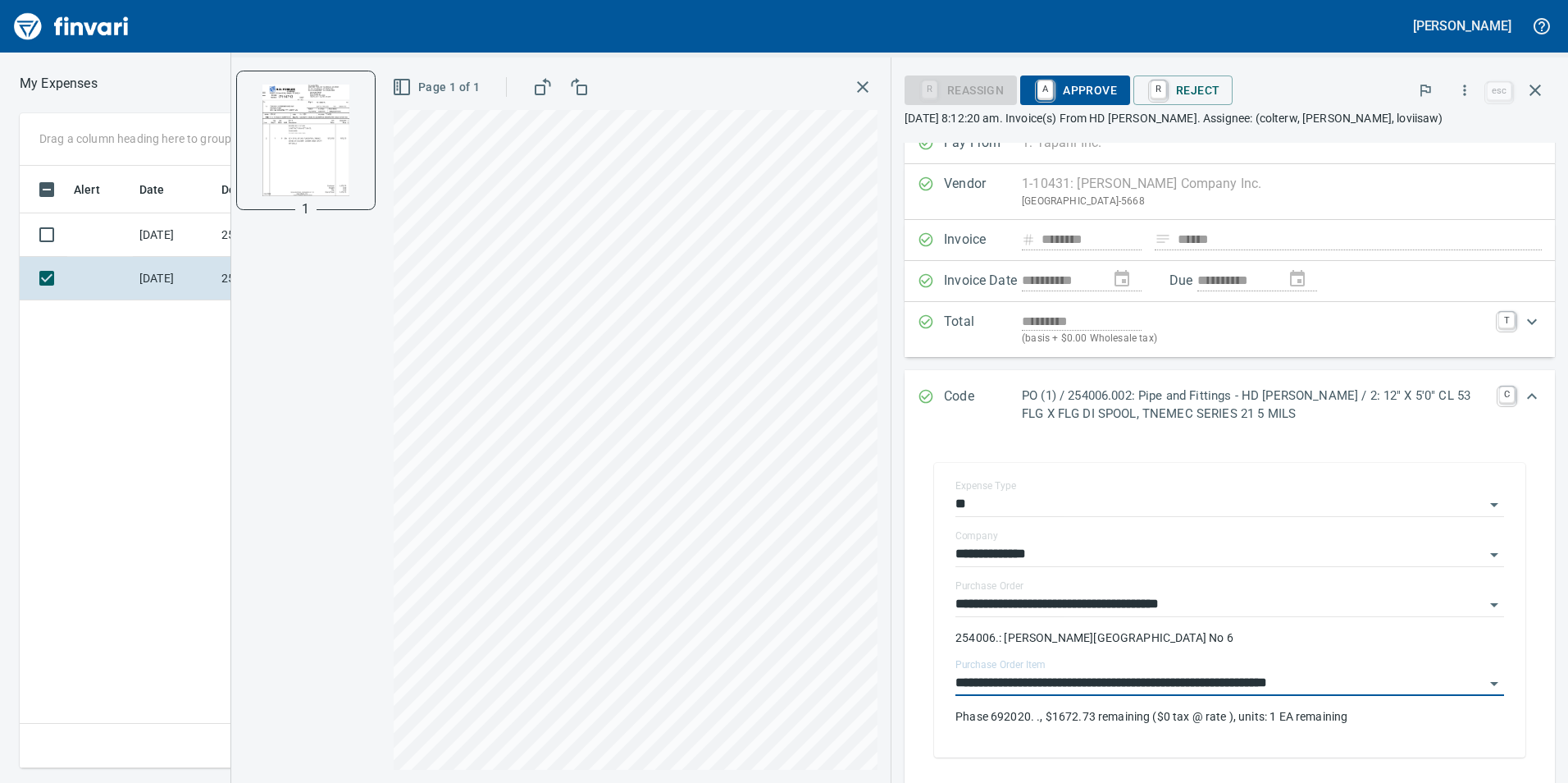
type input "**********"
click at [1084, 88] on span "A Approve" at bounding box center [1075, 91] width 84 height 28
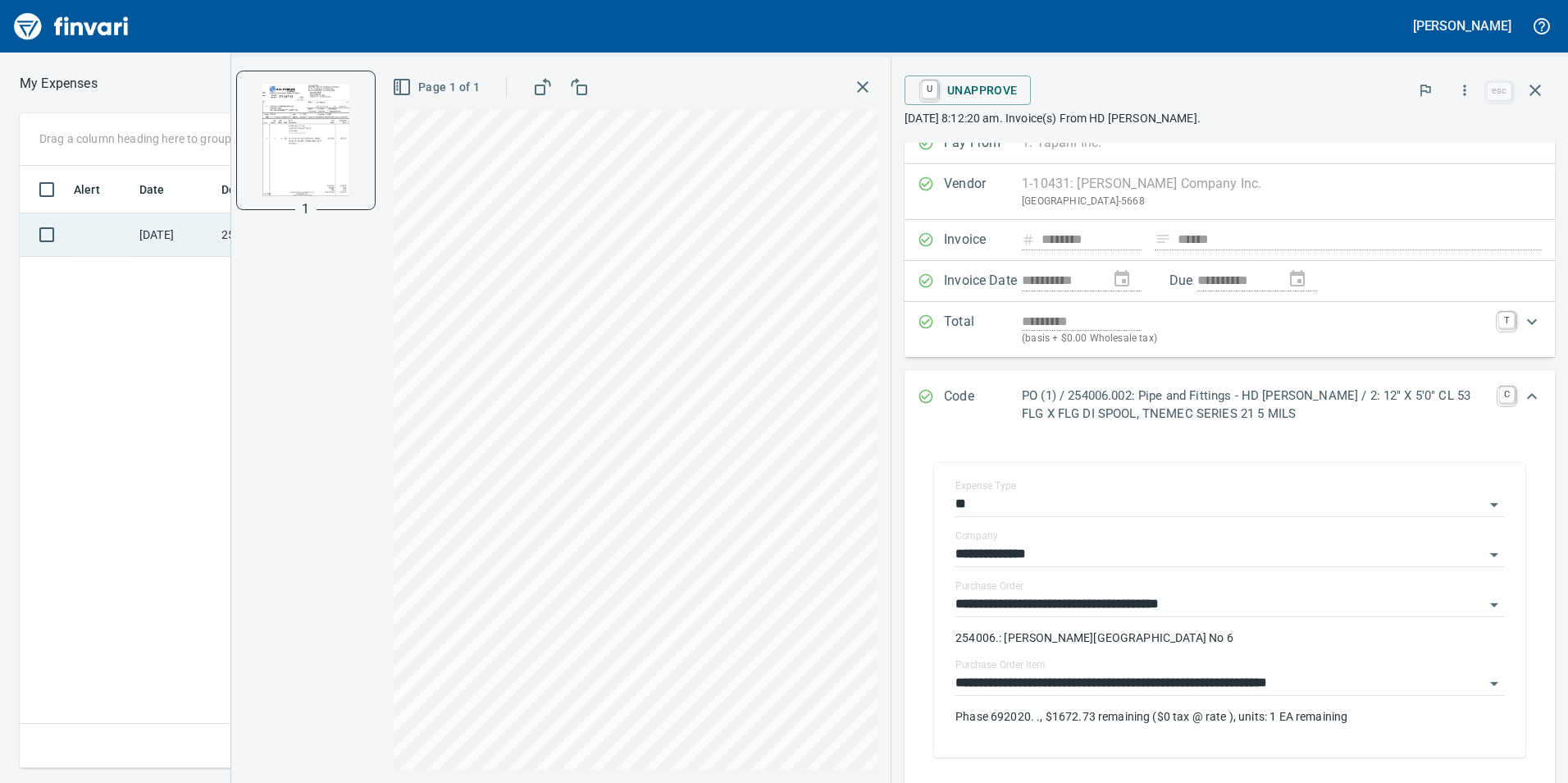
click at [150, 244] on td "[DATE]" at bounding box center [174, 235] width 82 height 43
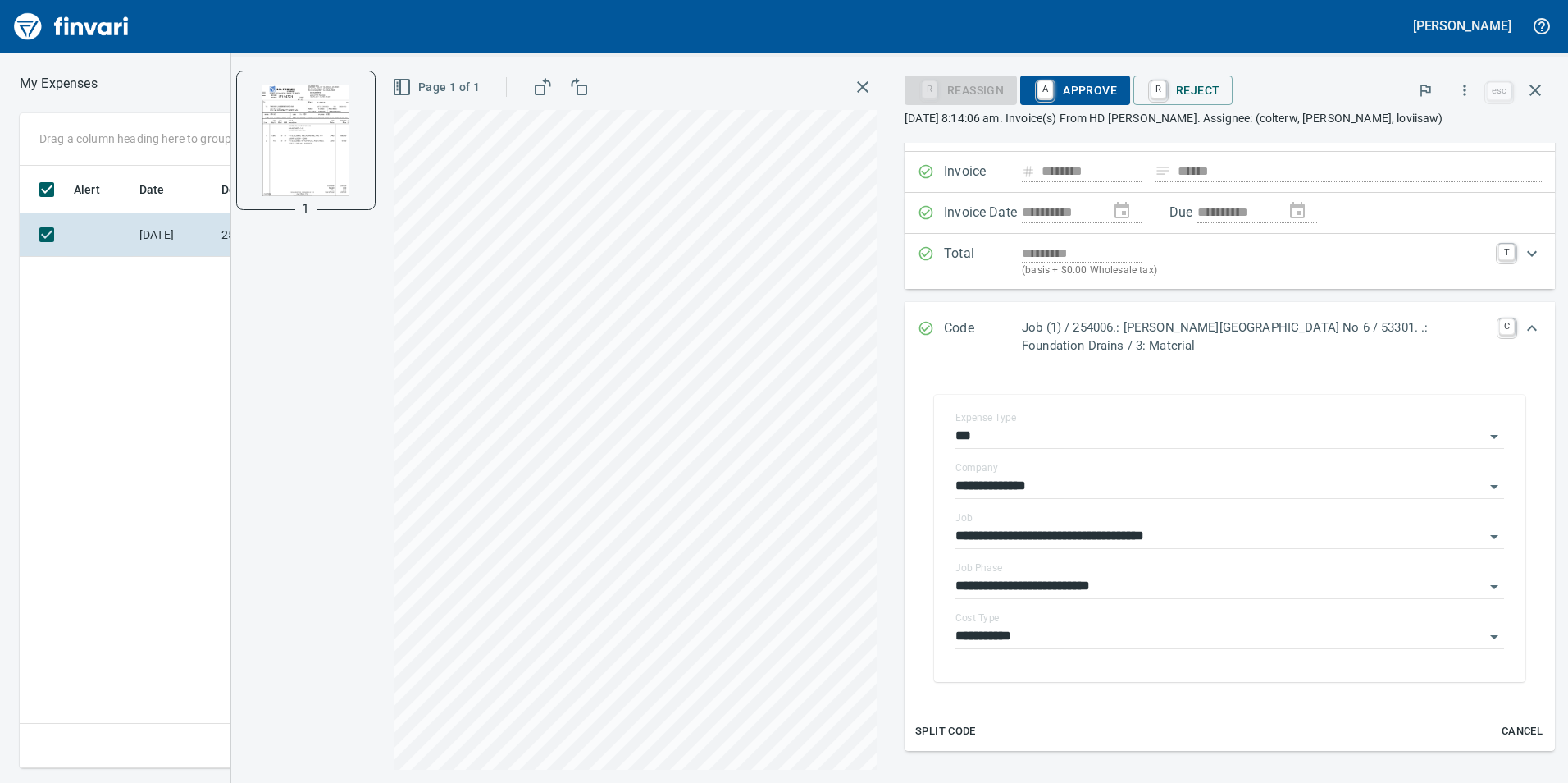
scroll to position [230, 0]
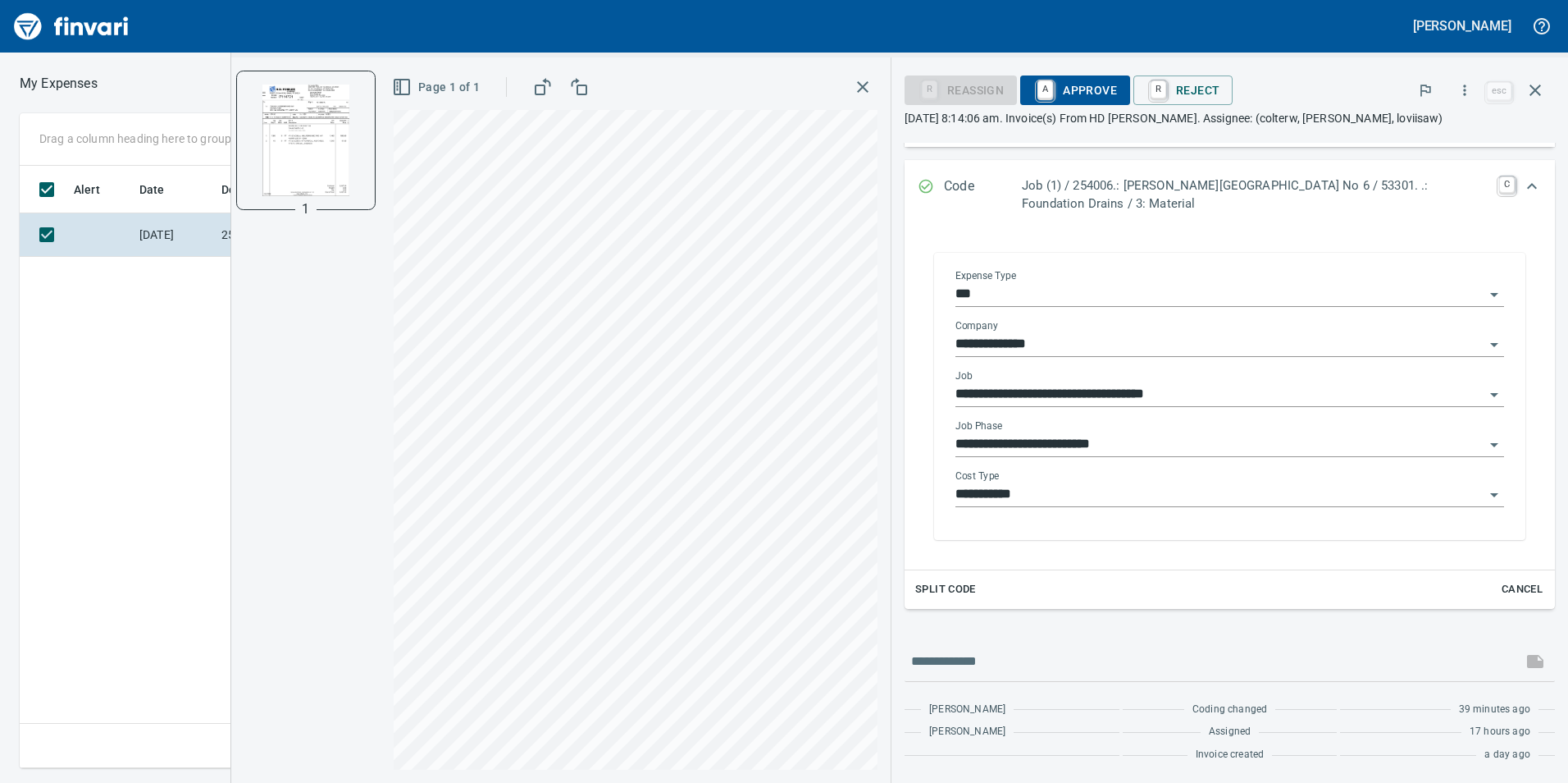
click at [1286, 441] on input "**********" at bounding box center [1220, 445] width 529 height 23
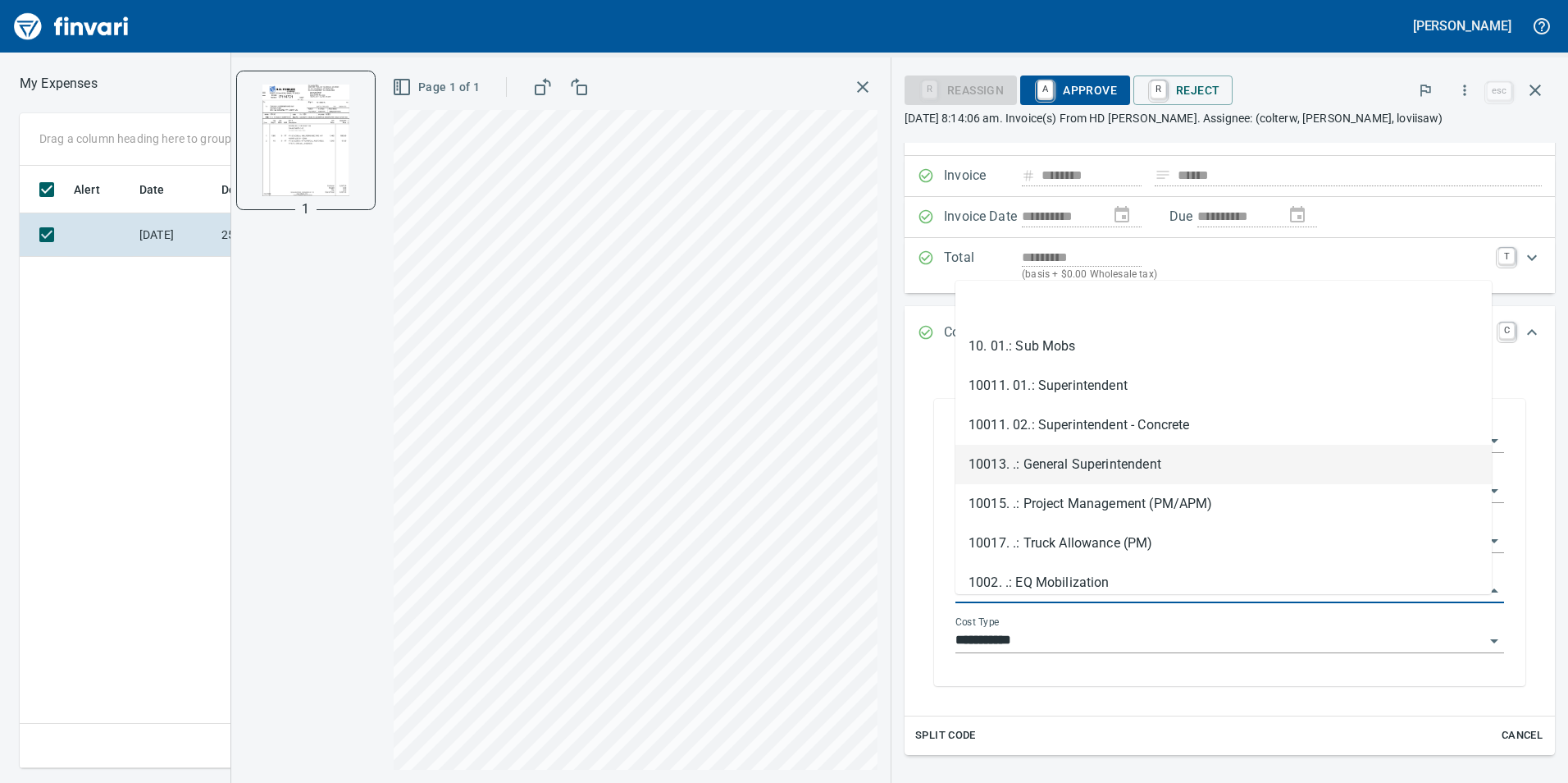
scroll to position [65, 0]
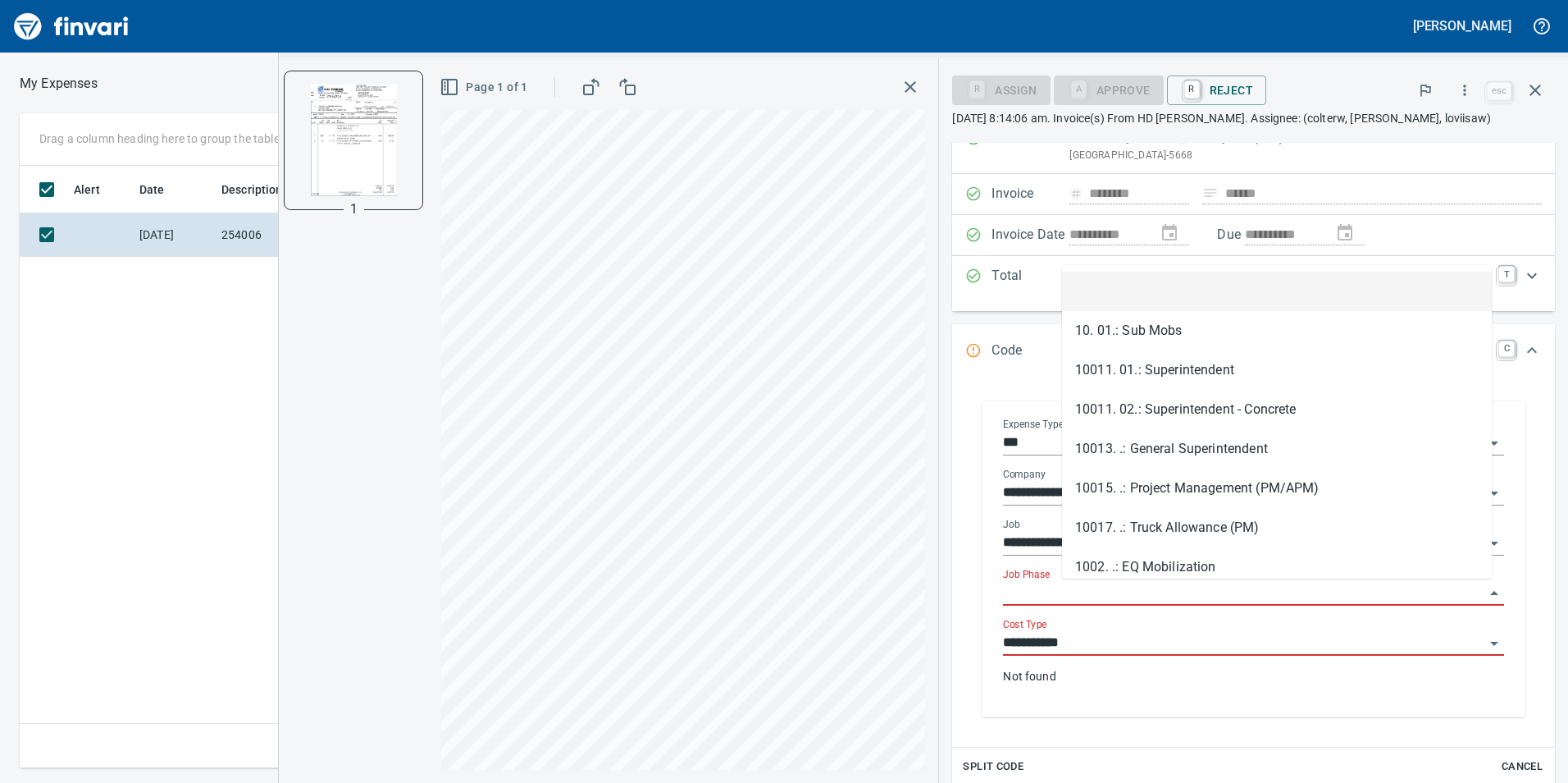
click at [1220, 659] on div "**********" at bounding box center [1253, 657] width 501 height 78
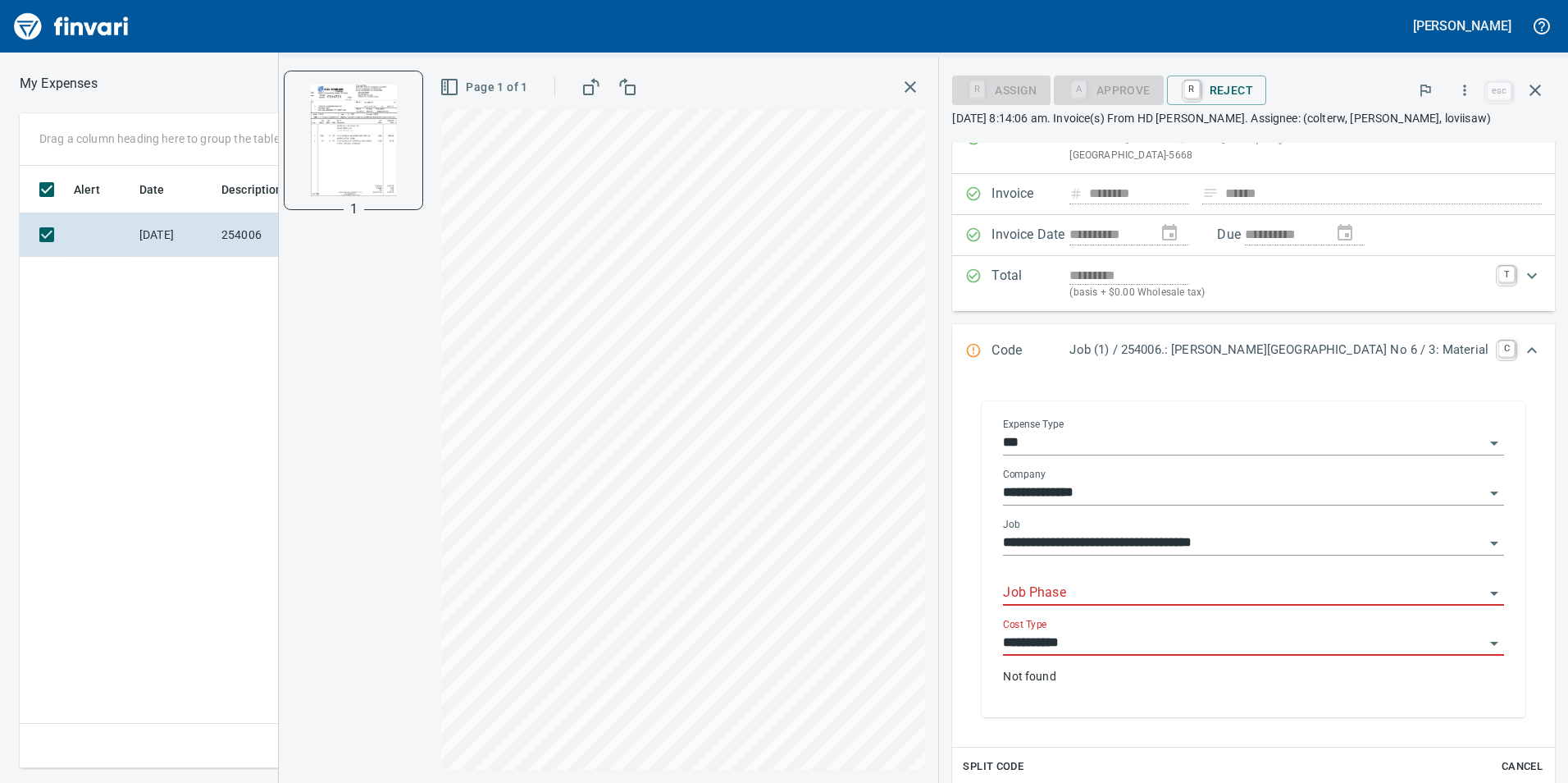
click at [1215, 642] on input "**********" at bounding box center [1243, 643] width 481 height 23
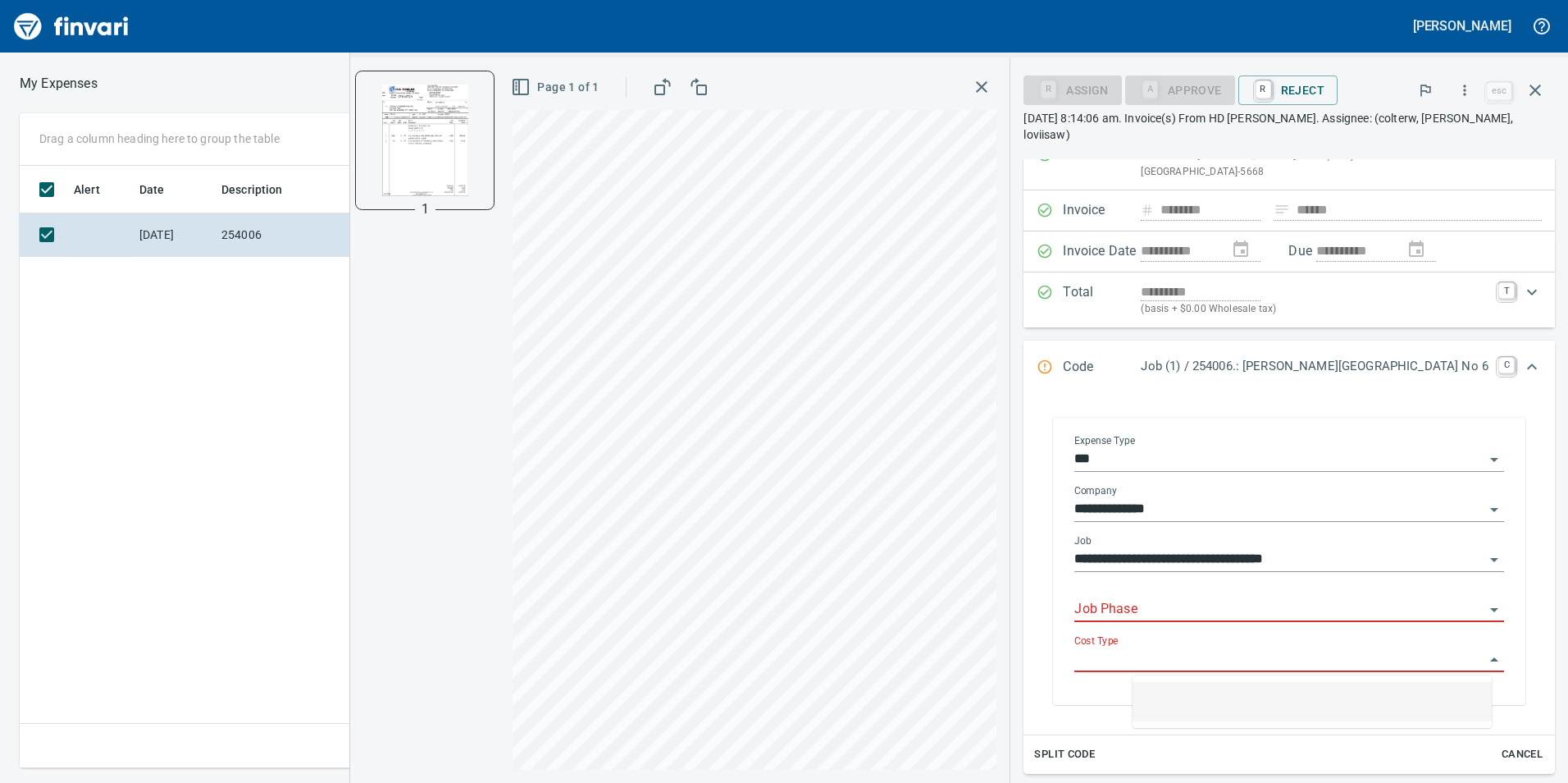
click at [1406, 557] on input "**********" at bounding box center [1279, 559] width 410 height 23
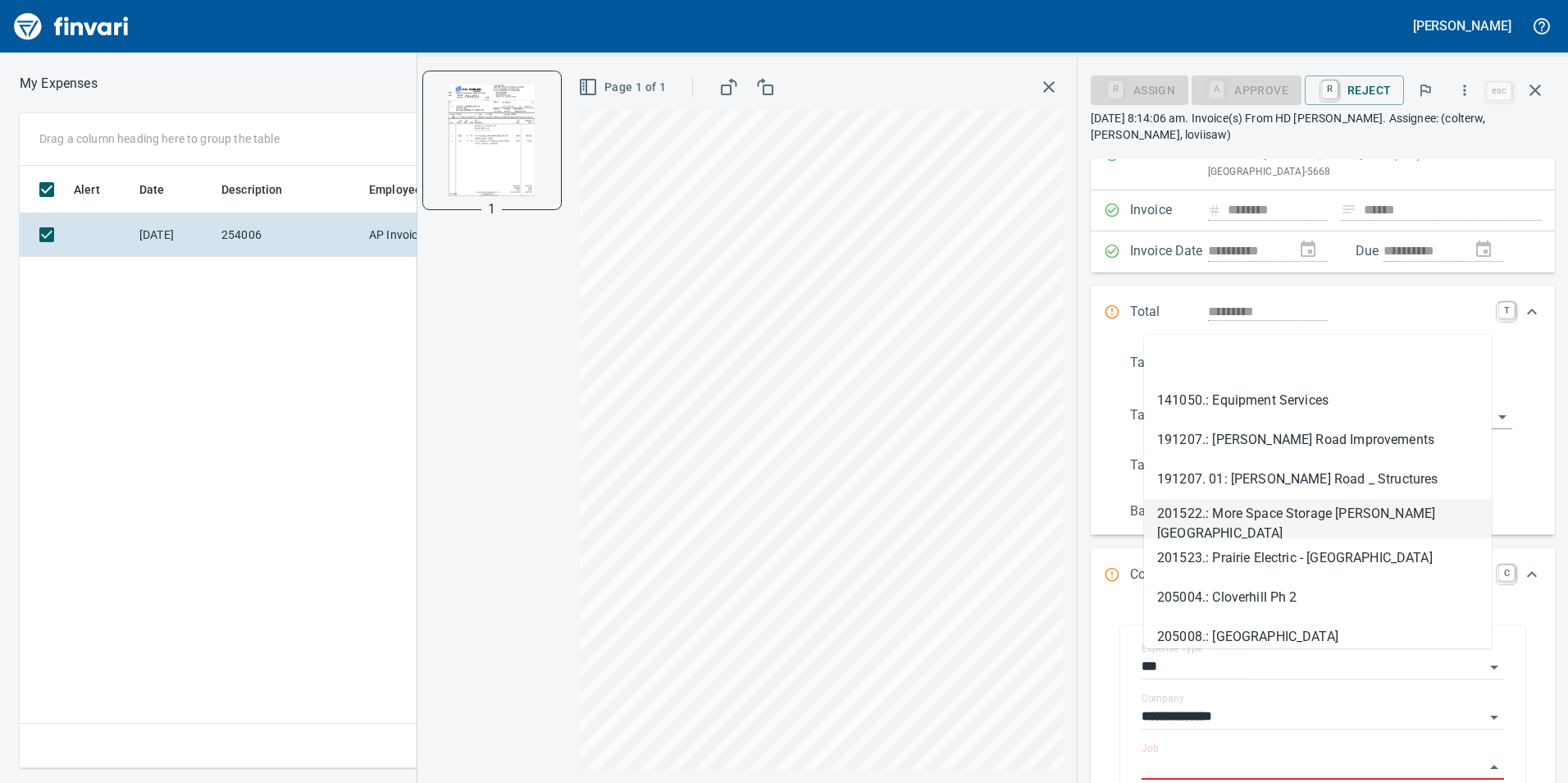
scroll to position [312, 0]
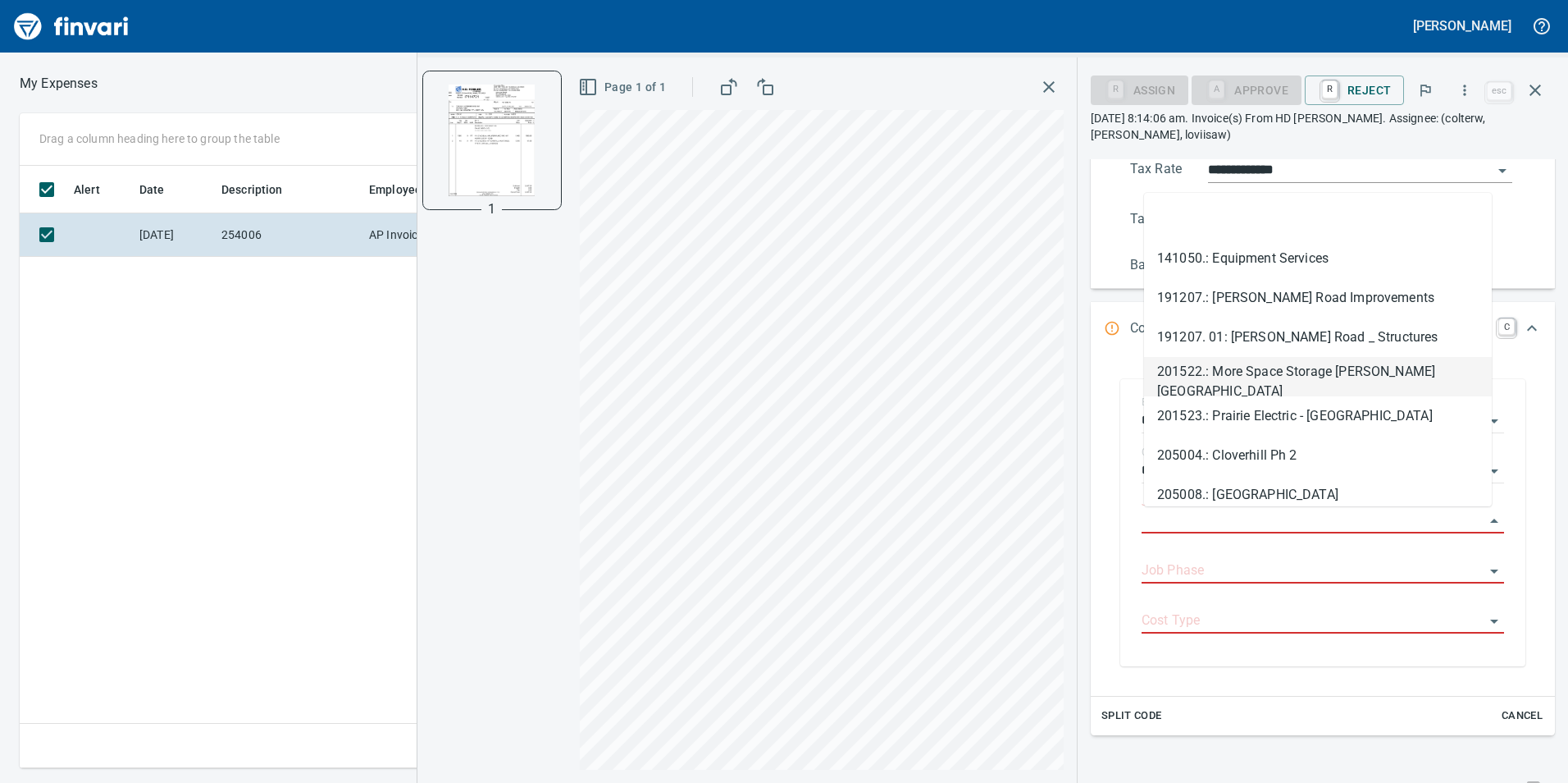
click at [1505, 710] on span "Cancel" at bounding box center [1522, 716] width 44 height 19
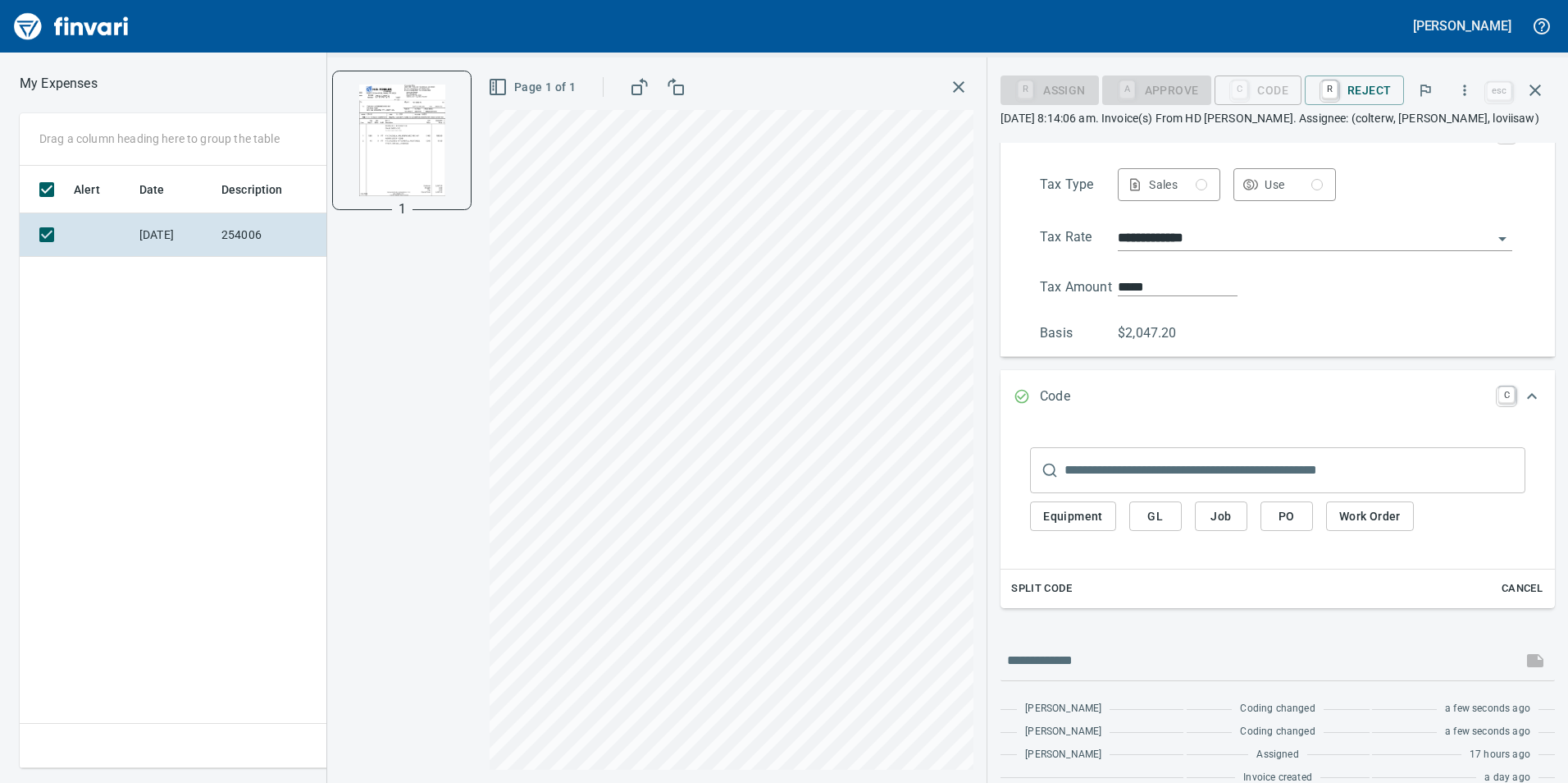
scroll to position [0, 0]
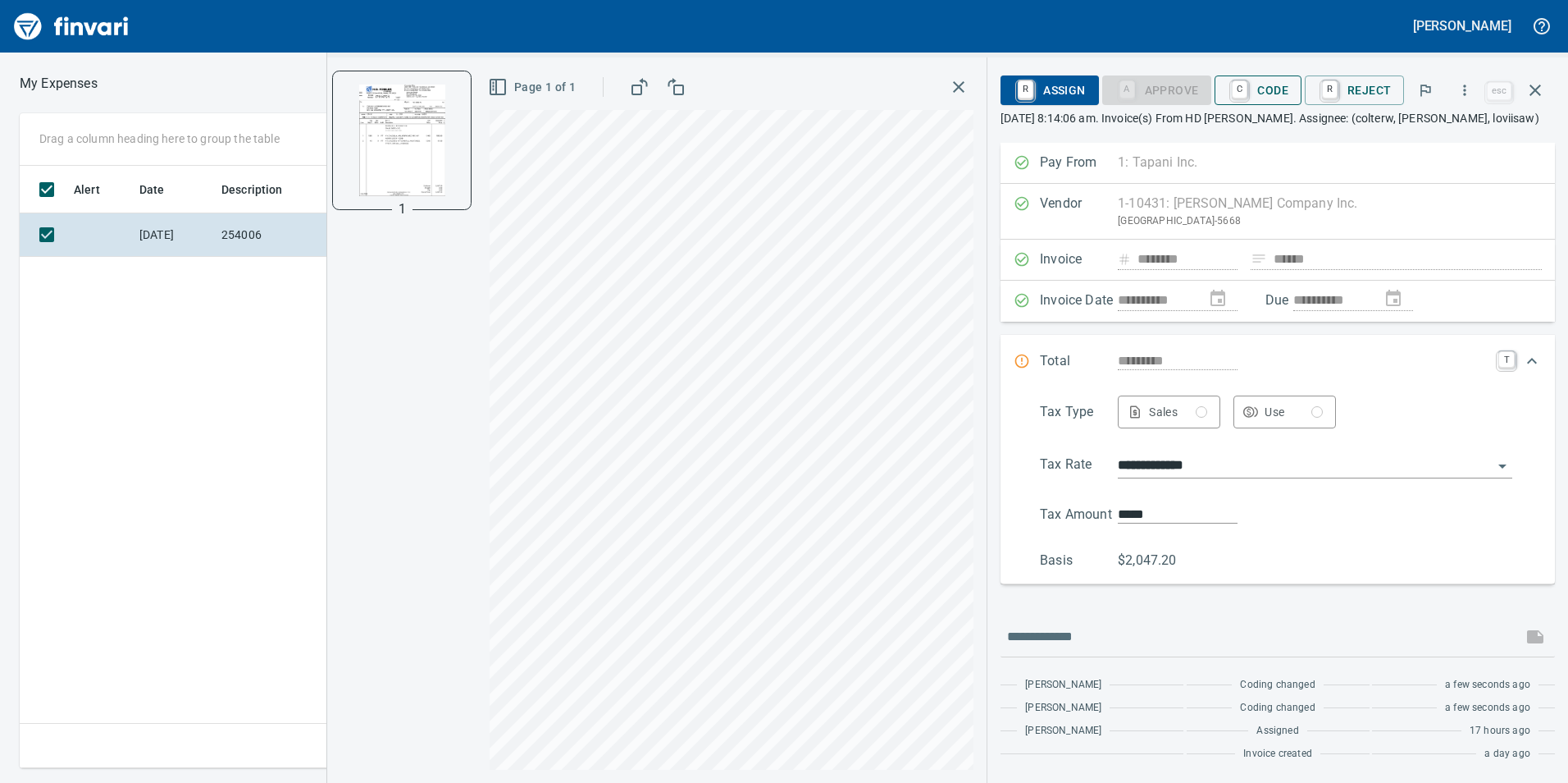
click at [1258, 90] on span "C Code" at bounding box center [1257, 91] width 60 height 28
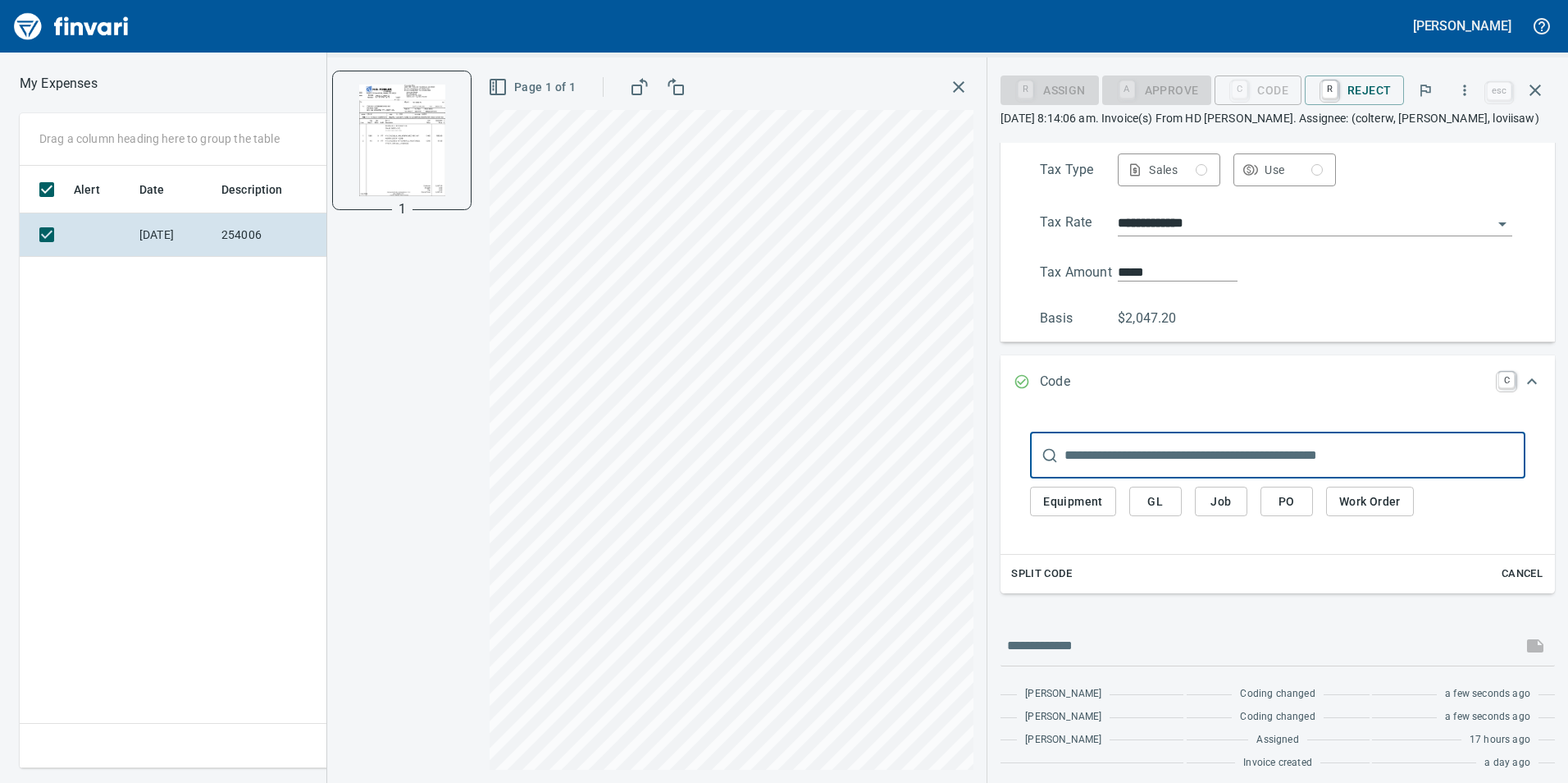
scroll to position [247, 0]
click at [1298, 498] on span "PO" at bounding box center [1287, 498] width 26 height 21
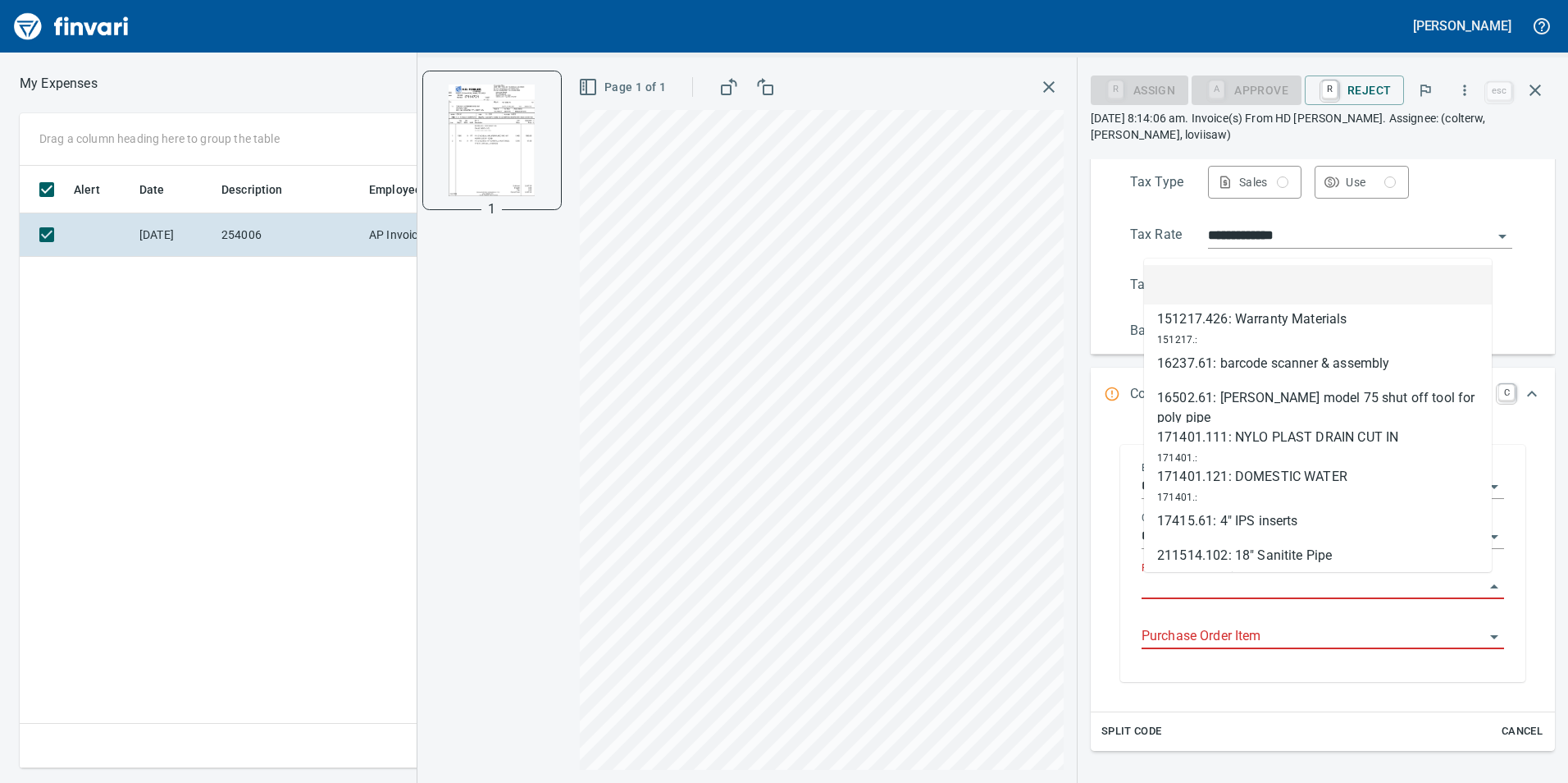
click at [1206, 585] on input "Purchase Order" at bounding box center [1312, 587] width 343 height 23
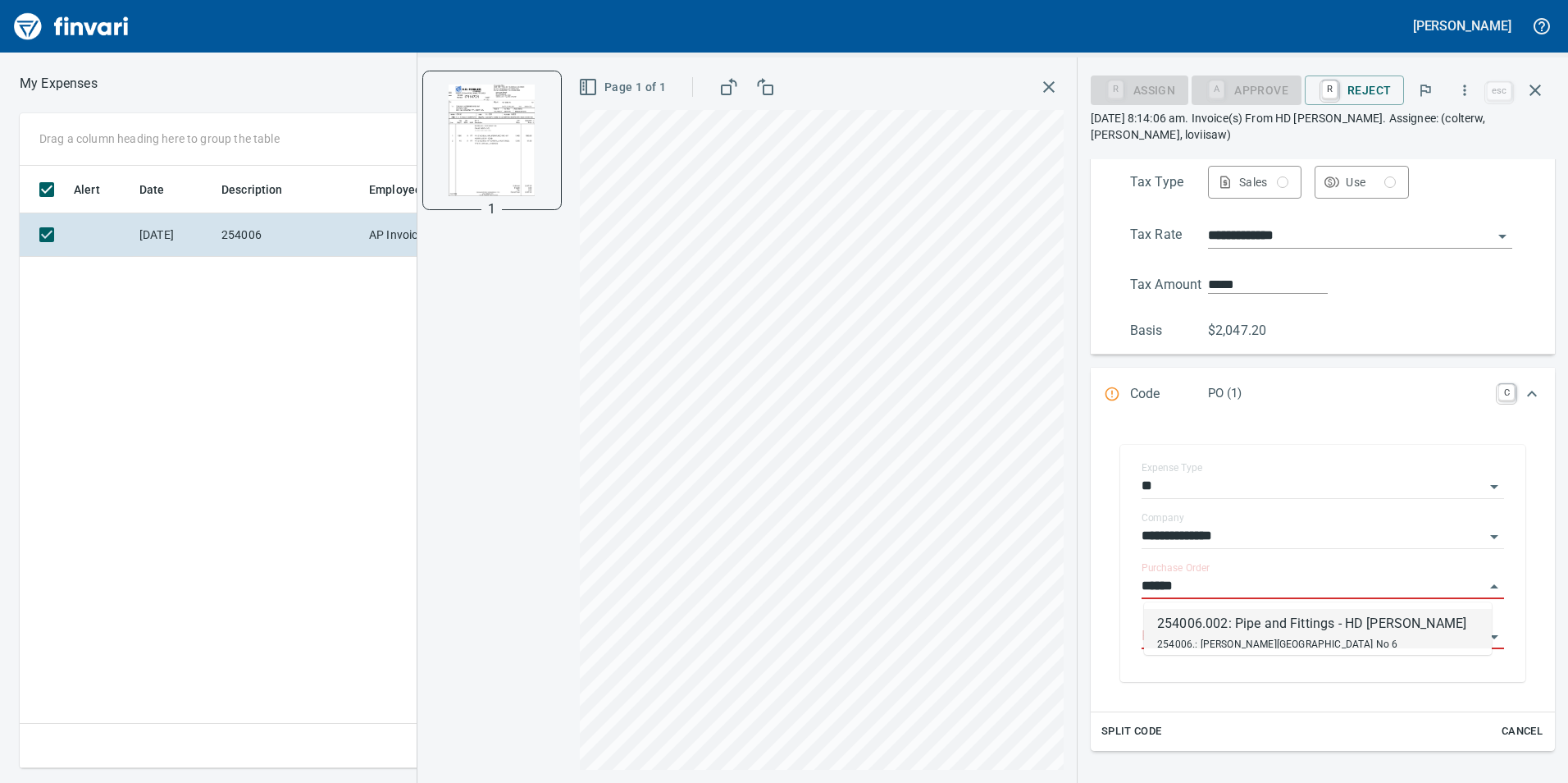
click at [1249, 638] on div "254006.: [PERSON_NAME][GEOGRAPHIC_DATA] No 6" at bounding box center [1312, 643] width 310 height 20
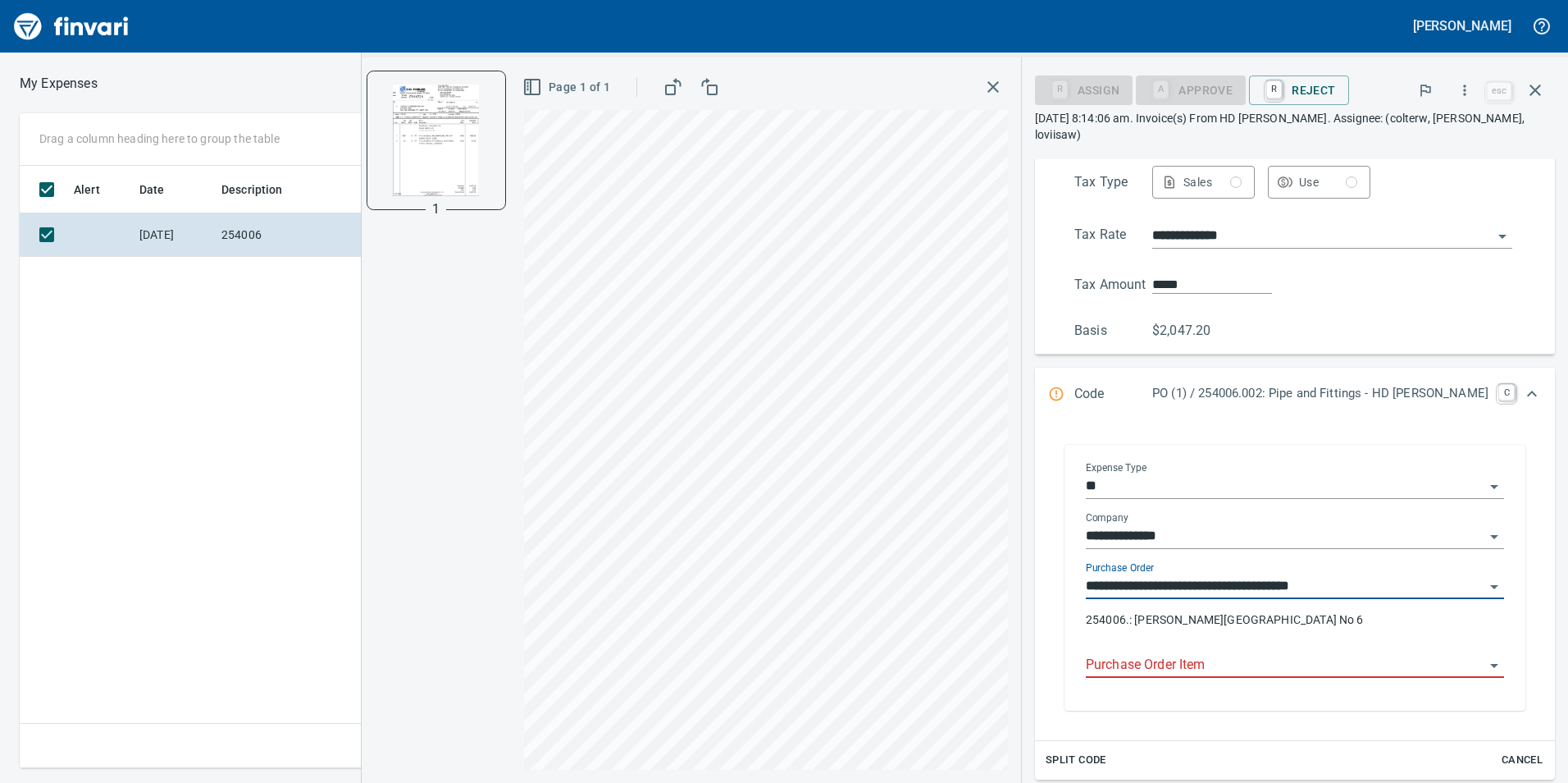
type input "**********"
click at [1241, 632] on div "**********" at bounding box center [1294, 601] width 418 height 78
click at [1245, 652] on div "Purchase Order Item" at bounding box center [1294, 658] width 418 height 37
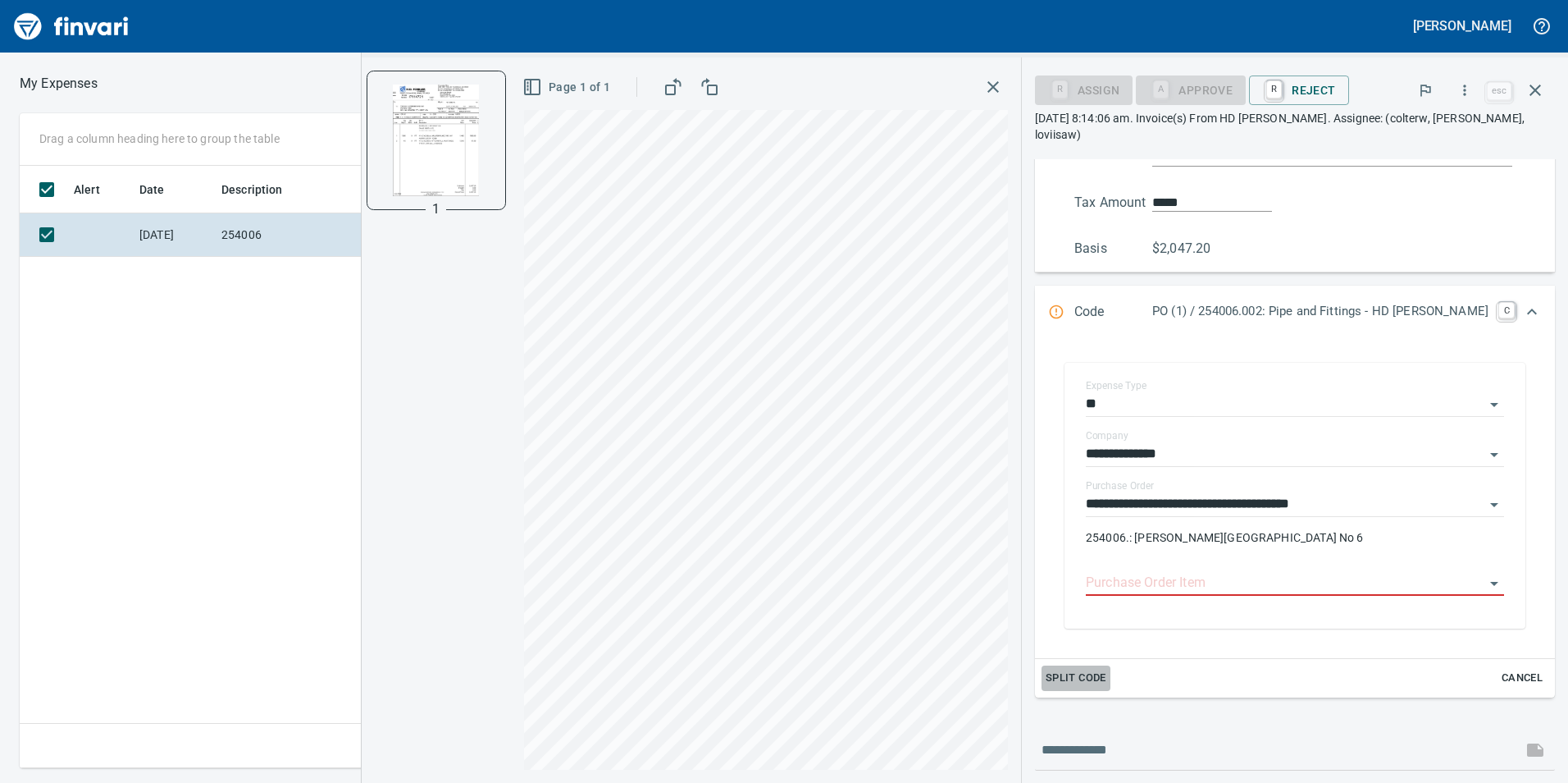
click at [1106, 673] on span "Split Code" at bounding box center [1076, 678] width 60 height 19
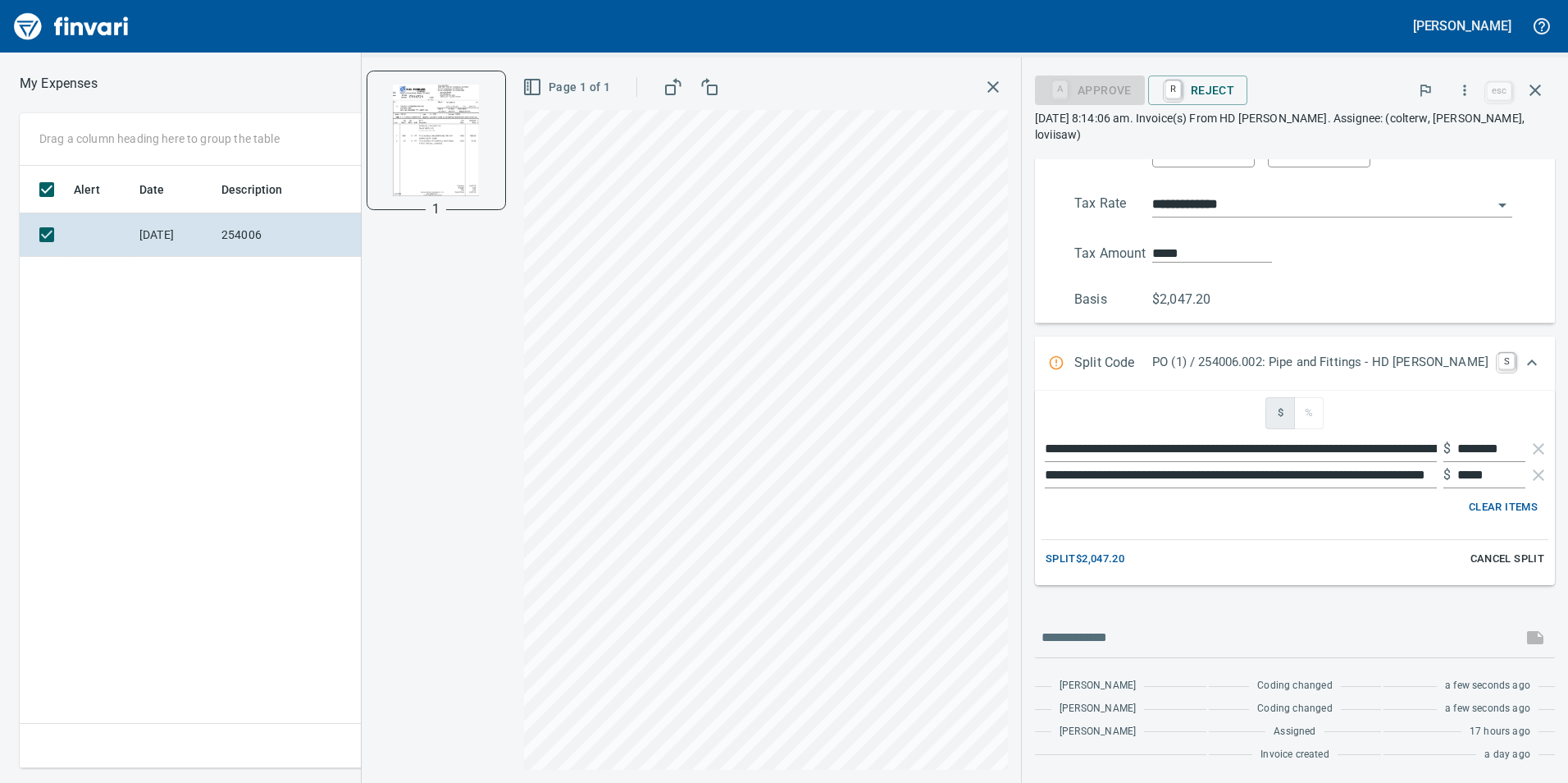
scroll to position [278, 0]
click at [1124, 561] on span "Split $2,047.20" at bounding box center [1085, 559] width 78 height 19
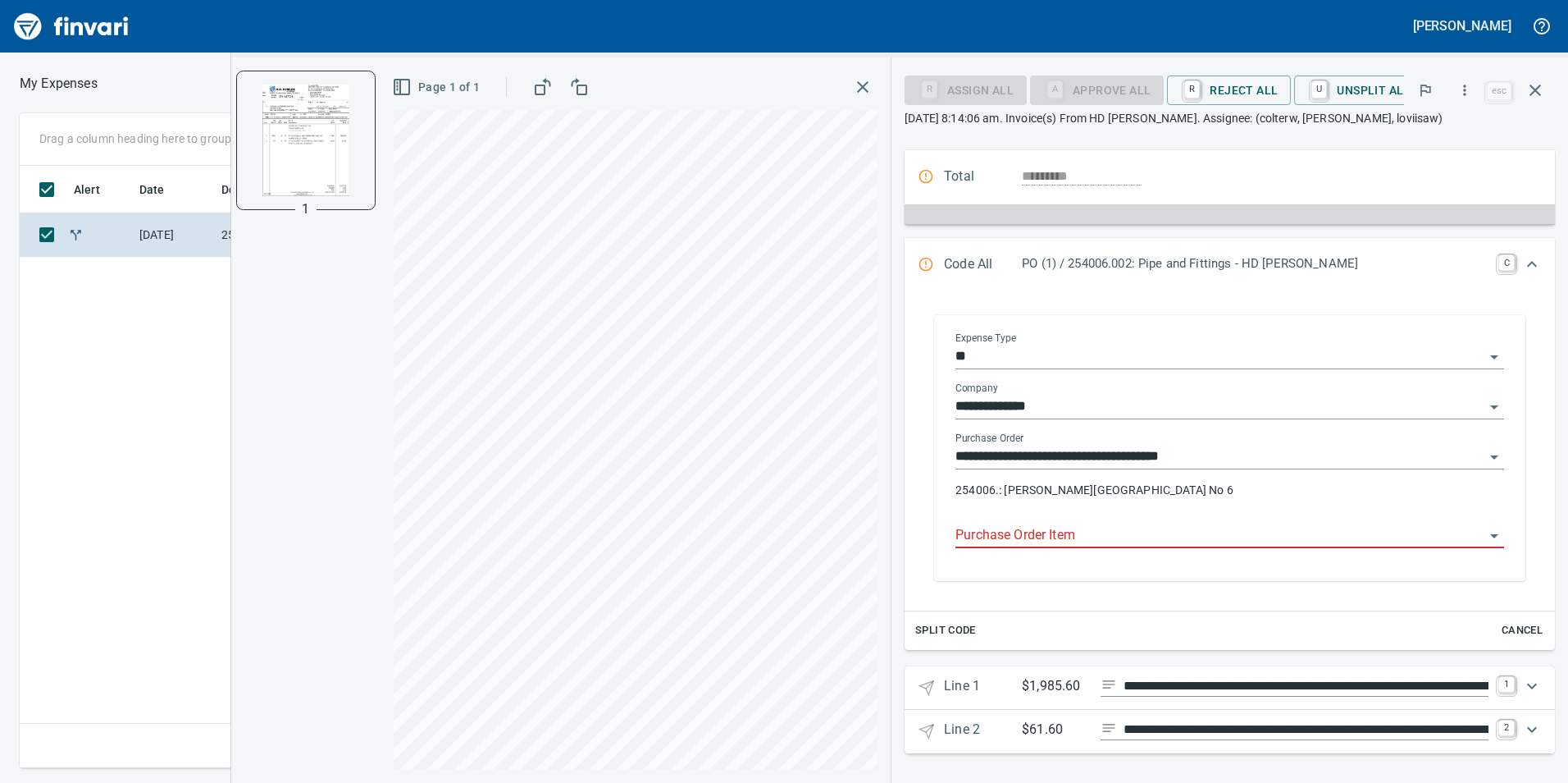
scroll to position [184, 0]
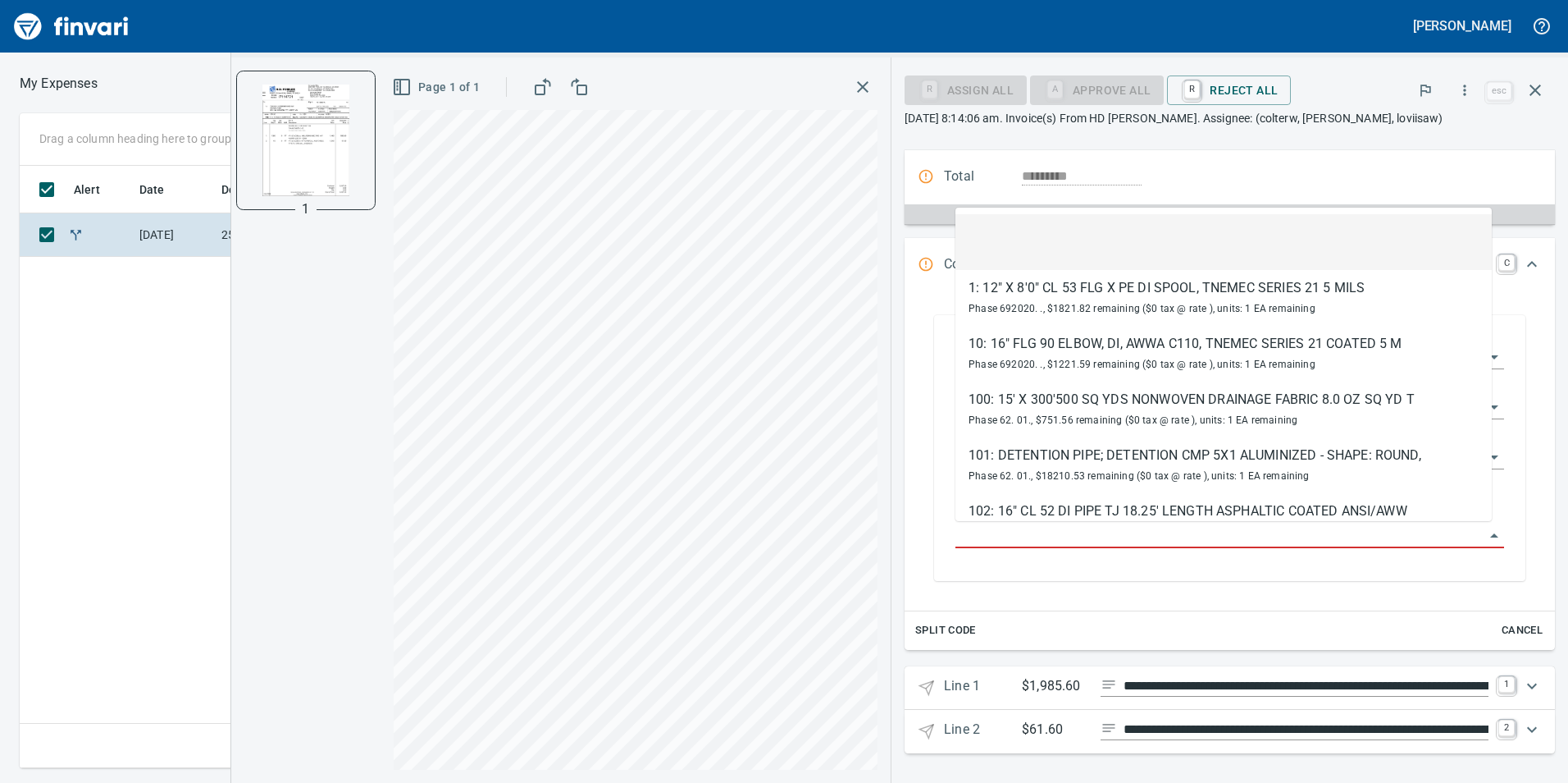
click at [1192, 544] on input "Purchase Order Item" at bounding box center [1220, 536] width 529 height 23
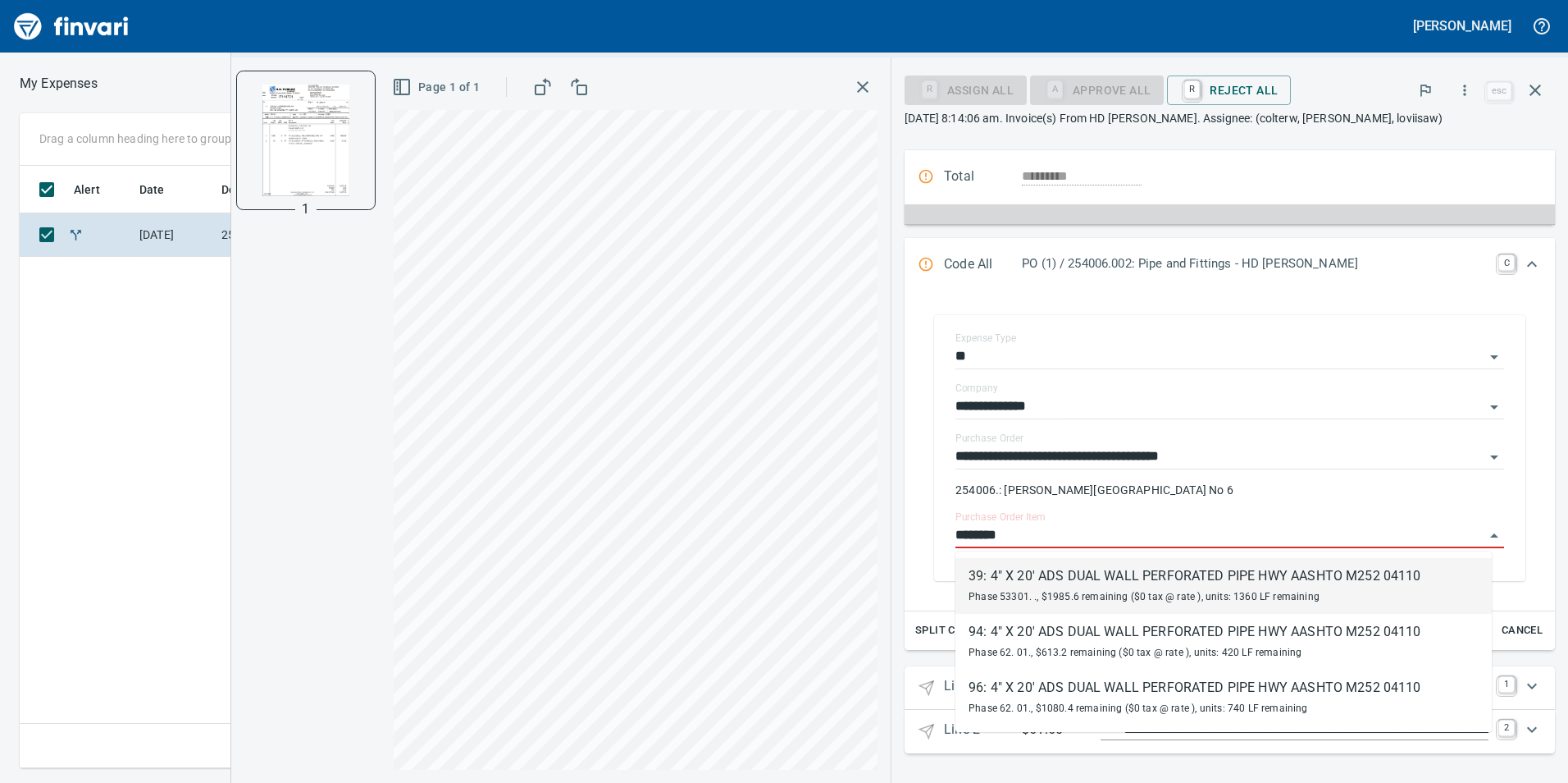
click at [1089, 581] on div "39: 4" X 20' ADS DUAL WALL PERFORATED PIPE HWY AASHTO M252 04110" at bounding box center [1195, 575] width 453 height 20
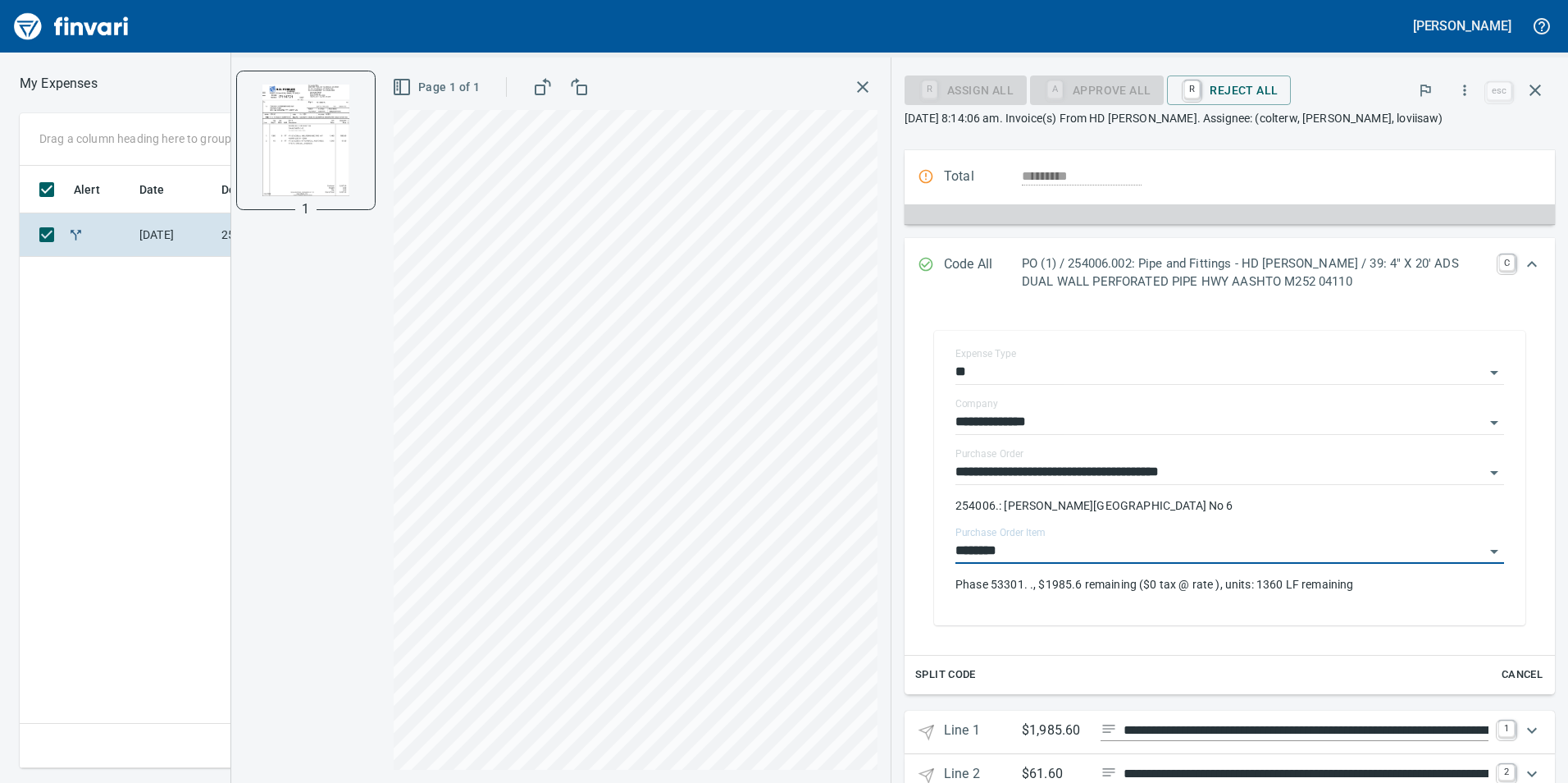
type input "**********"
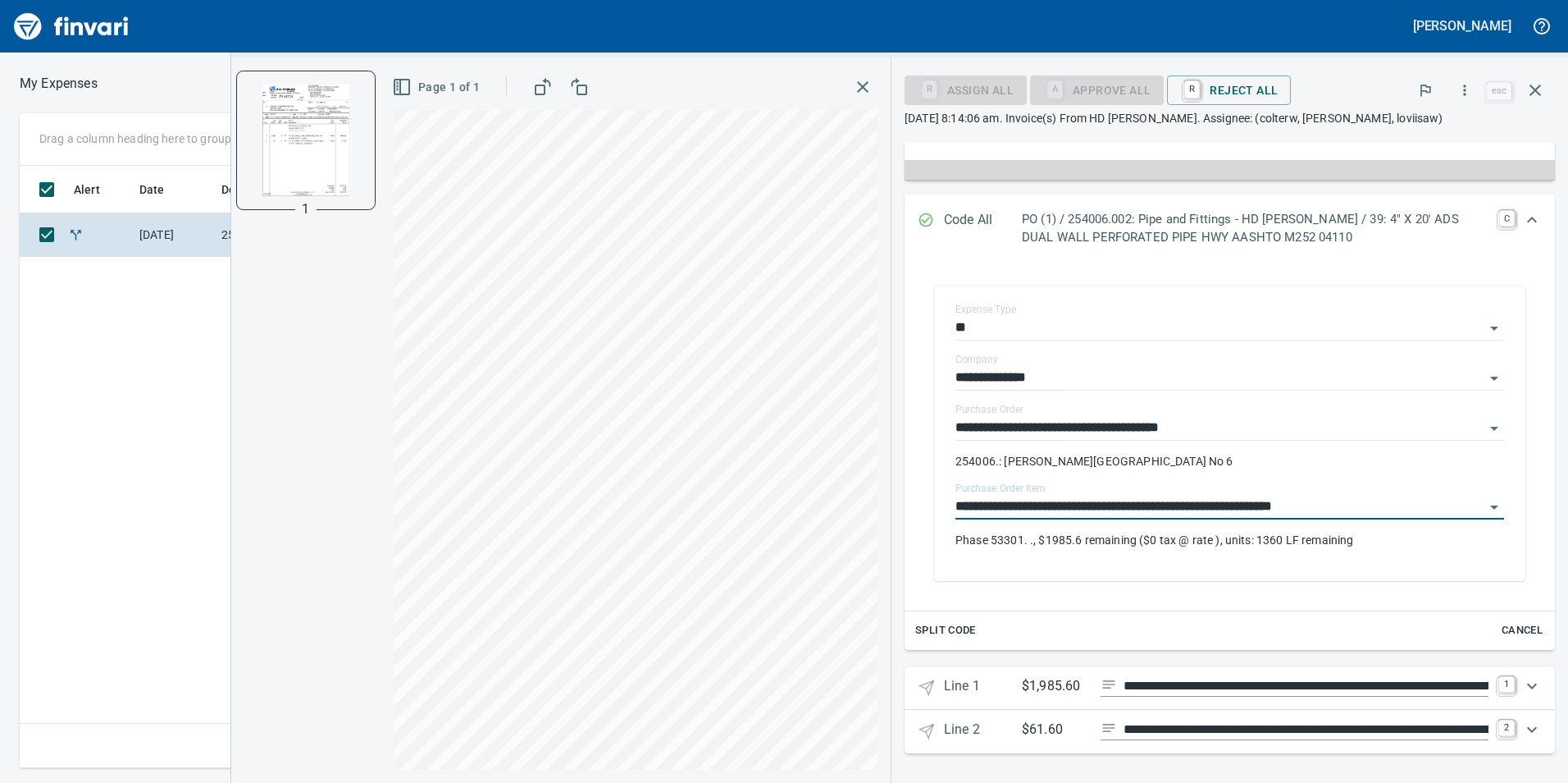
click at [1465, 506] on input "**********" at bounding box center [1220, 507] width 529 height 23
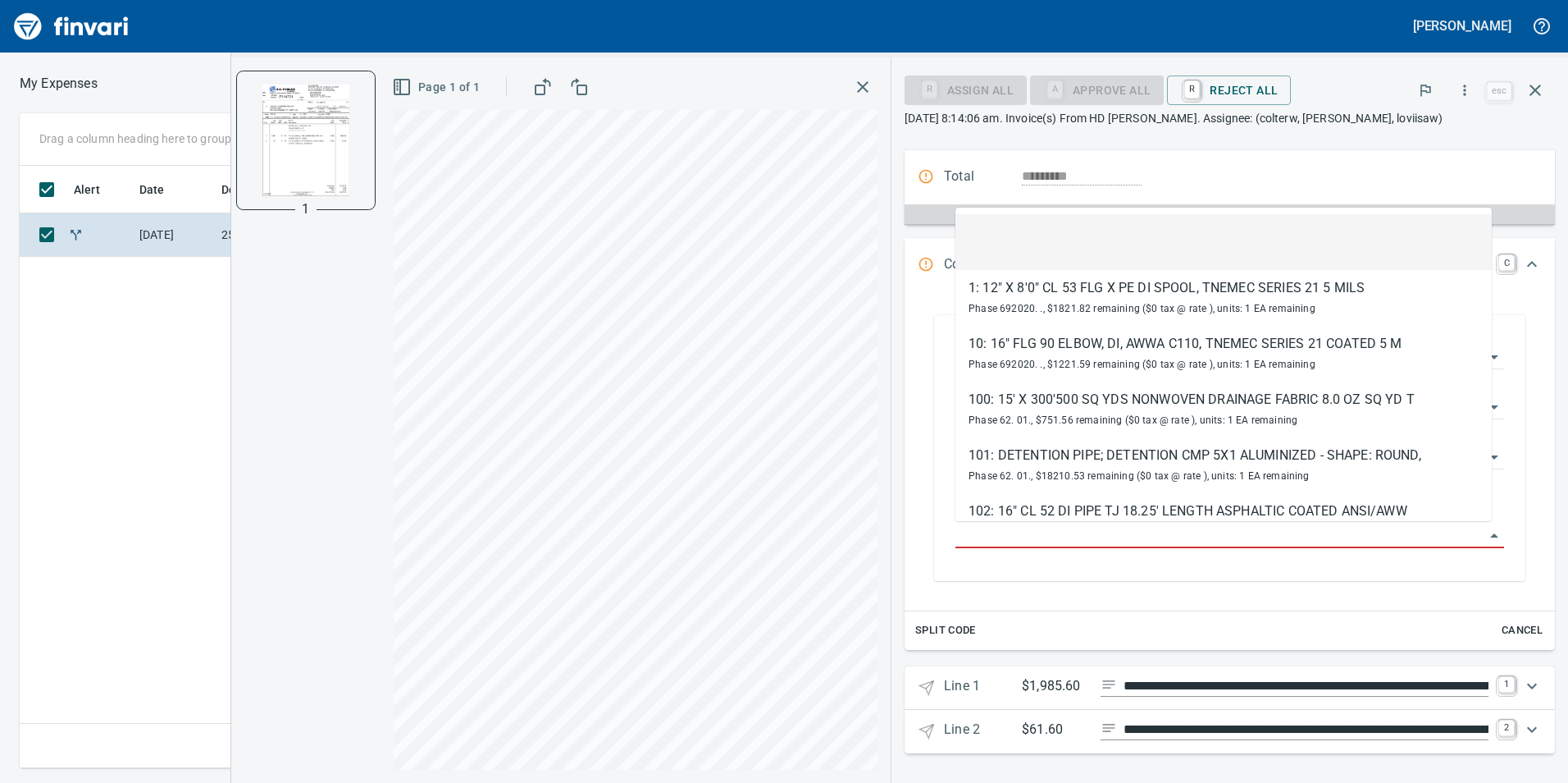
click at [1527, 685] on icon "Expand" at bounding box center [1531, 686] width 20 height 20
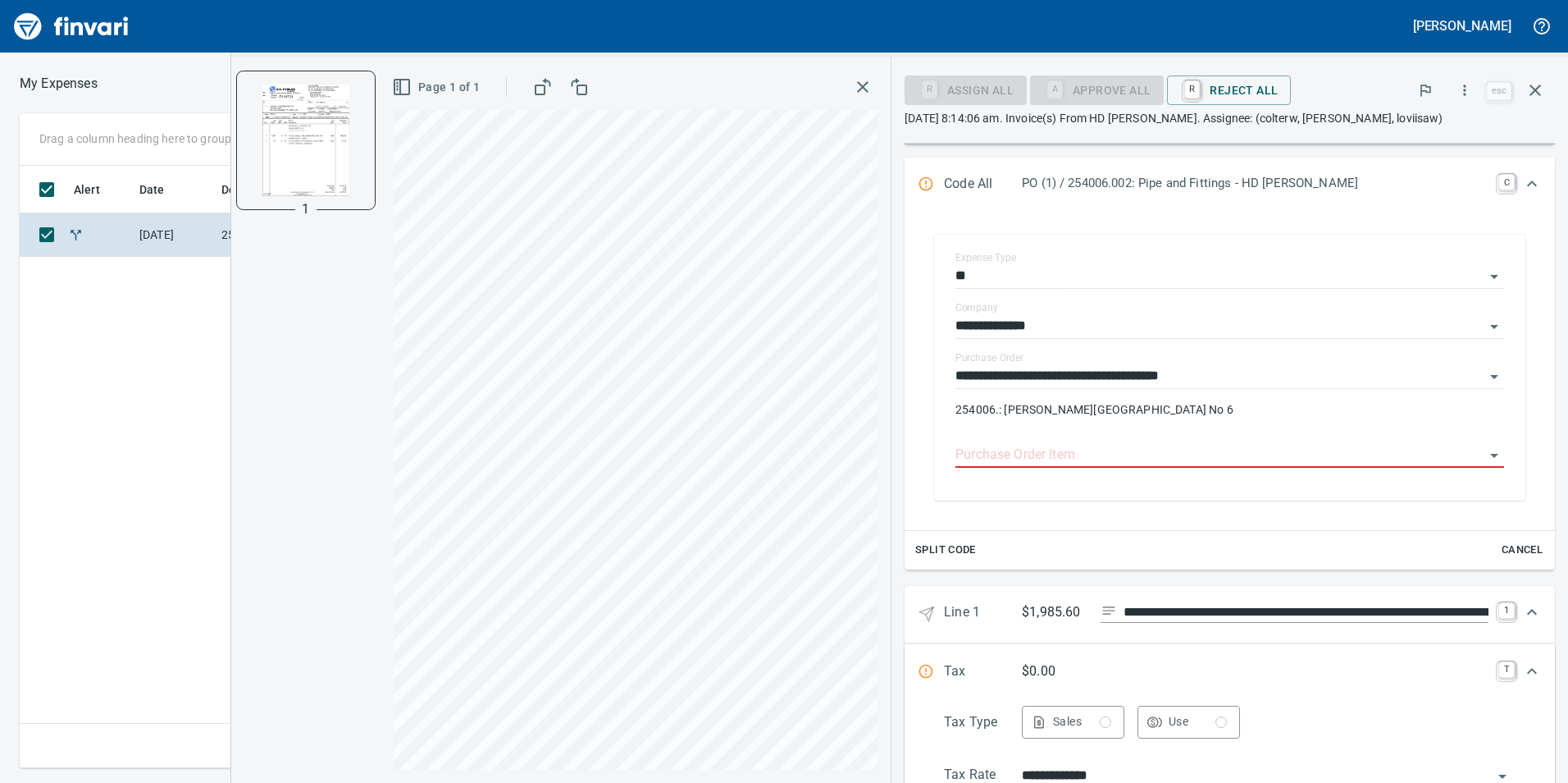
scroll to position [431, 0]
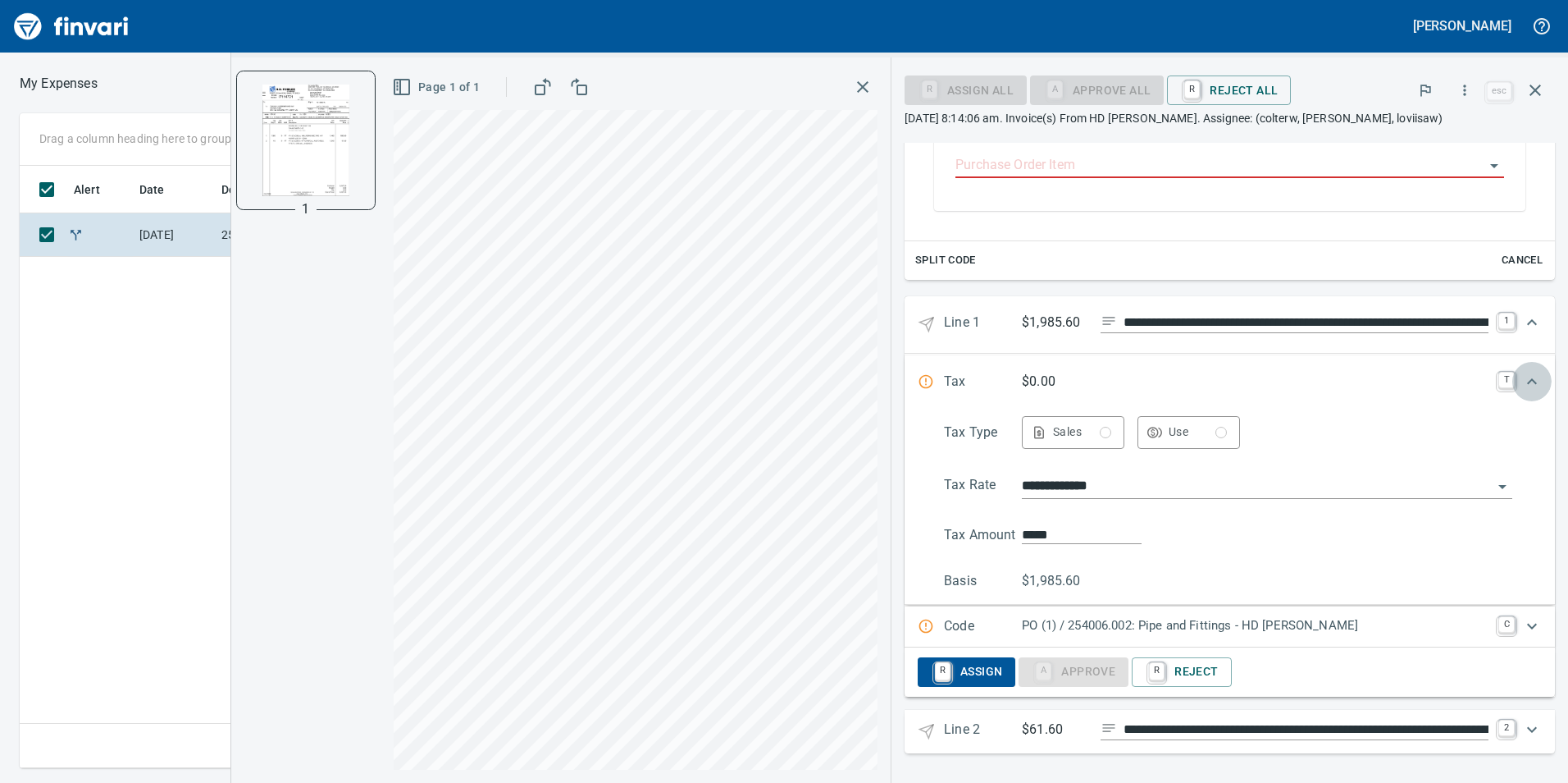
click at [1522, 384] on icon "Expand" at bounding box center [1531, 382] width 20 height 20
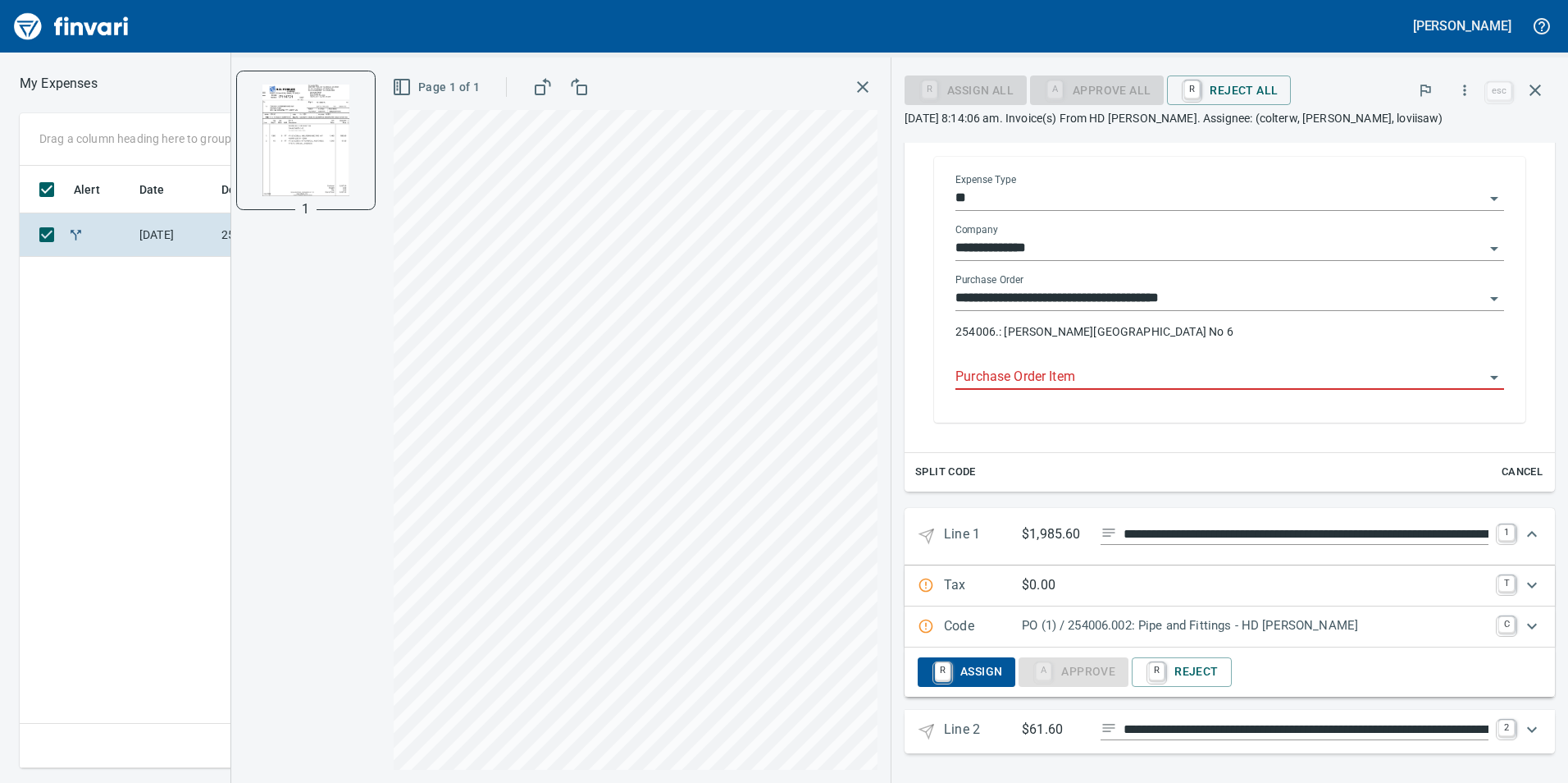
scroll to position [343, 0]
click at [1527, 623] on icon "Expand" at bounding box center [1532, 625] width 9 height 6
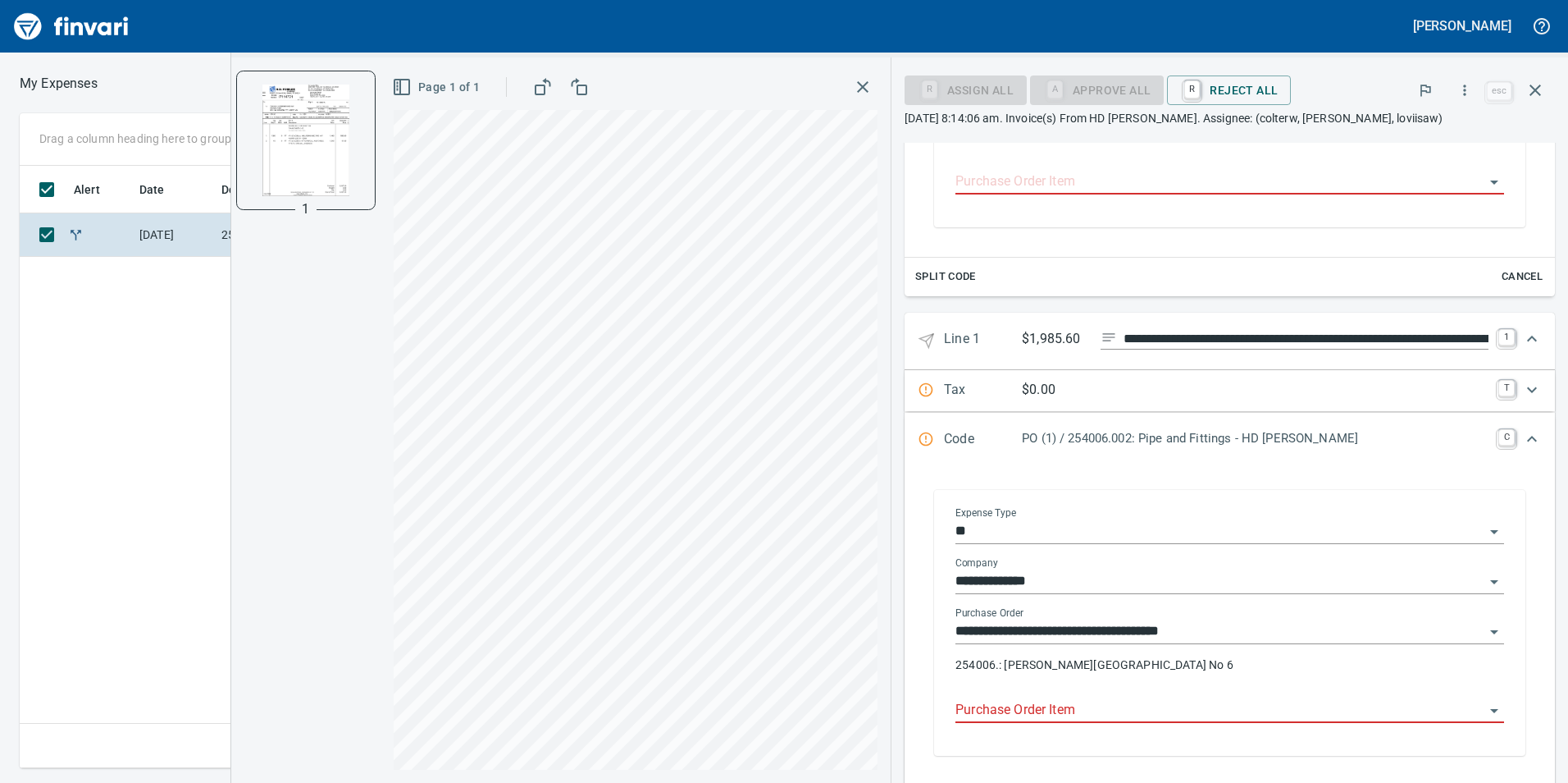
scroll to position [589, 0]
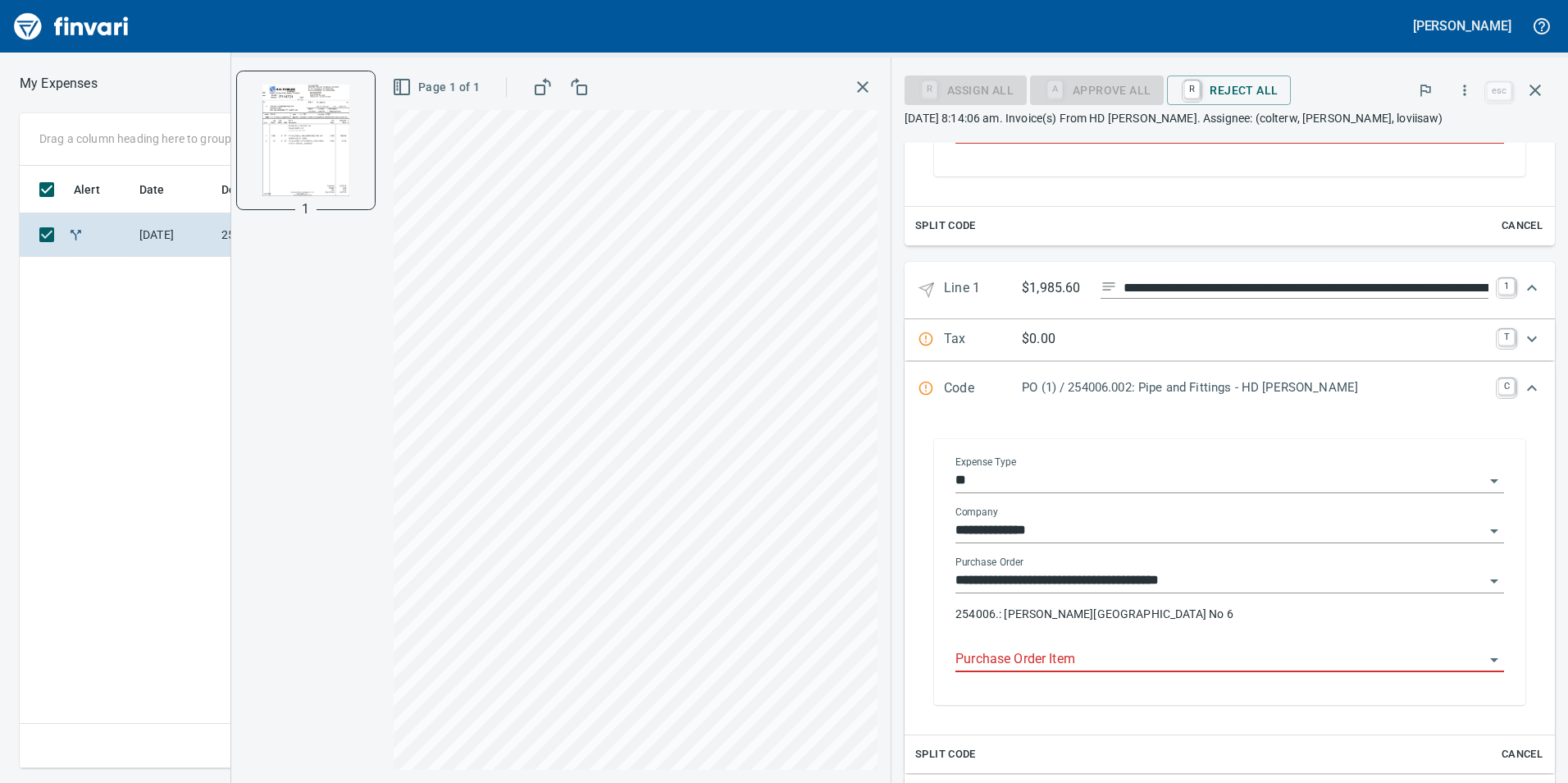
click at [1163, 659] on input "Purchase Order Item" at bounding box center [1220, 659] width 529 height 23
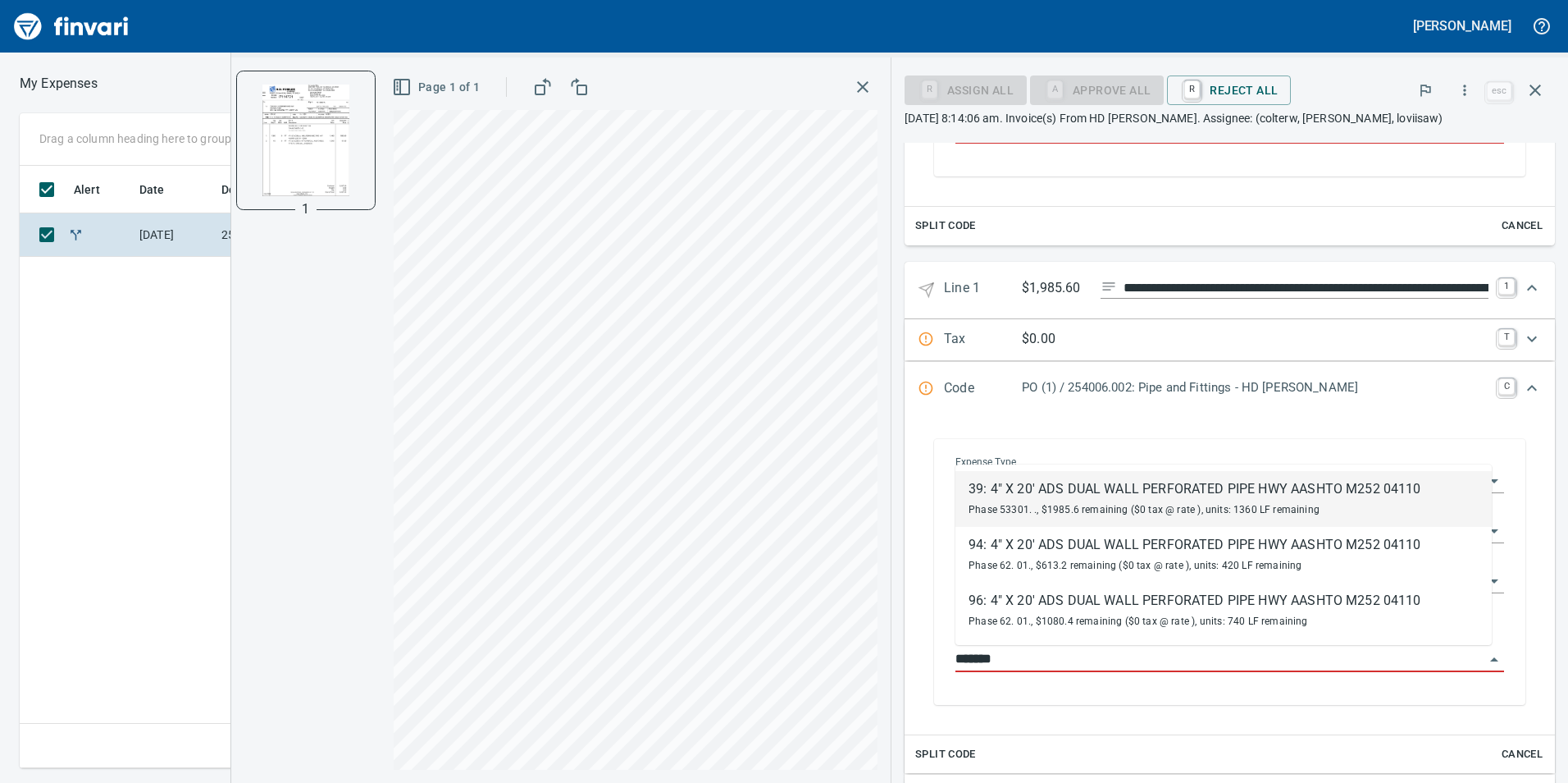
type input "********"
click at [1177, 508] on span "Phase 53301. ., $1985.6 remaining ($0 tax @ rate ), units: 1360 LF remaining" at bounding box center [1144, 509] width 351 height 11
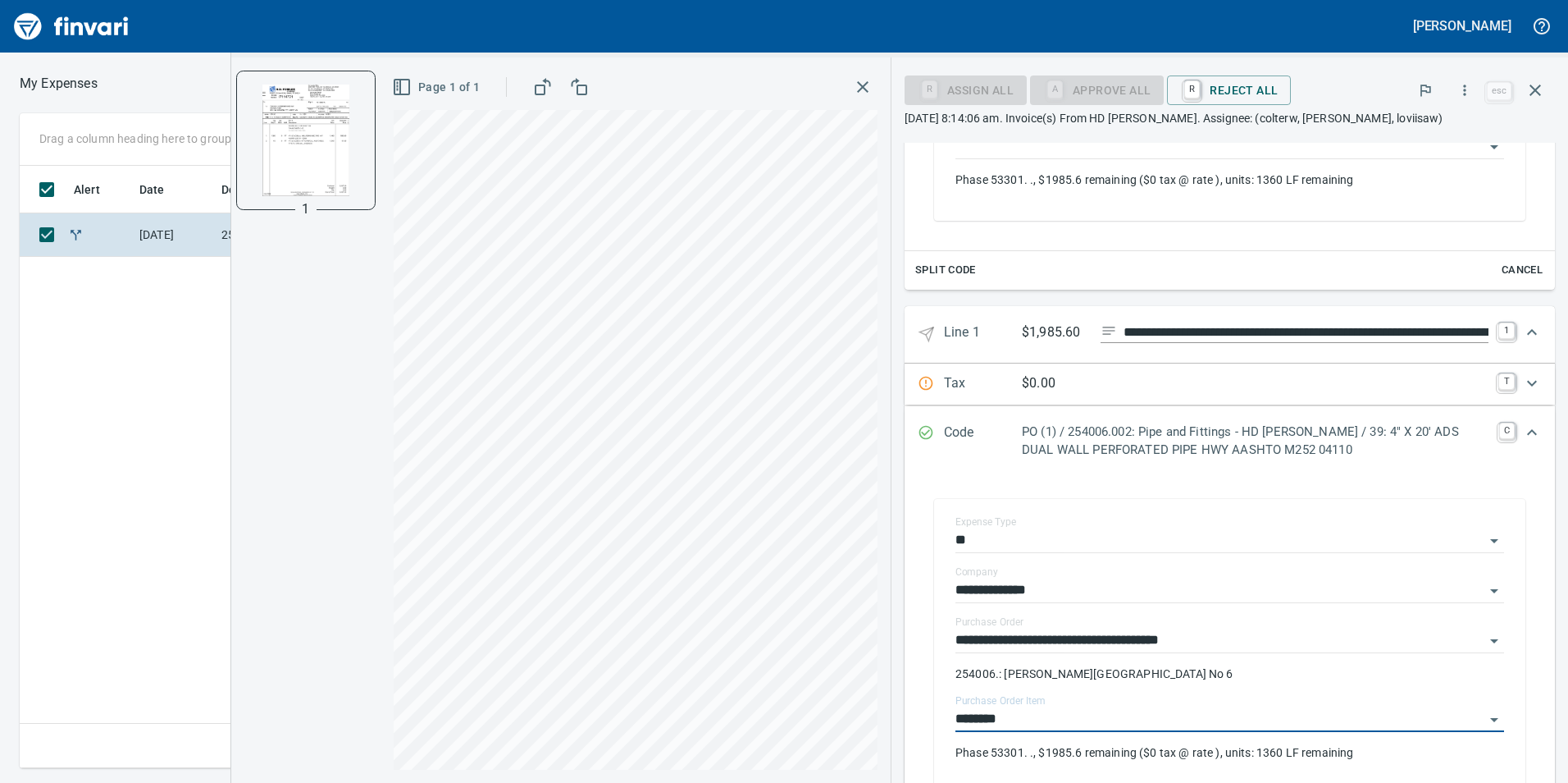
type input "**********"
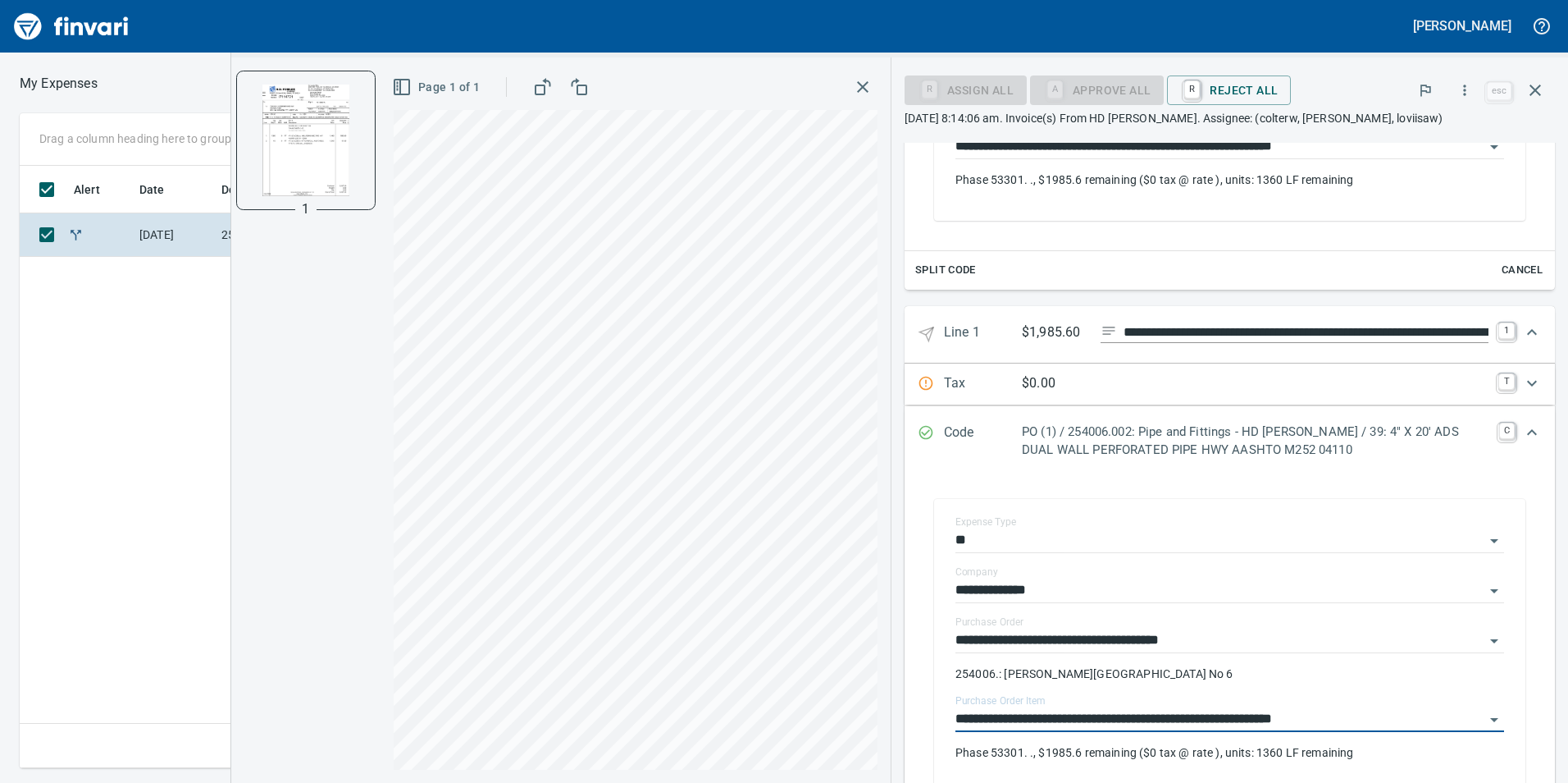
scroll to position [604, 0]
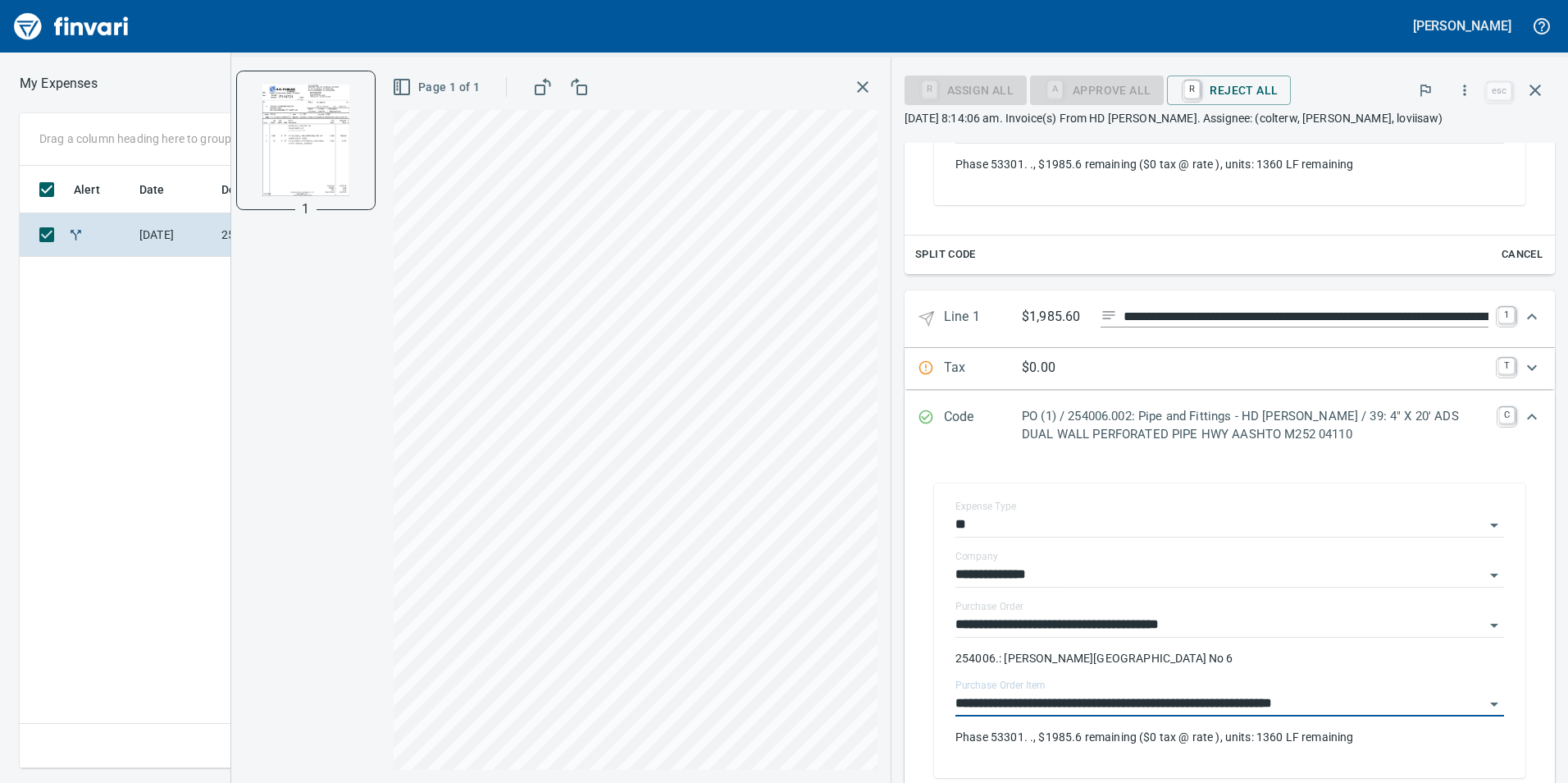
type input "**********"
click at [1527, 368] on icon "Expand" at bounding box center [1532, 367] width 9 height 6
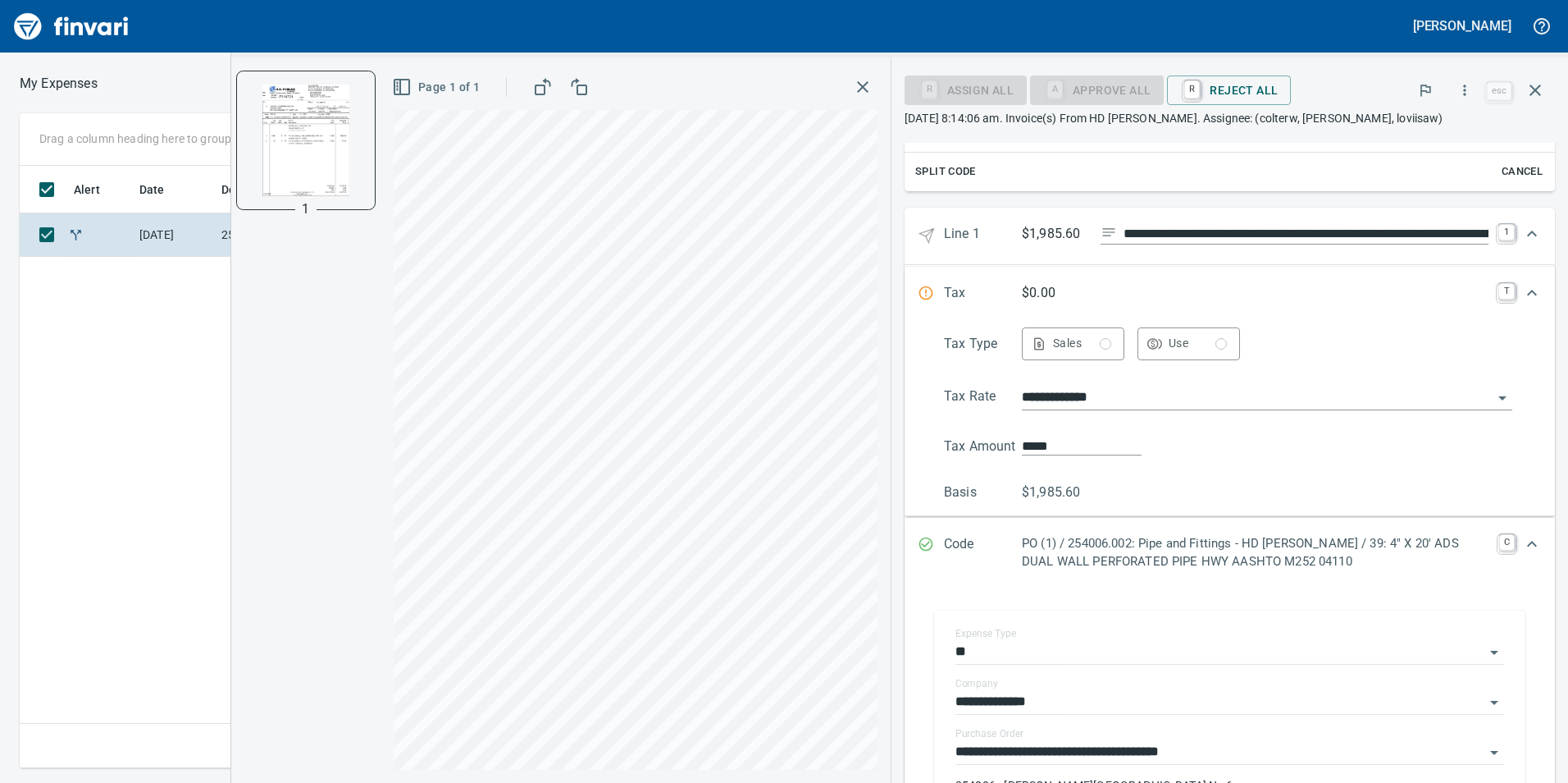
scroll to position [522, 0]
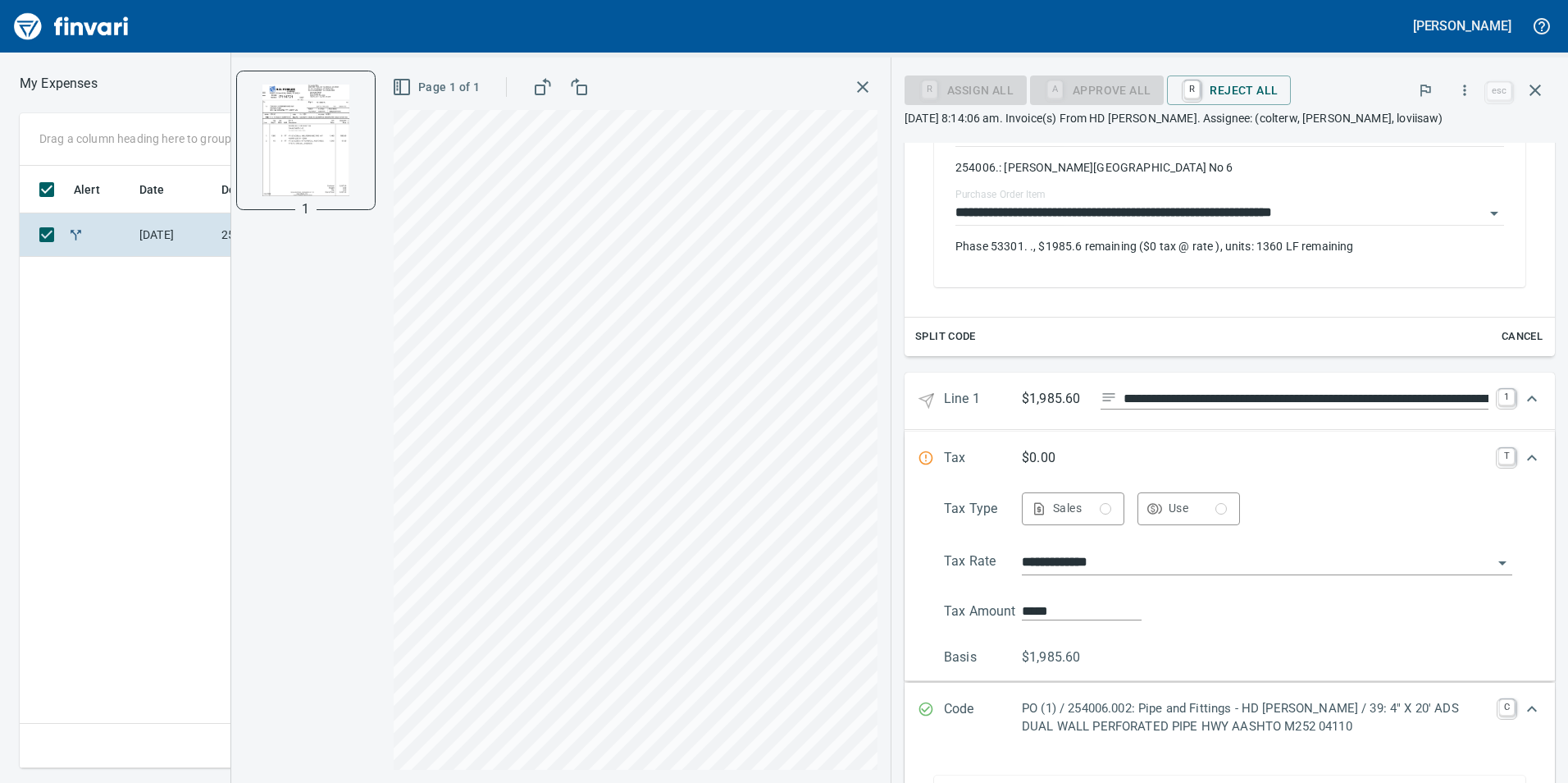
click at [1208, 558] on input "**********" at bounding box center [1256, 563] width 471 height 23
click at [1208, 570] on input "**********" at bounding box center [1256, 563] width 471 height 23
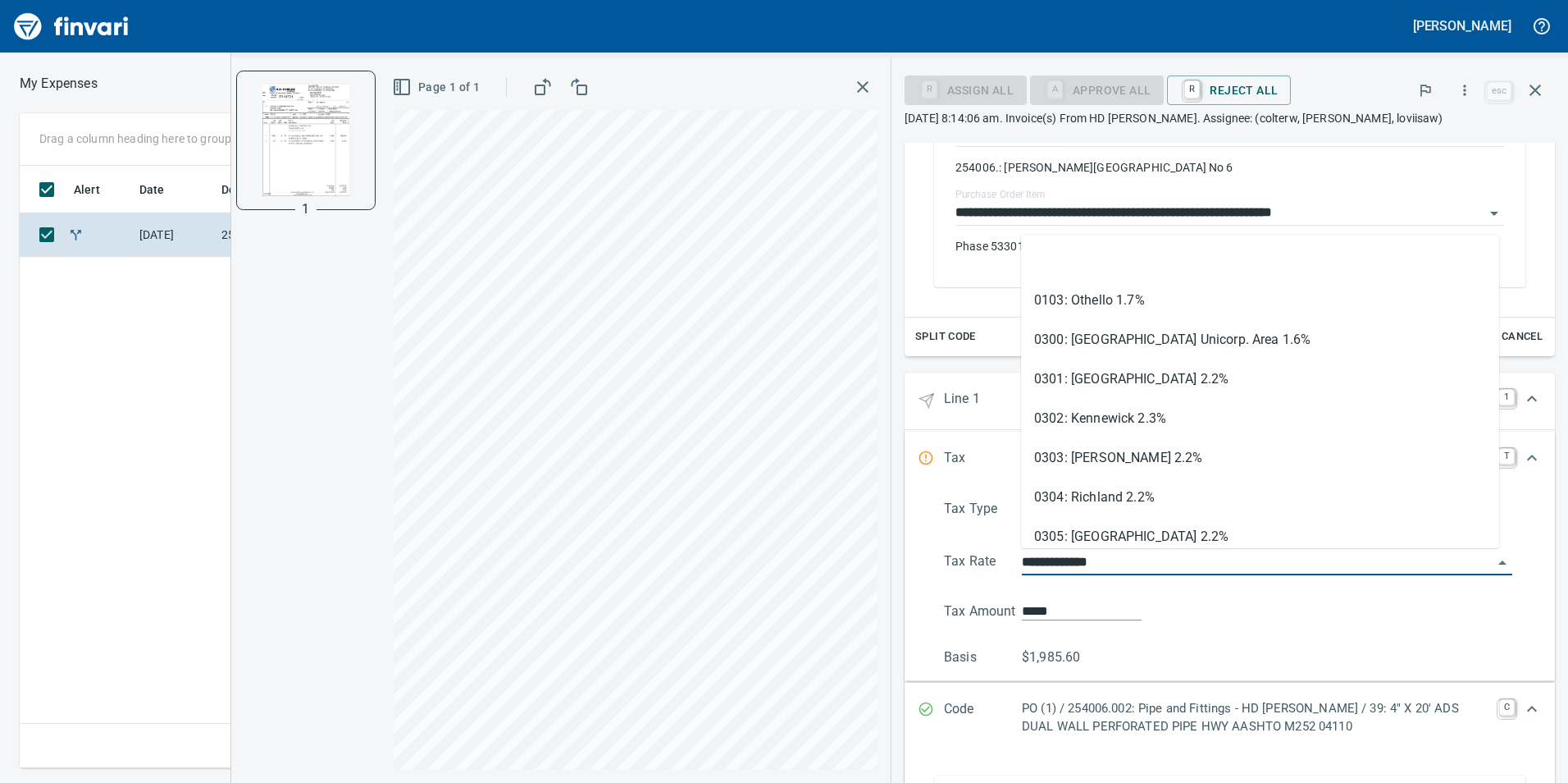
click at [1314, 570] on input "**********" at bounding box center [1256, 563] width 471 height 23
click at [1472, 595] on div "**********" at bounding box center [1229, 579] width 624 height 175
click at [1517, 583] on div "**********" at bounding box center [1229, 579] width 624 height 175
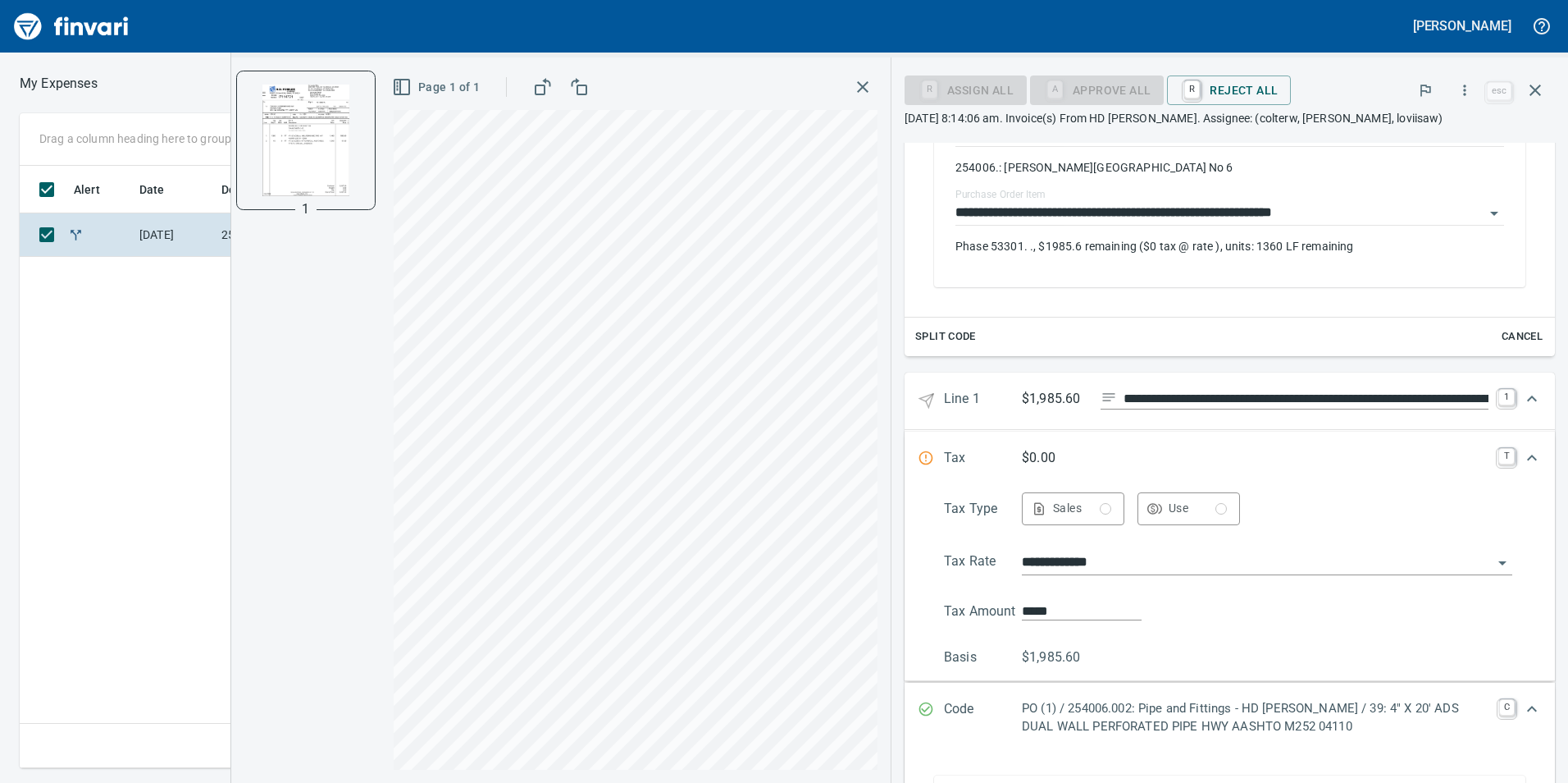
click at [1522, 460] on icon "Expand" at bounding box center [1531, 457] width 20 height 20
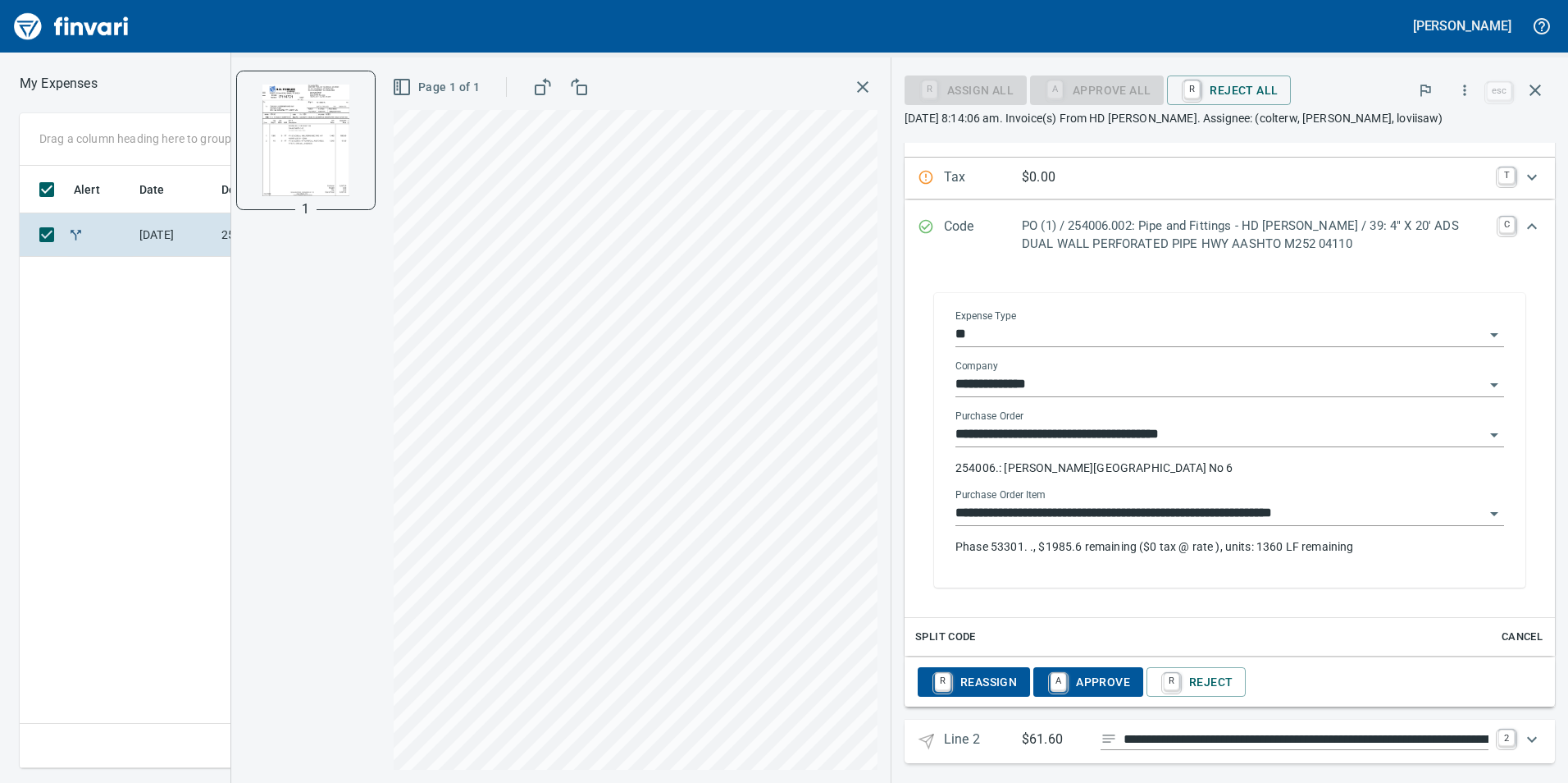
scroll to position [805, 0]
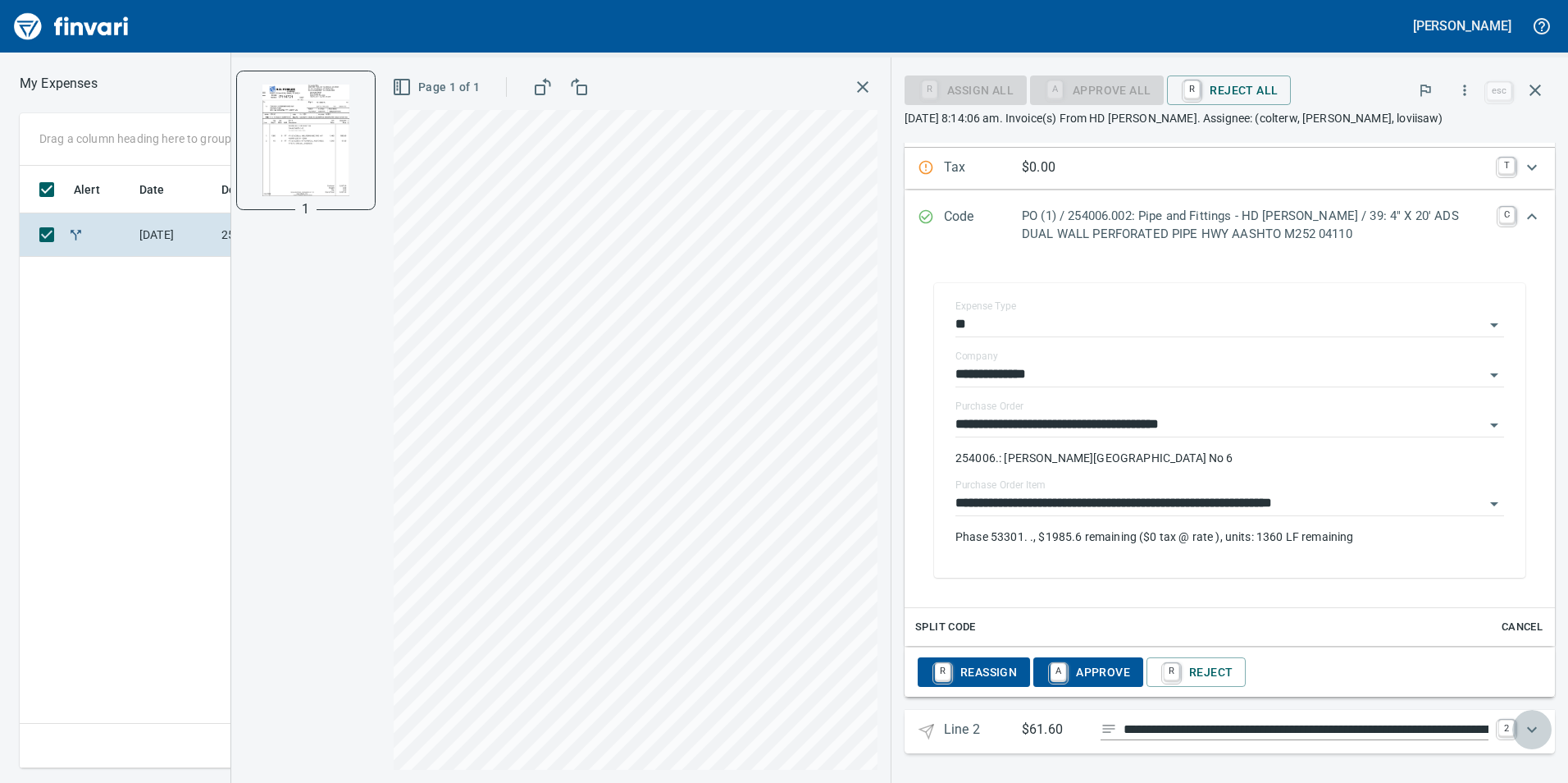
click at [1522, 736] on icon "Expand" at bounding box center [1531, 729] width 20 height 20
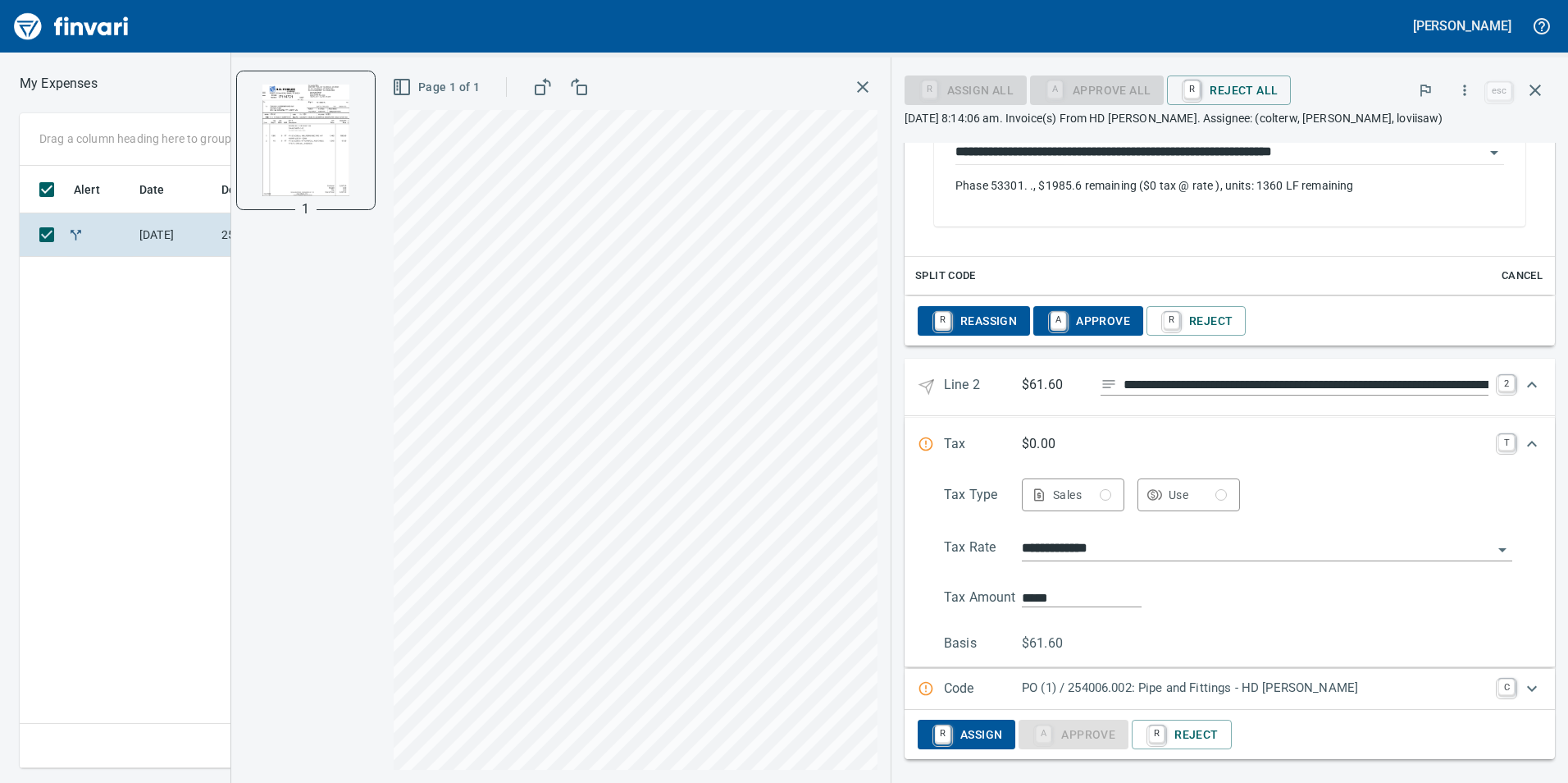
scroll to position [1162, 0]
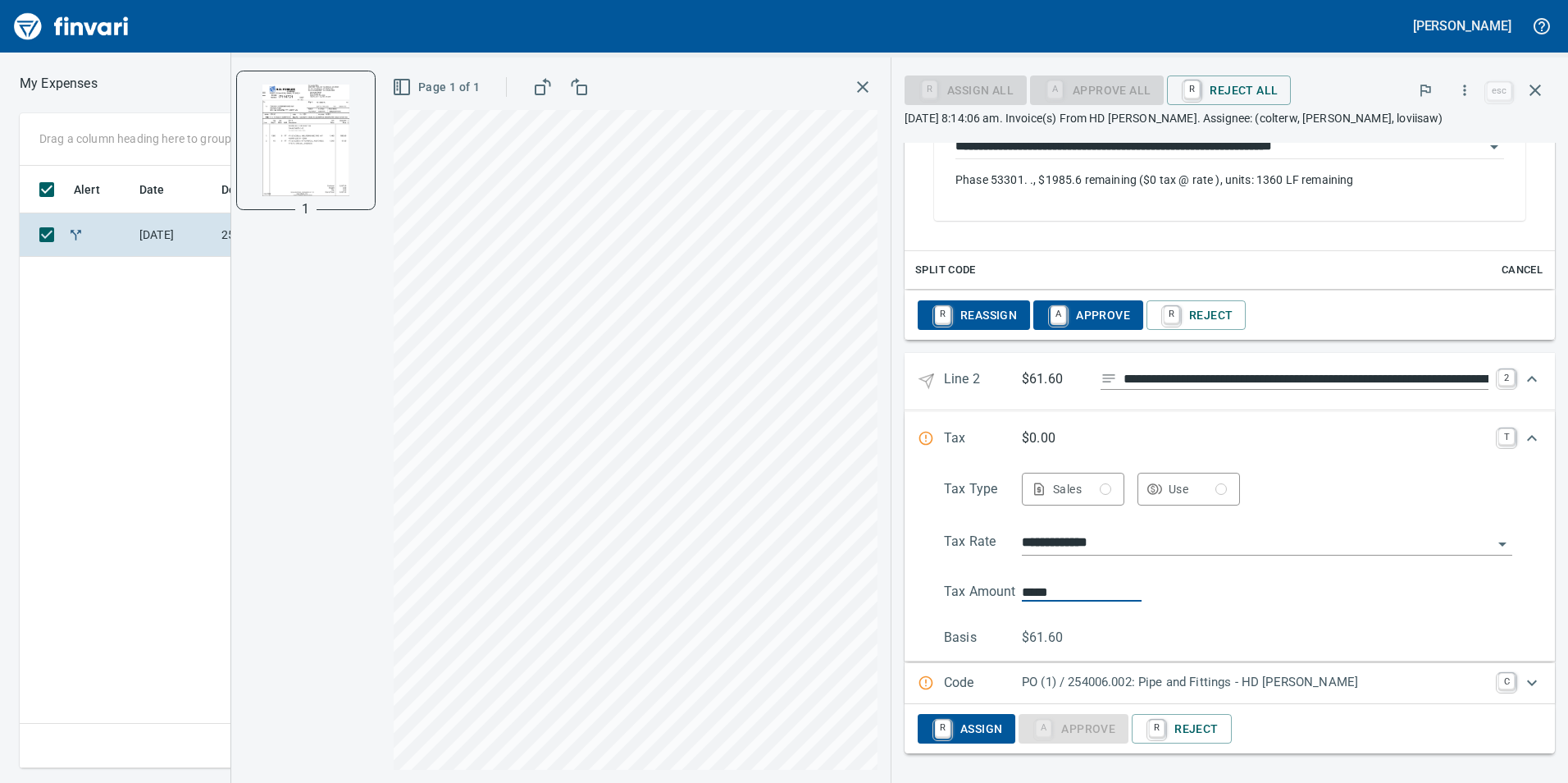
click at [1071, 593] on input "*****" at bounding box center [1081, 592] width 120 height 19
click at [1275, 598] on div at bounding box center [1267, 591] width 491 height 20
click at [1522, 441] on icon "Expand" at bounding box center [1531, 437] width 20 height 20
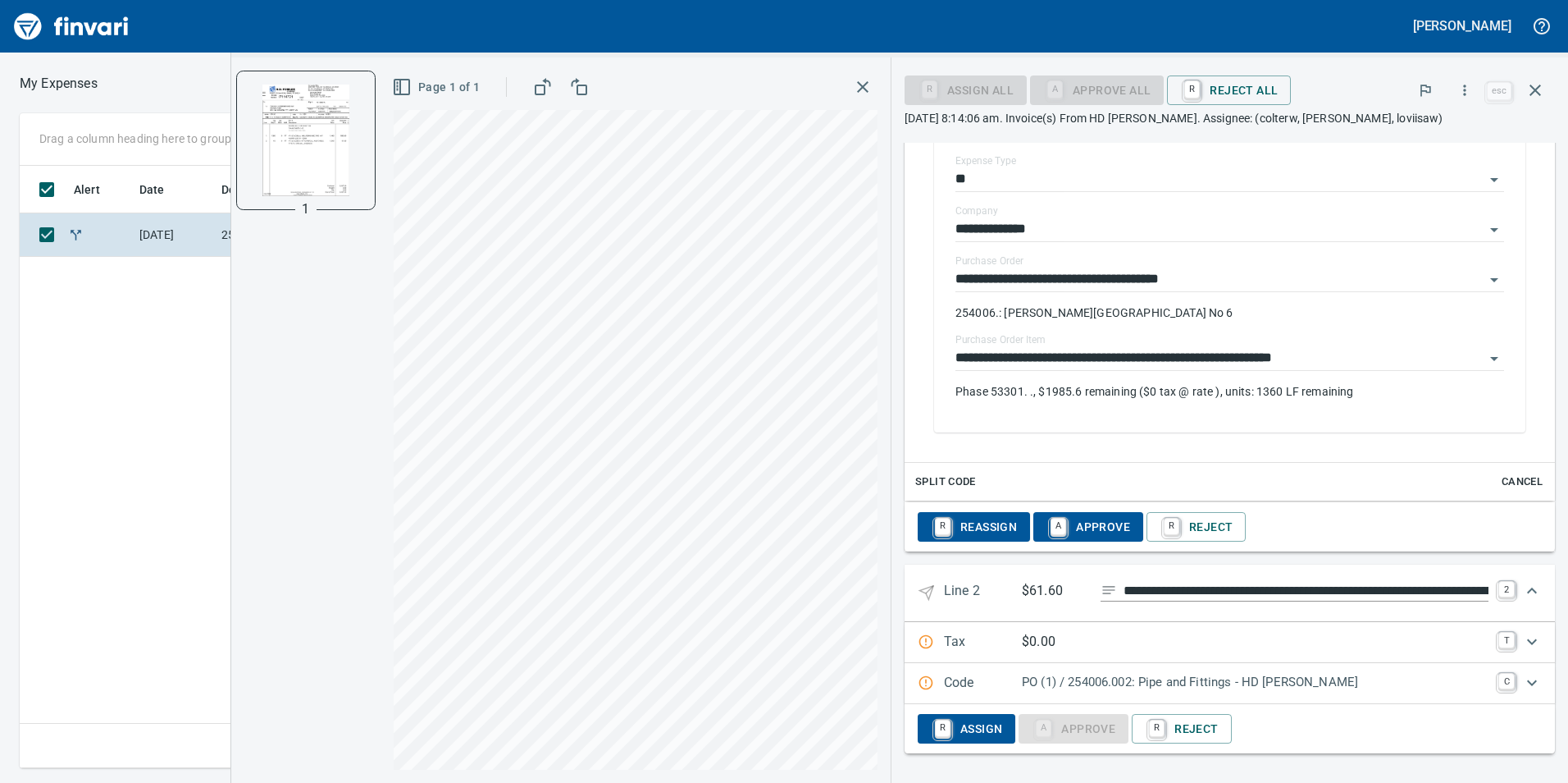
scroll to position [950, 0]
click at [1526, 675] on icon "Expand" at bounding box center [1531, 682] width 20 height 20
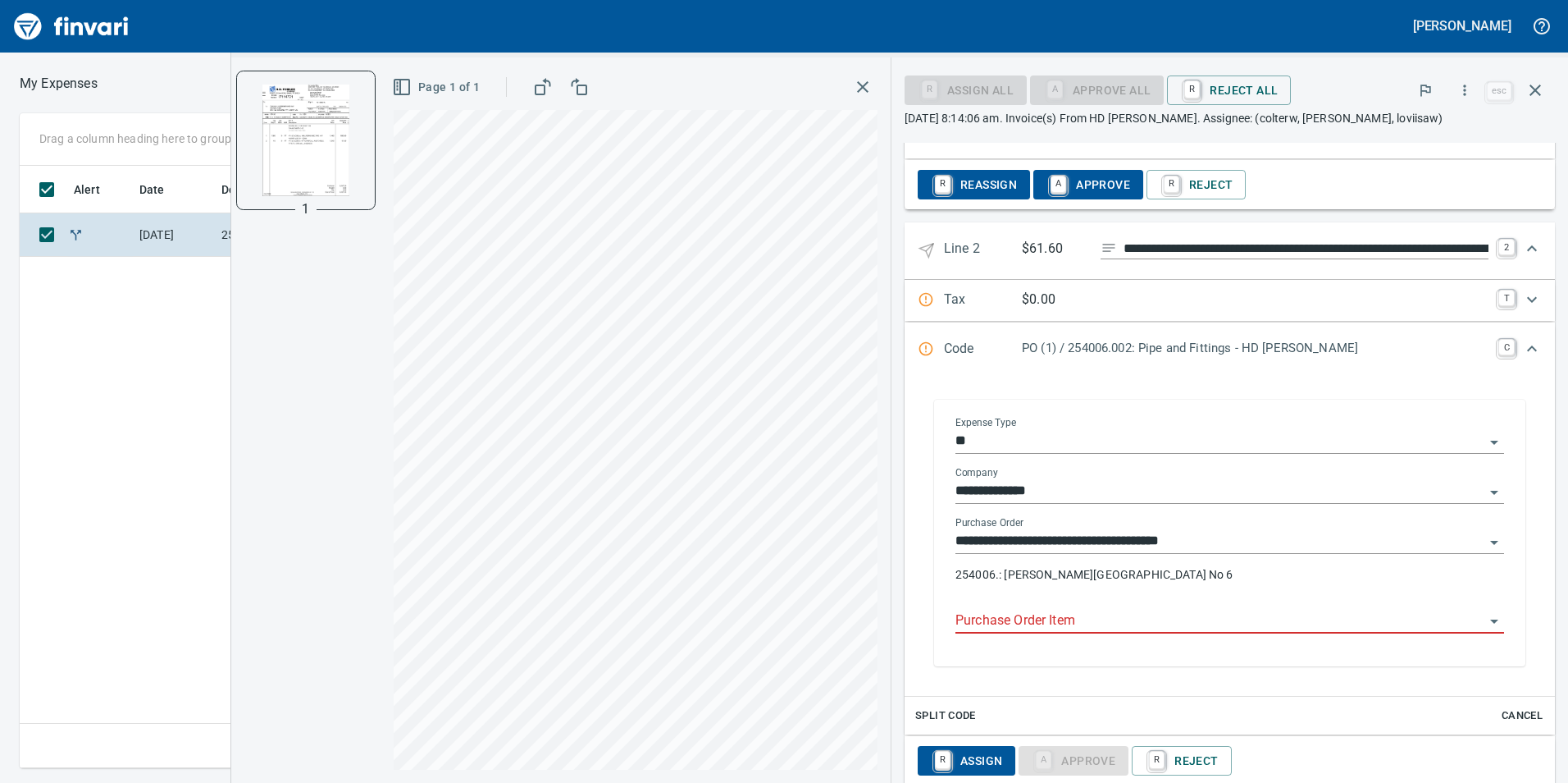
scroll to position [1324, 0]
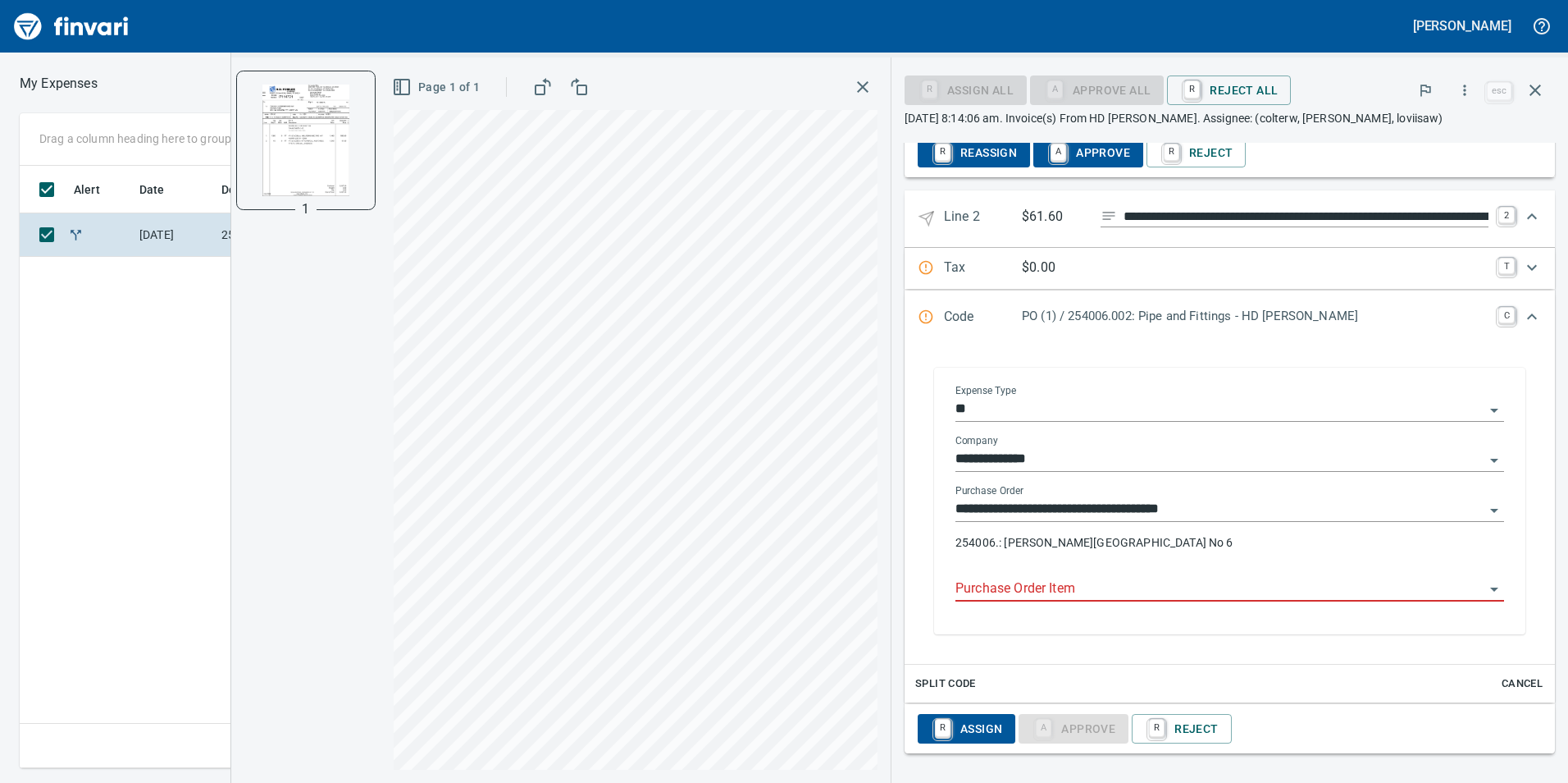
click at [1137, 578] on input "Purchase Order Item" at bounding box center [1220, 589] width 529 height 23
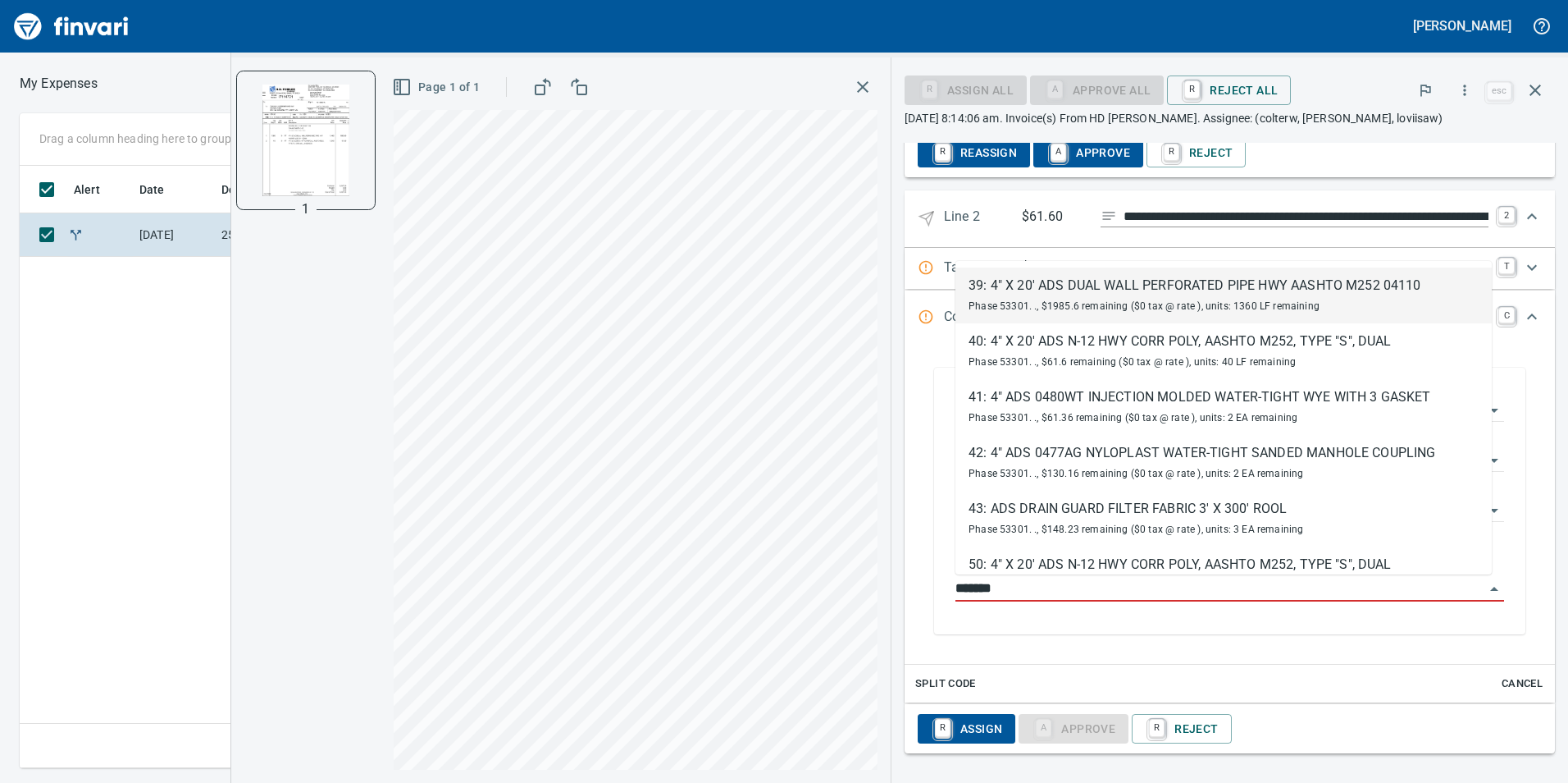
type input "********"
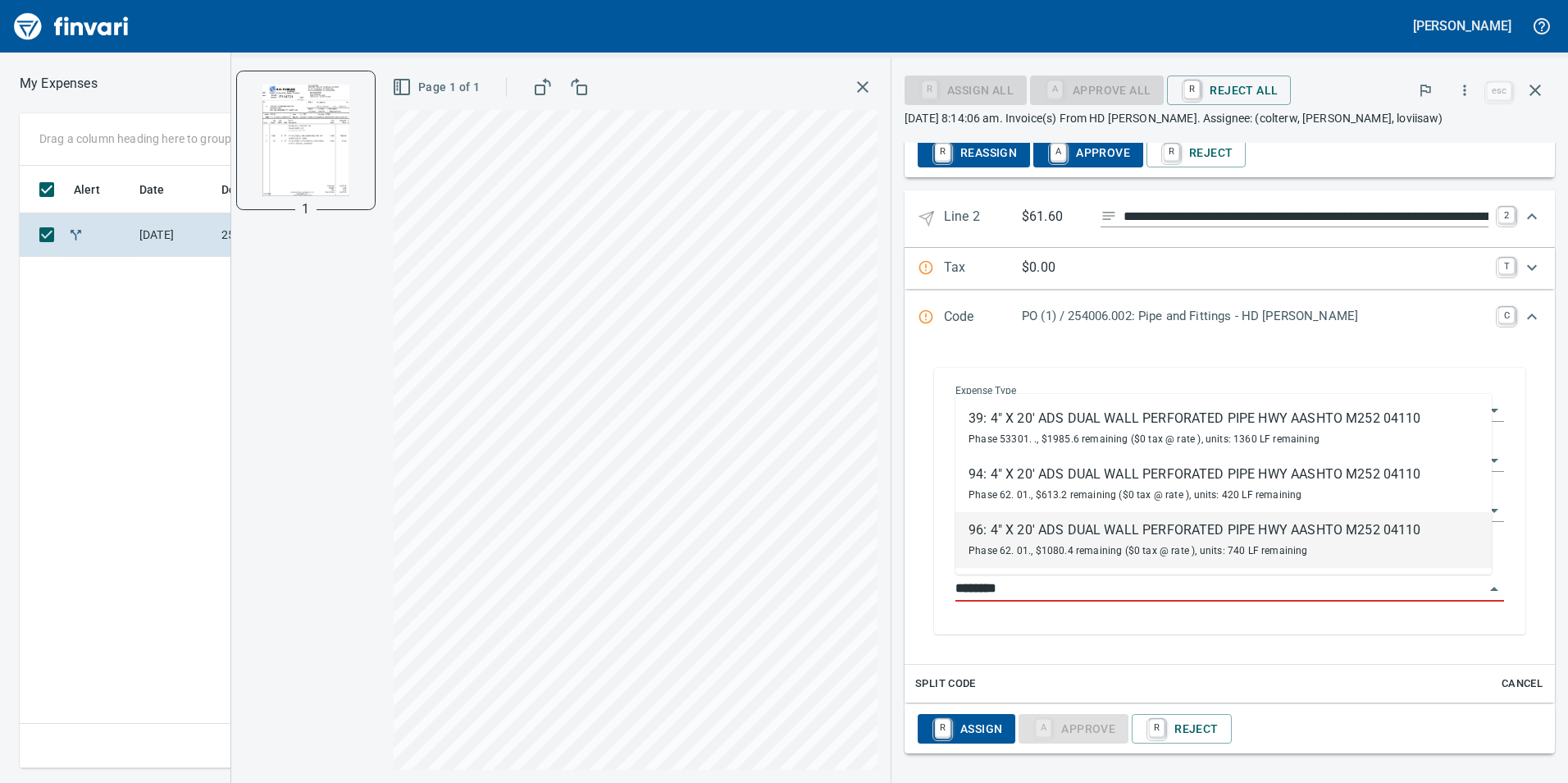
drag, startPoint x: 1027, startPoint y: 589, endPoint x: 958, endPoint y: 587, distance: 69.0
click at [958, 587] on input "********" at bounding box center [1220, 589] width 529 height 23
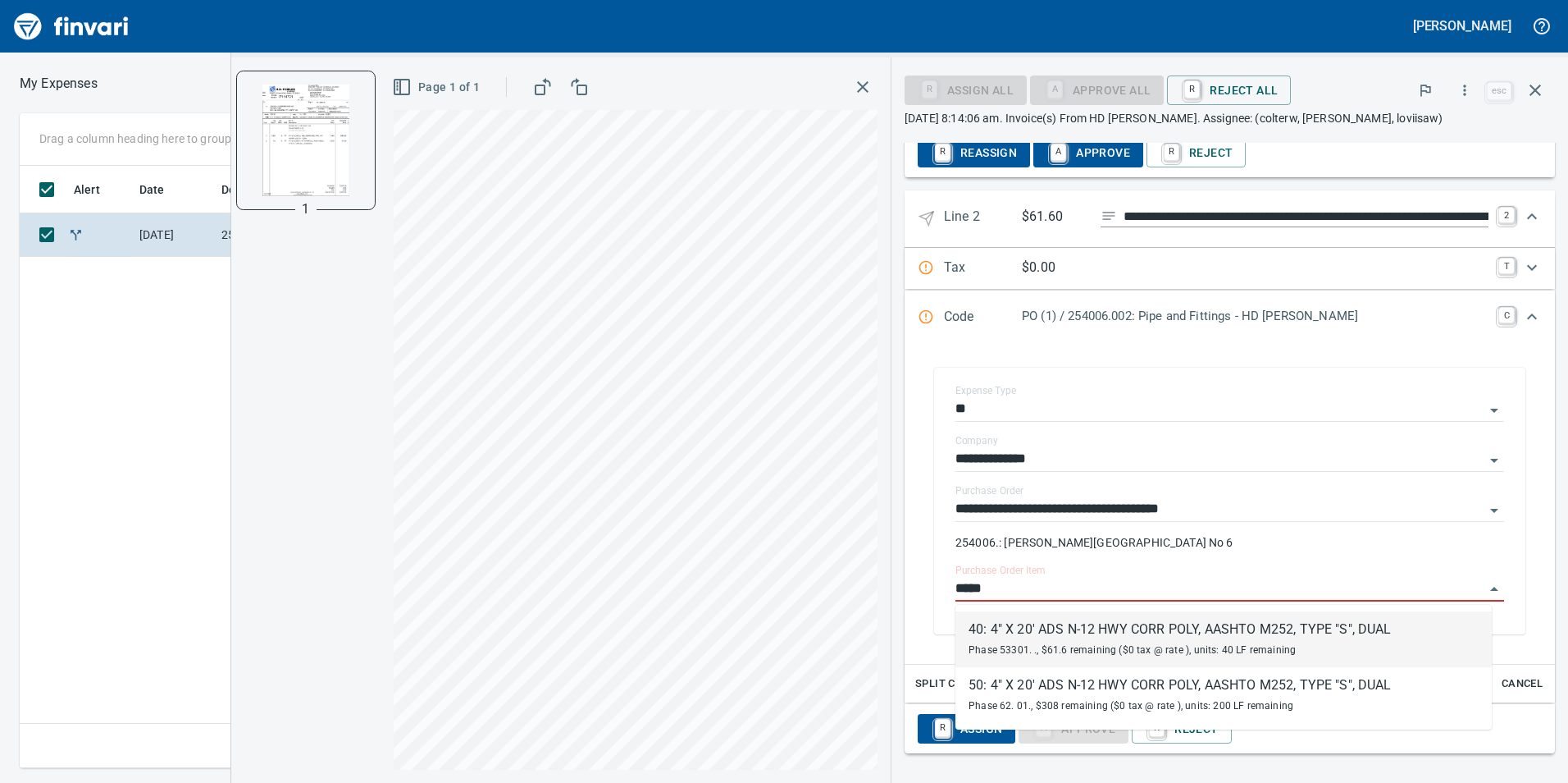
click at [1215, 638] on div "40: 4" X 20' ADS N-12 HWY CORR POLY, AASHTO M252, TYPE "S", DUAL" at bounding box center [1180, 629] width 423 height 20
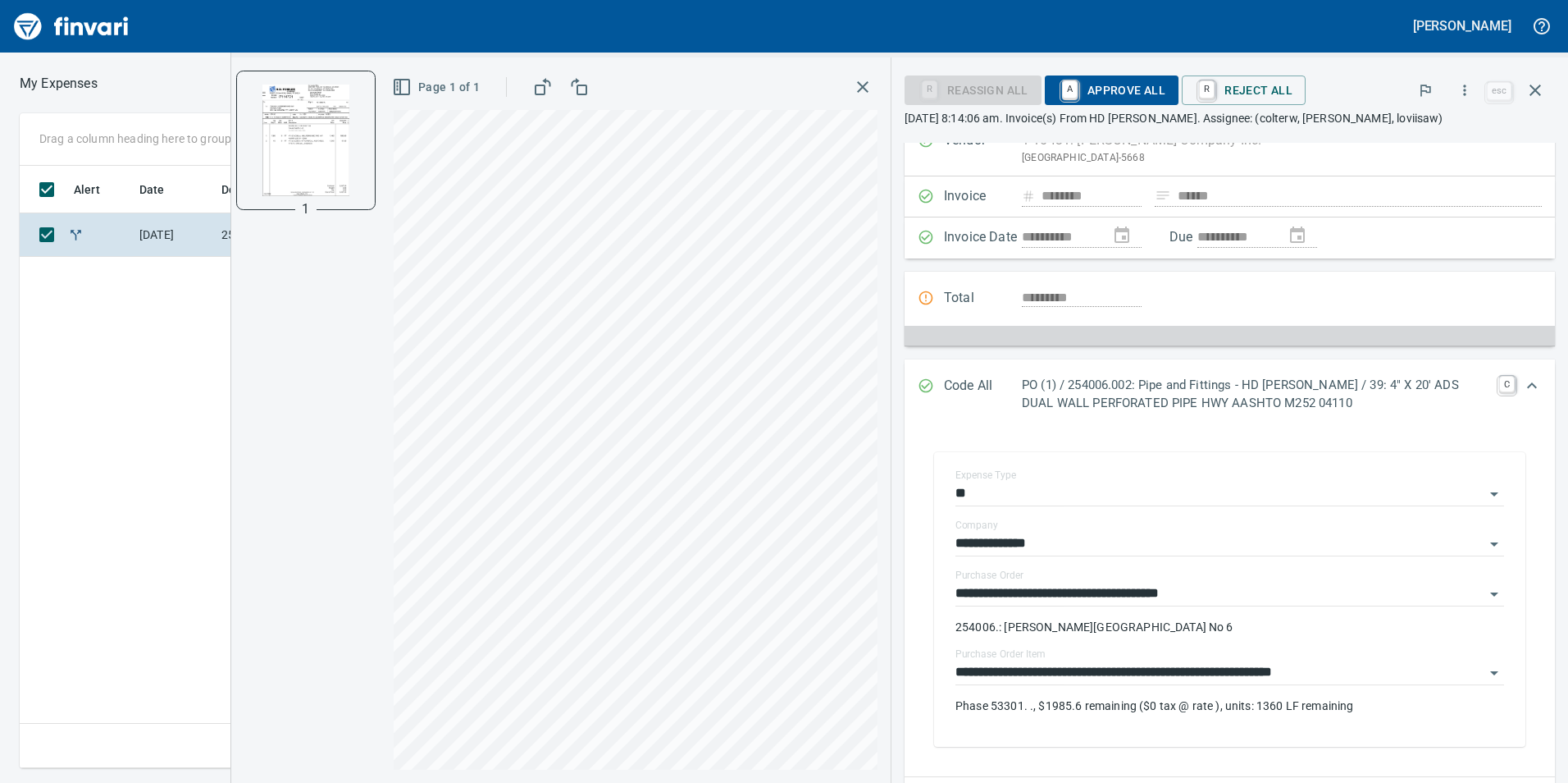
scroll to position [0, 0]
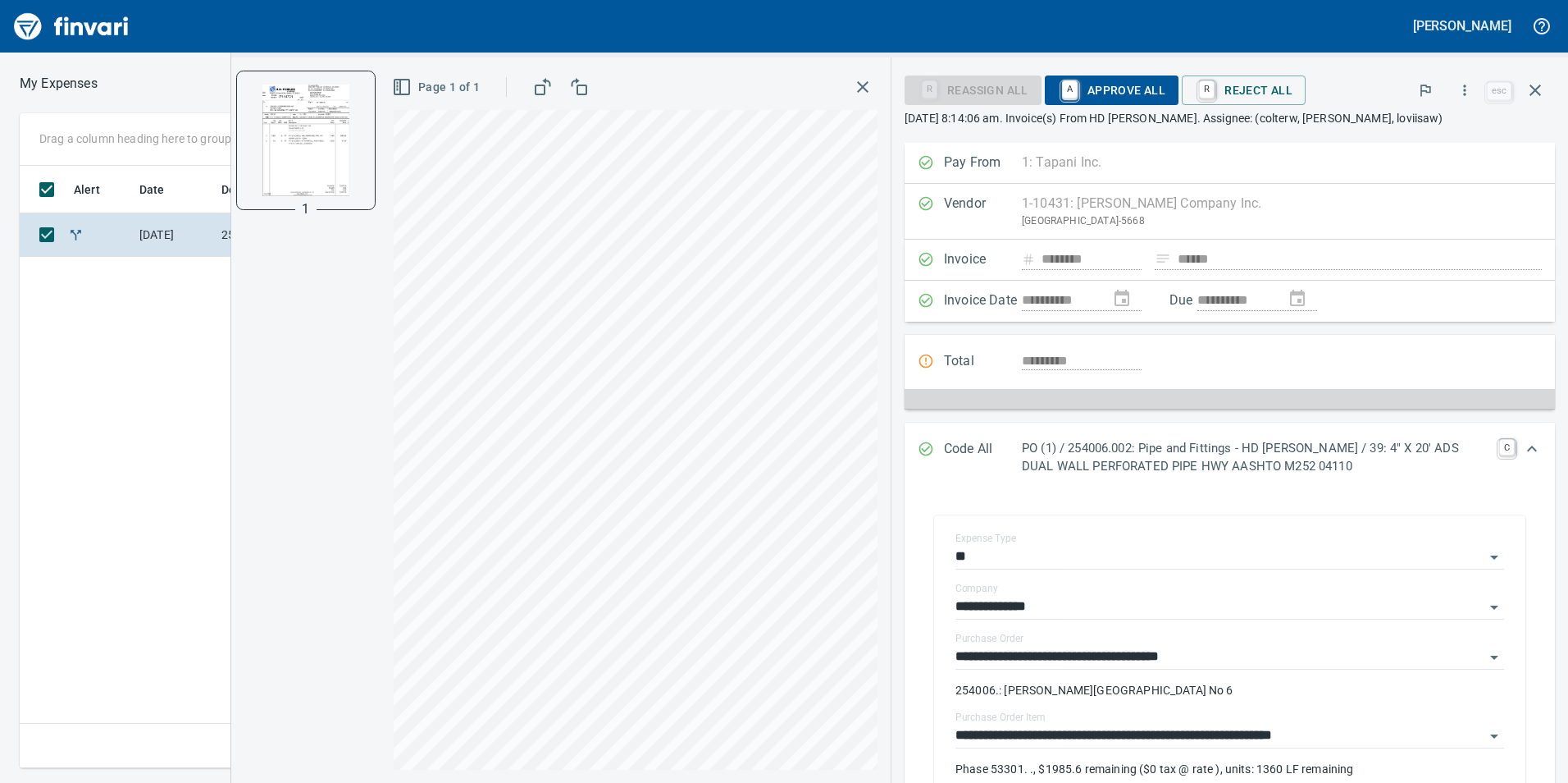
type input "**********"
click at [1119, 89] on span "A Approve All" at bounding box center [1112, 91] width 108 height 28
